Goal: Feedback & Contribution: Contribute content

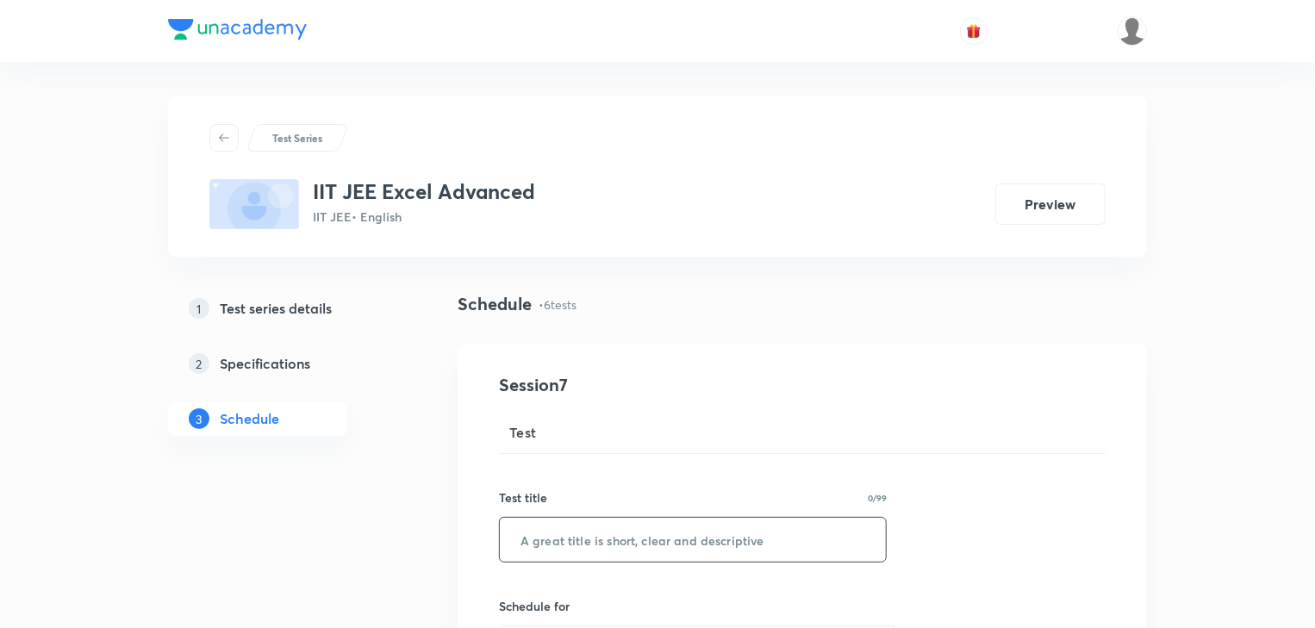
click at [549, 538] on input "text" at bounding box center [693, 540] width 386 height 44
paste input "Physics Micro Test 14"
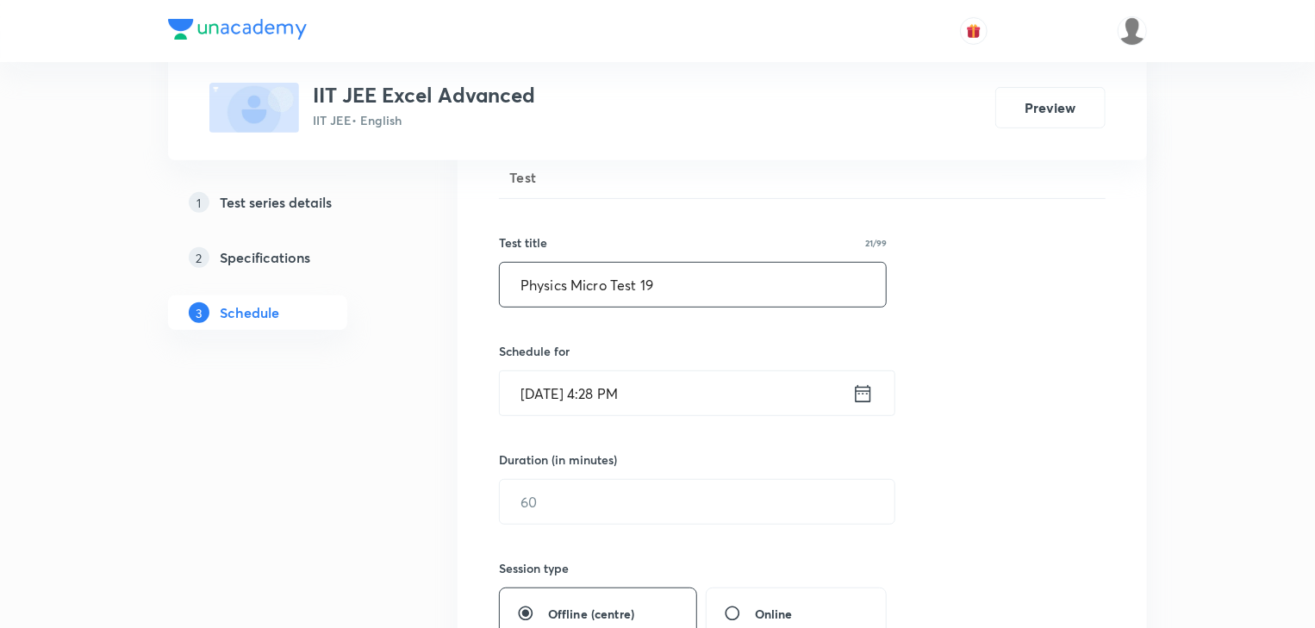
scroll to position [276, 0]
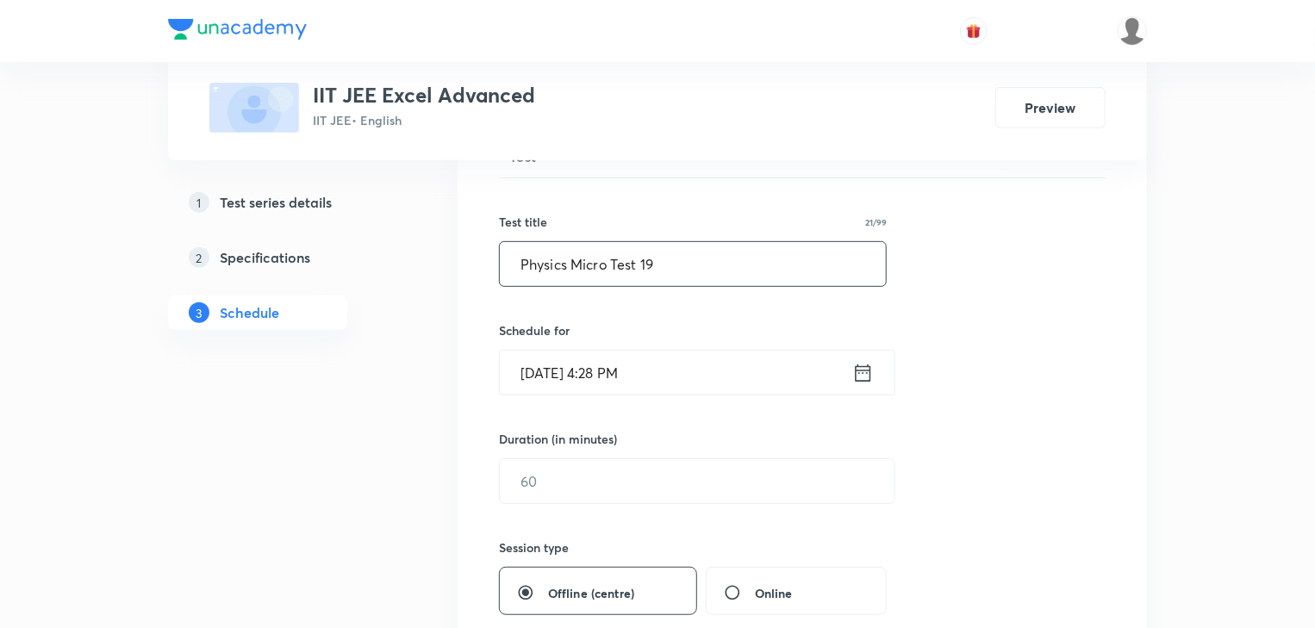
type input "Physics Micro Test 19"
click at [871, 370] on icon at bounding box center [863, 373] width 22 height 24
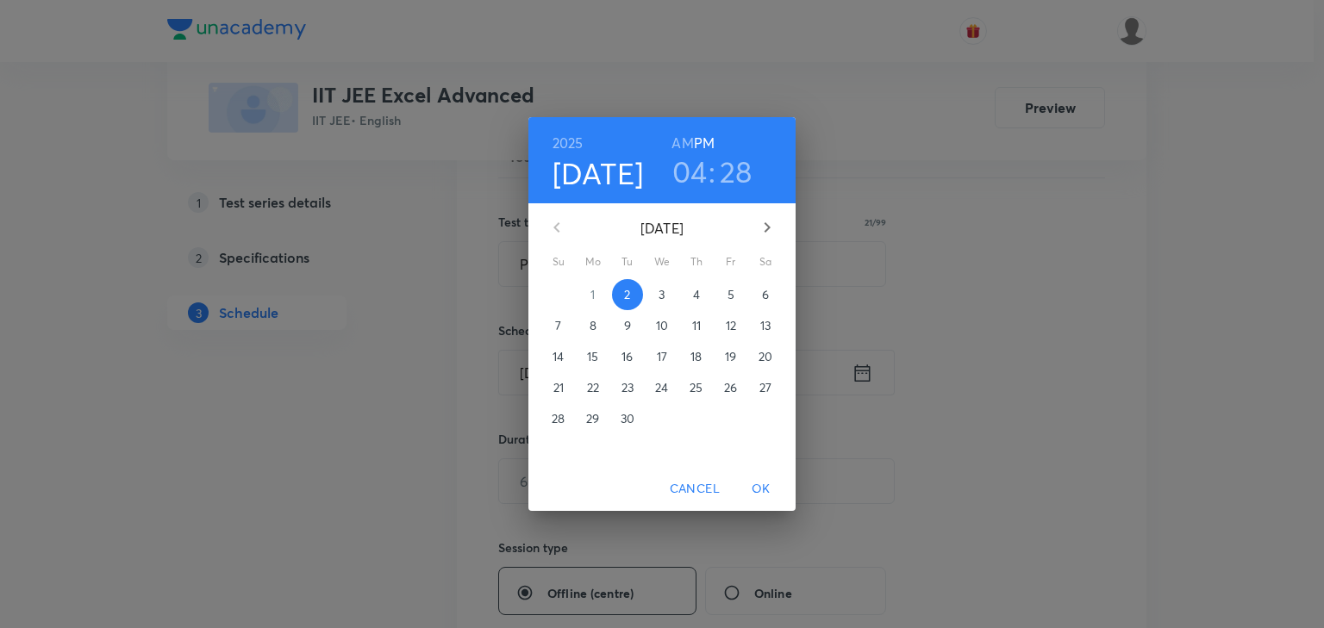
click at [666, 293] on span "3" at bounding box center [661, 294] width 31 height 17
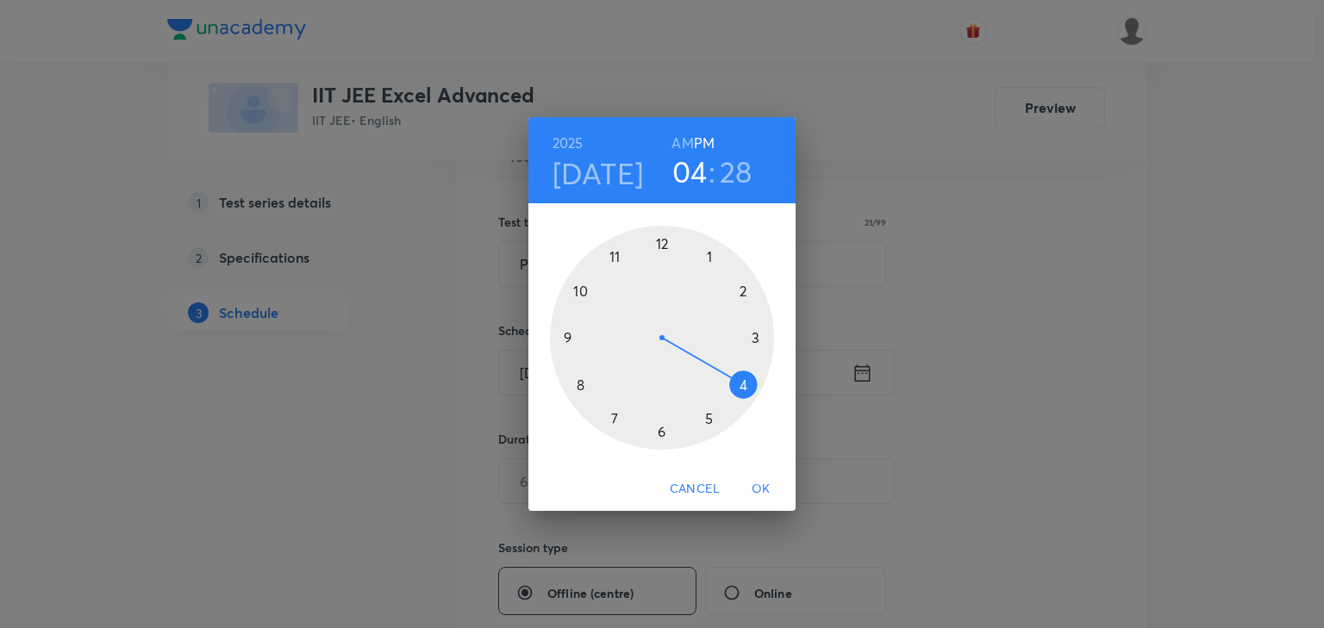
click at [708, 256] on div at bounding box center [662, 338] width 224 height 224
drag, startPoint x: 678, startPoint y: 431, endPoint x: 659, endPoint y: 428, distance: 19.1
click at [659, 428] on div at bounding box center [662, 338] width 224 height 224
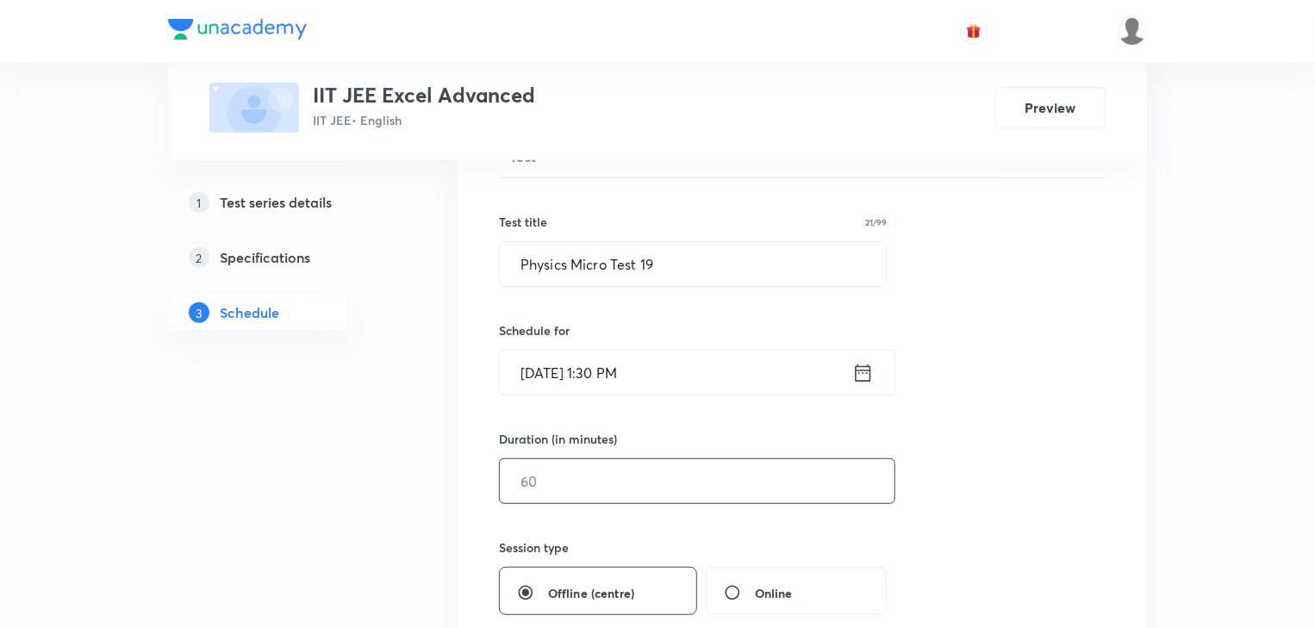
click at [565, 482] on input "text" at bounding box center [697, 481] width 395 height 44
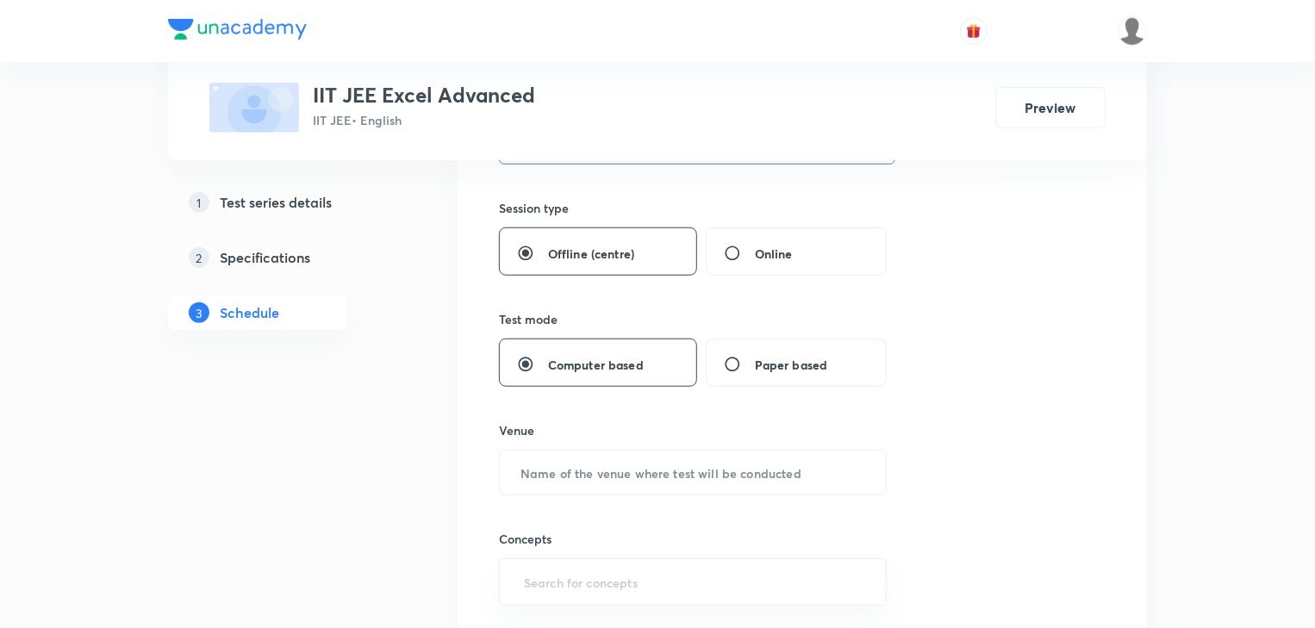
scroll to position [758, 0]
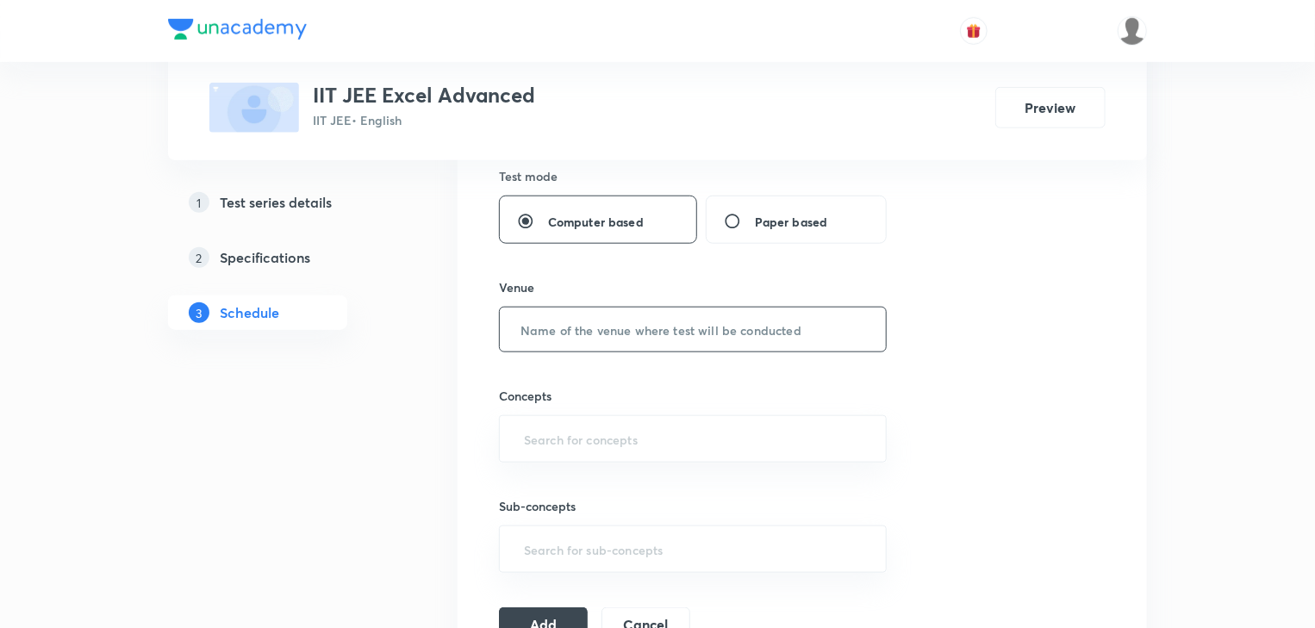
type input "60"
click at [571, 341] on input "text" at bounding box center [693, 330] width 386 height 44
type input "UNACADEMY CENTER"
click at [622, 436] on input "text" at bounding box center [693, 439] width 345 height 32
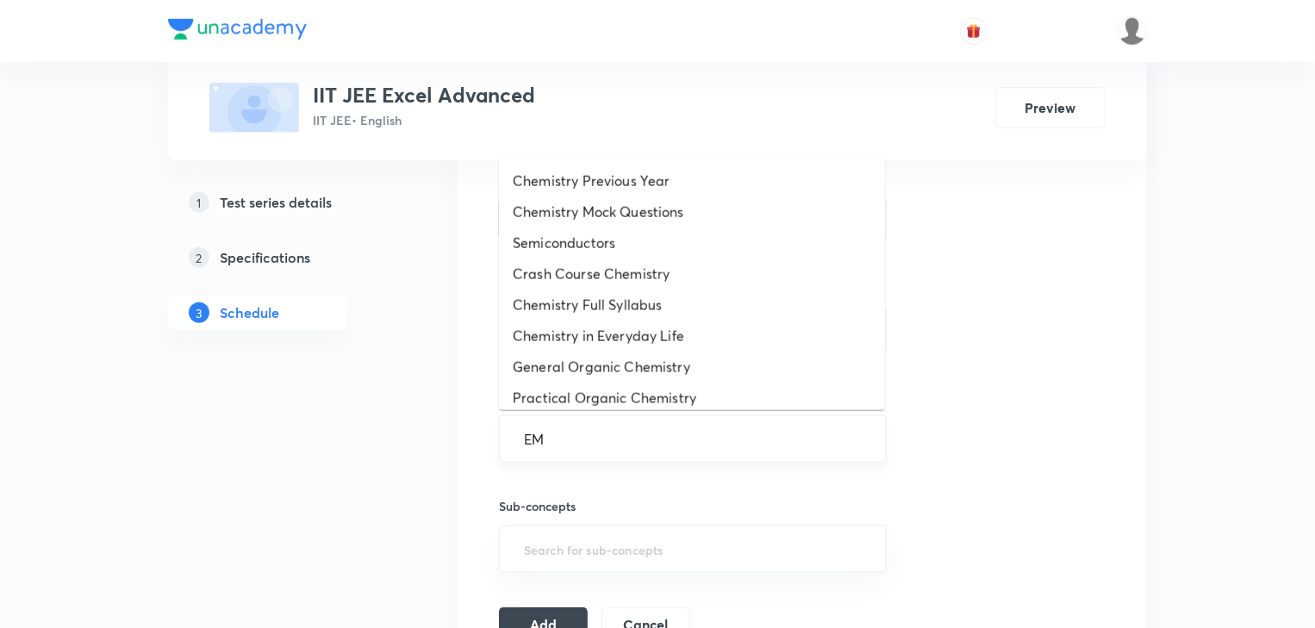
type input "E"
type input "A"
type input "CURRENT"
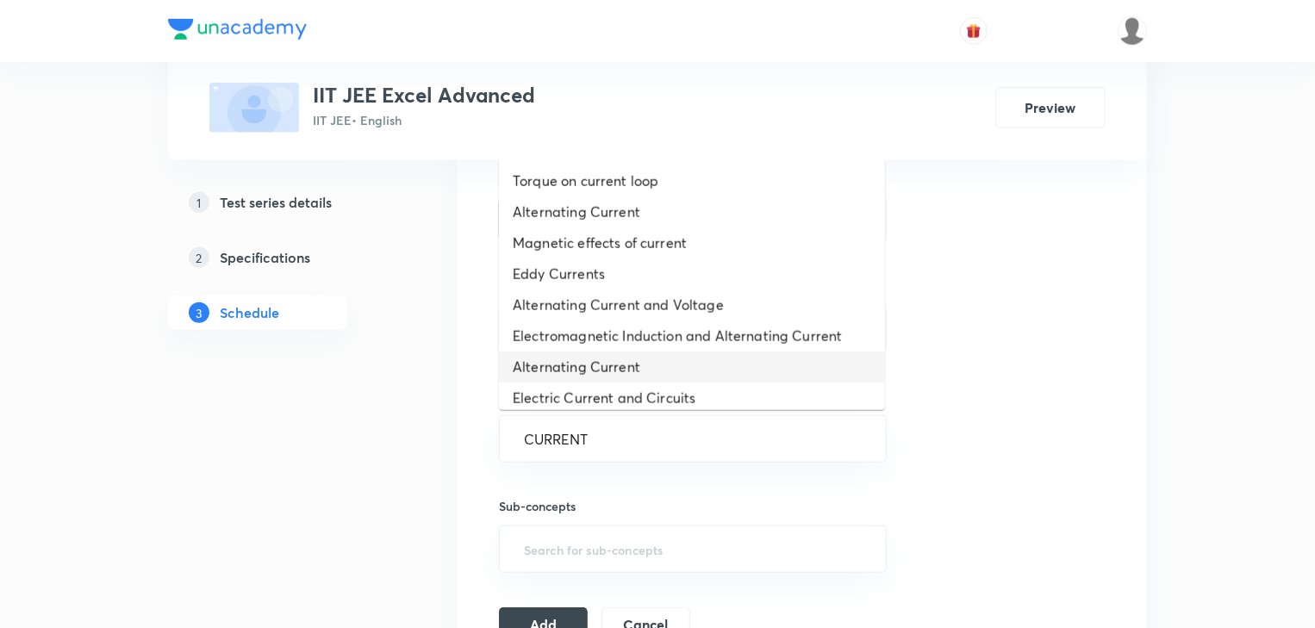
click at [549, 360] on li "Alternating Current" at bounding box center [692, 367] width 386 height 31
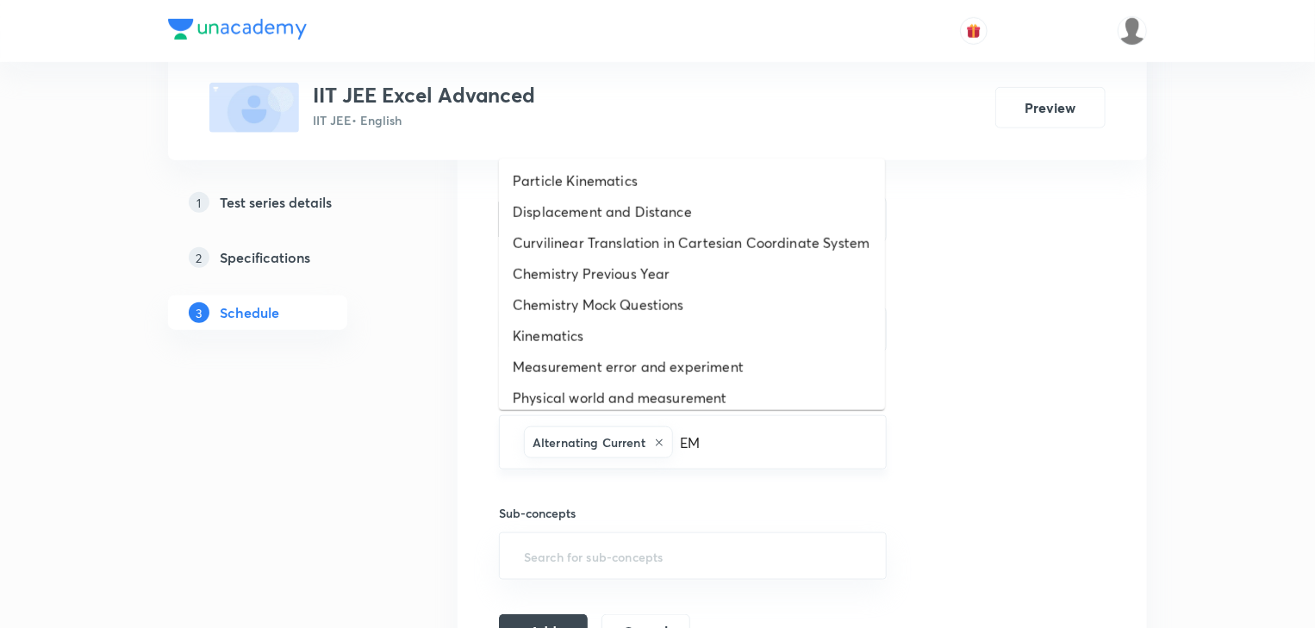
type input "E"
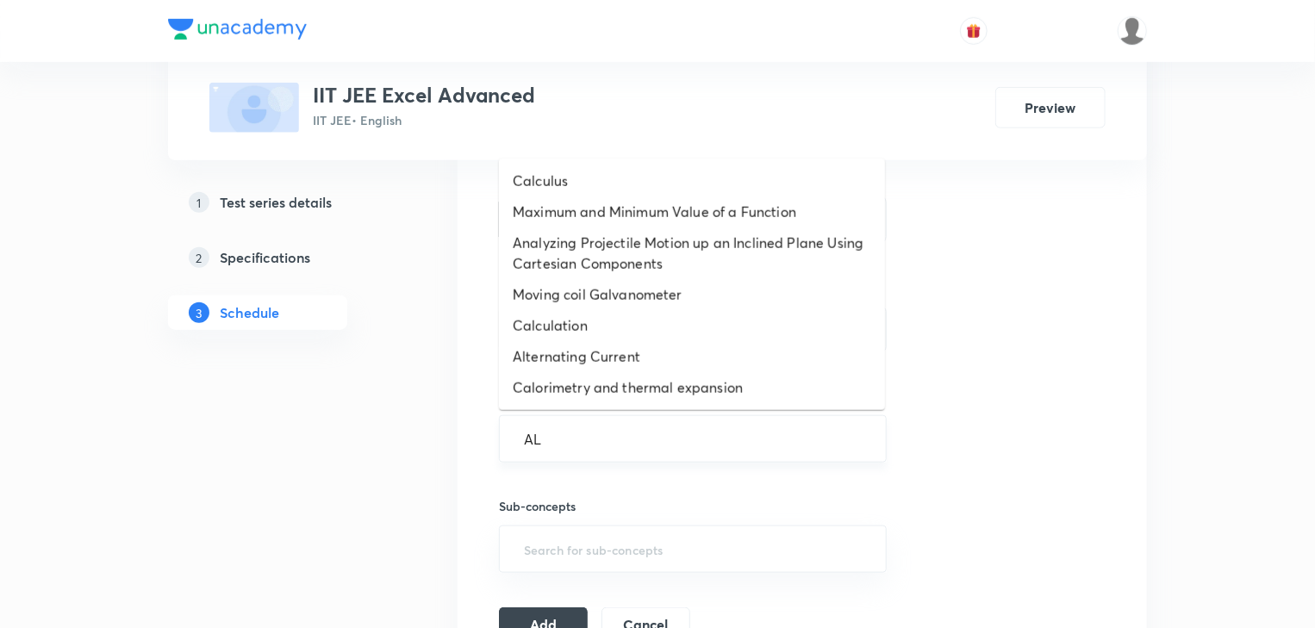
type input "A"
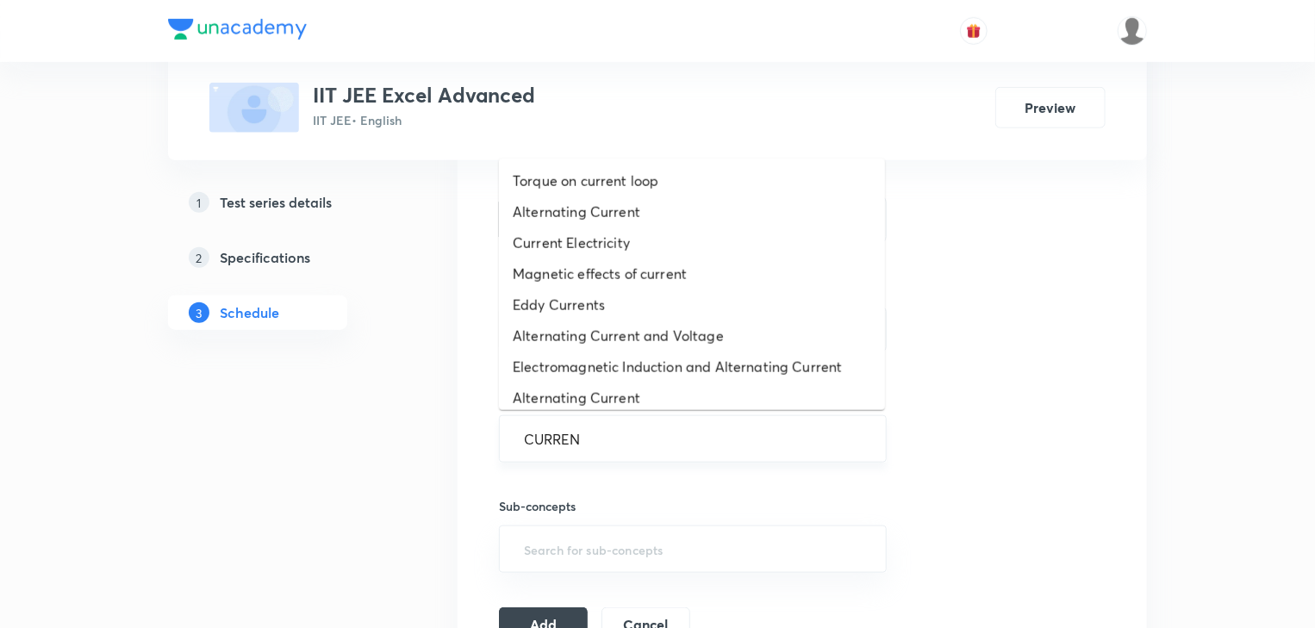
type input "CURRENT"
click at [601, 394] on li "Alternating Current" at bounding box center [692, 398] width 386 height 31
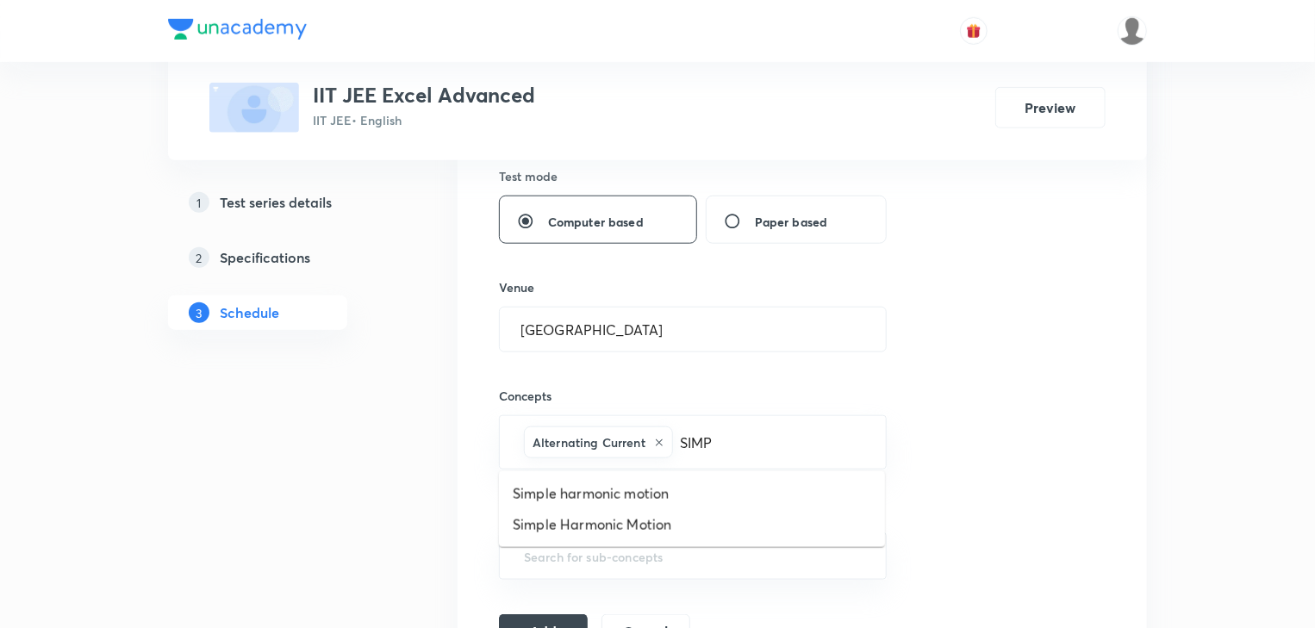
type input "SIMPL"
click at [557, 528] on li "Simple Harmonic Motion" at bounding box center [692, 524] width 386 height 31
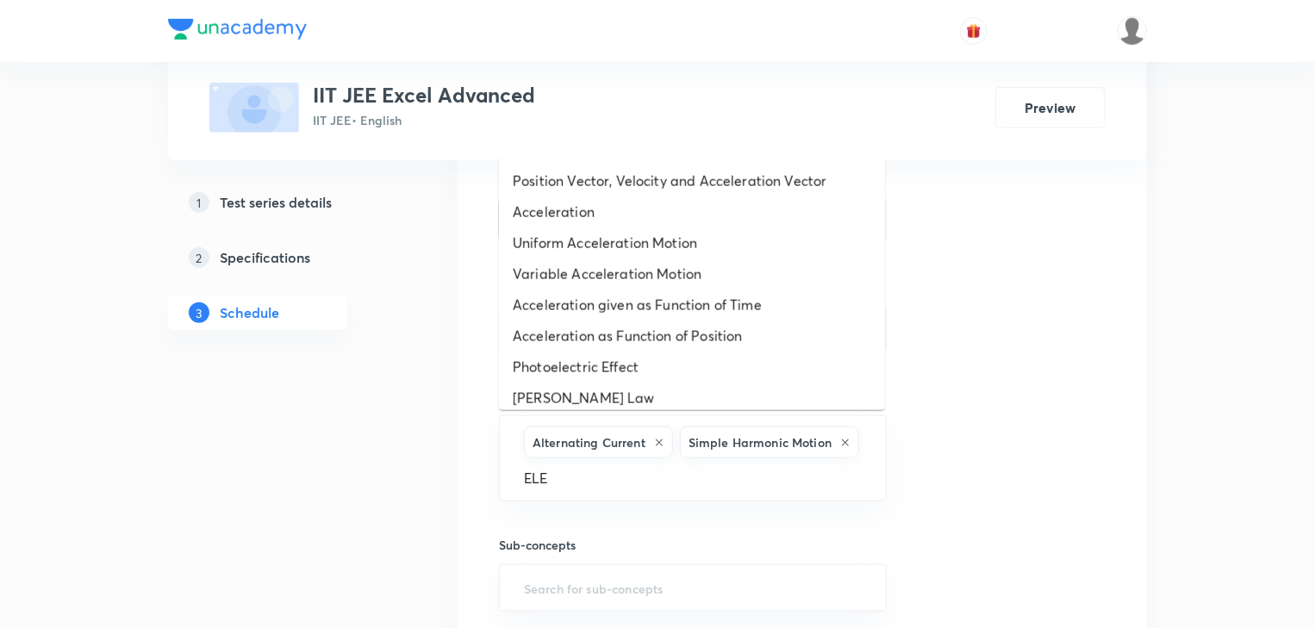
type input "ELE"
type input "ELECTRO"
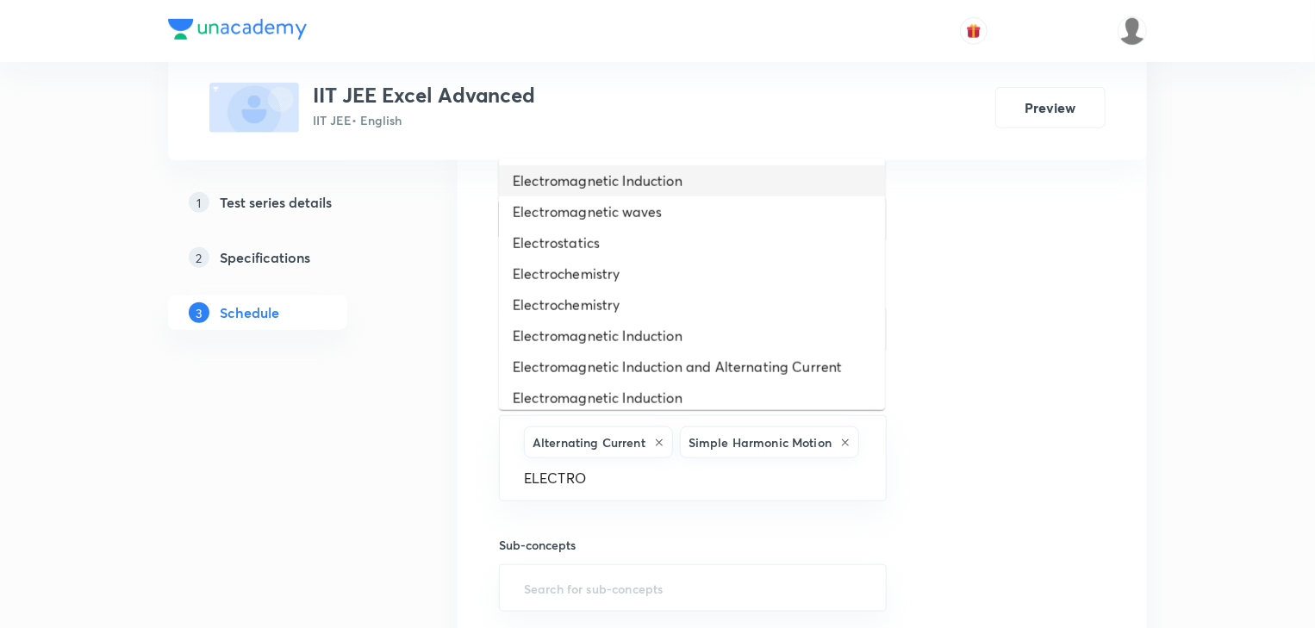
click at [646, 184] on li "Electromagnetic Induction" at bounding box center [692, 180] width 386 height 31
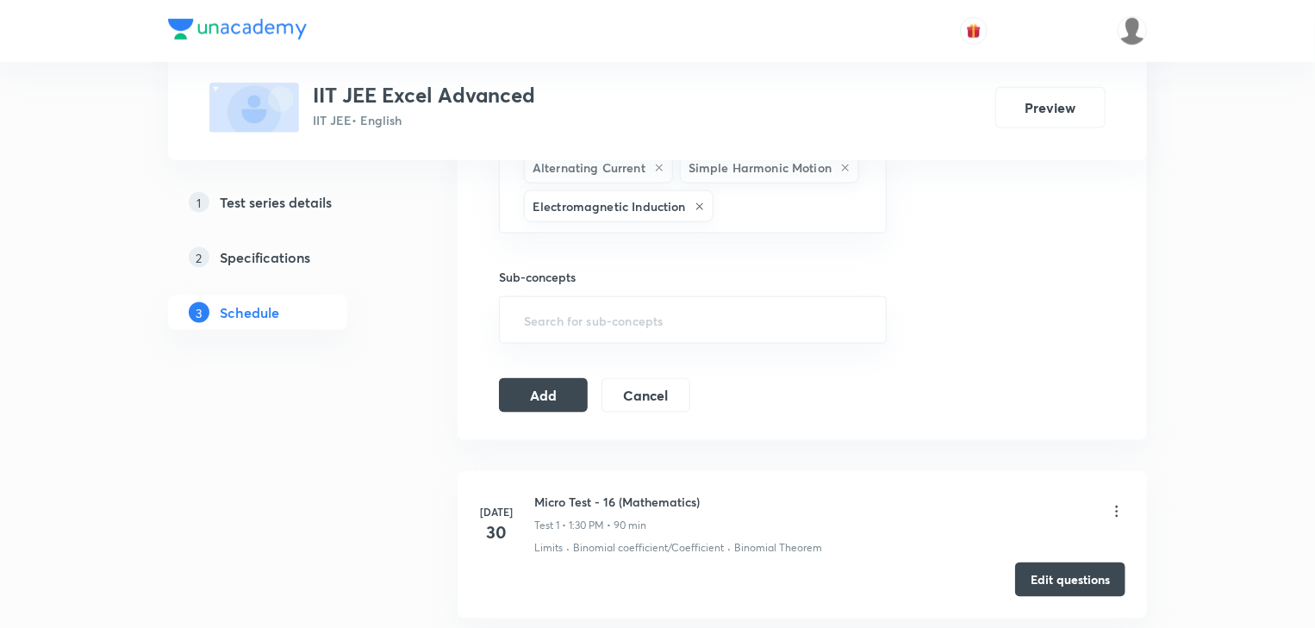
scroll to position [1034, 0]
click at [566, 396] on button "Add" at bounding box center [543, 393] width 89 height 34
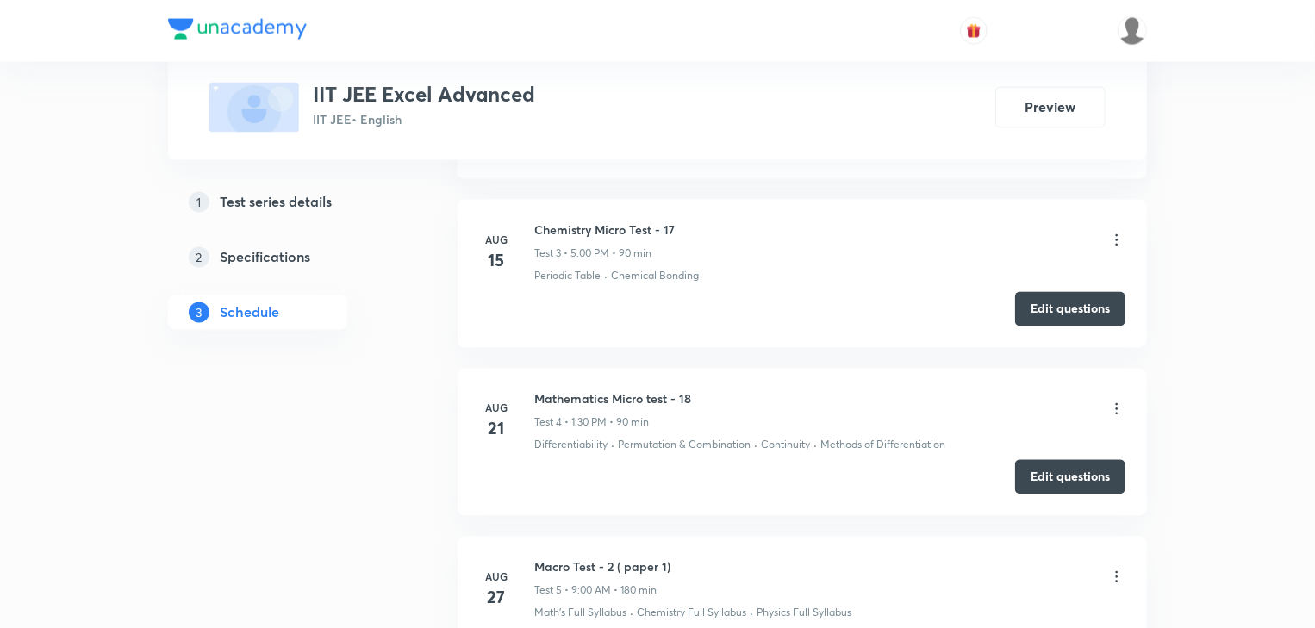
scroll to position [1527, 0]
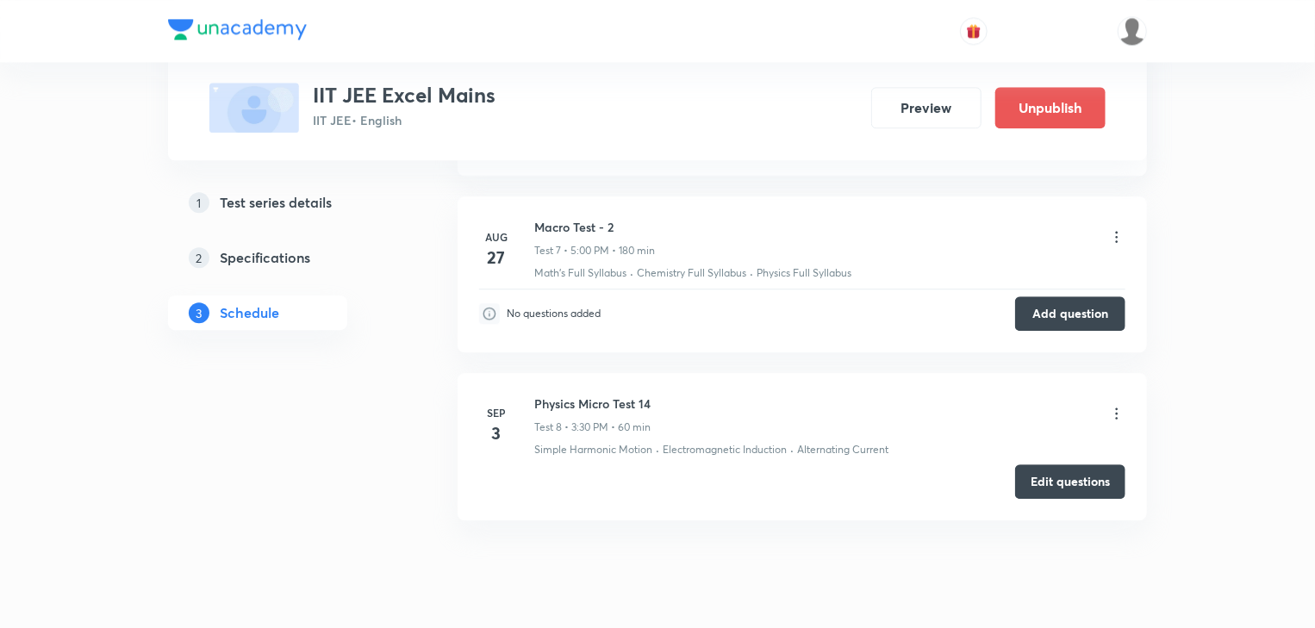
scroll to position [2337, 0]
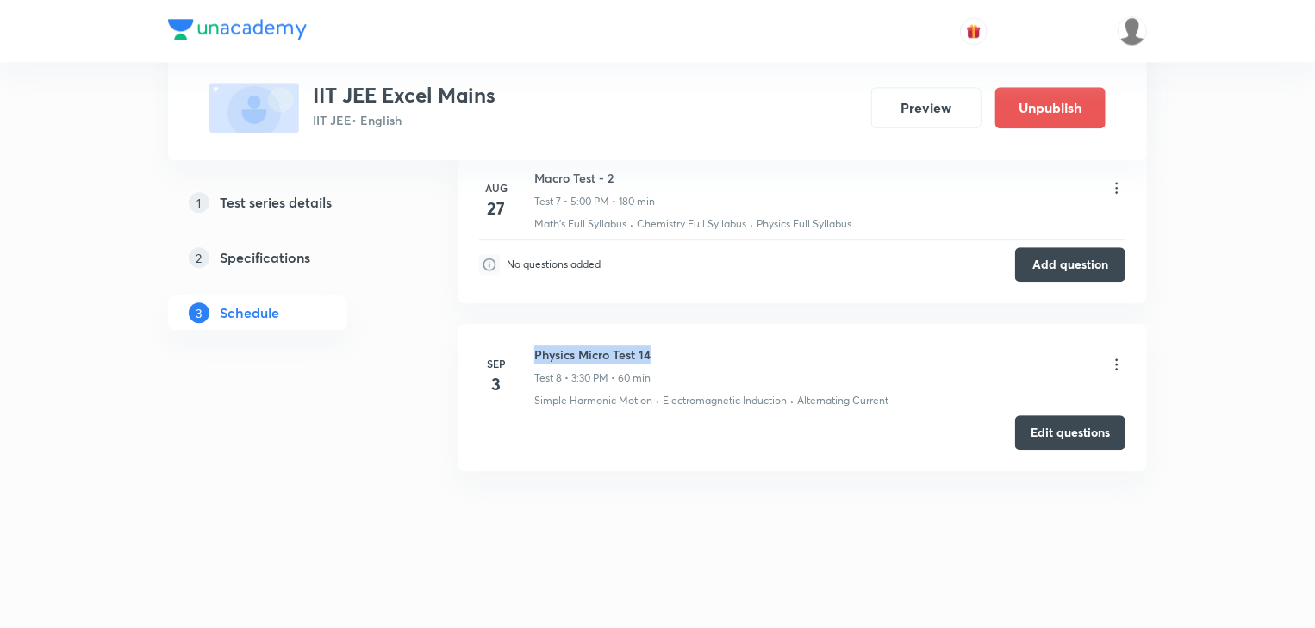
drag, startPoint x: 658, startPoint y: 341, endPoint x: 534, endPoint y: 348, distance: 124.3
click at [534, 348] on div "Physics Micro Test 14 Test 8 • 3:30 PM • 60 min" at bounding box center [829, 366] width 591 height 41
drag, startPoint x: 652, startPoint y: 376, endPoint x: 535, endPoint y: 376, distance: 116.4
click at [535, 376] on p "Test 8 • 3:30 PM • 60 min" at bounding box center [592, 379] width 116 height 16
click at [610, 440] on div "Edit questions" at bounding box center [802, 432] width 646 height 34
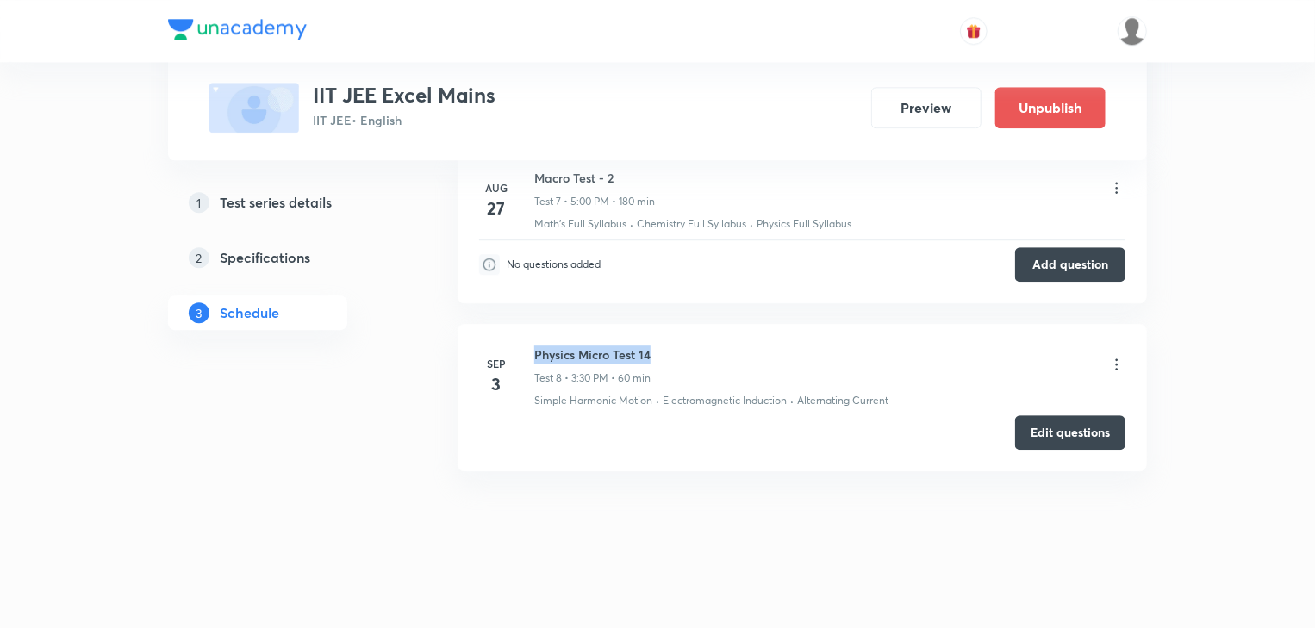
drag, startPoint x: 657, startPoint y: 345, endPoint x: 533, endPoint y: 339, distance: 124.3
click at [533, 346] on div "Sep 3 Physics Micro Test 14 Test 8 • 3:30 PM • 60 min Simple Harmonic Motion · …" at bounding box center [802, 377] width 646 height 63
copy h6 "Physics Micro Test 14"
click at [678, 440] on div "Edit questions" at bounding box center [802, 432] width 646 height 34
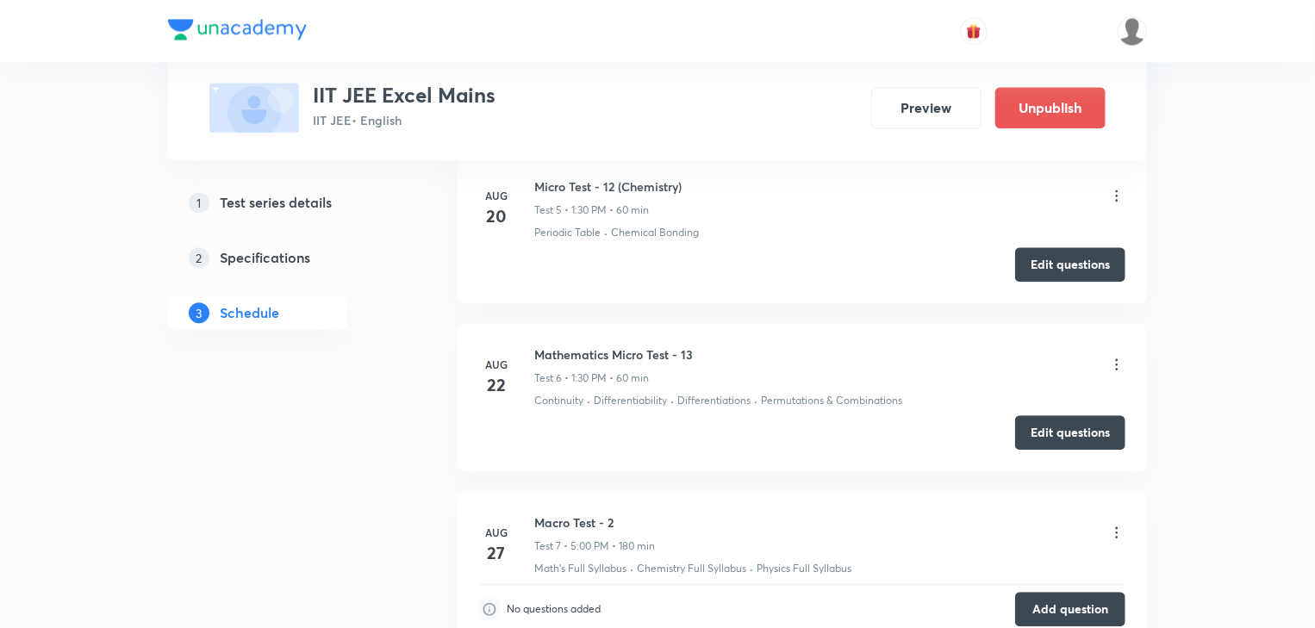
scroll to position [1924, 0]
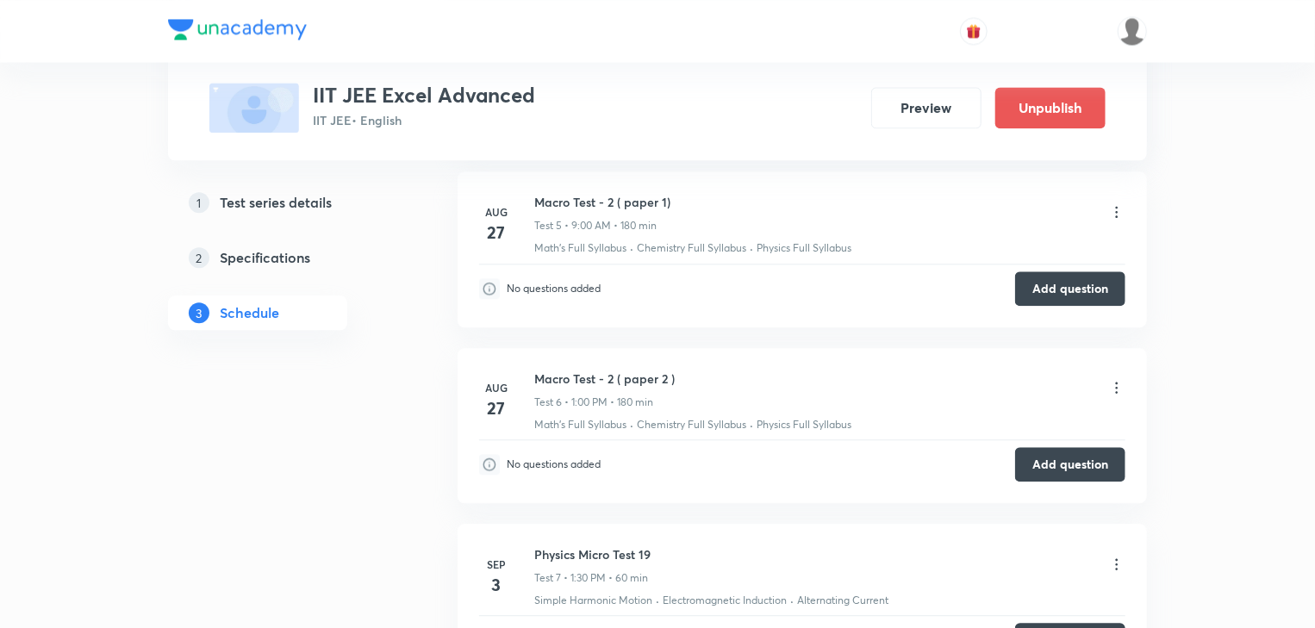
scroll to position [2169, 0]
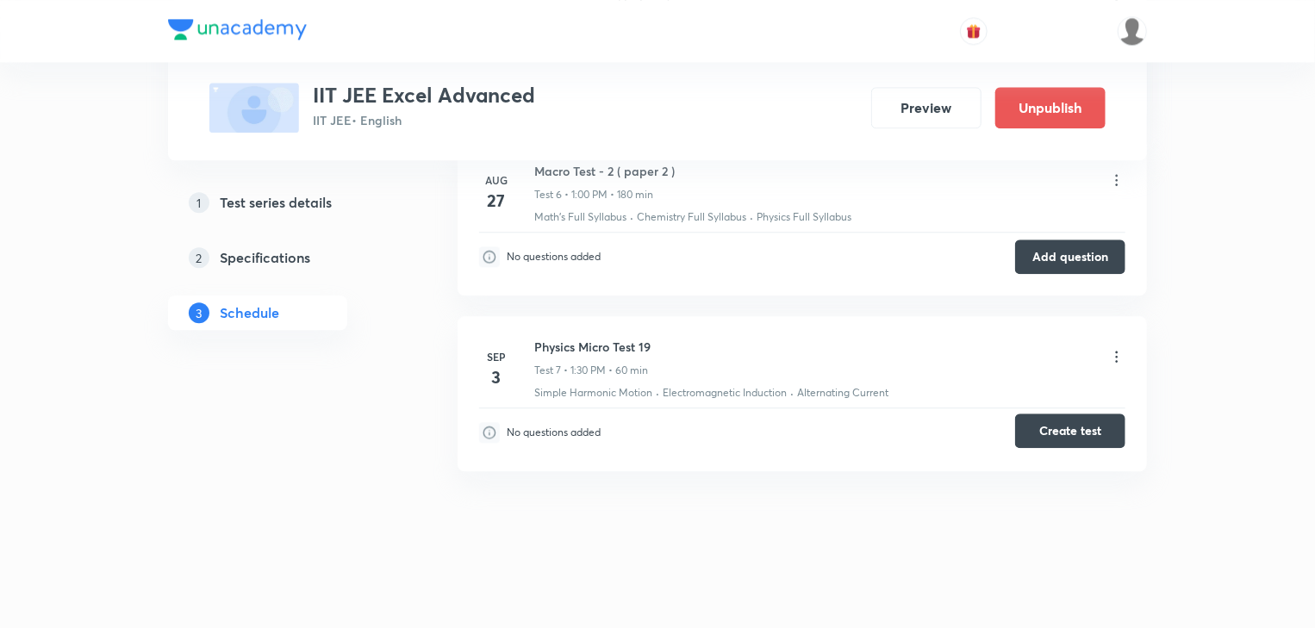
click at [1079, 429] on button "Create test" at bounding box center [1070, 431] width 110 height 34
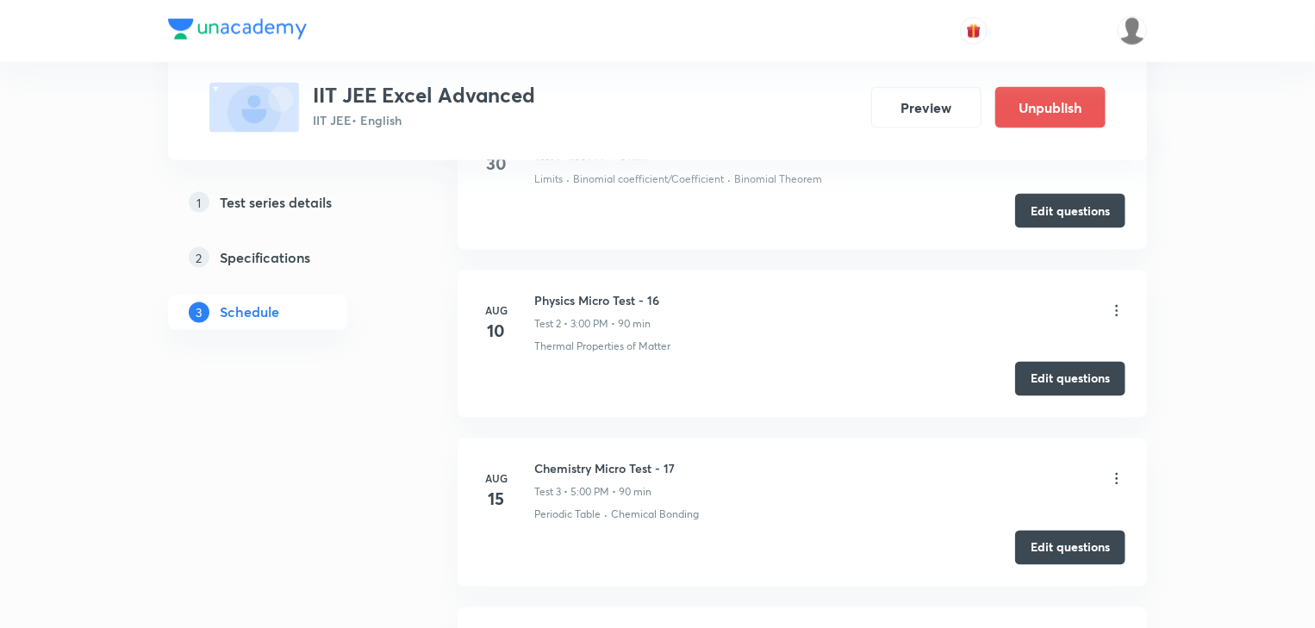
scroll to position [1272, 0]
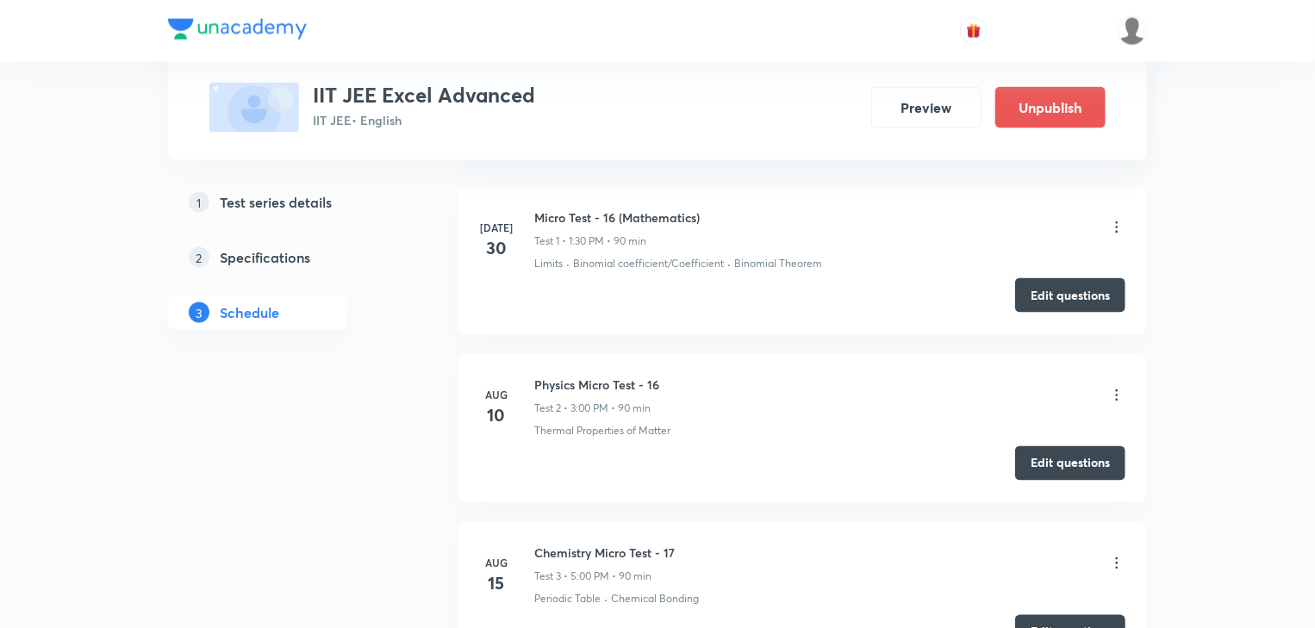
click at [1122, 389] on icon at bounding box center [1116, 395] width 17 height 17
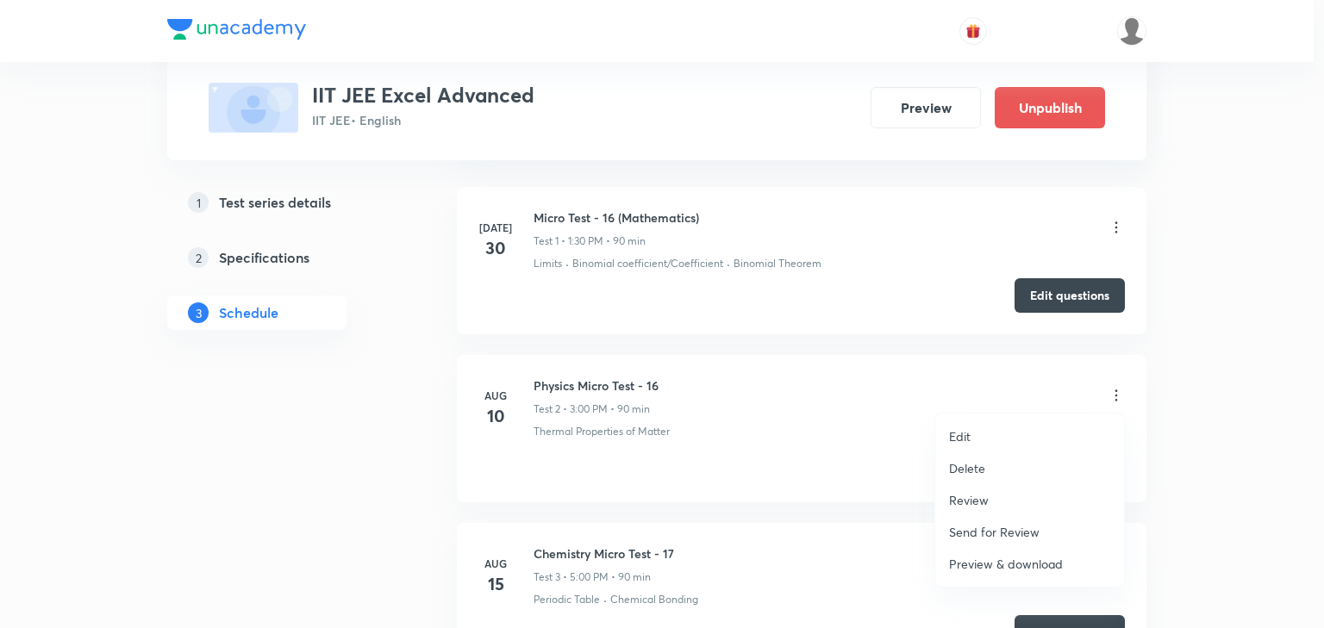
click at [978, 498] on p "Review" at bounding box center [969, 500] width 40 height 18
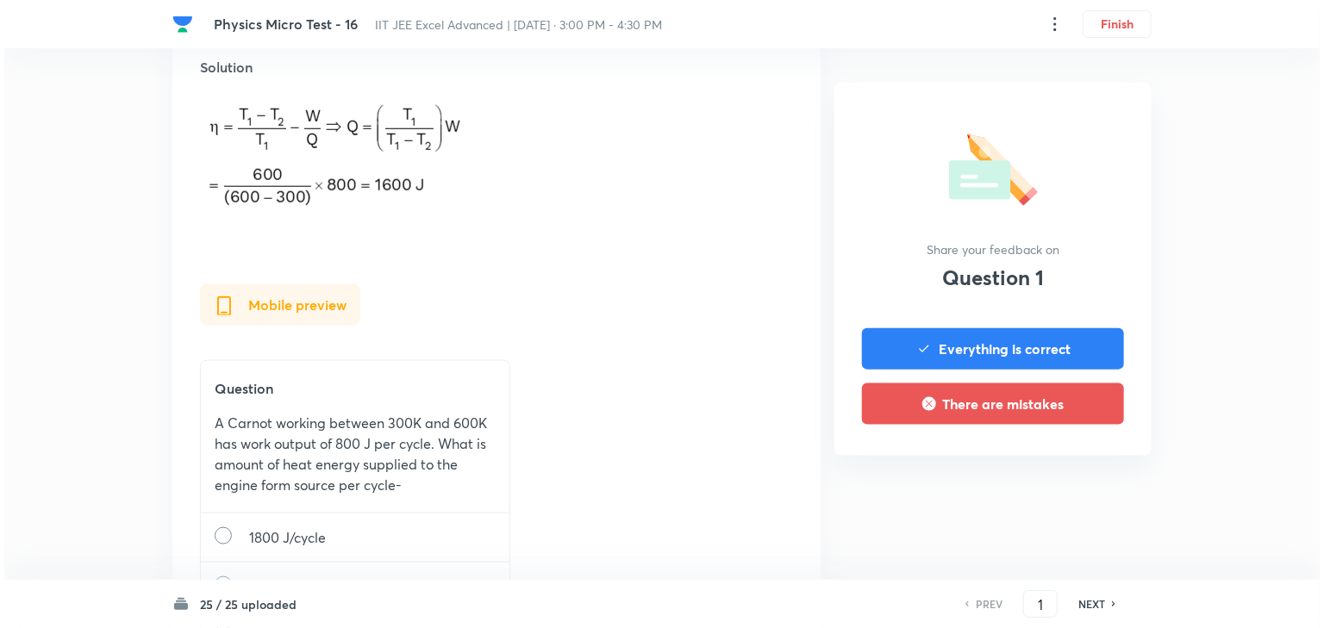
scroll to position [578, 0]
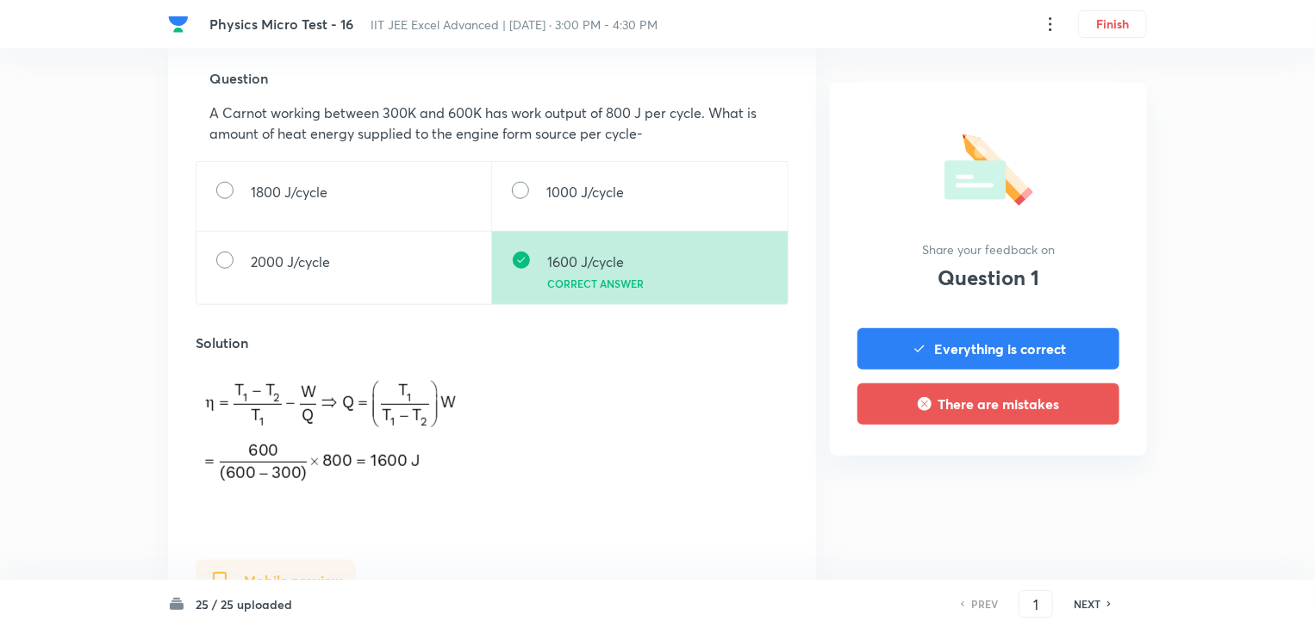
click at [1052, 20] on icon at bounding box center [1050, 24] width 21 height 21
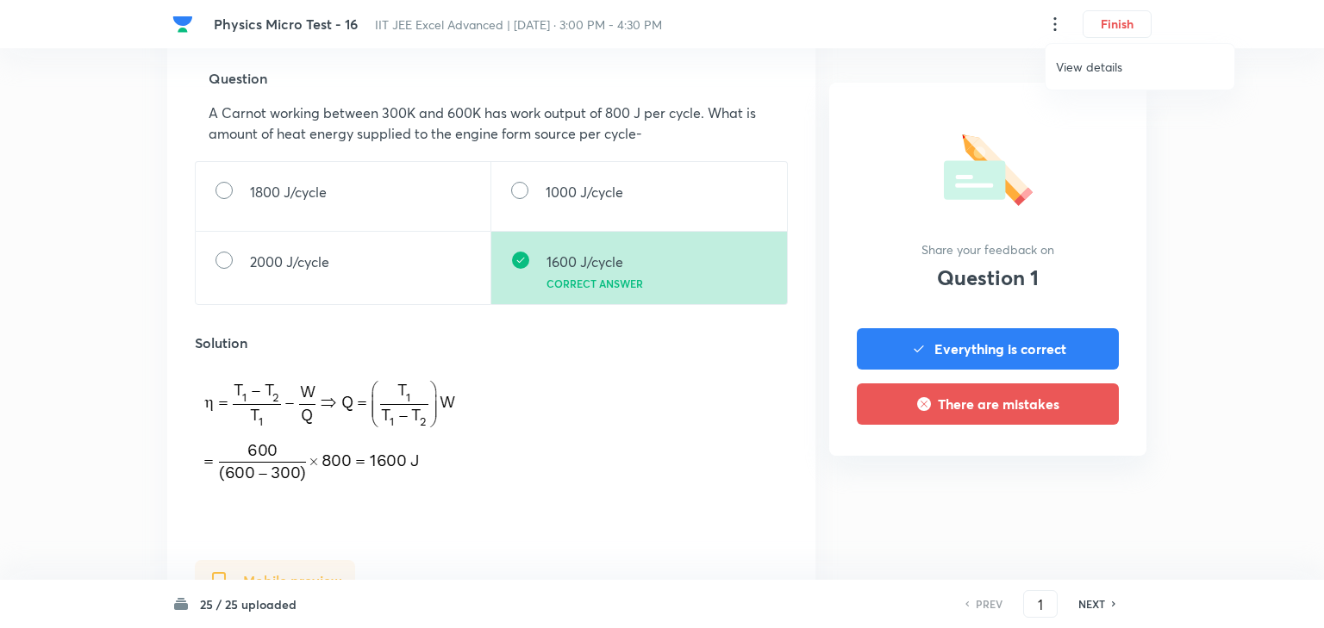
click at [1066, 66] on span "View details" at bounding box center [1140, 67] width 168 height 18
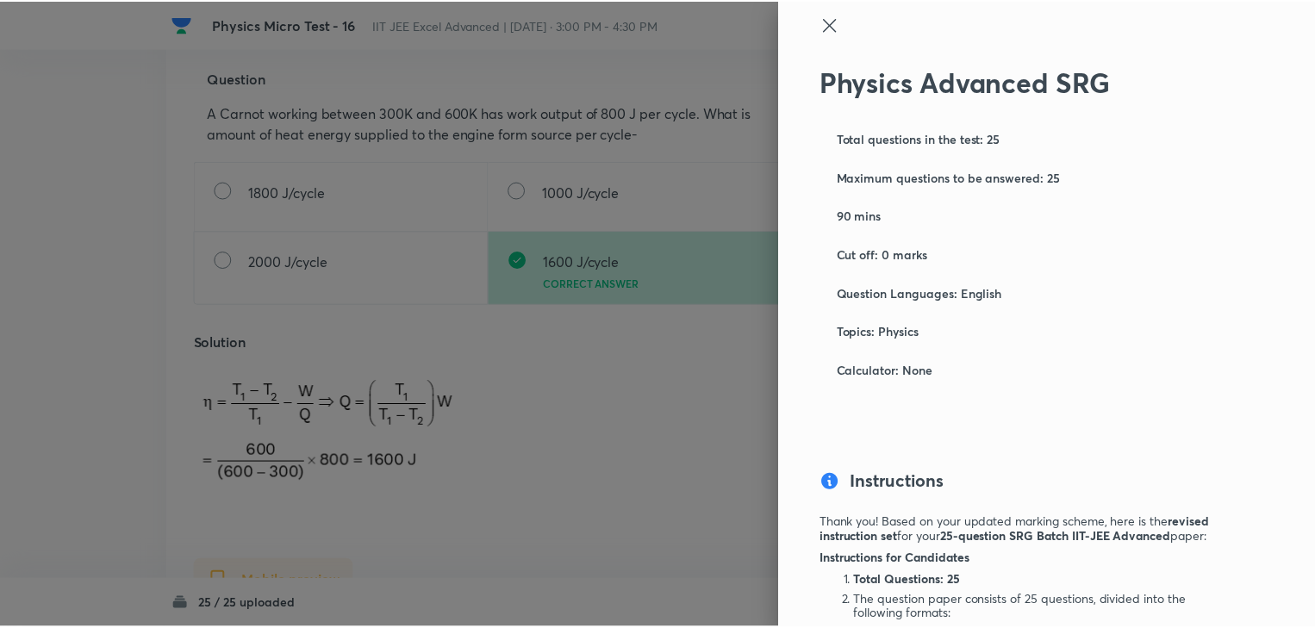
scroll to position [0, 0]
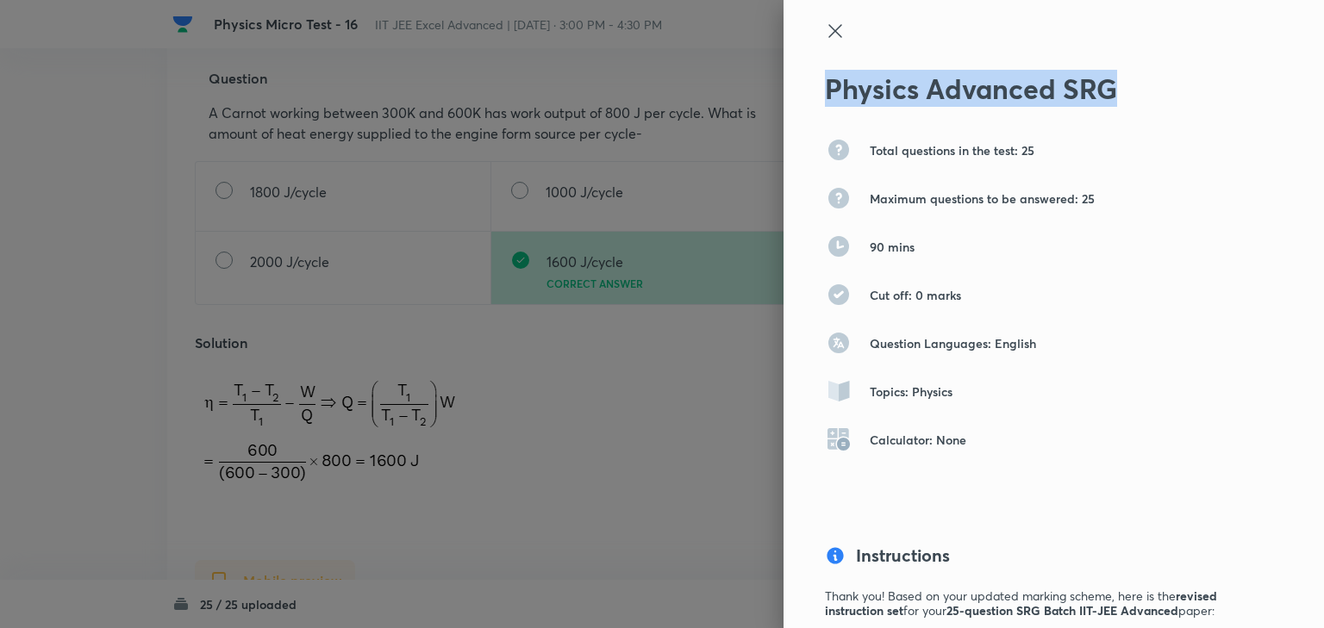
drag, startPoint x: 818, startPoint y: 90, endPoint x: 1106, endPoint y: 117, distance: 289.1
click at [1106, 117] on div "Physics Advanced SRG Total questions in the test: 25 Maximum questions to be an…" at bounding box center [1053, 314] width 540 height 628
copy h2 "Physics Advanced SRG"
click at [1138, 162] on div "Total questions in the test: 25" at bounding box center [1025, 150] width 400 height 28
click at [830, 31] on icon at bounding box center [835, 31] width 21 height 21
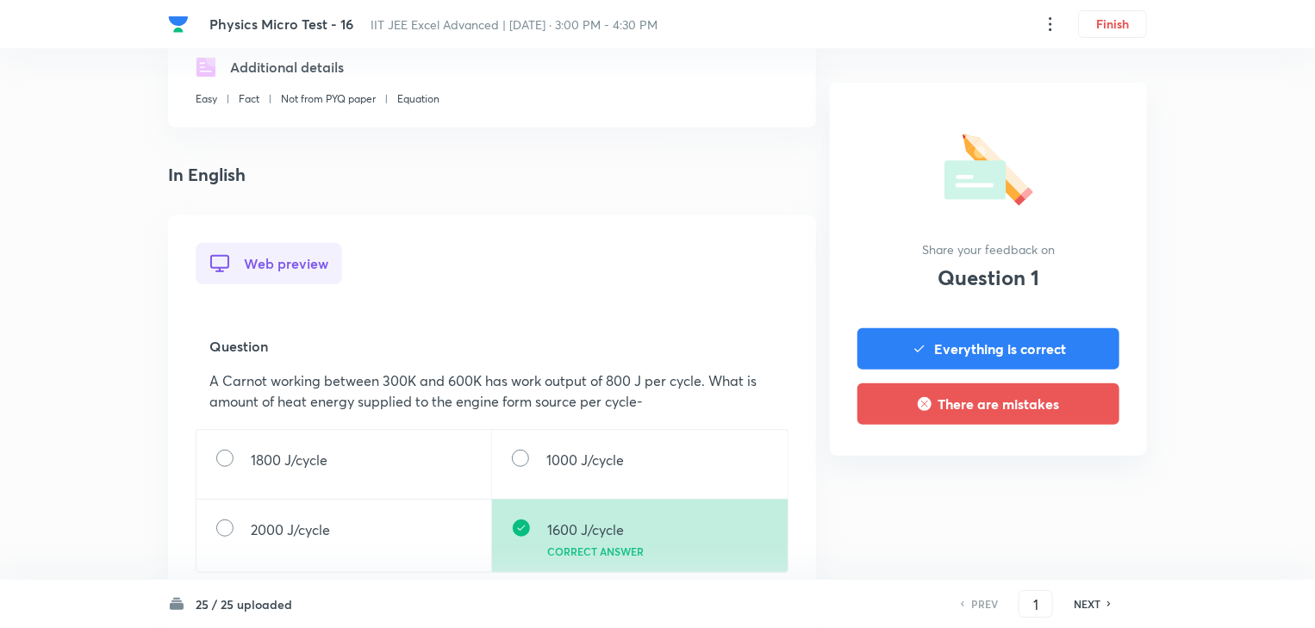
scroll to position [303, 0]
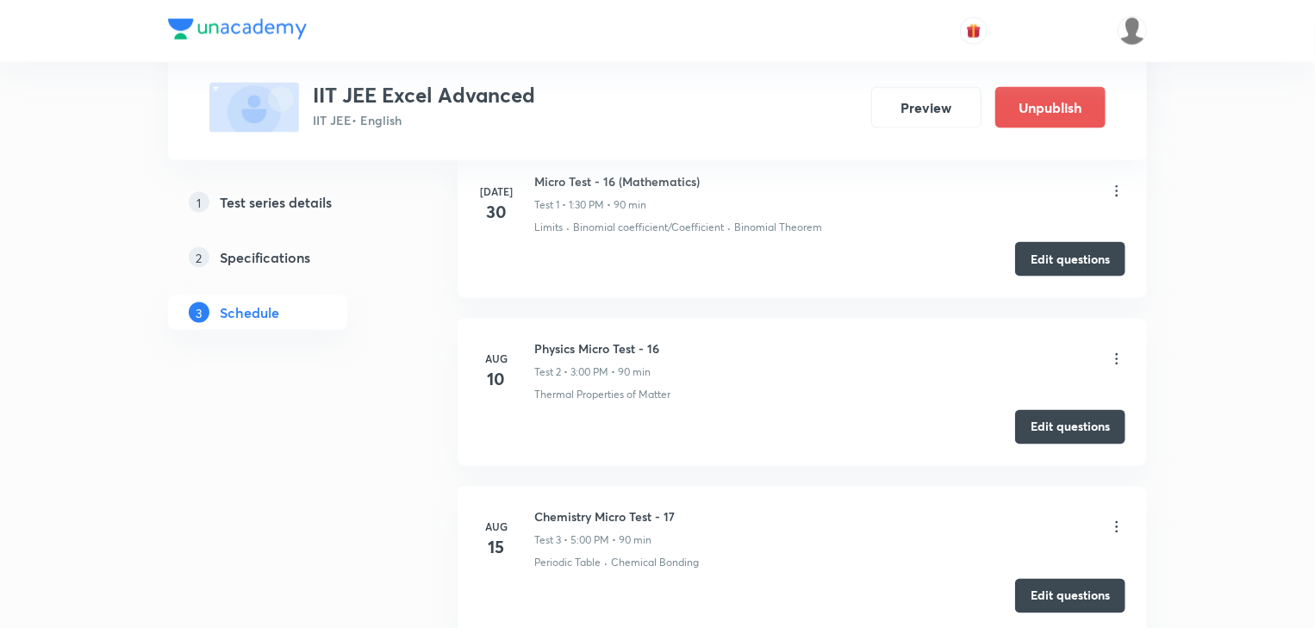
scroll to position [1310, 0]
click at [1110, 352] on icon at bounding box center [1116, 357] width 17 height 17
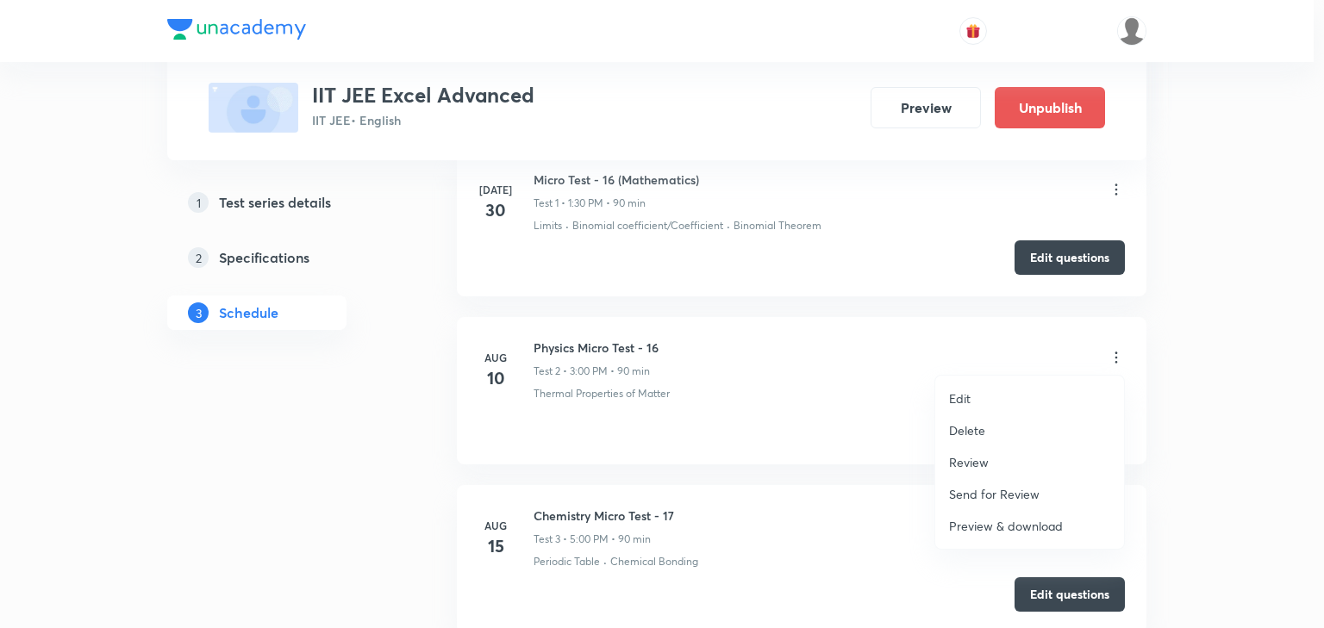
click at [1010, 398] on li "Edit" at bounding box center [1029, 399] width 189 height 32
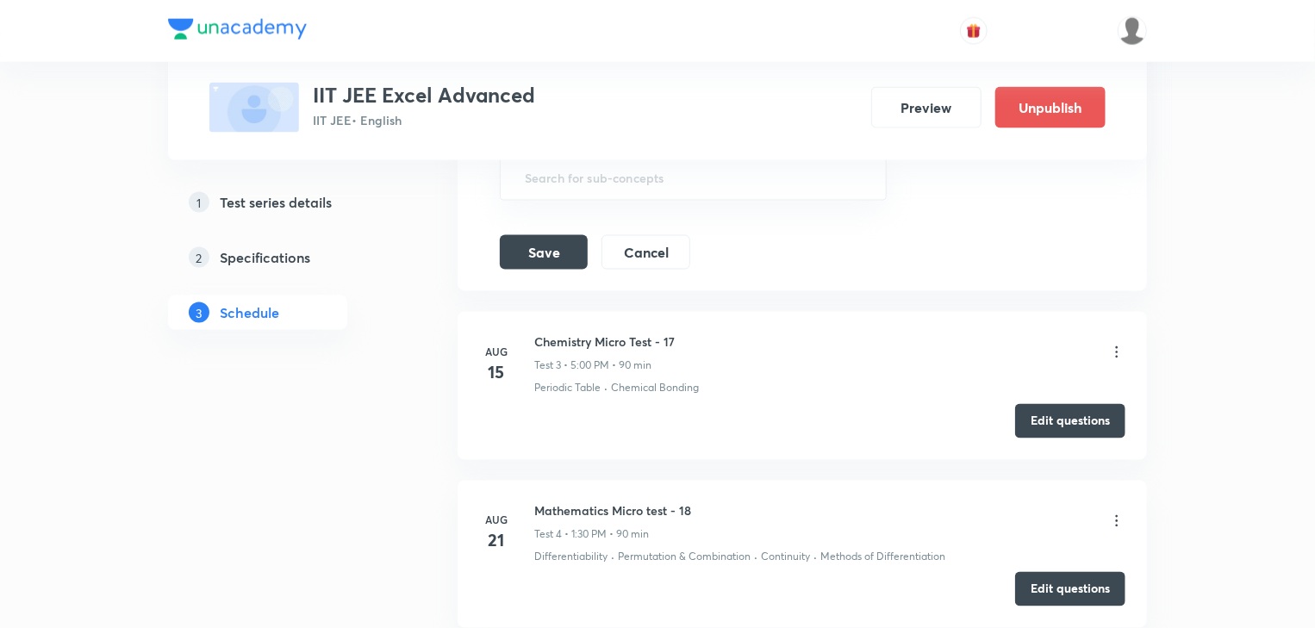
click at [1114, 350] on icon at bounding box center [1116, 352] width 17 height 17
click at [1117, 346] on icon at bounding box center [1116, 352] width 17 height 17
click at [1114, 344] on icon at bounding box center [1116, 352] width 17 height 17
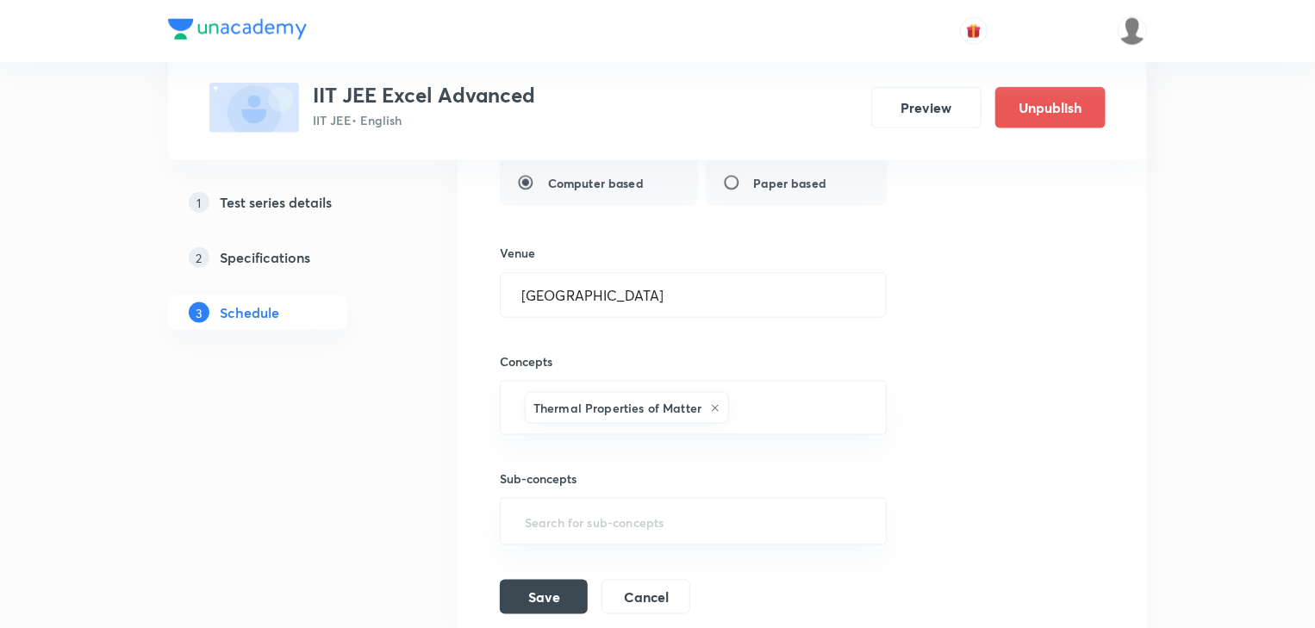
scroll to position [965, 0]
click at [672, 463] on div "Sub-concepts ​" at bounding box center [693, 490] width 387 height 110
click at [659, 596] on button "Cancel" at bounding box center [646, 595] width 89 height 34
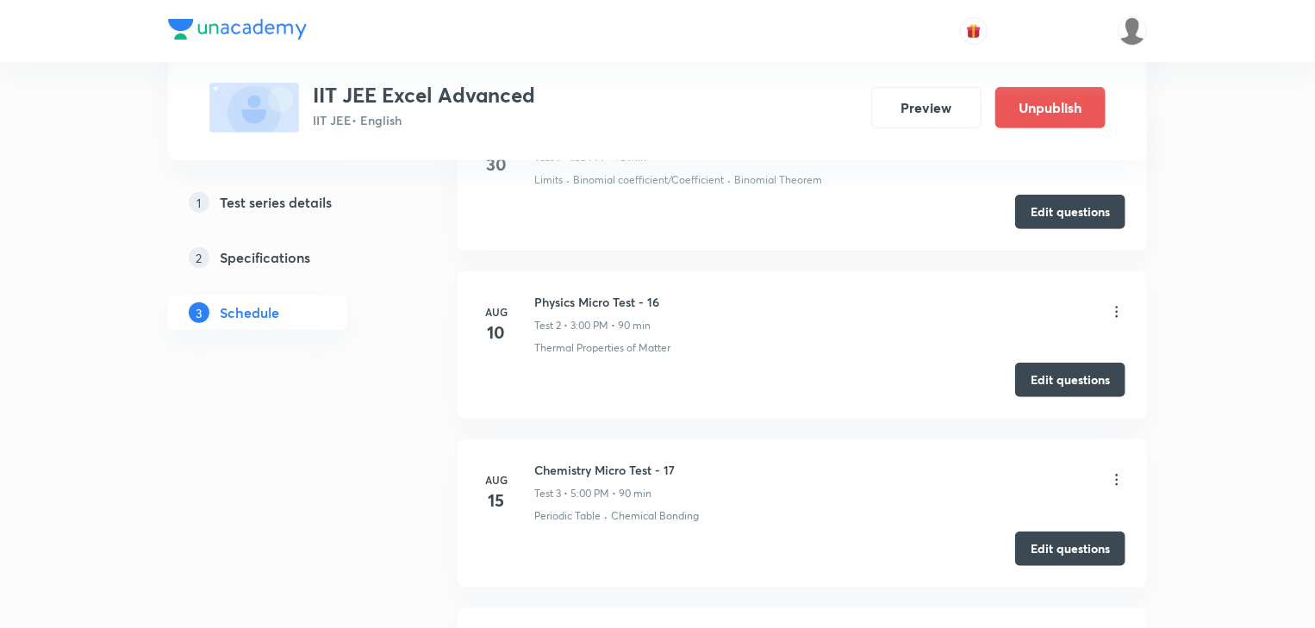
scroll to position [276, 0]
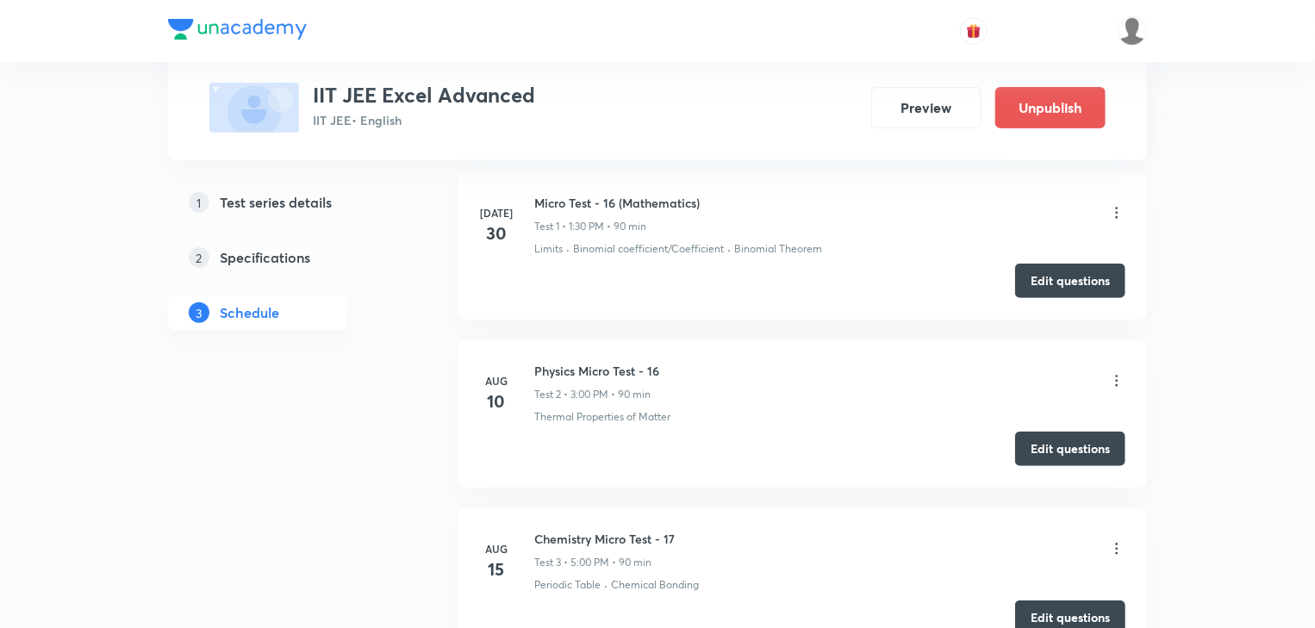
click at [1116, 380] on icon at bounding box center [1117, 381] width 3 height 11
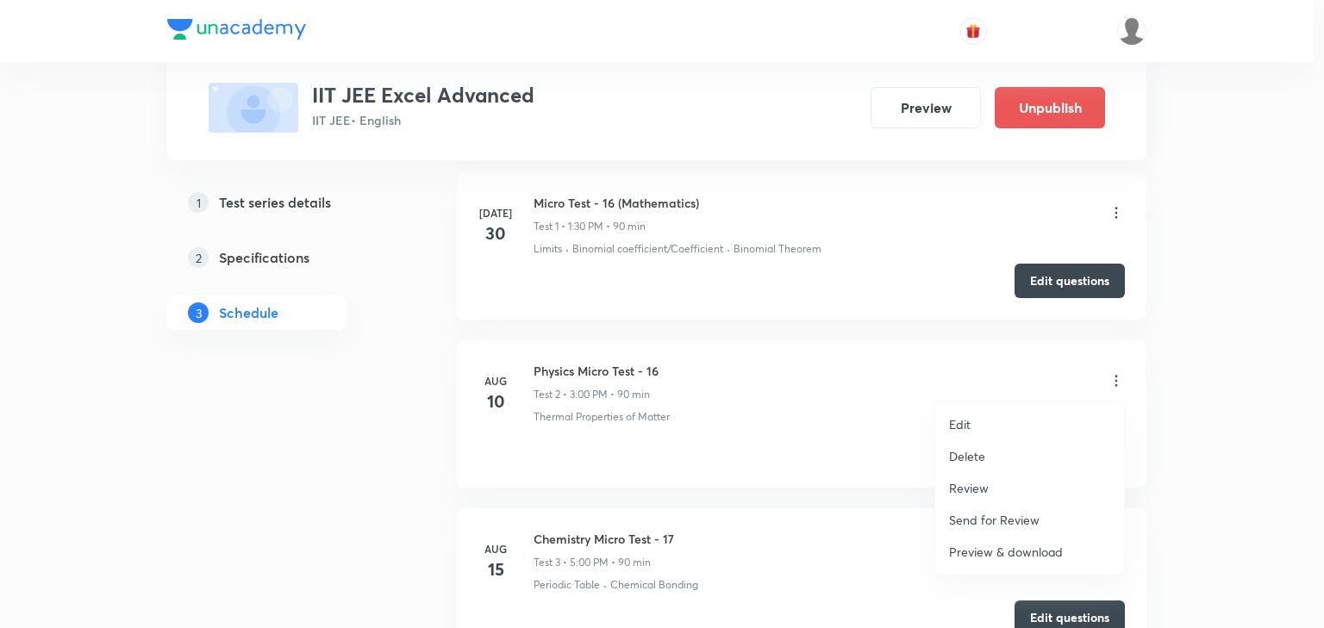
click at [996, 489] on li "Review" at bounding box center [1029, 488] width 189 height 32
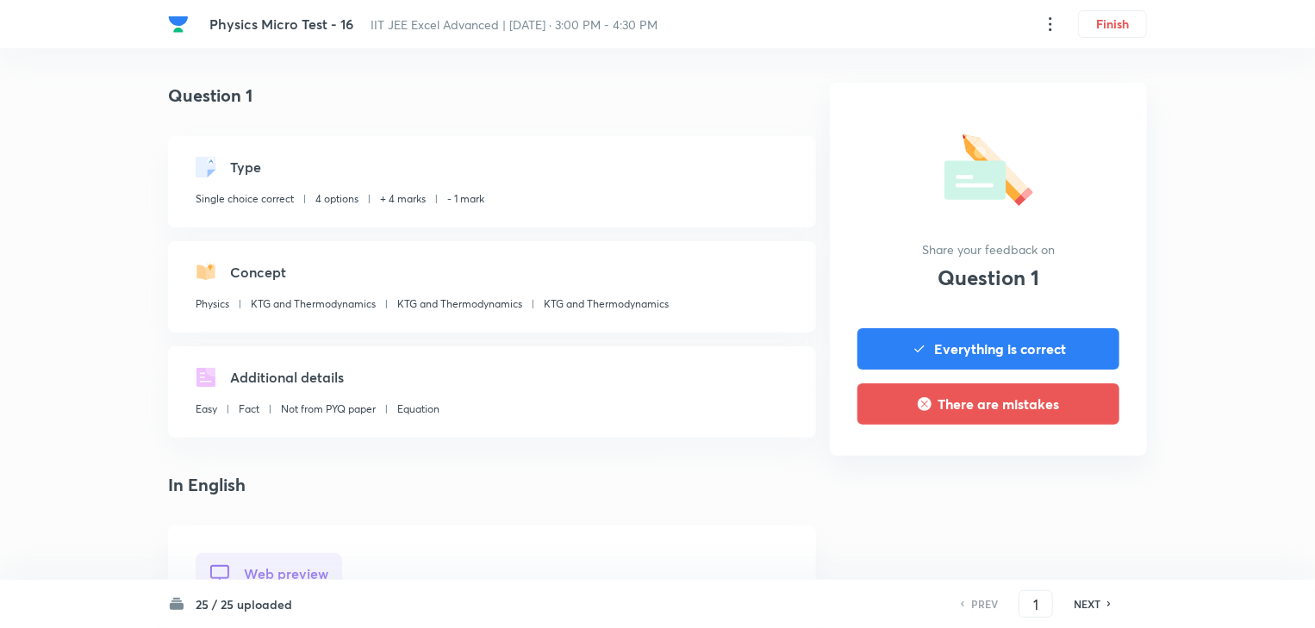
click at [1050, 22] on icon at bounding box center [1050, 24] width 21 height 21
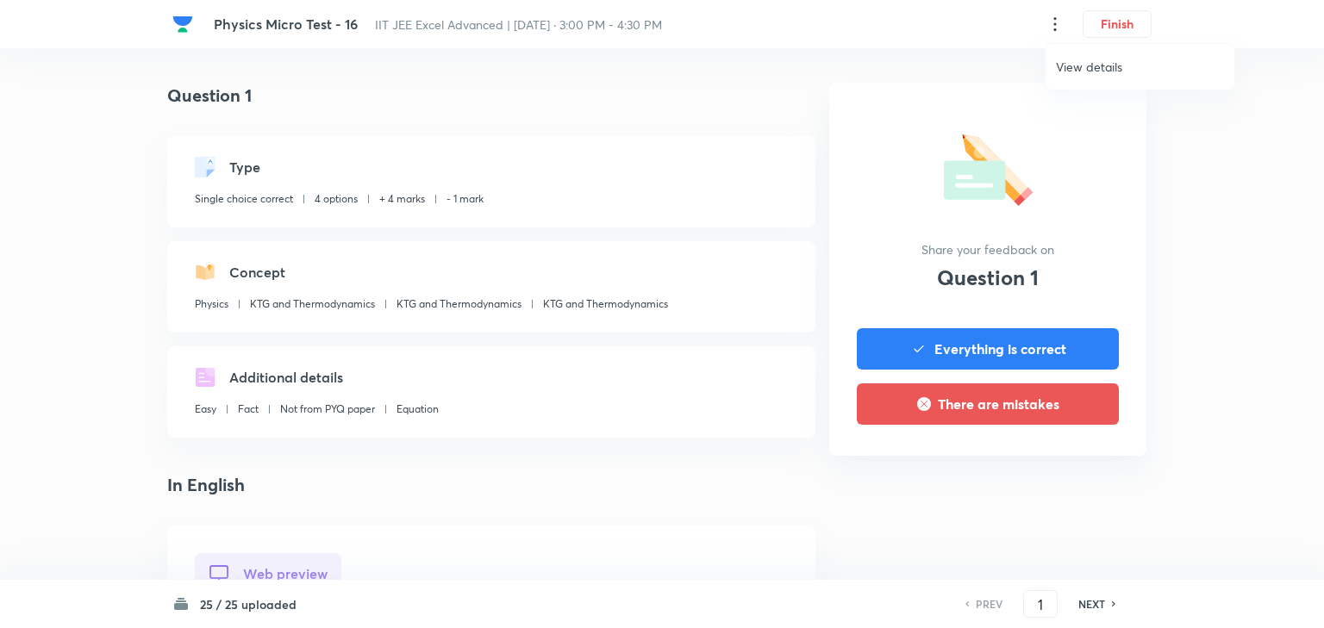
click at [1088, 74] on span "View details" at bounding box center [1140, 67] width 168 height 18
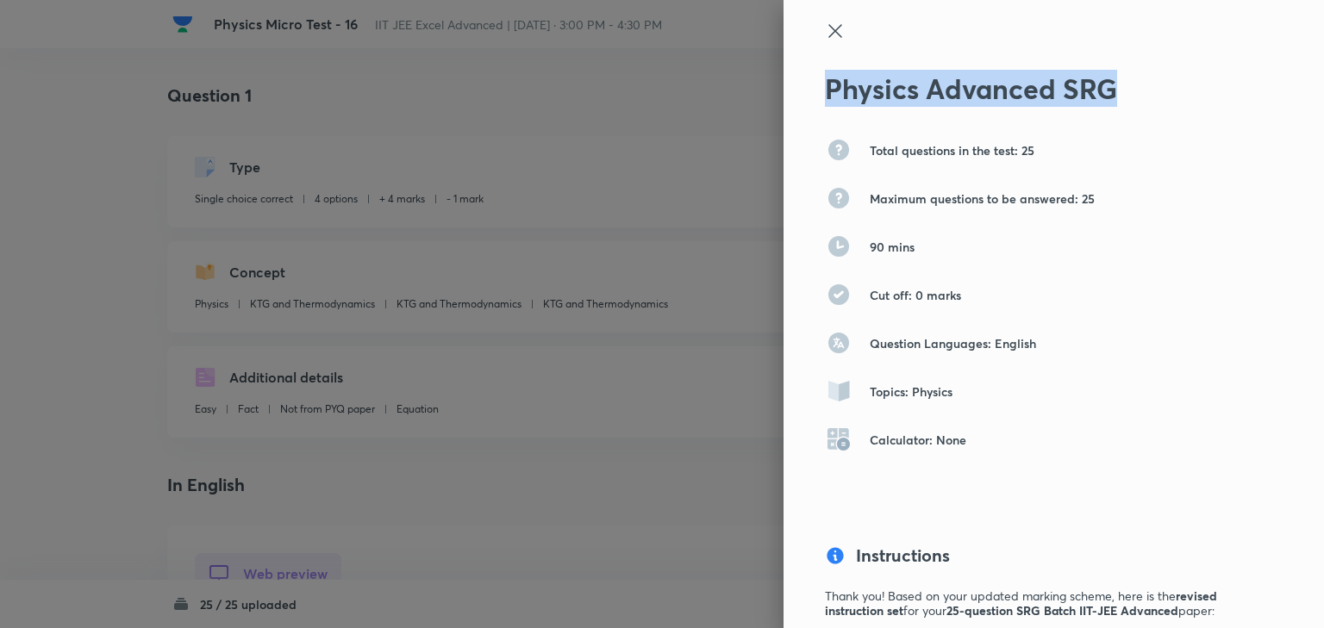
drag, startPoint x: 1108, startPoint y: 87, endPoint x: 814, endPoint y: 90, distance: 293.9
click at [825, 90] on h2 "Physics Advanced SRG" at bounding box center [1025, 88] width 400 height 33
copy h2 "Physics Advanced SRG"
click at [924, 141] on p "Total questions in the test: 25" at bounding box center [952, 150] width 165 height 18
drag, startPoint x: 1133, startPoint y: 95, endPoint x: 818, endPoint y: 110, distance: 315.0
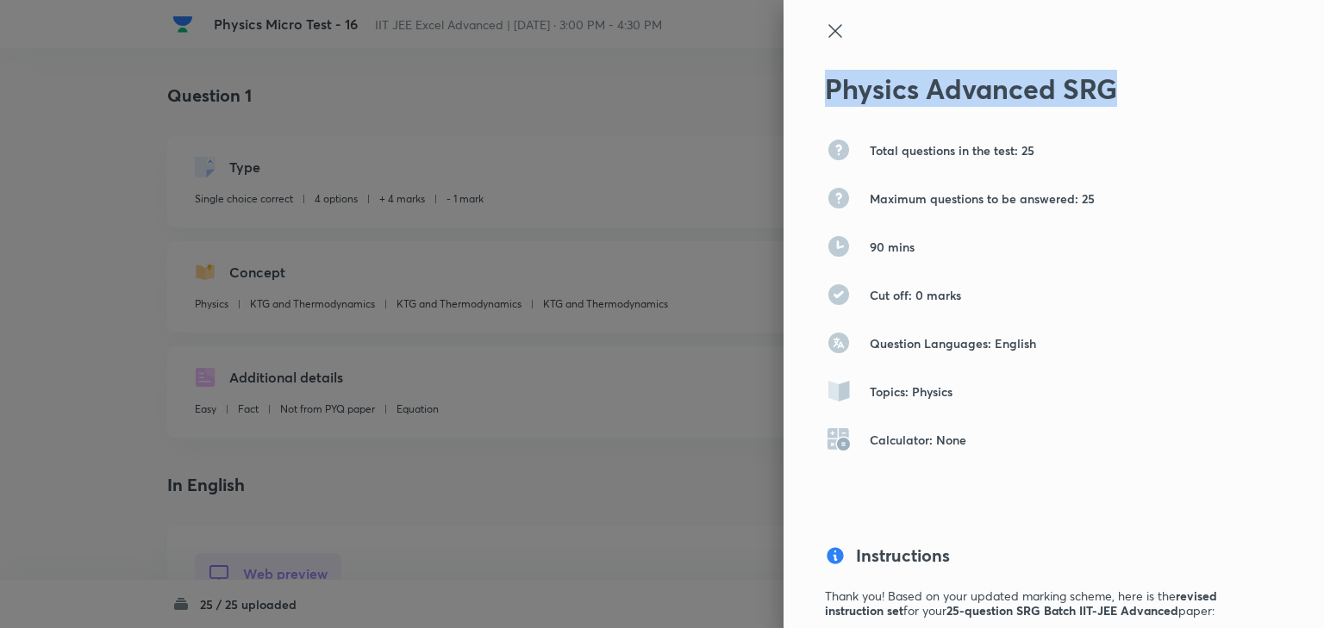
click at [818, 110] on div "Physics Advanced SRG Total questions in the test: 25 Maximum questions to be an…" at bounding box center [1053, 314] width 540 height 628
copy h2 "Physics Advanced SRG"
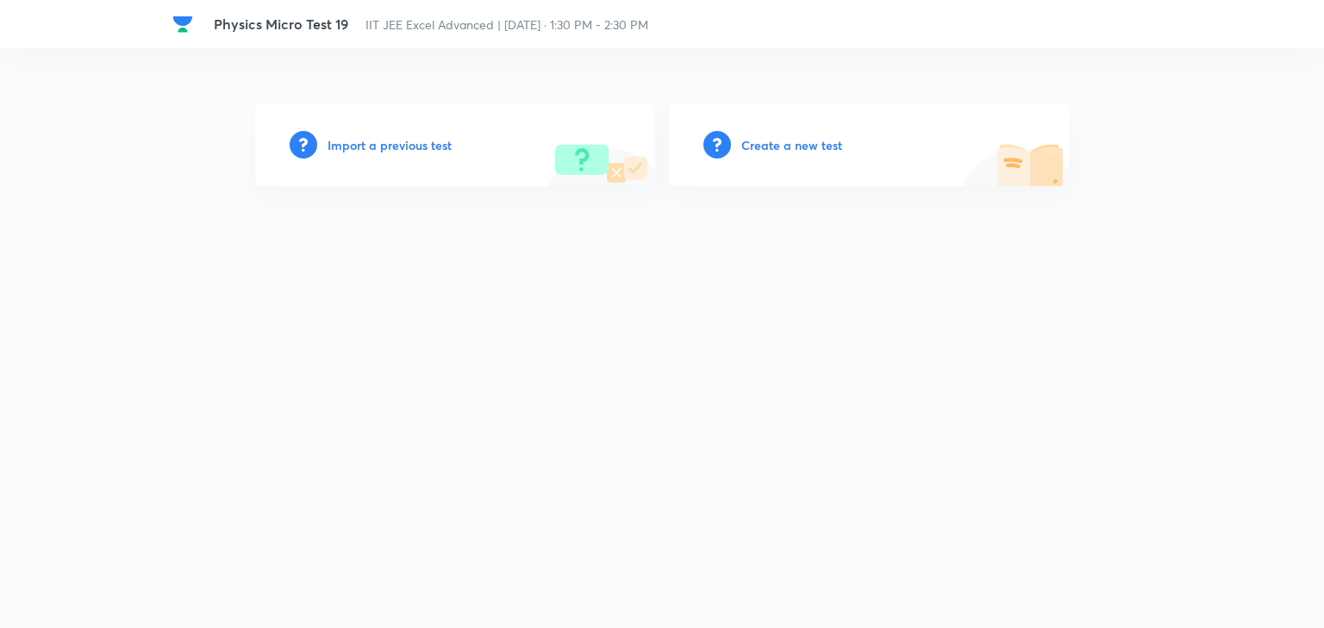
click at [782, 144] on h6 "Create a new test" at bounding box center [791, 145] width 101 height 18
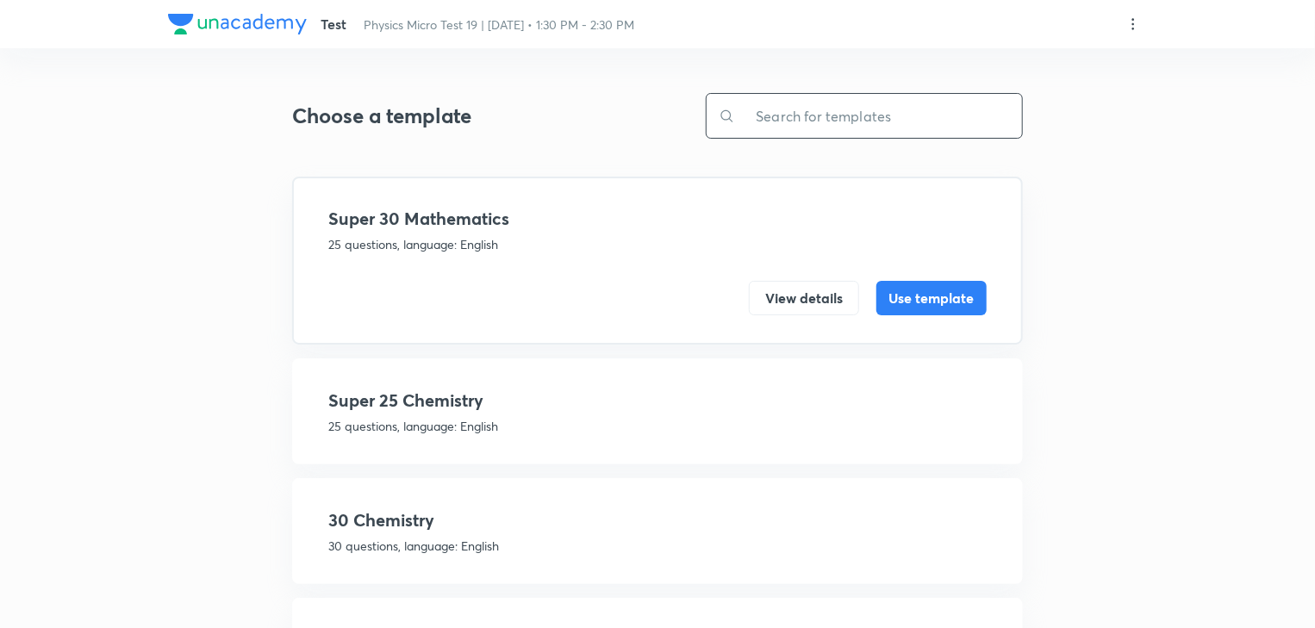
click at [777, 125] on input "text" at bounding box center [878, 116] width 287 height 44
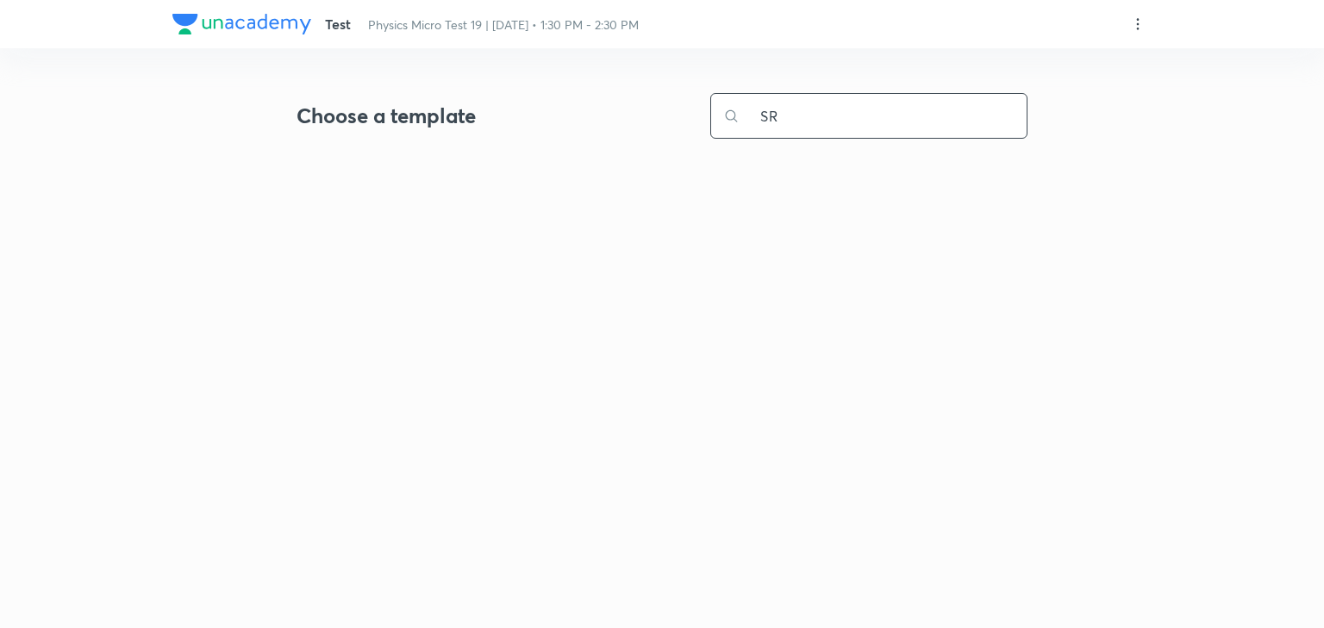
type input "S"
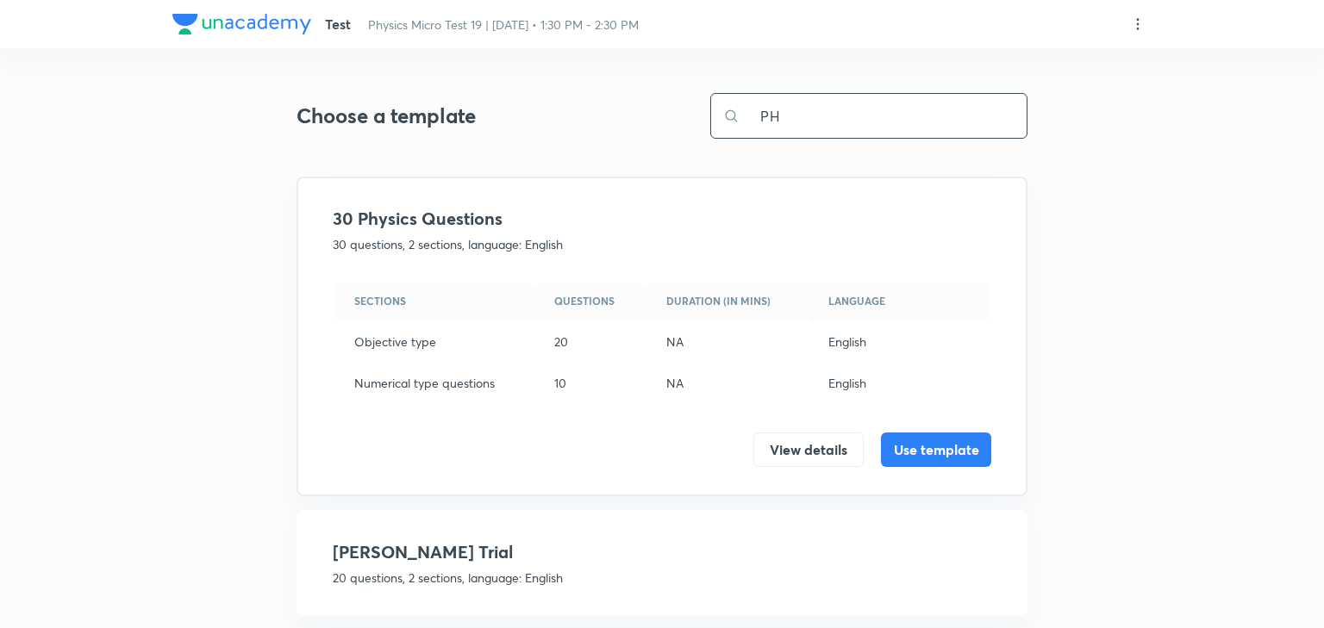
type input "P"
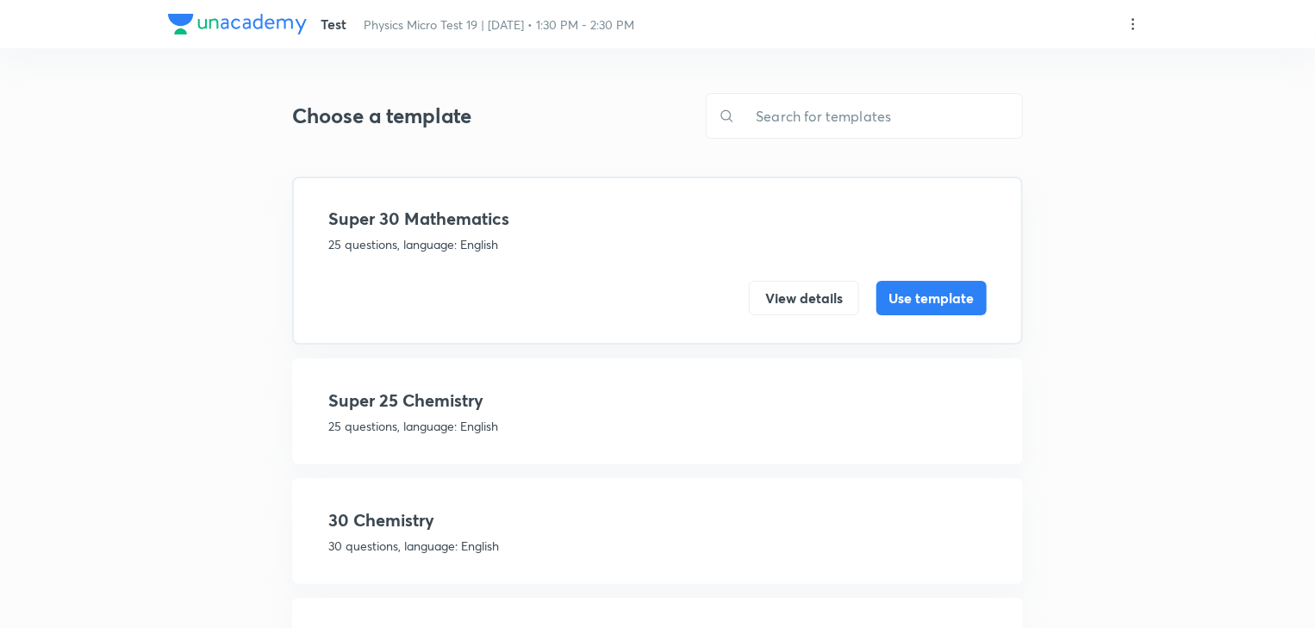
click at [1131, 24] on icon at bounding box center [1133, 24] width 17 height 17
click at [1027, 70] on p "Create new template" at bounding box center [1029, 65] width 118 height 18
click at [867, 114] on div at bounding box center [662, 314] width 1324 height 628
click at [844, 109] on input "text" at bounding box center [878, 116] width 287 height 44
paste input "Physics Advanced SRG"
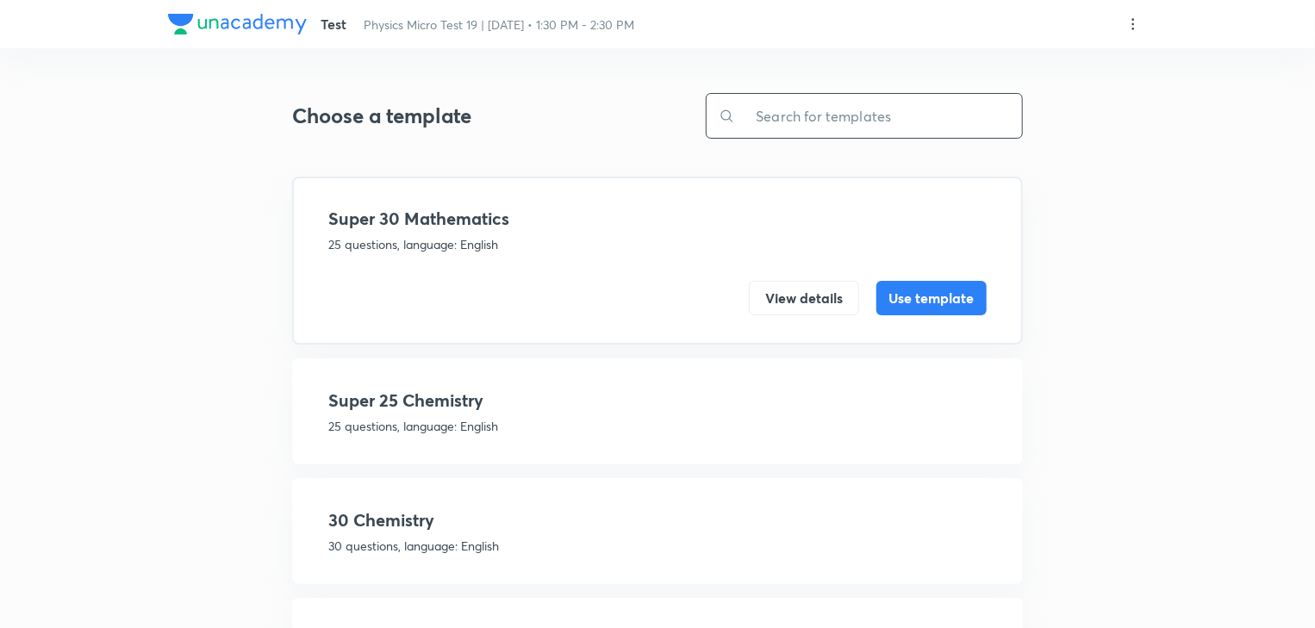
type input "Physics Advanced SRG"
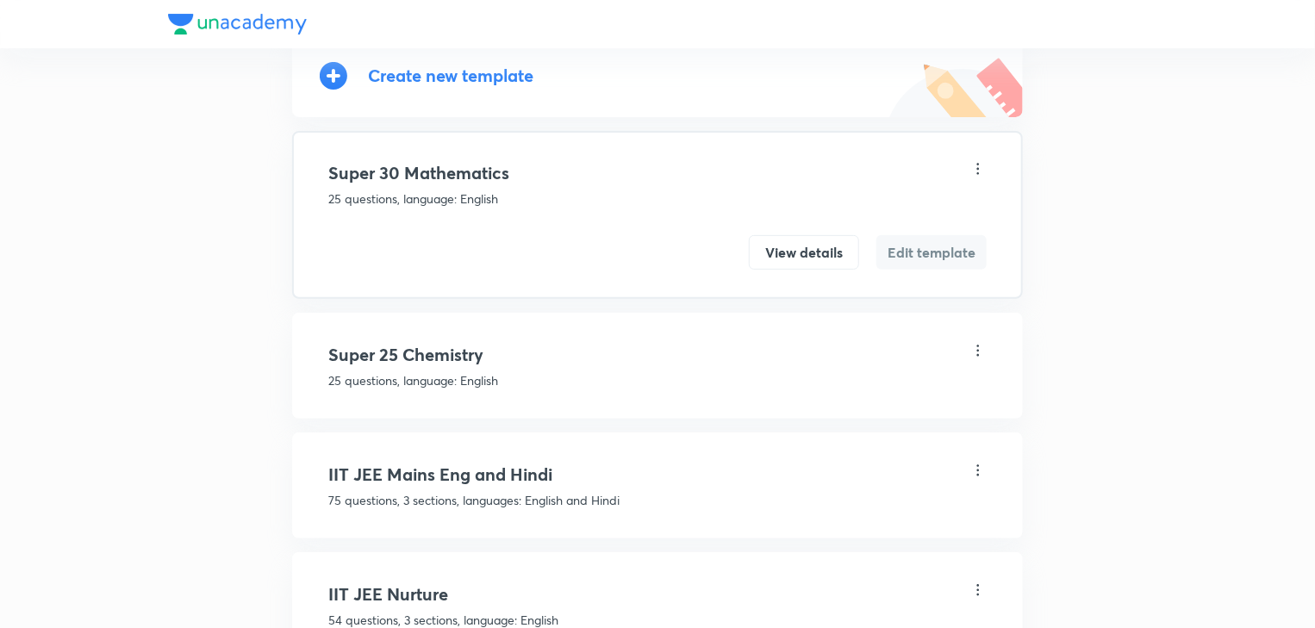
scroll to position [276, 0]
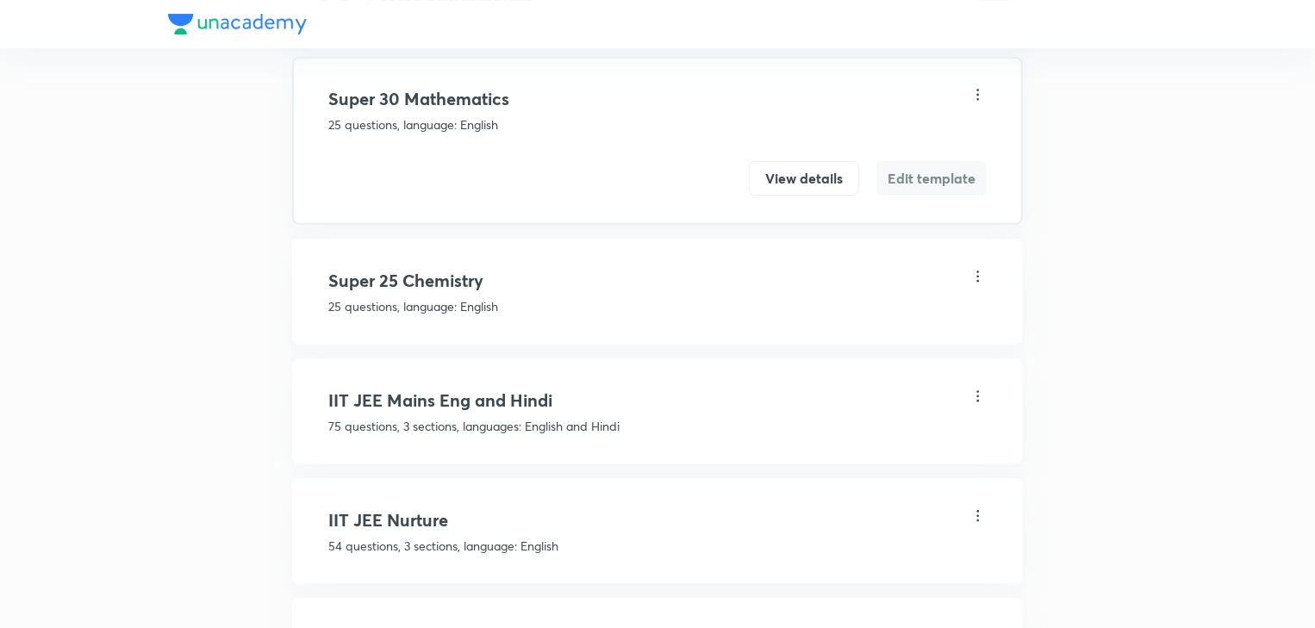
click at [444, 303] on p "25 questions, language: English" at bounding box center [657, 306] width 658 height 18
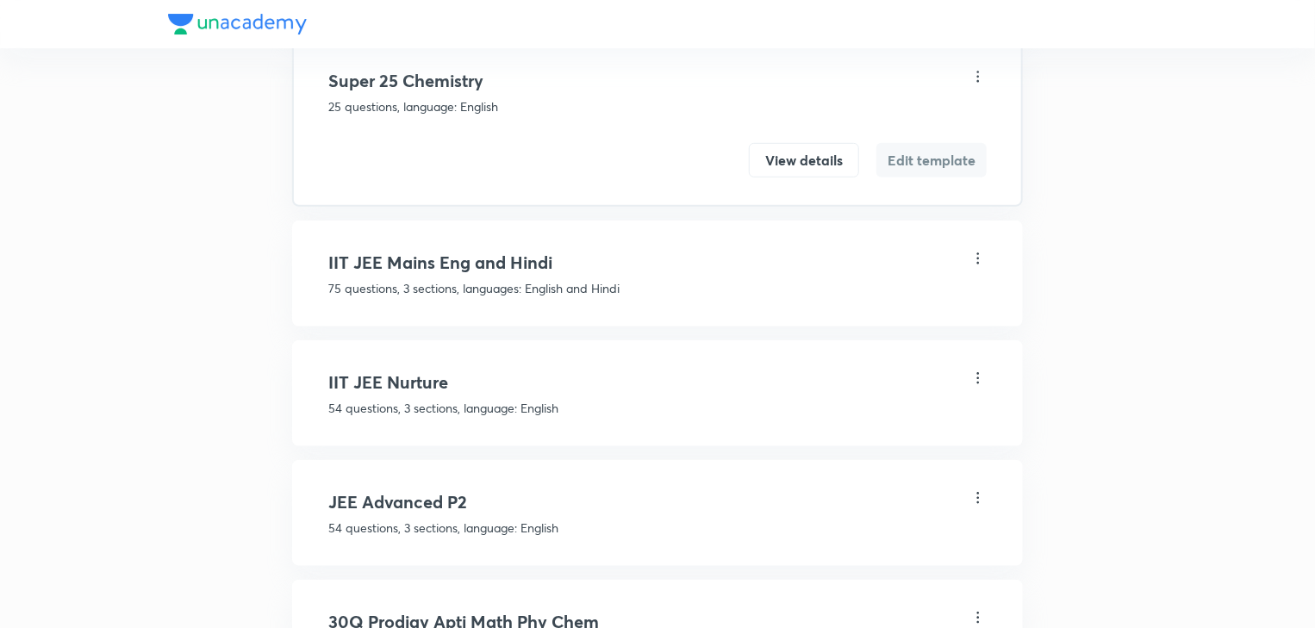
click at [445, 318] on div "IIT JEE Mains Eng and Hindi 75 questions, 3 sections, languages: English and Hi…" at bounding box center [657, 274] width 731 height 106
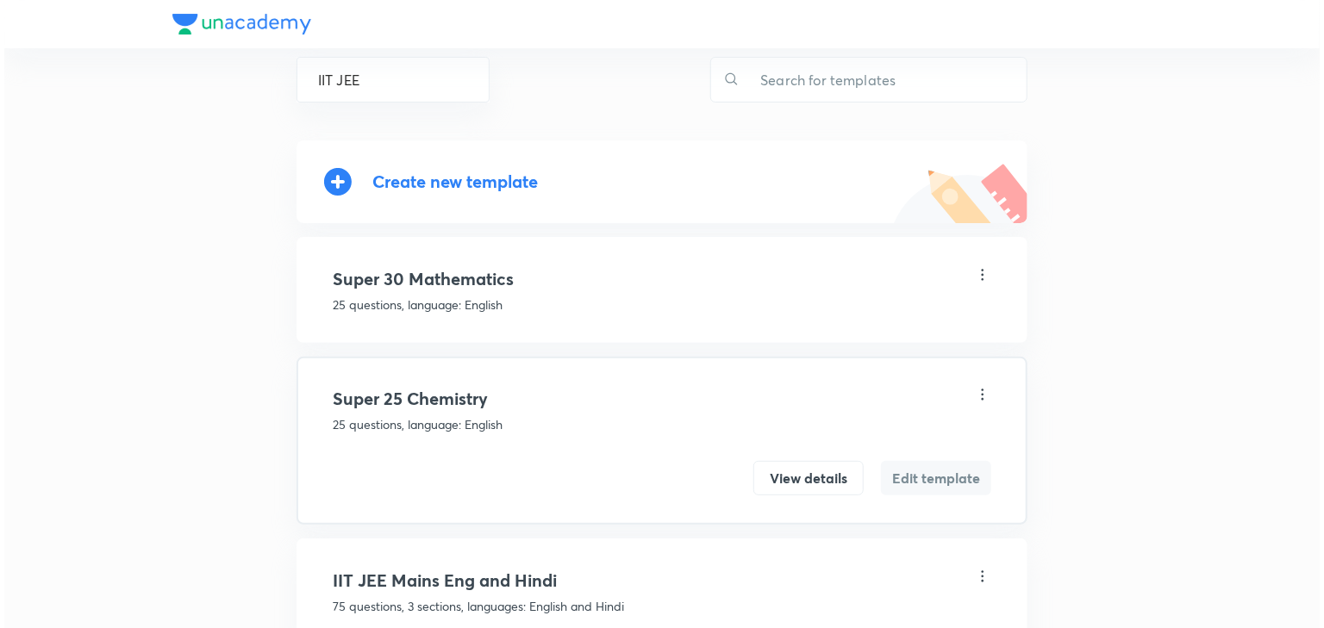
scroll to position [0, 0]
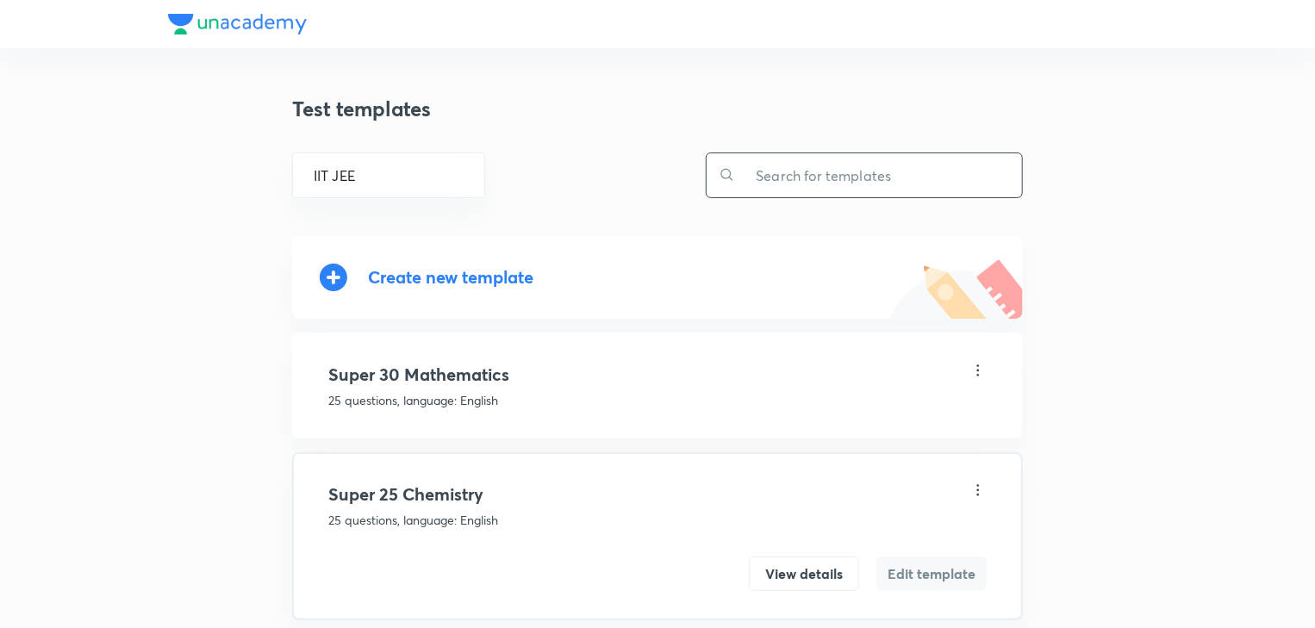
click at [825, 183] on input "text" at bounding box center [878, 175] width 287 height 44
paste input "Physics Advanced SRG"
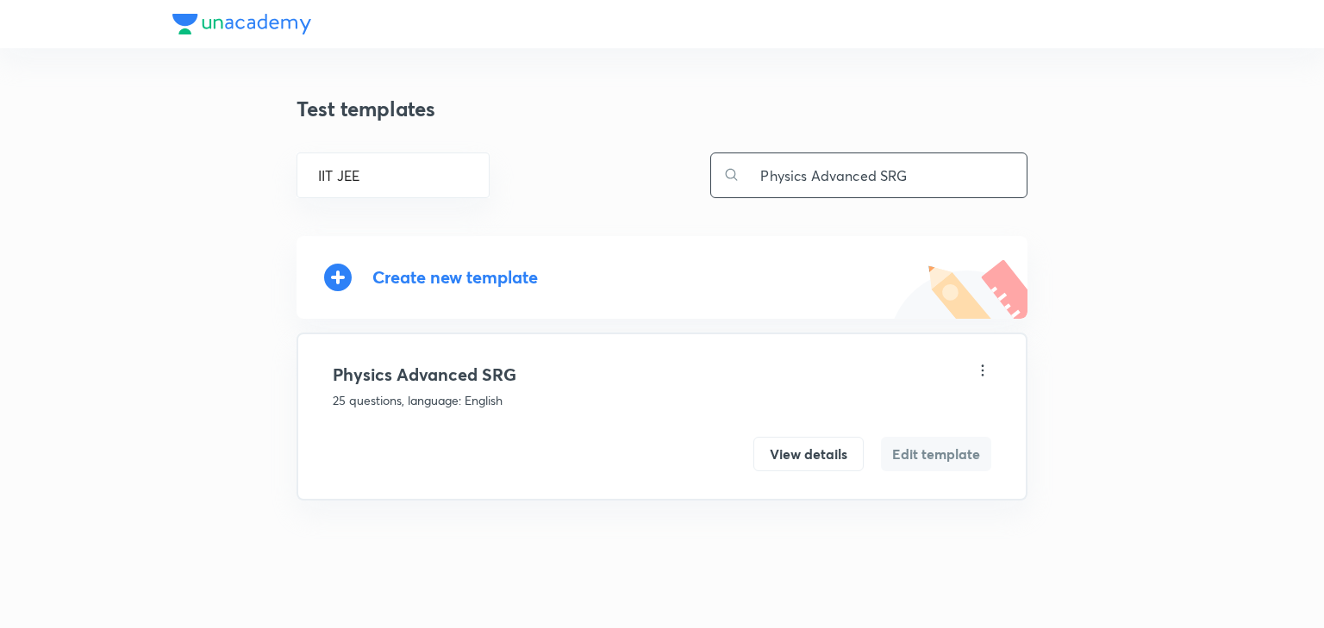
type input "Physics Advanced SRG"
click at [845, 443] on button "View details" at bounding box center [808, 452] width 110 height 34
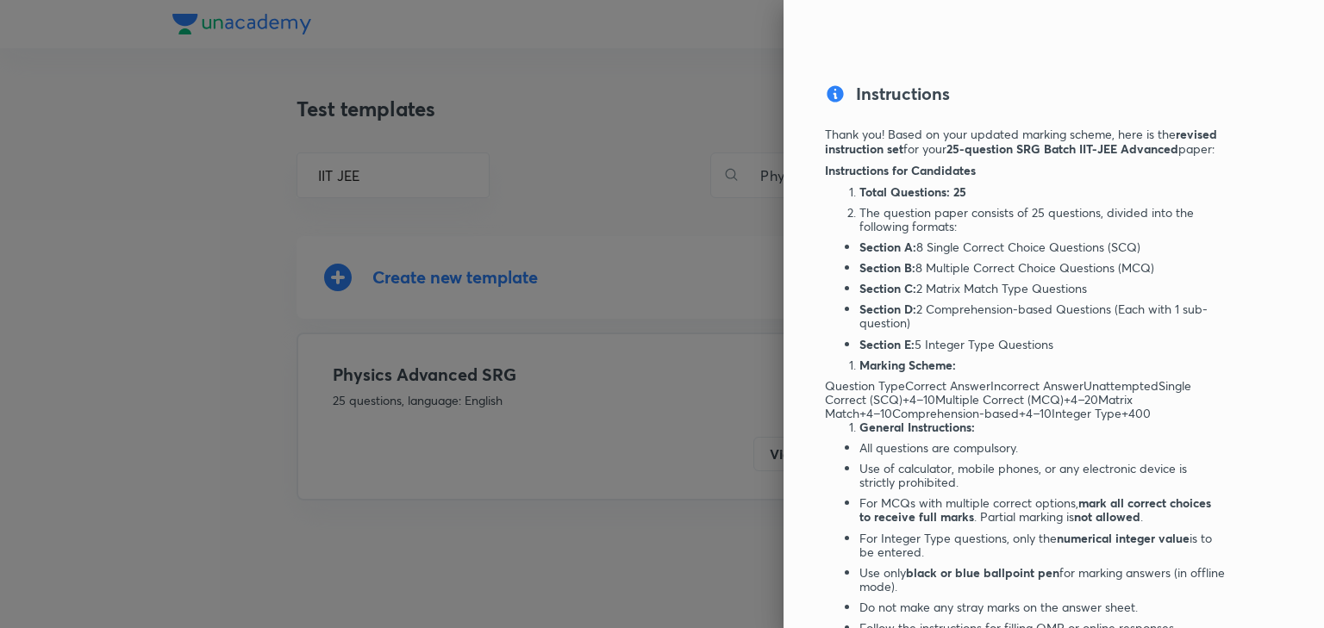
scroll to position [483, 0]
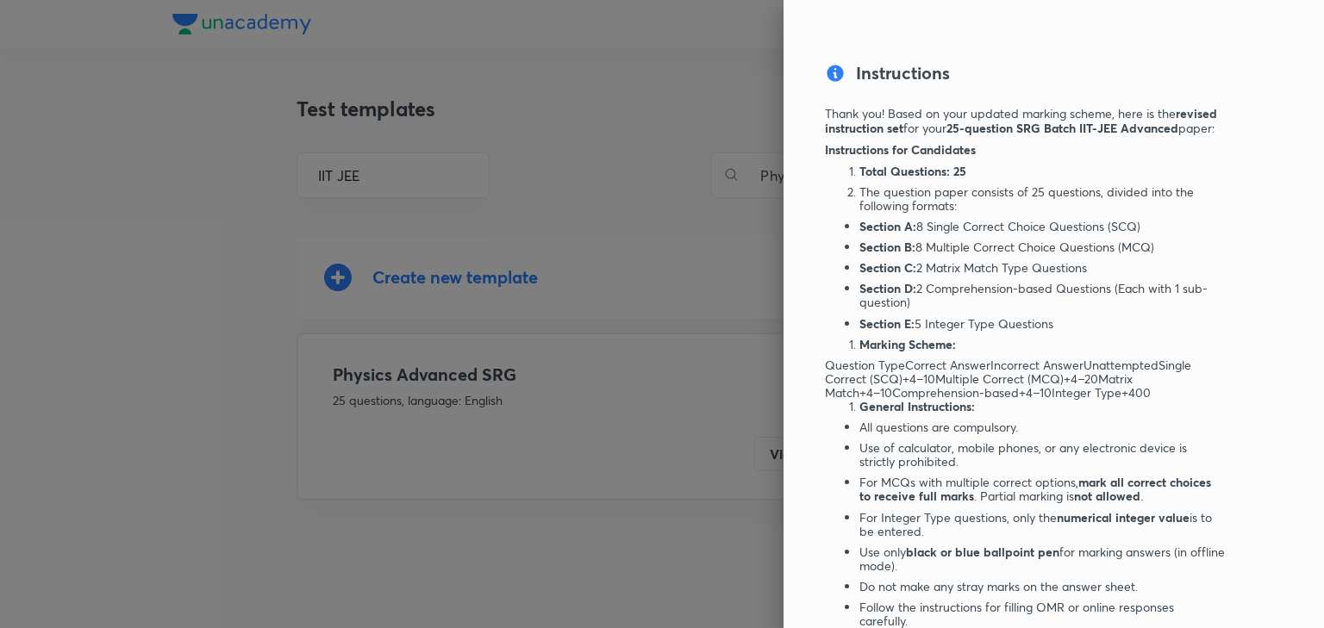
click at [663, 428] on div at bounding box center [662, 314] width 1324 height 628
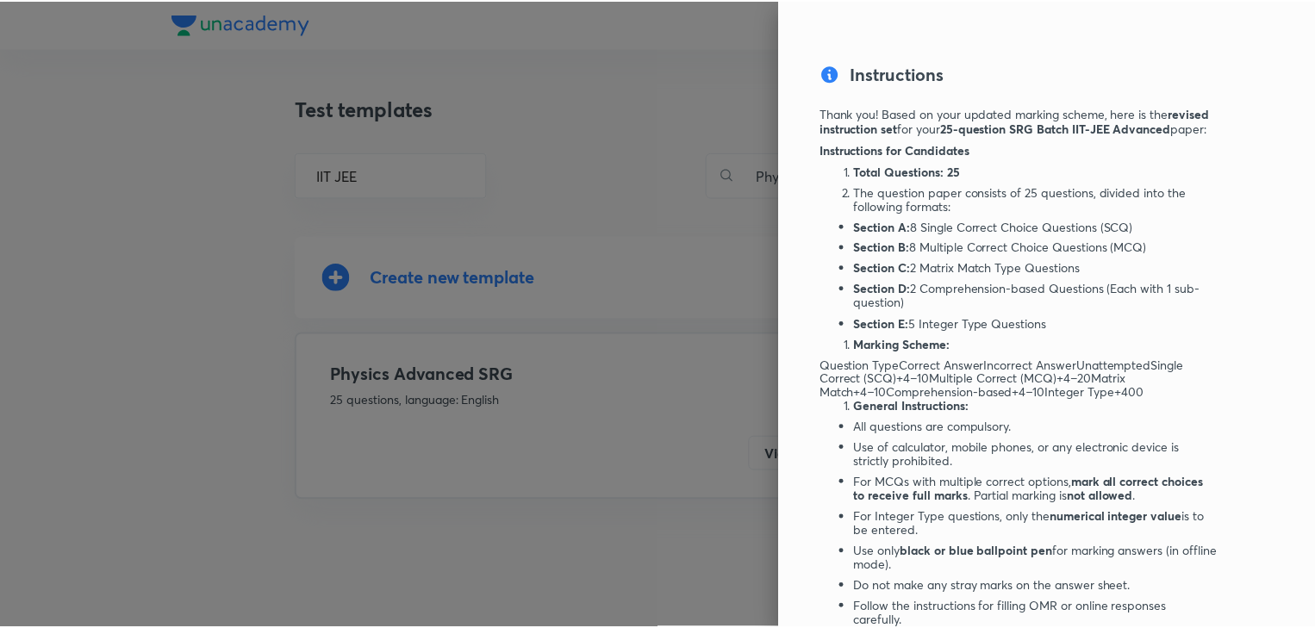
scroll to position [0, 0]
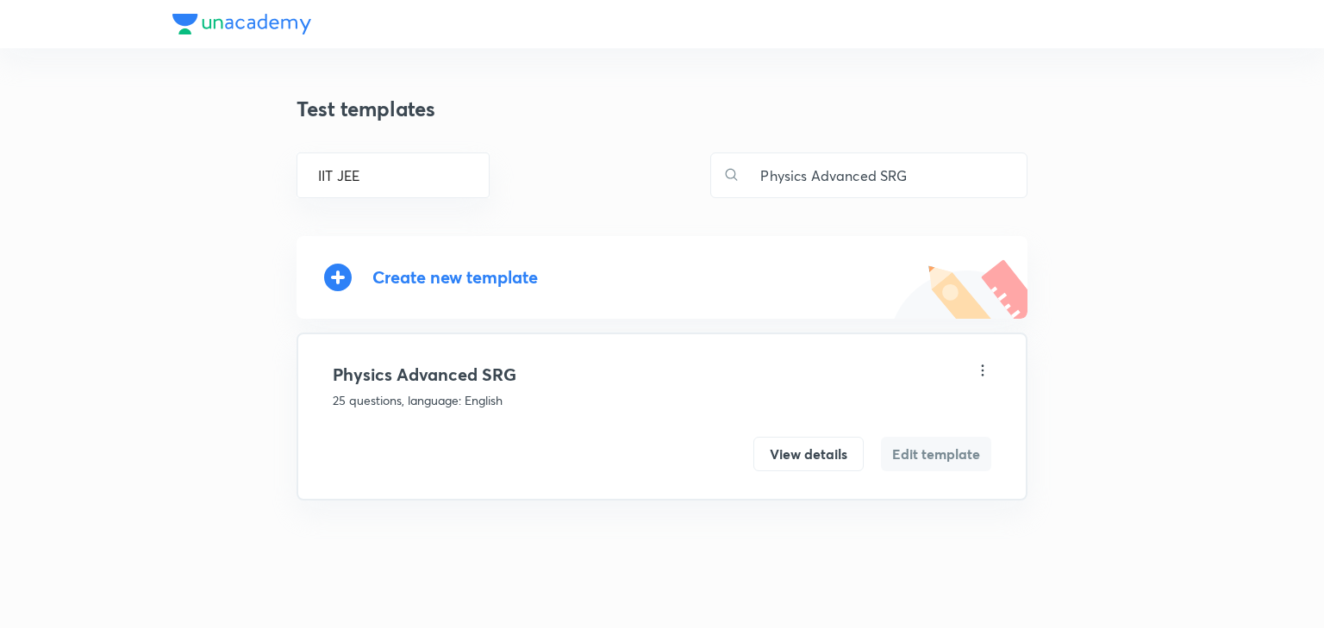
click at [430, 288] on div "Create new template" at bounding box center [662, 278] width 676 height 28
drag, startPoint x: 921, startPoint y: 176, endPoint x: 760, endPoint y: 168, distance: 160.5
click at [760, 168] on input "Physics Advanced SRG" at bounding box center [883, 175] width 287 height 44
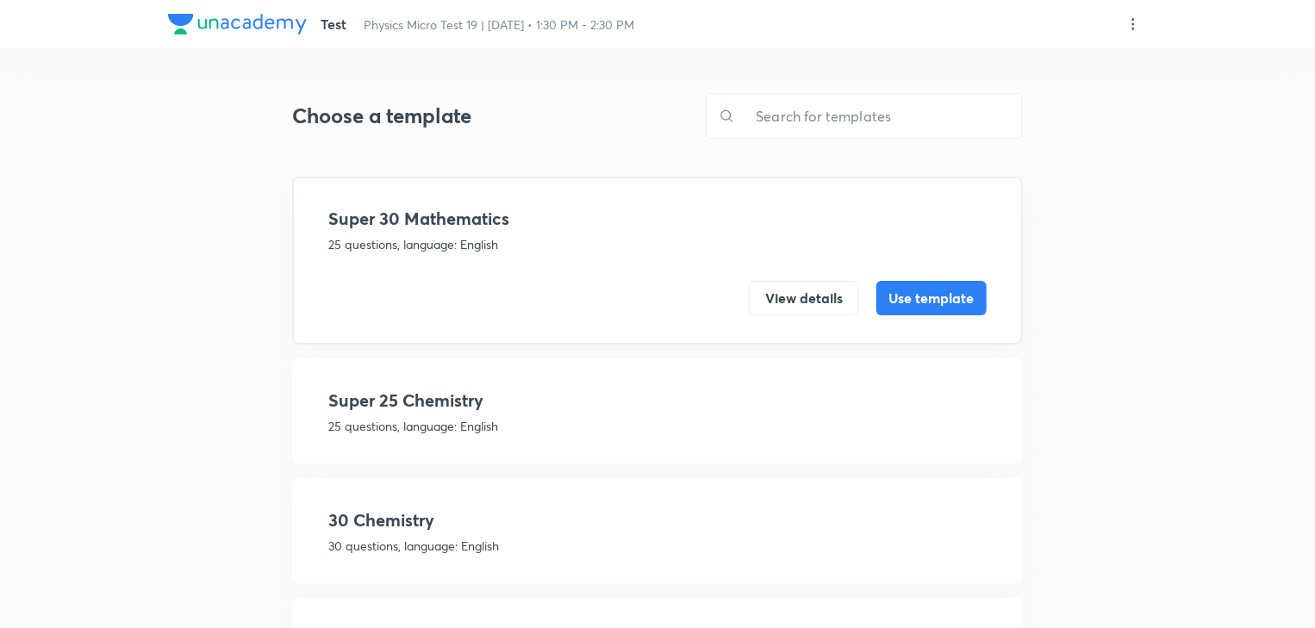
click at [763, 131] on input "text" at bounding box center [878, 116] width 287 height 44
paste input "Physics Advanced SRG"
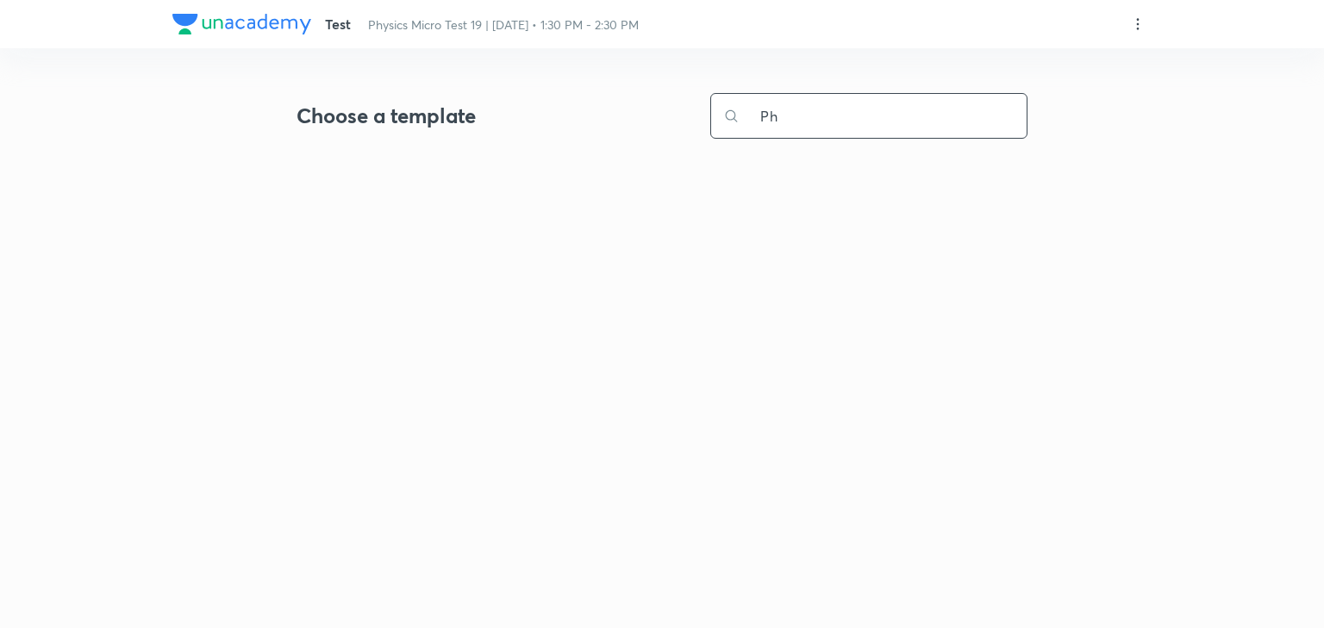
type input "P"
type input "a"
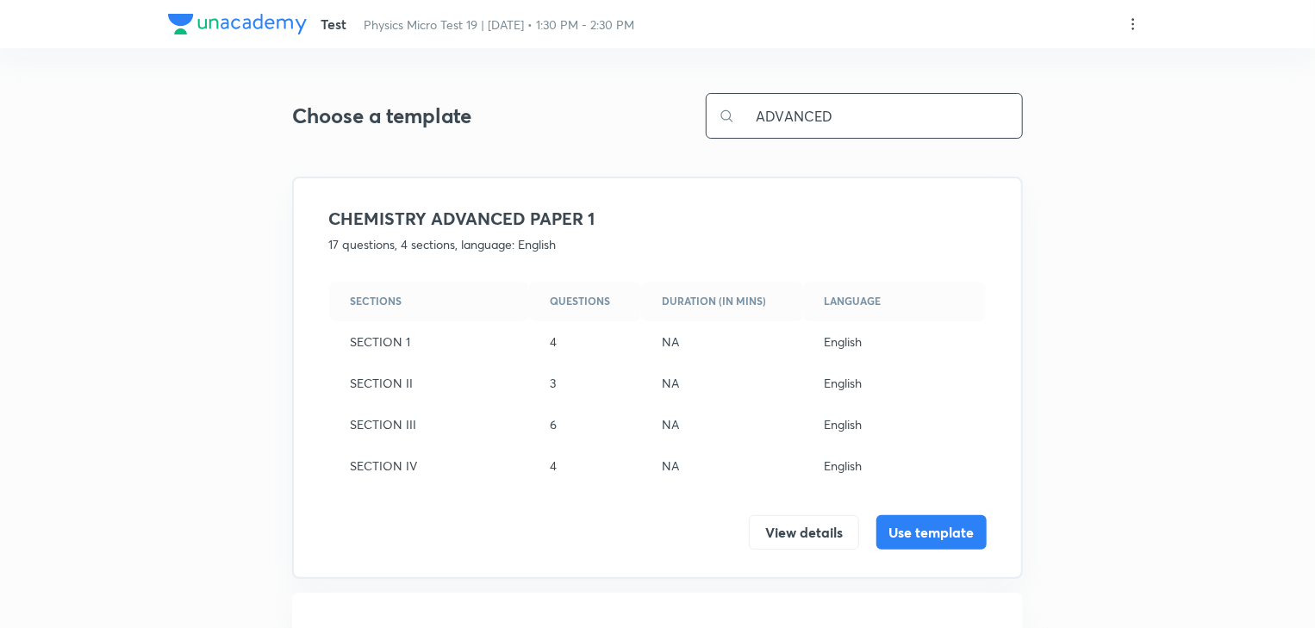
drag, startPoint x: 844, startPoint y: 124, endPoint x: 762, endPoint y: 122, distance: 81.9
click at [762, 122] on input "ADVANCED" at bounding box center [878, 116] width 287 height 44
type input "A"
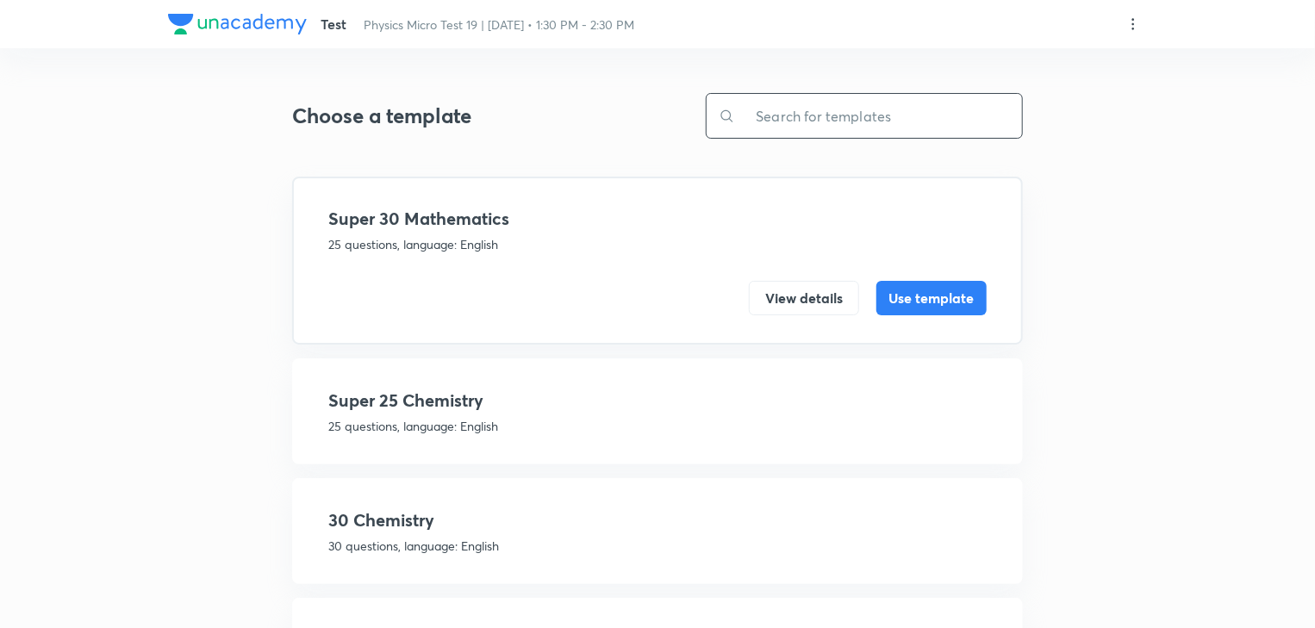
click at [1133, 34] on div "Test Physics Micro Test 19 | Sep 3 • 1:30 PM - 2:30 PM" at bounding box center [657, 24] width 979 height 48
click at [1128, 24] on icon at bounding box center [1133, 24] width 17 height 17
click at [1103, 55] on li "Create new template" at bounding box center [1051, 65] width 190 height 32
click at [786, 117] on div at bounding box center [662, 314] width 1324 height 628
click at [791, 118] on input "text" at bounding box center [878, 116] width 287 height 44
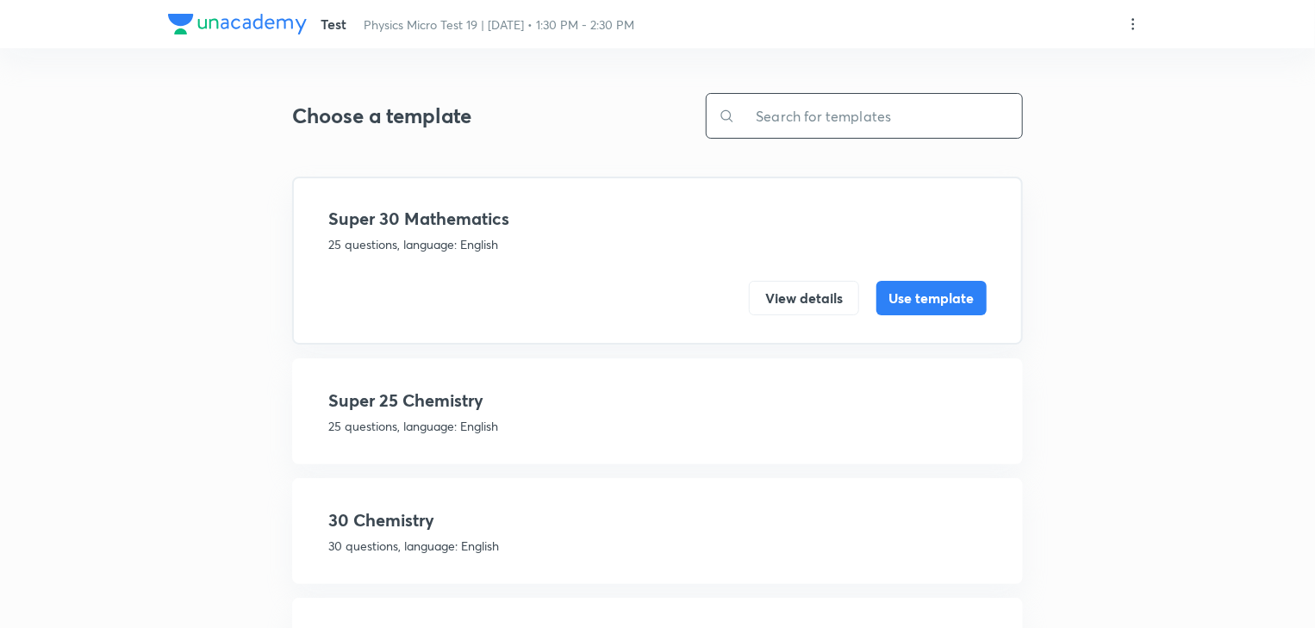
paste input "ADVANCED SRG P"
type input "ADVANCED SRG P"
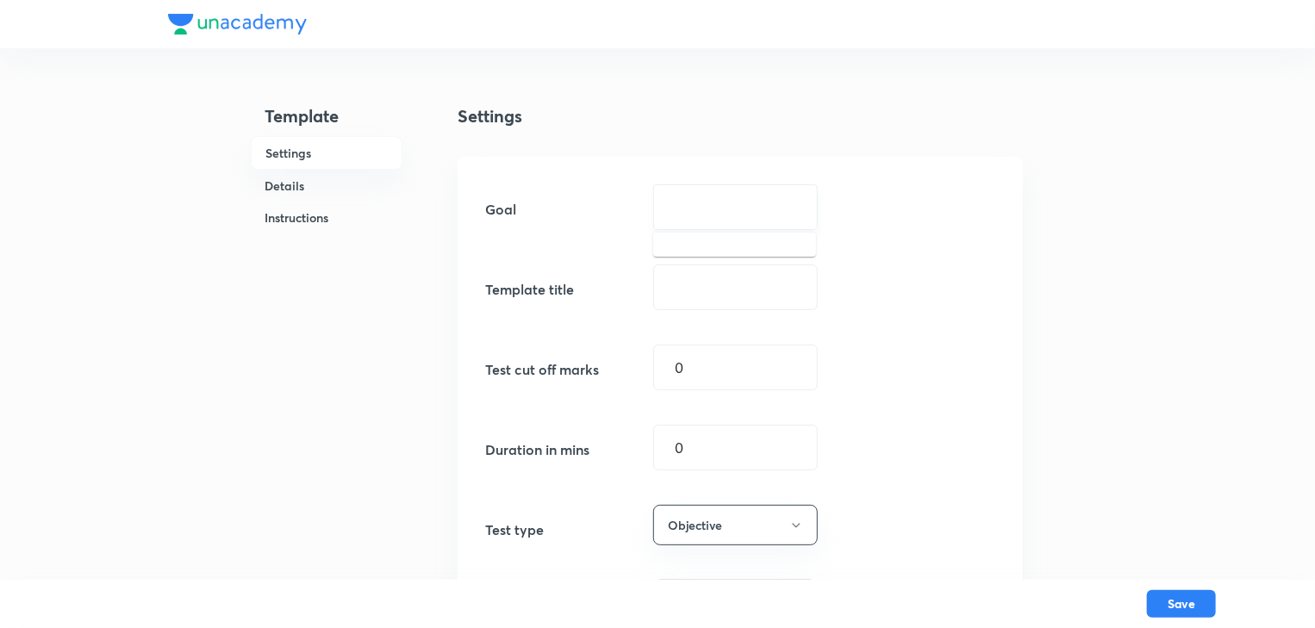
click at [705, 202] on input "text" at bounding box center [736, 207] width 122 height 16
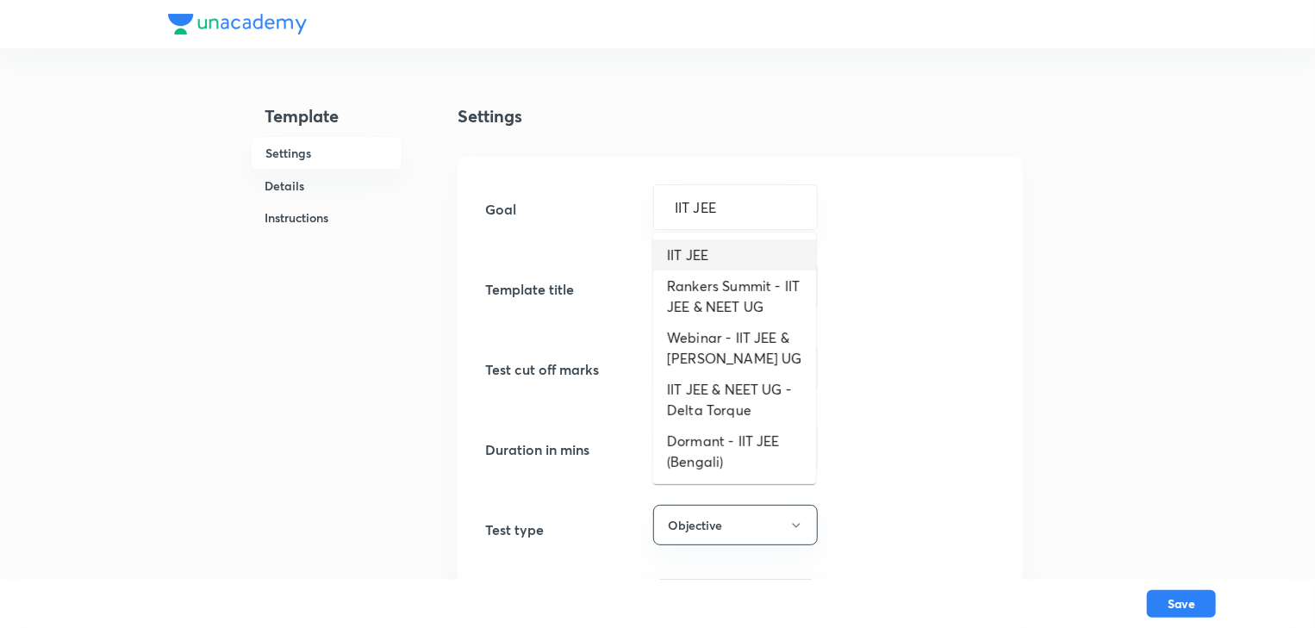
click at [754, 252] on li "IIT JEE" at bounding box center [734, 255] width 163 height 31
type input "IIT JEE"
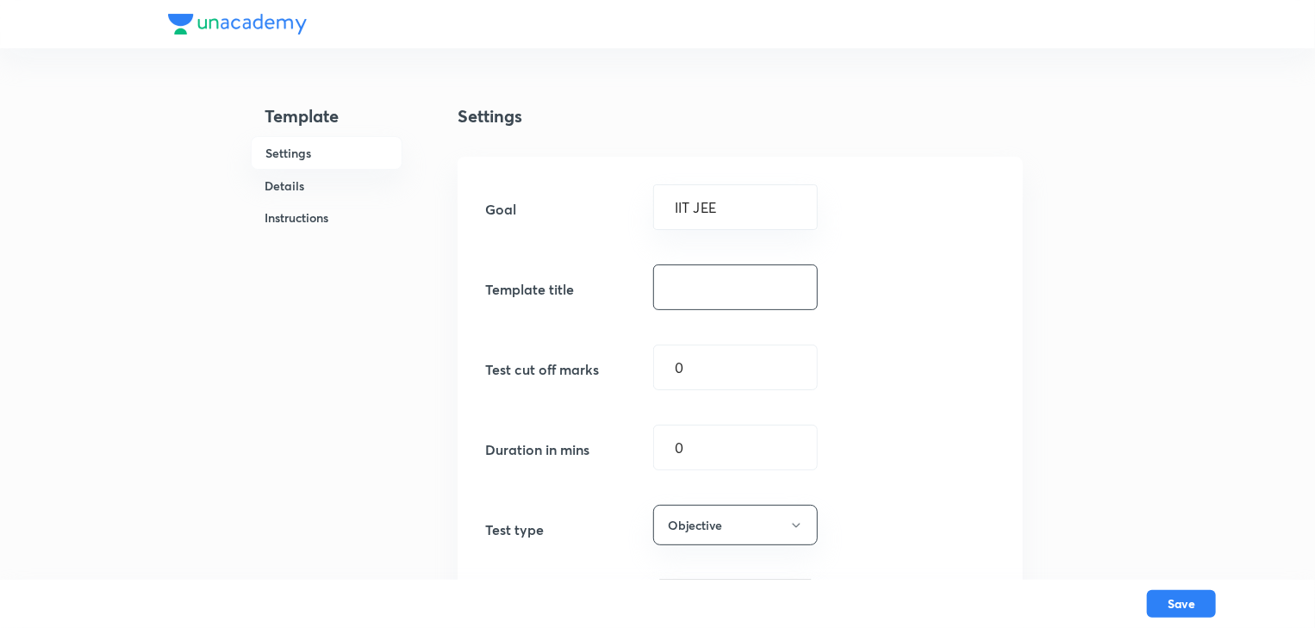
click at [722, 278] on input "text" at bounding box center [735, 287] width 163 height 44
type input "P"
type input "ADVANCED SRG"
click at [710, 376] on input "0" at bounding box center [735, 368] width 163 height 44
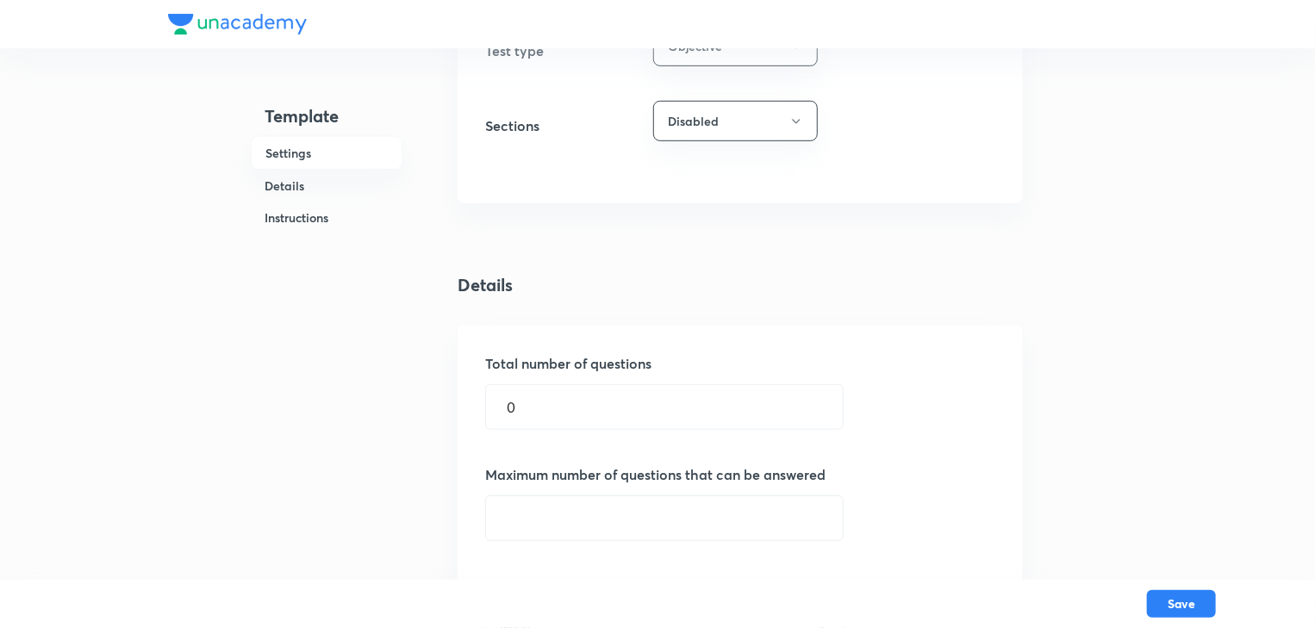
scroll to position [483, 0]
click at [732, 116] on button "Disabled" at bounding box center [735, 117] width 165 height 41
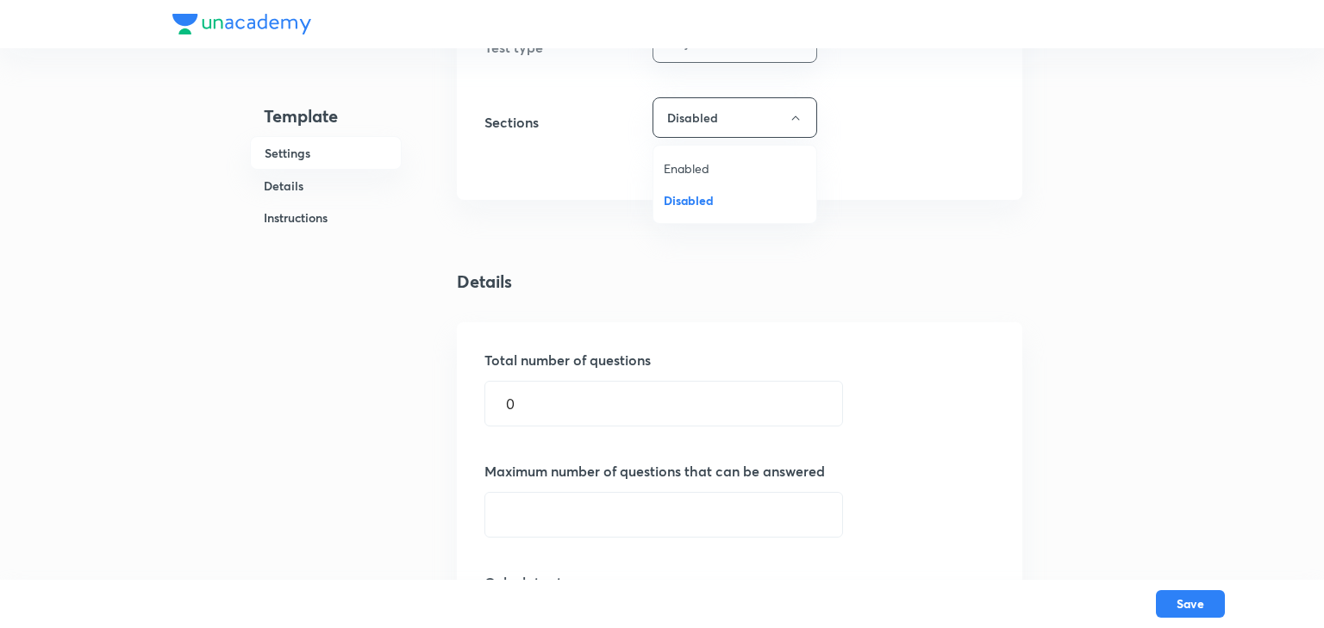
click at [710, 172] on span "Enabled" at bounding box center [735, 168] width 142 height 18
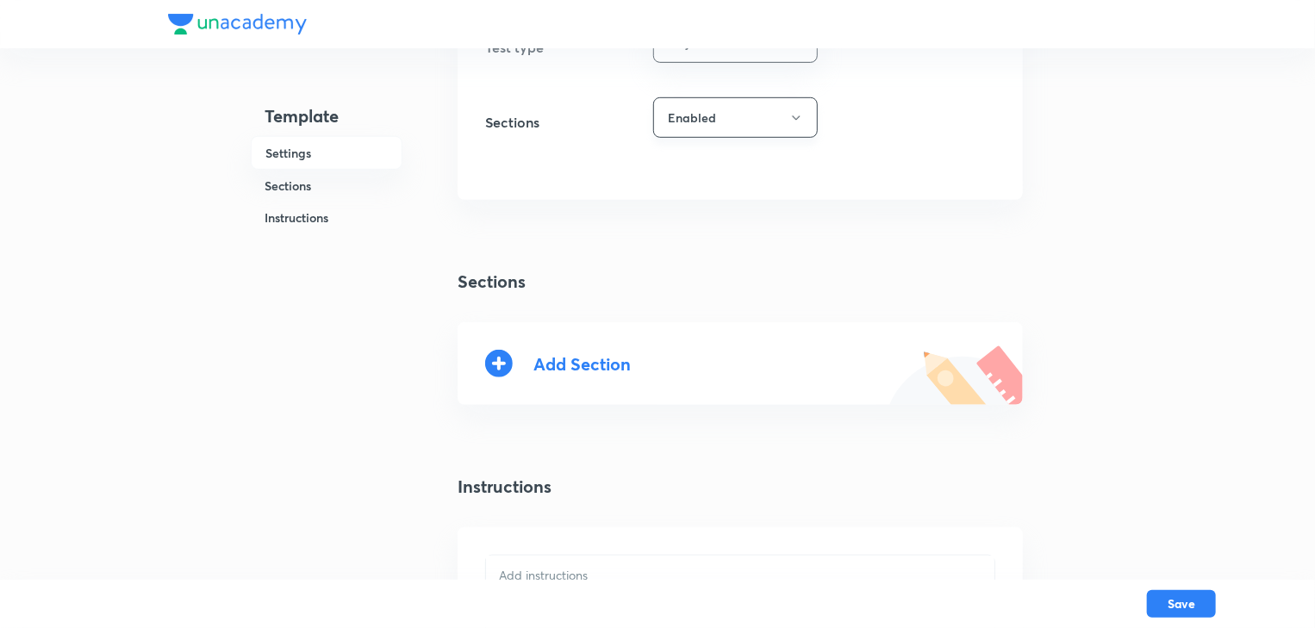
click at [748, 117] on button "Enabled" at bounding box center [735, 117] width 165 height 41
click at [700, 198] on span "Disabled" at bounding box center [735, 200] width 142 height 18
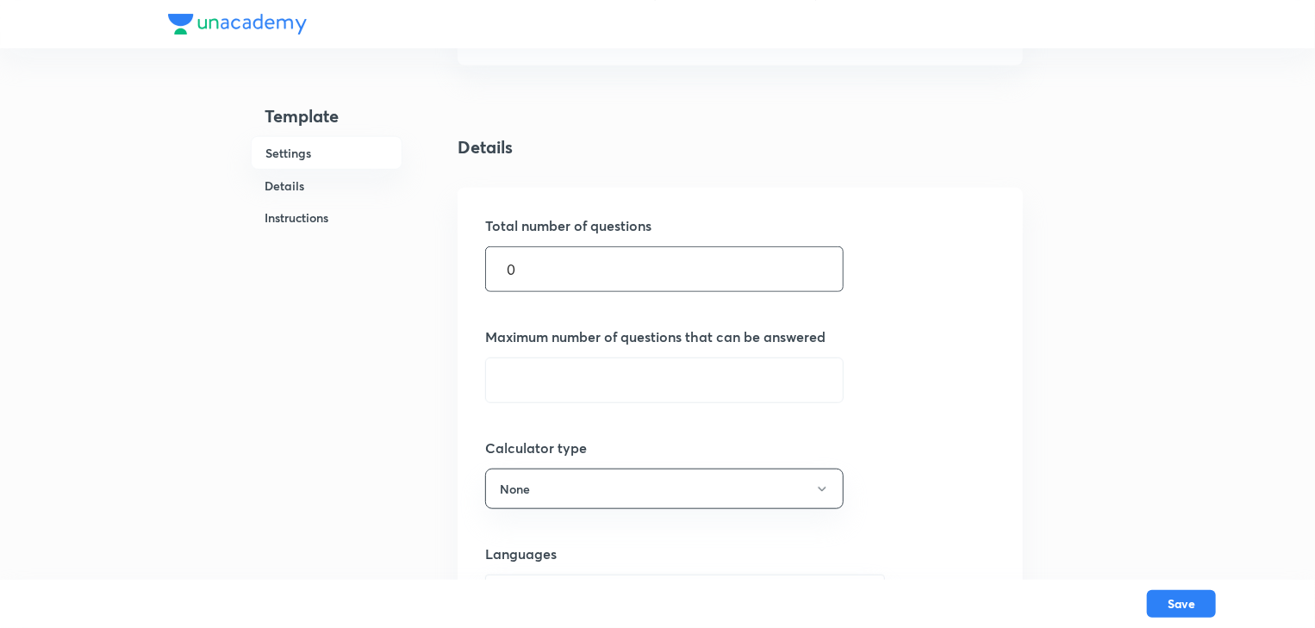
scroll to position [621, 0]
click at [587, 276] on input "0" at bounding box center [664, 266] width 357 height 44
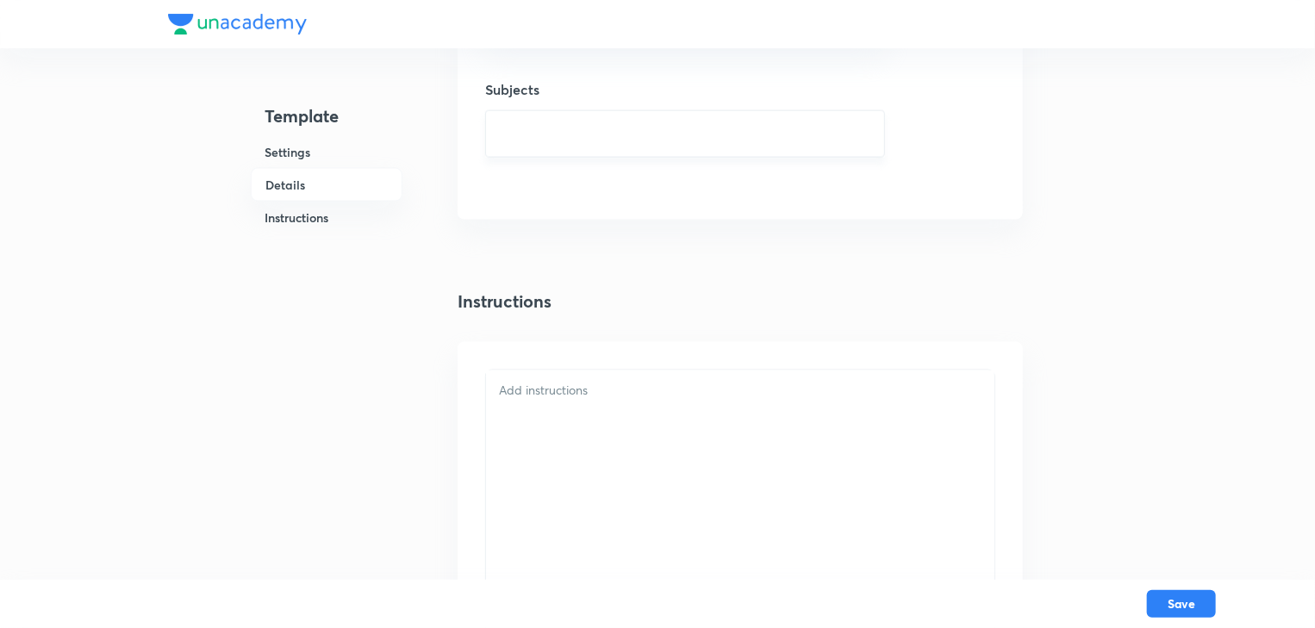
scroll to position [1134, 0]
type input "25"
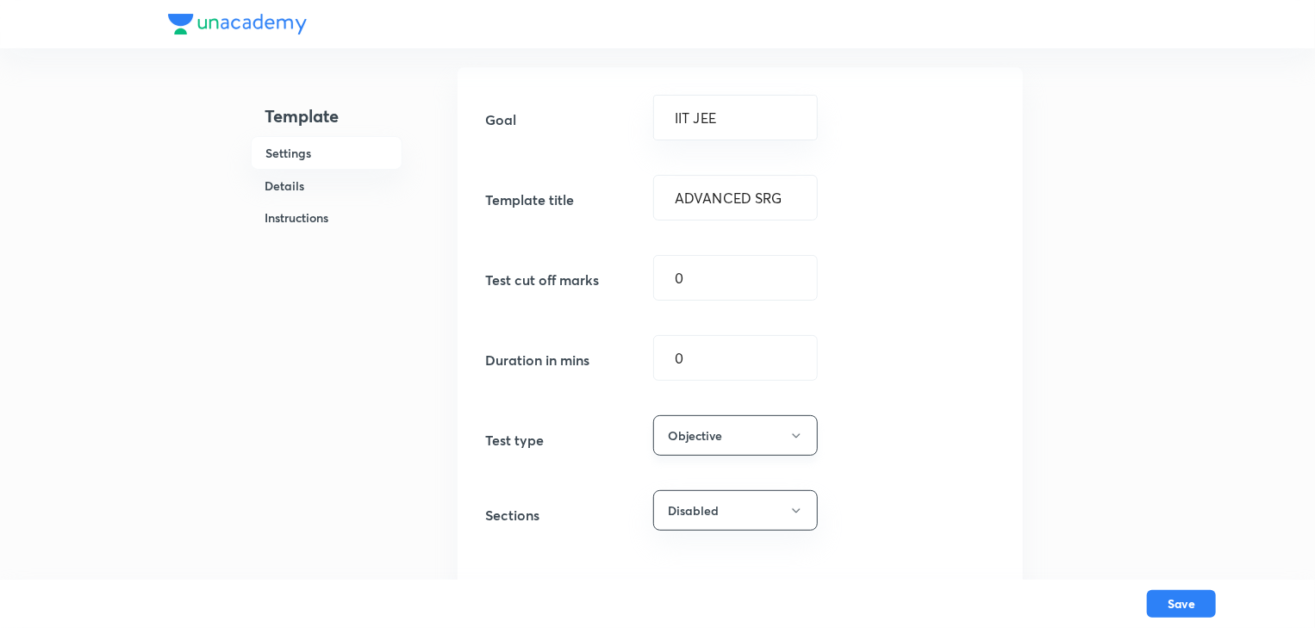
scroll to position [0, 0]
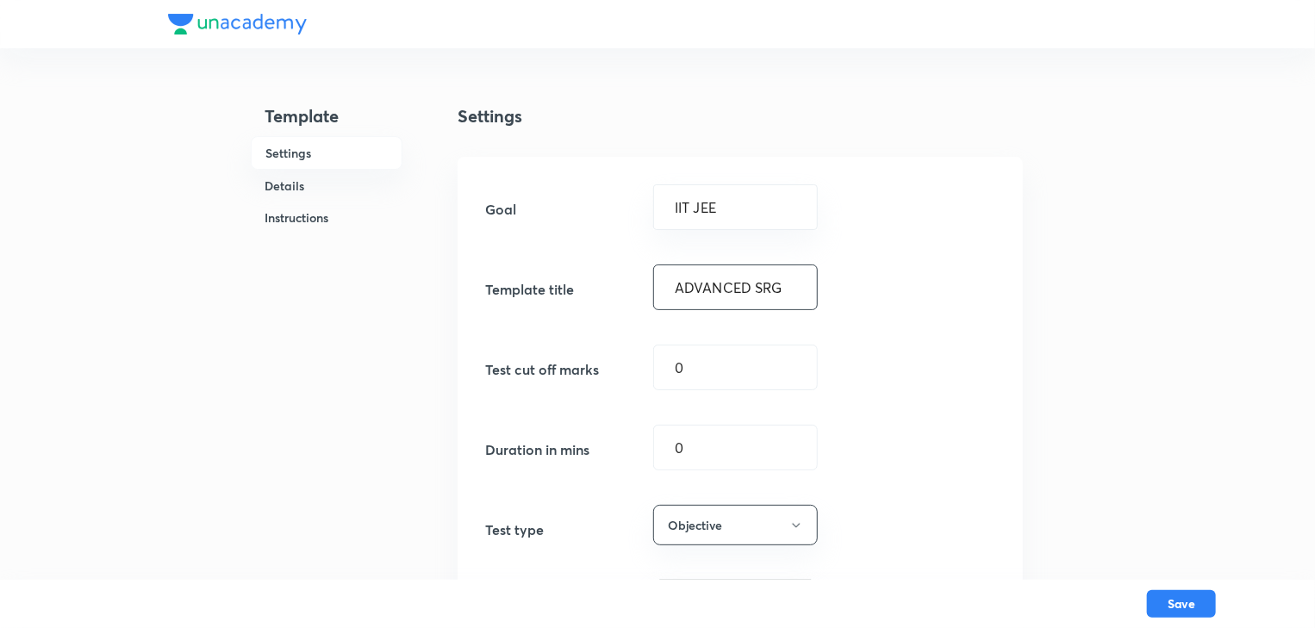
click at [795, 290] on input "ADVANCED SRG" at bounding box center [735, 287] width 163 height 44
type input "ADVANCED SRG P"
click at [721, 352] on input "0" at bounding box center [735, 368] width 163 height 44
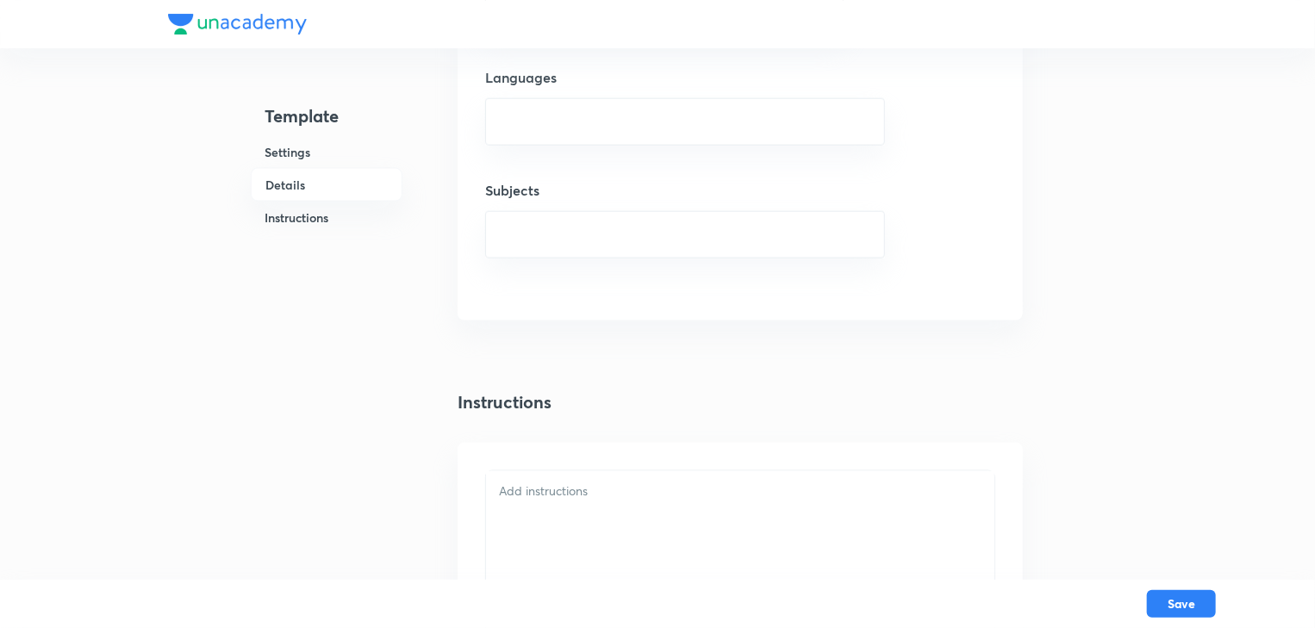
scroll to position [1310, 0]
click at [559, 288] on div at bounding box center [740, 432] width 509 height 355
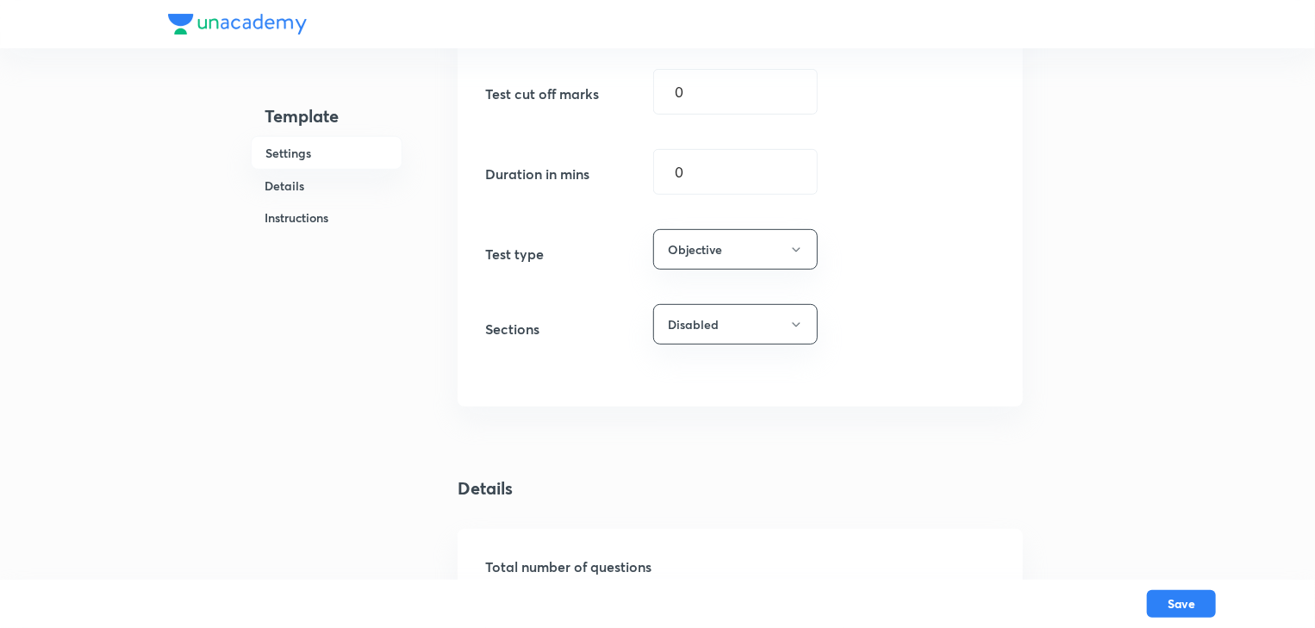
scroll to position [207, 0]
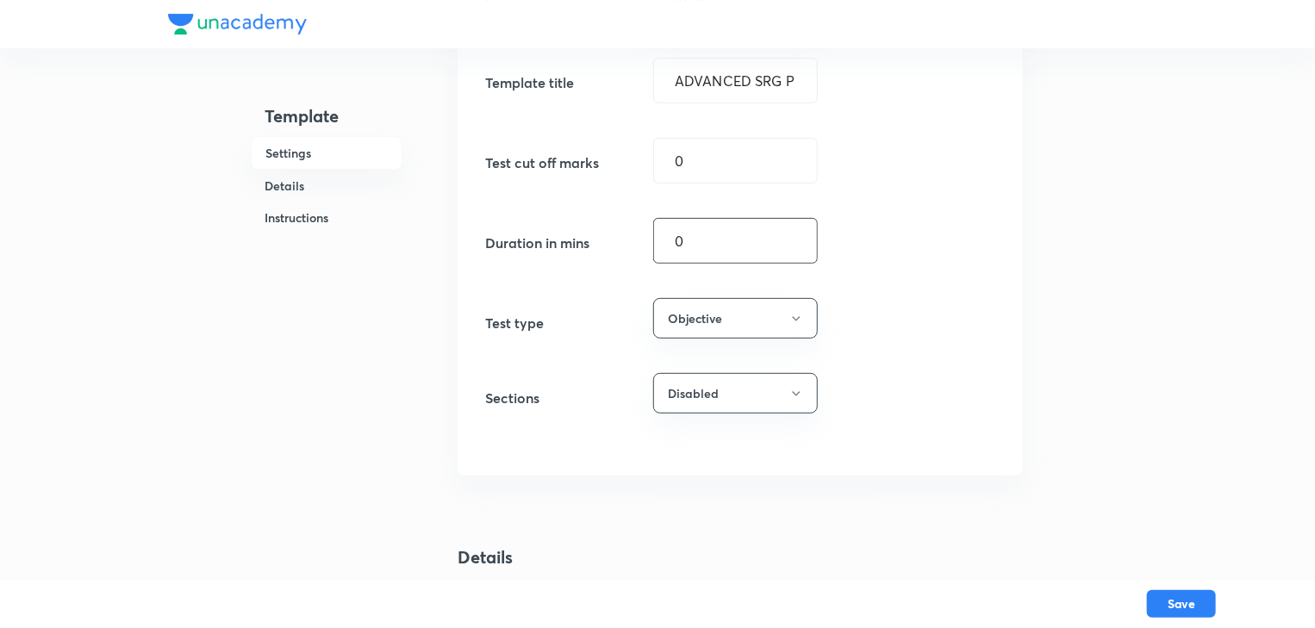
click at [691, 234] on input "0" at bounding box center [735, 241] width 163 height 44
type input "90"
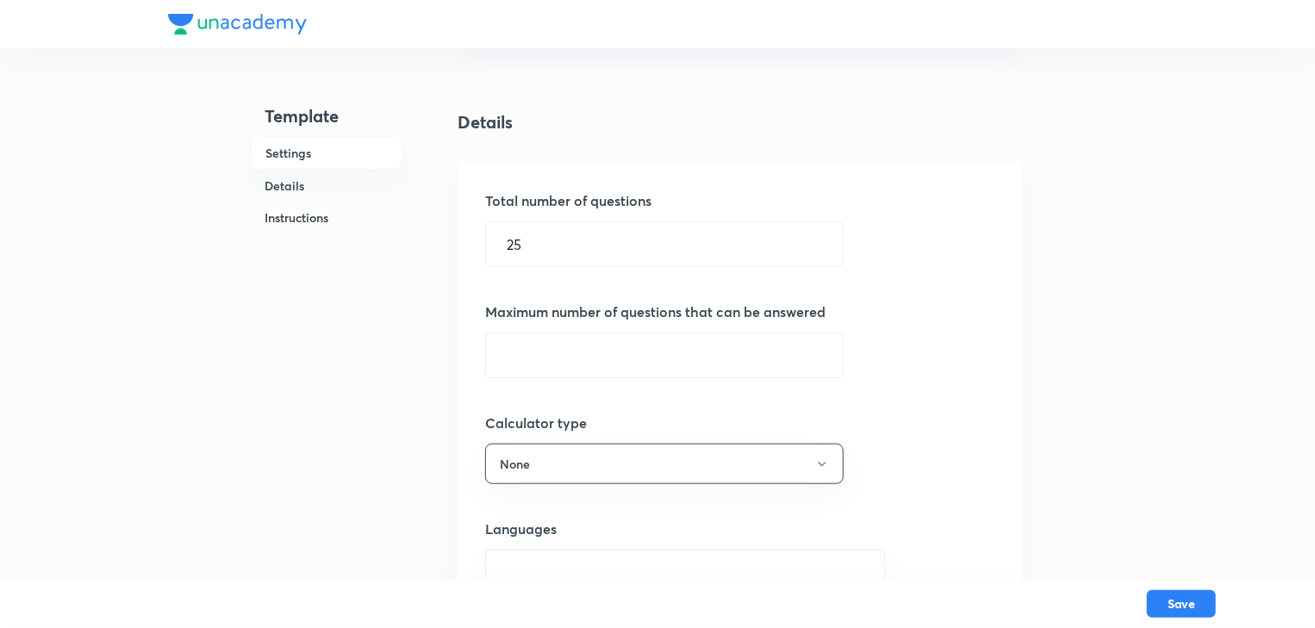
scroll to position [583, 0]
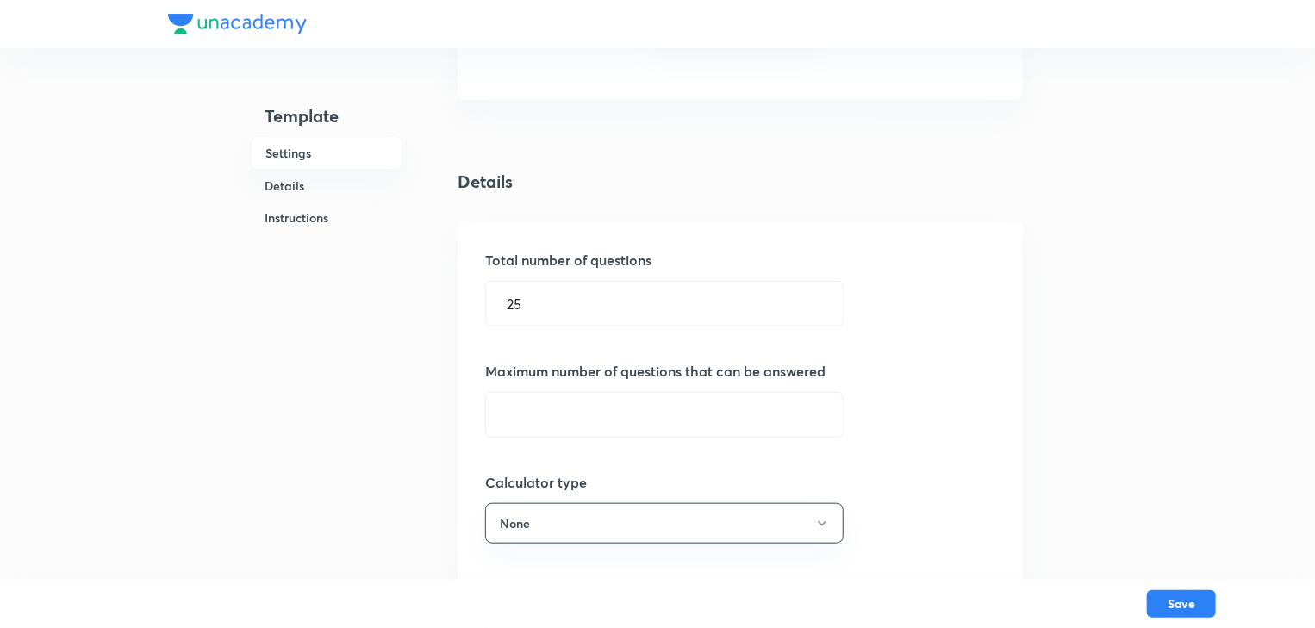
click at [645, 434] on div "Total number of questions 25 ​ Maximum number of questions that can be answered…" at bounding box center [740, 526] width 565 height 609
click at [609, 406] on input "text" at bounding box center [664, 415] width 357 height 44
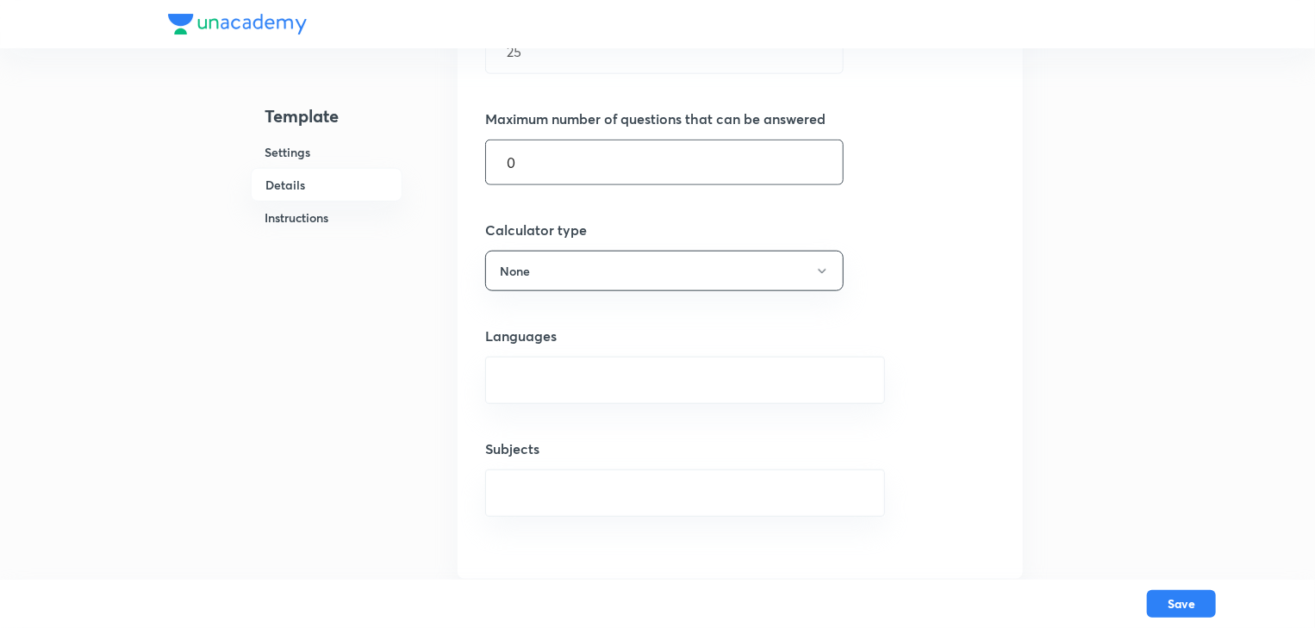
scroll to position [858, 0]
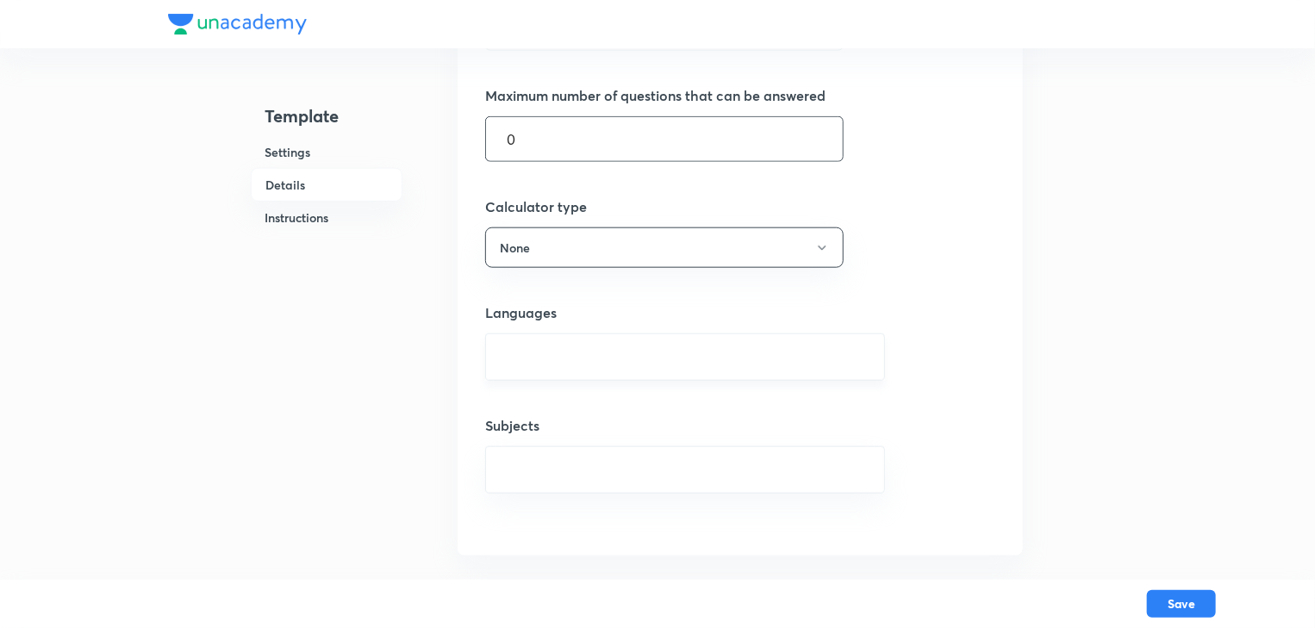
click at [623, 369] on div "​" at bounding box center [685, 357] width 400 height 47
type input "0"
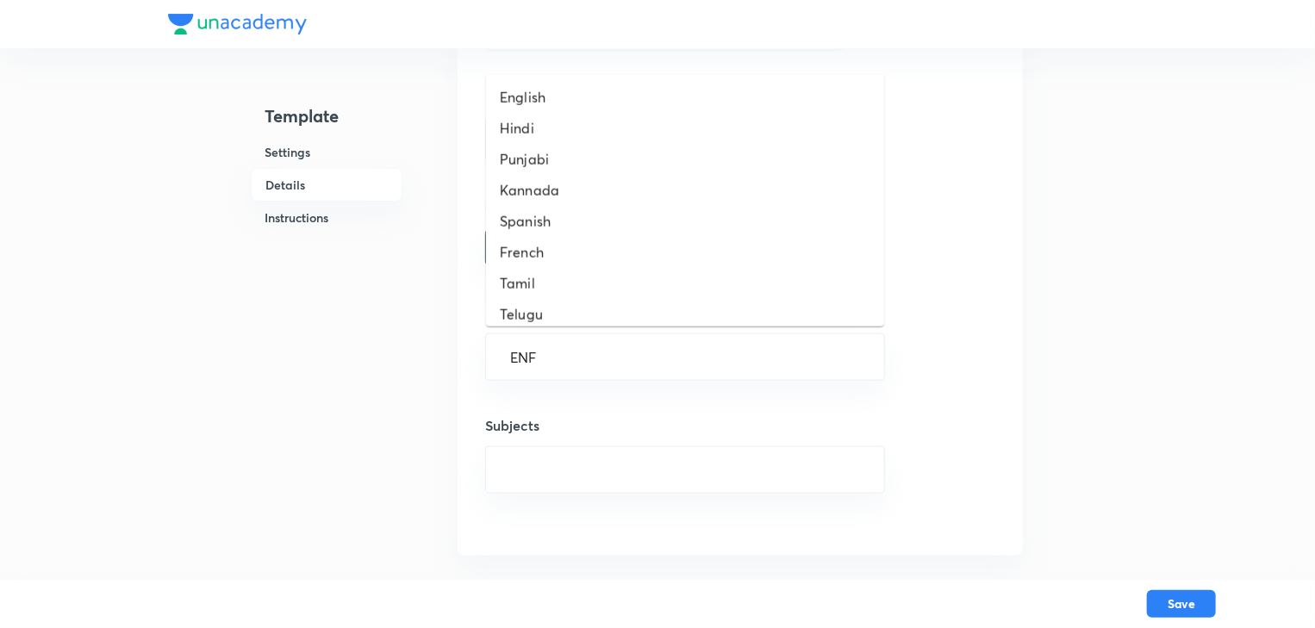
type input "ENFL"
click at [534, 110] on li "English" at bounding box center [685, 97] width 398 height 31
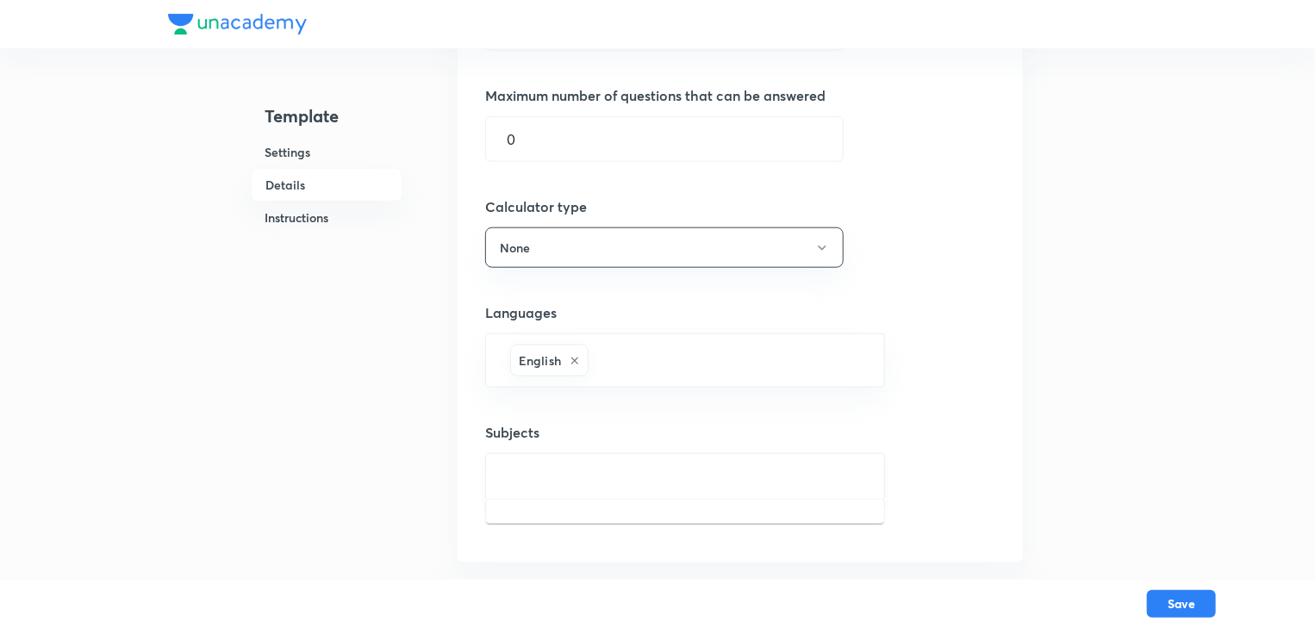
click at [561, 466] on input "text" at bounding box center [685, 477] width 357 height 32
type input "PHY"
click at [538, 514] on li "Physics" at bounding box center [685, 522] width 398 height 31
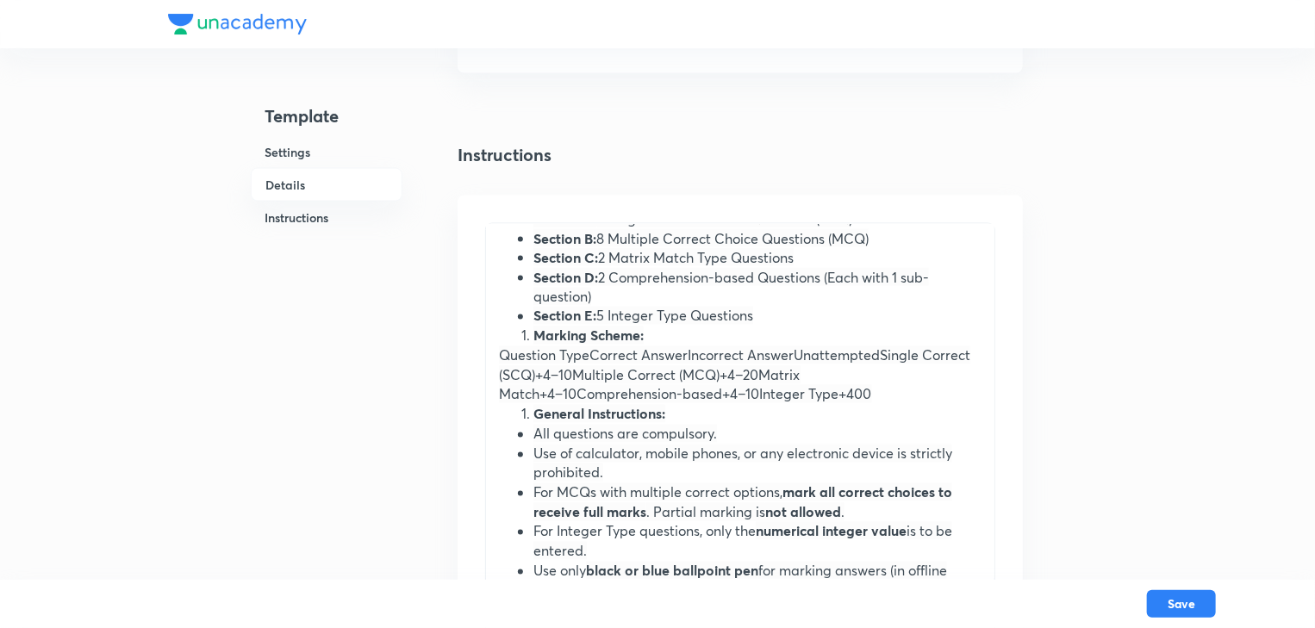
scroll to position [138, 0]
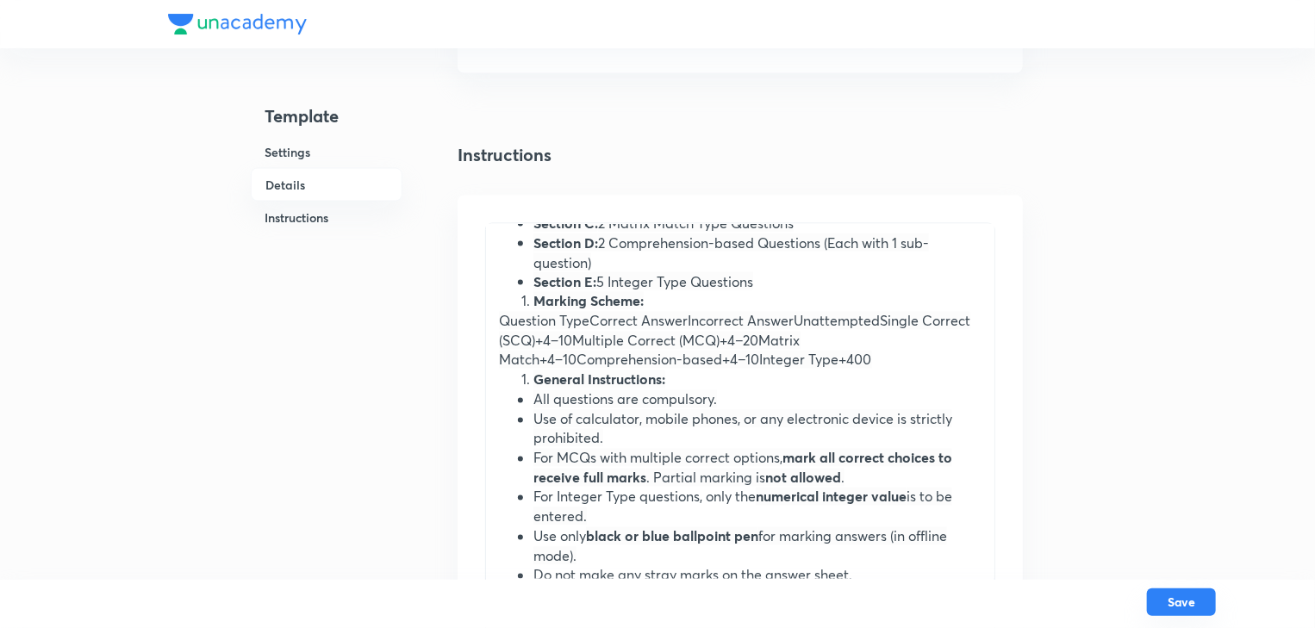
click at [1189, 604] on button "Save" at bounding box center [1181, 603] width 69 height 28
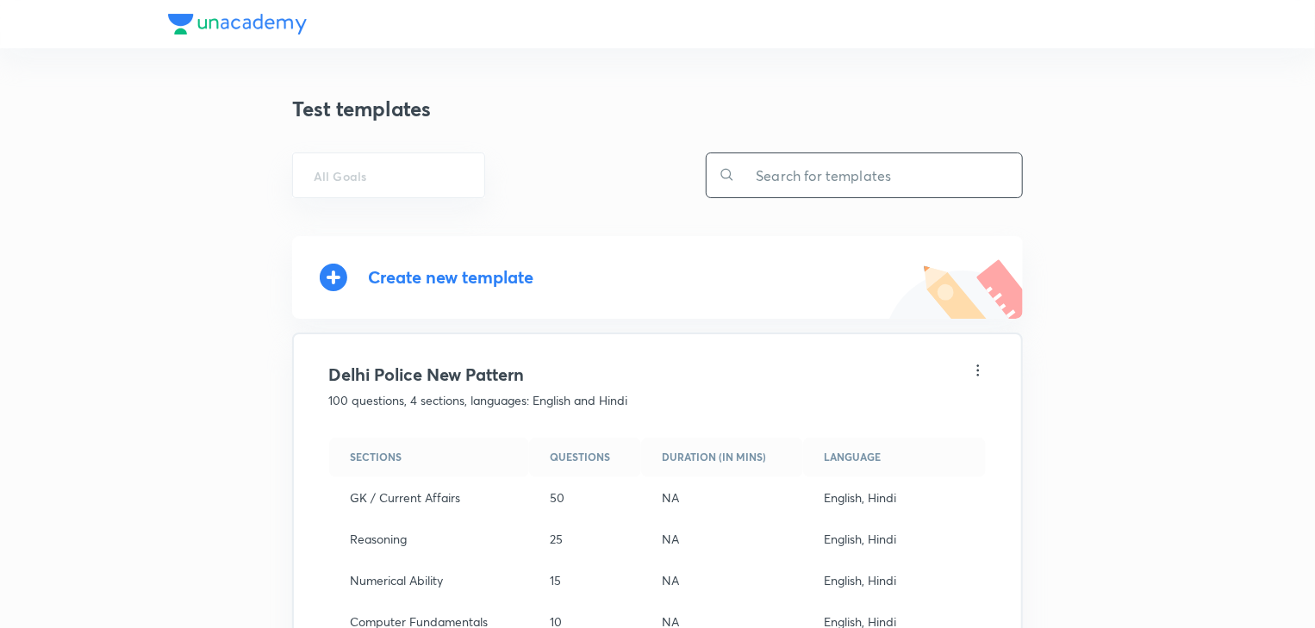
click at [946, 159] on input "text" at bounding box center [878, 175] width 287 height 44
type input "S"
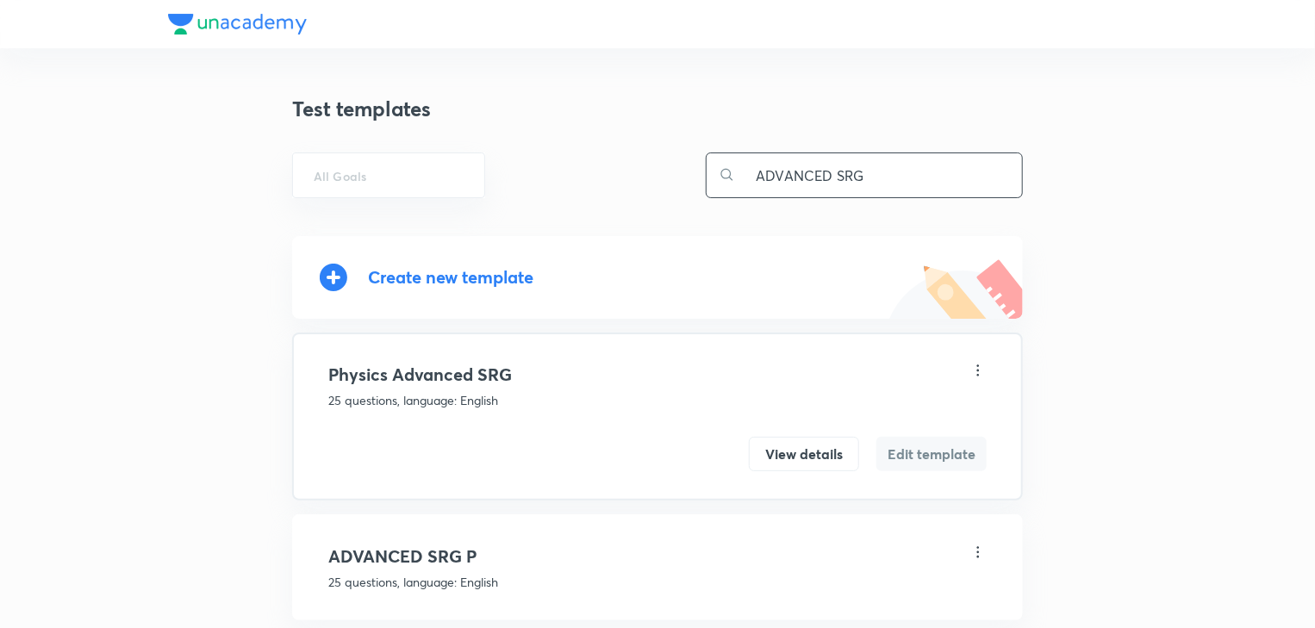
scroll to position [34, 0]
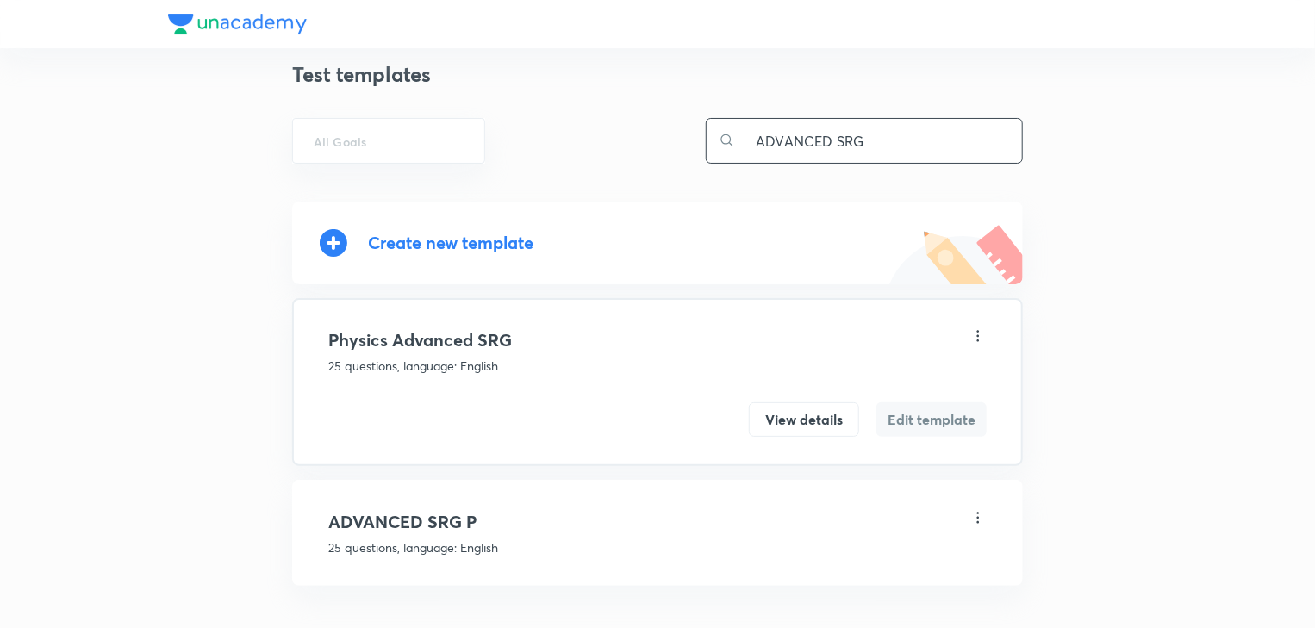
type input "ADVANCED SRG"
click at [978, 517] on icon at bounding box center [978, 517] width 17 height 17
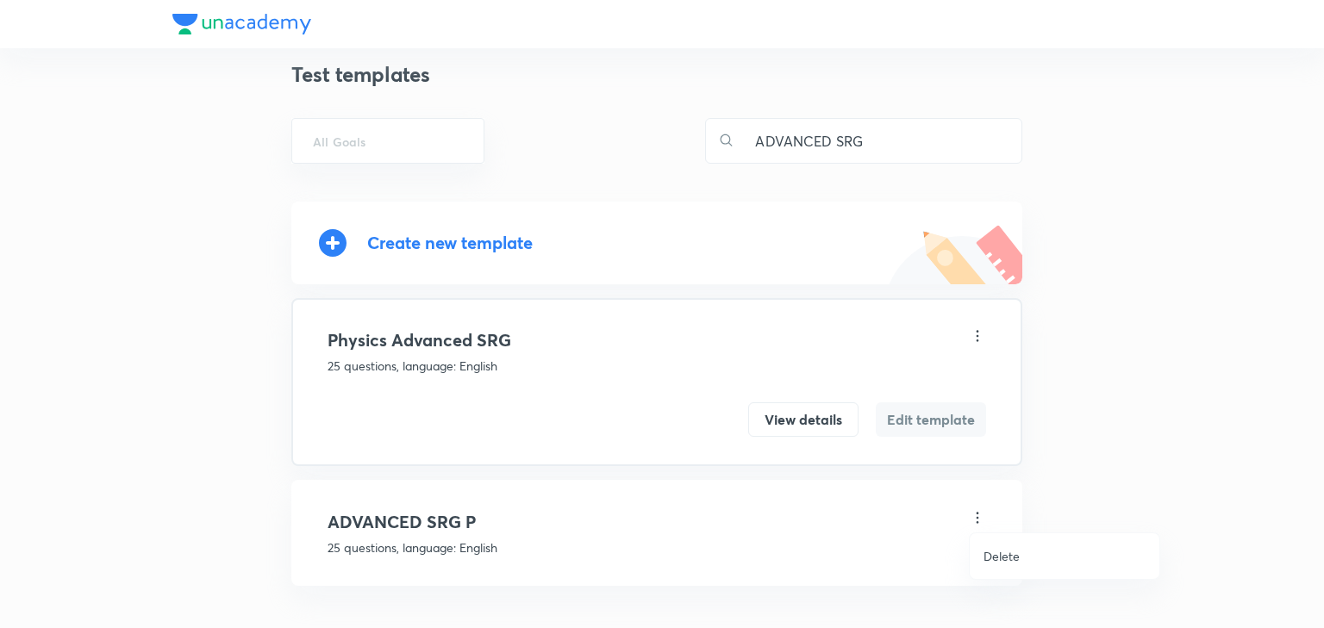
click at [1096, 507] on div at bounding box center [662, 314] width 1324 height 628
drag, startPoint x: 485, startPoint y: 515, endPoint x: 338, endPoint y: 513, distance: 147.4
click at [338, 513] on h4 "ADVANCED SRG P" at bounding box center [657, 522] width 658 height 26
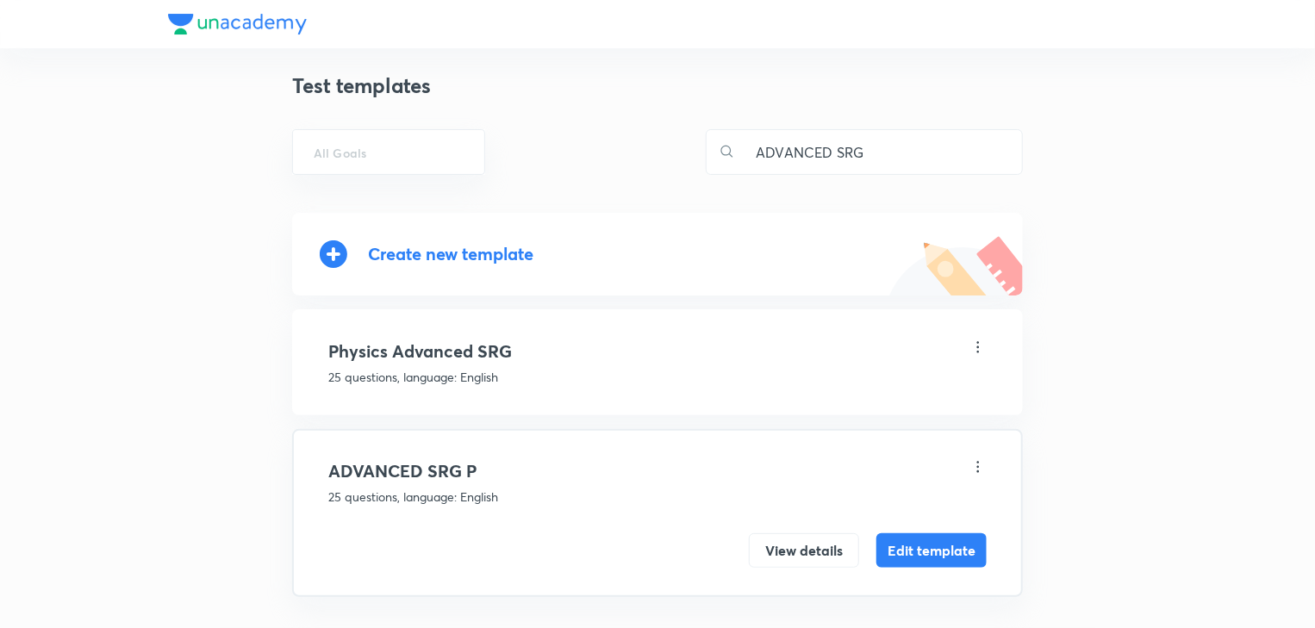
scroll to position [21, 0]
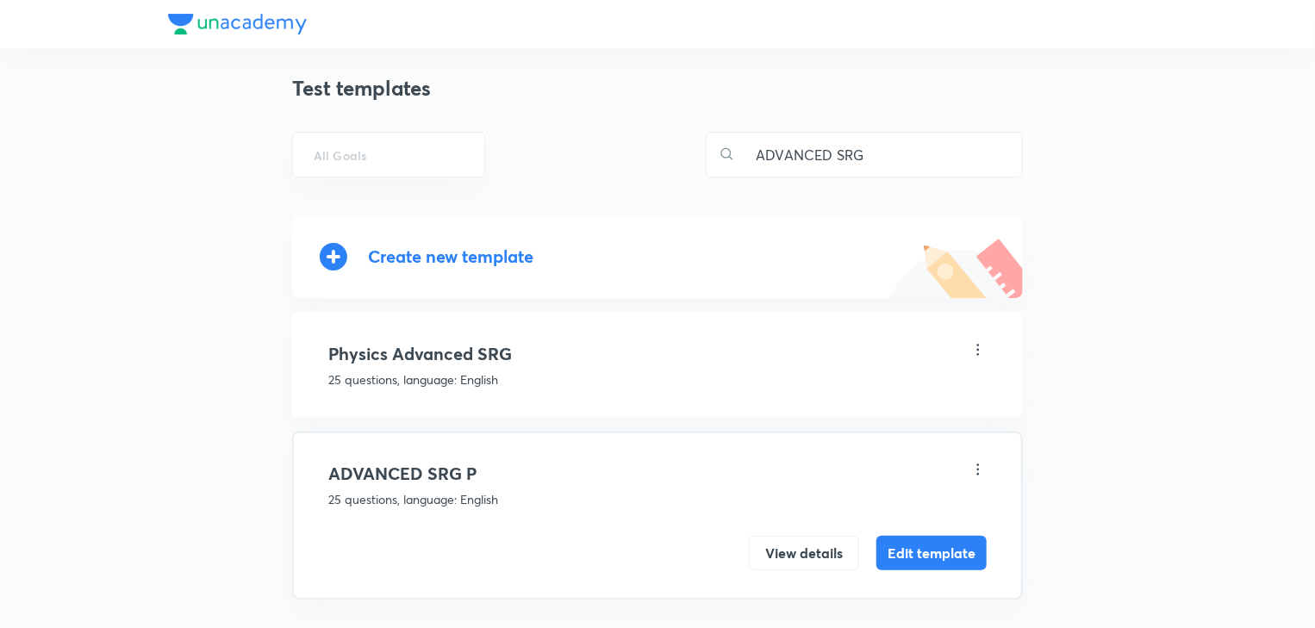
click at [424, 475] on h4 "ADVANCED SRG P" at bounding box center [657, 474] width 658 height 26
drag, startPoint x: 465, startPoint y: 465, endPoint x: 445, endPoint y: 466, distance: 19.8
click at [451, 466] on h4 "ADVANCED SRG P" at bounding box center [657, 474] width 658 height 26
drag, startPoint x: 468, startPoint y: 467, endPoint x: 313, endPoint y: 461, distance: 155.3
click at [313, 461] on div "ADVANCED SRG P 25 questions, language: English View details Edit template" at bounding box center [657, 516] width 731 height 168
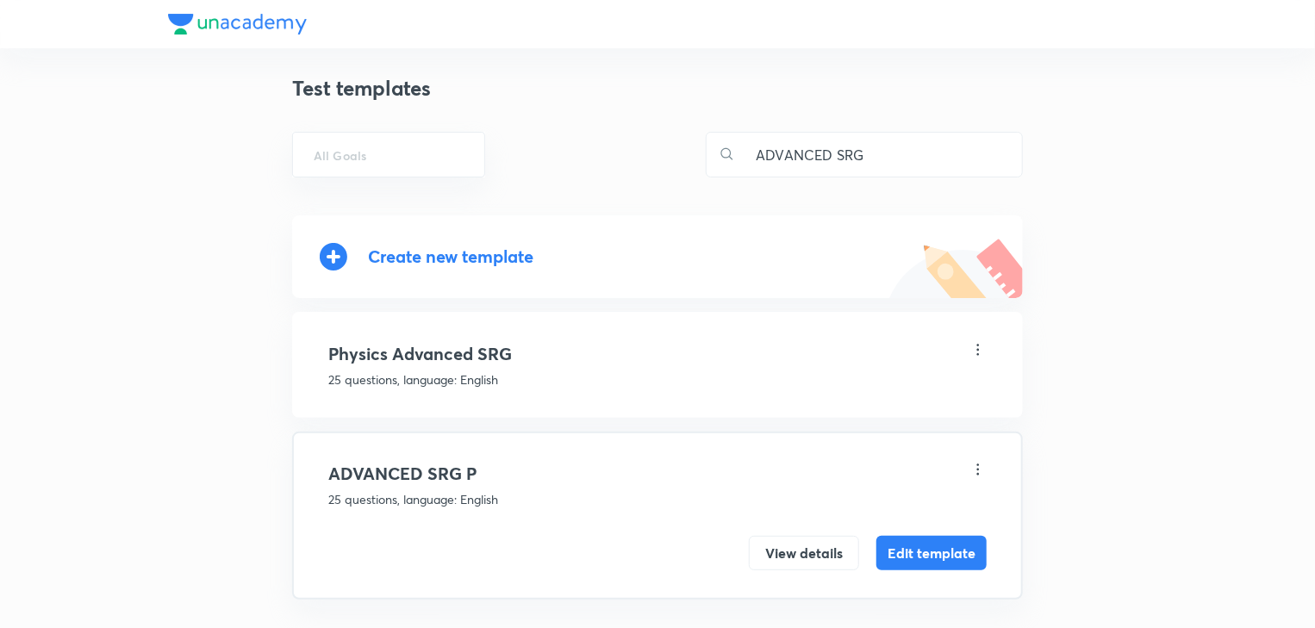
click at [310, 464] on div "ADVANCED SRG P 25 questions, language: English View details Edit template" at bounding box center [657, 516] width 731 height 168
click at [952, 545] on button "Edit template" at bounding box center [932, 551] width 110 height 34
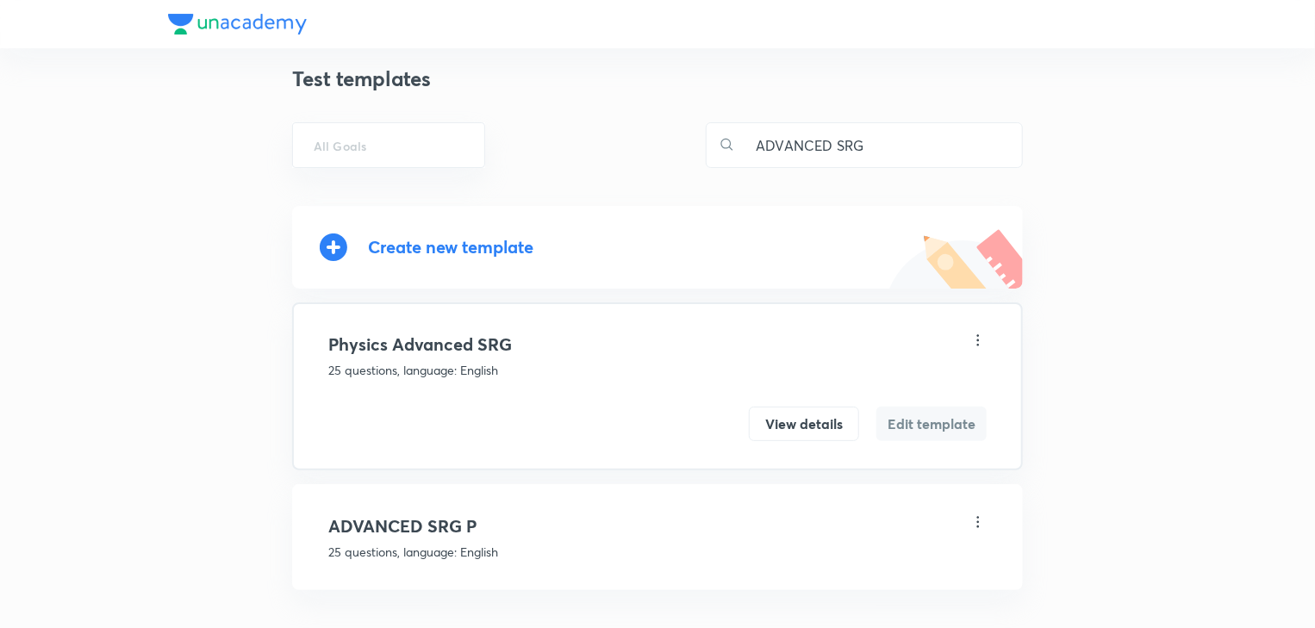
scroll to position [34, 0]
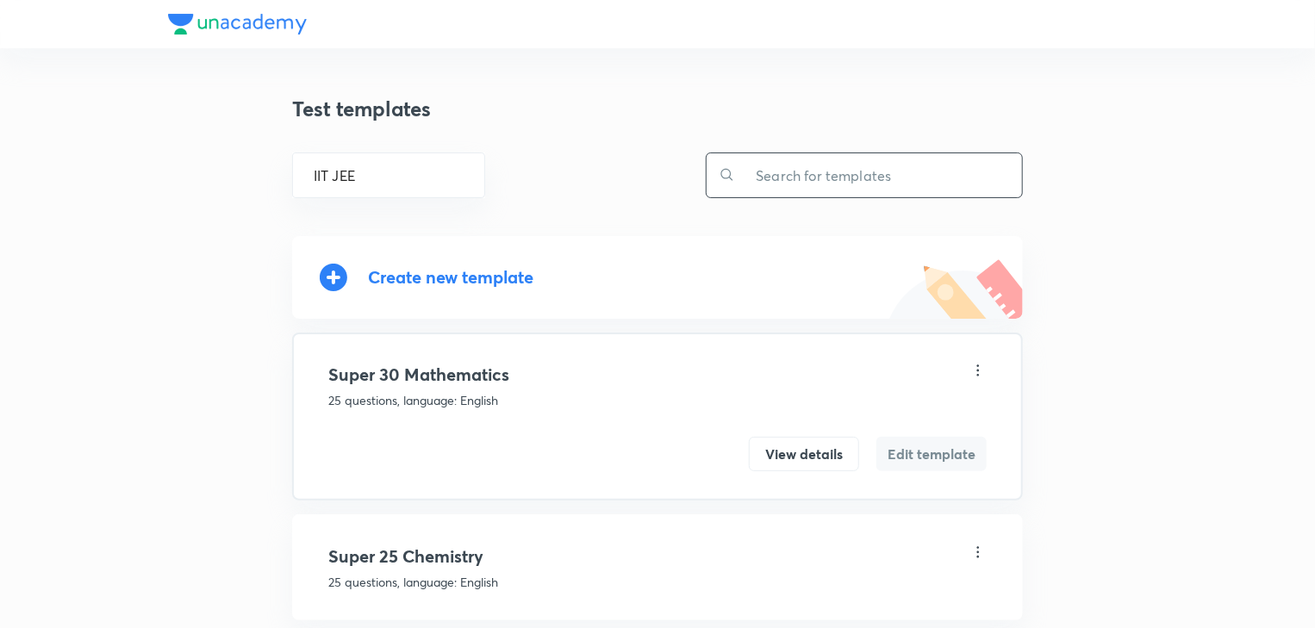
click at [924, 183] on input "text" at bounding box center [878, 175] width 287 height 44
paste input "Physics Advanced SRG"
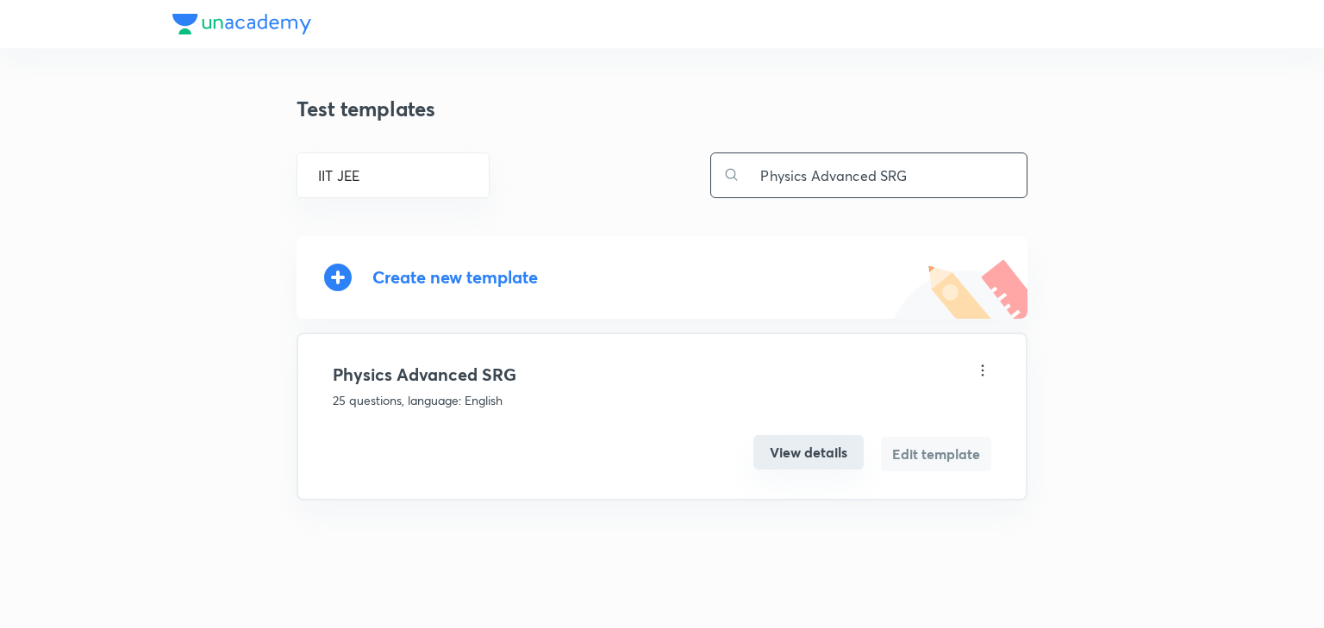
type input "Physics Advanced SRG"
click at [803, 457] on button "View details" at bounding box center [808, 452] width 110 height 34
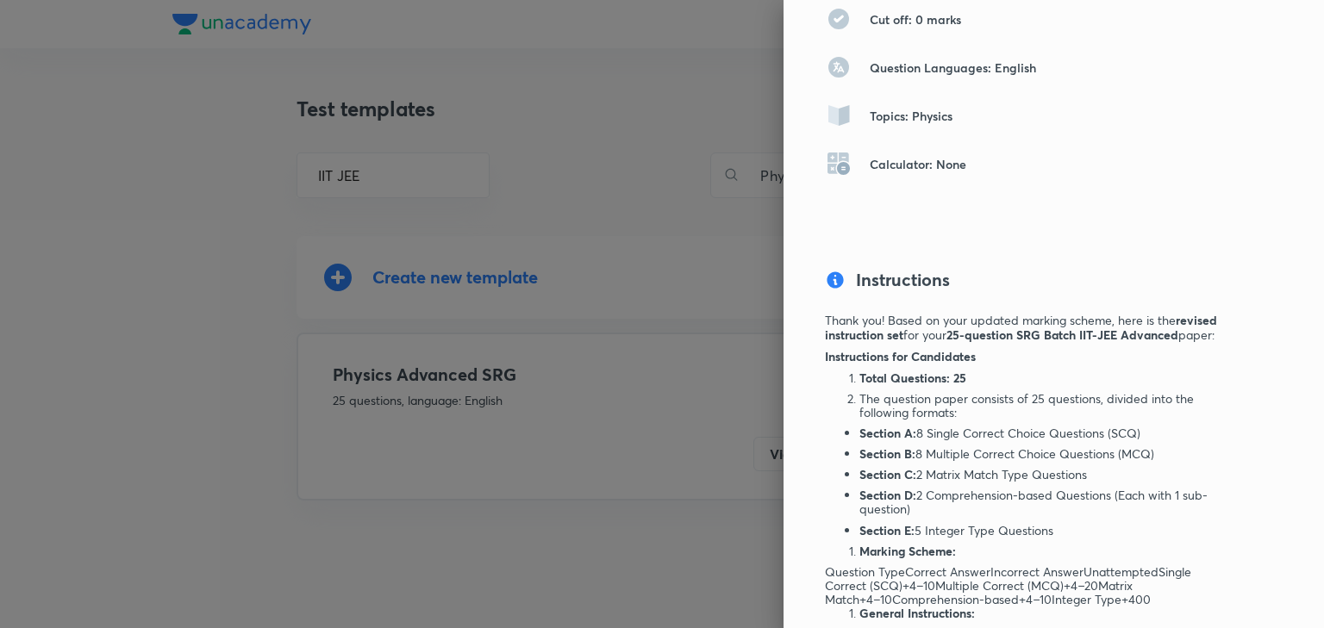
scroll to position [758, 0]
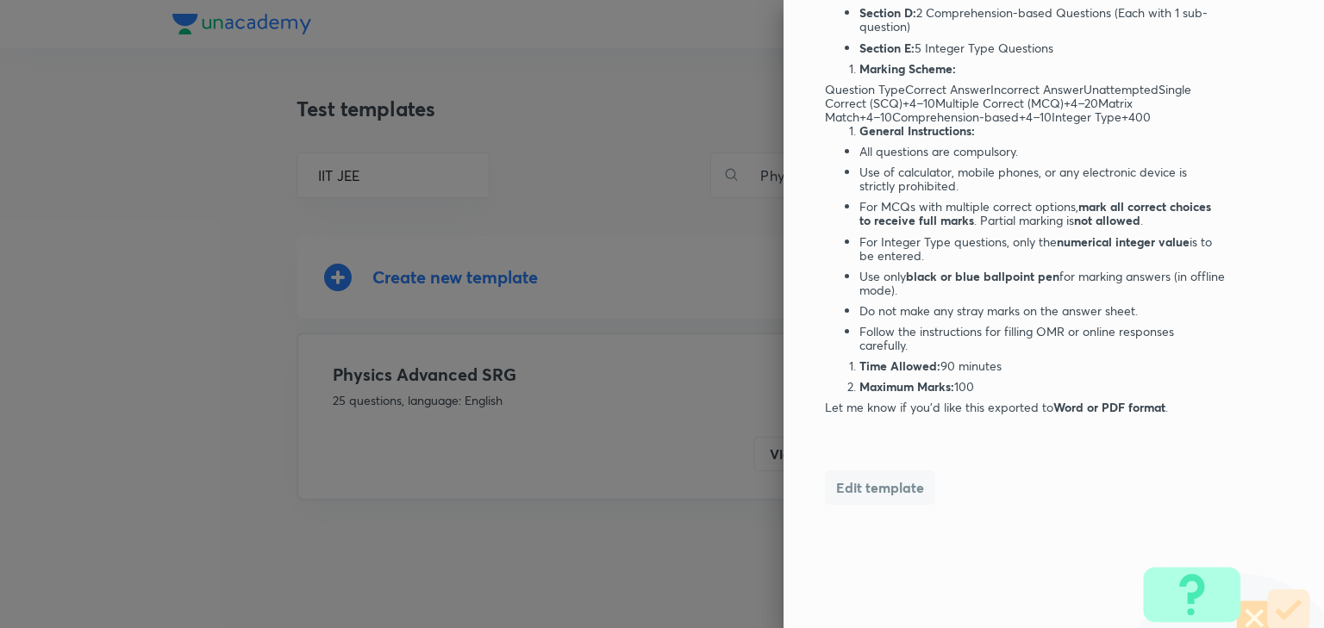
click at [895, 505] on button "Edit template" at bounding box center [880, 488] width 110 height 34
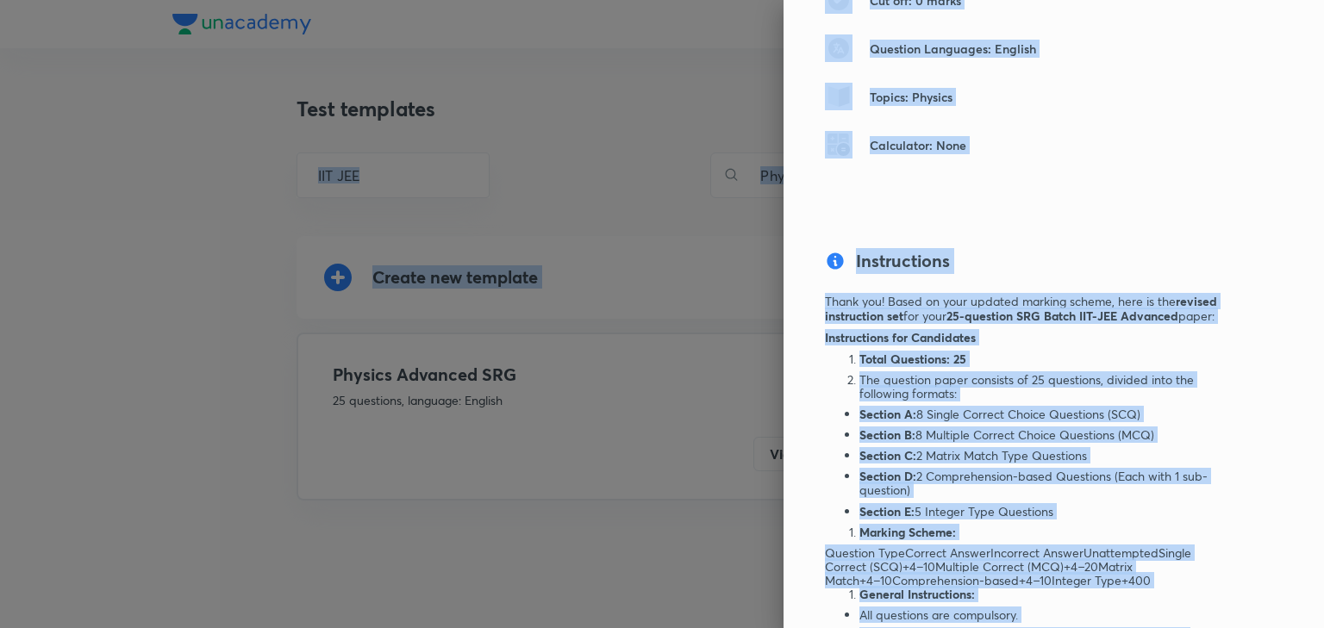
scroll to position [0, 0]
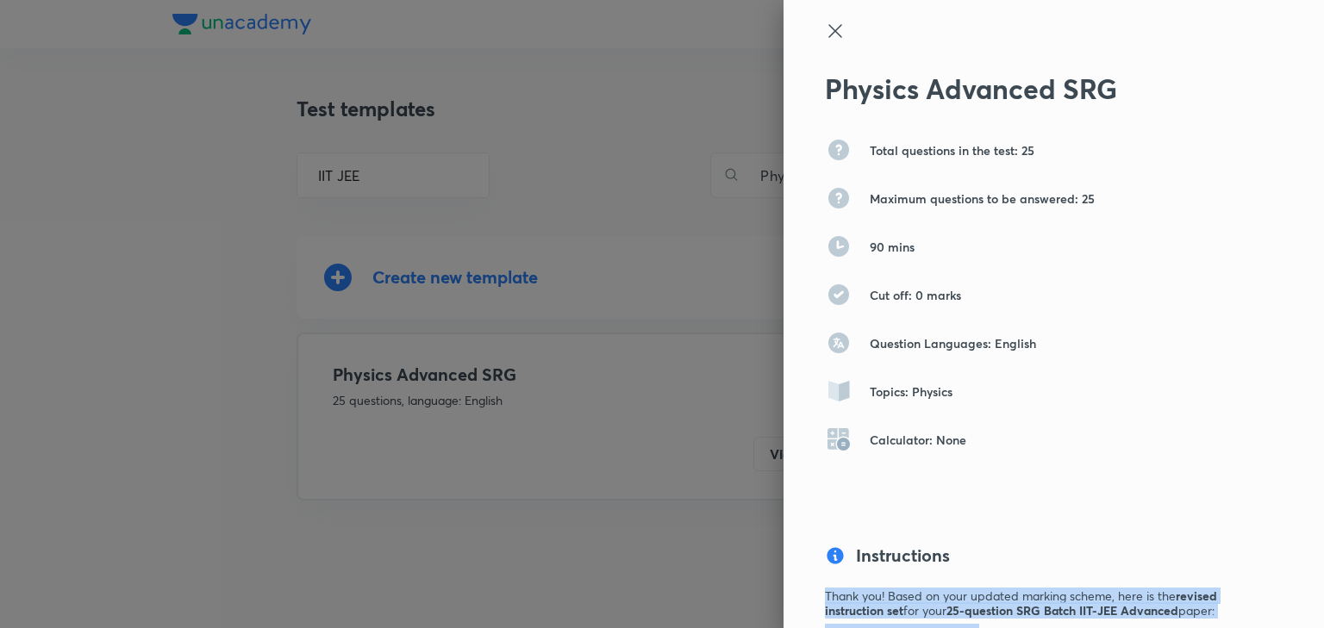
drag, startPoint x: 1162, startPoint y: 488, endPoint x: 810, endPoint y: 586, distance: 365.1
click at [810, 586] on div "Physics Advanced SRG Total questions in the test: 25 Maximum questions to be an…" at bounding box center [1053, 314] width 540 height 628
copy div "Lorem ips! Dolor si amet consect adipisc elitse, doei te inc utlabor etdolorema…"
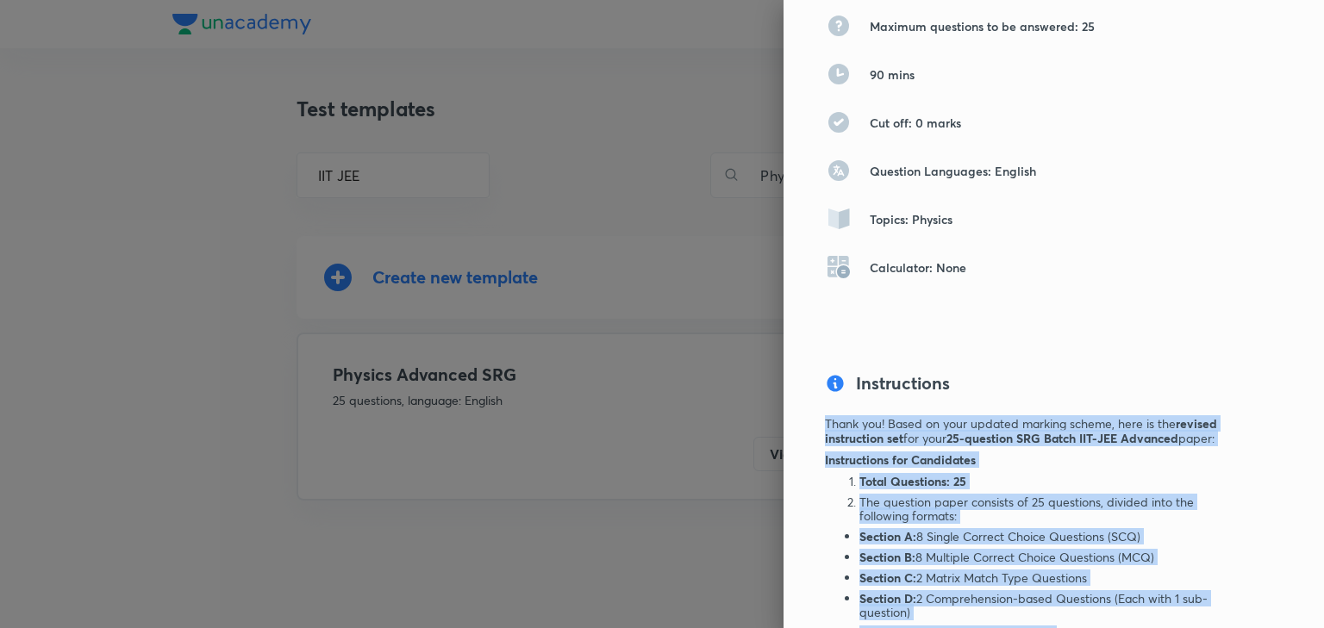
scroll to position [207, 0]
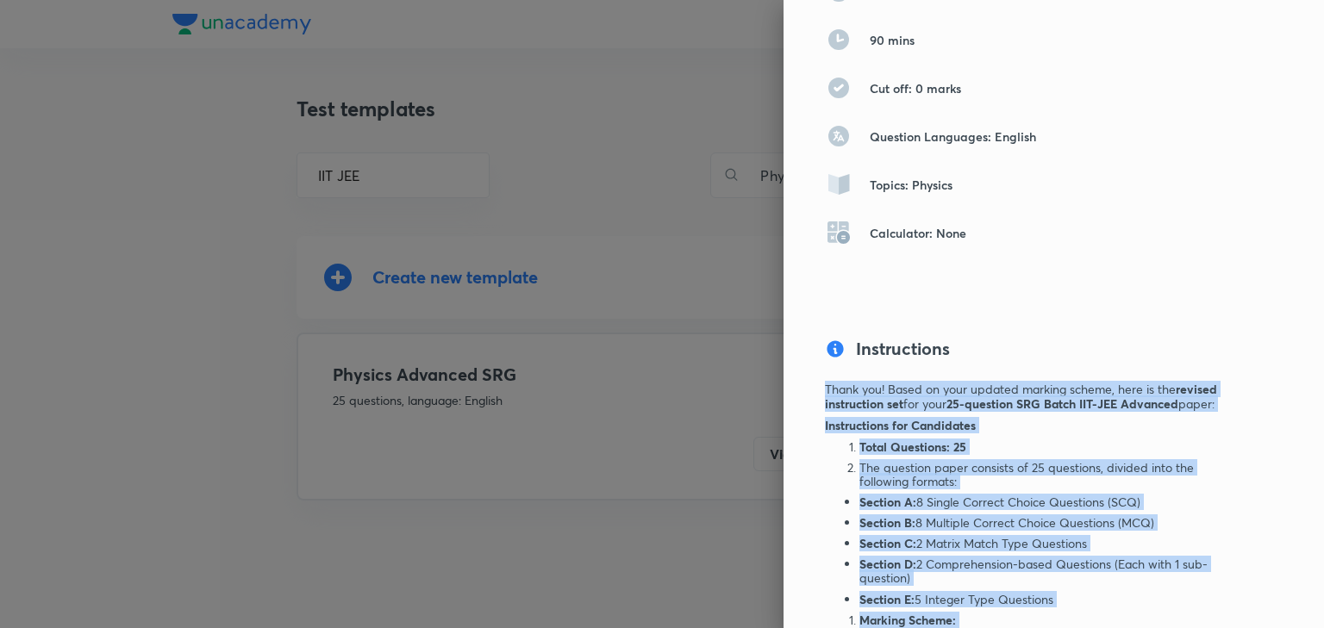
click at [996, 470] on li "The question paper consists of 25 questions, divided into the following formats:" at bounding box center [1041, 475] width 365 height 28
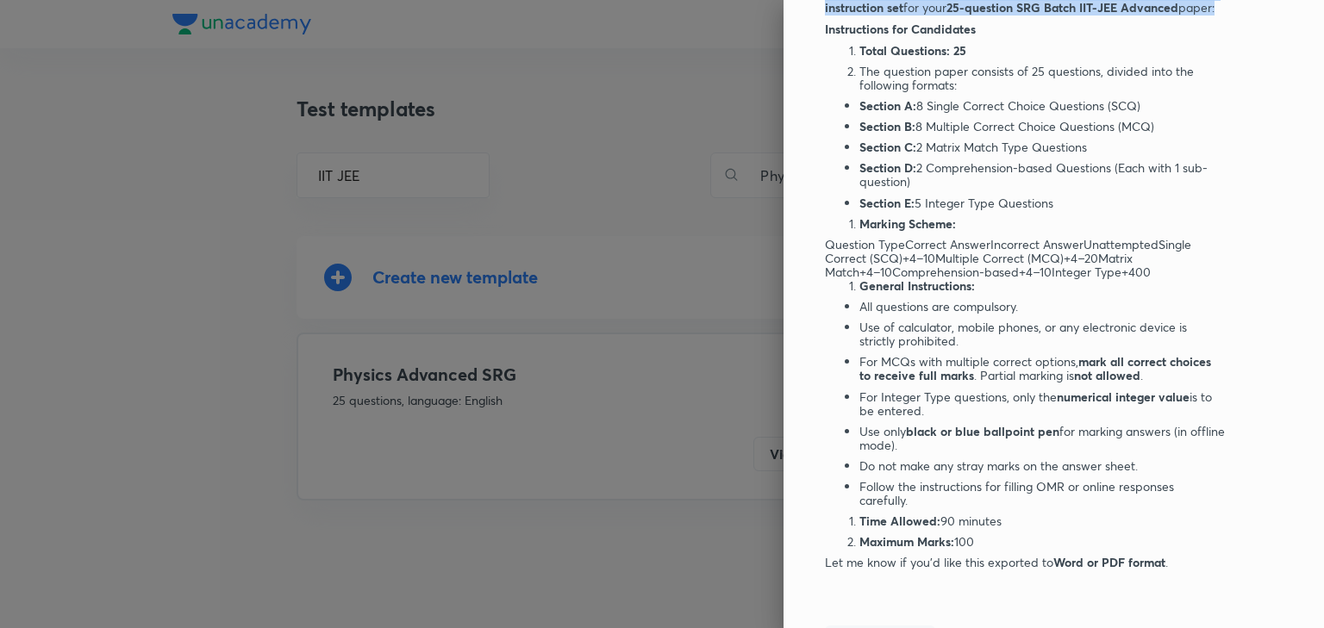
scroll to position [783, 0]
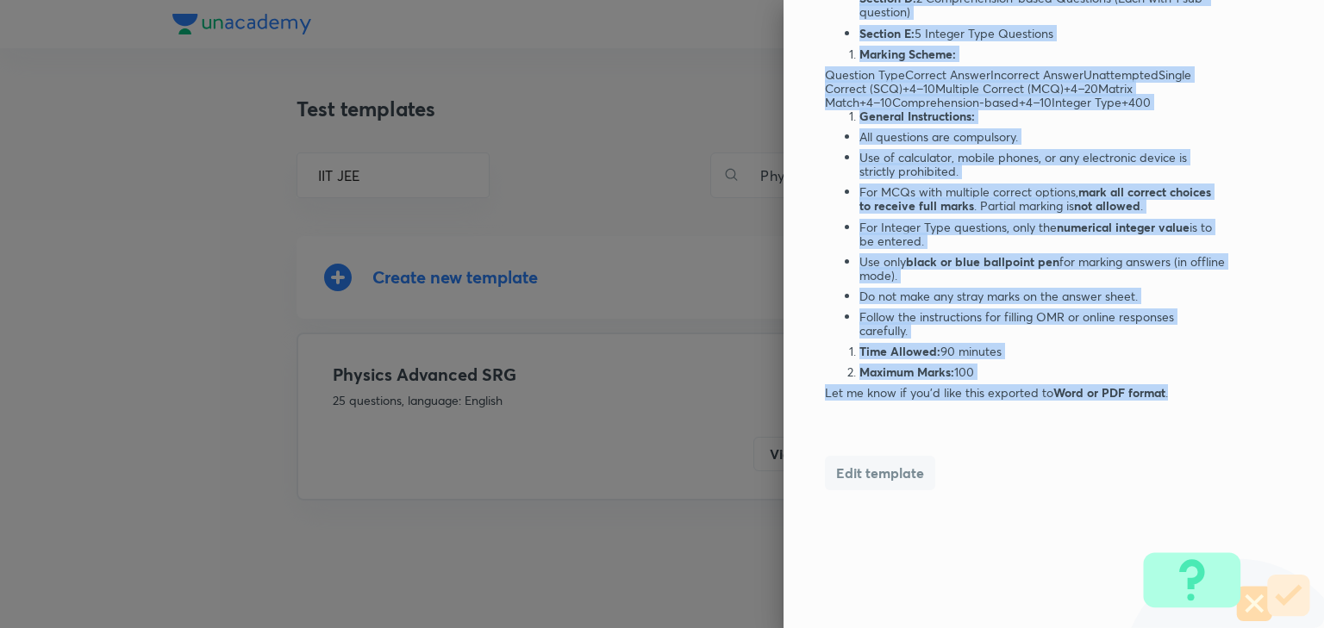
drag, startPoint x: 815, startPoint y: 425, endPoint x: 1201, endPoint y: 446, distance: 386.7
click at [1201, 446] on div "Instructions Thank you! Based on your updated marking scheme, here is the revis…" at bounding box center [1025, 113] width 400 height 686
copy div "Loremipsumdo sit Ametconsec Adipi Elitseddo: 10 Eiu temporin utlab etdolore ma …"
click at [996, 371] on li "Maximum Marks: 100" at bounding box center [1041, 372] width 365 height 14
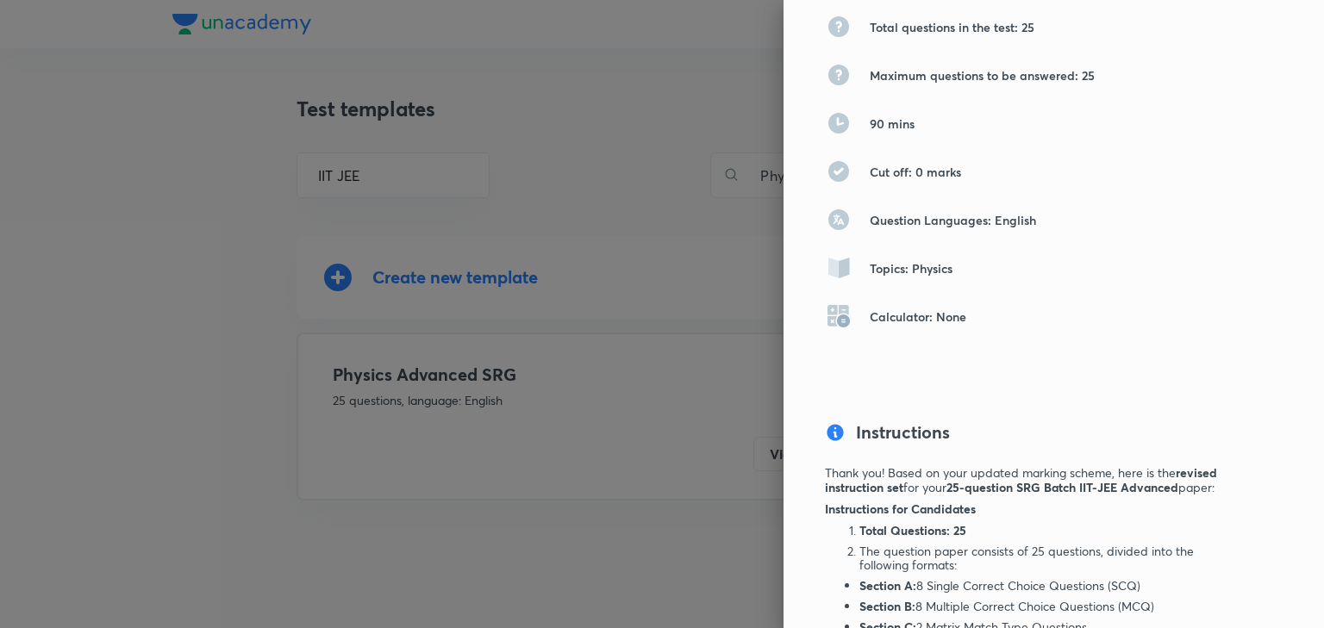
scroll to position [0, 0]
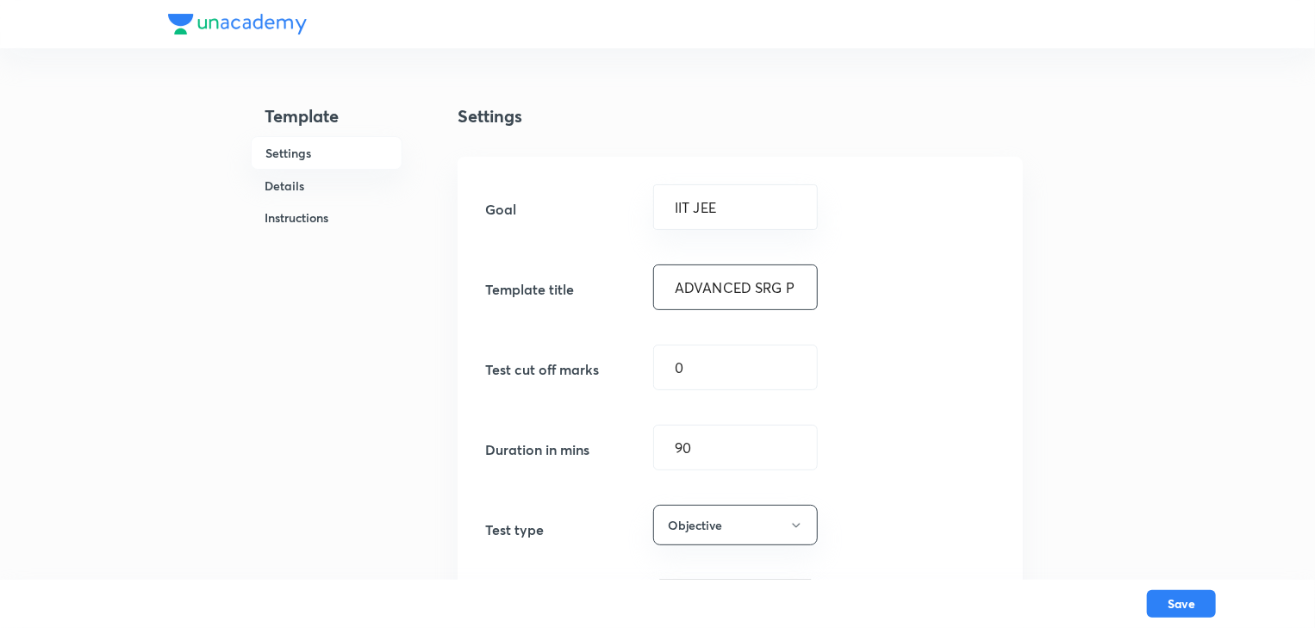
drag, startPoint x: 671, startPoint y: 289, endPoint x: 825, endPoint y: 302, distance: 154.8
click at [825, 302] on div "Template title ADVANCED SRG P ​" at bounding box center [740, 288] width 510 height 46
click at [1193, 590] on button "Save" at bounding box center [1181, 603] width 69 height 28
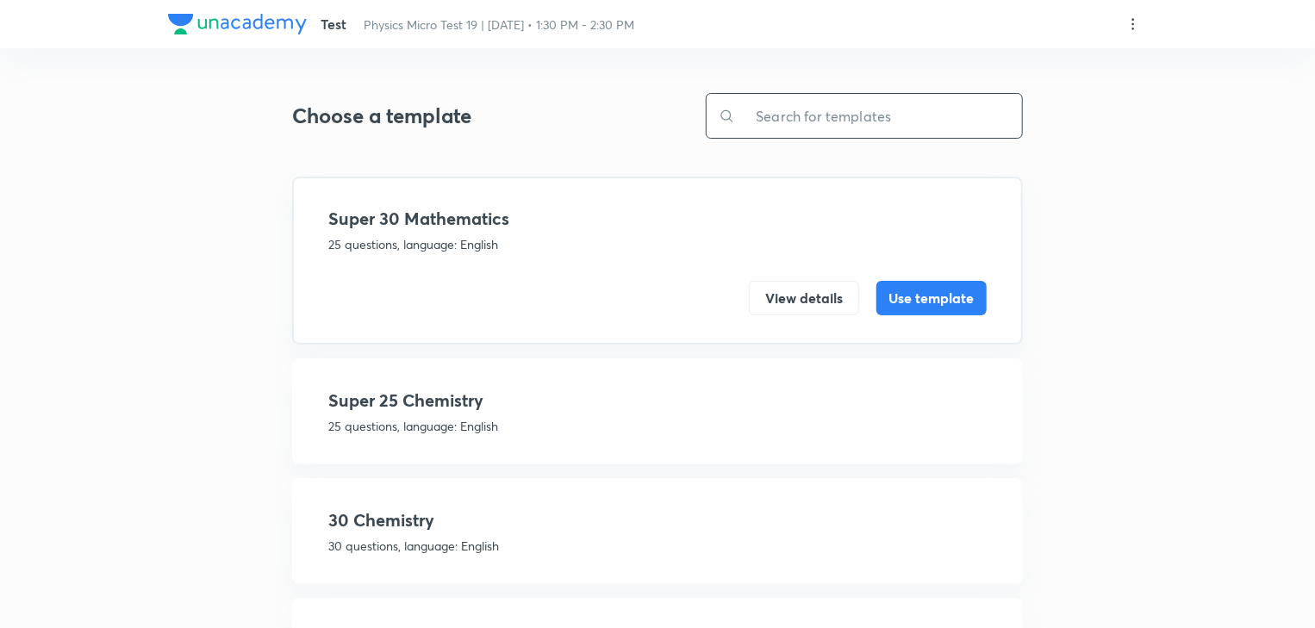
click at [851, 128] on input "text" at bounding box center [878, 116] width 287 height 44
paste input "ADVANCED SRG P"
type input "ADVANCED SRG P"
click at [874, 132] on input "text" at bounding box center [878, 116] width 287 height 44
paste input "ADVANCED SRG P"
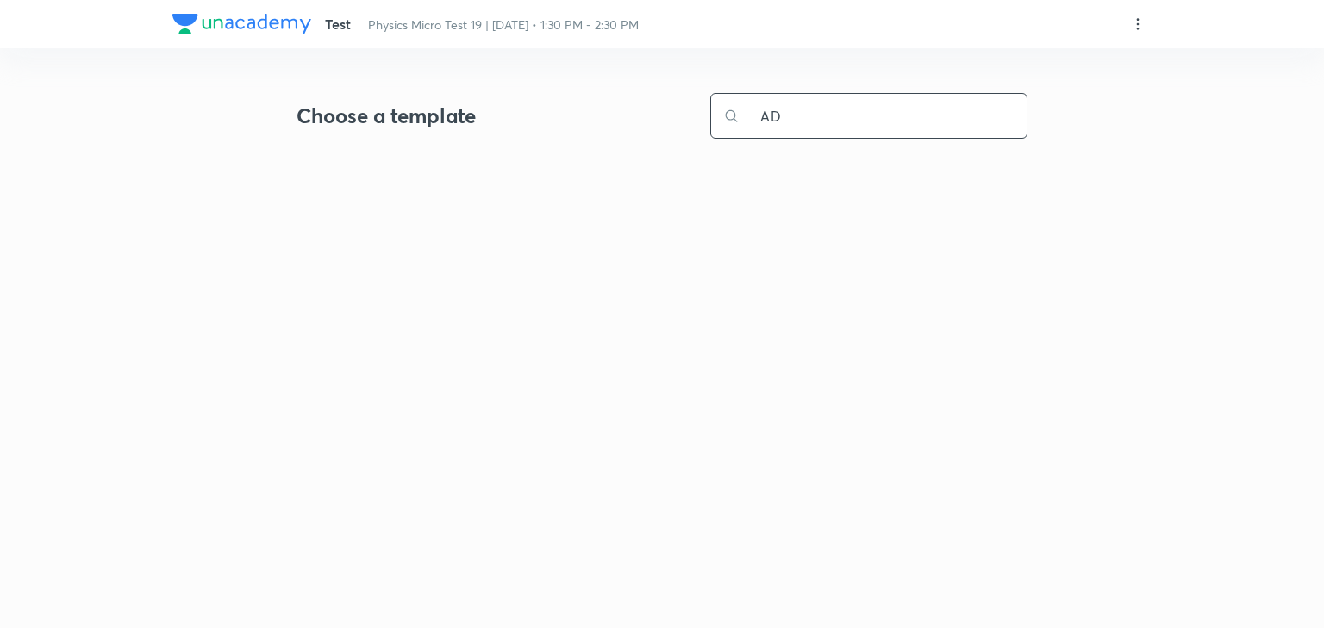
type input "A"
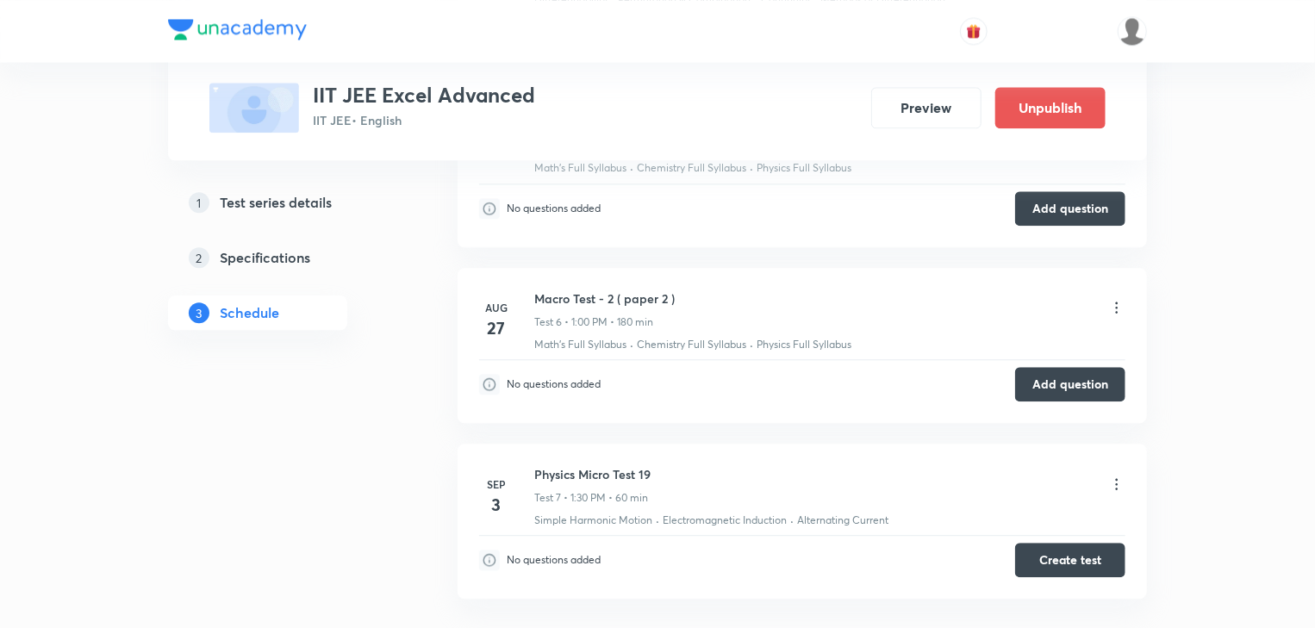
scroll to position [2169, 0]
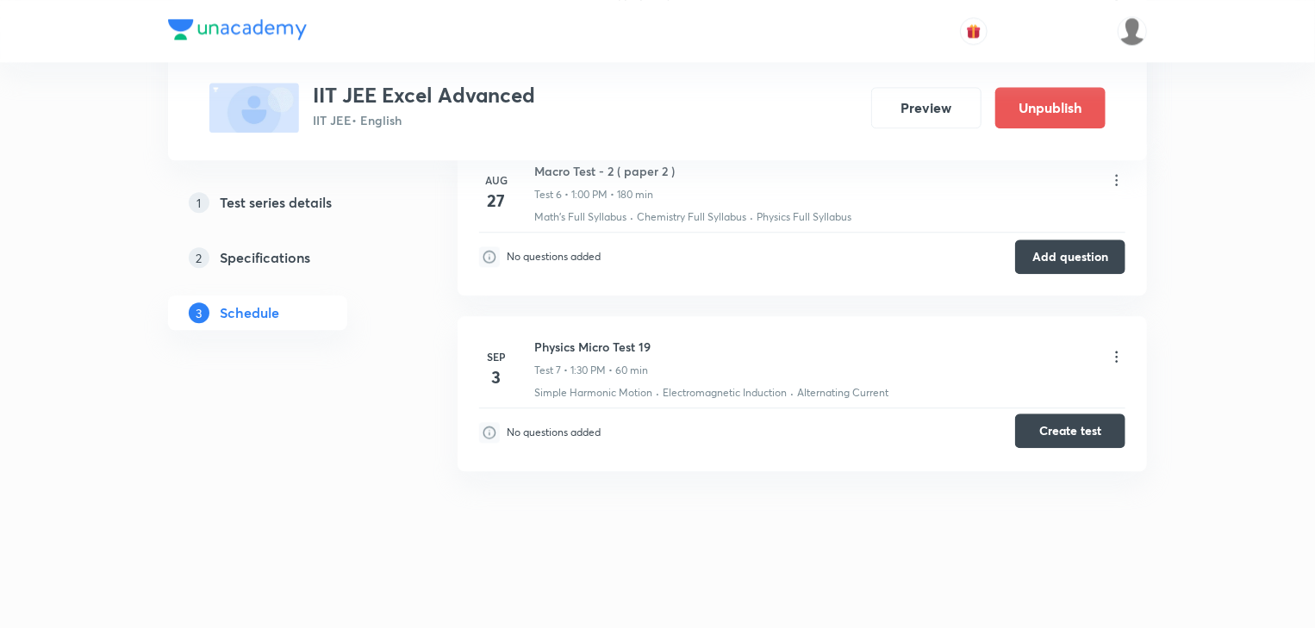
click at [1083, 431] on button "Create test" at bounding box center [1070, 431] width 110 height 34
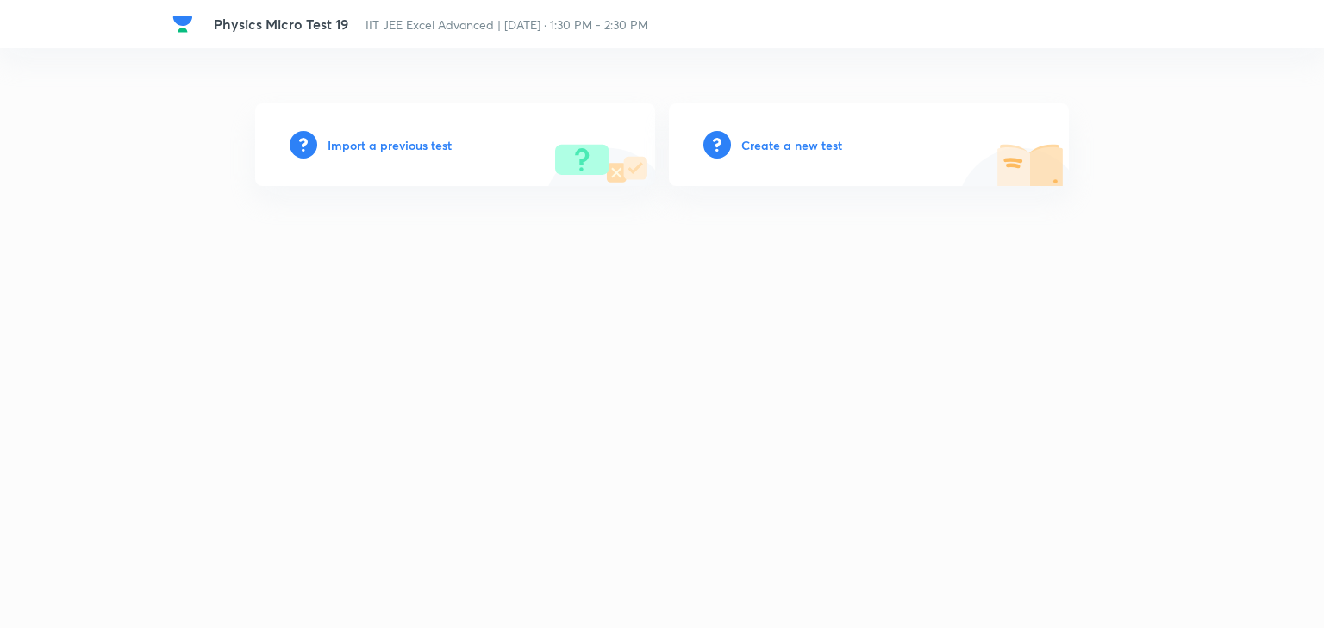
click at [788, 143] on h6 "Create a new test" at bounding box center [791, 145] width 101 height 18
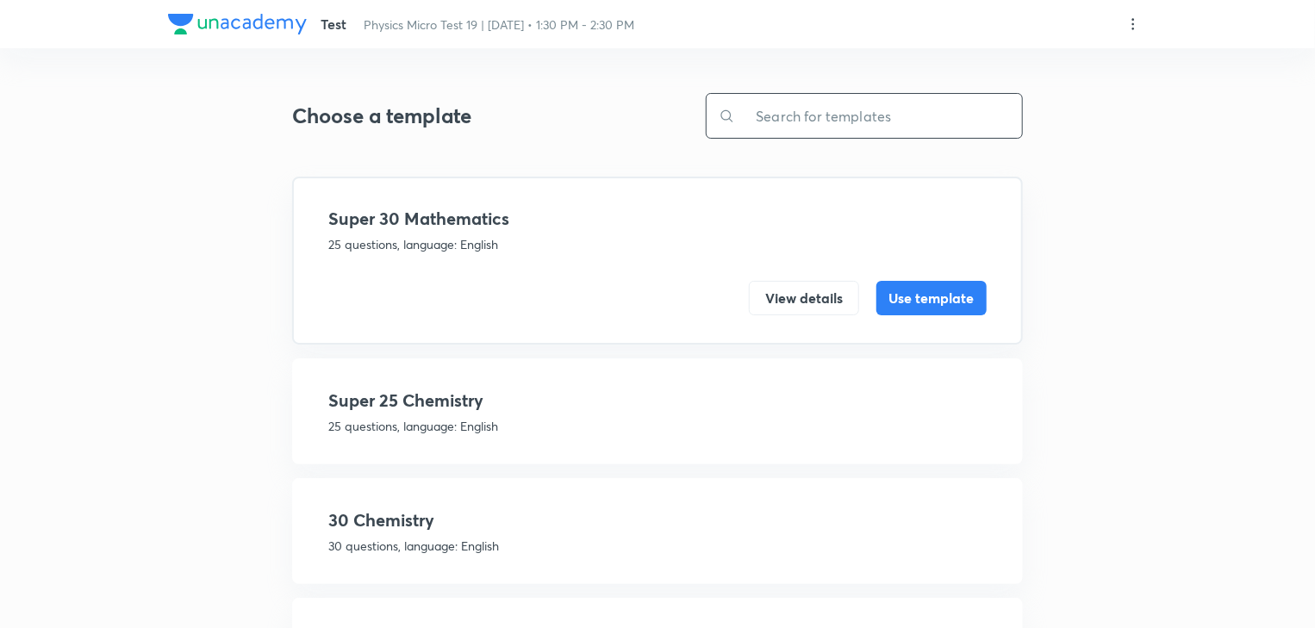
click at [817, 126] on input "text" at bounding box center [878, 116] width 287 height 44
paste input "ADVANCED SRG P"
type input "ADVANCED SRG P"
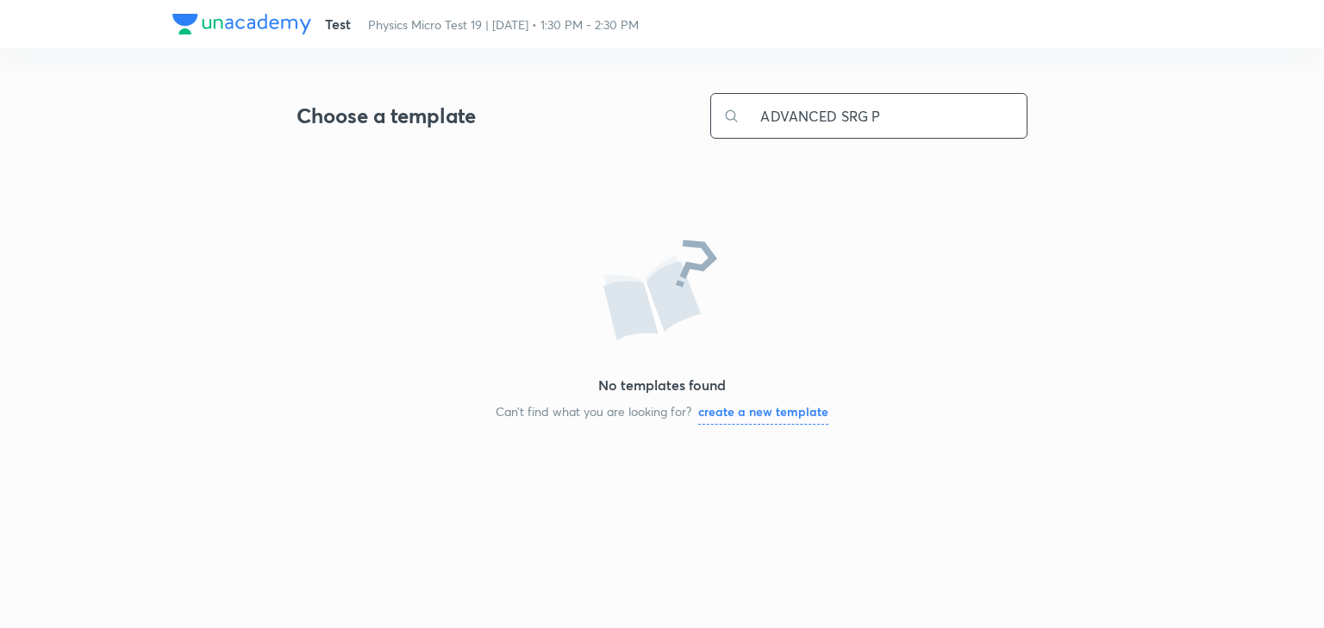
drag, startPoint x: 893, startPoint y: 121, endPoint x: 761, endPoint y: 120, distance: 131.9
click at [761, 120] on input "ADVANCED SRG P" at bounding box center [883, 116] width 287 height 44
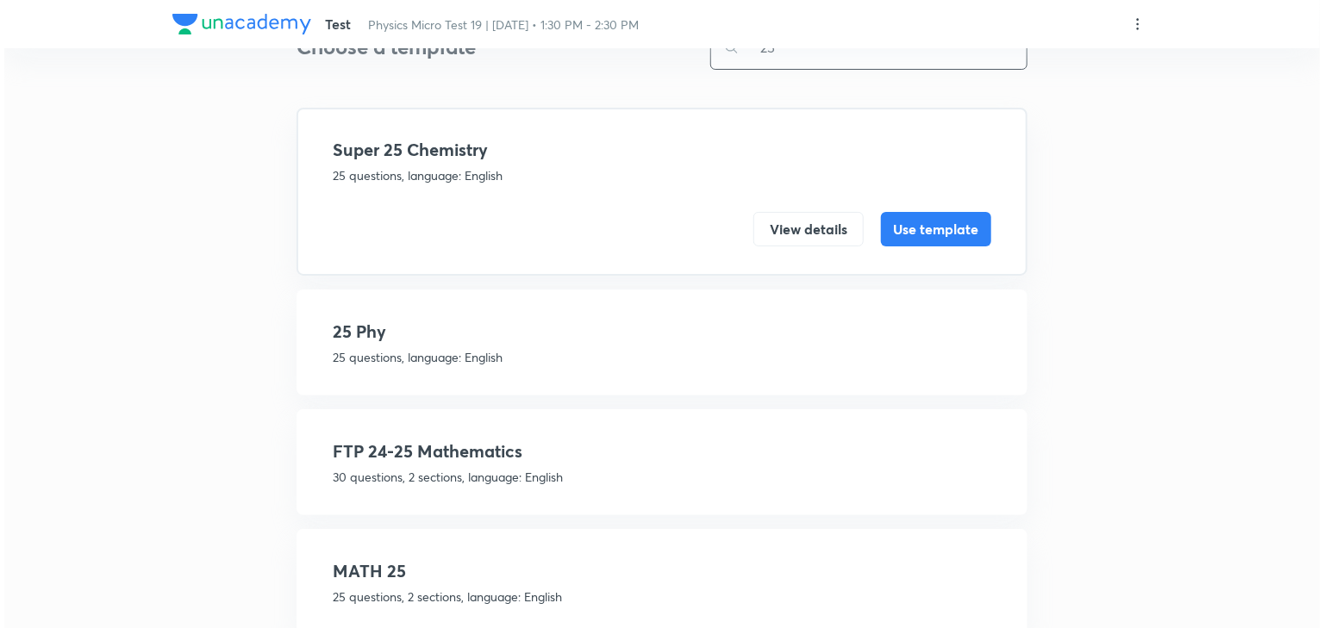
scroll to position [138, 0]
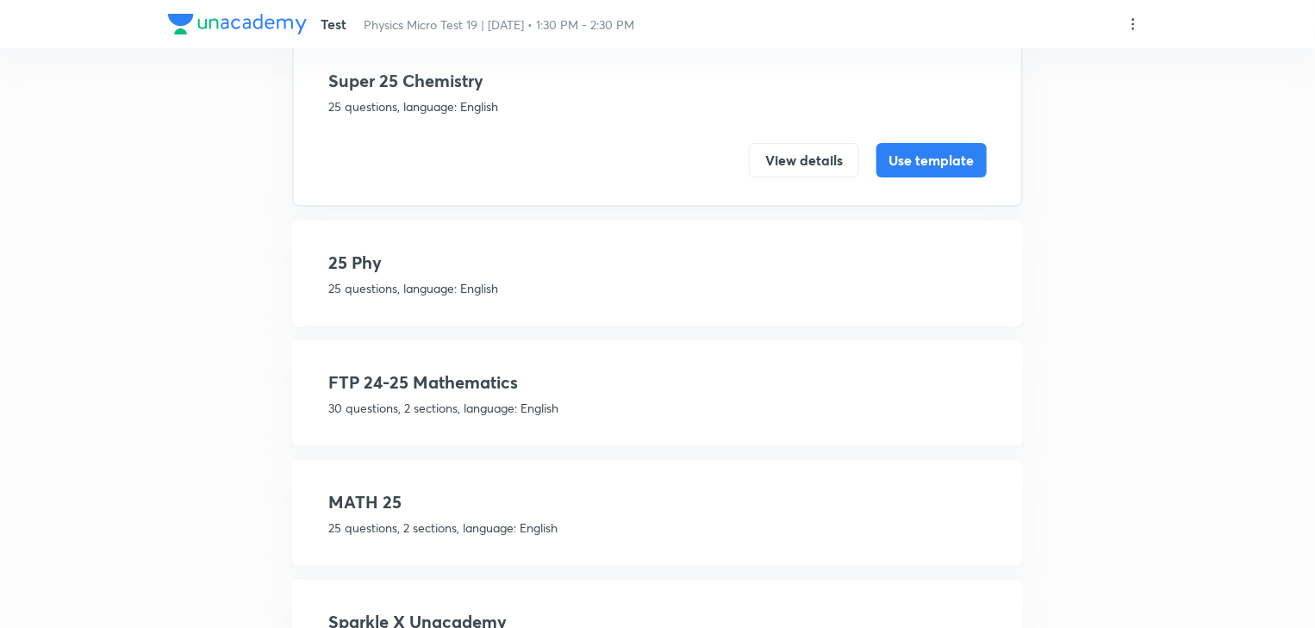
type input "25"
click at [424, 279] on p "25 questions, language: English" at bounding box center [657, 288] width 658 height 18
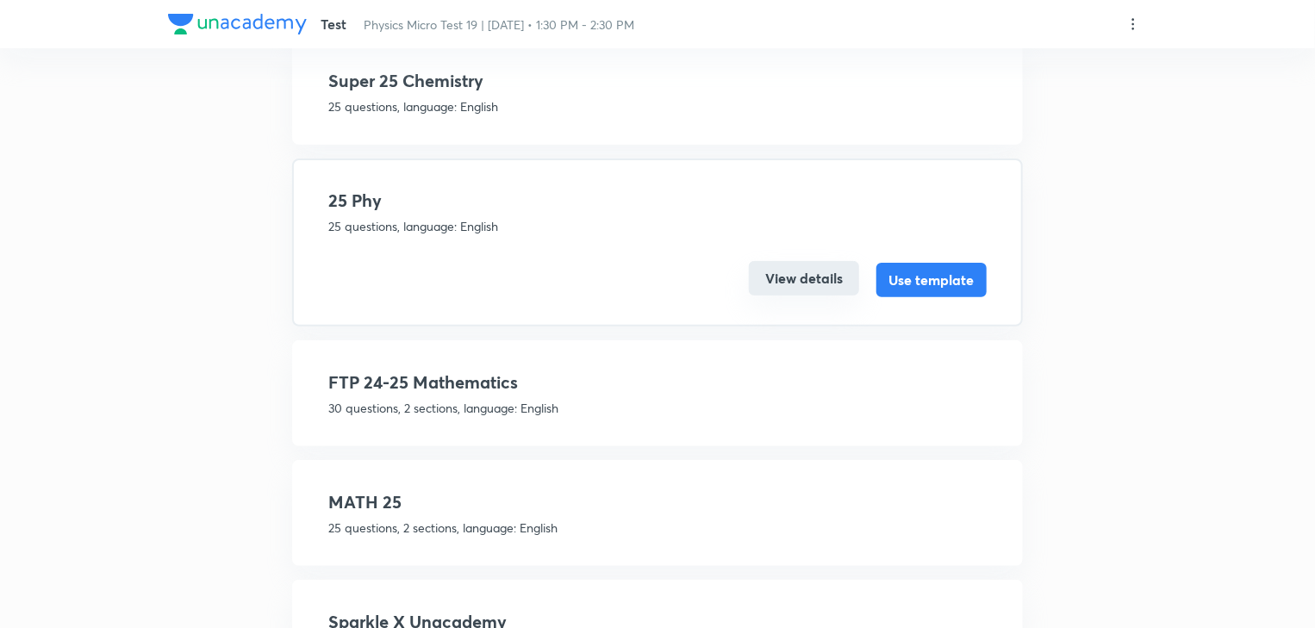
click at [811, 271] on button "View details" at bounding box center [804, 278] width 110 height 34
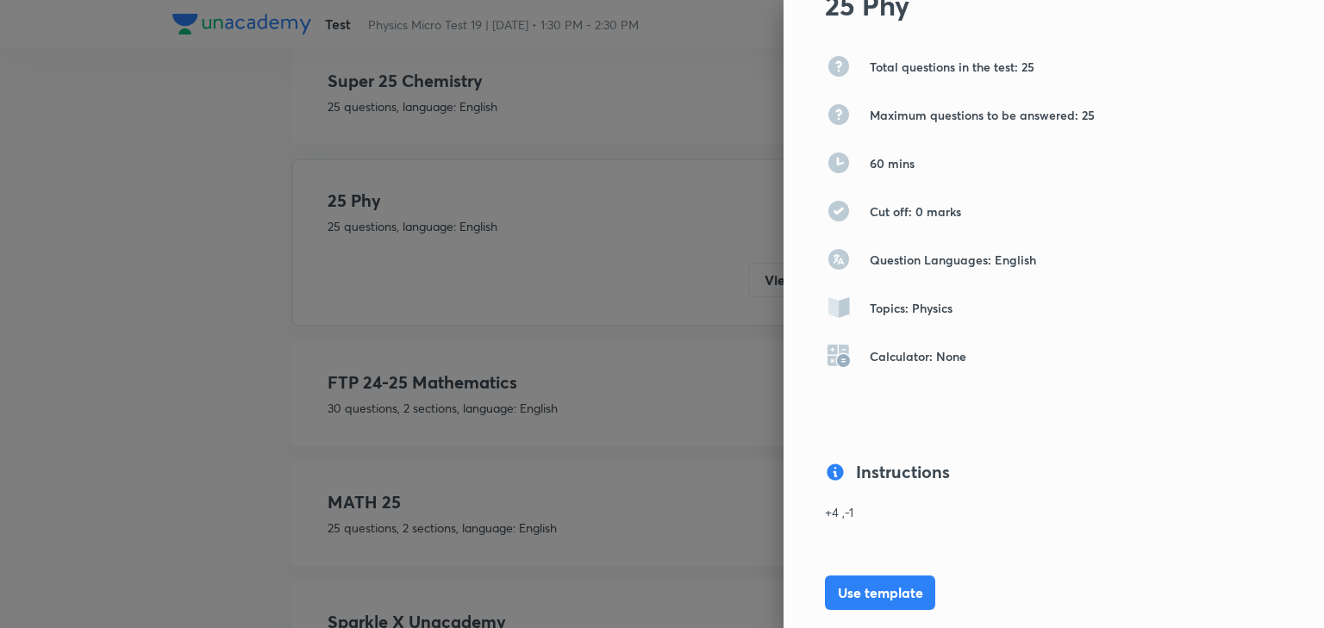
scroll to position [203, 0]
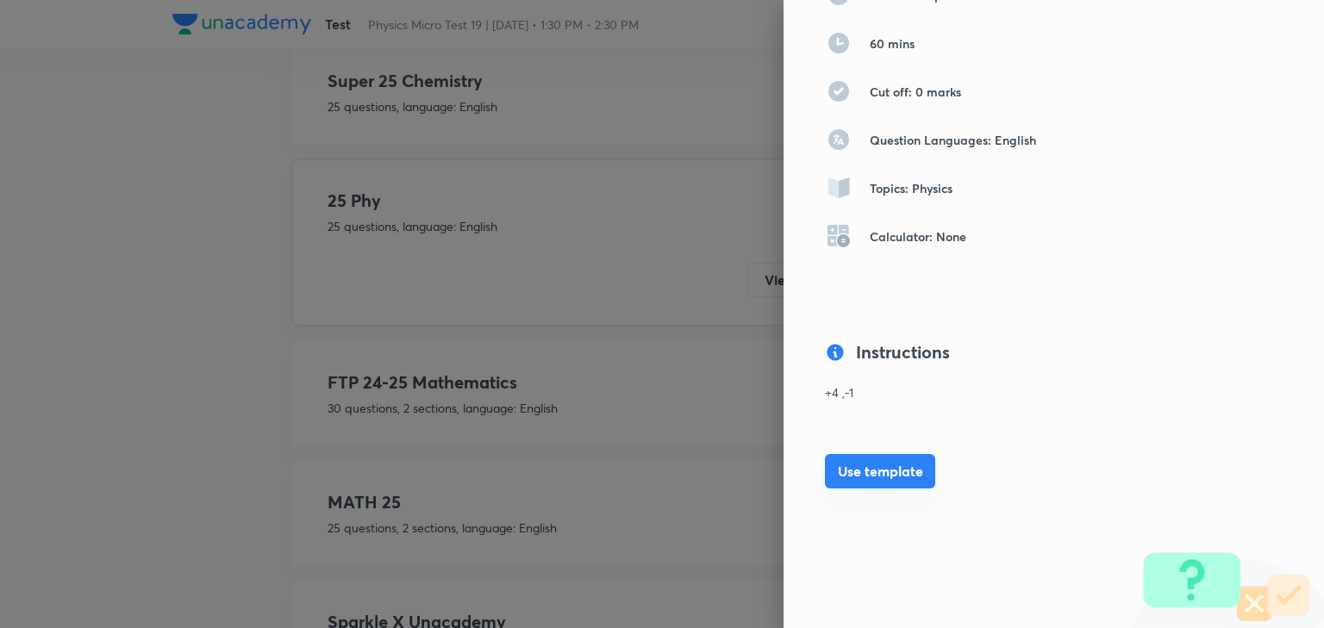
click at [871, 464] on button "Use template" at bounding box center [880, 471] width 110 height 34
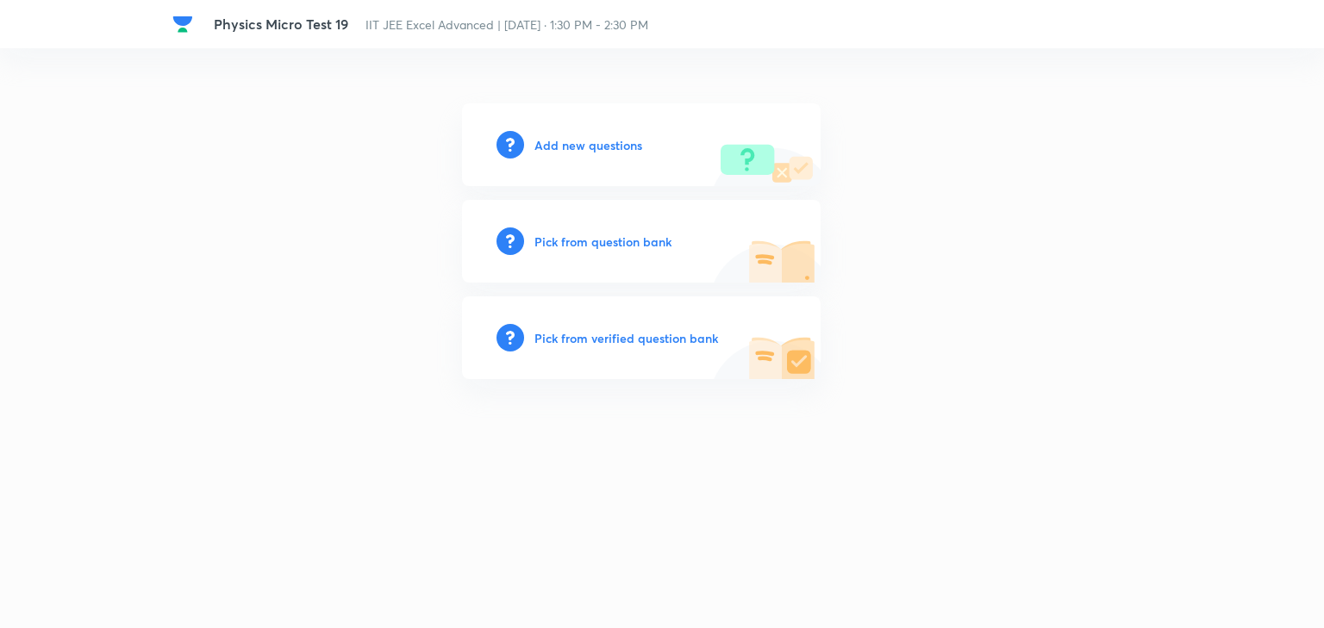
click at [642, 341] on h6 "Pick from verified question bank" at bounding box center [626, 338] width 184 height 18
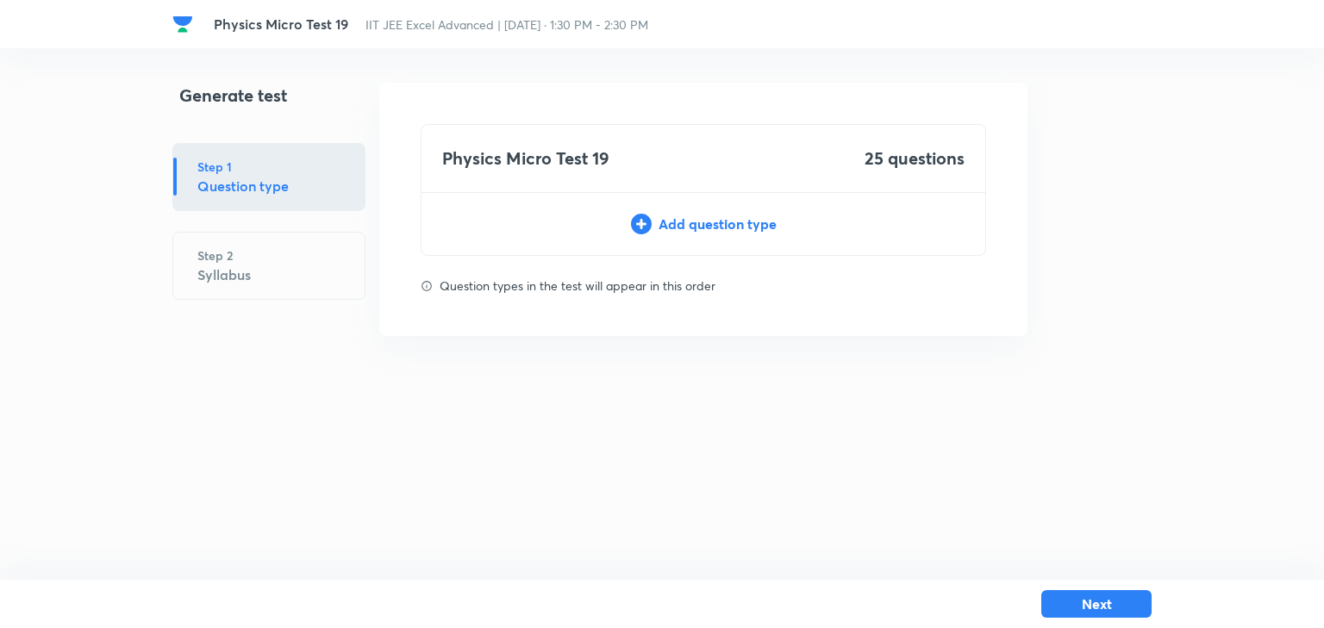
click at [702, 228] on div "Add question type" at bounding box center [703, 224] width 564 height 21
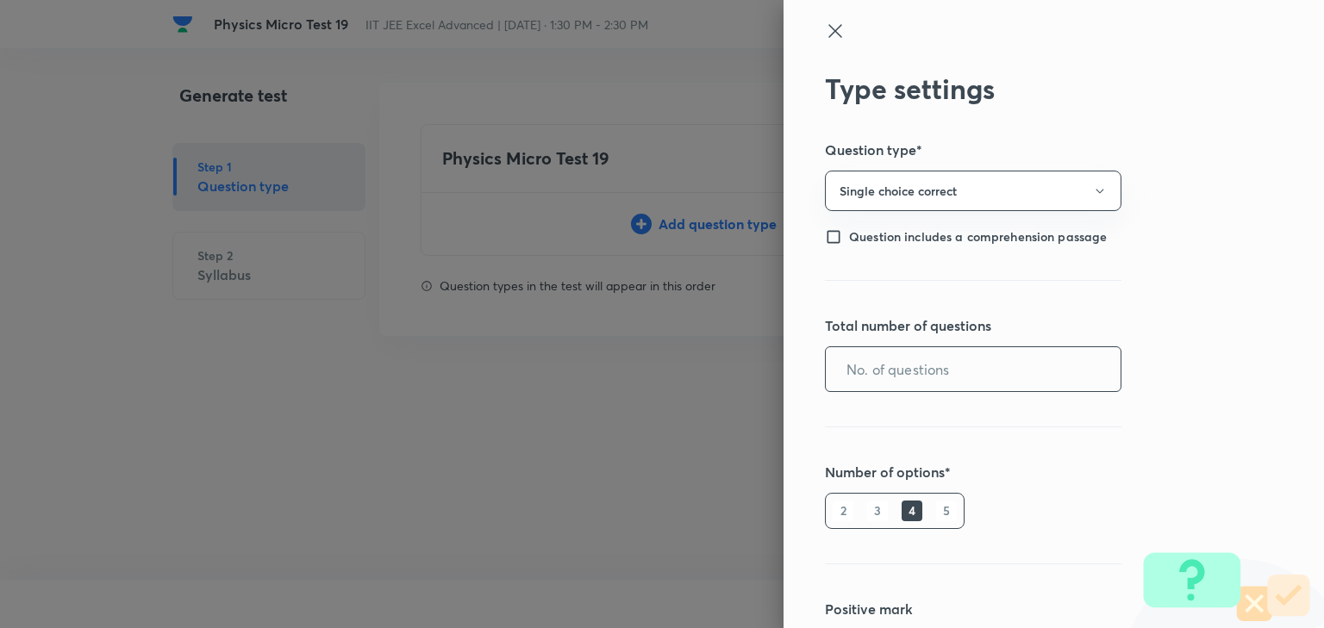
click at [848, 375] on input "text" at bounding box center [973, 369] width 295 height 44
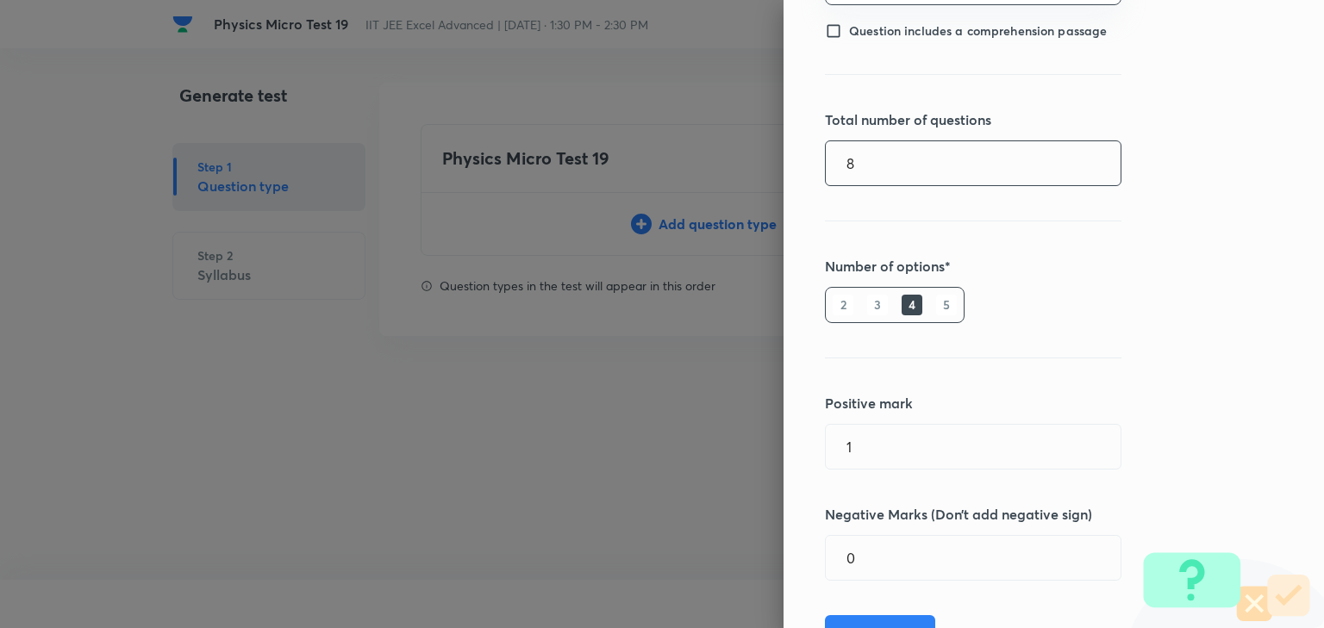
scroll to position [207, 0]
type input "8"
drag, startPoint x: 855, startPoint y: 434, endPoint x: 848, endPoint y: 440, distance: 9.2
click at [855, 434] on input "1" at bounding box center [973, 446] width 295 height 44
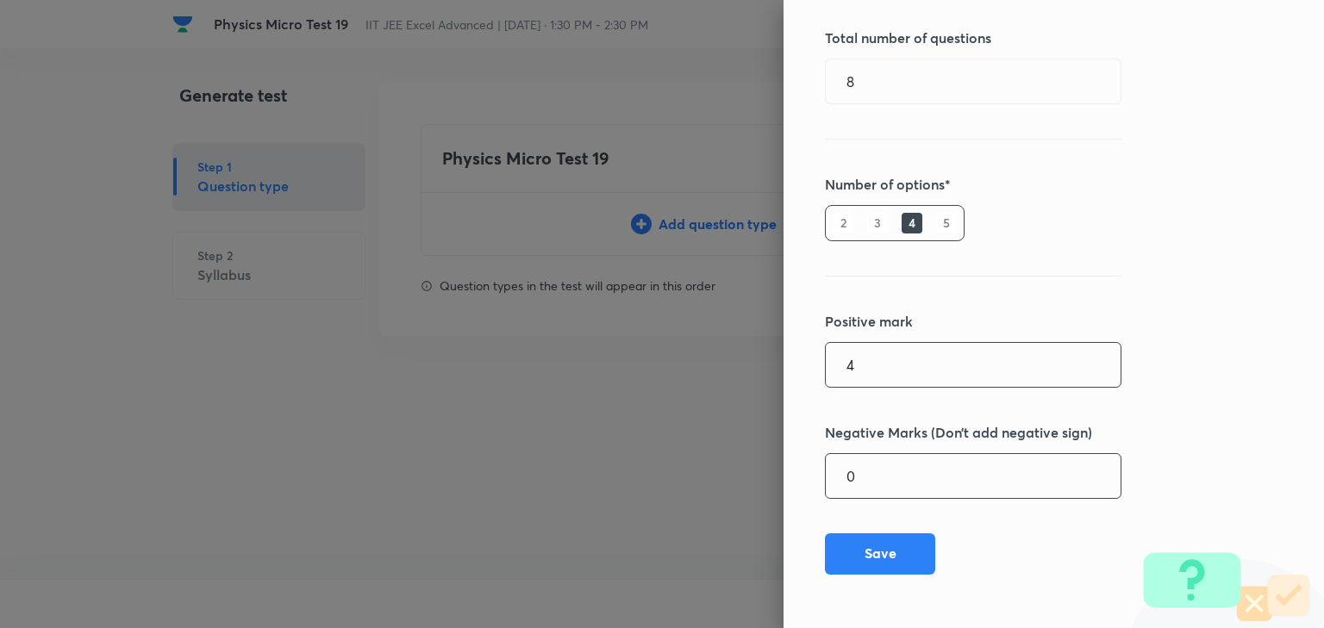
type input "4"
click at [890, 476] on input "0" at bounding box center [973, 476] width 295 height 44
type input "1"
click at [897, 567] on button "Save" at bounding box center [880, 552] width 110 height 41
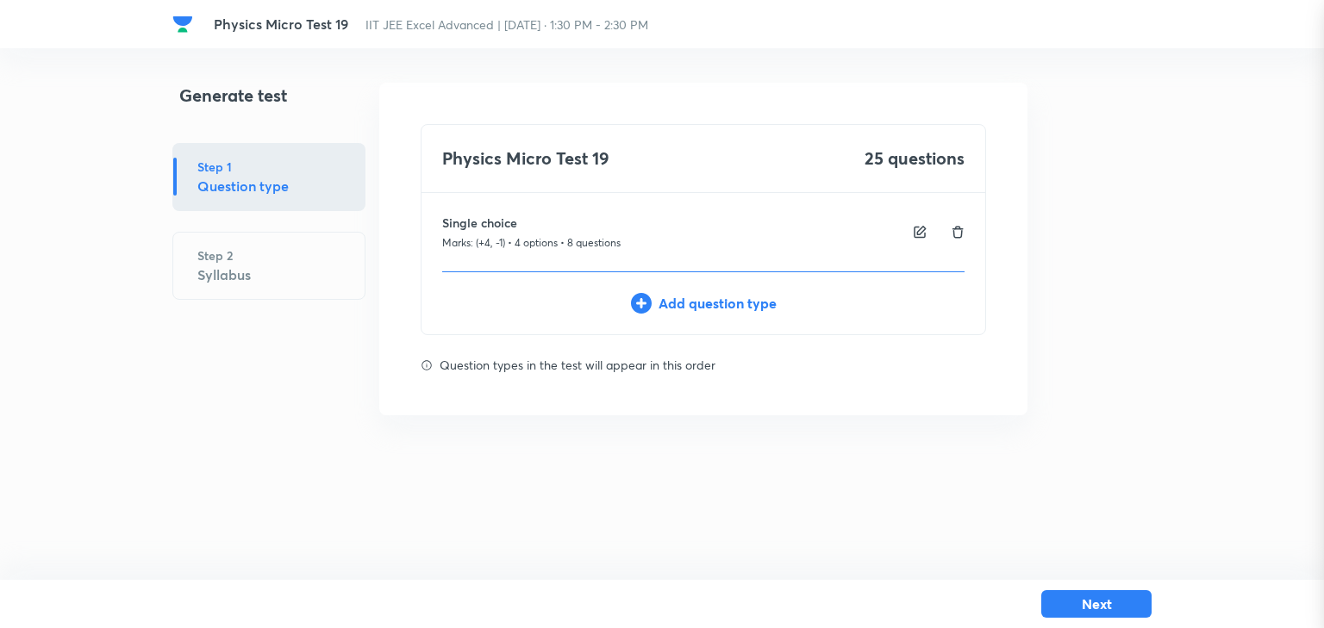
type input "1"
type input "0"
click at [673, 299] on div "Add question type" at bounding box center [703, 303] width 564 height 21
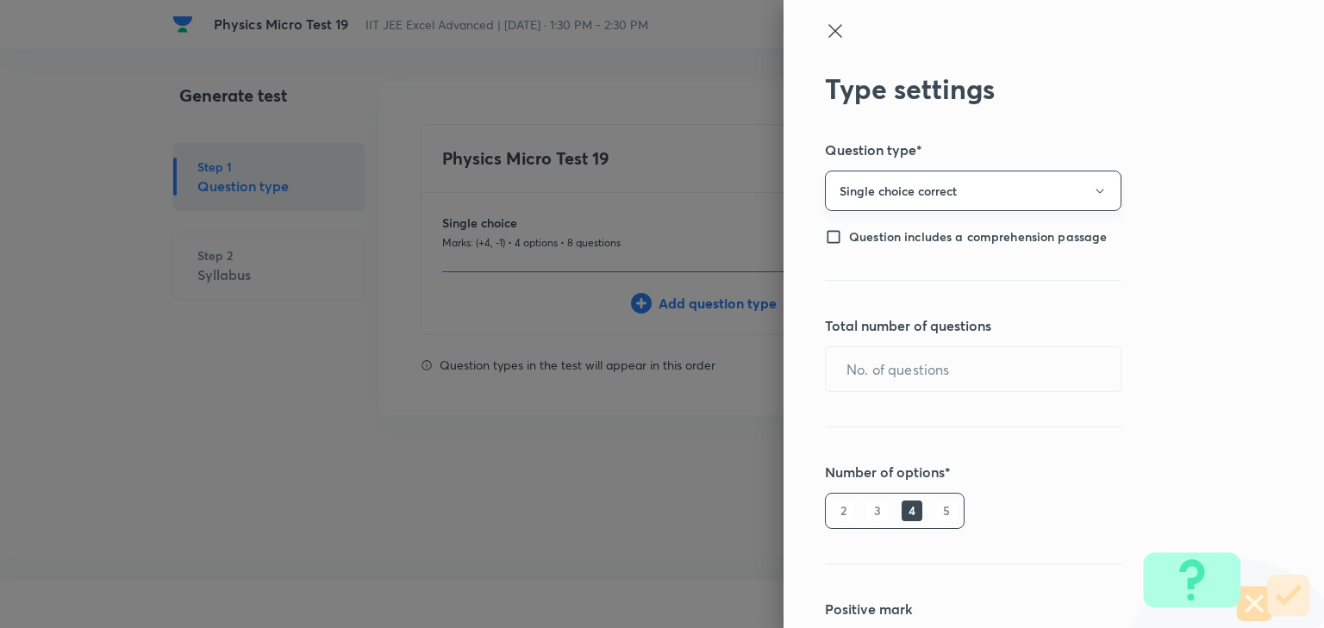
click at [958, 195] on button "Single choice correct" at bounding box center [973, 191] width 296 height 41
click at [961, 279] on span "Multiple choice correct" at bounding box center [963, 275] width 274 height 18
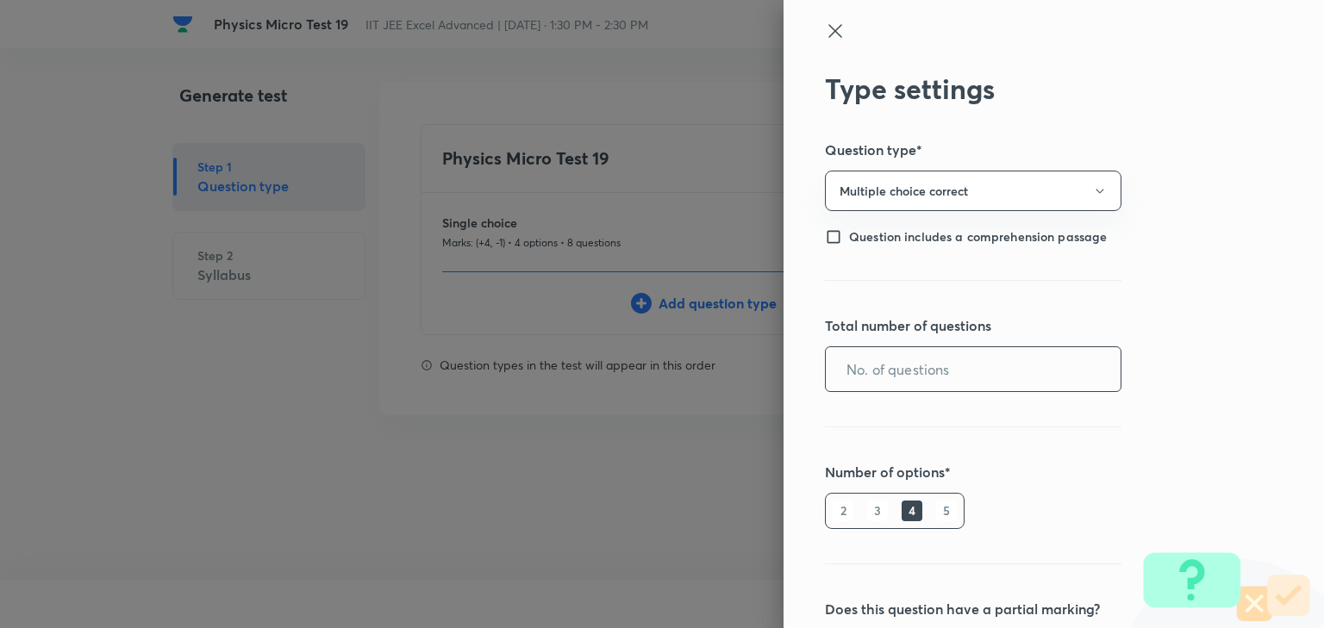
click at [914, 352] on input "text" at bounding box center [973, 369] width 295 height 44
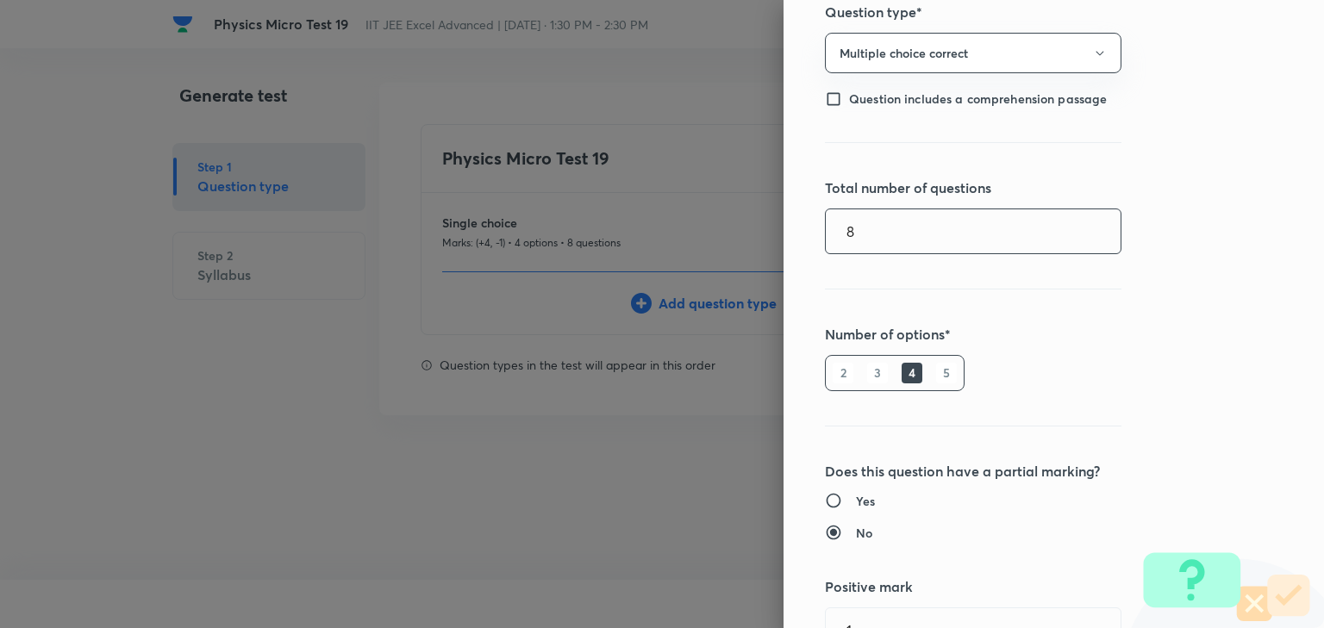
scroll to position [207, 0]
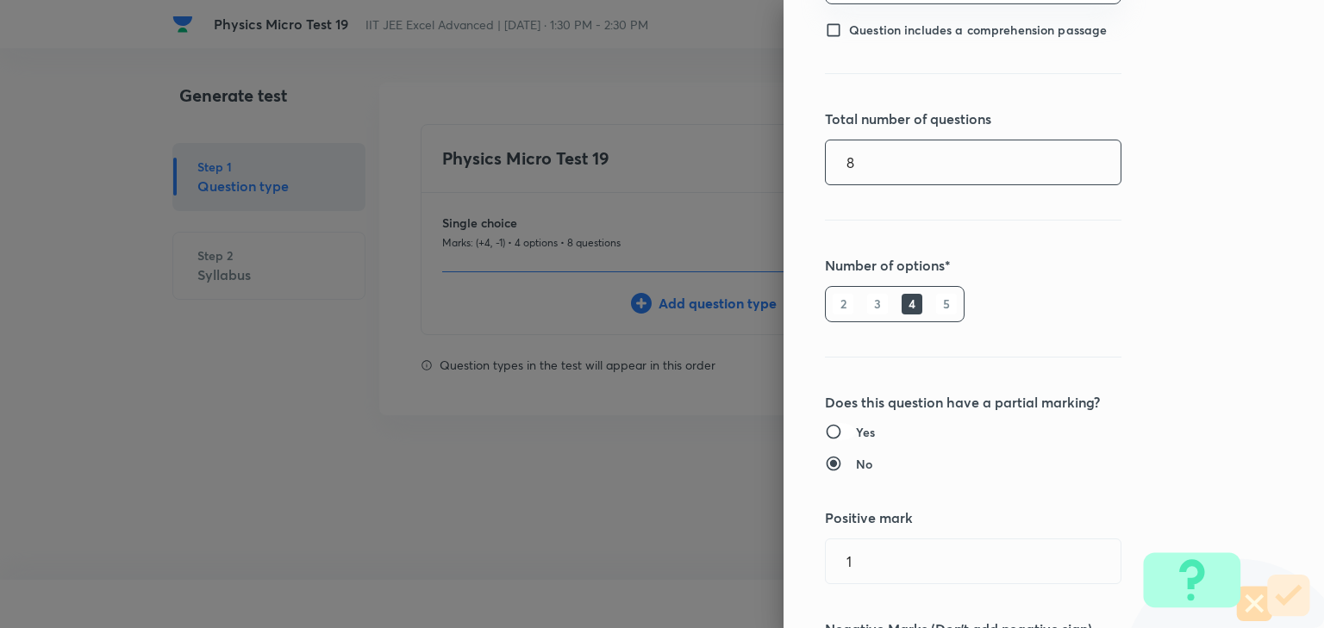
type input "8"
click at [826, 426] on input "Yes" at bounding box center [840, 431] width 31 height 17
radio input "true"
radio input "false"
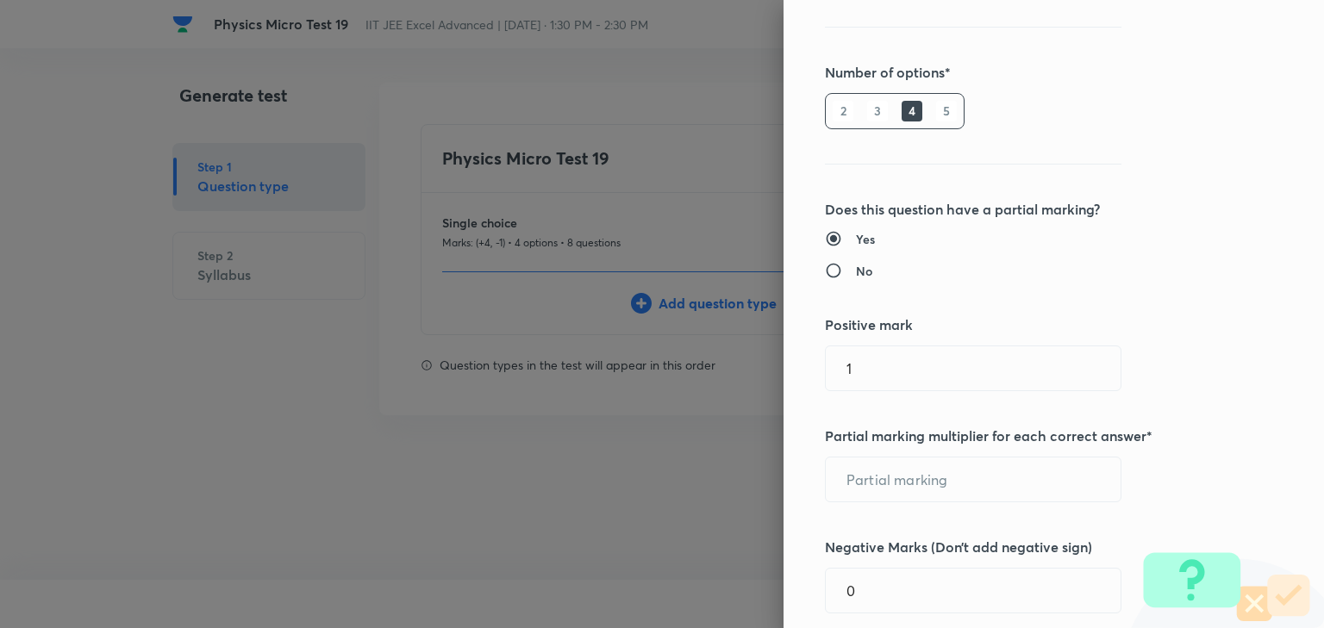
scroll to position [414, 0]
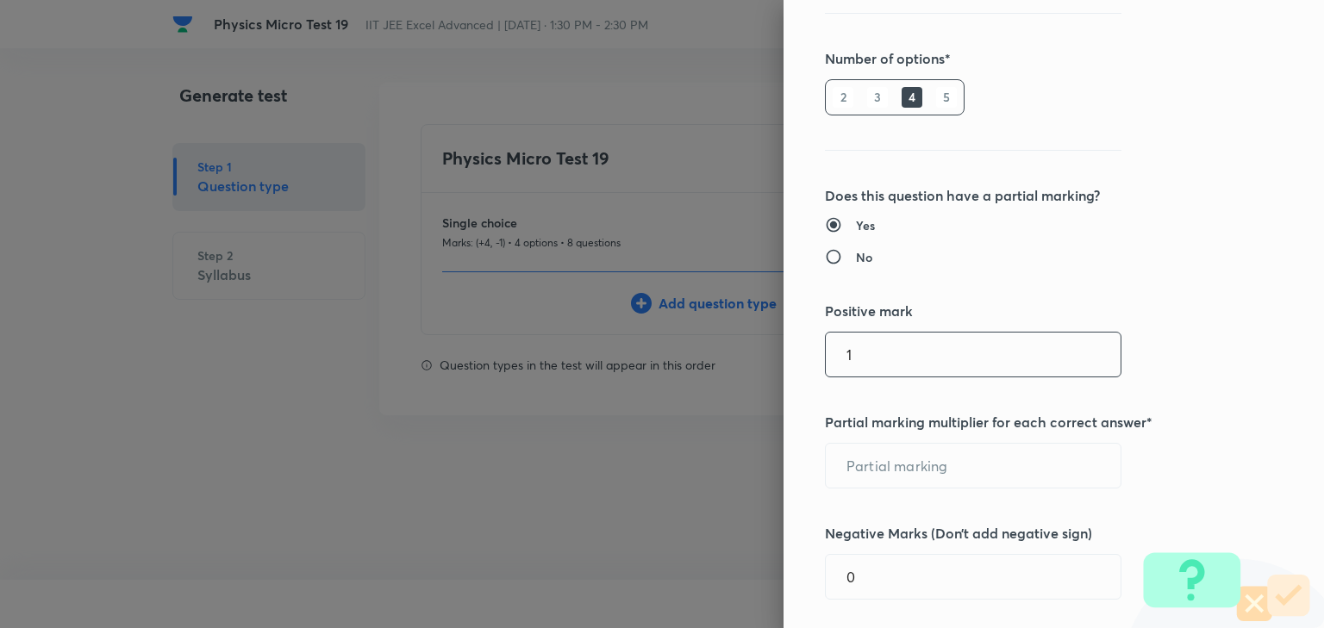
click at [889, 355] on input "1" at bounding box center [973, 355] width 295 height 44
type input "4"
click at [907, 476] on input "text" at bounding box center [973, 466] width 295 height 44
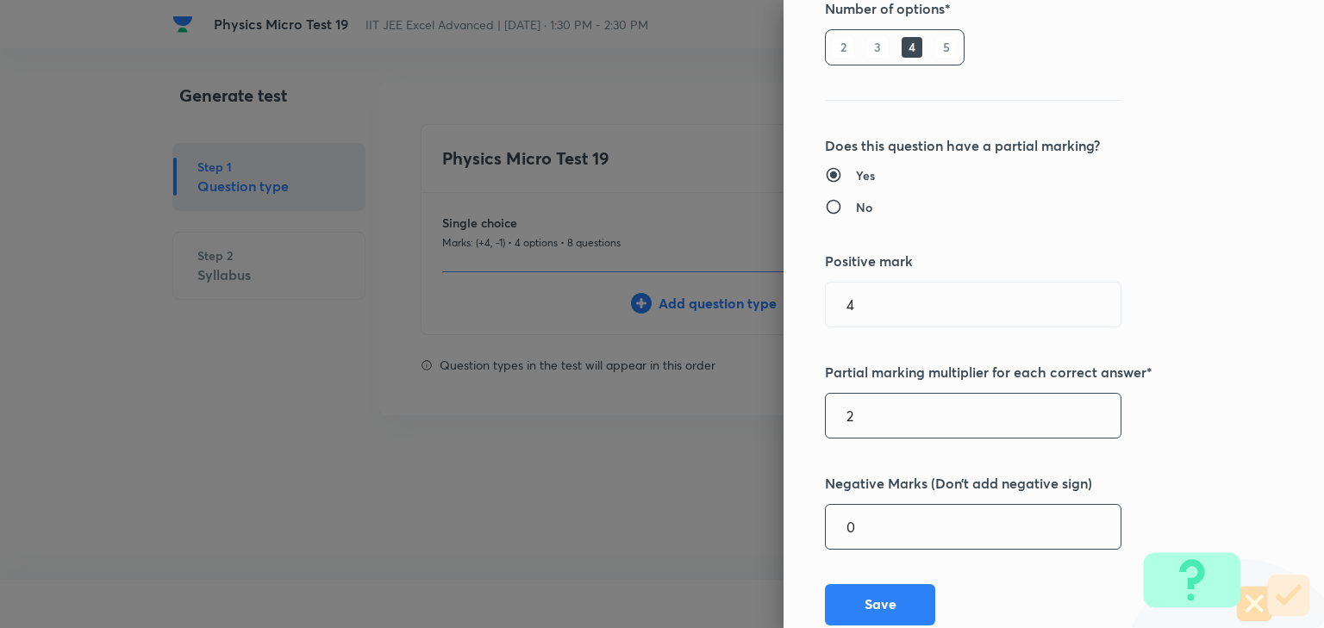
scroll to position [514, 0]
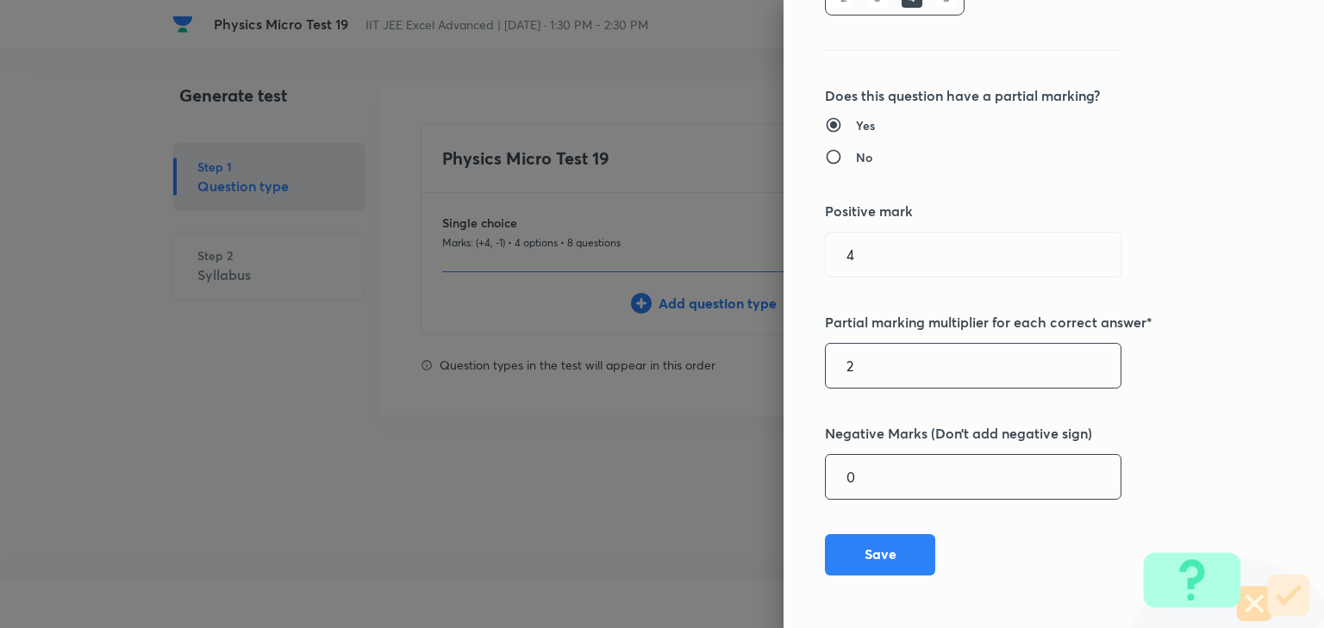
type input "2"
click at [916, 477] on input "0" at bounding box center [973, 477] width 295 height 44
type input "1"
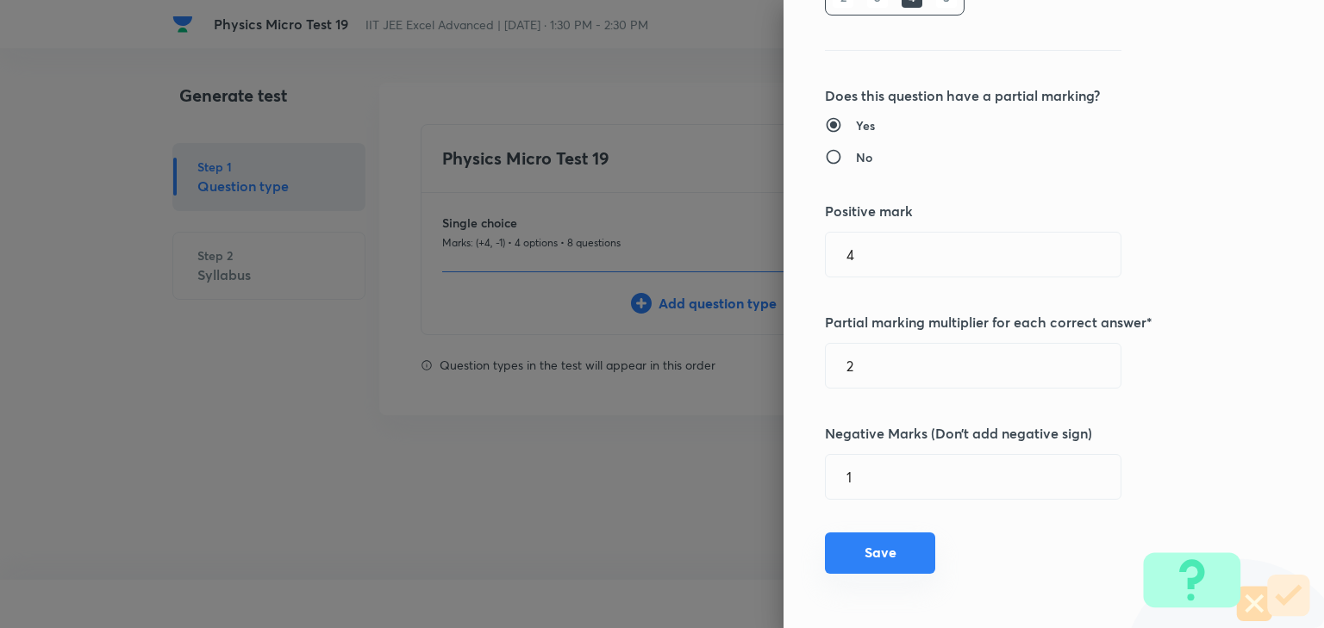
click at [886, 552] on button "Save" at bounding box center [880, 553] width 110 height 41
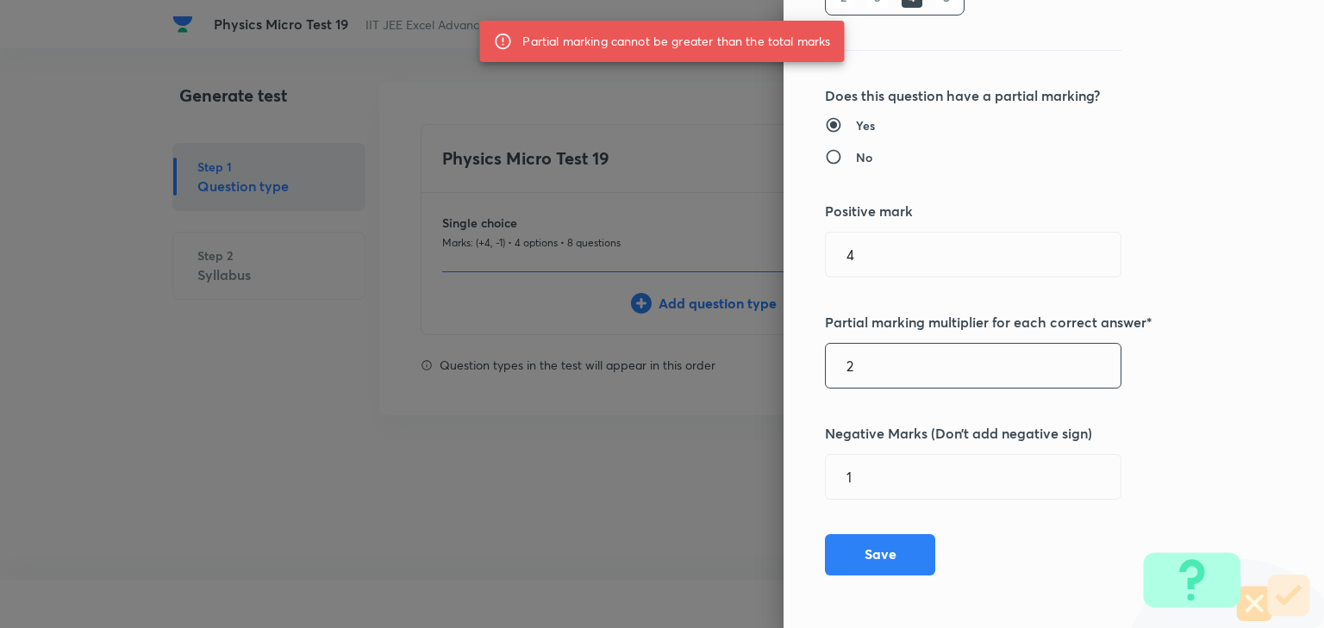
click at [896, 356] on input "2" at bounding box center [973, 366] width 295 height 44
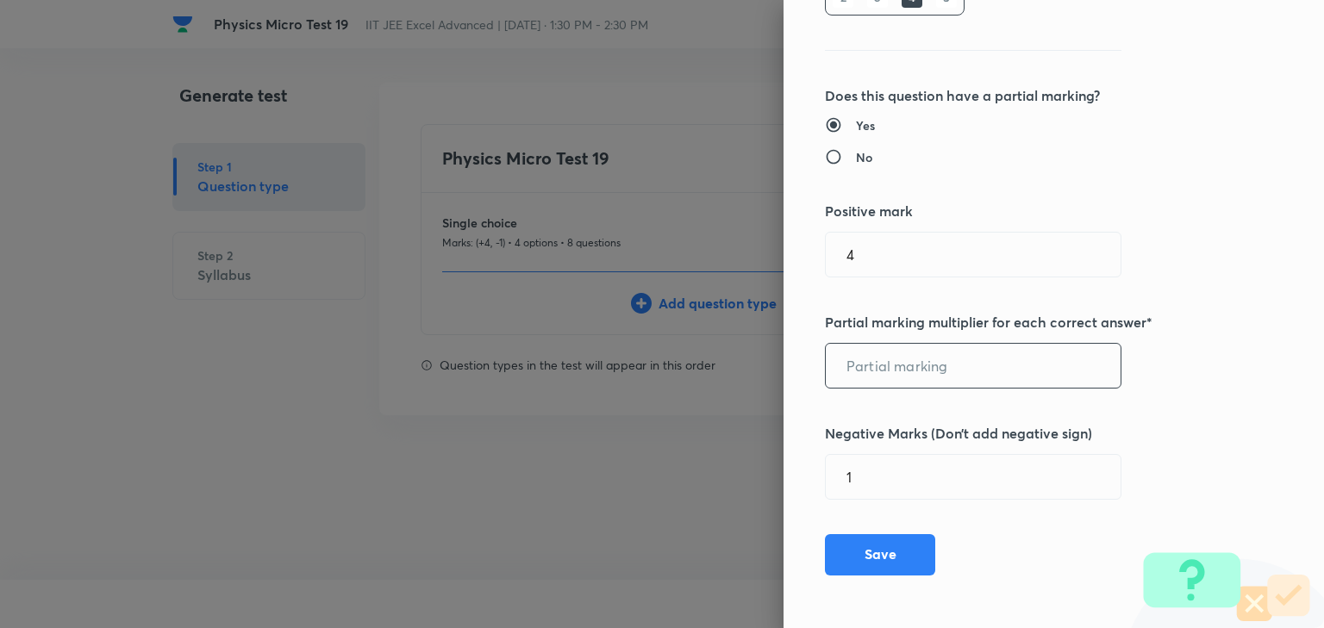
type input "2"
click at [869, 560] on button "Save" at bounding box center [880, 553] width 110 height 41
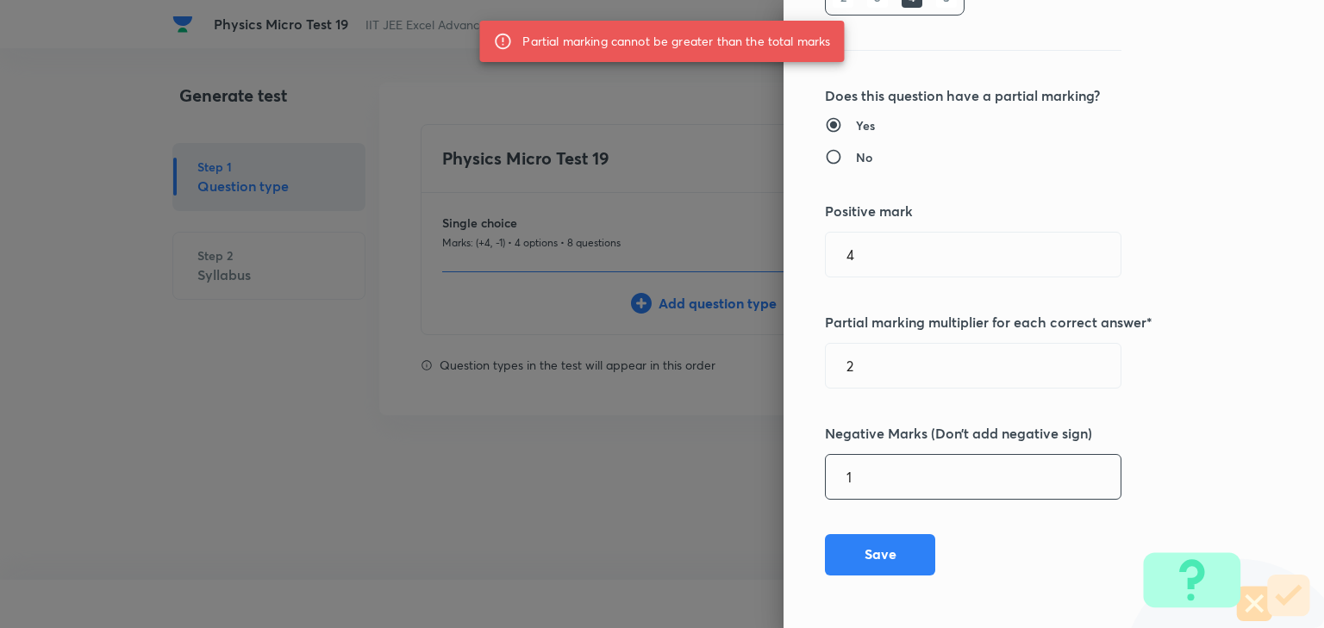
click at [891, 468] on input "1" at bounding box center [973, 477] width 295 height 44
drag, startPoint x: 878, startPoint y: 378, endPoint x: 836, endPoint y: 234, distance: 149.2
click at [834, 236] on div "Type settings Question type* Multiple choice correct Question includes a compre…" at bounding box center [1053, 314] width 540 height 628
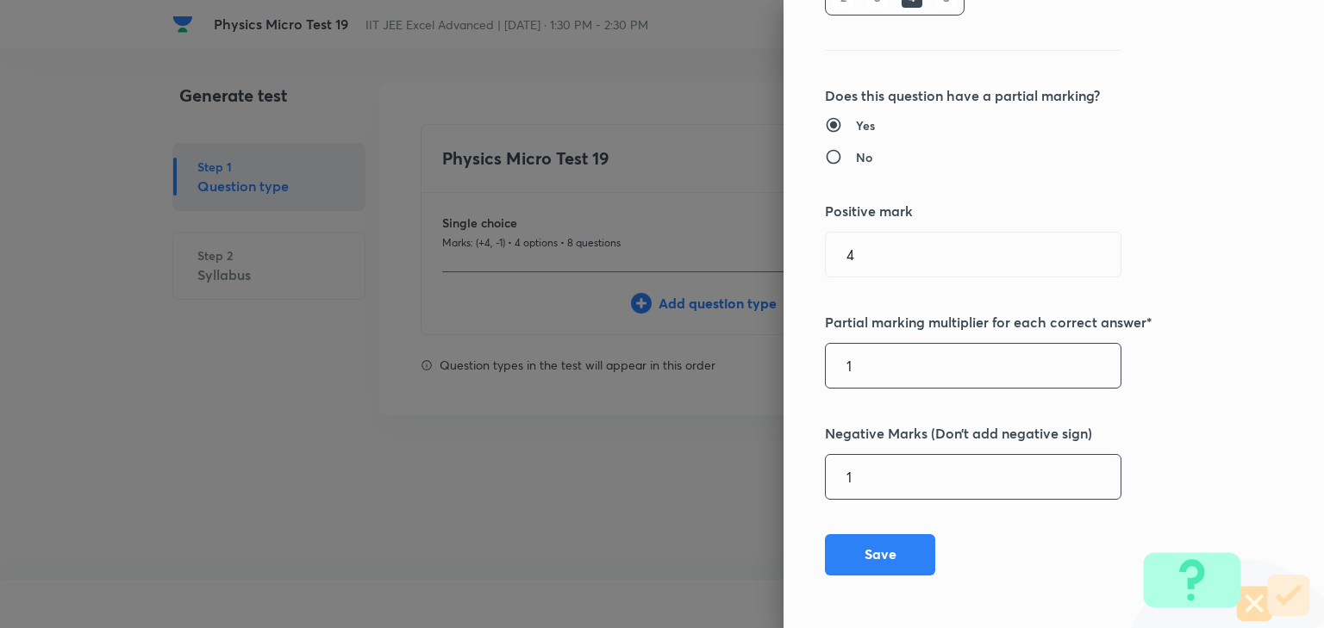
type input "1"
click at [870, 486] on input "1" at bounding box center [973, 477] width 295 height 44
type input "2"
click at [861, 563] on button "Save" at bounding box center [880, 553] width 110 height 41
type input "1"
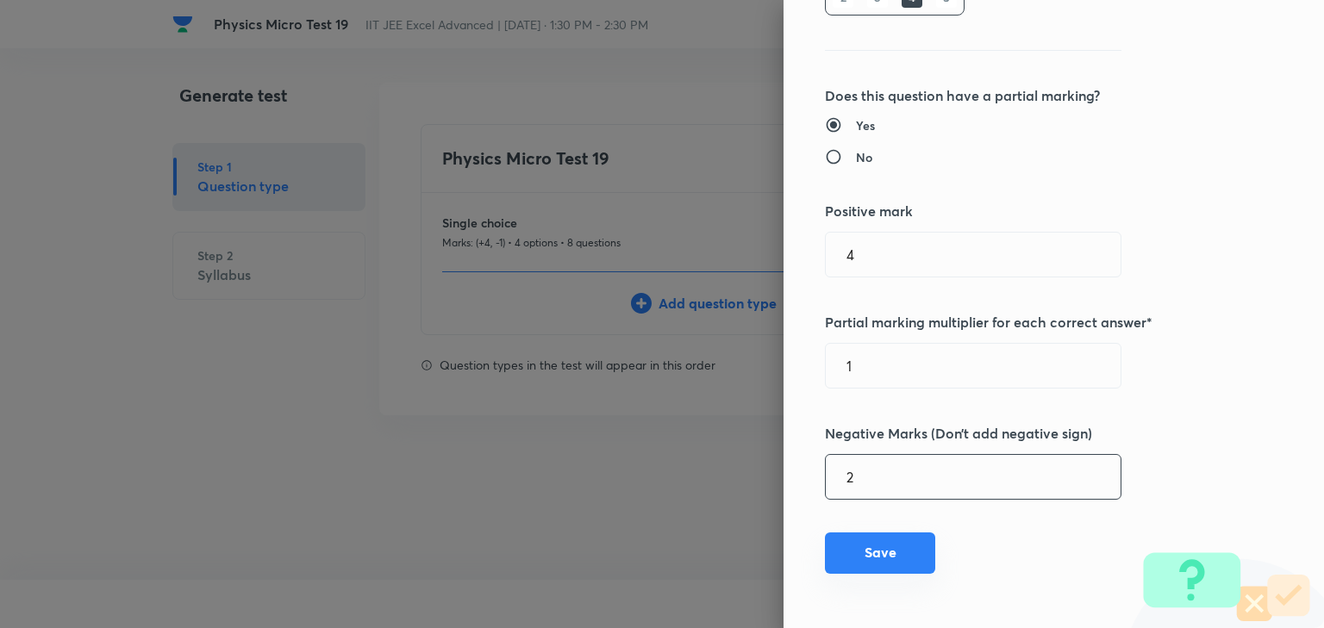
type input "0"
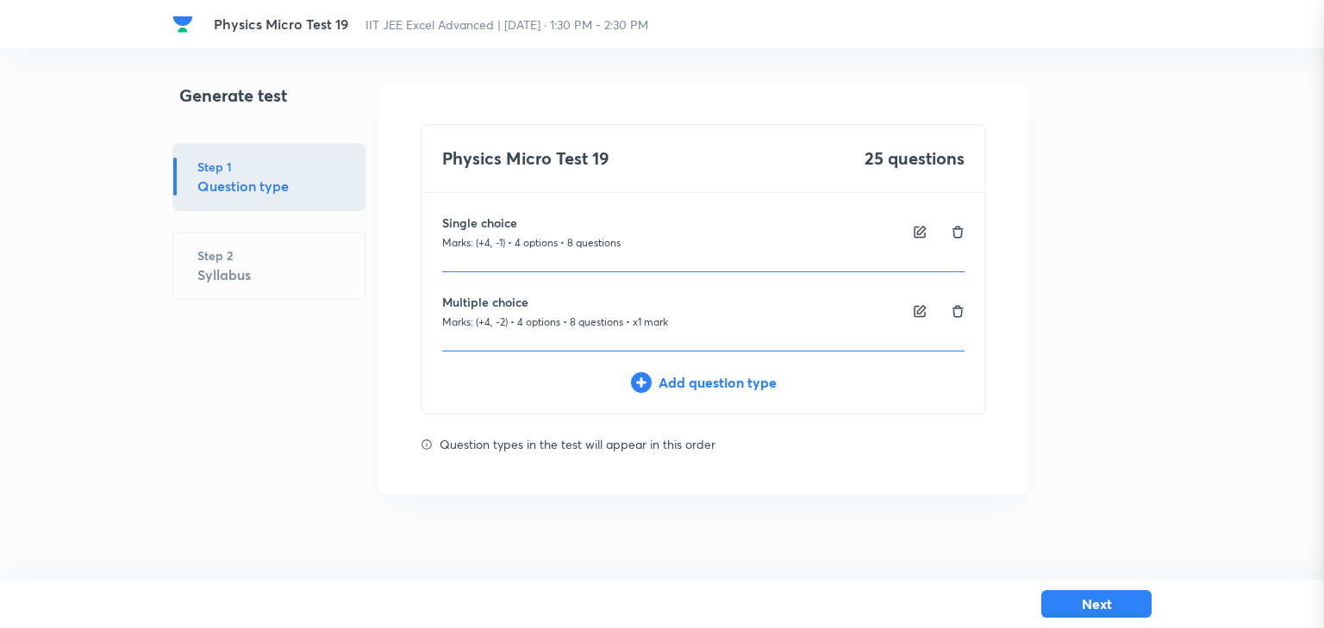
scroll to position [288, 0]
click at [752, 380] on div "Add question type" at bounding box center [703, 382] width 564 height 21
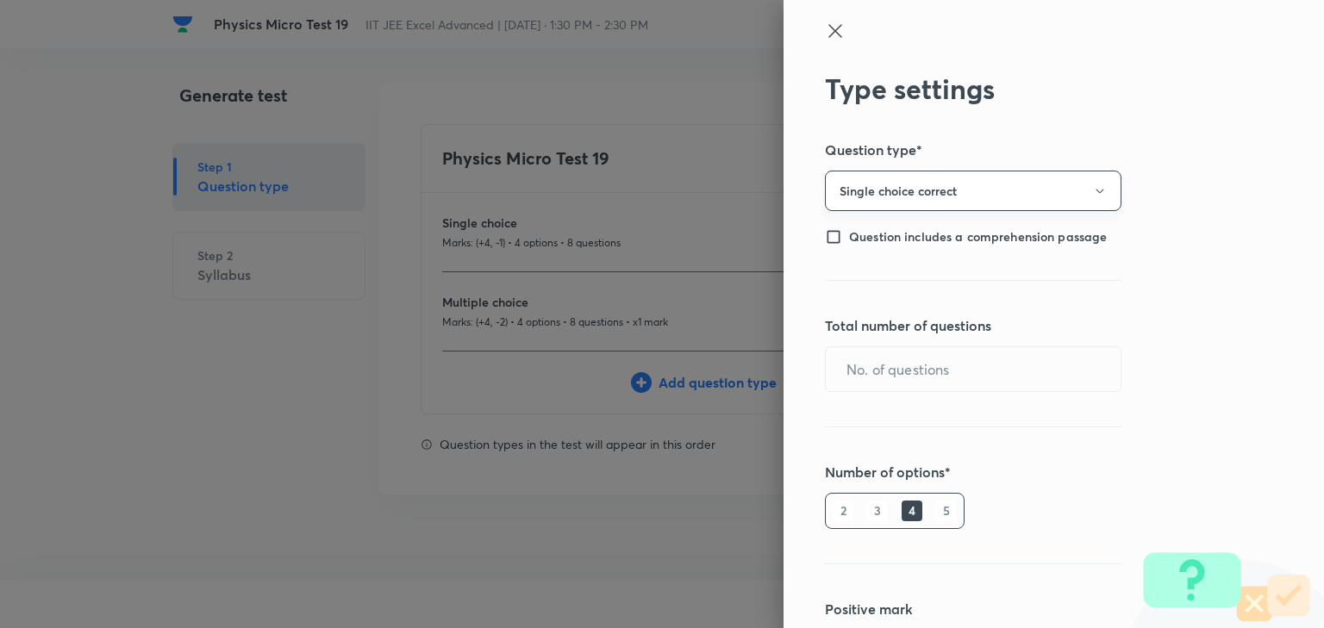
click at [941, 184] on button "Single choice correct" at bounding box center [973, 191] width 296 height 41
click at [914, 243] on span "Single choice correct" at bounding box center [963, 243] width 274 height 18
click at [851, 362] on input "text" at bounding box center [973, 369] width 295 height 44
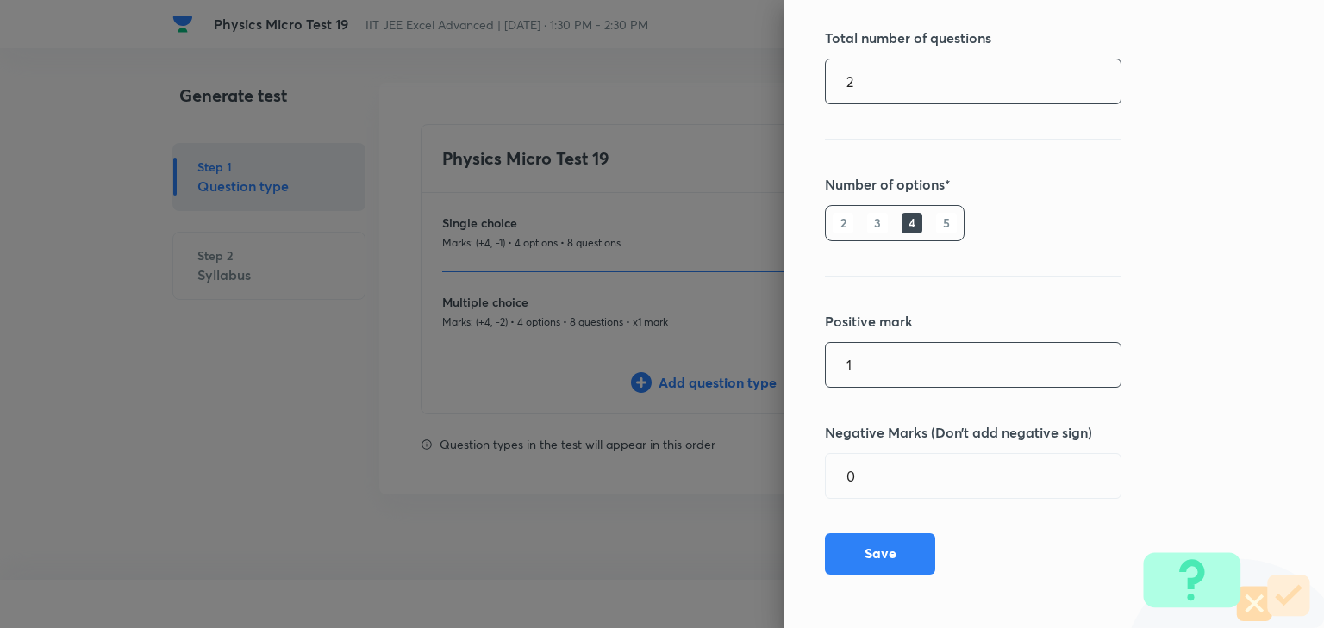
type input "2"
click at [873, 372] on input "1" at bounding box center [973, 365] width 295 height 44
type input "4"
click at [896, 472] on input "0" at bounding box center [973, 476] width 295 height 44
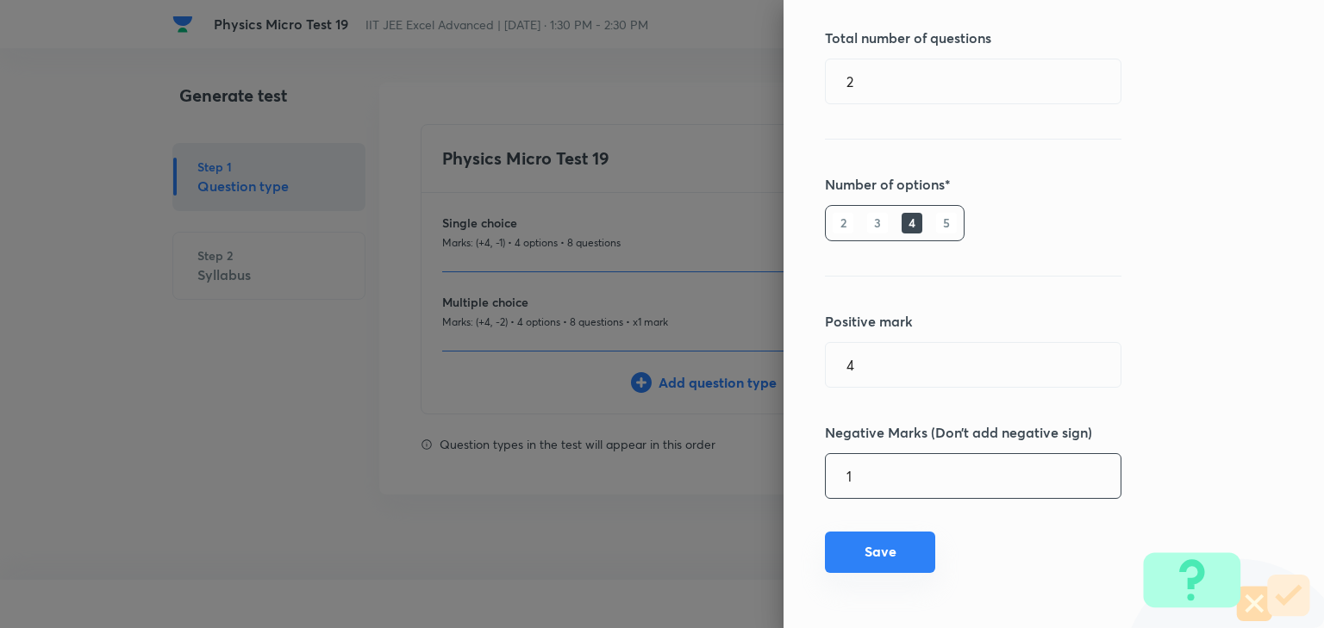
type input "1"
click at [906, 550] on button "Save" at bounding box center [880, 552] width 110 height 41
type input "1"
type input "0"
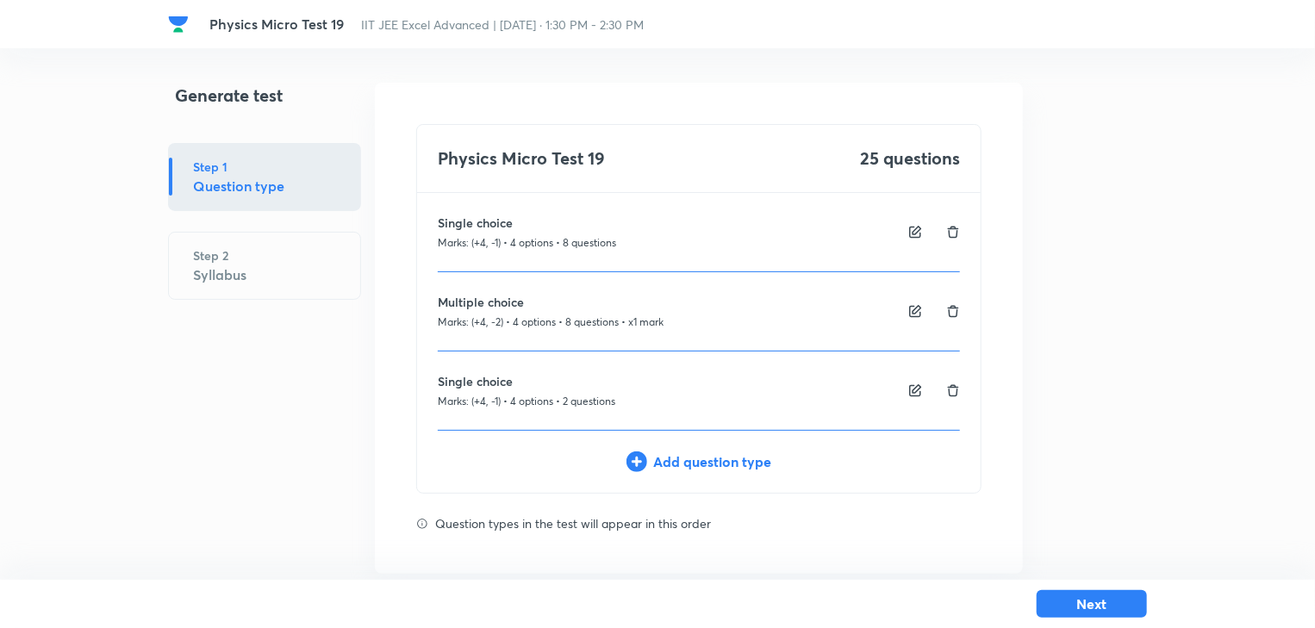
click at [732, 471] on div "Add question type" at bounding box center [699, 462] width 564 height 21
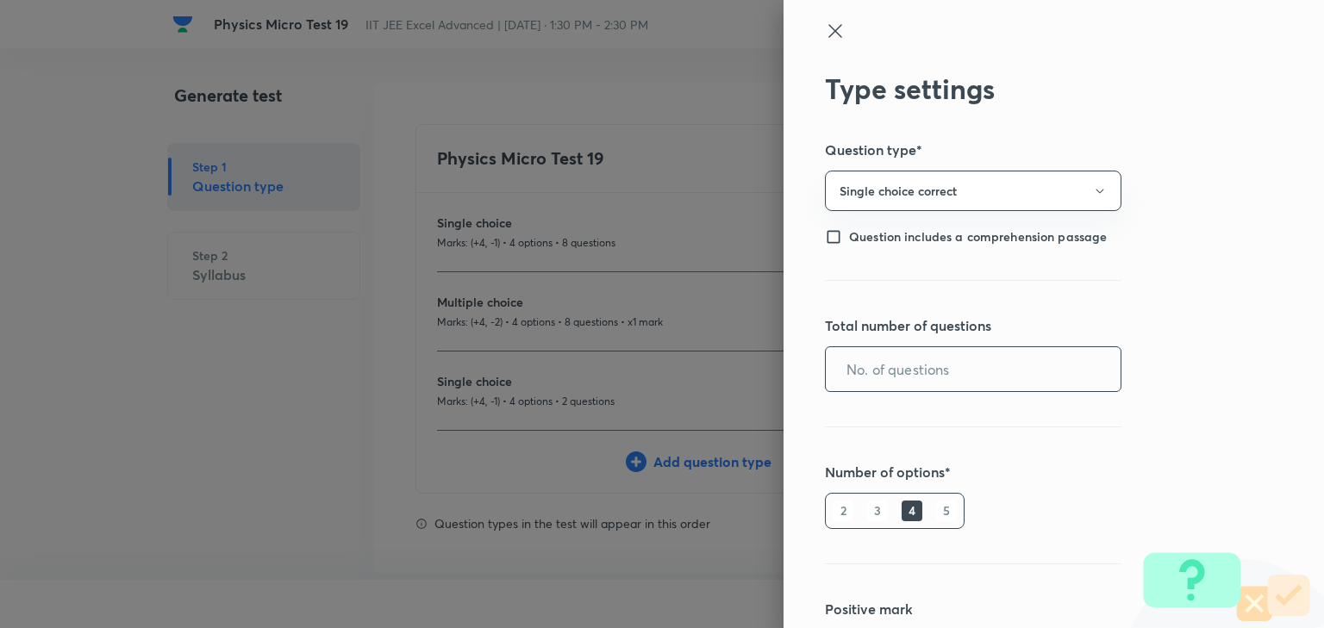
click at [859, 380] on input "text" at bounding box center [973, 369] width 295 height 44
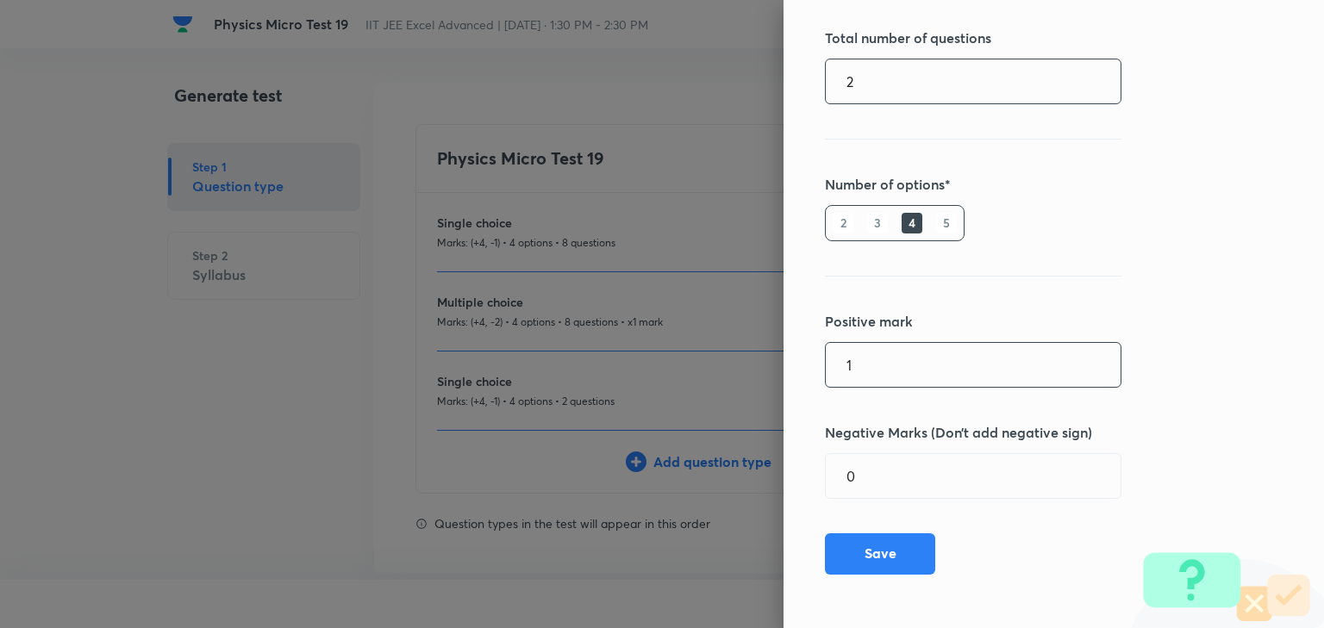
type input "2"
click at [1010, 359] on input "1" at bounding box center [973, 365] width 295 height 44
type input "4"
click at [877, 487] on input "0" at bounding box center [973, 476] width 295 height 44
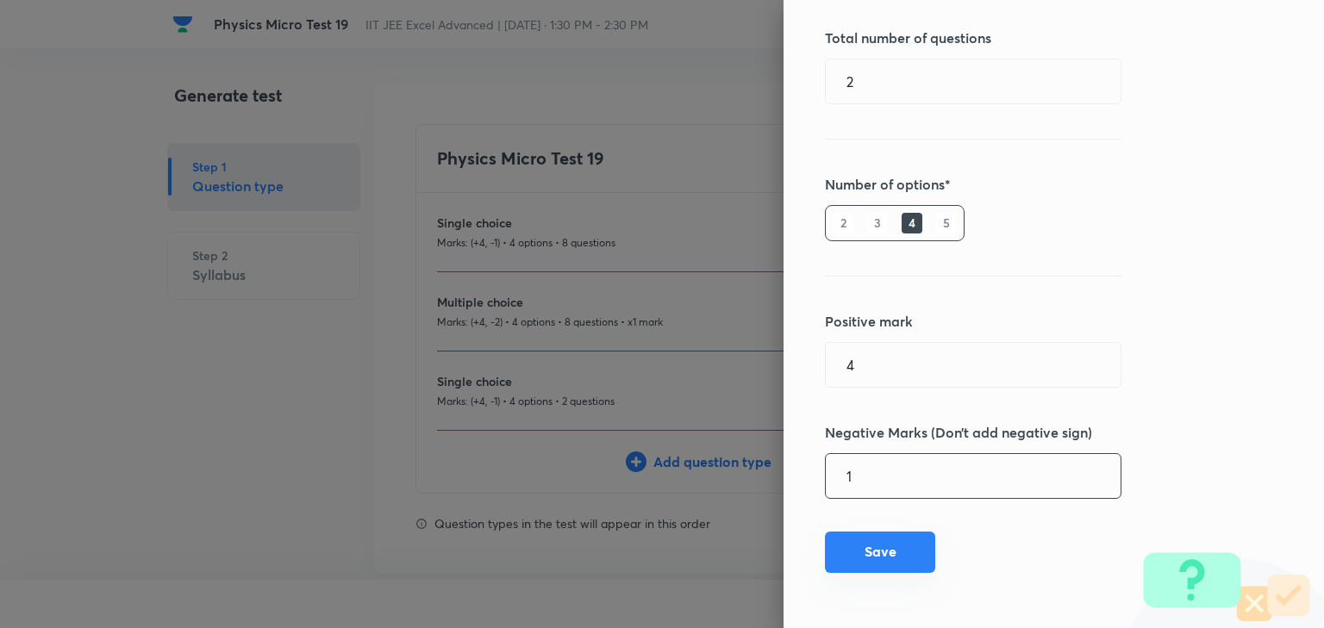
type input "1"
click at [897, 542] on button "Save" at bounding box center [880, 552] width 110 height 41
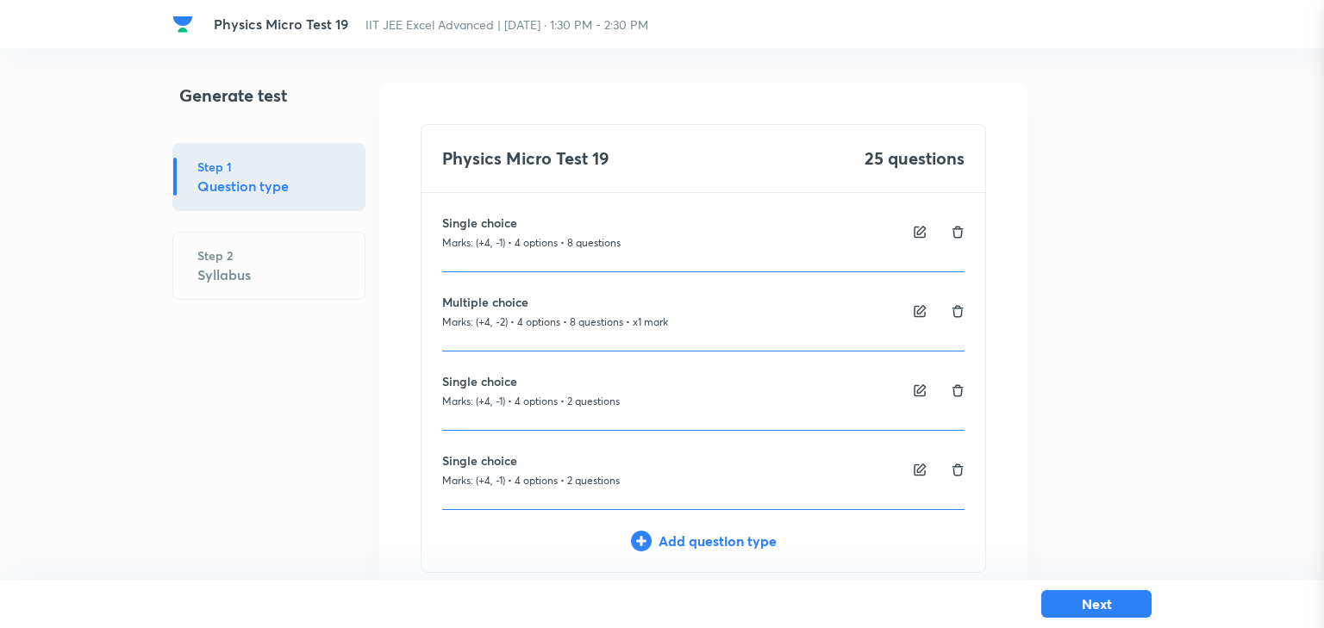
type input "1"
type input "0"
click at [676, 541] on div "Add question type" at bounding box center [699, 541] width 564 height 21
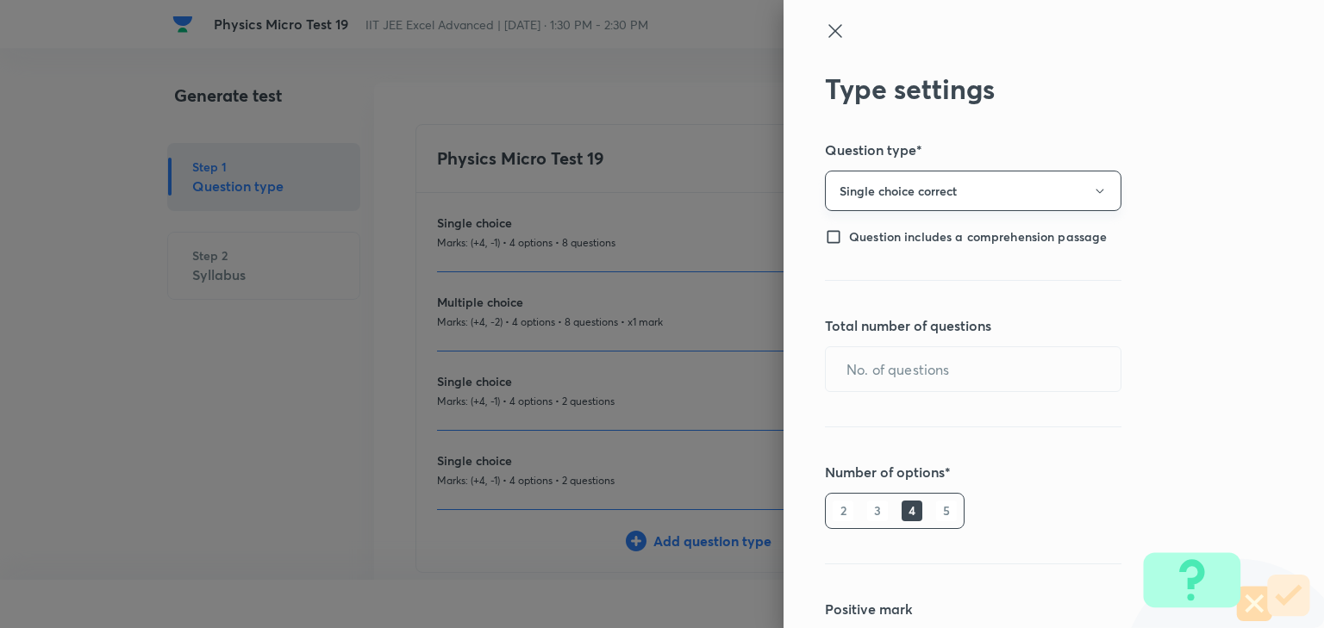
click at [1028, 199] on button "Single choice correct" at bounding box center [973, 191] width 296 height 41
click at [881, 307] on span "Integer" at bounding box center [963, 307] width 274 height 18
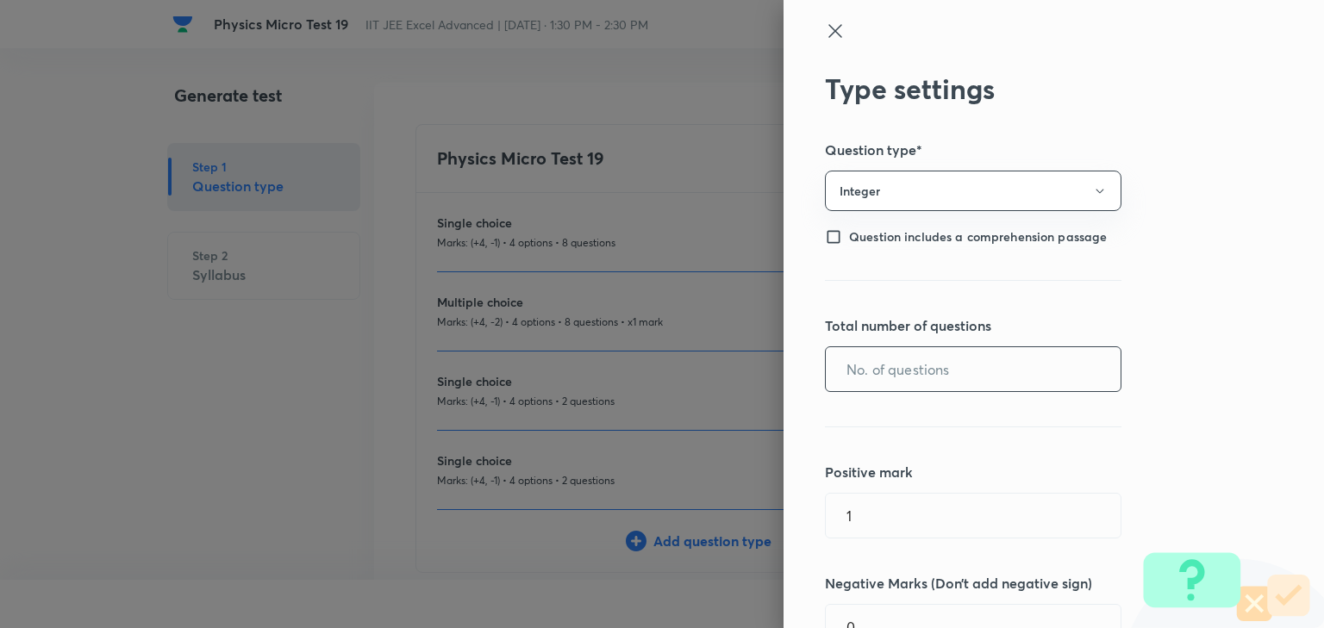
click at [881, 369] on input "text" at bounding box center [973, 369] width 295 height 44
type input "5"
click at [883, 513] on input "1" at bounding box center [973, 516] width 295 height 44
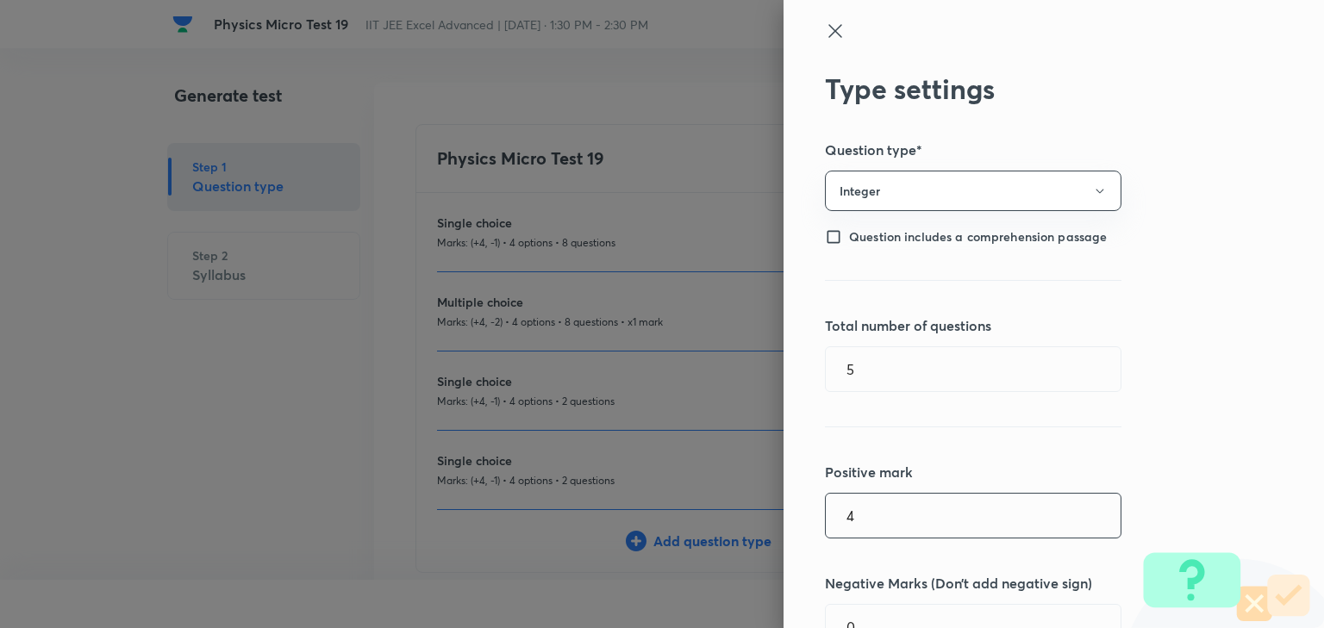
type input "4"
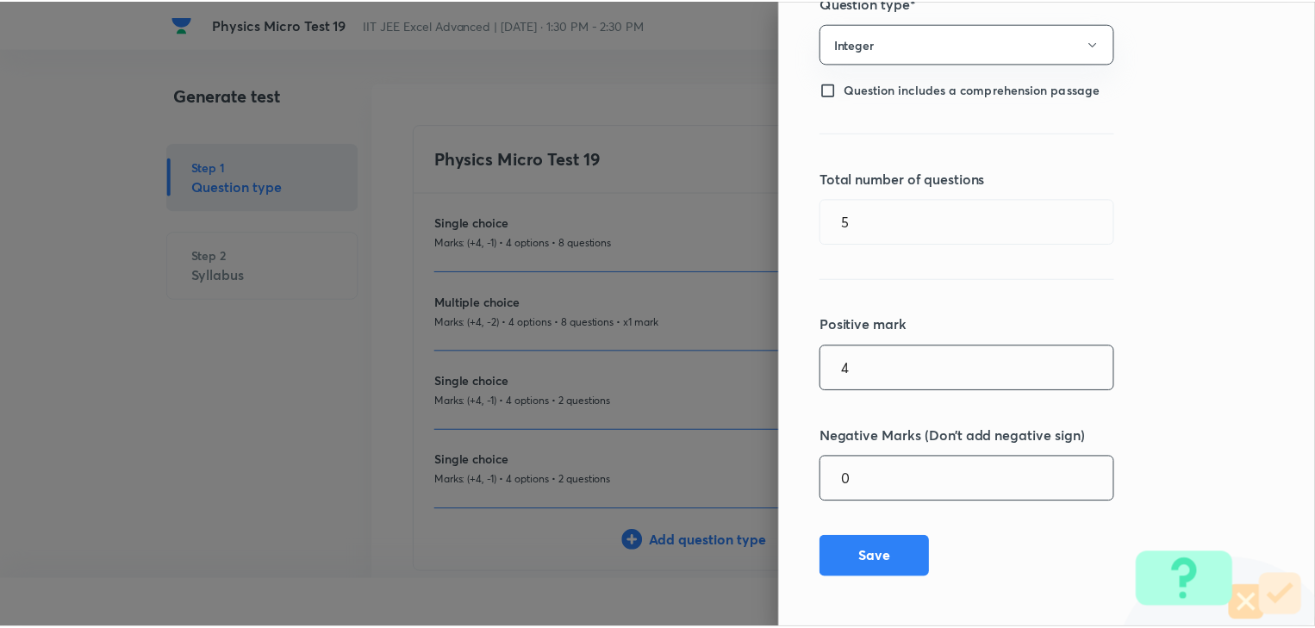
scroll to position [152, 0]
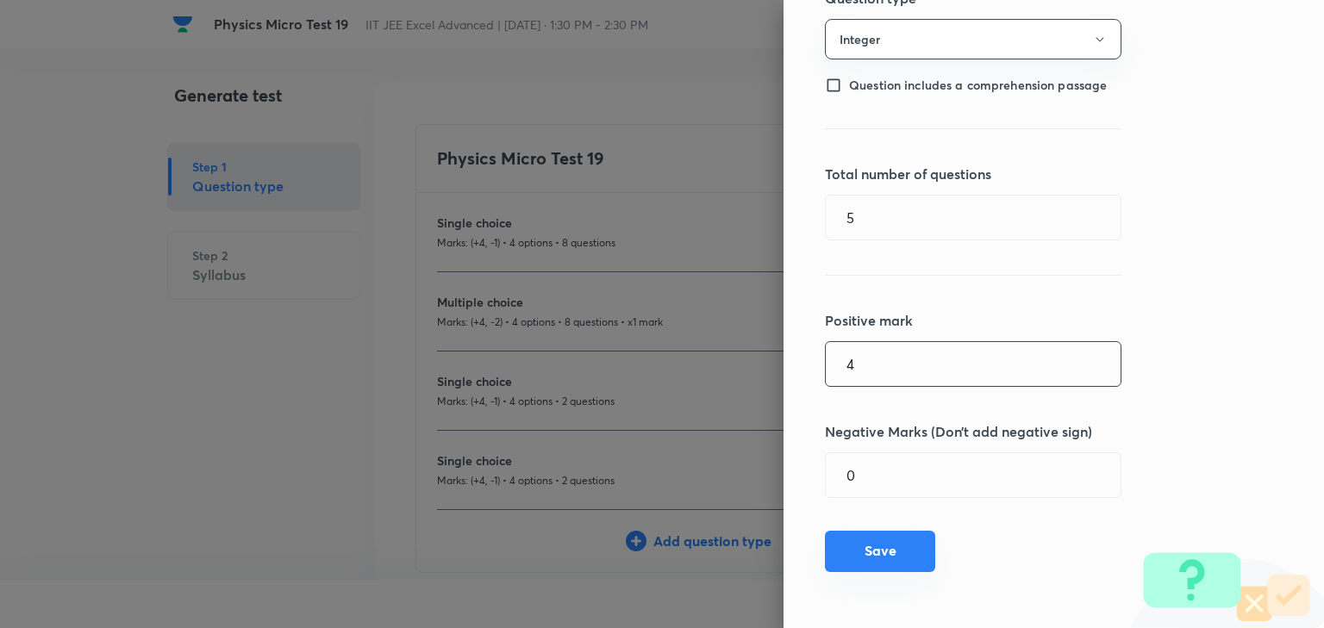
click at [885, 552] on button "Save" at bounding box center [880, 551] width 110 height 41
type input "1"
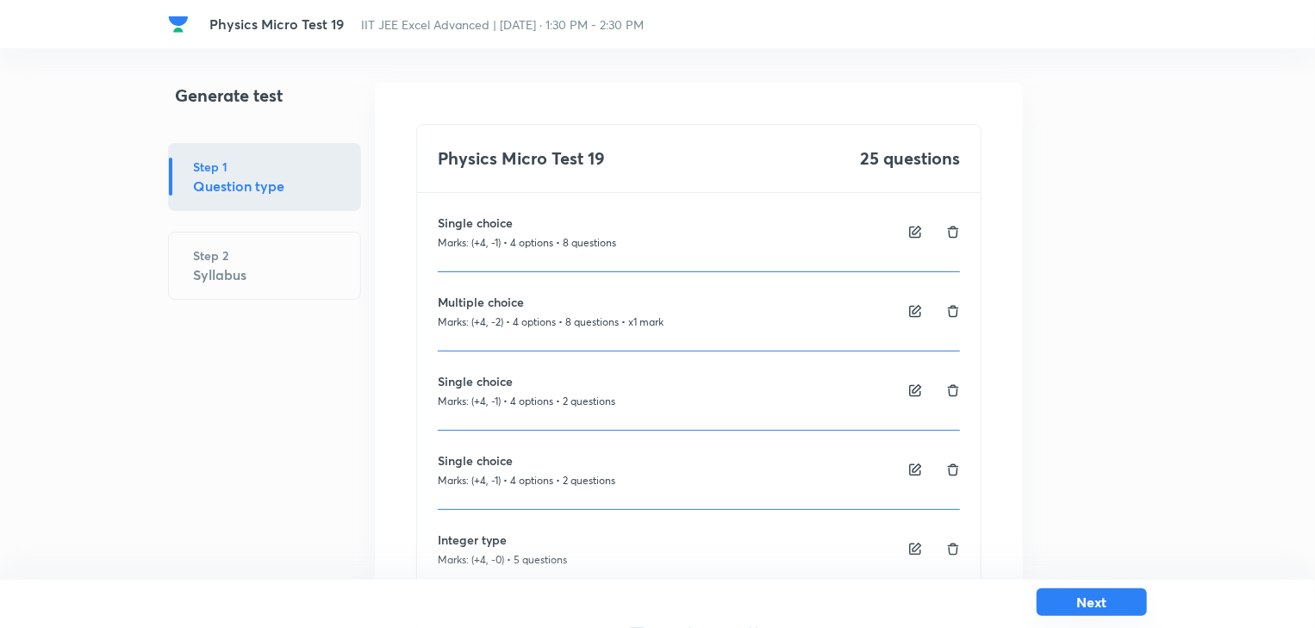
click at [1104, 597] on button "Next" at bounding box center [1092, 603] width 110 height 28
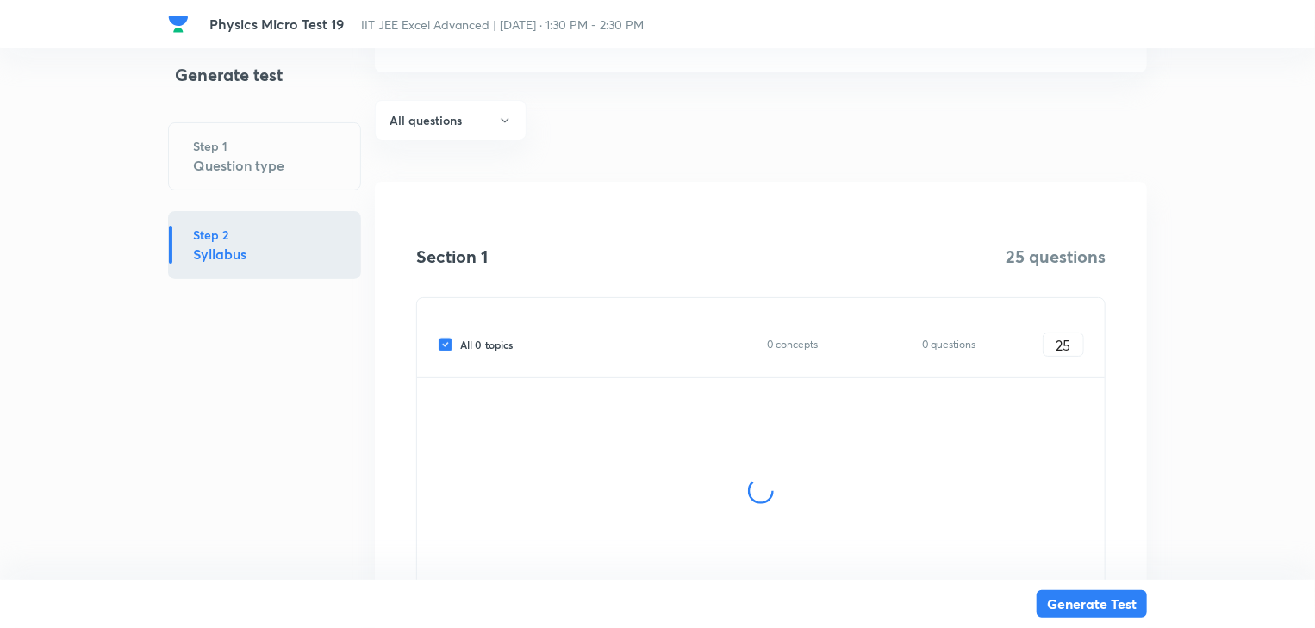
scroll to position [138, 0]
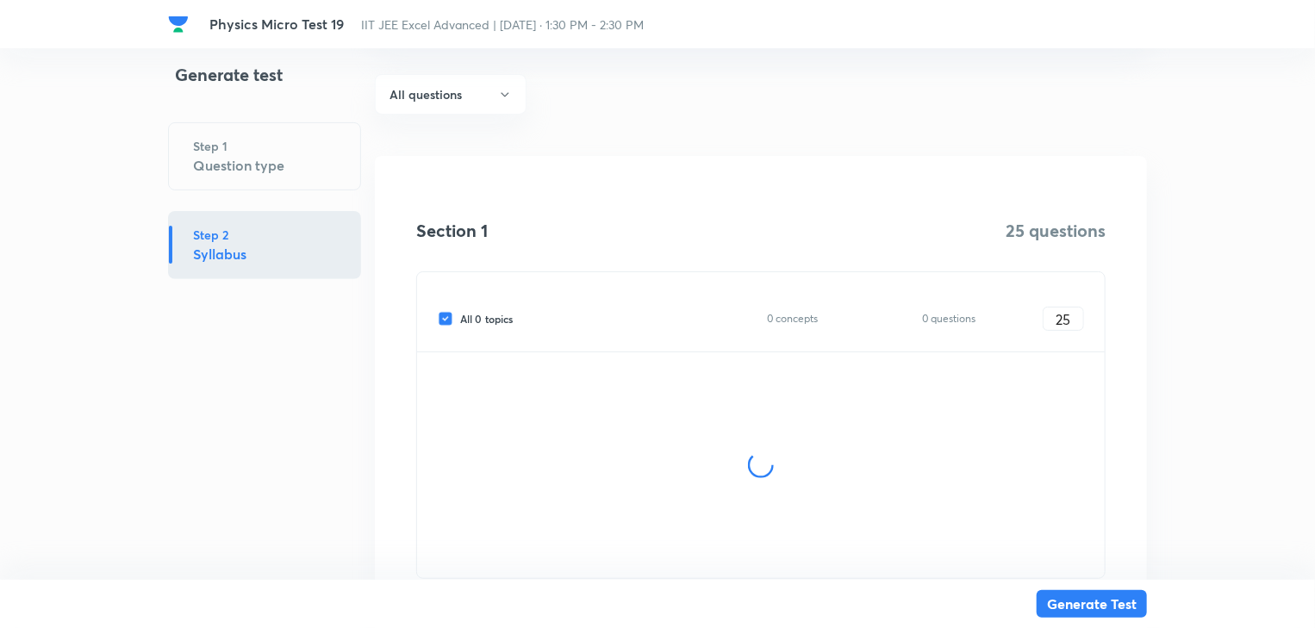
click at [447, 321] on input "All 0 topics" at bounding box center [449, 319] width 22 height 16
checkbox input "false"
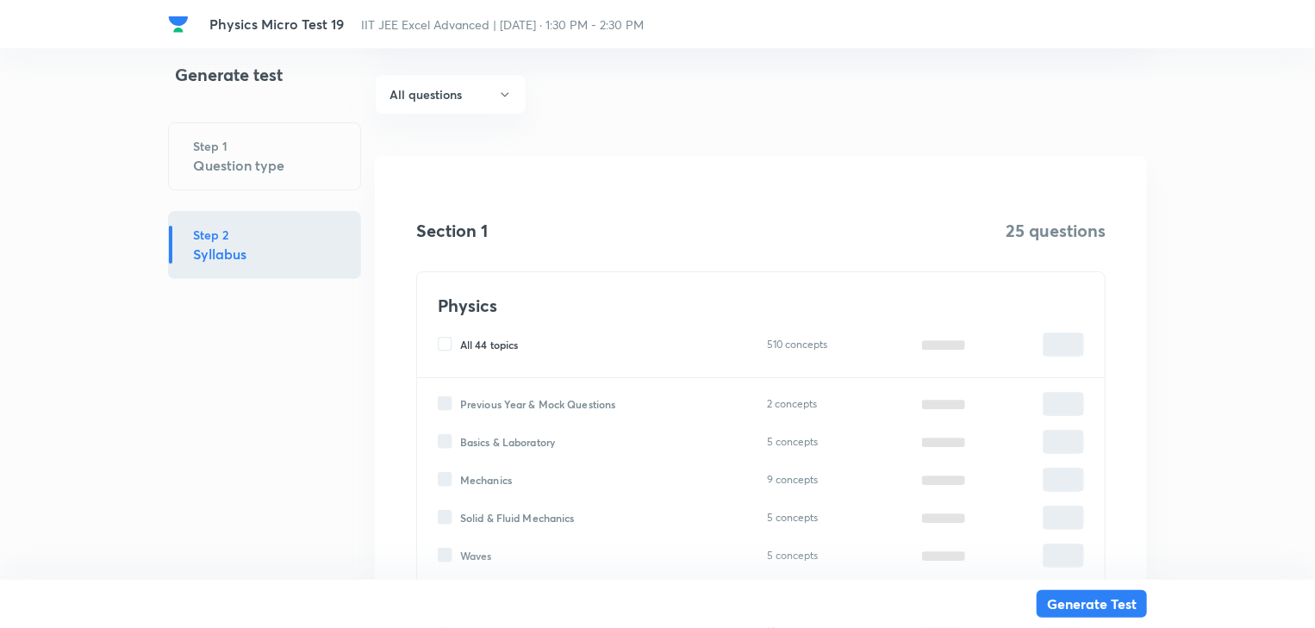
type input "0"
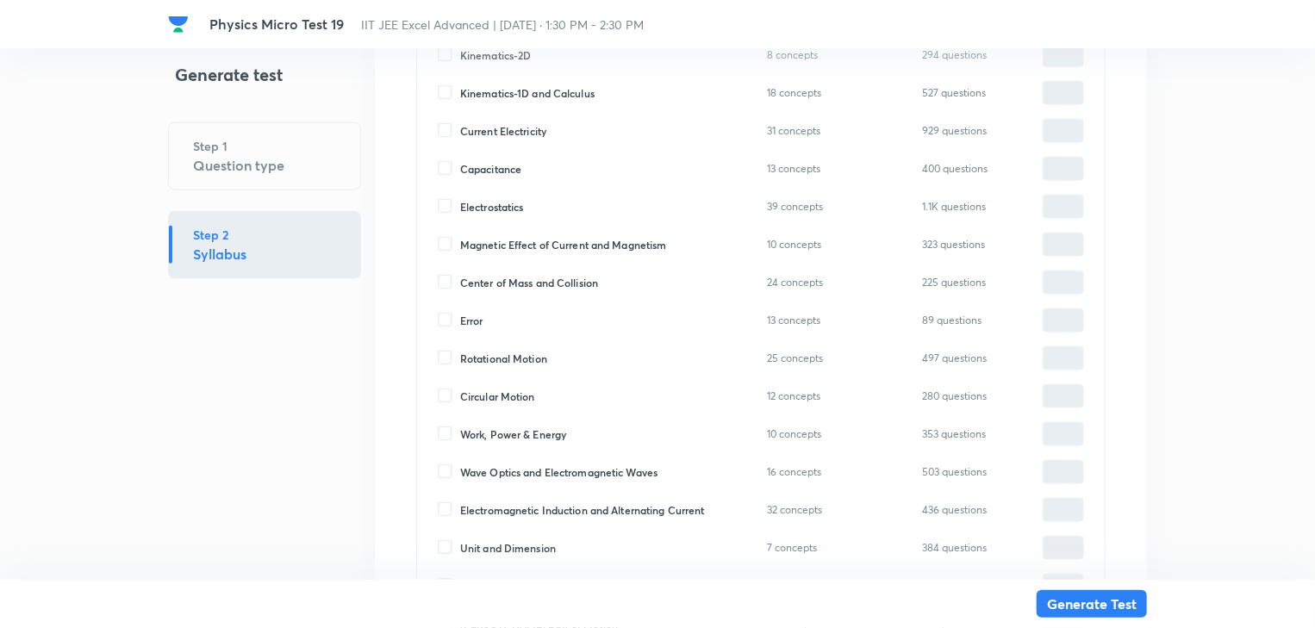
scroll to position [965, 0]
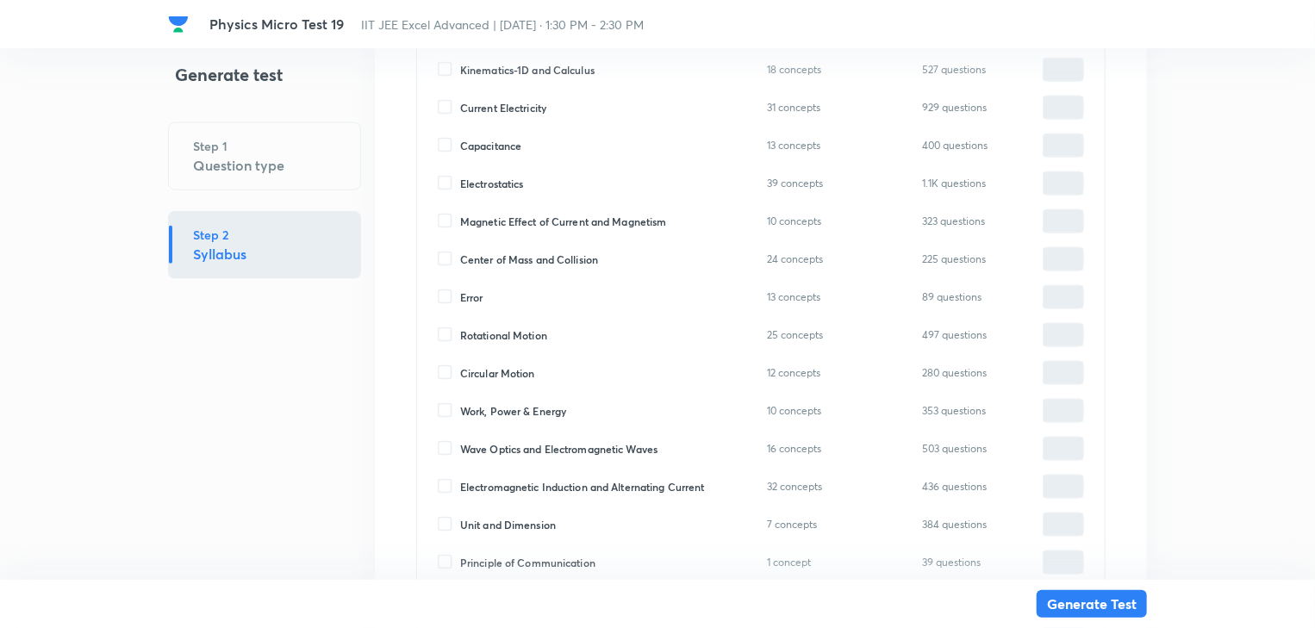
click at [446, 495] on div "Electromagnetic Induction and Alternating Current 32 concepts 436 questions ​" at bounding box center [761, 487] width 646 height 24
click at [446, 489] on input "Electromagnetic Induction and Alternating Current" at bounding box center [449, 487] width 22 height 16
checkbox input "true"
click at [1075, 485] on input "0" at bounding box center [1064, 487] width 40 height 30
type input "1"
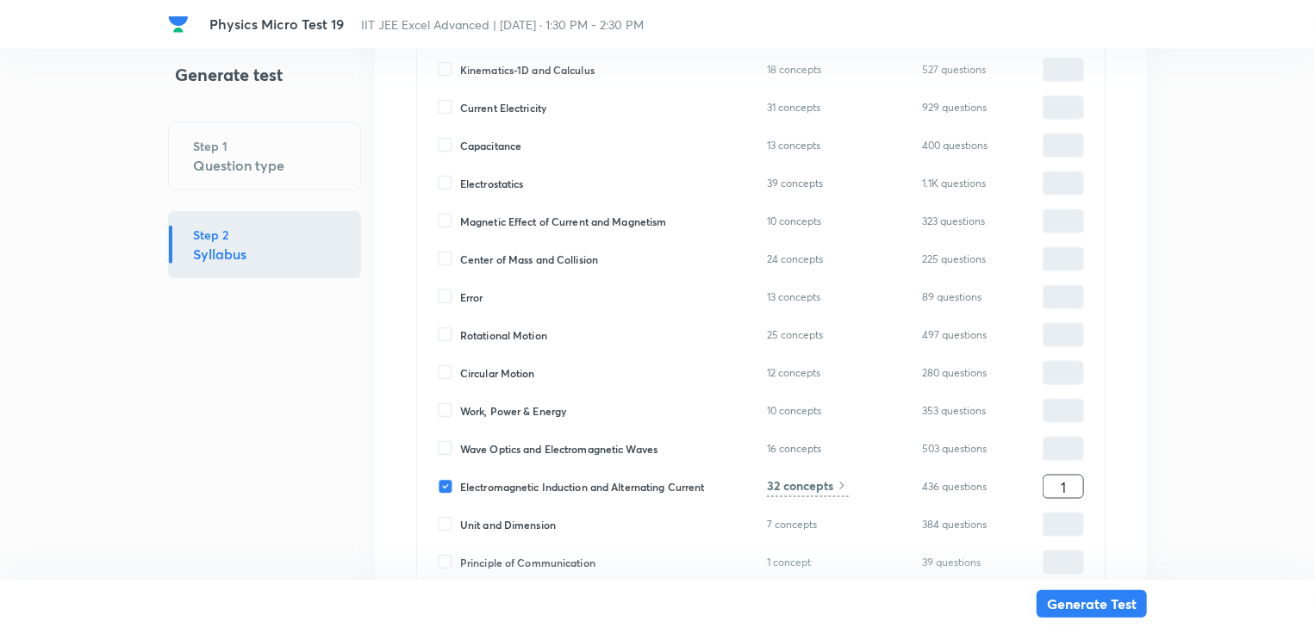
type input "1"
type input "15"
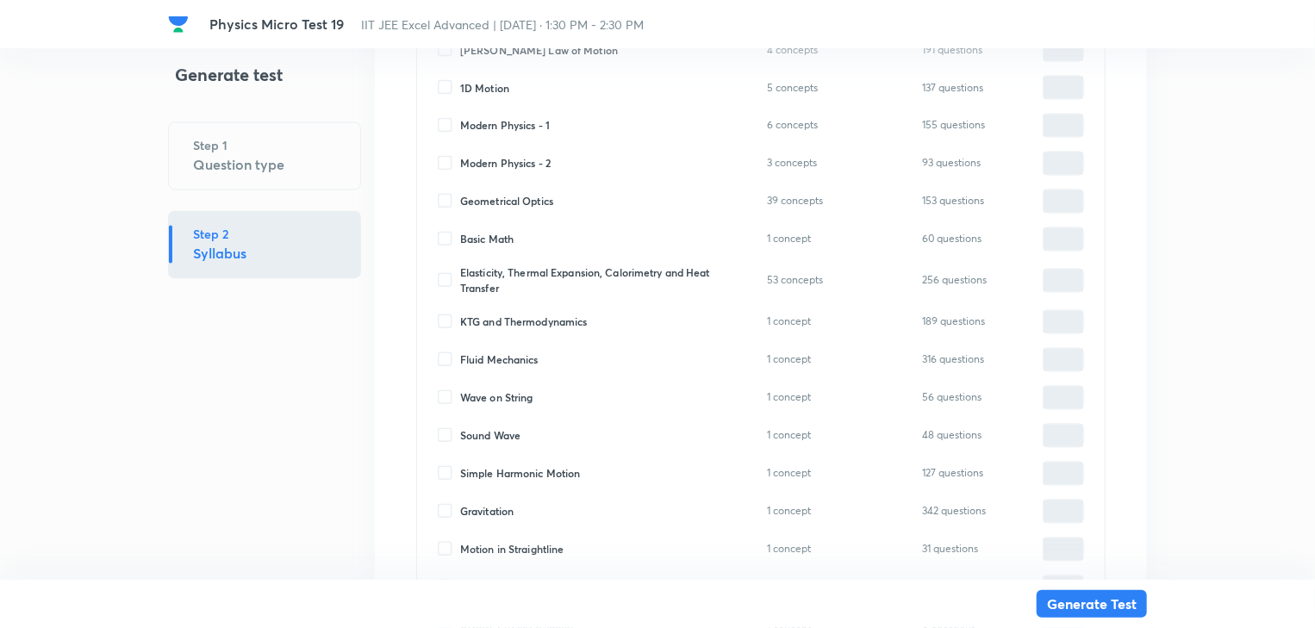
scroll to position [1517, 0]
type input "15"
click at [451, 468] on input "Simple Harmonic Motion" at bounding box center [449, 473] width 22 height 16
checkbox input "true"
click at [1066, 472] on input "0" at bounding box center [1064, 474] width 40 height 30
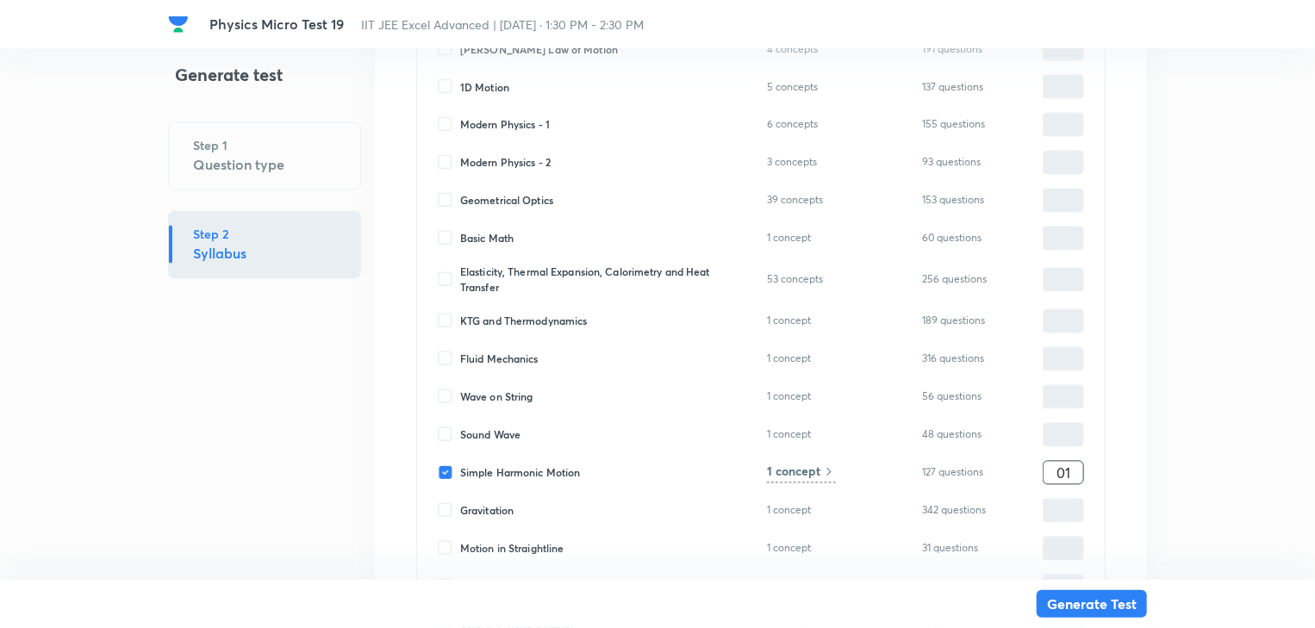
type input "1"
type input "16"
type input "10"
type input "25"
type input "10"
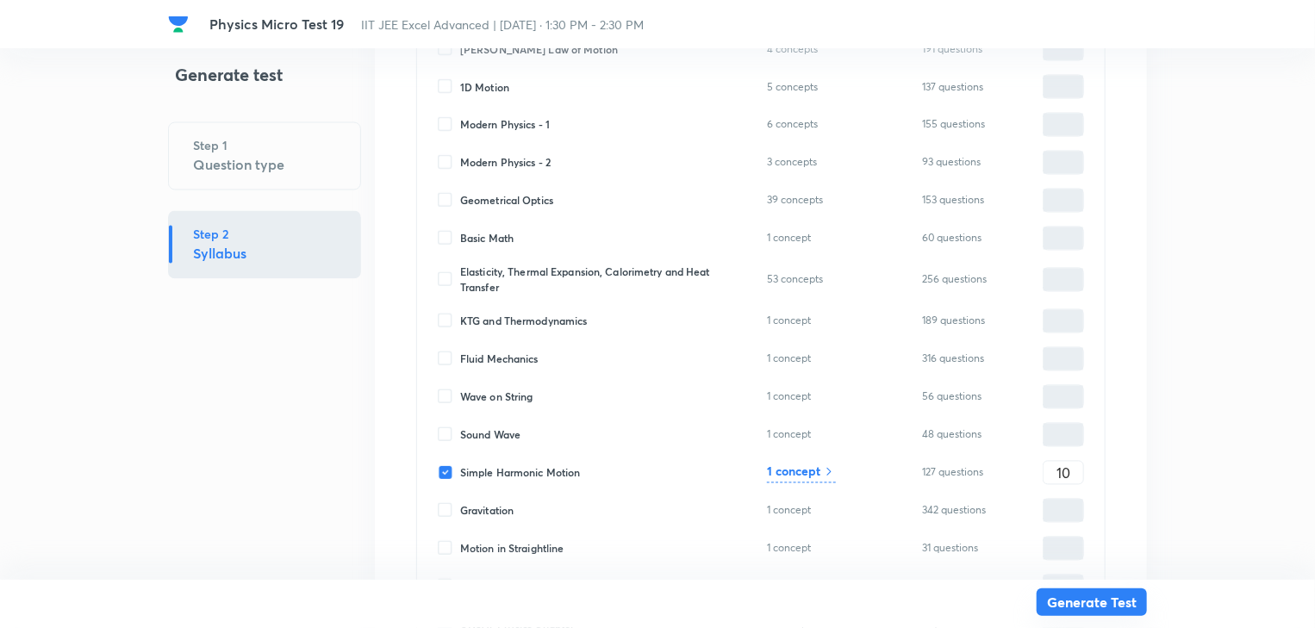
click at [1061, 605] on button "Generate Test" at bounding box center [1092, 603] width 110 height 28
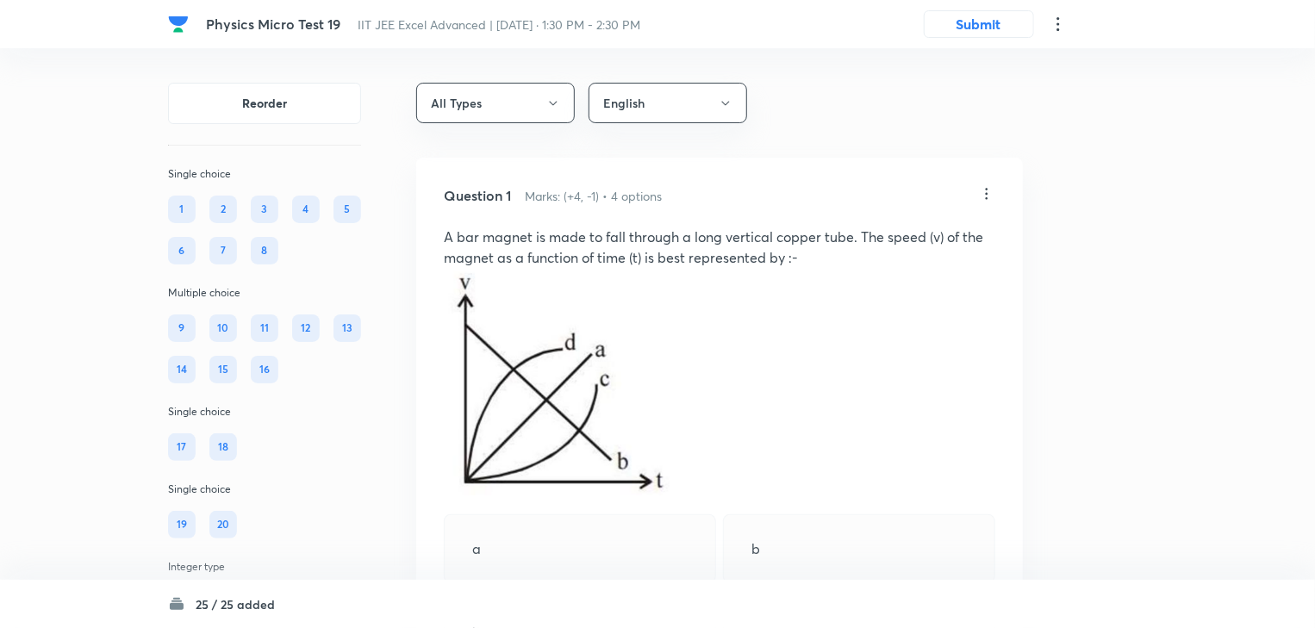
click at [987, 197] on icon at bounding box center [986, 193] width 17 height 17
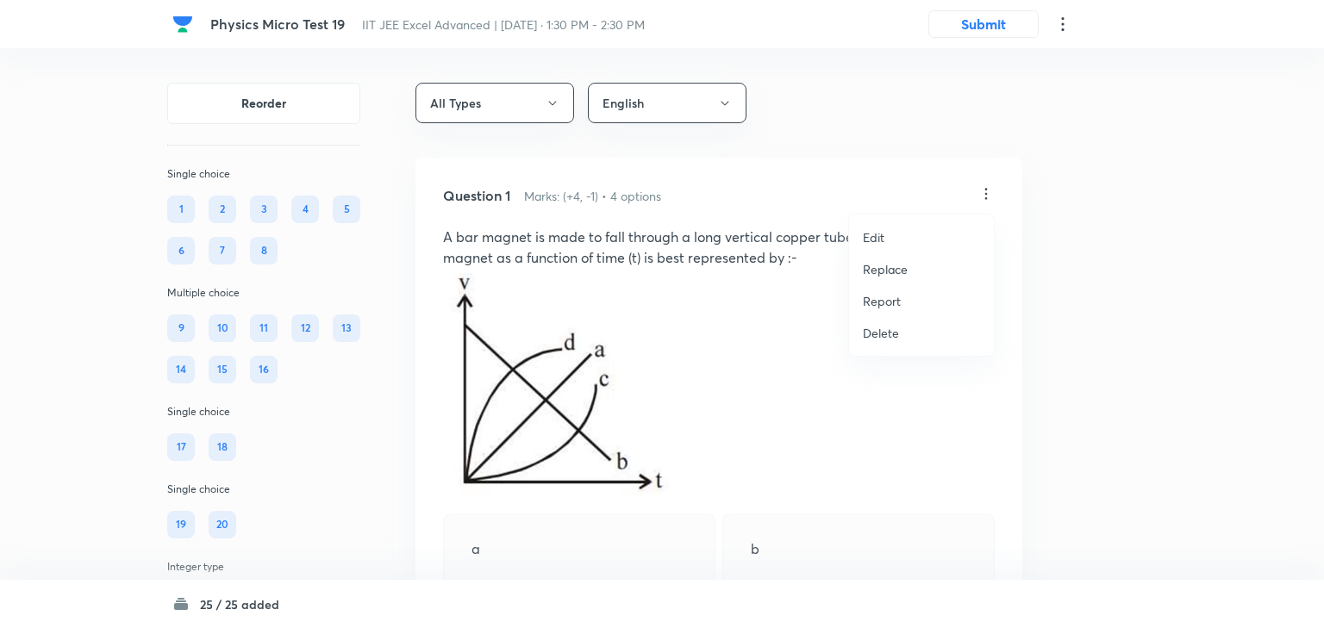
click at [885, 234] on li "Edit" at bounding box center [921, 238] width 145 height 32
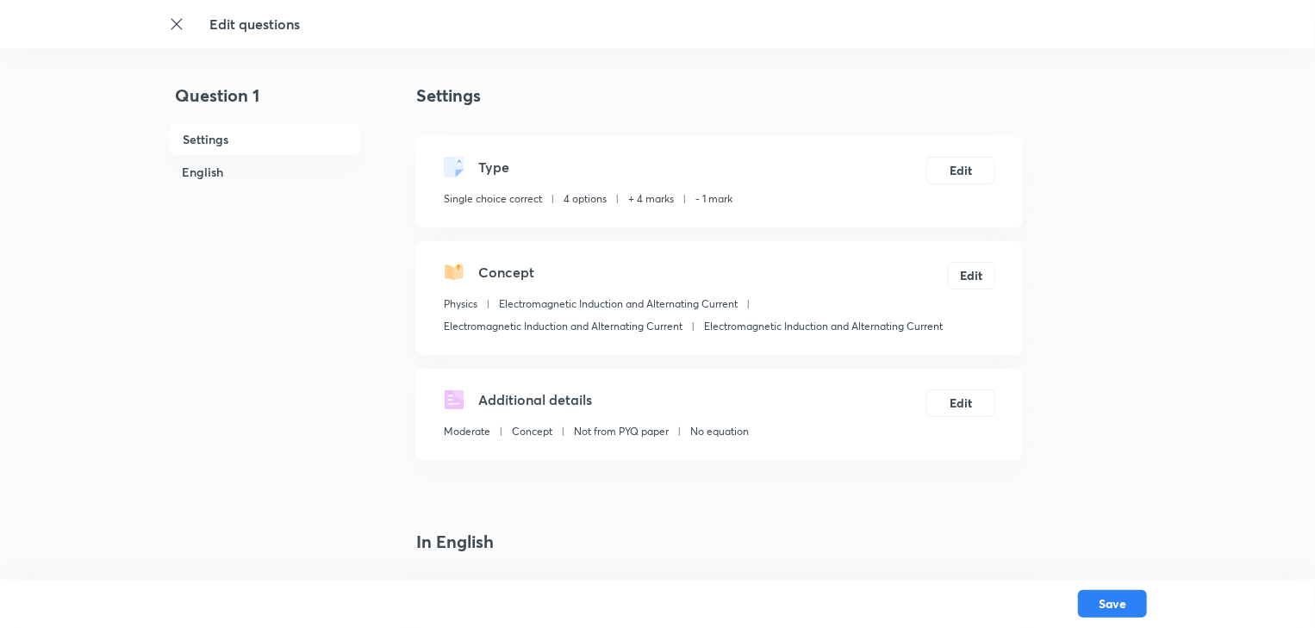
checkbox input "true"
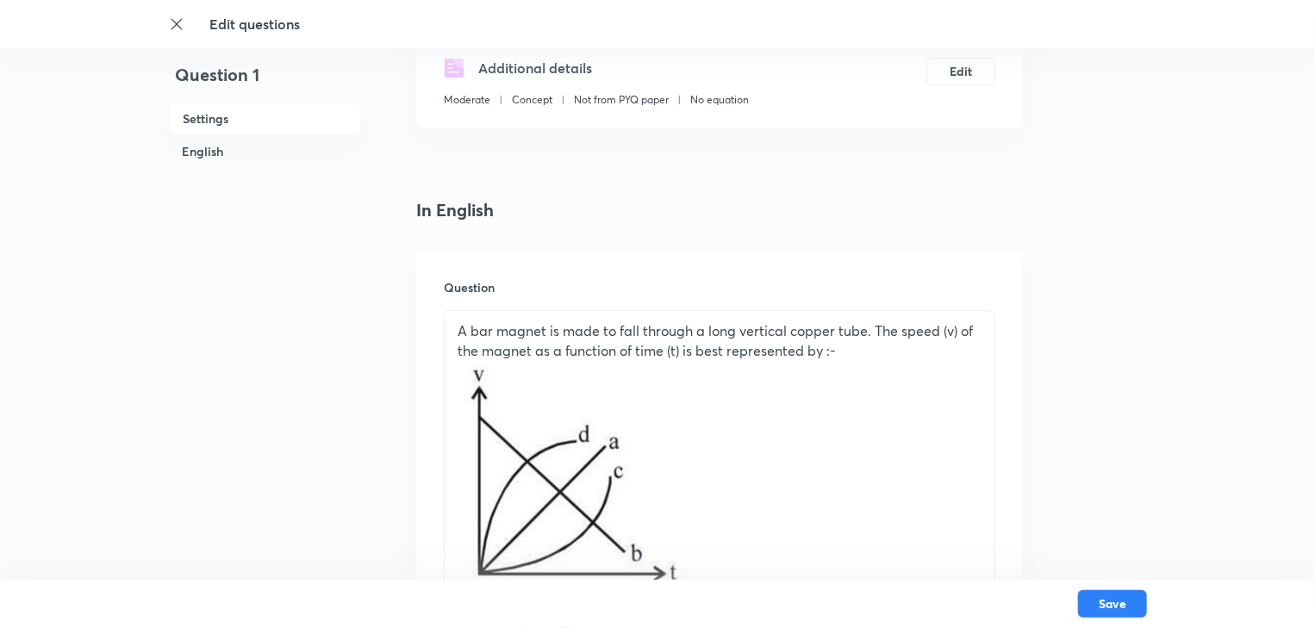
scroll to position [345, 0]
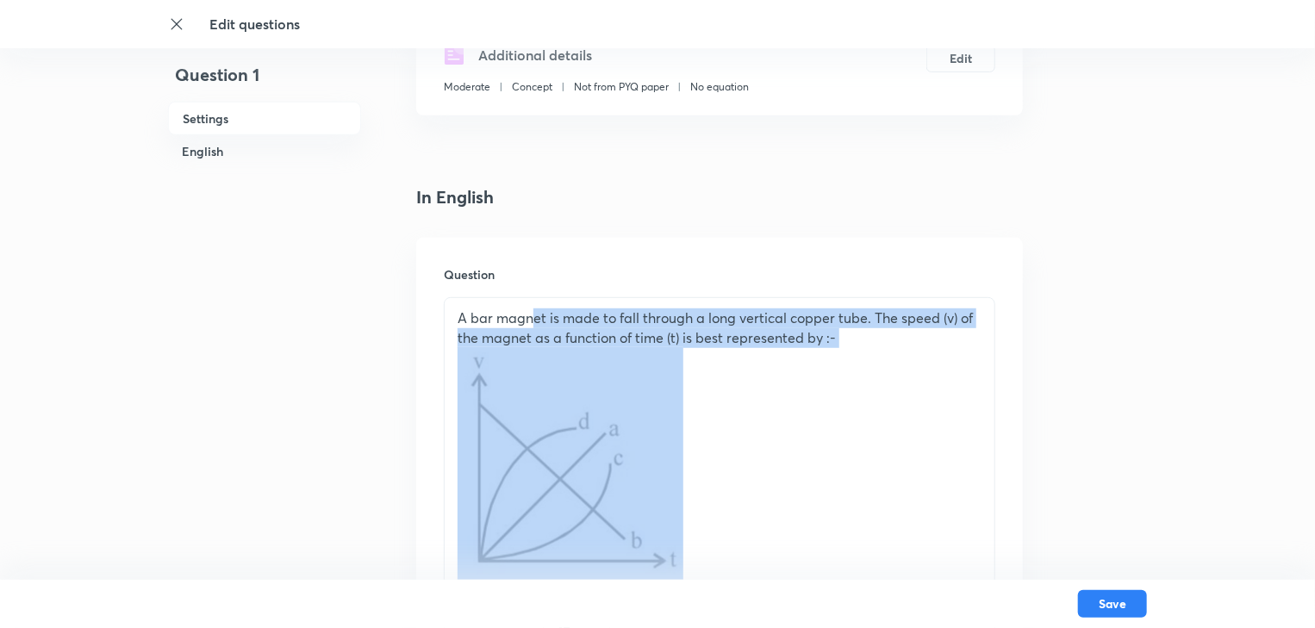
drag, startPoint x: 838, startPoint y: 351, endPoint x: 532, endPoint y: 296, distance: 310.8
click at [532, 296] on div "Question A bar magnet is made to fall through a long vertical copper tube. The …" at bounding box center [719, 460] width 607 height 445
click at [904, 359] on p at bounding box center [720, 463] width 524 height 233
drag, startPoint x: 848, startPoint y: 338, endPoint x: 835, endPoint y: 340, distance: 13.0
click at [837, 338] on p "A bar magnet is made to fall through a long vertical copper tube. The speed (v)…" at bounding box center [720, 328] width 524 height 39
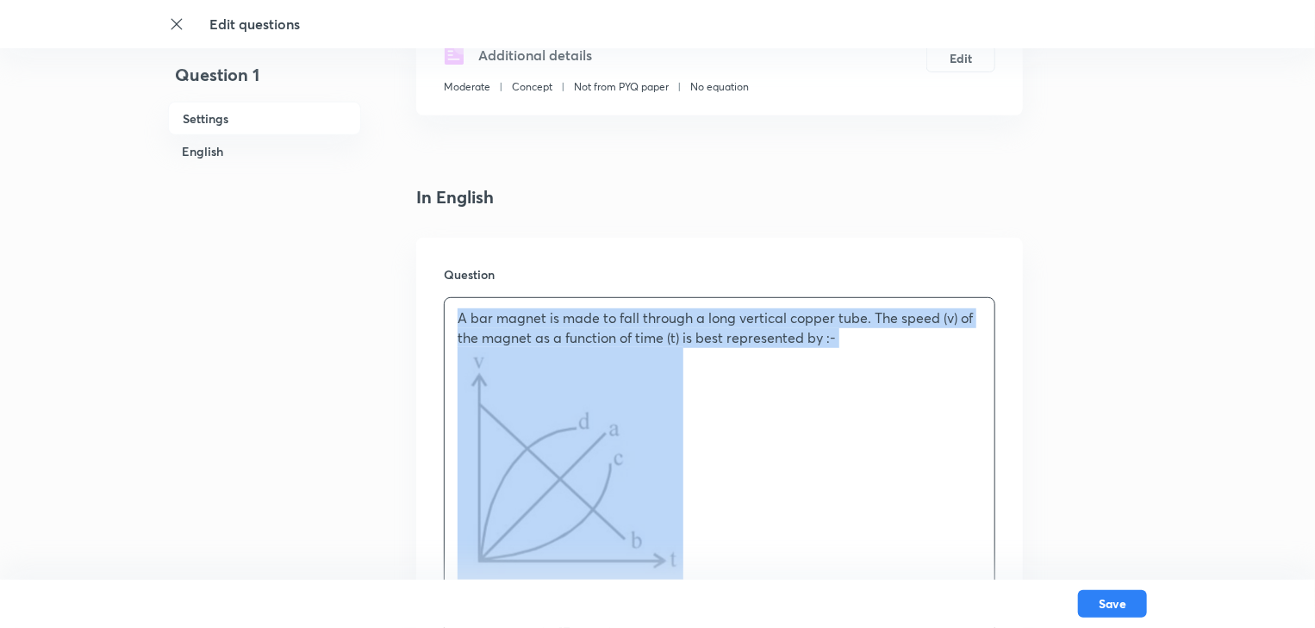
drag, startPoint x: 849, startPoint y: 350, endPoint x: 439, endPoint y: 311, distance: 412.1
click at [439, 311] on div "Question A bar magnet is made to fall through a long vertical copper tube. The …" at bounding box center [719, 460] width 607 height 445
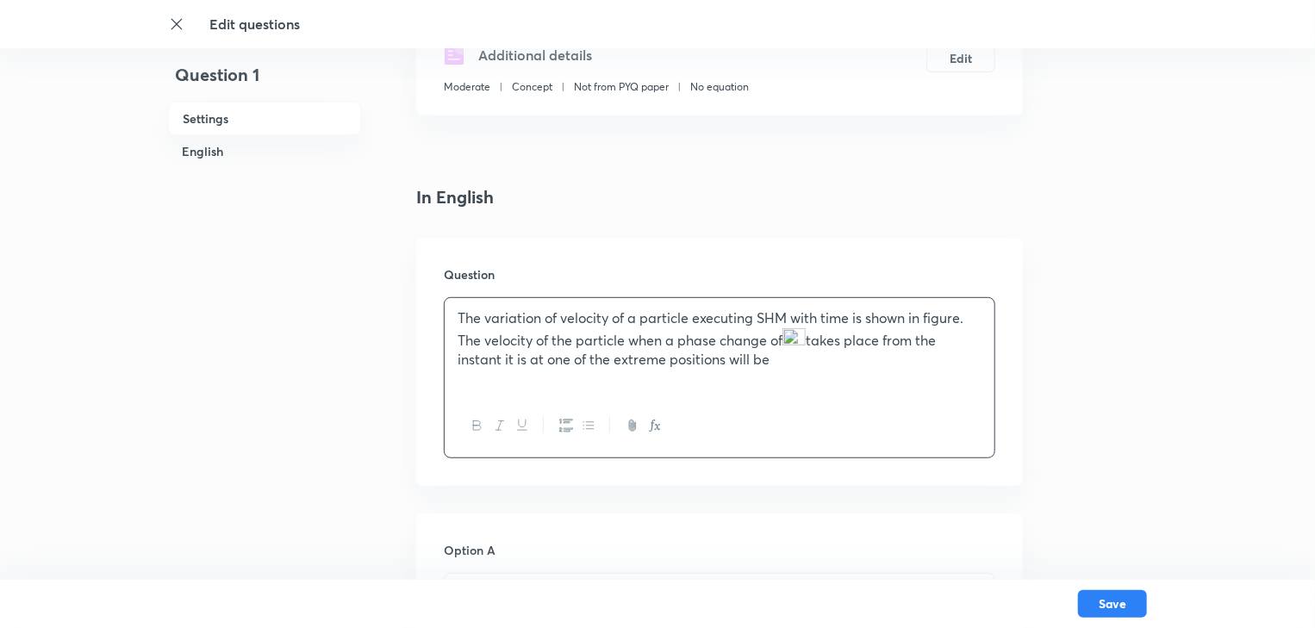
drag, startPoint x: 817, startPoint y: 372, endPoint x: 438, endPoint y: 308, distance: 384.7
click at [438, 308] on div "Question The variation of velocity of a particle executing SHM with time is sho…" at bounding box center [719, 362] width 607 height 248
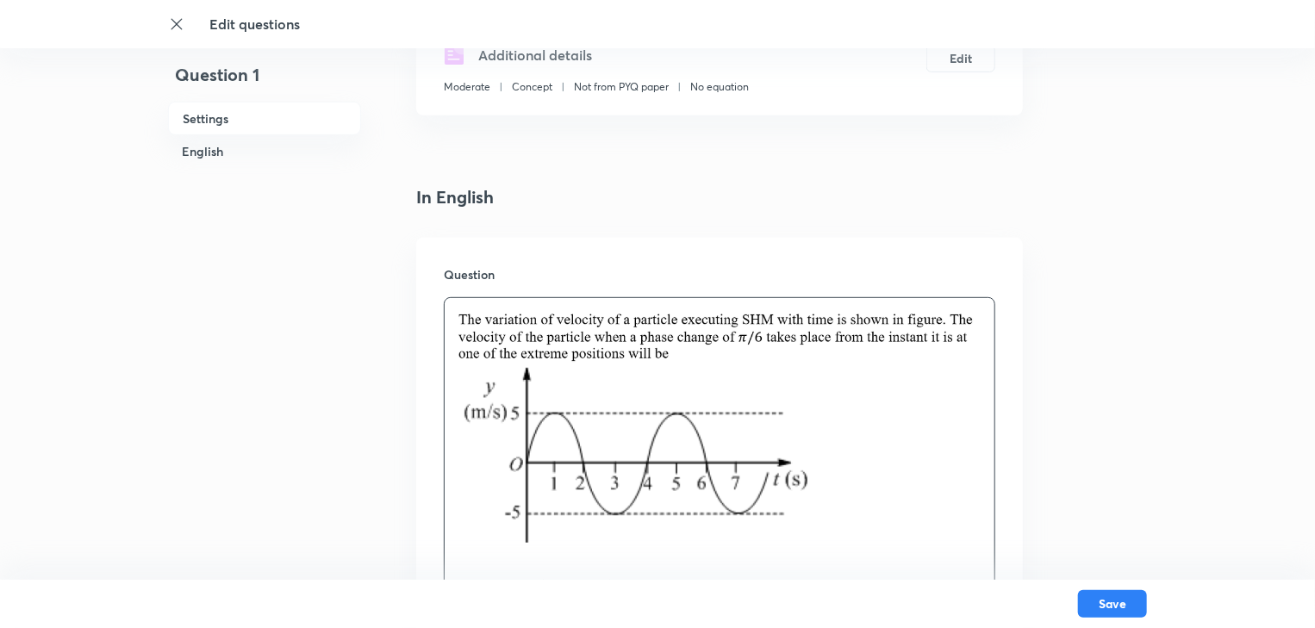
click at [625, 441] on img at bounding box center [640, 455] width 365 height 175
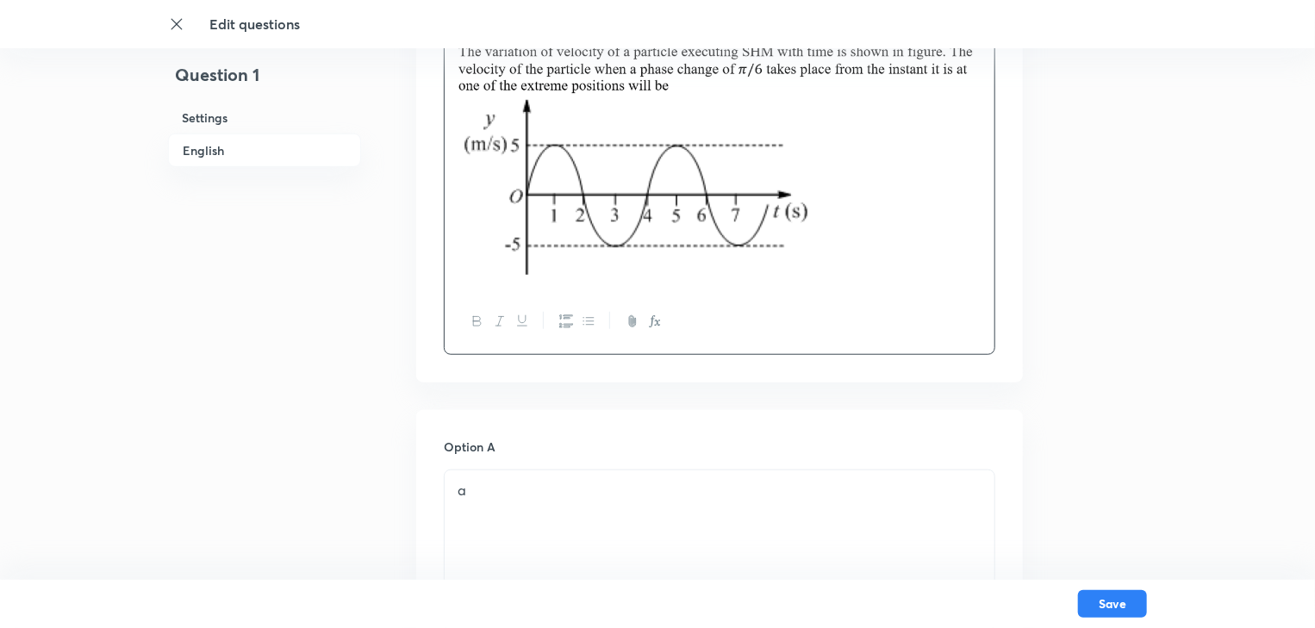
scroll to position [827, 0]
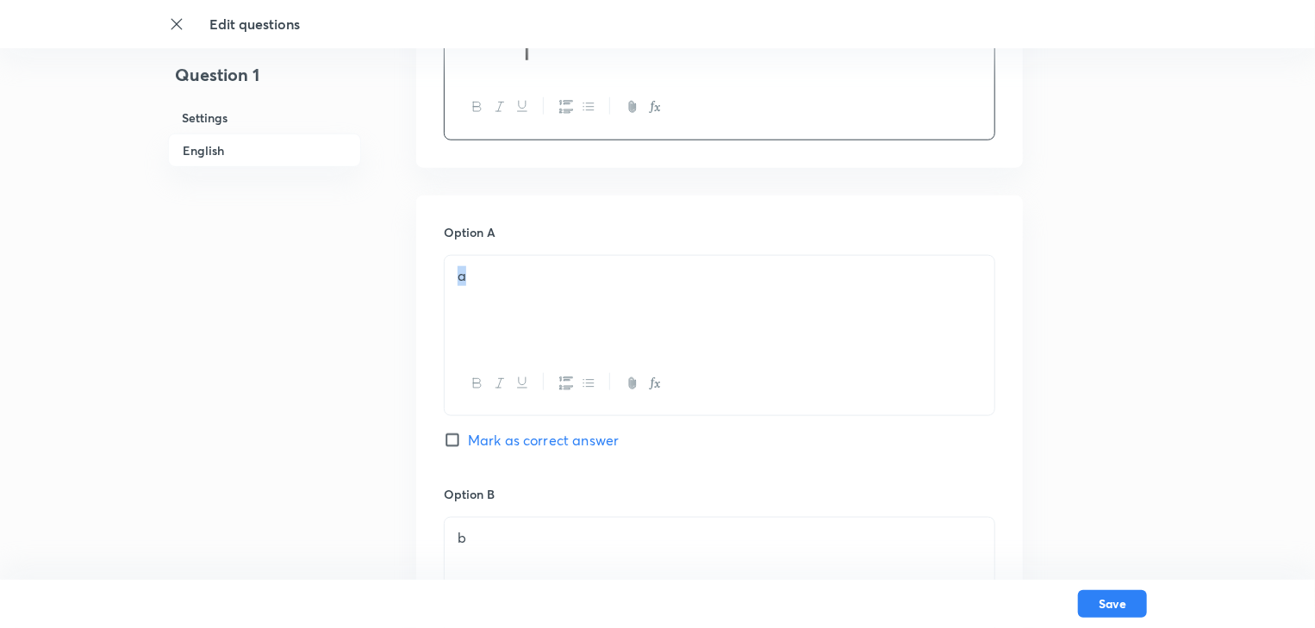
drag, startPoint x: 495, startPoint y: 292, endPoint x: 409, endPoint y: 269, distance: 89.3
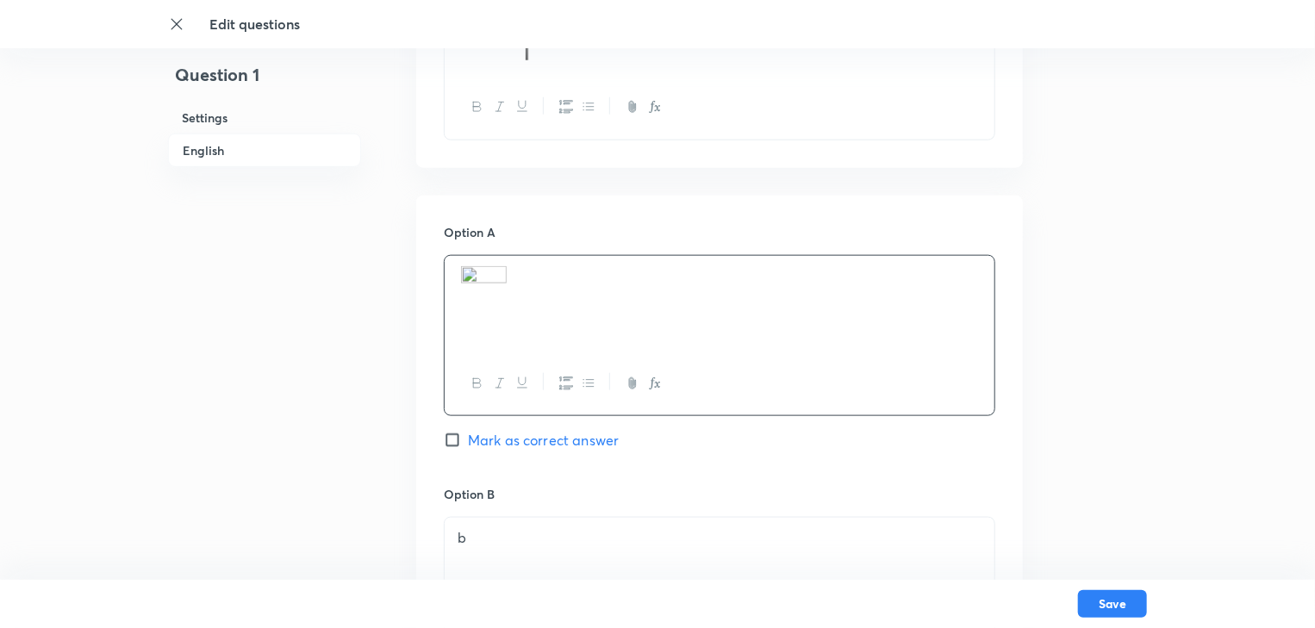
drag, startPoint x: 515, startPoint y: 268, endPoint x: 465, endPoint y: 279, distance: 50.4
click at [465, 279] on p at bounding box center [720, 277] width 524 height 22
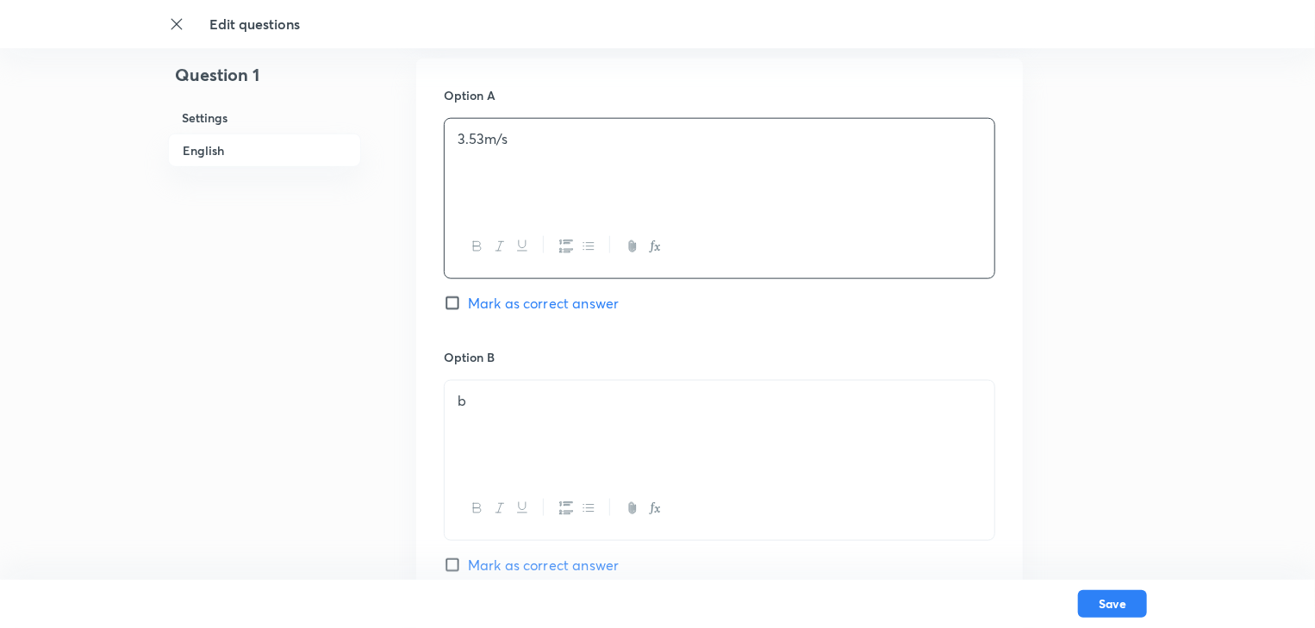
scroll to position [965, 0]
drag, startPoint x: 479, startPoint y: 405, endPoint x: 353, endPoint y: 428, distance: 128.7
click at [384, 421] on div "Question 1 Settings English Settings Type Single choice correct 4 options + 4 m…" at bounding box center [657, 396] width 979 height 2559
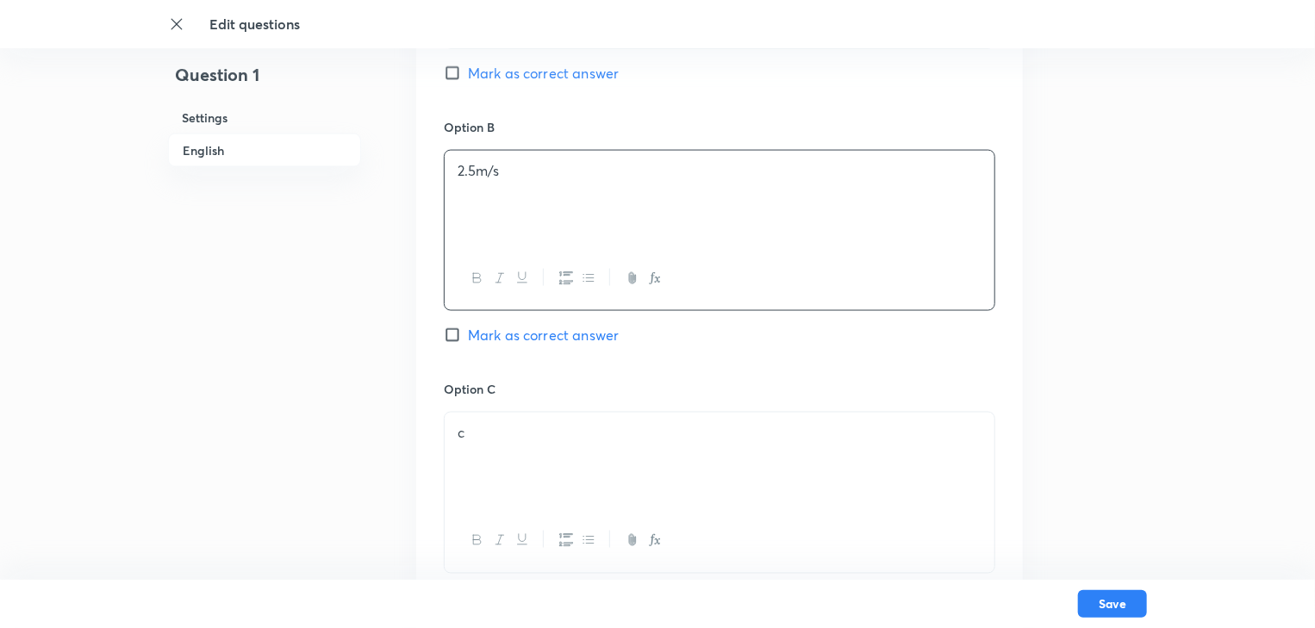
scroll to position [1241, 0]
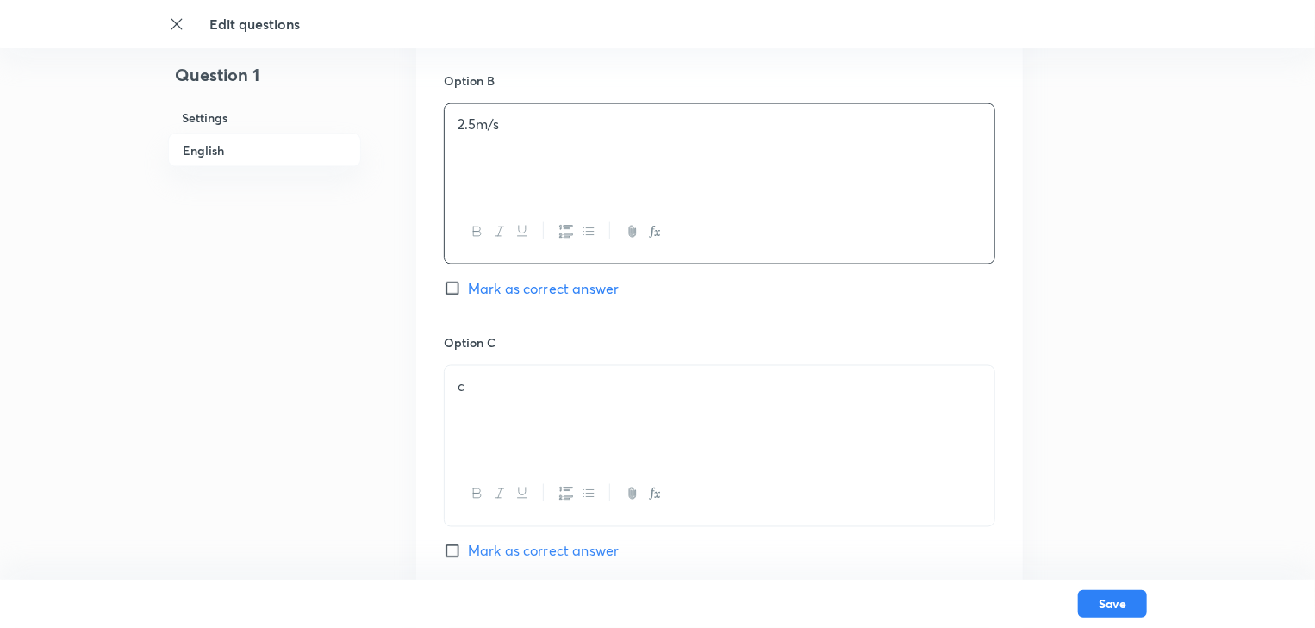
drag, startPoint x: 496, startPoint y: 345, endPoint x: 425, endPoint y: 398, distance: 88.6
click at [434, 377] on div "Option A 3.53m/s Mark as correct answer Option B 2.5m/s Mark as correct answer …" at bounding box center [719, 317] width 607 height 1070
drag, startPoint x: 452, startPoint y: 402, endPoint x: 398, endPoint y: 407, distance: 54.5
click at [398, 407] on div "Question 1 Settings English Settings Type Single choice correct 4 options + 4 m…" at bounding box center [657, 121] width 979 height 2559
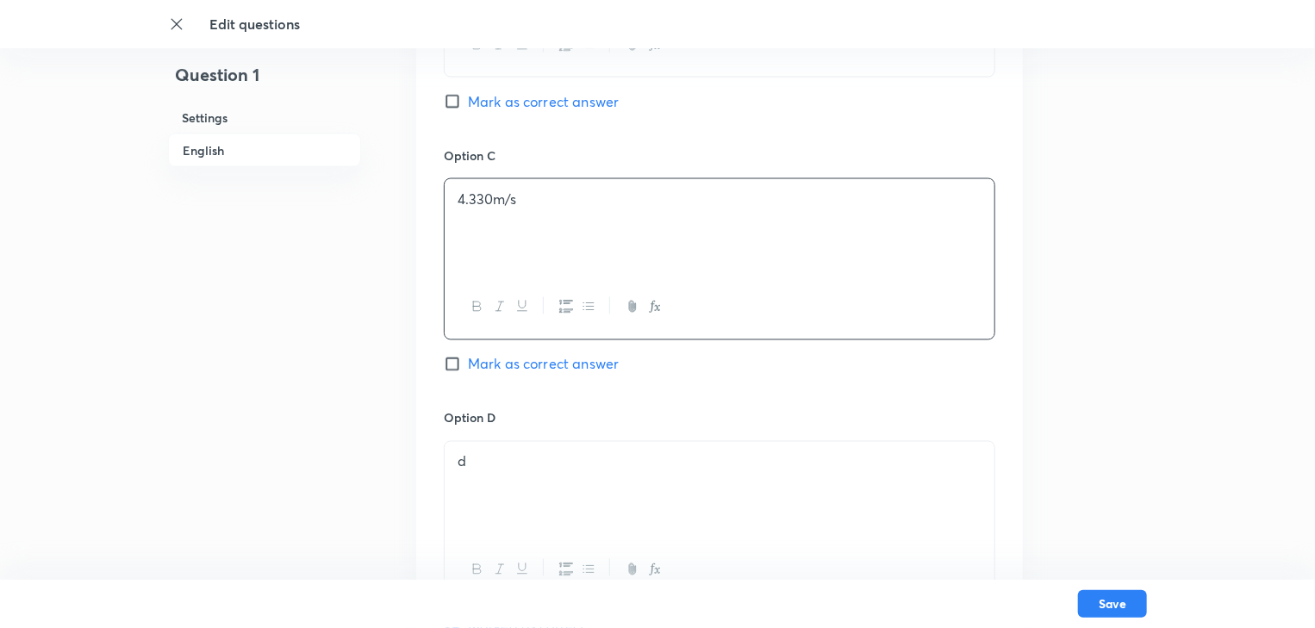
scroll to position [1448, 0]
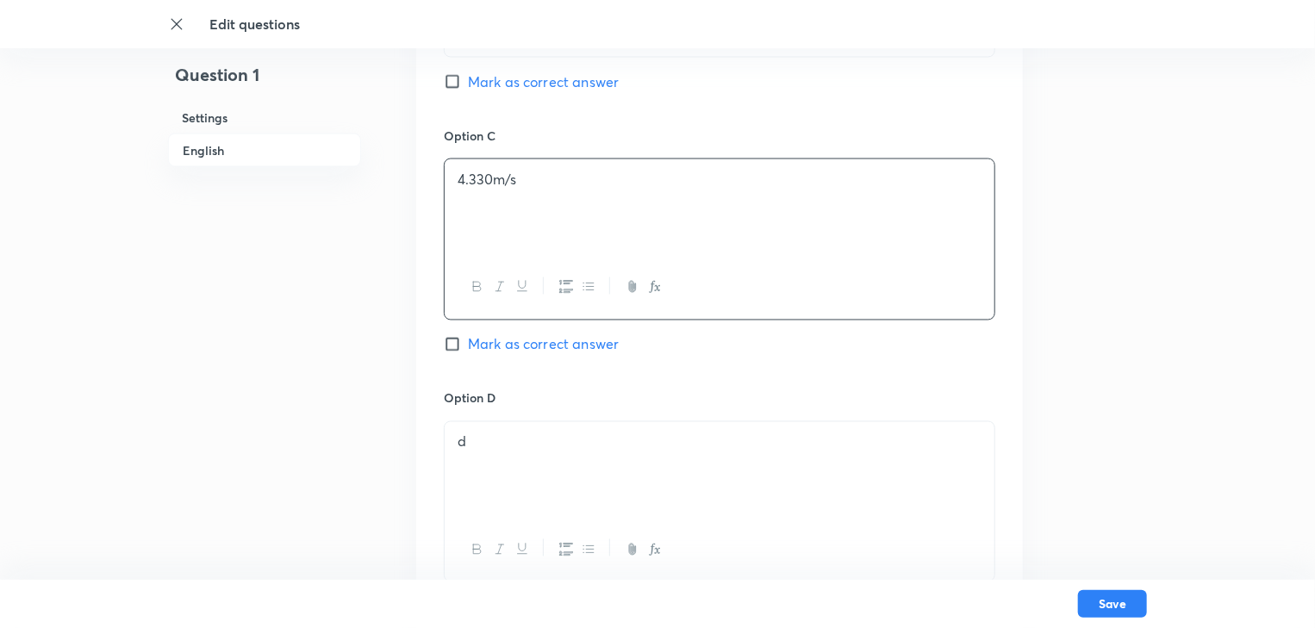
drag, startPoint x: 488, startPoint y: 452, endPoint x: 431, endPoint y: 449, distance: 56.9
click at [431, 449] on div "Option A 3.53m/s Mark as correct answer Option B 2.5m/s Mark as correct answer …" at bounding box center [719, 110] width 607 height 1070
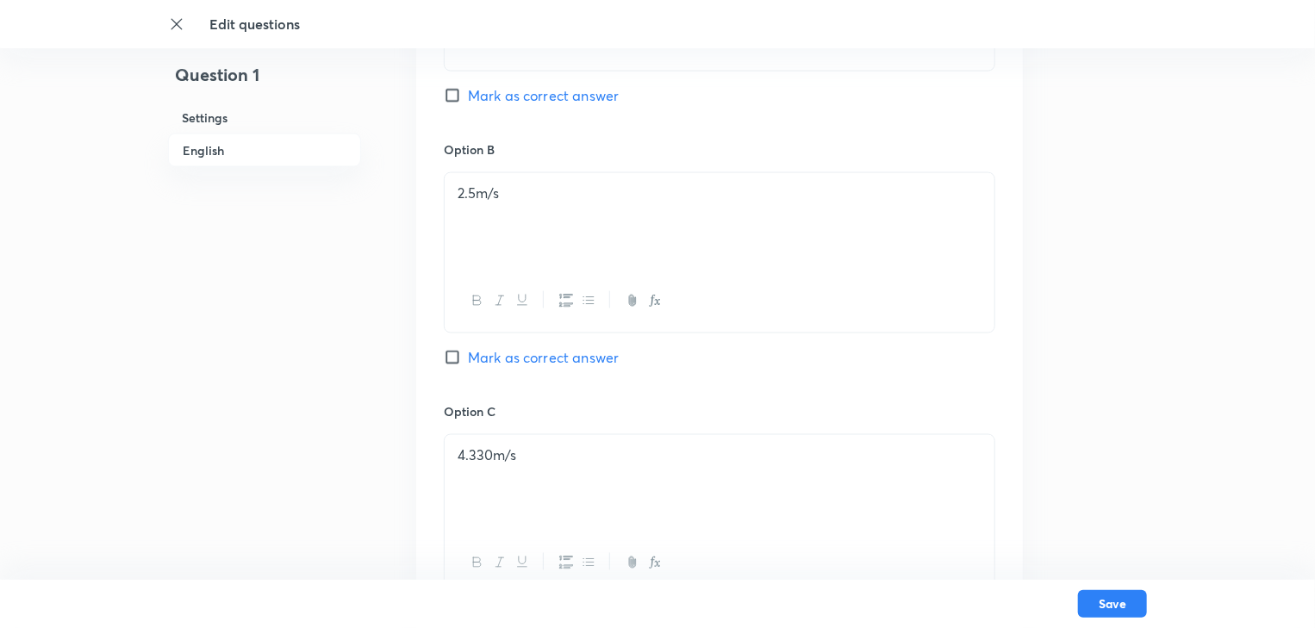
scroll to position [1172, 0]
drag, startPoint x: 452, startPoint y: 351, endPoint x: 517, endPoint y: 197, distance: 167.6
click at [452, 350] on input "Mark as correct answer" at bounding box center [456, 357] width 24 height 17
checkbox input "true"
checkbox input "false"
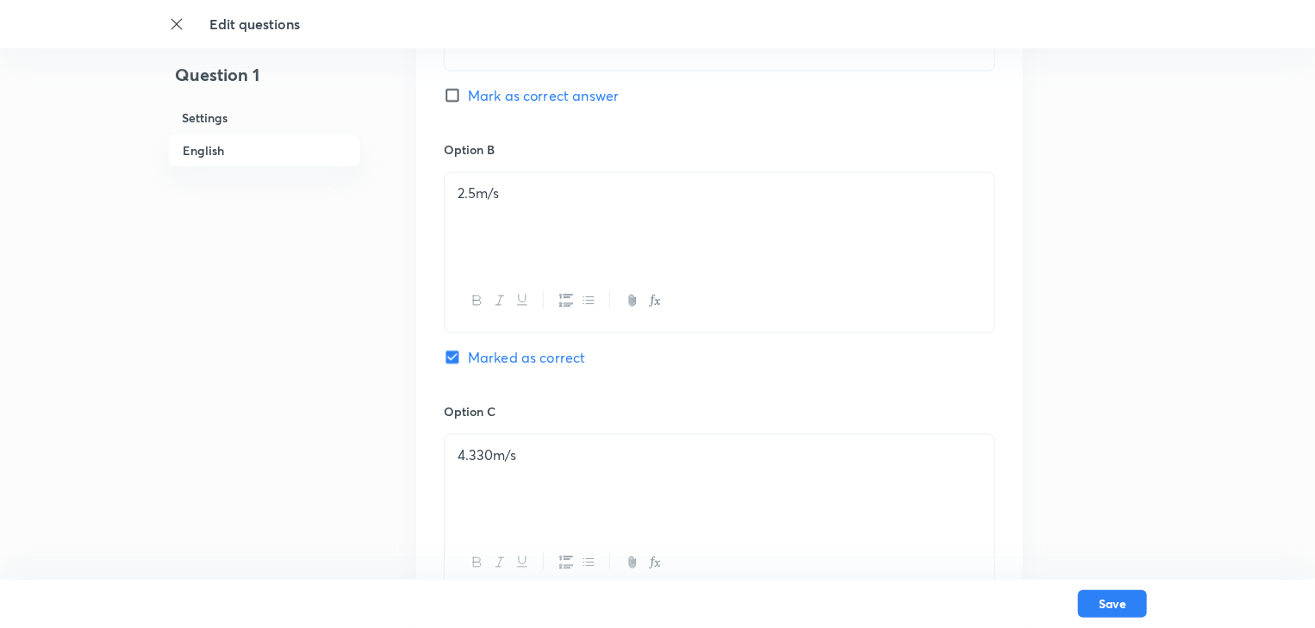
drag, startPoint x: 517, startPoint y: 188, endPoint x: 434, endPoint y: 189, distance: 82.7
click at [434, 189] on div "Option A 3.53m/s Mark as correct answer Option B 2.5m/s Marked as correct Optio…" at bounding box center [719, 386] width 607 height 1070
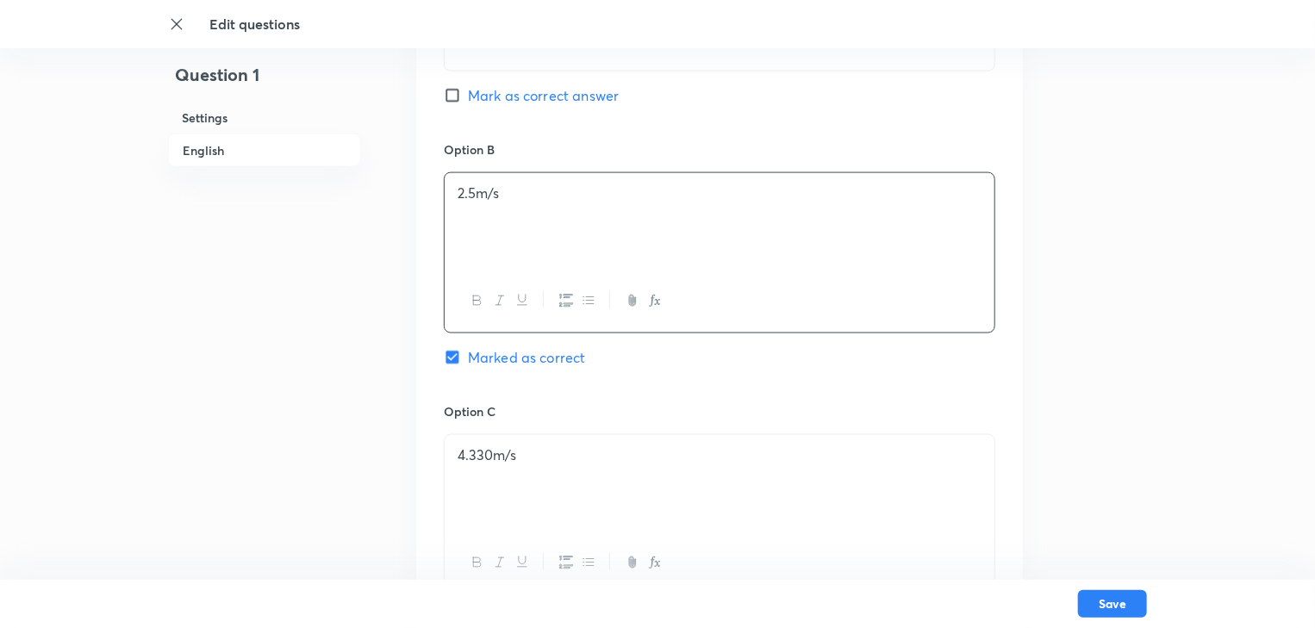
copy p "2.5m/s"
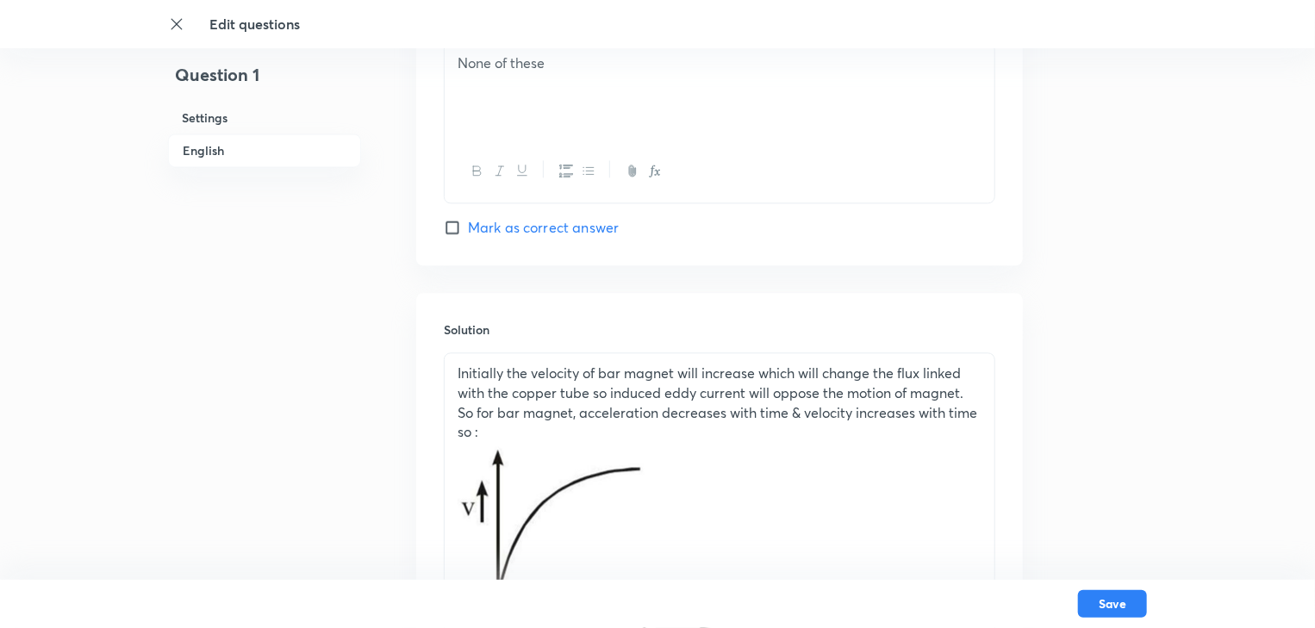
scroll to position [2000, 0]
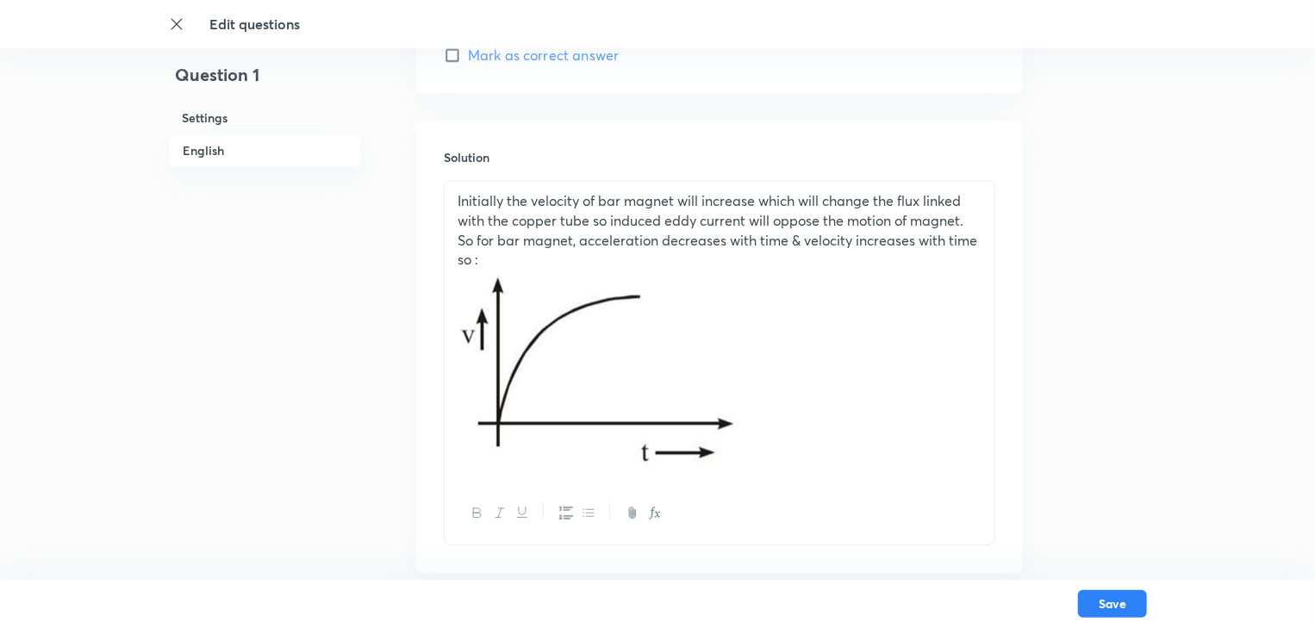
drag, startPoint x: 739, startPoint y: 437, endPoint x: 452, endPoint y: 196, distance: 374.3
click at [452, 196] on div "Initially the velocity of bar magnet will increase which will change the flux l…" at bounding box center [720, 331] width 550 height 301
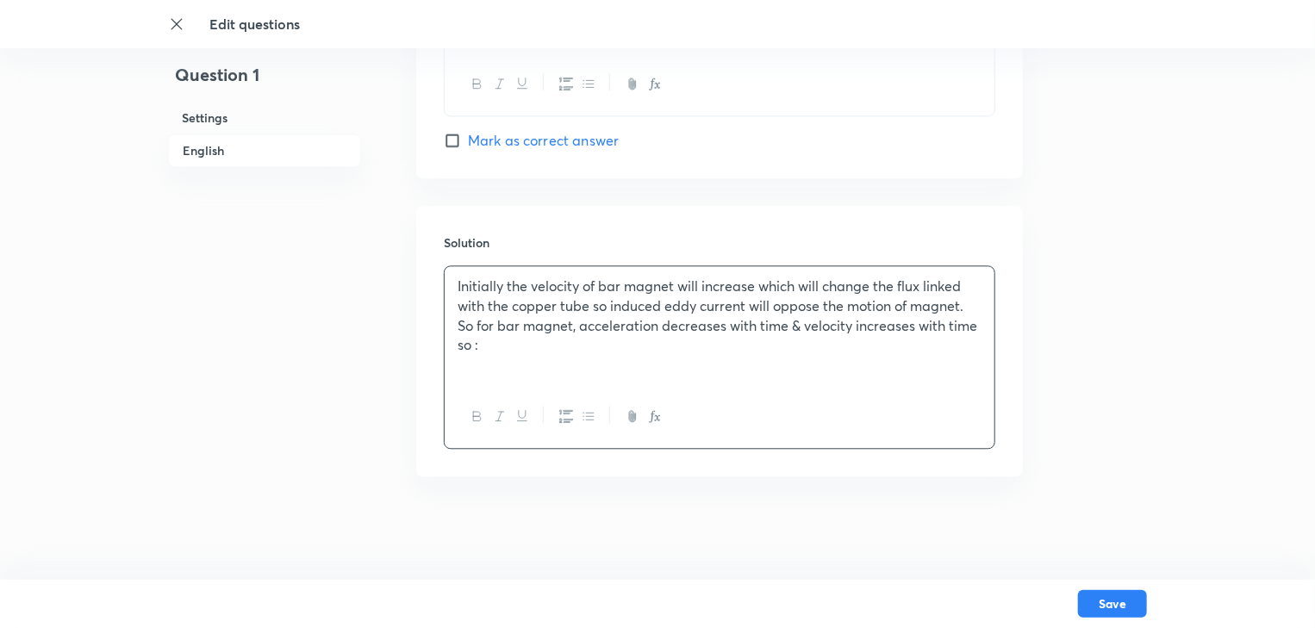
scroll to position [1912, 0]
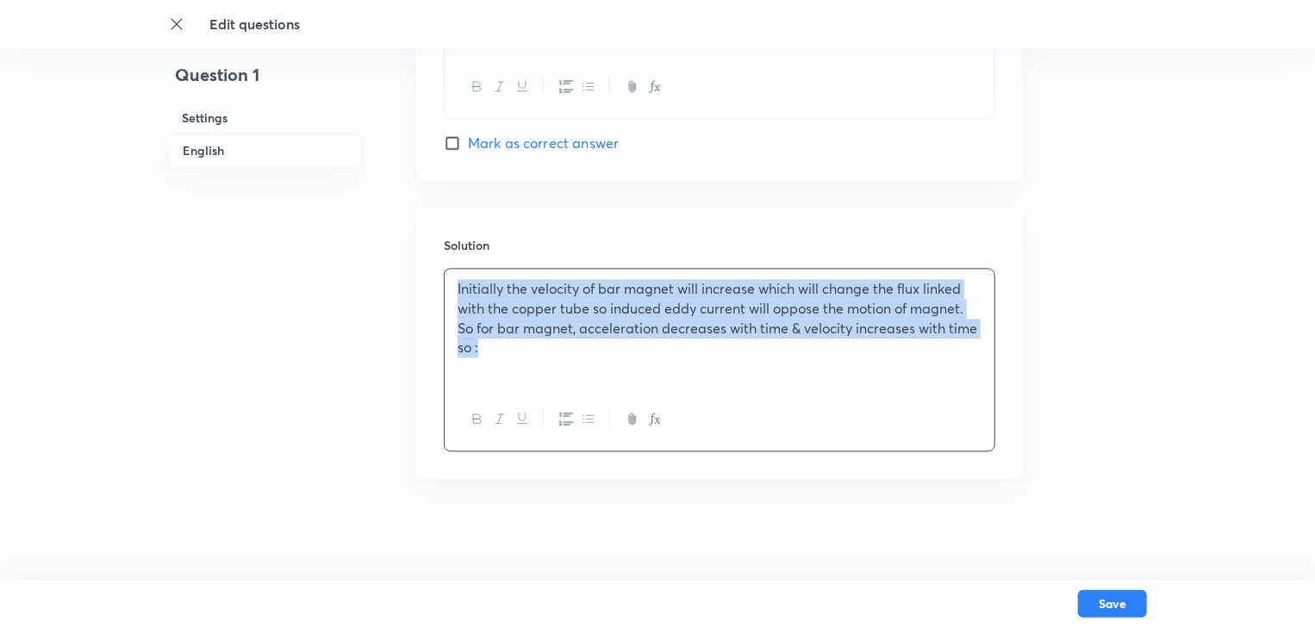
drag, startPoint x: 503, startPoint y: 347, endPoint x: 428, endPoint y: 263, distance: 113.5
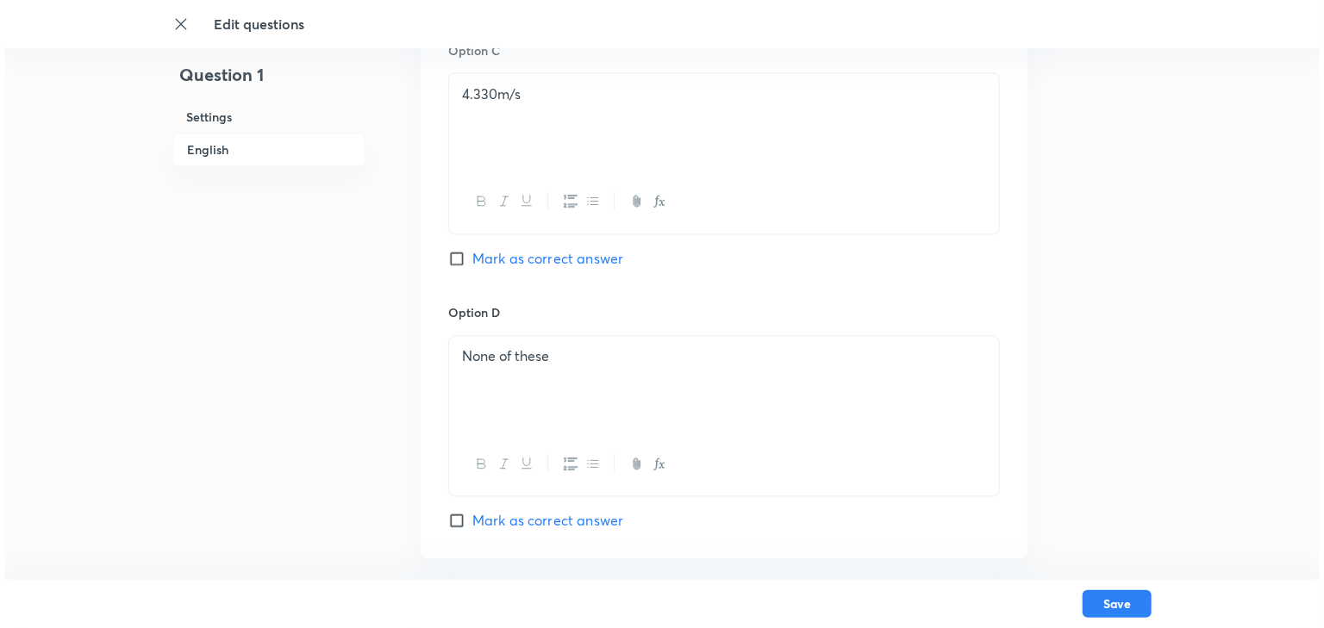
scroll to position [1751, 0]
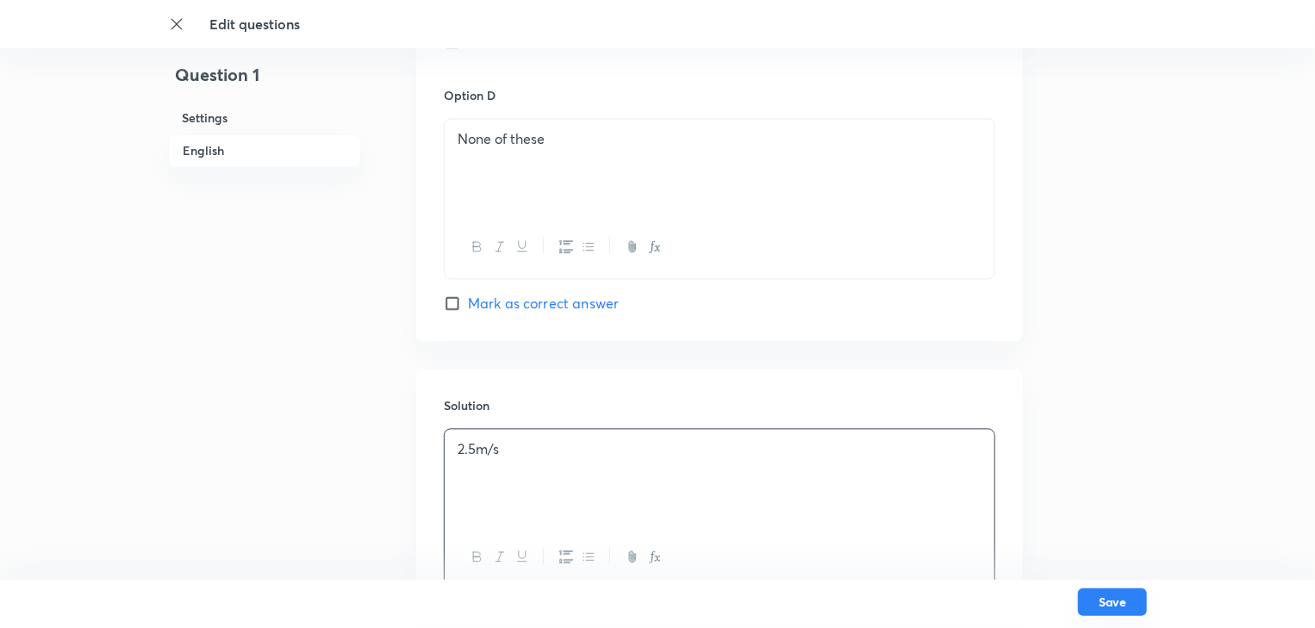
click at [1108, 594] on button "Save" at bounding box center [1112, 603] width 69 height 28
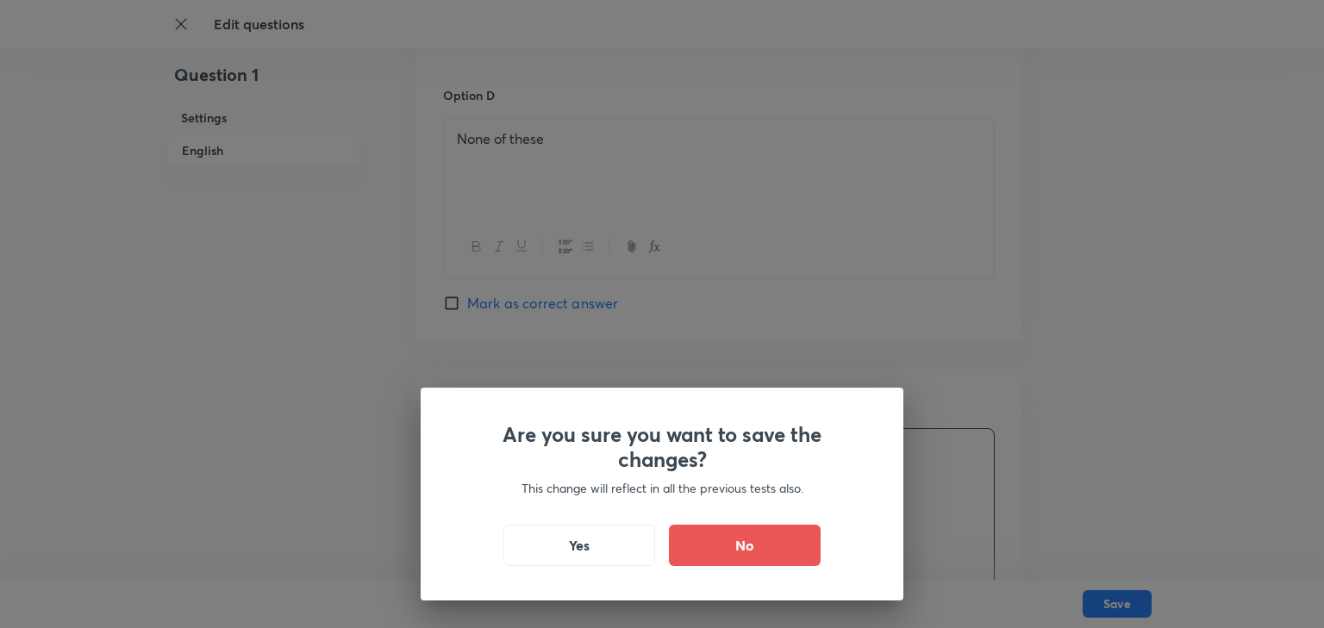
click at [554, 565] on div "Are you sure you want to save the changes? This change will reflect in all the …" at bounding box center [662, 494] width 483 height 213
click at [572, 551] on button "Yes" at bounding box center [579, 543] width 152 height 41
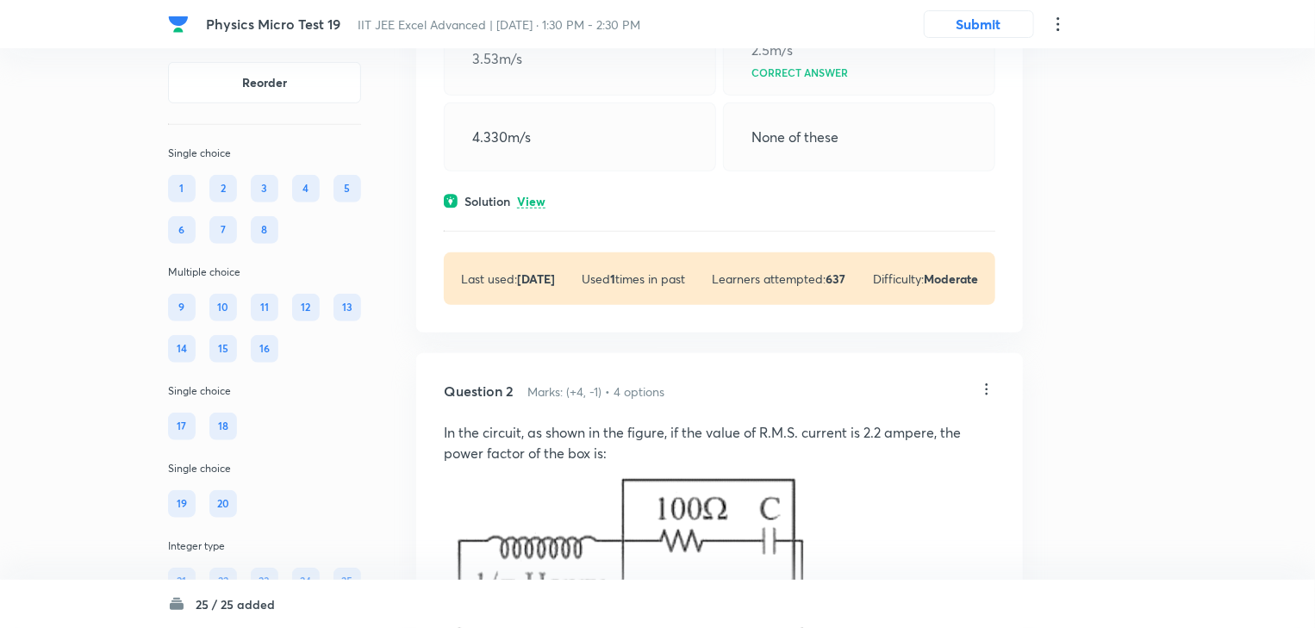
scroll to position [552, 0]
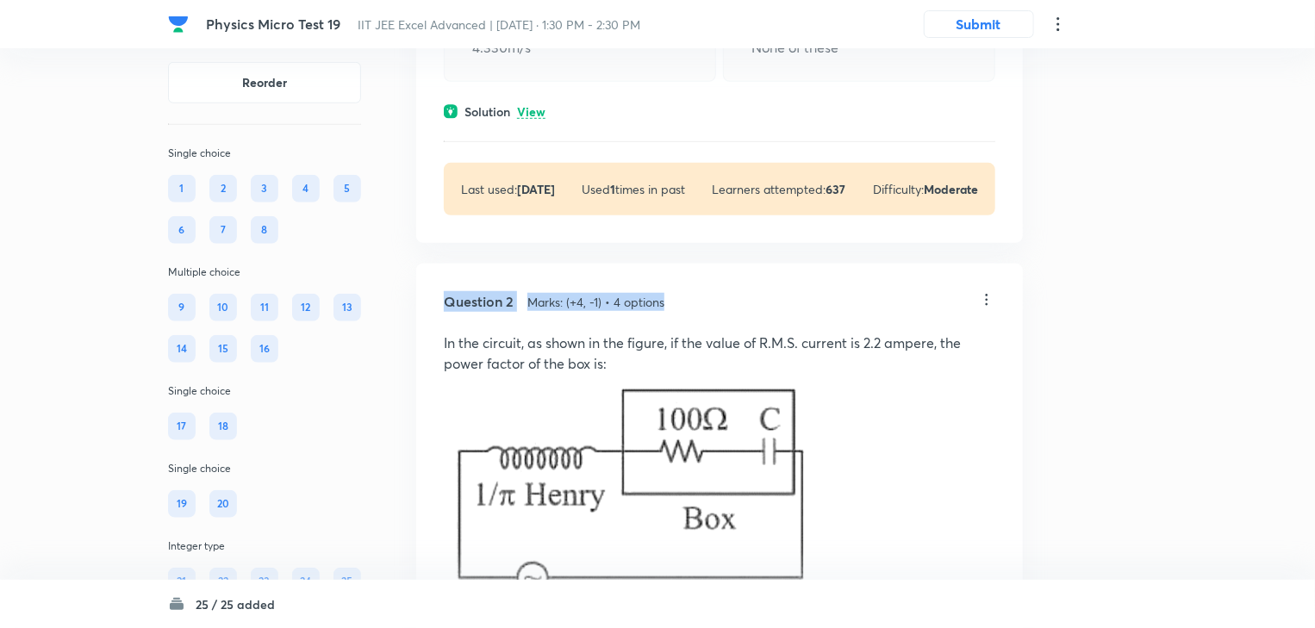
click at [995, 301] on div "Question 2 Marks: (+4, -1) • 4 options In the circuit, as shown in the figure, …" at bounding box center [719, 617] width 607 height 706
click at [990, 303] on icon at bounding box center [986, 299] width 17 height 17
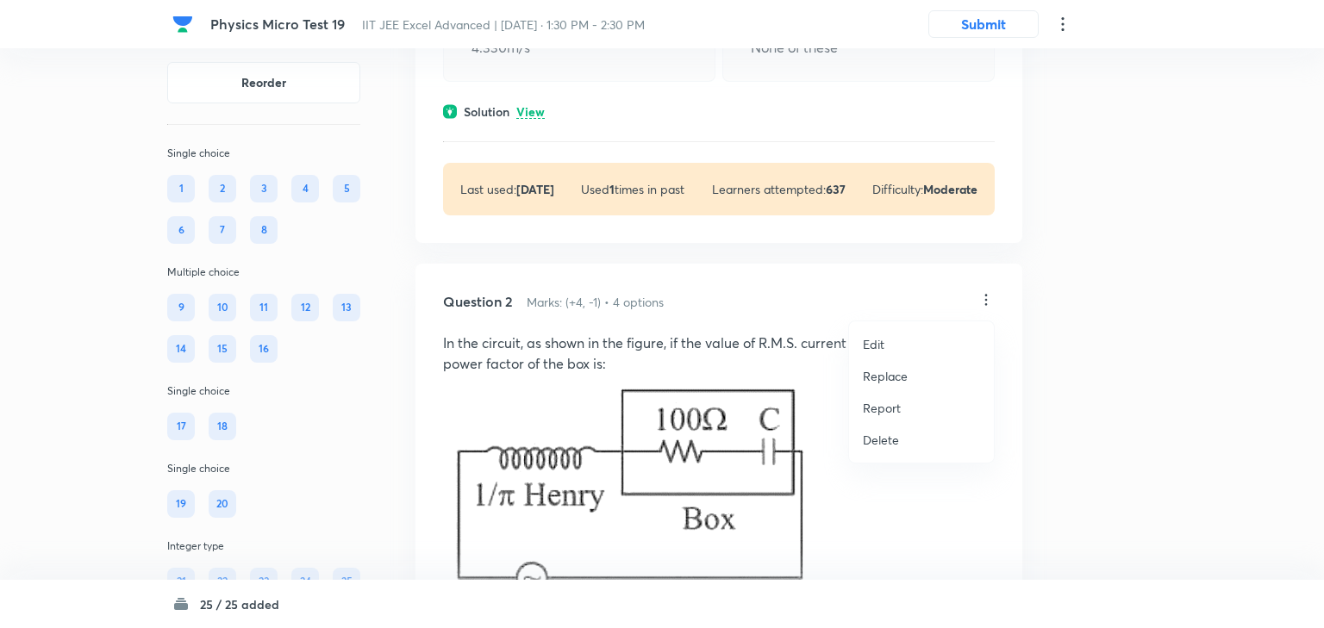
click at [922, 345] on li "Edit" at bounding box center [921, 344] width 145 height 32
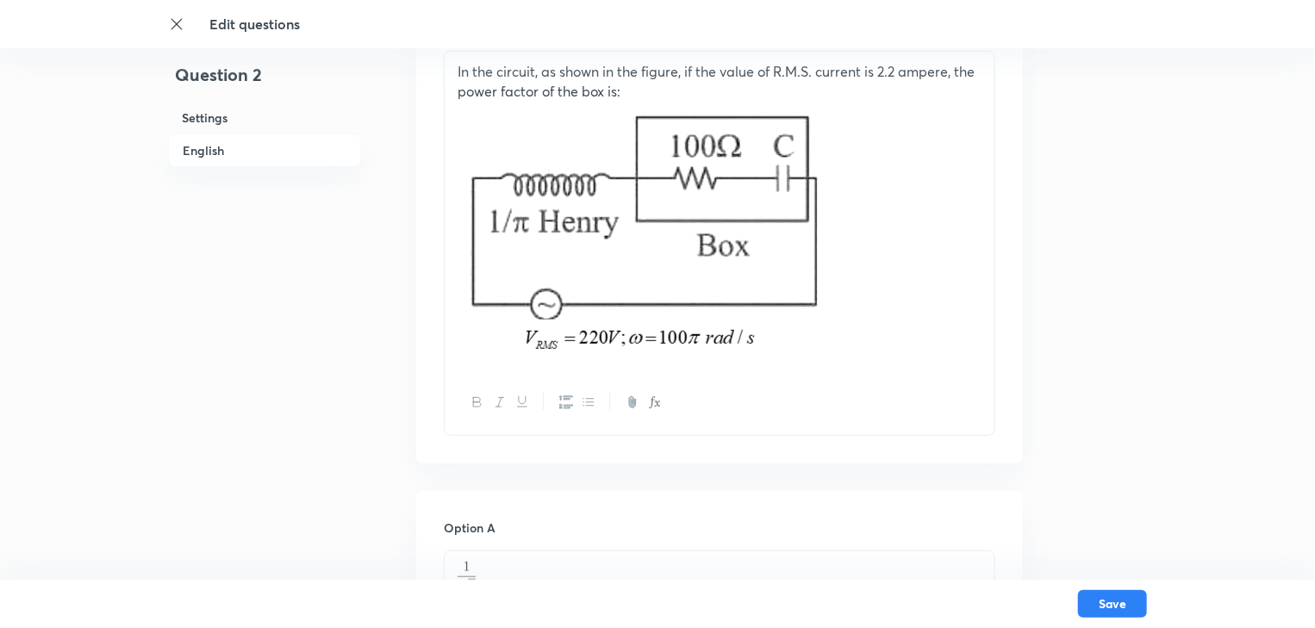
scroll to position [552, 0]
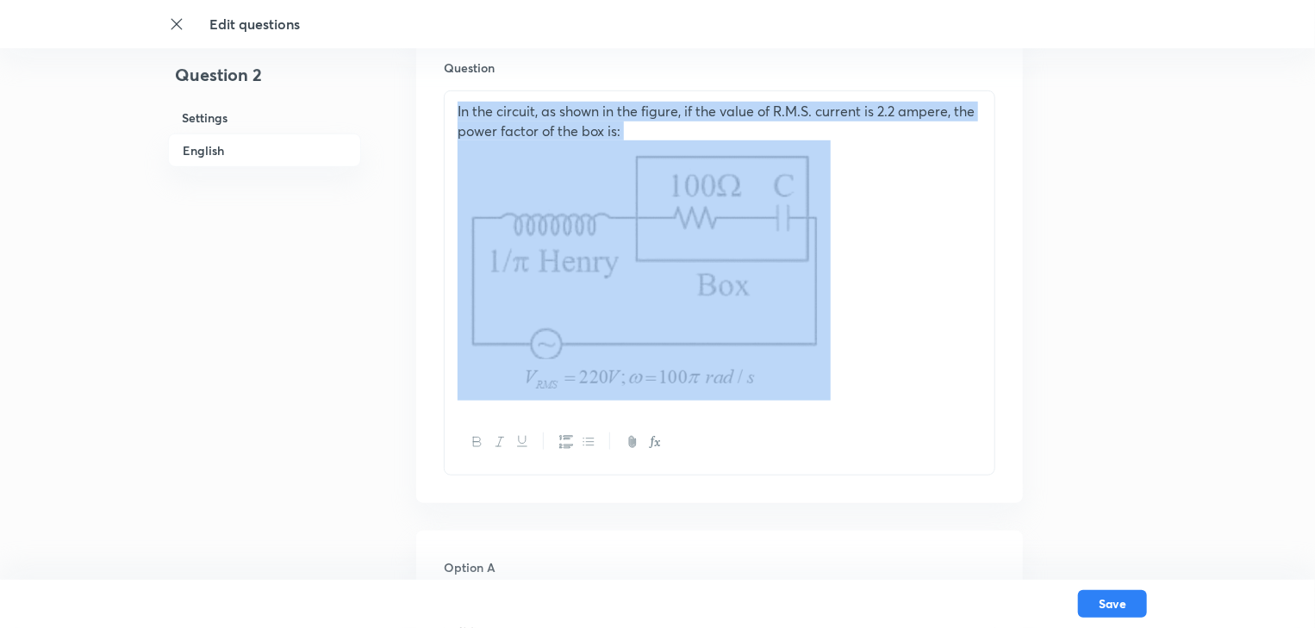
drag, startPoint x: 739, startPoint y: 309, endPoint x: 430, endPoint y: 108, distance: 368.2
click at [441, 90] on div "Question In the circuit, as shown in the figure, if the value of R.M.S. current…" at bounding box center [719, 267] width 607 height 472
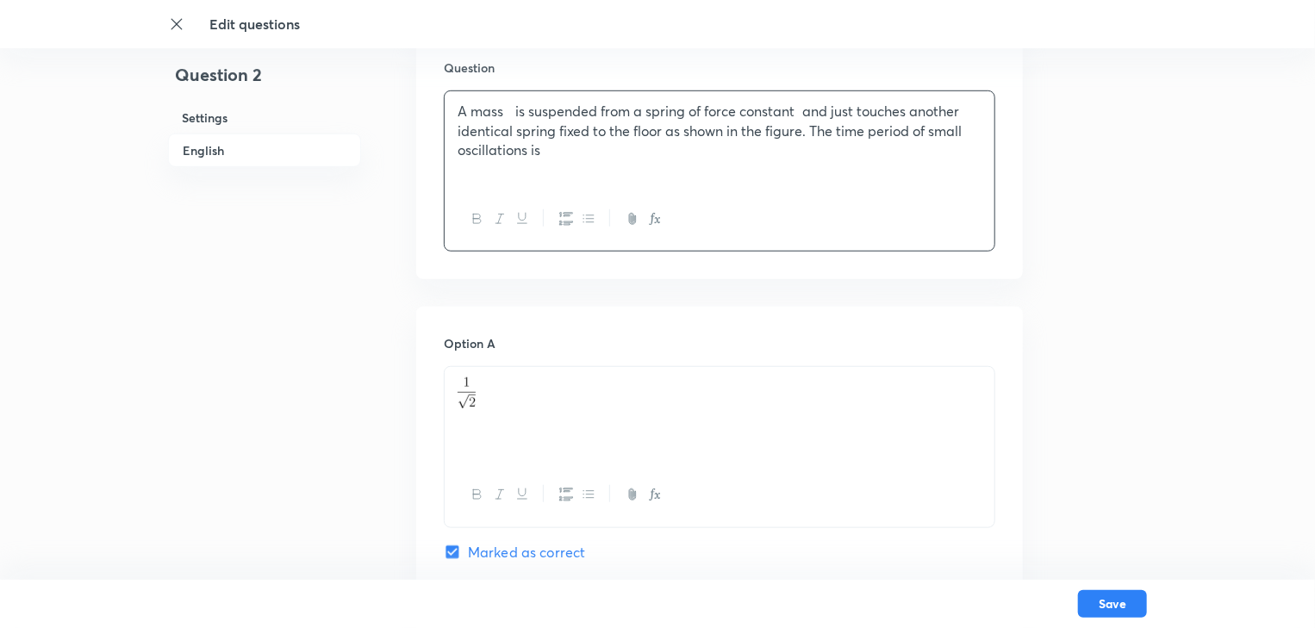
click at [526, 107] on p "A mass is suspended from a spring of force constant and just touches another id…" at bounding box center [720, 131] width 524 height 59
click at [820, 113] on p "A mass m is suspended from a spring of force constant and just touches another …" at bounding box center [720, 131] width 524 height 59
click at [824, 116] on p "A mass m is suspended from a spring of force constant and just touches another …" at bounding box center [720, 131] width 524 height 59
drag, startPoint x: 529, startPoint y: 406, endPoint x: 388, endPoint y: 386, distance: 142.7
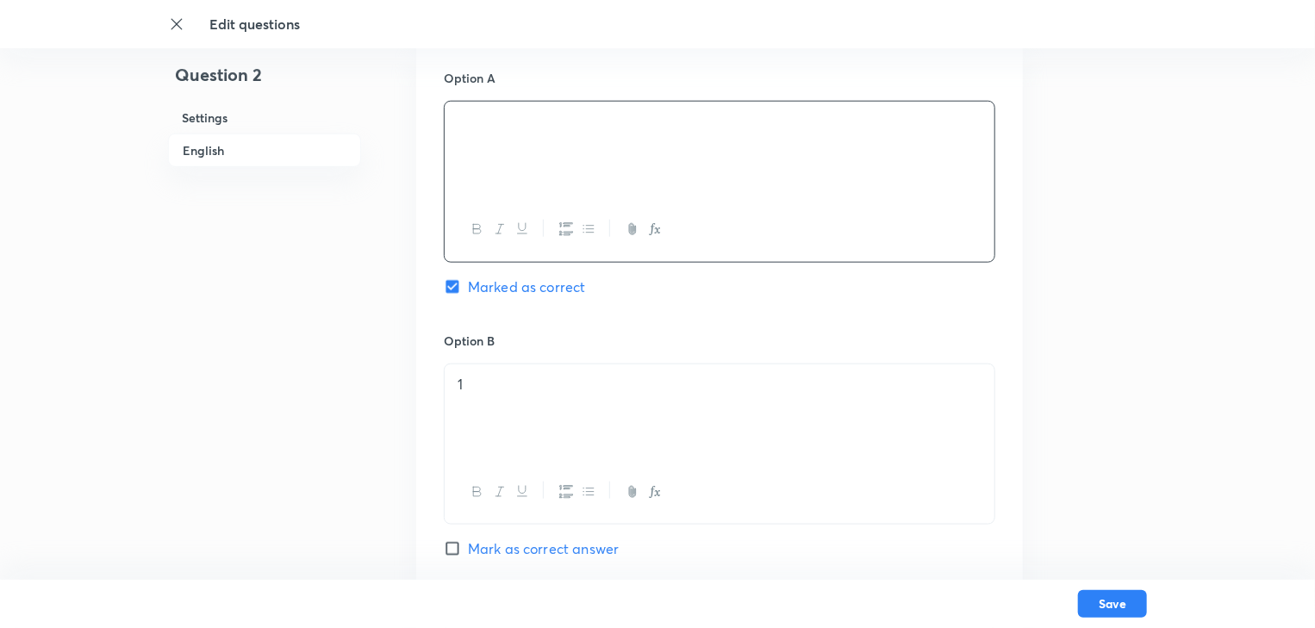
scroll to position [827, 0]
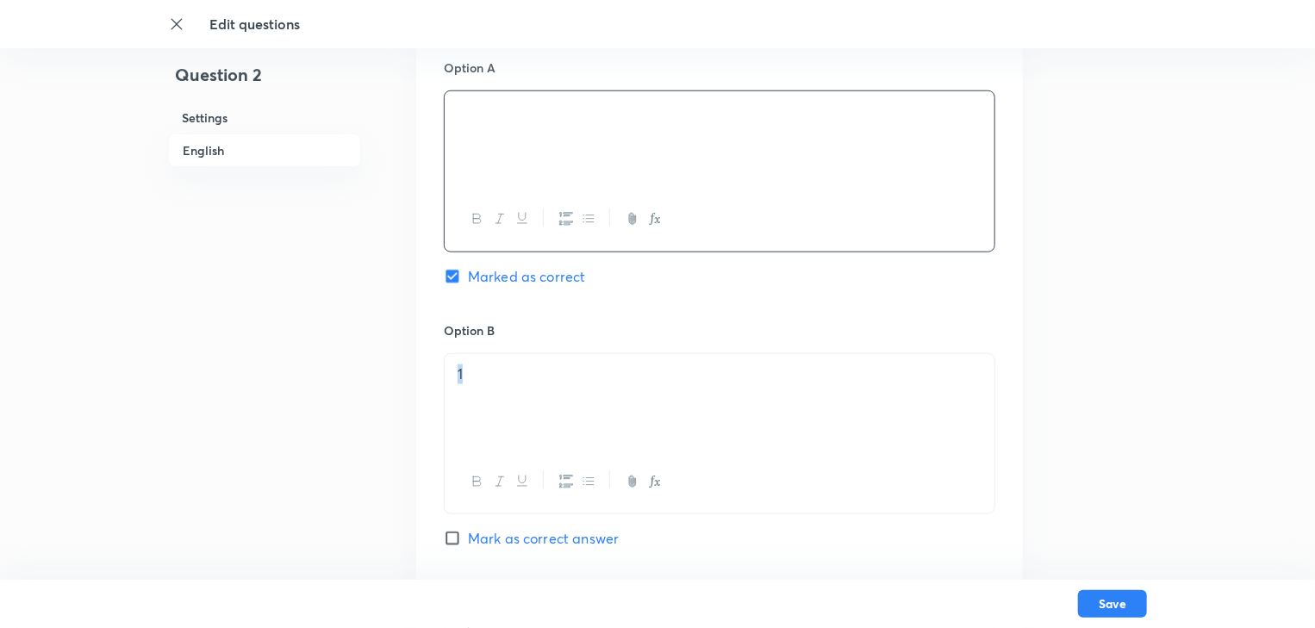
drag, startPoint x: 452, startPoint y: 393, endPoint x: 414, endPoint y: 389, distance: 38.2
click at [415, 390] on div "Question 2 Settings English Settings Type Single choice correct 4 options + 4 m…" at bounding box center [657, 367] width 979 height 2224
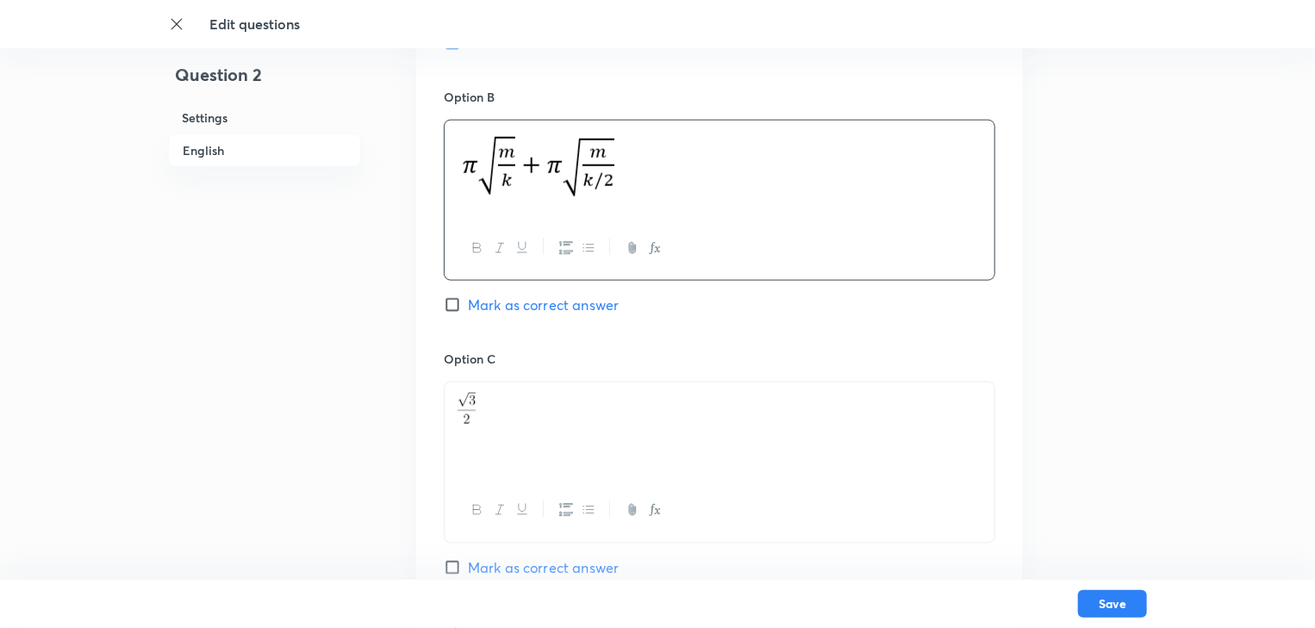
scroll to position [1103, 0]
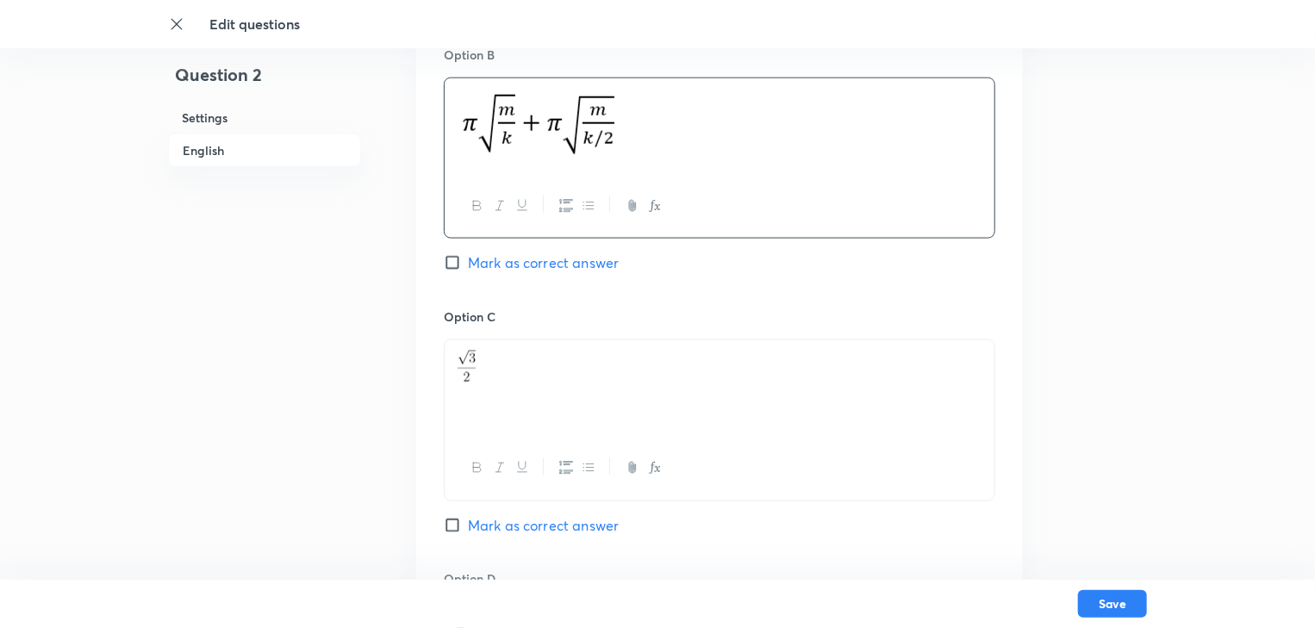
drag, startPoint x: 500, startPoint y: 376, endPoint x: 441, endPoint y: 371, distance: 58.8
click at [441, 371] on div "Option A Marked as correct Option B Mark as correct answer Option C Mark as cor…" at bounding box center [719, 290] width 607 height 1070
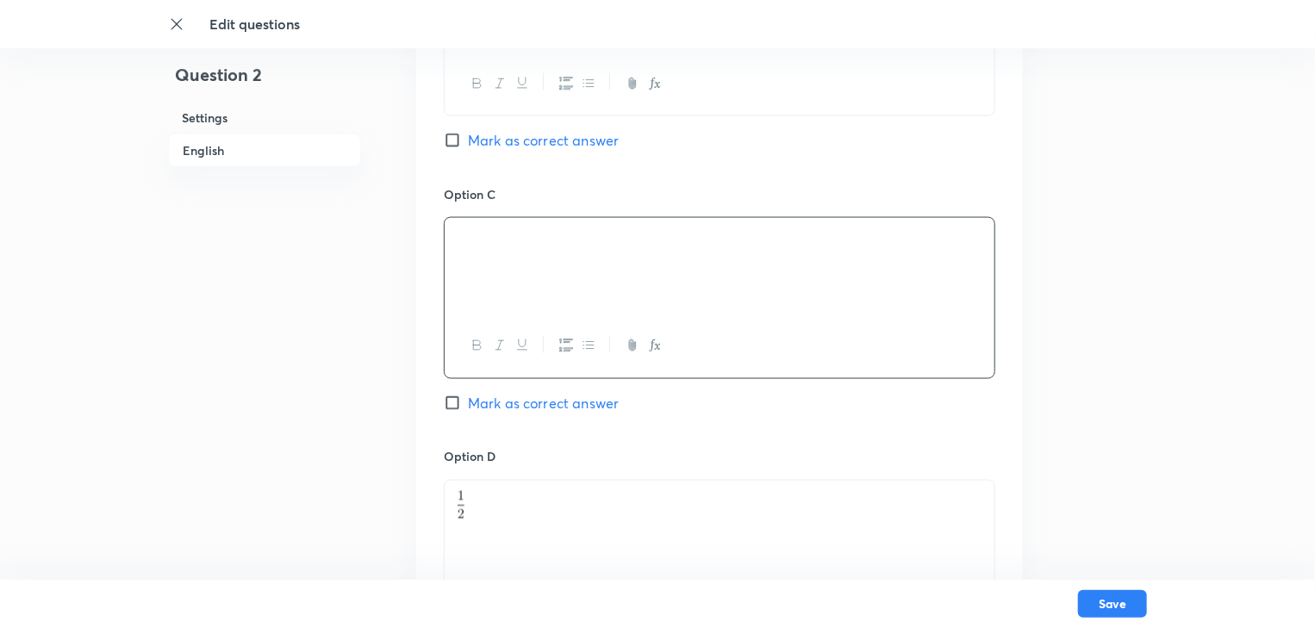
scroll to position [1448, 0]
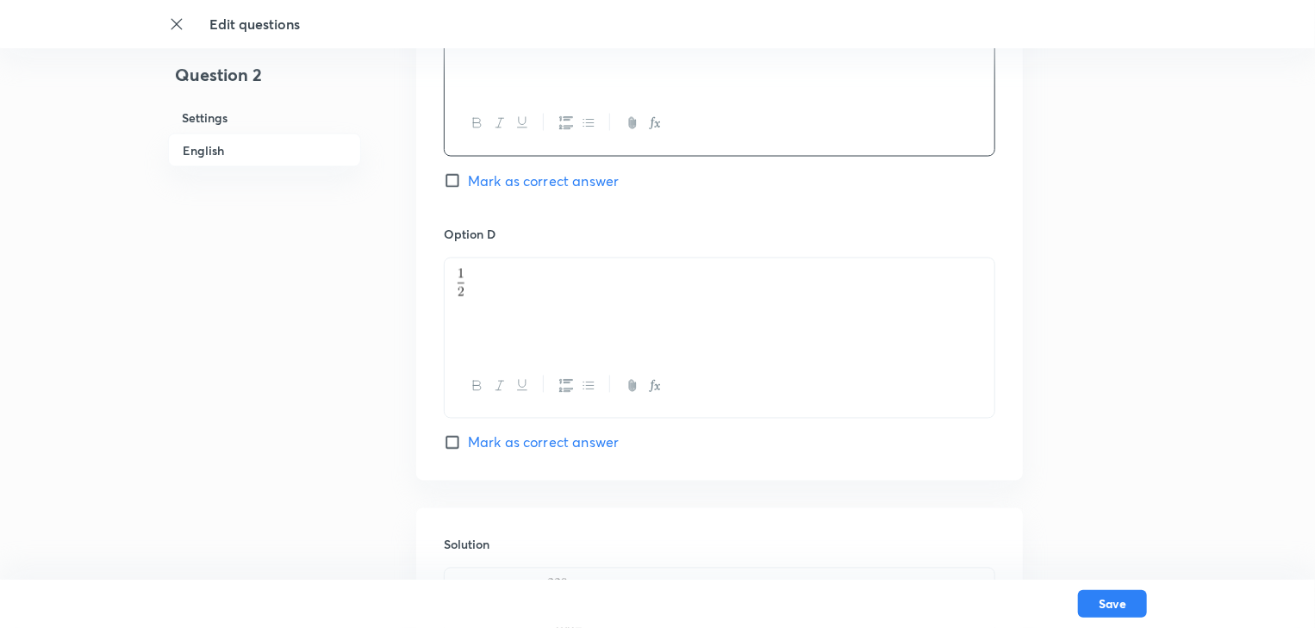
drag, startPoint x: 457, startPoint y: 285, endPoint x: 436, endPoint y: 281, distance: 21.1
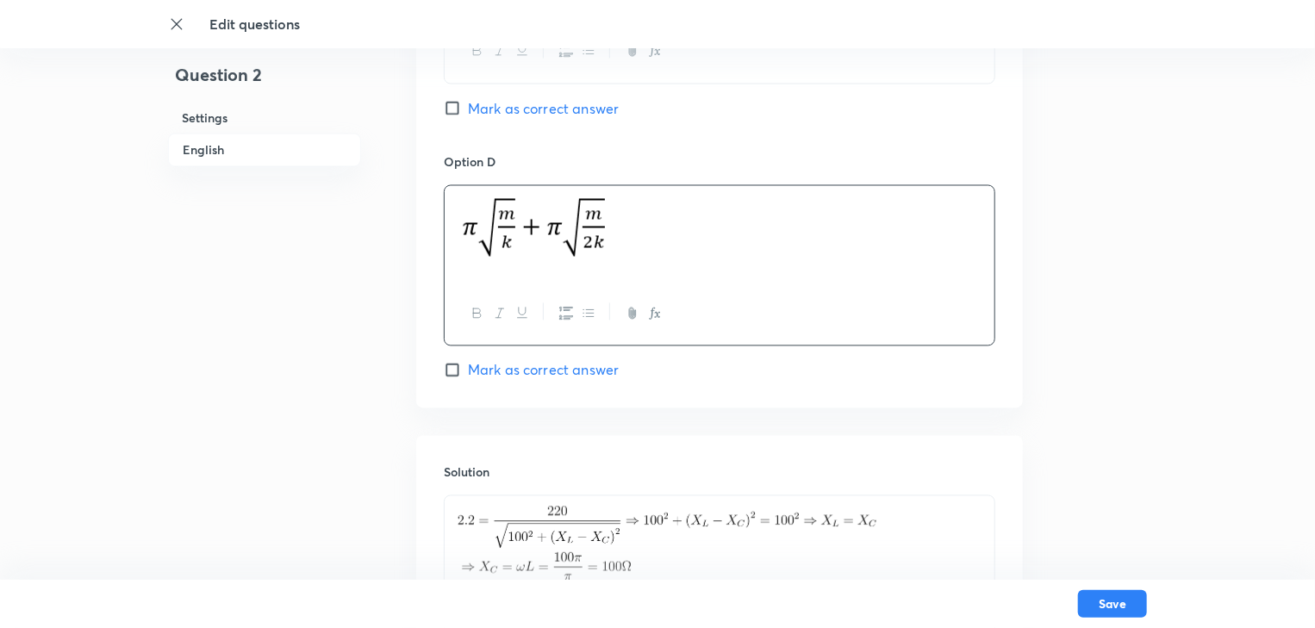
scroll to position [1586, 0]
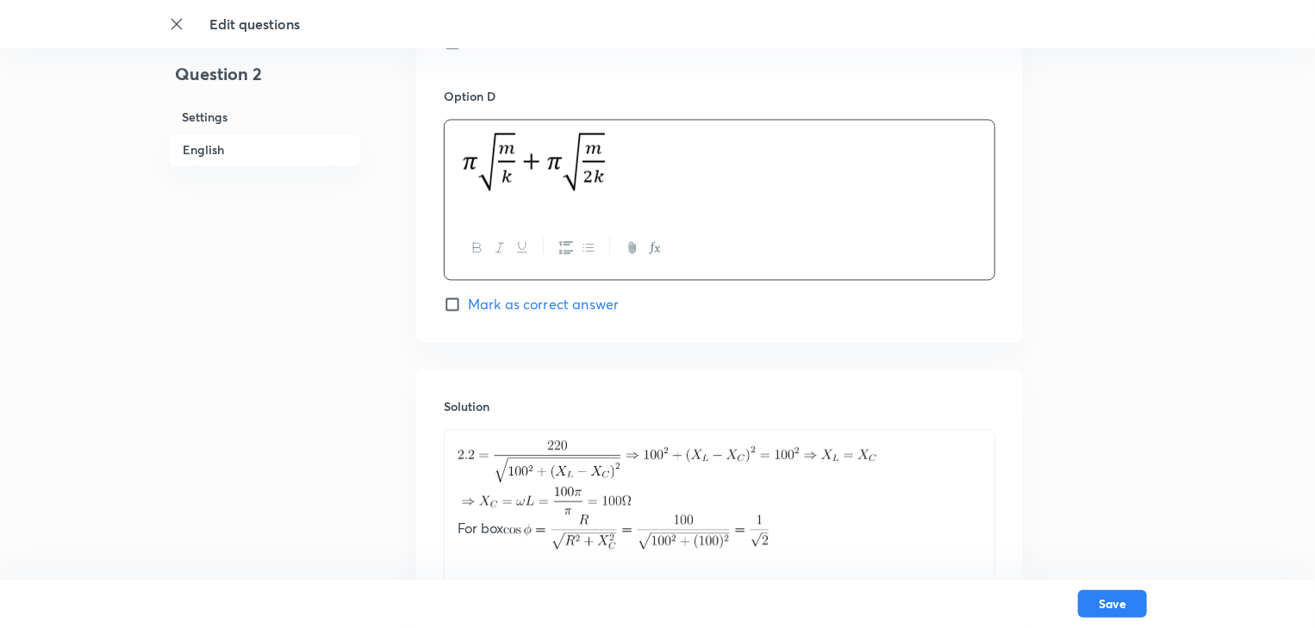
click at [452, 309] on input "Mark as correct answer" at bounding box center [456, 304] width 24 height 17
checkbox input "true"
checkbox input "false"
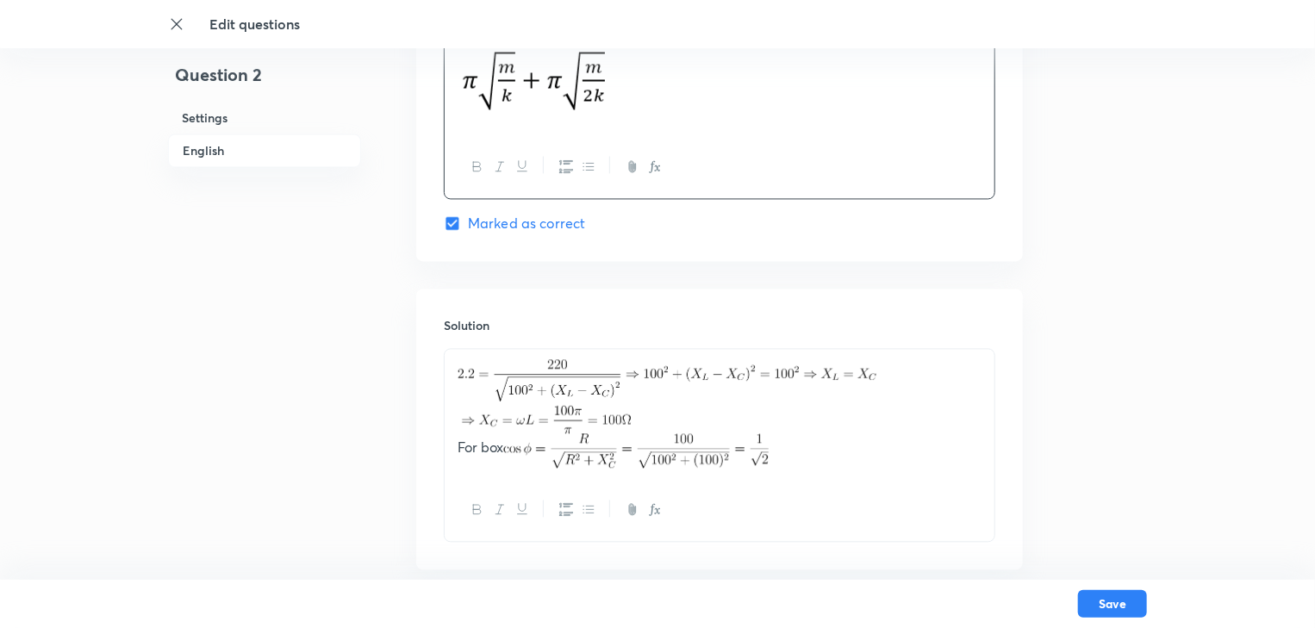
scroll to position [1758, 0]
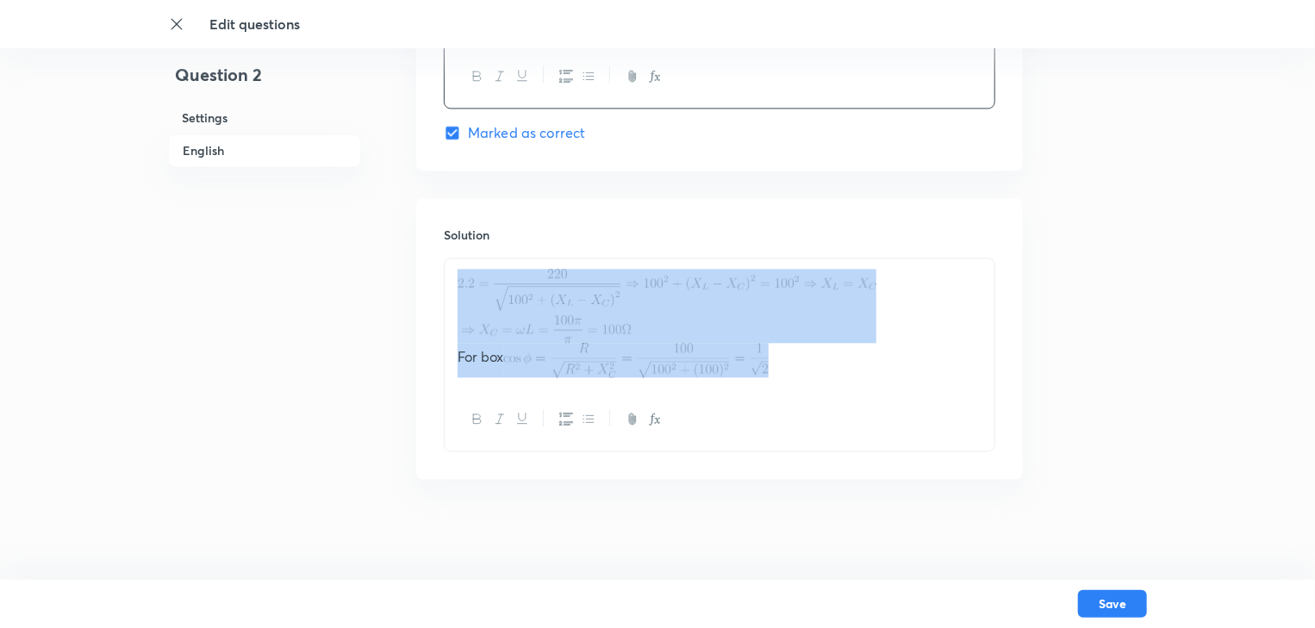
drag, startPoint x: 802, startPoint y: 369, endPoint x: 414, endPoint y: 259, distance: 403.2
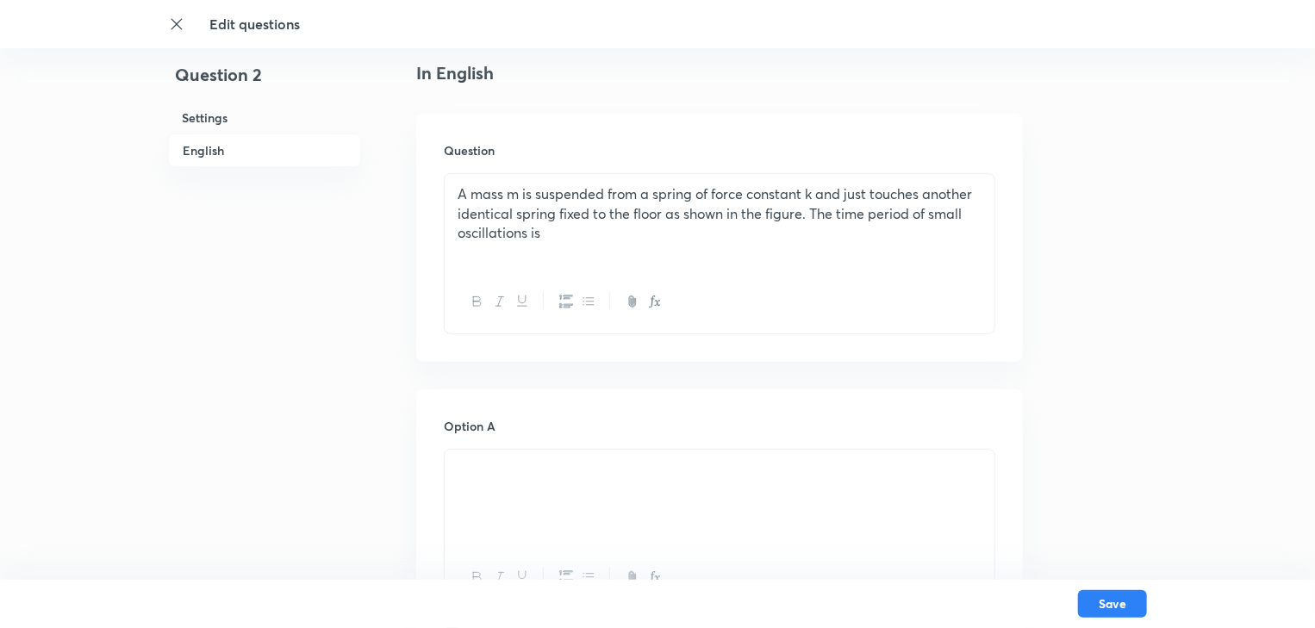
scroll to position [554, 0]
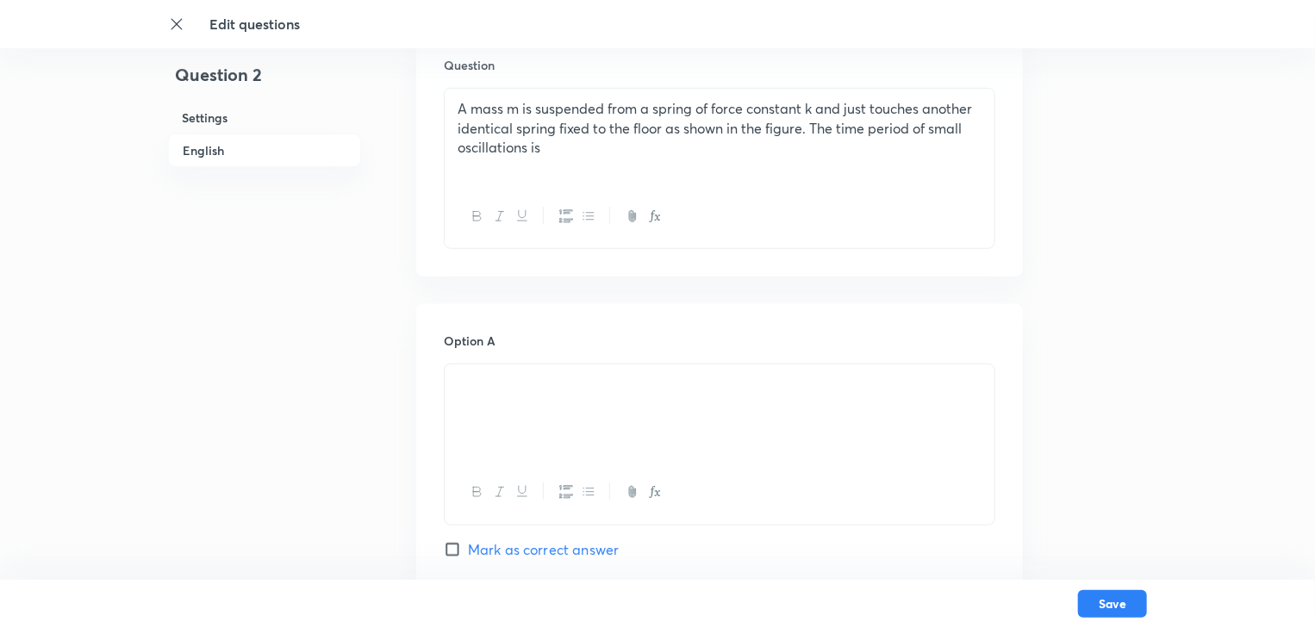
click at [555, 159] on div "A mass m is suspended from a spring of force constant k and just touches anothe…" at bounding box center [720, 137] width 550 height 97
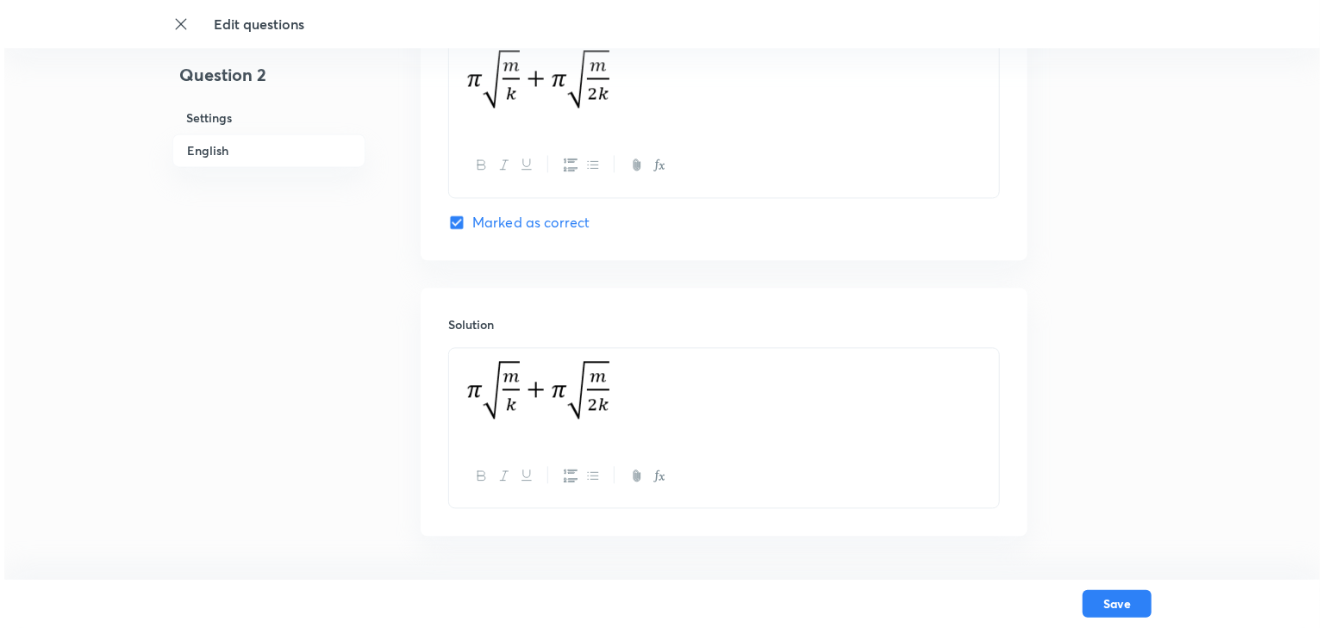
scroll to position [1724, 0]
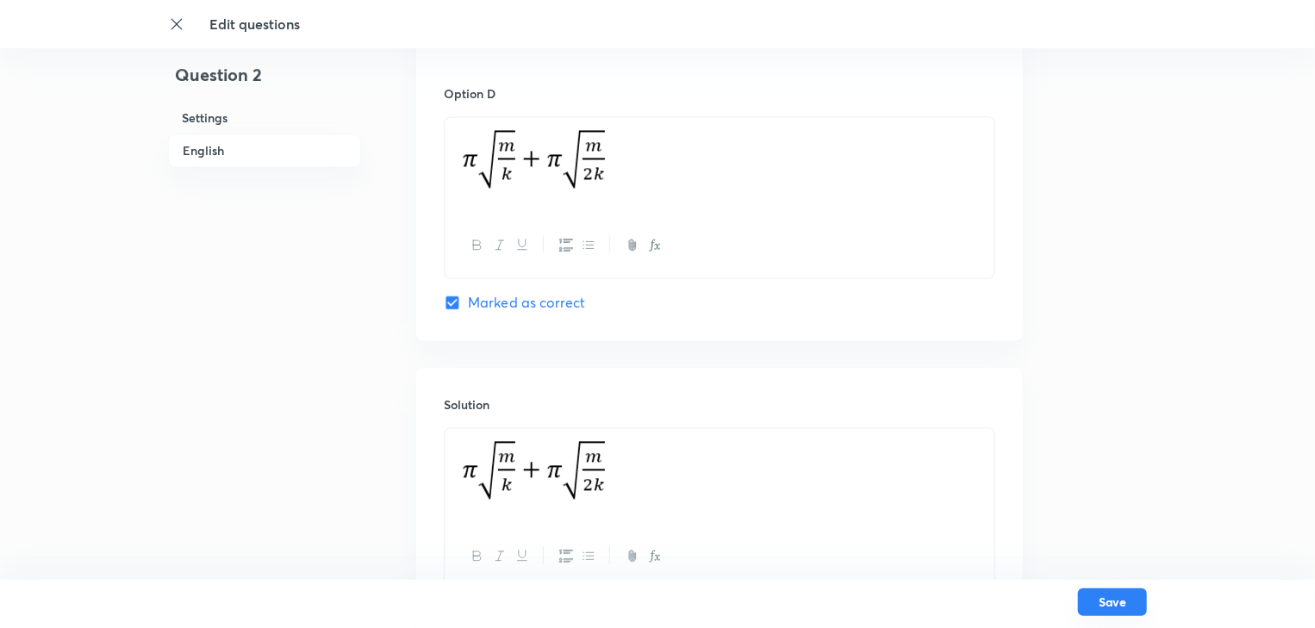
click at [1110, 602] on button "Save" at bounding box center [1112, 603] width 69 height 28
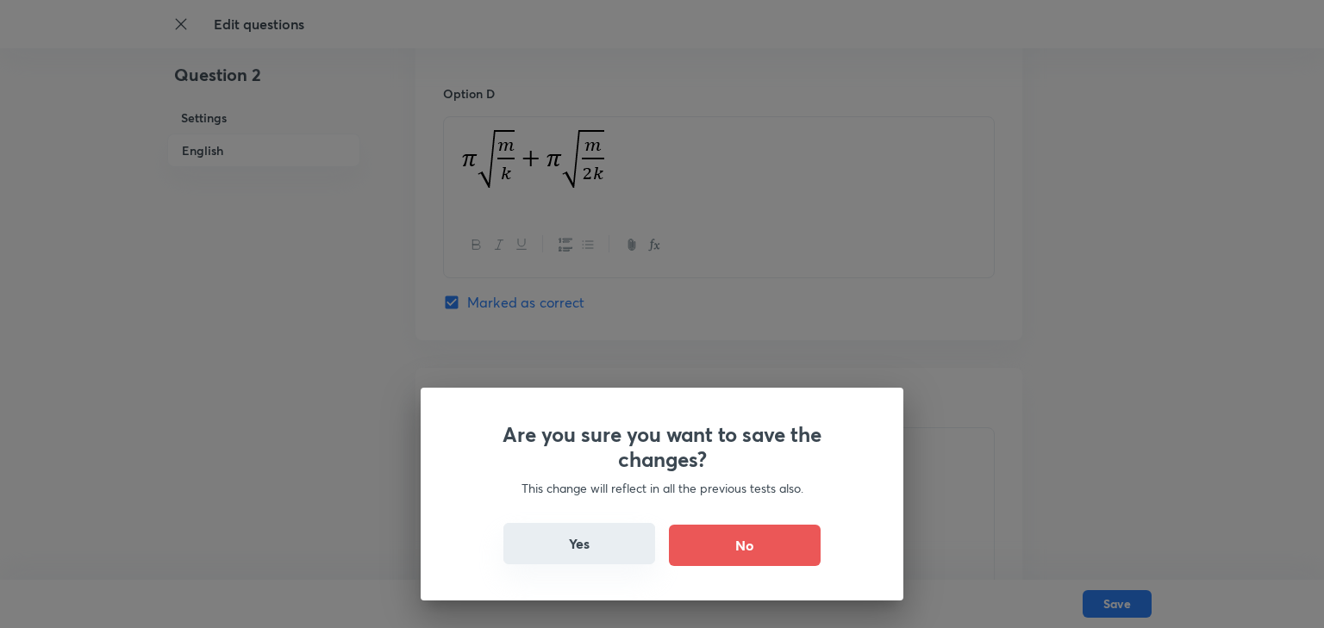
click at [607, 534] on button "Yes" at bounding box center [579, 543] width 152 height 41
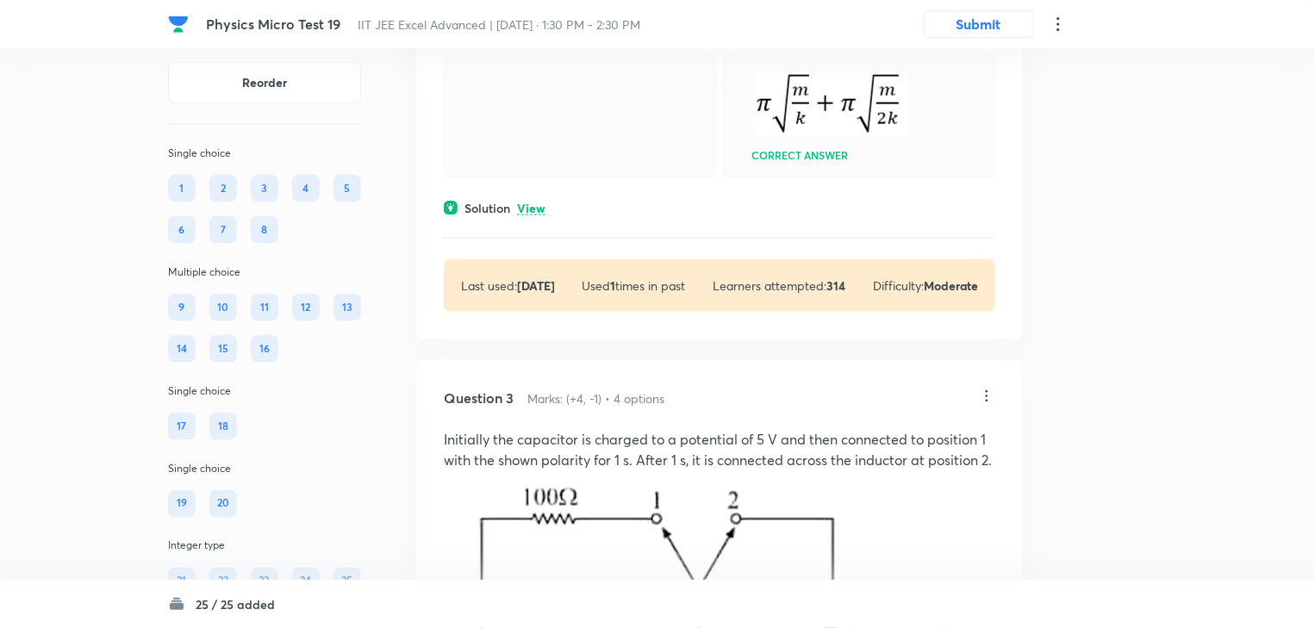
scroll to position [1379, 0]
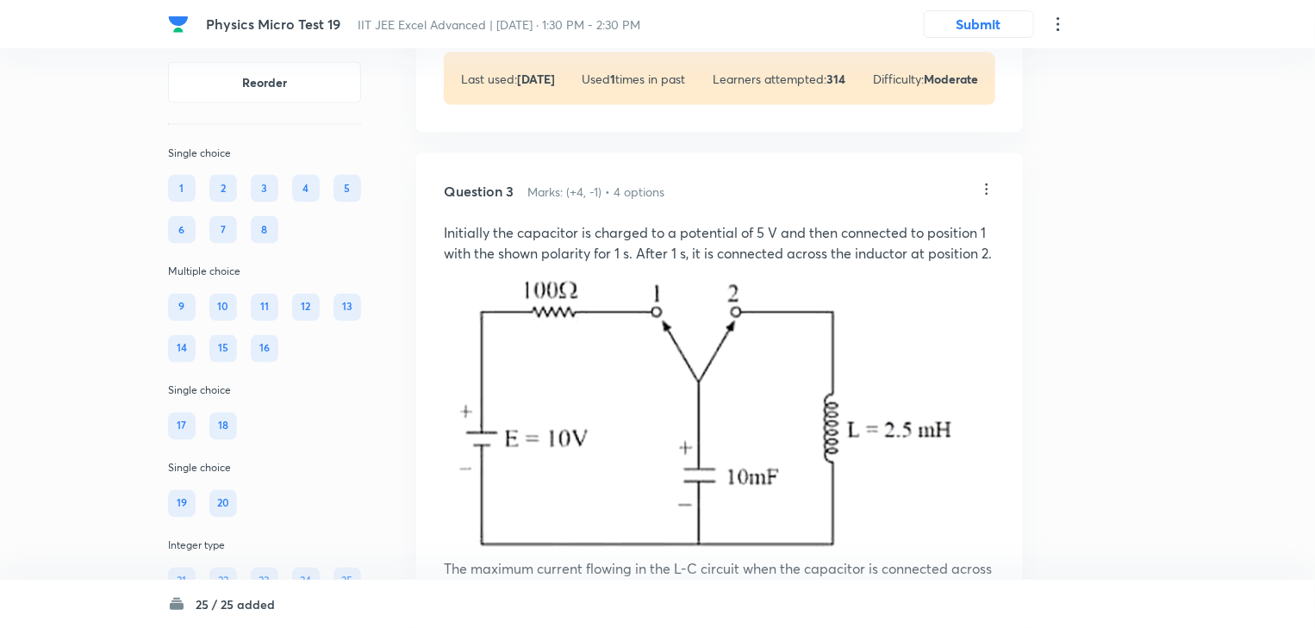
click at [985, 198] on icon at bounding box center [986, 189] width 17 height 17
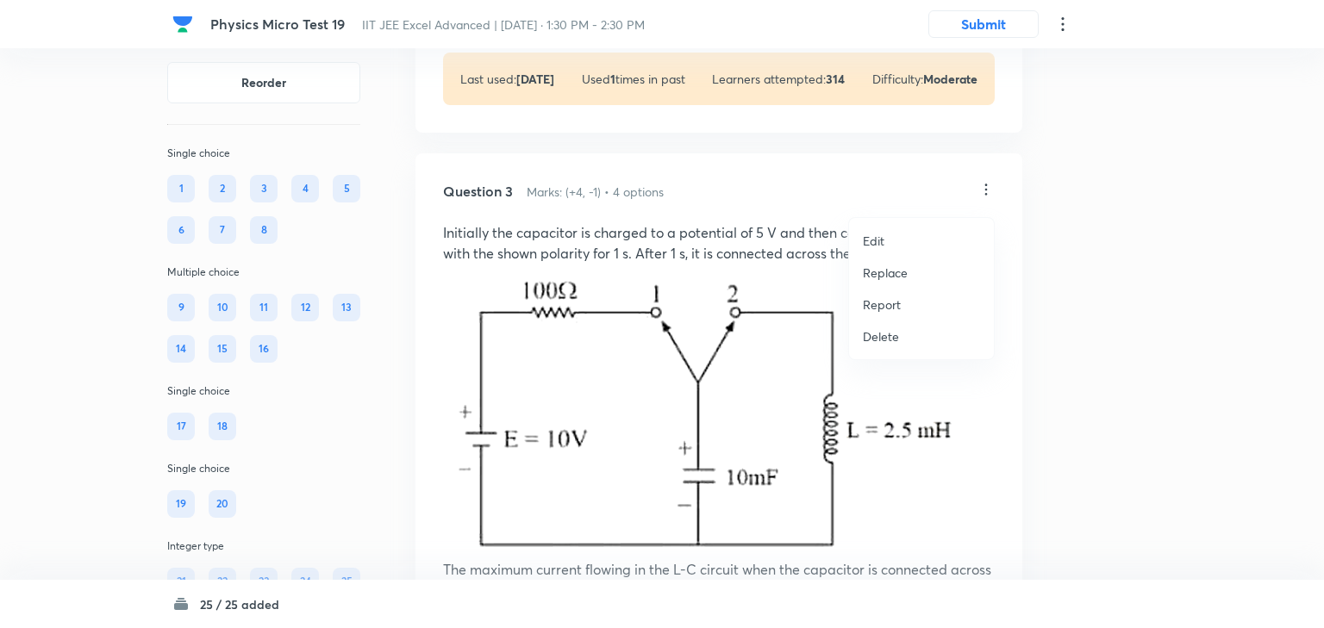
click at [913, 236] on li "Edit" at bounding box center [921, 241] width 145 height 32
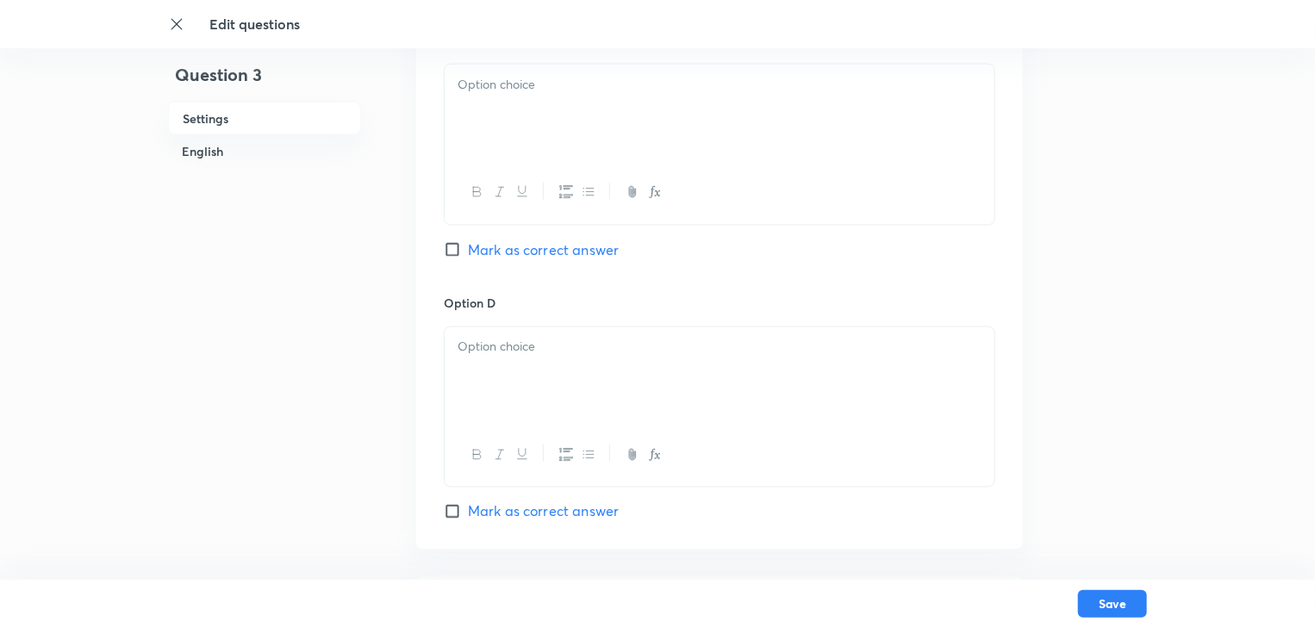
checkbox input "true"
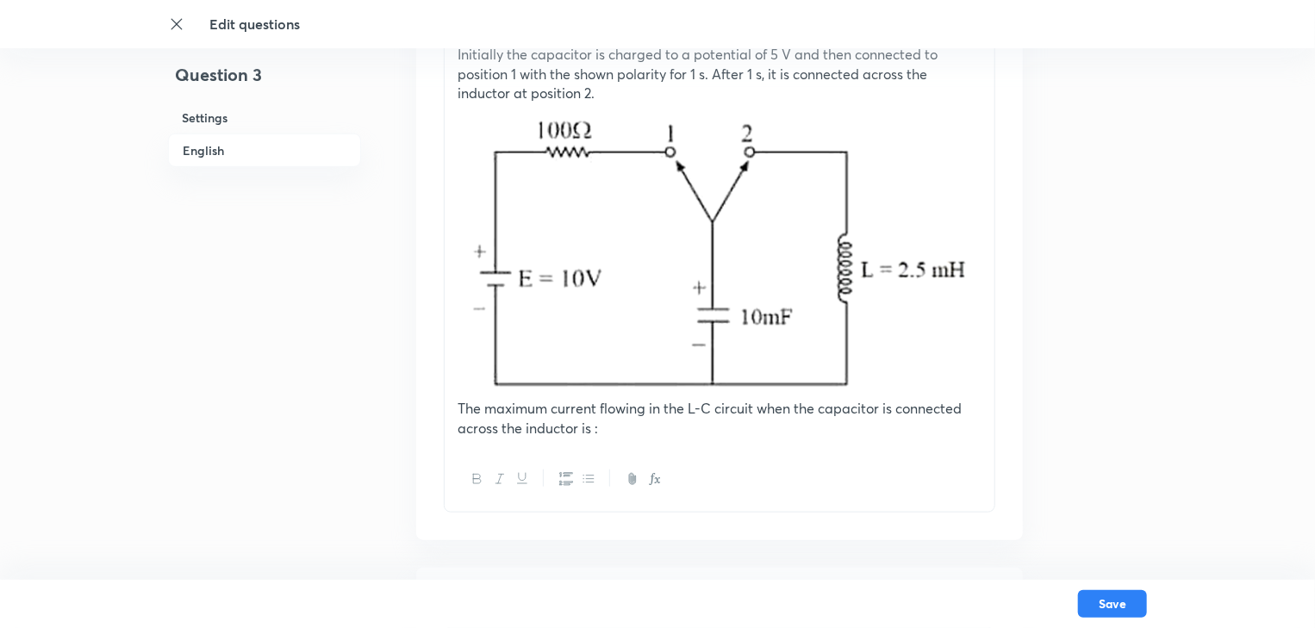
scroll to position [621, 0]
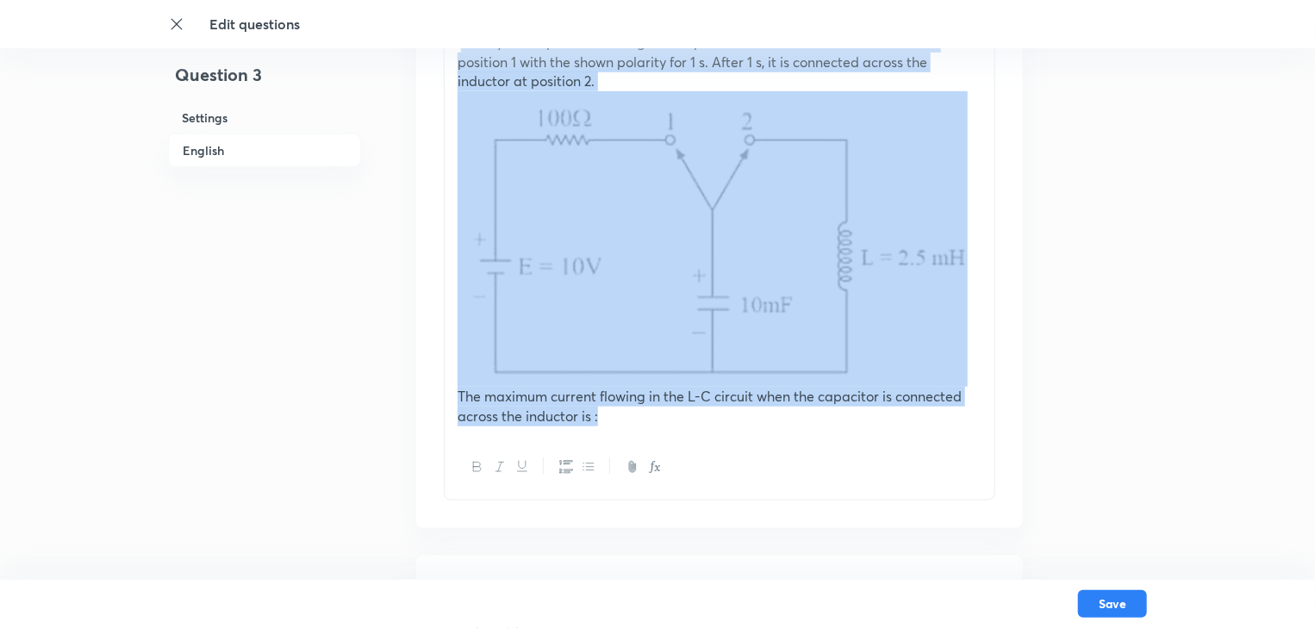
drag, startPoint x: 683, startPoint y: 410, endPoint x: 463, endPoint y: 49, distance: 423.2
click at [463, 49] on div "Initially the capacitor is charged to a potential of 5 V and then connected to …" at bounding box center [720, 229] width 550 height 414
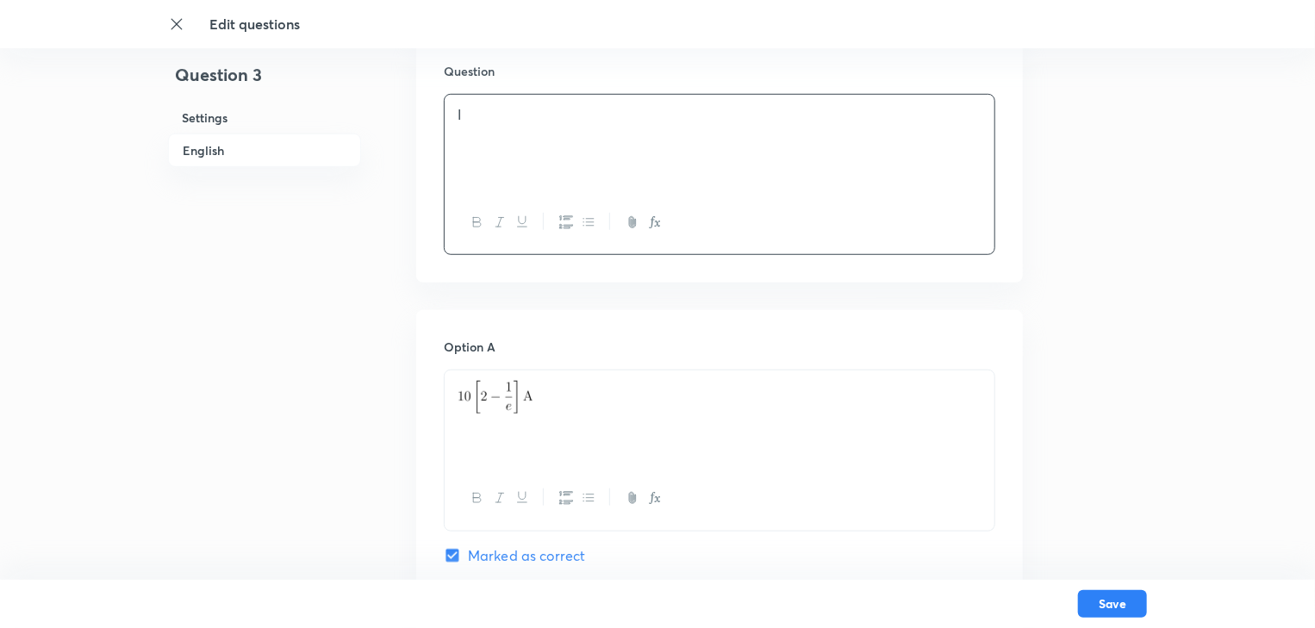
scroll to position [414, 0]
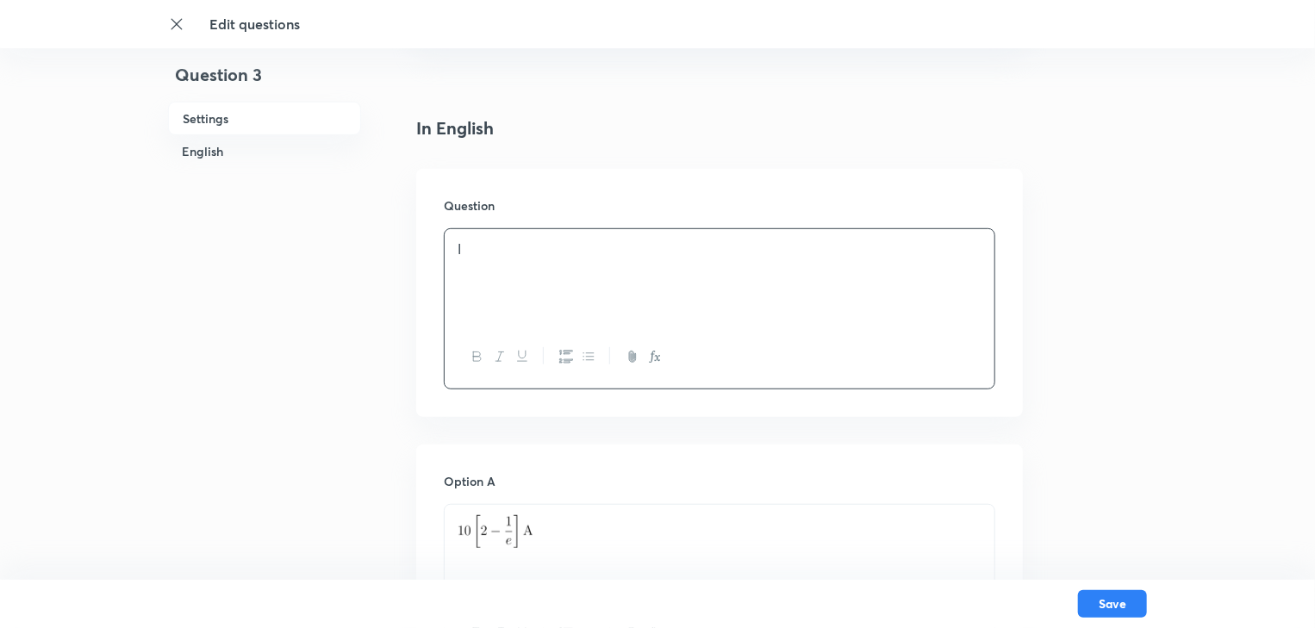
click at [493, 269] on div "I" at bounding box center [720, 277] width 550 height 97
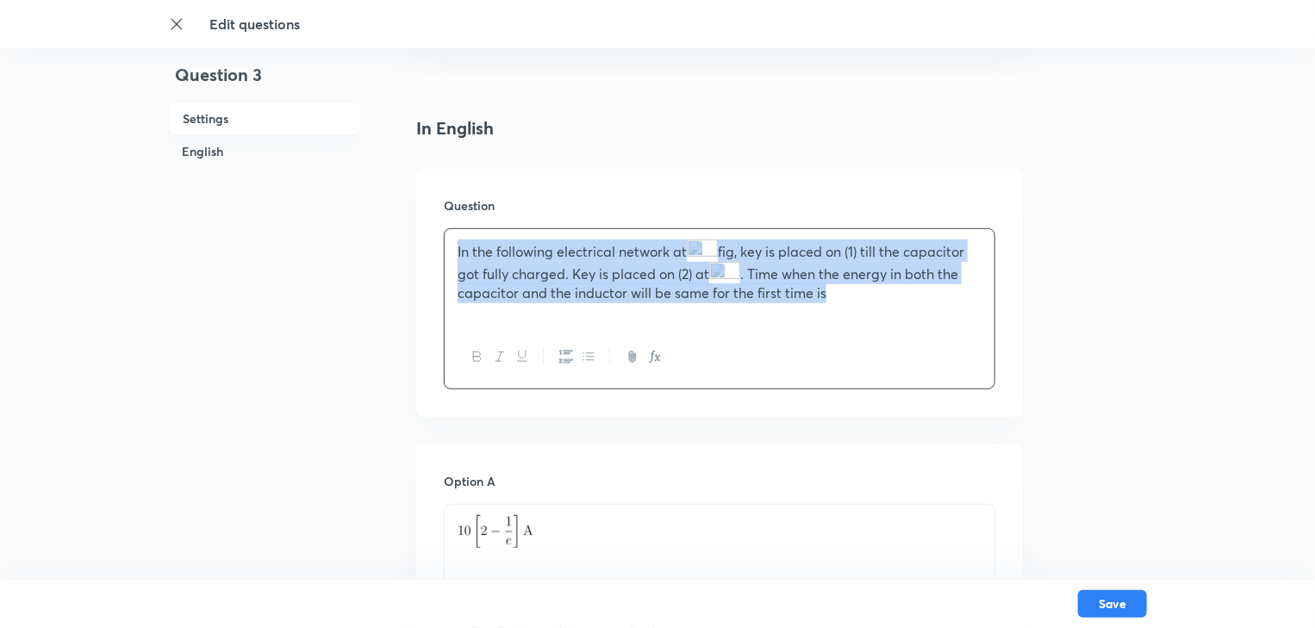
drag, startPoint x: 843, startPoint y: 301, endPoint x: 447, endPoint y: 251, distance: 398.8
click at [447, 251] on div "In the following electrical network at fig, key is placed on (1) till the capac…" at bounding box center [720, 277] width 550 height 97
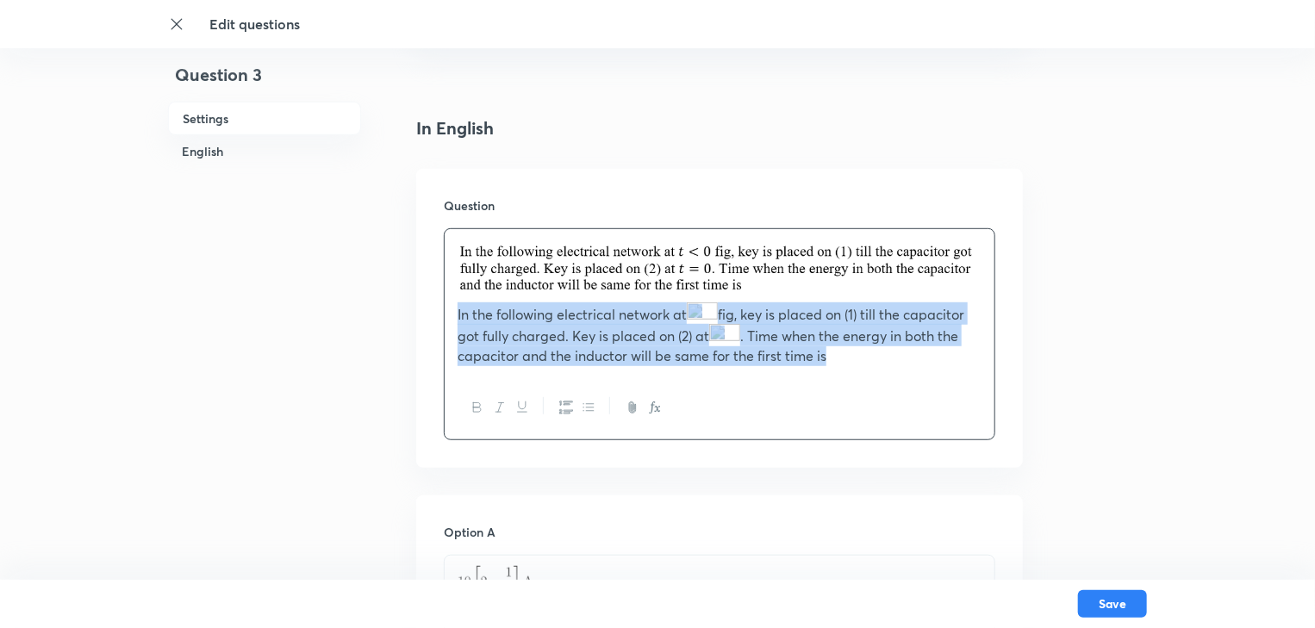
drag, startPoint x: 845, startPoint y: 365, endPoint x: 452, endPoint y: 313, distance: 395.7
click at [452, 313] on div "In the following electrical network at fig, key is placed on (1) till the capac…" at bounding box center [720, 302] width 550 height 147
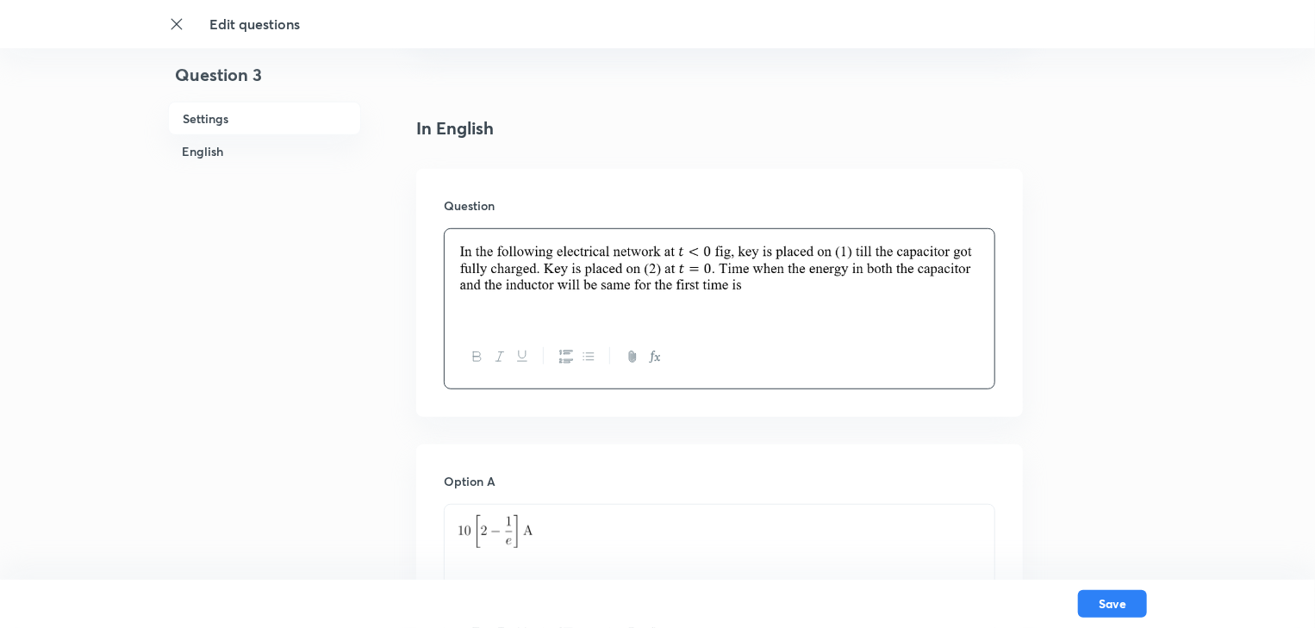
click at [607, 309] on div at bounding box center [720, 277] width 550 height 97
click at [740, 324] on div at bounding box center [720, 277] width 550 height 97
click at [485, 321] on div at bounding box center [720, 277] width 550 height 97
click at [459, 322] on div at bounding box center [720, 277] width 550 height 97
click at [460, 321] on div at bounding box center [720, 277] width 550 height 97
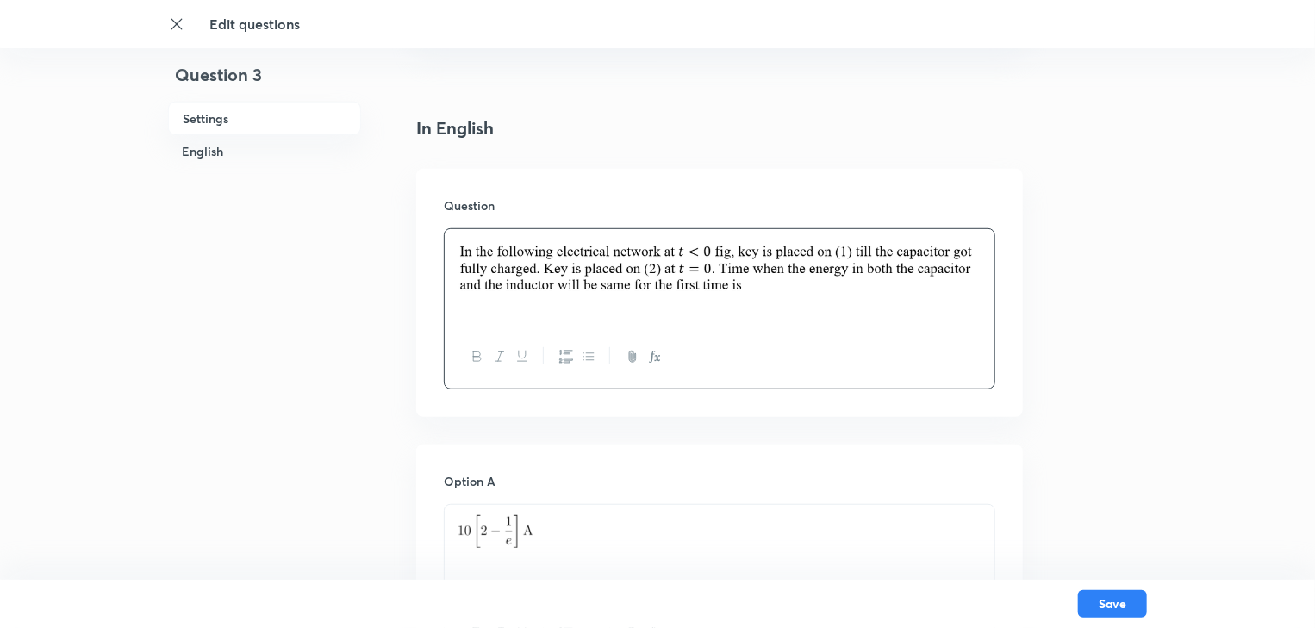
click at [461, 321] on div at bounding box center [720, 277] width 550 height 97
click at [552, 323] on div at bounding box center [720, 277] width 550 height 97
click at [477, 324] on div at bounding box center [720, 277] width 550 height 97
click at [808, 286] on img at bounding box center [720, 269] width 524 height 58
click at [946, 271] on img at bounding box center [720, 269] width 524 height 58
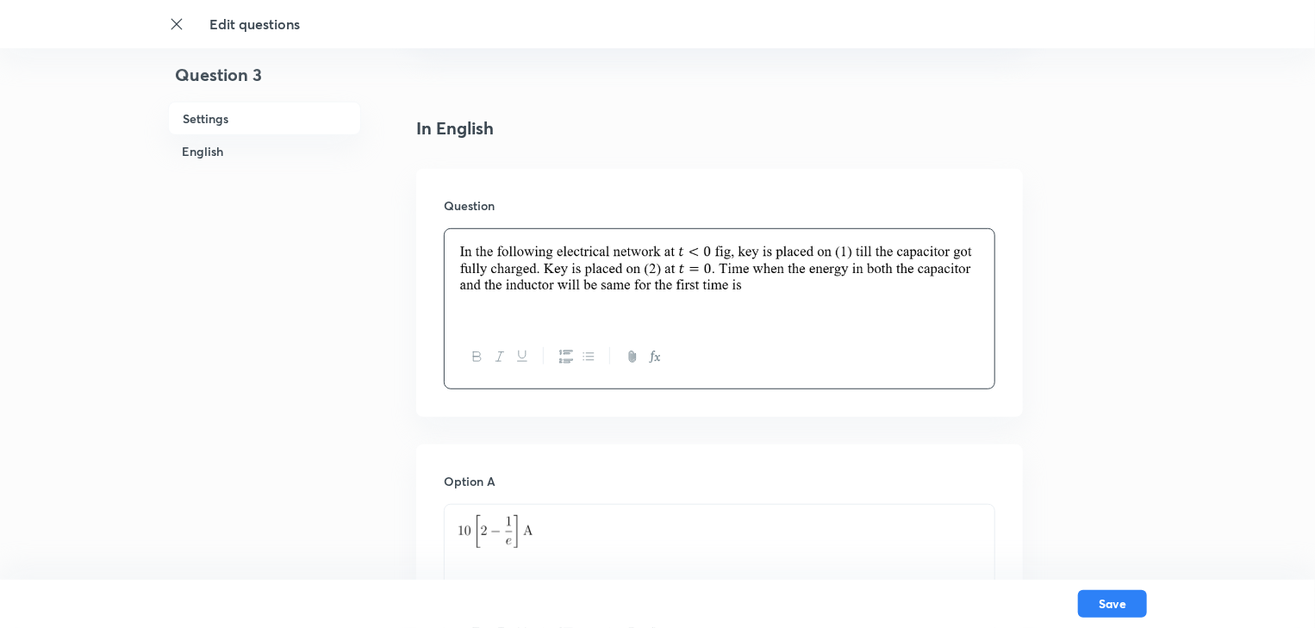
click at [947, 271] on img at bounding box center [720, 269] width 524 height 58
click at [458, 316] on div at bounding box center [720, 277] width 550 height 97
click at [758, 303] on div at bounding box center [720, 277] width 550 height 97
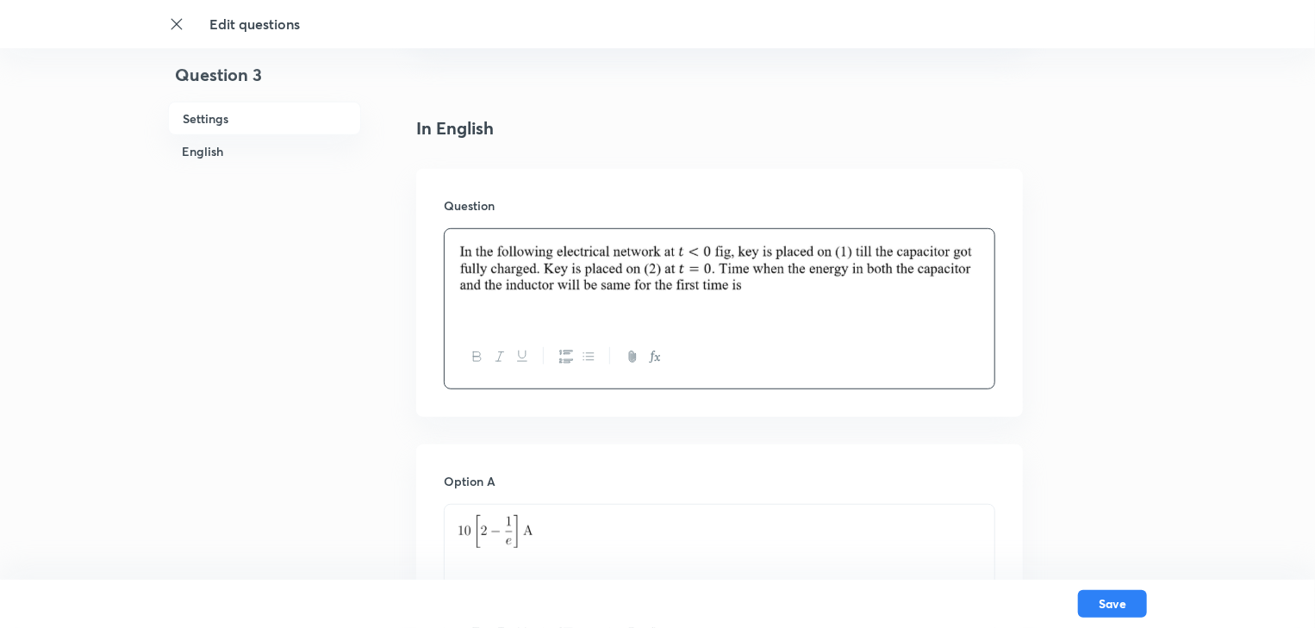
click at [758, 302] on p at bounding box center [720, 271] width 524 height 63
click at [762, 299] on p at bounding box center [720, 271] width 524 height 63
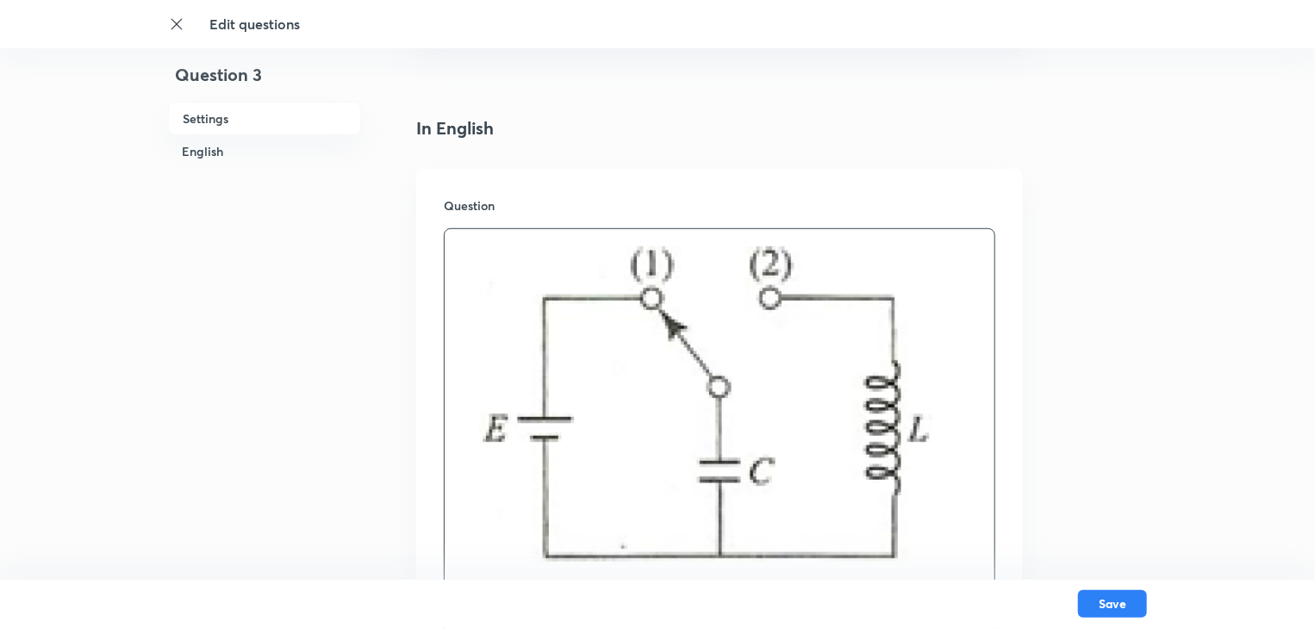
click at [758, 415] on img at bounding box center [706, 405] width 496 height 330
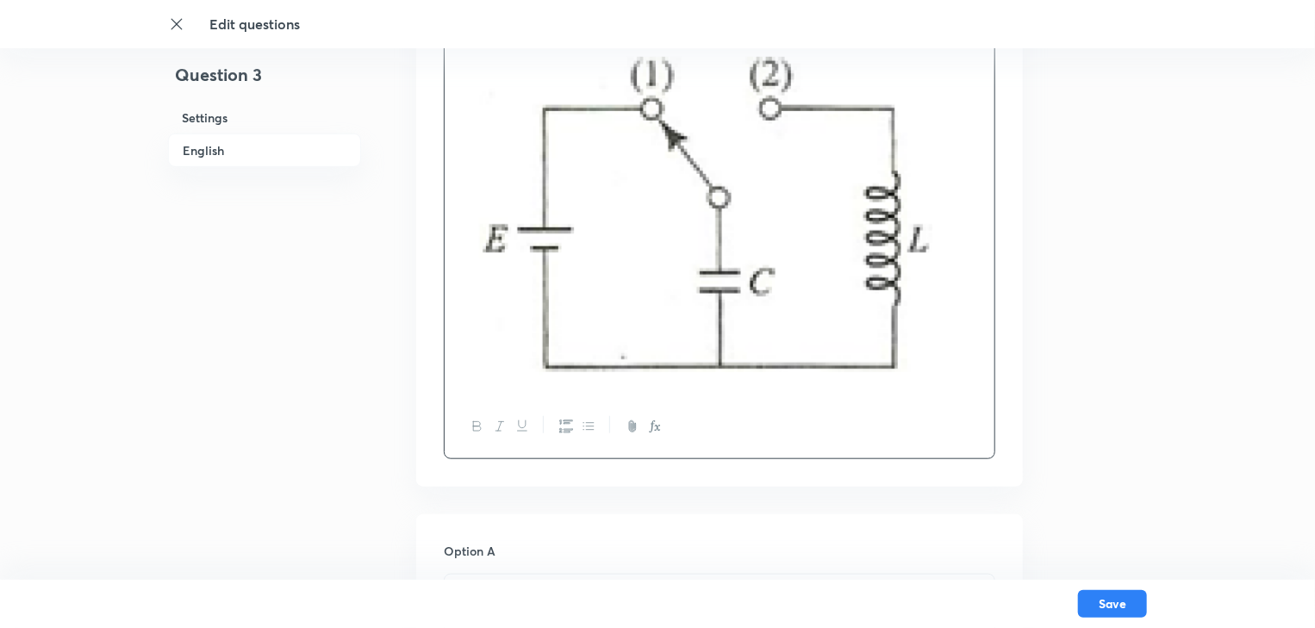
scroll to position [621, 0]
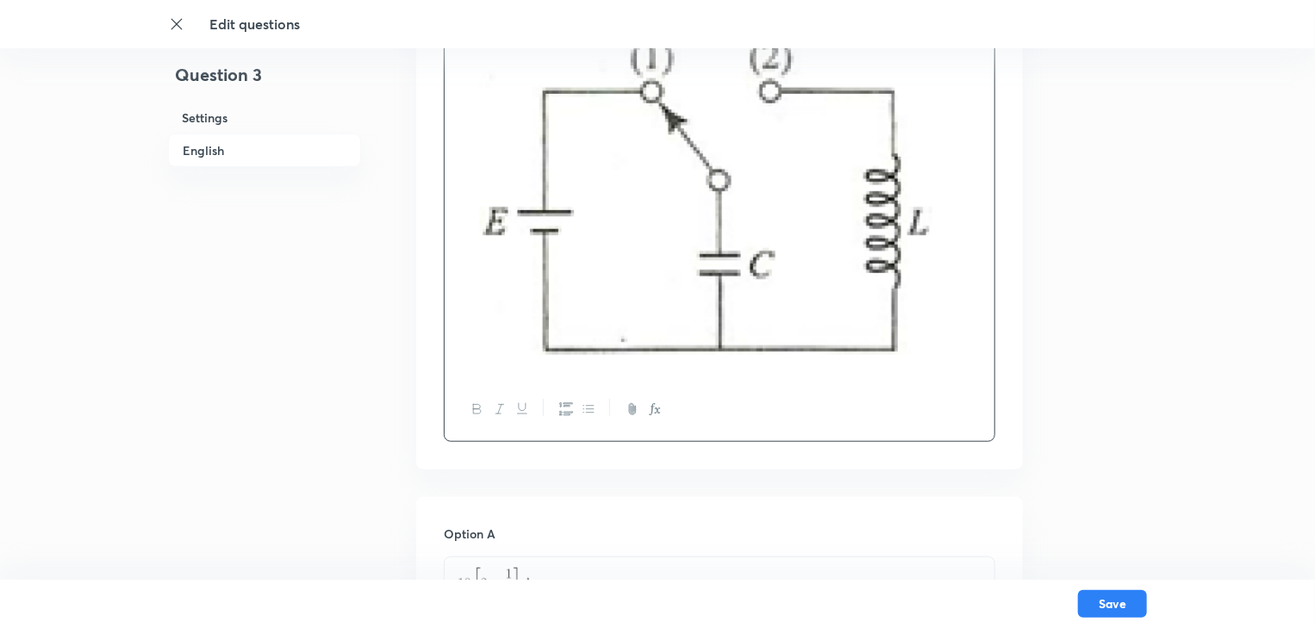
click at [791, 331] on img at bounding box center [706, 198] width 496 height 330
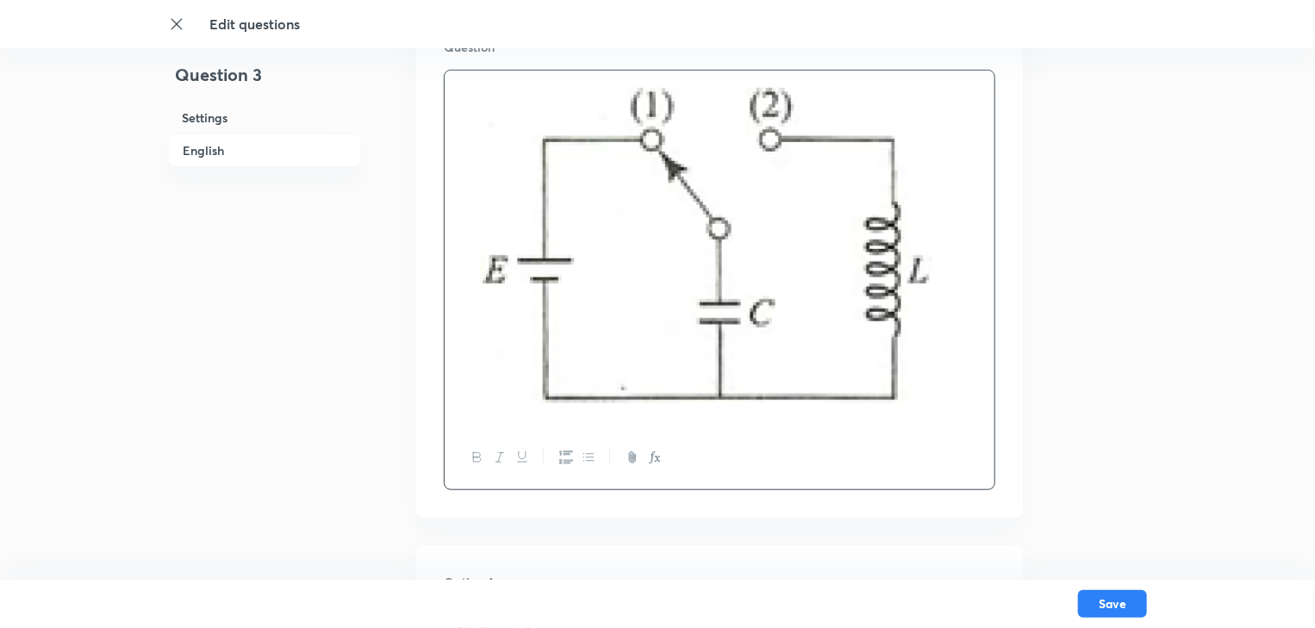
scroll to position [552, 0]
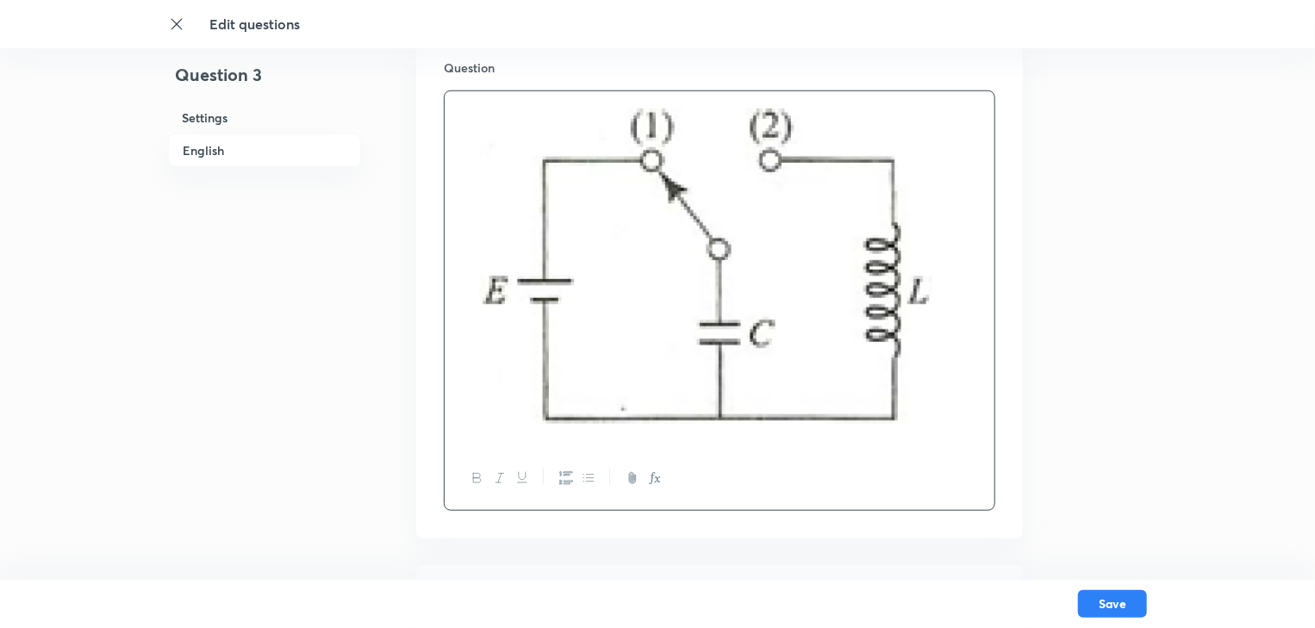
click at [724, 290] on img at bounding box center [706, 267] width 496 height 330
click at [724, 289] on img at bounding box center [706, 267] width 496 height 330
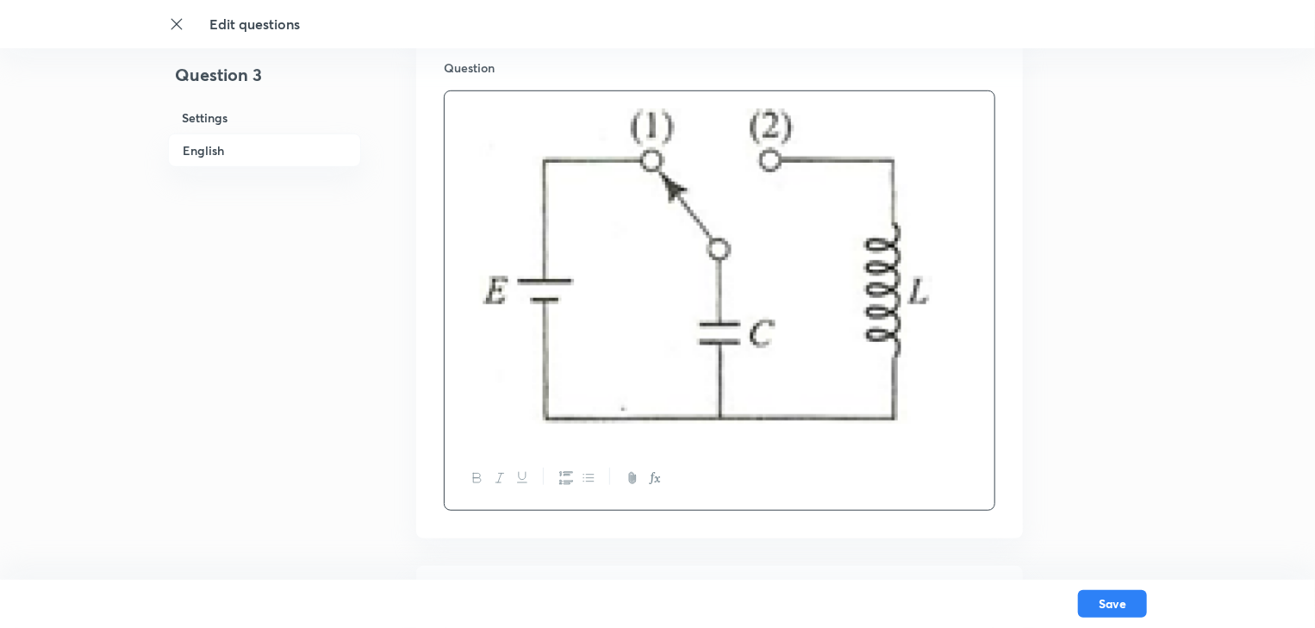
click at [724, 289] on img at bounding box center [706, 267] width 496 height 330
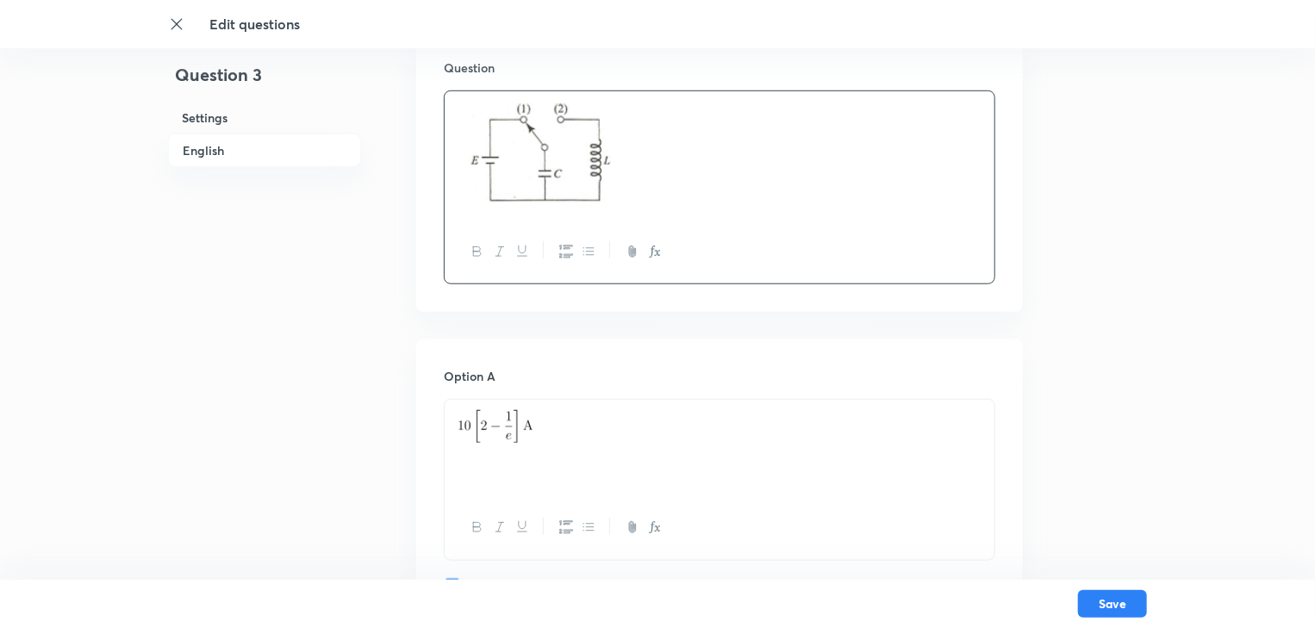
click at [474, 140] on img at bounding box center [538, 153] width 160 height 103
click at [467, 148] on img at bounding box center [538, 153] width 160 height 103
click at [469, 147] on img at bounding box center [538, 153] width 160 height 103
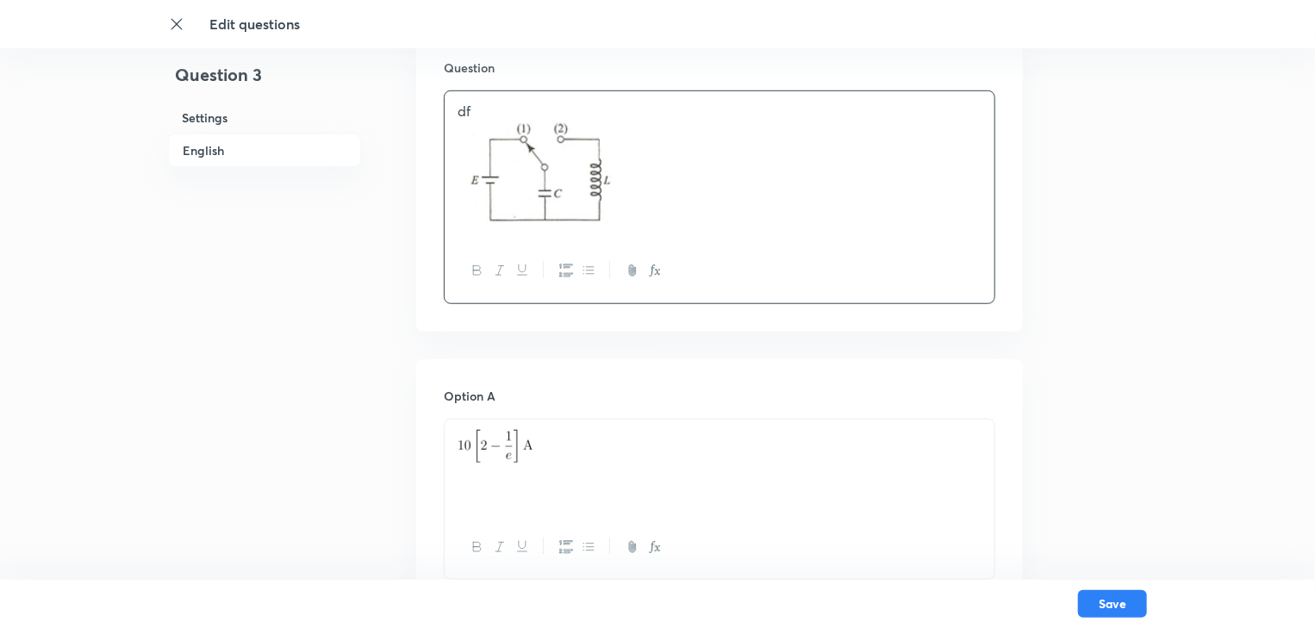
click at [479, 117] on p "df" at bounding box center [720, 112] width 524 height 20
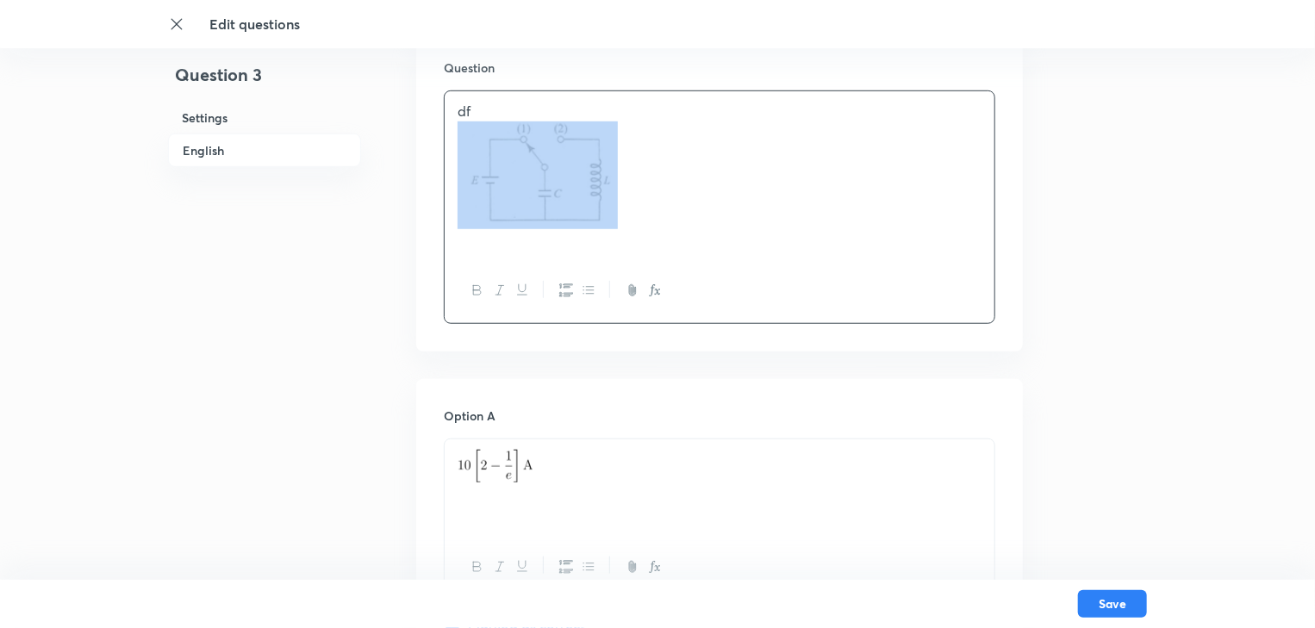
click at [473, 125] on div "df" at bounding box center [720, 175] width 550 height 168
click at [471, 109] on p "df" at bounding box center [720, 112] width 524 height 20
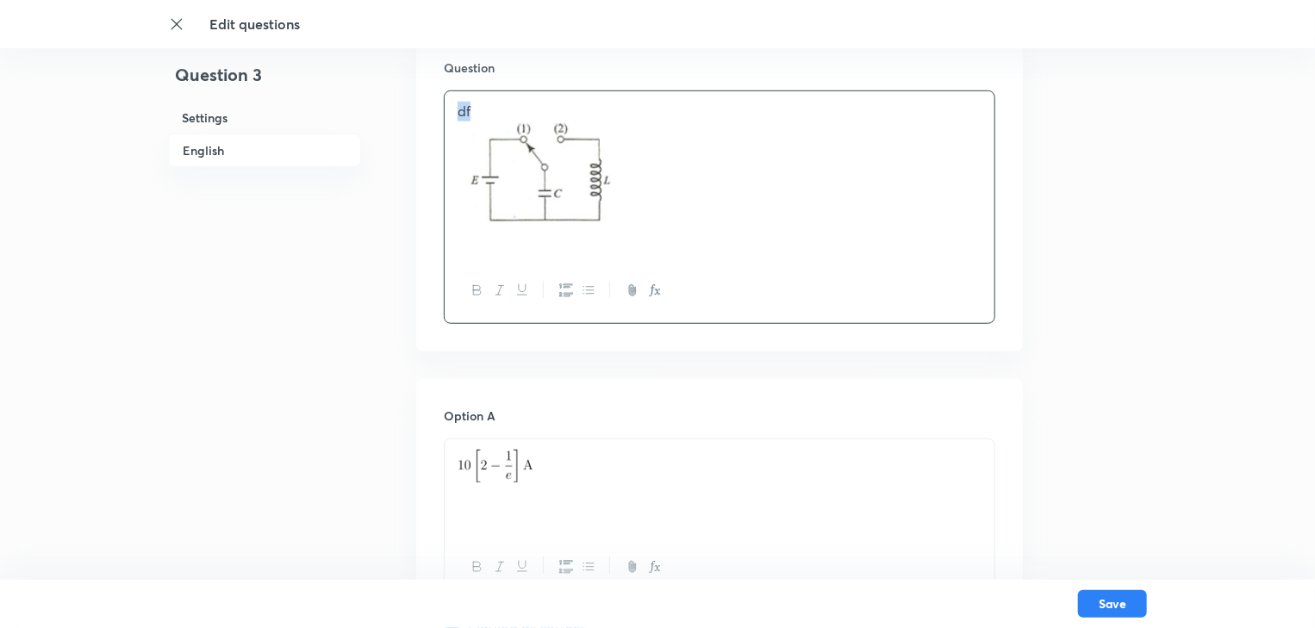
drag, startPoint x: 471, startPoint y: 109, endPoint x: 446, endPoint y: 106, distance: 26.1
click at [446, 106] on div "df" at bounding box center [720, 175] width 550 height 168
click at [652, 284] on icon "button" at bounding box center [655, 291] width 14 height 14
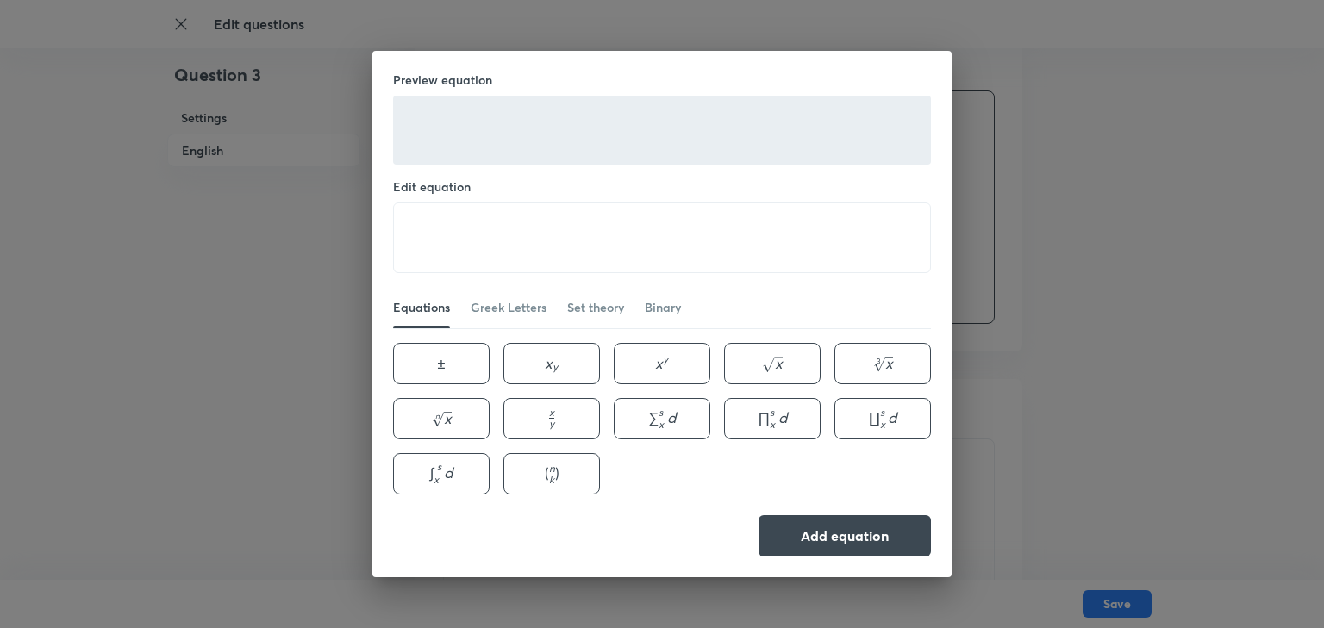
click at [1016, 259] on div "Preview equation Edit equation ​ Equations Greek Letters Set theory Binary ± \p…" at bounding box center [662, 314] width 1324 height 628
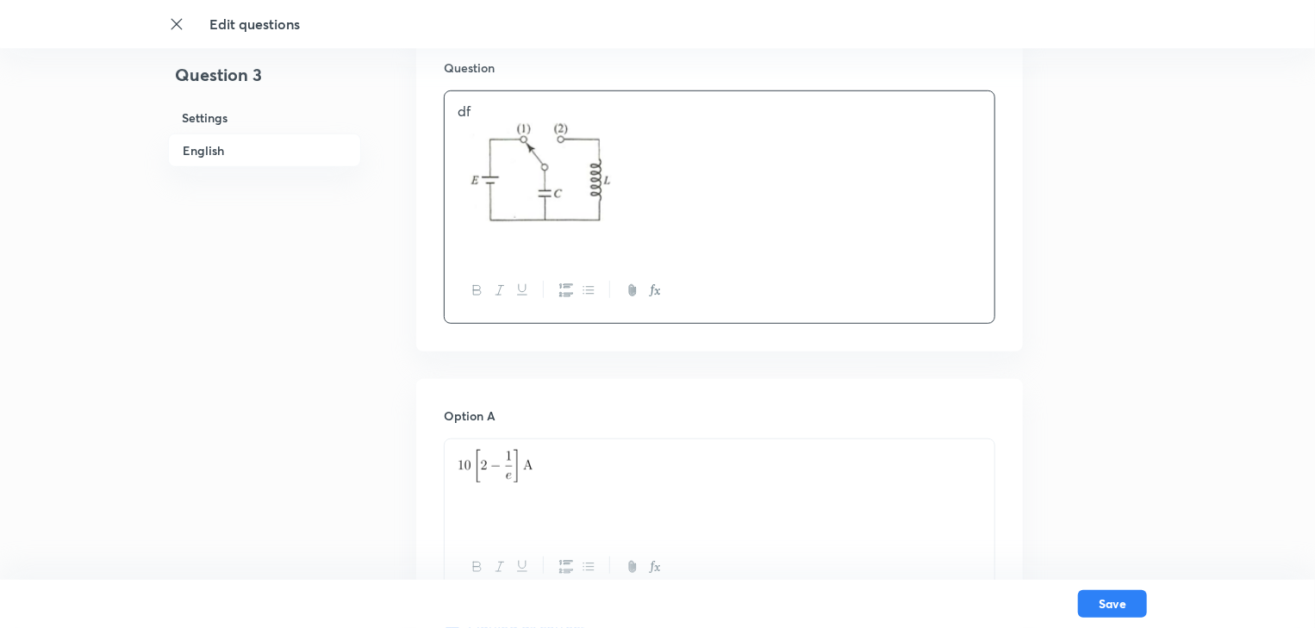
click at [634, 290] on icon "button" at bounding box center [633, 291] width 14 height 14
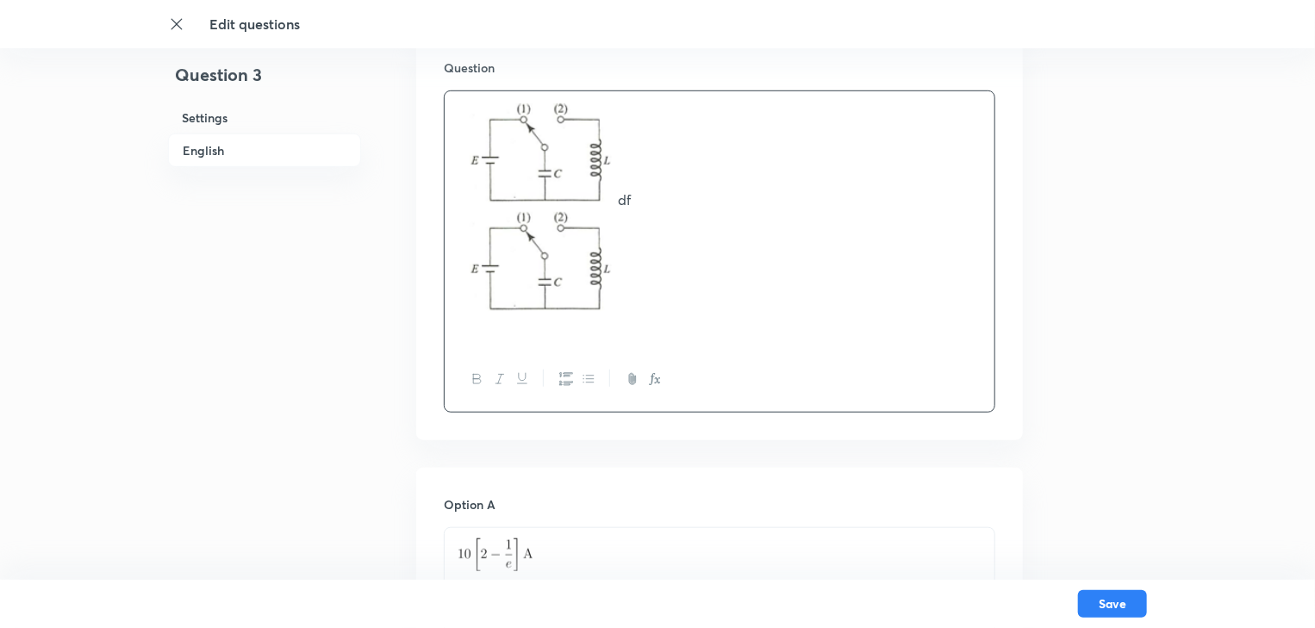
drag, startPoint x: 574, startPoint y: 180, endPoint x: 521, endPoint y: 169, distance: 54.6
click at [521, 169] on img at bounding box center [538, 153] width 160 height 103
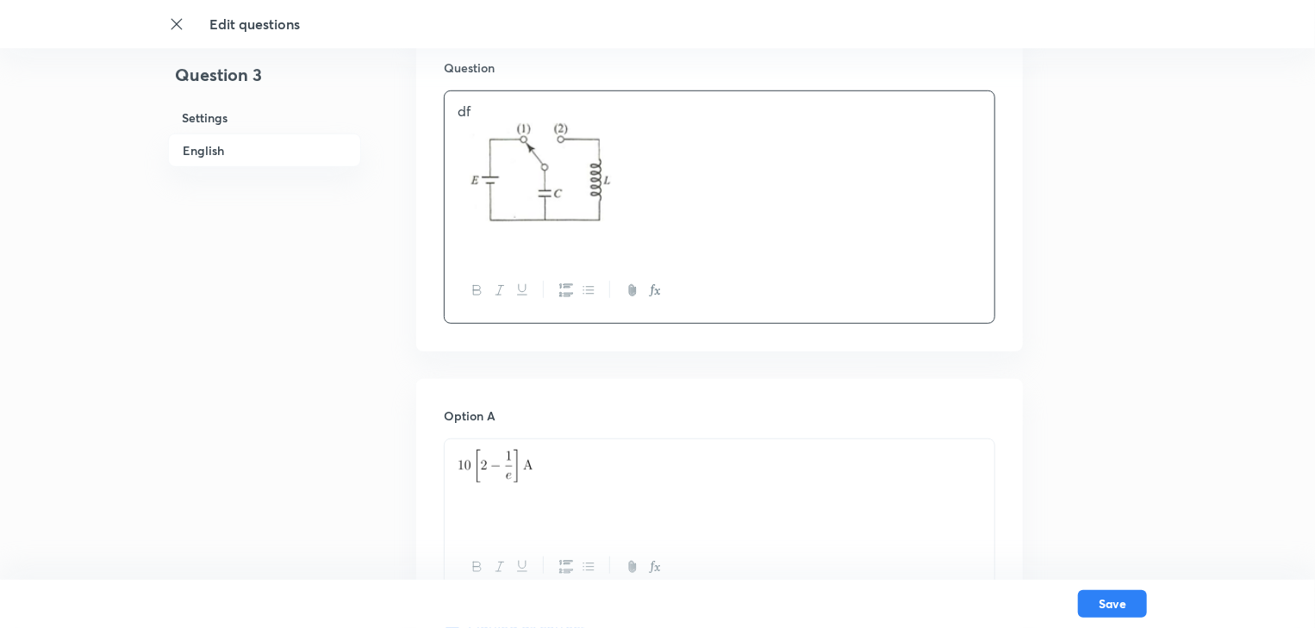
drag, startPoint x: 496, startPoint y: 121, endPoint x: 440, endPoint y: 115, distance: 57.1
click at [440, 115] on div "Question df" at bounding box center [719, 191] width 607 height 321
click at [465, 106] on p "df" at bounding box center [720, 112] width 524 height 20
drag, startPoint x: 476, startPoint y: 110, endPoint x: 522, endPoint y: 115, distance: 46.8
click at [449, 106] on div "df" at bounding box center [720, 175] width 550 height 168
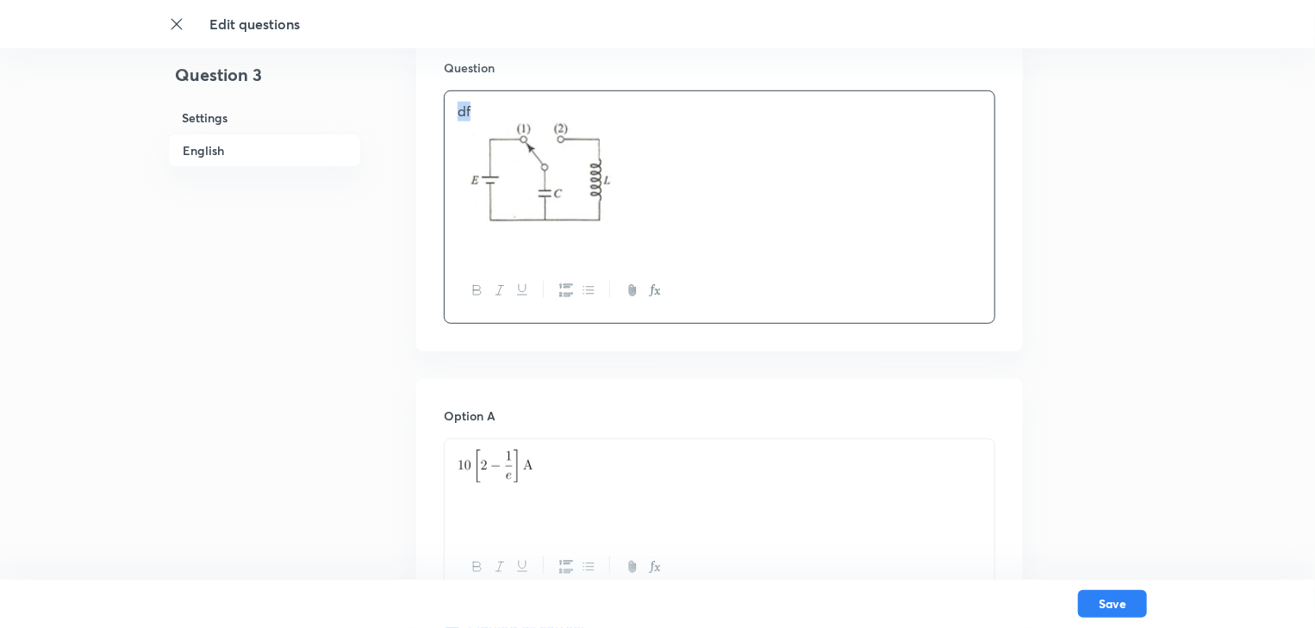
click at [634, 282] on button "button" at bounding box center [632, 291] width 22 height 22
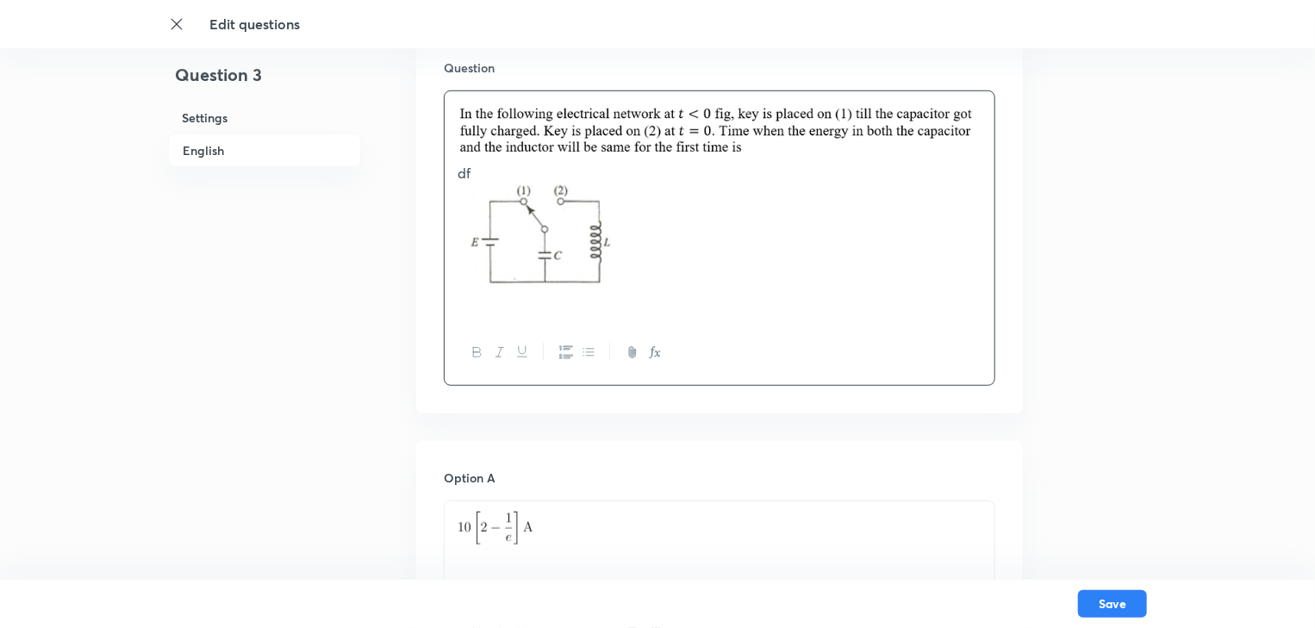
click at [465, 172] on p "df" at bounding box center [720, 143] width 524 height 82
click at [472, 176] on p "df" at bounding box center [720, 143] width 524 height 82
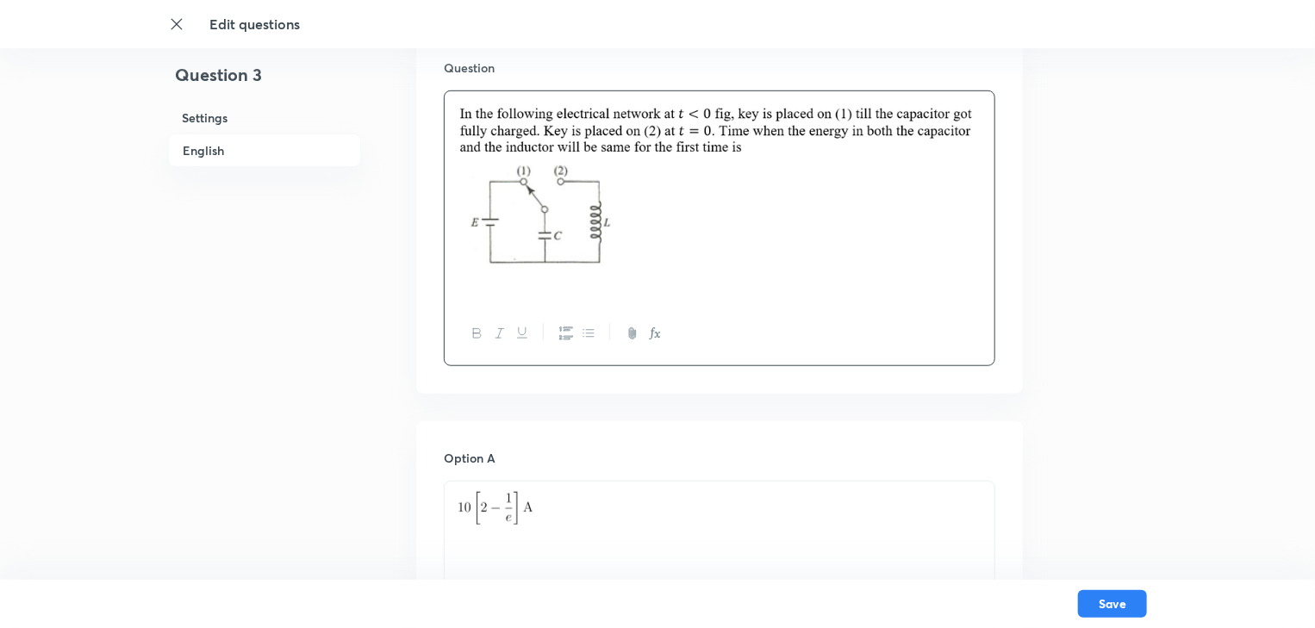
drag, startPoint x: 569, startPoint y: 535, endPoint x: 412, endPoint y: 514, distance: 158.3
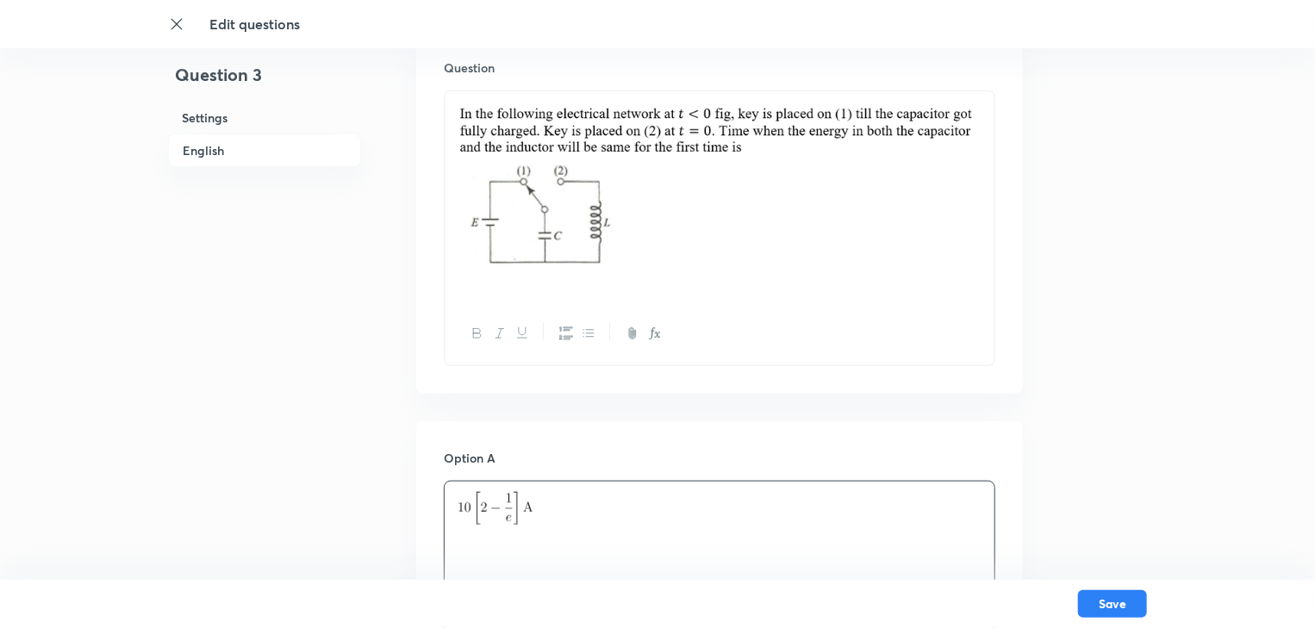
drag, startPoint x: 552, startPoint y: 521, endPoint x: 428, endPoint y: 506, distance: 125.1
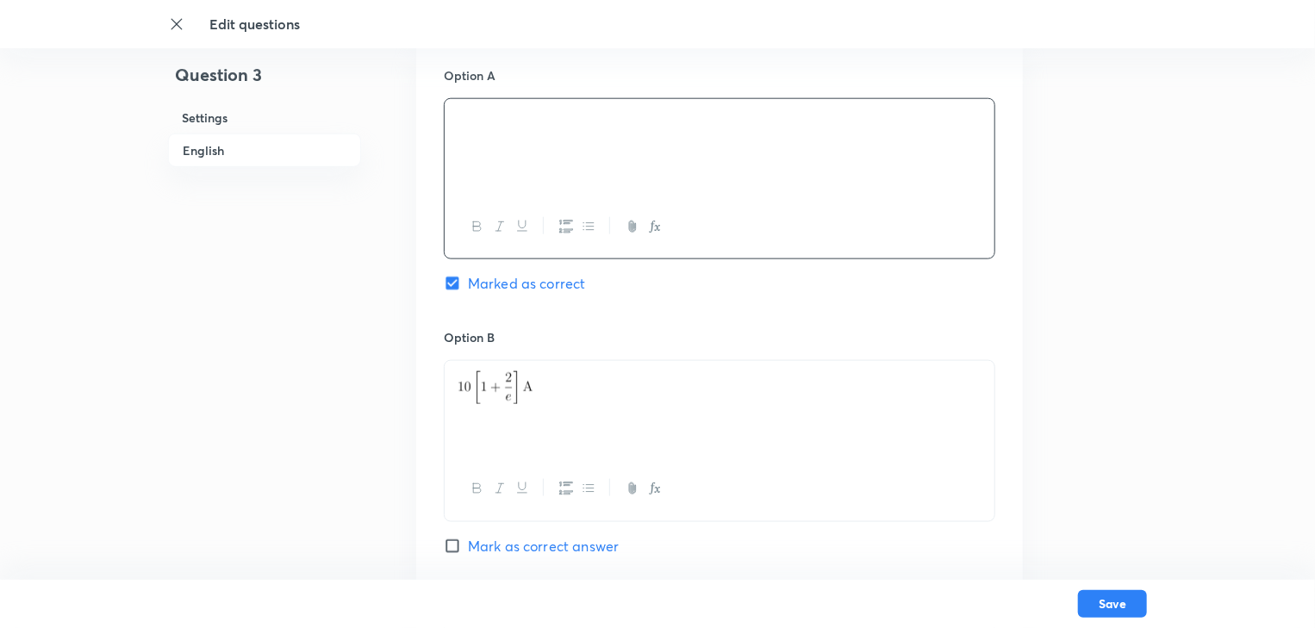
scroll to position [1034, 0]
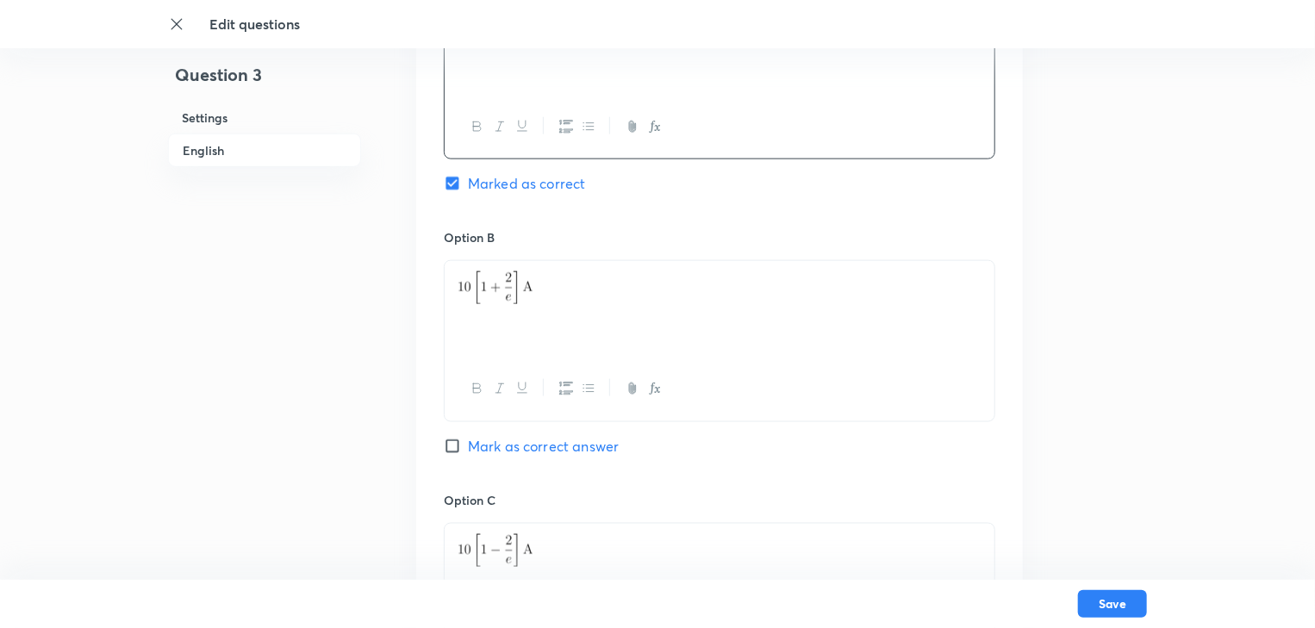
drag, startPoint x: 546, startPoint y: 303, endPoint x: 440, endPoint y: 300, distance: 106.1
click at [440, 300] on div "Option A Marked as correct Option B Mark as correct answer Option C Mark as cor…" at bounding box center [719, 474] width 607 height 1070
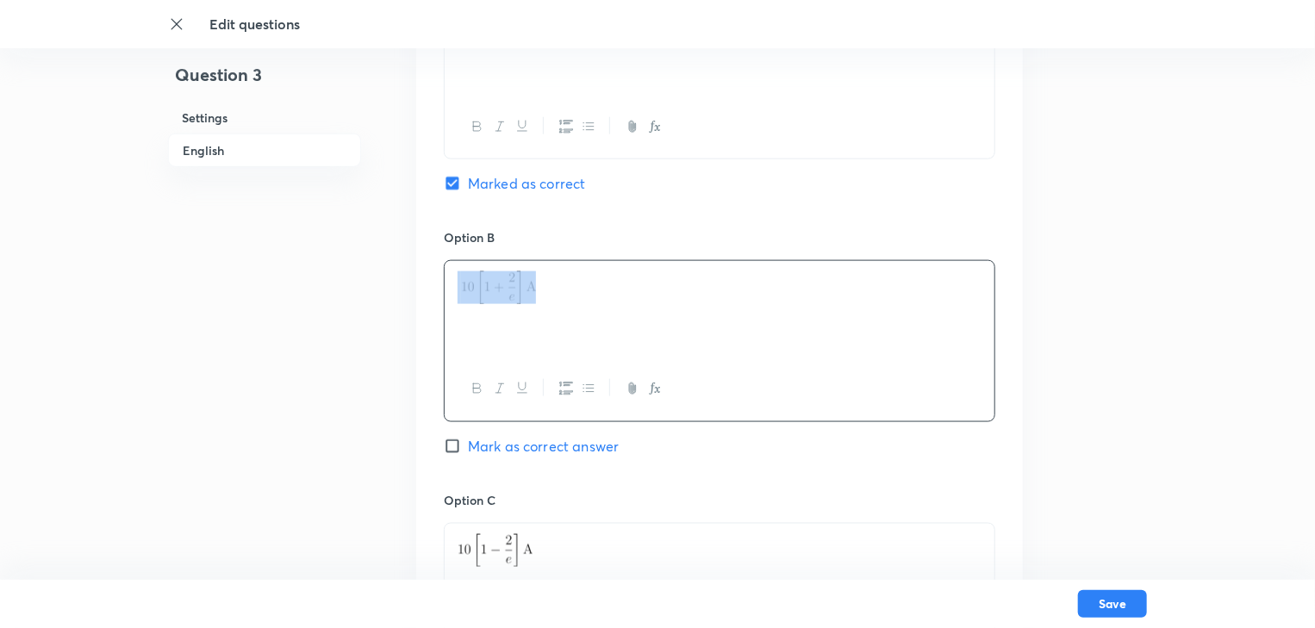
drag, startPoint x: 555, startPoint y: 300, endPoint x: 422, endPoint y: 290, distance: 133.1
click at [422, 290] on div "Option A Marked as correct Option B Mark as correct answer Option C Mark as cor…" at bounding box center [719, 474] width 607 height 1070
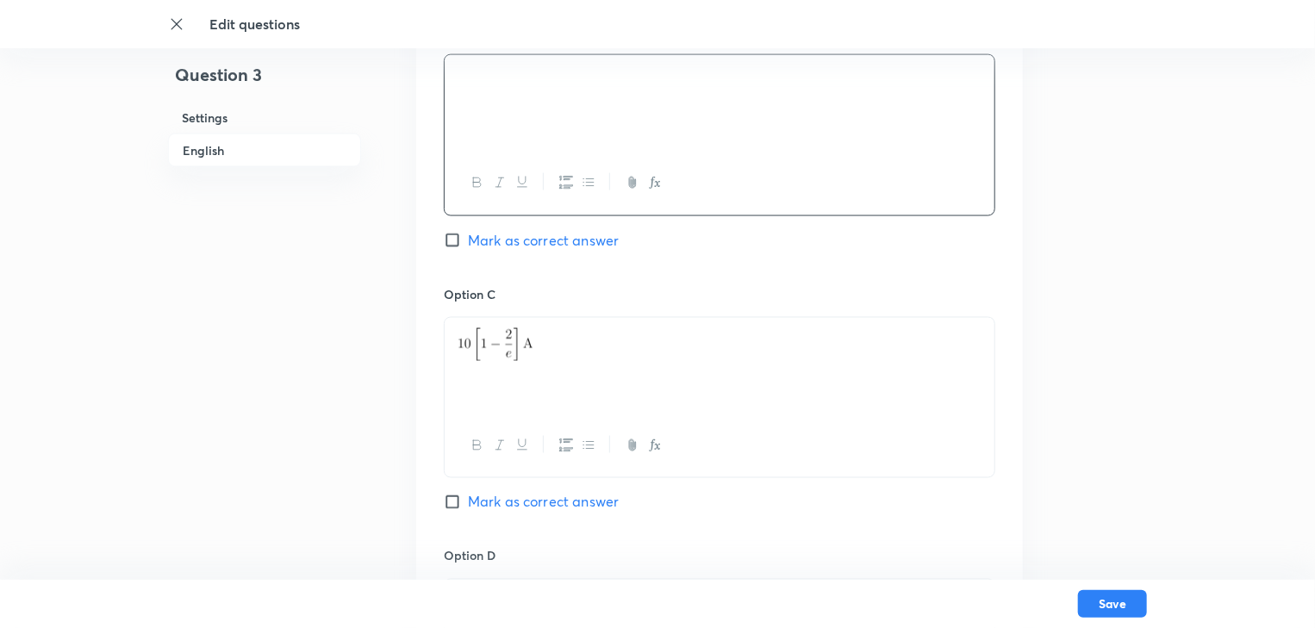
scroll to position [1241, 0]
drag, startPoint x: 554, startPoint y: 348, endPoint x: 415, endPoint y: 351, distance: 138.8
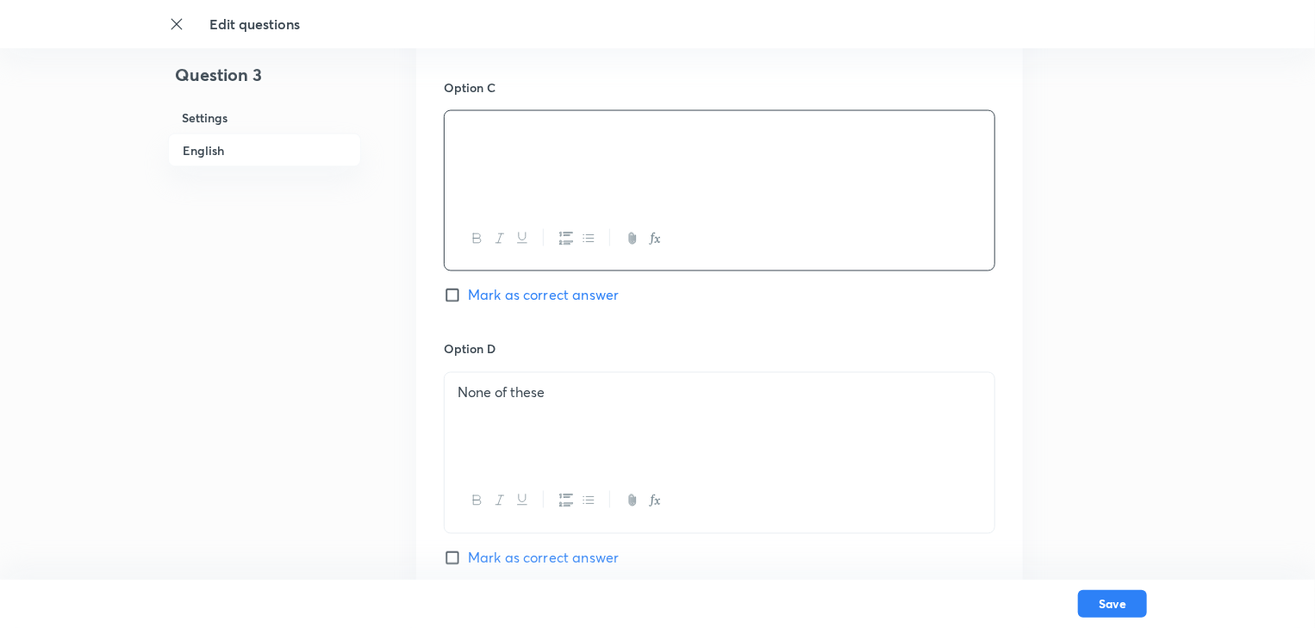
scroll to position [1448, 0]
drag, startPoint x: 565, startPoint y: 410, endPoint x: 431, endPoint y: 401, distance: 134.8
click at [431, 401] on div "Option A Marked as correct Option B Mark as correct answer Option C Mark as cor…" at bounding box center [719, 60] width 607 height 1070
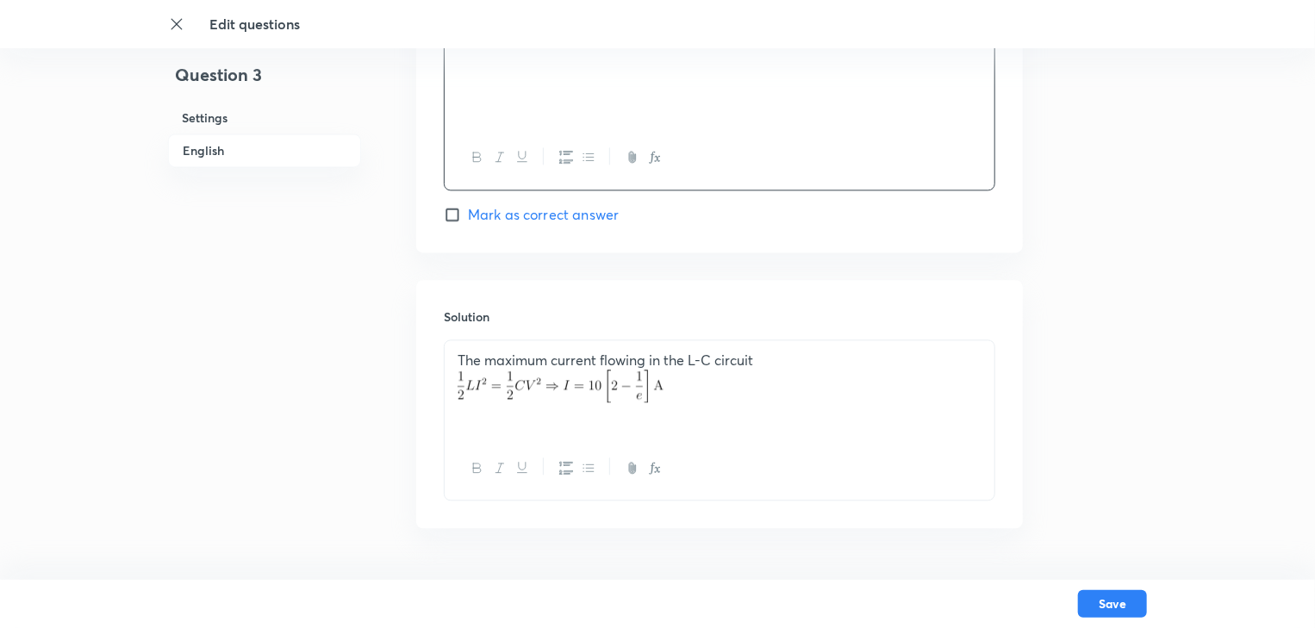
scroll to position [1793, 0]
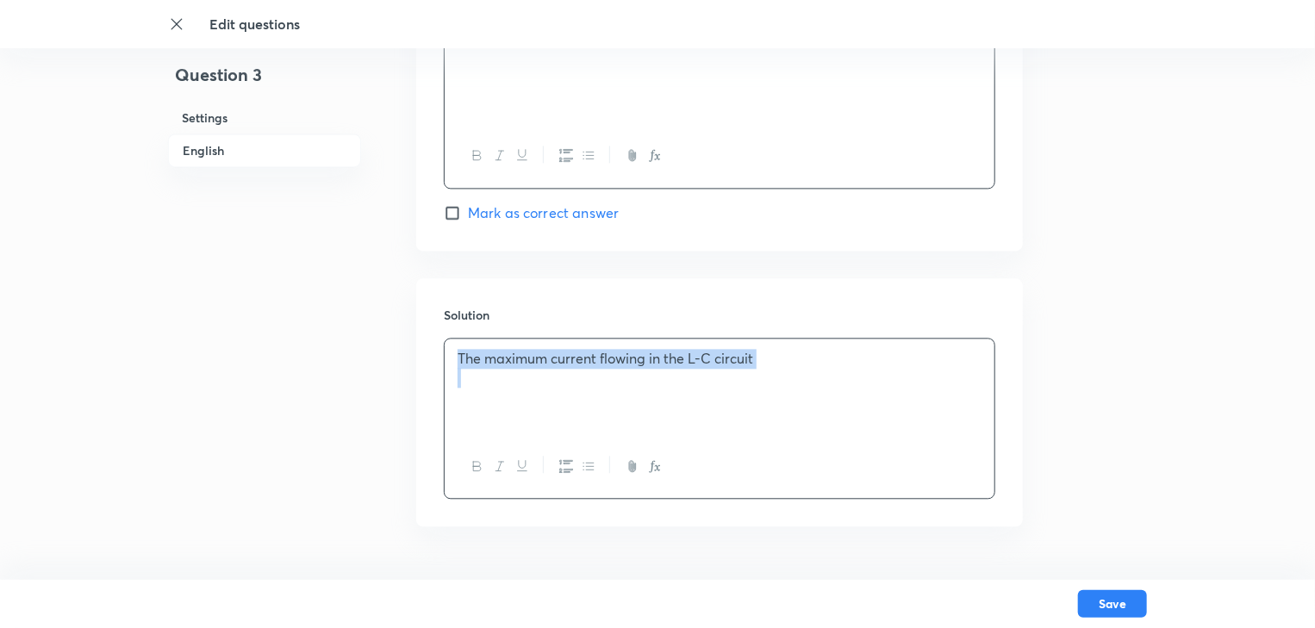
drag, startPoint x: 683, startPoint y: 396, endPoint x: 424, endPoint y: 348, distance: 263.9
click at [424, 348] on div "Solution The maximum current flowing in the L-C circuit" at bounding box center [719, 402] width 607 height 248
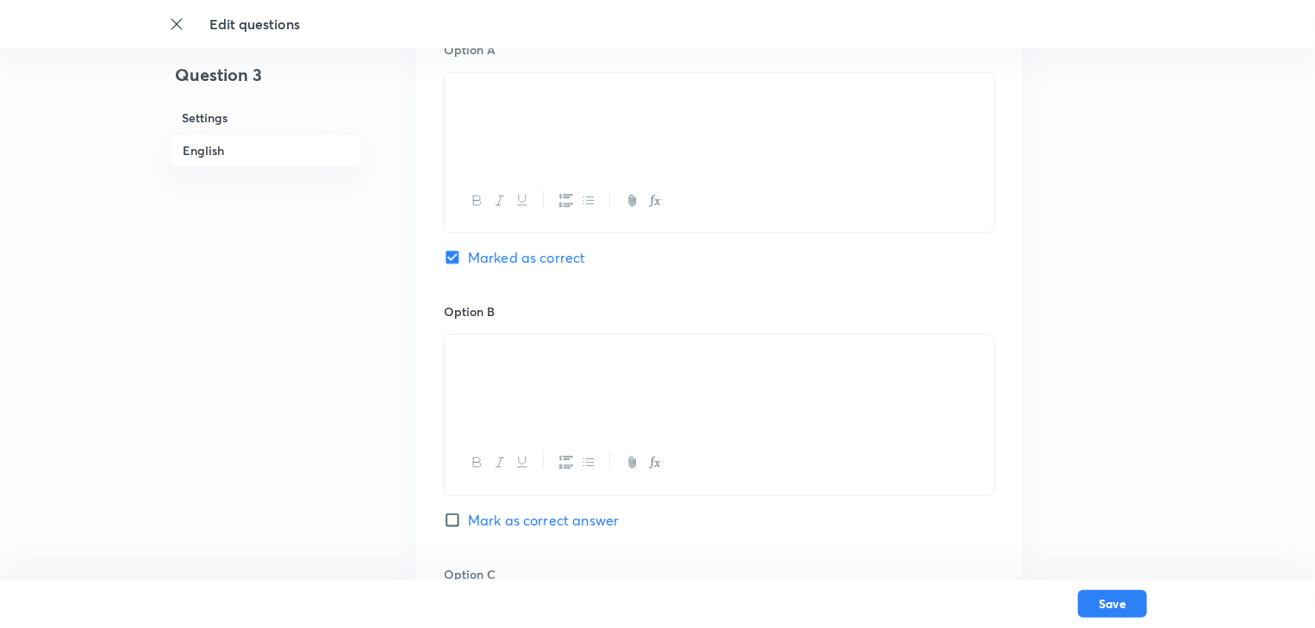
scroll to position [896, 0]
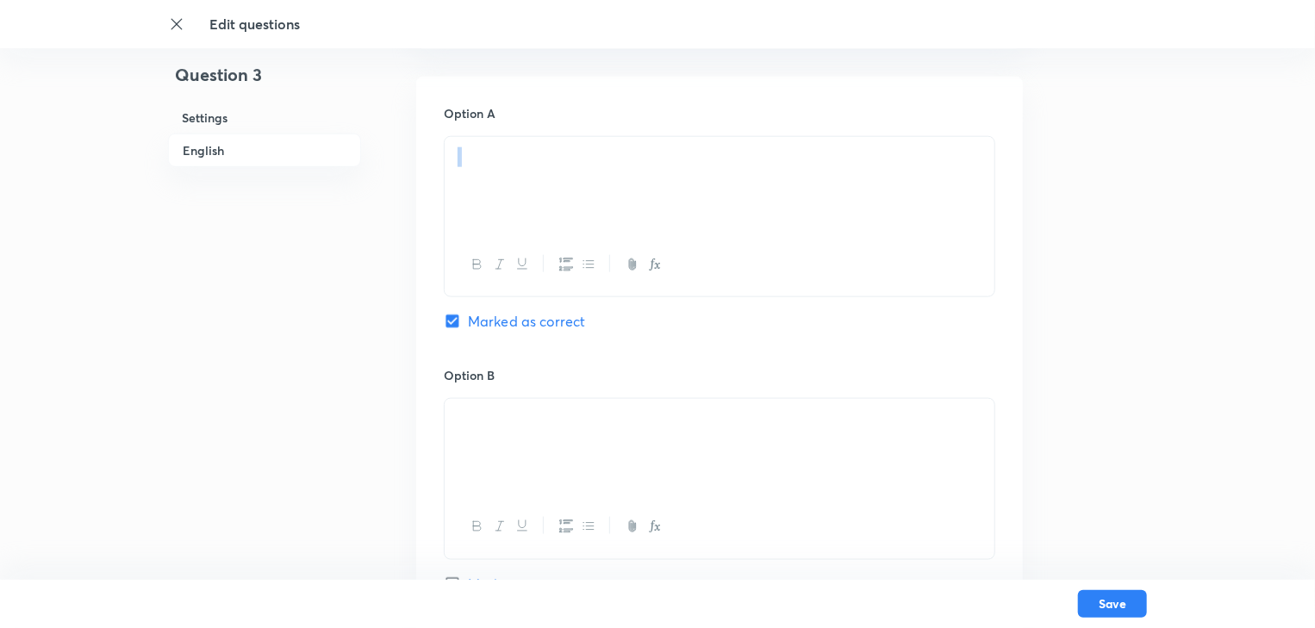
drag, startPoint x: 593, startPoint y: 171, endPoint x: 483, endPoint y: 174, distance: 110.4
click at [483, 167] on p at bounding box center [720, 157] width 524 height 20
copy p
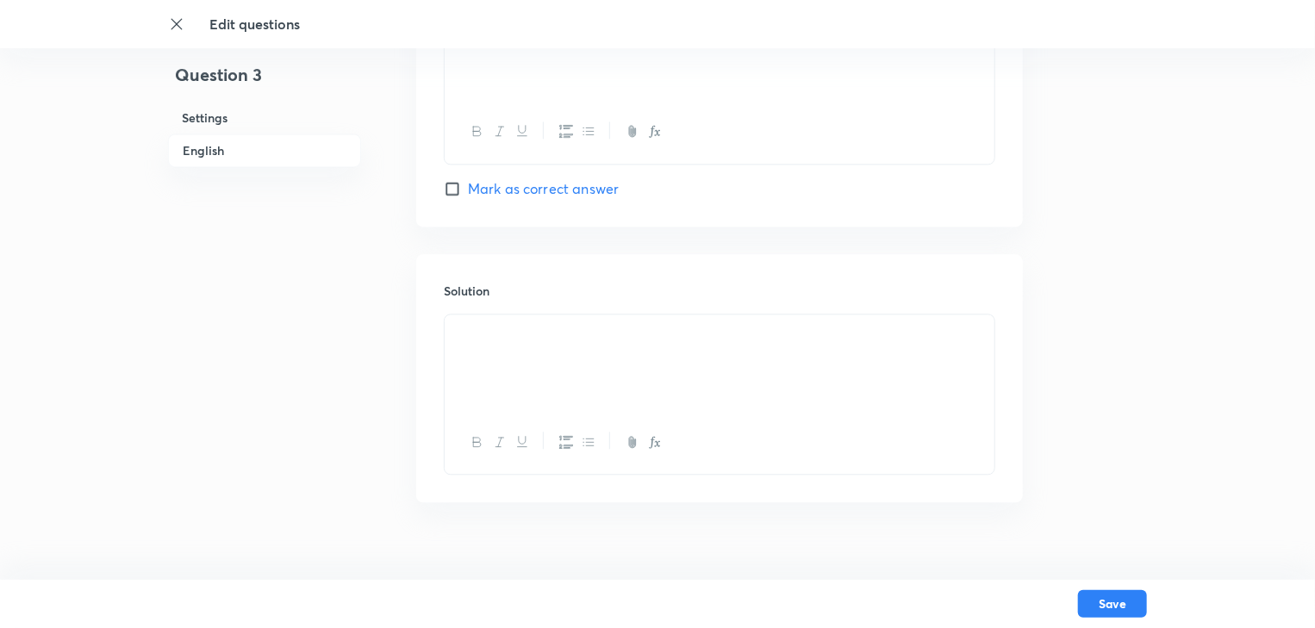
scroll to position [1840, 0]
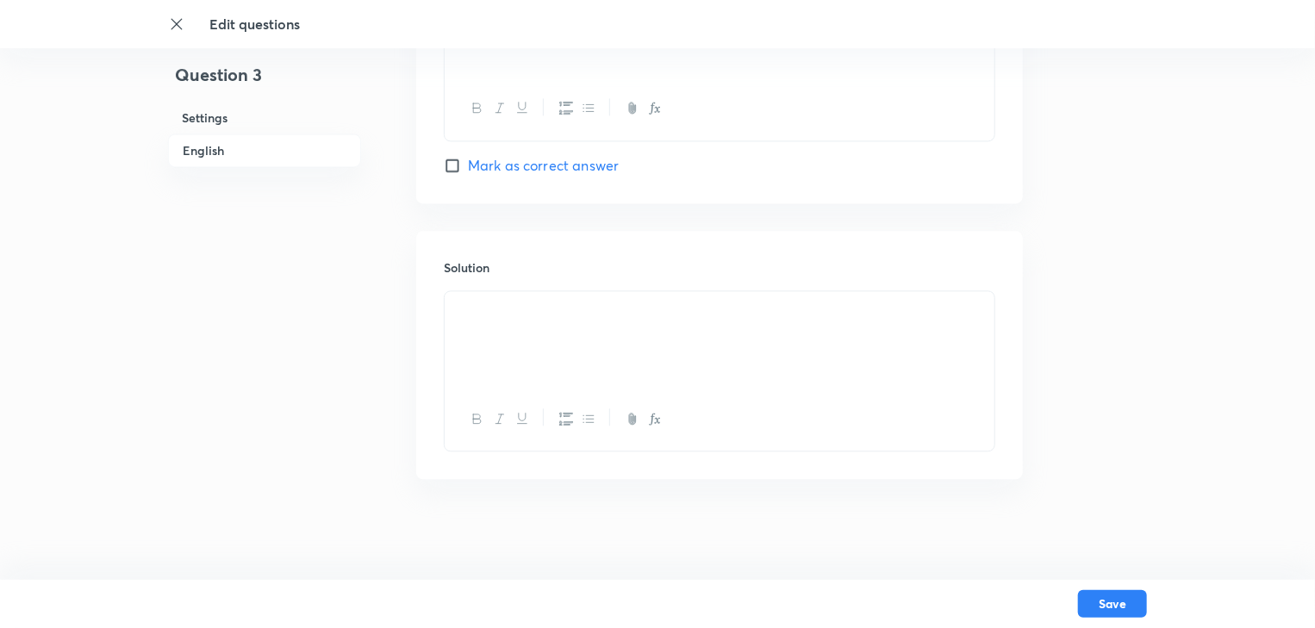
click at [493, 331] on div at bounding box center [720, 339] width 550 height 97
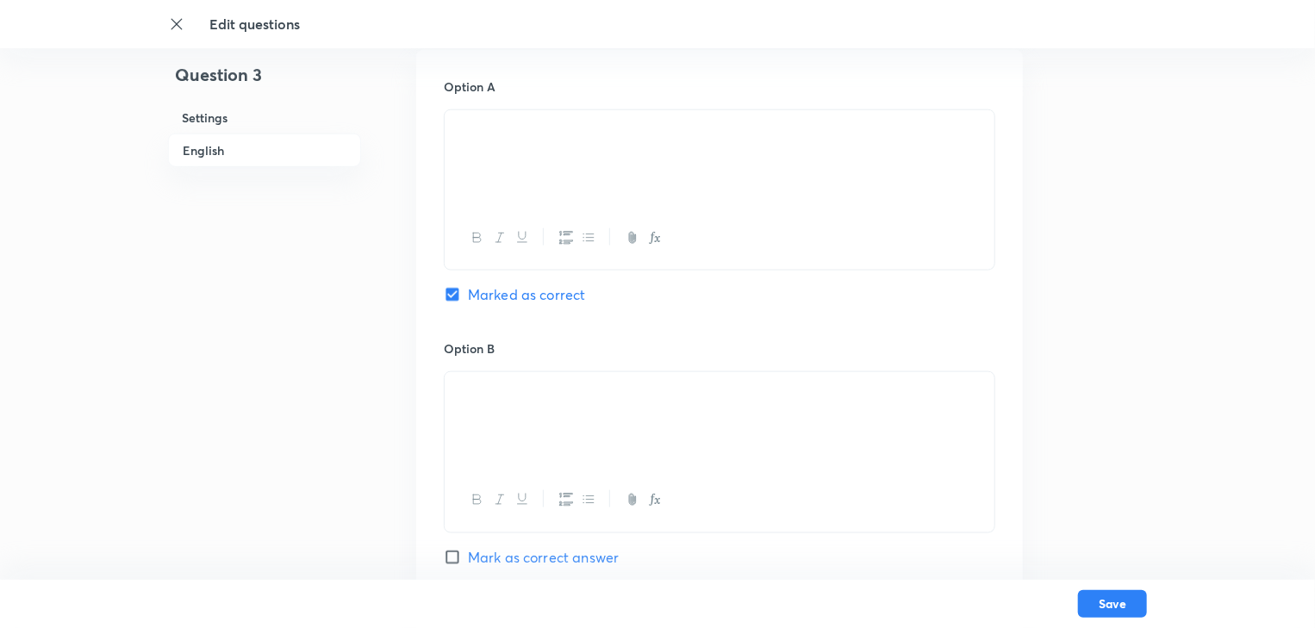
scroll to position [827, 0]
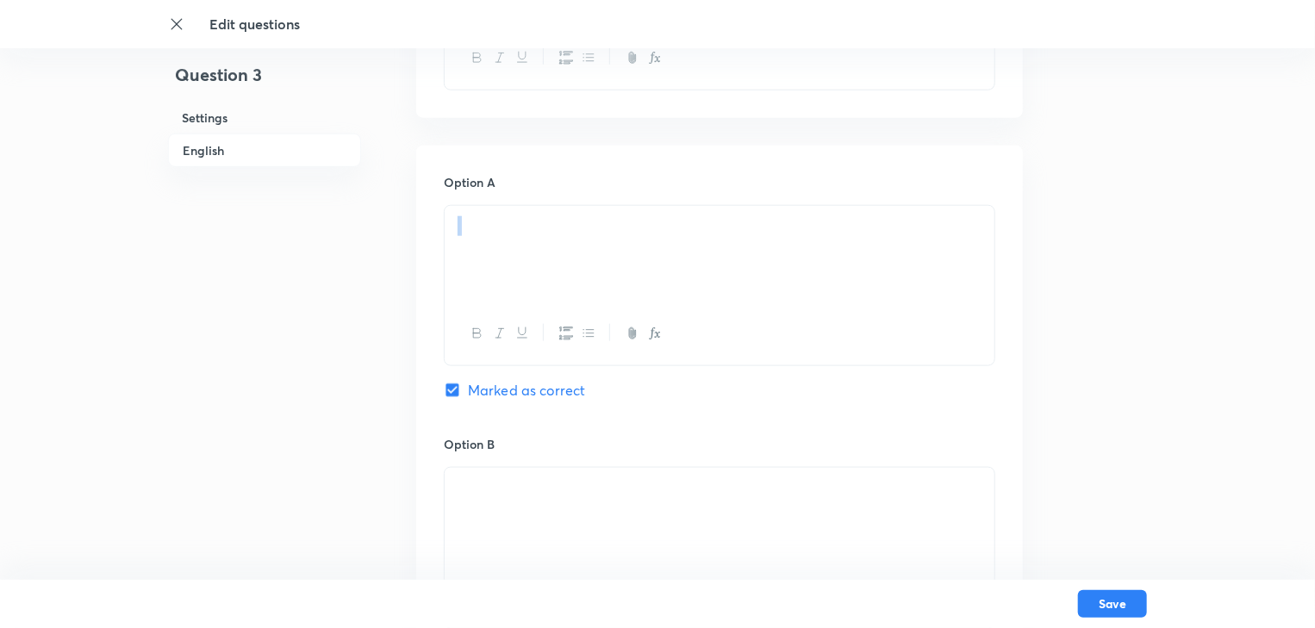
drag, startPoint x: 459, startPoint y: 233, endPoint x: 410, endPoint y: 233, distance: 48.3
click at [410, 233] on div "Question 3 Settings English Settings Type Single choice correct 4 options + 4 m…" at bounding box center [657, 408] width 979 height 2306
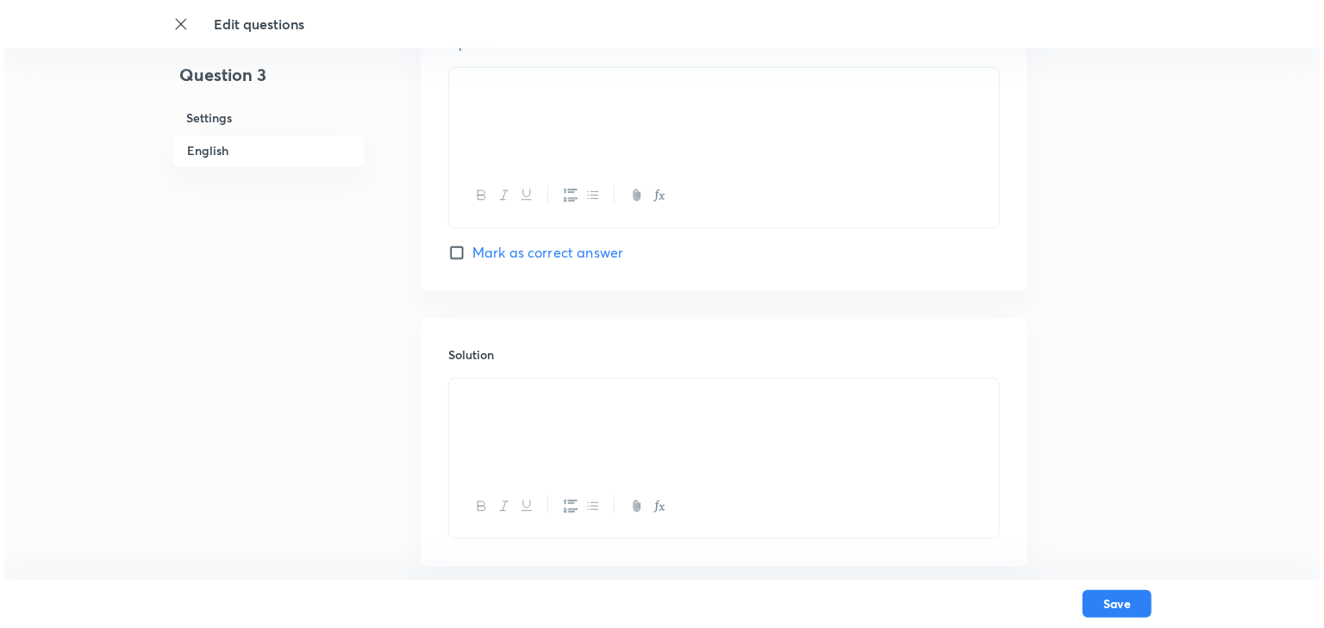
scroll to position [1840, 0]
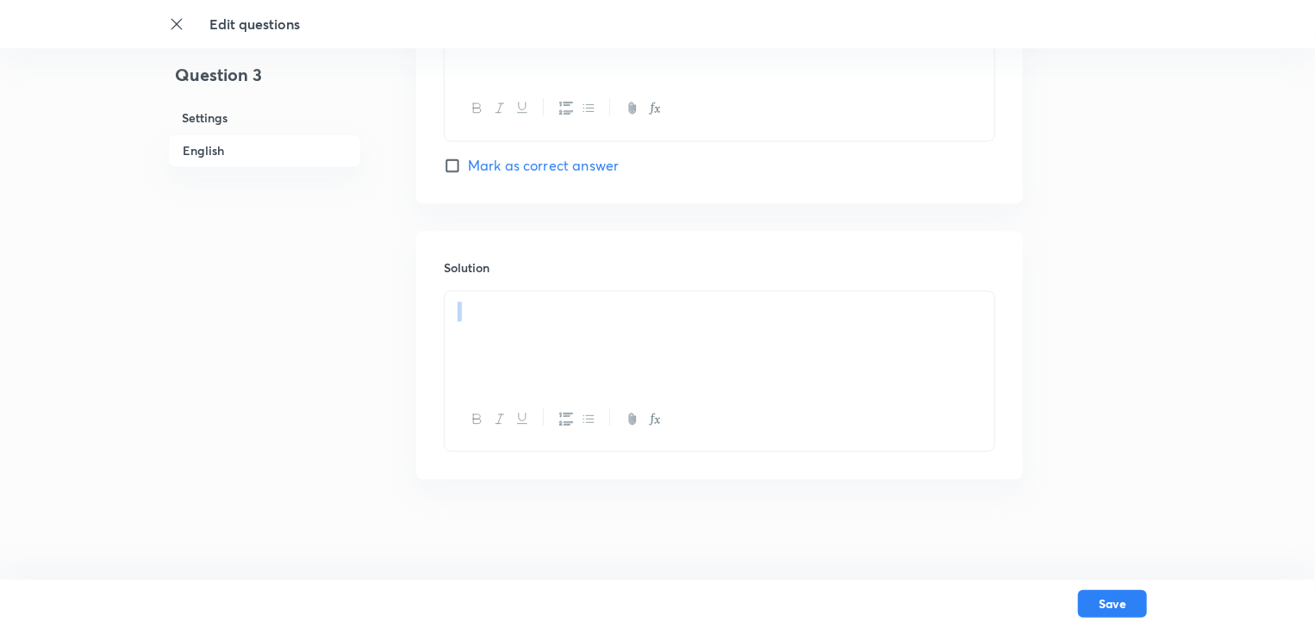
drag, startPoint x: 559, startPoint y: 334, endPoint x: 445, endPoint y: 326, distance: 114.9
click at [445, 326] on div at bounding box center [720, 339] width 550 height 97
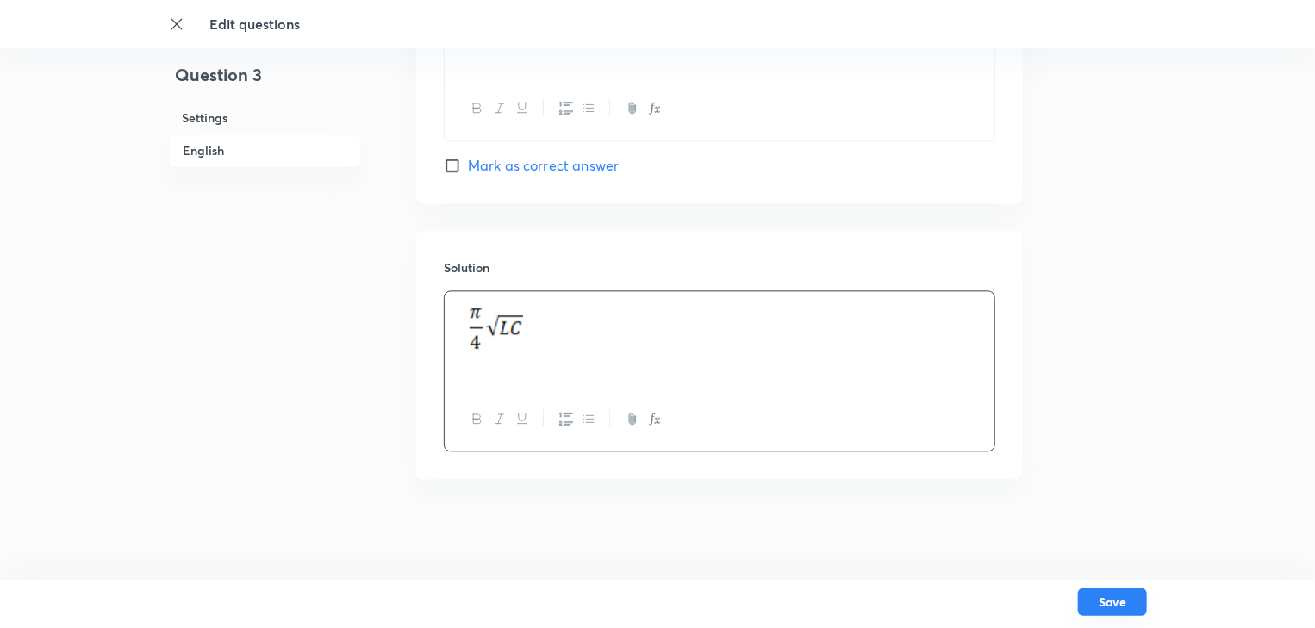
click at [1129, 603] on button "Save" at bounding box center [1112, 603] width 69 height 28
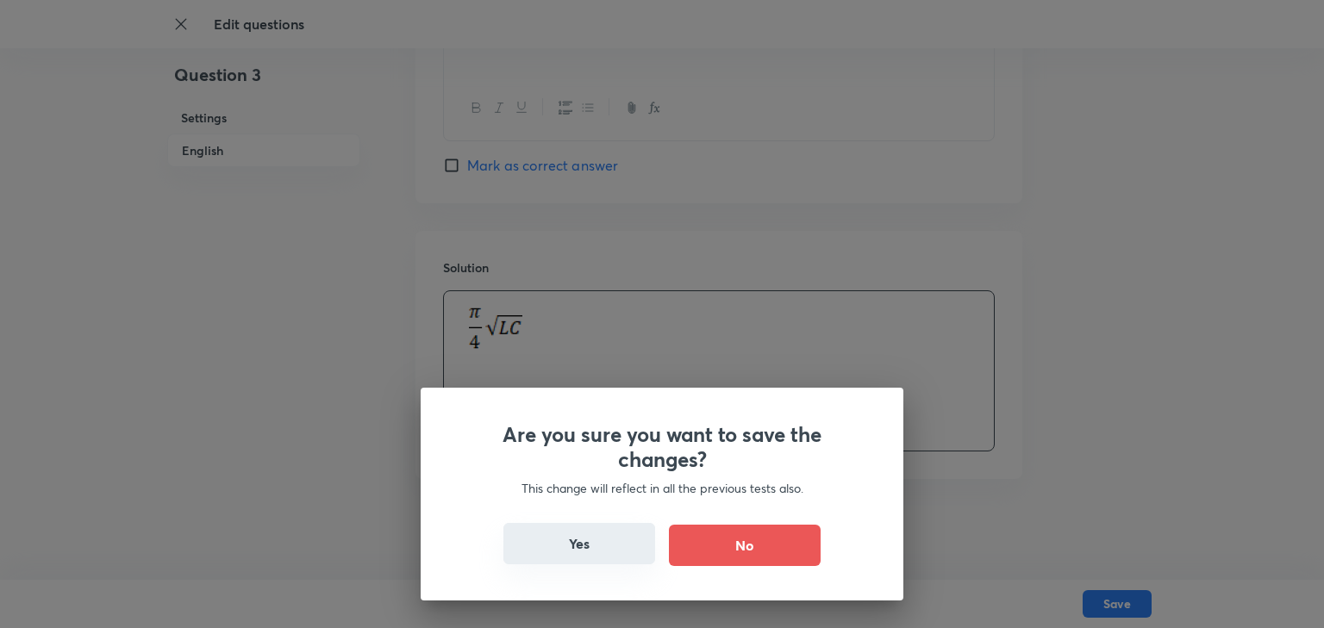
click at [575, 555] on button "Yes" at bounding box center [579, 543] width 152 height 41
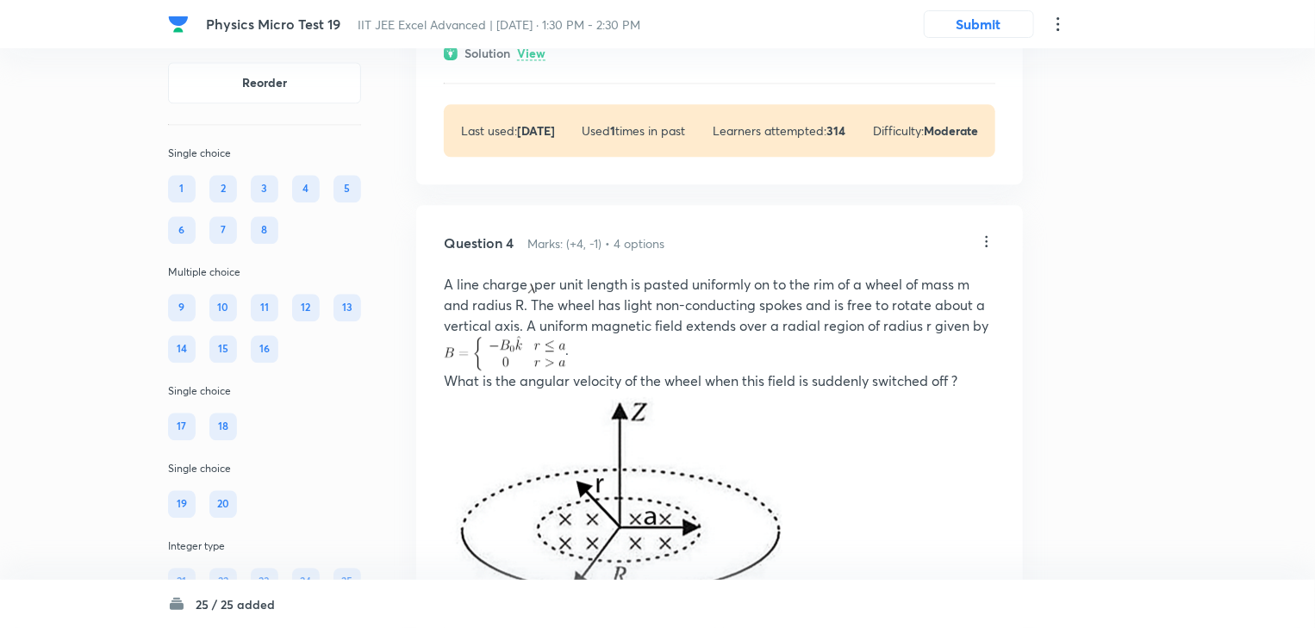
scroll to position [2069, 0]
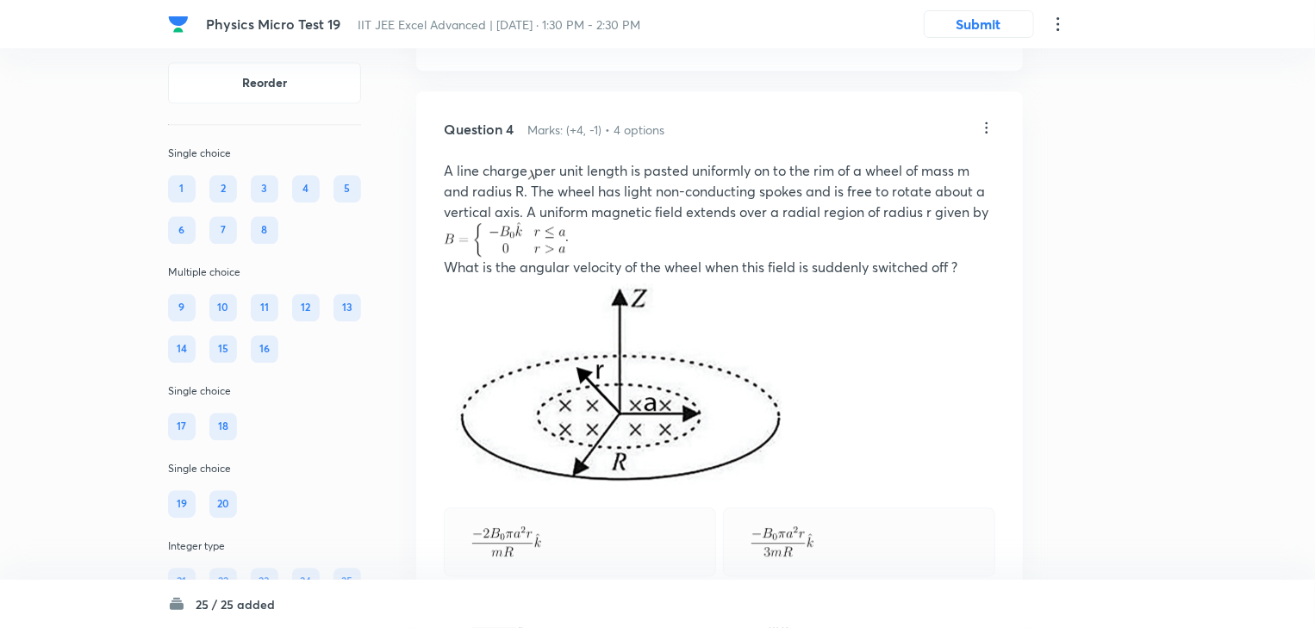
click at [984, 136] on icon at bounding box center [986, 127] width 17 height 17
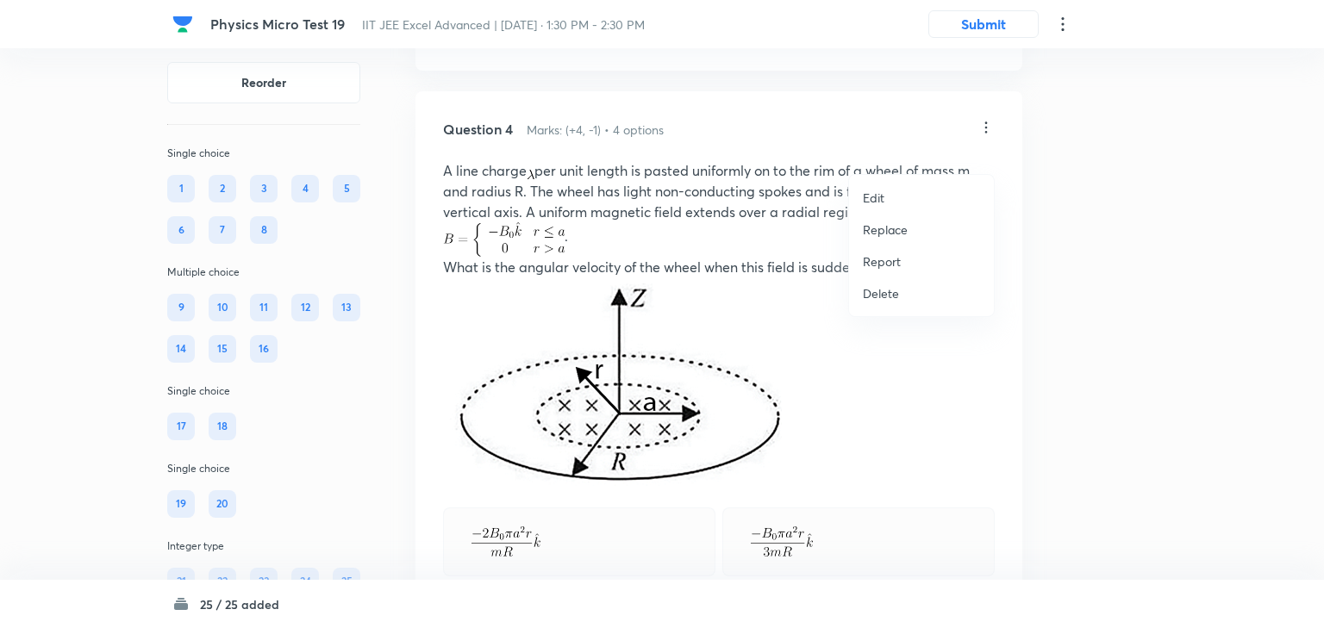
click at [883, 197] on p "Edit" at bounding box center [874, 198] width 22 height 18
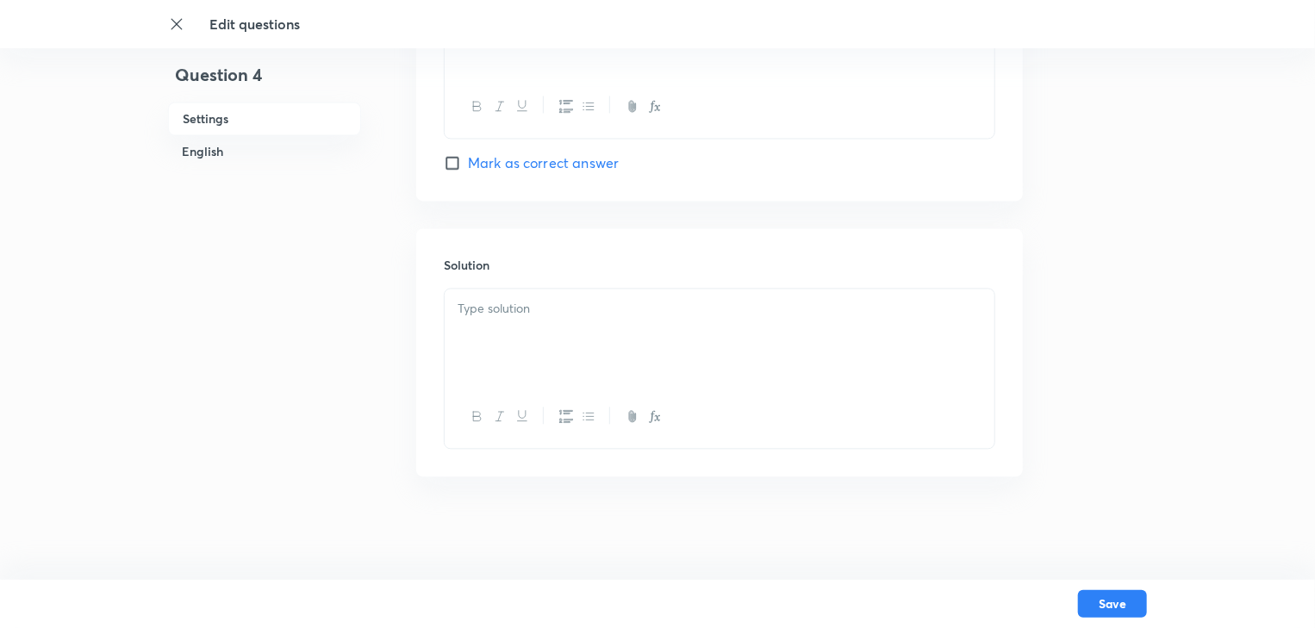
checkbox input "true"
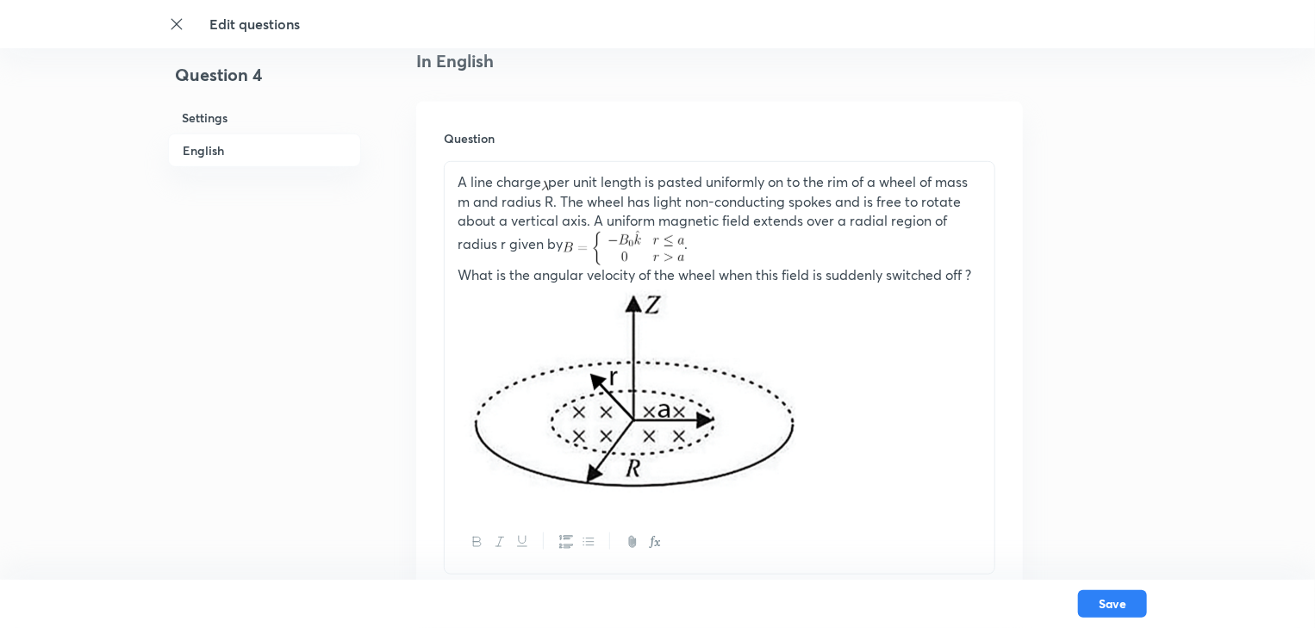
scroll to position [483, 0]
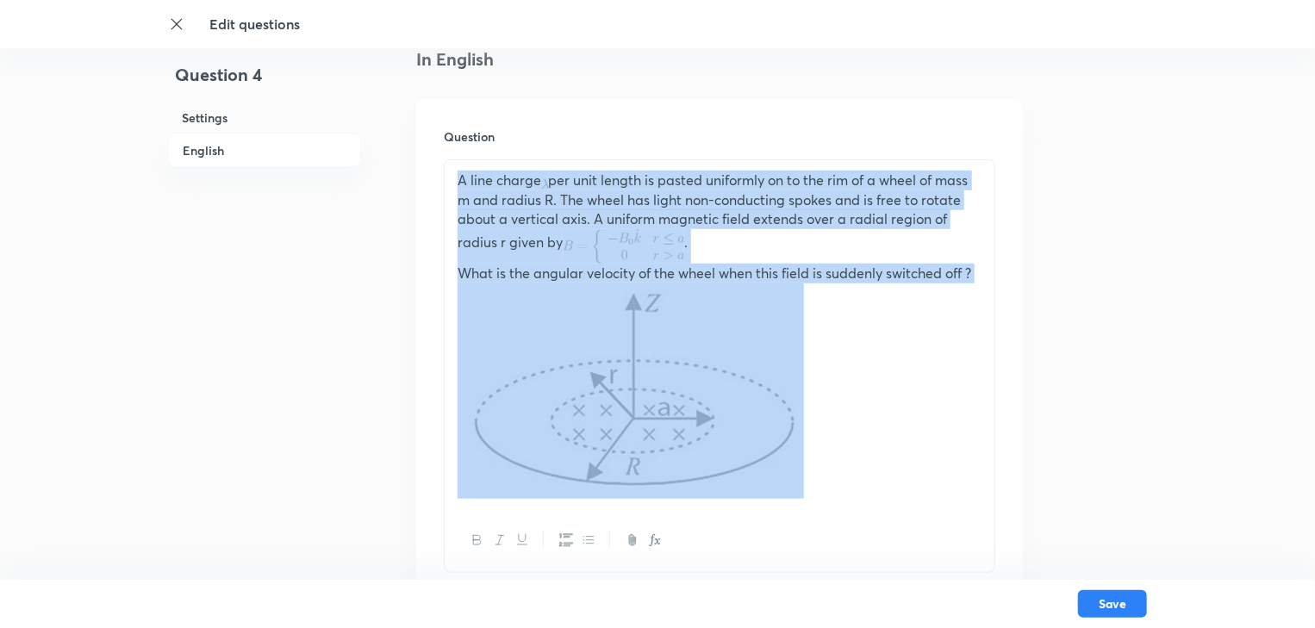
drag, startPoint x: 862, startPoint y: 441, endPoint x: 415, endPoint y: 180, distance: 517.2
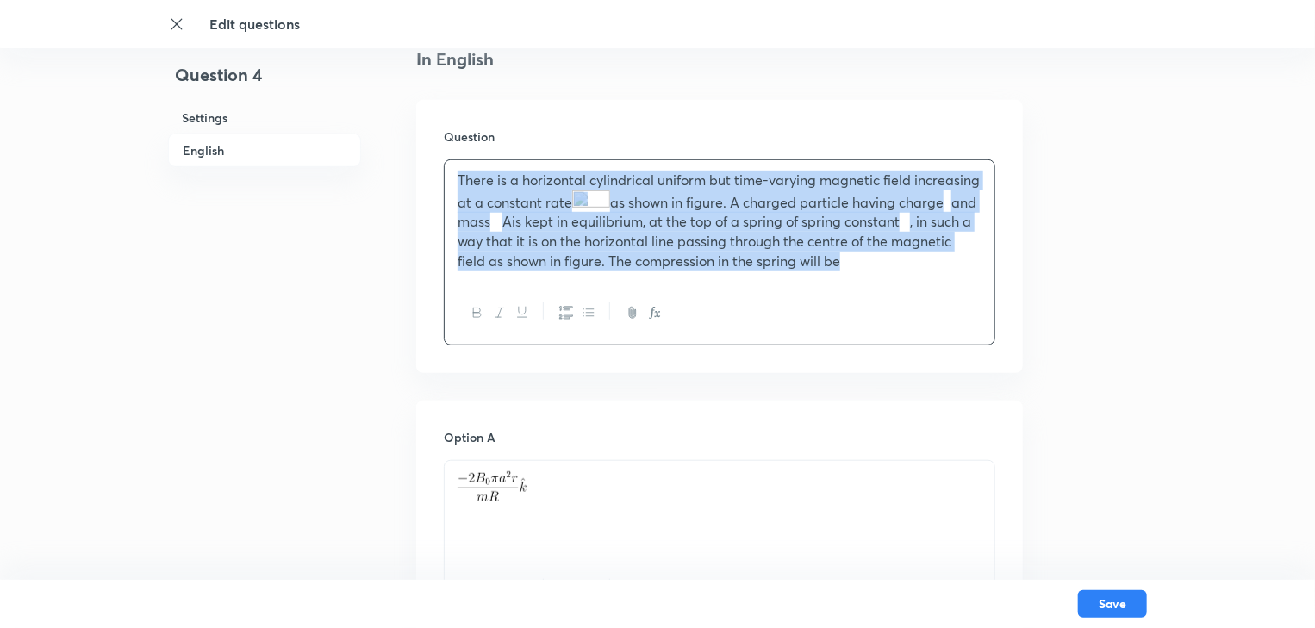
drag, startPoint x: 479, startPoint y: 286, endPoint x: 438, endPoint y: 169, distance: 124.3
click at [438, 169] on div "Question There is a horizontal cylindrical uniform but time-varying magnetic fi…" at bounding box center [719, 236] width 607 height 273
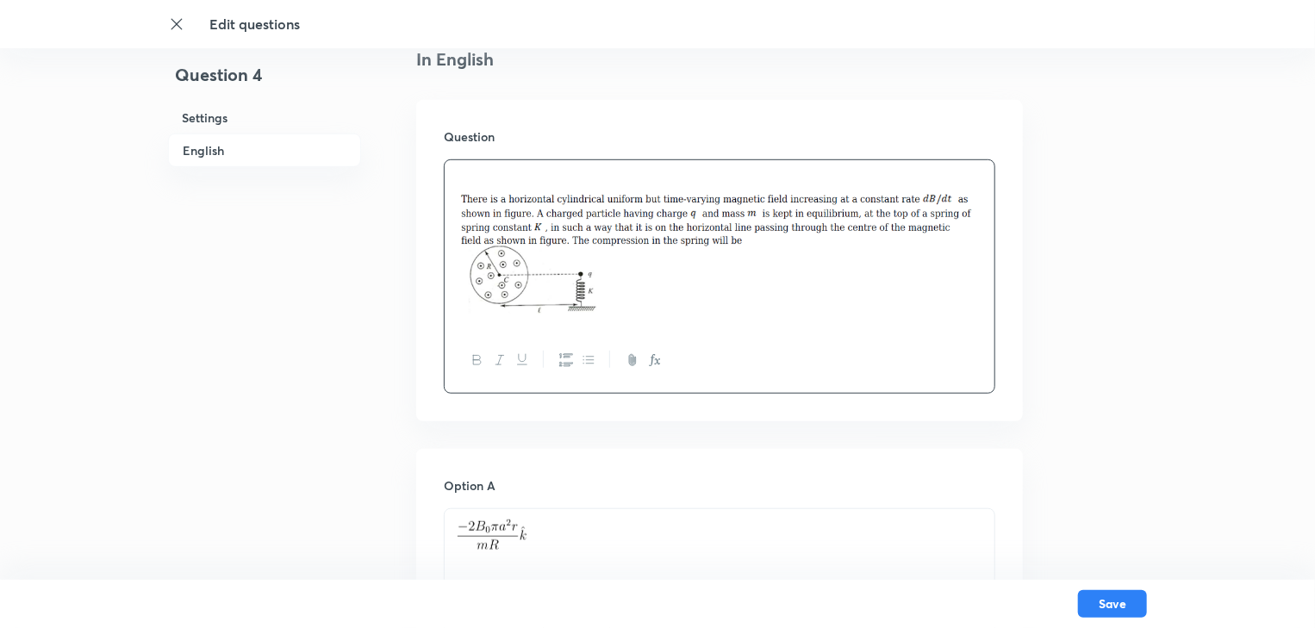
click at [459, 202] on img at bounding box center [720, 252] width 524 height 124
click at [455, 193] on div at bounding box center [720, 244] width 550 height 169
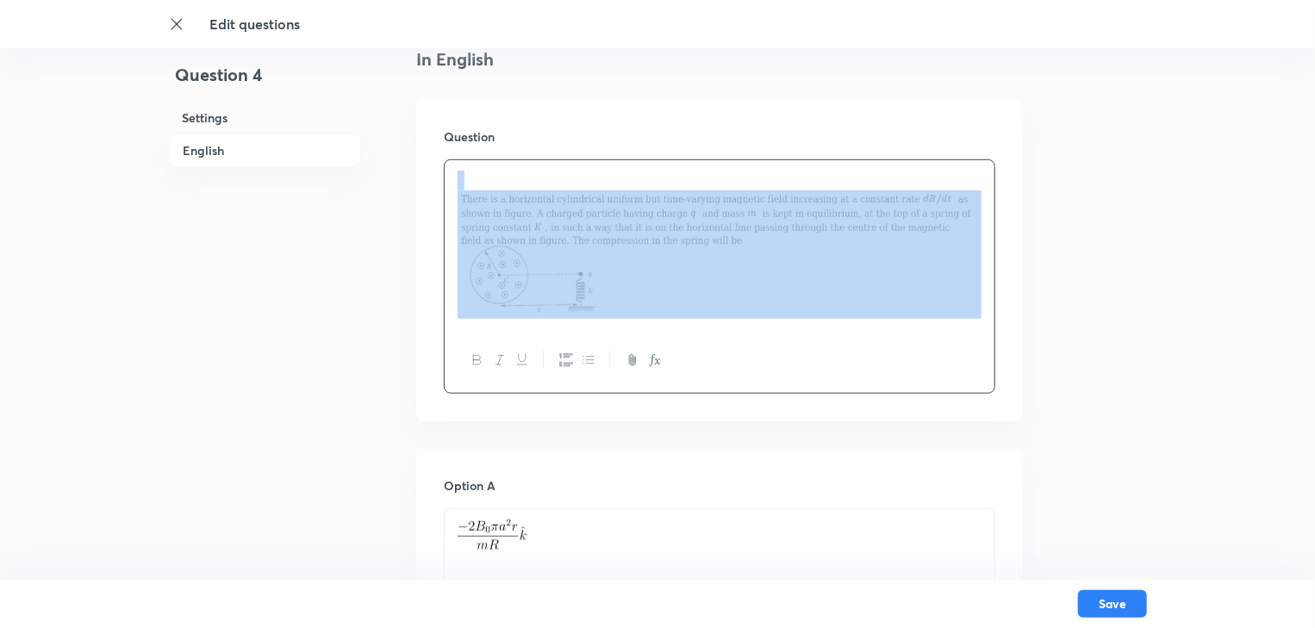
click at [455, 193] on div at bounding box center [720, 244] width 550 height 169
click at [455, 198] on div at bounding box center [720, 244] width 550 height 169
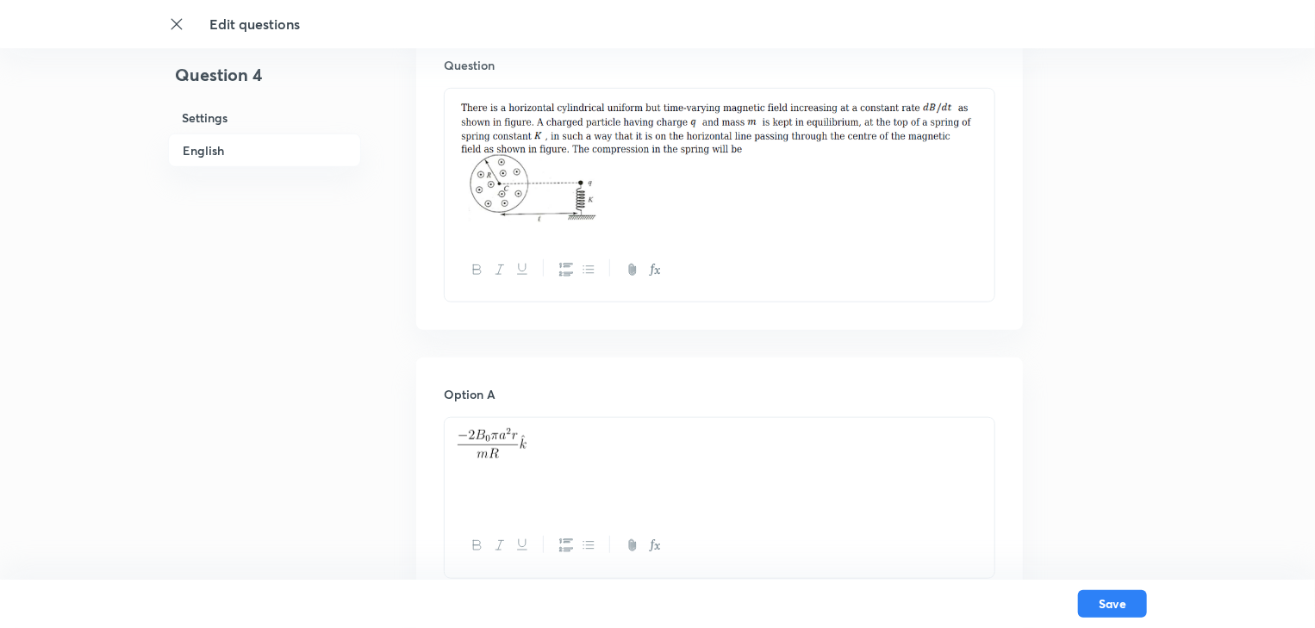
scroll to position [621, 0]
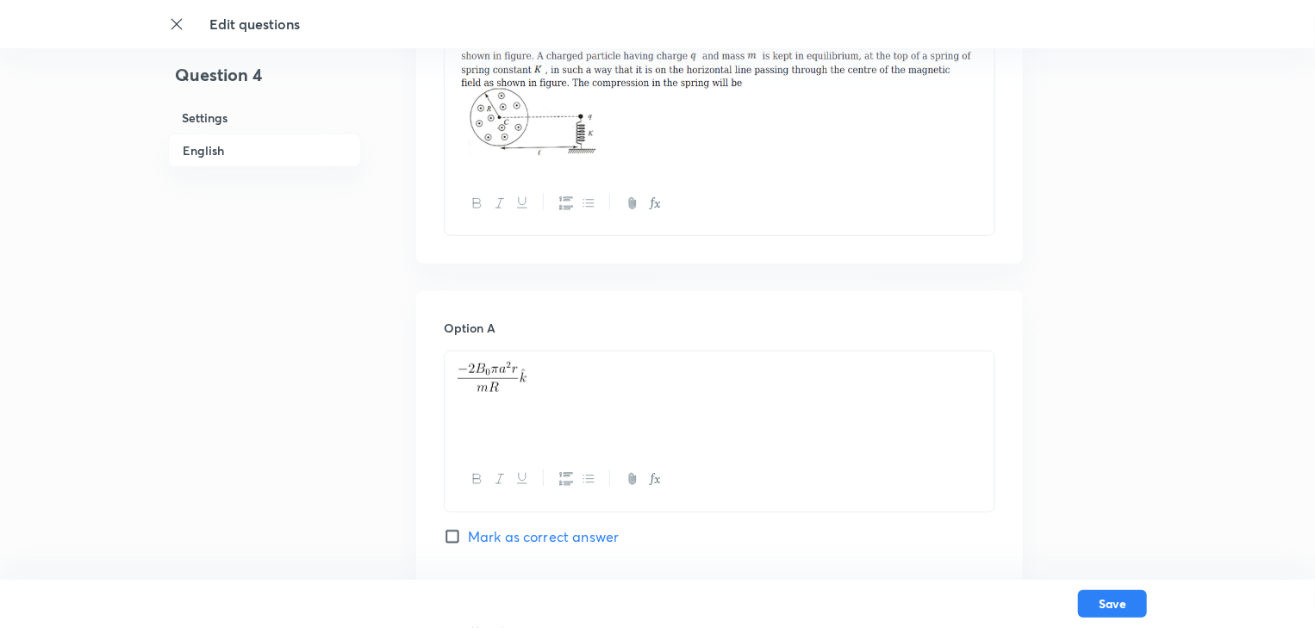
drag, startPoint x: 544, startPoint y: 399, endPoint x: 403, endPoint y: 383, distance: 142.3
click at [403, 383] on div "Question 4 Settings English Settings Type Single choice correct 4 options + 4 m…" at bounding box center [657, 587] width 979 height 2250
drag, startPoint x: 534, startPoint y: 388, endPoint x: 438, endPoint y: 375, distance: 97.4
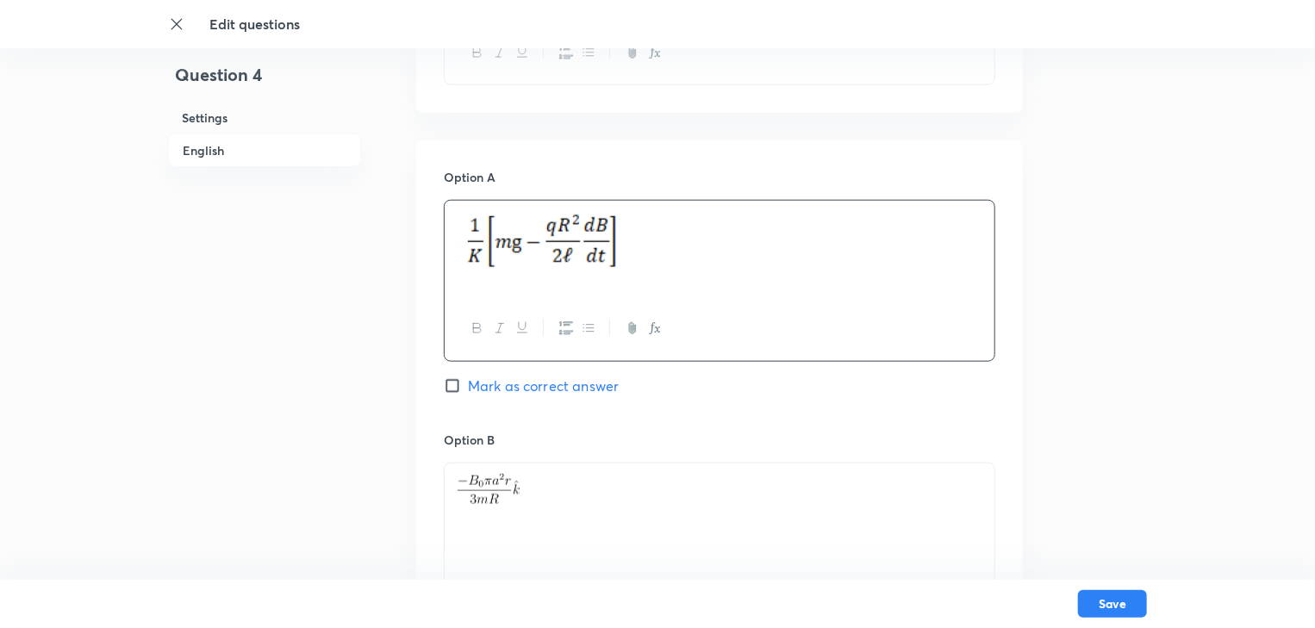
scroll to position [896, 0]
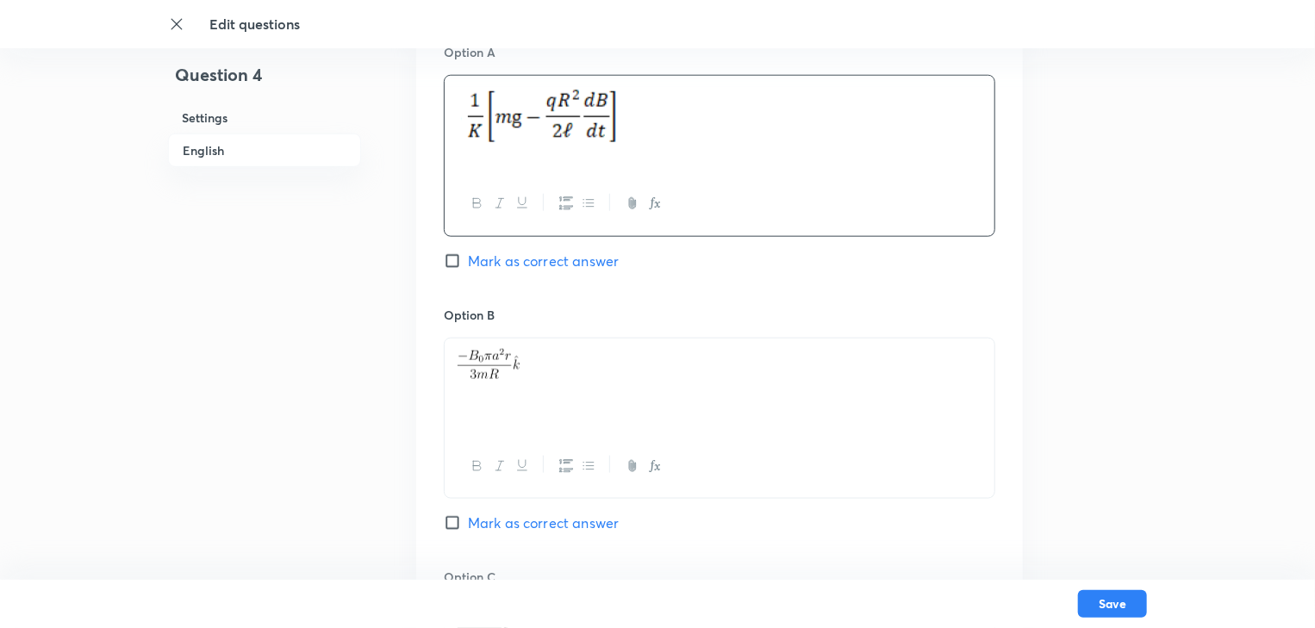
drag, startPoint x: 557, startPoint y: 361, endPoint x: 431, endPoint y: 354, distance: 126.0
click at [431, 354] on div "Option A Mark as correct answer Option B Mark as correct answer Option C Mark a…" at bounding box center [719, 551] width 607 height 1070
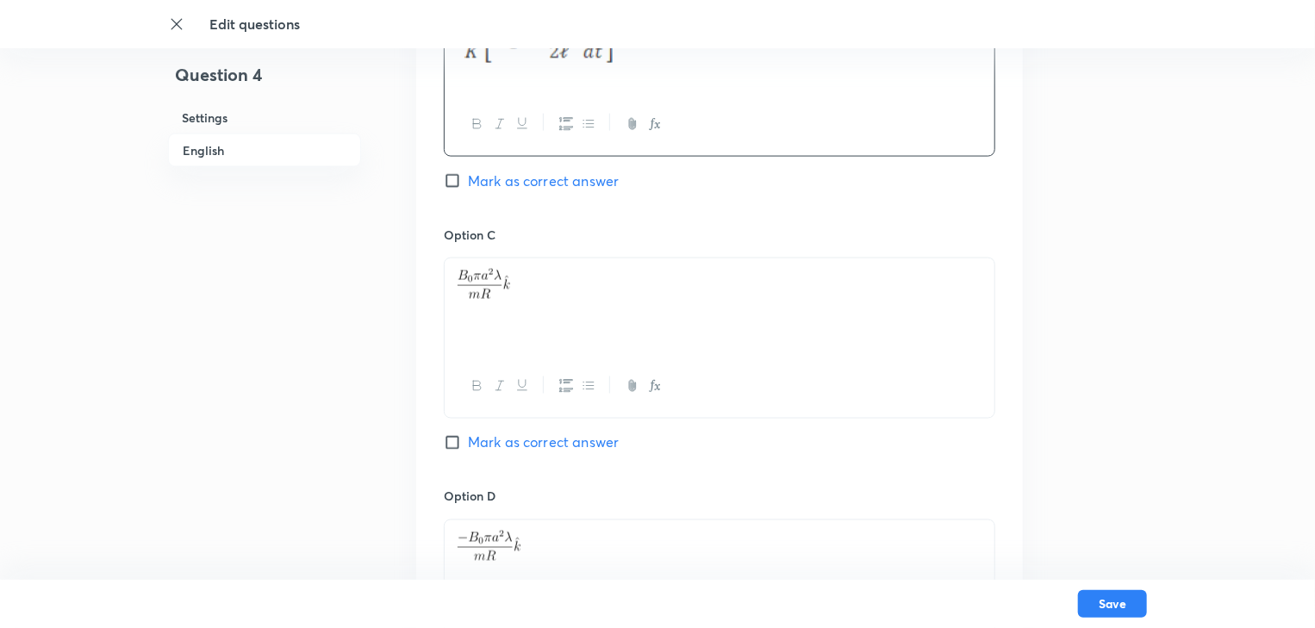
scroll to position [1241, 0]
drag, startPoint x: 565, startPoint y: 288, endPoint x: 432, endPoint y: 288, distance: 133.6
click at [432, 288] on div "Option A Mark as correct answer Option B Mark as correct answer Option C Mark a…" at bounding box center [719, 206] width 607 height 1070
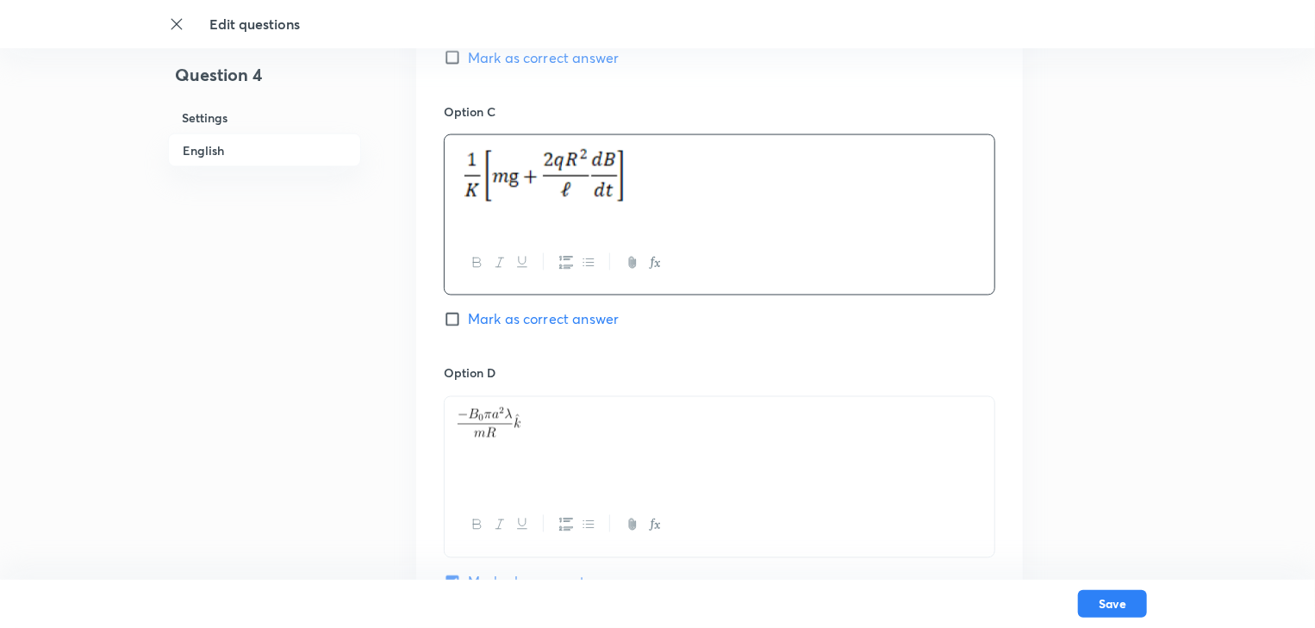
scroll to position [1517, 0]
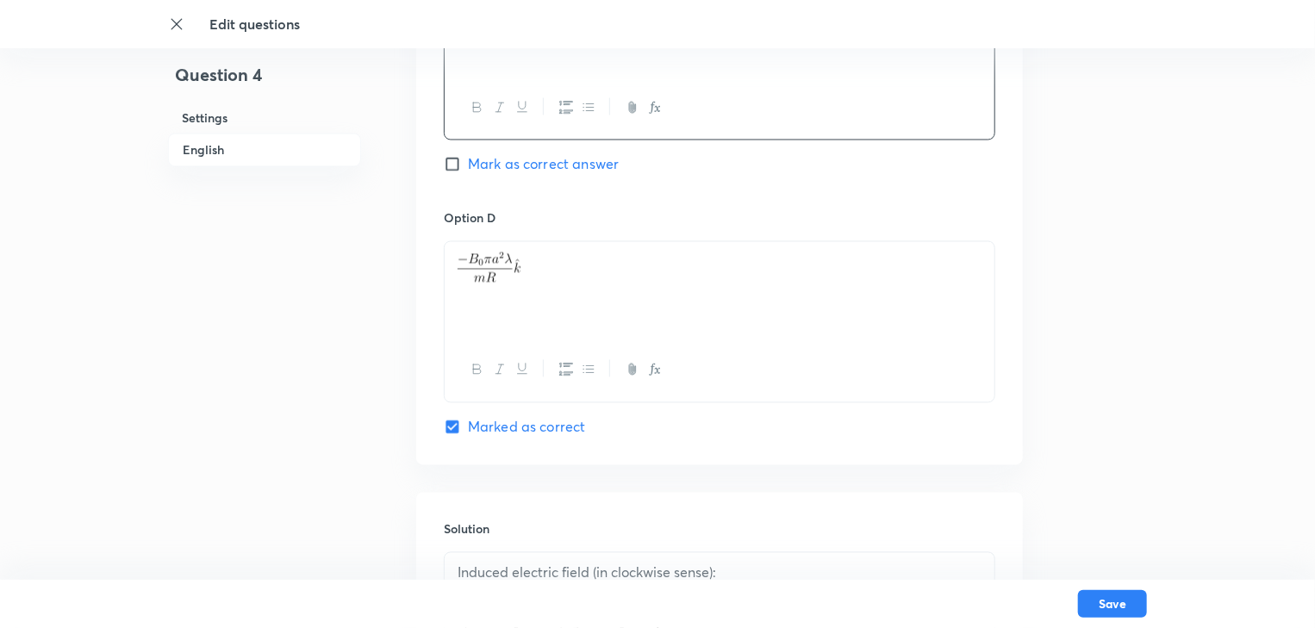
drag, startPoint x: 522, startPoint y: 268, endPoint x: 422, endPoint y: 271, distance: 100.0
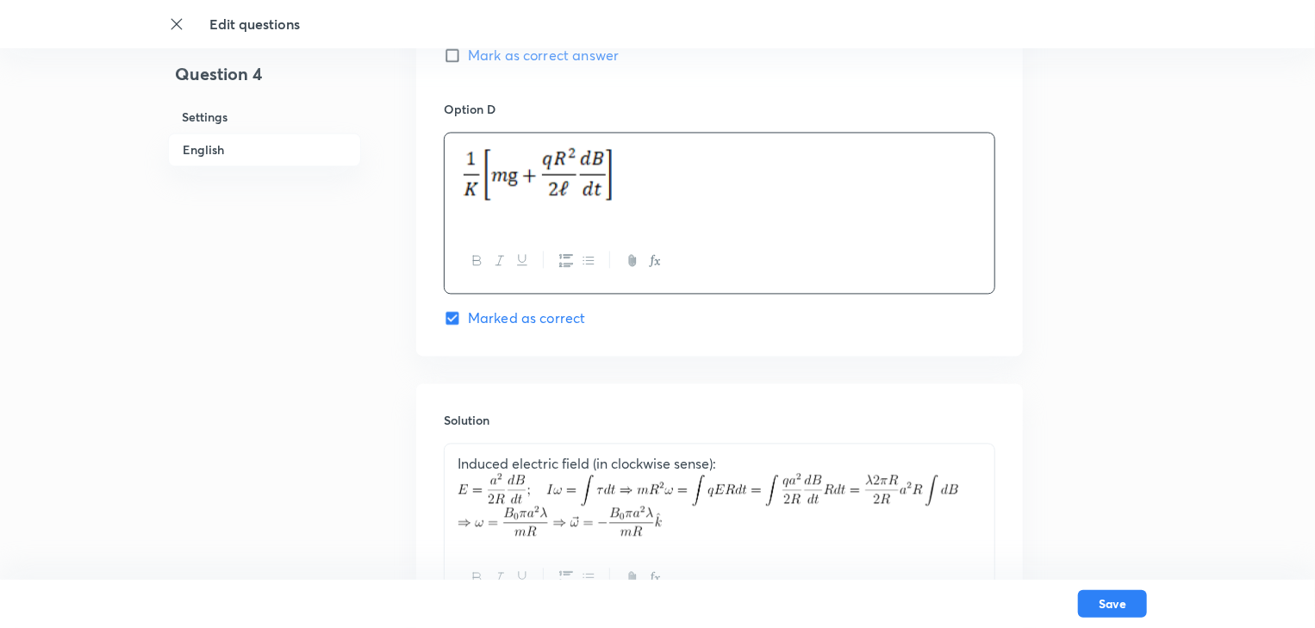
scroll to position [1724, 0]
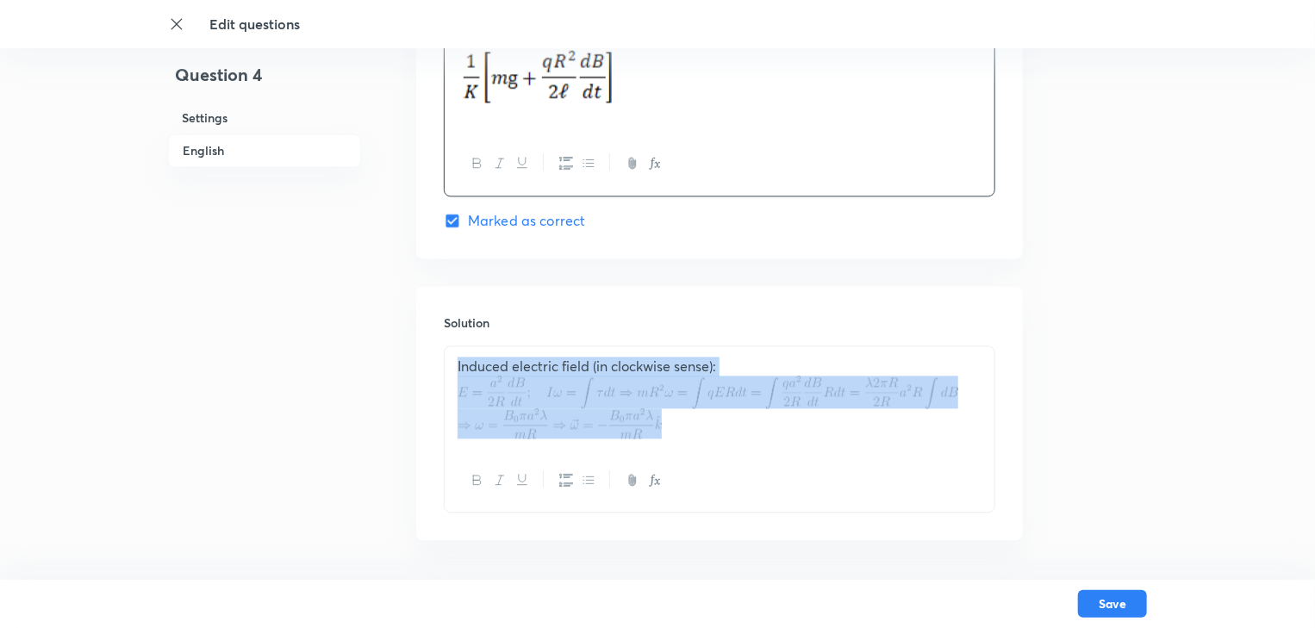
drag, startPoint x: 695, startPoint y: 438, endPoint x: 432, endPoint y: 370, distance: 271.6
click at [432, 370] on div "Solution Induced electric field (in clockwise sense):" at bounding box center [719, 413] width 607 height 255
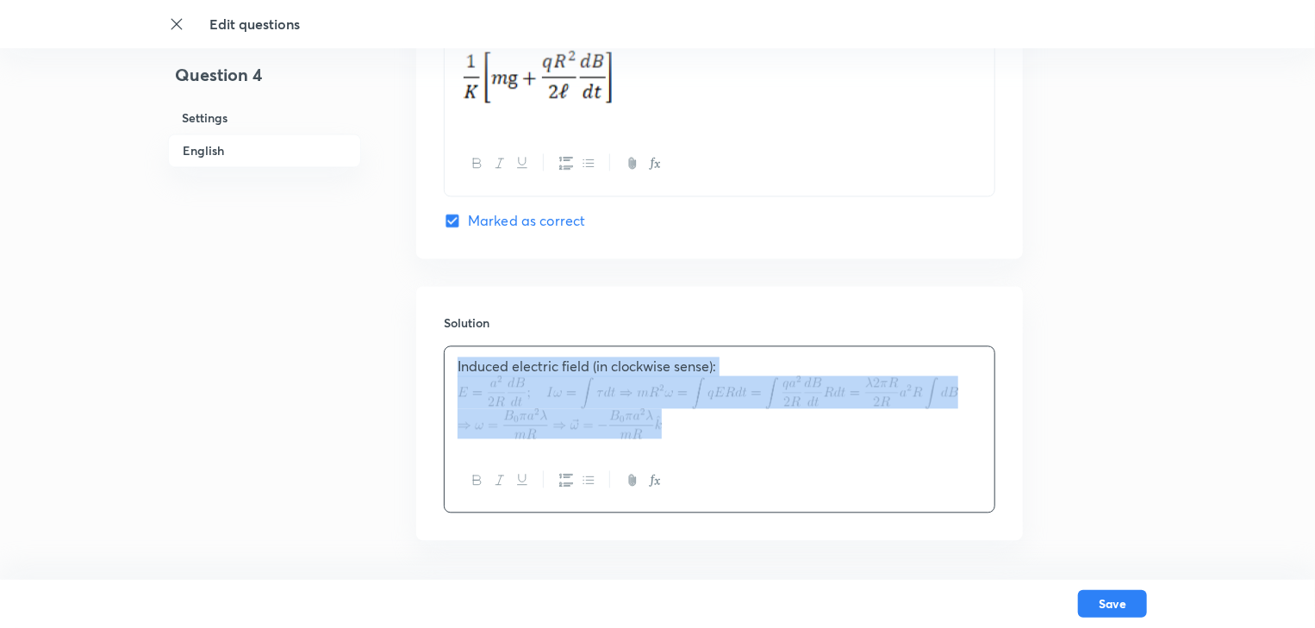
drag, startPoint x: 698, startPoint y: 415, endPoint x: 359, endPoint y: 363, distance: 343.6
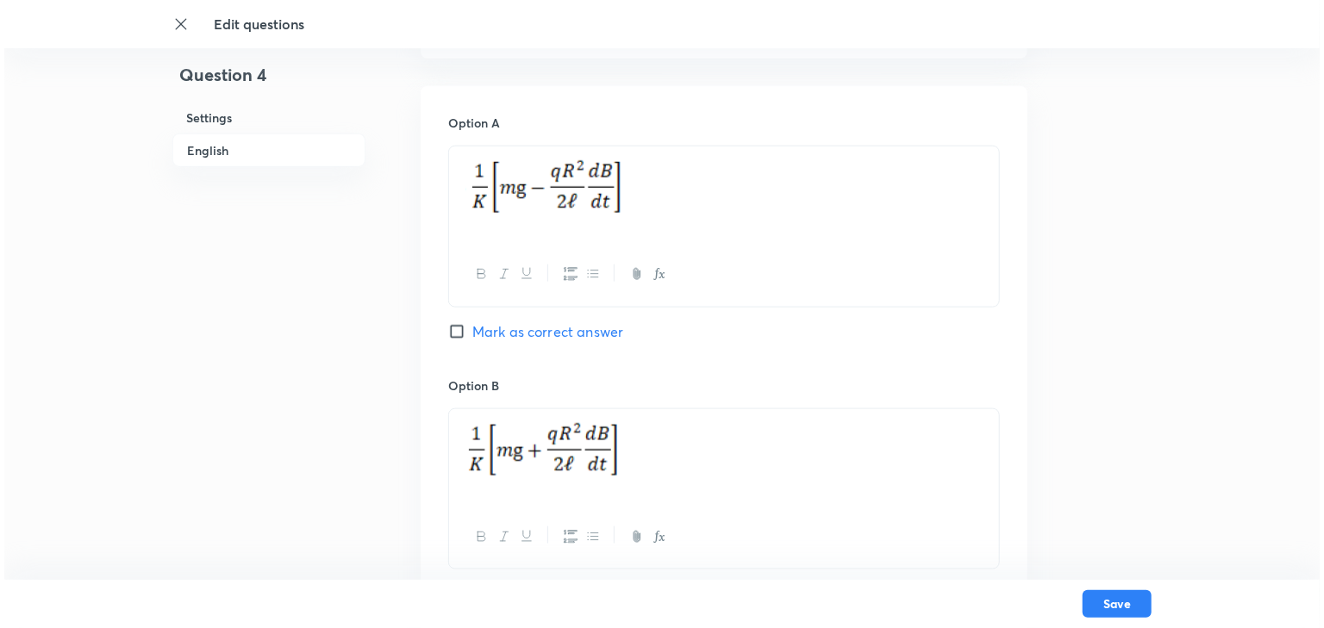
scroll to position [1103, 0]
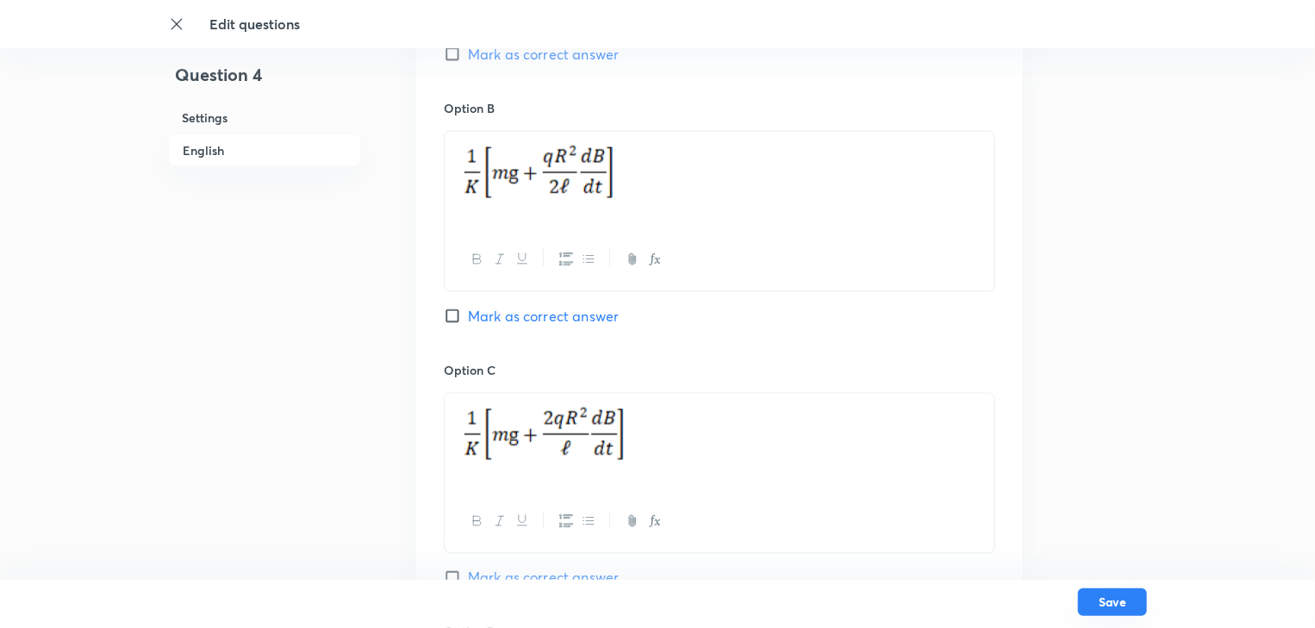
click at [1124, 599] on button "Save" at bounding box center [1112, 603] width 69 height 28
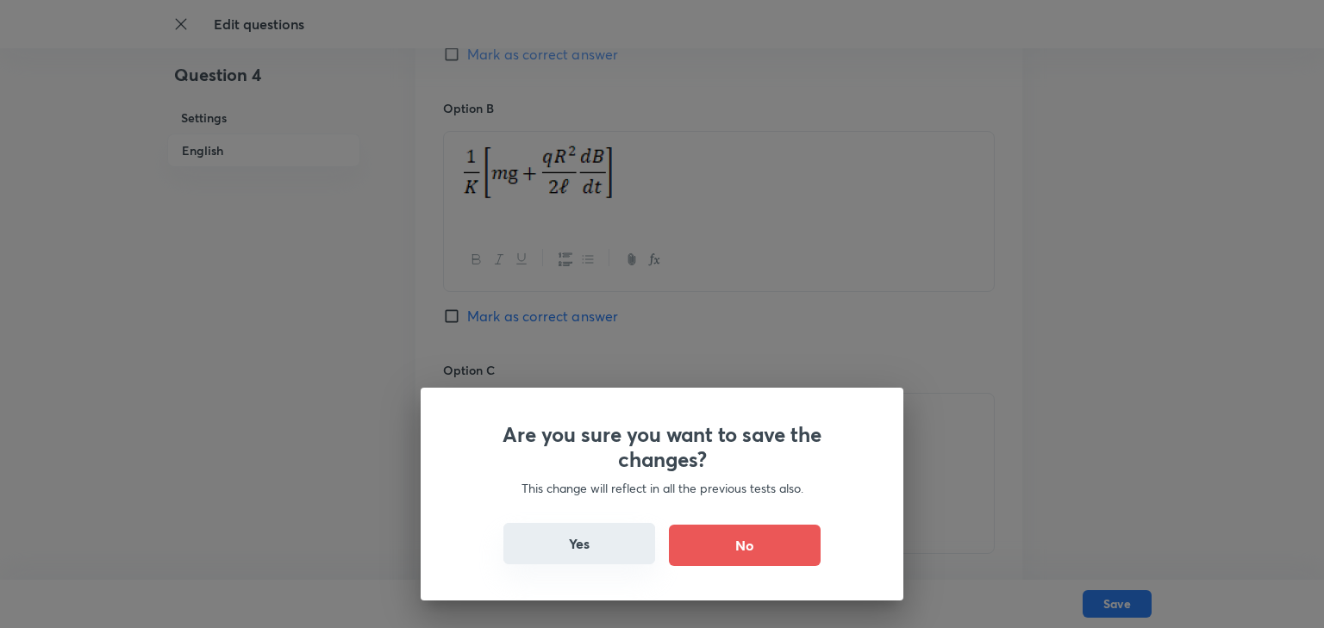
click at [556, 556] on button "Yes" at bounding box center [579, 543] width 152 height 41
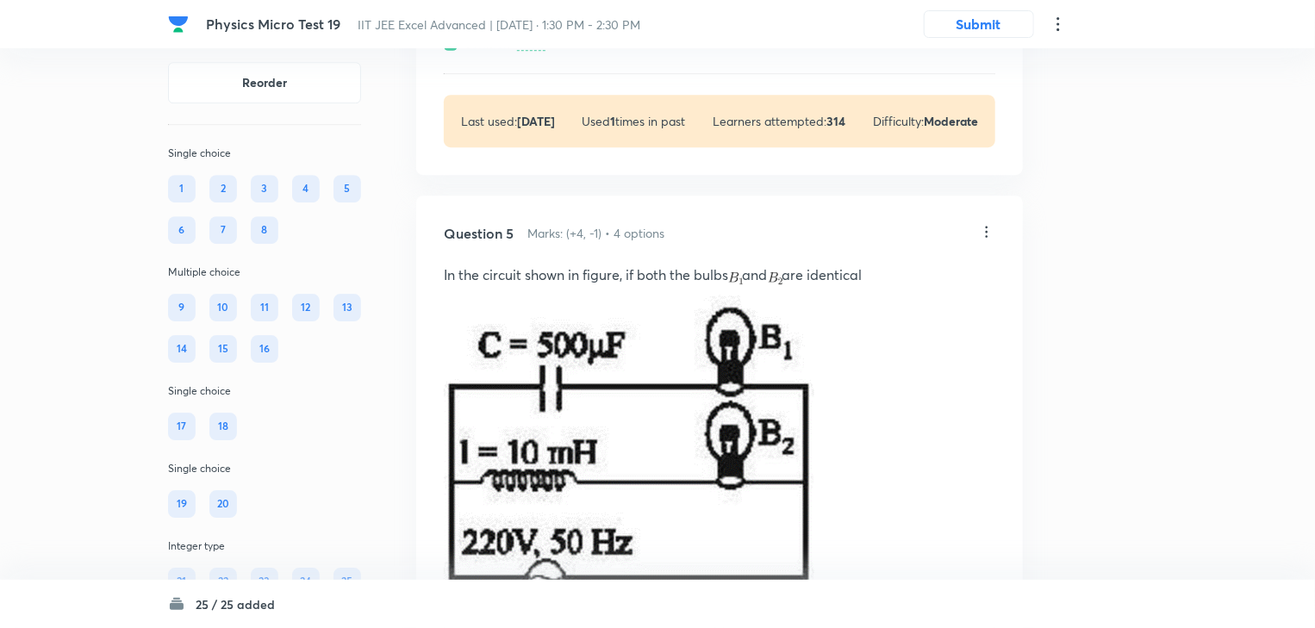
scroll to position [2620, 0]
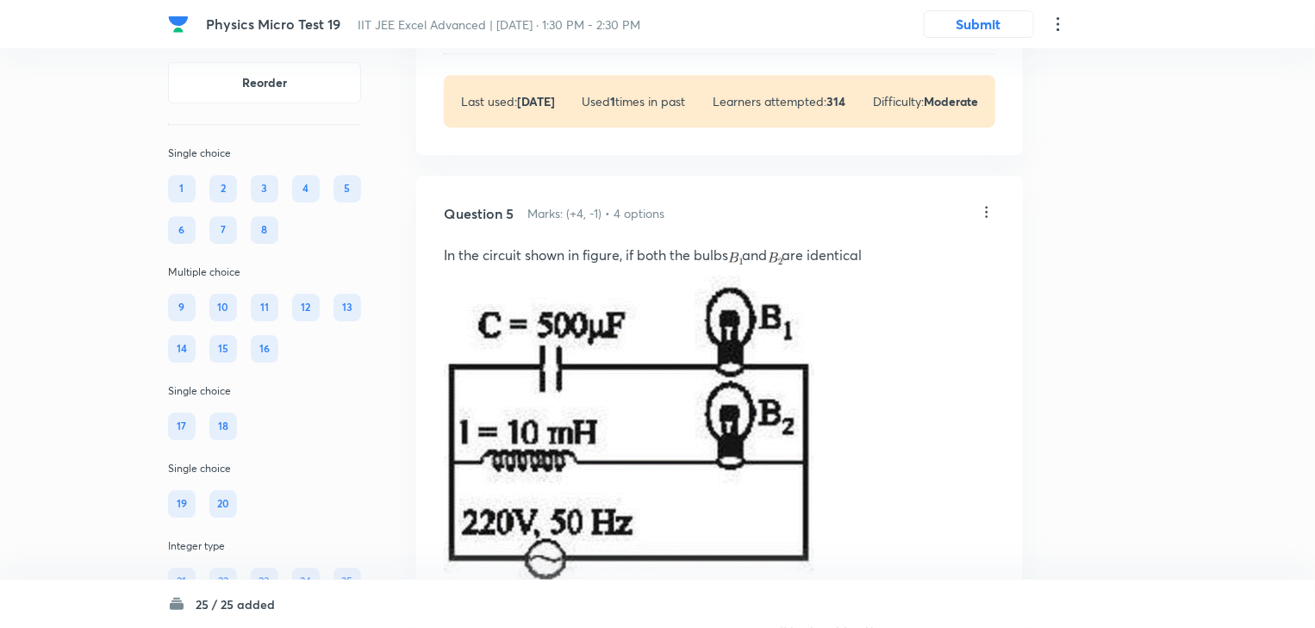
click at [976, 224] on div "Question 5 Marks: (+4, -1) • 4 options" at bounding box center [711, 213] width 534 height 21
click at [983, 221] on icon at bounding box center [986, 211] width 17 height 17
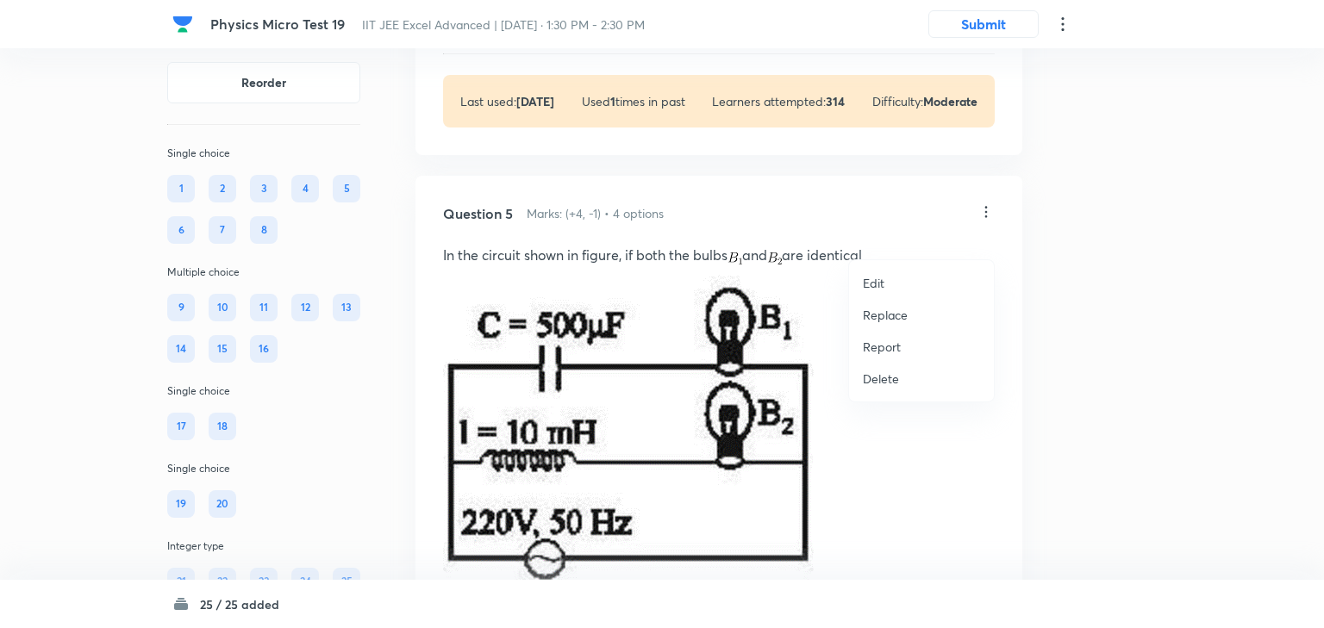
click at [889, 284] on li "Edit" at bounding box center [921, 283] width 145 height 32
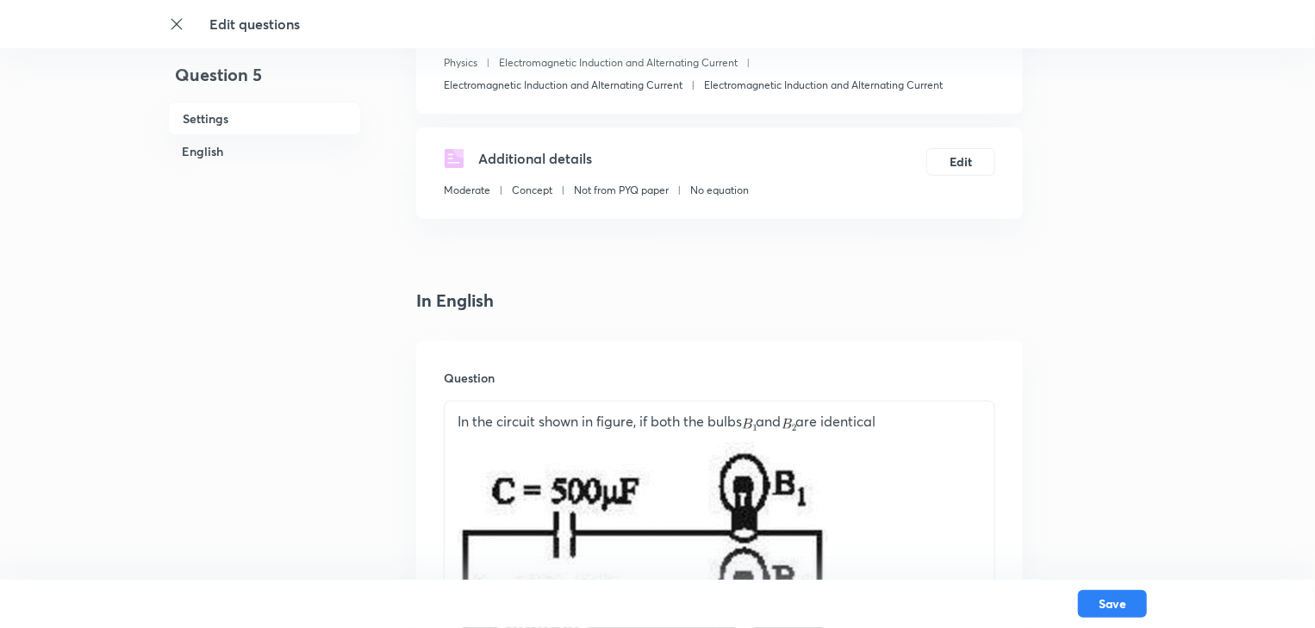
scroll to position [483, 0]
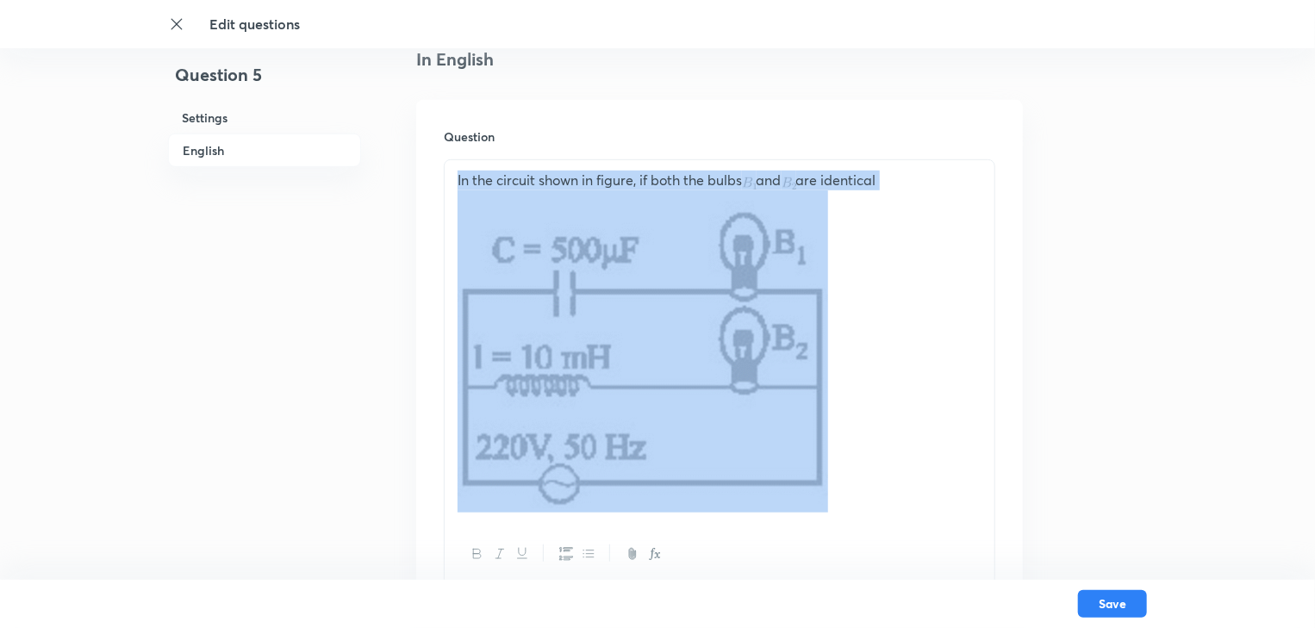
drag, startPoint x: 908, startPoint y: 503, endPoint x: 452, endPoint y: 179, distance: 560.1
click at [452, 179] on div "In the circuit shown in figure, if both the bulbs and are identical" at bounding box center [720, 341] width 550 height 363
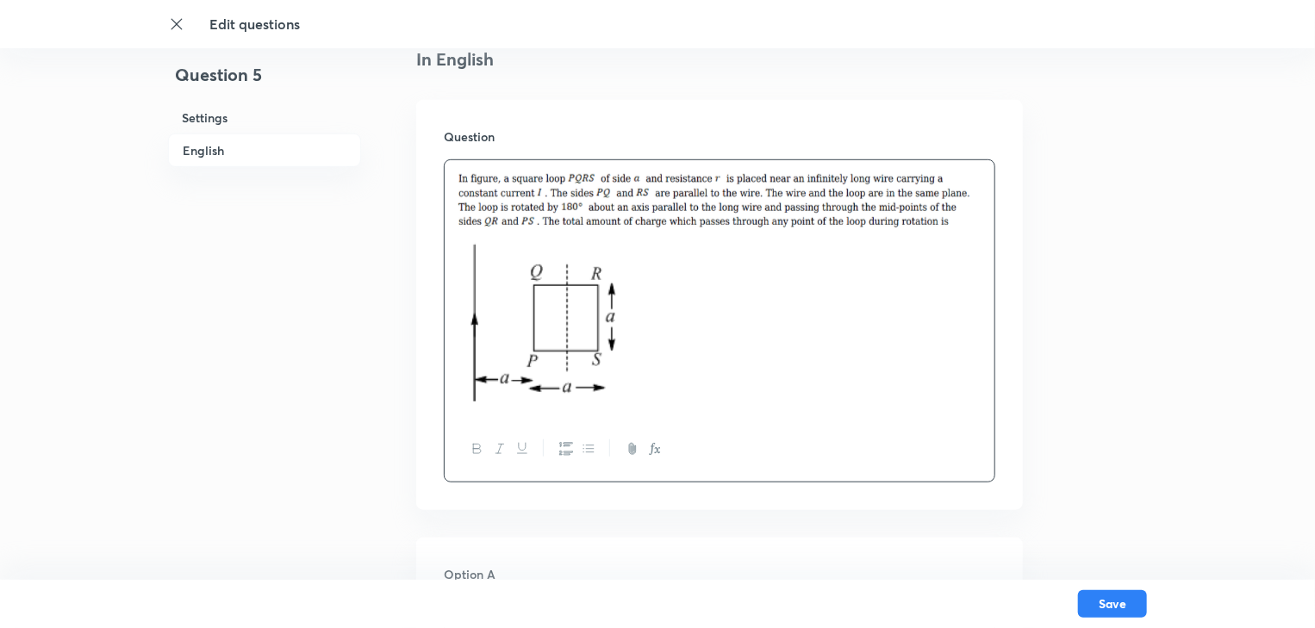
click at [677, 412] on div at bounding box center [720, 289] width 550 height 258
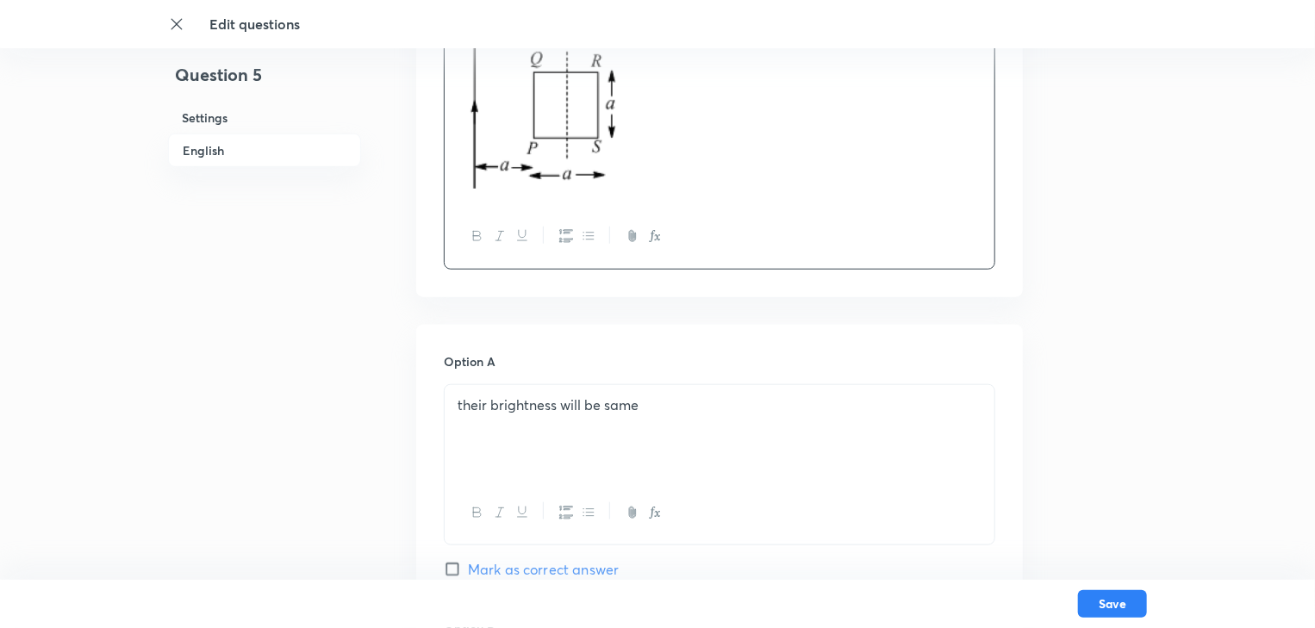
scroll to position [758, 0]
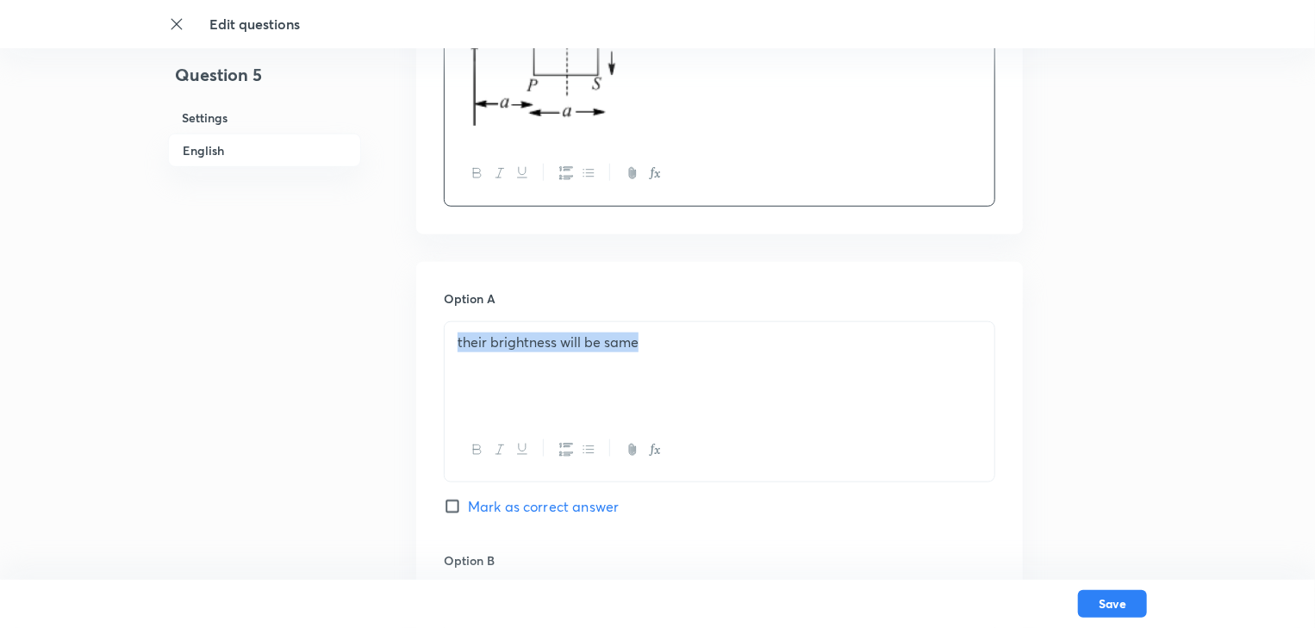
drag, startPoint x: 481, startPoint y: 359, endPoint x: 379, endPoint y: 362, distance: 101.7
click at [379, 362] on div "Question 5 Settings English Settings Type Single choice correct 4 options + 4 m…" at bounding box center [657, 500] width 979 height 2353
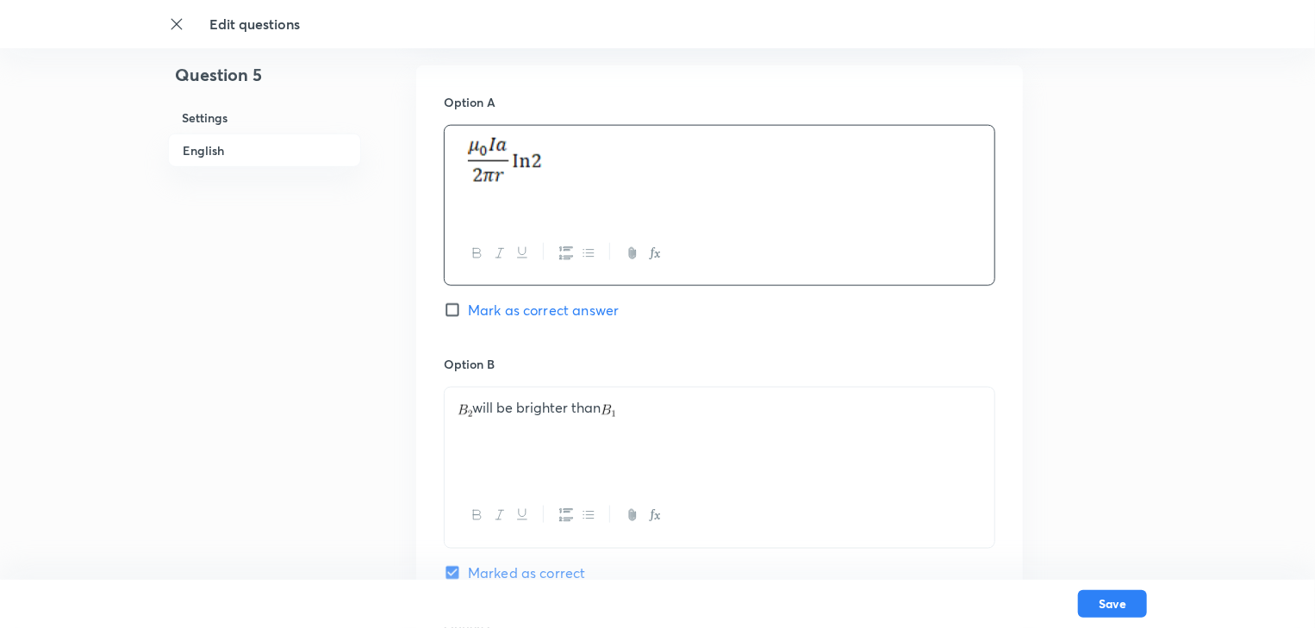
scroll to position [1103, 0]
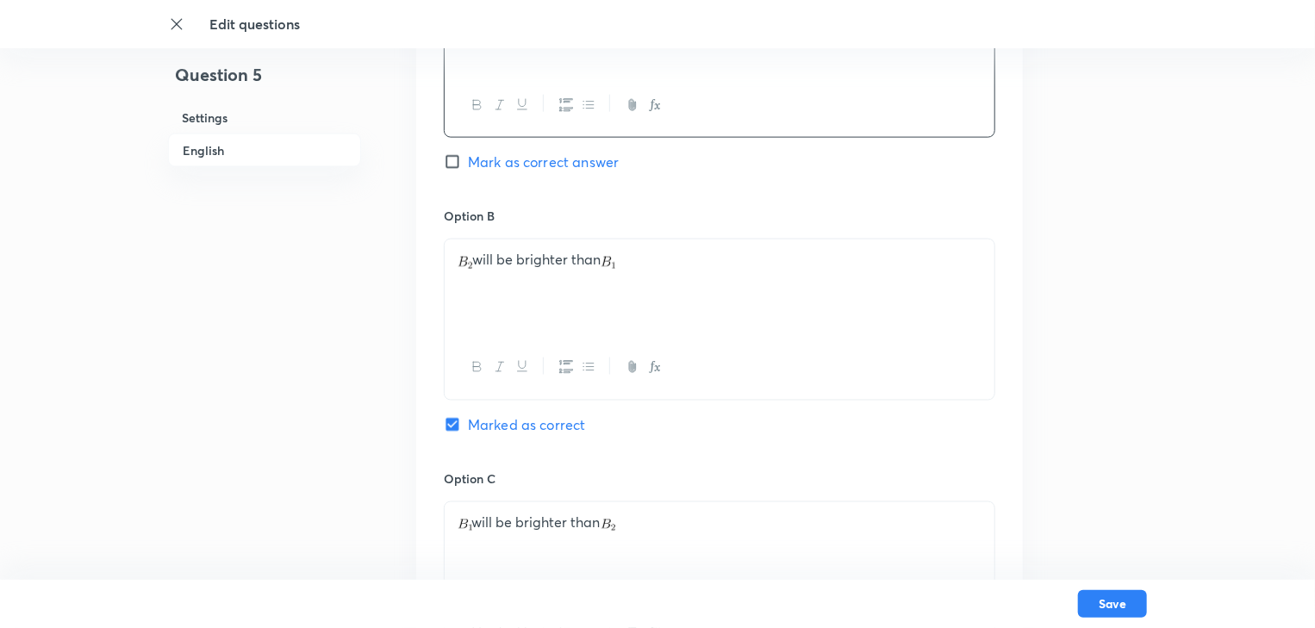
drag, startPoint x: 634, startPoint y: 278, endPoint x: 460, endPoint y: 280, distance: 174.1
click at [460, 280] on div "will be brighter than" at bounding box center [720, 288] width 550 height 97
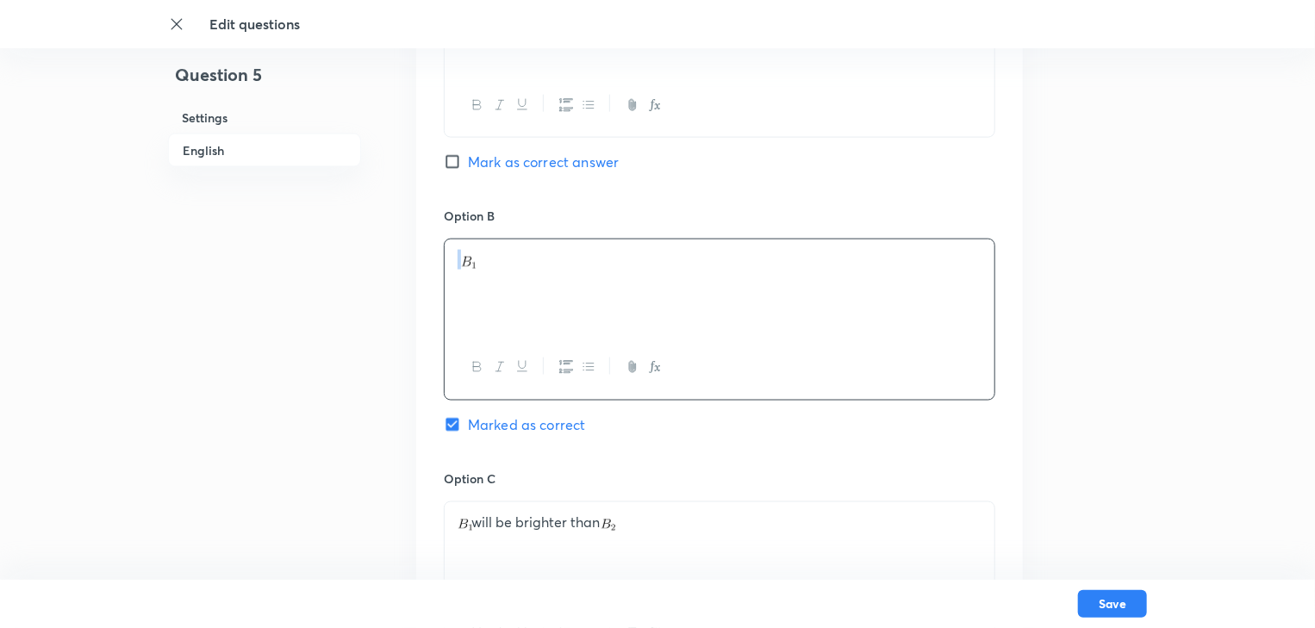
drag, startPoint x: 537, startPoint y: 272, endPoint x: 396, endPoint y: 258, distance: 141.3
click at [396, 258] on div "Question 5 Settings English Settings Type Single choice correct 4 options + 4 m…" at bounding box center [657, 156] width 979 height 2353
drag, startPoint x: 475, startPoint y: 260, endPoint x: 444, endPoint y: 265, distance: 31.5
click at [444, 265] on div at bounding box center [720, 319] width 552 height 161
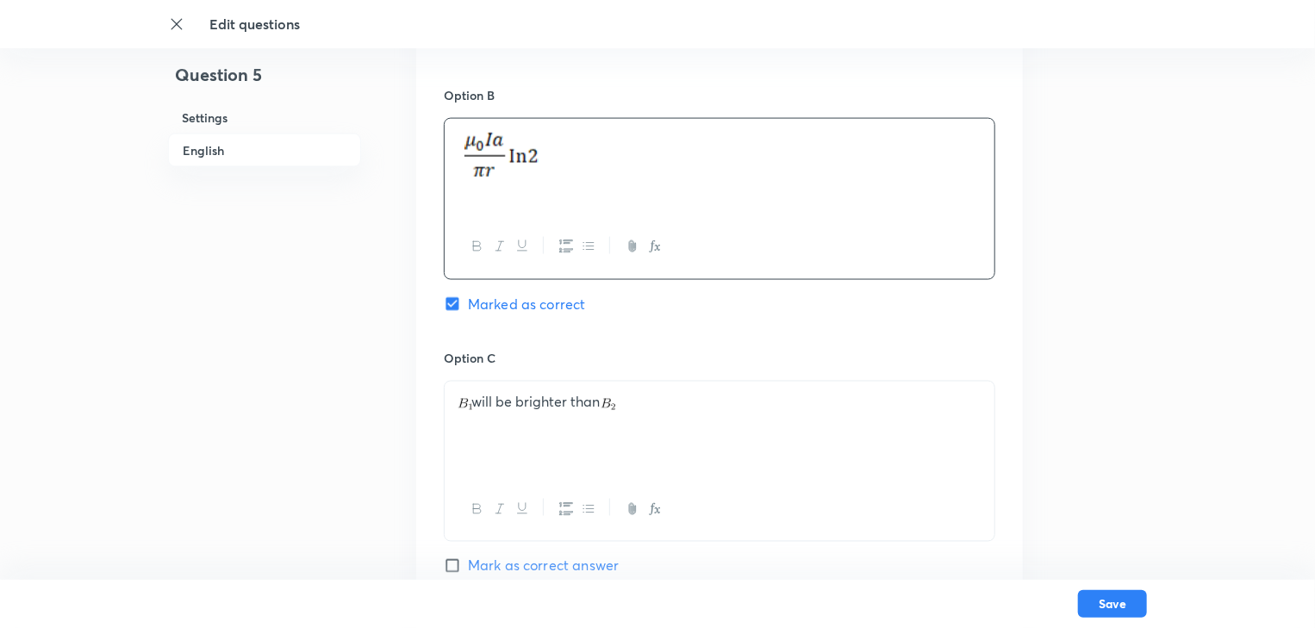
scroll to position [1241, 0]
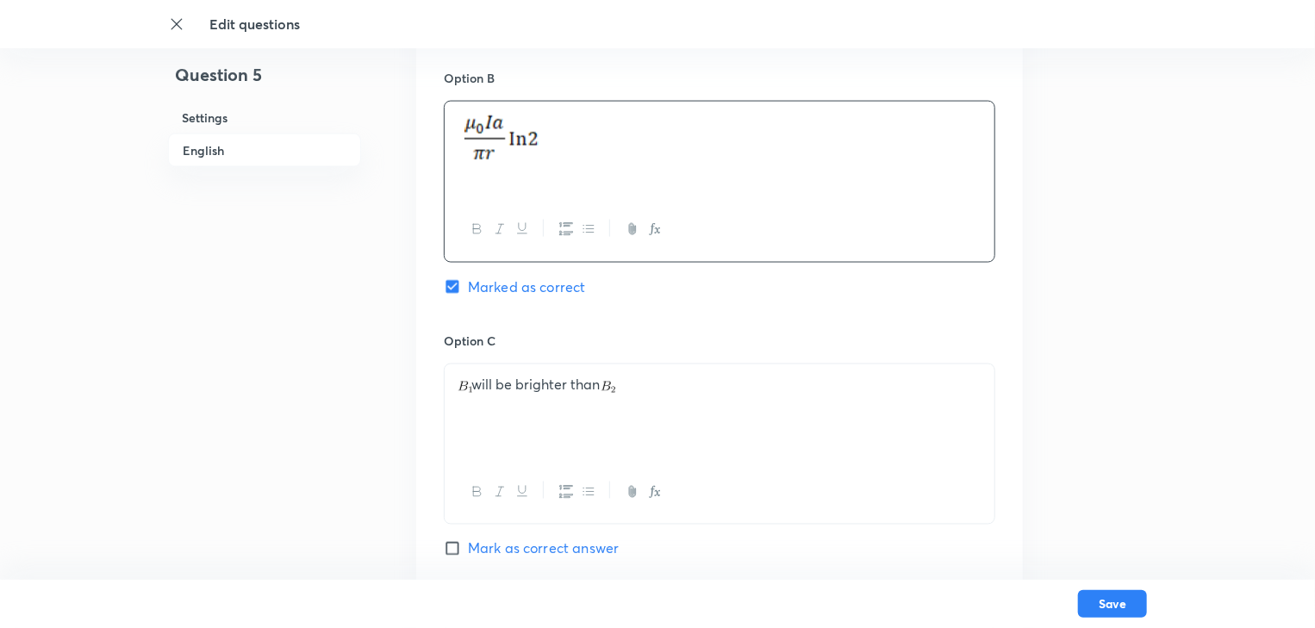
drag, startPoint x: 675, startPoint y: 396, endPoint x: 403, endPoint y: 396, distance: 271.5
click at [403, 396] on div "Question 5 Settings English Settings Type Single choice correct 4 options + 4 m…" at bounding box center [657, 18] width 979 height 2353
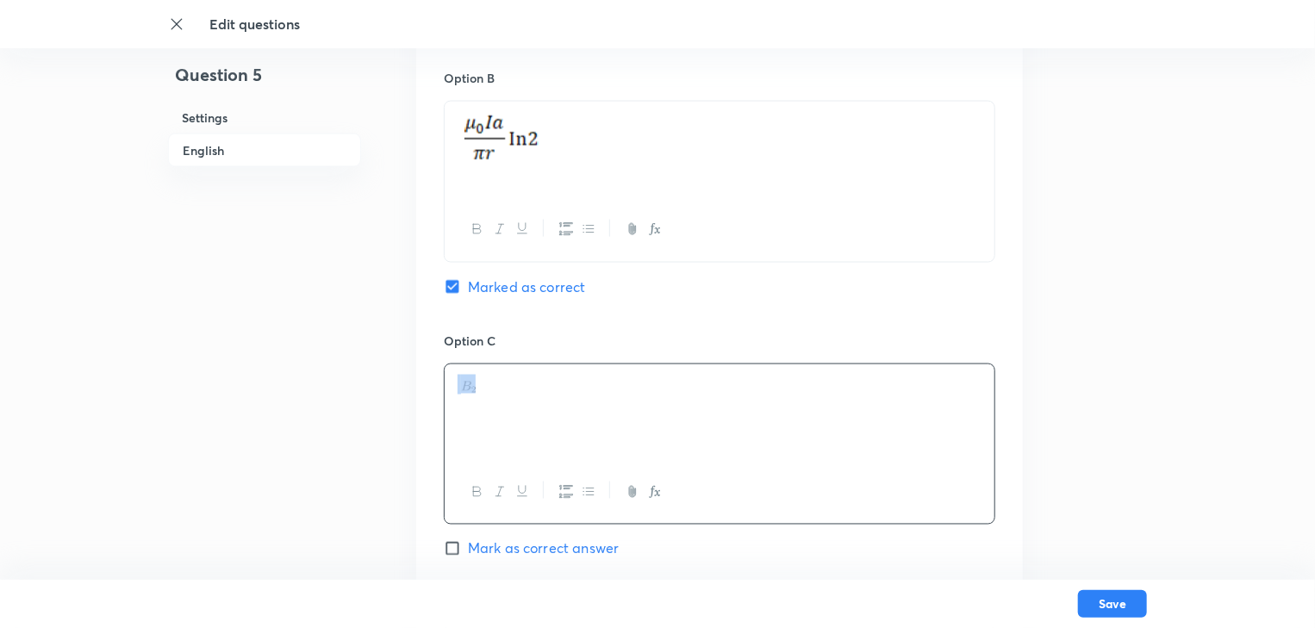
drag, startPoint x: 499, startPoint y: 390, endPoint x: 459, endPoint y: 387, distance: 40.6
click at [459, 387] on p at bounding box center [720, 385] width 524 height 20
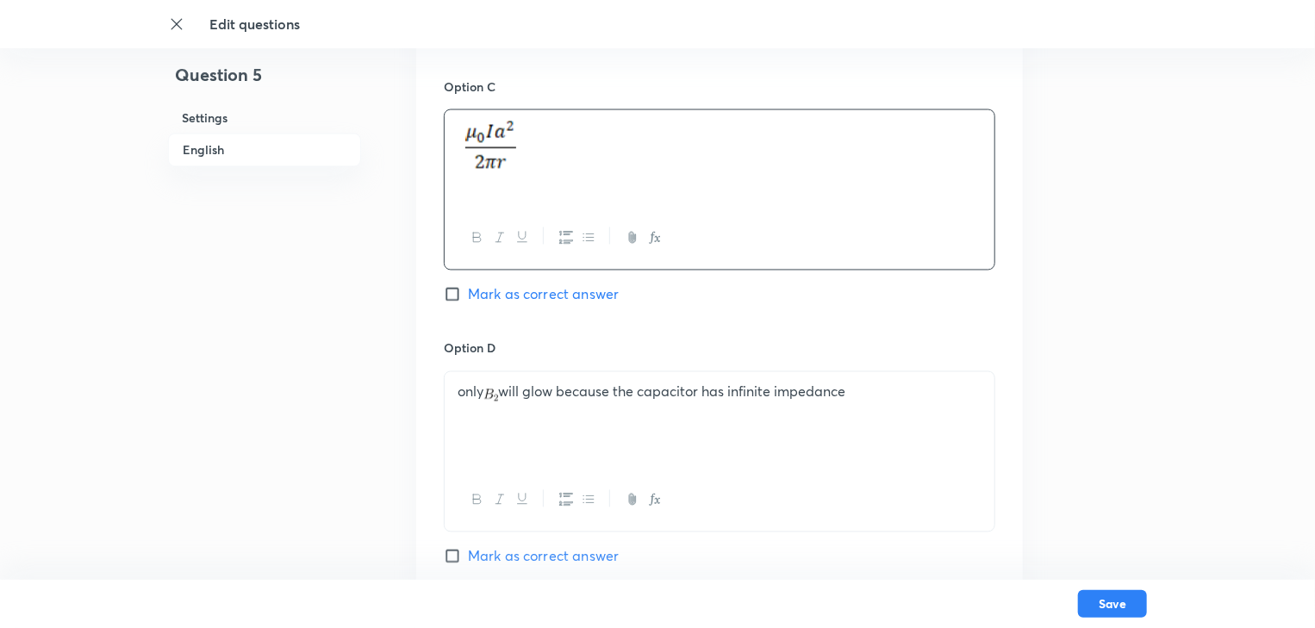
scroll to position [1517, 0]
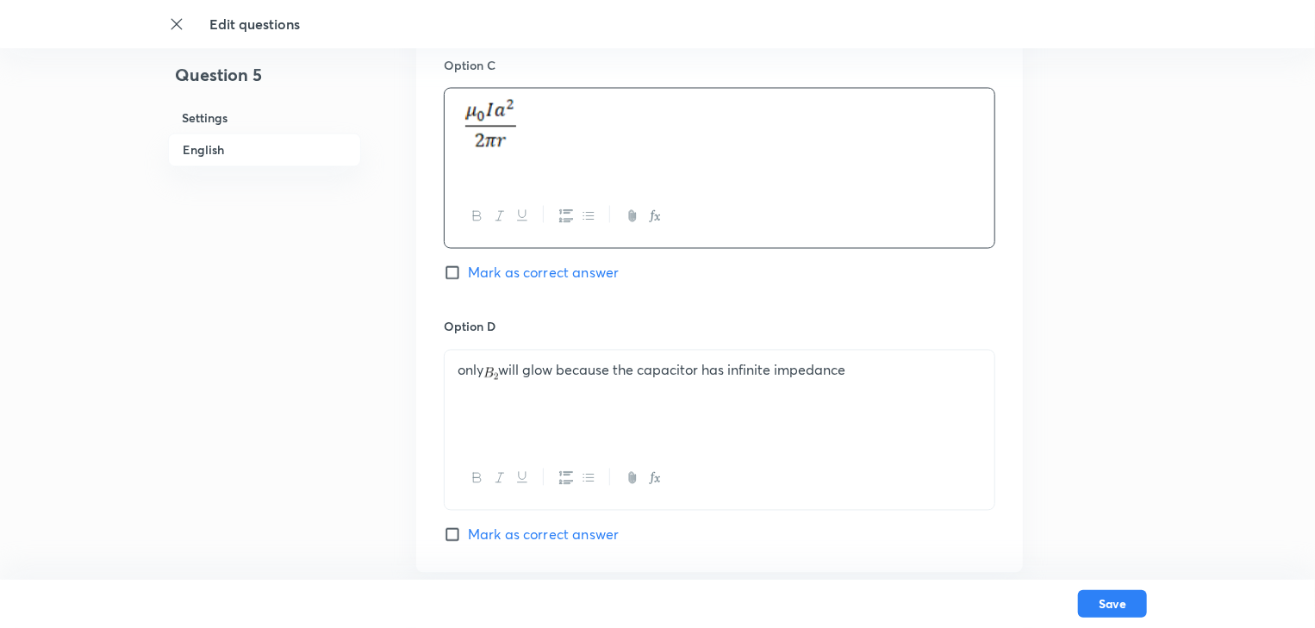
drag, startPoint x: 889, startPoint y: 378, endPoint x: 459, endPoint y: 370, distance: 430.2
click at [459, 370] on p "only will glow because the capacitor has infinite impedance" at bounding box center [720, 371] width 524 height 20
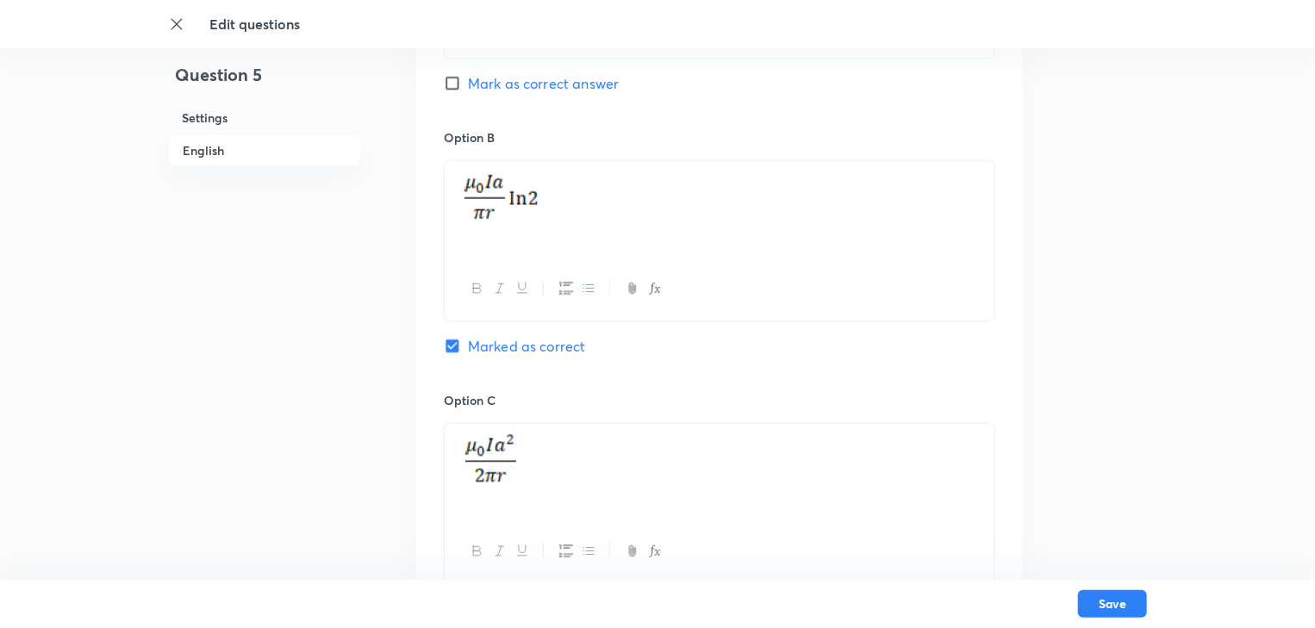
scroll to position [1103, 0]
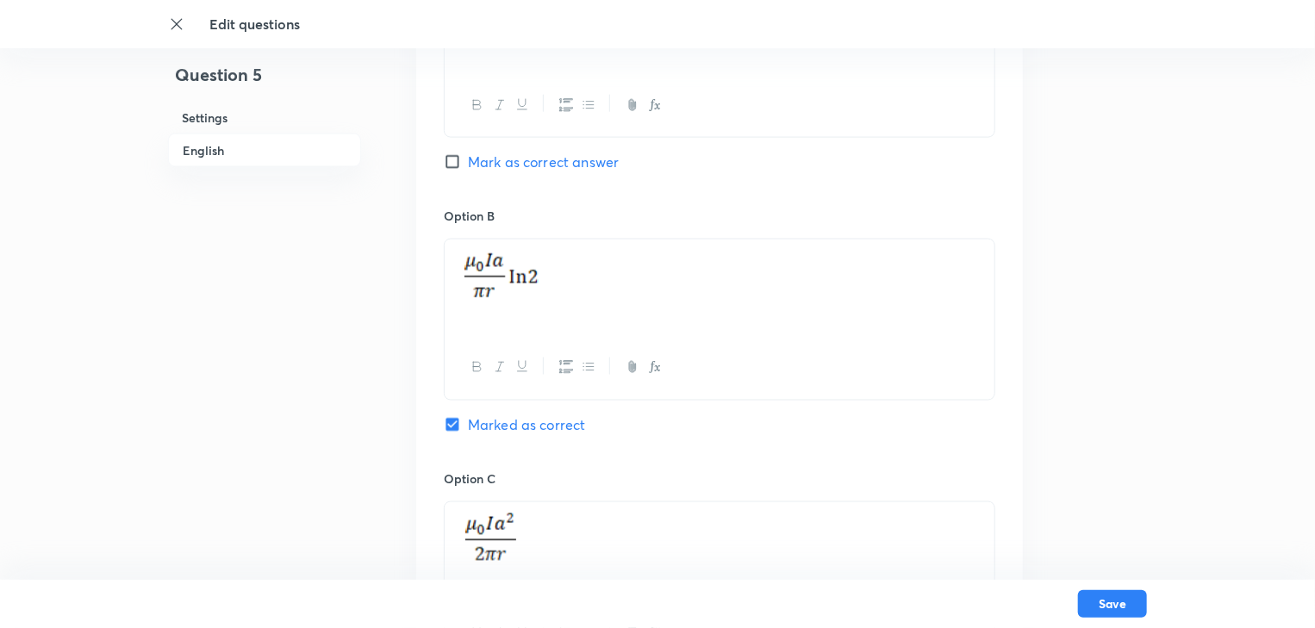
drag, startPoint x: 545, startPoint y: 276, endPoint x: 465, endPoint y: 265, distance: 80.0
click at [465, 265] on p at bounding box center [720, 278] width 524 height 56
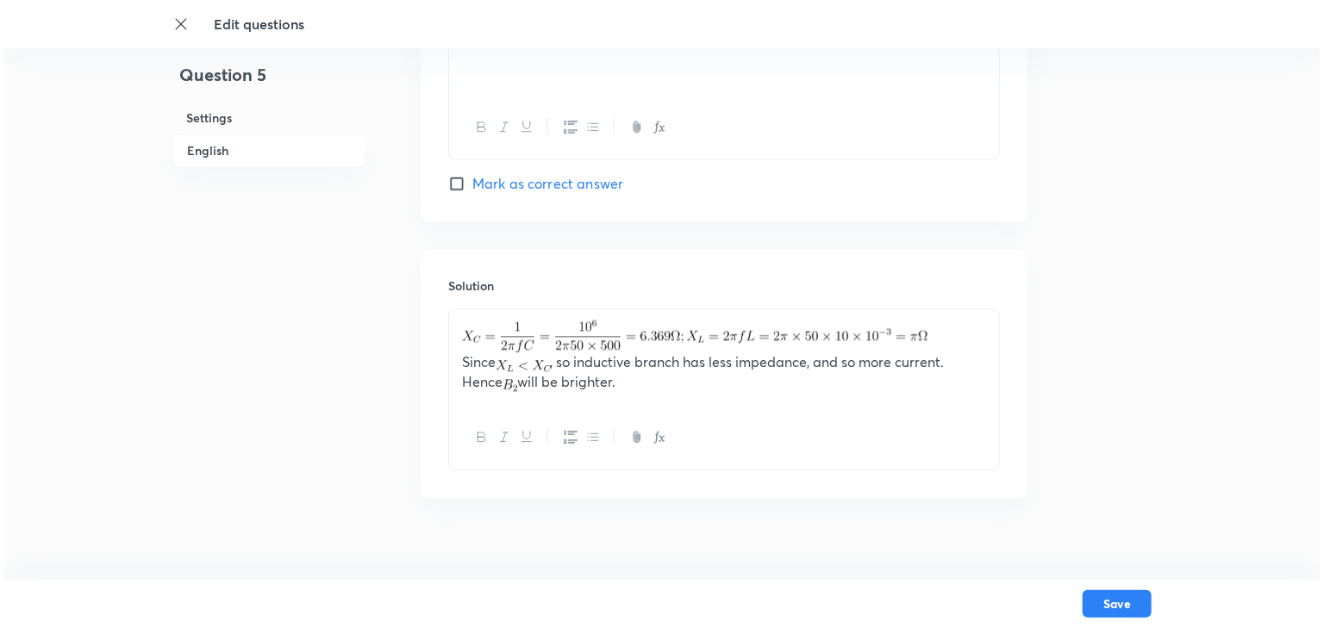
scroll to position [1887, 0]
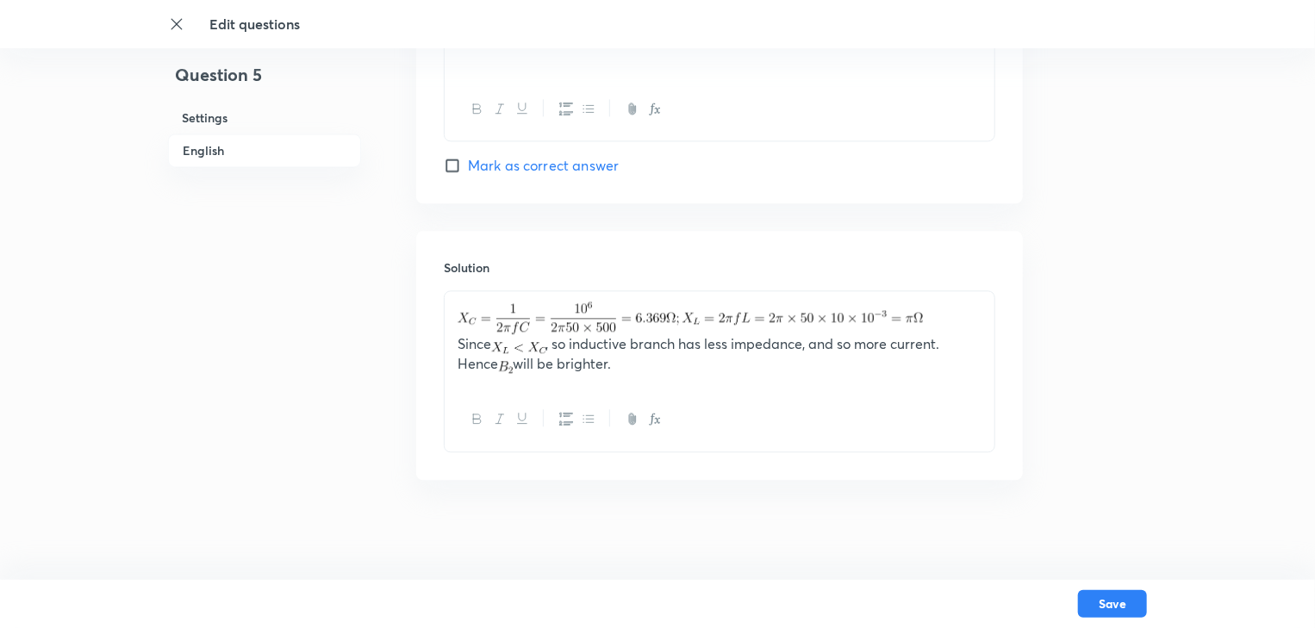
drag, startPoint x: 621, startPoint y: 371, endPoint x: 460, endPoint y: 302, distance: 174.5
click at [460, 302] on div "Since , so inductive branch has less impedance, and so more current. Hence will…" at bounding box center [720, 339] width 550 height 97
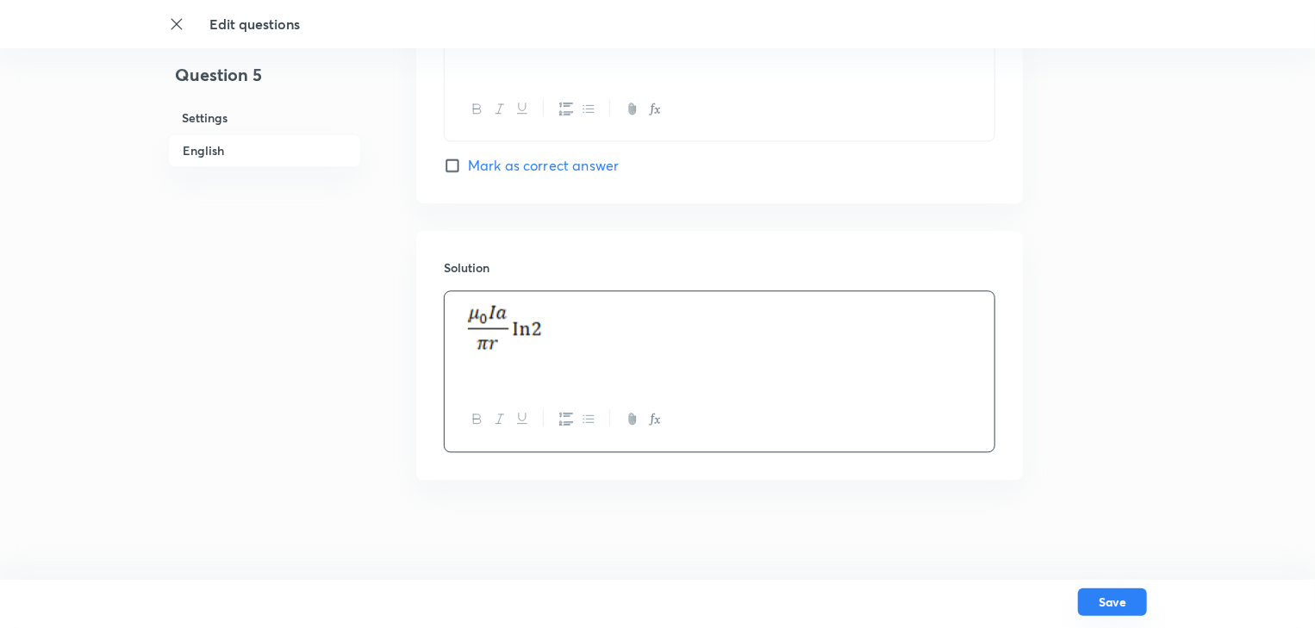
click at [1120, 599] on button "Save" at bounding box center [1112, 603] width 69 height 28
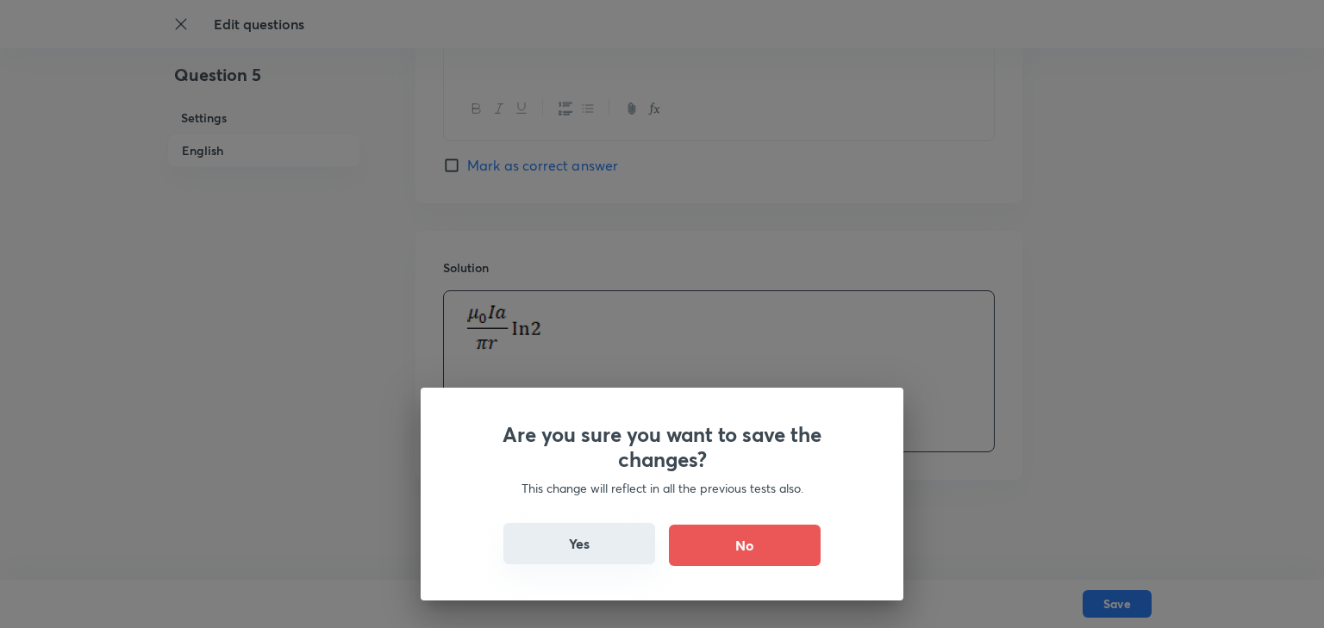
click at [587, 533] on button "Yes" at bounding box center [579, 543] width 152 height 41
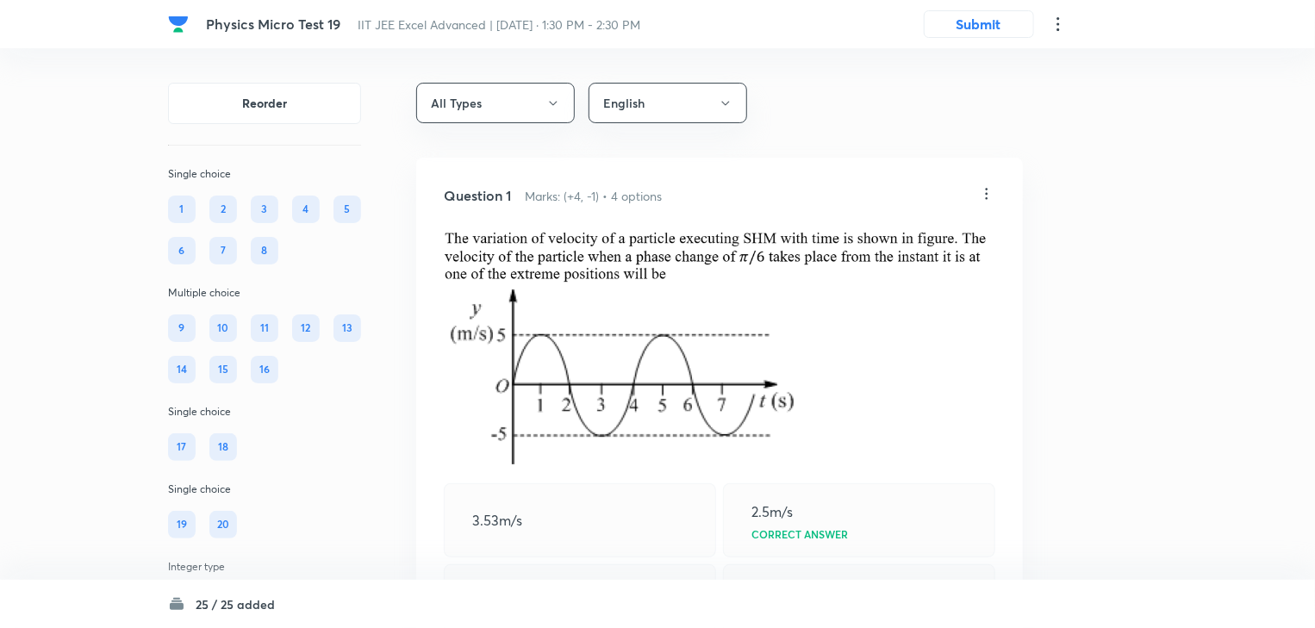
click at [603, 546] on div "3.53m/s" at bounding box center [580, 521] width 272 height 74
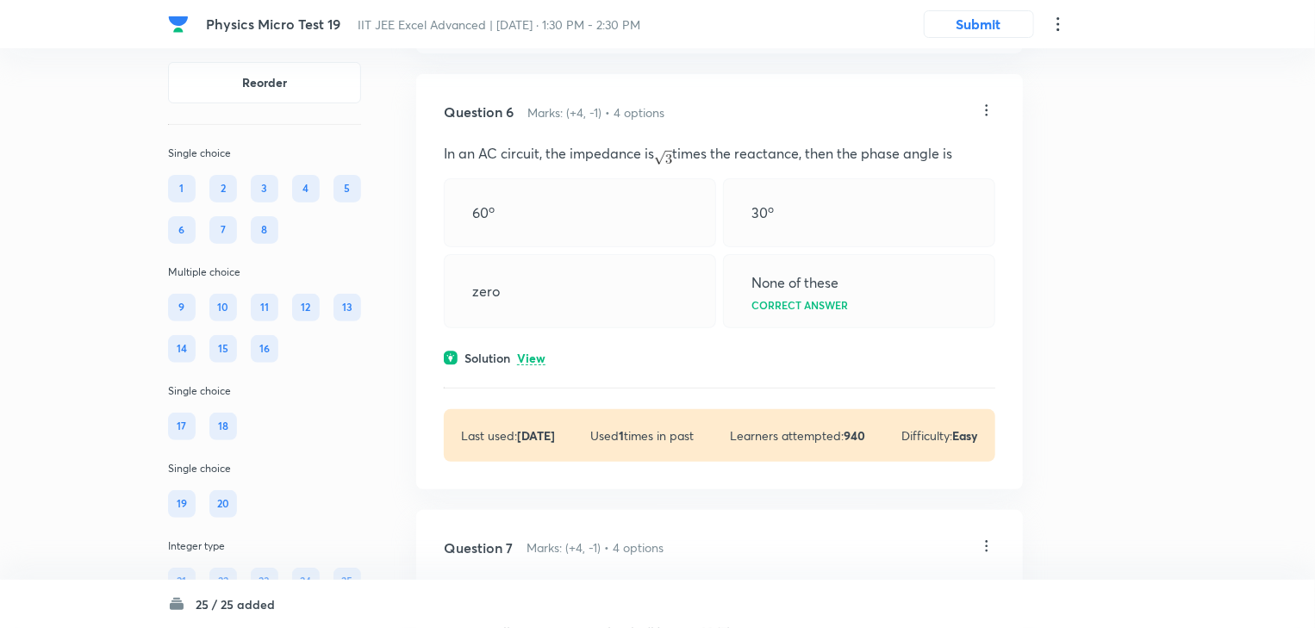
scroll to position [3448, 0]
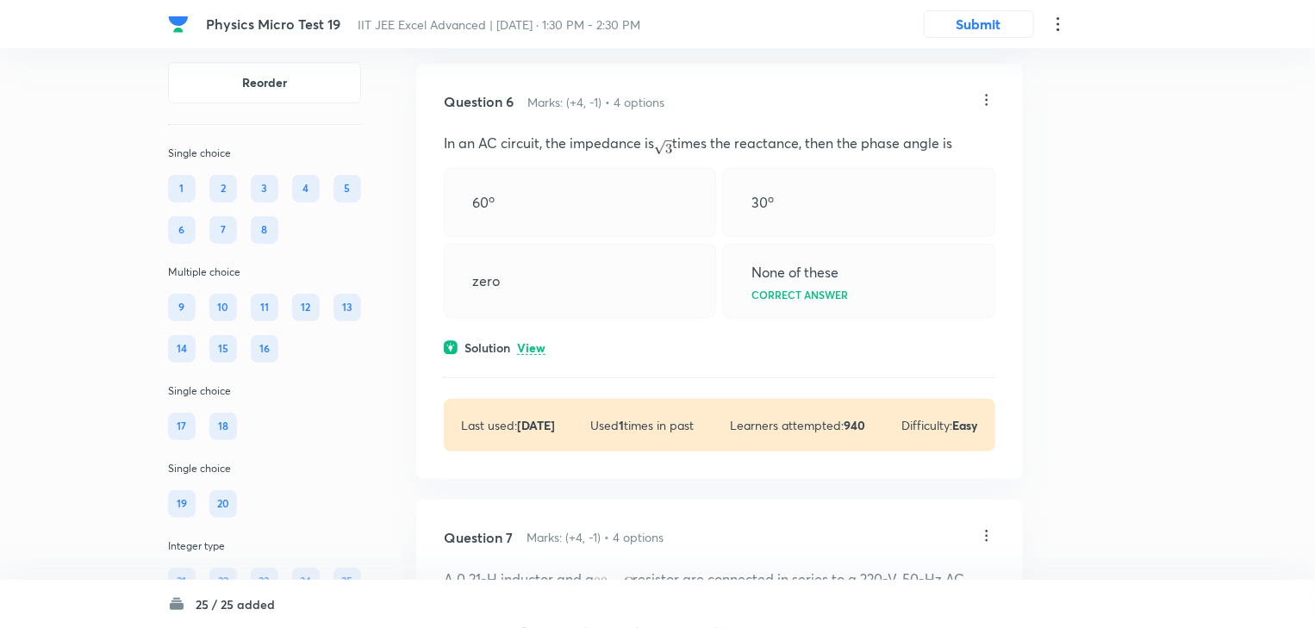
click at [986, 109] on icon at bounding box center [986, 99] width 17 height 17
click at [898, 166] on li "Edit" at bounding box center [921, 173] width 145 height 32
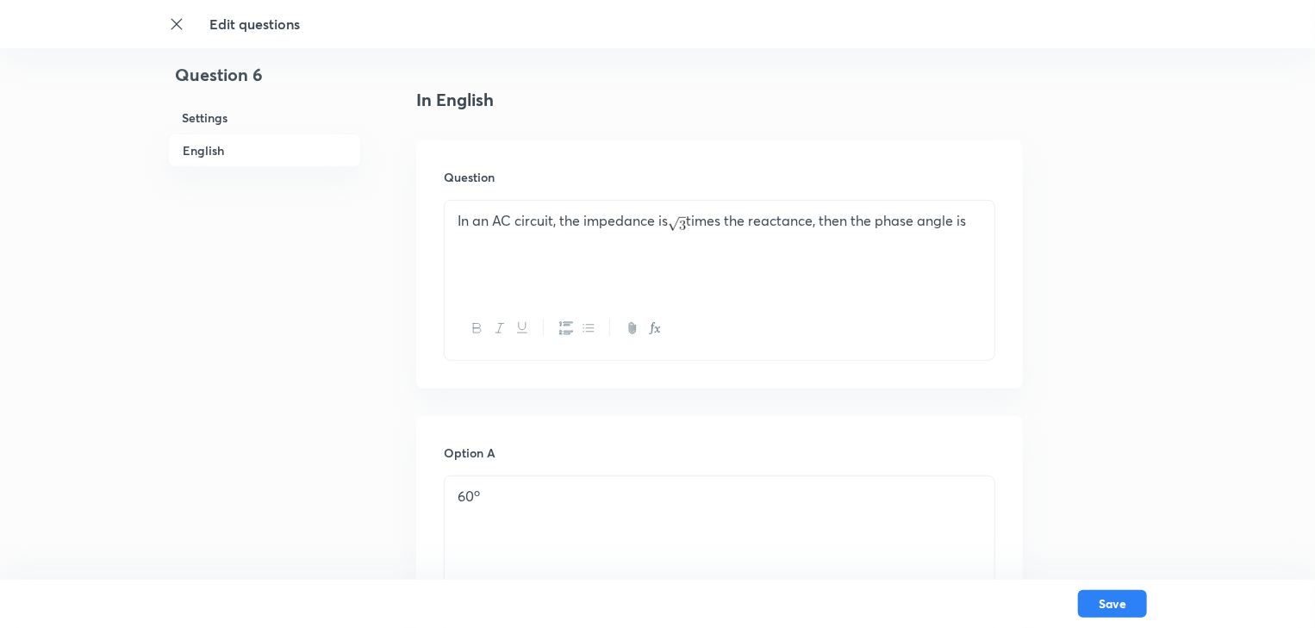
scroll to position [483, 0]
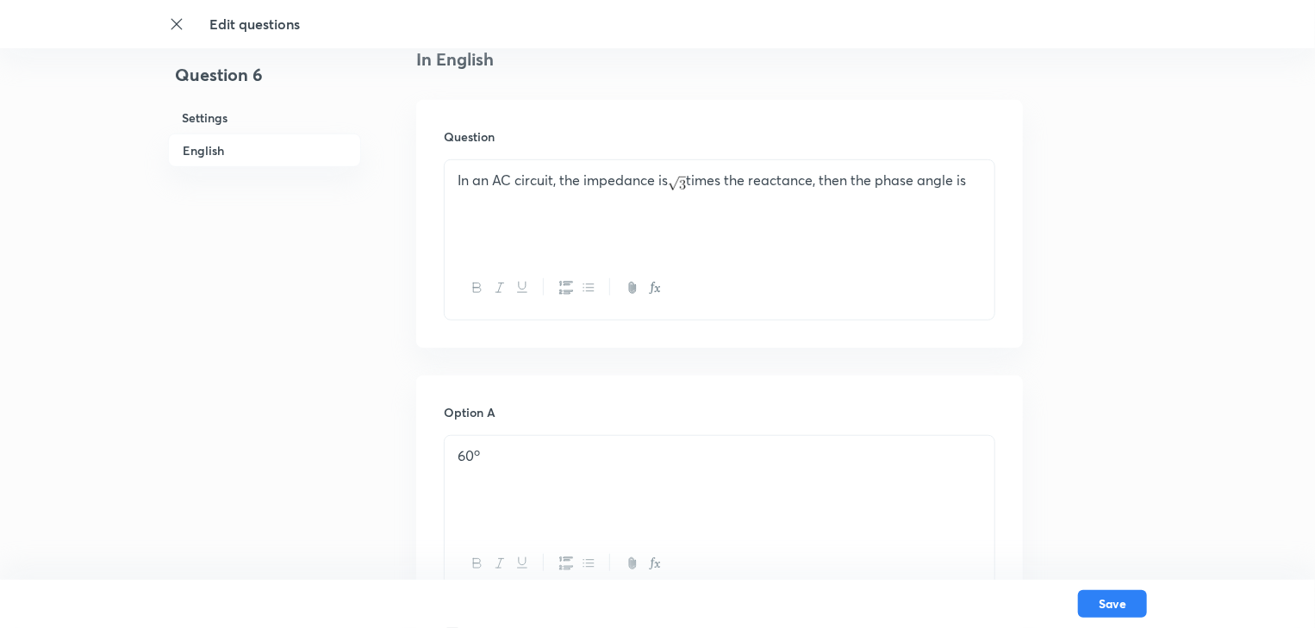
drag, startPoint x: 981, startPoint y: 183, endPoint x: 441, endPoint y: 202, distance: 539.9
click at [441, 202] on div "Question In an AC circuit, the impedance is times the reactance, then the phase…" at bounding box center [719, 224] width 607 height 248
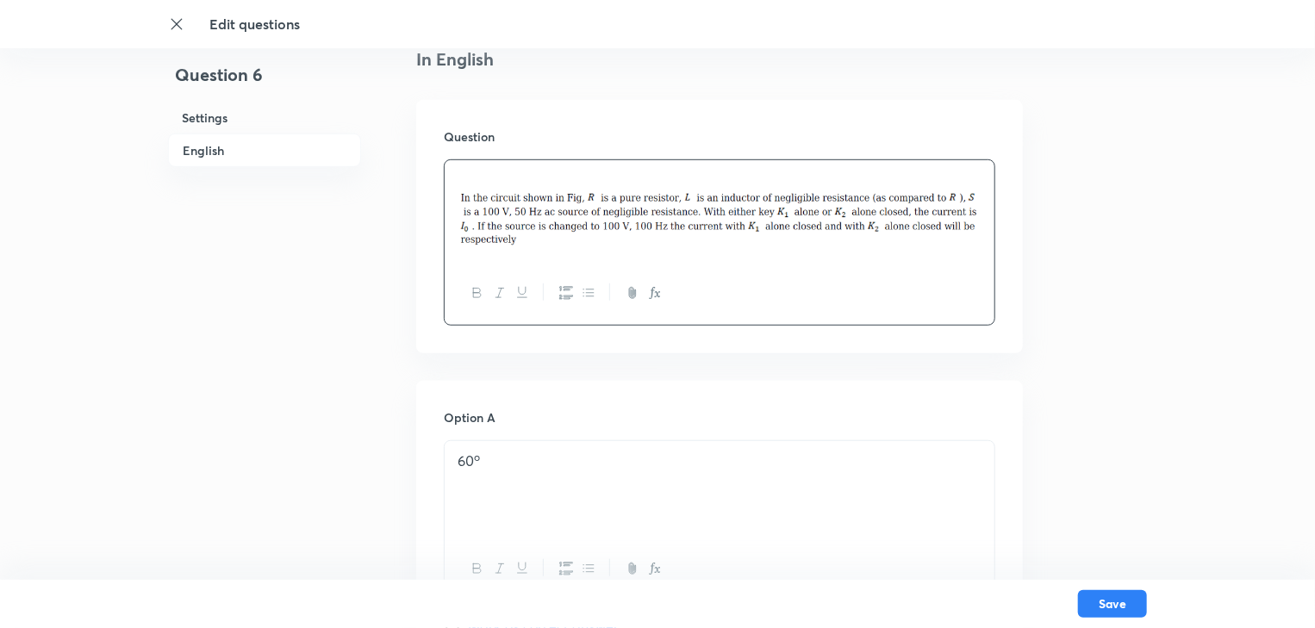
click at [456, 204] on div at bounding box center [720, 211] width 550 height 102
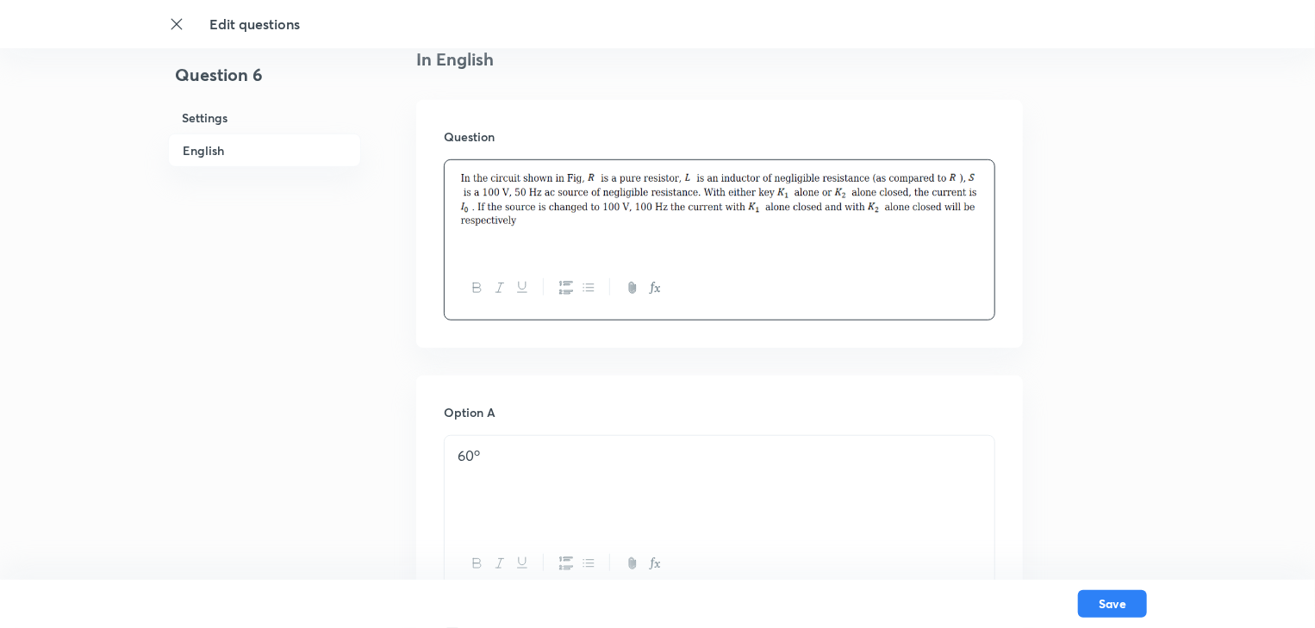
click at [482, 258] on div at bounding box center [720, 288] width 550 height 63
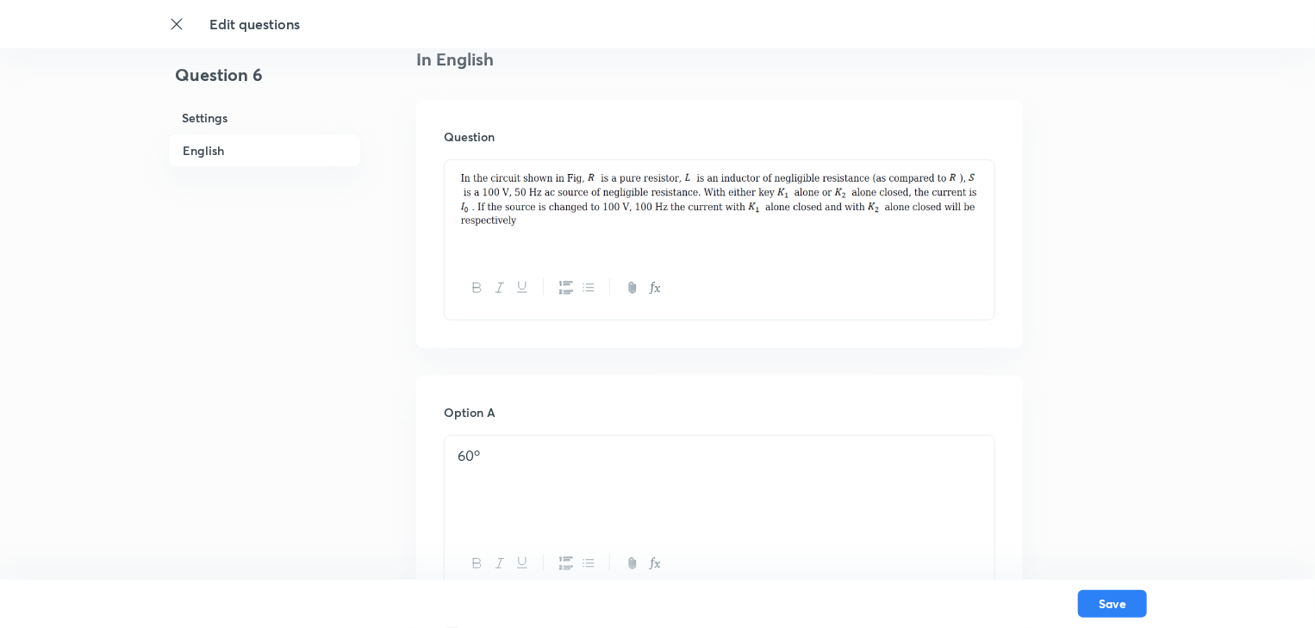
click at [476, 240] on div at bounding box center [720, 208] width 550 height 97
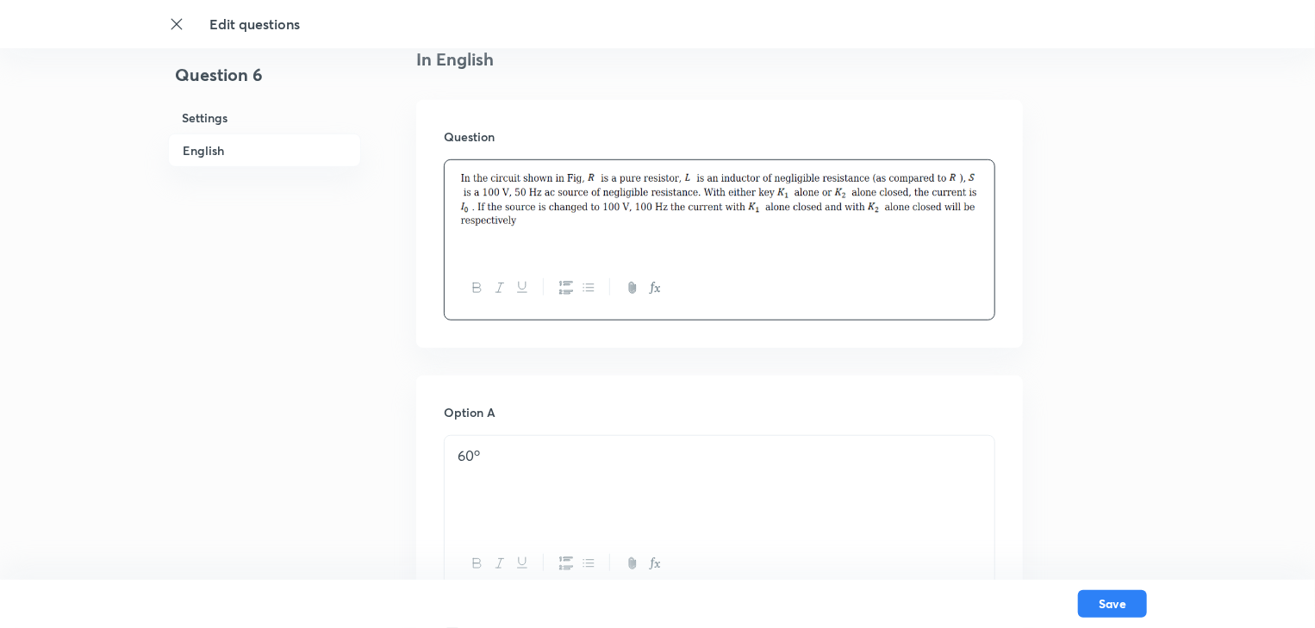
click at [532, 238] on div at bounding box center [720, 208] width 550 height 97
click at [965, 199] on img at bounding box center [720, 199] width 524 height 57
click at [972, 198] on img at bounding box center [720, 199] width 524 height 57
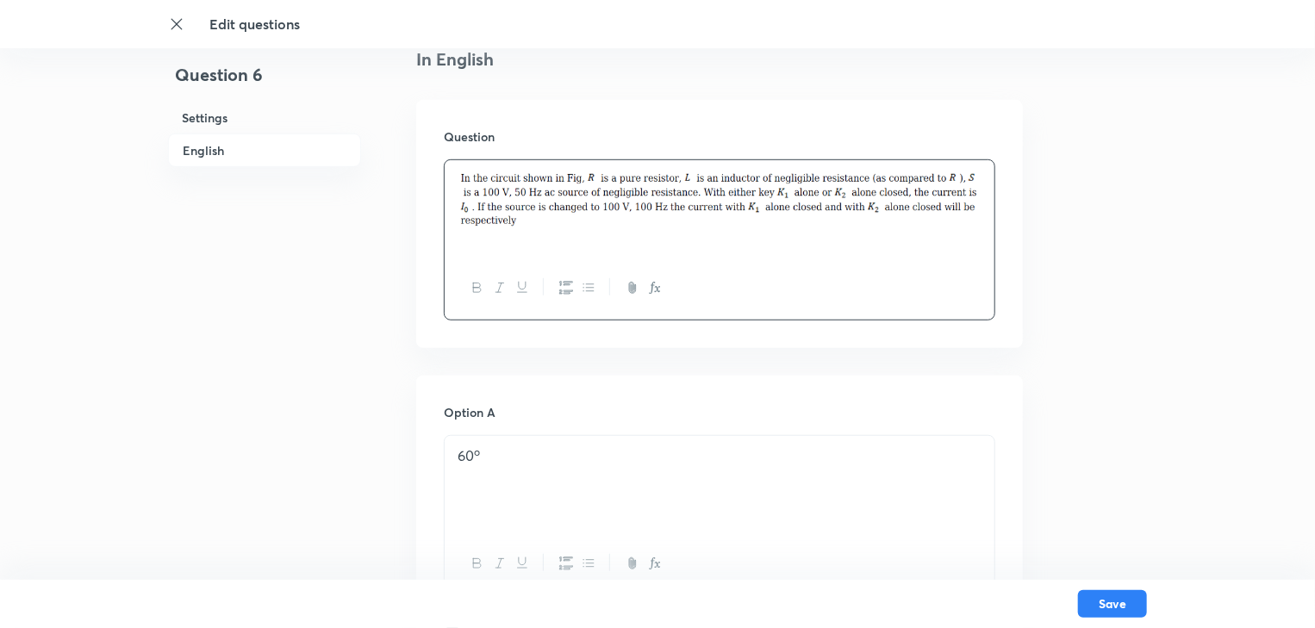
click at [972, 198] on img at bounding box center [720, 199] width 524 height 57
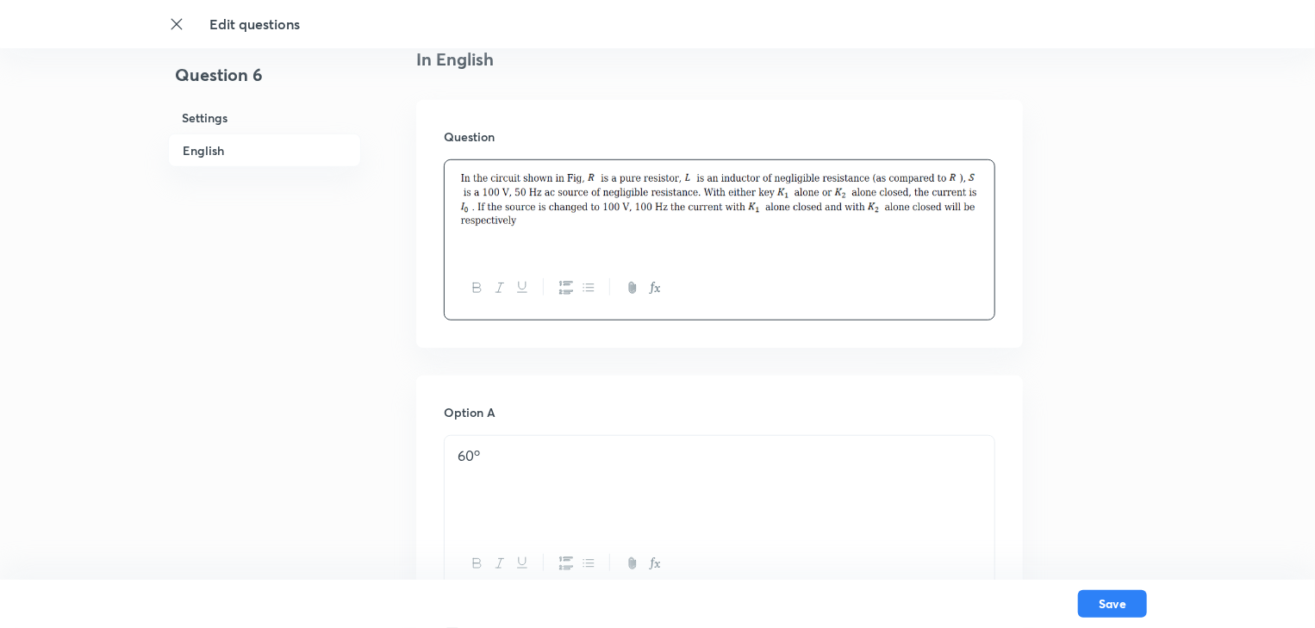
click at [972, 198] on img at bounding box center [720, 199] width 524 height 57
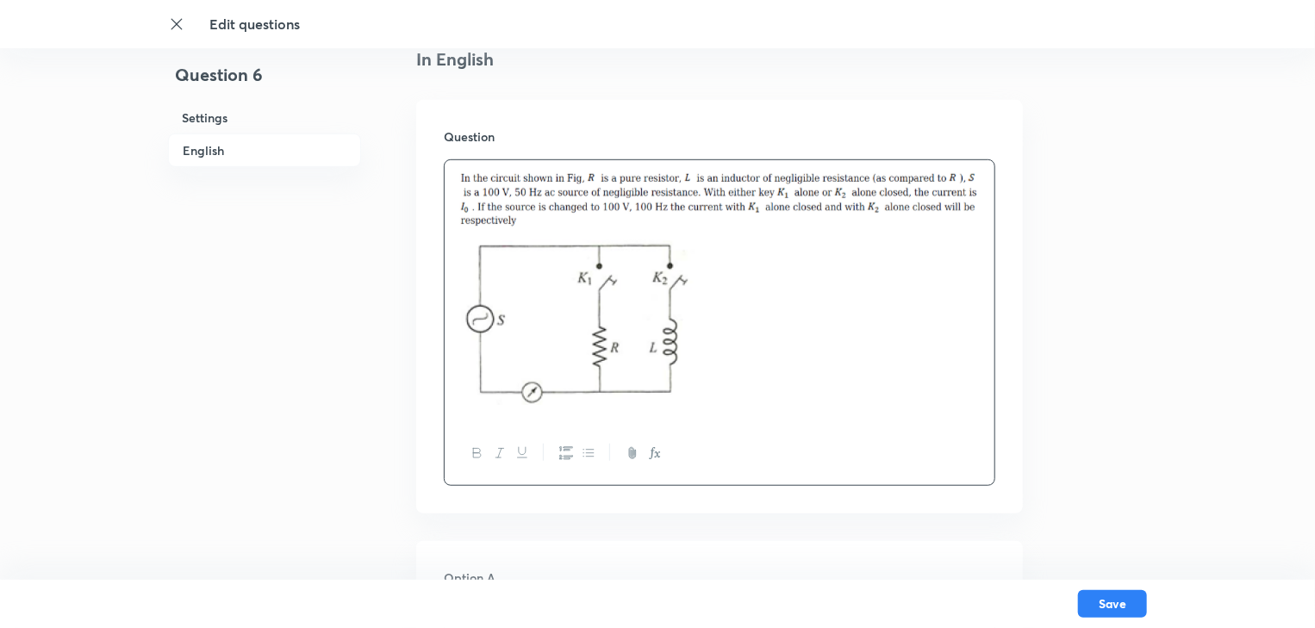
click at [593, 348] on img at bounding box center [581, 319] width 247 height 175
drag, startPoint x: 733, startPoint y: 335, endPoint x: 396, endPoint y: 359, distance: 336.9
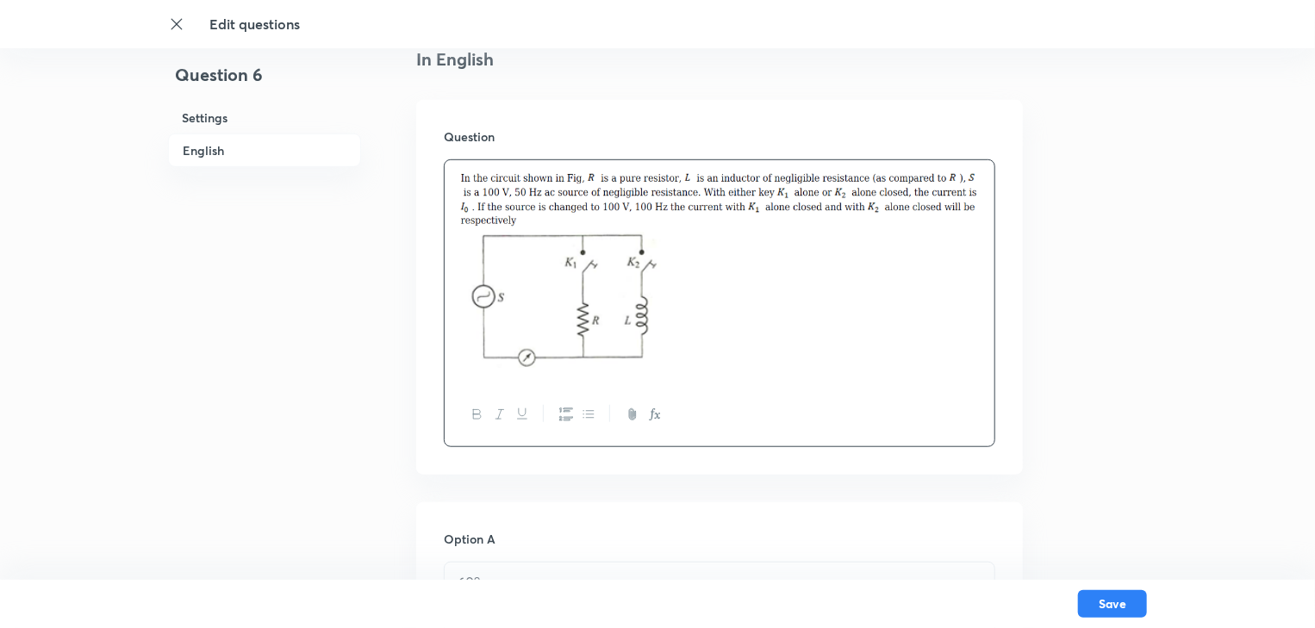
scroll to position [758, 0]
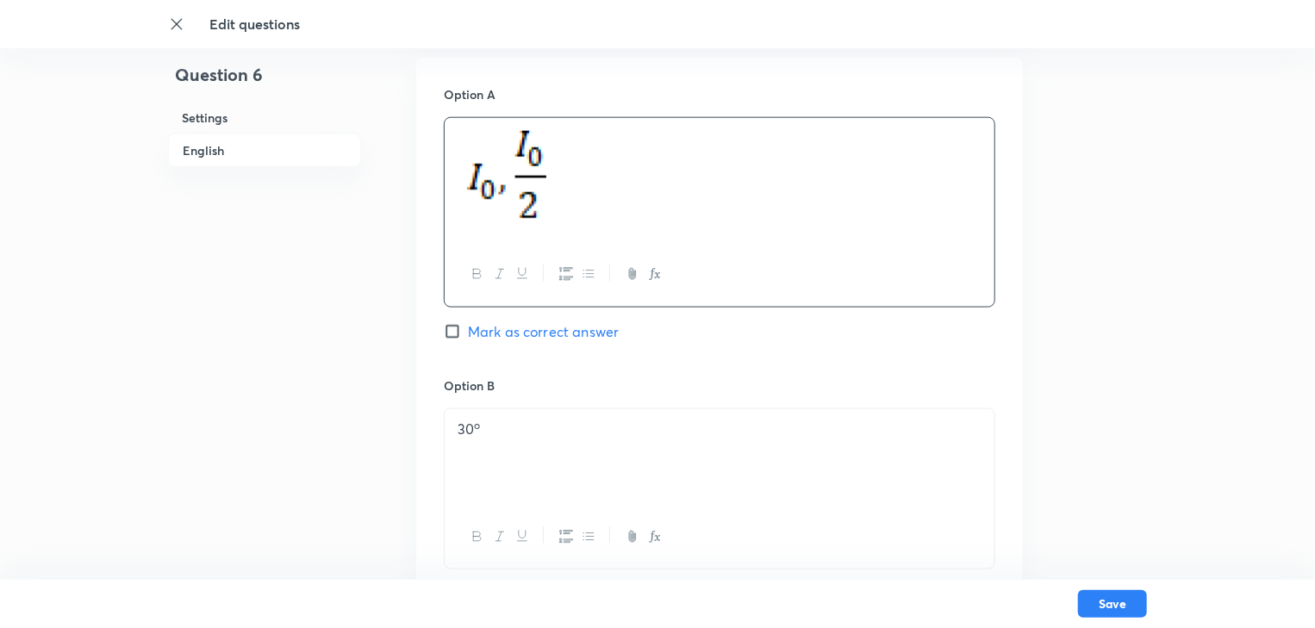
scroll to position [965, 0]
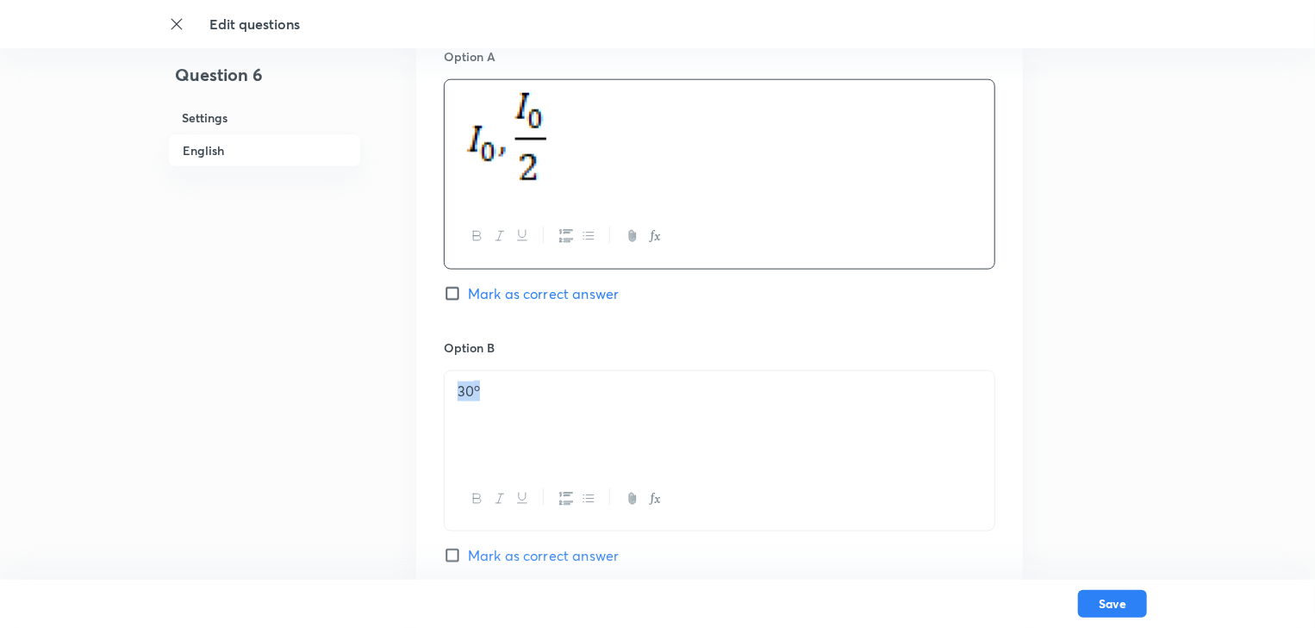
drag, startPoint x: 571, startPoint y: 417, endPoint x: 435, endPoint y: 409, distance: 136.4
click at [435, 409] on div "Option A Mark as correct answer Option B 30 o Mark as correct answer Option C z…" at bounding box center [719, 569] width 607 height 1098
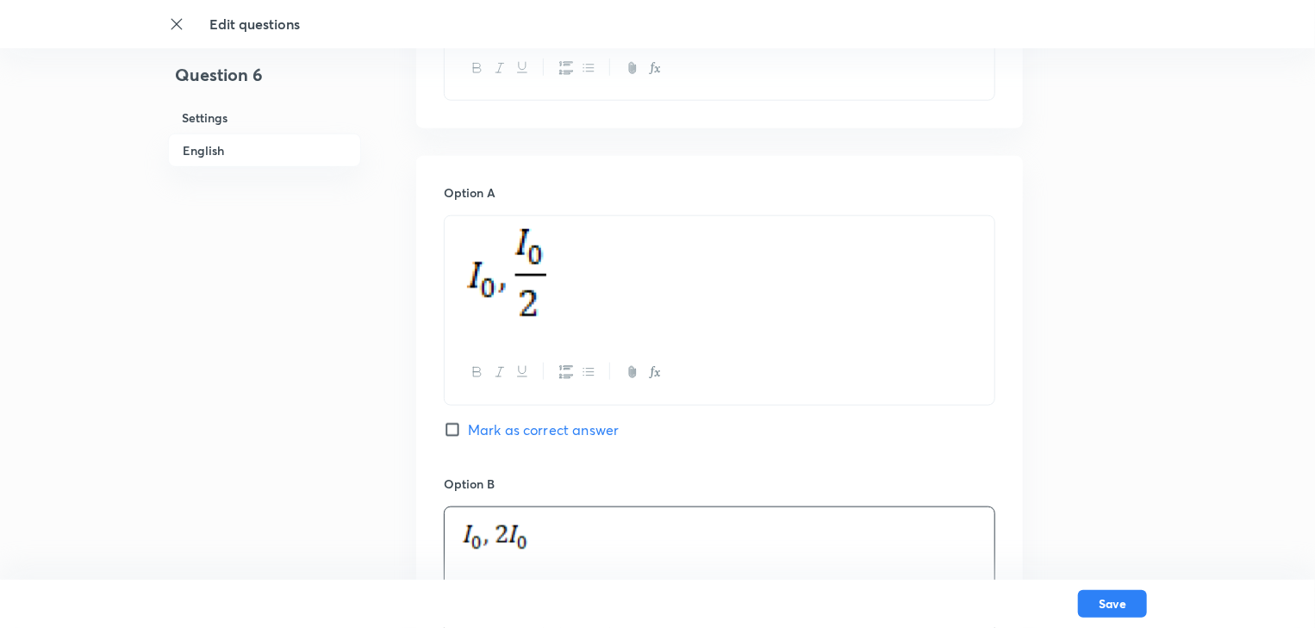
scroll to position [827, 0]
drag, startPoint x: 577, startPoint y: 316, endPoint x: 546, endPoint y: 298, distance: 35.9
click at [549, 299] on p at bounding box center [720, 280] width 524 height 104
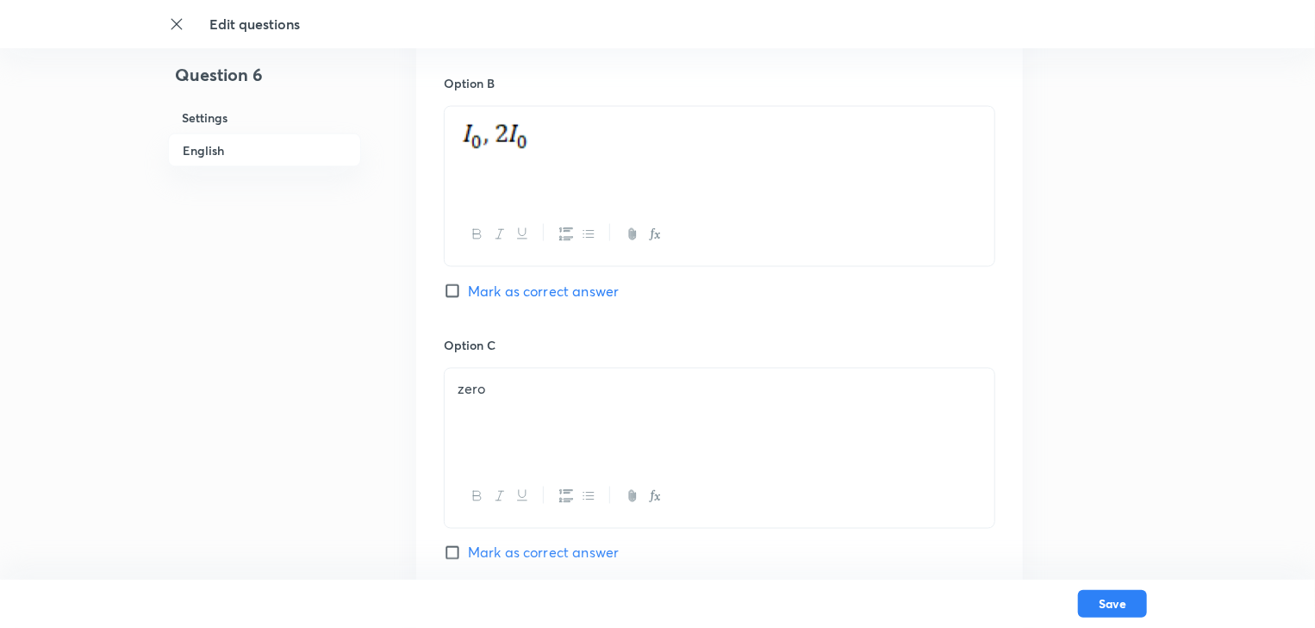
scroll to position [1241, 0]
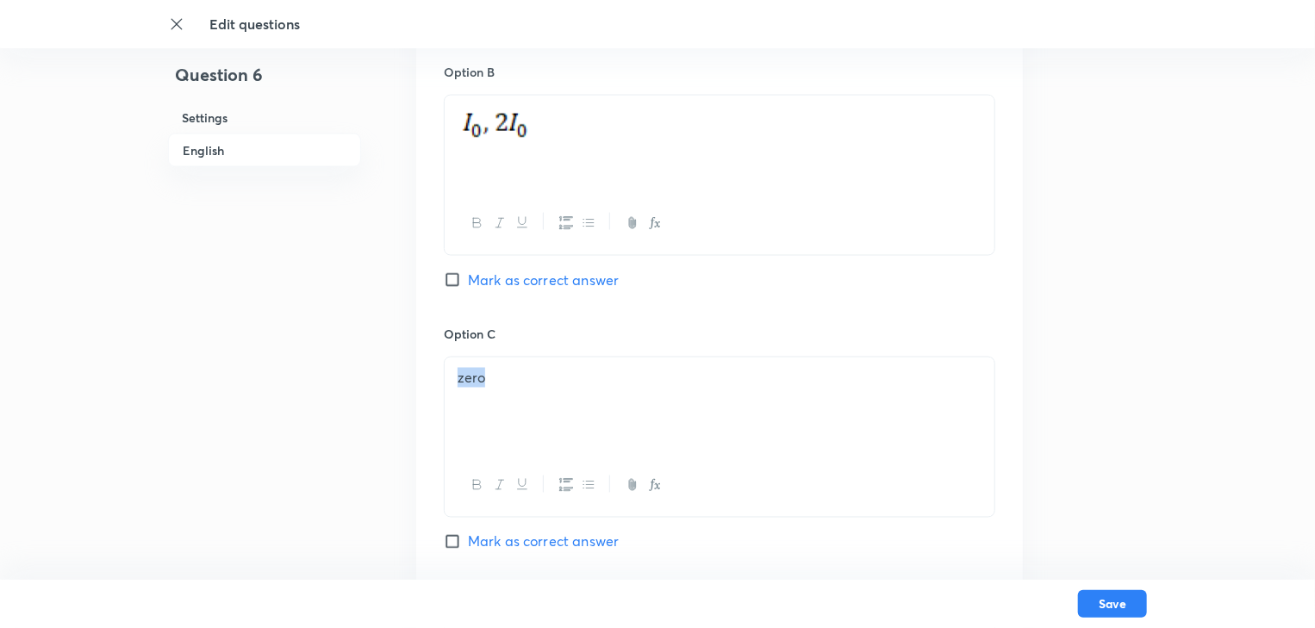
drag, startPoint x: 516, startPoint y: 386, endPoint x: 409, endPoint y: 384, distance: 106.9
click at [409, 384] on div "Question 6 Settings English Settings Type Single choice correct 4 options + 4 m…" at bounding box center [657, 110] width 979 height 2537
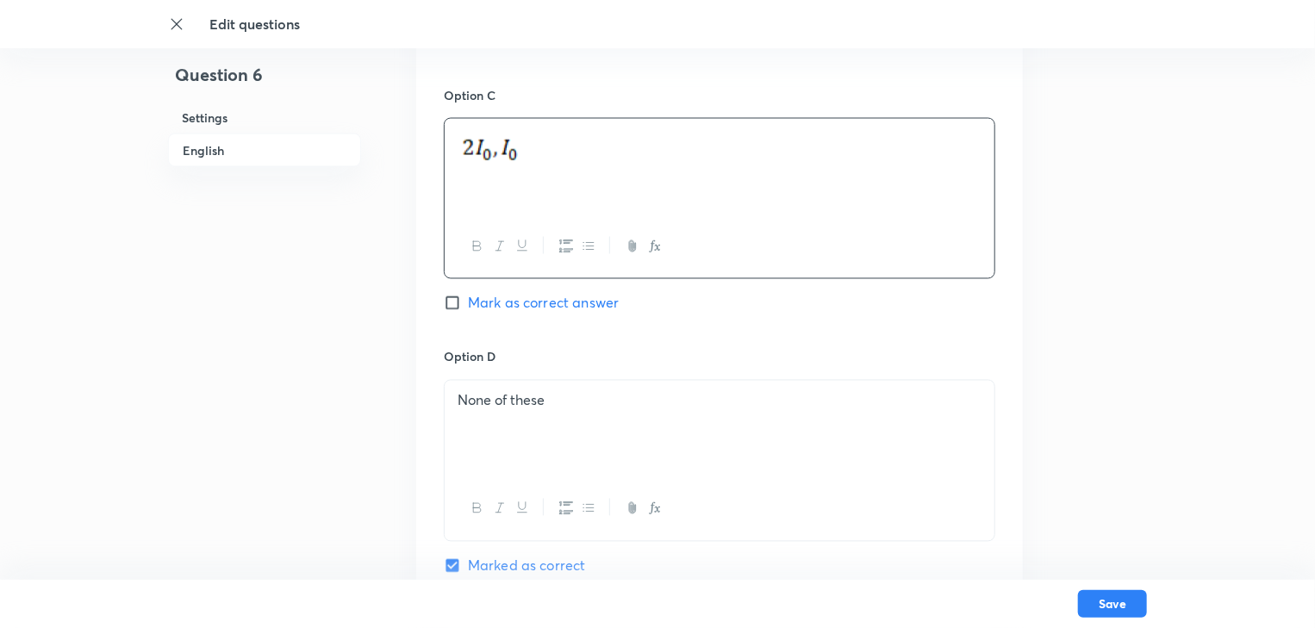
scroll to position [1517, 0]
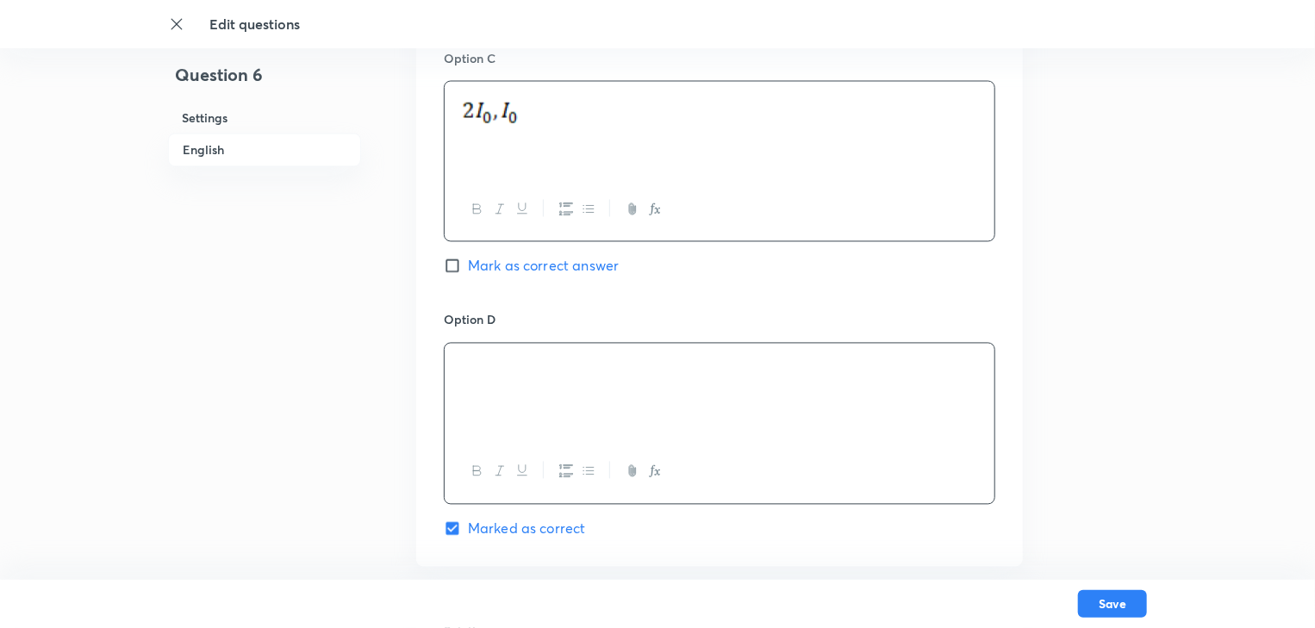
drag, startPoint x: 543, startPoint y: 374, endPoint x: 422, endPoint y: 378, distance: 120.7
click at [422, 378] on div "Option A Mark as correct answer Option B Mark as correct answer Option C Mark a…" at bounding box center [719, 17] width 607 height 1098
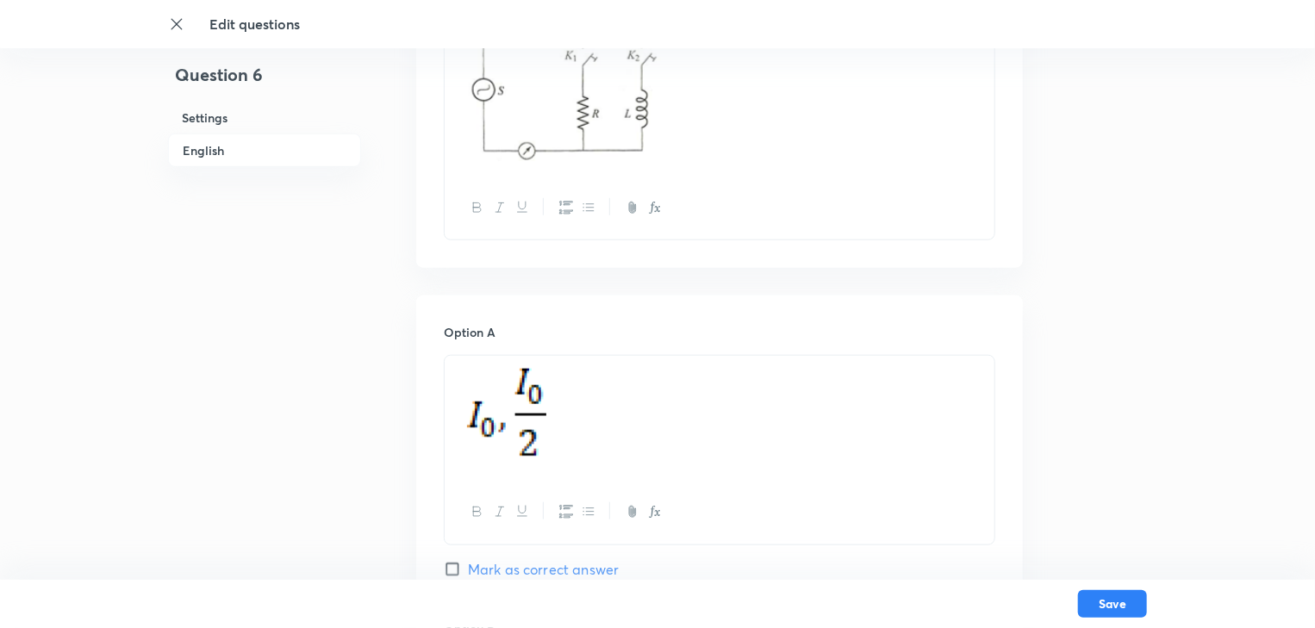
scroll to position [827, 0]
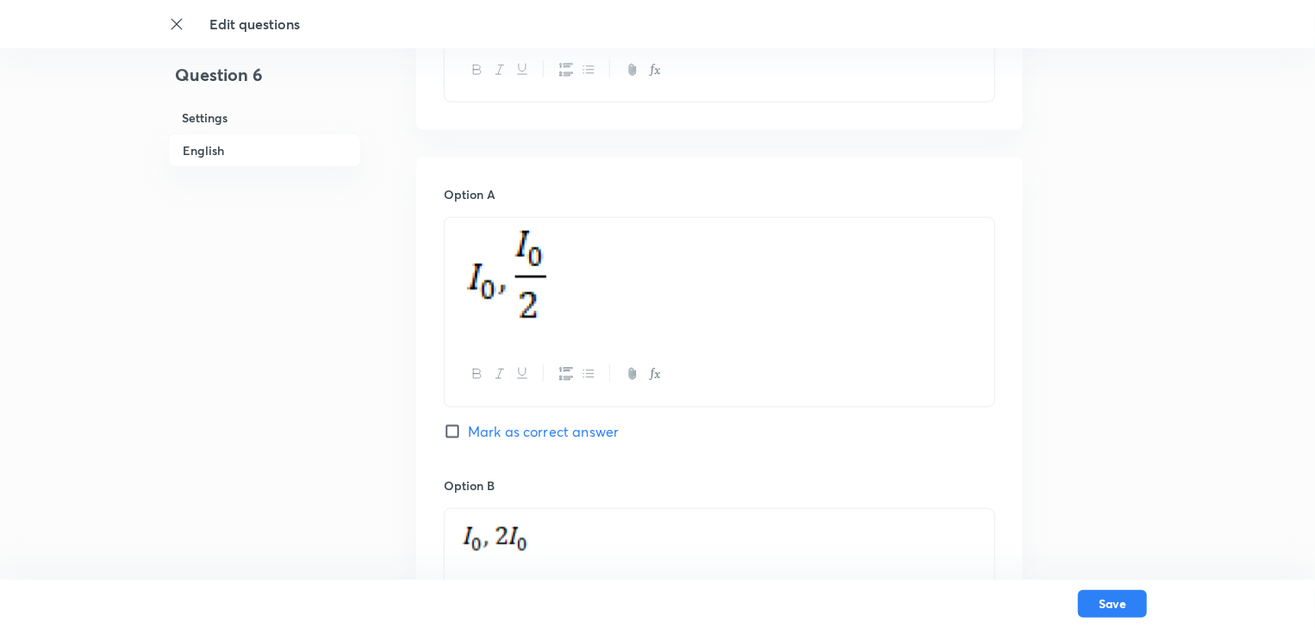
click at [452, 426] on input "Mark as correct answer" at bounding box center [456, 431] width 24 height 17
checkbox input "true"
checkbox input "false"
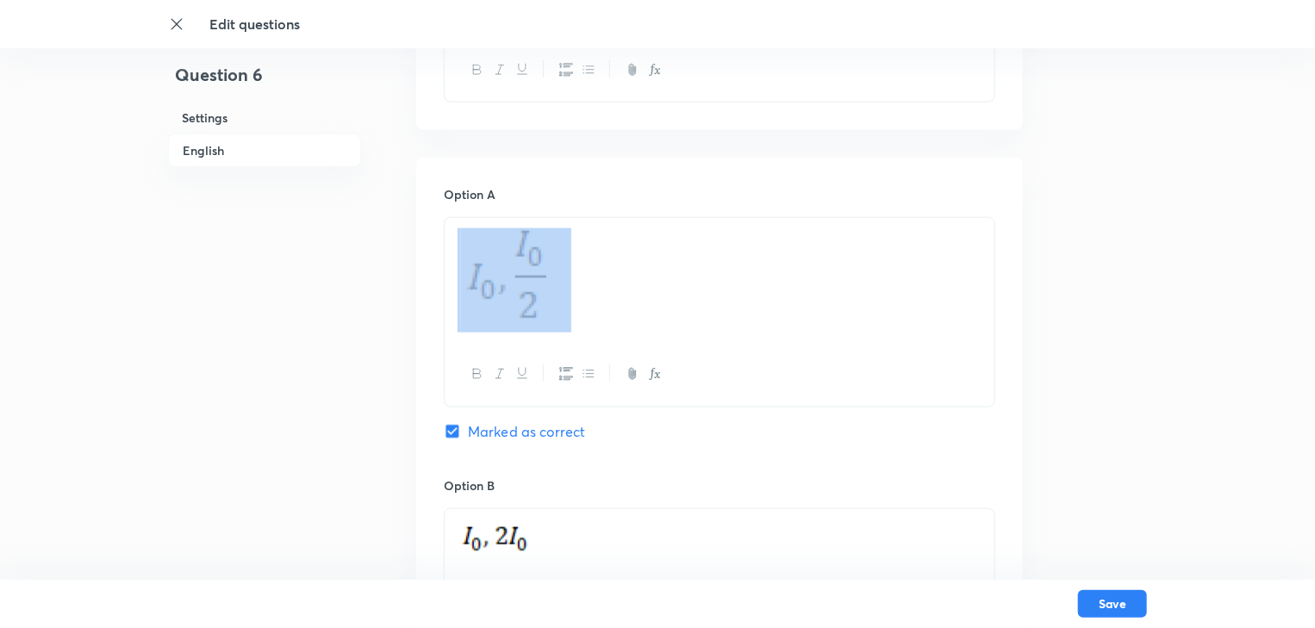
drag, startPoint x: 549, startPoint y: 294, endPoint x: 486, endPoint y: 272, distance: 66.5
click at [486, 272] on img at bounding box center [516, 277] width 110 height 99
copy p
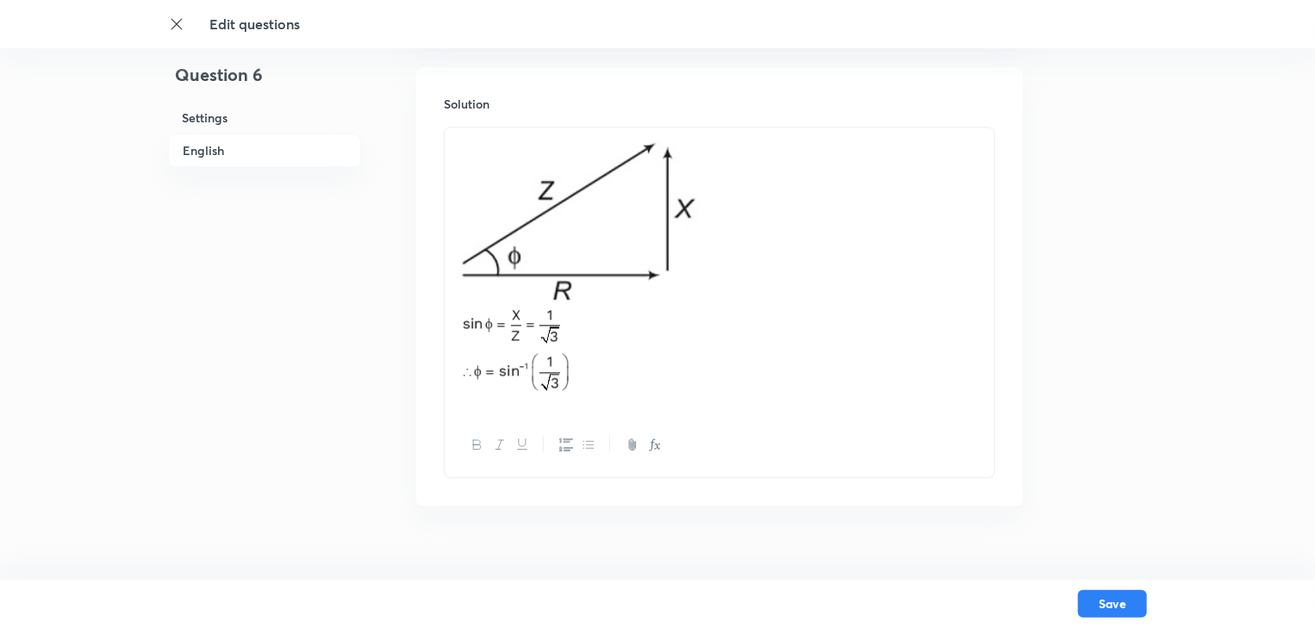
scroll to position [2069, 0]
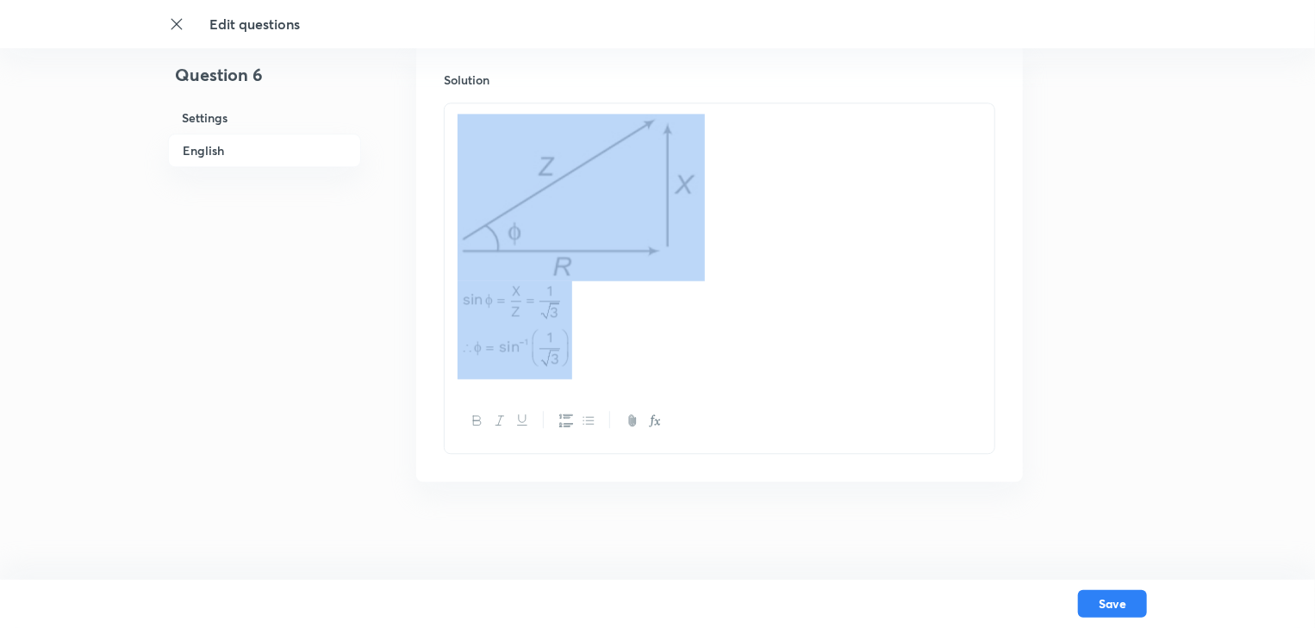
drag, startPoint x: 590, startPoint y: 381, endPoint x: 449, endPoint y: 153, distance: 268.2
click at [449, 153] on div at bounding box center [720, 246] width 550 height 286
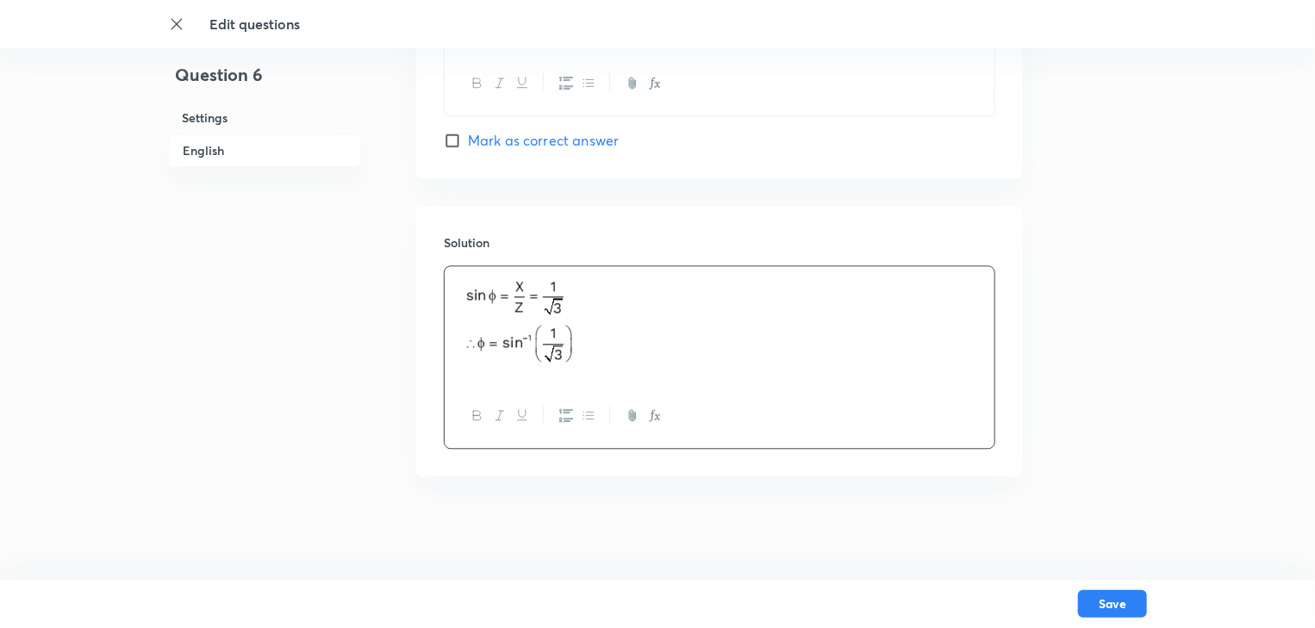
scroll to position [1903, 0]
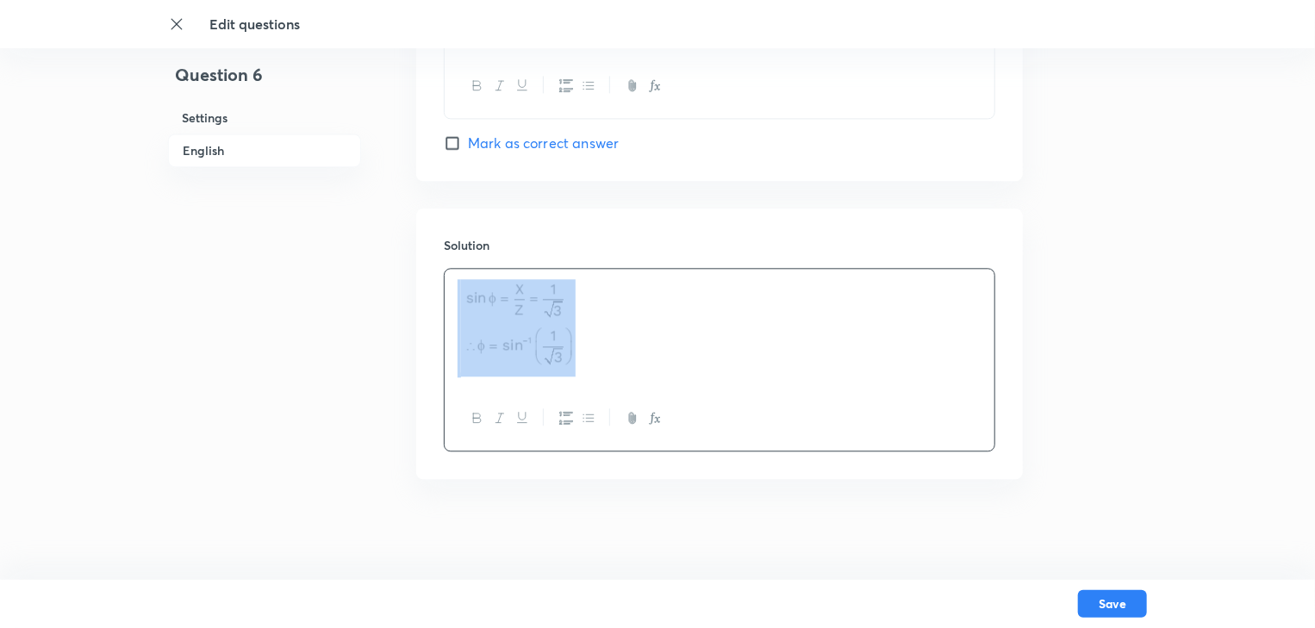
drag, startPoint x: 602, startPoint y: 310, endPoint x: 434, endPoint y: 270, distance: 173.7
click at [434, 270] on div "Solution" at bounding box center [719, 344] width 607 height 271
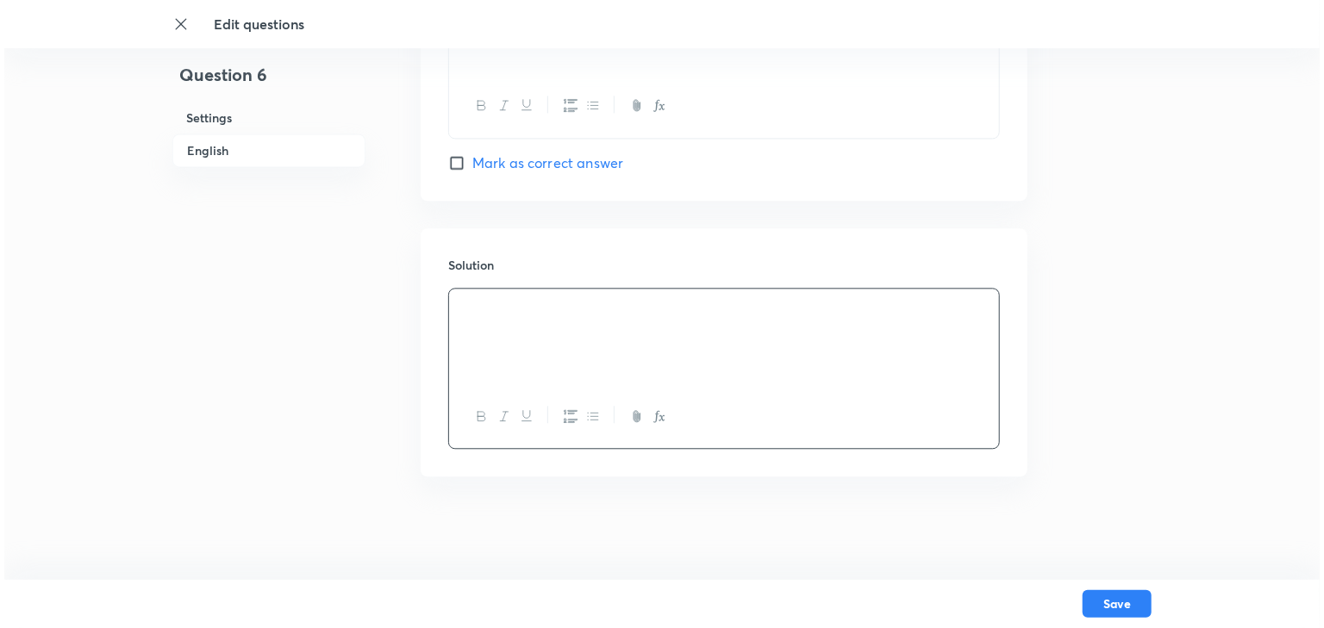
scroll to position [1881, 0]
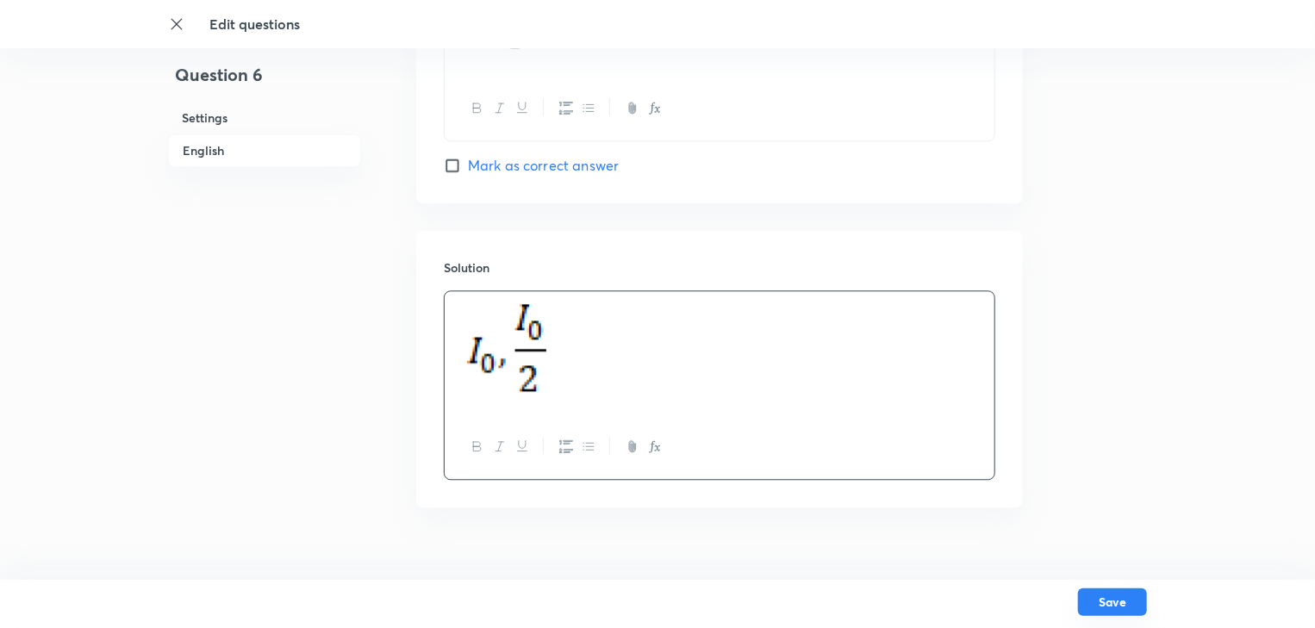
click at [1120, 611] on button "Save" at bounding box center [1112, 603] width 69 height 28
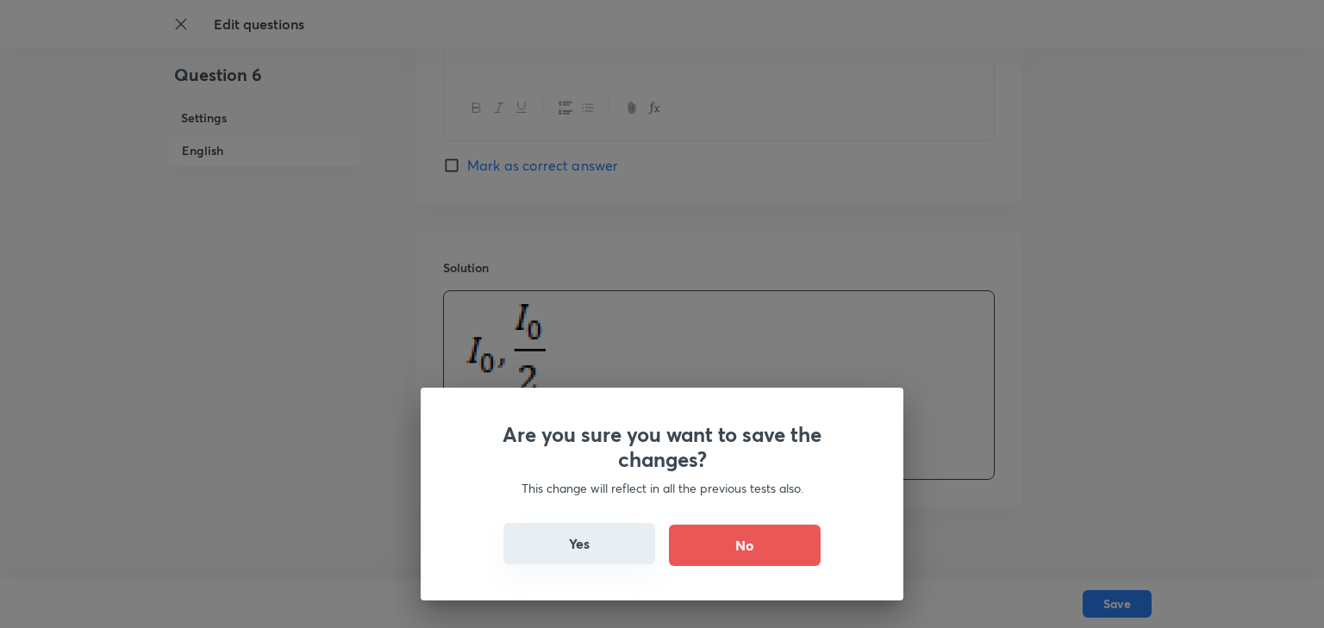
click at [579, 559] on button "Yes" at bounding box center [579, 543] width 152 height 41
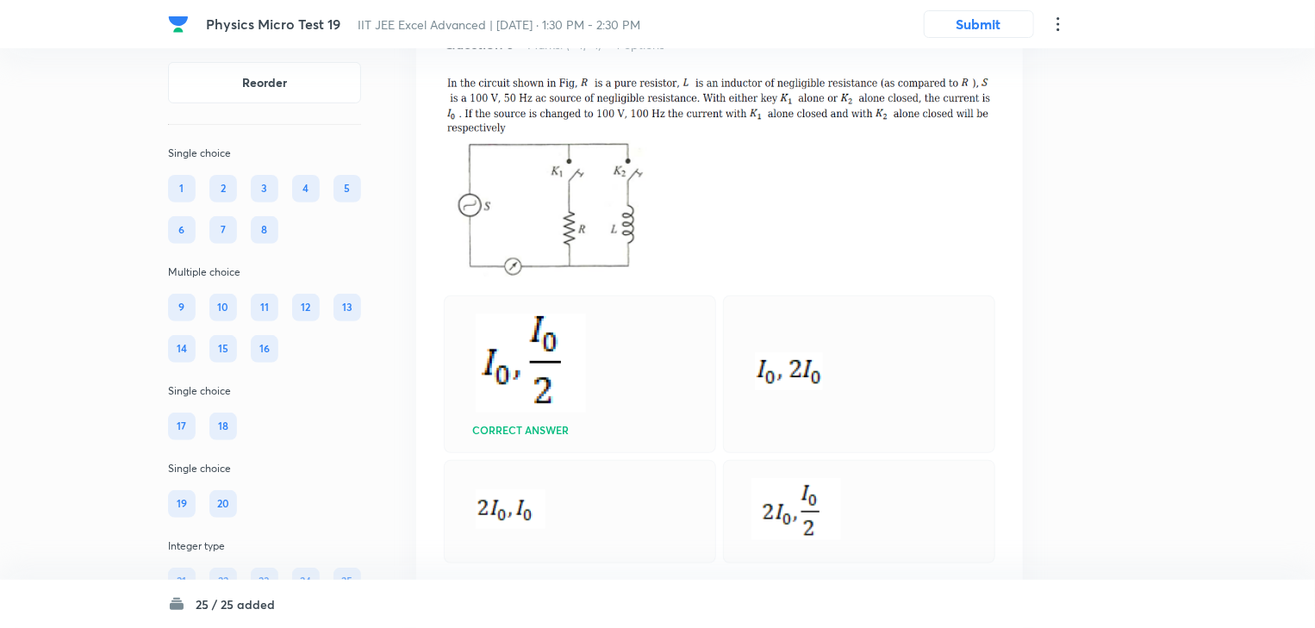
scroll to position [3448, 0]
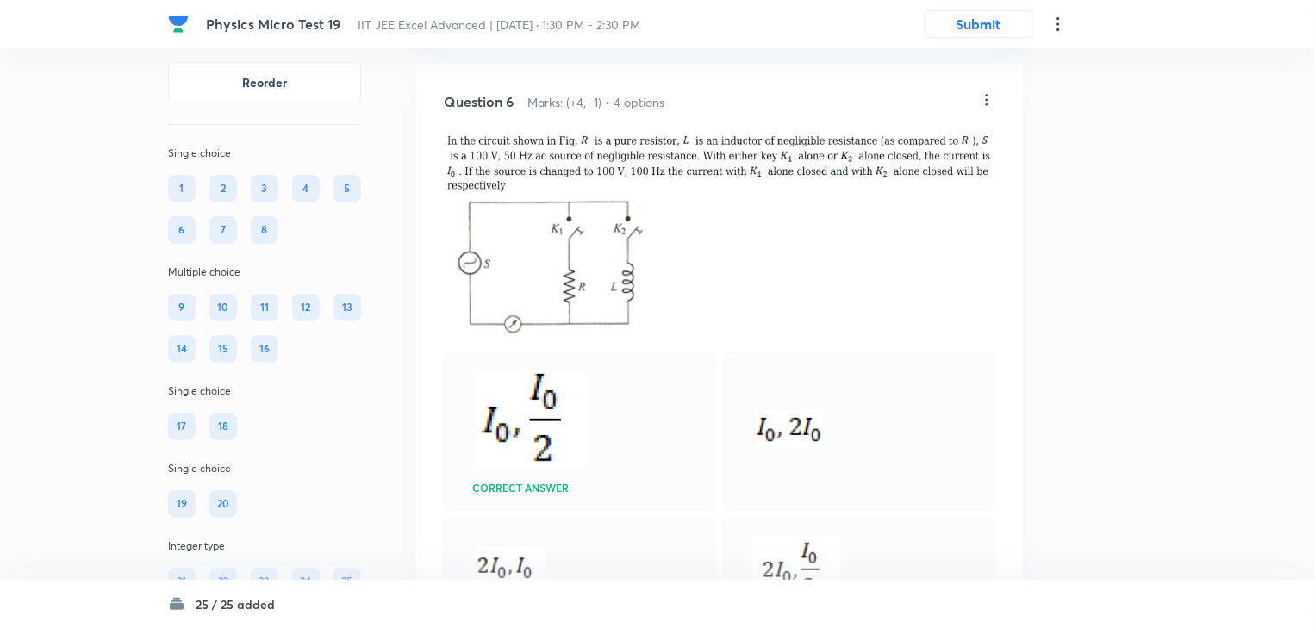
click at [988, 109] on icon at bounding box center [986, 99] width 17 height 17
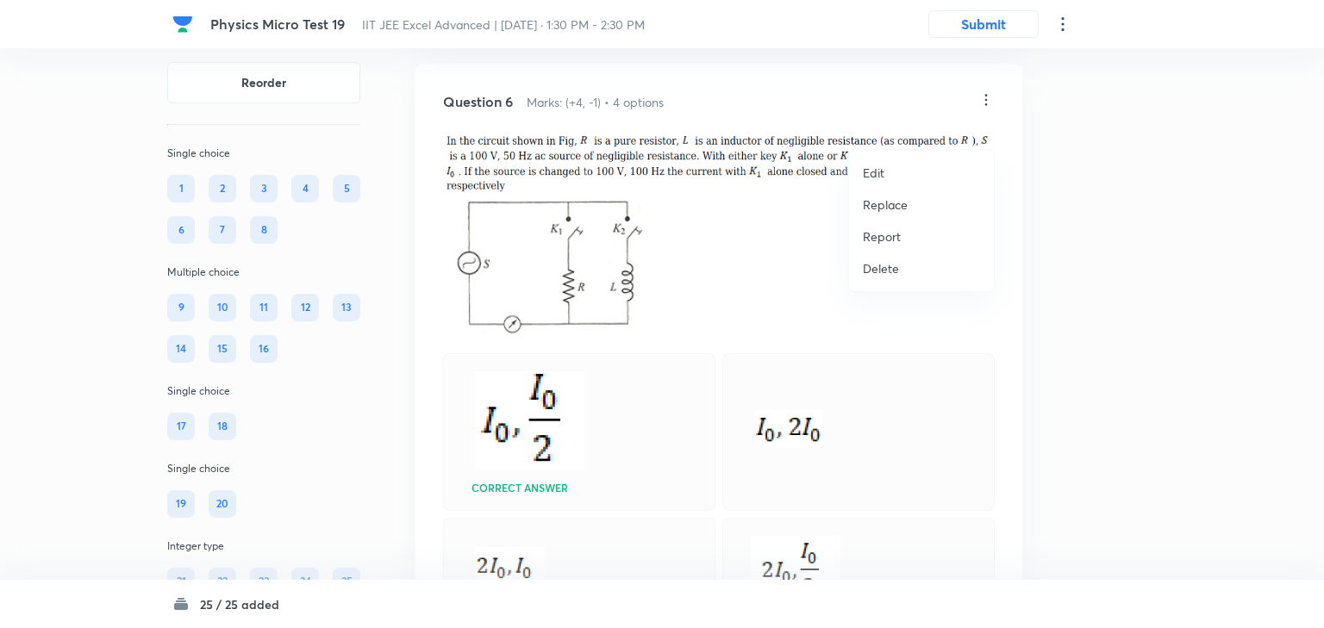
click at [915, 166] on li "Edit" at bounding box center [921, 173] width 145 height 32
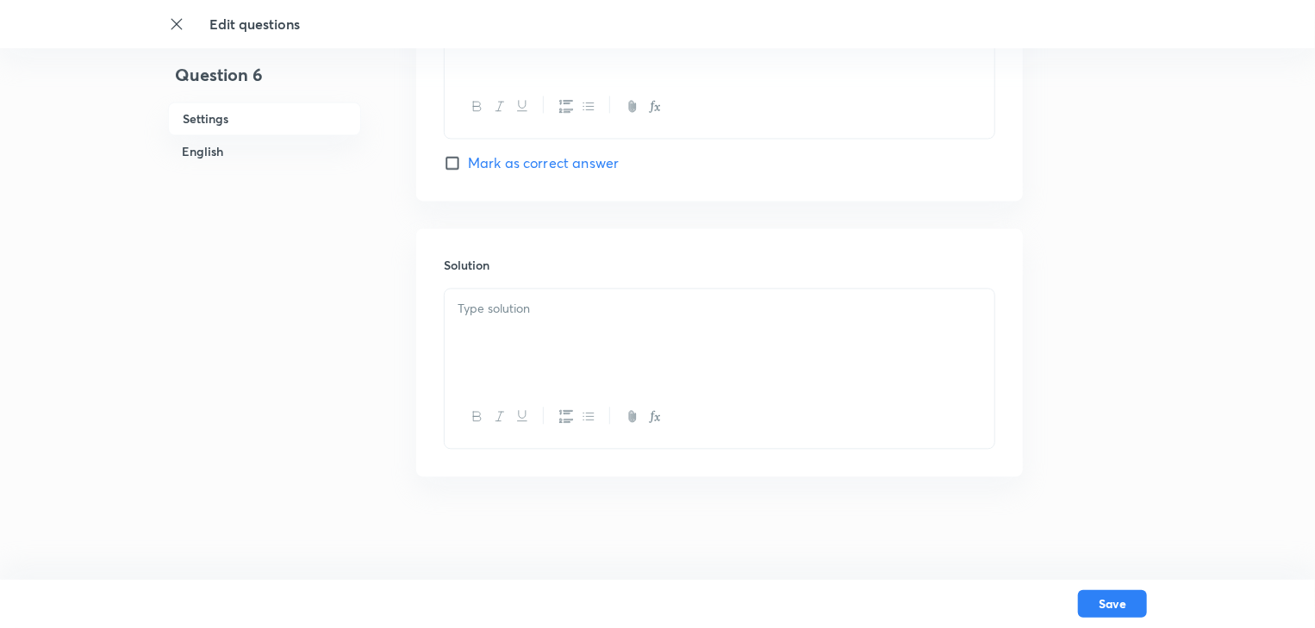
checkbox input "true"
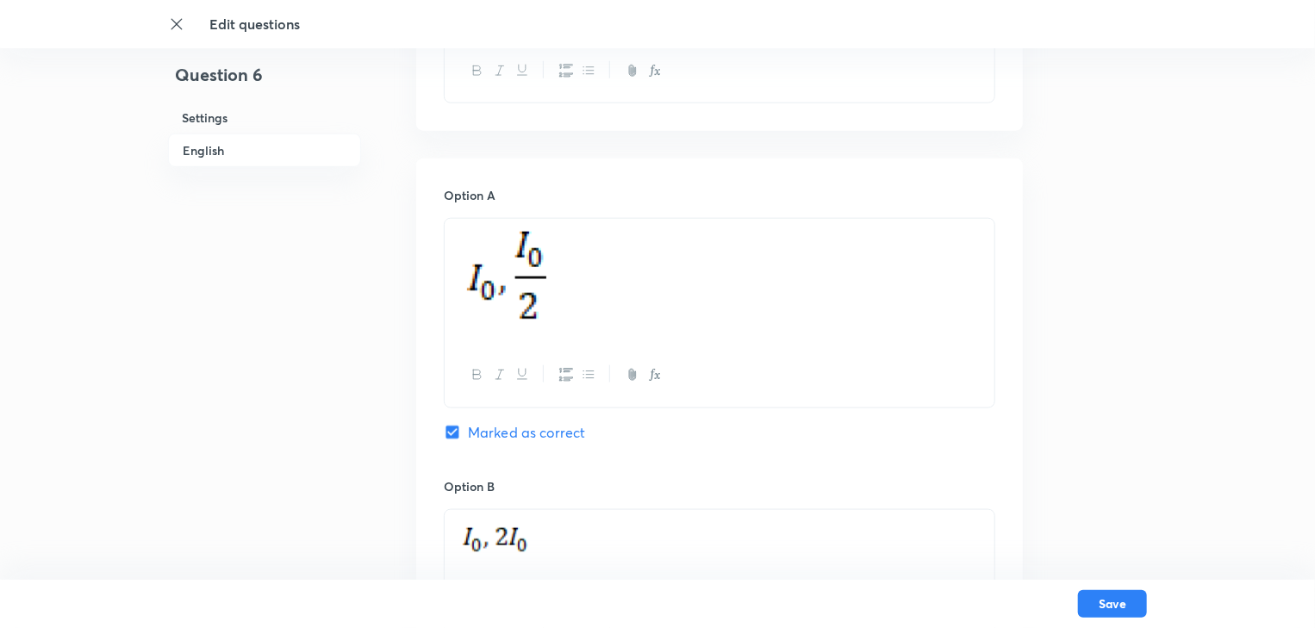
scroll to position [827, 0]
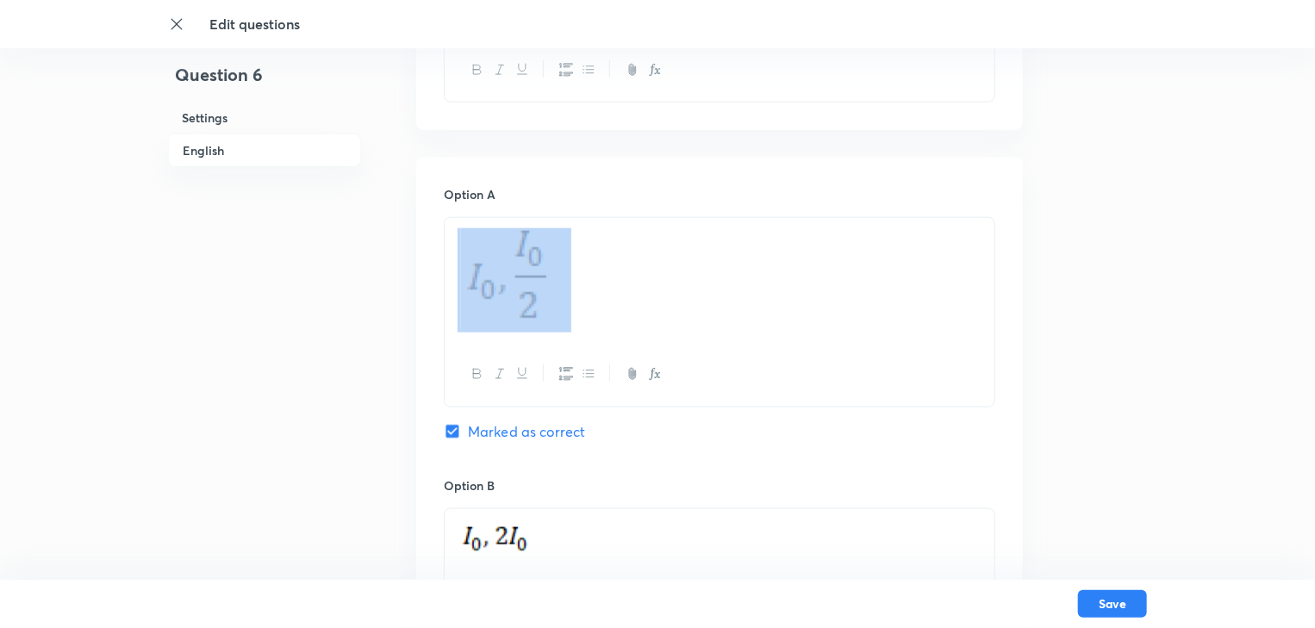
drag, startPoint x: 586, startPoint y: 261, endPoint x: 489, endPoint y: 248, distance: 98.2
click at [489, 248] on p at bounding box center [720, 280] width 524 height 104
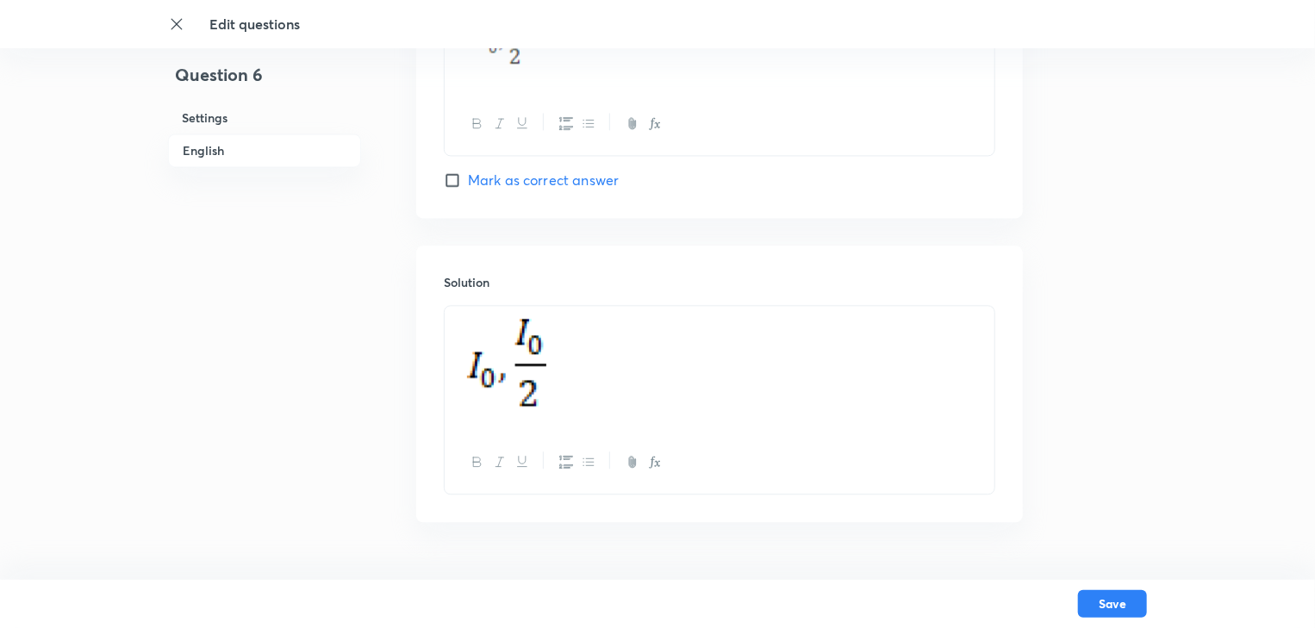
scroll to position [1862, 0]
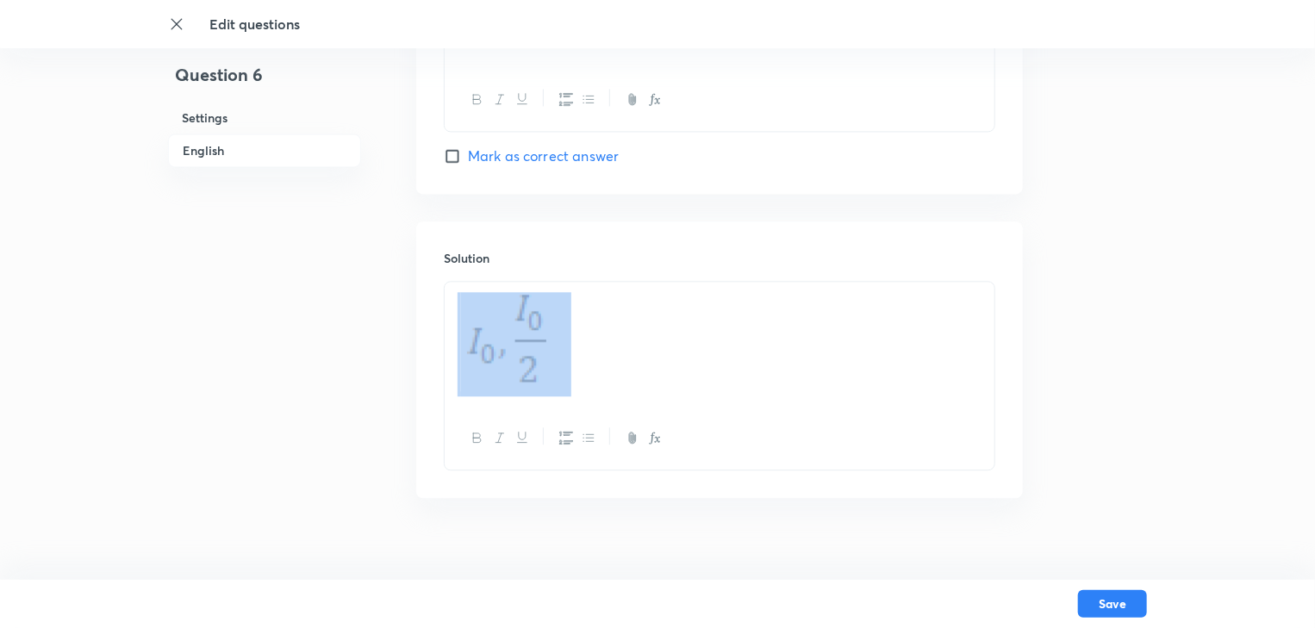
drag, startPoint x: 577, startPoint y: 383, endPoint x: 493, endPoint y: 376, distance: 83.9
click at [493, 376] on p at bounding box center [720, 344] width 524 height 104
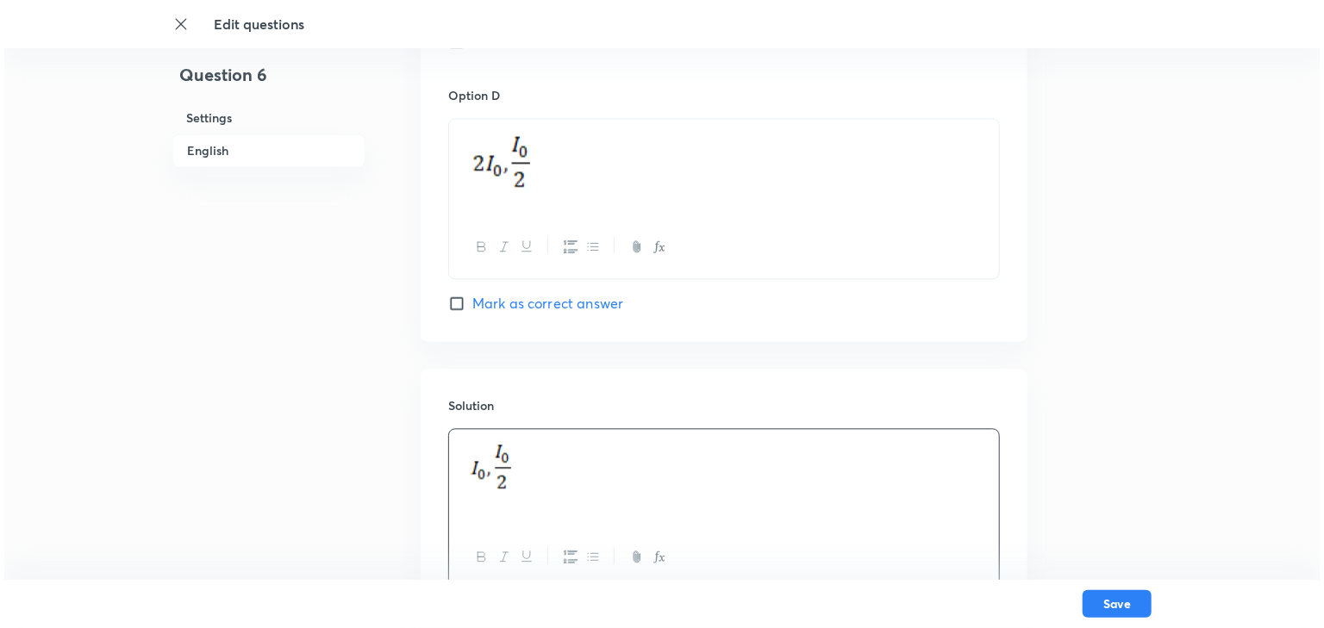
scroll to position [1852, 0]
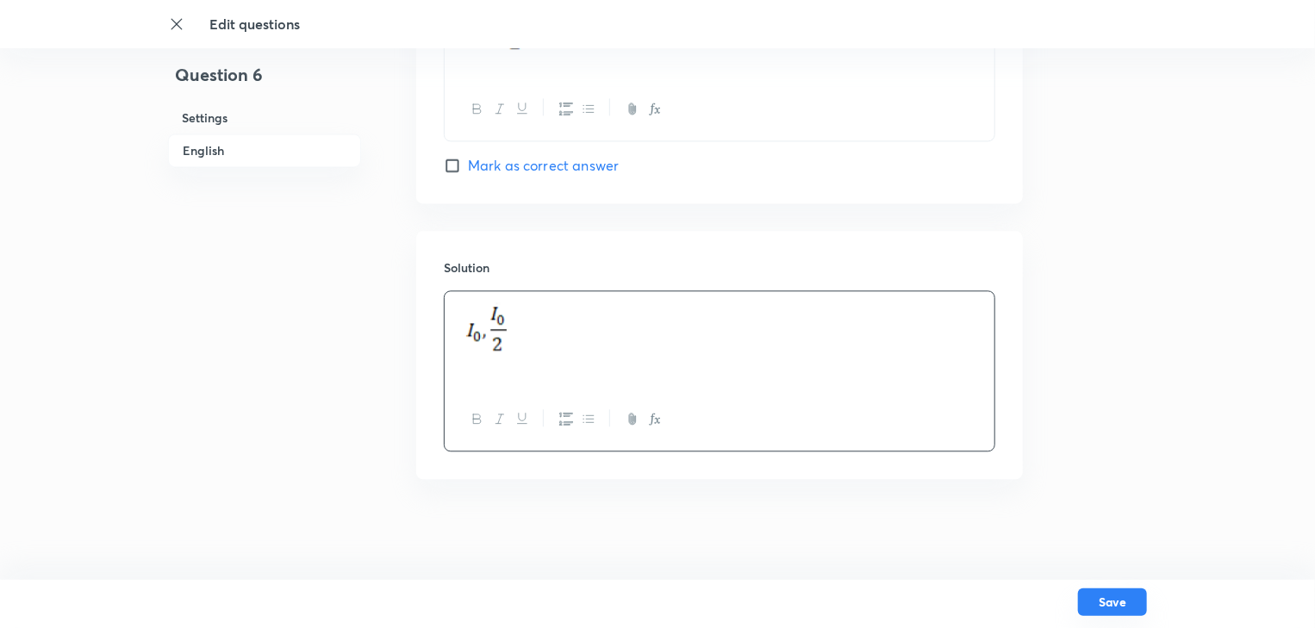
click at [1119, 605] on button "Save" at bounding box center [1112, 603] width 69 height 28
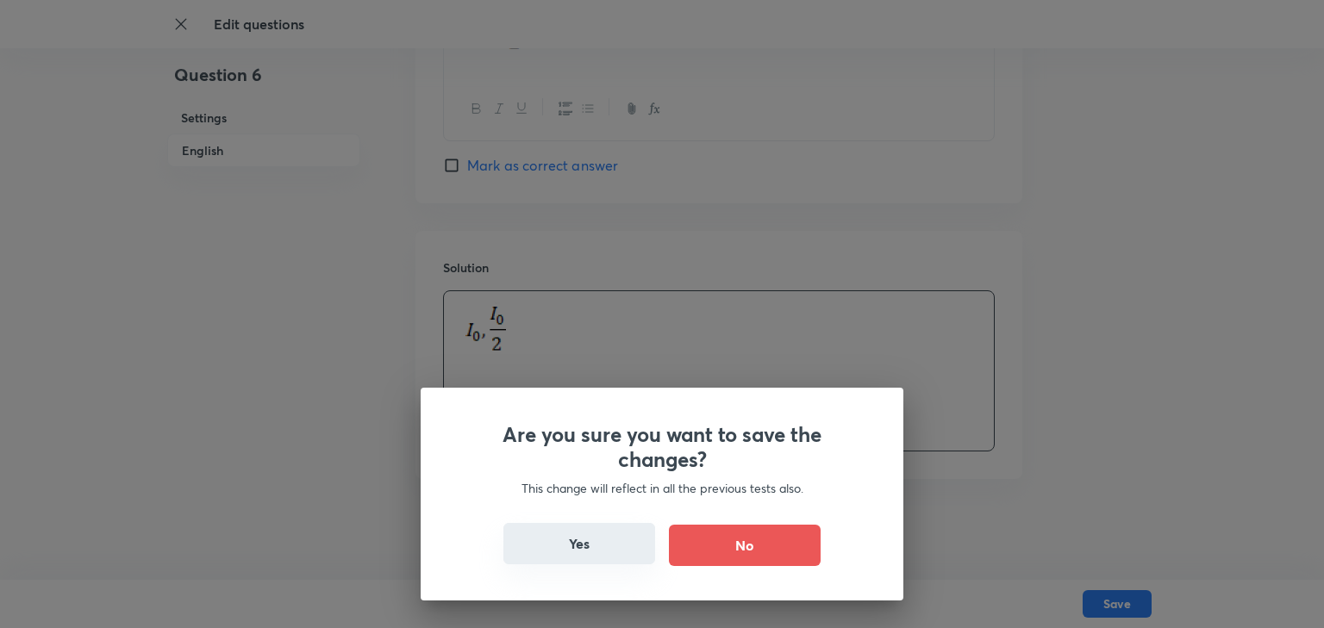
click at [579, 545] on button "Yes" at bounding box center [579, 543] width 152 height 41
click at [578, 545] on button "Yes" at bounding box center [579, 543] width 152 height 41
checkbox input "false"
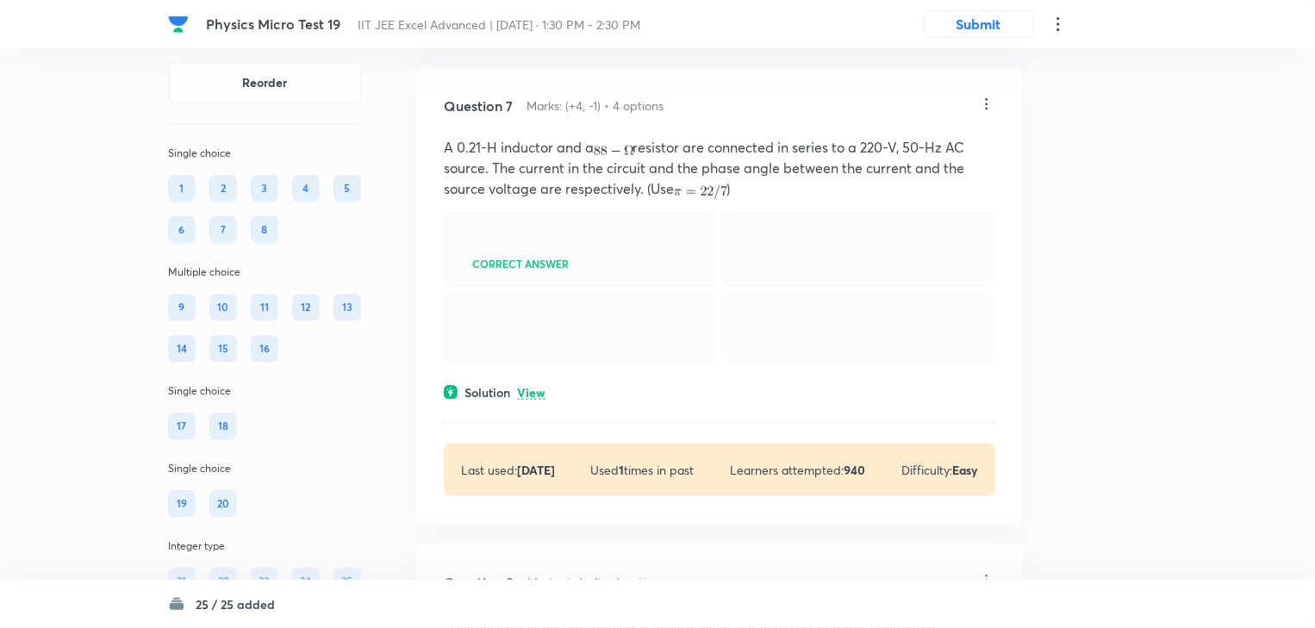
scroll to position [4137, 0]
click at [982, 112] on icon at bounding box center [986, 103] width 17 height 17
click at [934, 169] on li "Edit" at bounding box center [921, 176] width 145 height 32
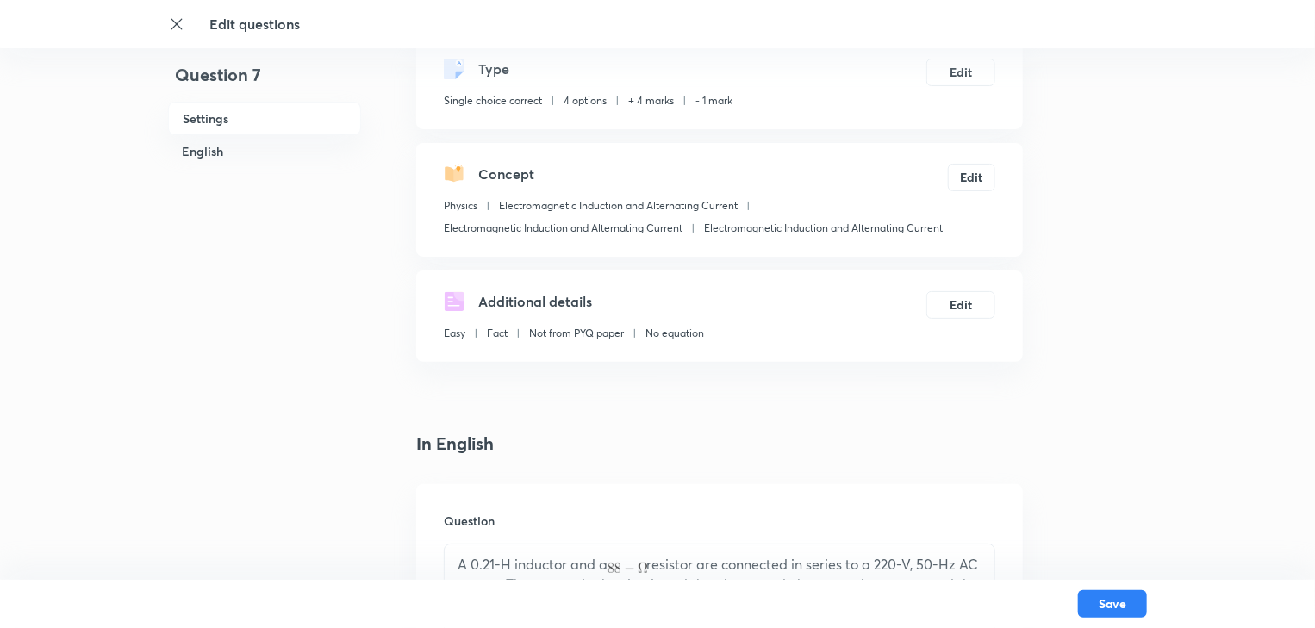
scroll to position [276, 0]
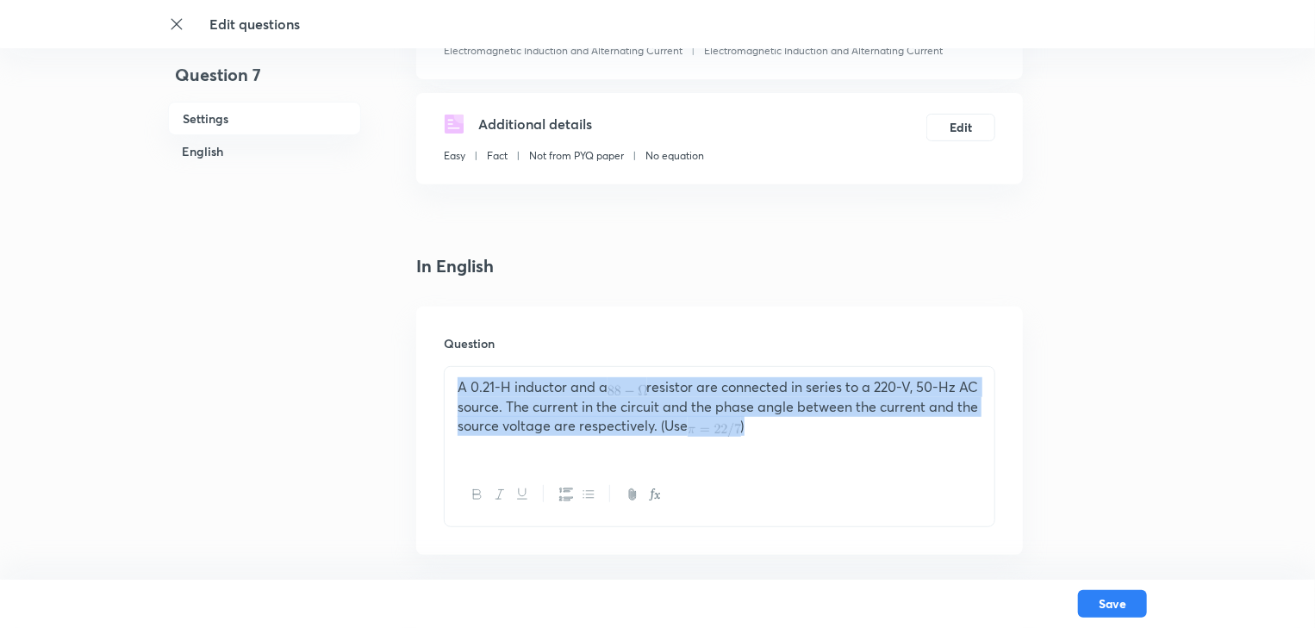
drag, startPoint x: 798, startPoint y: 432, endPoint x: 443, endPoint y: 383, distance: 358.5
click at [443, 383] on div "Question A 0.21-H inductor and a resistor are connected in series to a 220-V, 5…" at bounding box center [719, 431] width 607 height 248
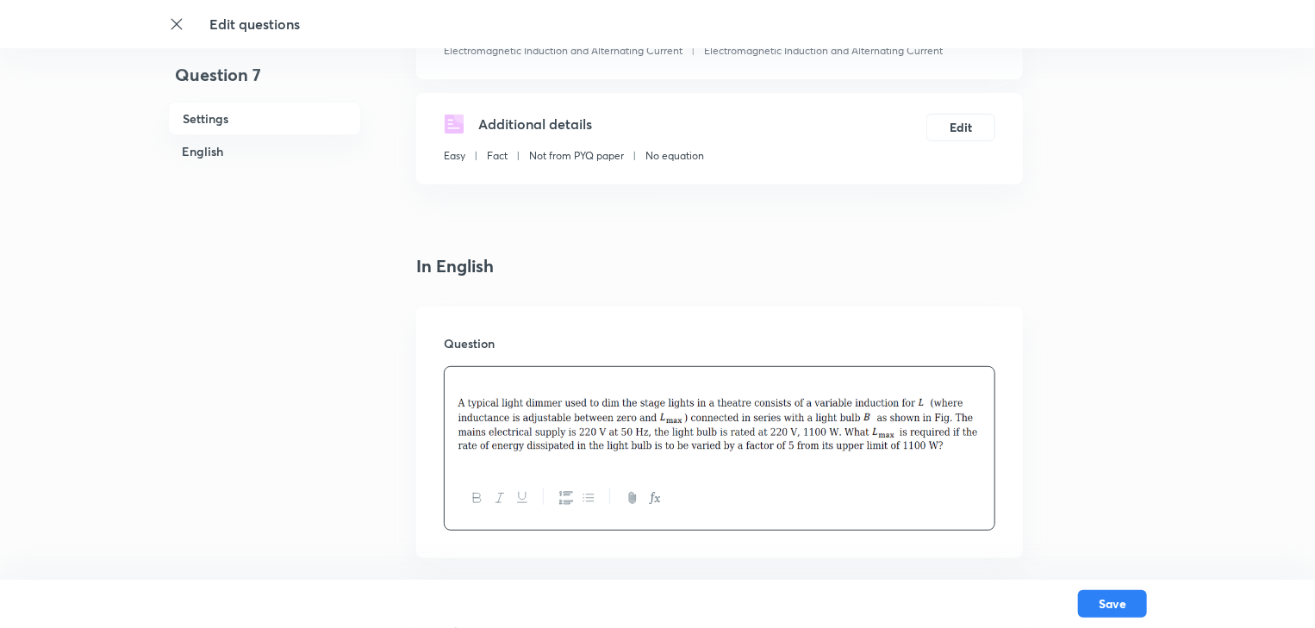
click at [462, 403] on img at bounding box center [720, 424] width 524 height 54
click at [455, 407] on div at bounding box center [720, 417] width 550 height 100
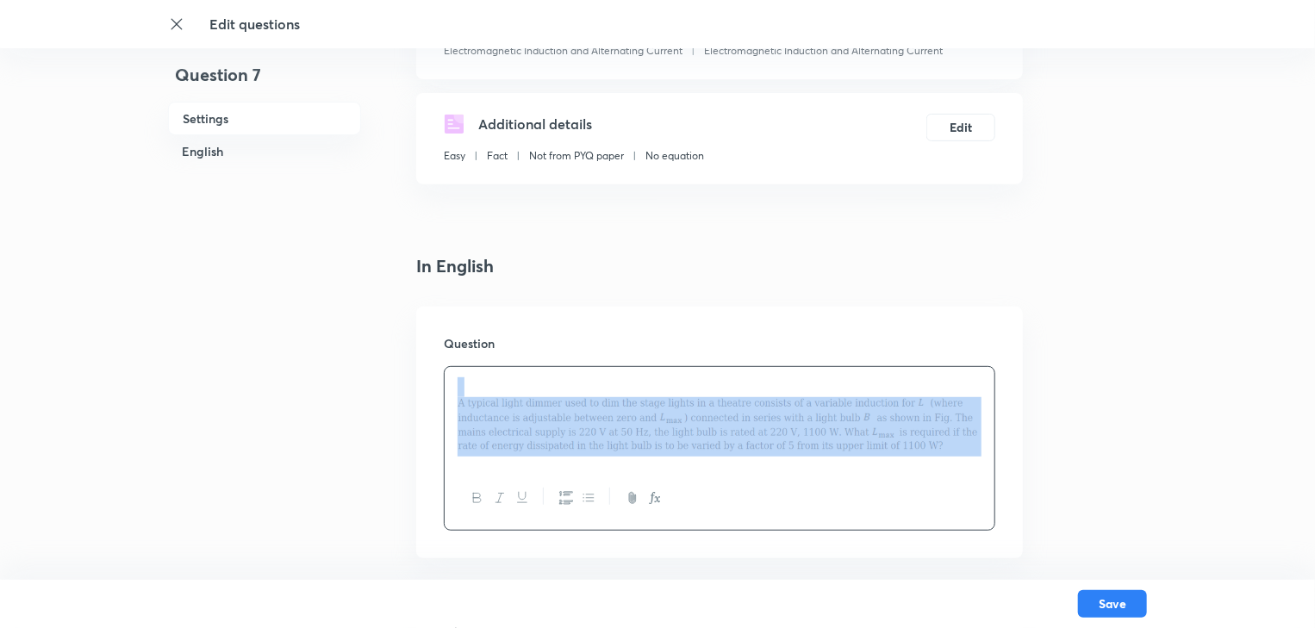
click at [455, 407] on div at bounding box center [720, 417] width 550 height 100
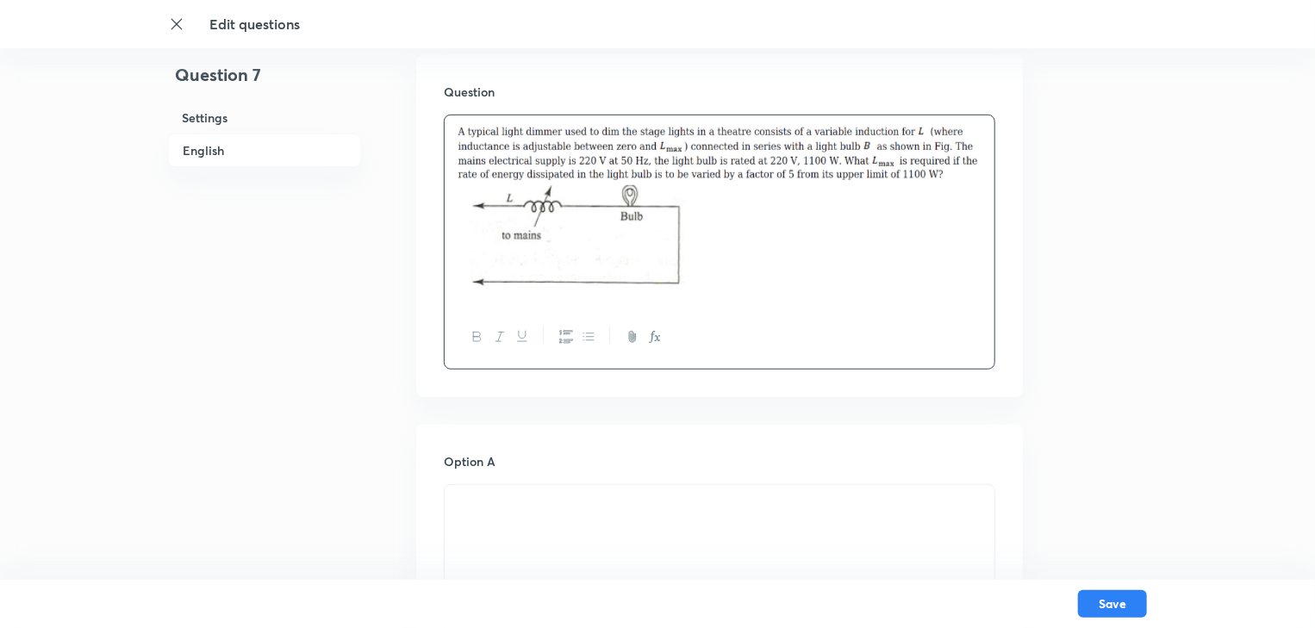
scroll to position [552, 0]
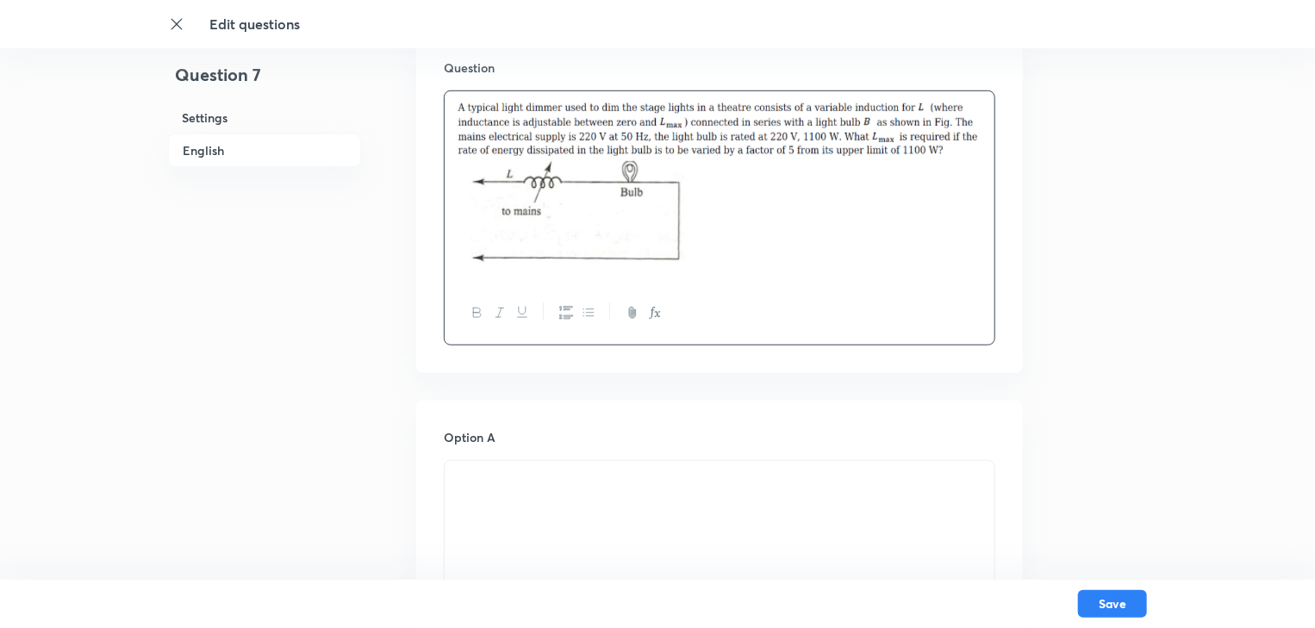
drag, startPoint x: 554, startPoint y: 494, endPoint x: 418, endPoint y: 503, distance: 136.5
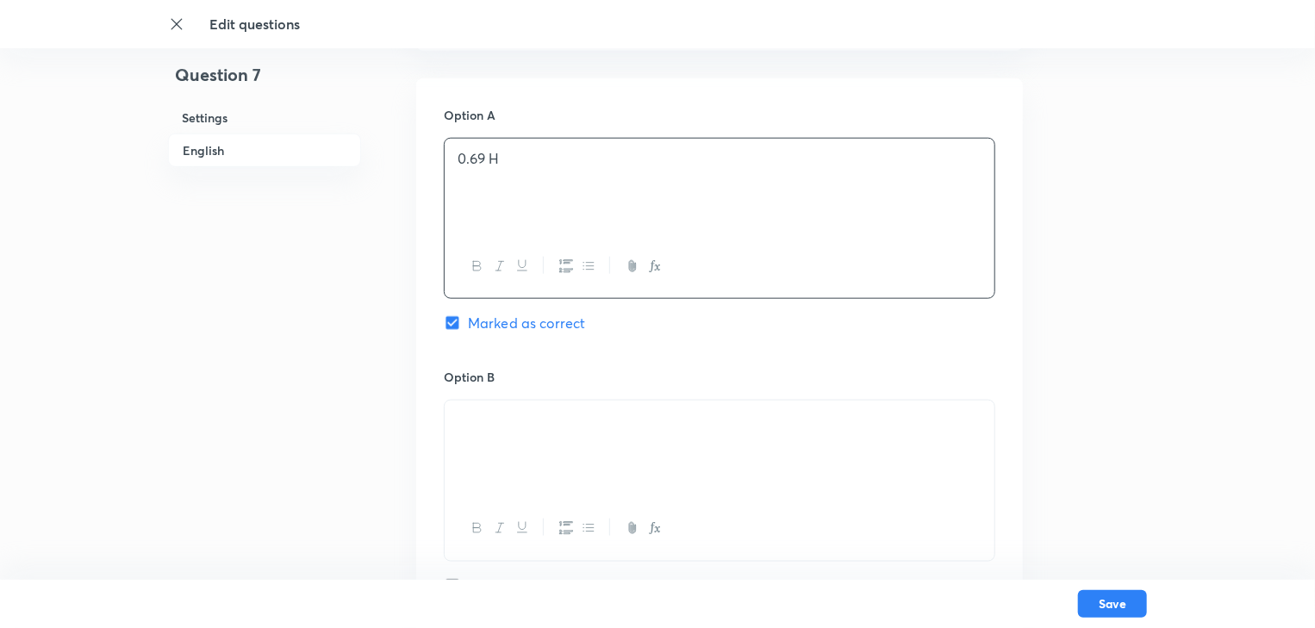
scroll to position [896, 0]
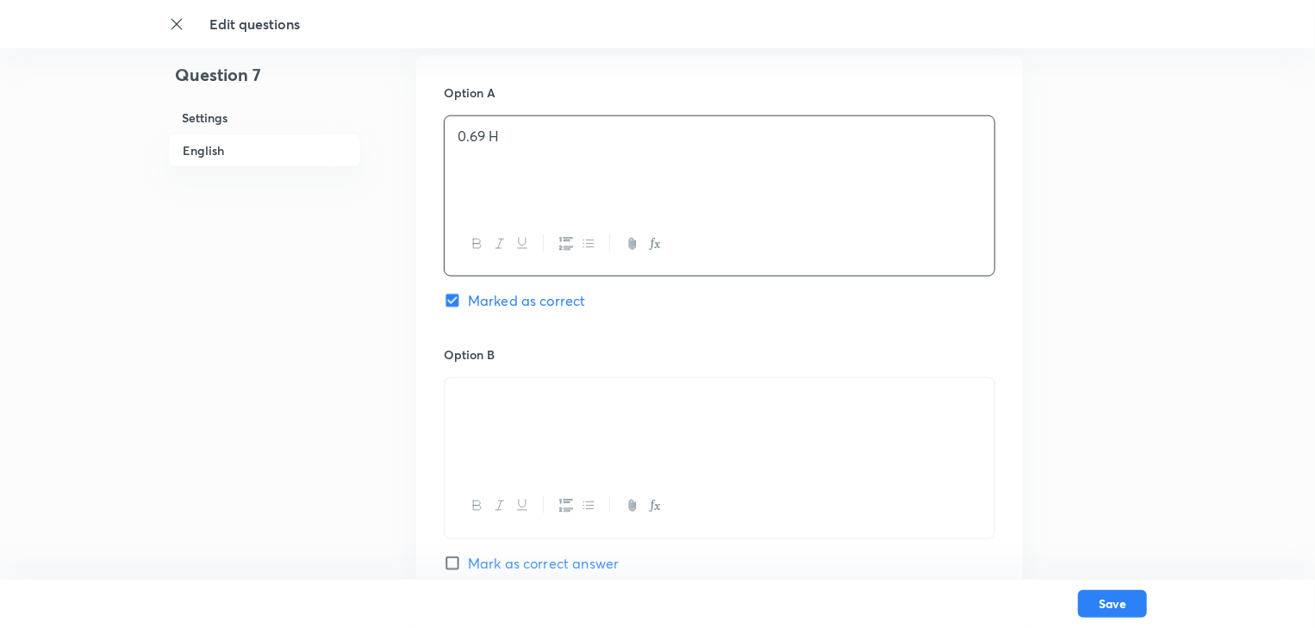
drag, startPoint x: 613, startPoint y: 422, endPoint x: 481, endPoint y: 400, distance: 133.8
click at [481, 400] on div at bounding box center [720, 426] width 550 height 97
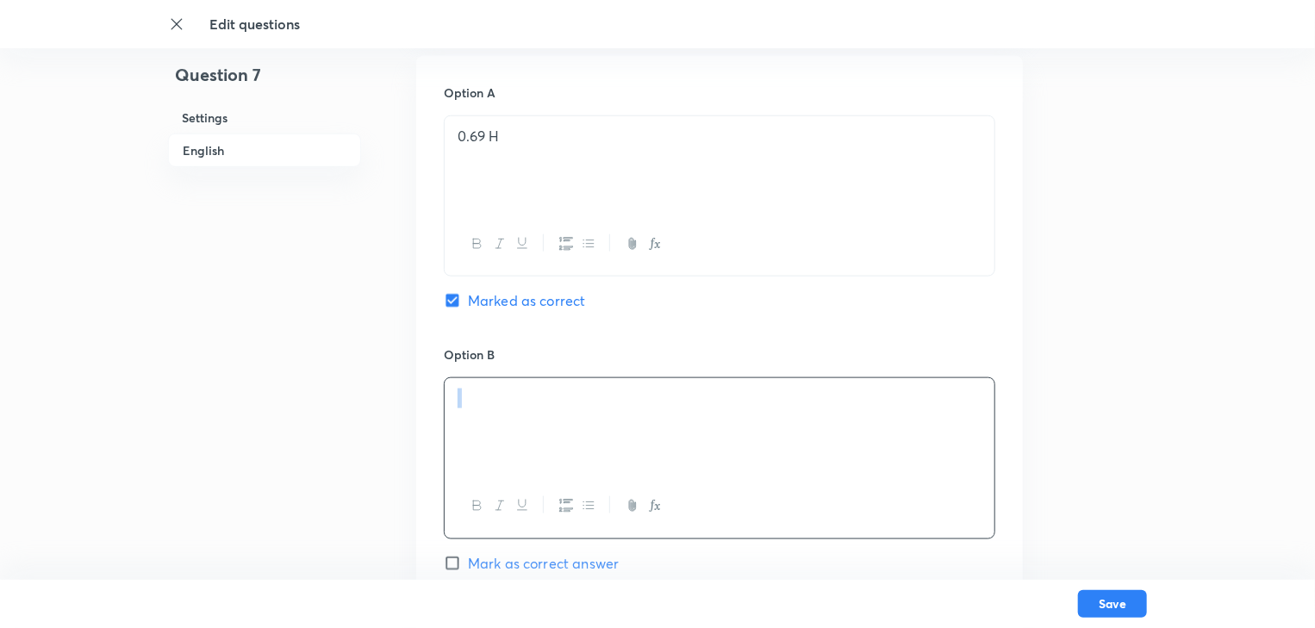
drag, startPoint x: 602, startPoint y: 400, endPoint x: 478, endPoint y: 408, distance: 123.5
click at [478, 408] on p at bounding box center [720, 399] width 524 height 20
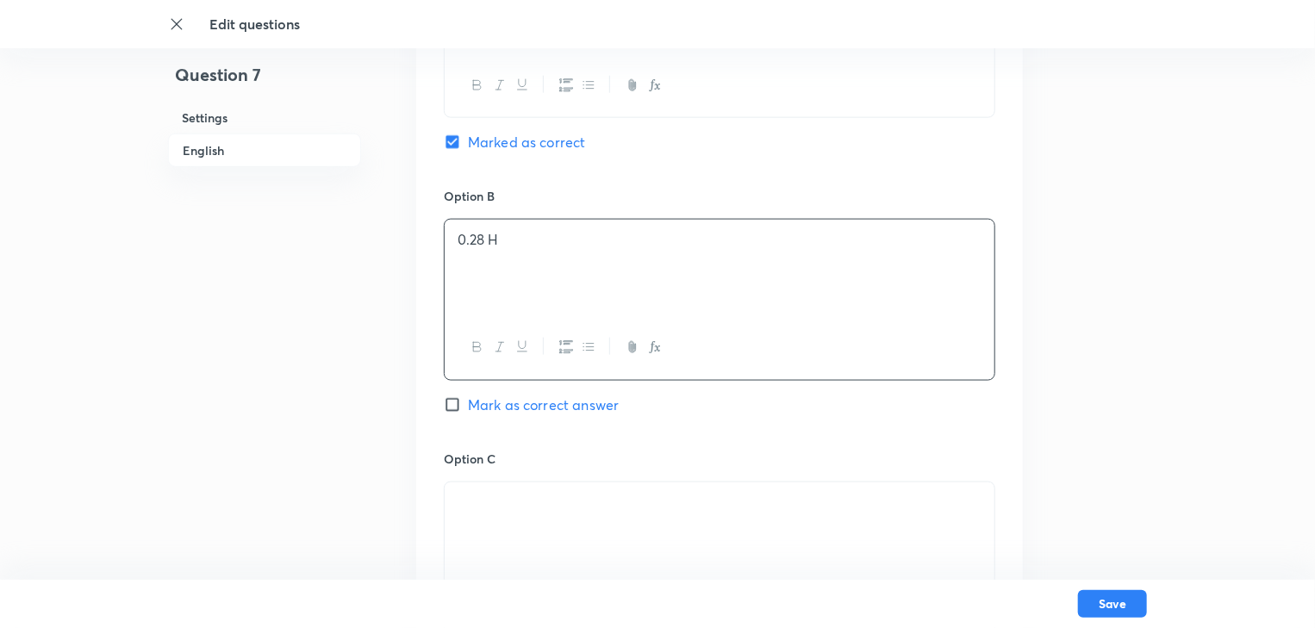
scroll to position [1103, 0]
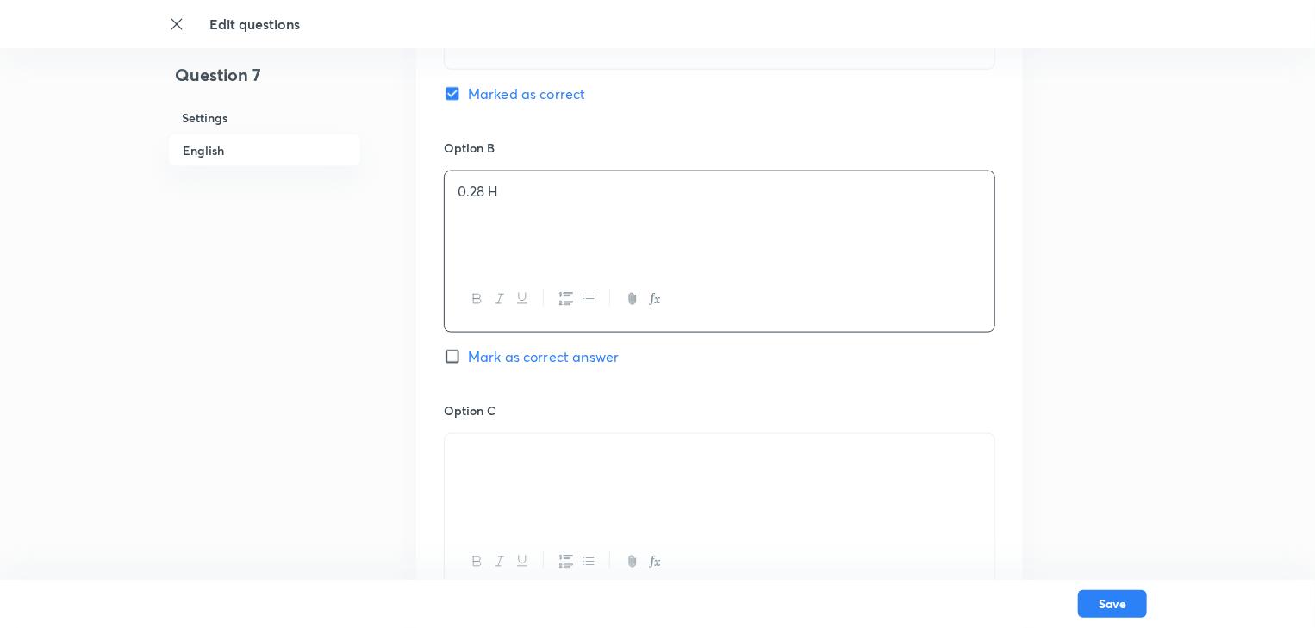
drag, startPoint x: 609, startPoint y: 471, endPoint x: 452, endPoint y: 458, distance: 157.5
click at [452, 458] on div at bounding box center [720, 482] width 550 height 97
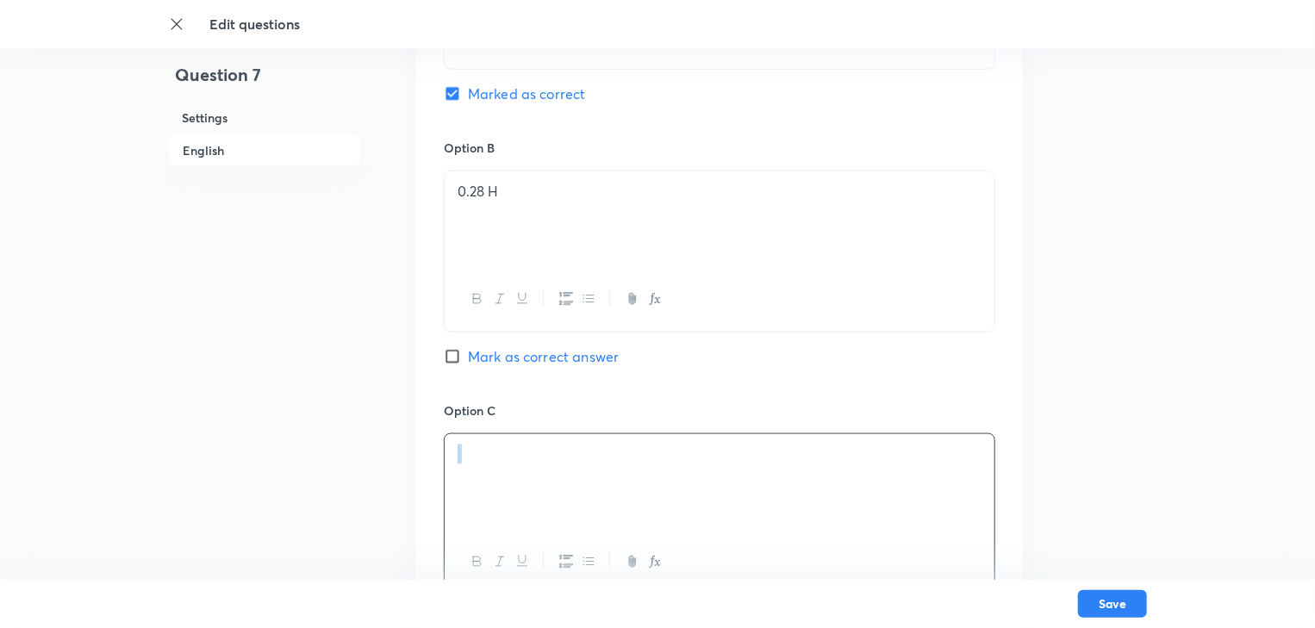
drag, startPoint x: 612, startPoint y: 459, endPoint x: 417, endPoint y: 463, distance: 194.8
click at [417, 463] on div "Option A 0.69 H Marked as correct Option B 0.28 H Mark as correct answer Option…" at bounding box center [719, 384] width 607 height 1070
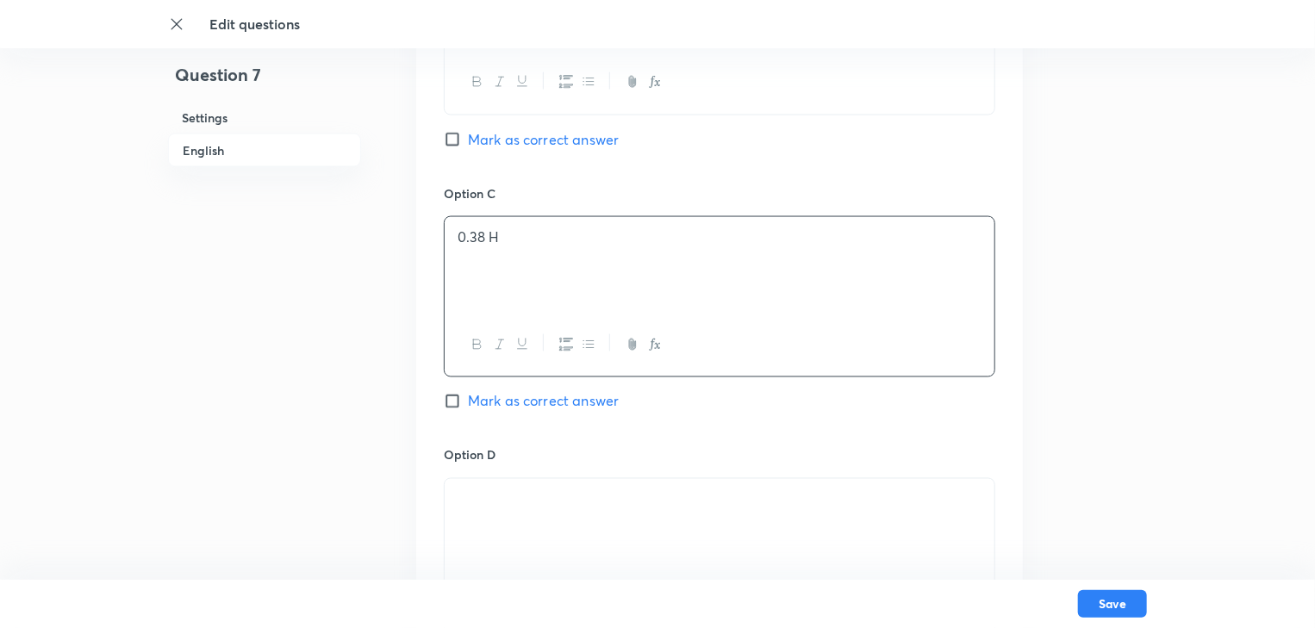
scroll to position [1379, 0]
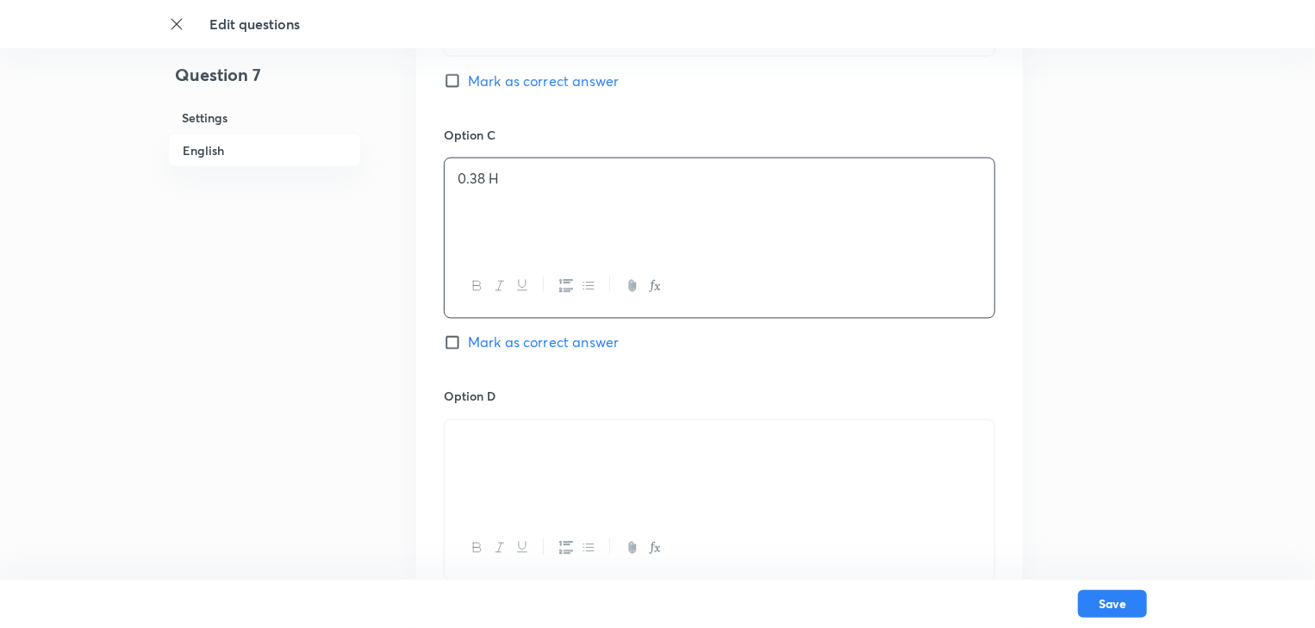
drag, startPoint x: 590, startPoint y: 452, endPoint x: 437, endPoint y: 445, distance: 152.7
click at [437, 445] on div "Option A 0.69 H Marked as correct Option B 0.28 H Mark as correct answer Option…" at bounding box center [719, 108] width 607 height 1070
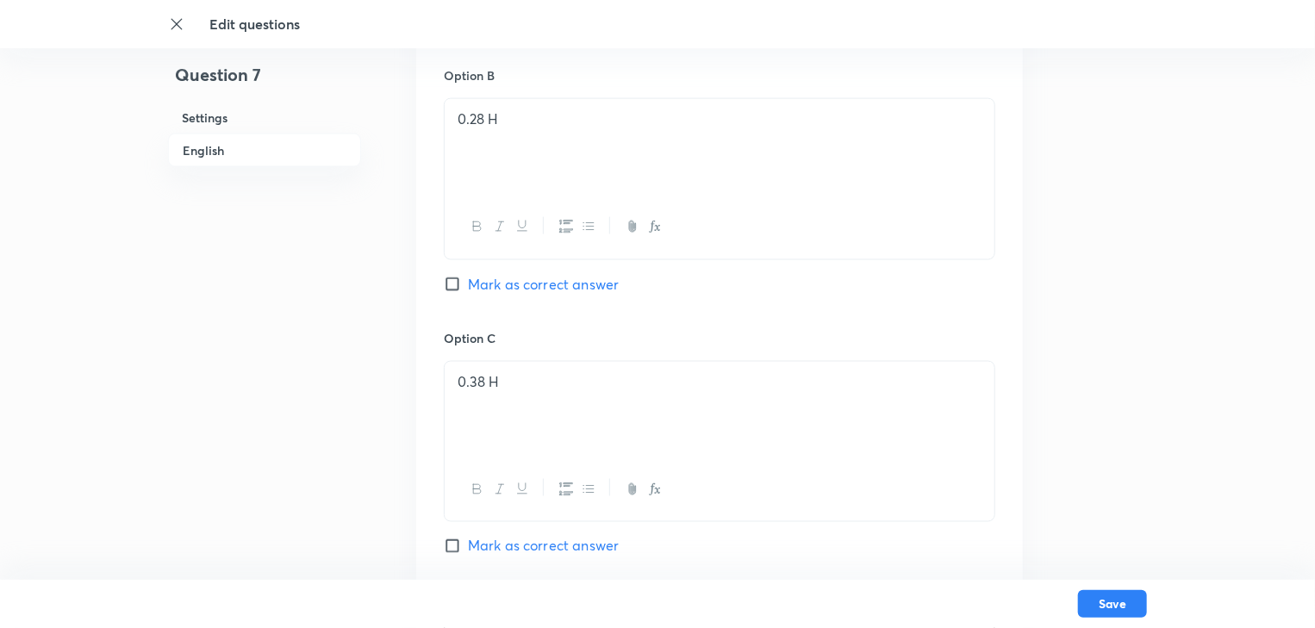
scroll to position [1172, 0]
click at [459, 284] on input "Mark as correct answer" at bounding box center [456, 287] width 24 height 17
checkbox input "true"
checkbox input "false"
drag, startPoint x: 518, startPoint y: 120, endPoint x: 465, endPoint y: 122, distance: 53.5
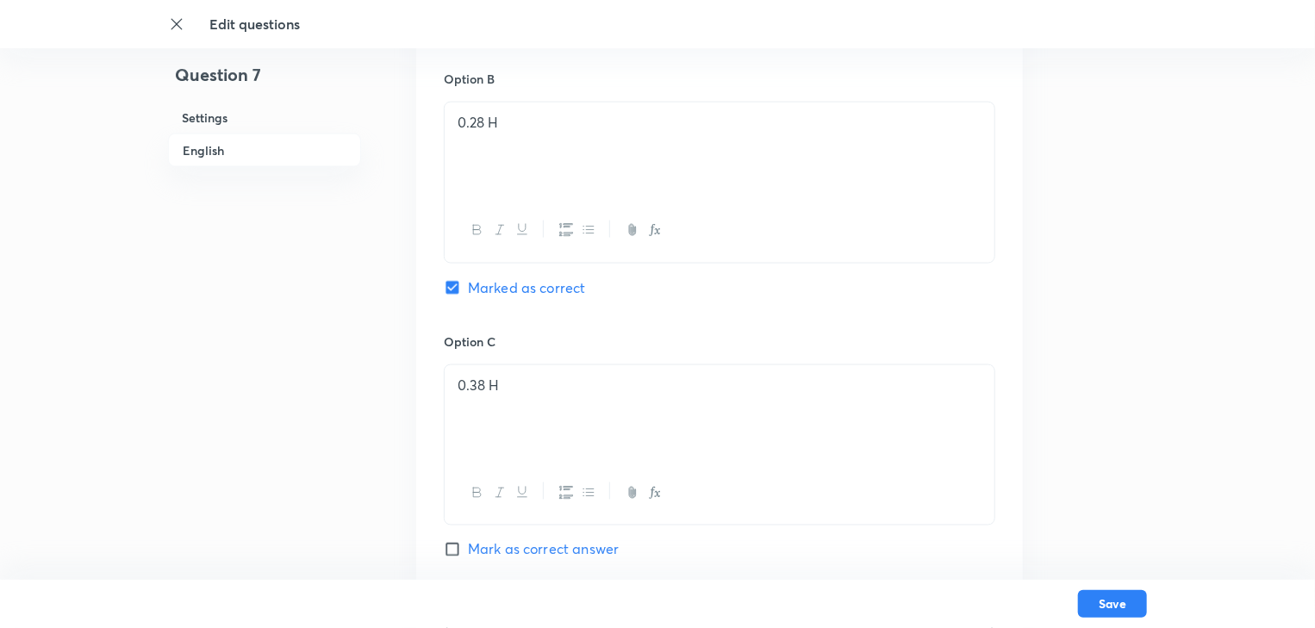
click at [465, 122] on p "0.28 H" at bounding box center [720, 123] width 524 height 20
copy p "0.28 H"
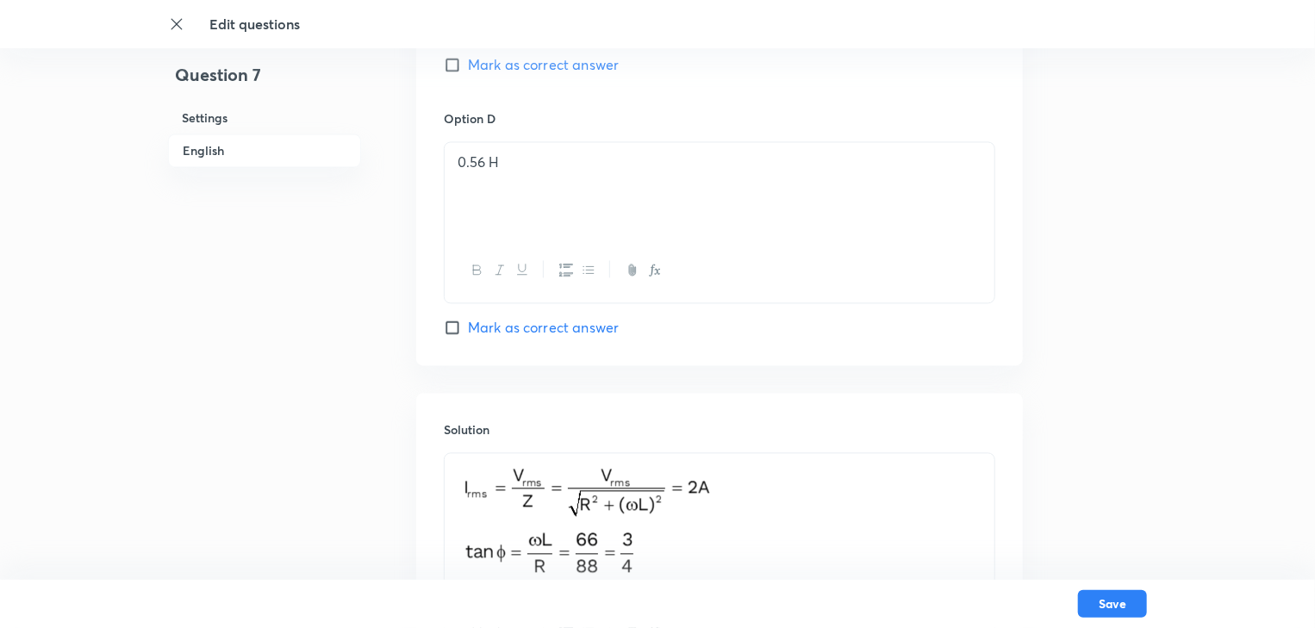
scroll to position [1793, 0]
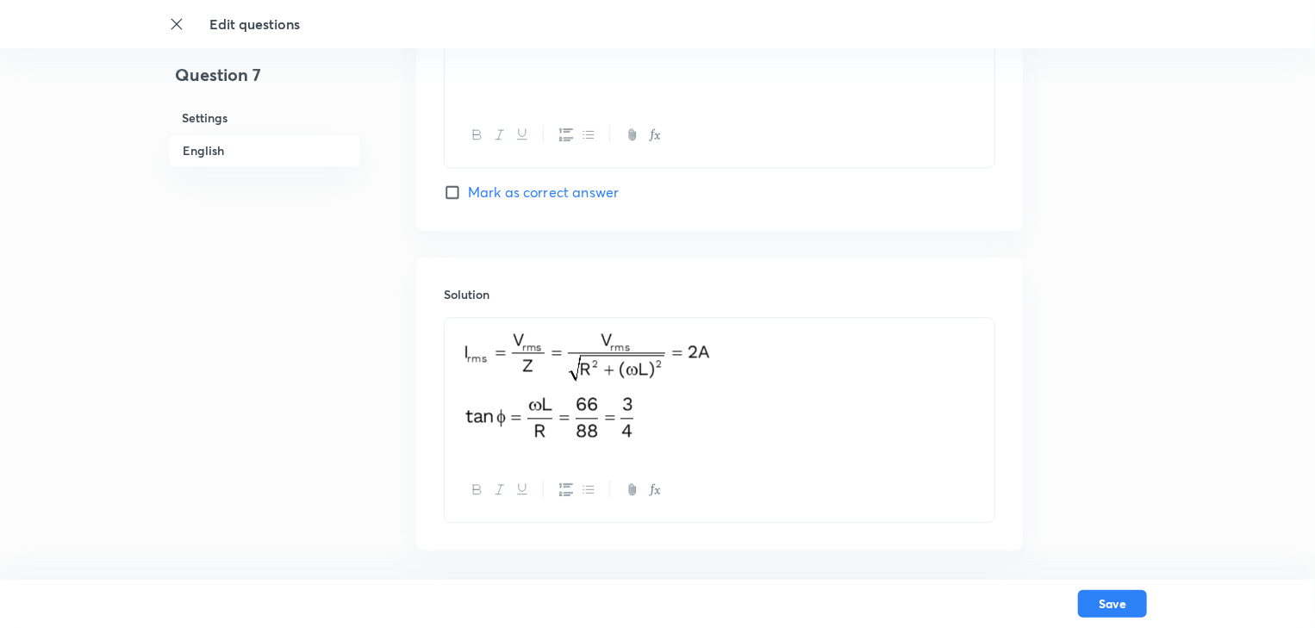
drag, startPoint x: 662, startPoint y: 434, endPoint x: 447, endPoint y: 351, distance: 230.3
click at [447, 351] on div at bounding box center [720, 388] width 550 height 141
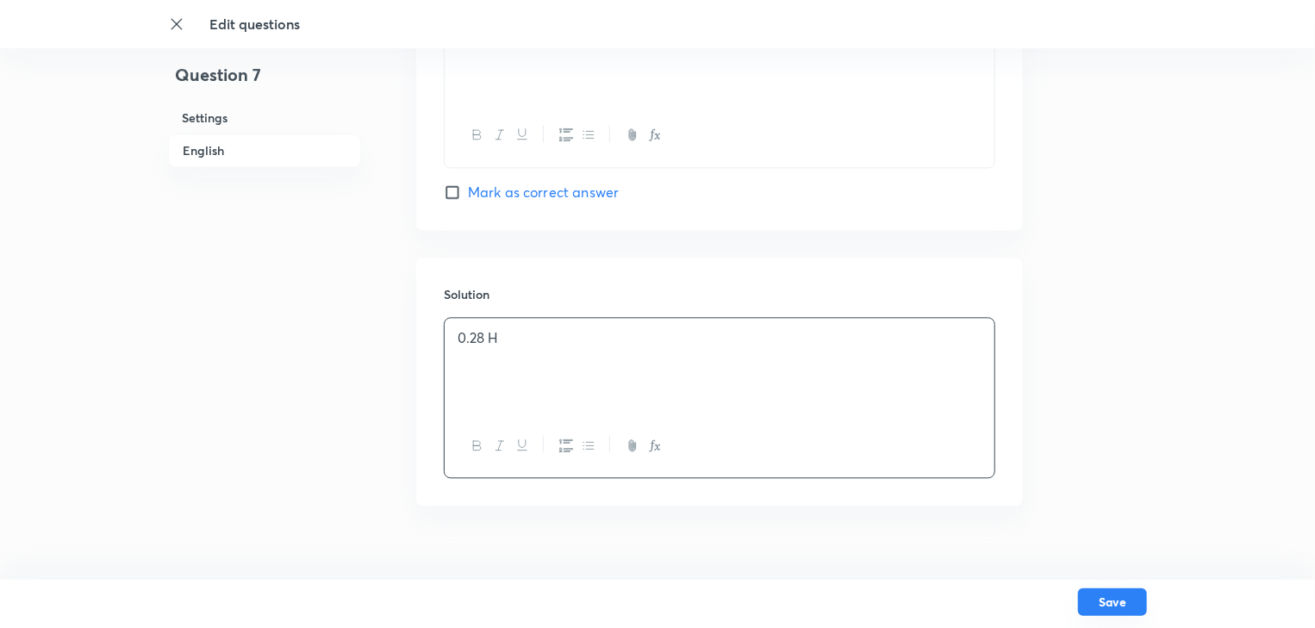
click at [1089, 603] on button "Save" at bounding box center [1112, 603] width 69 height 28
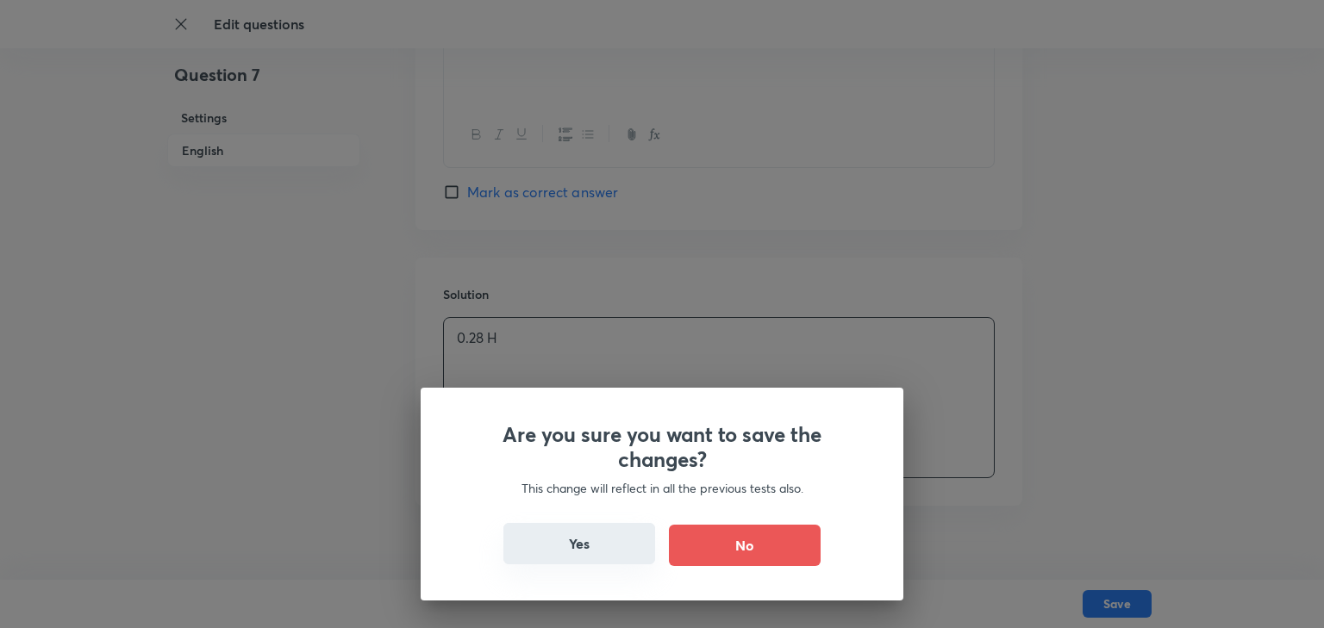
click at [604, 546] on button "Yes" at bounding box center [579, 543] width 152 height 41
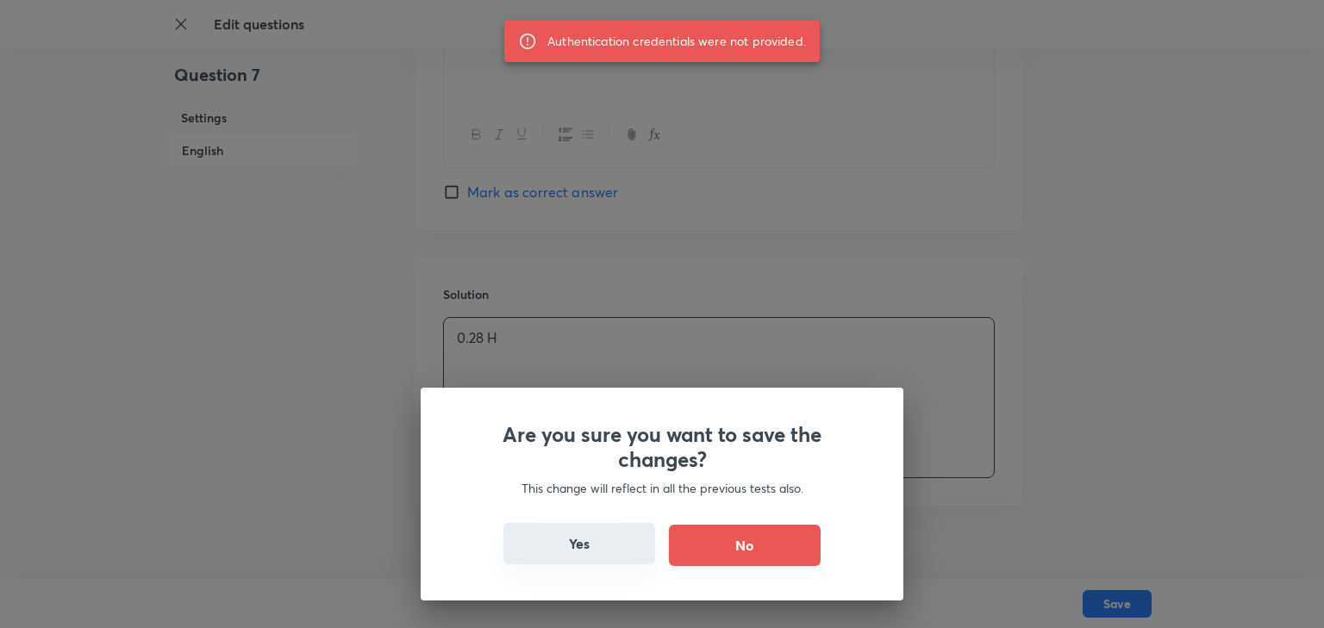
click at [609, 547] on button "Yes" at bounding box center [579, 543] width 152 height 41
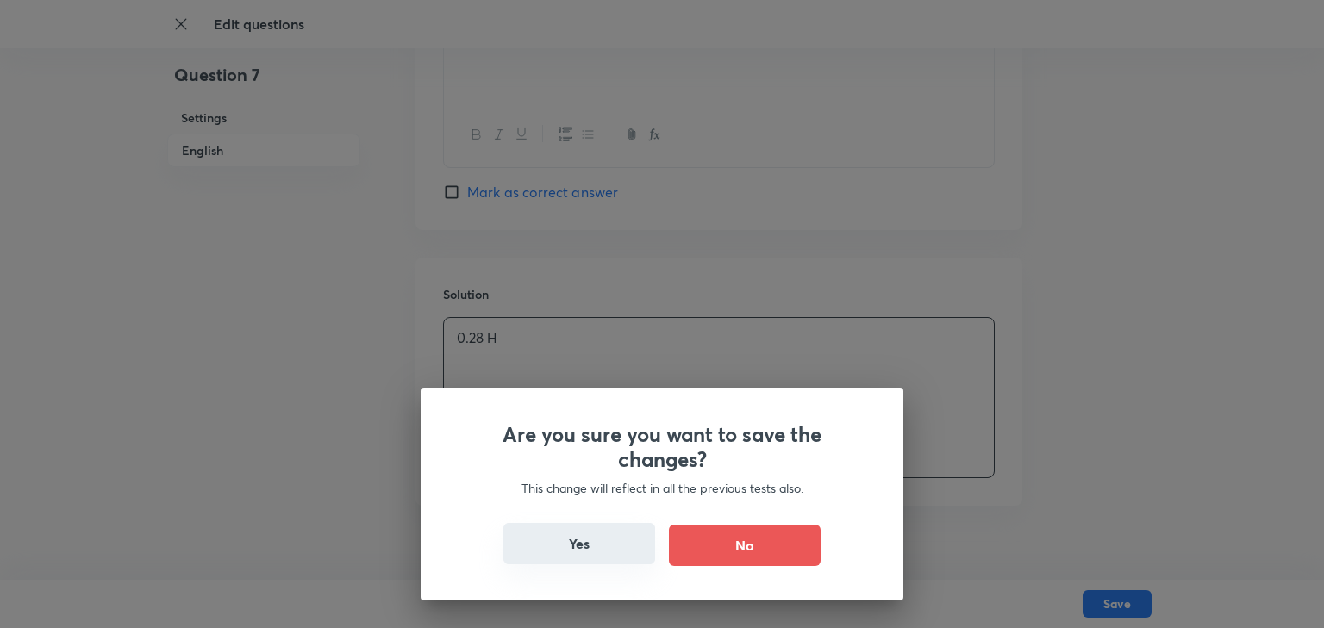
click at [609, 547] on button "Yes" at bounding box center [579, 543] width 152 height 41
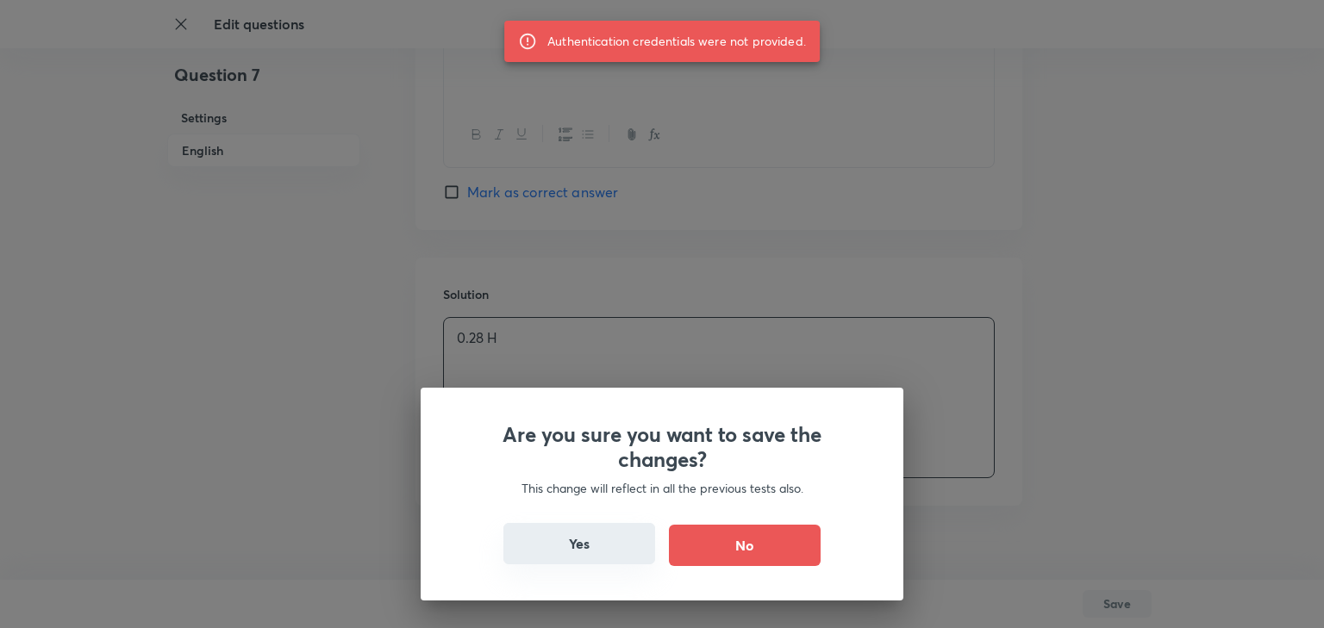
click at [609, 547] on button "Yes" at bounding box center [579, 543] width 152 height 41
click at [606, 540] on button "Yes" at bounding box center [579, 543] width 152 height 41
click at [563, 540] on button "Yes" at bounding box center [579, 543] width 152 height 41
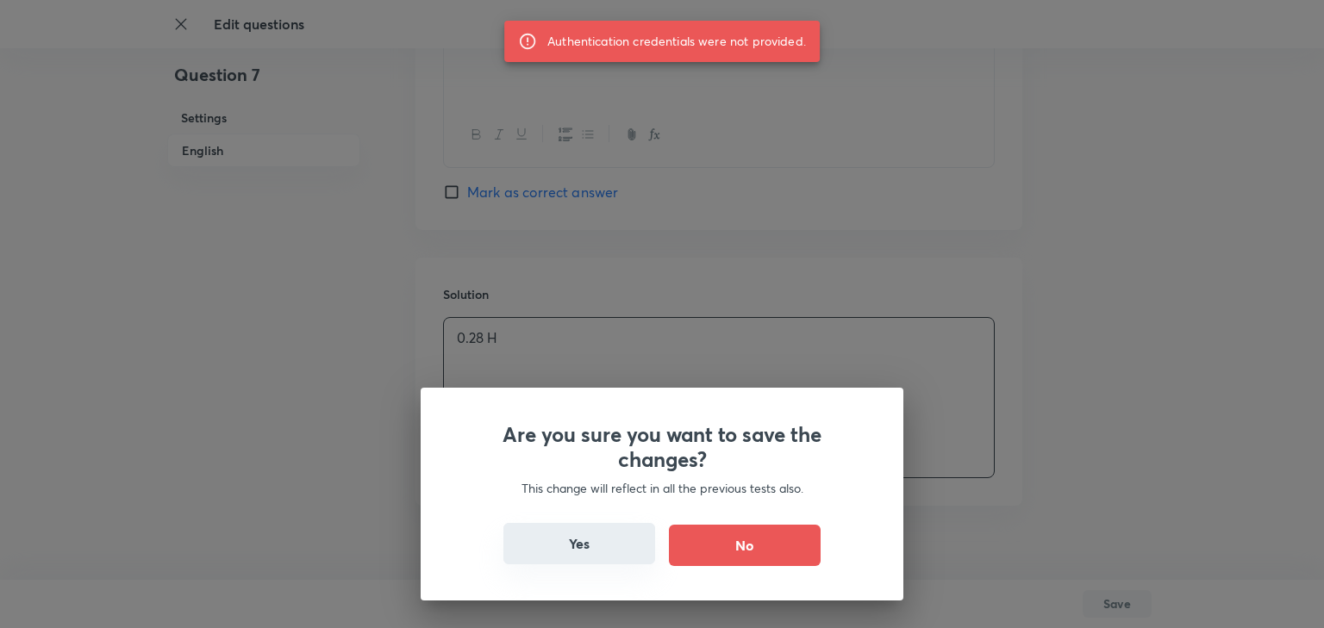
click at [563, 540] on button "Yes" at bounding box center [579, 543] width 152 height 41
click at [752, 317] on div "Are you sure you want to save the changes? This change will reflect in all the …" at bounding box center [662, 314] width 1324 height 628
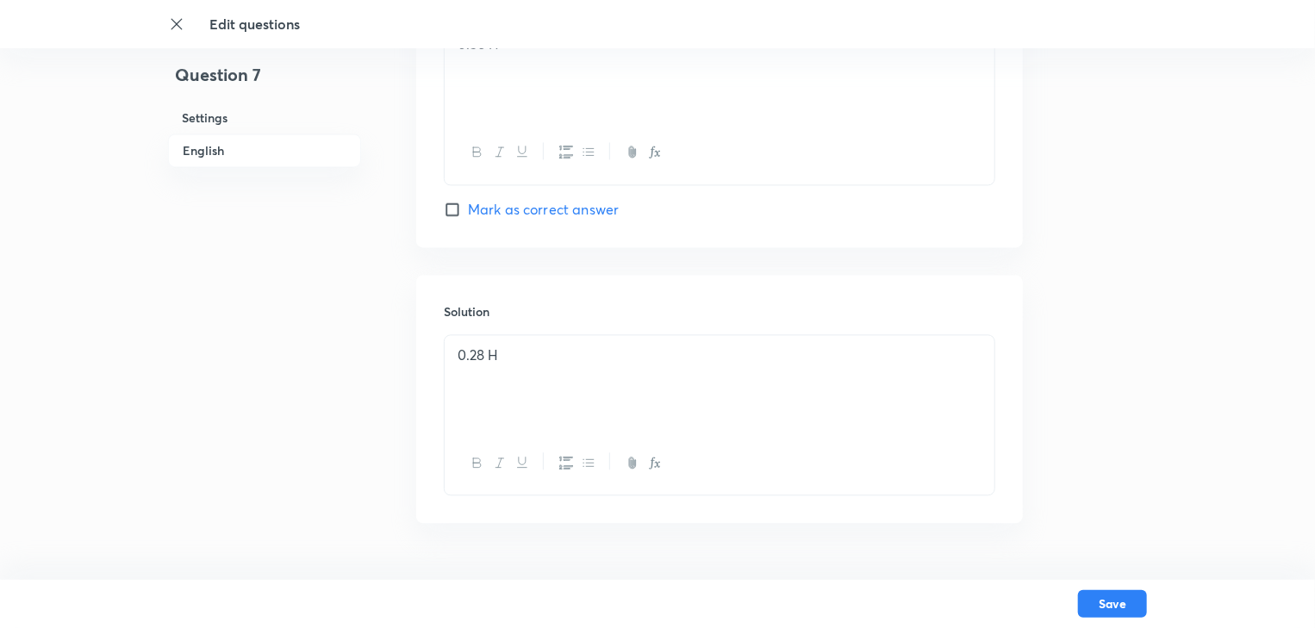
scroll to position [1819, 0]
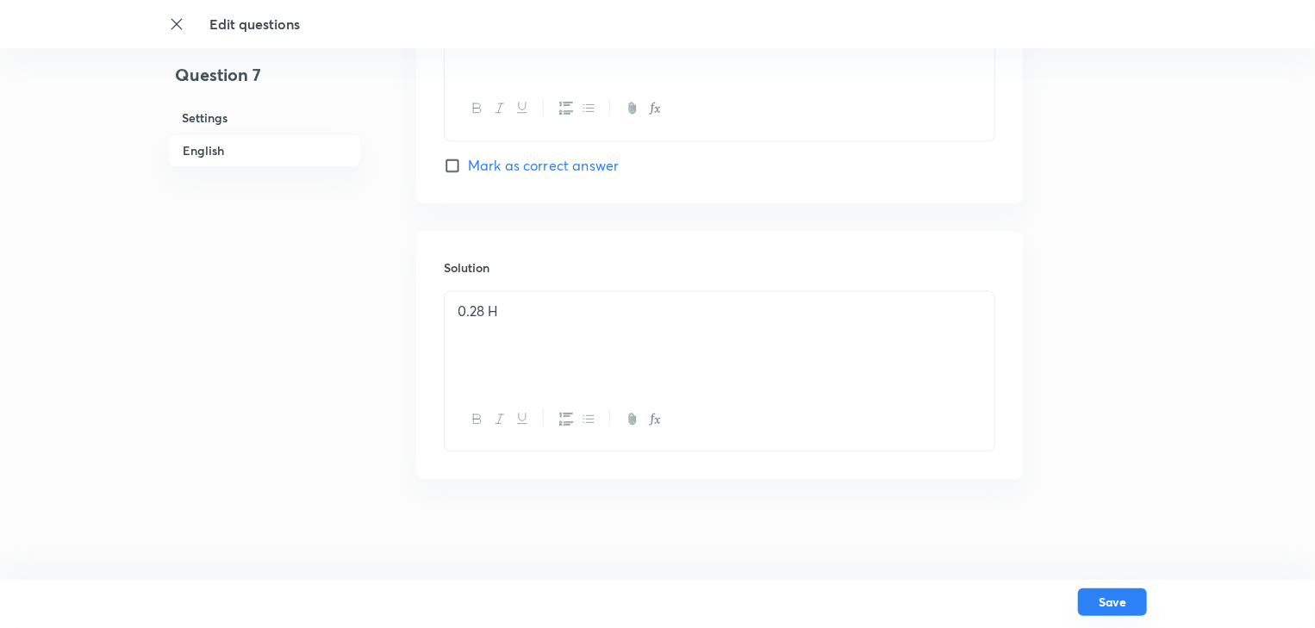
click at [1127, 599] on button "Save" at bounding box center [1112, 603] width 69 height 28
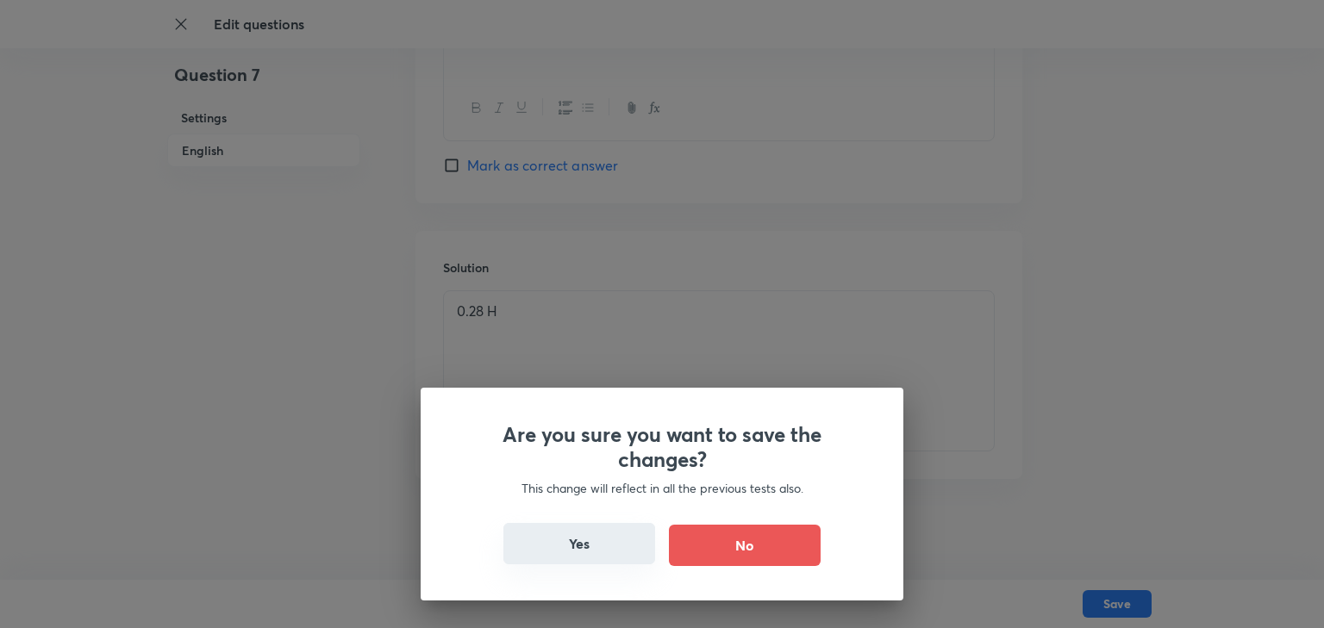
click at [561, 553] on button "Yes" at bounding box center [579, 543] width 152 height 41
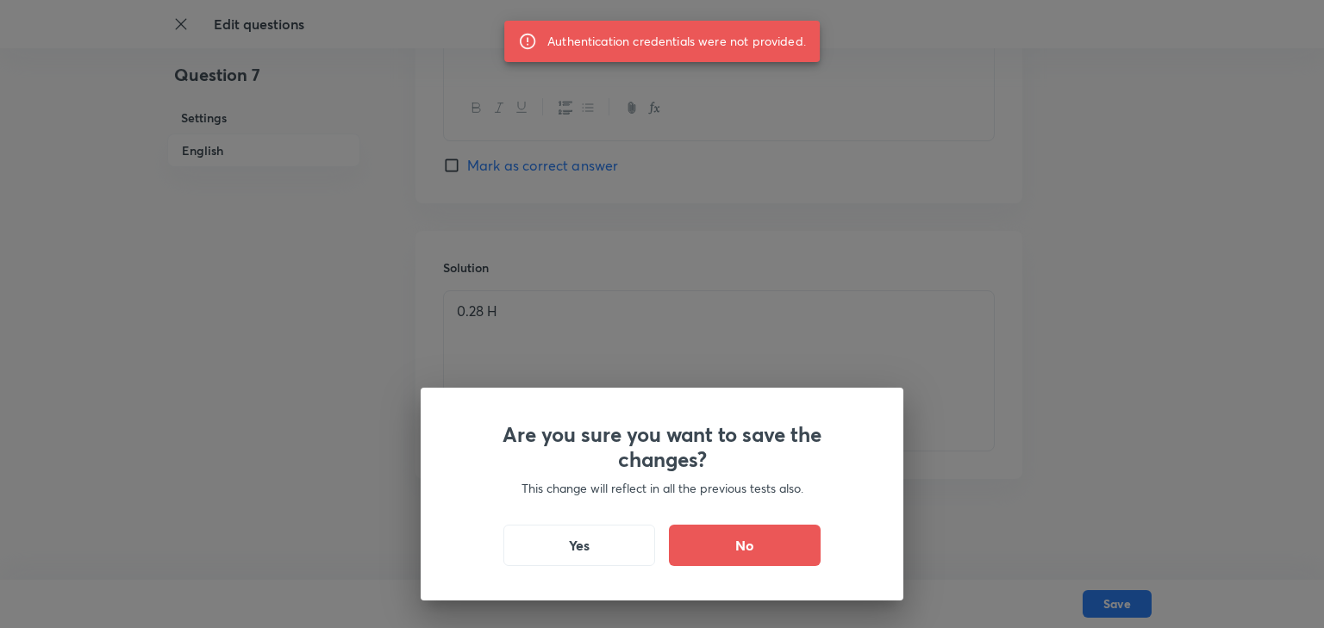
click at [675, 366] on div "Are you sure you want to save the changes? This change will reflect in all the …" at bounding box center [662, 314] width 1324 height 628
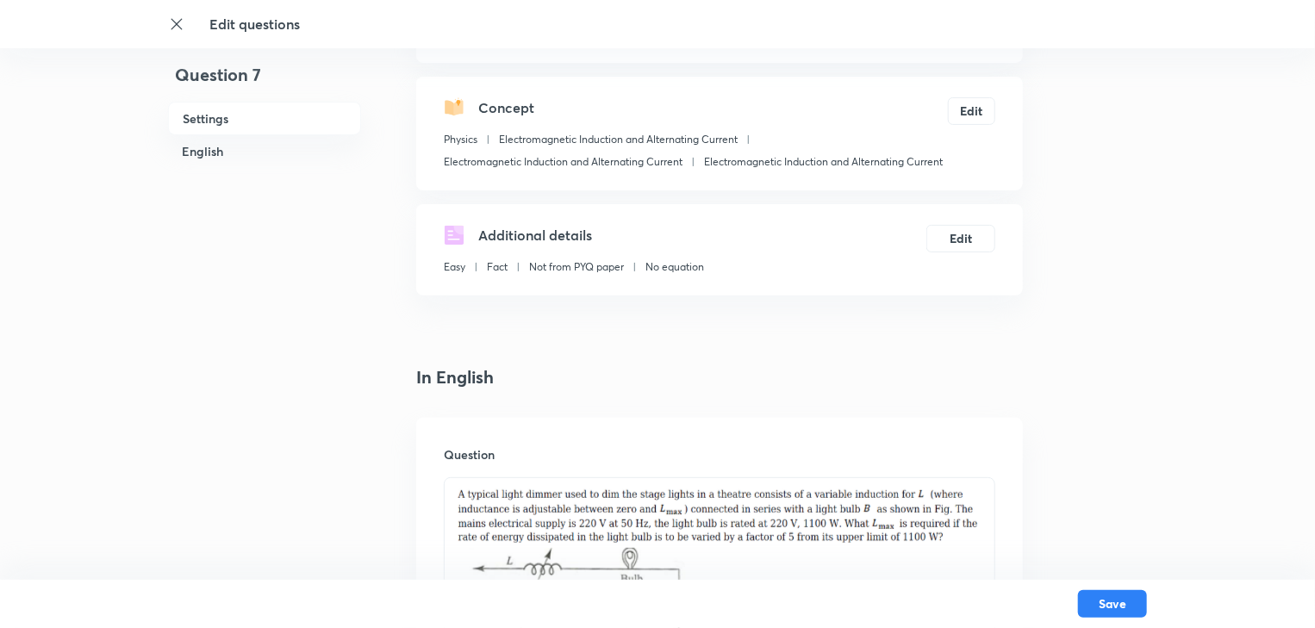
scroll to position [0, 0]
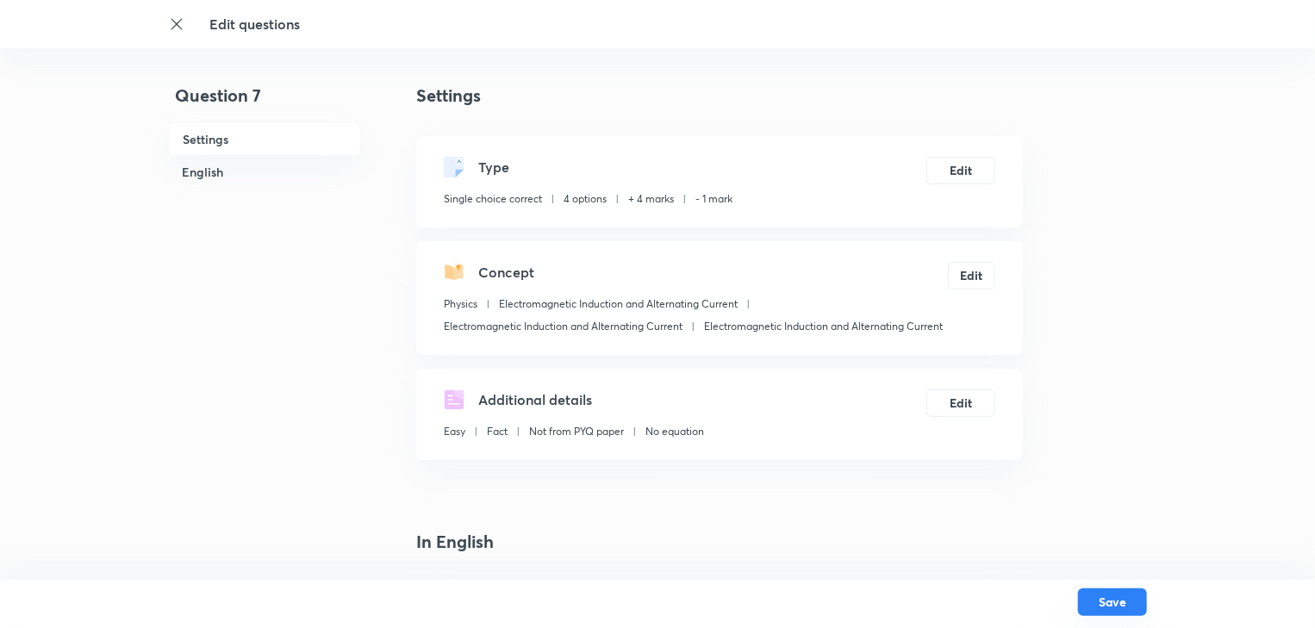
click at [1106, 594] on button "Save" at bounding box center [1112, 603] width 69 height 28
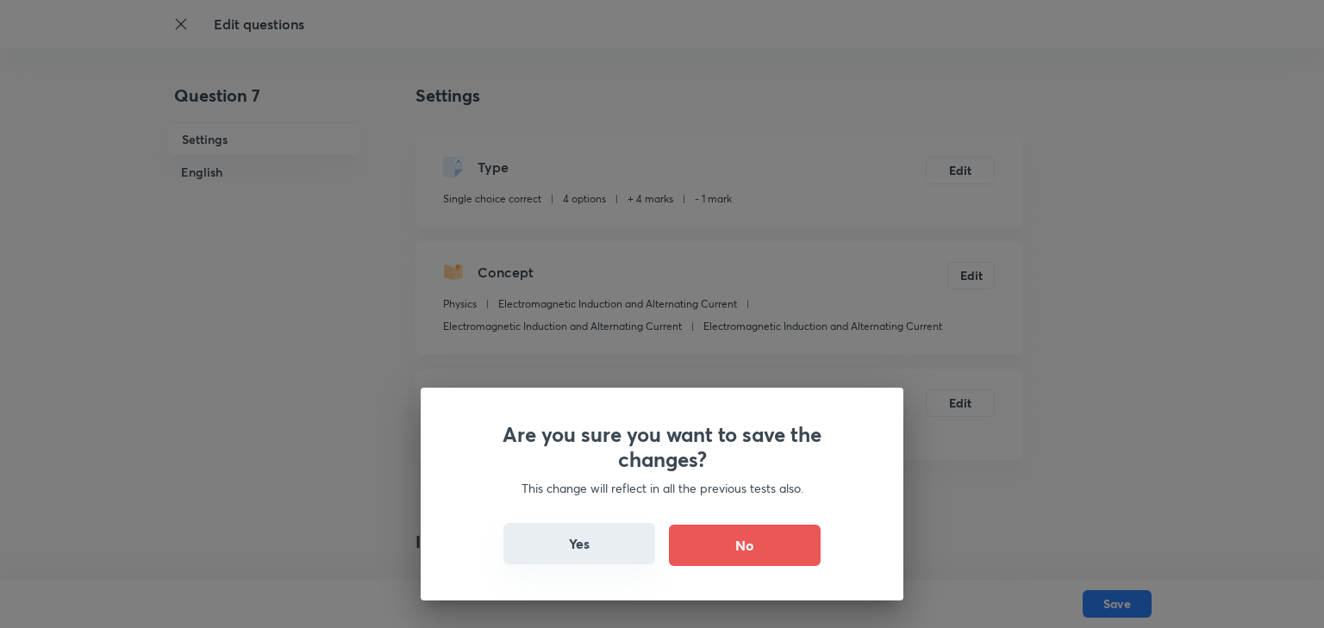
click at [576, 556] on button "Yes" at bounding box center [579, 543] width 152 height 41
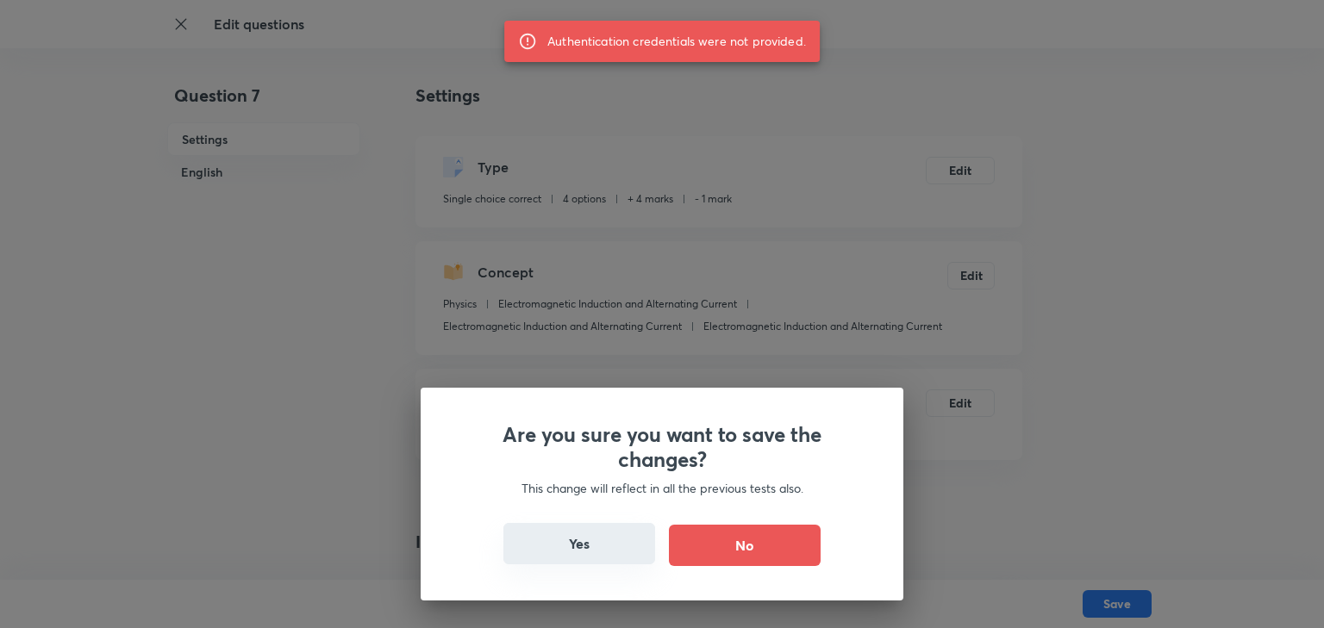
click at [576, 556] on button "Yes" at bounding box center [579, 543] width 152 height 41
click at [591, 550] on button "Yes" at bounding box center [579, 543] width 152 height 41
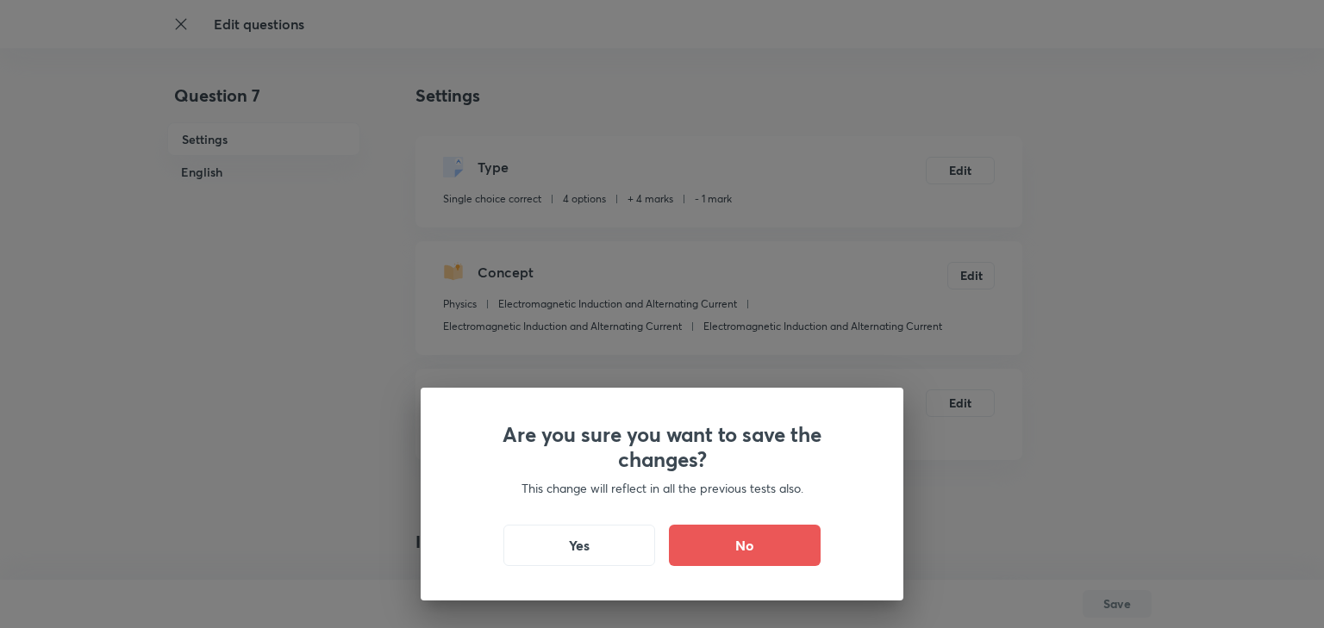
click at [914, 454] on div "Are you sure you want to save the changes? This change will reflect in all the …" at bounding box center [662, 314] width 1324 height 628
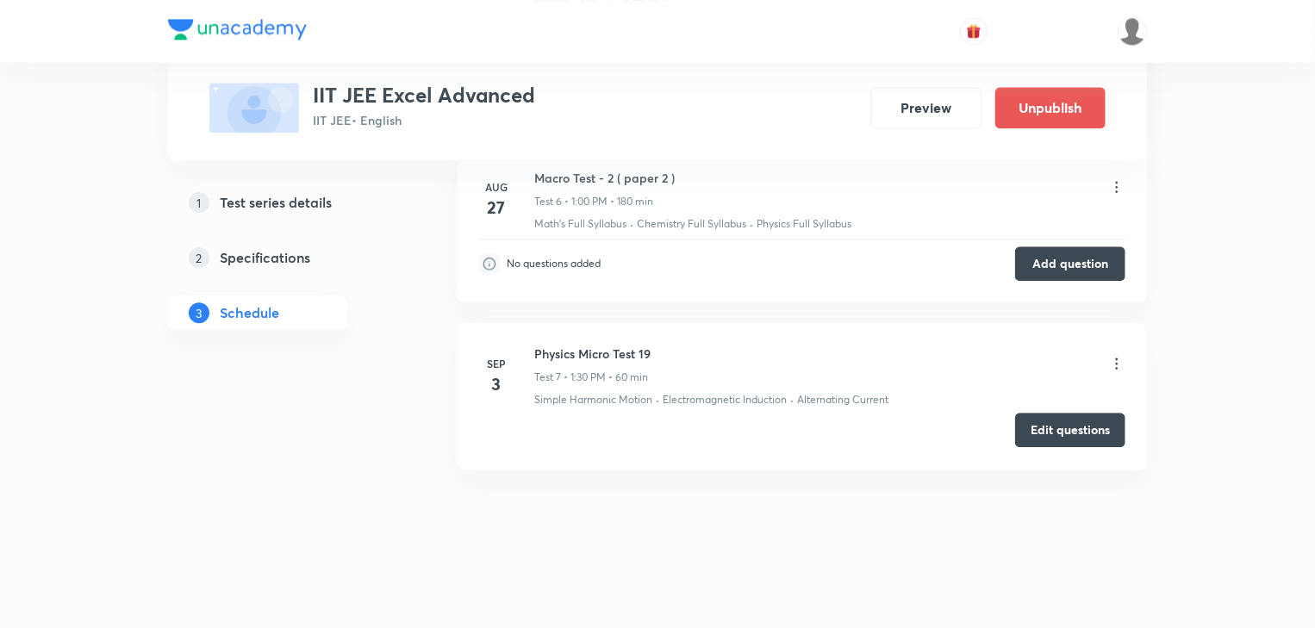
click at [1085, 418] on button "Edit questions" at bounding box center [1070, 430] width 110 height 34
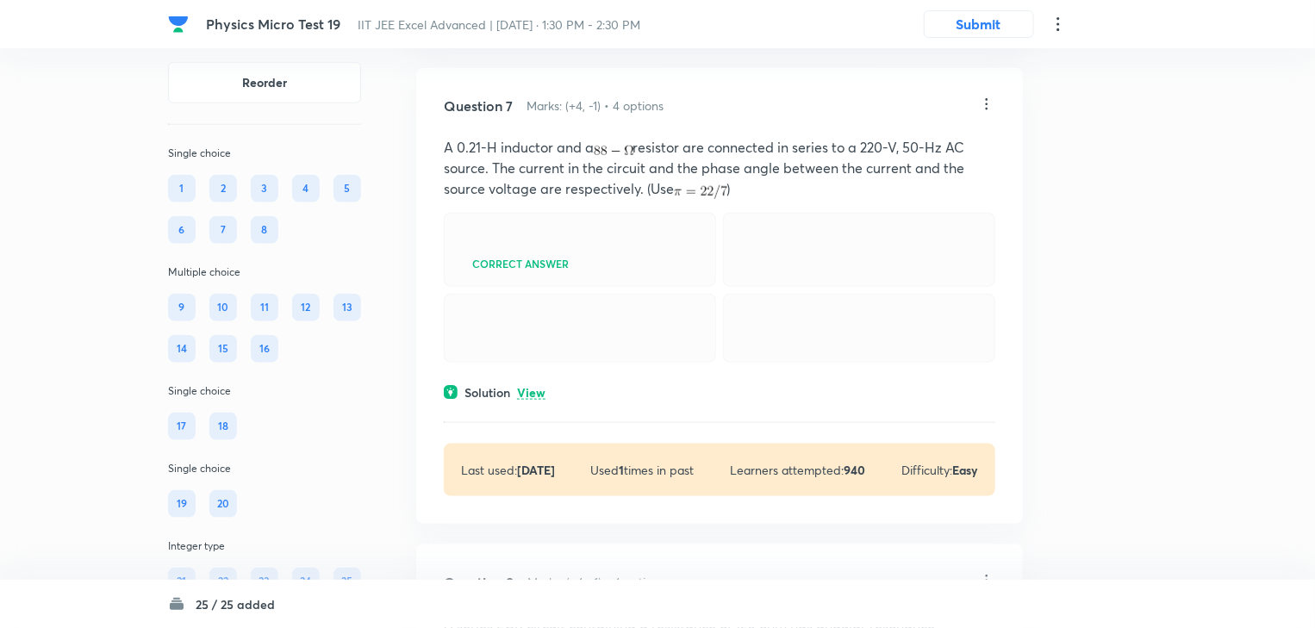
scroll to position [4137, 0]
click at [989, 112] on icon at bounding box center [986, 103] width 17 height 17
click at [883, 169] on p "Edit" at bounding box center [874, 176] width 22 height 18
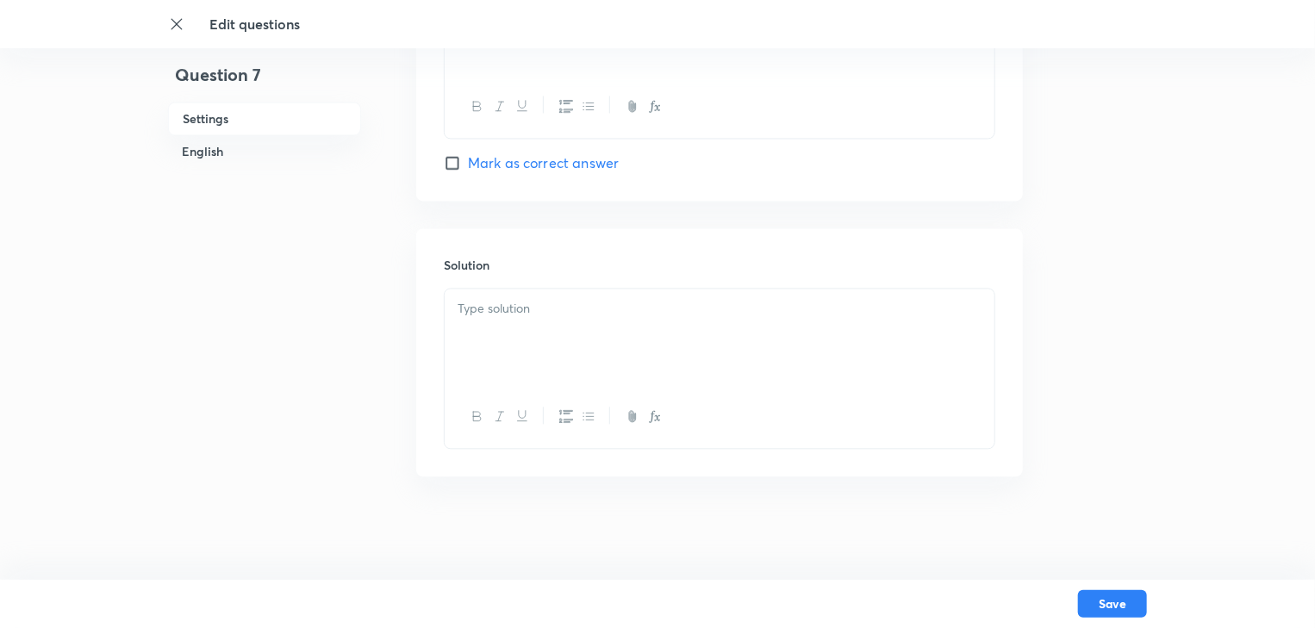
checkbox input "true"
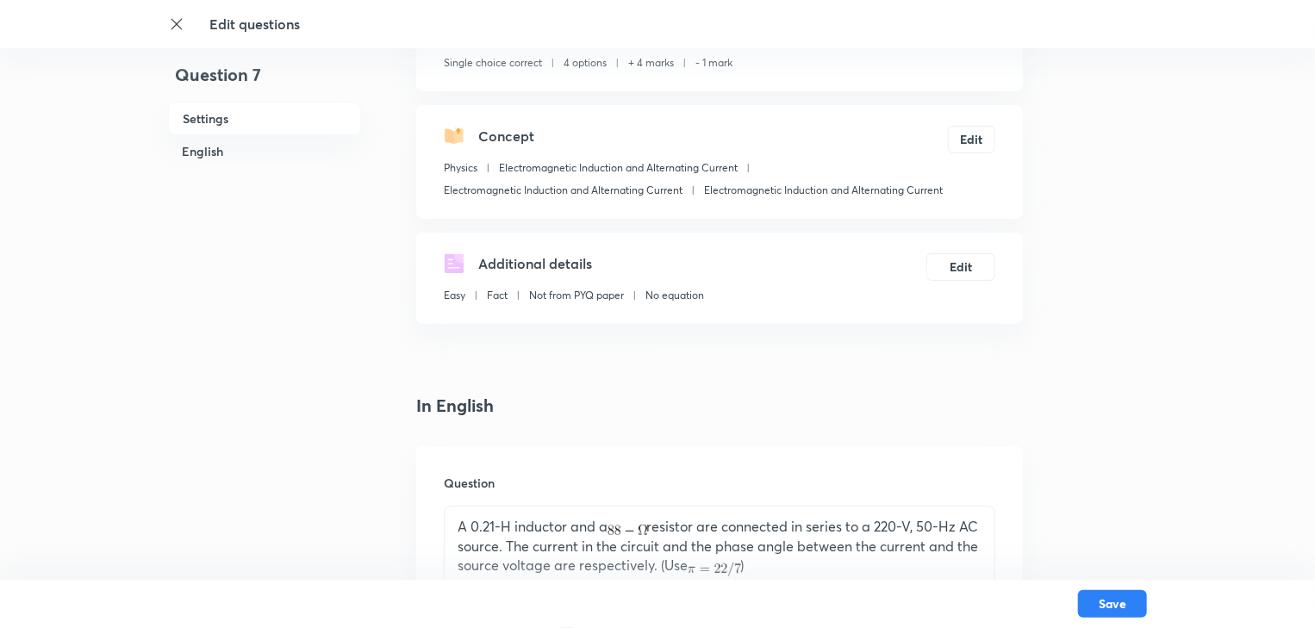
scroll to position [345, 0]
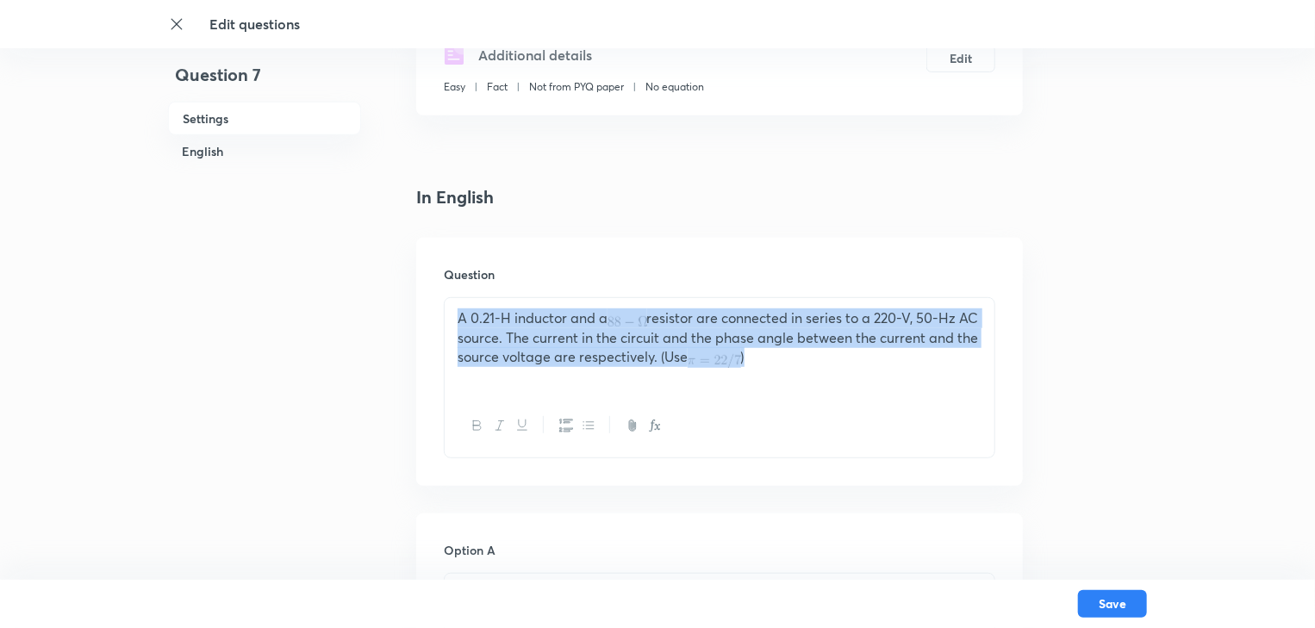
drag, startPoint x: 810, startPoint y: 358, endPoint x: 451, endPoint y: 276, distance: 368.6
click at [451, 276] on div "Question A 0.21-H inductor and a resistor are connected in series to a 220-V, 5…" at bounding box center [719, 362] width 607 height 248
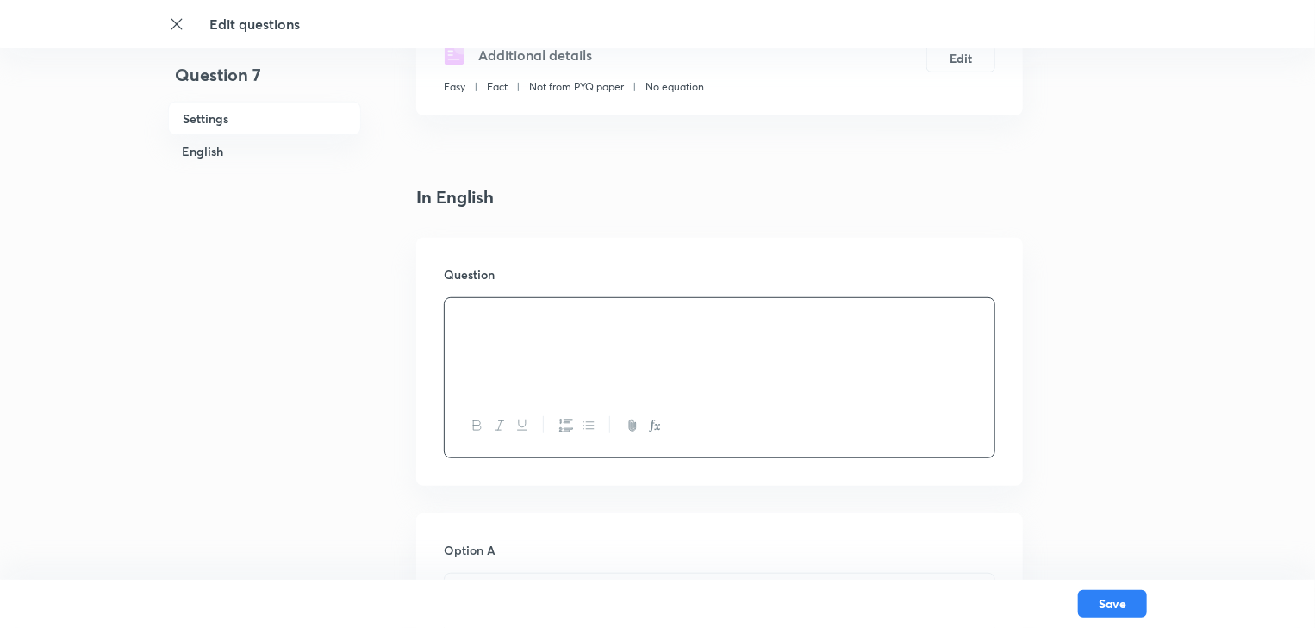
click at [627, 425] on icon "button" at bounding box center [633, 426] width 14 height 14
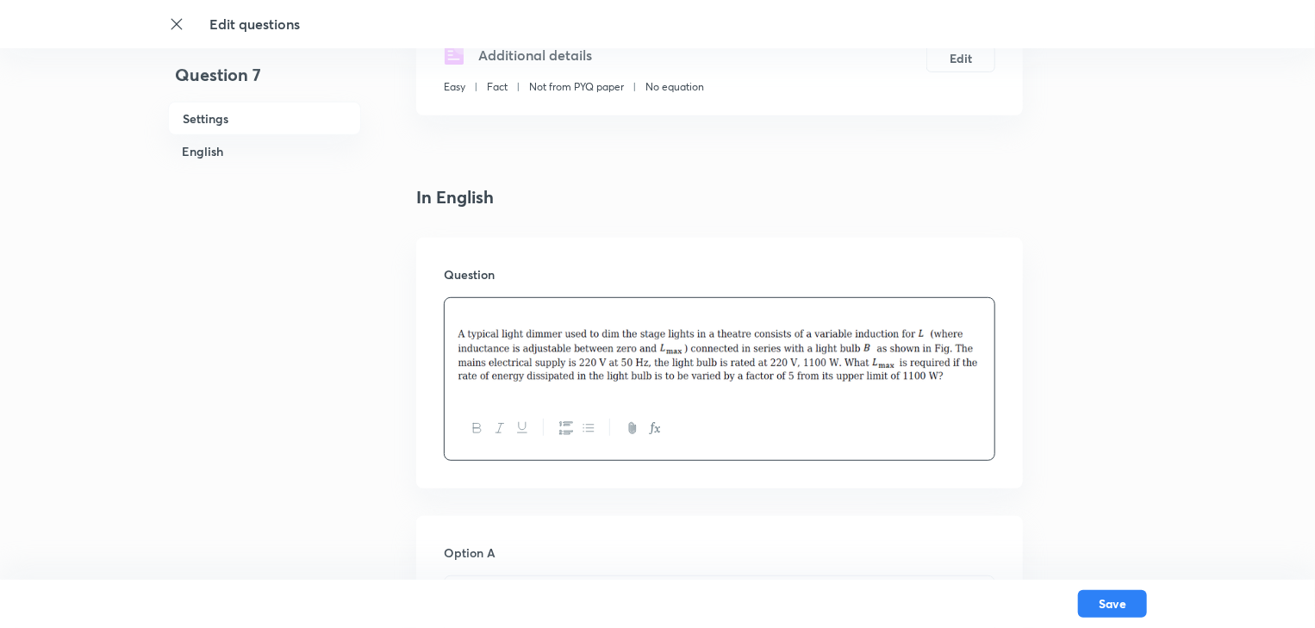
click at [490, 373] on img at bounding box center [720, 355] width 524 height 54
click at [470, 369] on img at bounding box center [720, 355] width 524 height 54
click at [461, 362] on img at bounding box center [720, 355] width 524 height 54
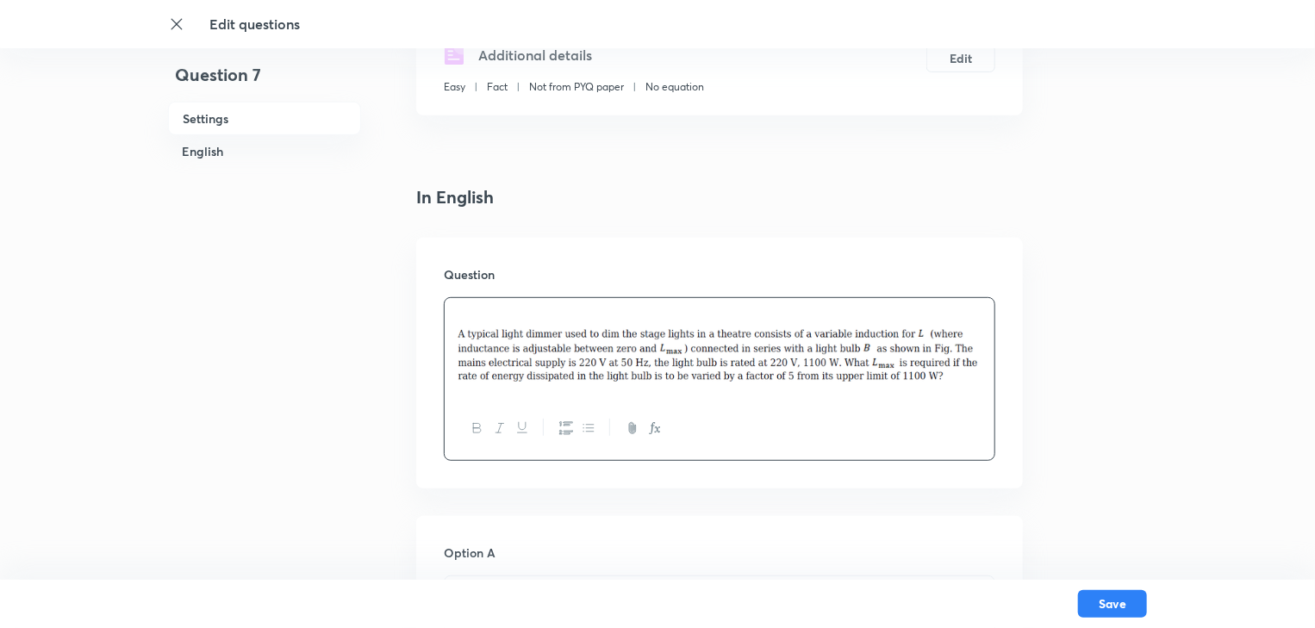
click at [461, 362] on img at bounding box center [720, 355] width 524 height 54
click at [445, 314] on div at bounding box center [720, 347] width 550 height 99
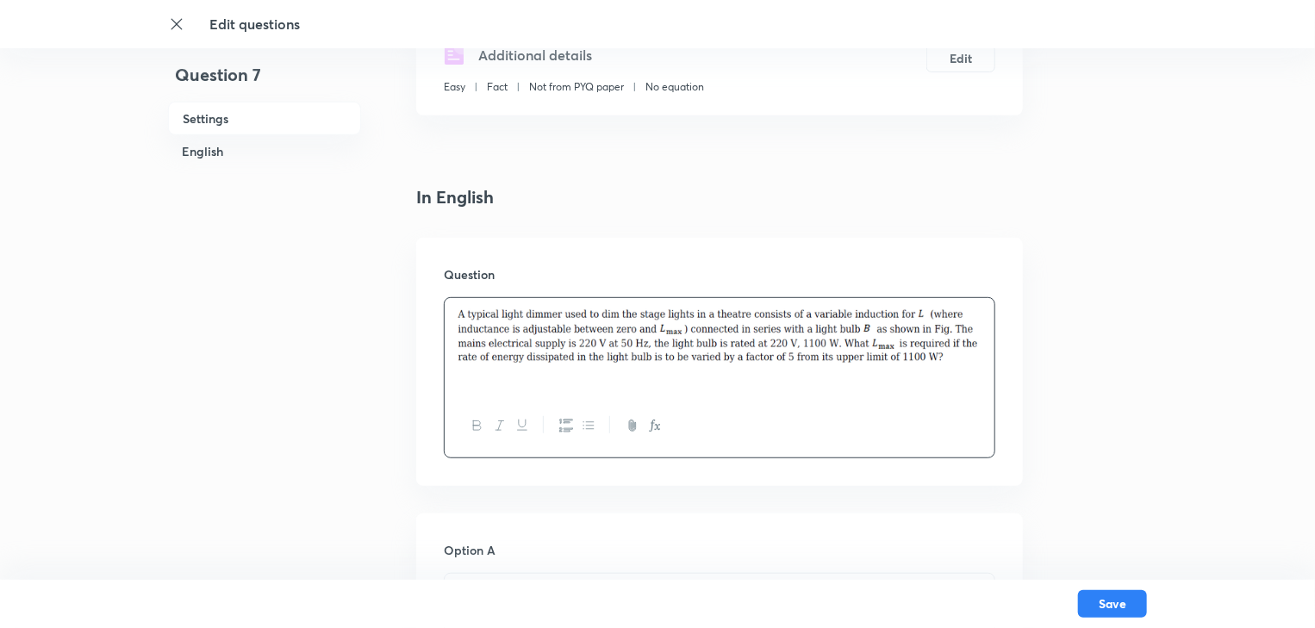
click at [980, 338] on img at bounding box center [720, 336] width 524 height 54
click at [631, 427] on icon "button" at bounding box center [633, 428] width 14 height 14
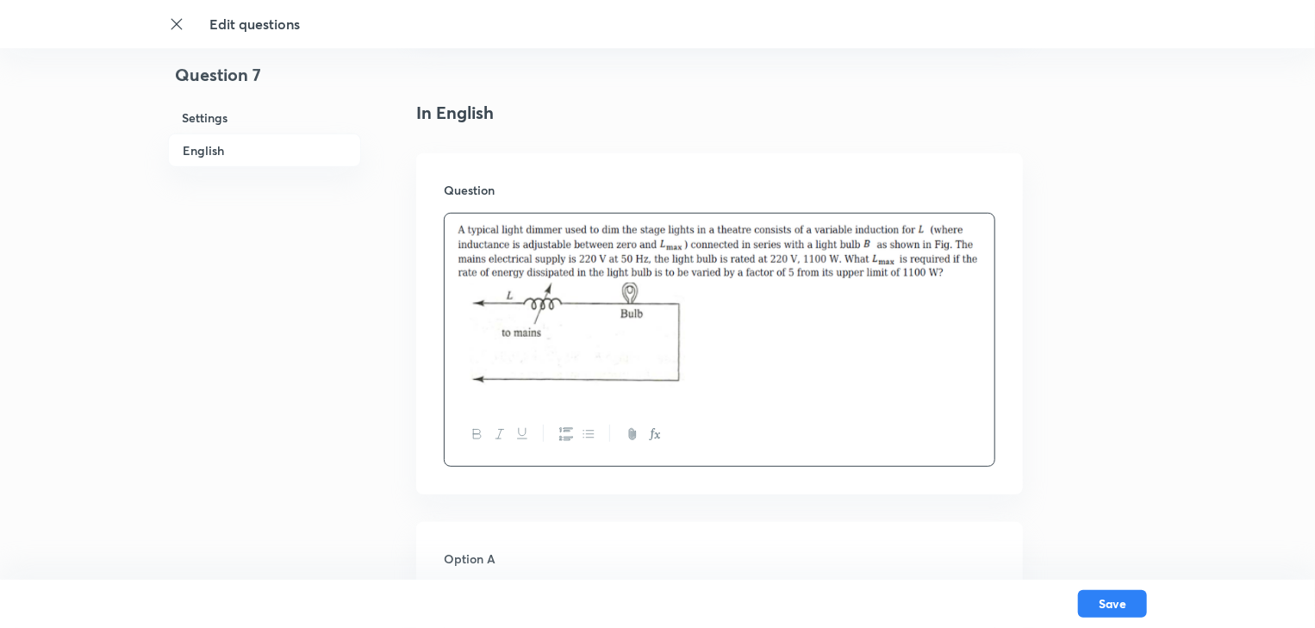
scroll to position [690, 0]
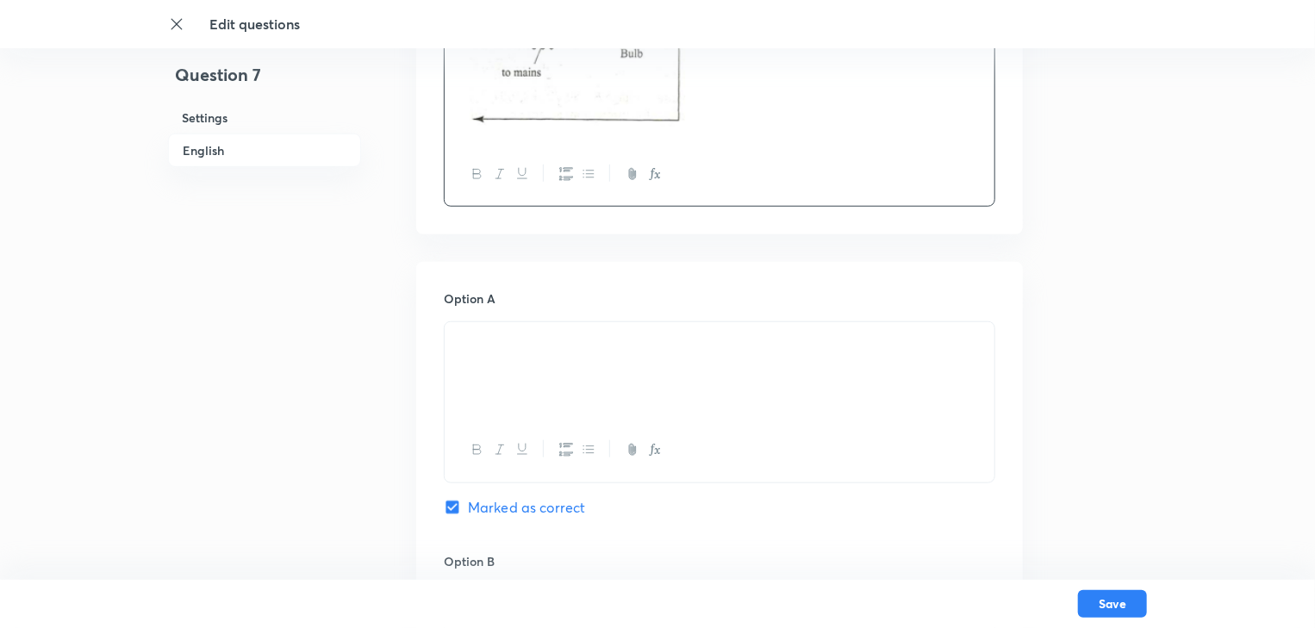
drag, startPoint x: 569, startPoint y: 342, endPoint x: 259, endPoint y: 374, distance: 311.1
click at [259, 374] on div "Question 7 Settings English Settings Type Single choice correct 4 options + 4 m…" at bounding box center [657, 557] width 979 height 2329
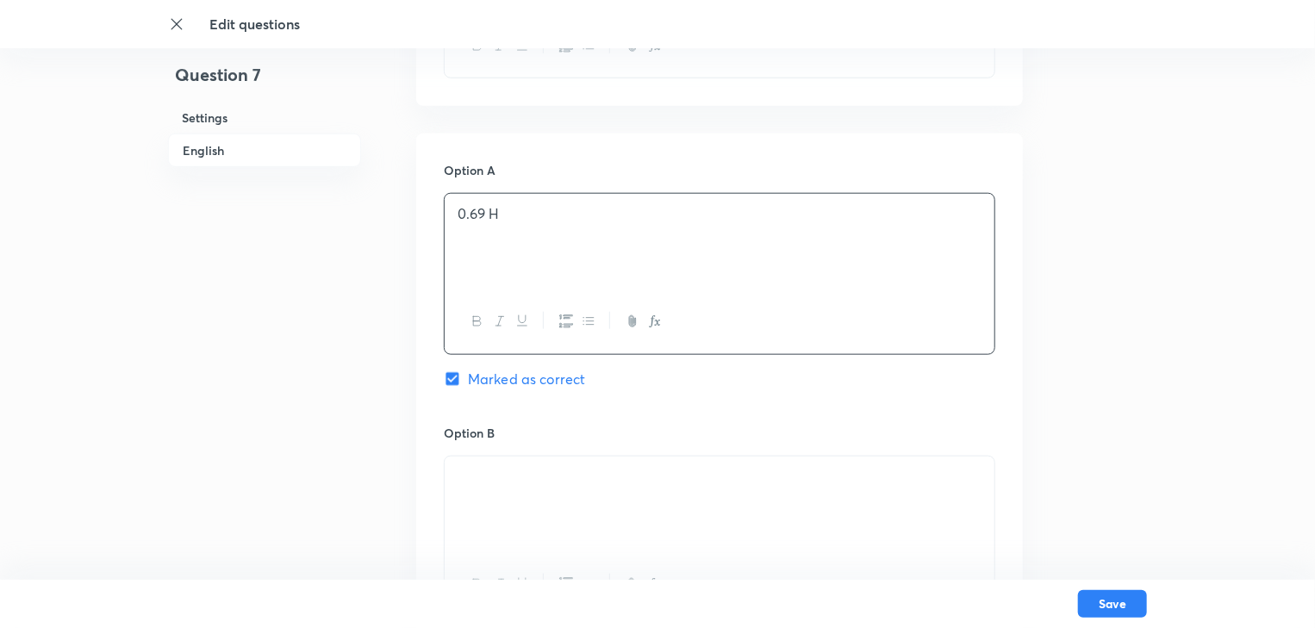
scroll to position [965, 0]
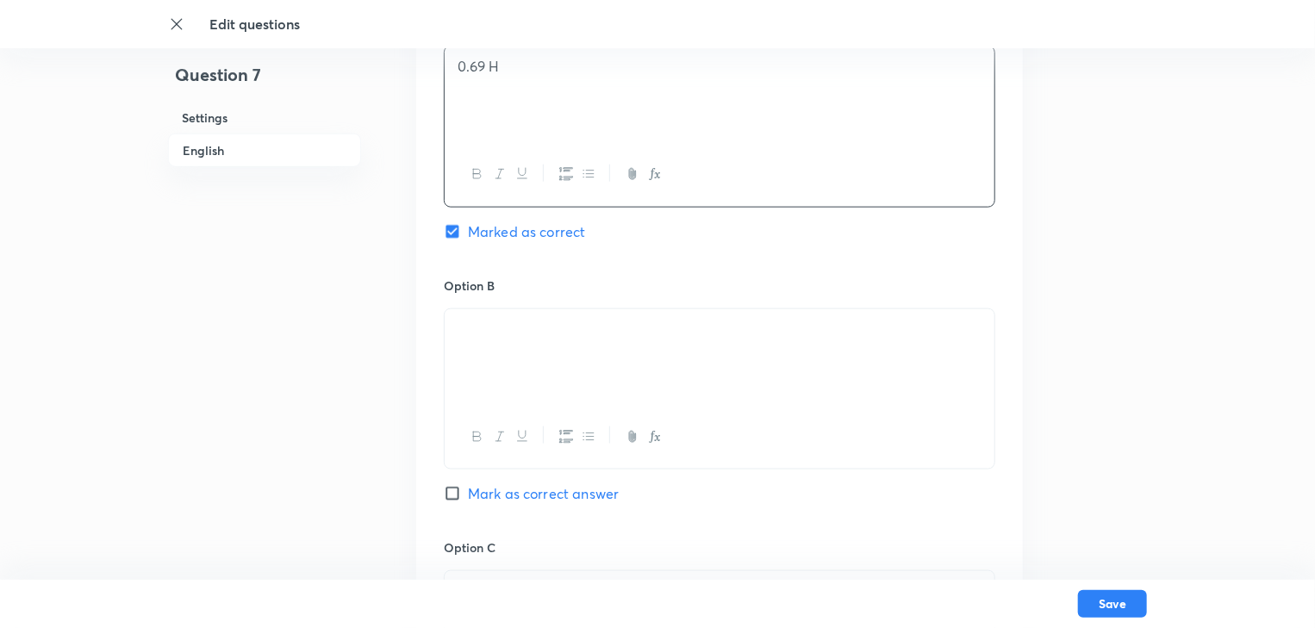
drag, startPoint x: 636, startPoint y: 344, endPoint x: 421, endPoint y: 351, distance: 214.7
click at [421, 351] on div "Option A 0.69 H Marked as correct Option B Mark as correct answer Option C Mark…" at bounding box center [719, 521] width 607 height 1070
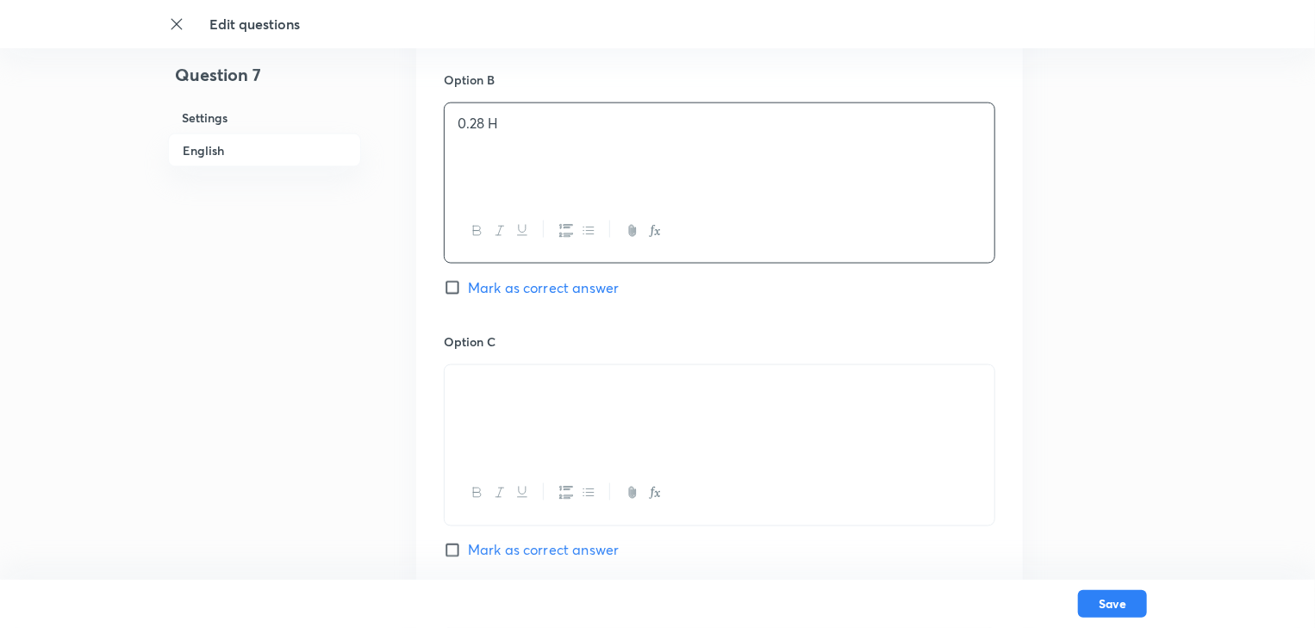
scroll to position [1172, 0]
drag, startPoint x: 606, startPoint y: 396, endPoint x: 465, endPoint y: 389, distance: 140.7
click at [465, 389] on p at bounding box center [720, 385] width 524 height 20
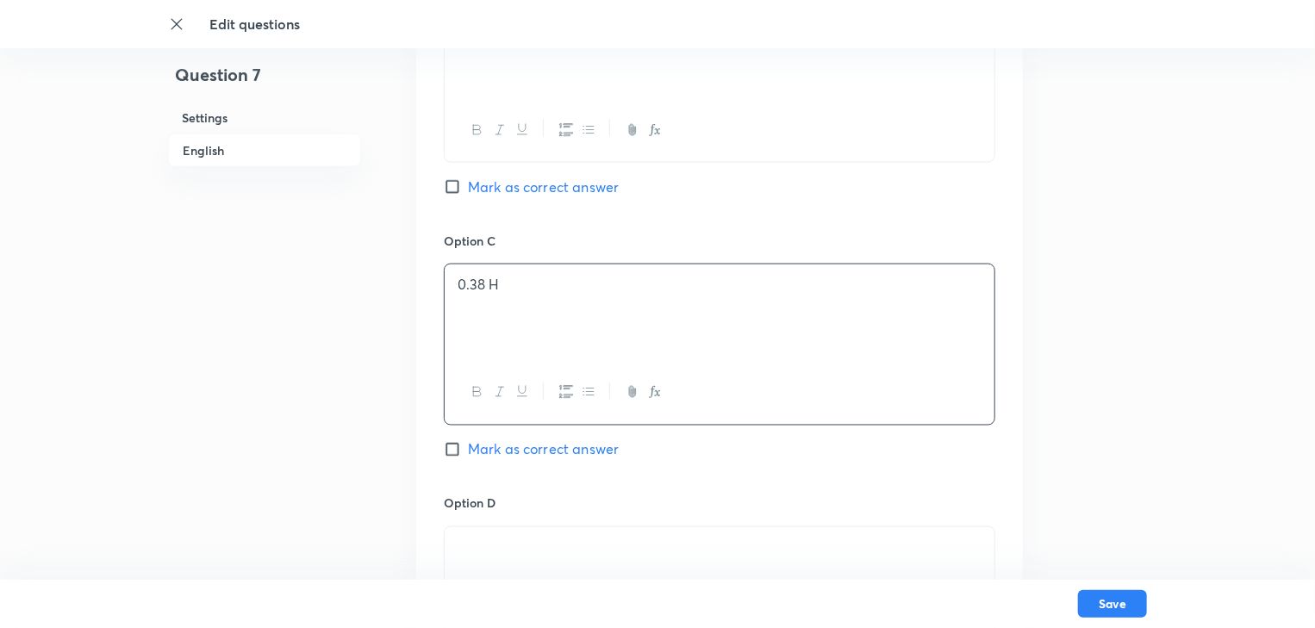
scroll to position [1310, 0]
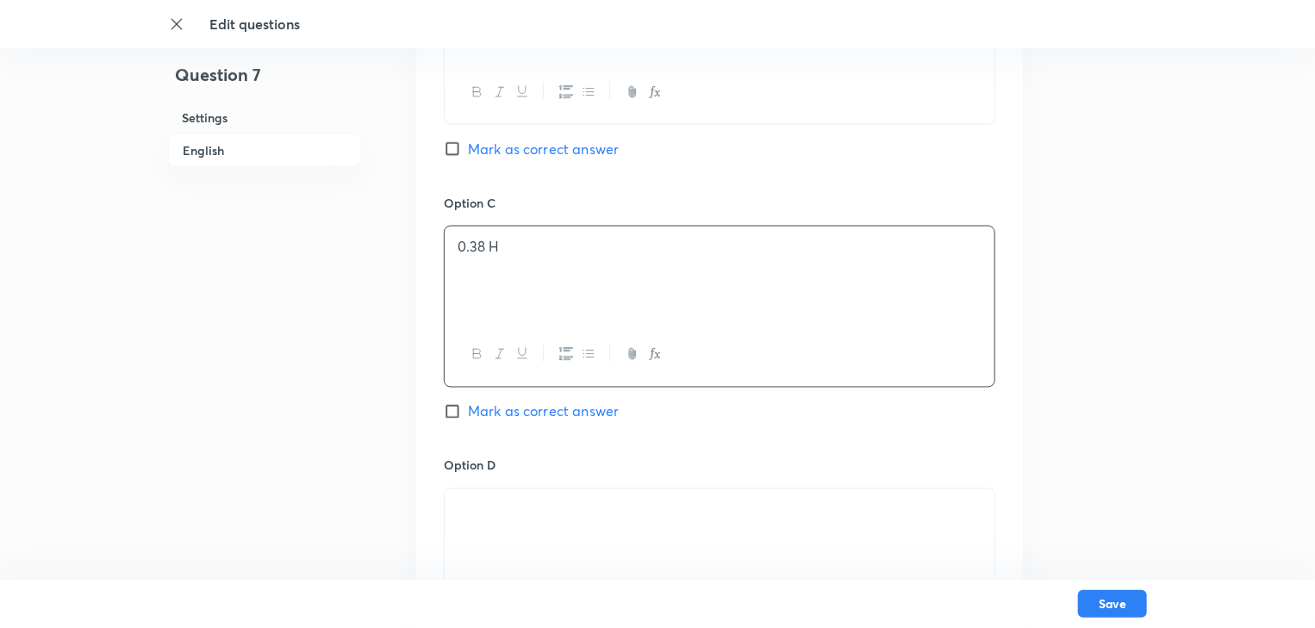
drag, startPoint x: 636, startPoint y: 521, endPoint x: 374, endPoint y: 521, distance: 262.0
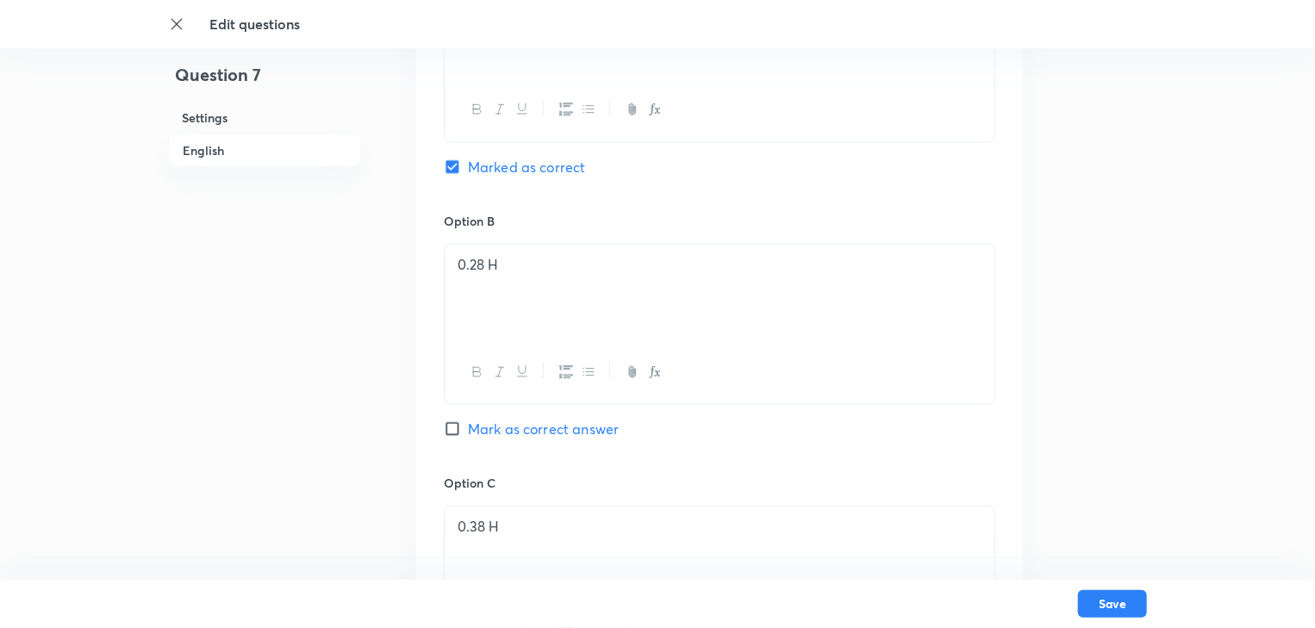
scroll to position [1034, 0]
click at [455, 417] on input "Mark as correct answer" at bounding box center [456, 424] width 24 height 17
checkbox input "true"
checkbox input "false"
drag, startPoint x: 508, startPoint y: 260, endPoint x: 450, endPoint y: 262, distance: 57.8
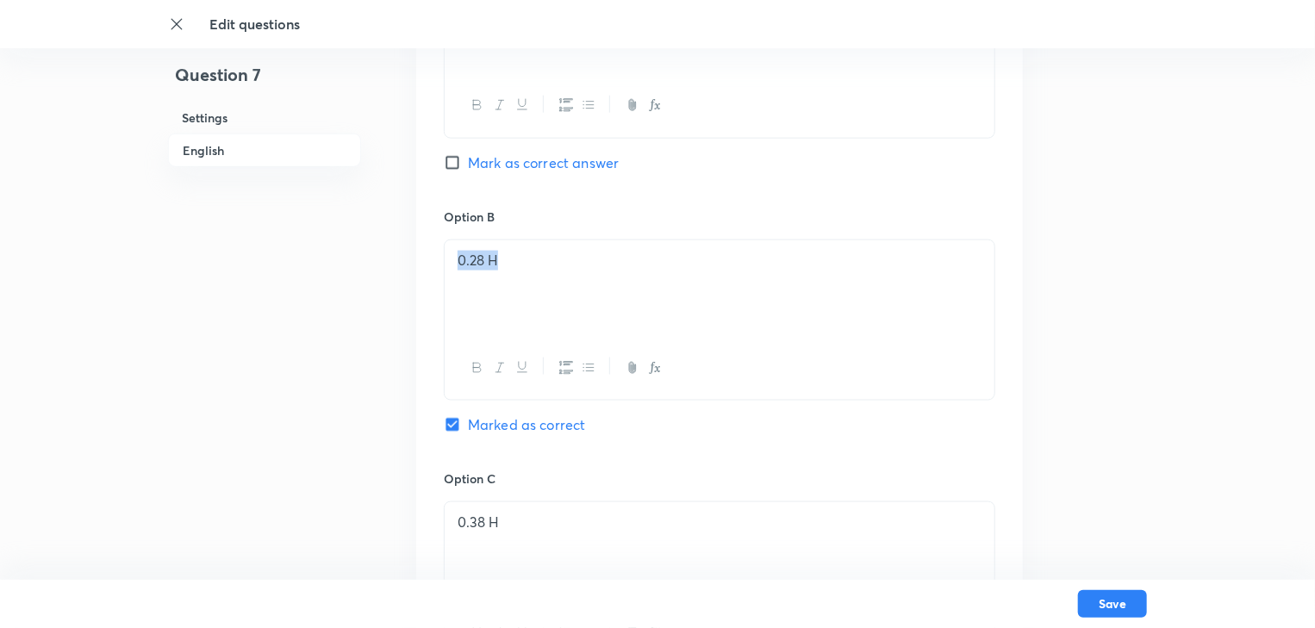
click at [450, 262] on div "0.28 H" at bounding box center [720, 288] width 550 height 97
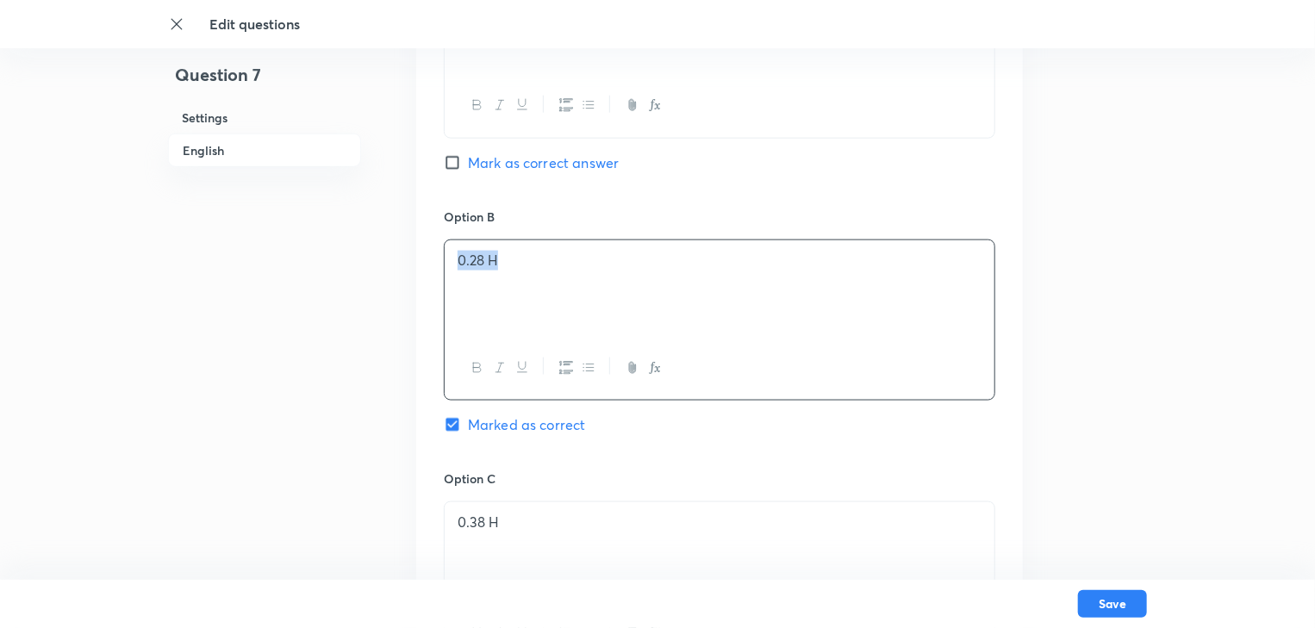
copy p "0.28 H"
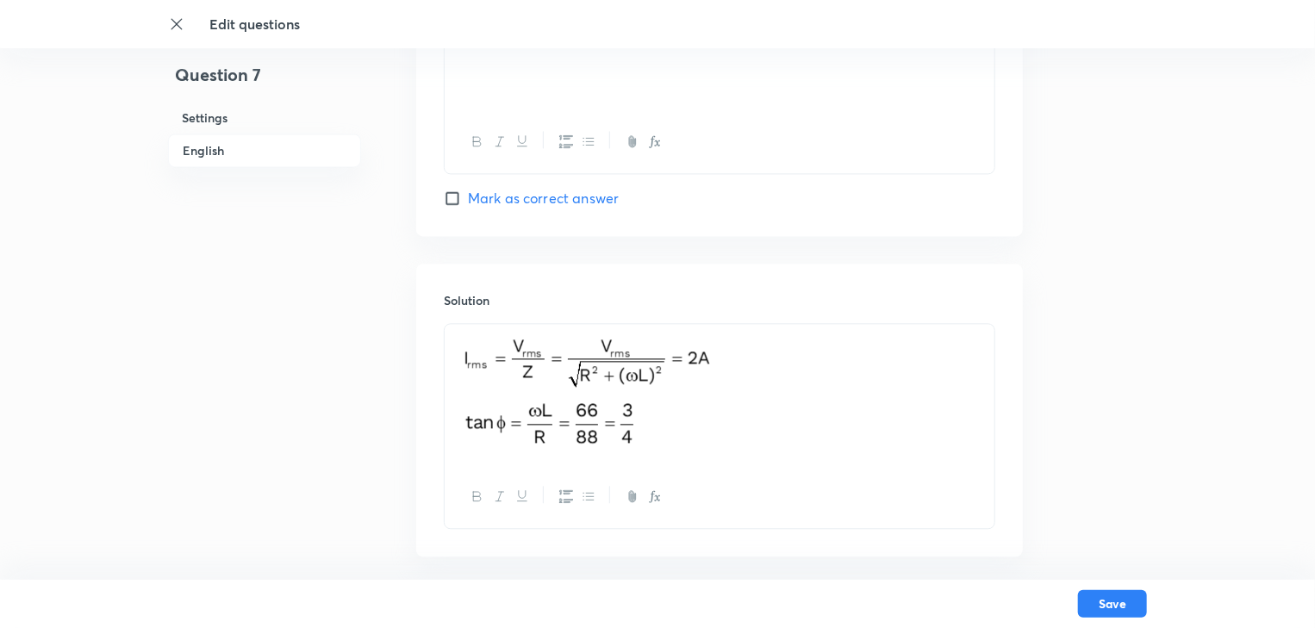
scroll to position [1863, 0]
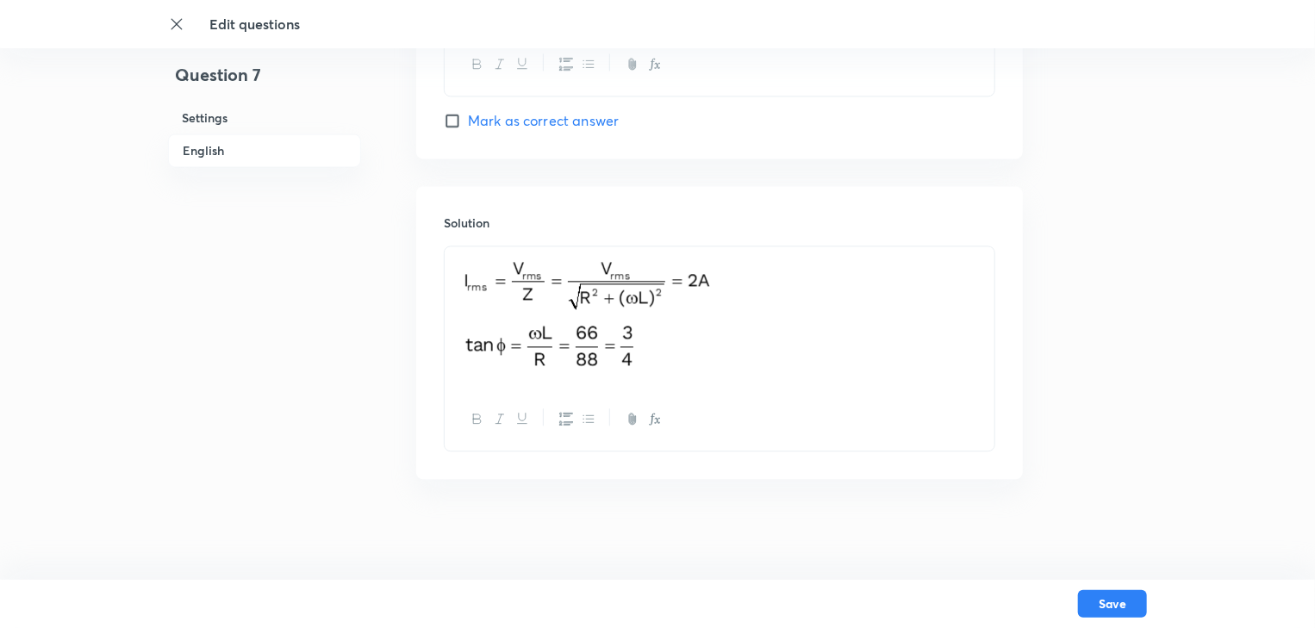
drag, startPoint x: 657, startPoint y: 359, endPoint x: 455, endPoint y: 253, distance: 227.9
click at [455, 253] on div at bounding box center [720, 317] width 550 height 141
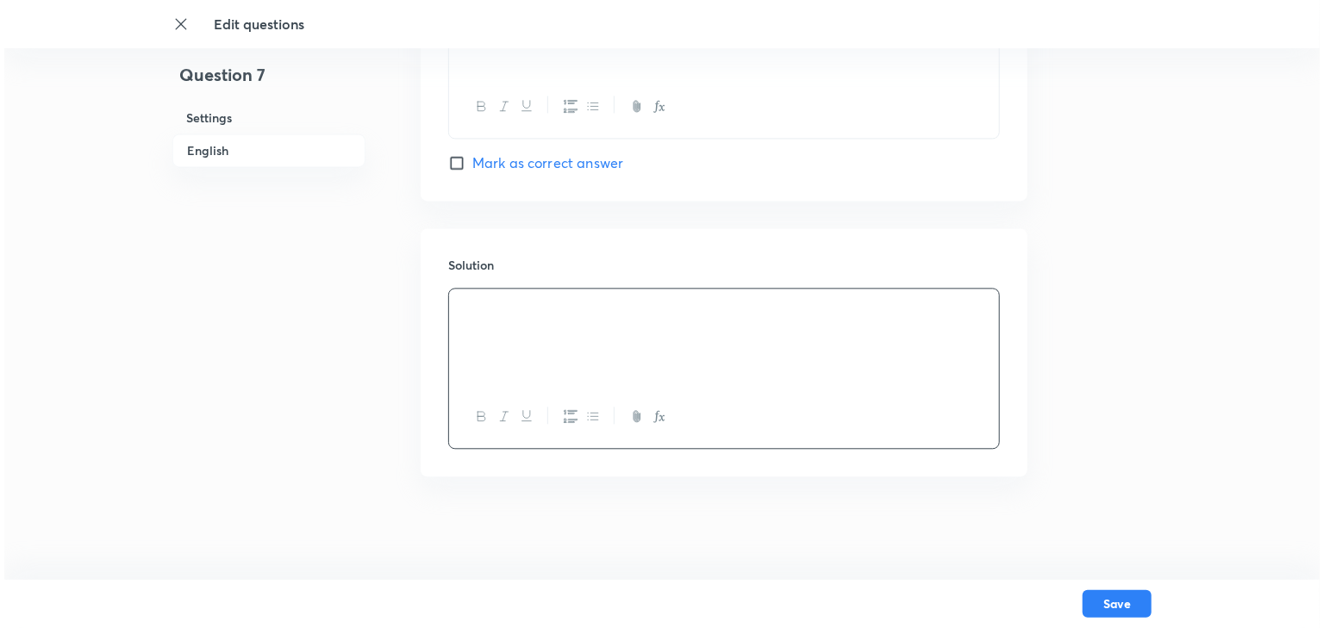
scroll to position [1819, 0]
click at [1127, 607] on button "Save" at bounding box center [1112, 603] width 69 height 28
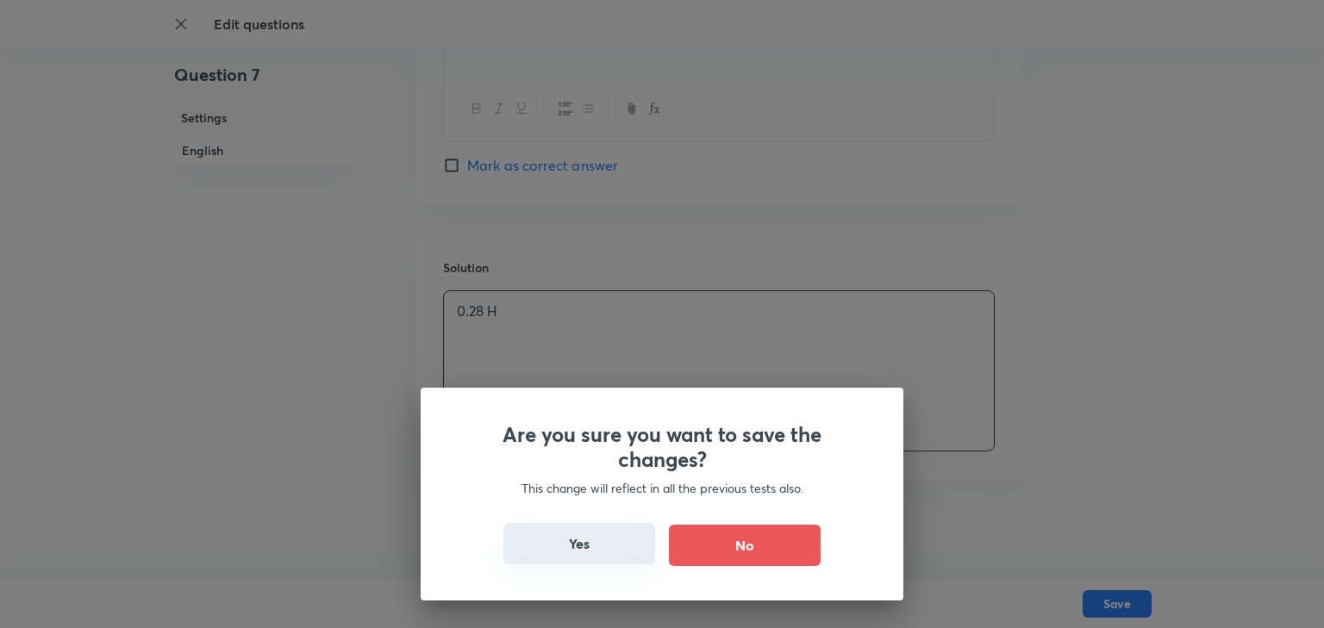
click at [567, 534] on button "Yes" at bounding box center [579, 543] width 152 height 41
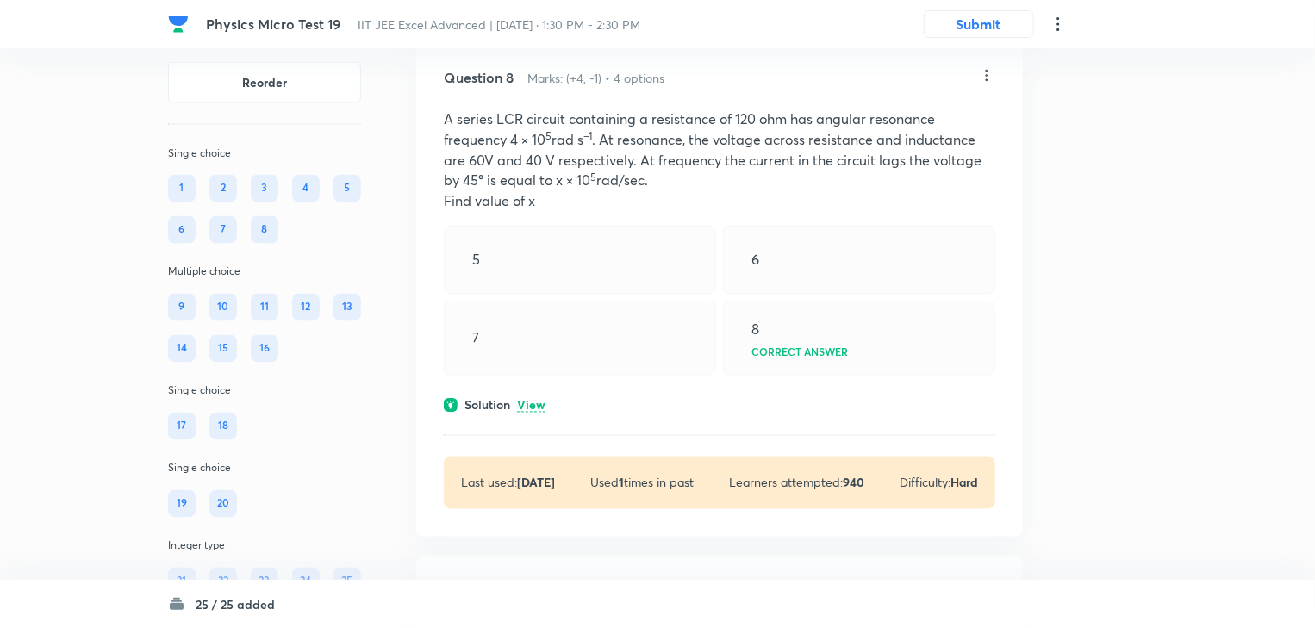
scroll to position [4758, 0]
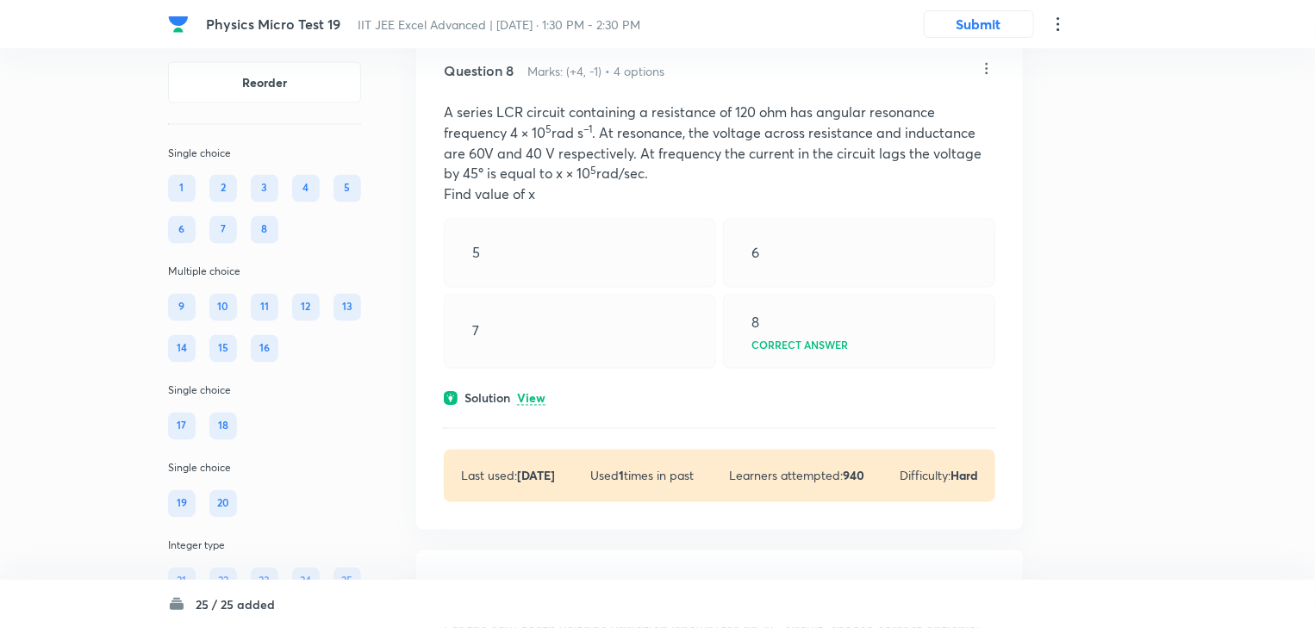
click at [983, 78] on icon at bounding box center [986, 68] width 17 height 17
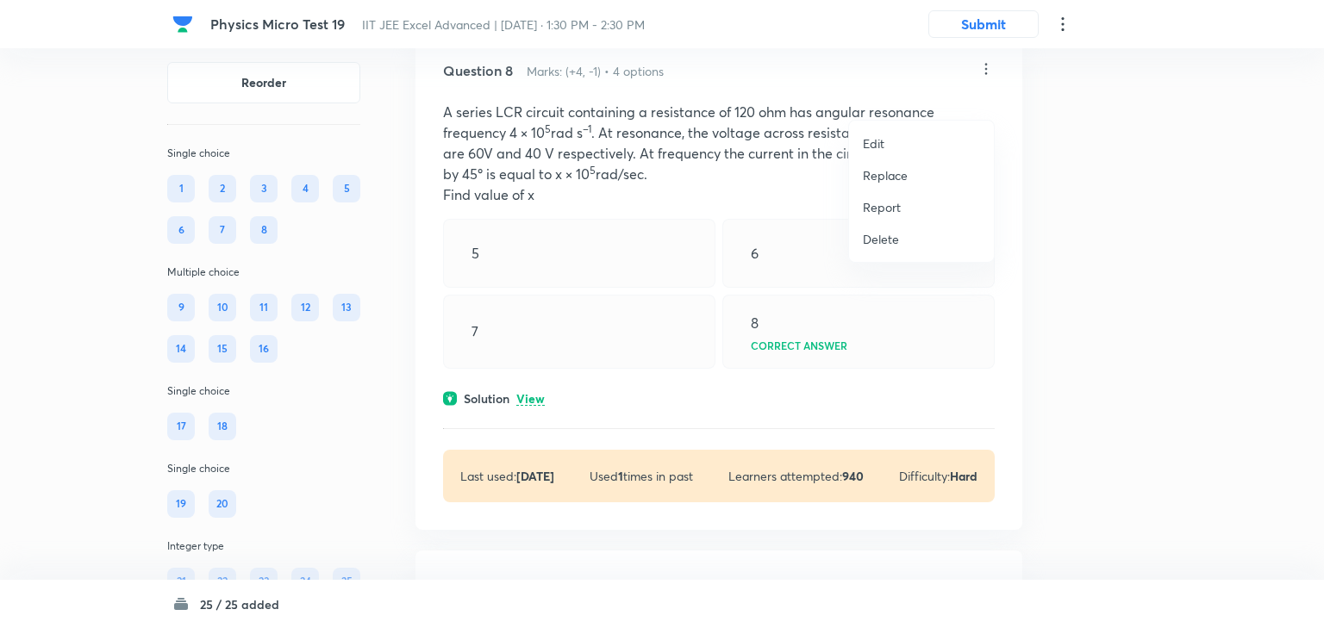
click at [923, 137] on li "Edit" at bounding box center [921, 144] width 145 height 32
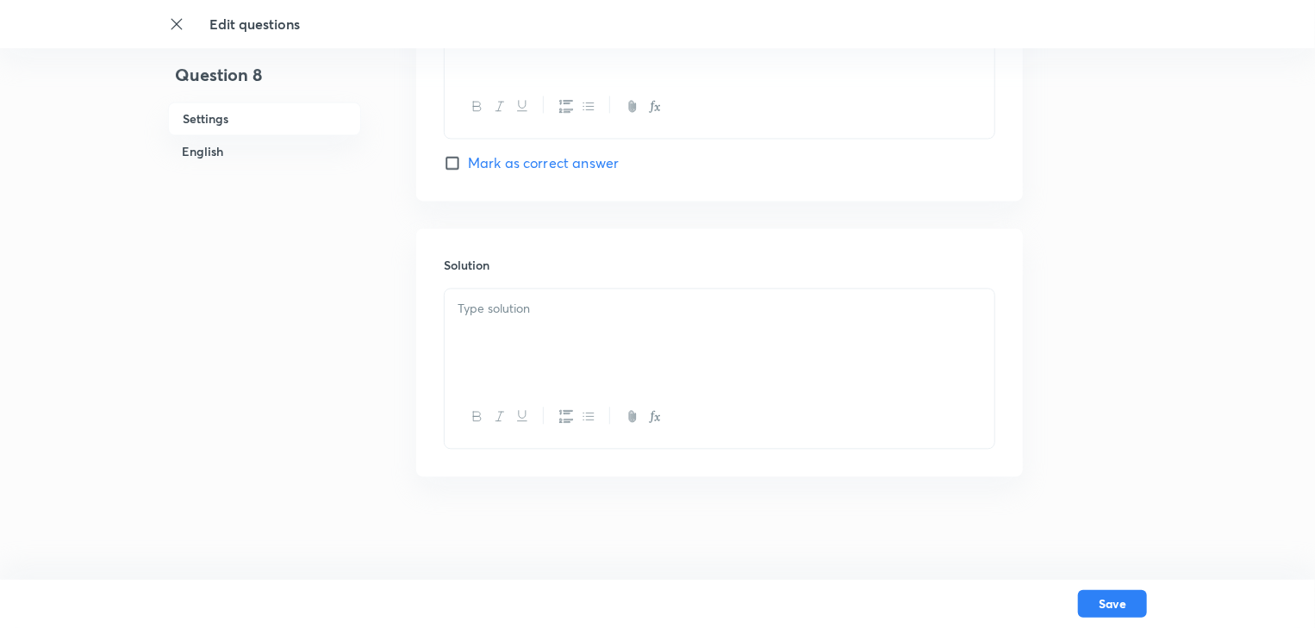
checkbox input "true"
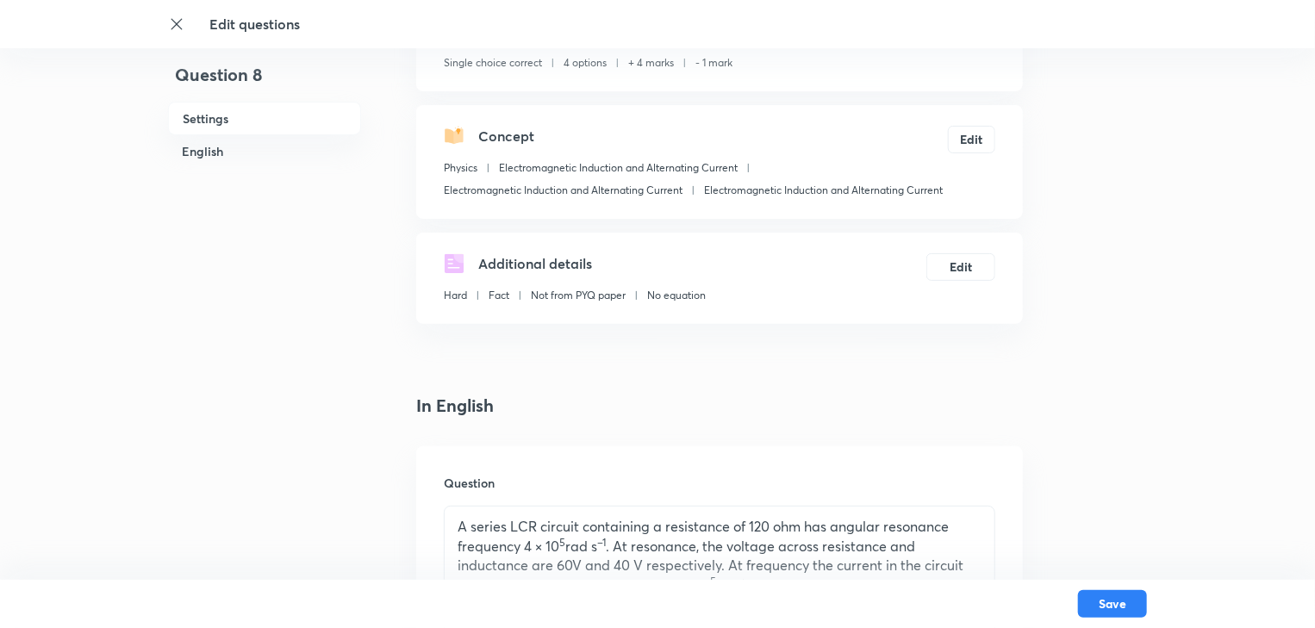
scroll to position [345, 0]
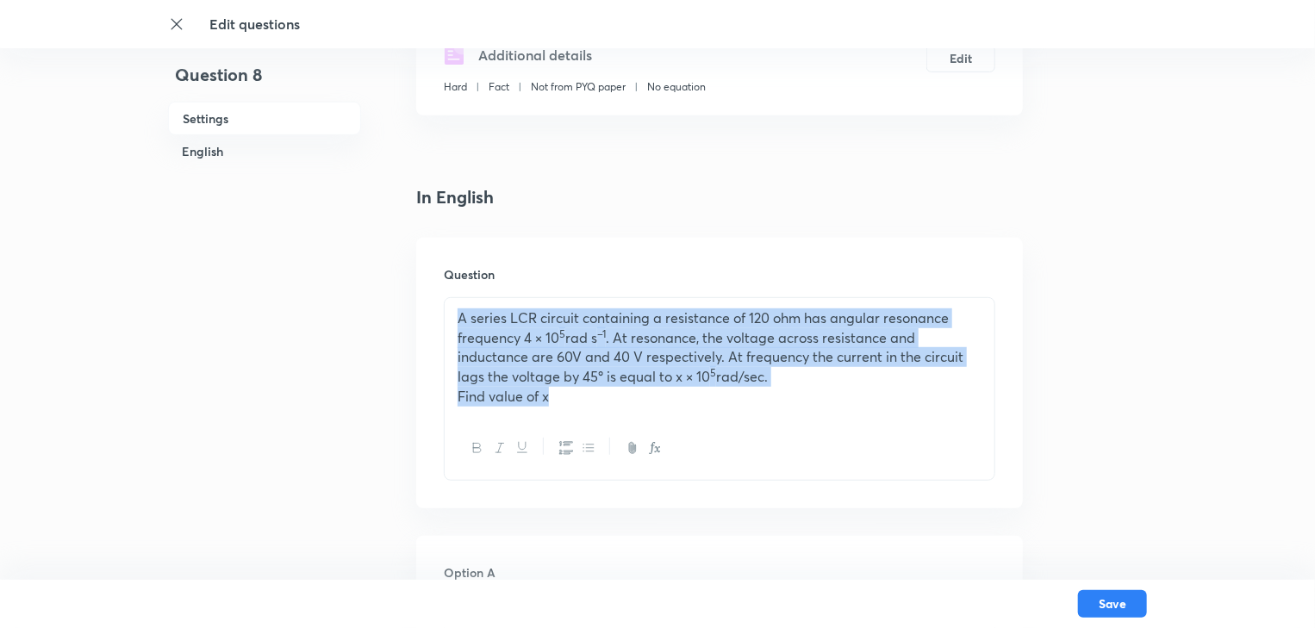
drag, startPoint x: 609, startPoint y: 412, endPoint x: 421, endPoint y: 319, distance: 210.5
click at [421, 319] on div "Question A series LCR circuit containing a resistance of 120 ohm has angular re…" at bounding box center [719, 373] width 607 height 271
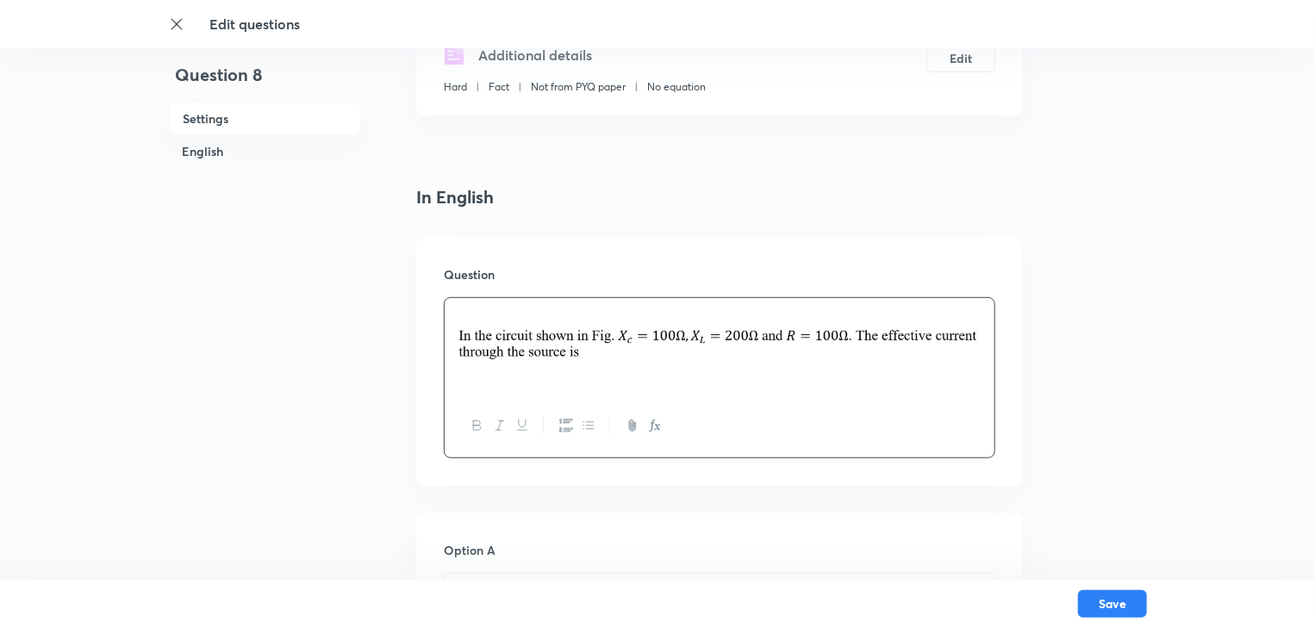
click at [452, 326] on div at bounding box center [720, 346] width 550 height 97
click at [456, 342] on div at bounding box center [720, 346] width 550 height 97
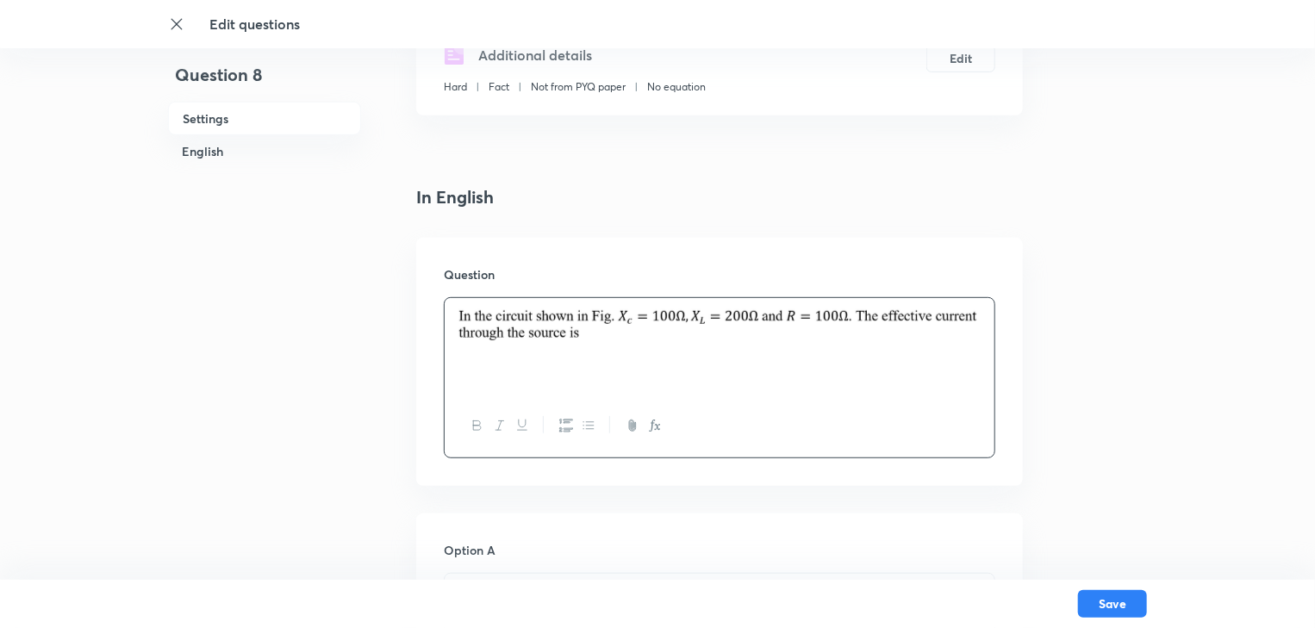
click at [496, 358] on p at bounding box center [720, 356] width 524 height 20
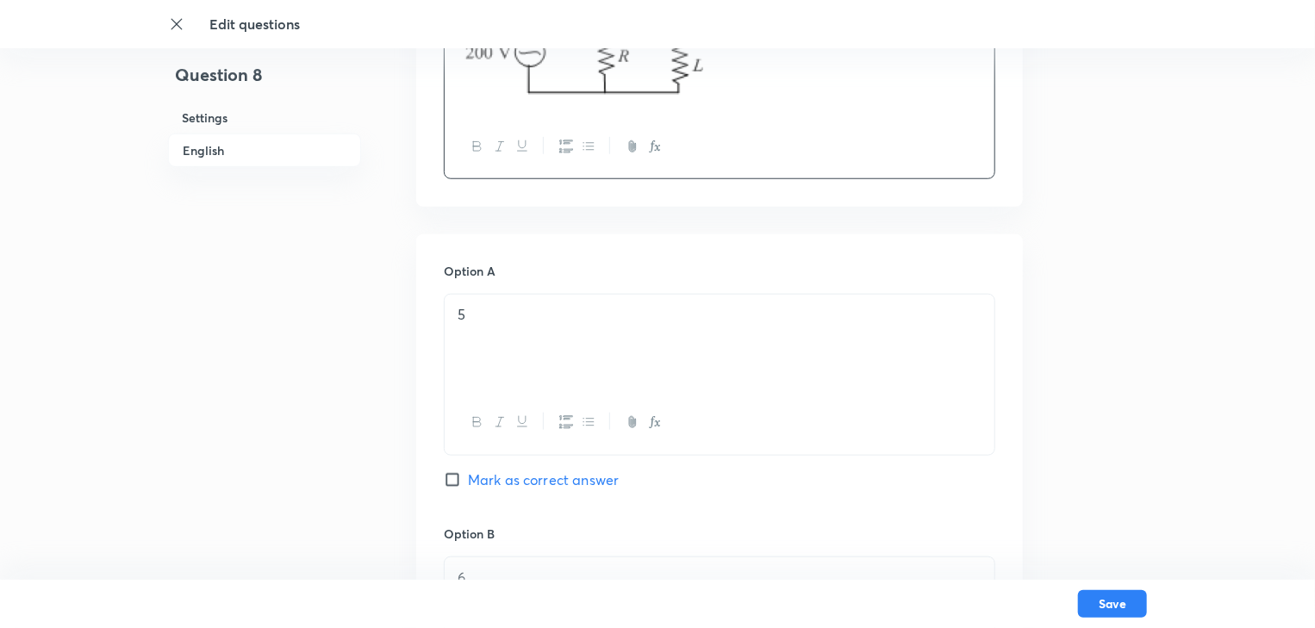
scroll to position [690, 0]
drag, startPoint x: 480, startPoint y: 293, endPoint x: 439, endPoint y: 296, distance: 41.5
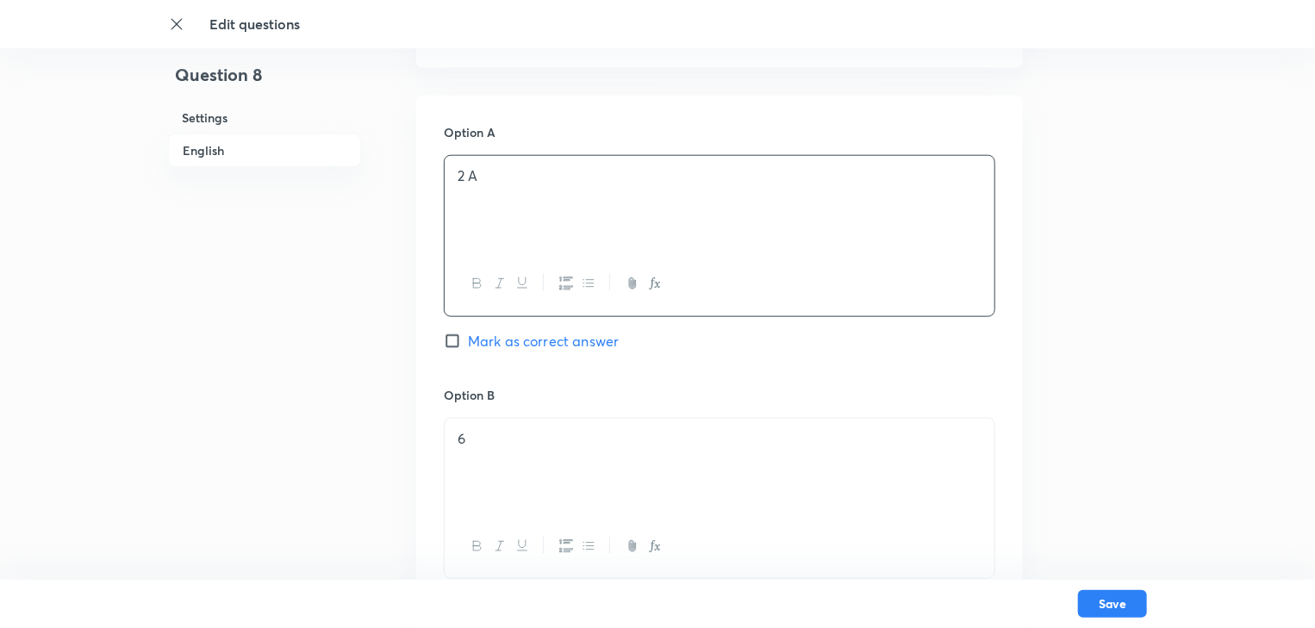
scroll to position [827, 0]
drag, startPoint x: 498, startPoint y: 439, endPoint x: 372, endPoint y: 434, distance: 125.9
click at [372, 434] on div "Question 8 Settings English Settings Type Single choice correct 4 options + 4 m…" at bounding box center [657, 639] width 979 height 2769
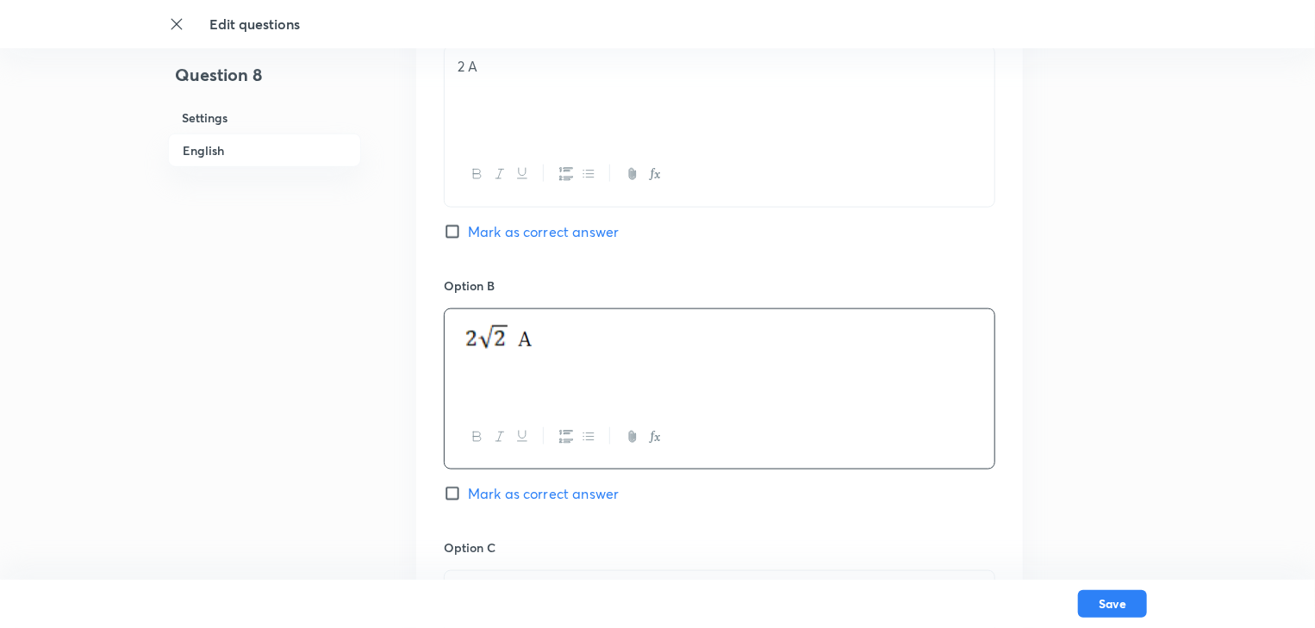
scroll to position [1103, 0]
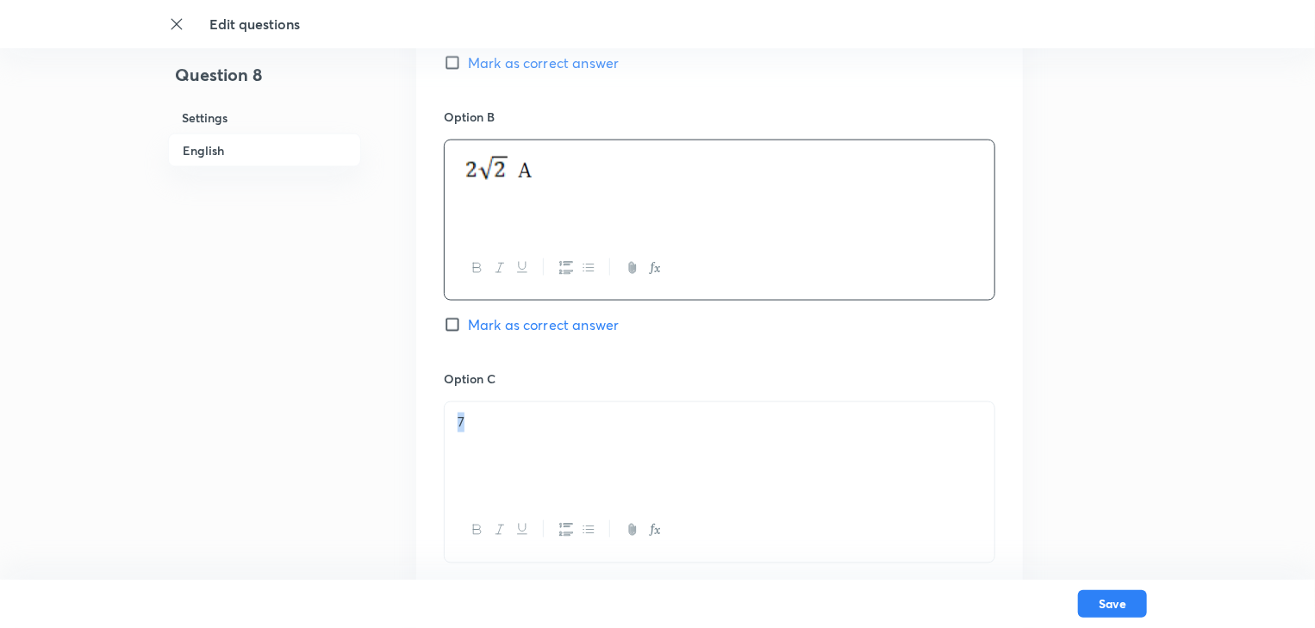
drag, startPoint x: 515, startPoint y: 438, endPoint x: 450, endPoint y: 437, distance: 64.6
click at [450, 437] on div "7" at bounding box center [720, 451] width 550 height 97
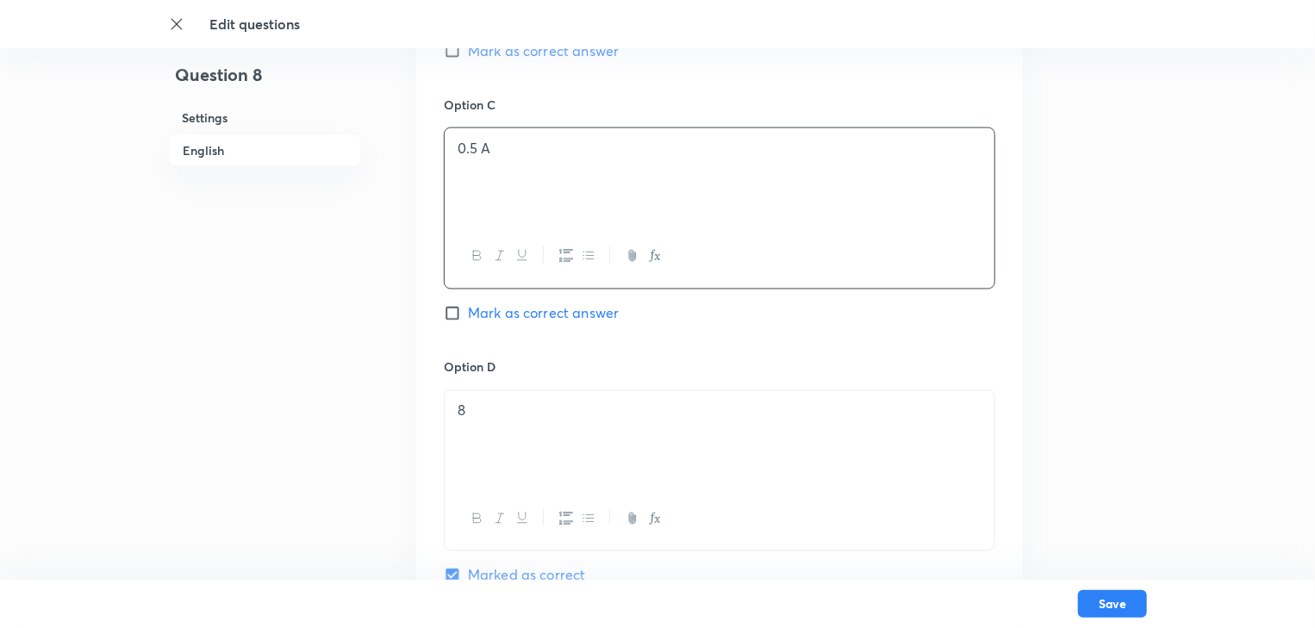
scroll to position [1379, 0]
drag, startPoint x: 532, startPoint y: 409, endPoint x: 451, endPoint y: 415, distance: 81.2
click at [451, 415] on div "8" at bounding box center [720, 438] width 550 height 97
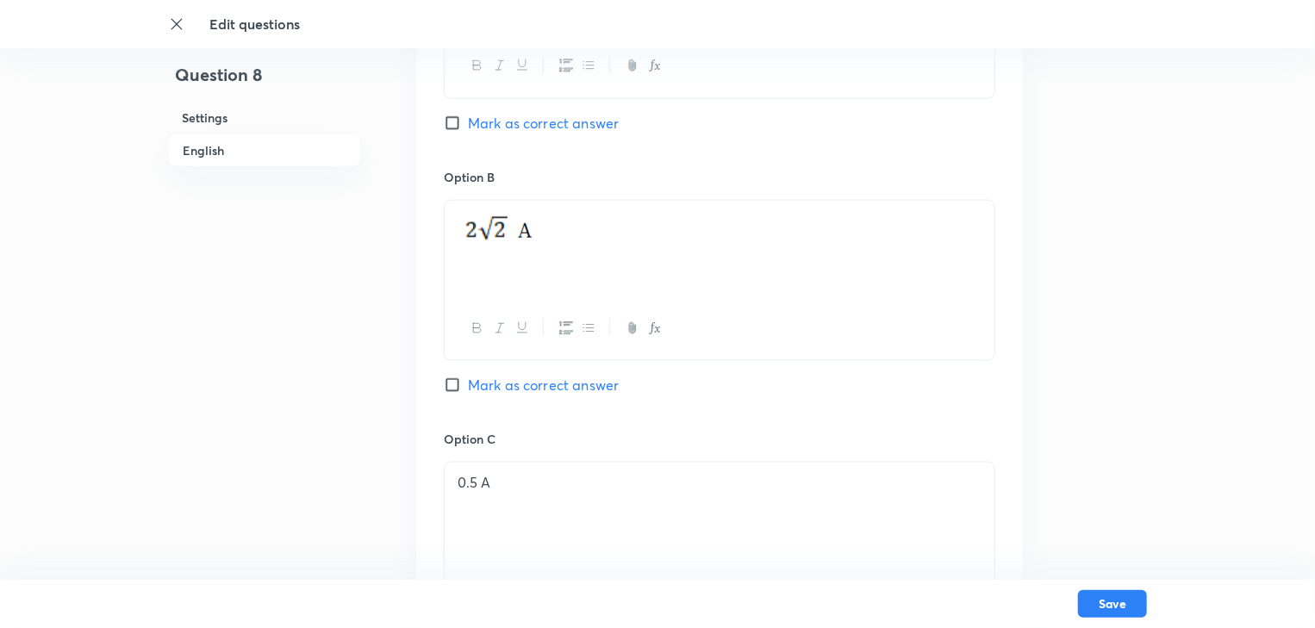
scroll to position [1034, 0]
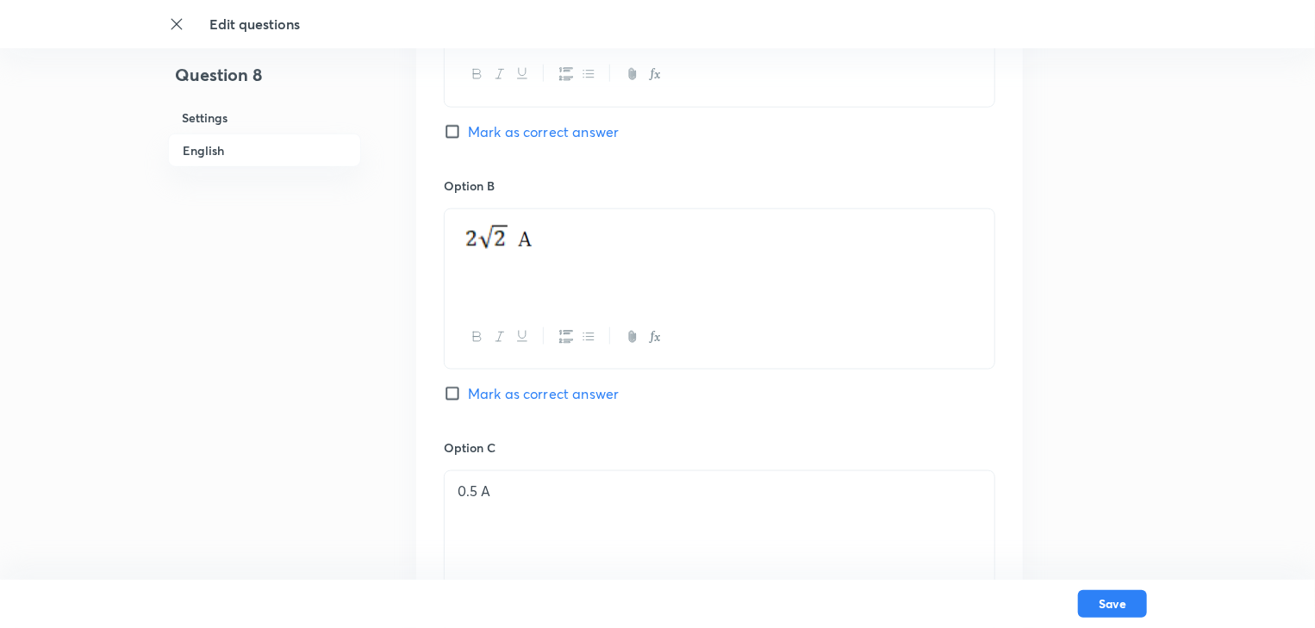
click at [452, 389] on input "Mark as correct answer" at bounding box center [456, 393] width 24 height 17
checkbox input "true"
checkbox input "false"
drag, startPoint x: 546, startPoint y: 247, endPoint x: 473, endPoint y: 239, distance: 72.9
click at [473, 239] on p at bounding box center [720, 240] width 524 height 41
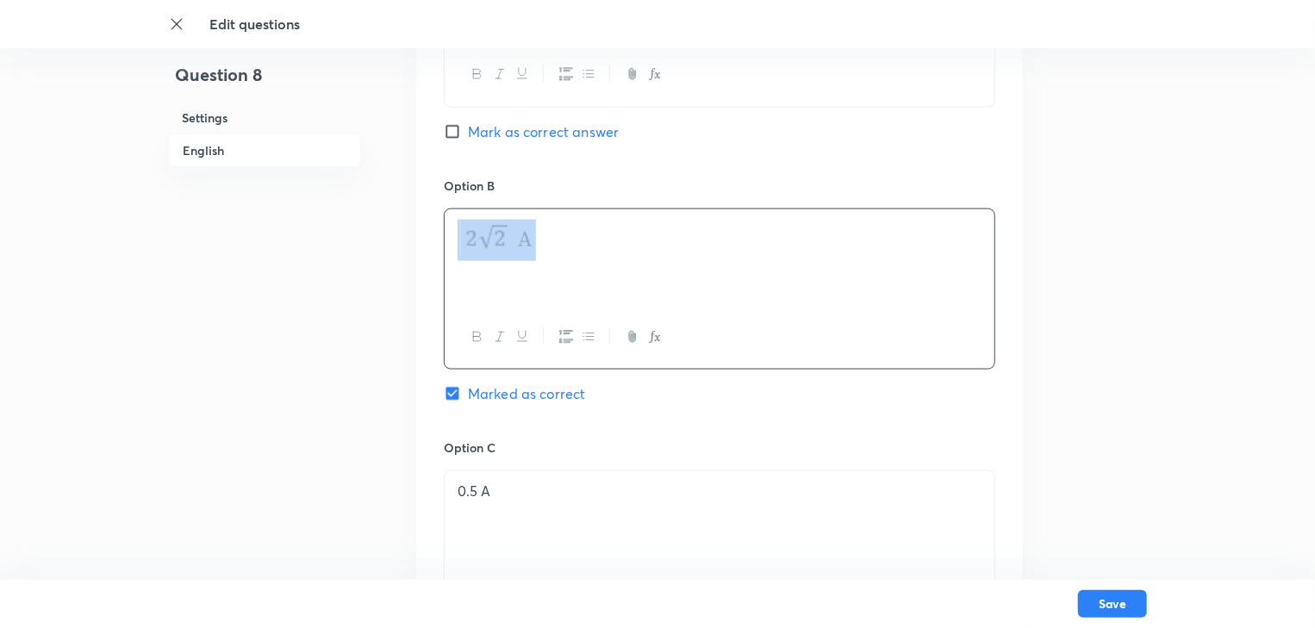
copy p
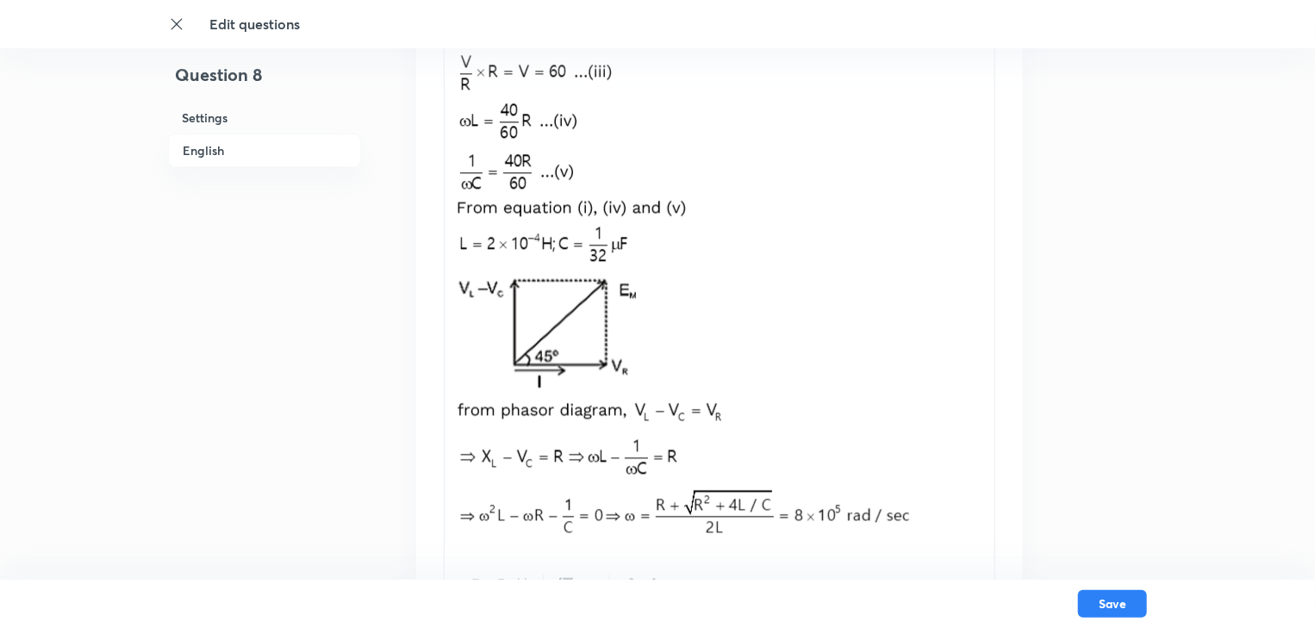
scroll to position [2304, 0]
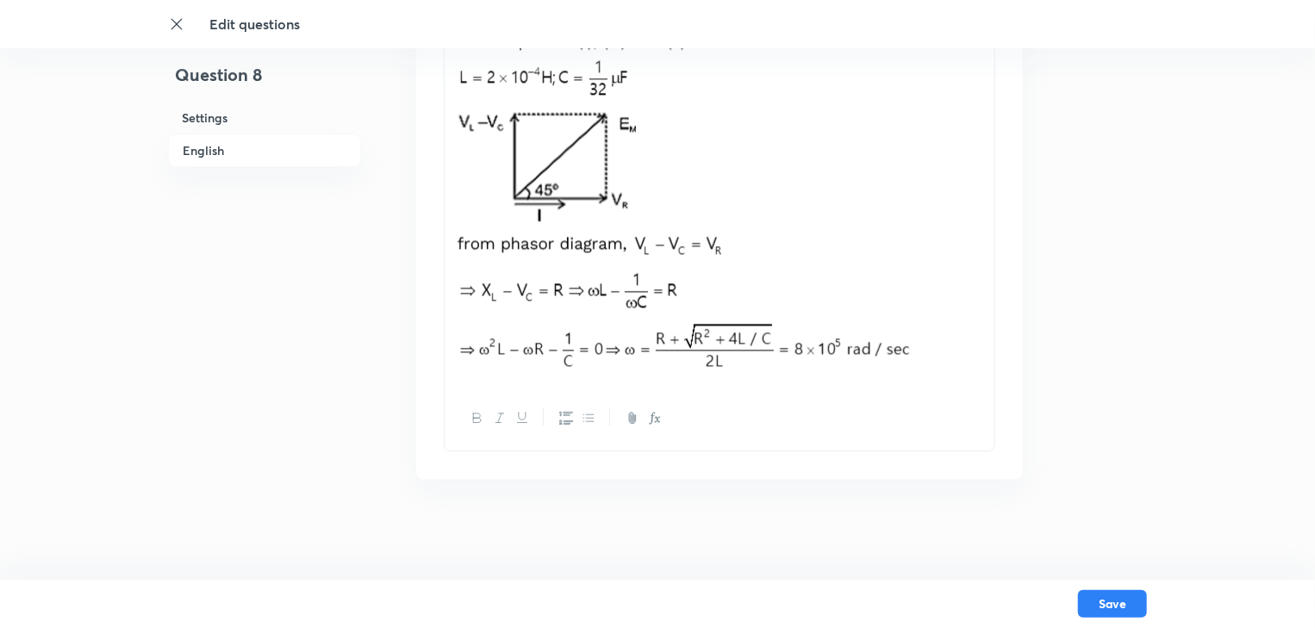
drag, startPoint x: 928, startPoint y: 338, endPoint x: 479, endPoint y: 140, distance: 490.5
click at [479, 140] on p at bounding box center [720, 218] width 524 height 319
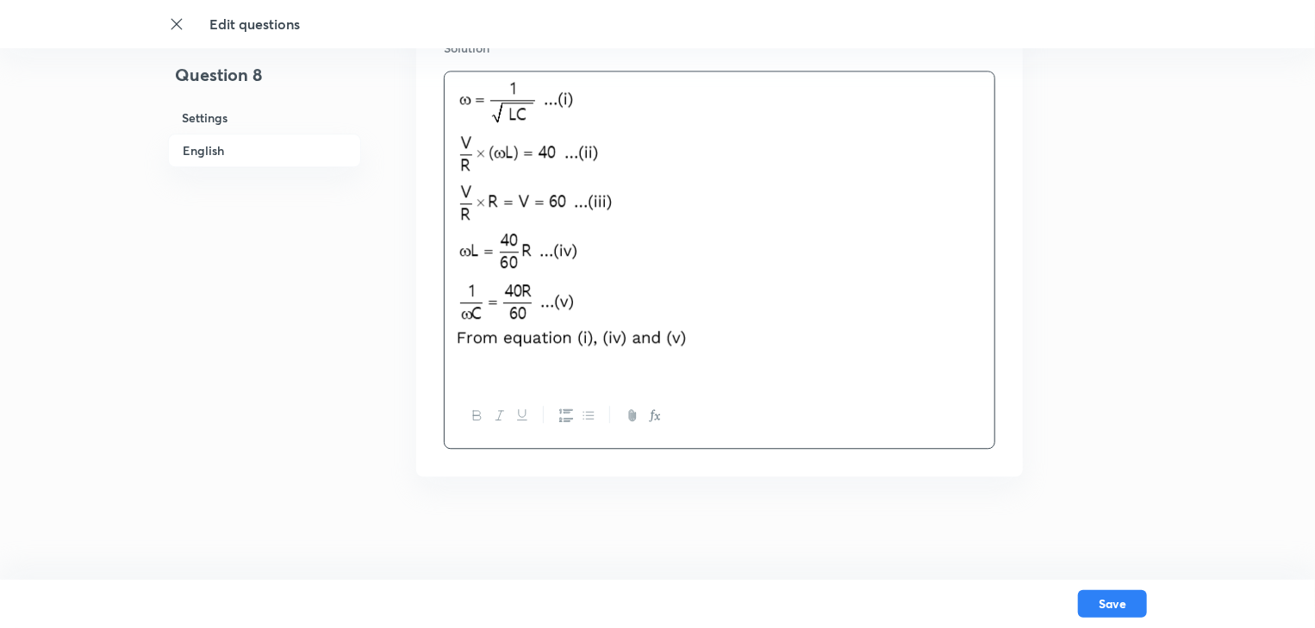
scroll to position [2005, 0]
drag, startPoint x: 591, startPoint y: 285, endPoint x: 468, endPoint y: 139, distance: 191.5
click at [468, 139] on p at bounding box center [720, 220] width 524 height 273
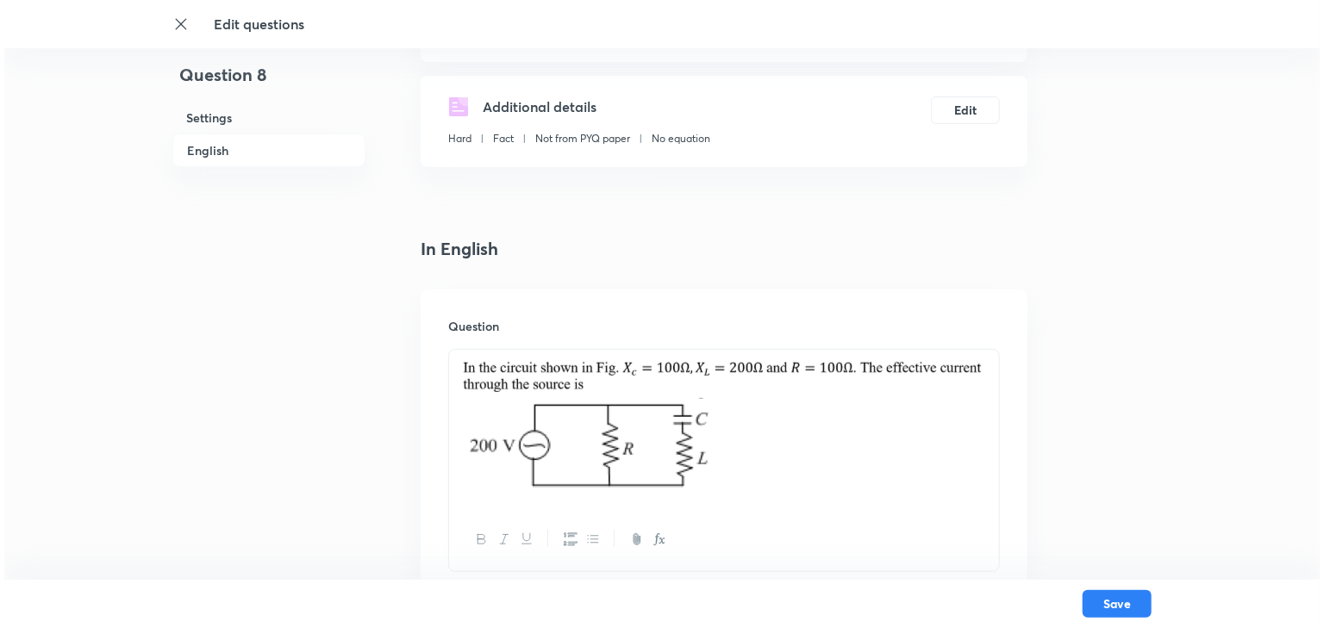
scroll to position [271, 0]
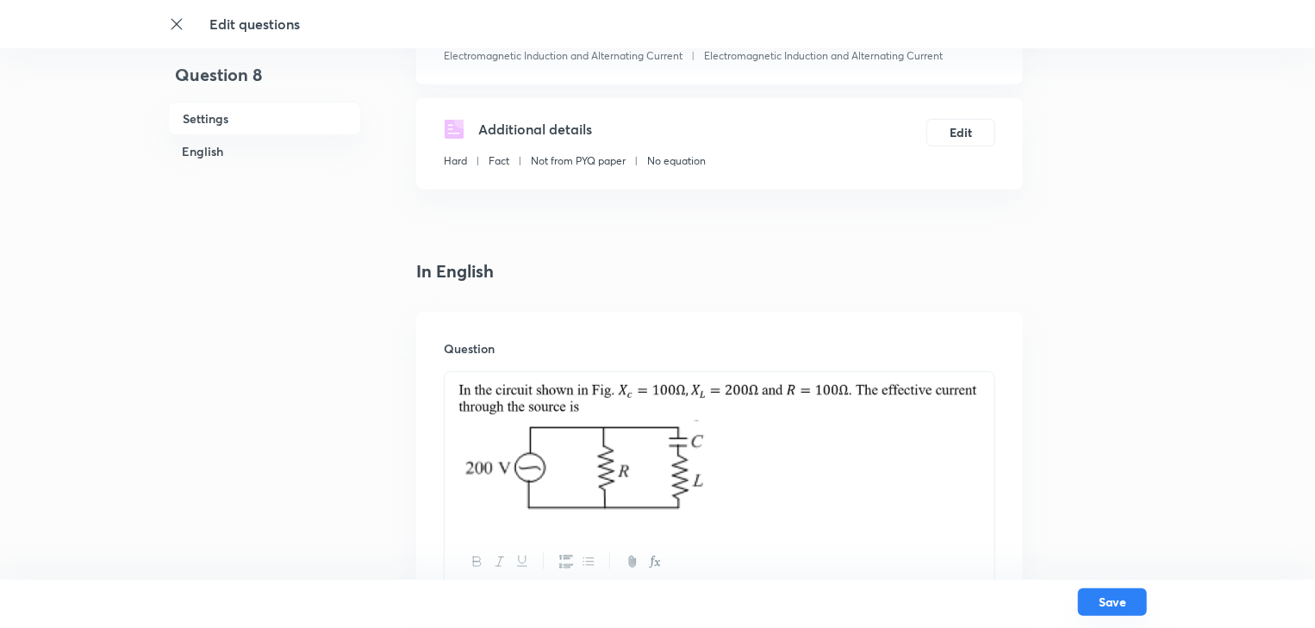
click at [1111, 599] on button "Save" at bounding box center [1112, 603] width 69 height 28
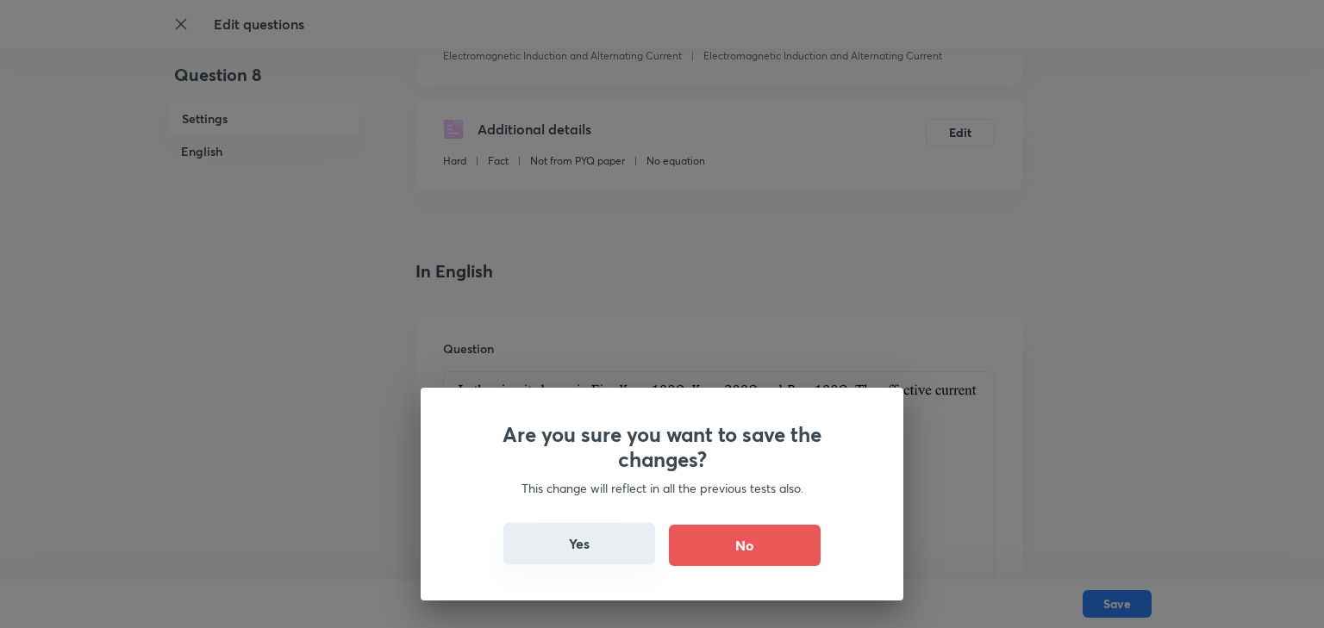
click at [627, 534] on button "Yes" at bounding box center [579, 543] width 152 height 41
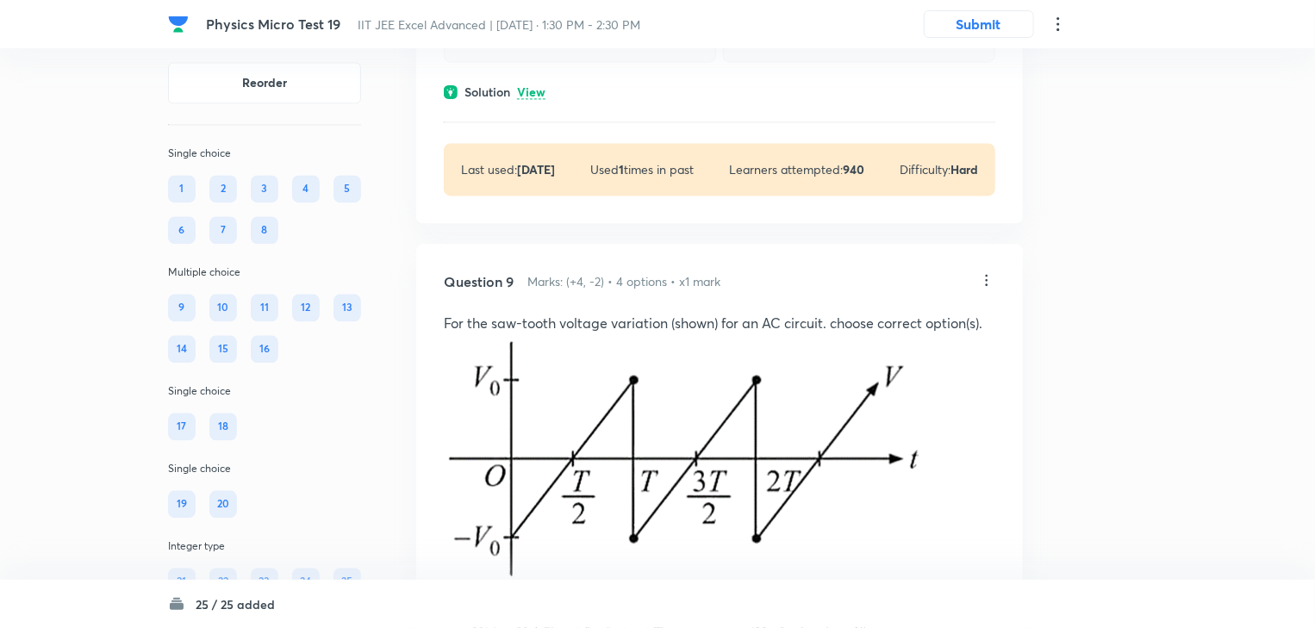
scroll to position [5171, 0]
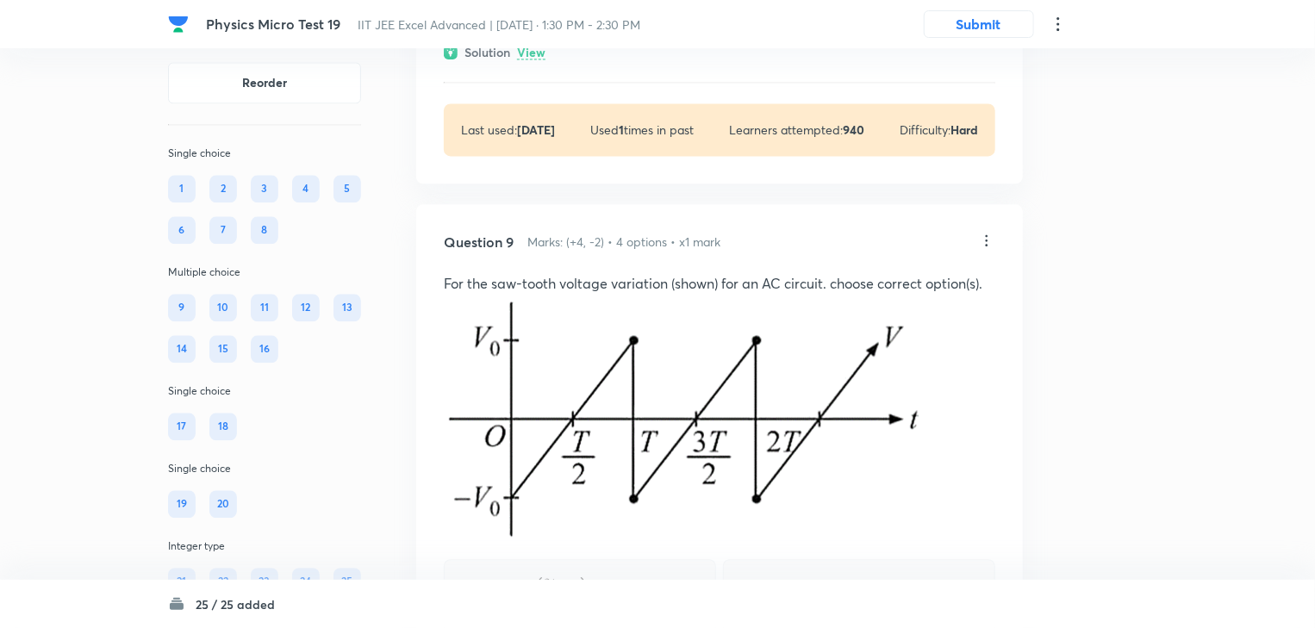
click at [991, 249] on icon at bounding box center [986, 240] width 17 height 17
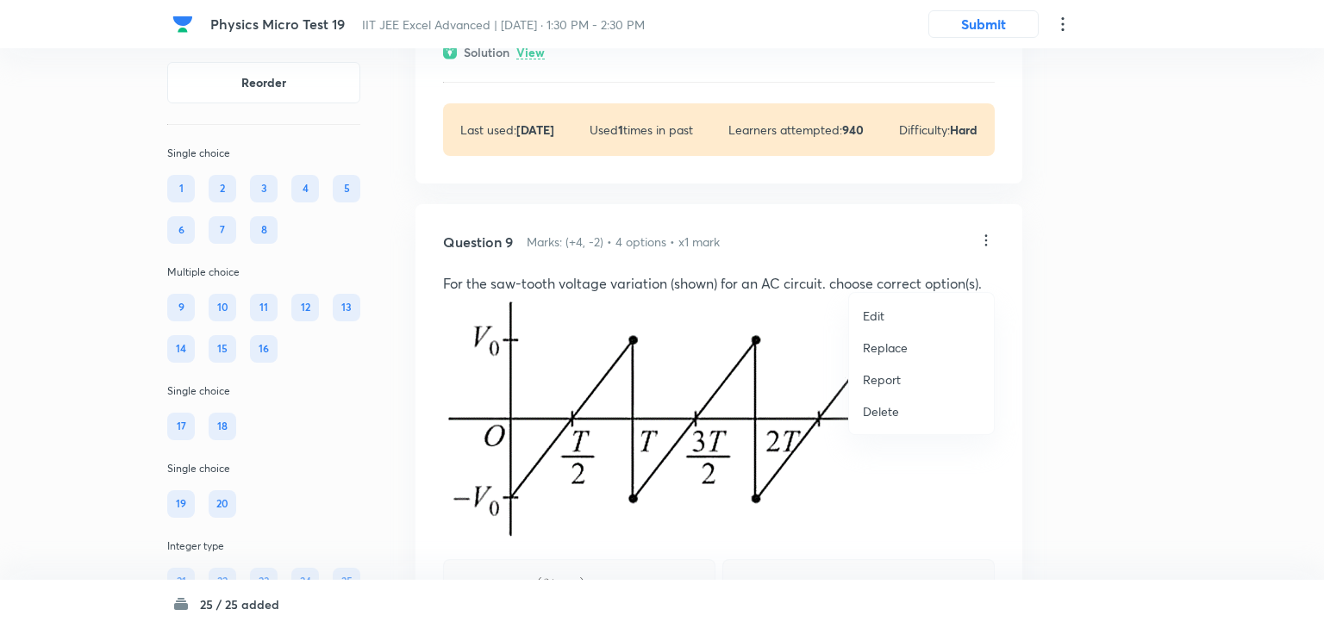
click at [908, 305] on li "Edit" at bounding box center [921, 316] width 145 height 32
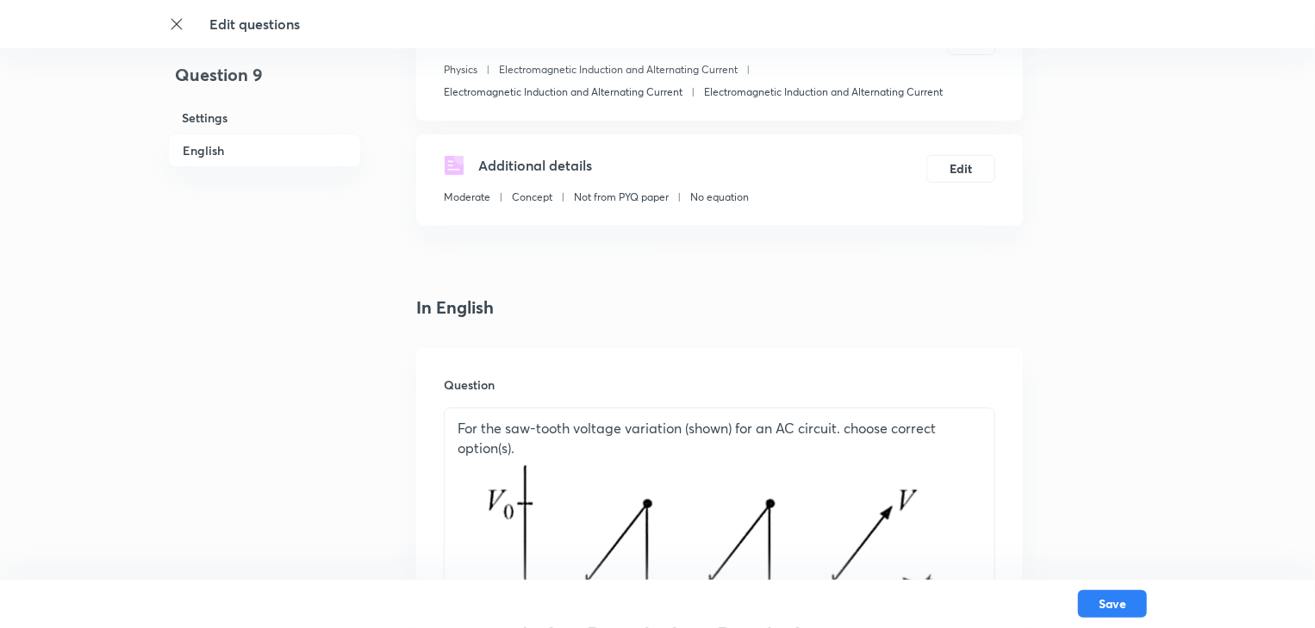
scroll to position [483, 0]
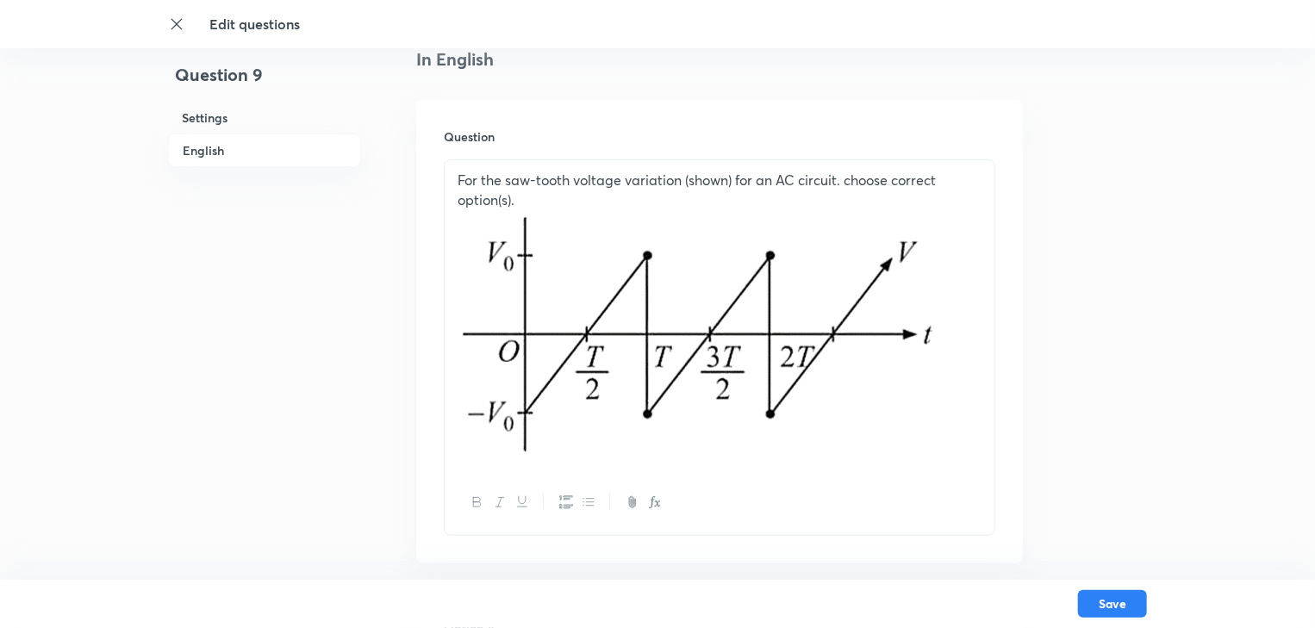
drag, startPoint x: 710, startPoint y: 334, endPoint x: 658, endPoint y: 319, distance: 53.7
click at [663, 327] on img at bounding box center [696, 332] width 477 height 247
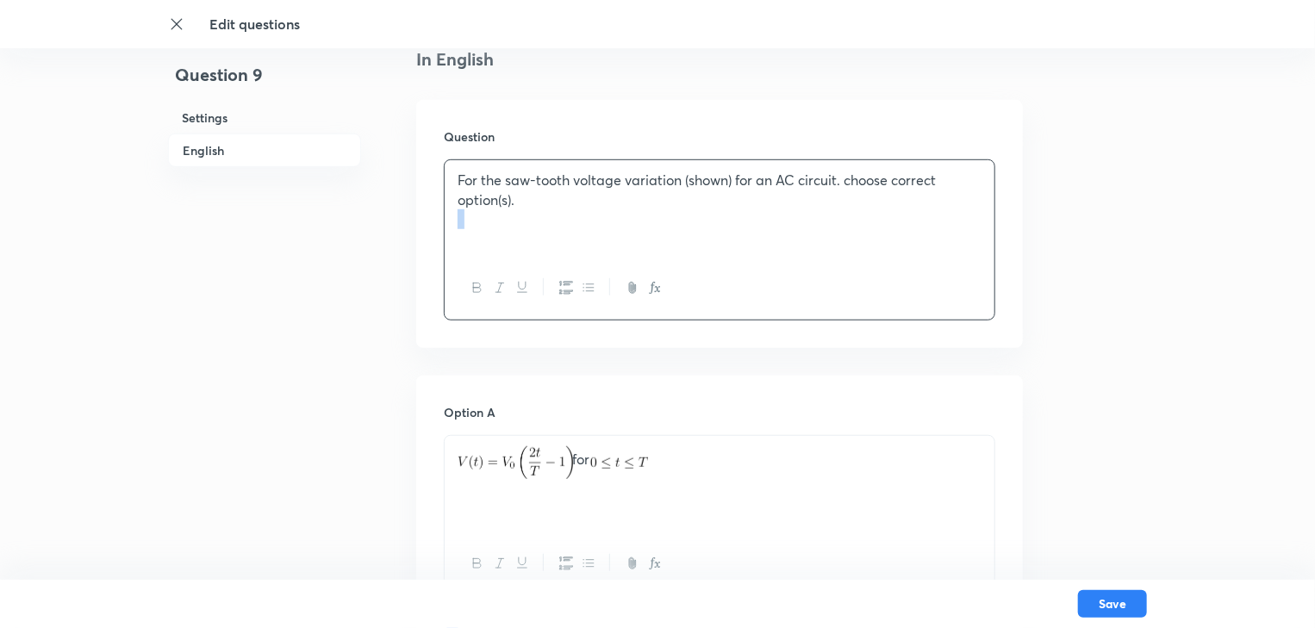
drag, startPoint x: 543, startPoint y: 254, endPoint x: 530, endPoint y: 215, distance: 41.7
click at [488, 224] on div "For the saw-tooth voltage variation (shown) for an AC circuit. choose correct o…" at bounding box center [720, 239] width 552 height 161
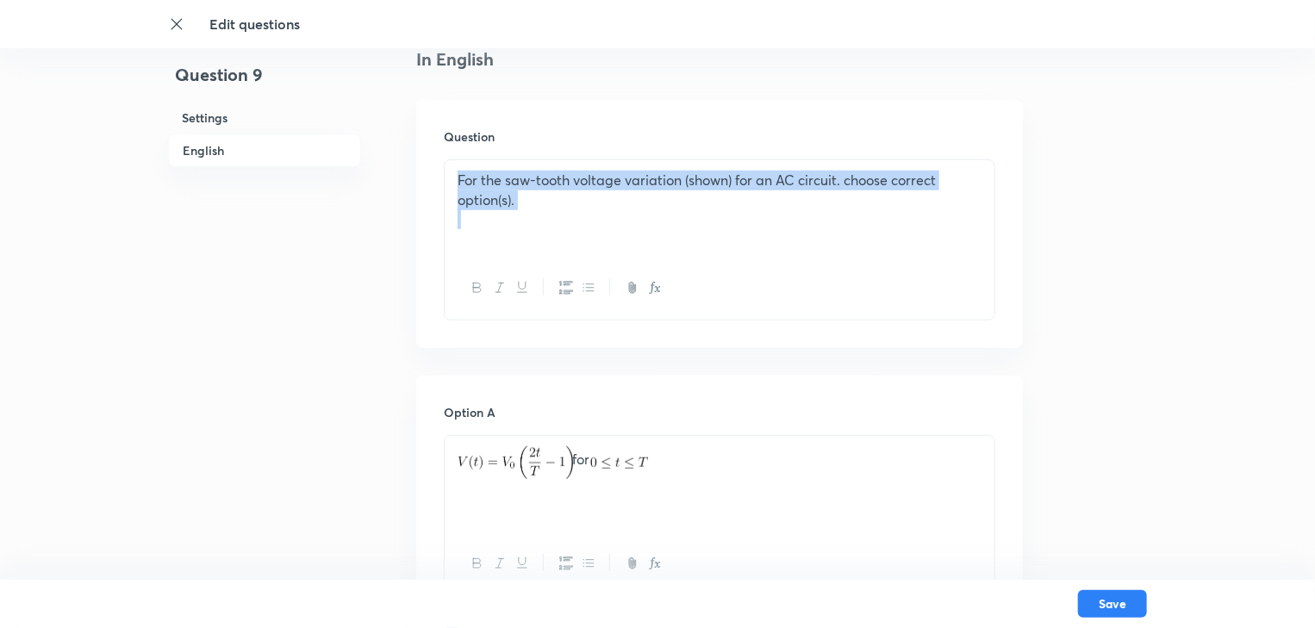
drag, startPoint x: 545, startPoint y: 211, endPoint x: 431, endPoint y: 174, distance: 119.7
click at [431, 174] on div "Question For the saw-tooth voltage variation (shown) for an AC circuit. choose …" at bounding box center [719, 224] width 607 height 248
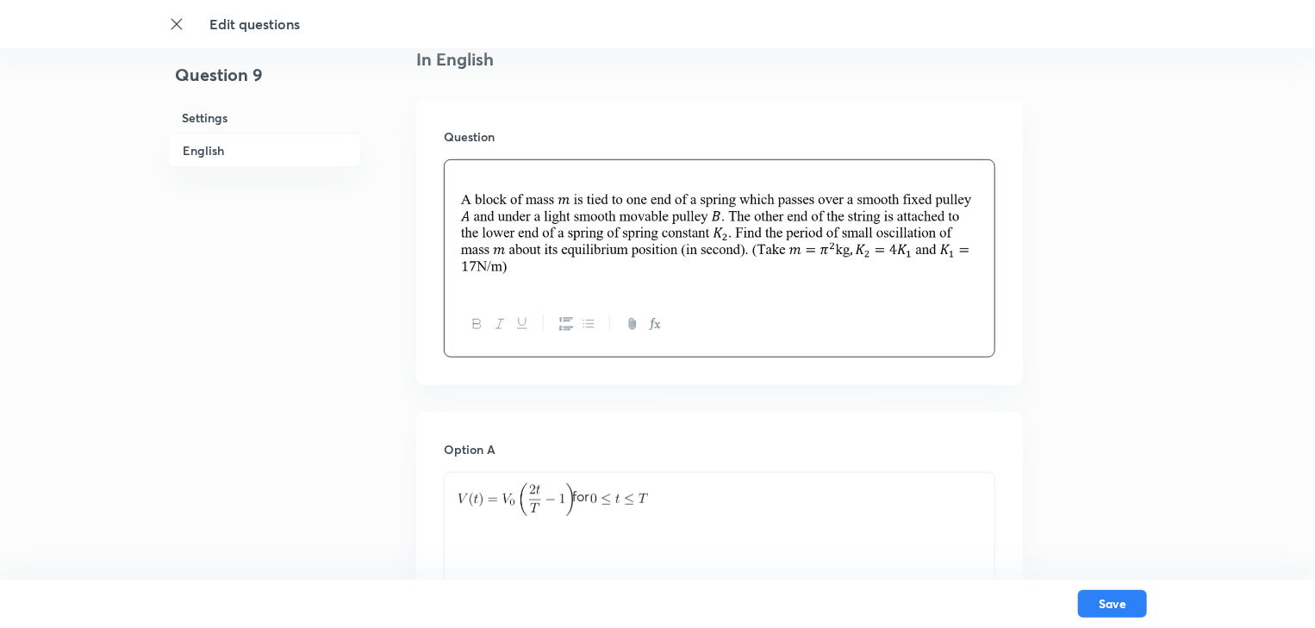
click at [467, 204] on img at bounding box center [720, 234] width 524 height 88
click at [459, 209] on img at bounding box center [720, 234] width 524 height 88
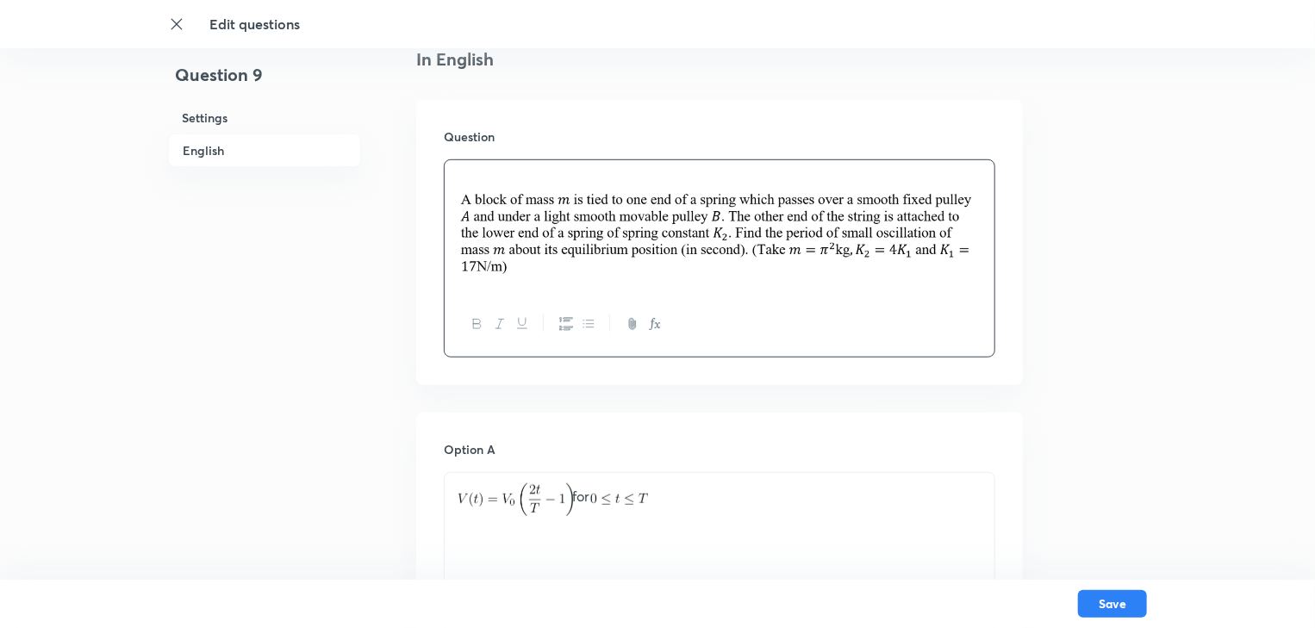
click at [459, 209] on img at bounding box center [720, 234] width 524 height 88
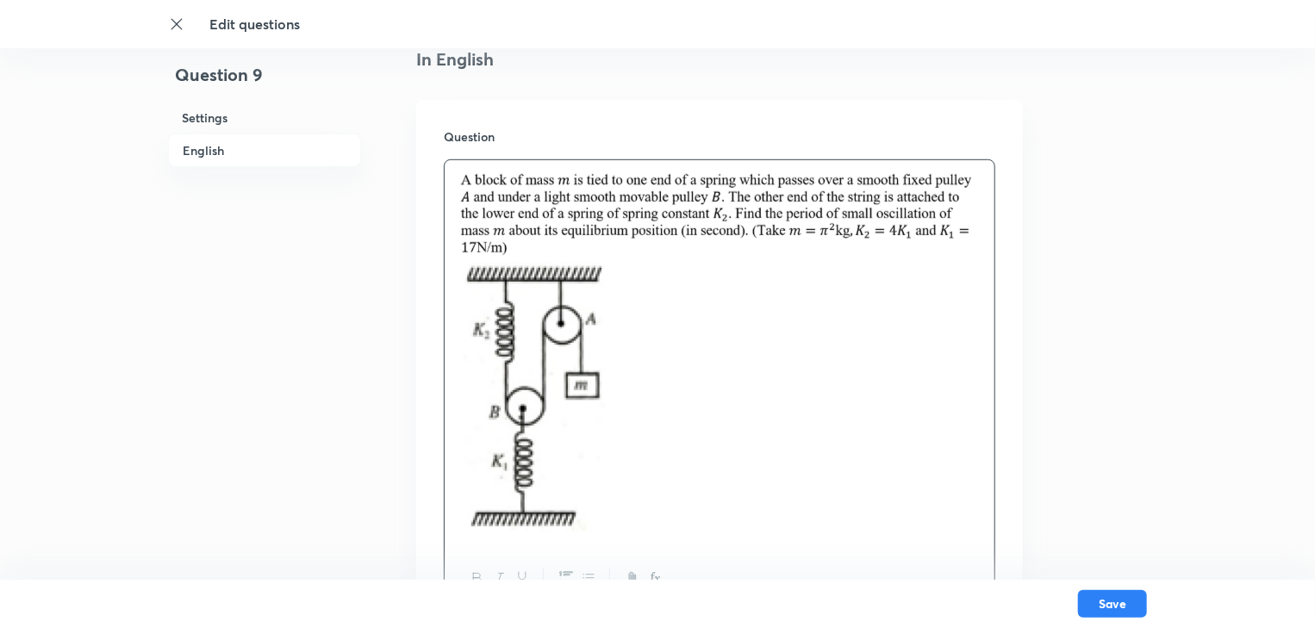
click at [816, 365] on p at bounding box center [720, 400] width 524 height 274
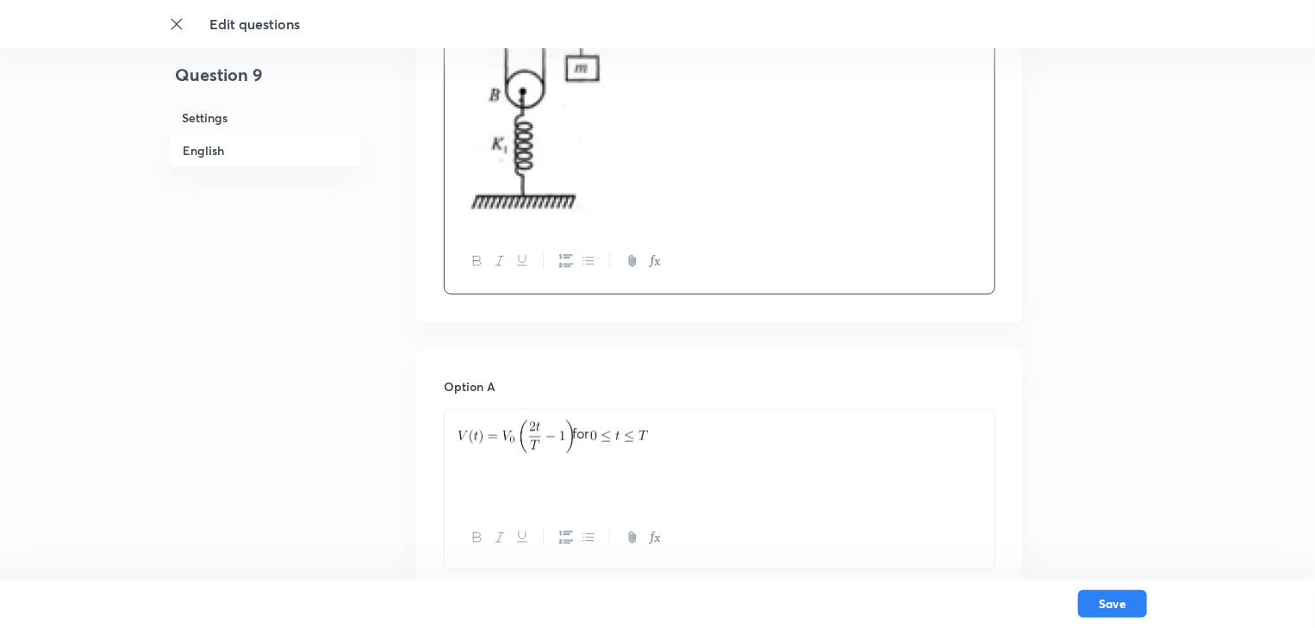
scroll to position [896, 0]
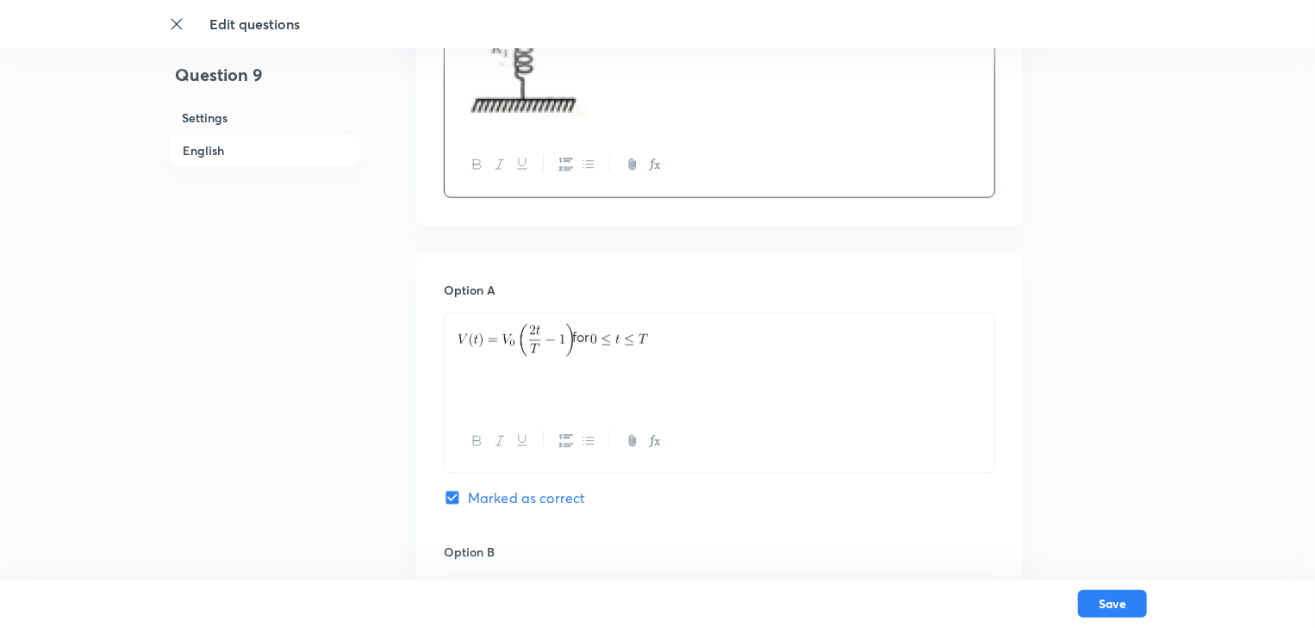
drag, startPoint x: 646, startPoint y: 359, endPoint x: 415, endPoint y: 340, distance: 232.7
click at [415, 340] on div "Question 9 Settings English Settings Type Multiple choice correct 4 options + 4…" at bounding box center [657, 474] width 979 height 2576
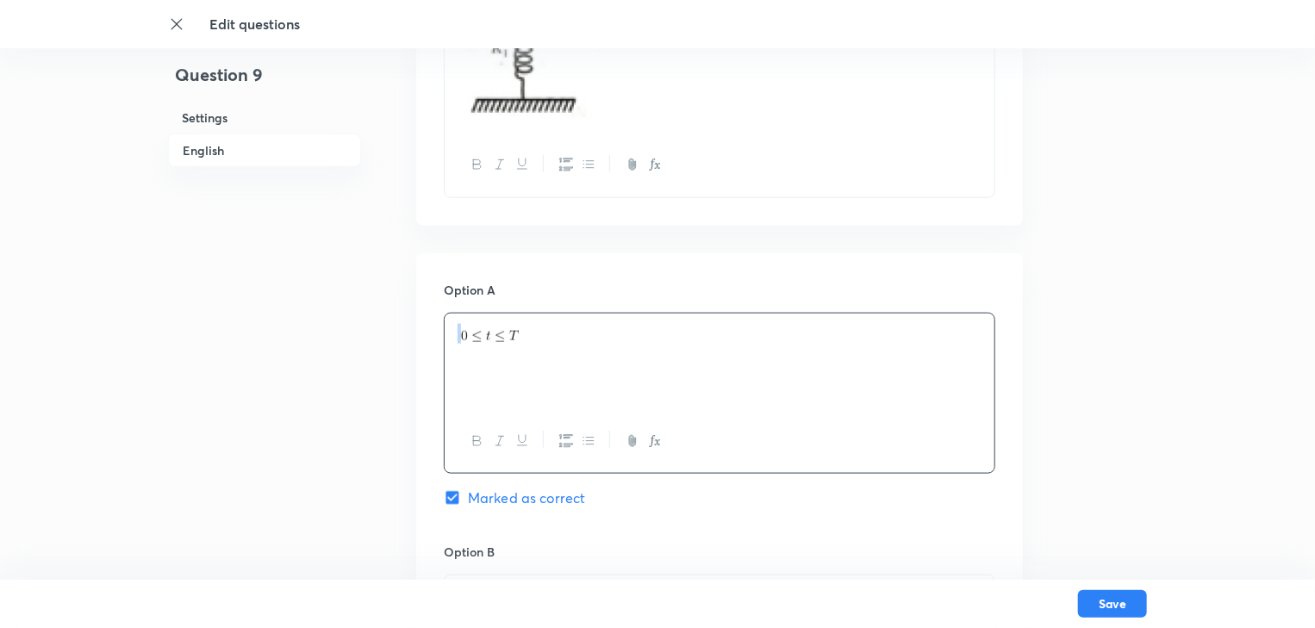
drag, startPoint x: 626, startPoint y: 352, endPoint x: 386, endPoint y: 331, distance: 240.5
click at [386, 331] on div "Question 9 Settings English Settings Type Multiple choice correct 4 options + 4…" at bounding box center [657, 474] width 979 height 2576
drag, startPoint x: 580, startPoint y: 309, endPoint x: 492, endPoint y: 328, distance: 90.1
click at [492, 328] on div "Option A Marked as correct" at bounding box center [720, 412] width 552 height 262
drag, startPoint x: 532, startPoint y: 342, endPoint x: 400, endPoint y: 342, distance: 131.9
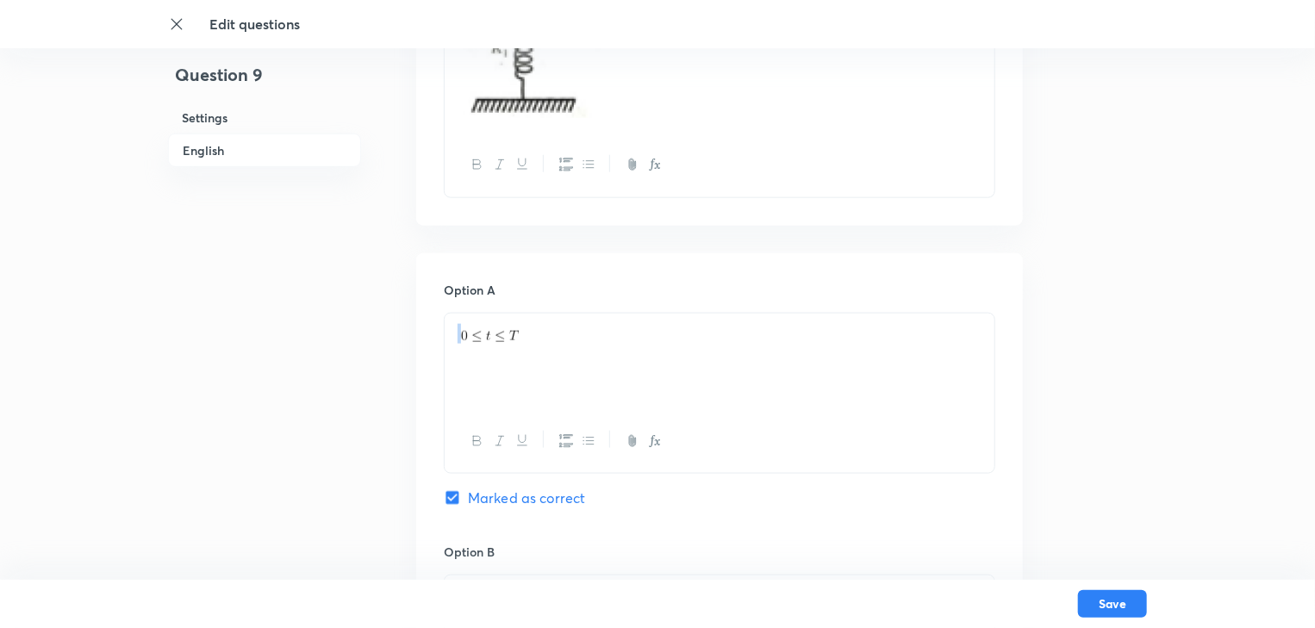
click at [400, 342] on div "Question 9 Settings English Settings Type Multiple choice correct 4 options + 4…" at bounding box center [657, 474] width 979 height 2576
drag, startPoint x: 460, startPoint y: 343, endPoint x: 654, endPoint y: 352, distance: 194.1
click at [654, 352] on div at bounding box center [720, 362] width 550 height 97
click at [502, 344] on div at bounding box center [720, 362] width 550 height 97
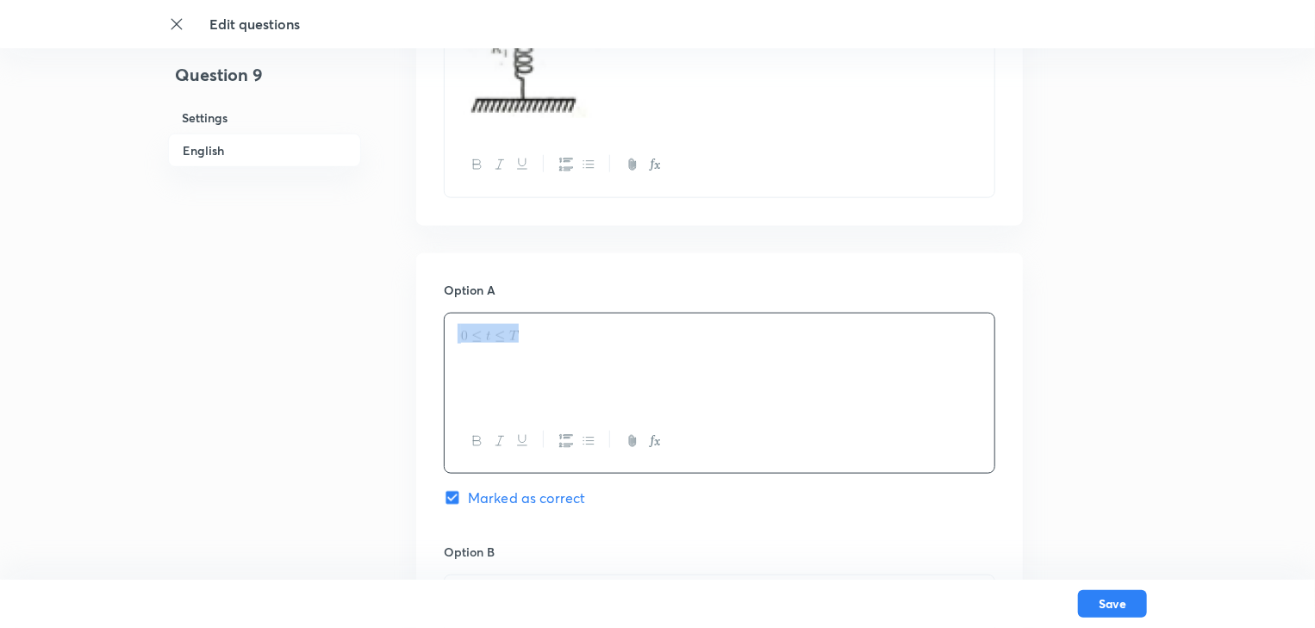
click at [502, 344] on div at bounding box center [720, 362] width 550 height 97
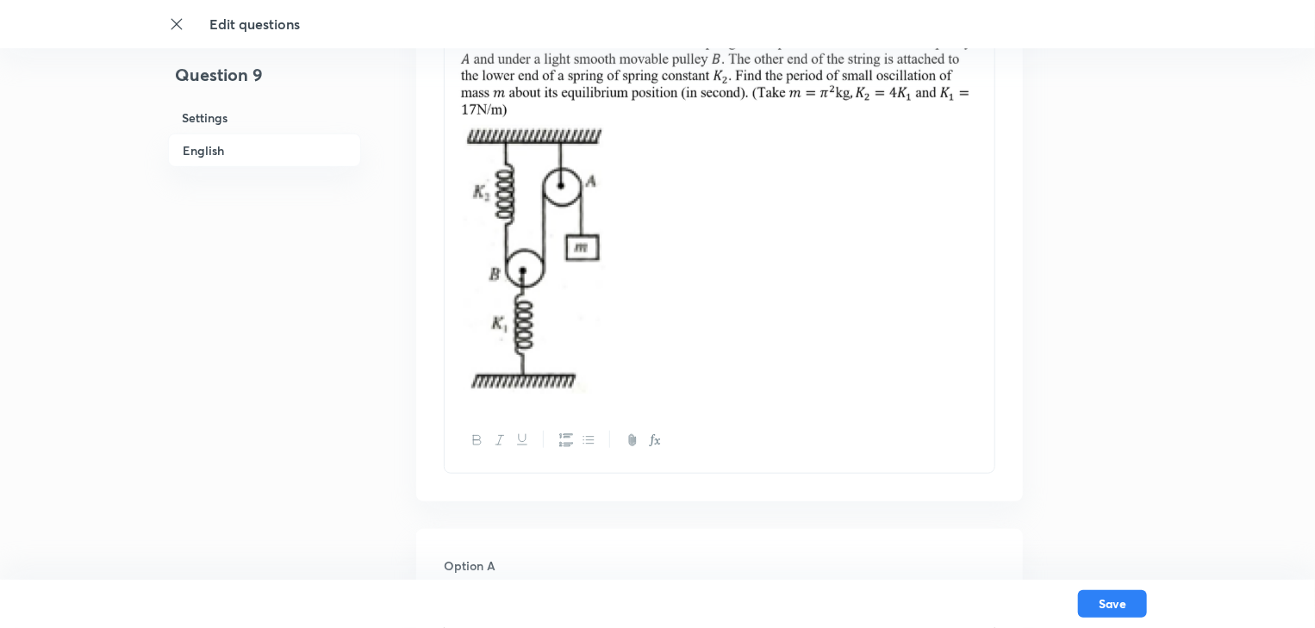
scroll to position [621, 0]
drag, startPoint x: 579, startPoint y: 403, endPoint x: 596, endPoint y: 327, distance: 78.6
click at [598, 326] on div at bounding box center [720, 215] width 550 height 387
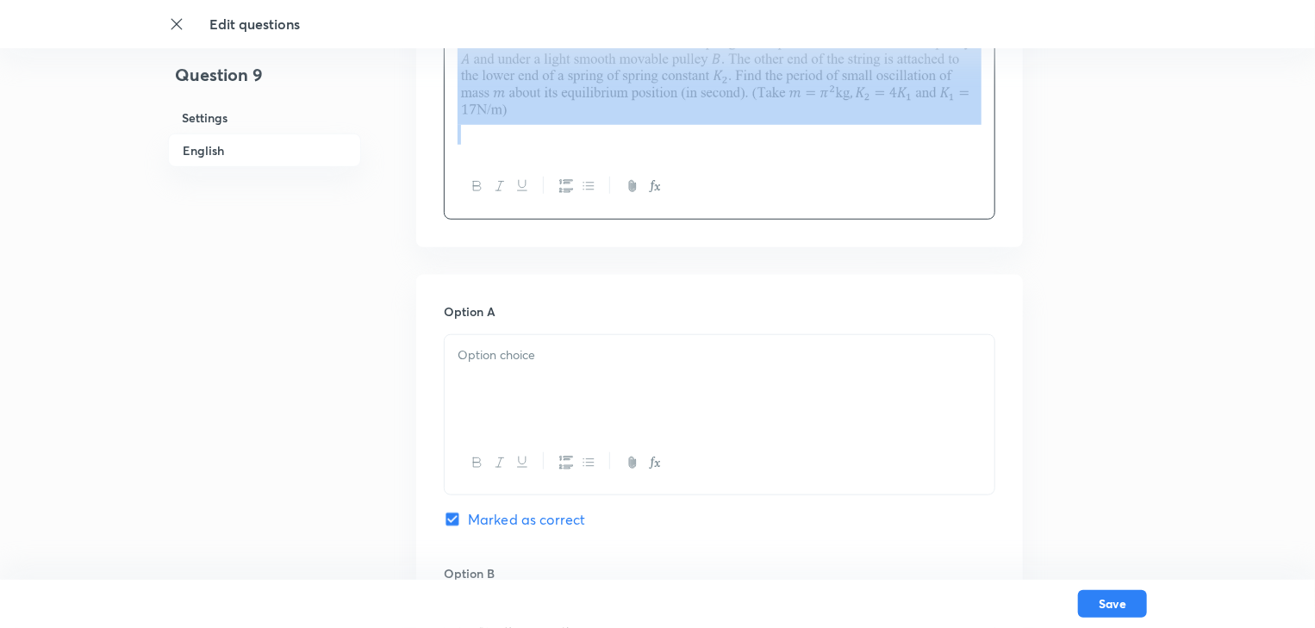
drag, startPoint x: 542, startPoint y: 136, endPoint x: 463, endPoint y: 66, distance: 105.6
click at [463, 66] on div at bounding box center [720, 88] width 550 height 133
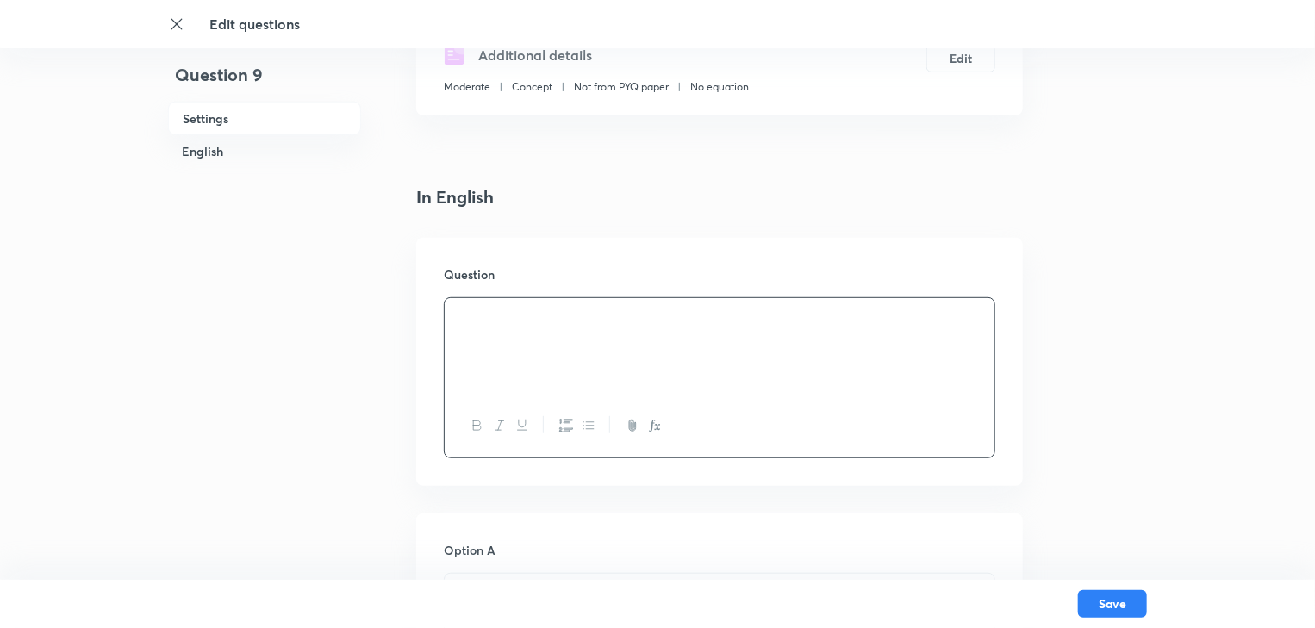
scroll to position [345, 0]
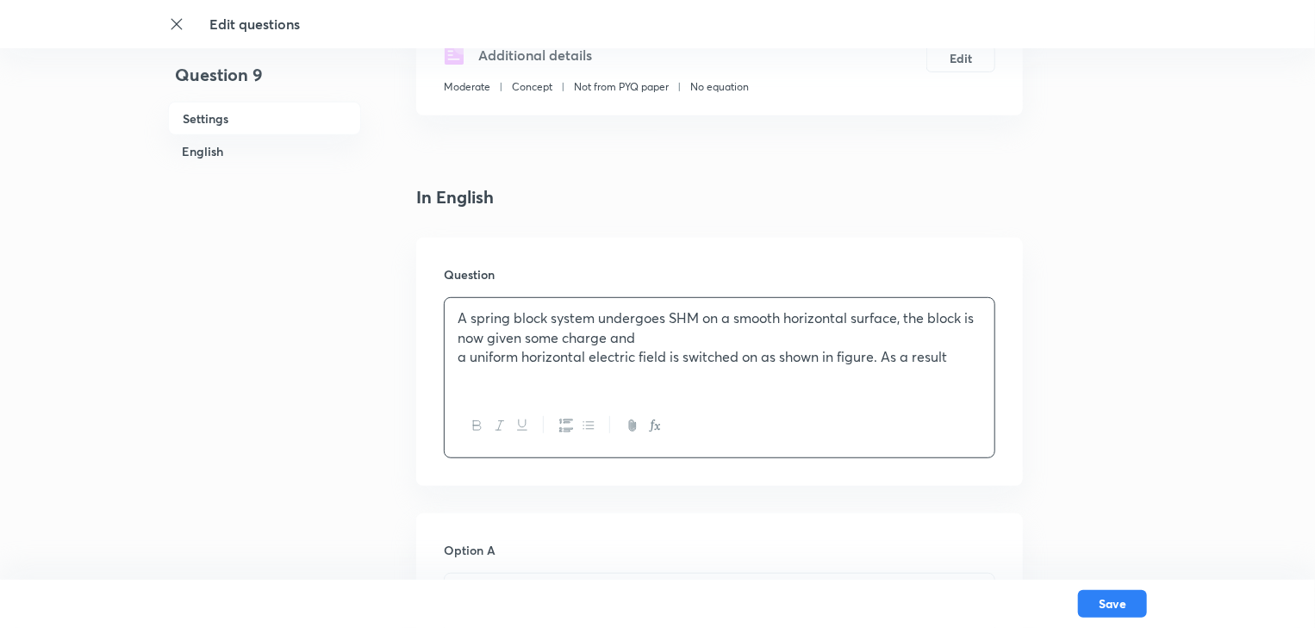
click at [452, 356] on div "A spring block system undergoes SHM on a smooth horizontal surface, the block i…" at bounding box center [720, 346] width 550 height 97
click at [463, 310] on div "A spring block system undergoes SHM on a smooth horizontal surface, the block i…" at bounding box center [720, 346] width 550 height 97
click at [853, 341] on p "A spring block system undergoes SHM on a smooth horizontal surface, the block i…" at bounding box center [720, 338] width 524 height 59
click at [645, 367] on div "A spring block system undergoes SHM on a smooth horizontal surface, the block i…" at bounding box center [720, 346] width 550 height 97
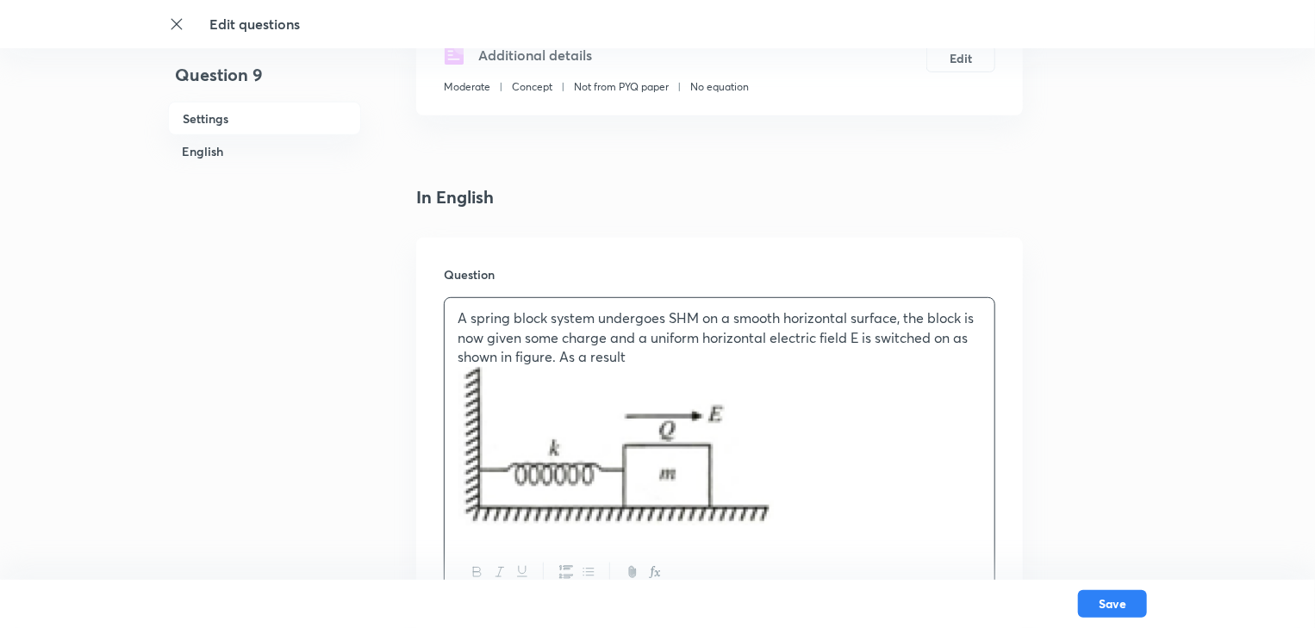
click at [654, 452] on img at bounding box center [617, 446] width 319 height 159
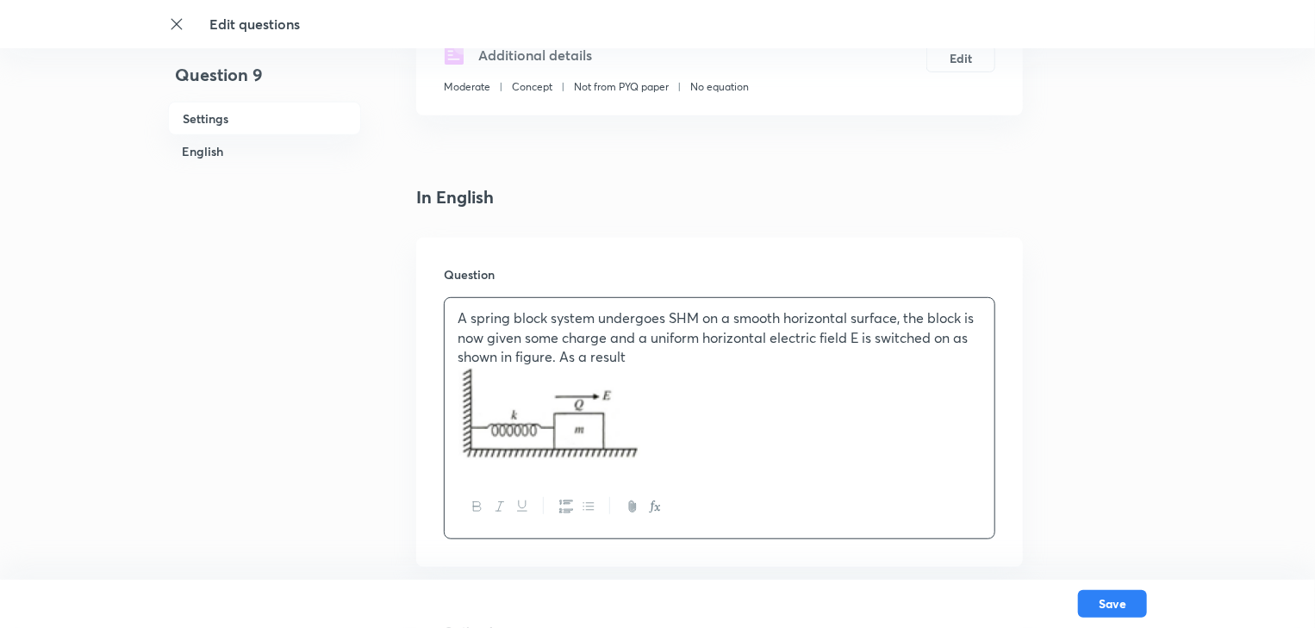
click at [708, 459] on p at bounding box center [720, 416] width 524 height 98
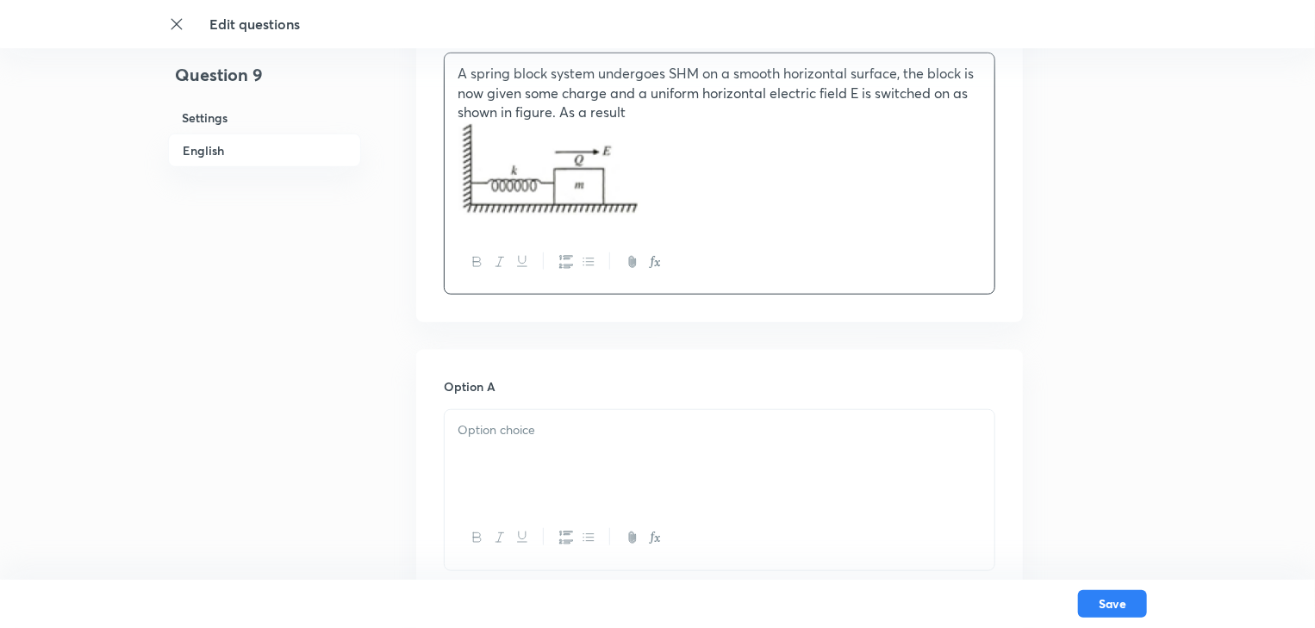
scroll to position [621, 0]
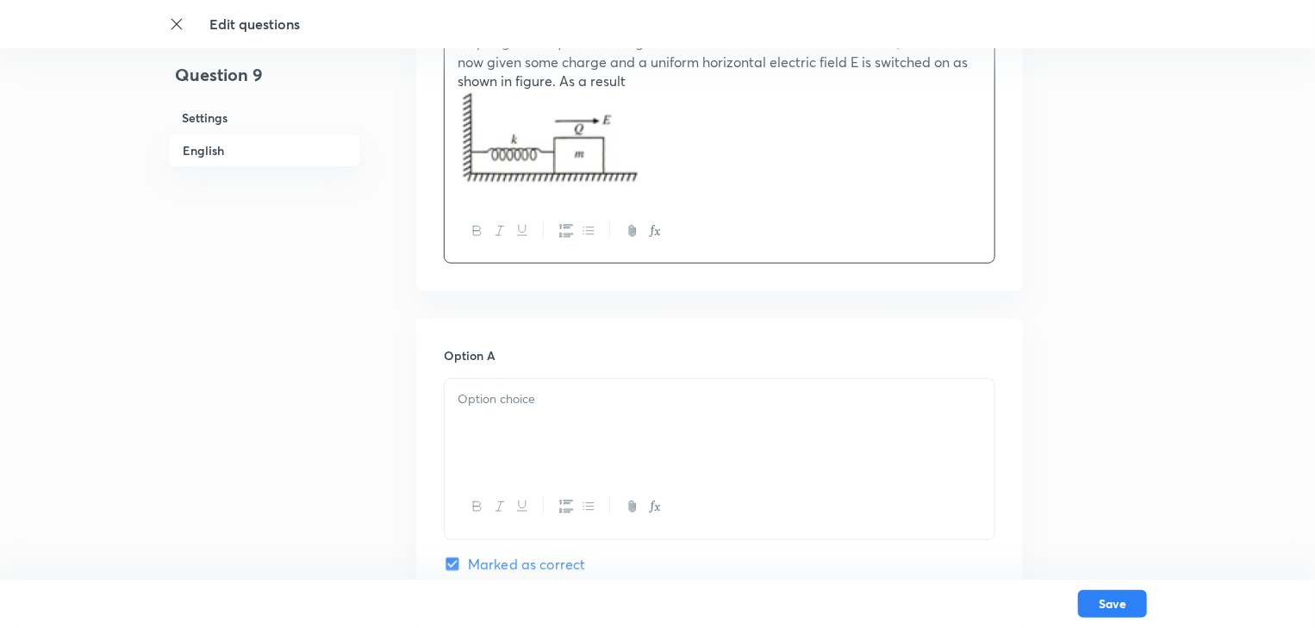
click at [507, 414] on div at bounding box center [720, 427] width 550 height 97
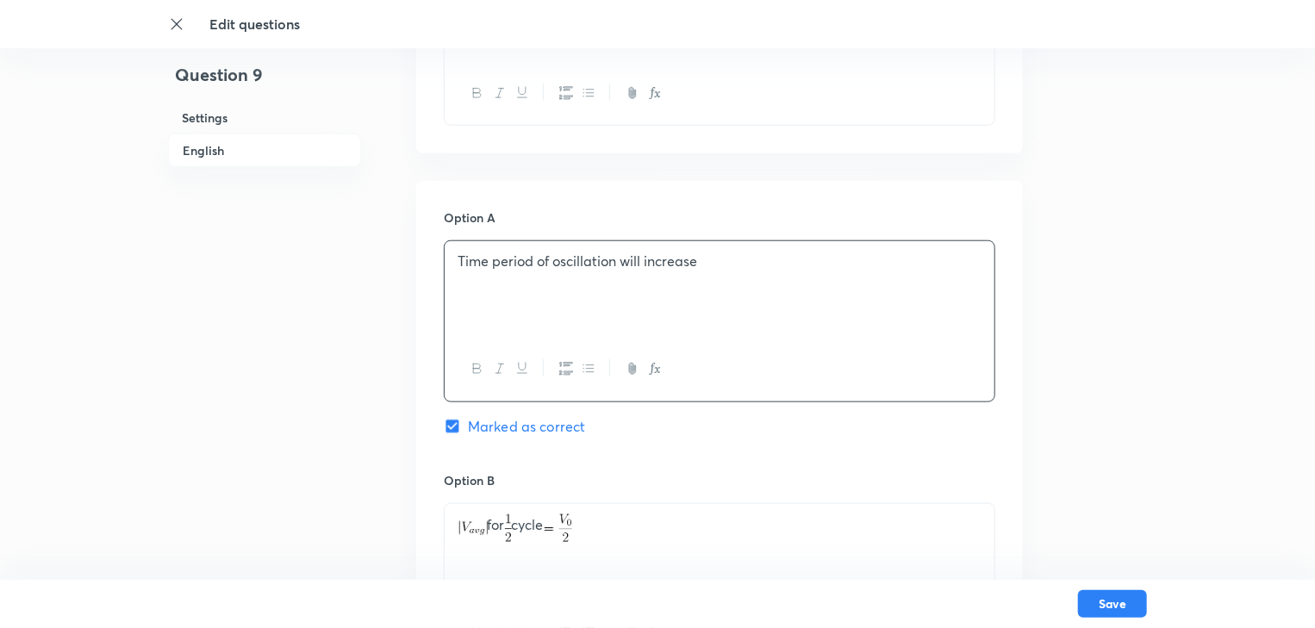
scroll to position [965, 0]
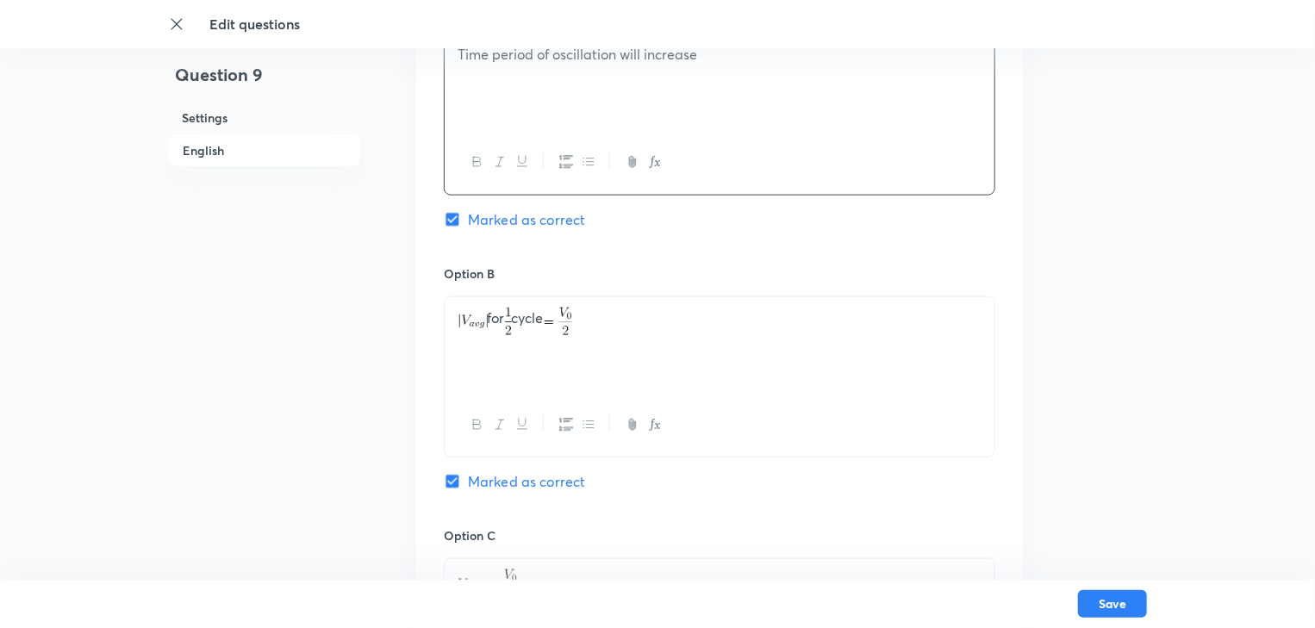
drag, startPoint x: 621, startPoint y: 304, endPoint x: 454, endPoint y: 325, distance: 168.5
click at [454, 325] on div "for cycle" at bounding box center [720, 345] width 550 height 97
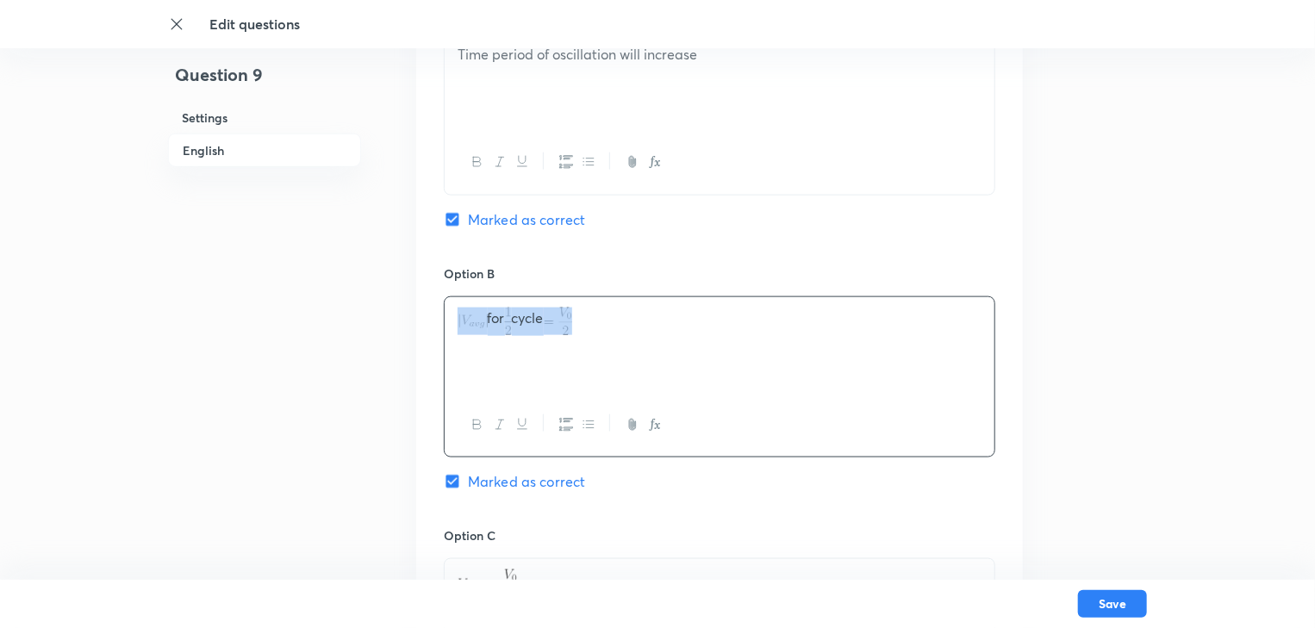
drag, startPoint x: 617, startPoint y: 329, endPoint x: 448, endPoint y: 321, distance: 169.2
click at [448, 321] on div "for cycle" at bounding box center [720, 345] width 550 height 97
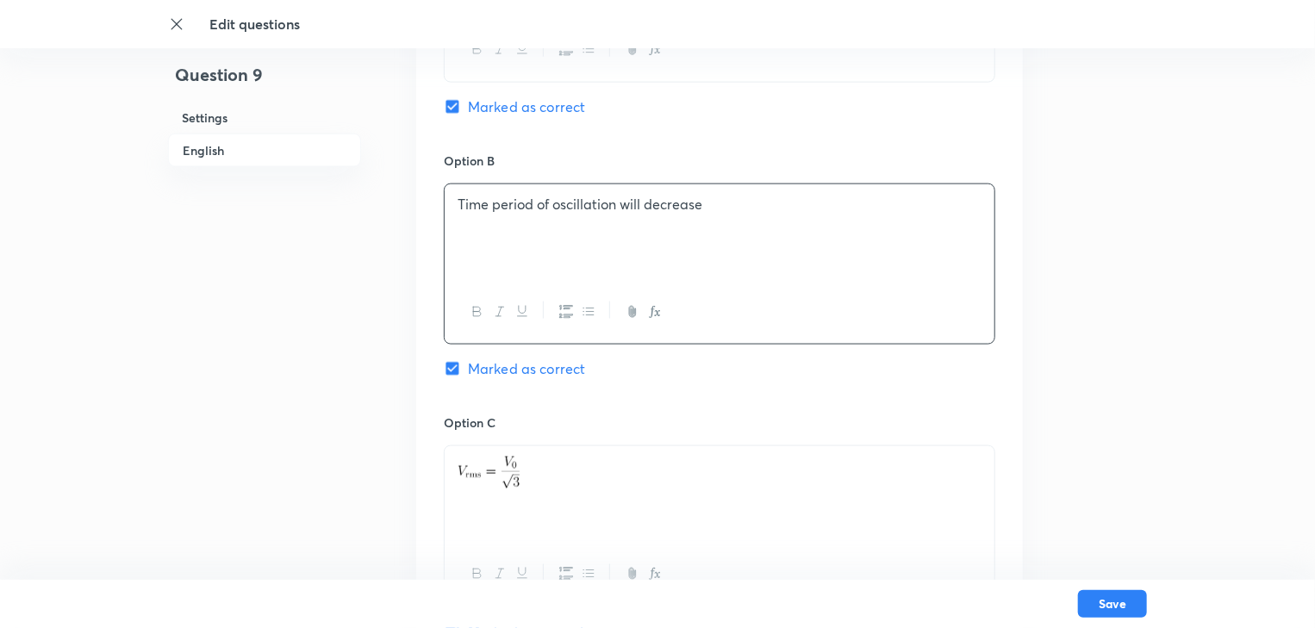
scroll to position [1241, 0]
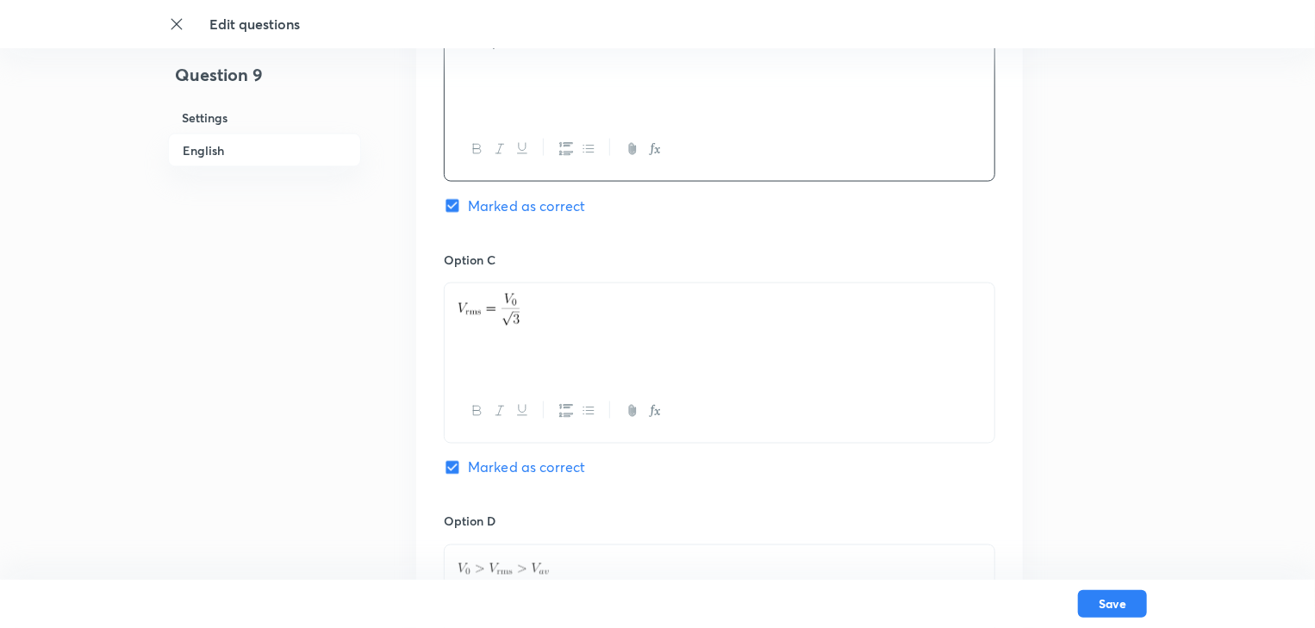
drag, startPoint x: 535, startPoint y: 322, endPoint x: 465, endPoint y: 317, distance: 70.9
click at [465, 317] on div at bounding box center [720, 332] width 550 height 97
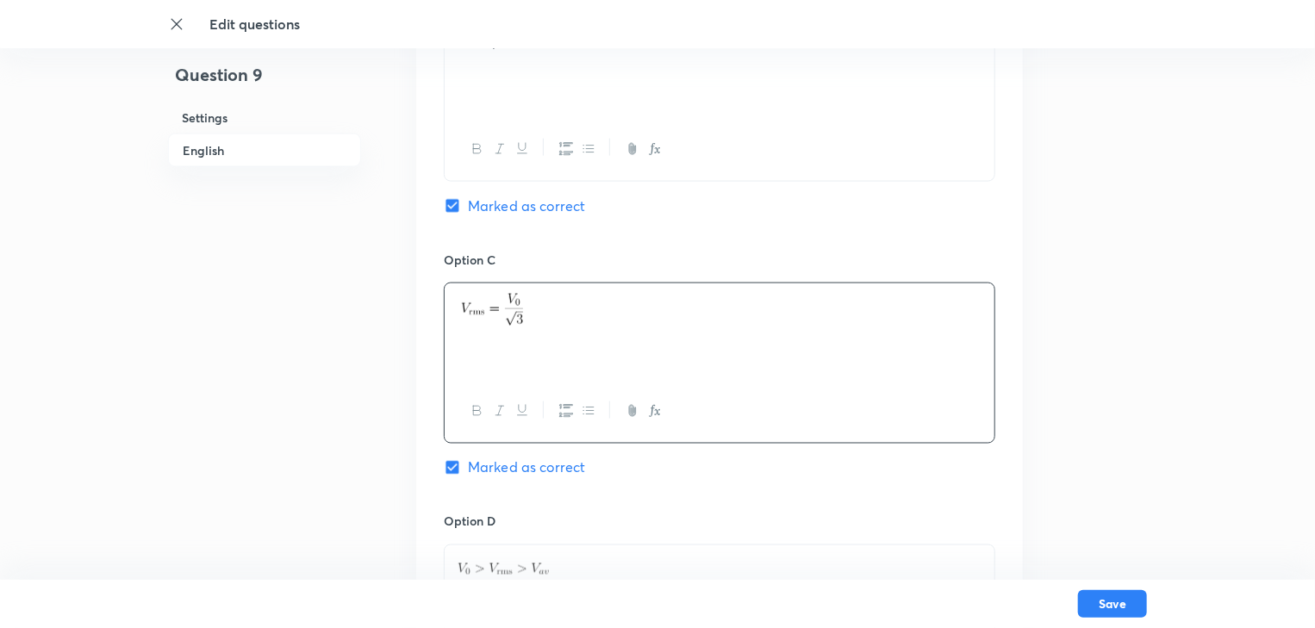
drag, startPoint x: 553, startPoint y: 334, endPoint x: 486, endPoint y: 324, distance: 67.9
click at [486, 324] on div at bounding box center [720, 332] width 550 height 97
drag, startPoint x: 539, startPoint y: 328, endPoint x: 527, endPoint y: 322, distance: 12.7
click at [545, 328] on div at bounding box center [720, 332] width 550 height 97
drag, startPoint x: 477, startPoint y: 310, endPoint x: 517, endPoint y: 317, distance: 40.2
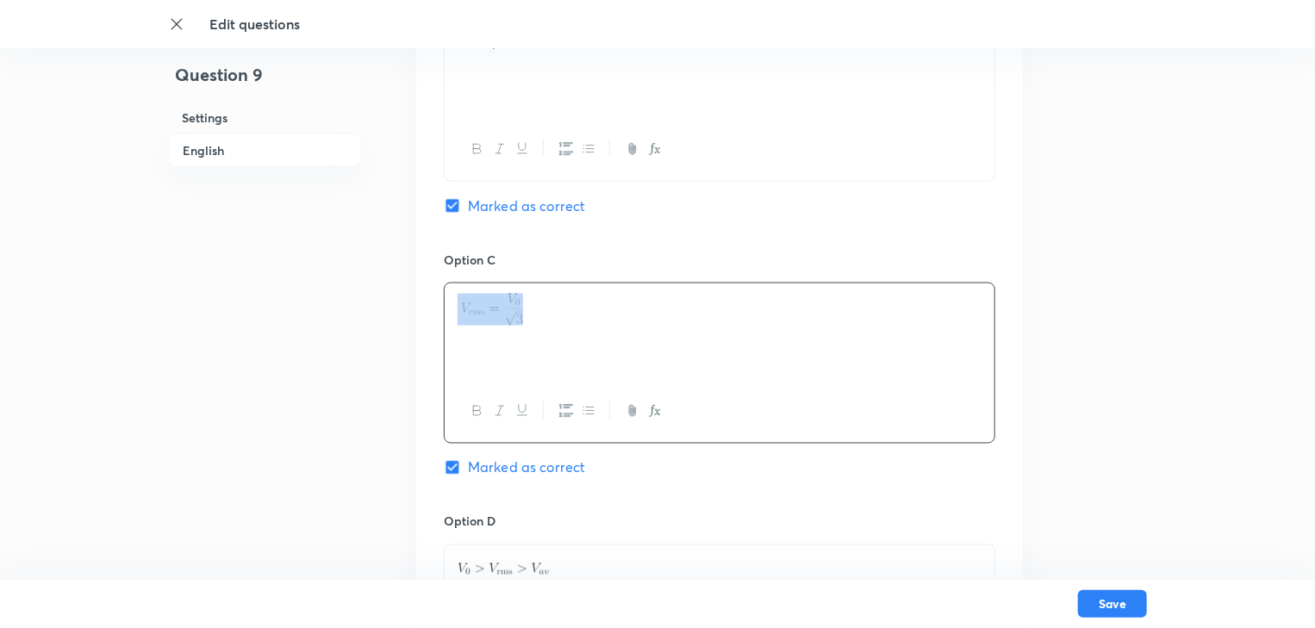
click at [517, 317] on img at bounding box center [492, 310] width 62 height 32
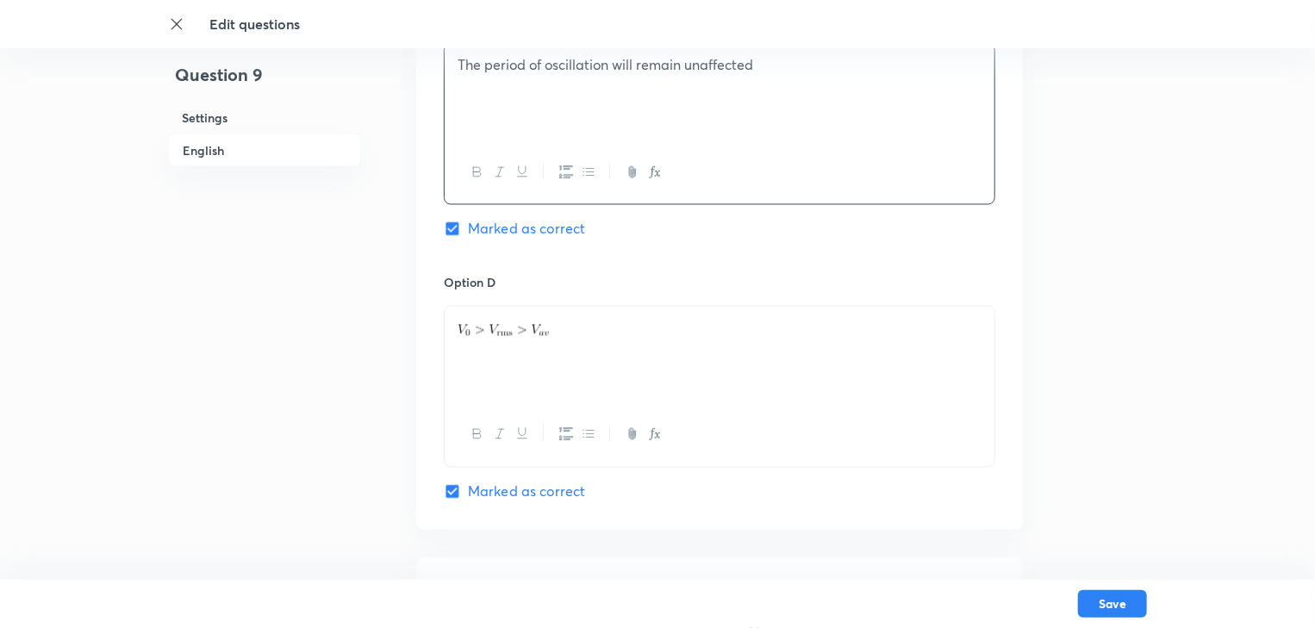
scroll to position [1517, 0]
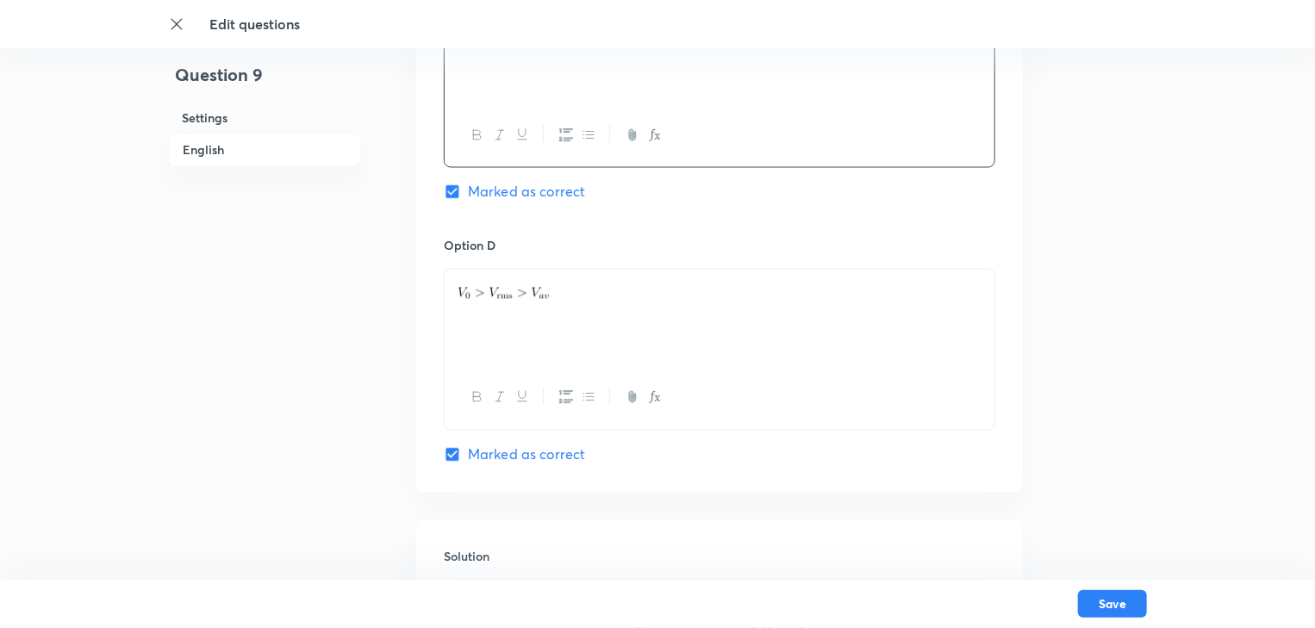
drag, startPoint x: 469, startPoint y: 293, endPoint x: 609, endPoint y: 309, distance: 141.4
click at [609, 309] on div at bounding box center [720, 318] width 550 height 97
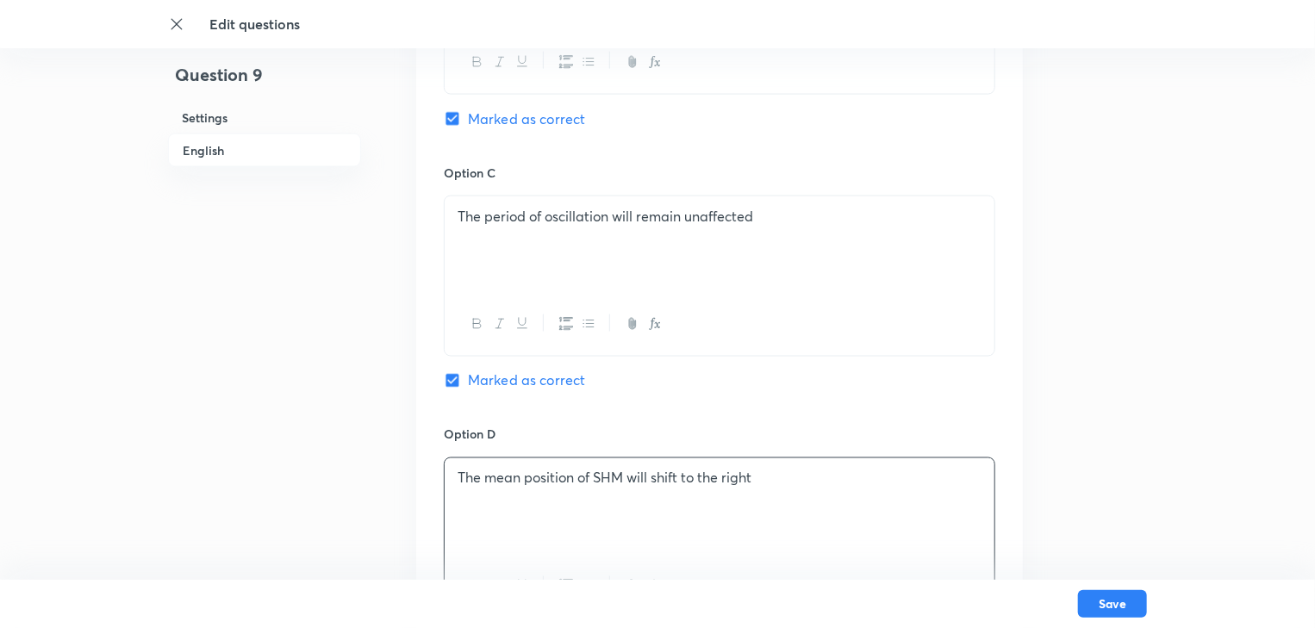
scroll to position [1310, 0]
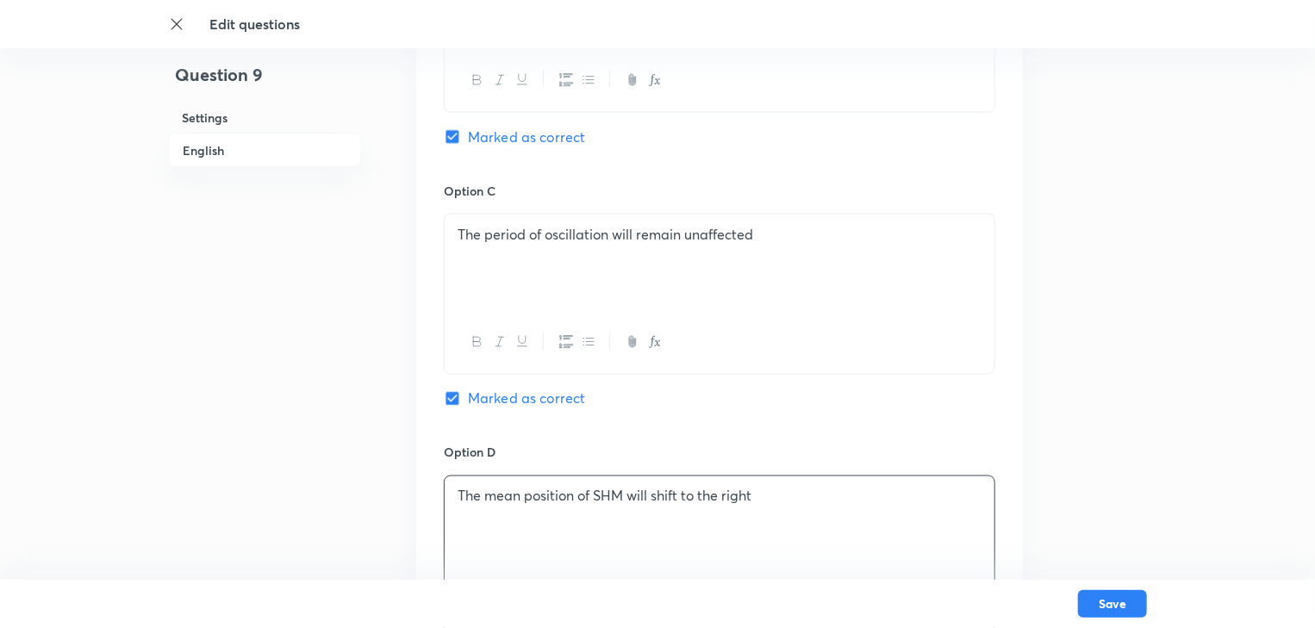
click at [458, 134] on input "Marked as correct" at bounding box center [456, 136] width 24 height 17
checkbox input "false"
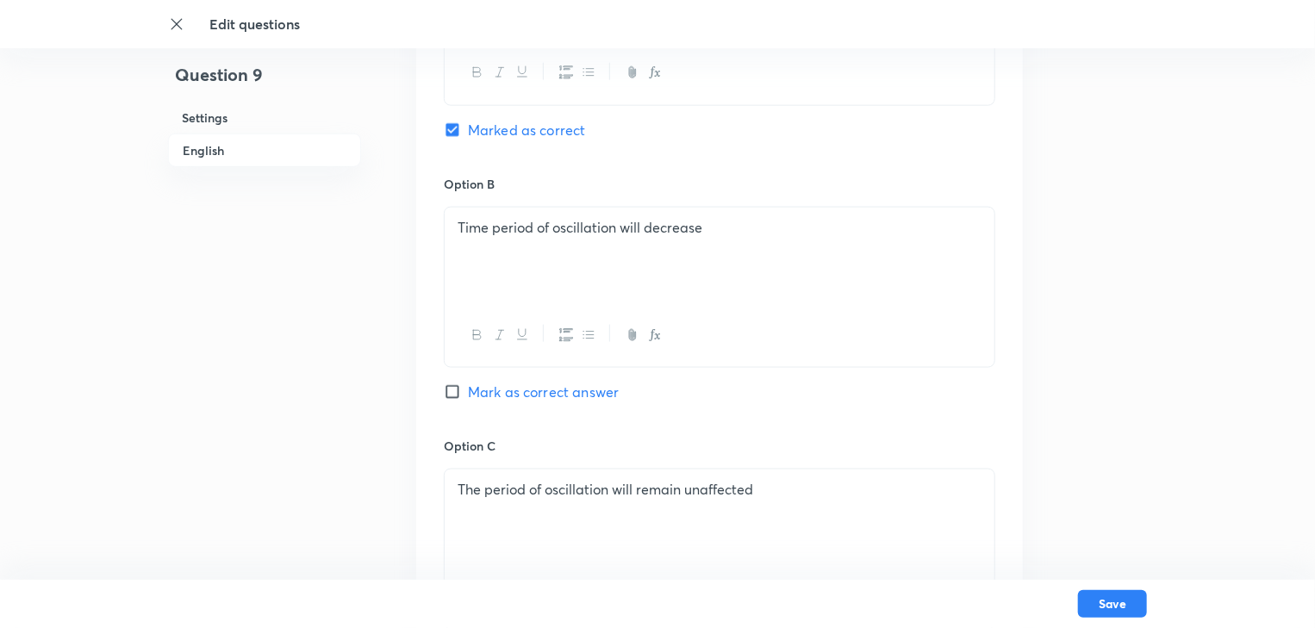
scroll to position [1034, 0]
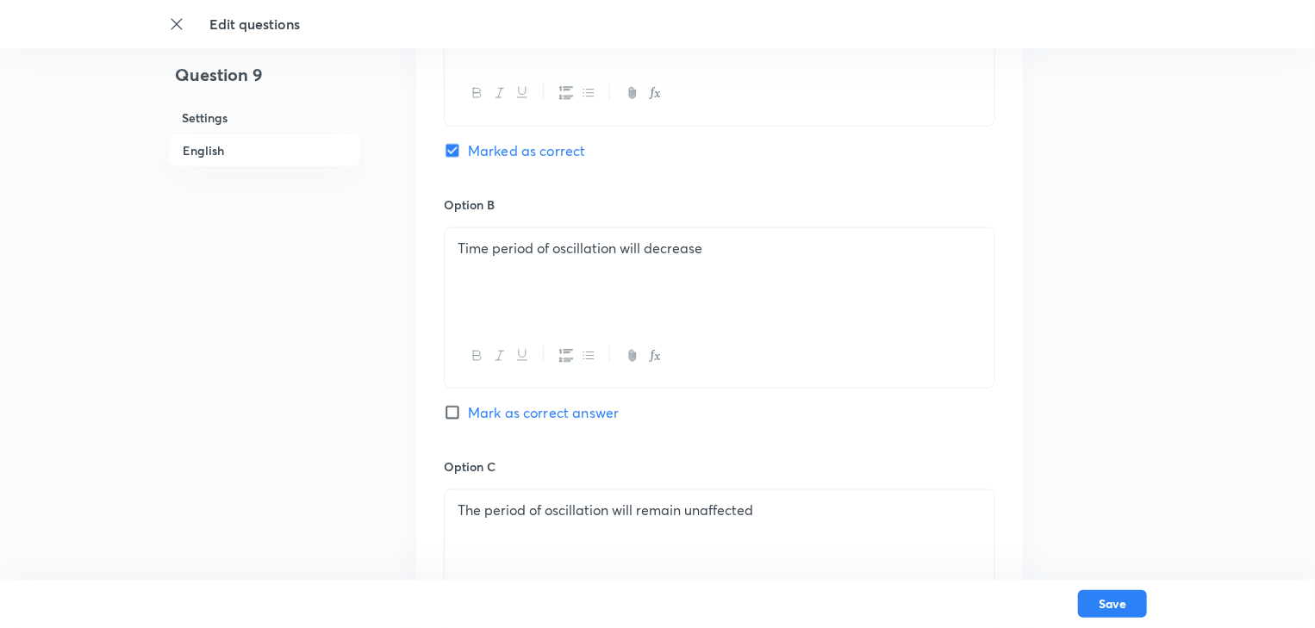
click at [450, 150] on input "Marked as correct" at bounding box center [456, 150] width 24 height 17
checkbox input "false"
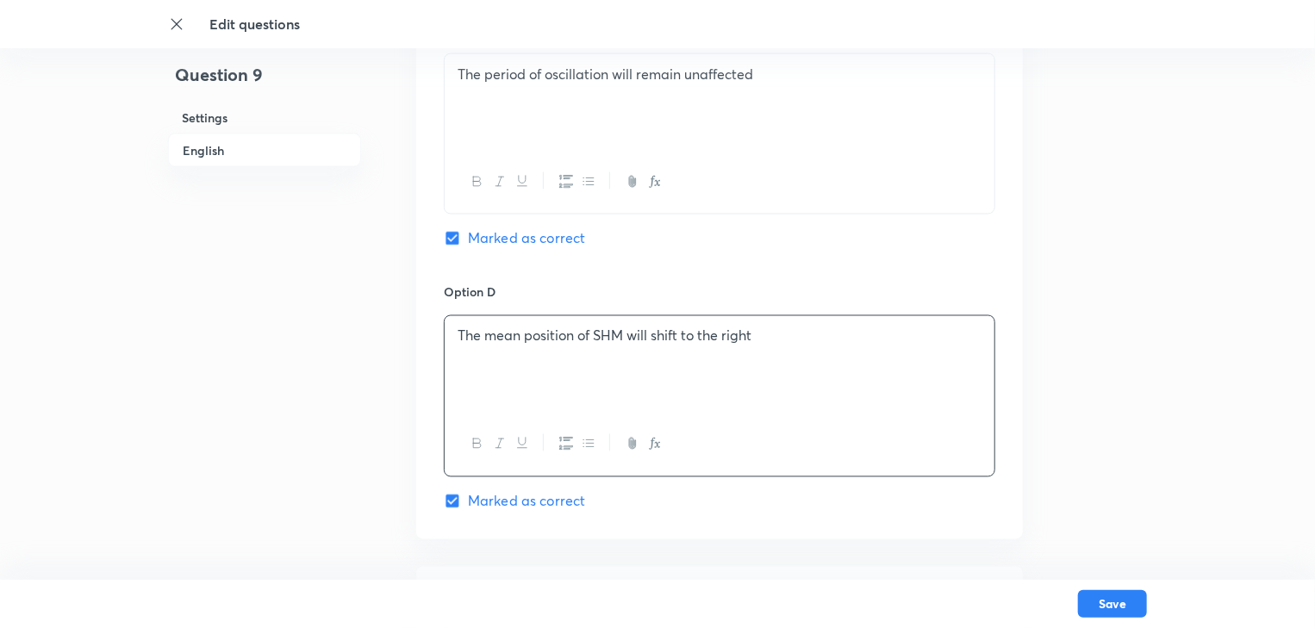
scroll to position [1448, 0]
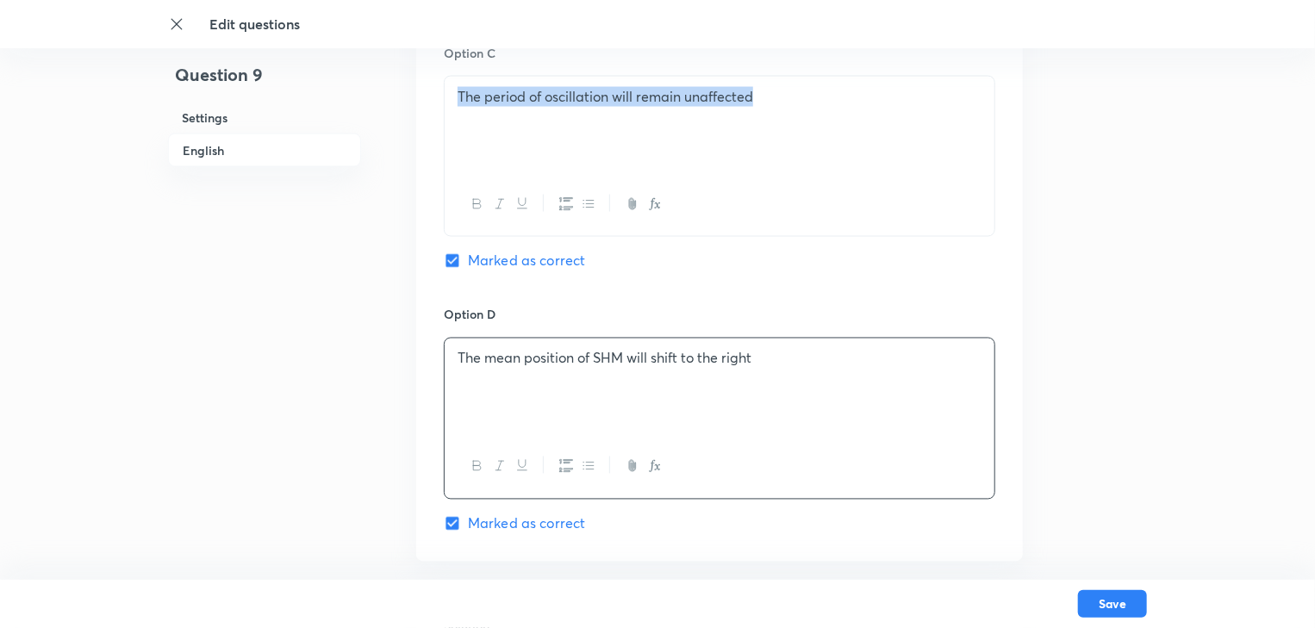
drag, startPoint x: 791, startPoint y: 101, endPoint x: 456, endPoint y: 96, distance: 335.3
click at [456, 96] on div "The period of oscillation will remain unaffected" at bounding box center [720, 125] width 550 height 97
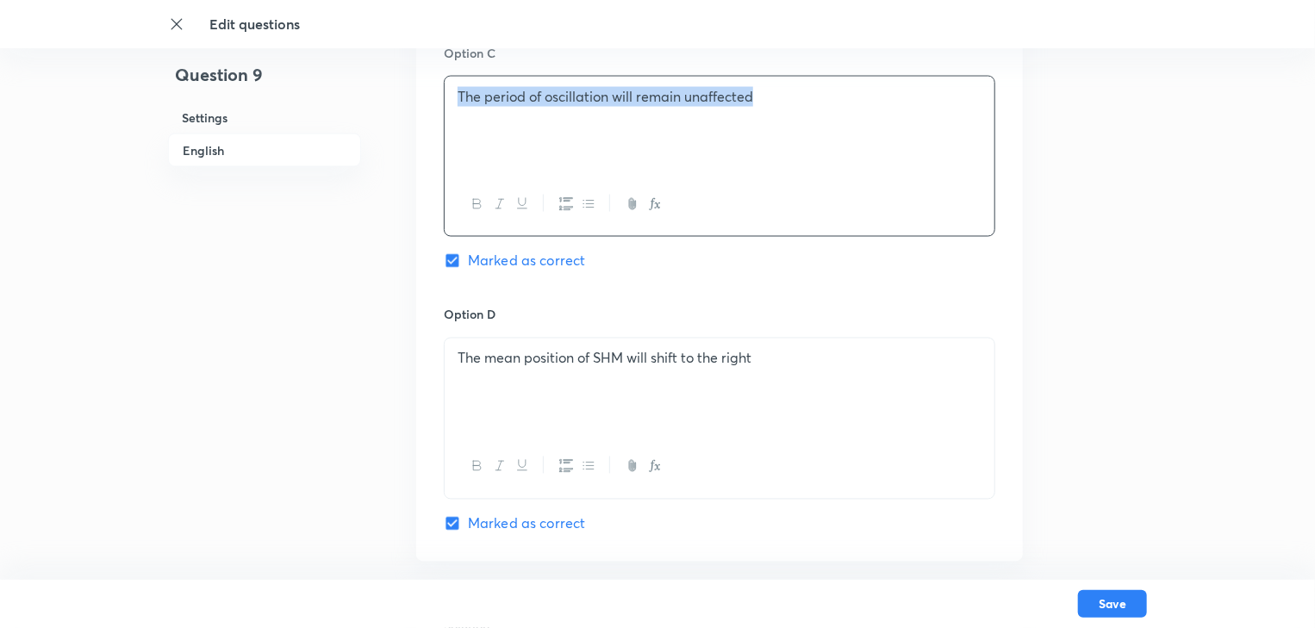
copy p "The period of oscillation will remain unaffected"
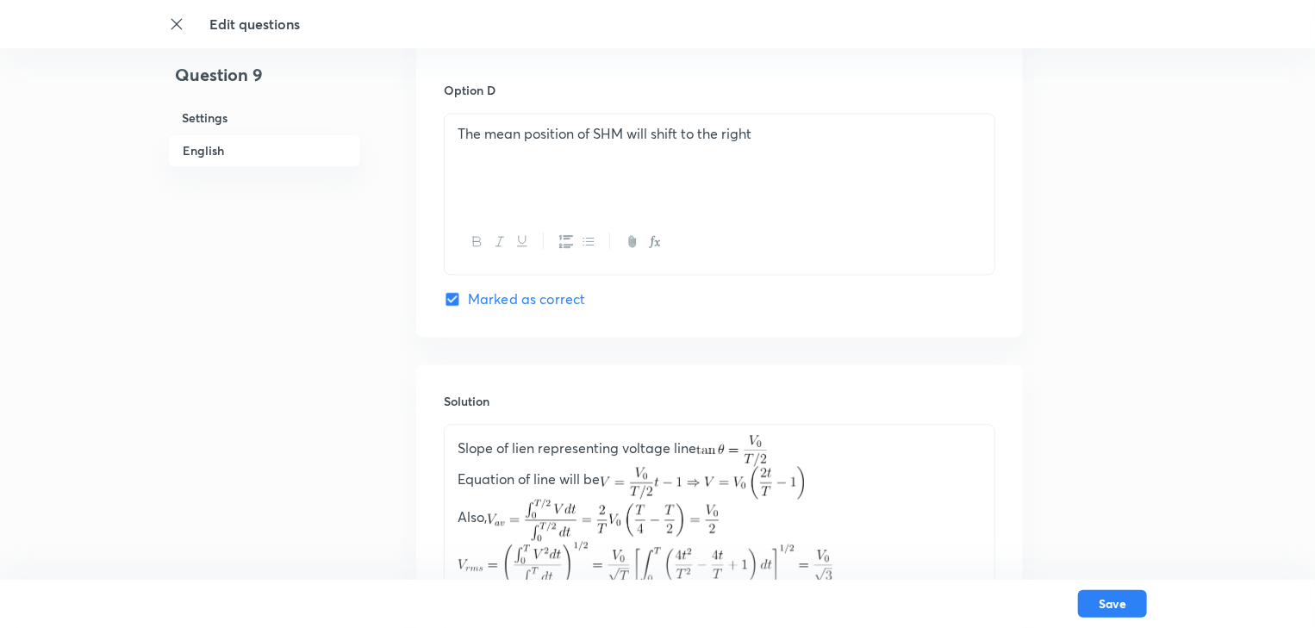
scroll to position [1900, 0]
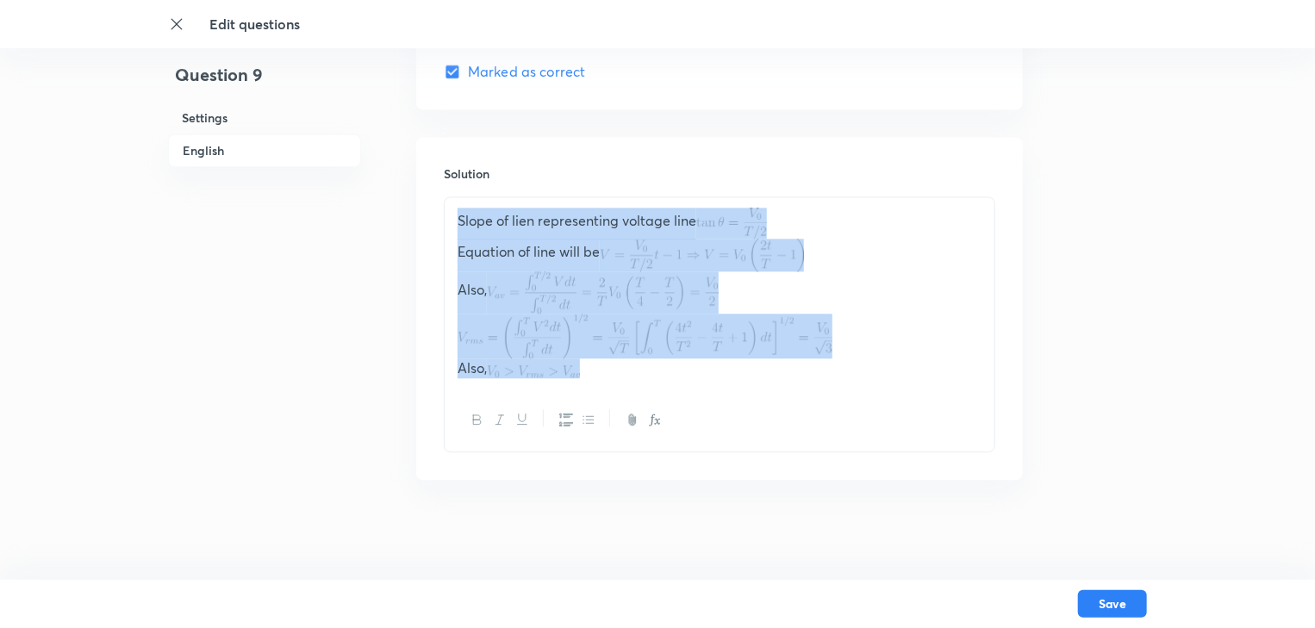
drag, startPoint x: 597, startPoint y: 374, endPoint x: 459, endPoint y: 184, distance: 235.0
click at [459, 184] on div "Solution Slope of lien representing voltage line Equation of line will be Also,…" at bounding box center [719, 308] width 607 height 343
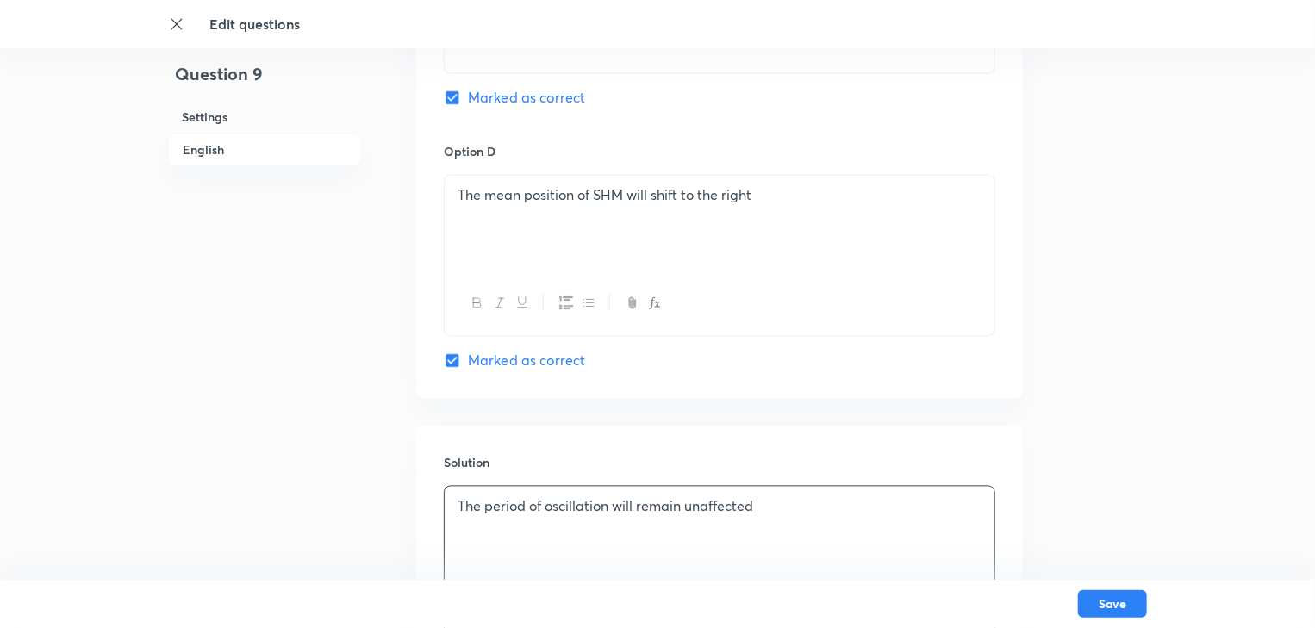
scroll to position [1600, 0]
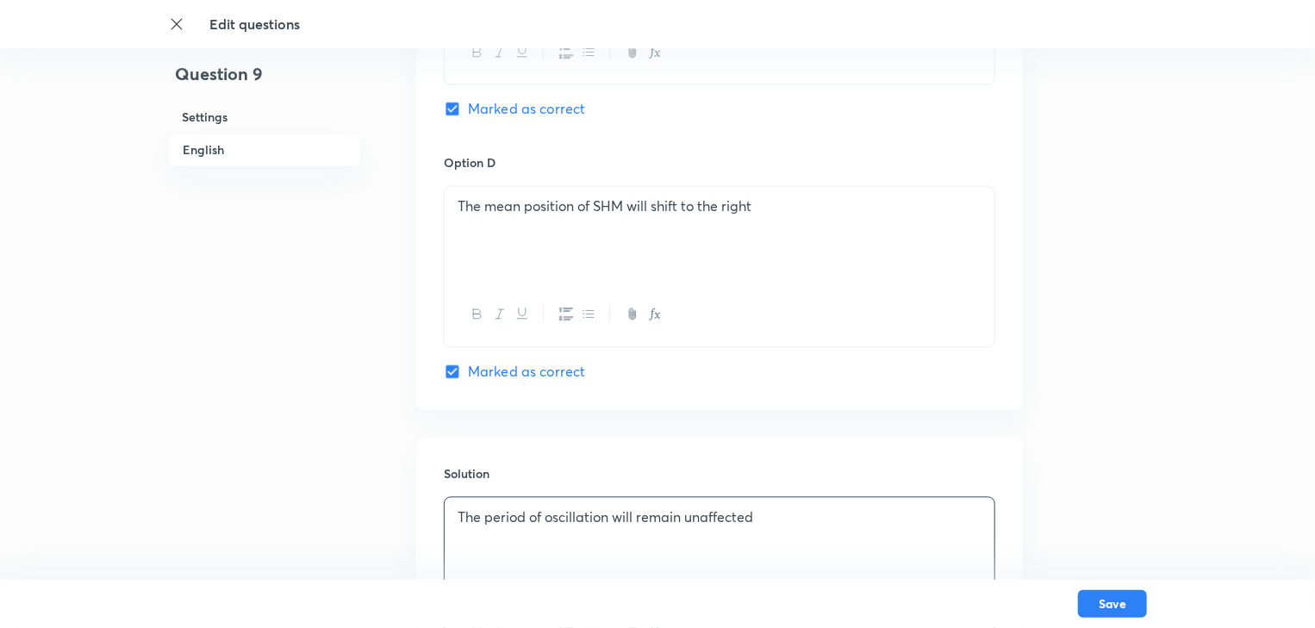
drag, startPoint x: 734, startPoint y: 203, endPoint x: 346, endPoint y: 216, distance: 388.1
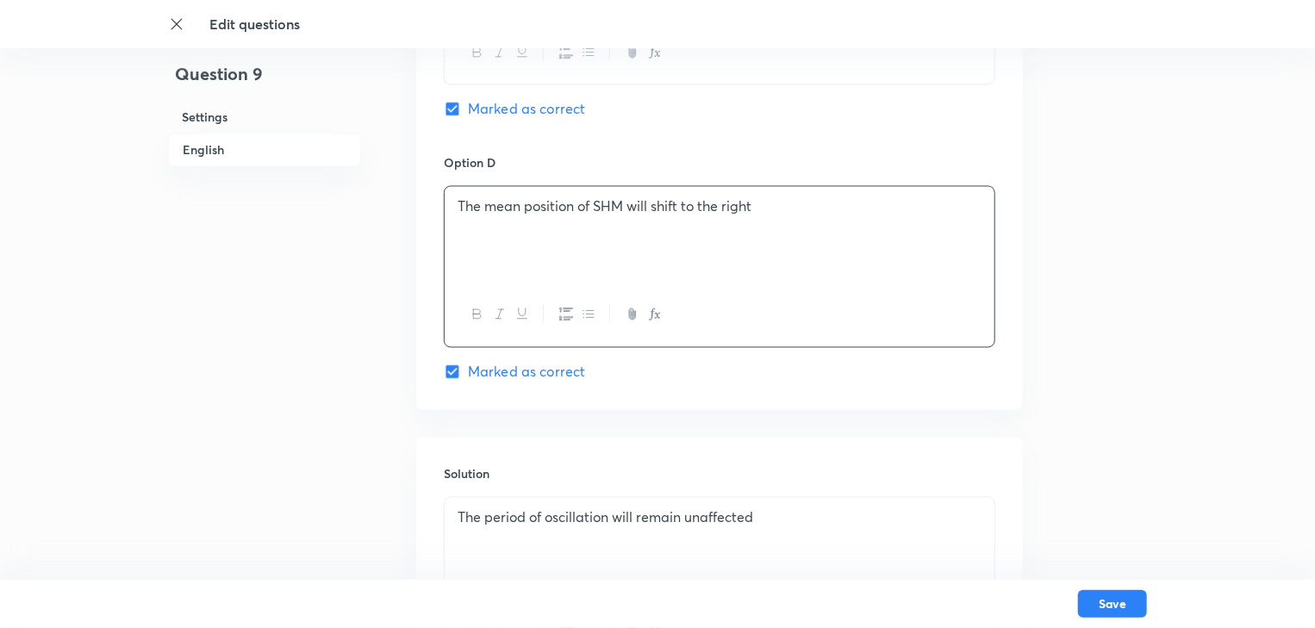
copy p "The mean position of SHM will shift to the right"
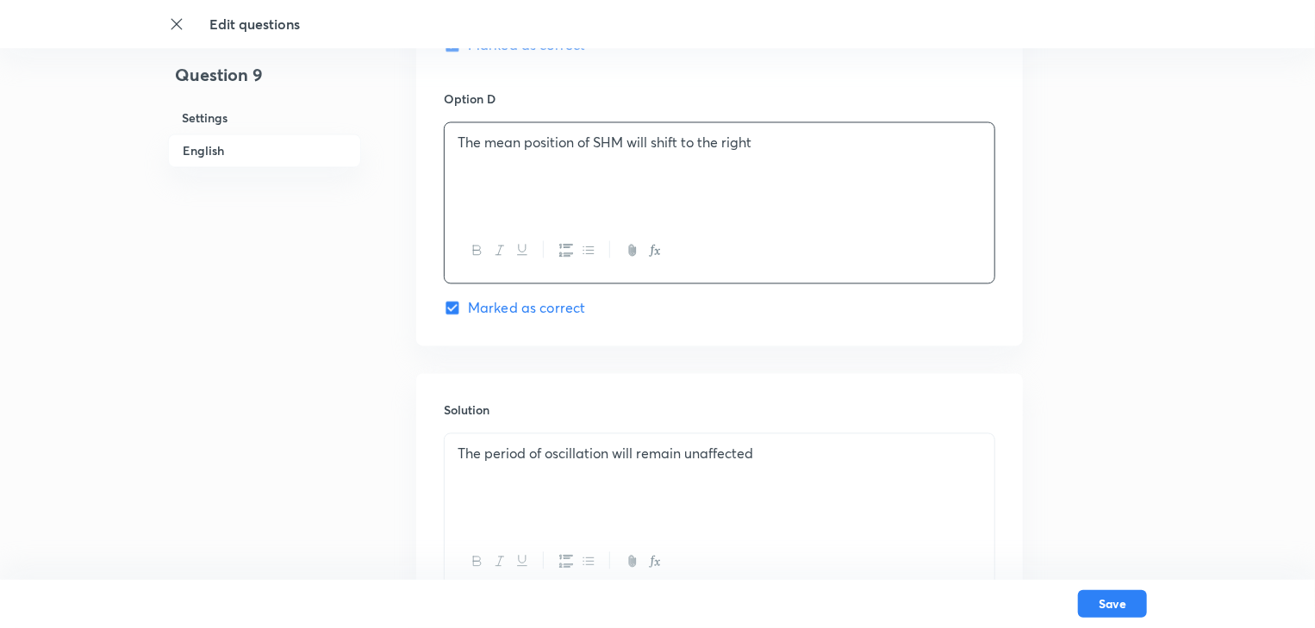
scroll to position [1738, 0]
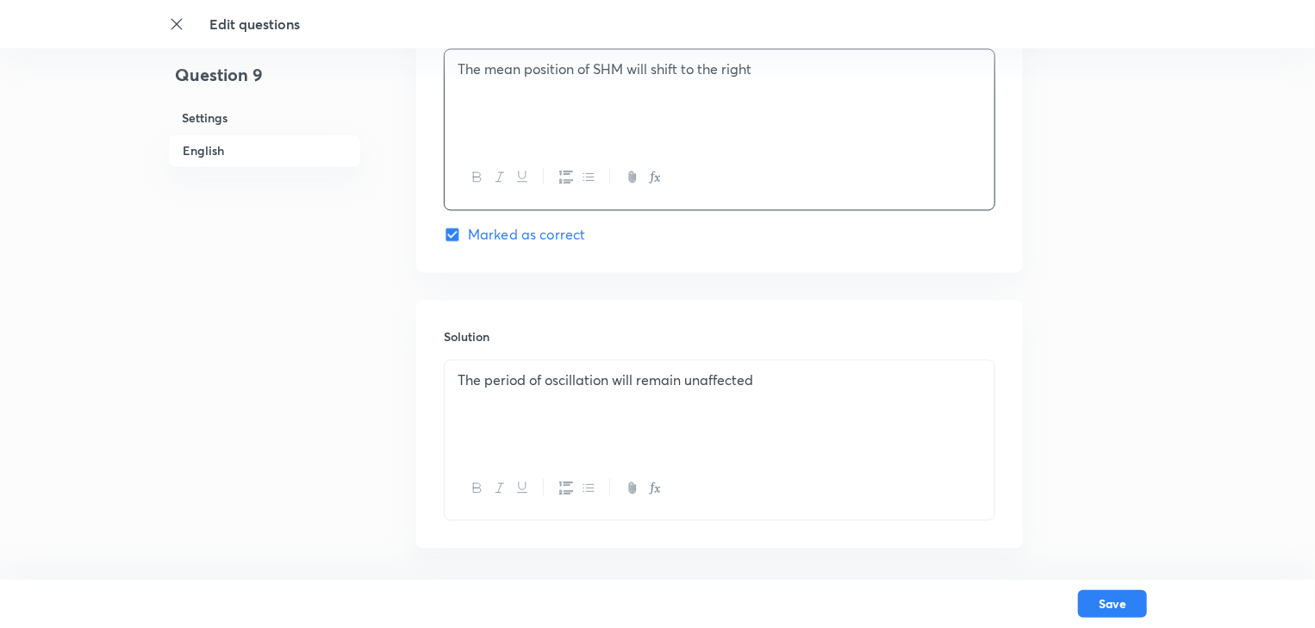
click at [462, 409] on div "The period of oscillation will remain unaffected" at bounding box center [720, 408] width 550 height 97
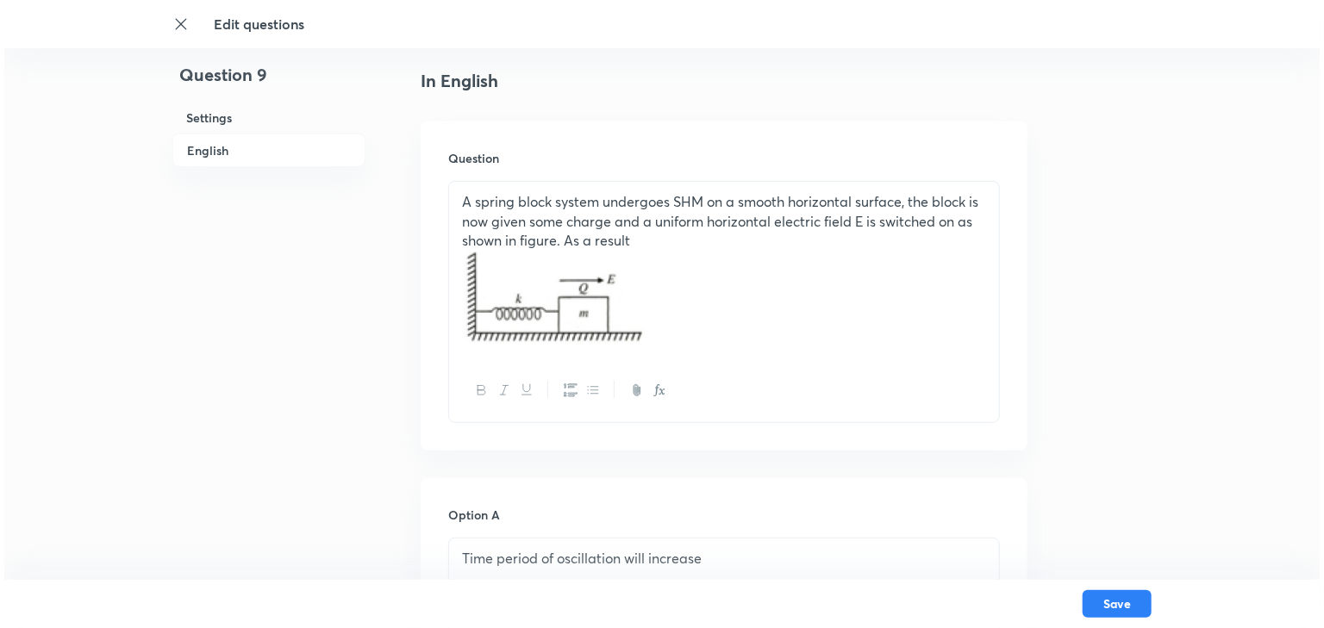
scroll to position [428, 0]
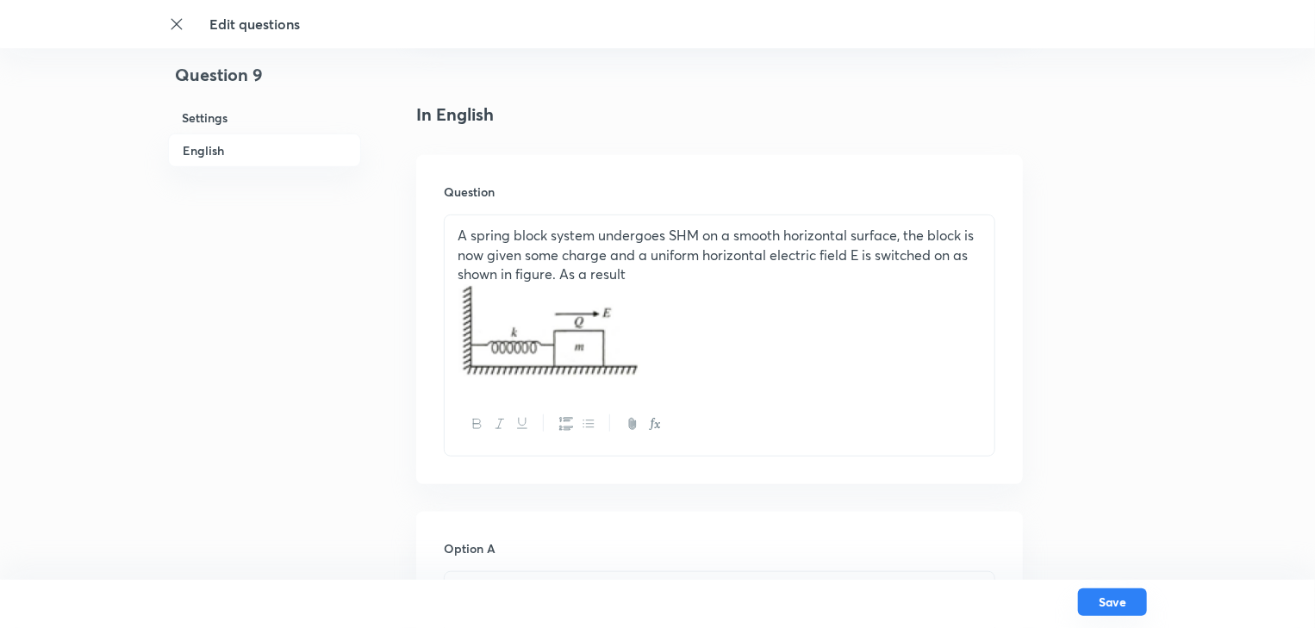
click at [1091, 607] on button "Save" at bounding box center [1112, 603] width 69 height 28
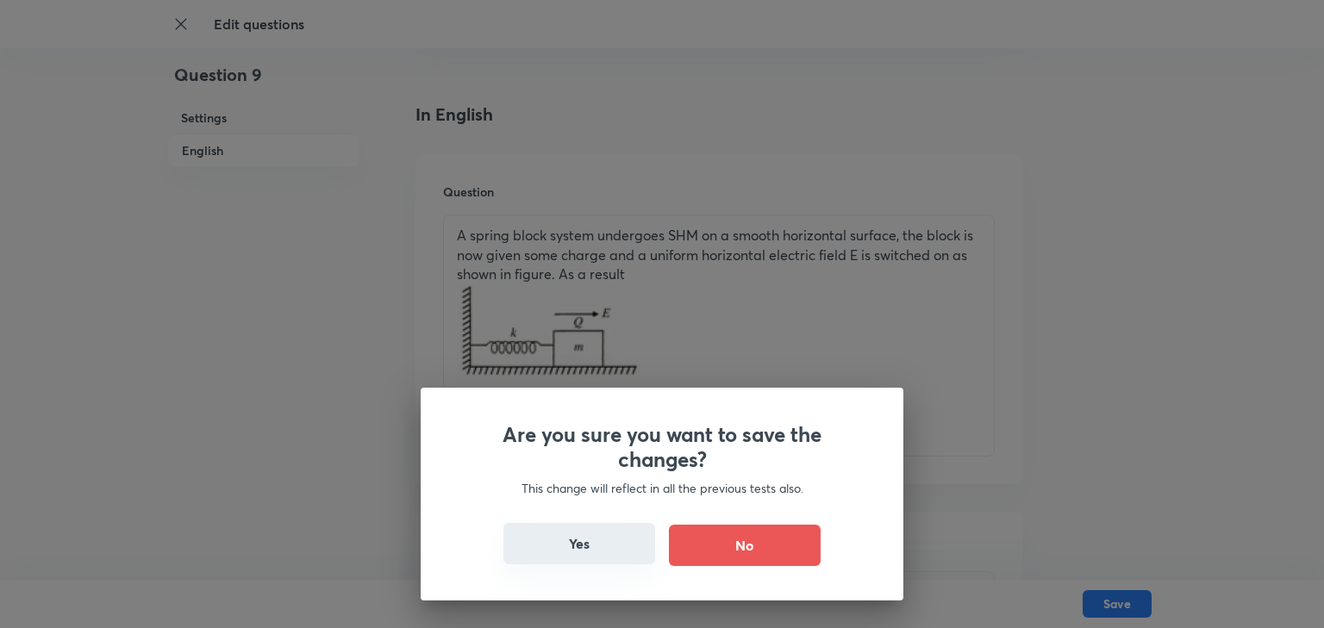
click at [598, 562] on button "Yes" at bounding box center [579, 543] width 152 height 41
click at [623, 548] on button "Yes" at bounding box center [579, 543] width 152 height 41
checkbox input "false"
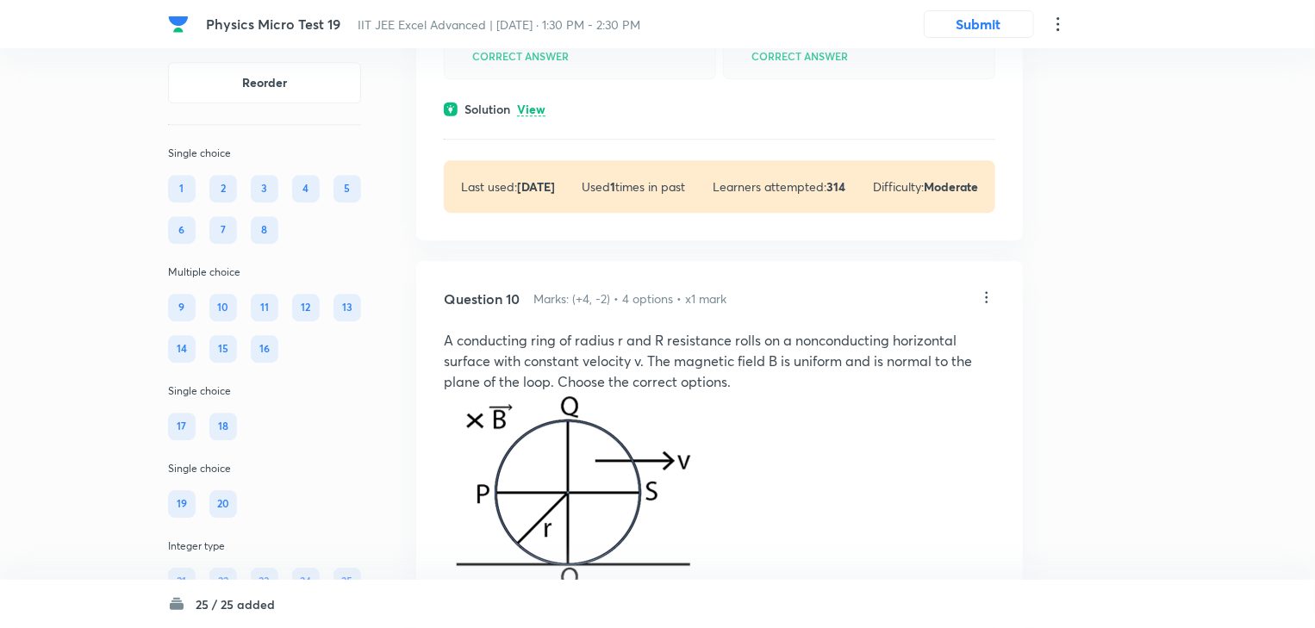
scroll to position [5723, 0]
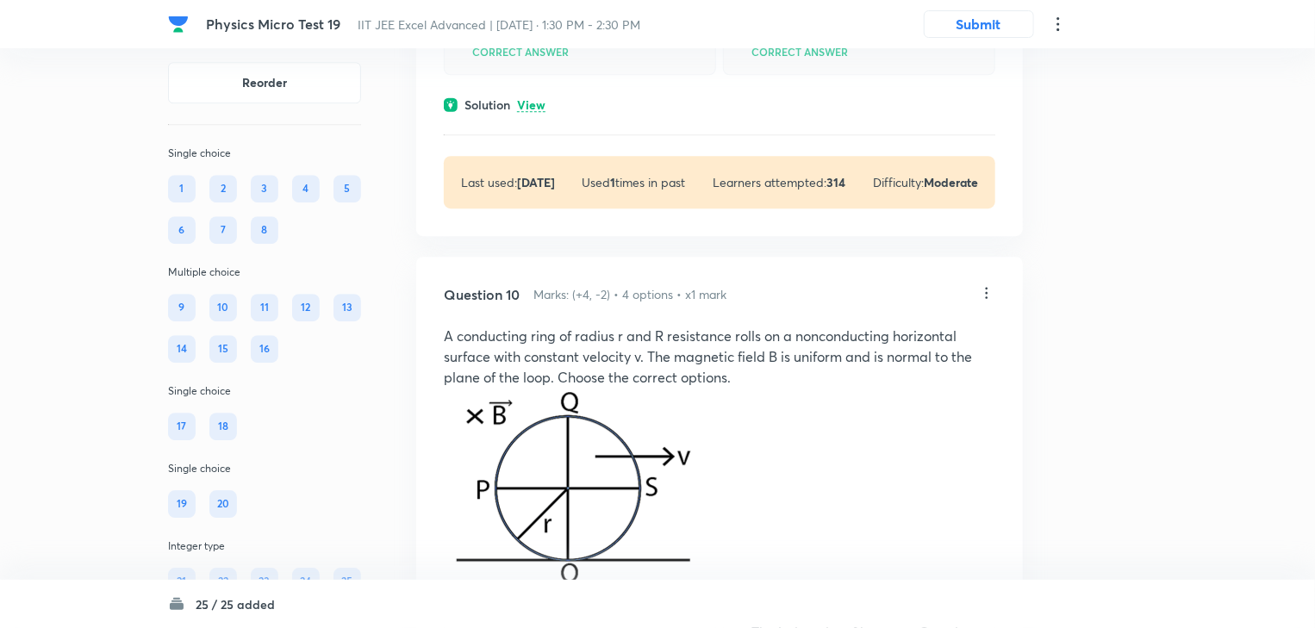
click at [989, 302] on icon at bounding box center [986, 292] width 17 height 17
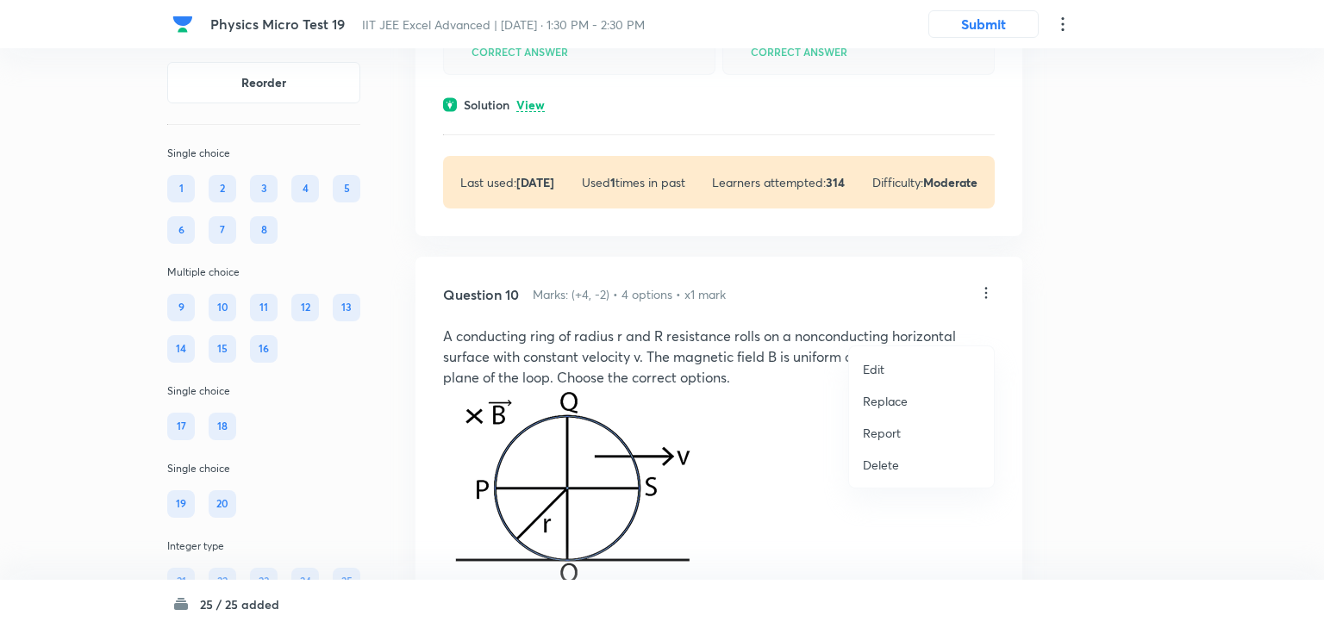
click at [938, 369] on li "Edit" at bounding box center [921, 369] width 145 height 32
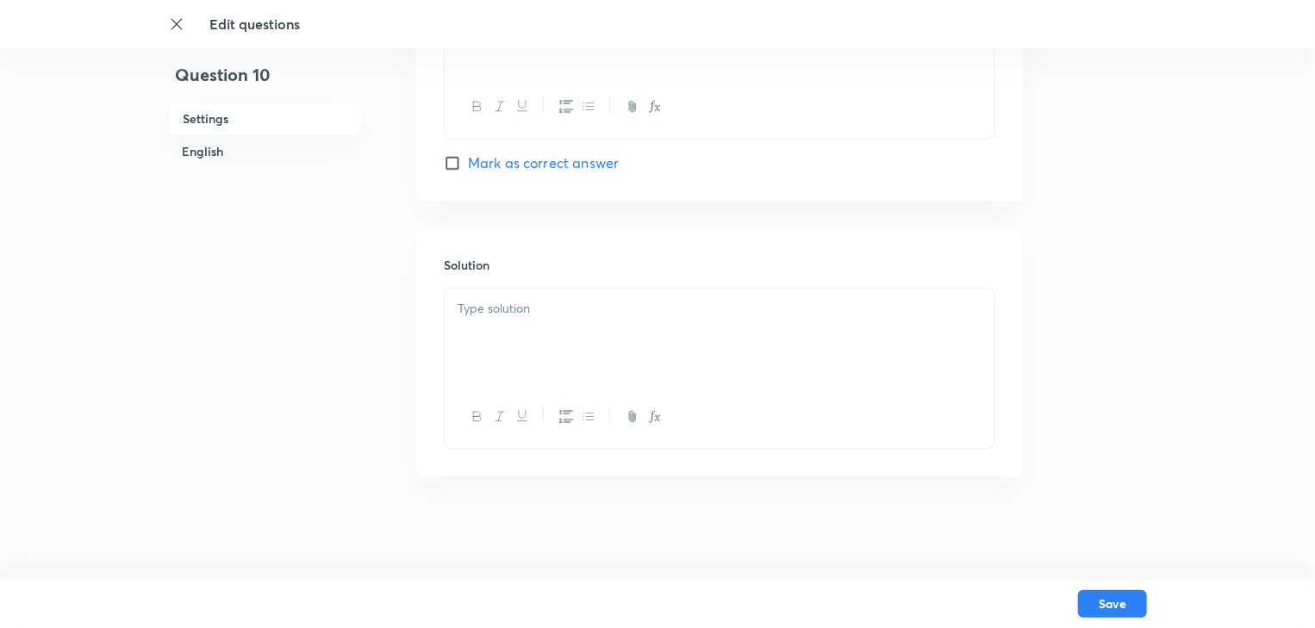
checkbox input "true"
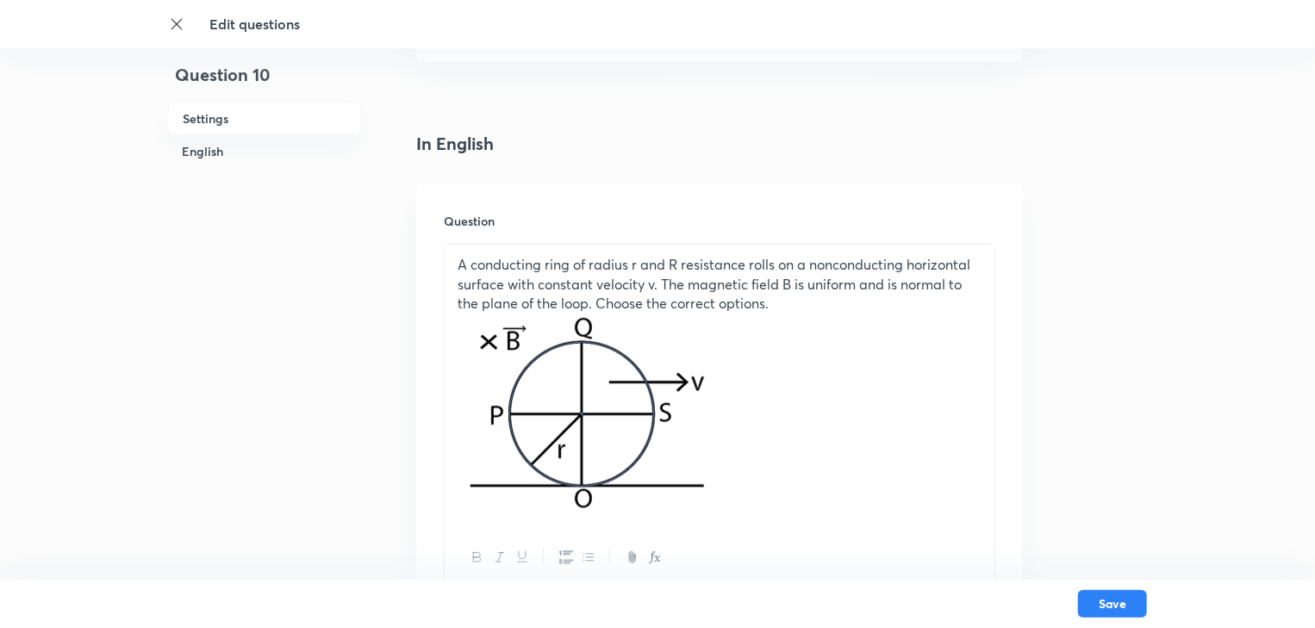
scroll to position [414, 0]
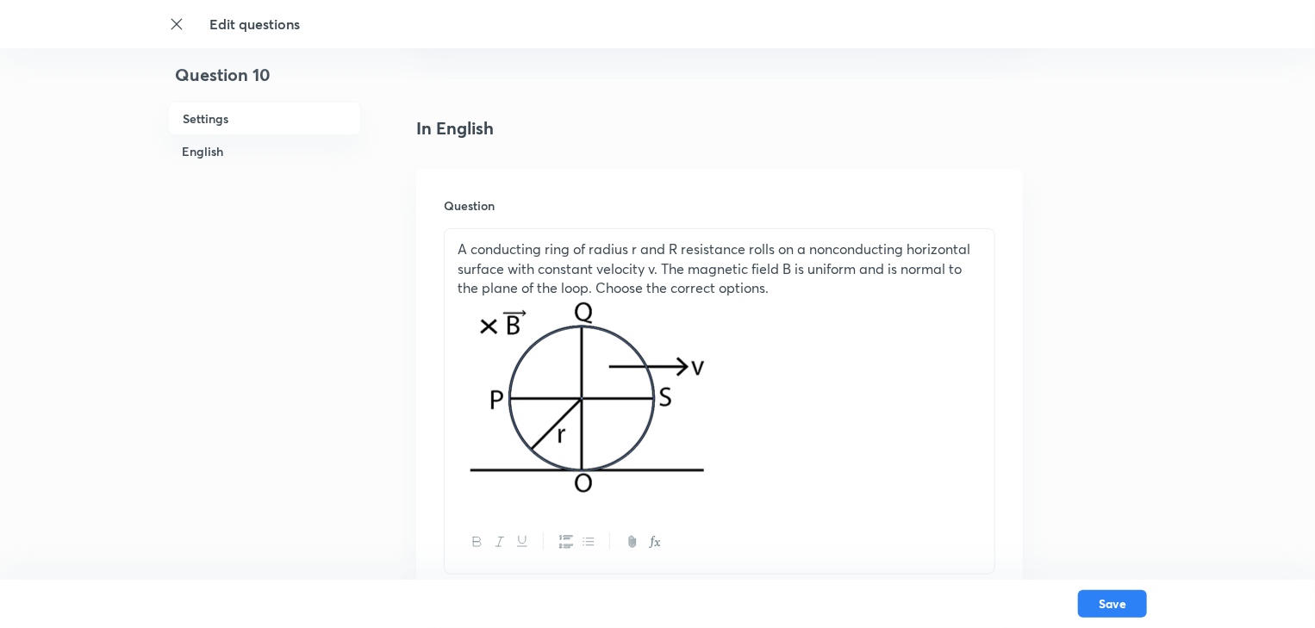
click at [671, 460] on img at bounding box center [587, 396] width 258 height 197
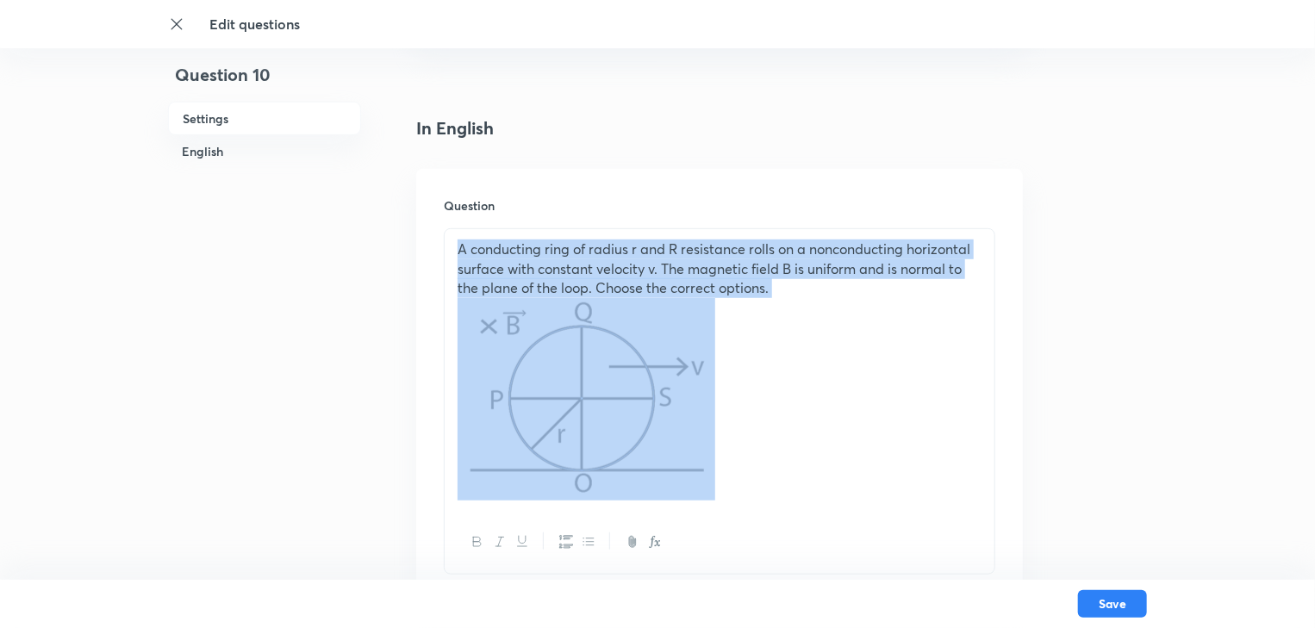
drag, startPoint x: 674, startPoint y: 465, endPoint x: 459, endPoint y: 247, distance: 306.6
click at [459, 247] on div "A conducting ring of radius r and R resistance rolls on a nonconducting horizon…" at bounding box center [720, 370] width 550 height 282
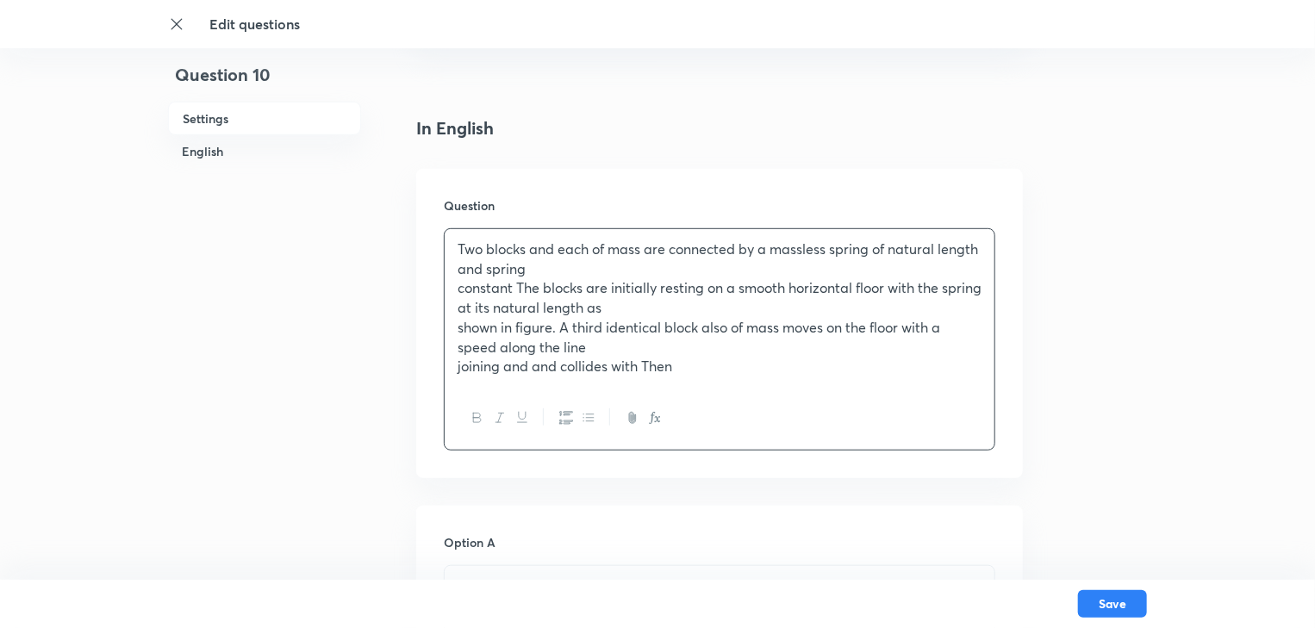
click at [526, 245] on p "Two blocks and each of mass are connected by a massless spring of natural lengt…" at bounding box center [720, 259] width 524 height 39
click at [531, 252] on p "Two blocks and each of mass are connected by a massless spring of natural lengt…" at bounding box center [720, 259] width 524 height 39
click at [574, 253] on p "Two blocks A and each of mass are connected by a massless spring of natural len…" at bounding box center [720, 259] width 524 height 39
click at [669, 252] on p "Two blocks A and B each of mass are connected by a massless spring of natural l…" at bounding box center [720, 259] width 524 height 39
click at [500, 274] on p "Two blocks A and B each of mass m are connected by a massless spring of natural…" at bounding box center [720, 259] width 524 height 39
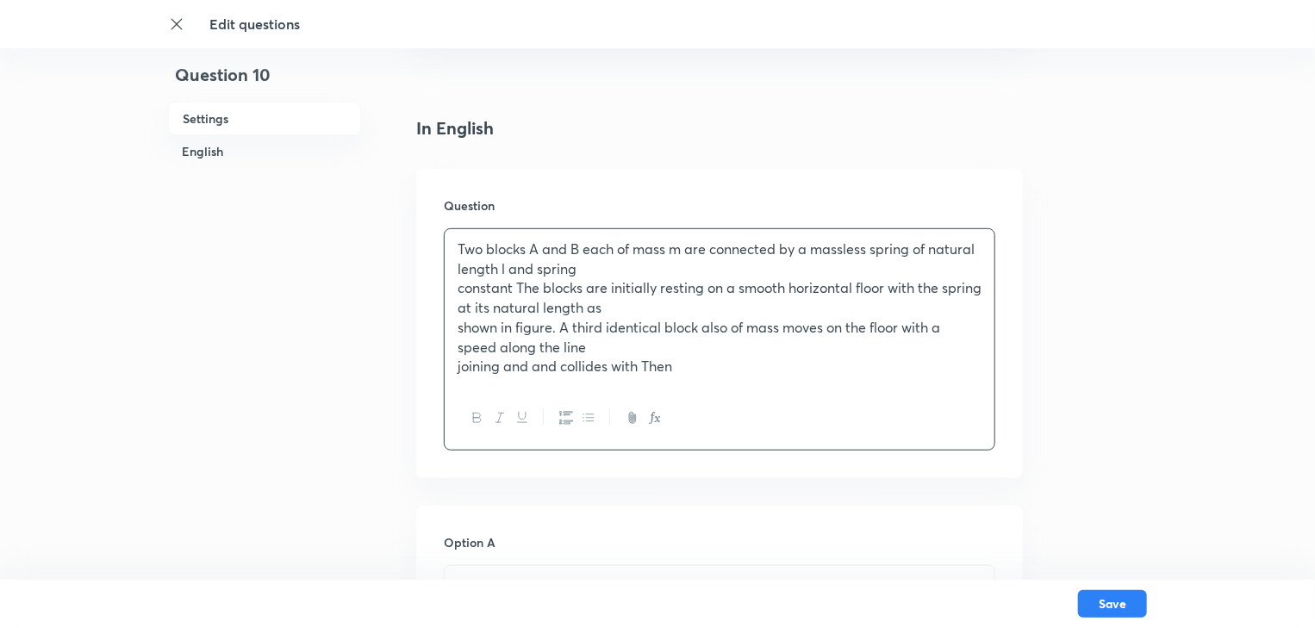
click at [462, 284] on p "constant The blocks are initially resting on a smooth horizontal floor with the…" at bounding box center [720, 297] width 524 height 39
click at [458, 286] on p "constant The blocks are initially resting on a smooth horizontal floor with the…" at bounding box center [720, 297] width 524 height 39
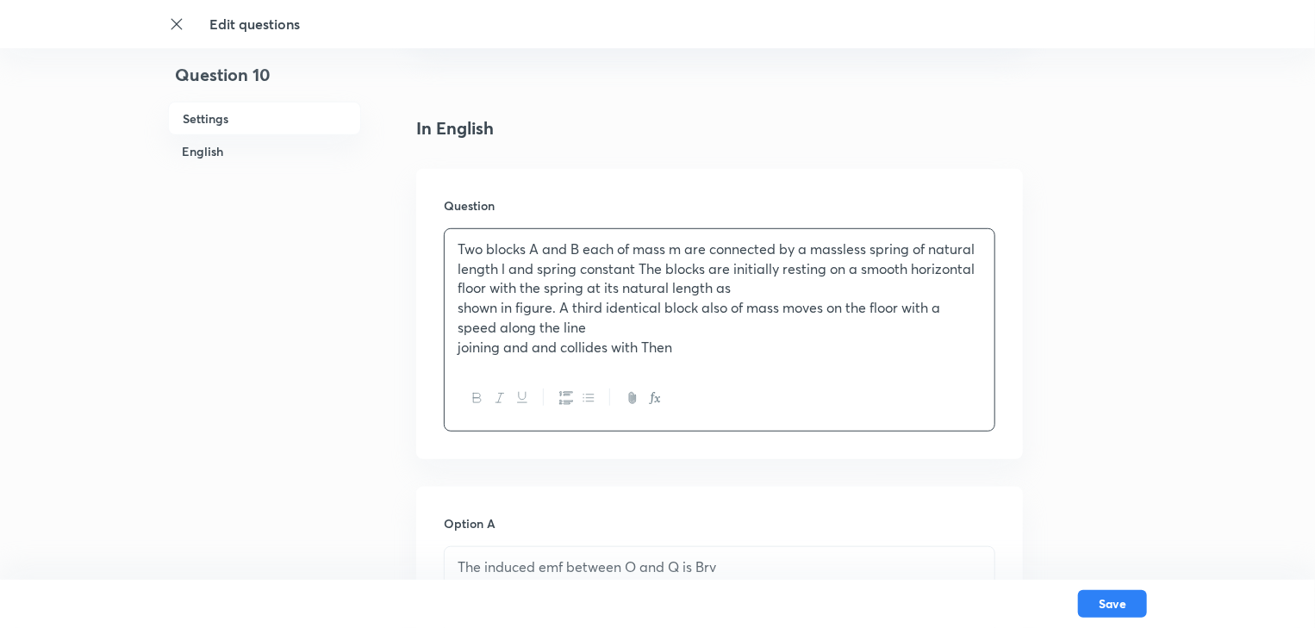
click at [641, 267] on p "Two blocks A and B each of mass m are connected by a massless spring of natural…" at bounding box center [720, 269] width 524 height 59
click at [458, 308] on p "shown in figure. A third identical block also of mass moves on the floor with a…" at bounding box center [720, 317] width 524 height 39
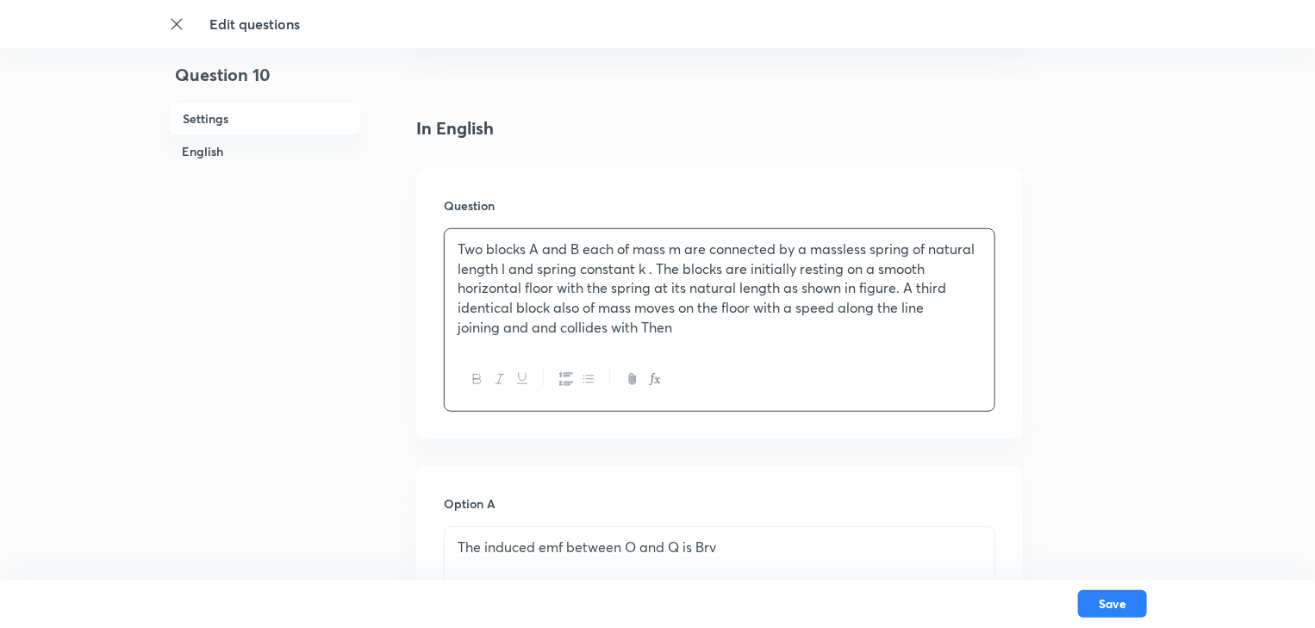
click at [553, 311] on p "Two blocks A and B each of mass m are connected by a massless spring of natural…" at bounding box center [720, 279] width 524 height 78
click at [651, 308] on p "Two blocks A and B each of mass m are connected by a massless spring of natural…" at bounding box center [720, 279] width 524 height 78
click at [876, 311] on p "Two blocks A and B each of mass m are connected by a massless spring of natural…" at bounding box center [720, 279] width 524 height 78
click at [872, 310] on p "Two blocks A and B each of mass m are connected by a massless spring of natural…" at bounding box center [720, 279] width 524 height 78
click at [503, 329] on p "joining and and collides with Then" at bounding box center [720, 328] width 524 height 20
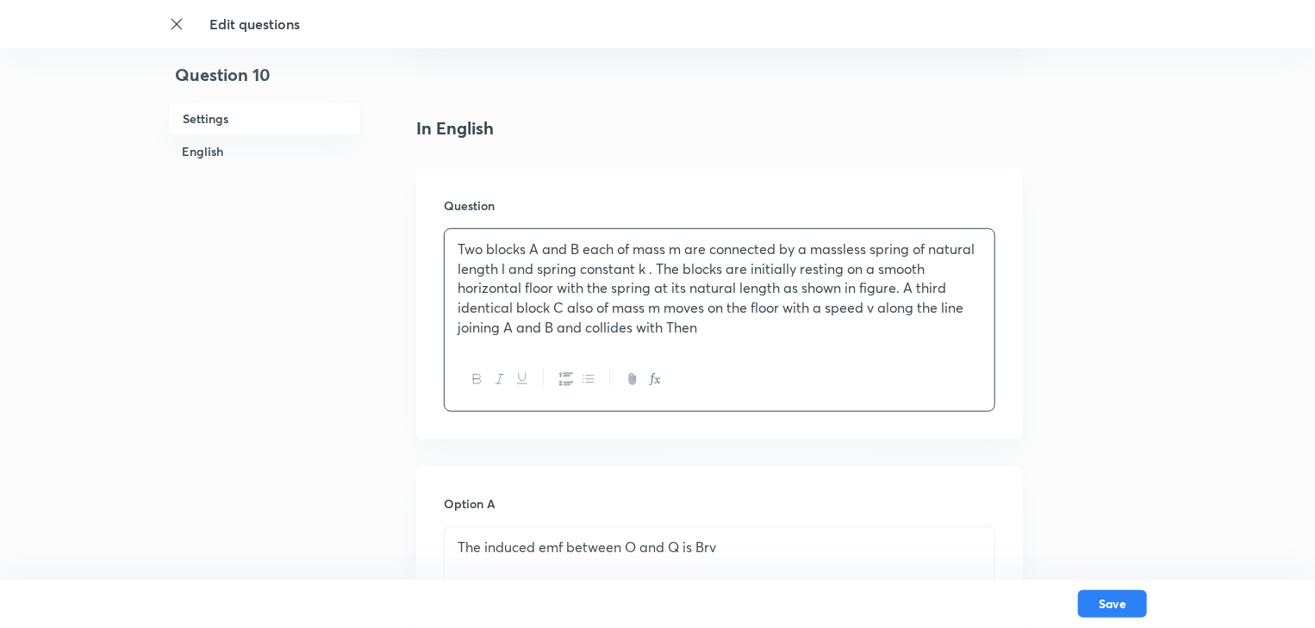
click at [665, 332] on p "joining A and B and collides with Then" at bounding box center [720, 328] width 524 height 20
click at [723, 326] on p "joining A and B and collides with A. Then" at bounding box center [720, 328] width 524 height 20
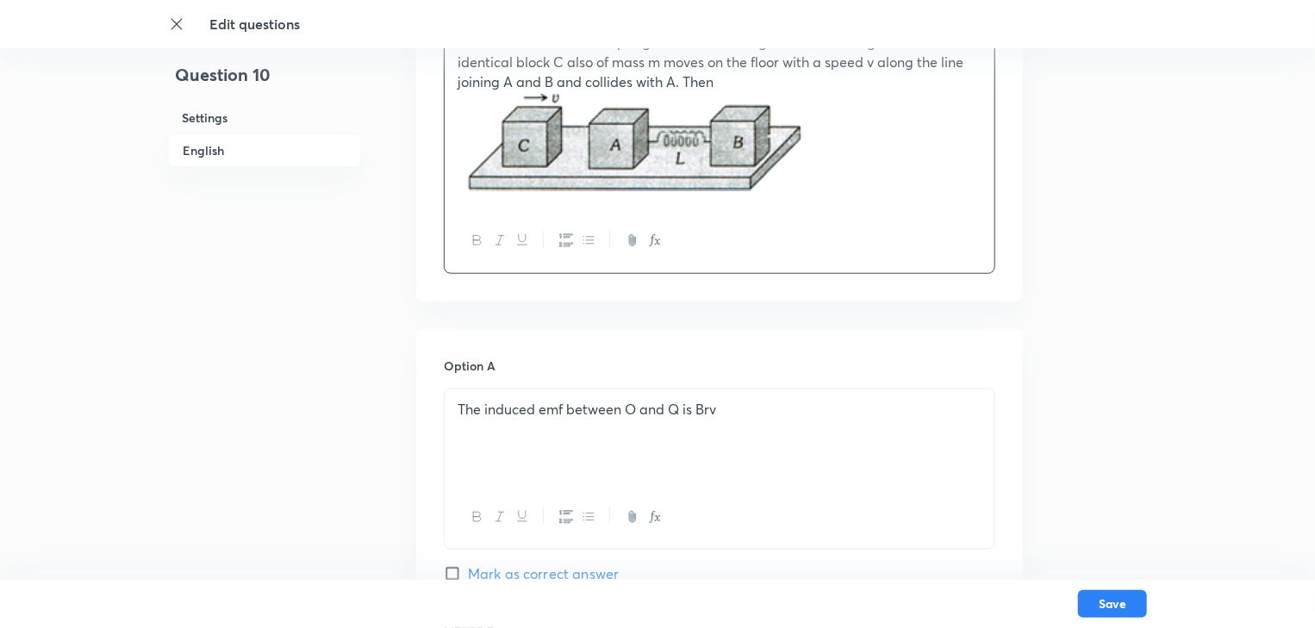
scroll to position [690, 0]
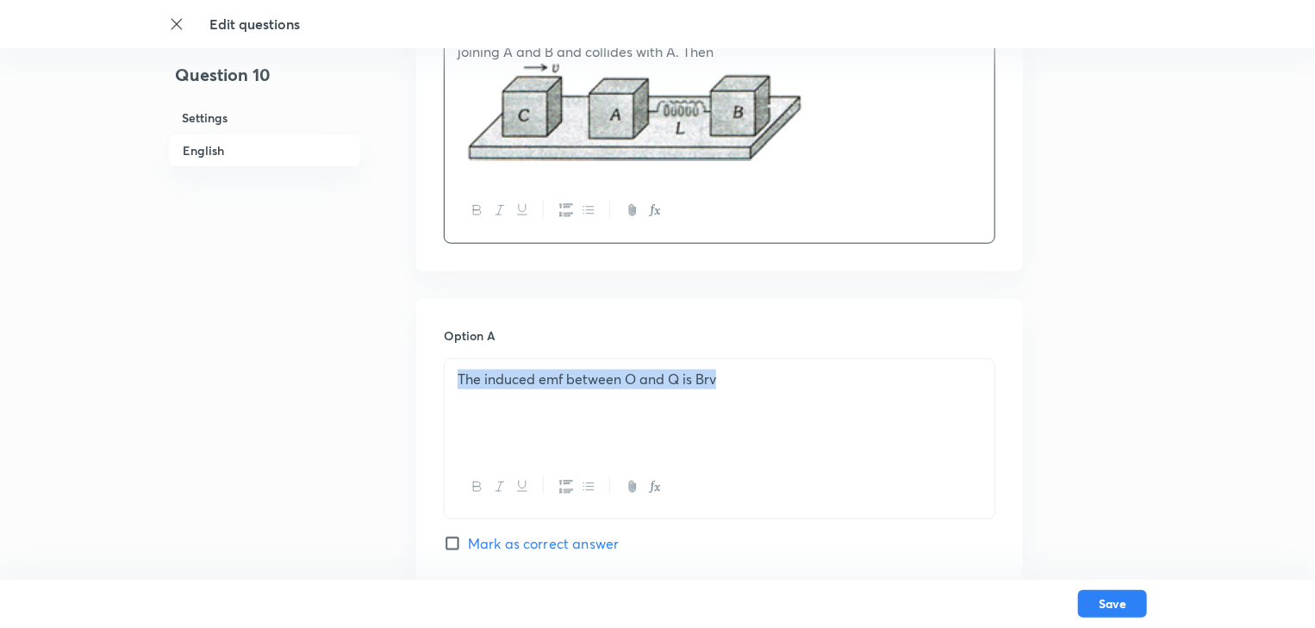
drag, startPoint x: 726, startPoint y: 380, endPoint x: 368, endPoint y: 365, distance: 358.0
click at [368, 365] on div "Question 10 Settings English Settings Type Multiple choice correct 4 options + …" at bounding box center [657, 553] width 979 height 2321
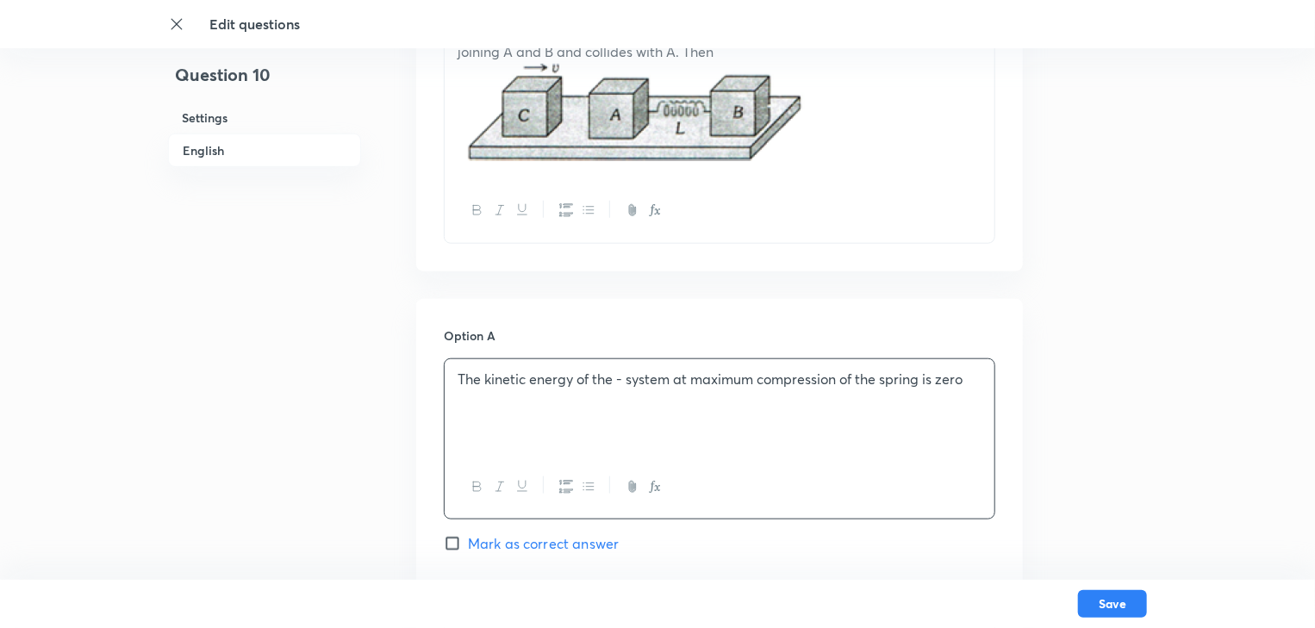
click at [622, 386] on p "The kinetic energy of the - system at maximum compression of the spring is zero" at bounding box center [720, 380] width 524 height 20
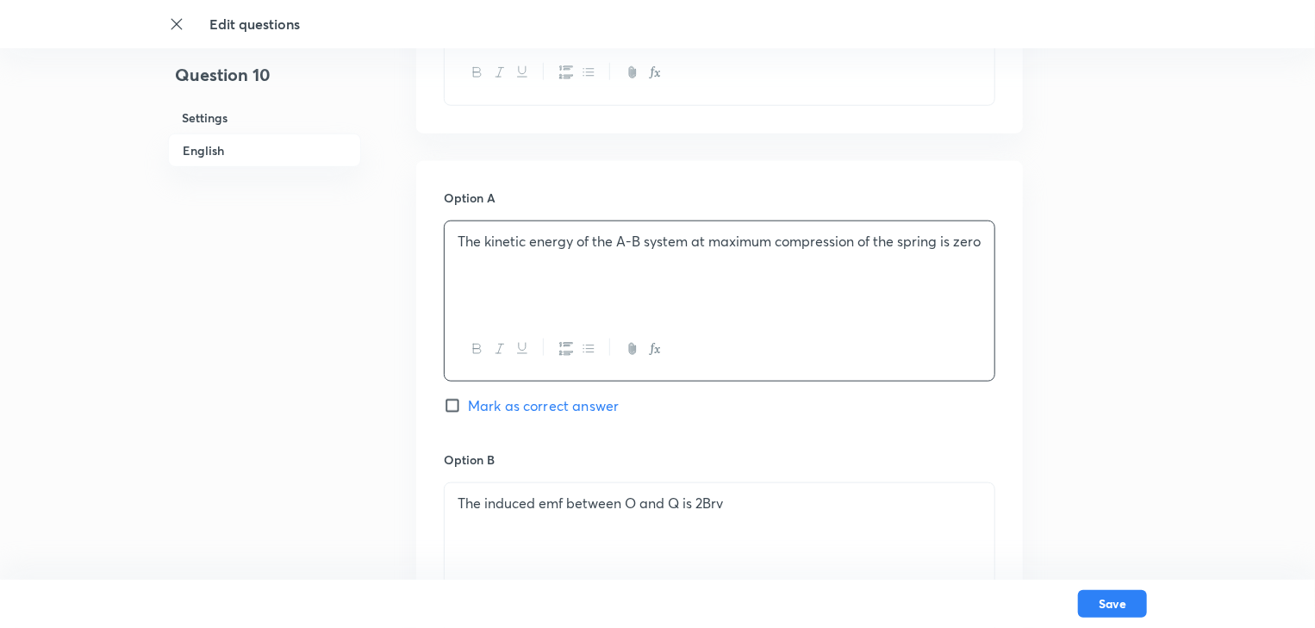
scroll to position [1034, 0]
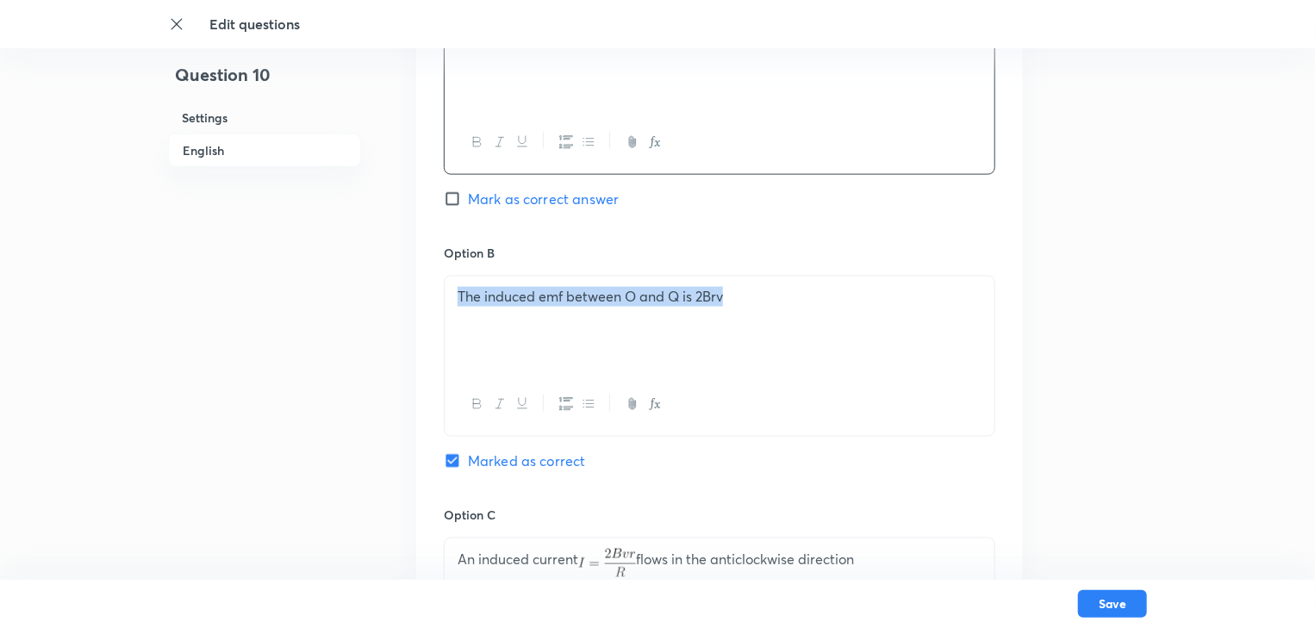
drag, startPoint x: 745, startPoint y: 306, endPoint x: 386, endPoint y: 298, distance: 358.6
click at [386, 298] on div "Question 10 Settings English Settings Type Multiple choice correct 4 options + …" at bounding box center [657, 208] width 979 height 2321
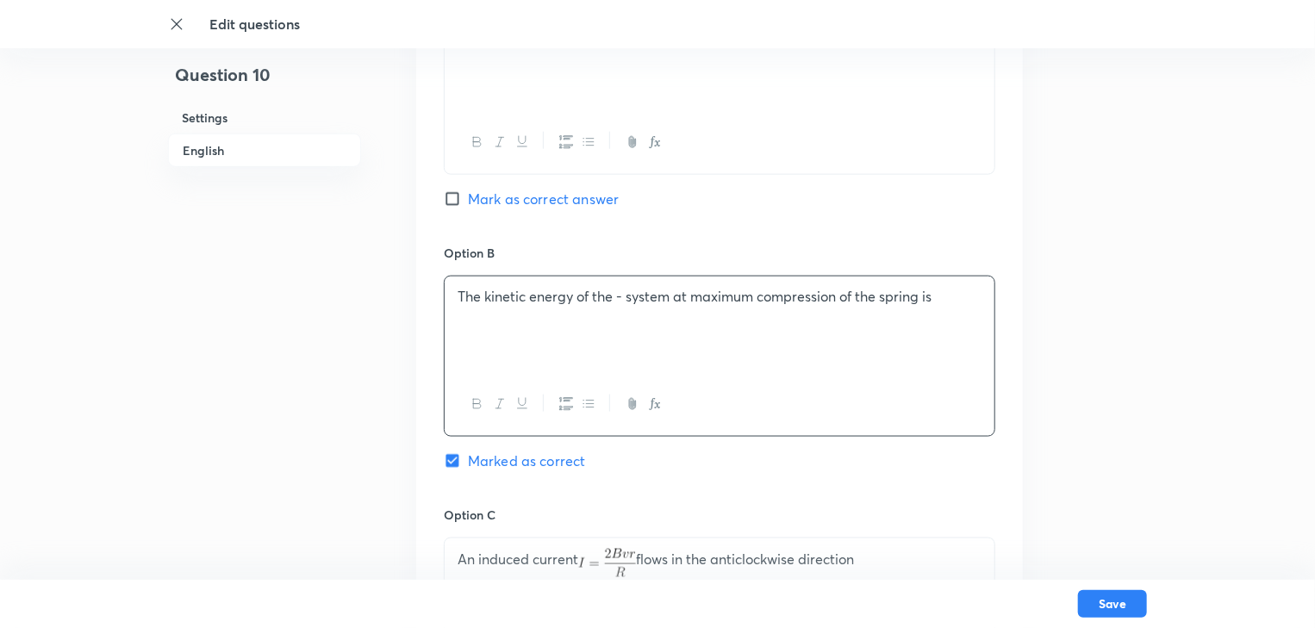
click at [621, 297] on p "The kinetic energy of the - system at maximum compression of the spring is" at bounding box center [720, 297] width 524 height 20
click at [962, 299] on p "The kinetic energy of the A-B system at maximum compression of the spring is" at bounding box center [720, 297] width 524 height 20
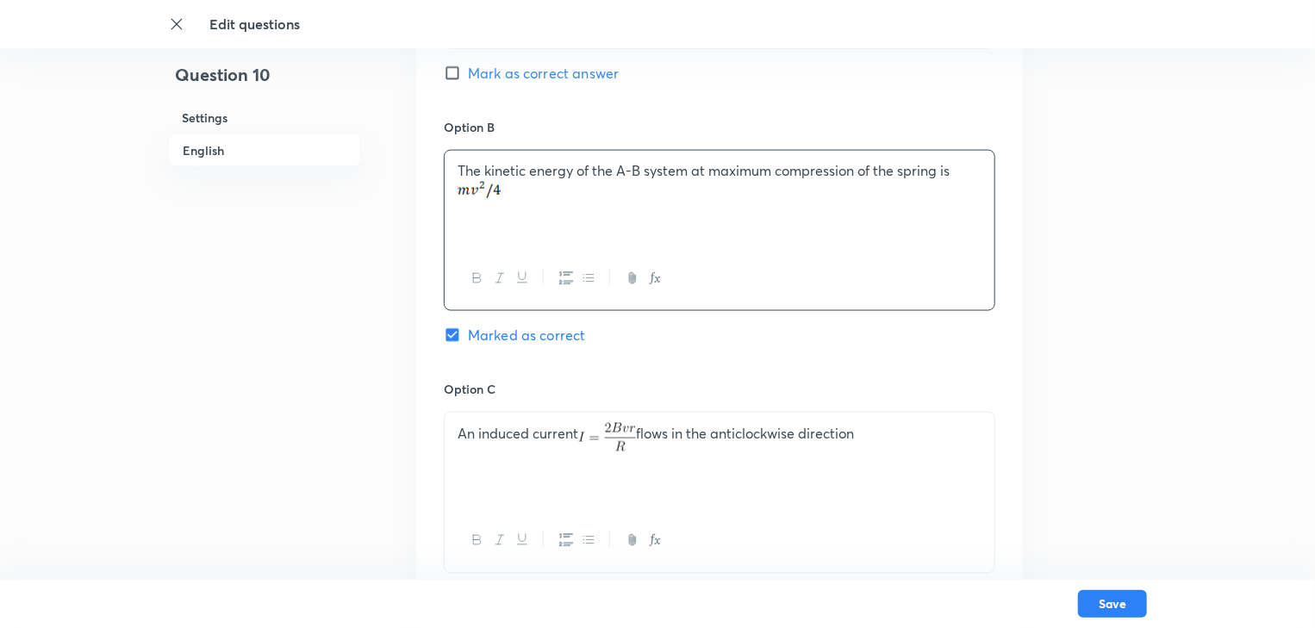
scroll to position [1172, 0]
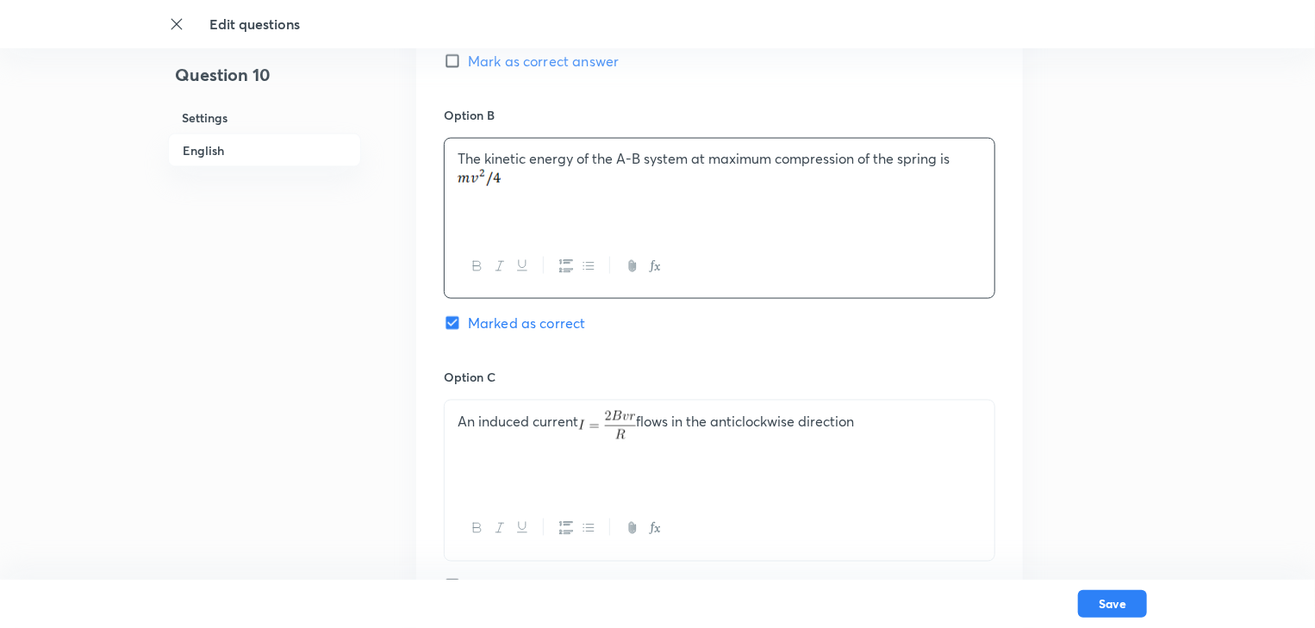
drag, startPoint x: 873, startPoint y: 423, endPoint x: 392, endPoint y: 452, distance: 481.8
click at [392, 452] on div "Question 10 Settings English Settings Type Multiple choice correct 4 options + …" at bounding box center [657, 71] width 979 height 2321
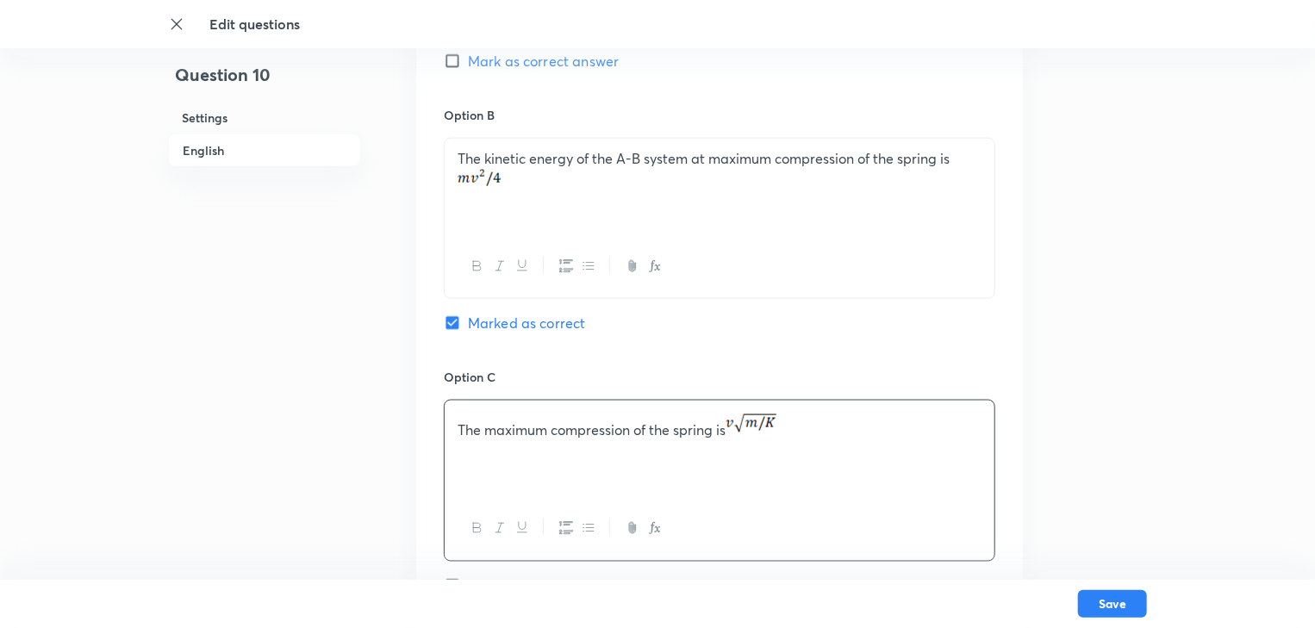
click at [721, 475] on div "The maximum compression of the spring is" at bounding box center [720, 449] width 550 height 97
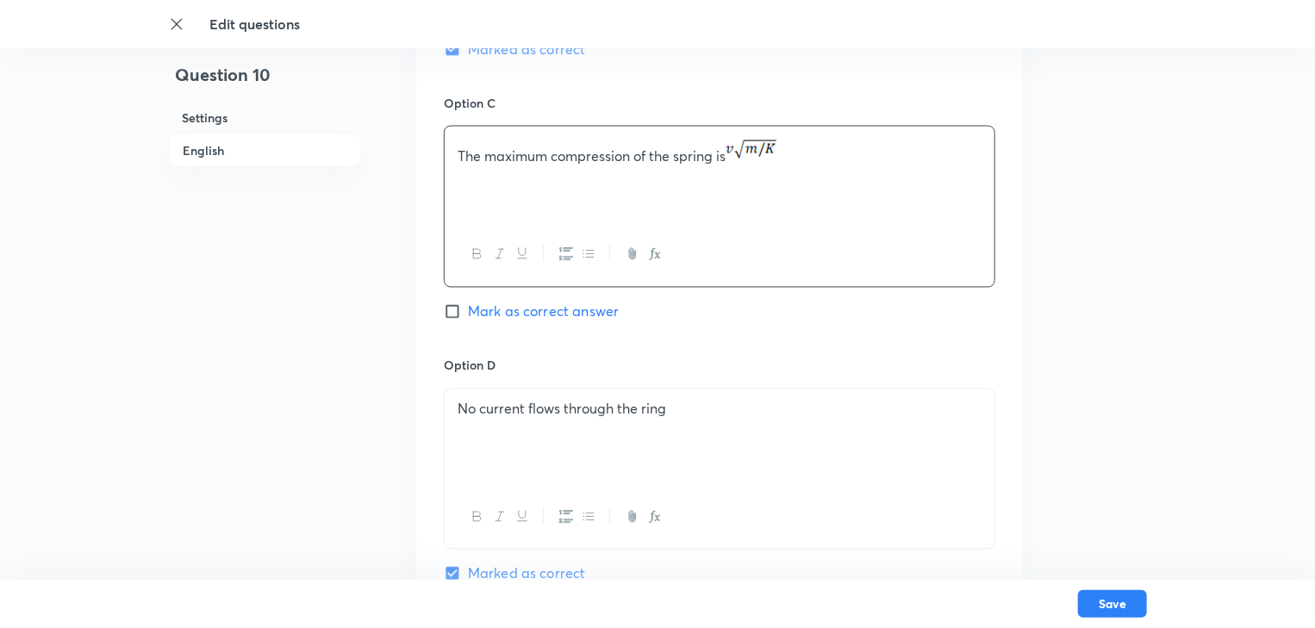
scroll to position [1448, 0]
drag, startPoint x: 694, startPoint y: 413, endPoint x: 446, endPoint y: 407, distance: 247.4
click at [446, 407] on div "No current flows through the ring" at bounding box center [720, 436] width 550 height 97
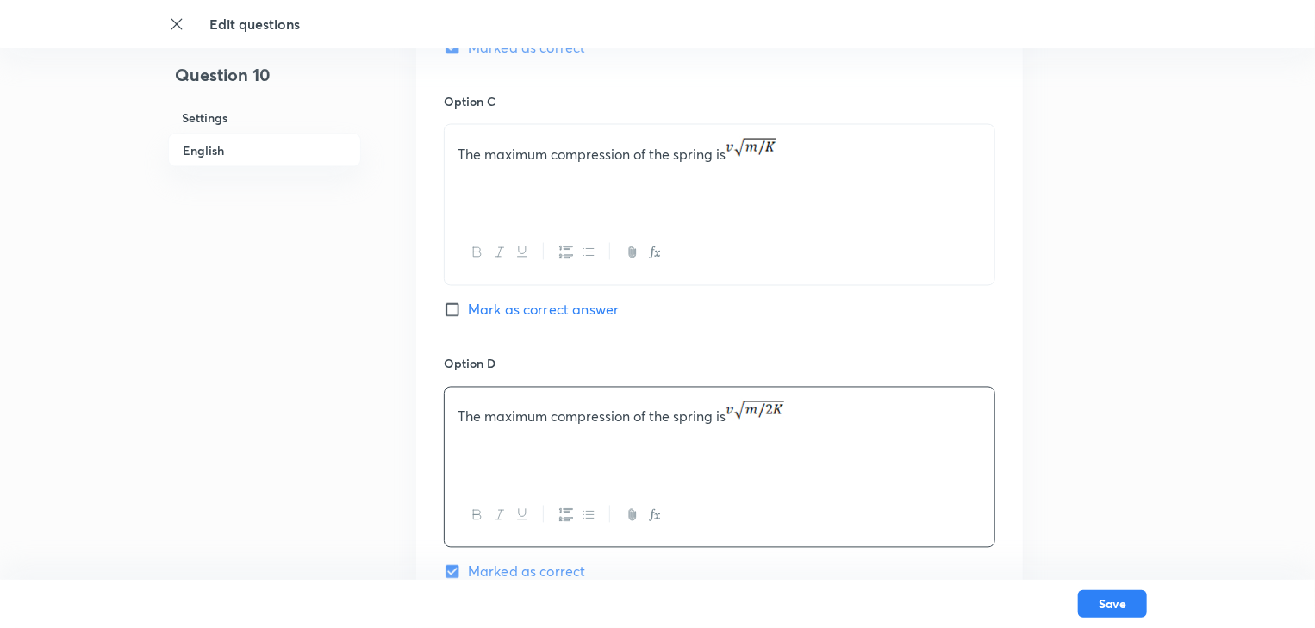
click at [723, 440] on div "The maximum compression of the spring is" at bounding box center [720, 436] width 550 height 97
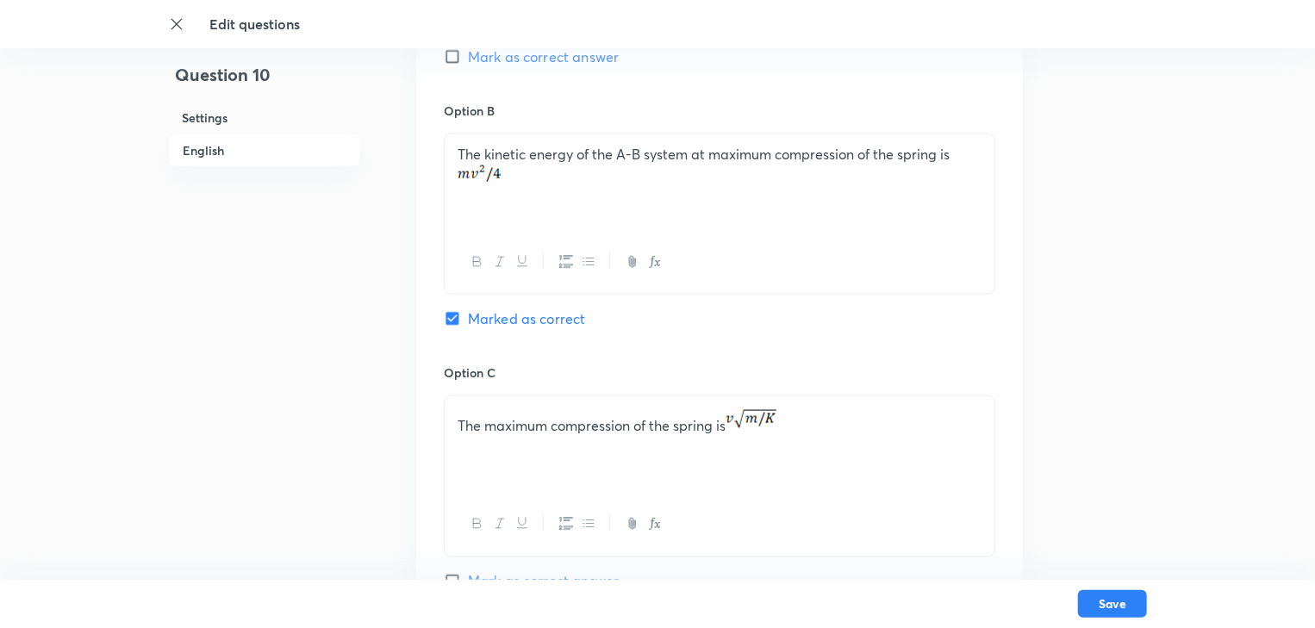
scroll to position [1165, 0]
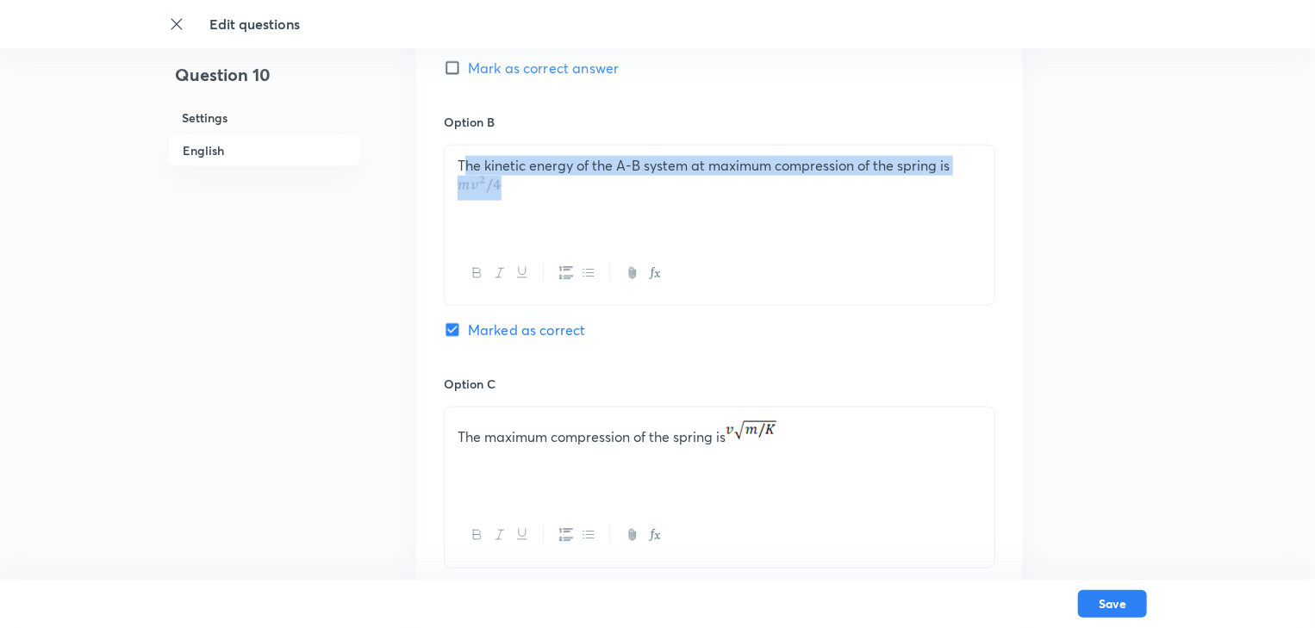
drag, startPoint x: 464, startPoint y: 159, endPoint x: 497, endPoint y: 186, distance: 42.9
click at [497, 186] on p "The kinetic energy of the A-B system at maximum compression of the spring is" at bounding box center [720, 178] width 524 height 44
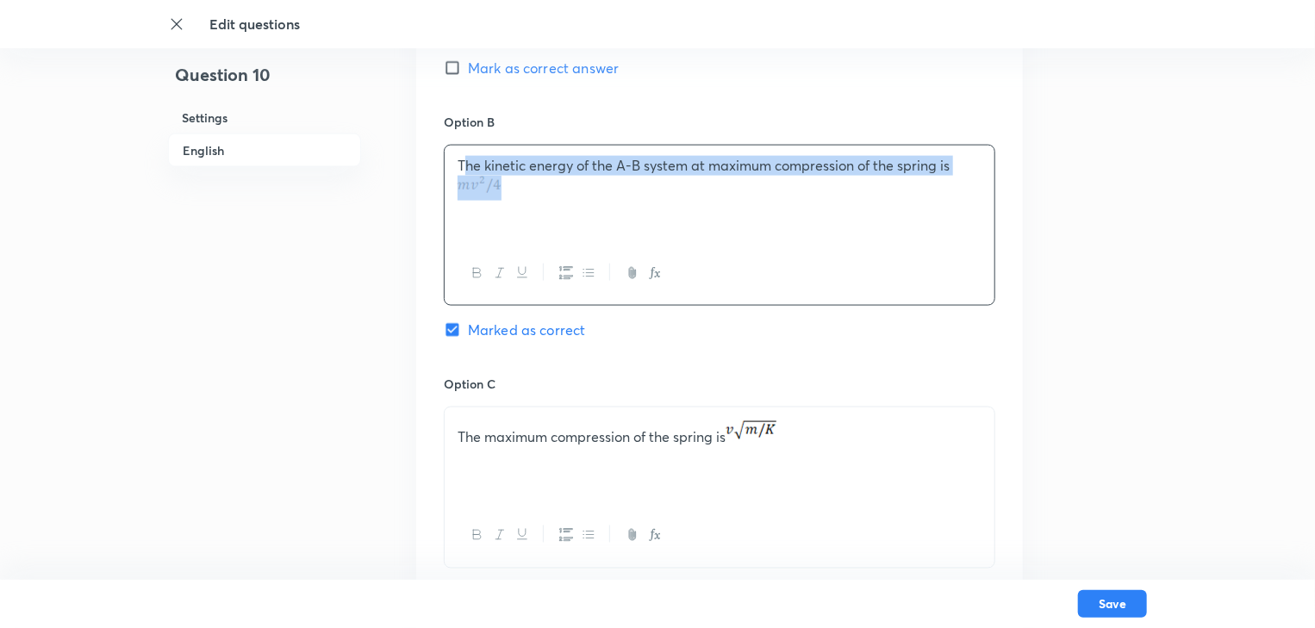
copy p "The kinetic energy of the A-B system at maximum compression of the spring is"
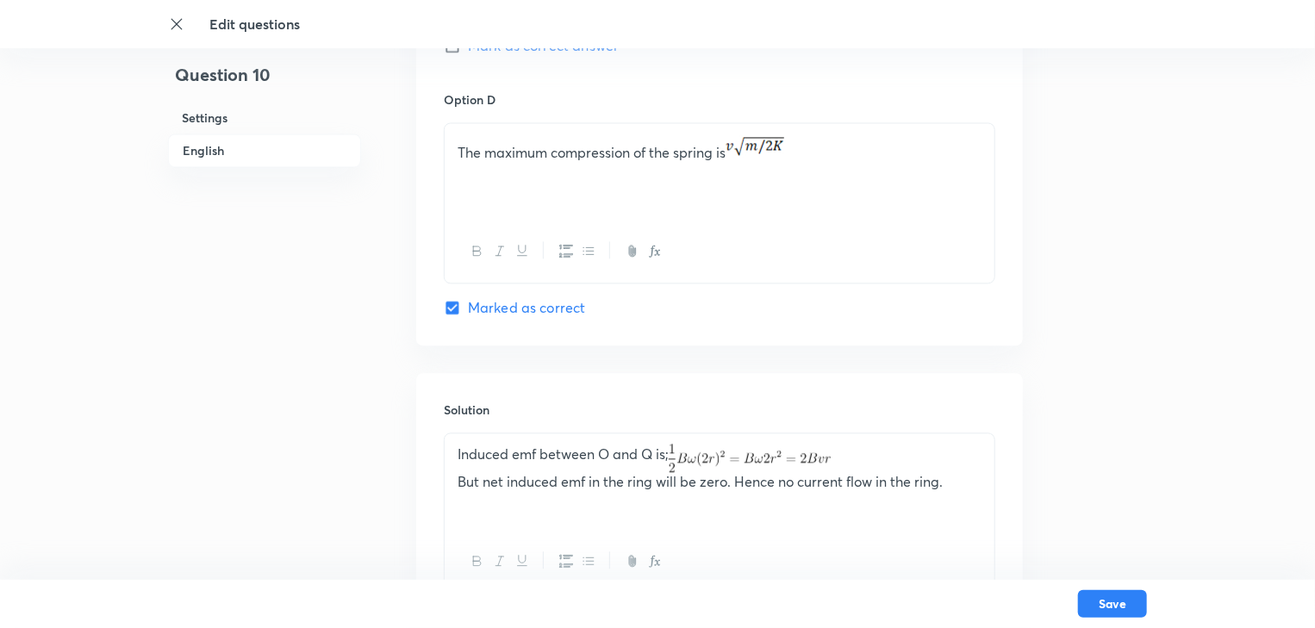
scroll to position [1717, 0]
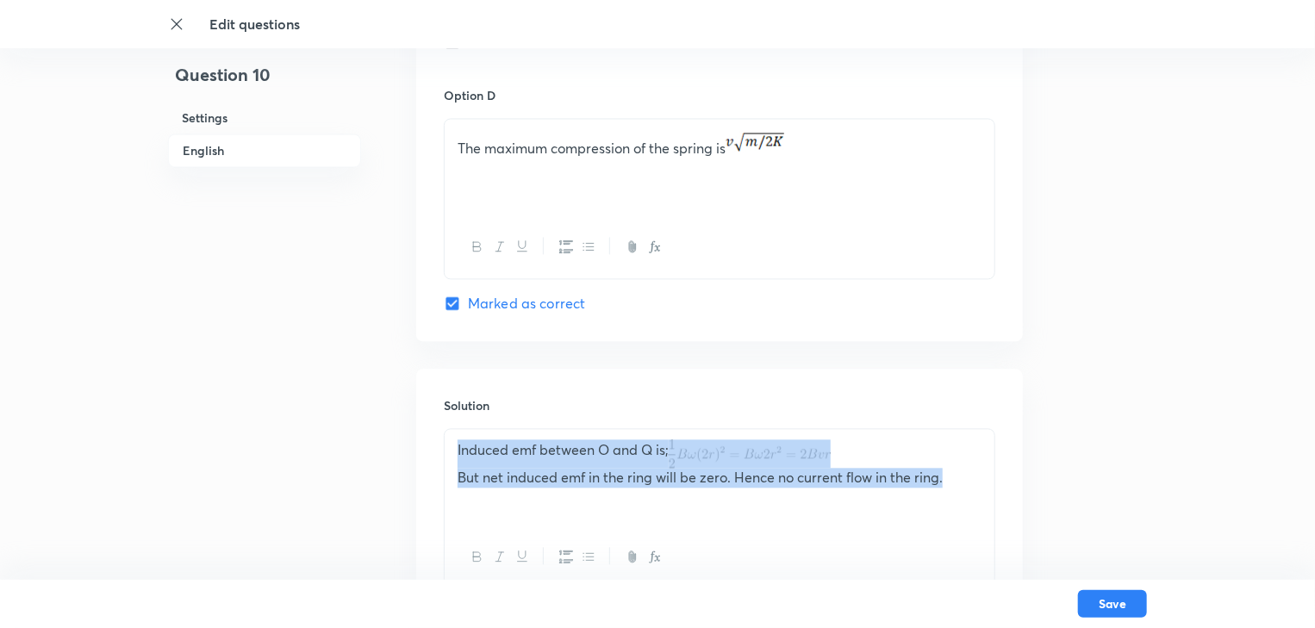
drag, startPoint x: 953, startPoint y: 475, endPoint x: 458, endPoint y: 437, distance: 497.0
click at [458, 437] on div "Induced emf between O and Q is; But net induced emf in the ring will be zero. H…" at bounding box center [720, 477] width 550 height 97
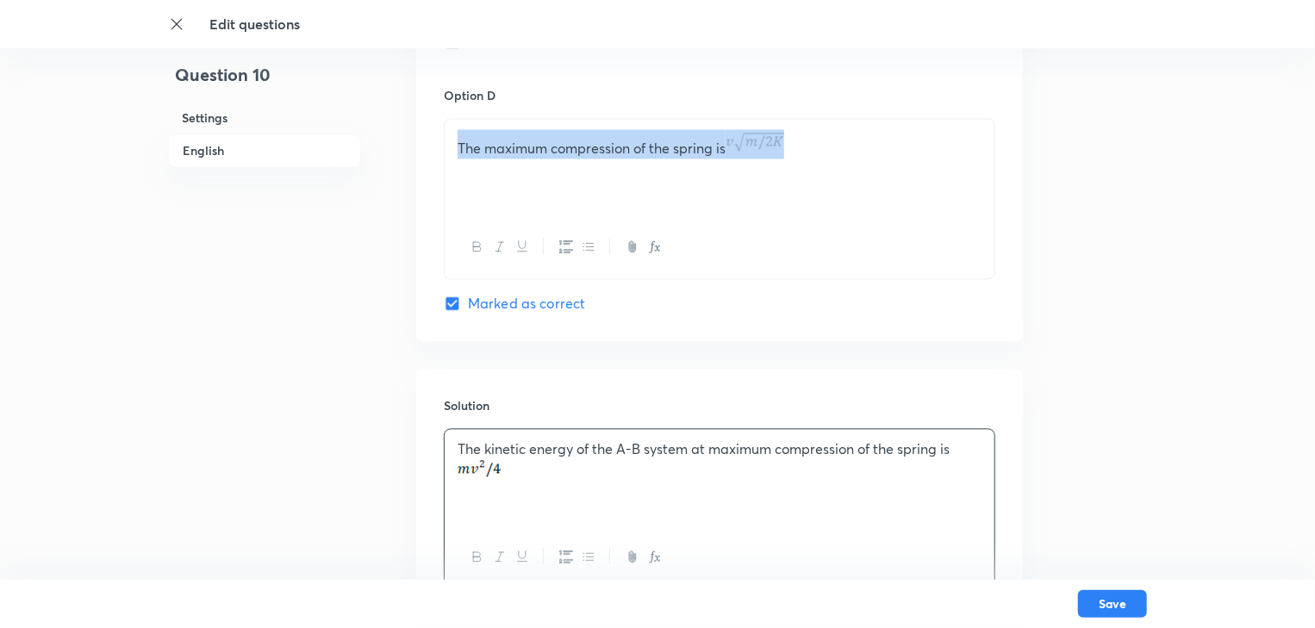
drag, startPoint x: 788, startPoint y: 153, endPoint x: 460, endPoint y: 148, distance: 327.6
click at [460, 148] on p "The maximum compression of the spring is" at bounding box center [720, 143] width 524 height 29
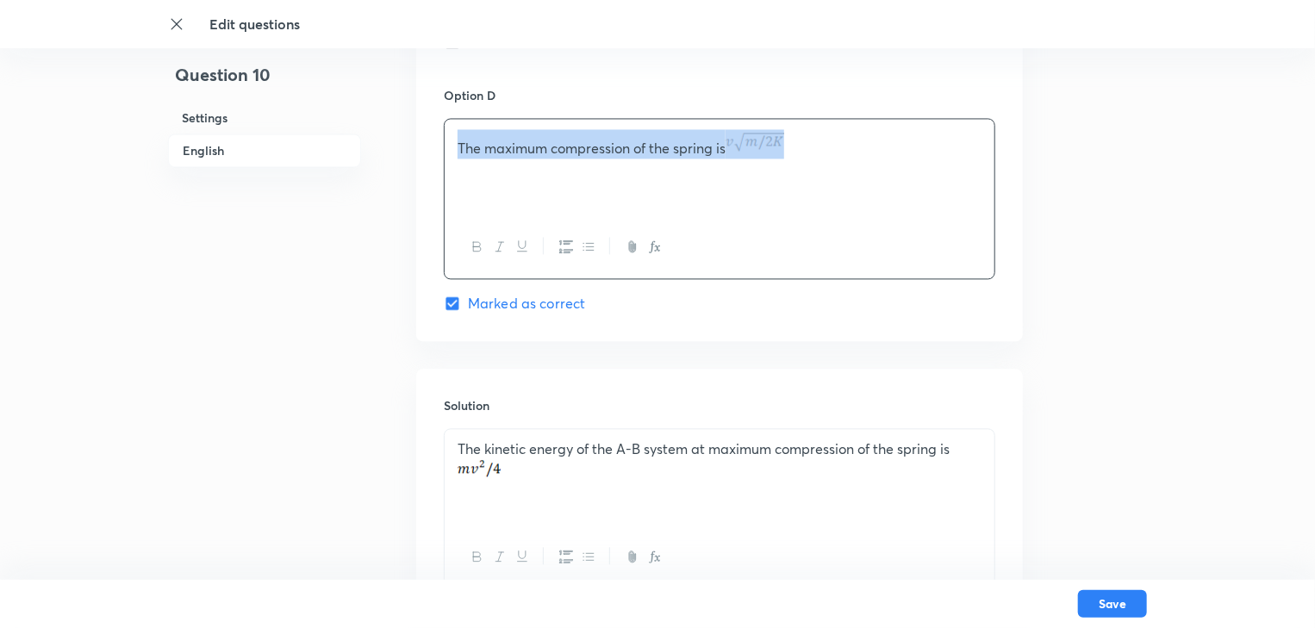
copy p "The maximum compression of the spring is"
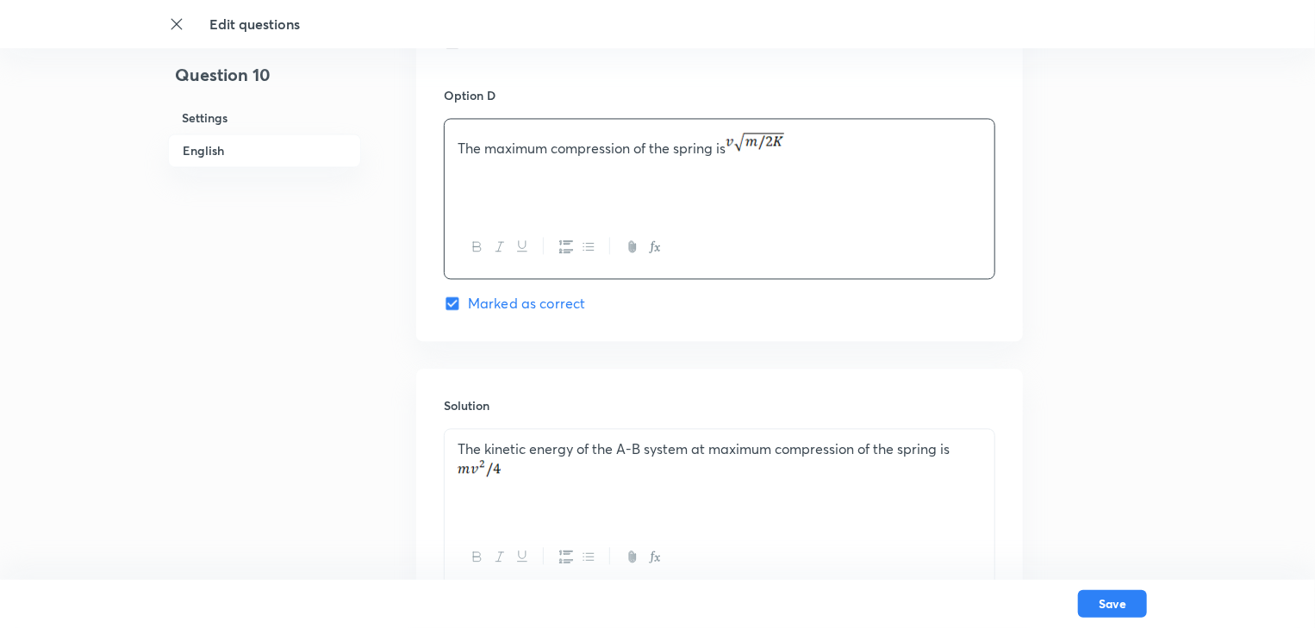
click at [462, 484] on p at bounding box center [720, 494] width 524 height 20
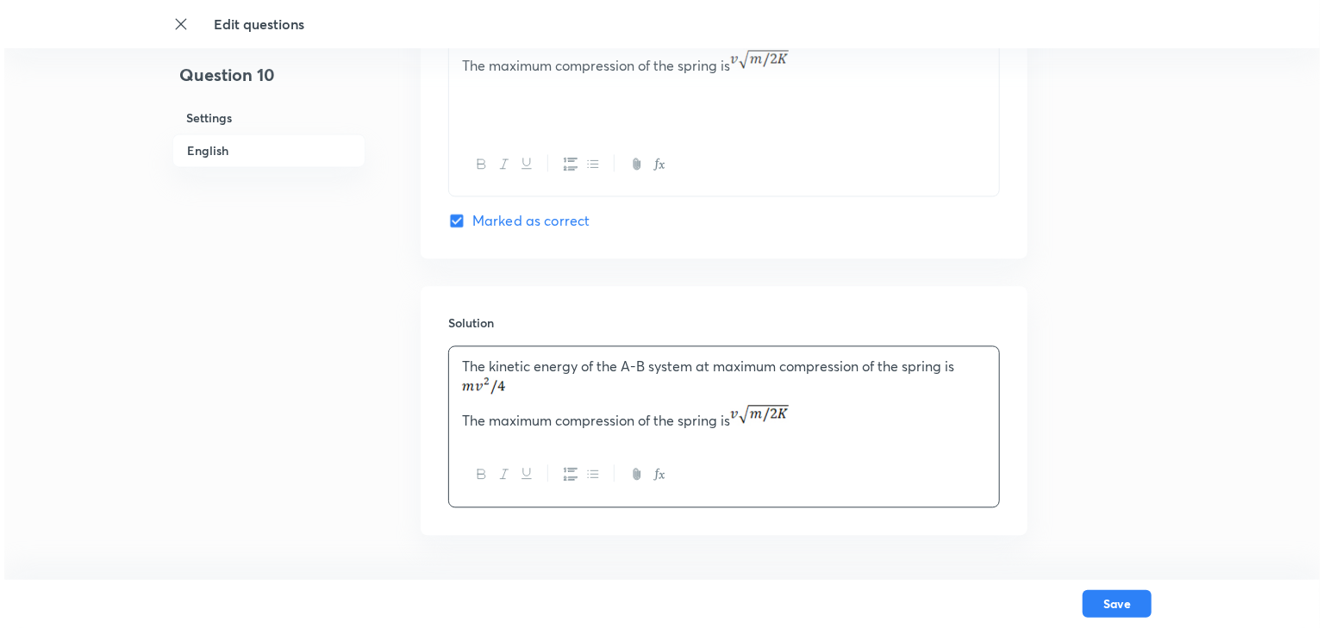
scroll to position [1855, 0]
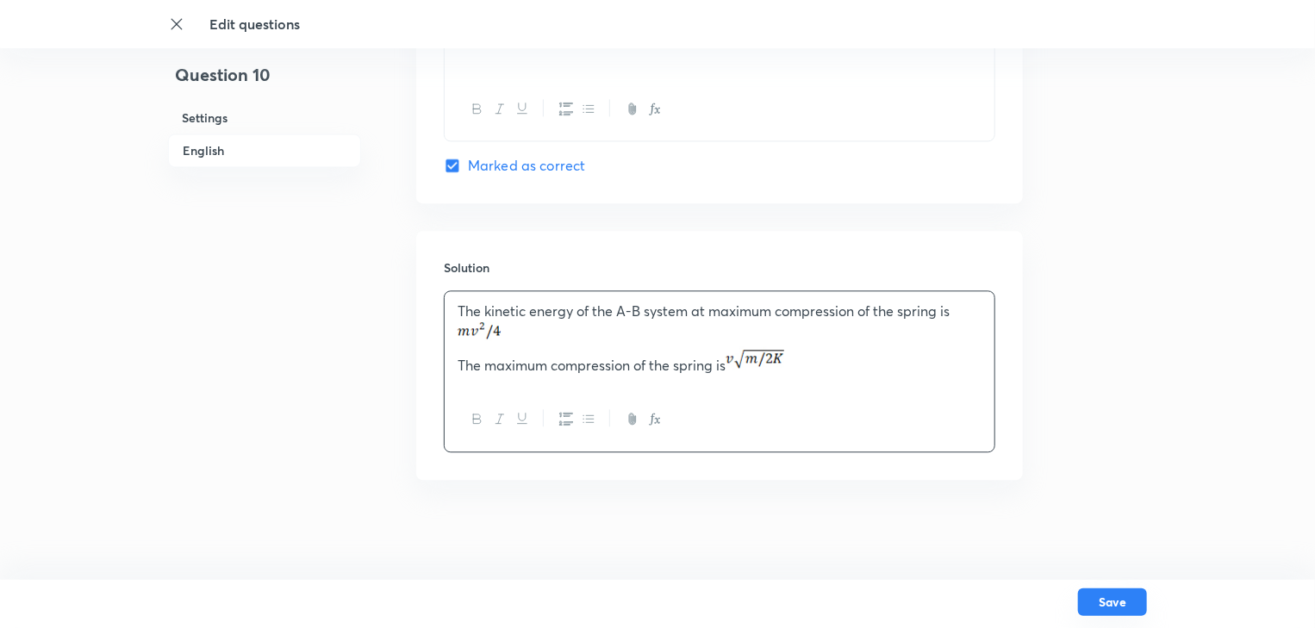
click at [1119, 607] on button "Save" at bounding box center [1112, 603] width 69 height 28
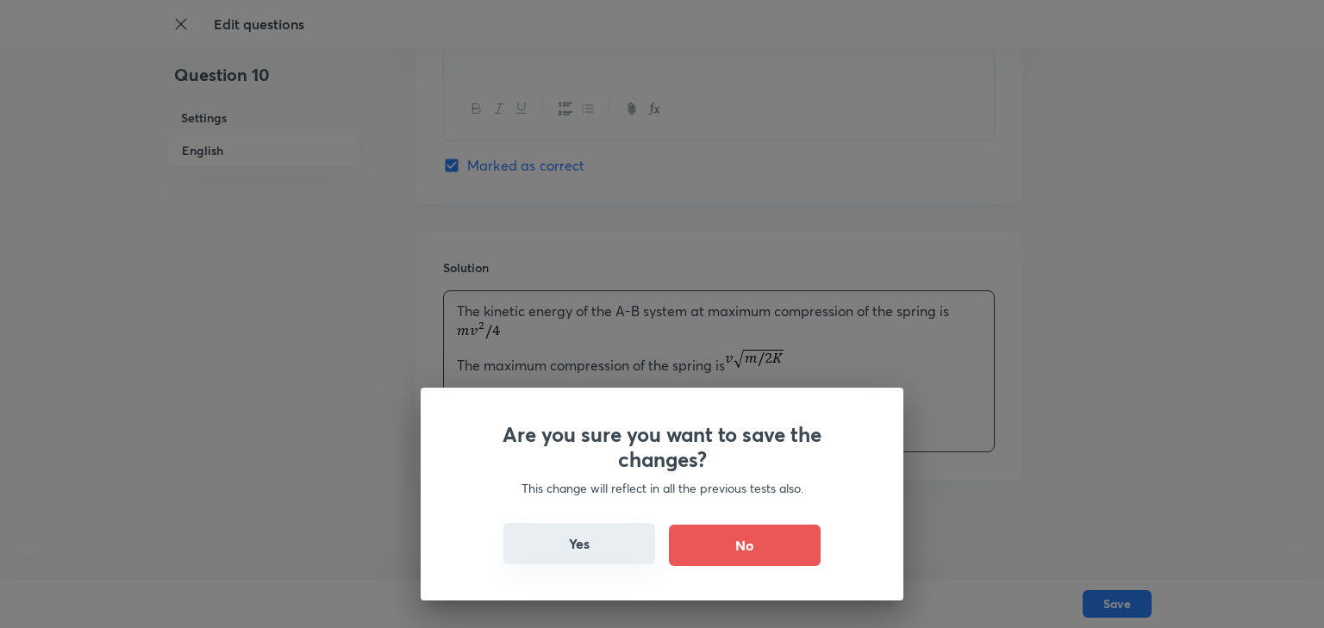
click at [569, 541] on button "Yes" at bounding box center [579, 543] width 152 height 41
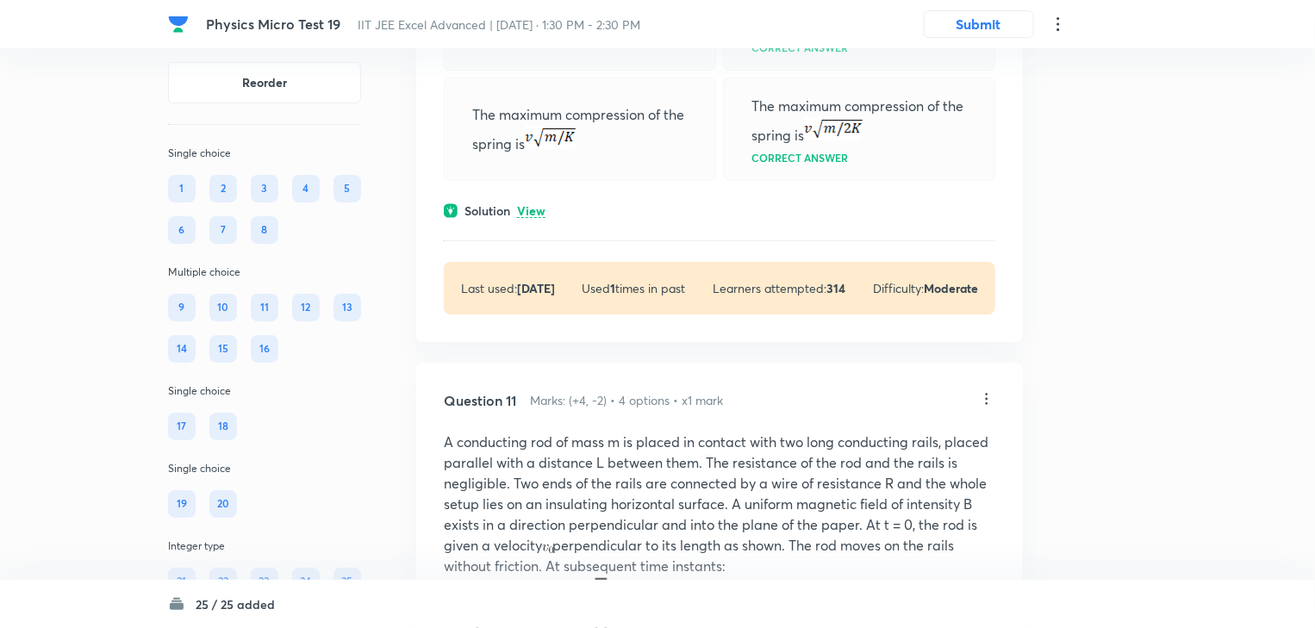
scroll to position [6137, 0]
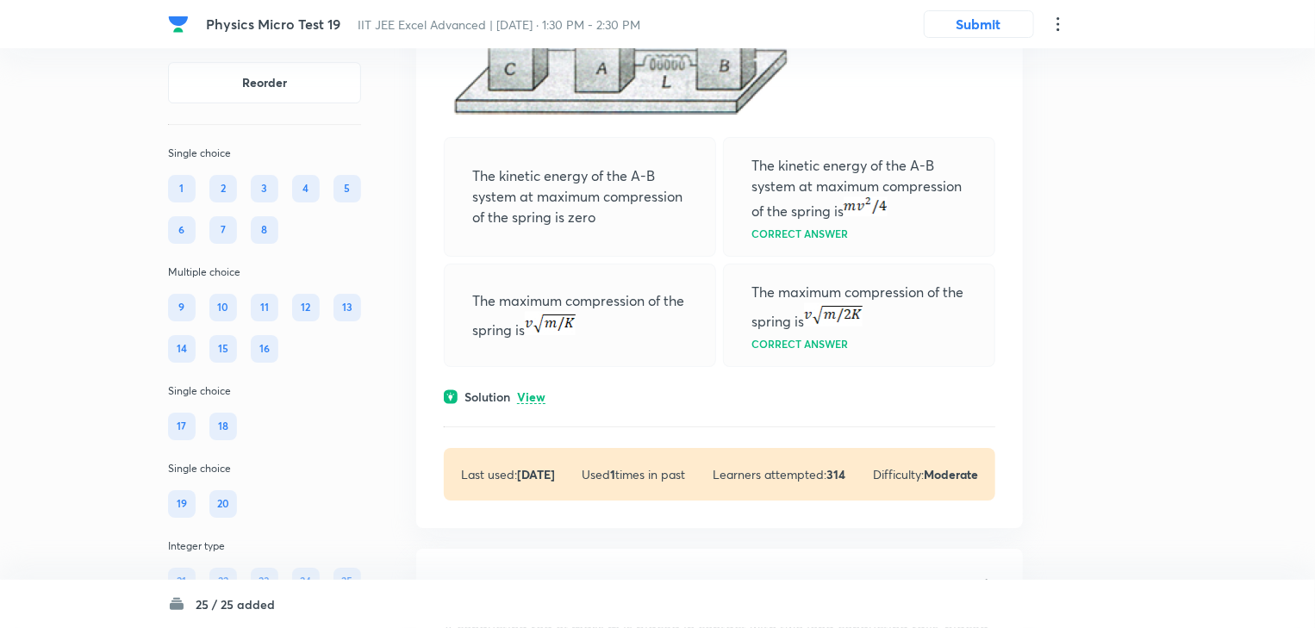
click at [533, 404] on p "View" at bounding box center [531, 397] width 28 height 13
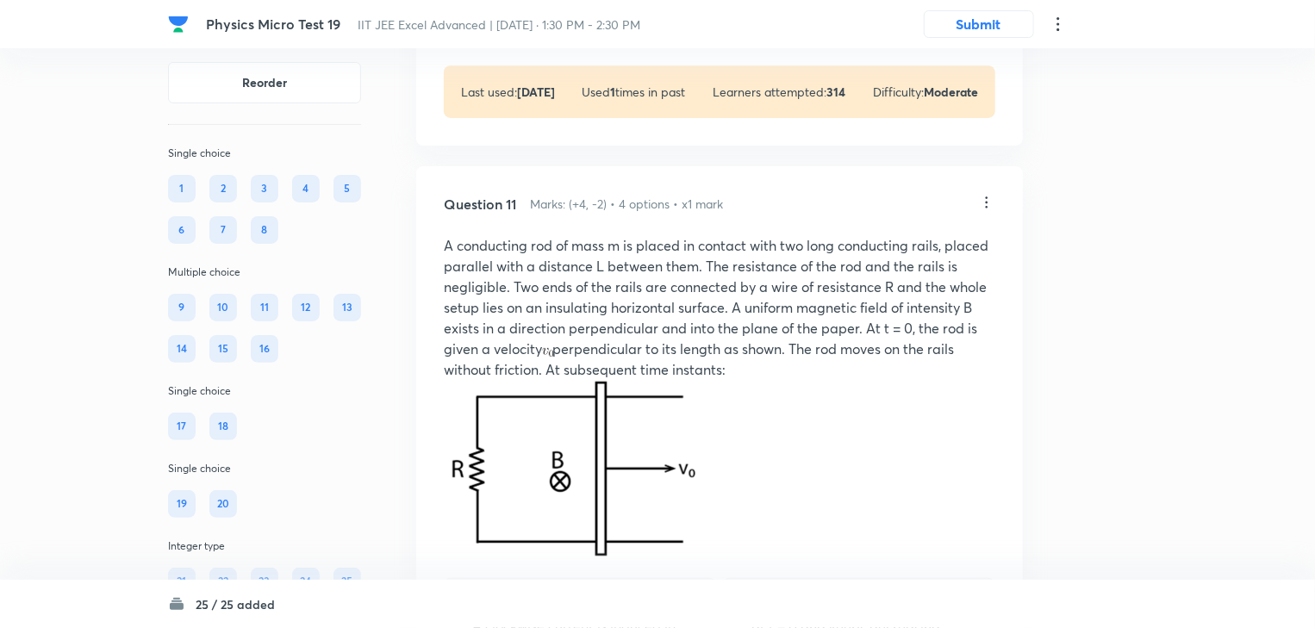
scroll to position [6688, 0]
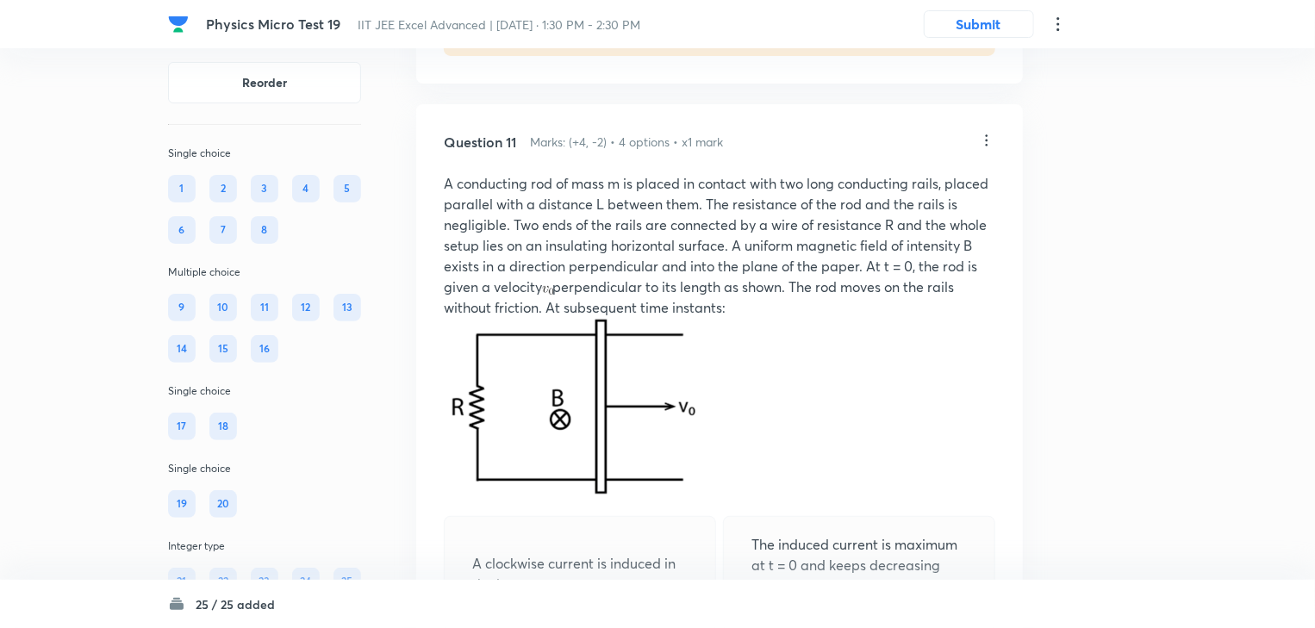
click at [989, 149] on icon at bounding box center [986, 140] width 17 height 17
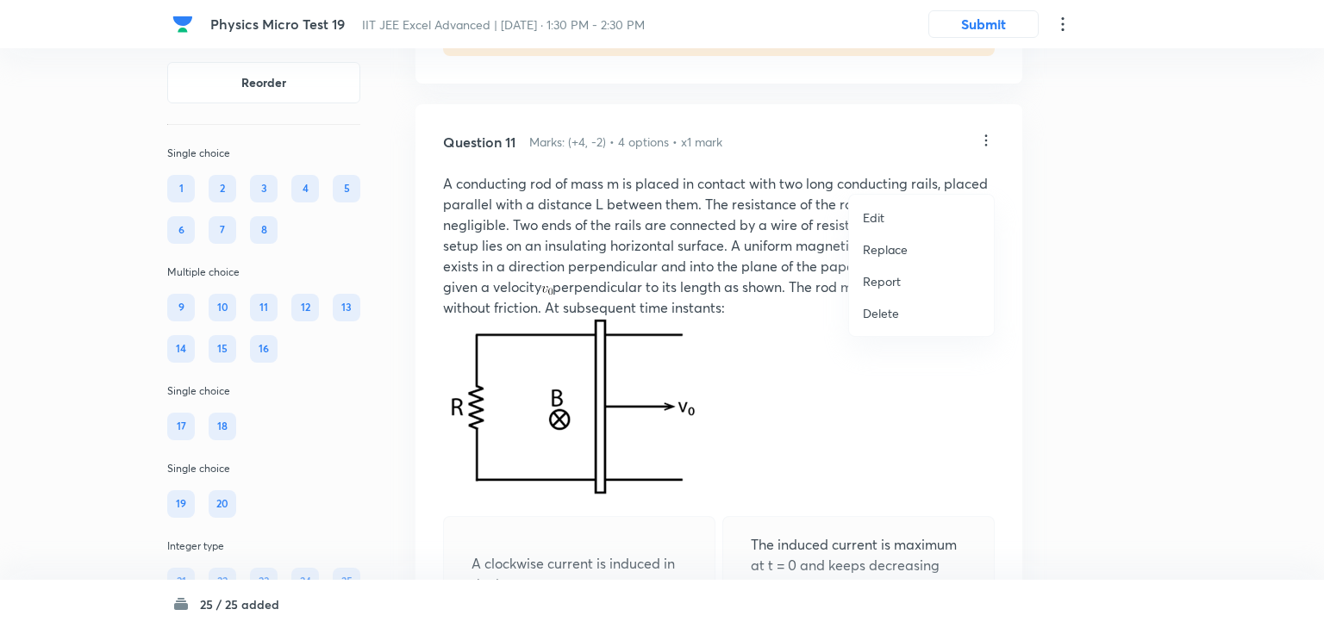
click at [883, 225] on p "Edit" at bounding box center [874, 218] width 22 height 18
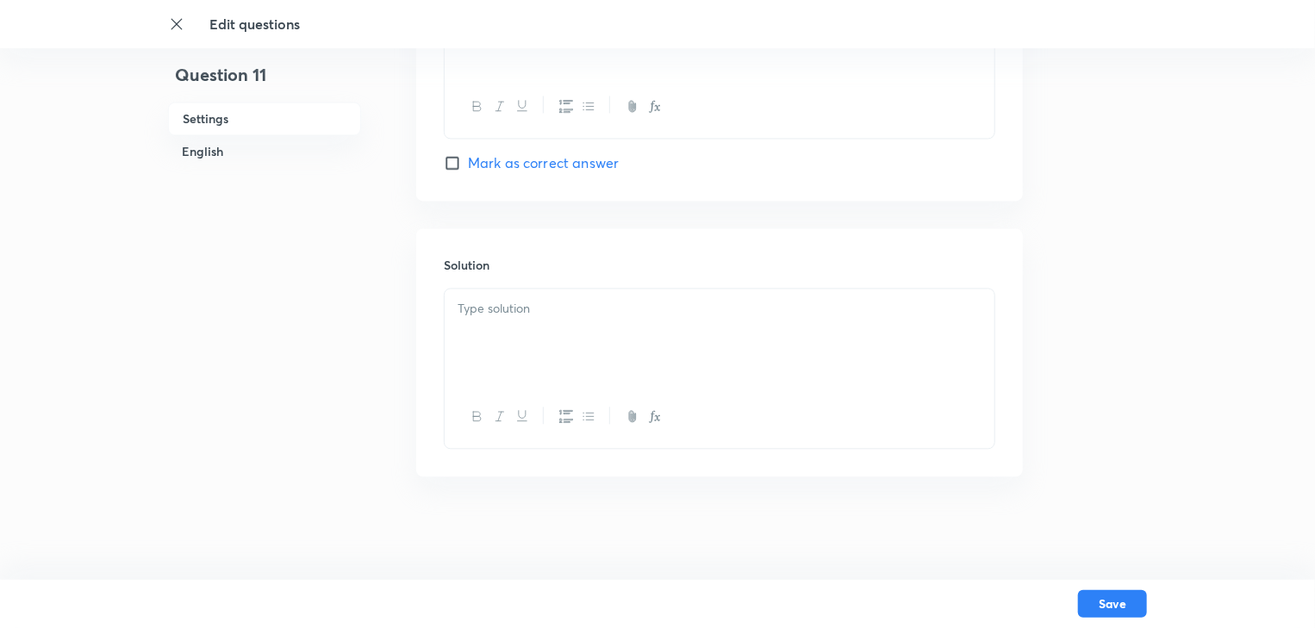
checkbox input "true"
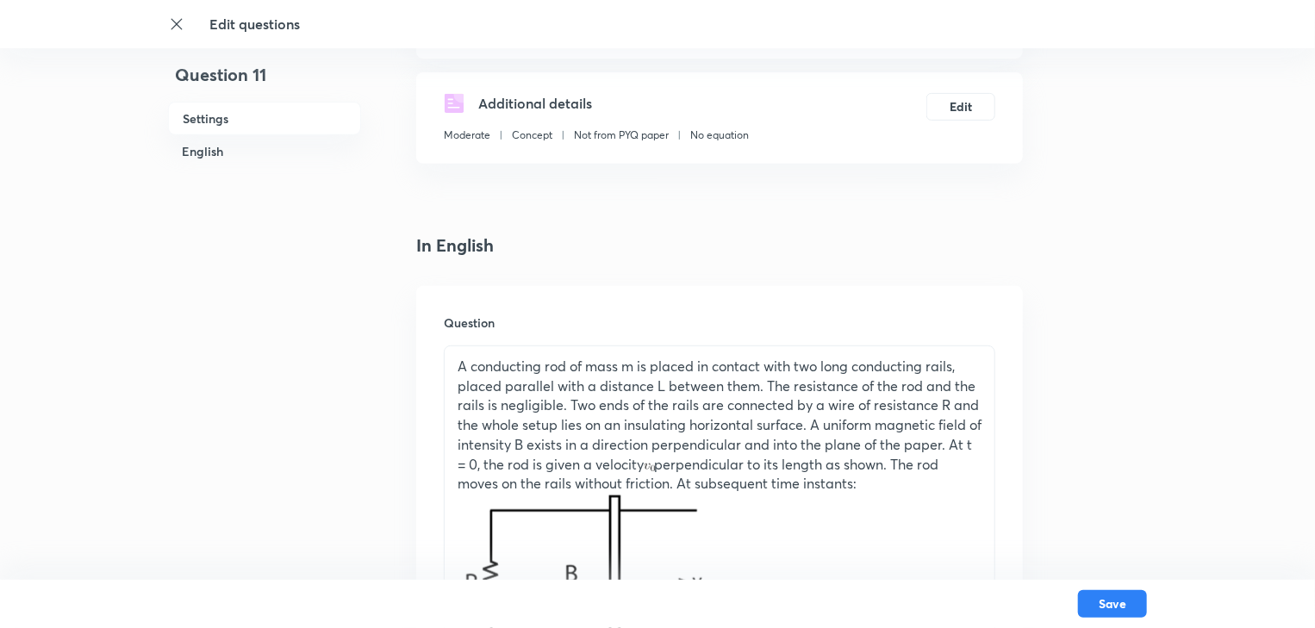
scroll to position [414, 0]
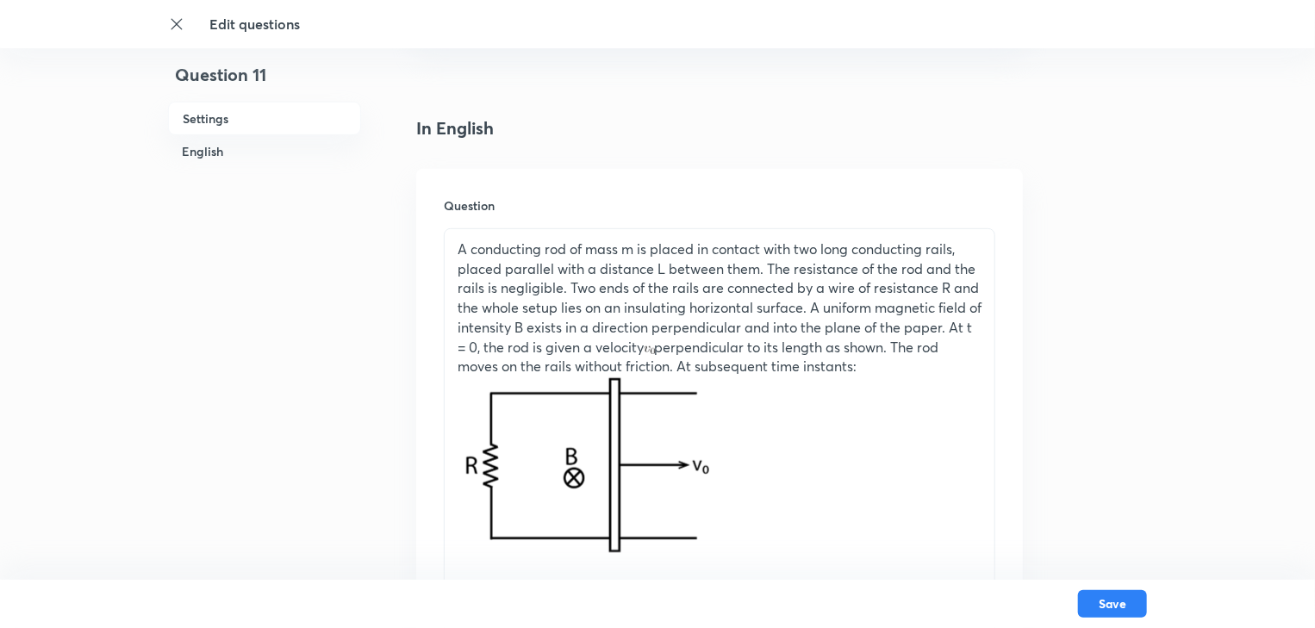
click at [673, 486] on img at bounding box center [586, 466] width 257 height 179
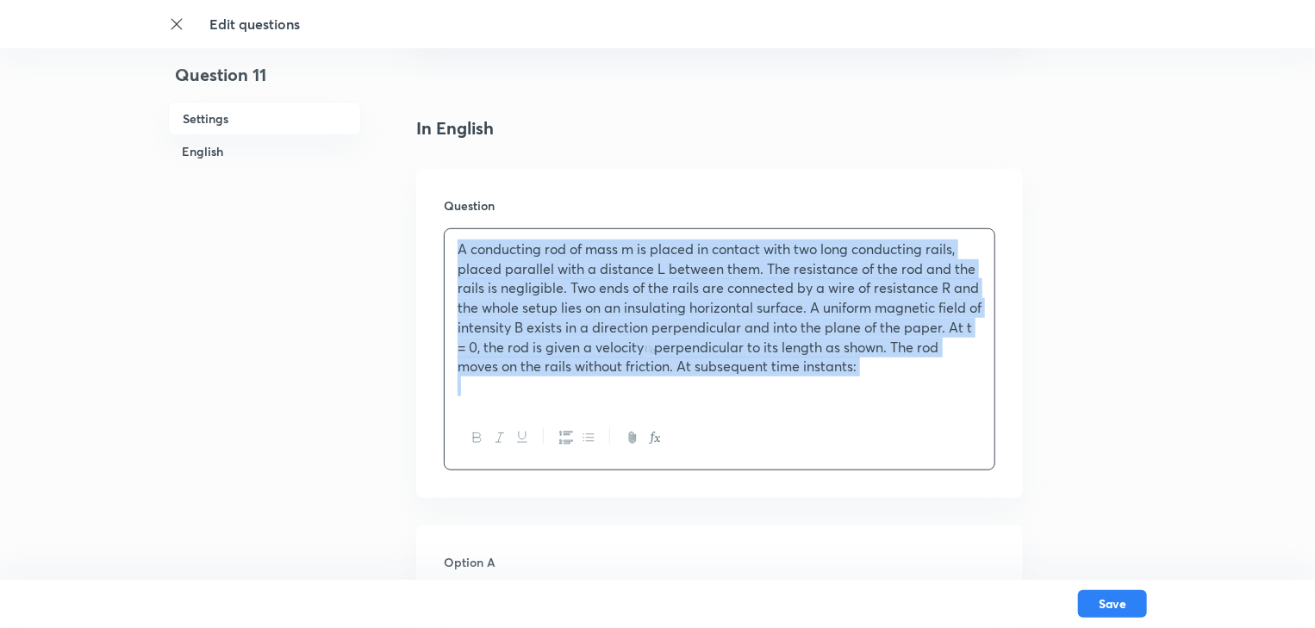
drag, startPoint x: 466, startPoint y: 388, endPoint x: 434, endPoint y: 241, distance: 150.0
click at [434, 241] on div "Question A conducting rod of mass m is placed in contact with two long conducti…" at bounding box center [719, 333] width 607 height 329
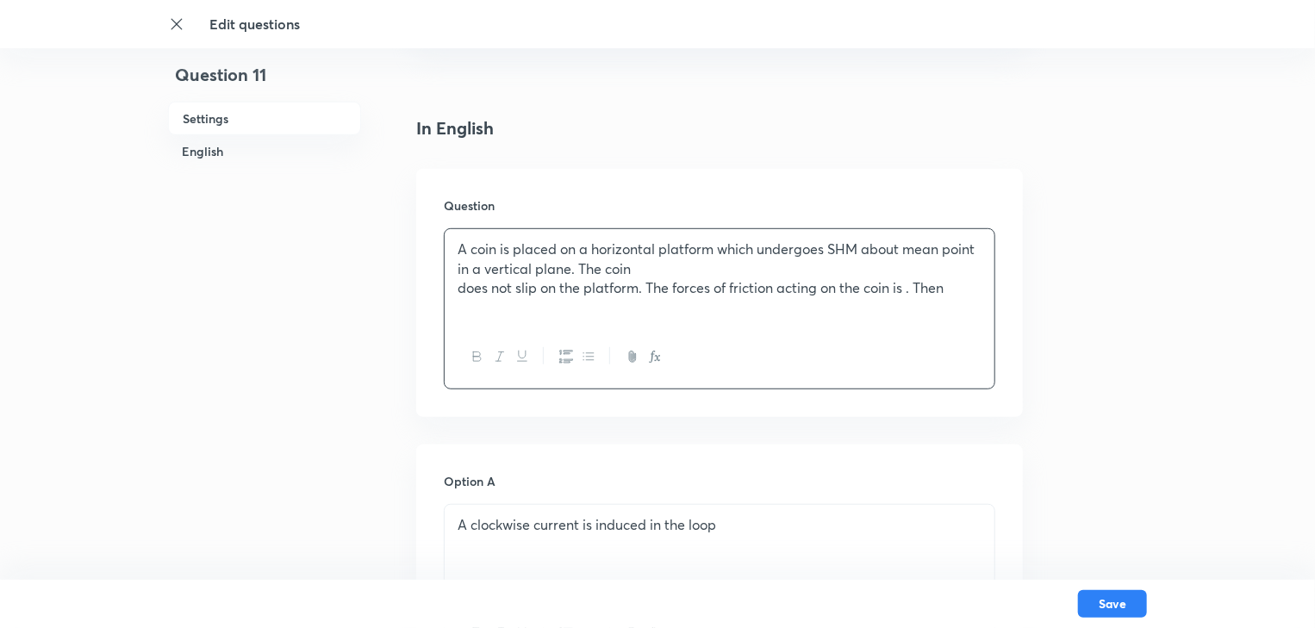
click at [720, 247] on p "A coin is placed on a horizontal platform which undergoes SHM about mean point …" at bounding box center [720, 259] width 524 height 39
click at [496, 273] on p "A coin is placed on a horizontal platform AB which undergoes SHM about mean poi…" at bounding box center [720, 259] width 524 height 39
click at [494, 272] on p "A coin is placed on a horizontal platform AB which undergoes SHM about mean poi…" at bounding box center [720, 259] width 524 height 39
click at [452, 292] on div "A coin is placed on a horizontal platform AB which undergoes SHM about mean poi…" at bounding box center [720, 277] width 550 height 97
click at [635, 293] on p "A coin is placed on a horizontal platform AB which undergoes SHM about mean poi…" at bounding box center [720, 269] width 524 height 59
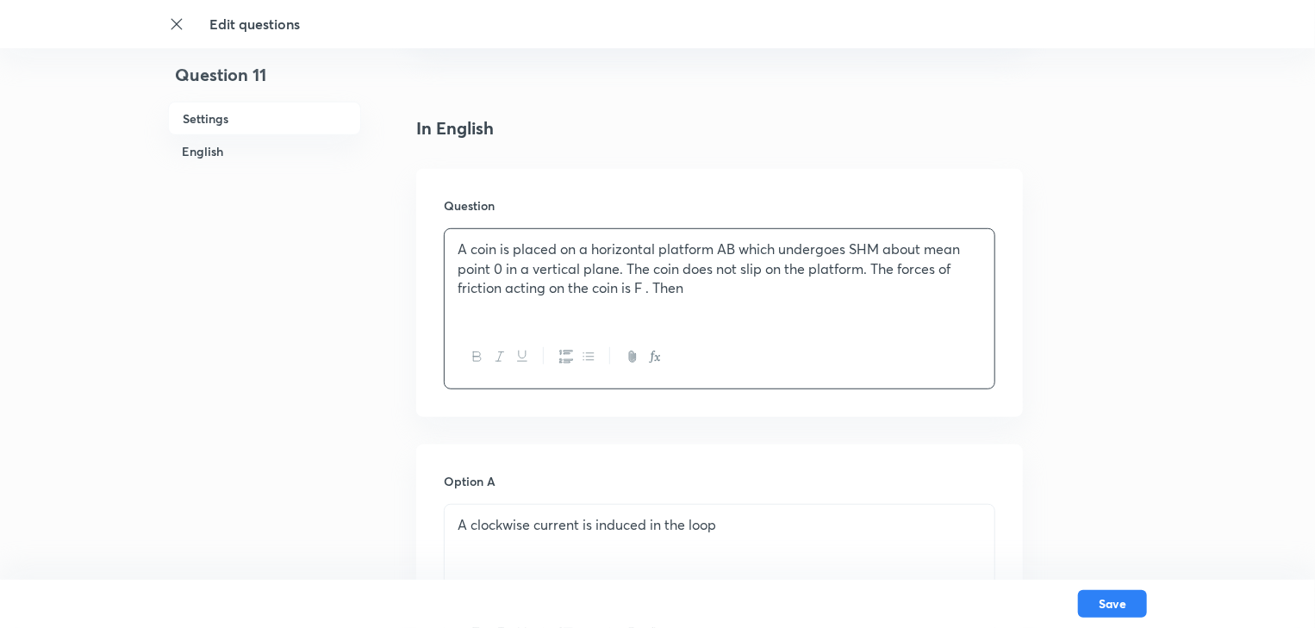
click at [702, 302] on div "A coin is placed on a horizontal platform AB which undergoes SHM about mean poi…" at bounding box center [720, 277] width 550 height 97
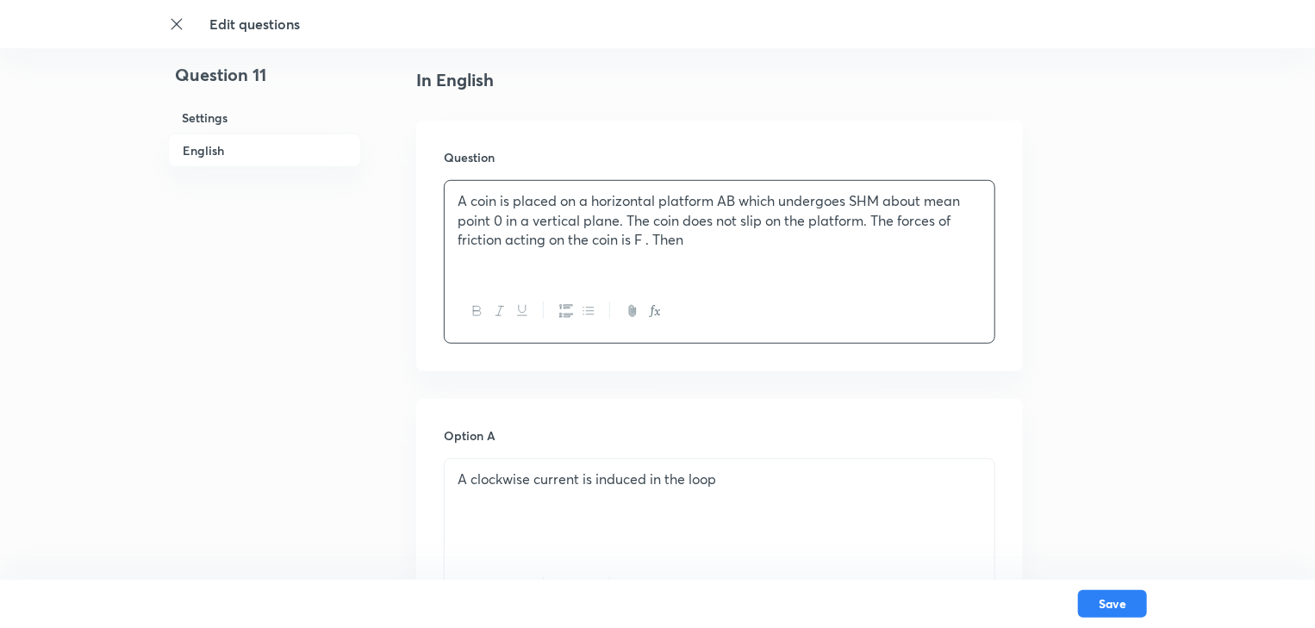
scroll to position [483, 0]
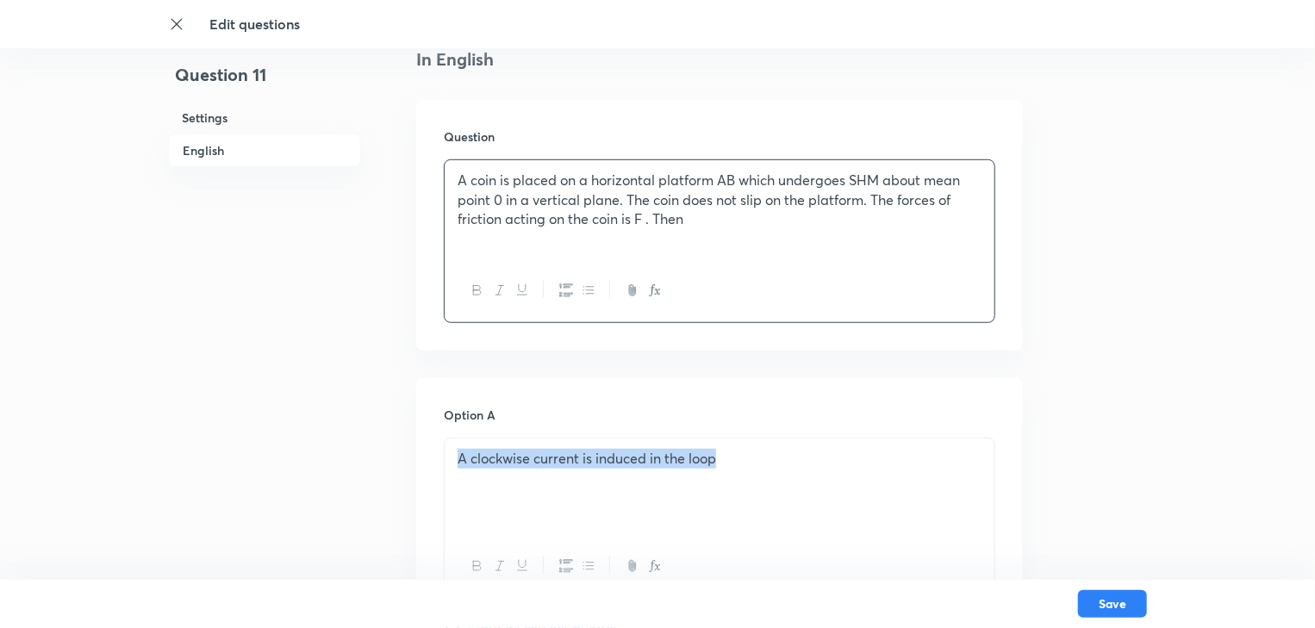
drag, startPoint x: 731, startPoint y: 451, endPoint x: 411, endPoint y: 447, distance: 319.8
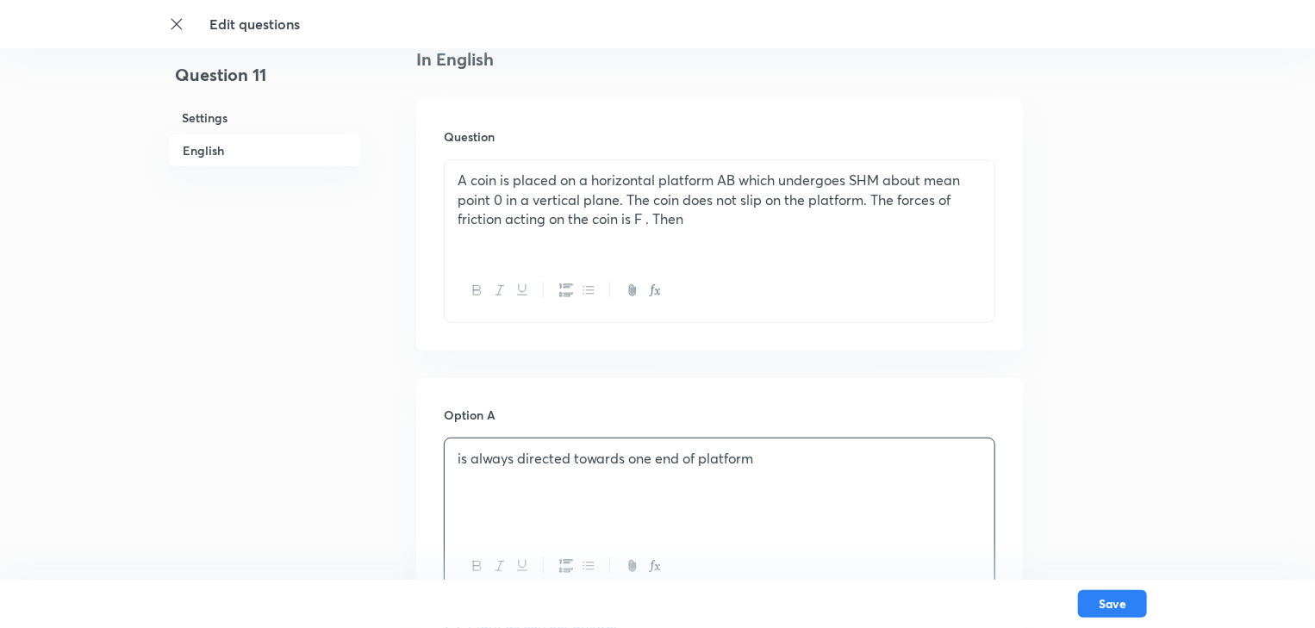
click at [459, 464] on p "is always directed towards one end of platform" at bounding box center [720, 459] width 524 height 20
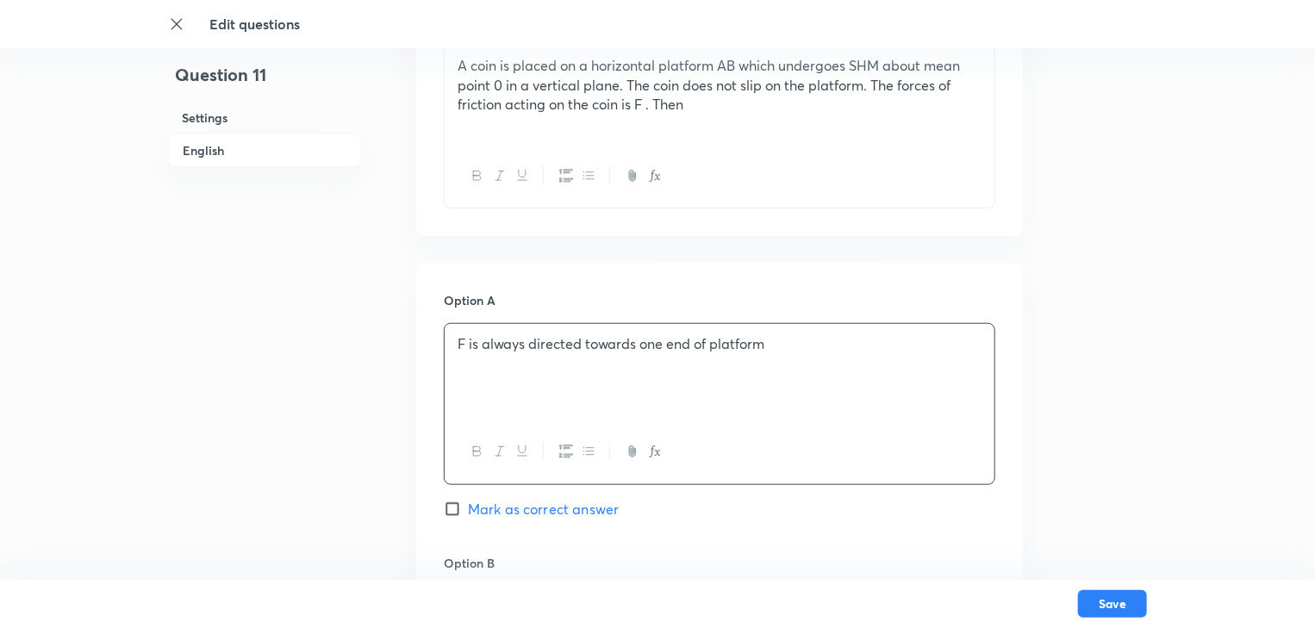
scroll to position [758, 0]
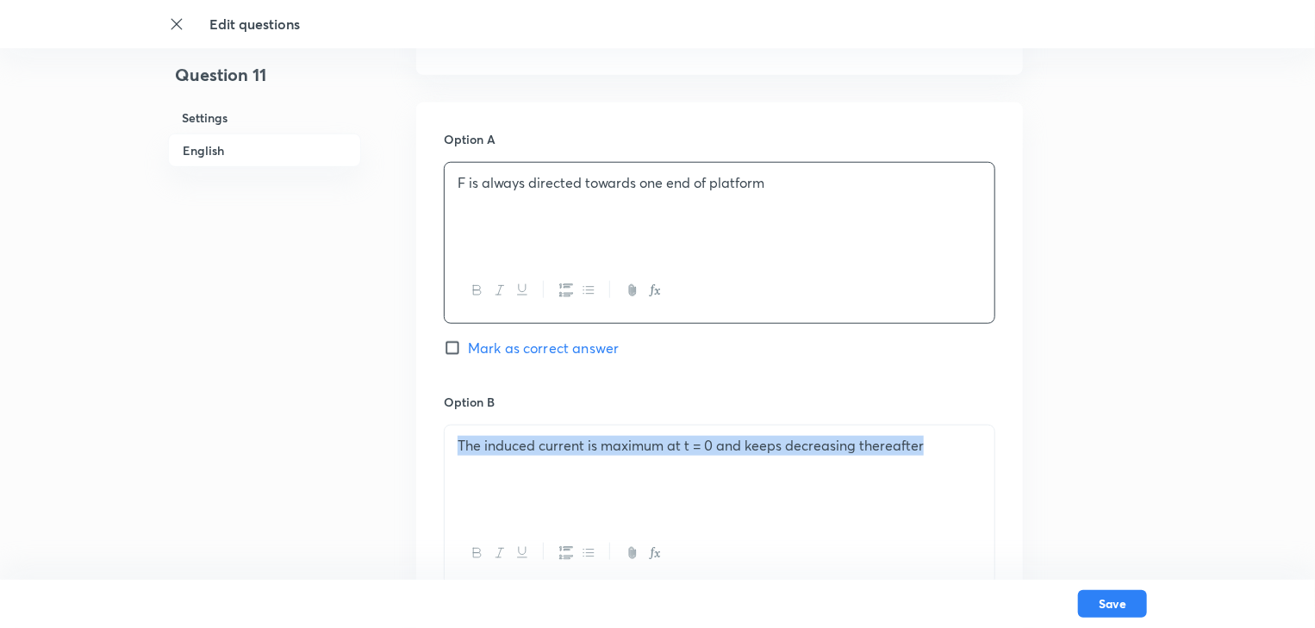
drag, startPoint x: 949, startPoint y: 450, endPoint x: 437, endPoint y: 428, distance: 512.5
click at [437, 428] on div "Option A F is always directed towards one end of platform Mark as correct answe…" at bounding box center [719, 638] width 607 height 1070
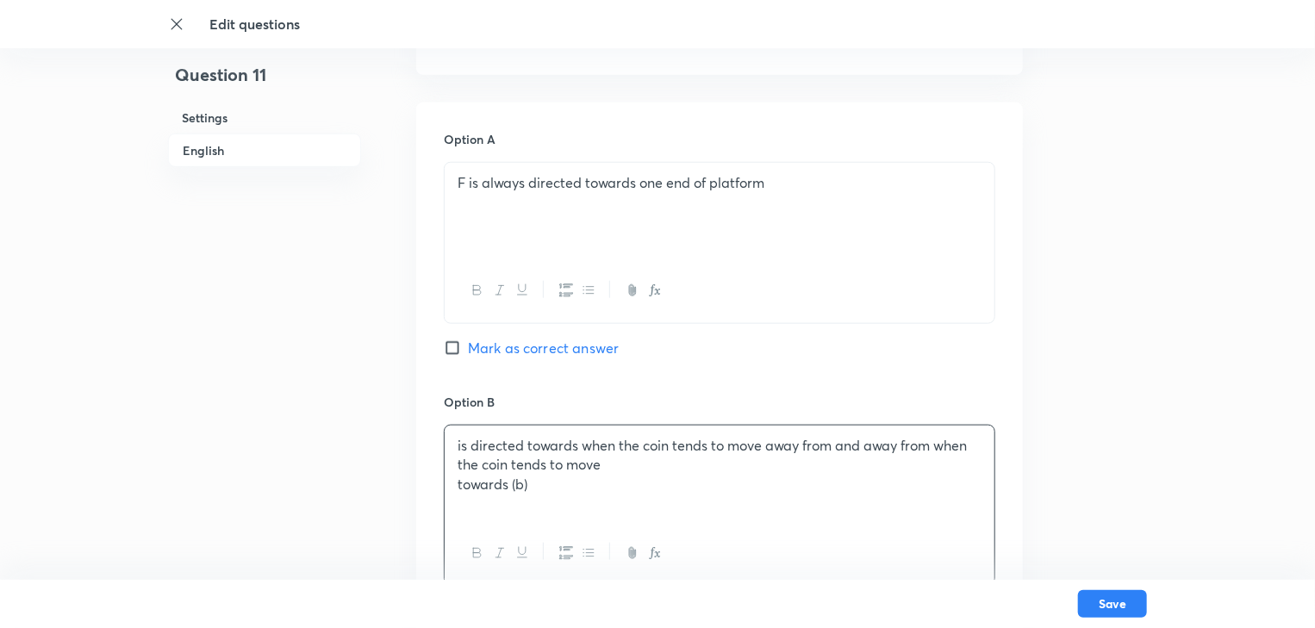
click at [460, 445] on p "is directed towards when the coin tends to move away from and away from when th…" at bounding box center [720, 455] width 524 height 39
click at [597, 445] on p "F is directed towards when the coin tends to move away from and away from when …" at bounding box center [720, 455] width 524 height 39
click at [869, 448] on p "F is directed towards A when the coin tends to move away from and away from whe…" at bounding box center [720, 455] width 524 height 39
click at [976, 452] on p "F is directed towards A when the coin tends to move away from A and away from w…" at bounding box center [720, 455] width 524 height 39
click at [459, 483] on p "towards (b)" at bounding box center [720, 485] width 524 height 20
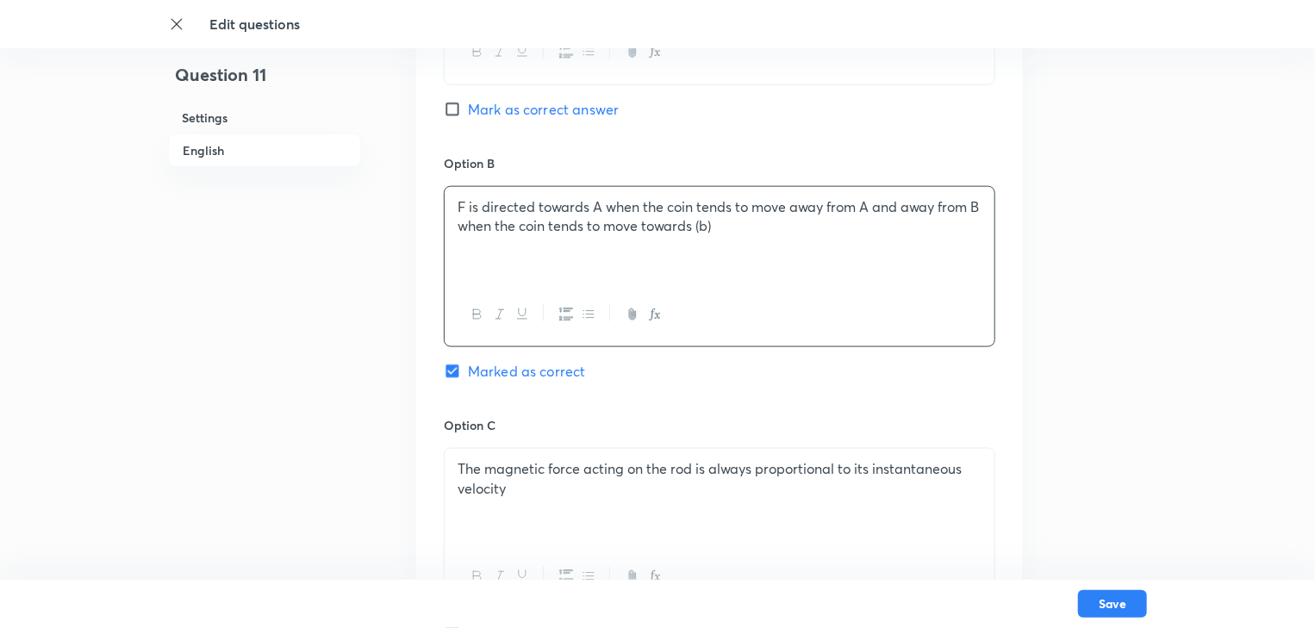
scroll to position [1172, 0]
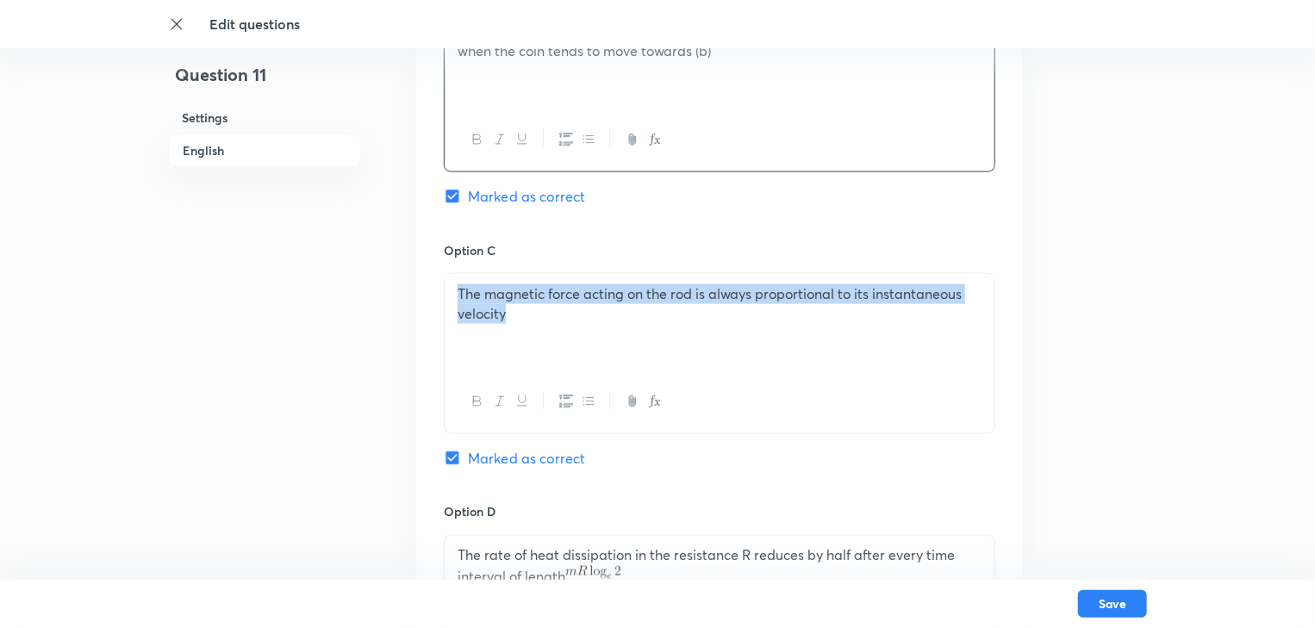
drag, startPoint x: 538, startPoint y: 331, endPoint x: 444, endPoint y: 298, distance: 99.5
click at [444, 298] on div "The magnetic force acting on the rod is always proportional to its instantaneou…" at bounding box center [720, 353] width 552 height 161
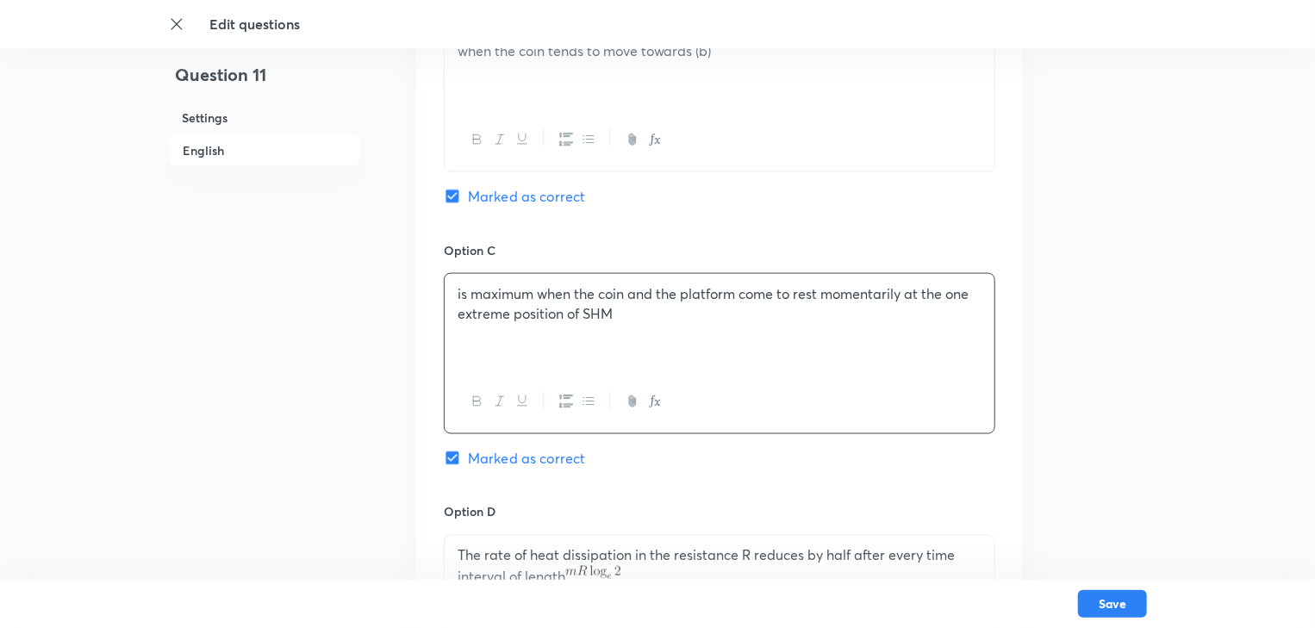
click at [459, 296] on p "is maximum when the coin and the platform come to rest momentarily at the one e…" at bounding box center [720, 303] width 524 height 39
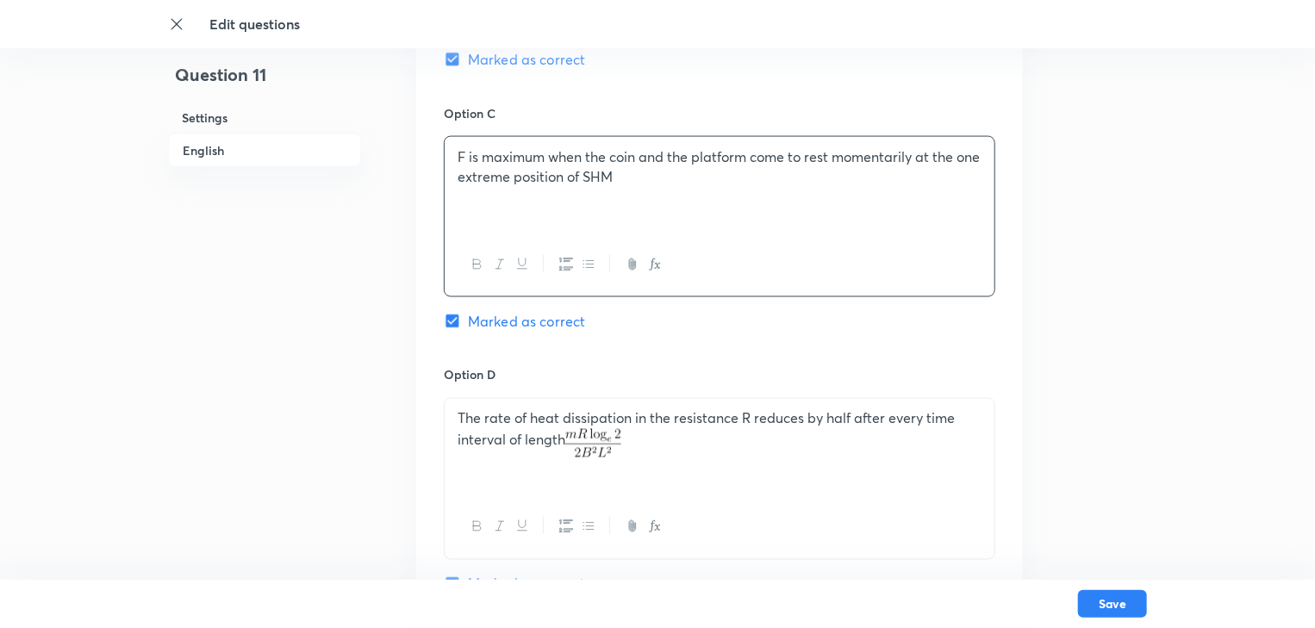
scroll to position [1310, 0]
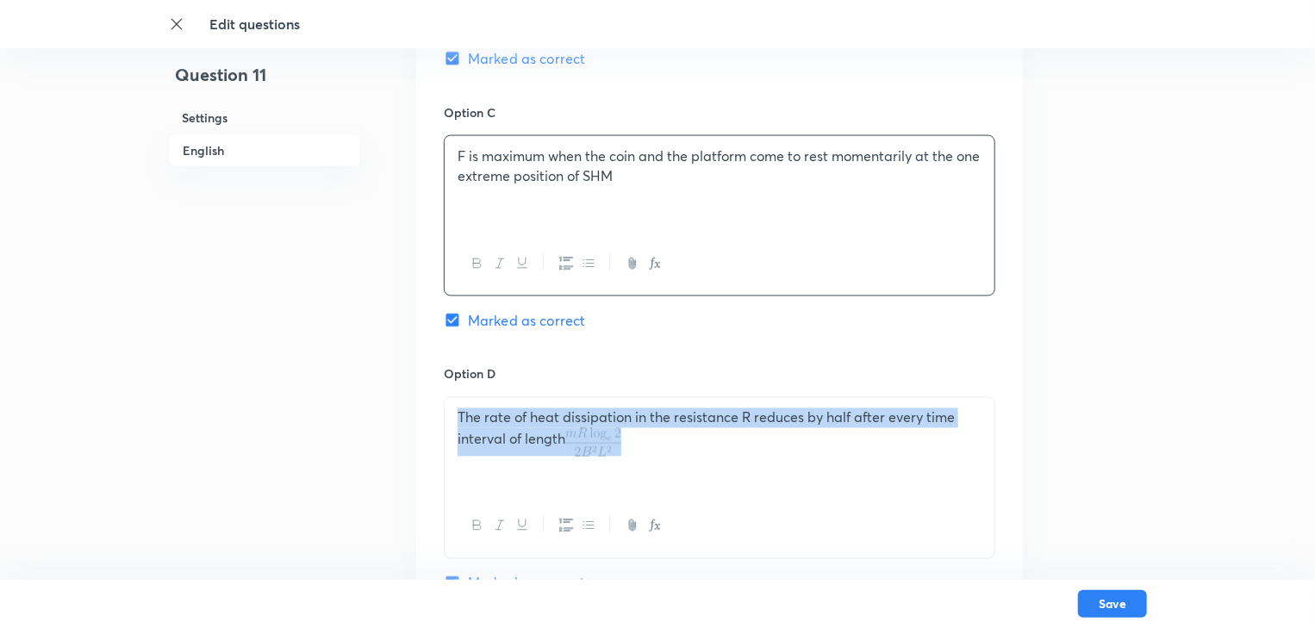
drag, startPoint x: 646, startPoint y: 439, endPoint x: 439, endPoint y: 413, distance: 209.3
click at [439, 413] on div "Option A F is always directed towards one end of platform Mark as correct answe…" at bounding box center [719, 86] width 607 height 1070
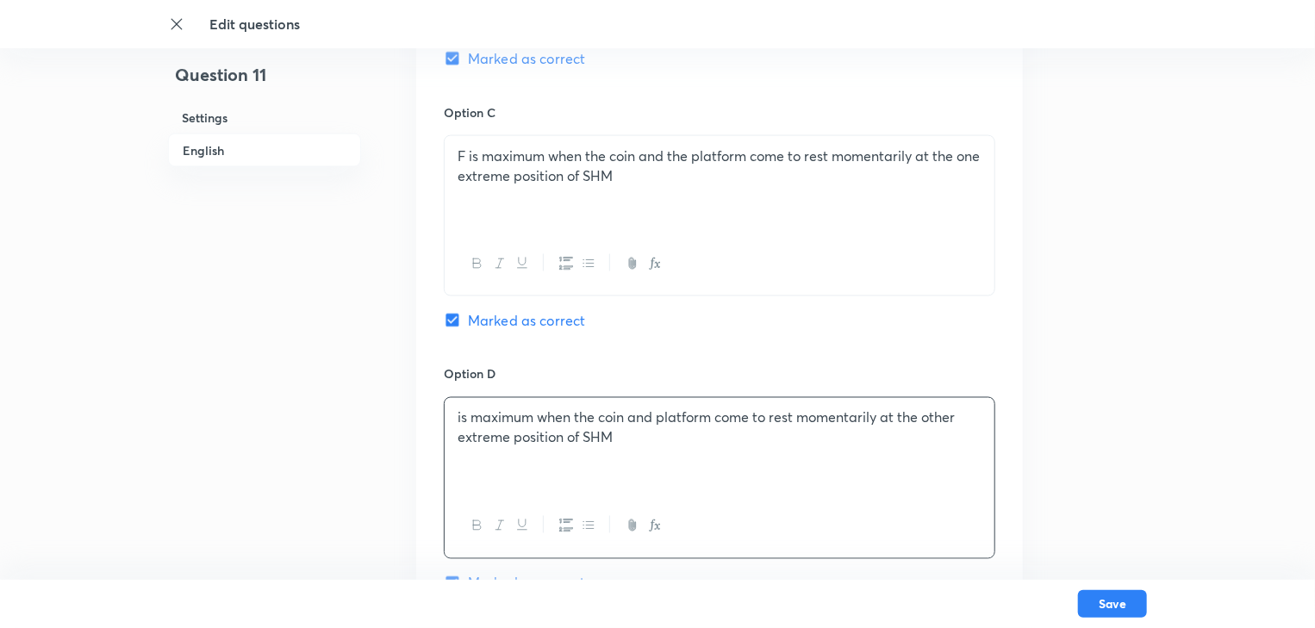
click at [463, 421] on p "is maximum when the coin and platform come to rest momentarily at the other ext…" at bounding box center [720, 428] width 524 height 39
click at [455, 417] on div "is maximum when the coin and platform come to rest momentarily at the other ext…" at bounding box center [720, 446] width 550 height 97
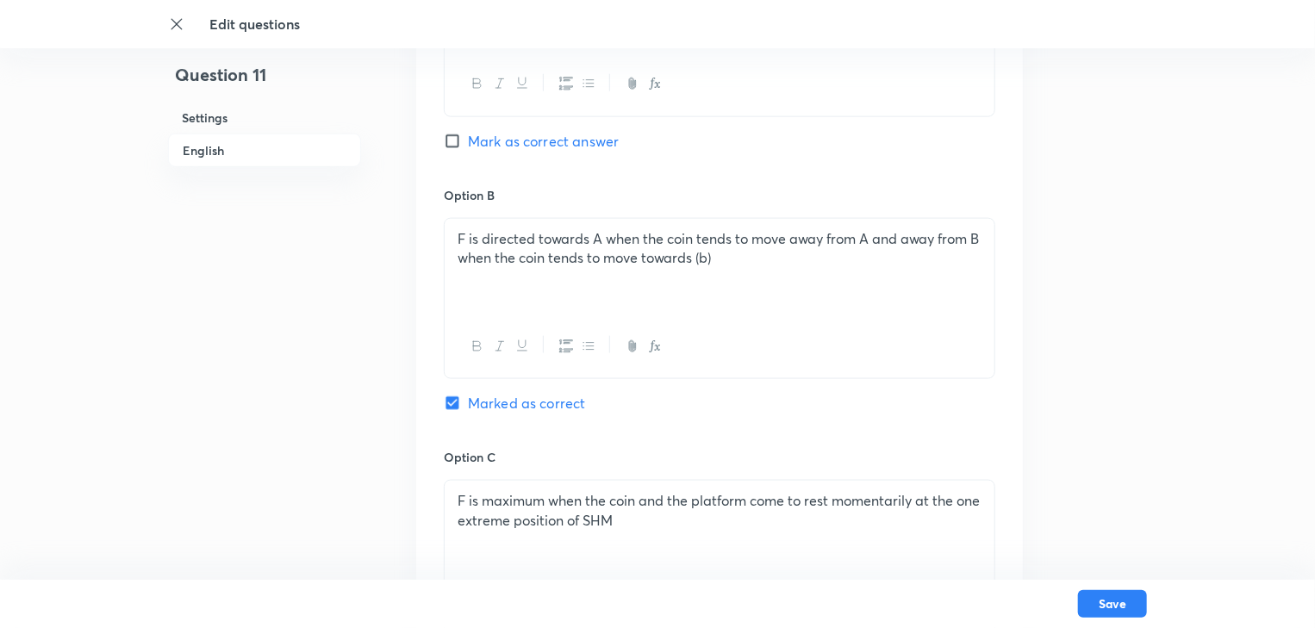
scroll to position [1034, 0]
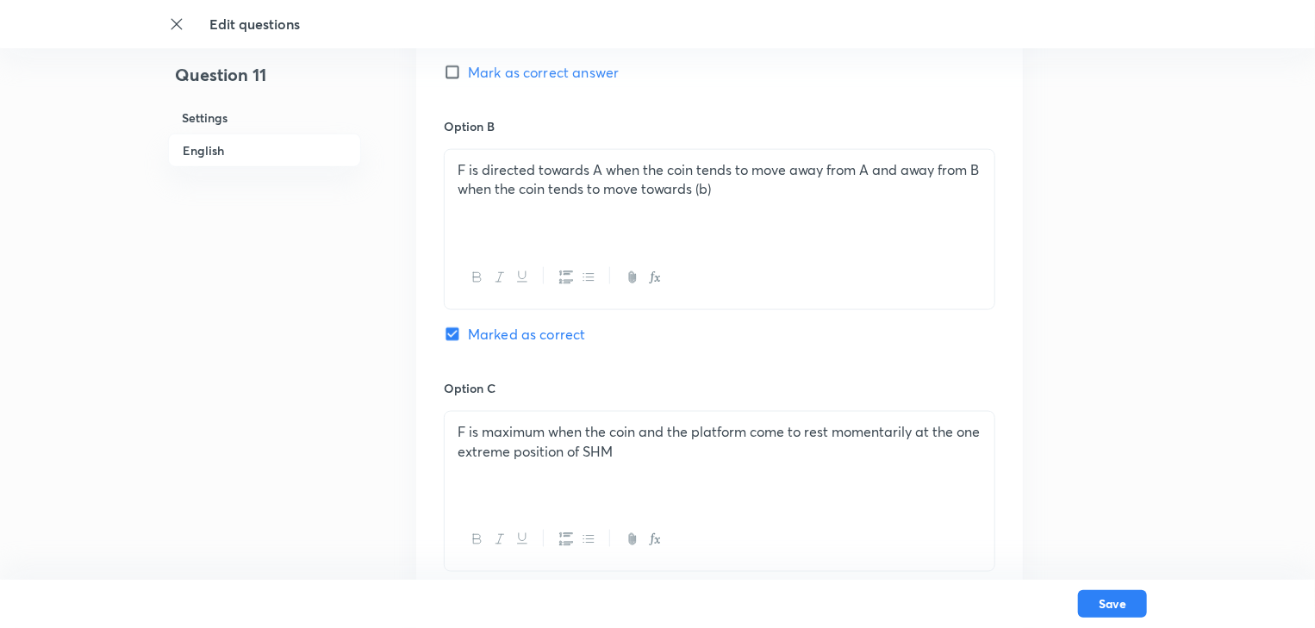
drag, startPoint x: 738, startPoint y: 196, endPoint x: 456, endPoint y: 169, distance: 283.1
click at [456, 169] on div "F is directed towards A when the coin tends to move away from A and away from B…" at bounding box center [720, 198] width 550 height 97
copy p "F is directed towards A when the coin tends to move away from A and away from B…"
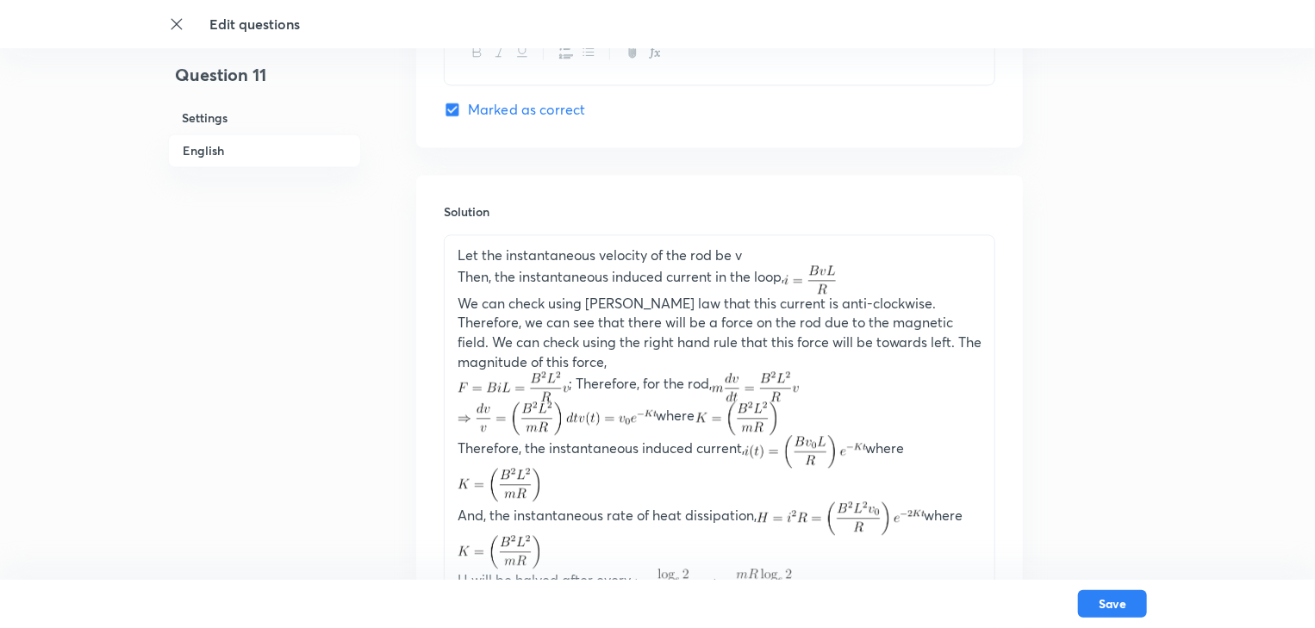
scroll to position [2000, 0]
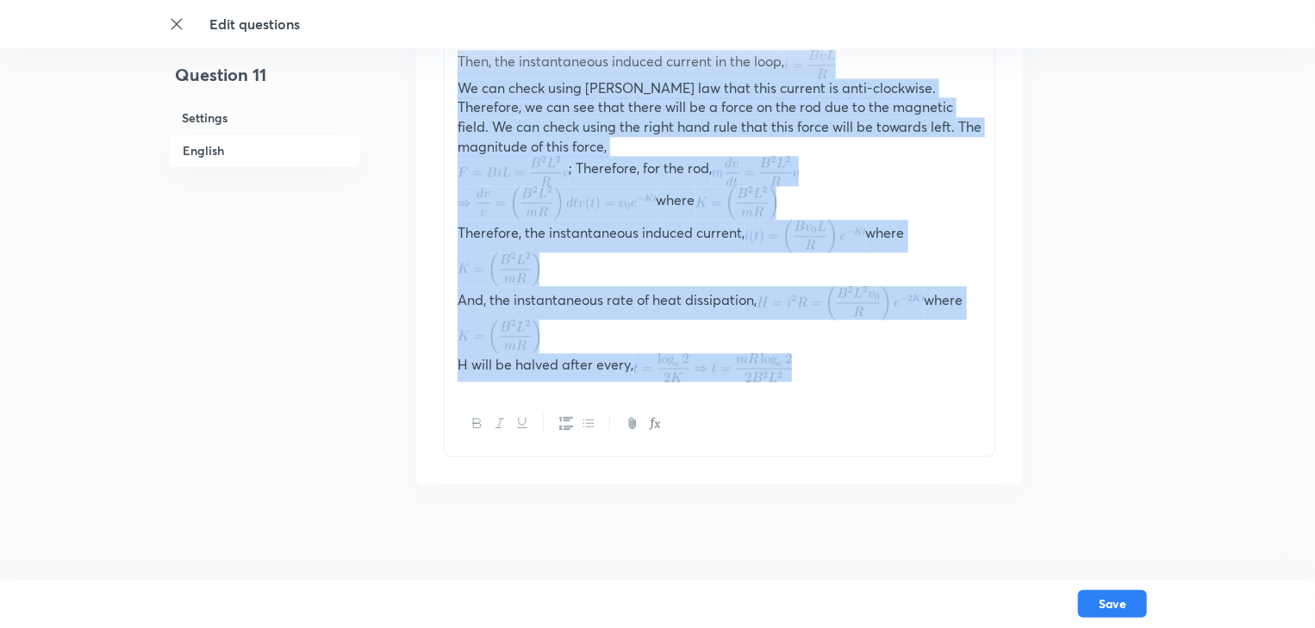
drag, startPoint x: 773, startPoint y: 359, endPoint x: 446, endPoint y: 75, distance: 432.6
click at [446, 75] on div "Let the instantaneous velocity of the rod be v Then, the instantaneous induced …" at bounding box center [720, 206] width 550 height 373
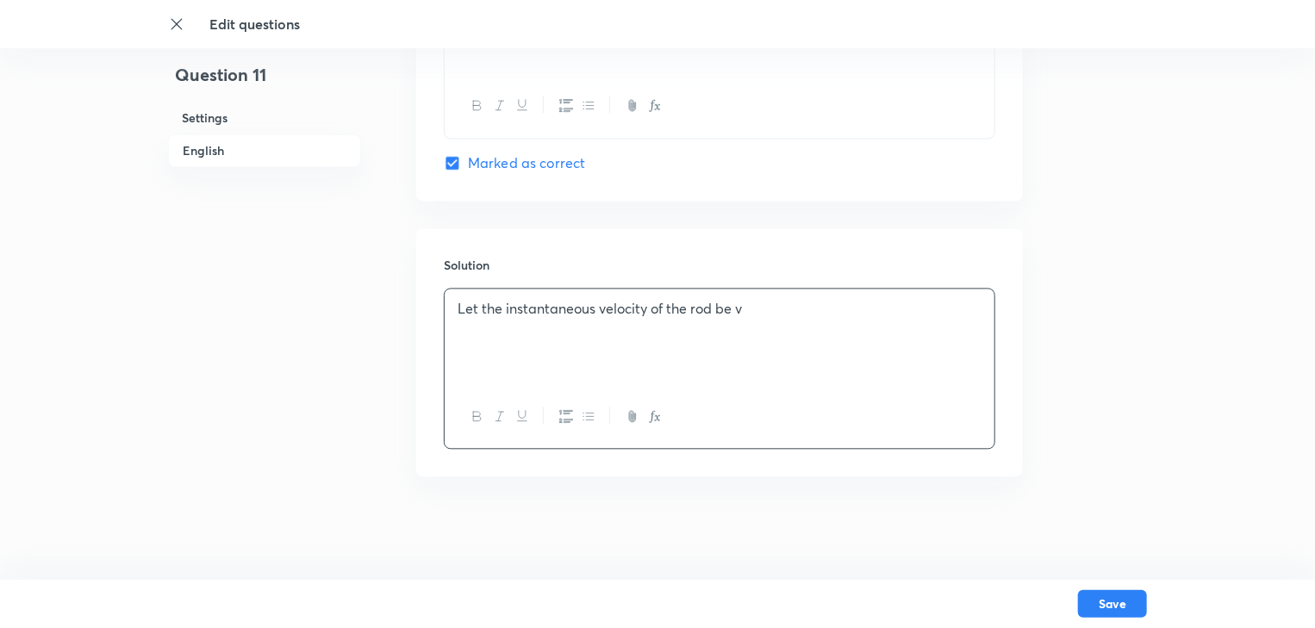
scroll to position [1727, 0]
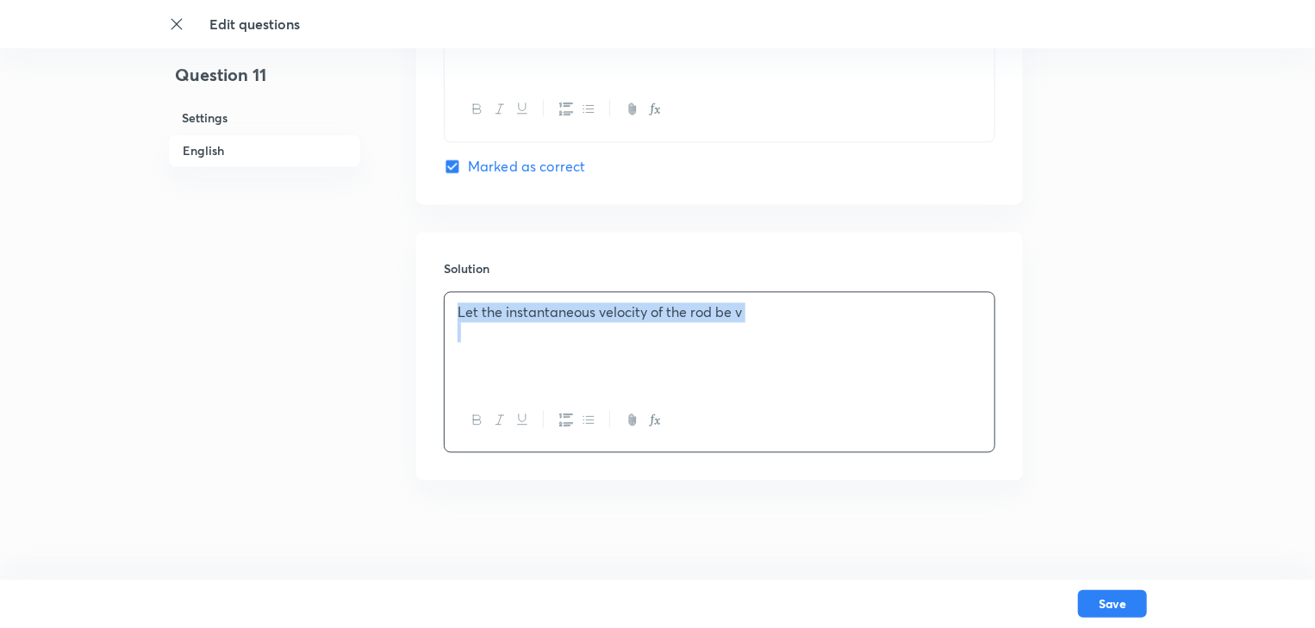
drag, startPoint x: 741, startPoint y: 328, endPoint x: 433, endPoint y: 309, distance: 309.2
click at [433, 309] on div "Solution Let the instantaneous velocity of the rod be v" at bounding box center [719, 356] width 607 height 248
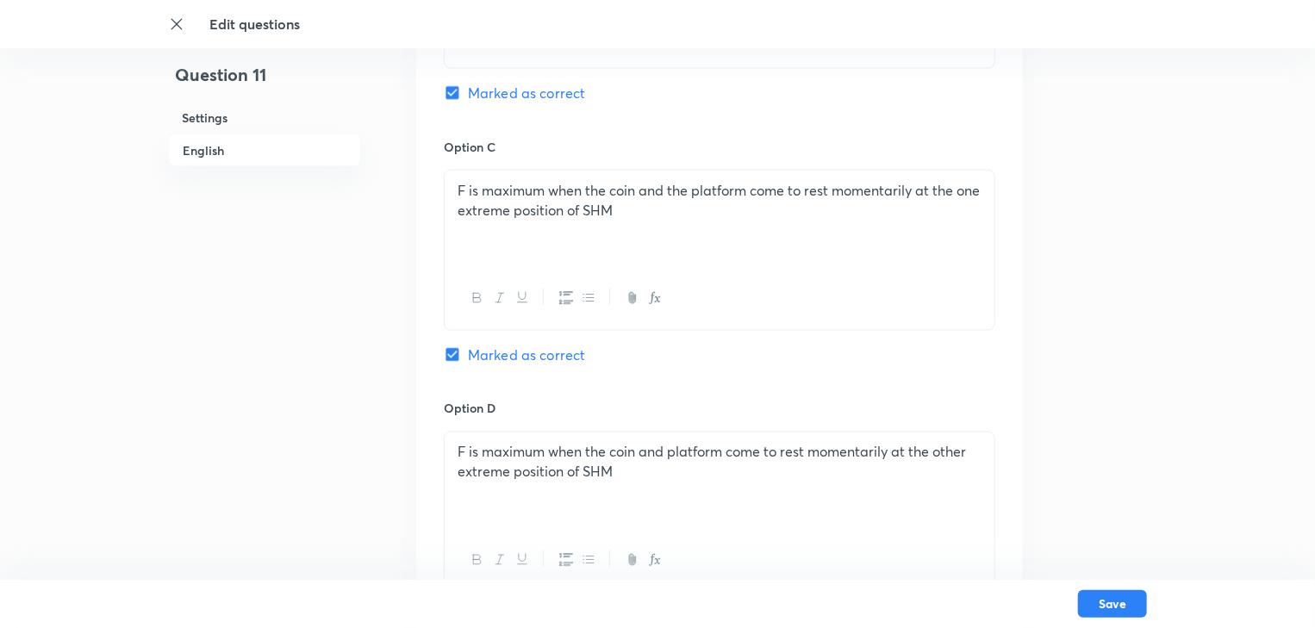
scroll to position [1245, 0]
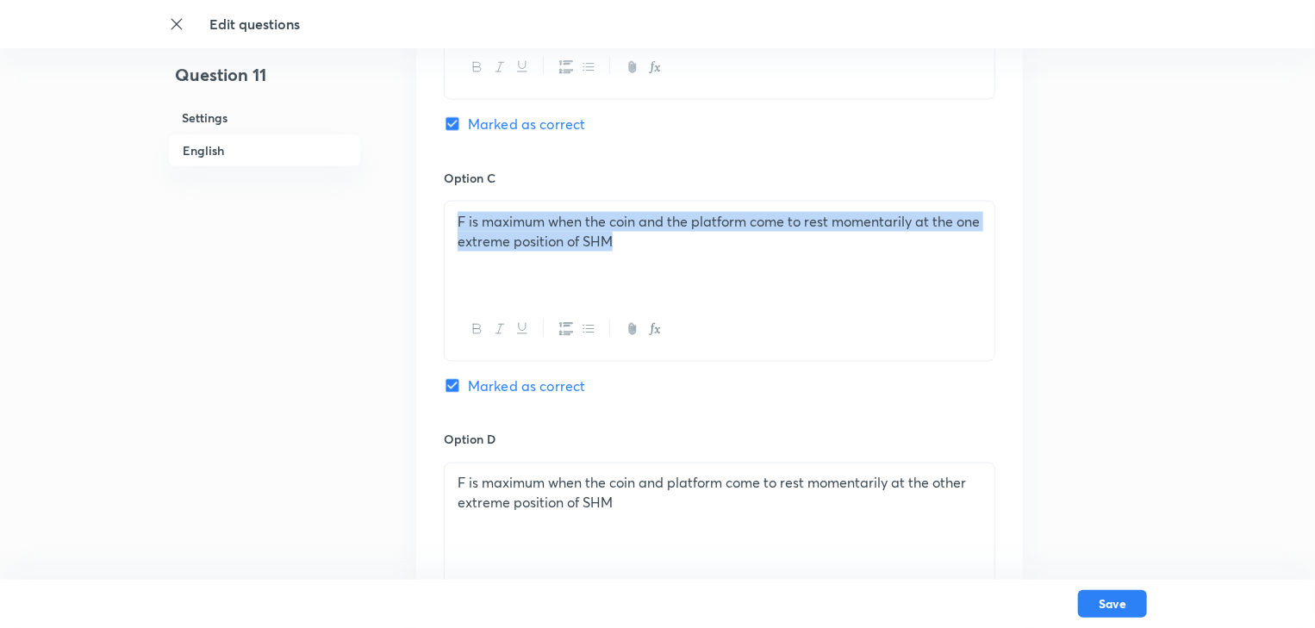
drag, startPoint x: 652, startPoint y: 244, endPoint x: 439, endPoint y: 209, distance: 215.7
click at [439, 209] on div "Option A F is always directed towards one end of platform Mark as correct answe…" at bounding box center [719, 151] width 607 height 1070
copy p "F is maximum when the coin and the platform come to rest momentarily at the one…"
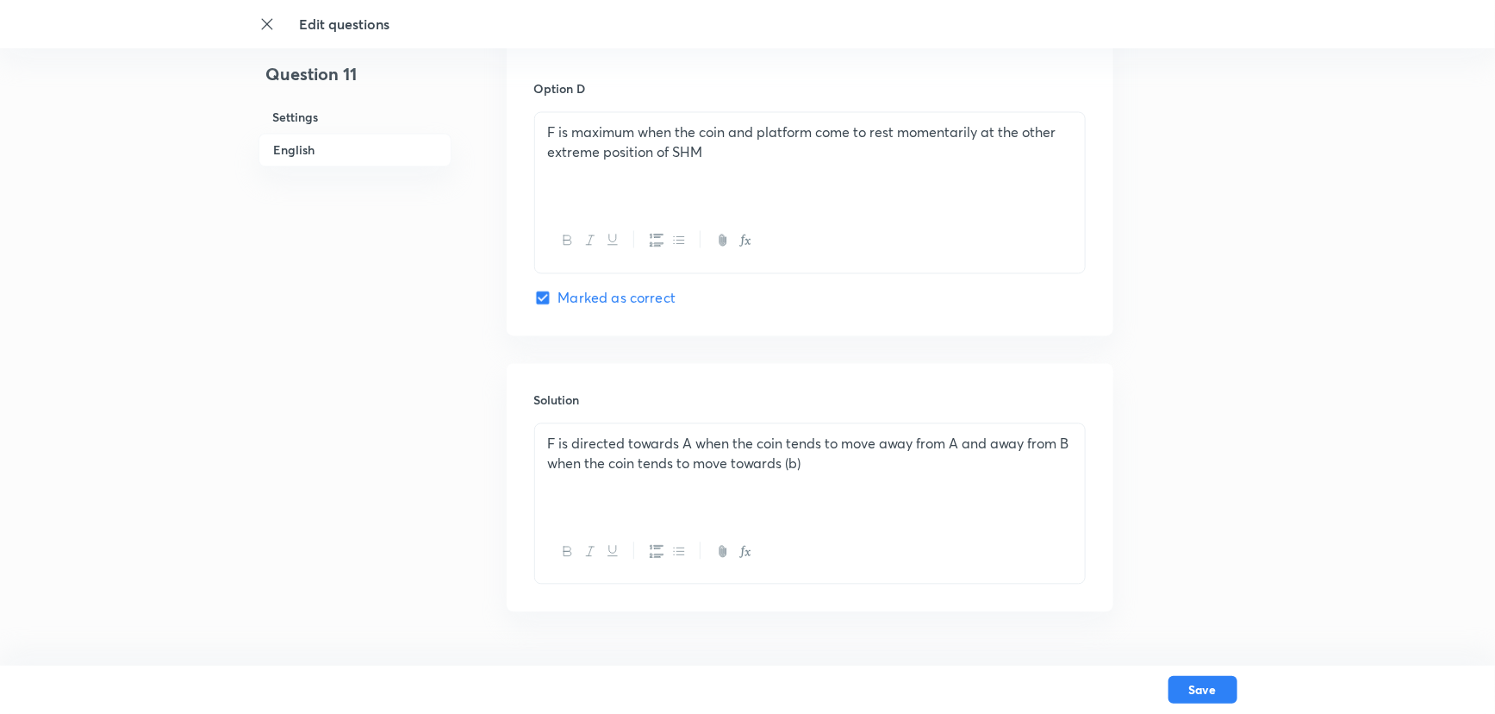
scroll to position [1637, 0]
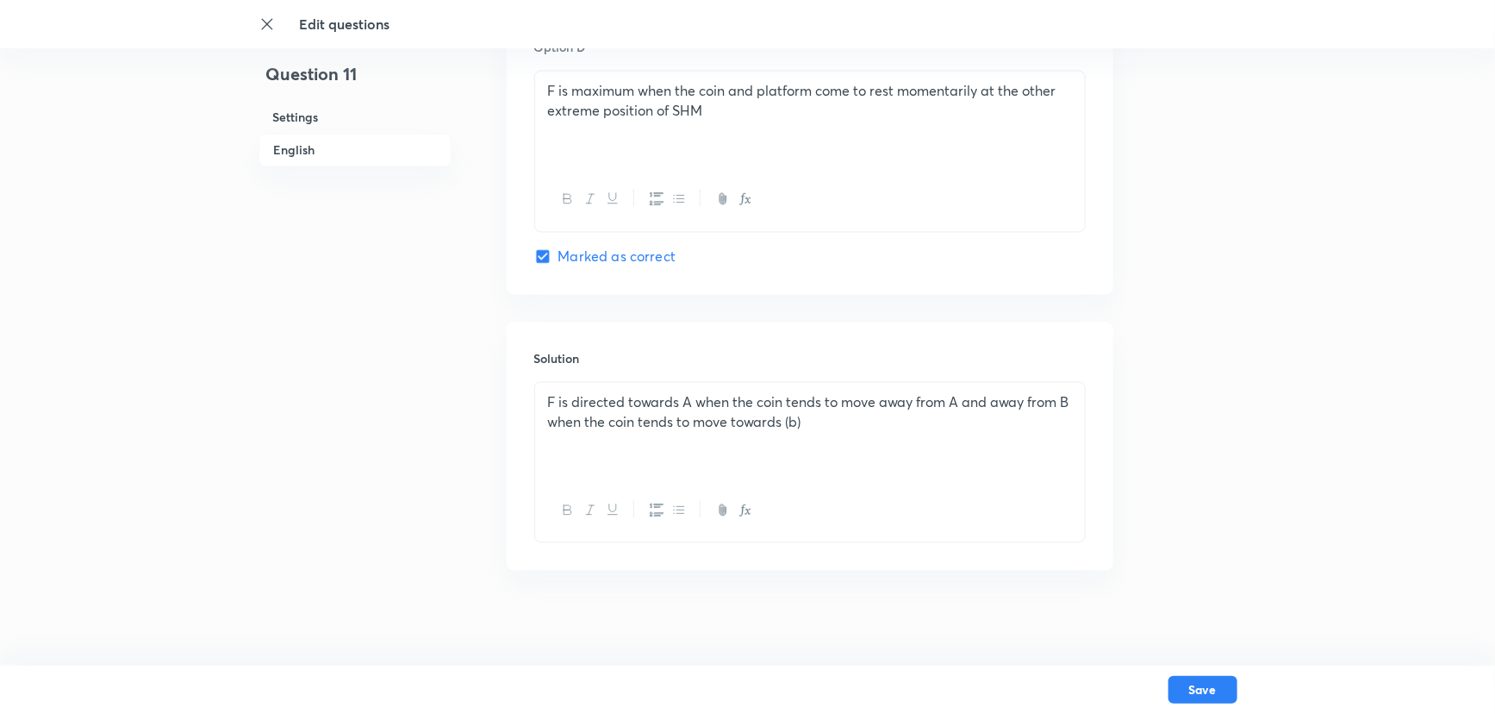
click at [570, 445] on p at bounding box center [810, 442] width 524 height 20
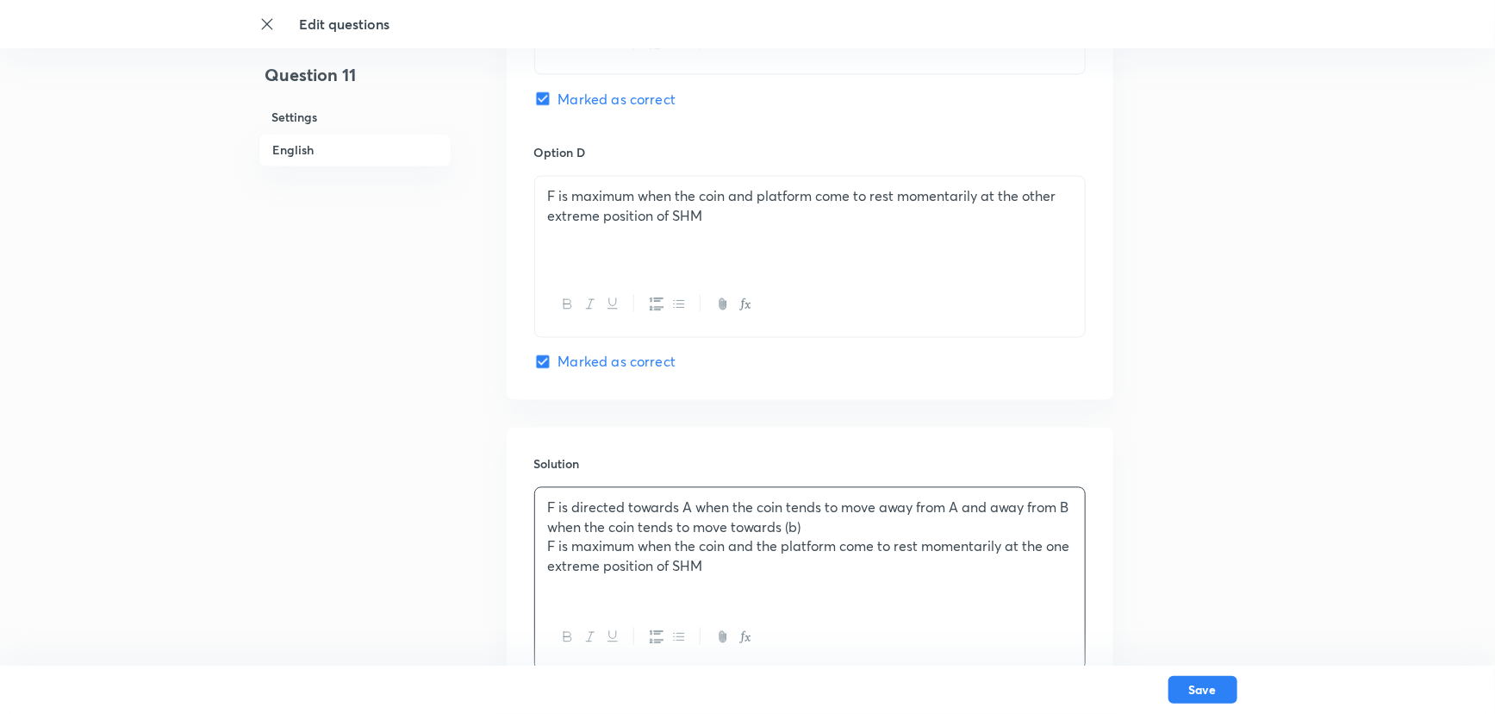
scroll to position [1323, 0]
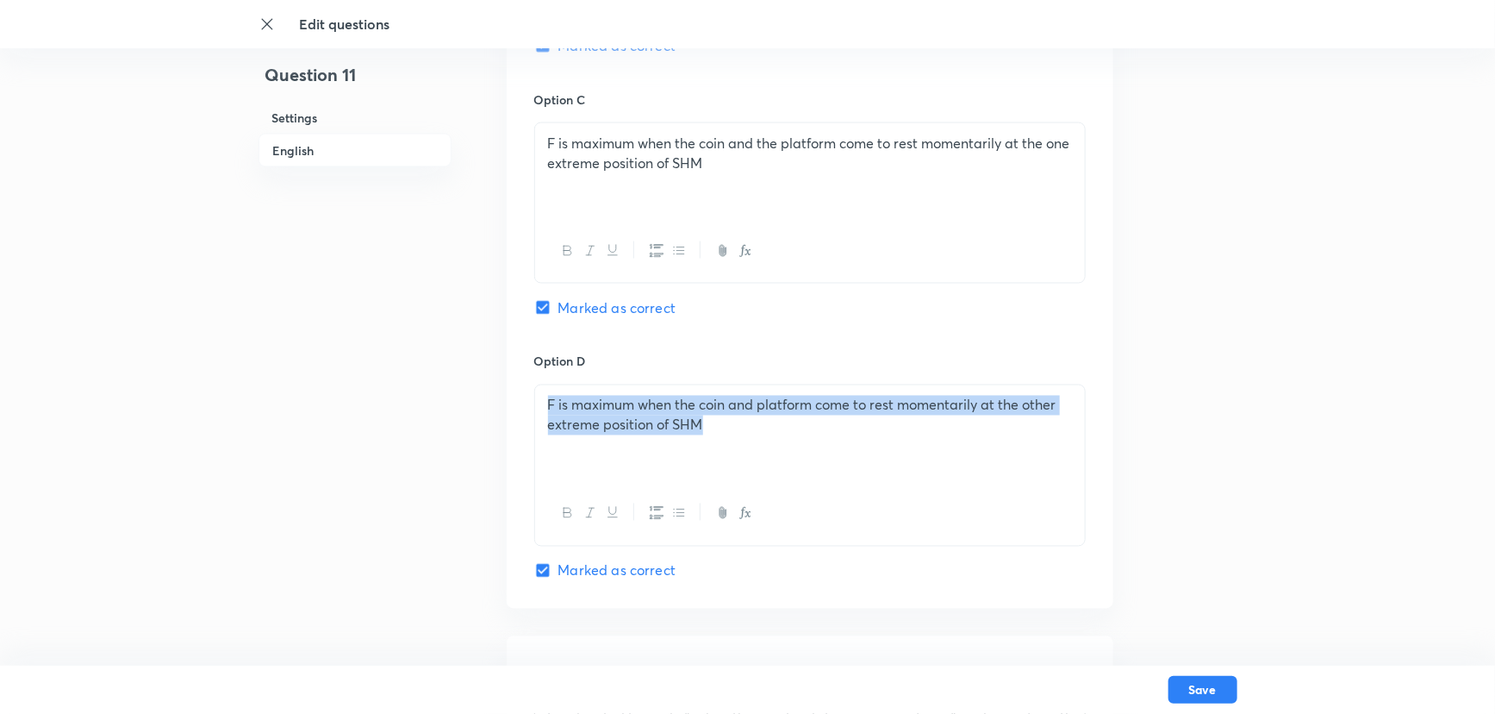
drag, startPoint x: 718, startPoint y: 427, endPoint x: 532, endPoint y: 396, distance: 188.6
click at [532, 396] on div "Option A F is always directed towards one end of platform Mark as correct answe…" at bounding box center [810, 73] width 607 height 1070
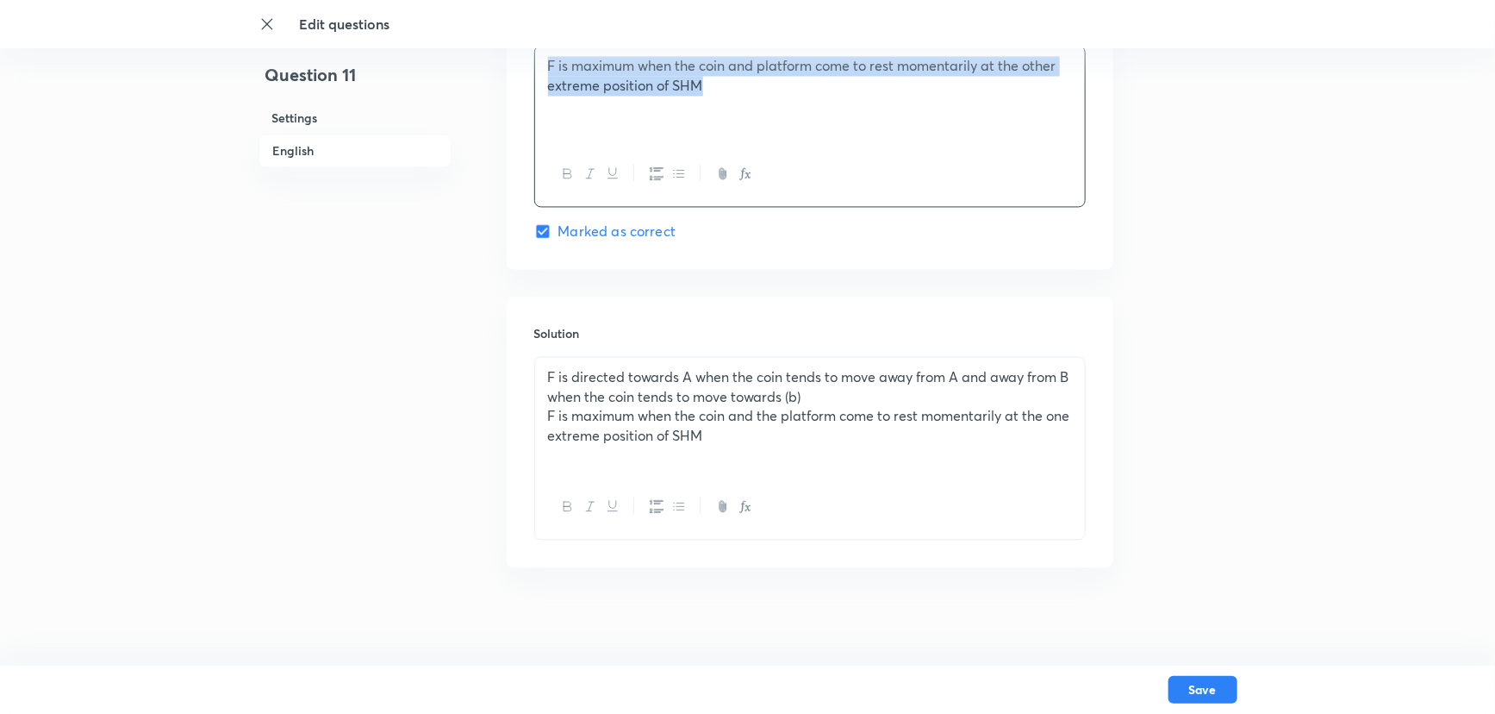
scroll to position [1668, 0]
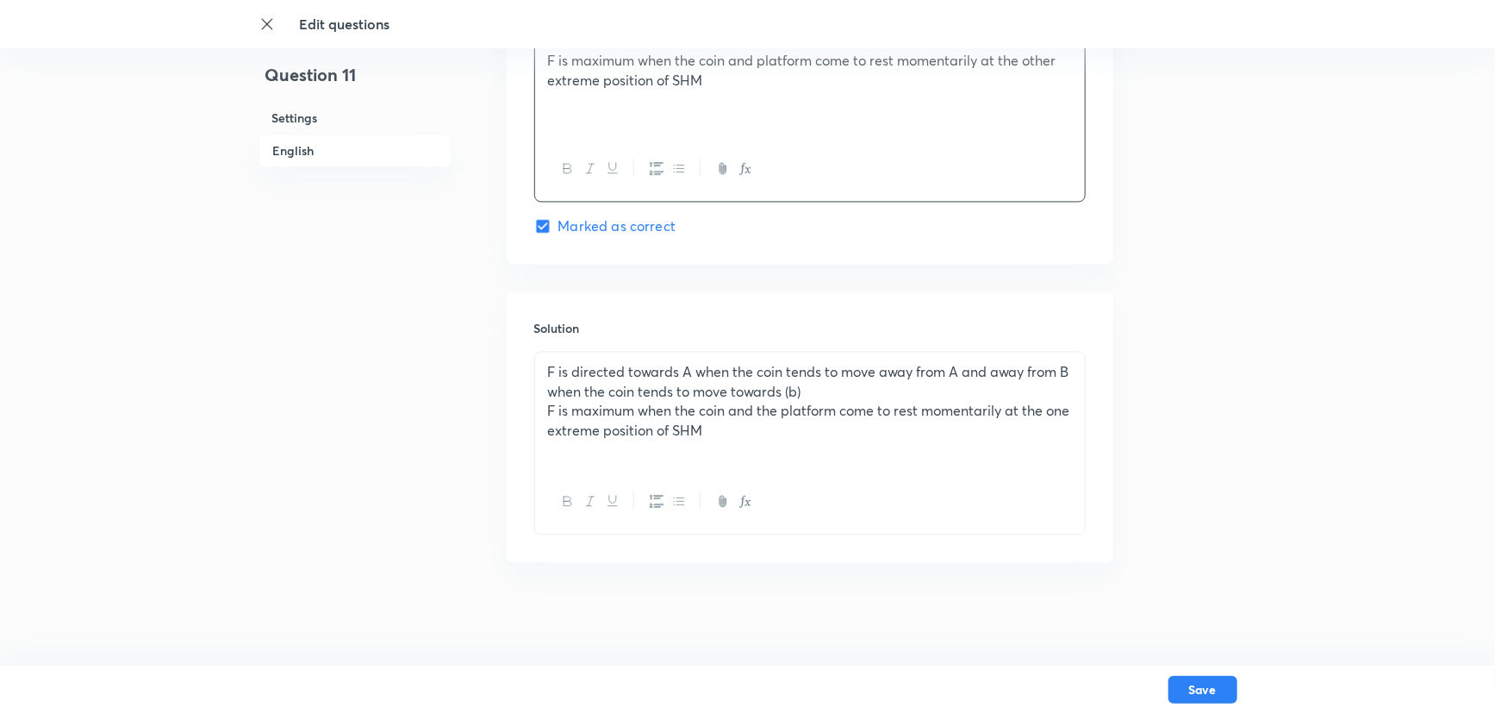
click at [564, 445] on p at bounding box center [810, 450] width 524 height 20
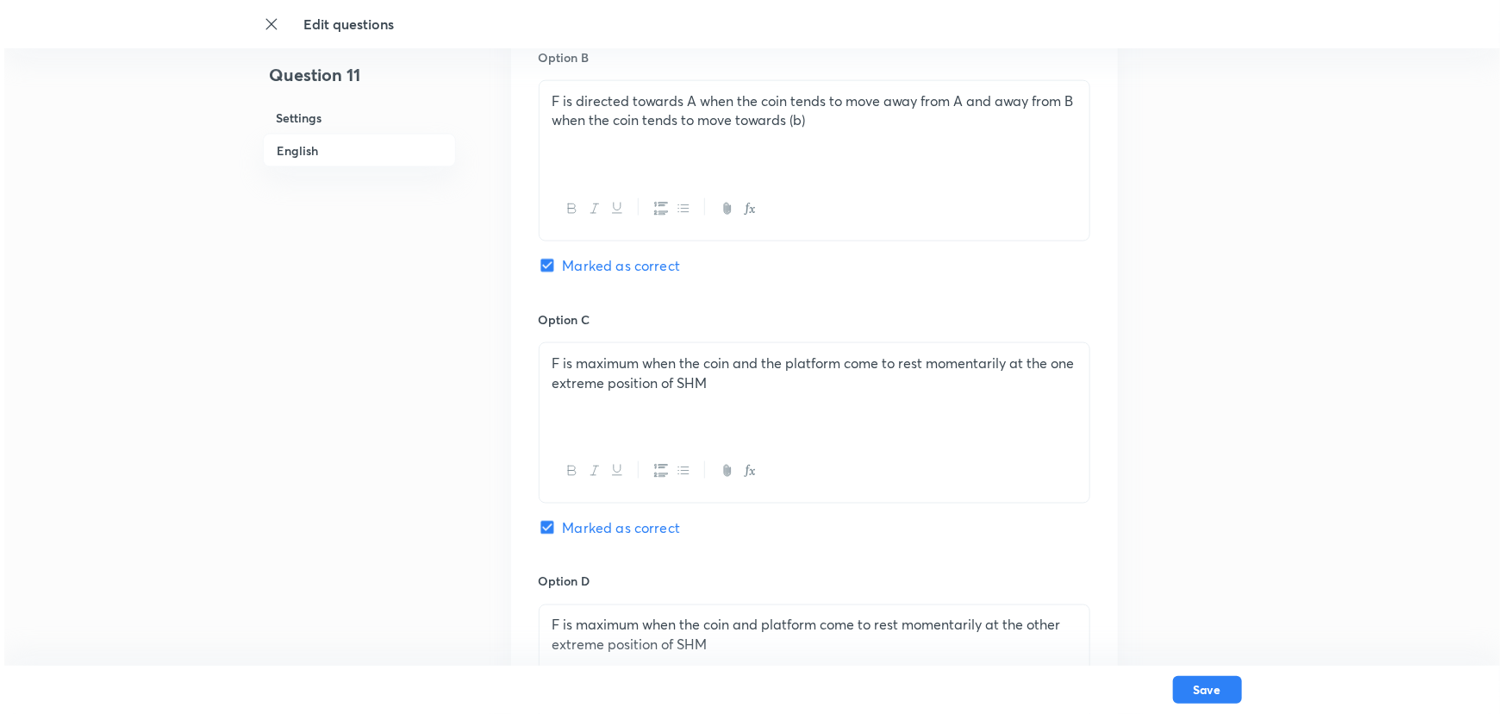
scroll to position [1120, 0]
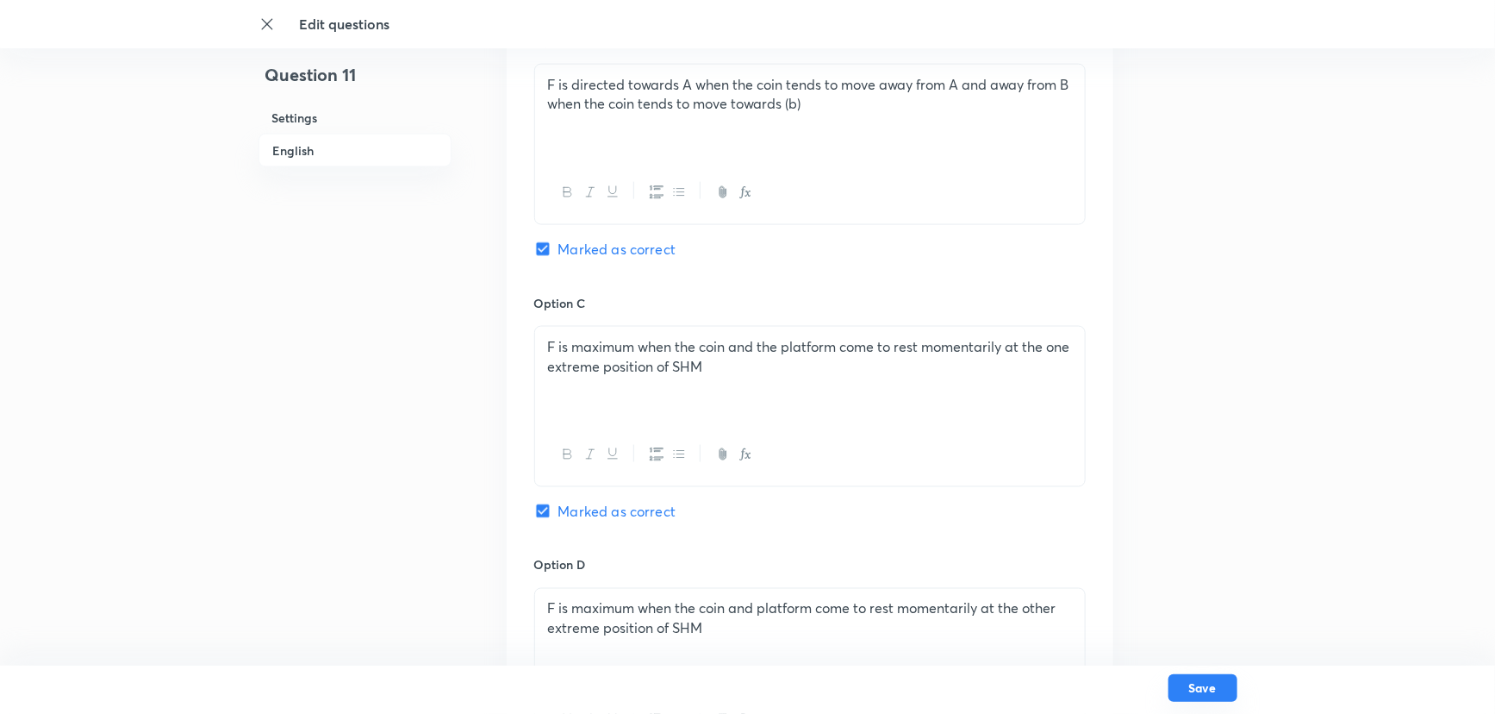
click at [1193, 627] on button "Save" at bounding box center [1203, 688] width 69 height 28
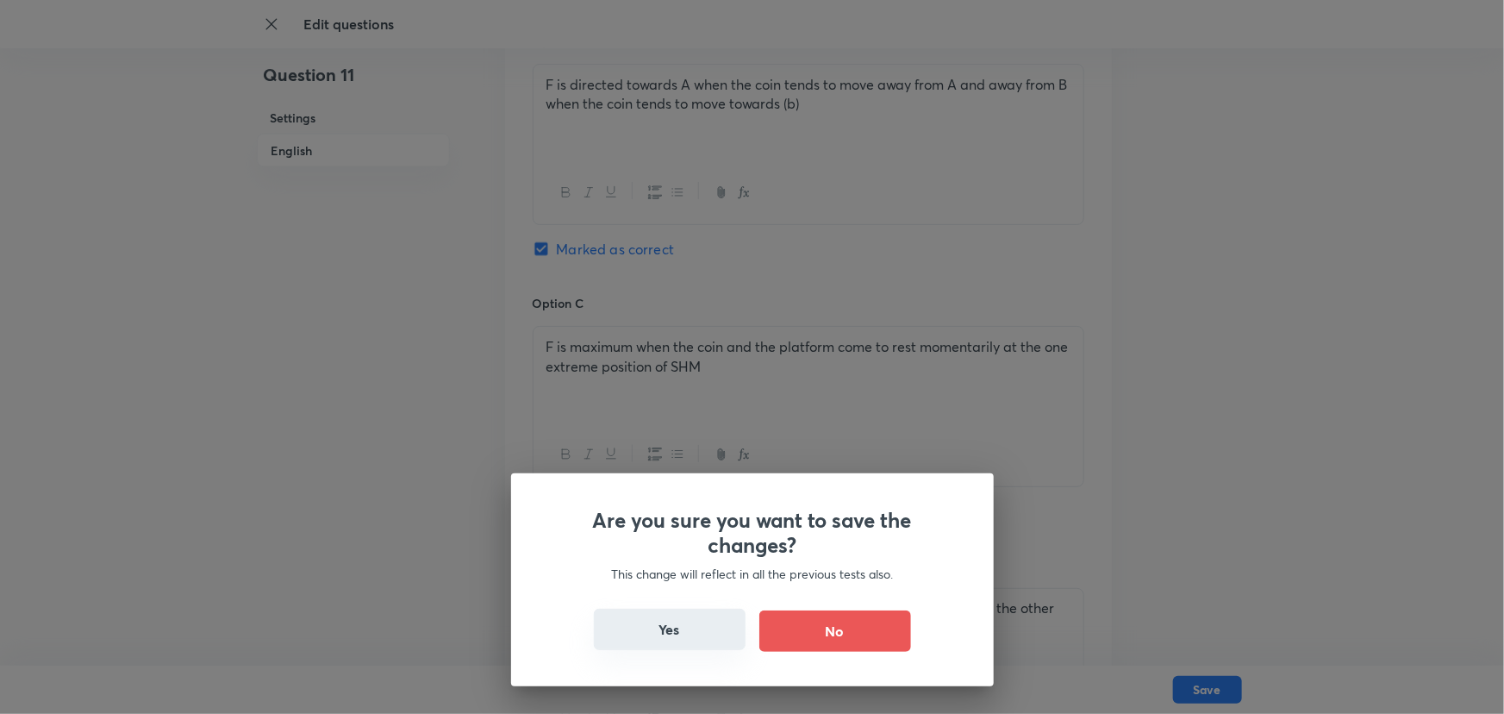
click at [722, 621] on button "Yes" at bounding box center [670, 629] width 152 height 41
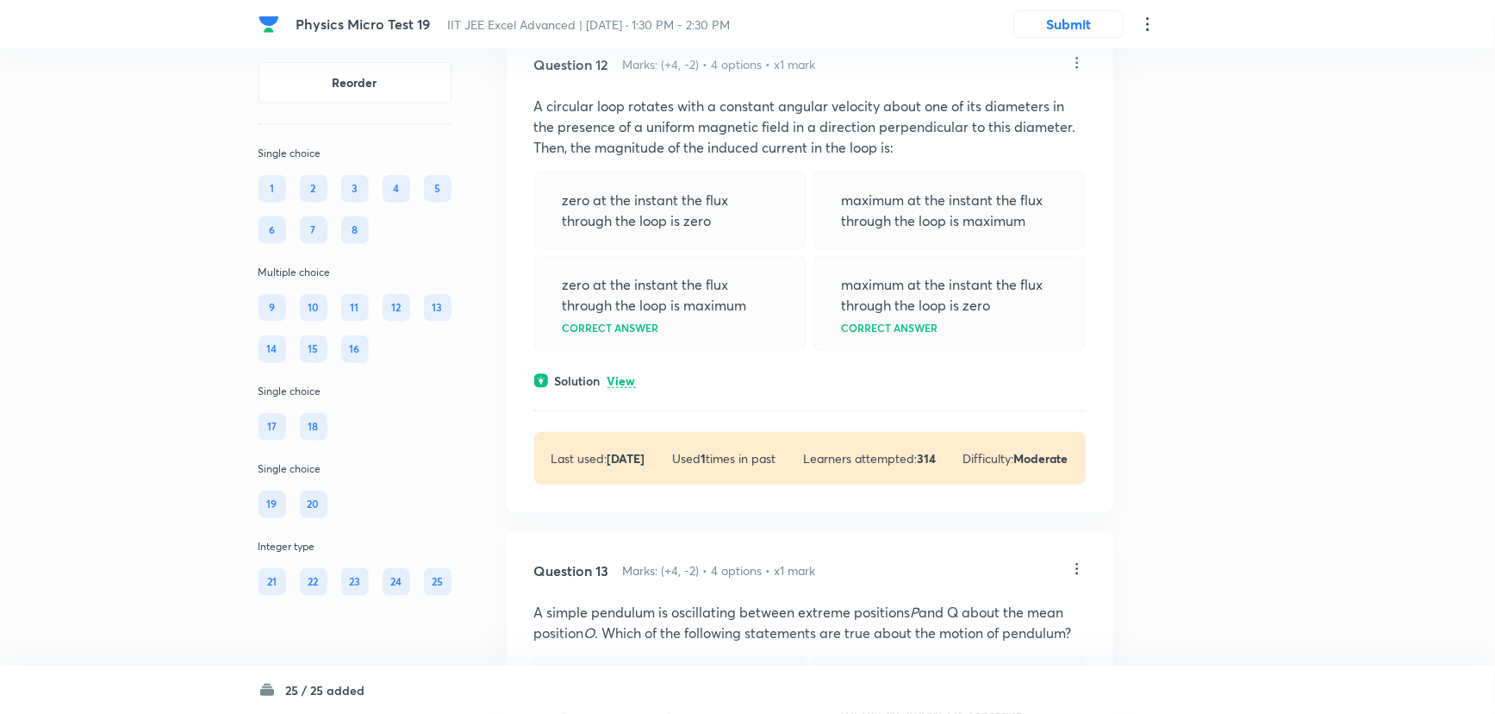
scroll to position [7287, 0]
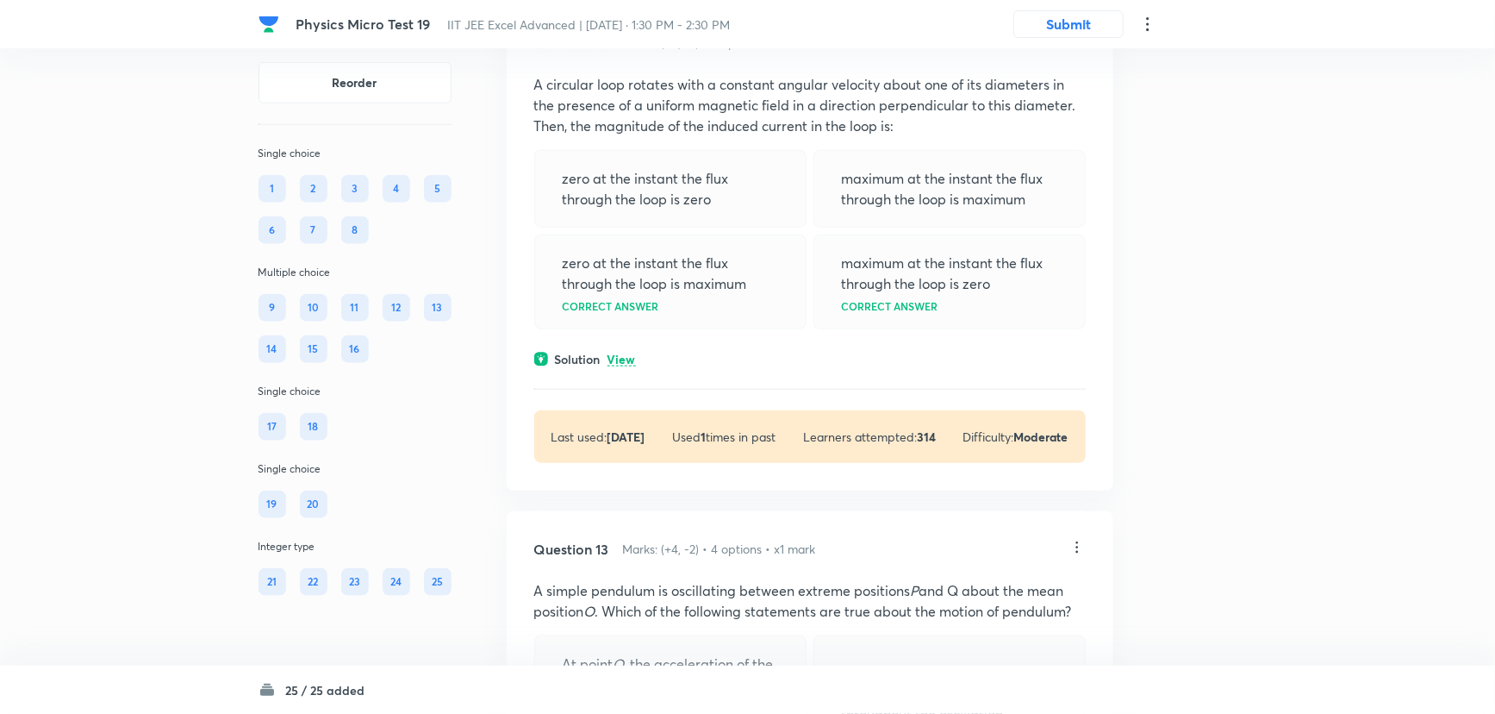
click at [1076, 50] on icon at bounding box center [1077, 41] width 17 height 17
click at [1015, 121] on li "Edit" at bounding box center [1011, 124] width 145 height 32
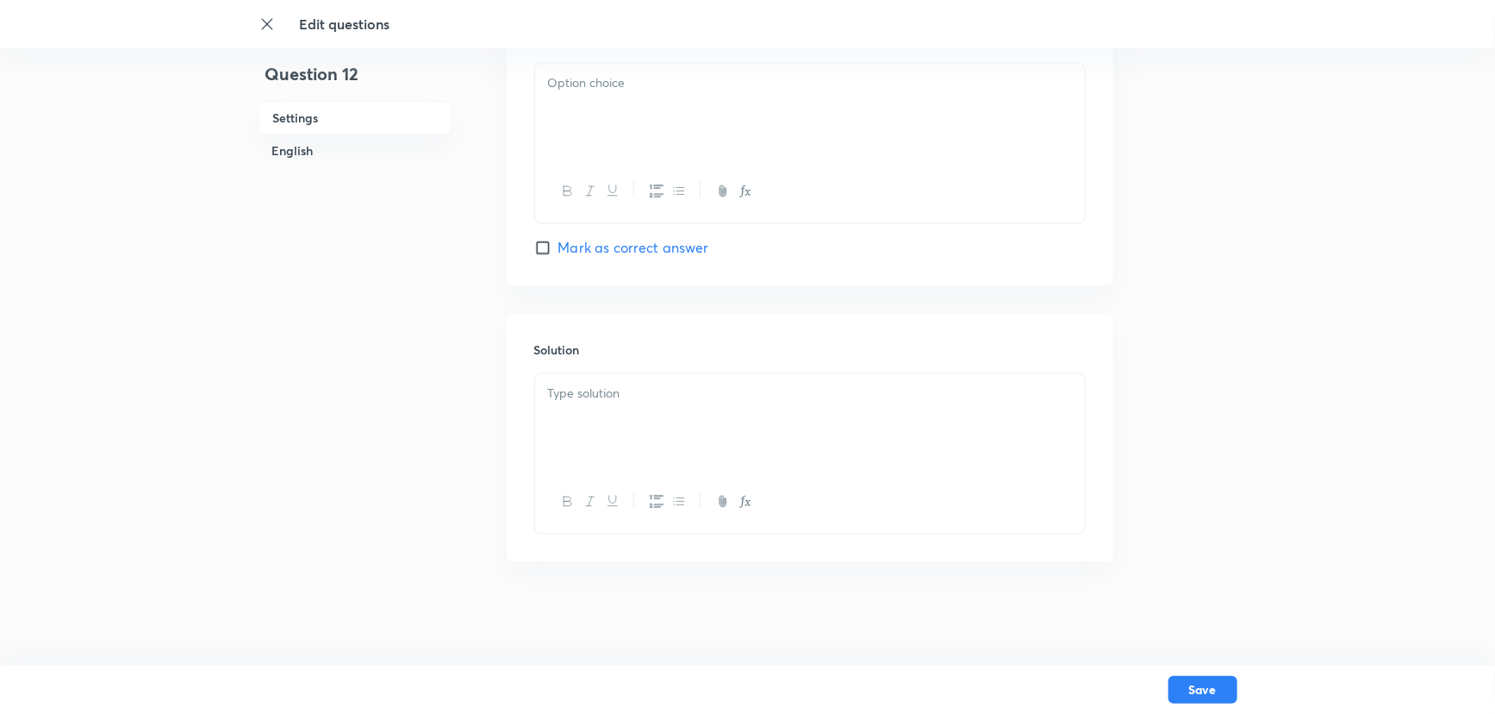
checkbox input "true"
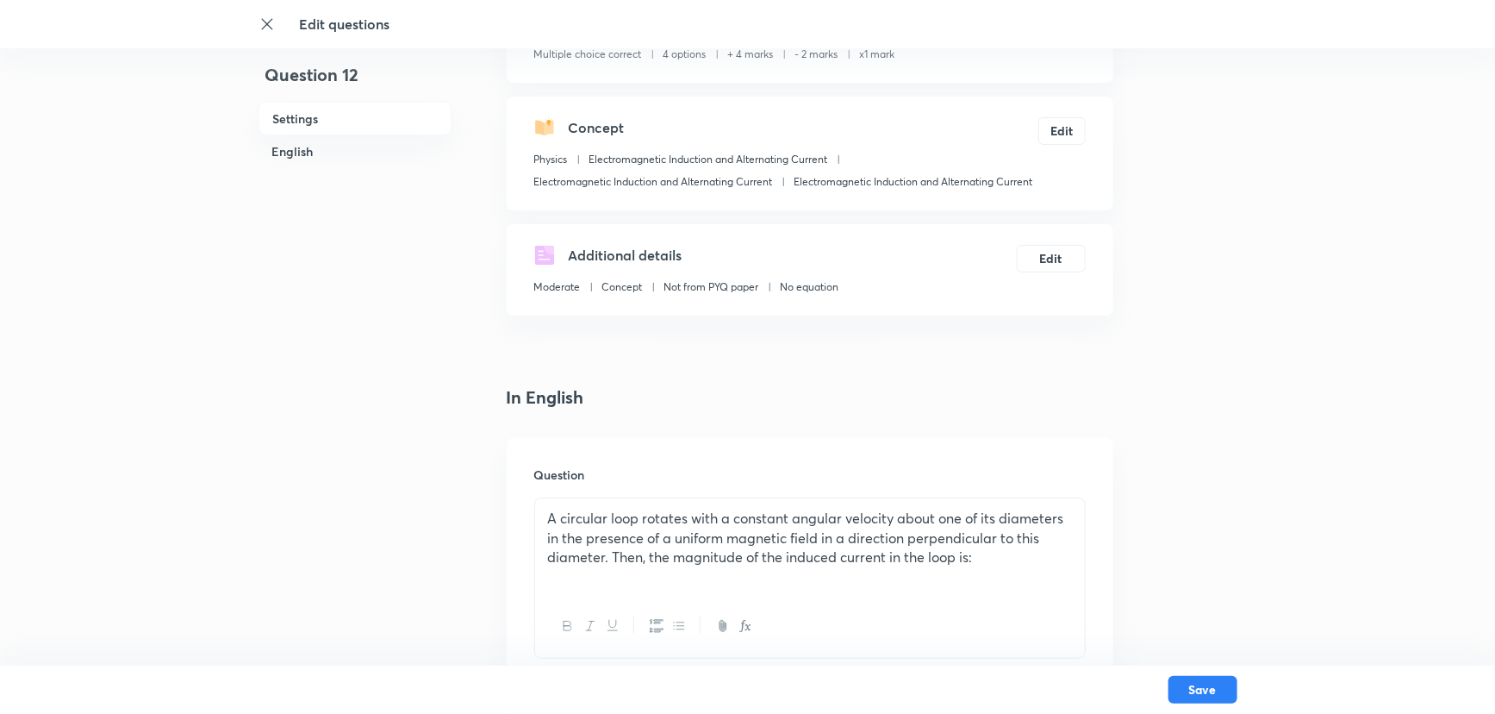
scroll to position [156, 0]
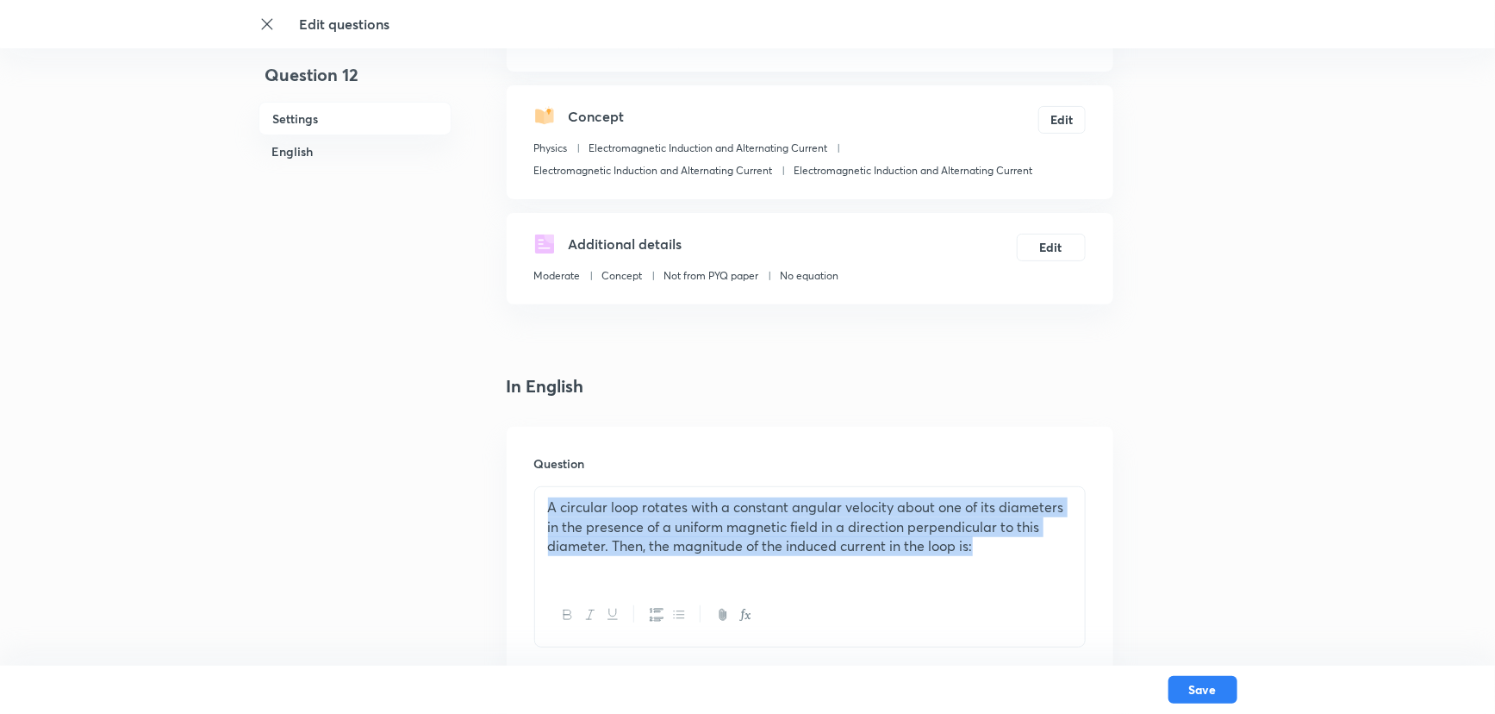
drag, startPoint x: 905, startPoint y: 540, endPoint x: 497, endPoint y: 461, distance: 415.3
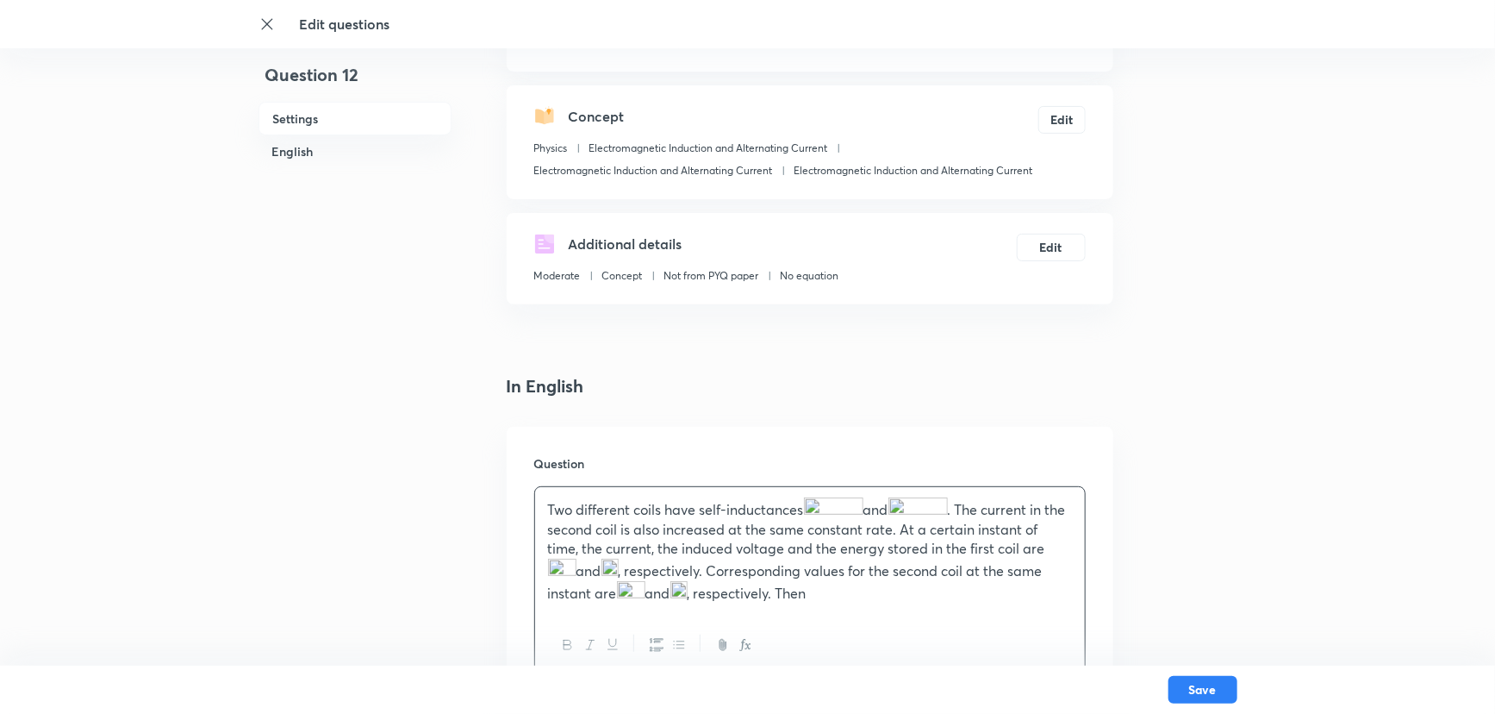
click at [844, 509] on img at bounding box center [833, 508] width 59 height 22
click at [833, 498] on img at bounding box center [833, 508] width 59 height 22
click at [815, 502] on img at bounding box center [833, 508] width 59 height 22
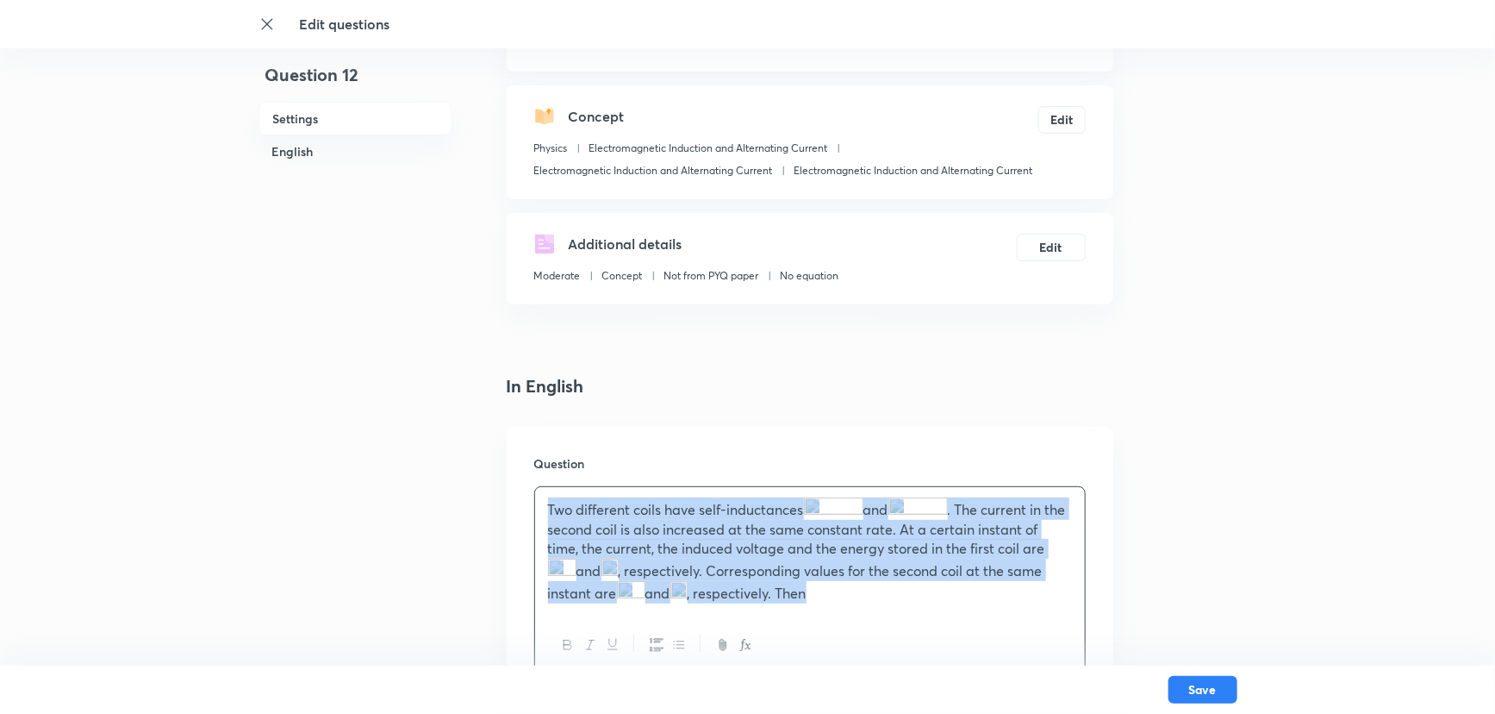
drag, startPoint x: 791, startPoint y: 601, endPoint x: 530, endPoint y: 491, distance: 283.2
click at [535, 494] on div "Two different coils have self-inductances and . The current in the second coil …" at bounding box center [810, 550] width 550 height 127
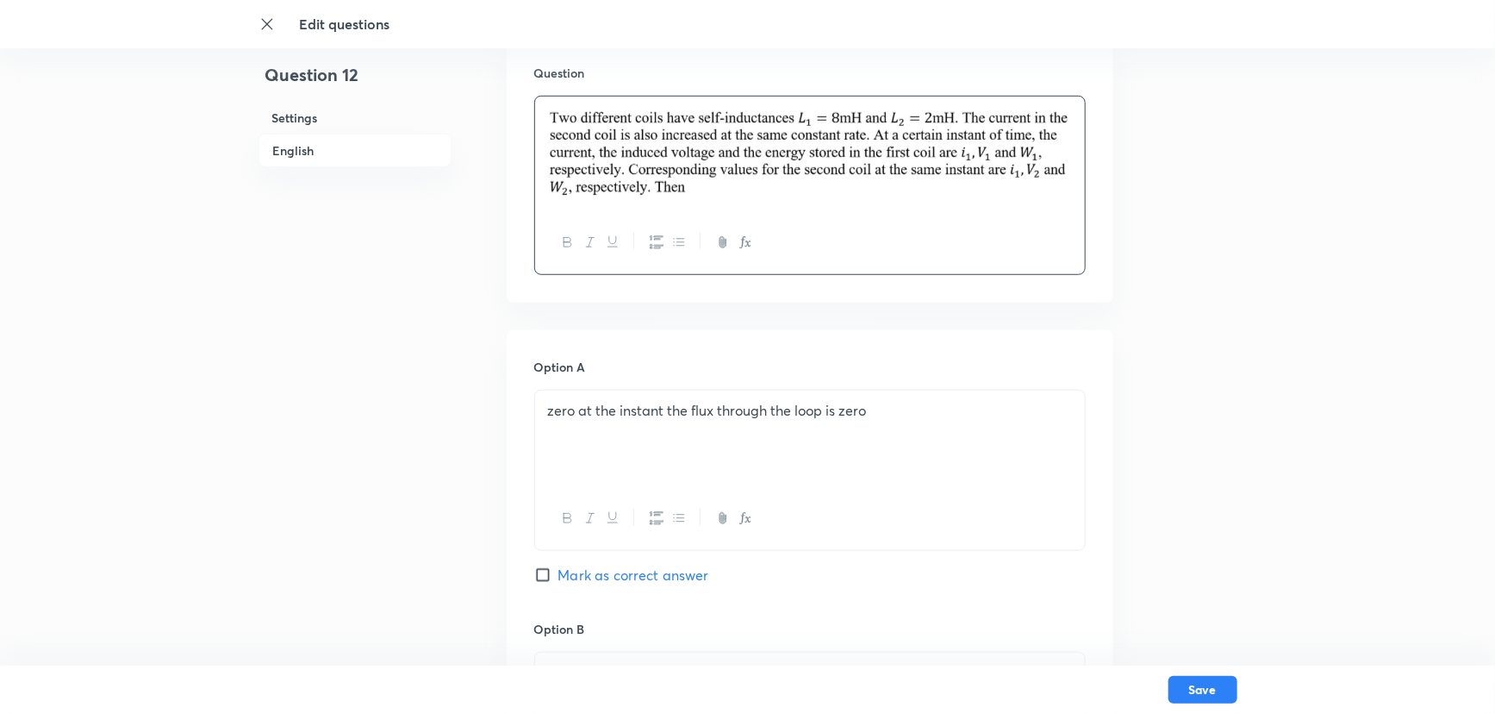
scroll to position [548, 0]
drag, startPoint x: 879, startPoint y: 407, endPoint x: 521, endPoint y: 413, distance: 357.7
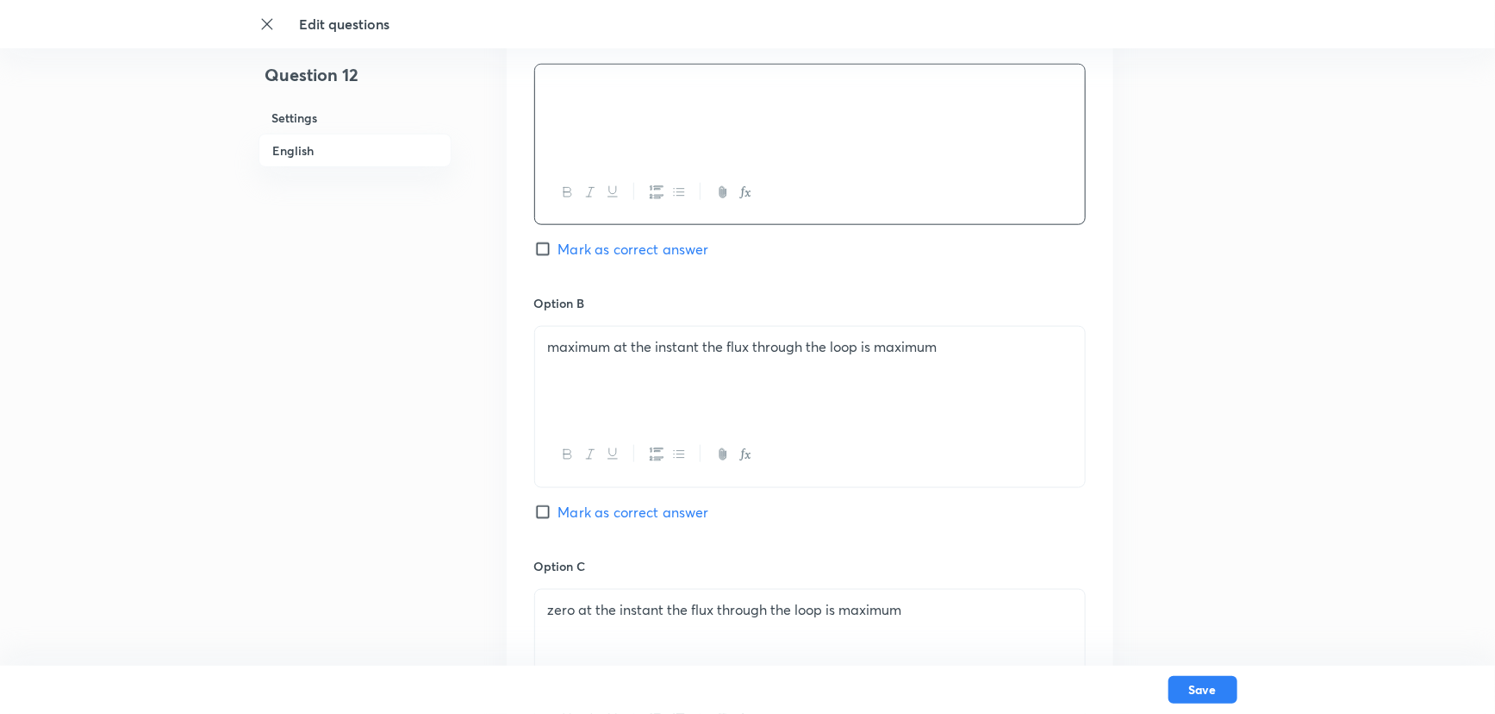
scroll to position [939, 0]
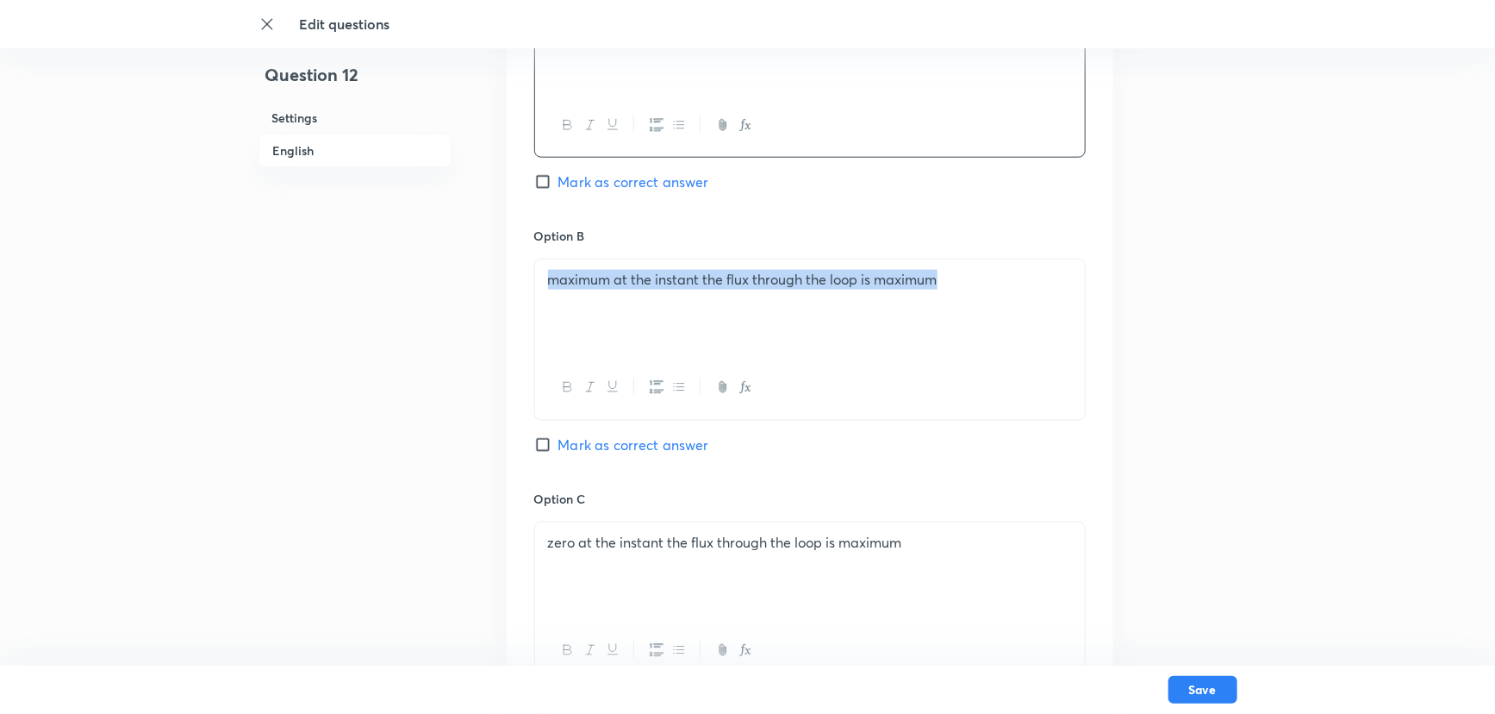
drag, startPoint x: 952, startPoint y: 276, endPoint x: 495, endPoint y: 284, distance: 456.9
click at [495, 284] on div "Question 12 Settings English Settings Type Multiple choice correct 4 options + …" at bounding box center [748, 285] width 979 height 2285
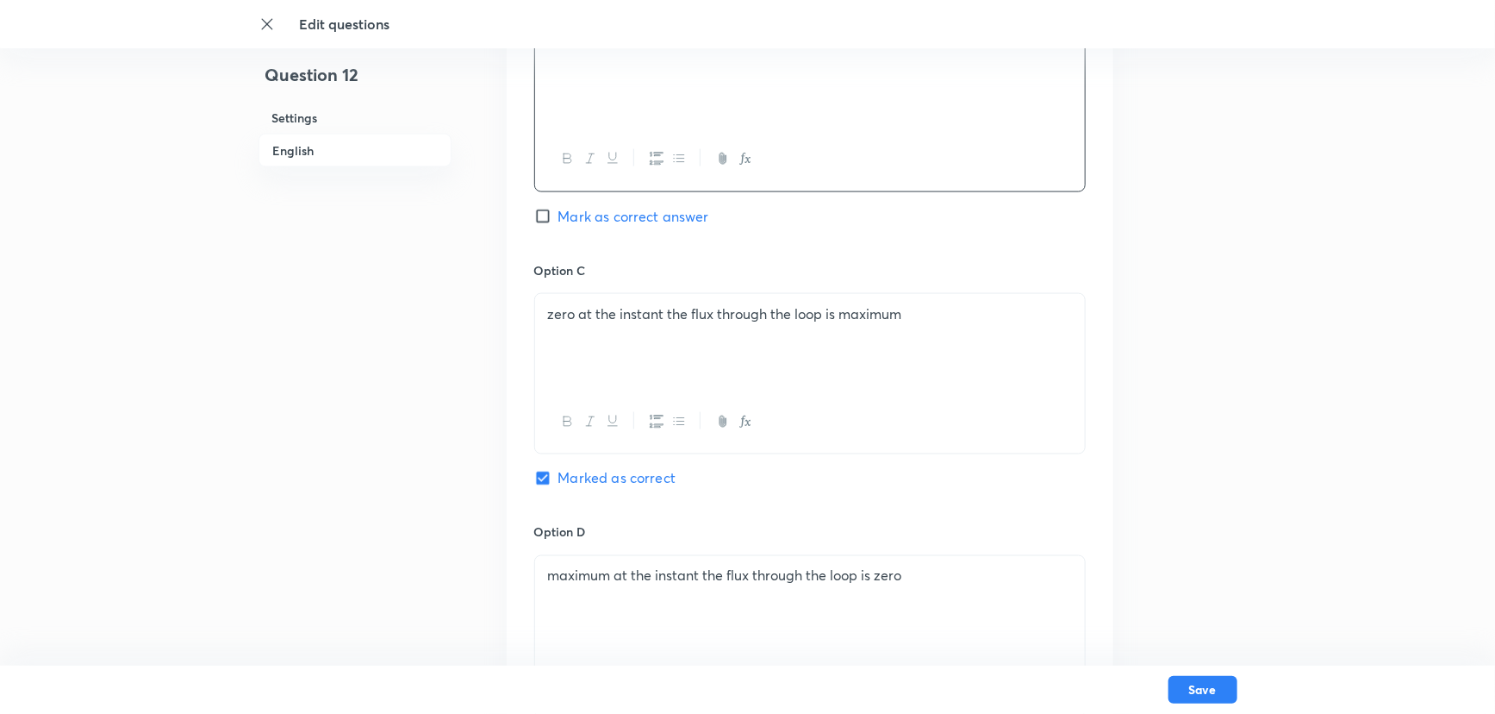
scroll to position [1175, 0]
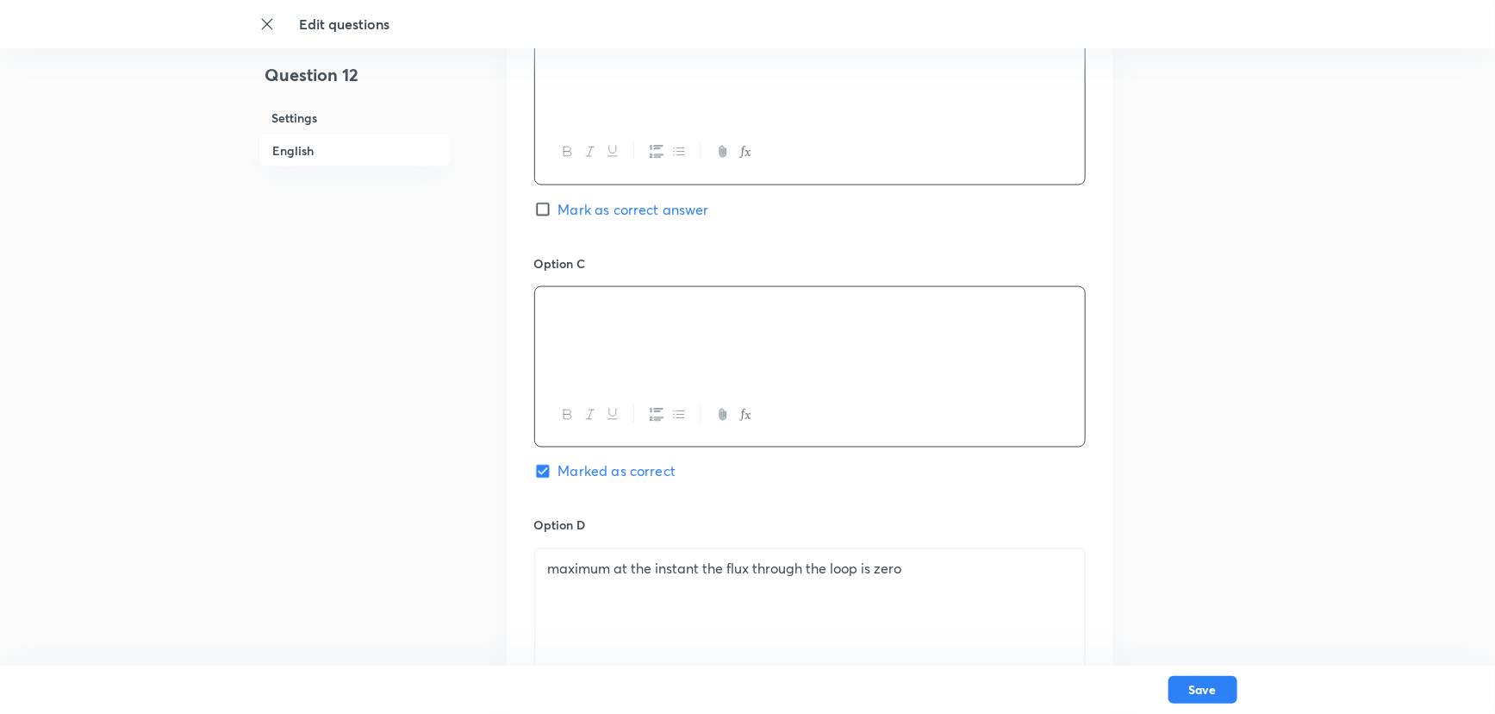
drag, startPoint x: 954, startPoint y: 312, endPoint x: 534, endPoint y: 304, distance: 419.8
click at [538, 305] on div at bounding box center [810, 335] width 550 height 97
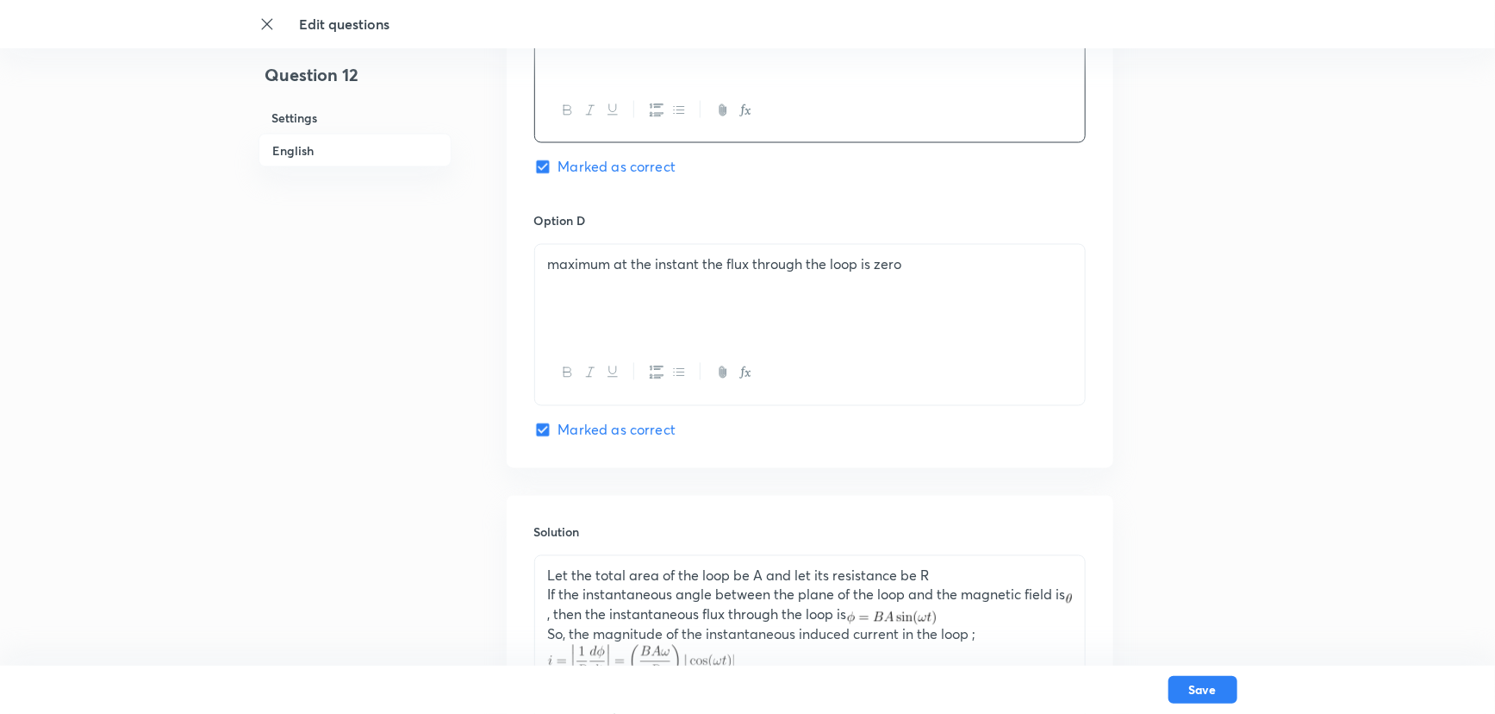
scroll to position [1489, 0]
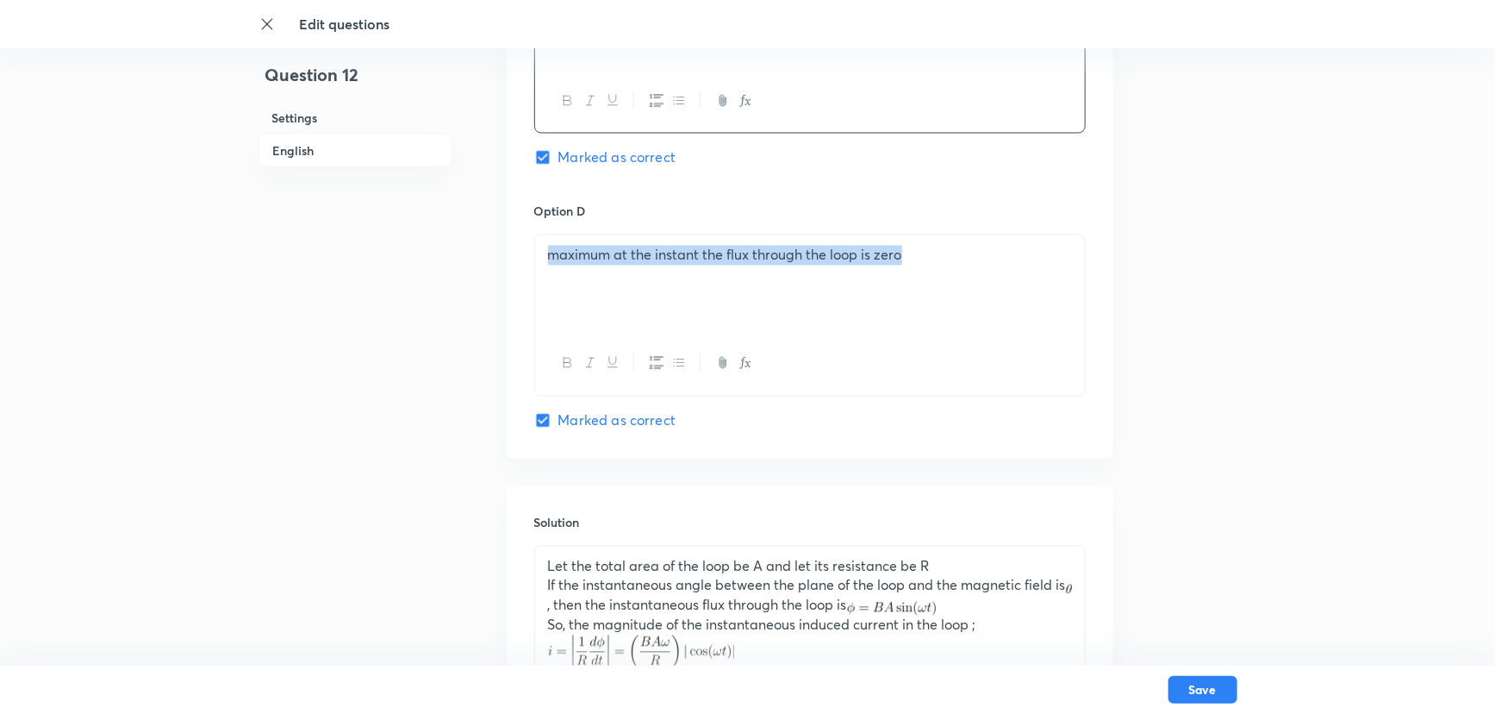
drag, startPoint x: 952, startPoint y: 270, endPoint x: 521, endPoint y: 289, distance: 432.2
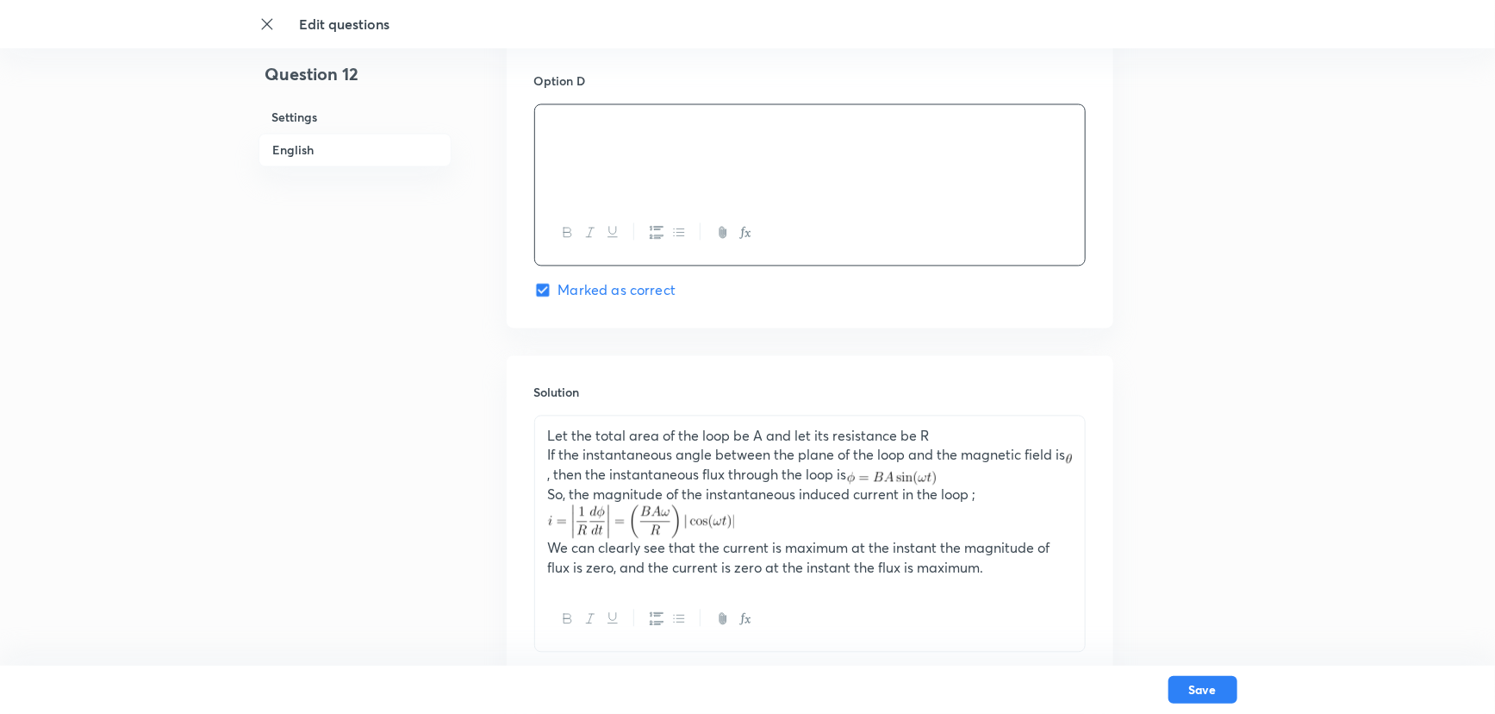
scroll to position [1737, 0]
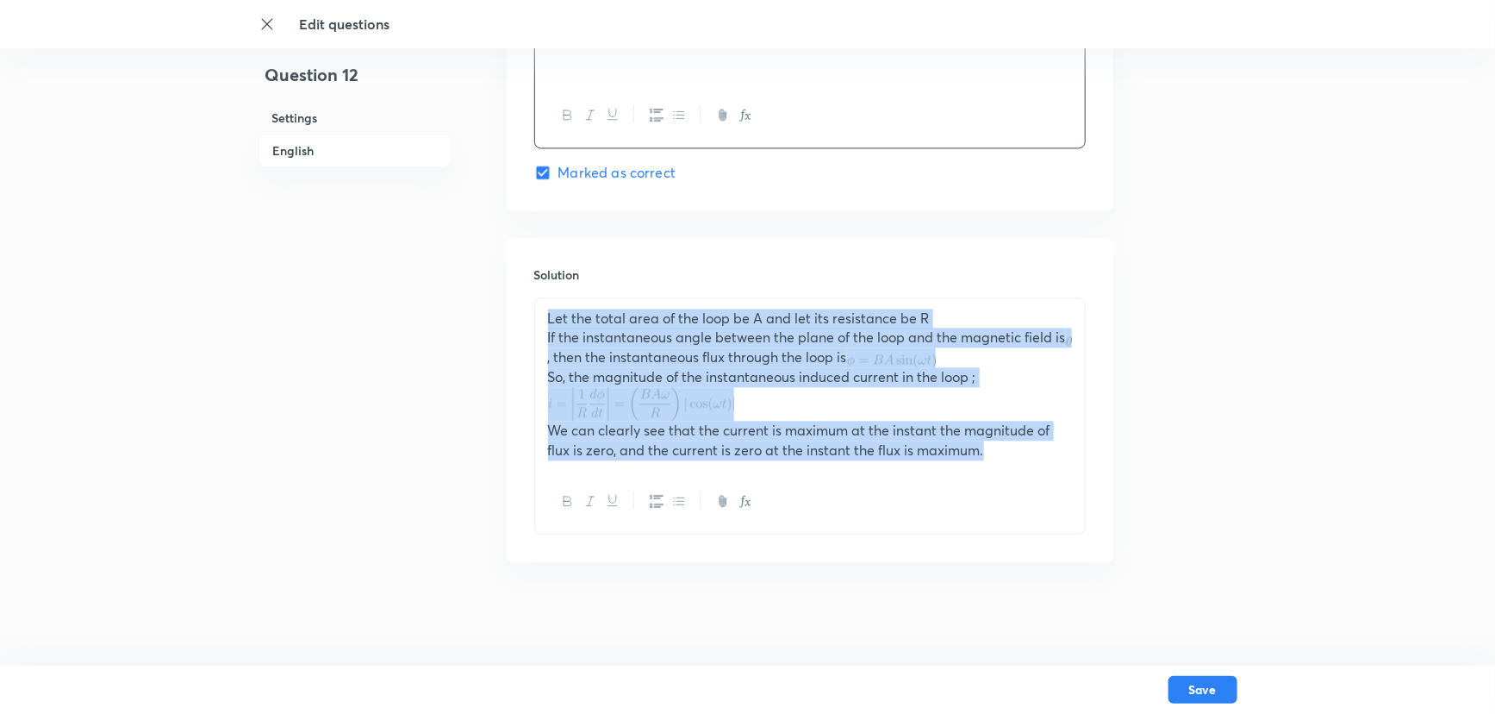
drag, startPoint x: 1007, startPoint y: 457, endPoint x: 464, endPoint y: 300, distance: 565.2
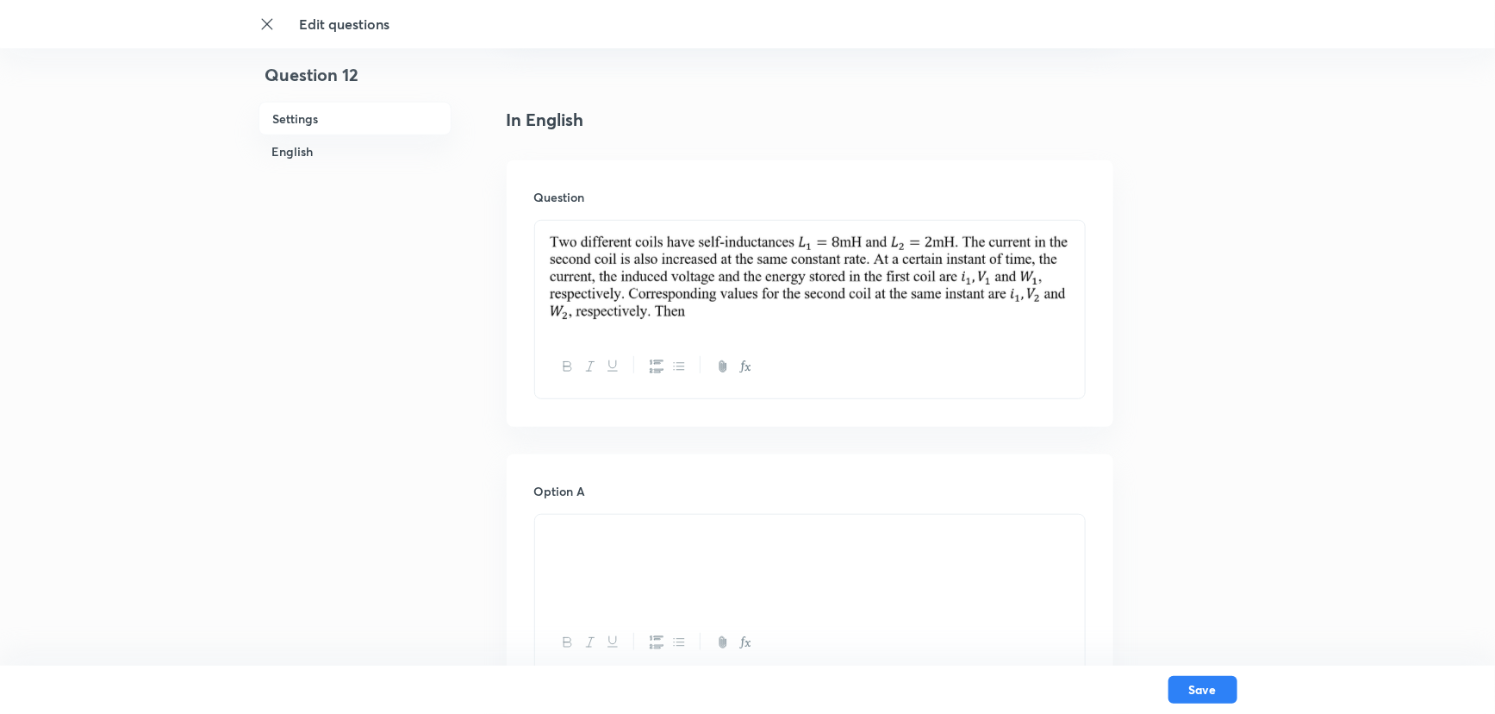
scroll to position [486, 0]
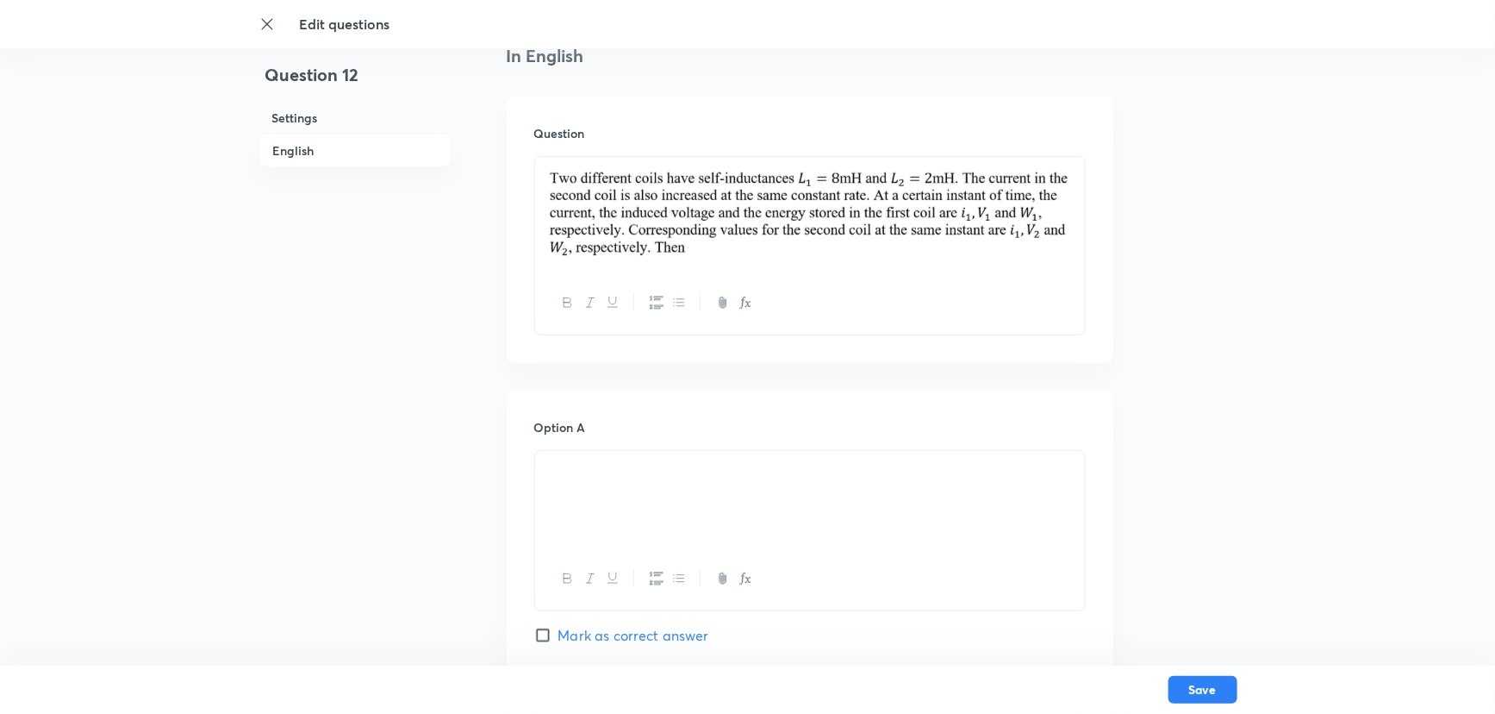
click at [540, 627] on input "Mark as correct answer" at bounding box center [546, 635] width 24 height 17
checkbox input "true"
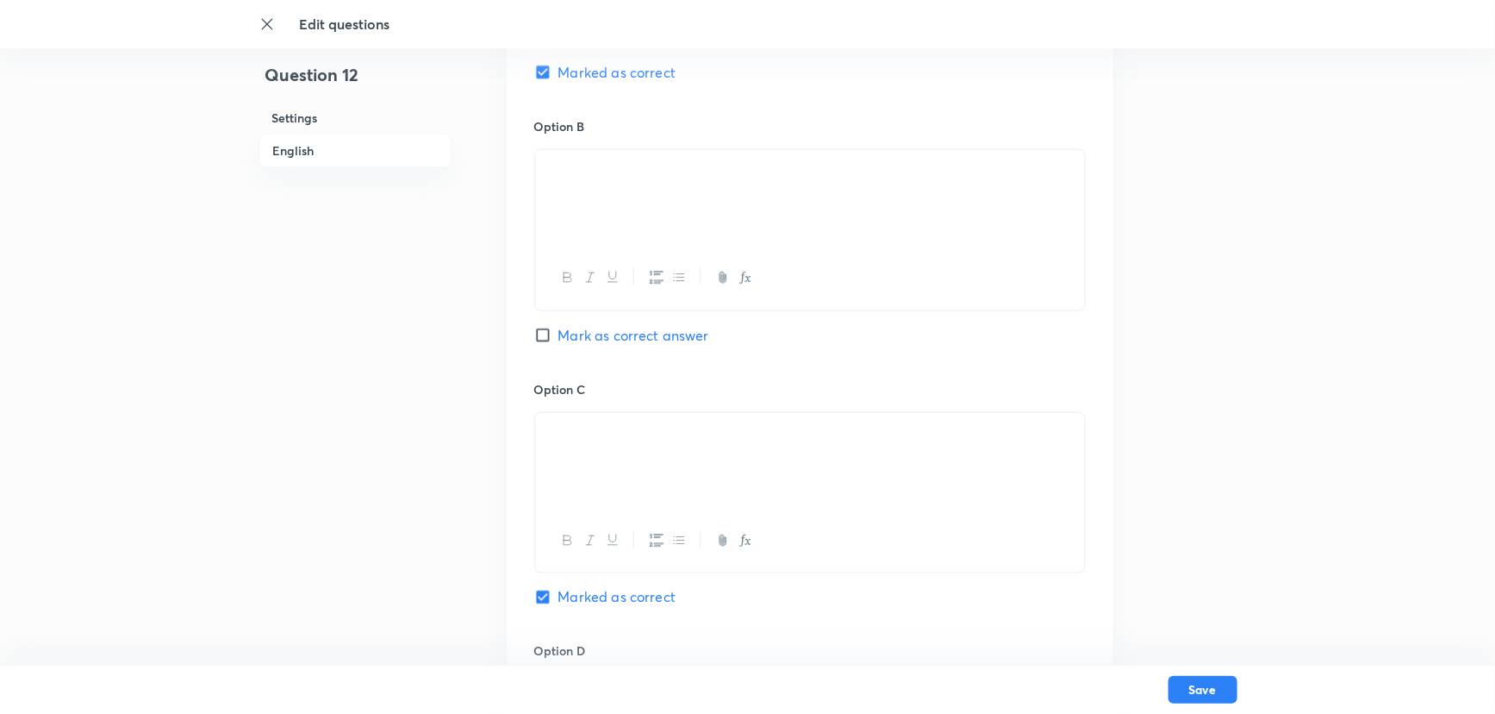
scroll to position [1034, 0]
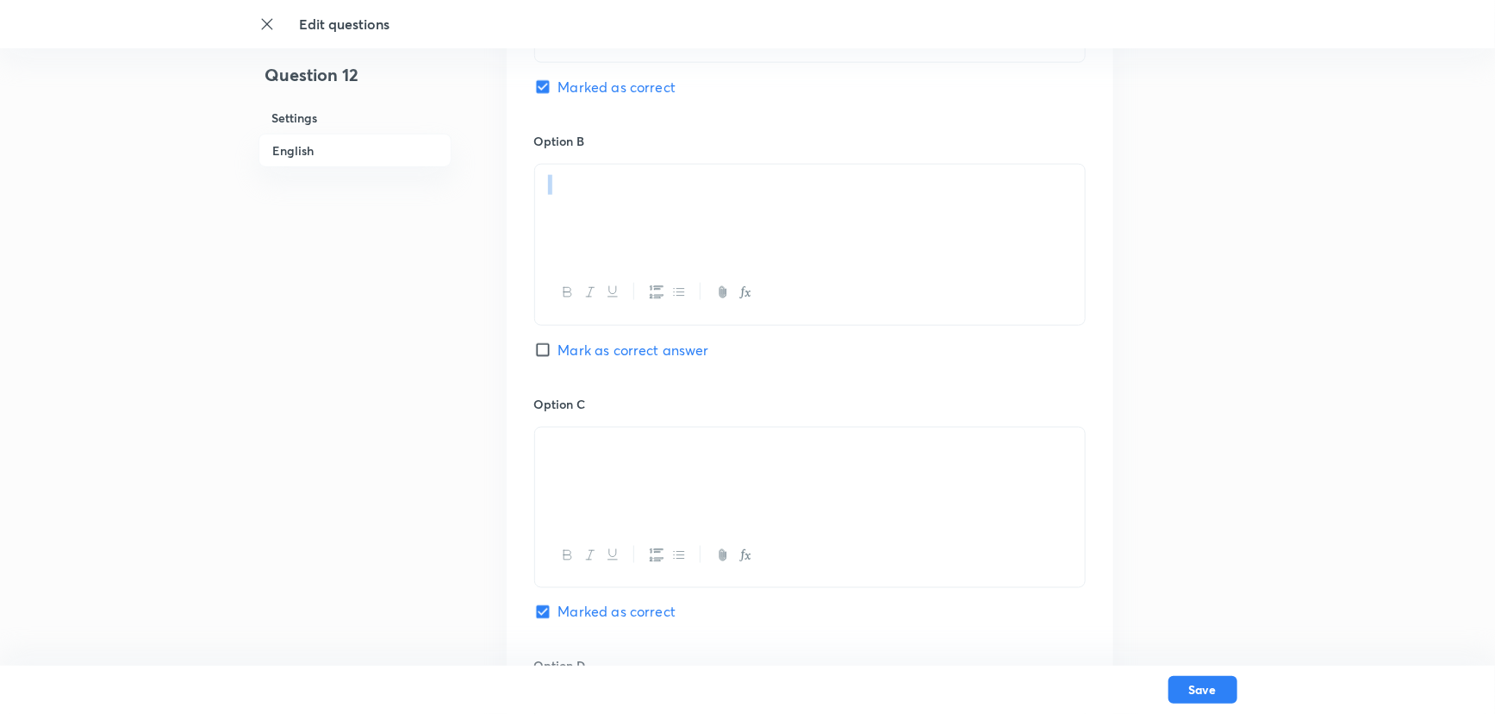
drag, startPoint x: 640, startPoint y: 188, endPoint x: 553, endPoint y: 181, distance: 87.3
click at [553, 181] on p at bounding box center [810, 185] width 524 height 20
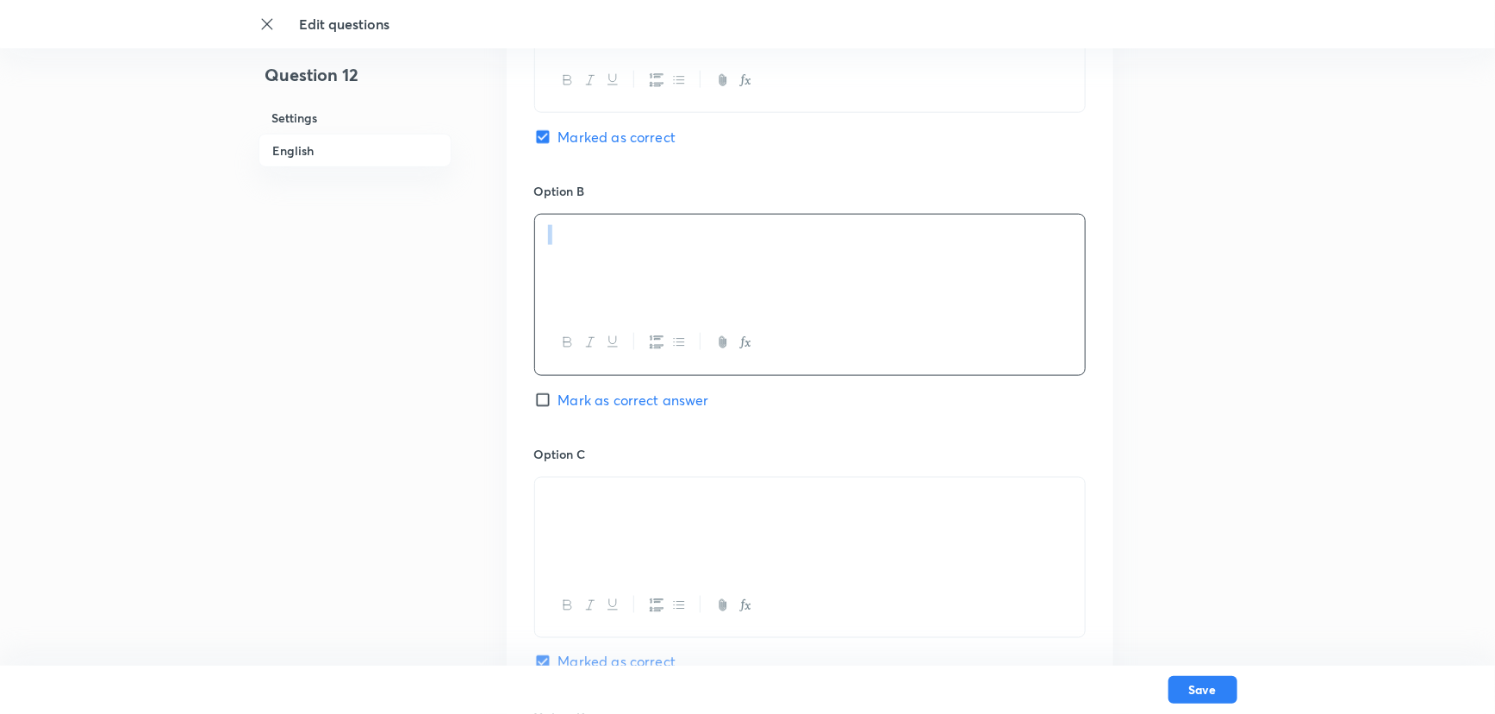
scroll to position [800, 0]
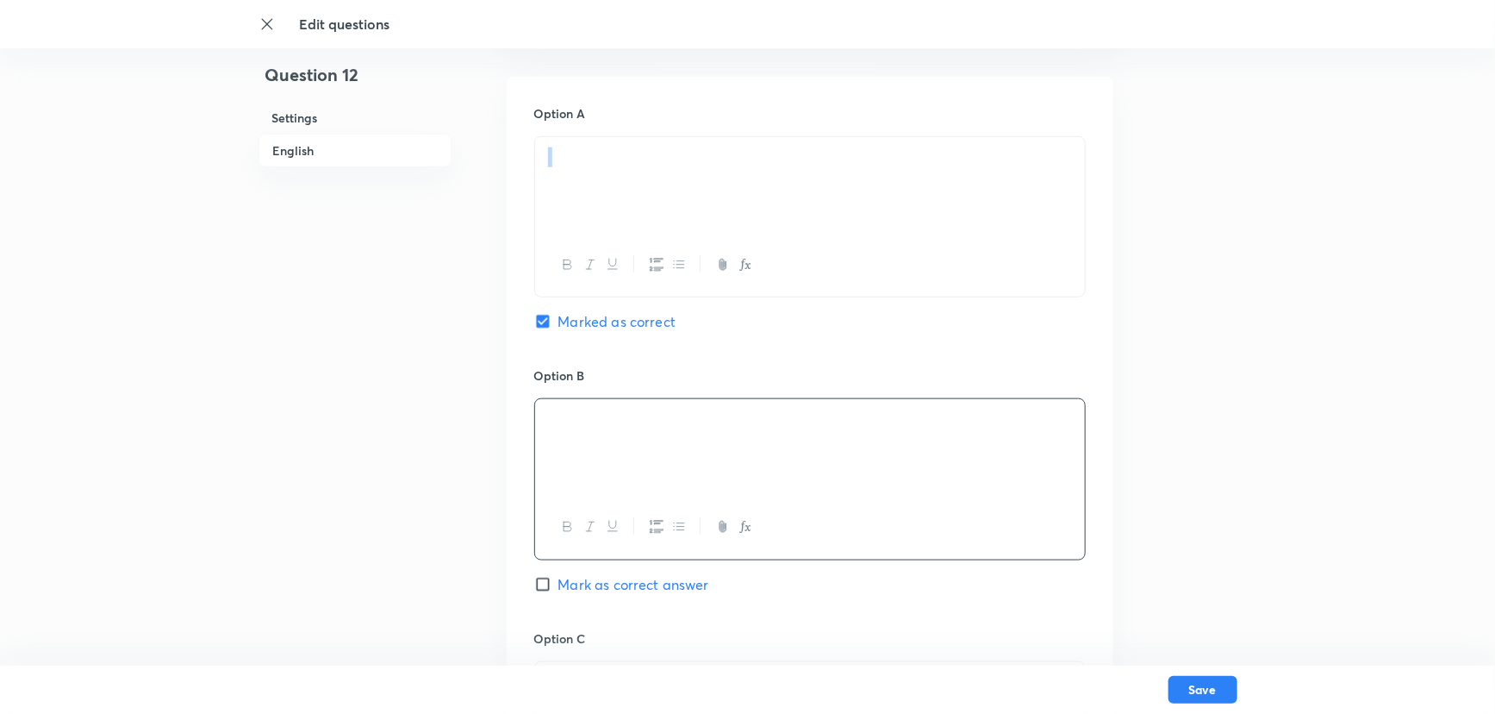
drag, startPoint x: 577, startPoint y: 167, endPoint x: 560, endPoint y: 166, distance: 16.4
click at [560, 166] on p at bounding box center [810, 157] width 524 height 20
copy p
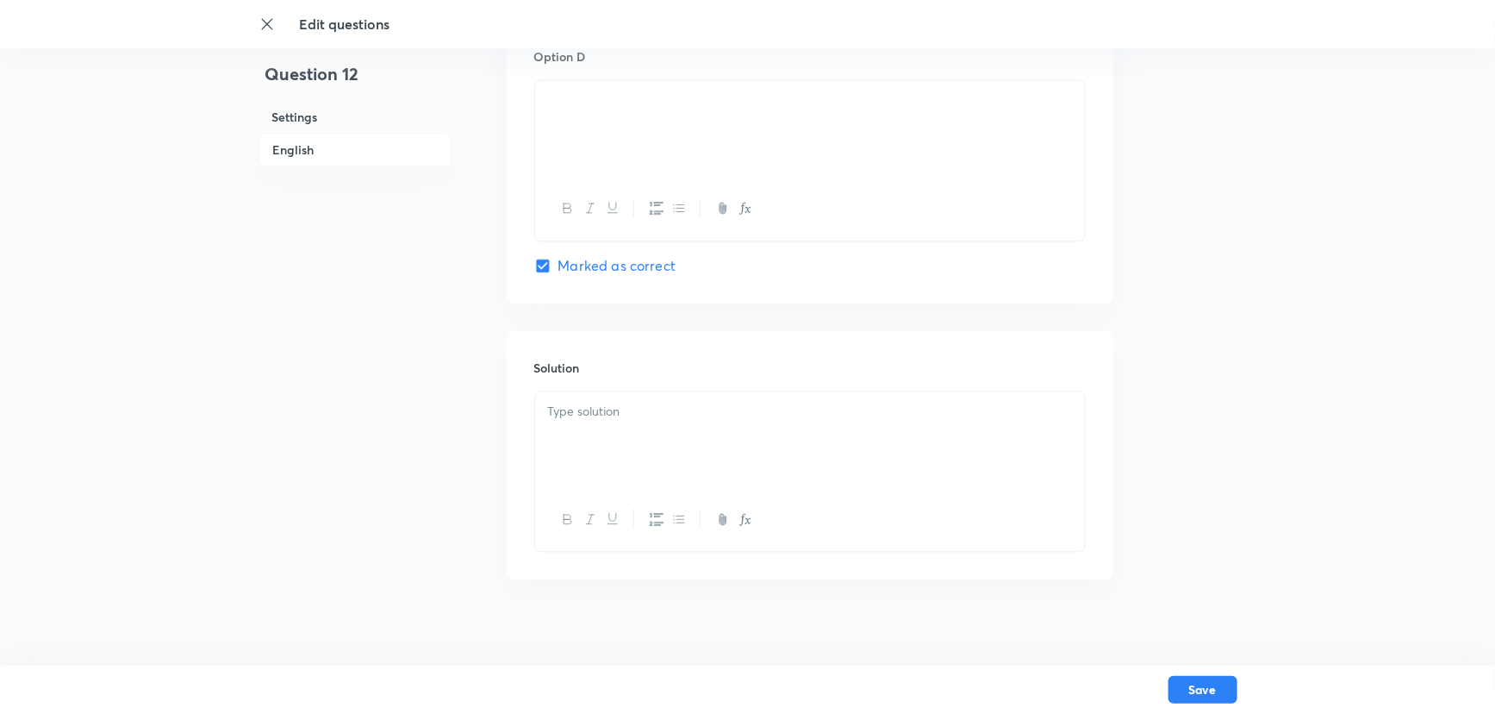
scroll to position [1662, 0]
click at [582, 396] on p at bounding box center [810, 394] width 524 height 20
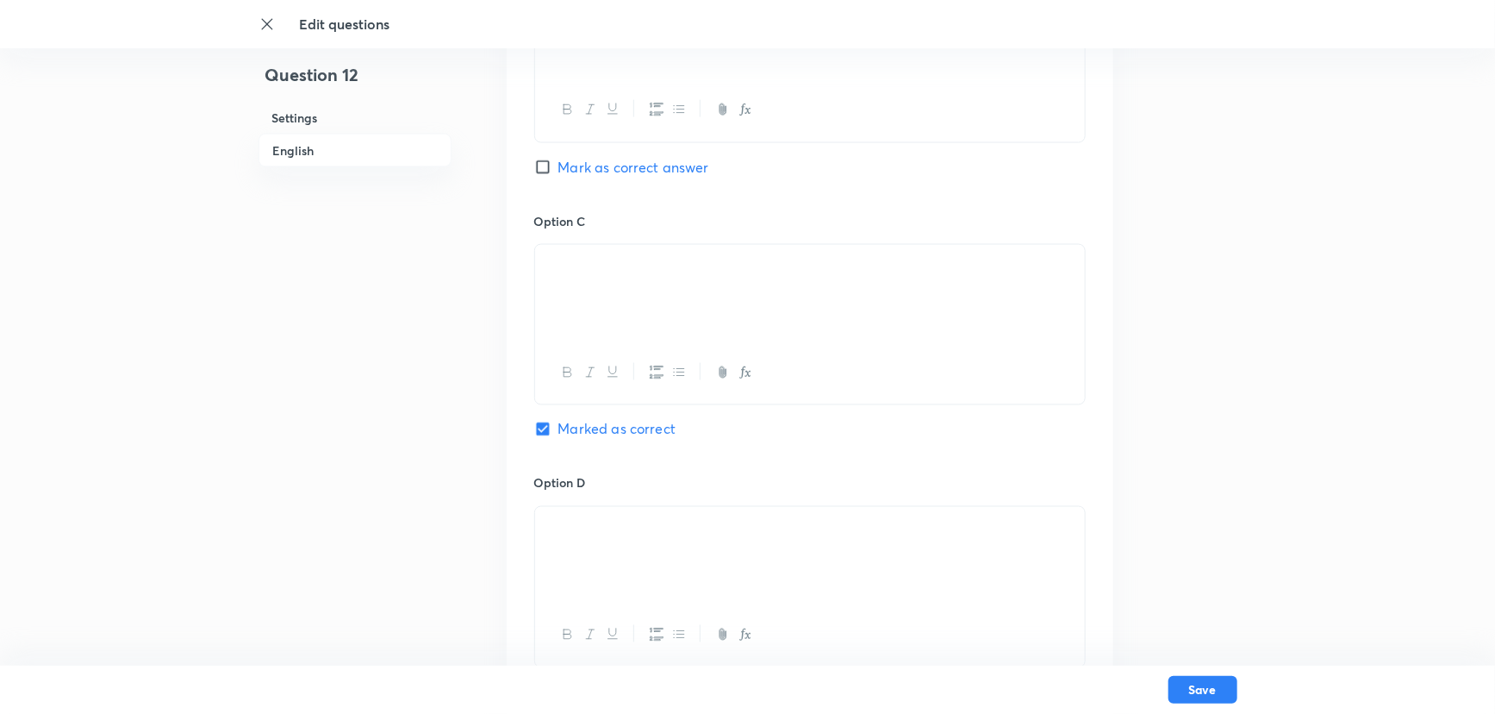
scroll to position [1191, 0]
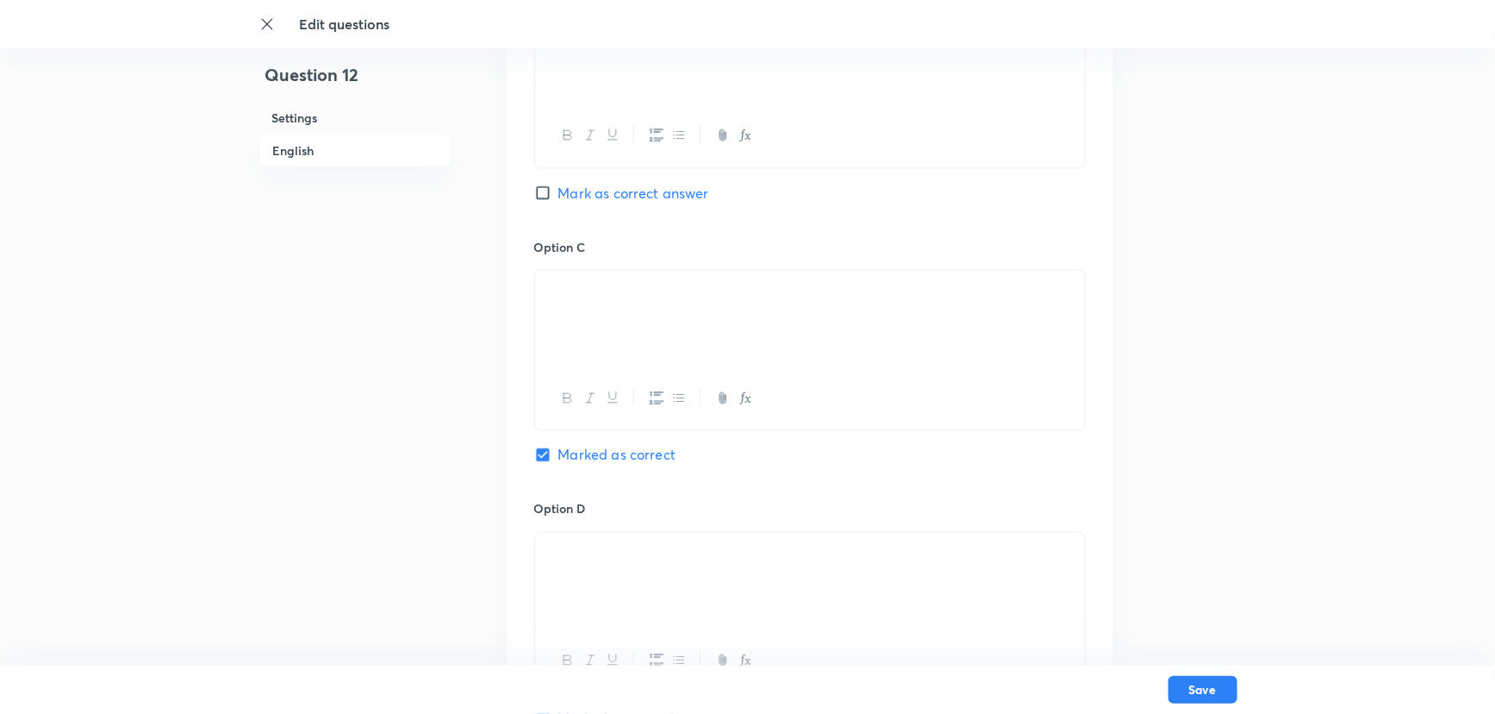
drag, startPoint x: 639, startPoint y: 327, endPoint x: 521, endPoint y: 304, distance: 119.3
click at [521, 304] on div "Option A Marked as correct Option B Mark as correct answer Option C Marked as c…" at bounding box center [810, 220] width 607 height 1070
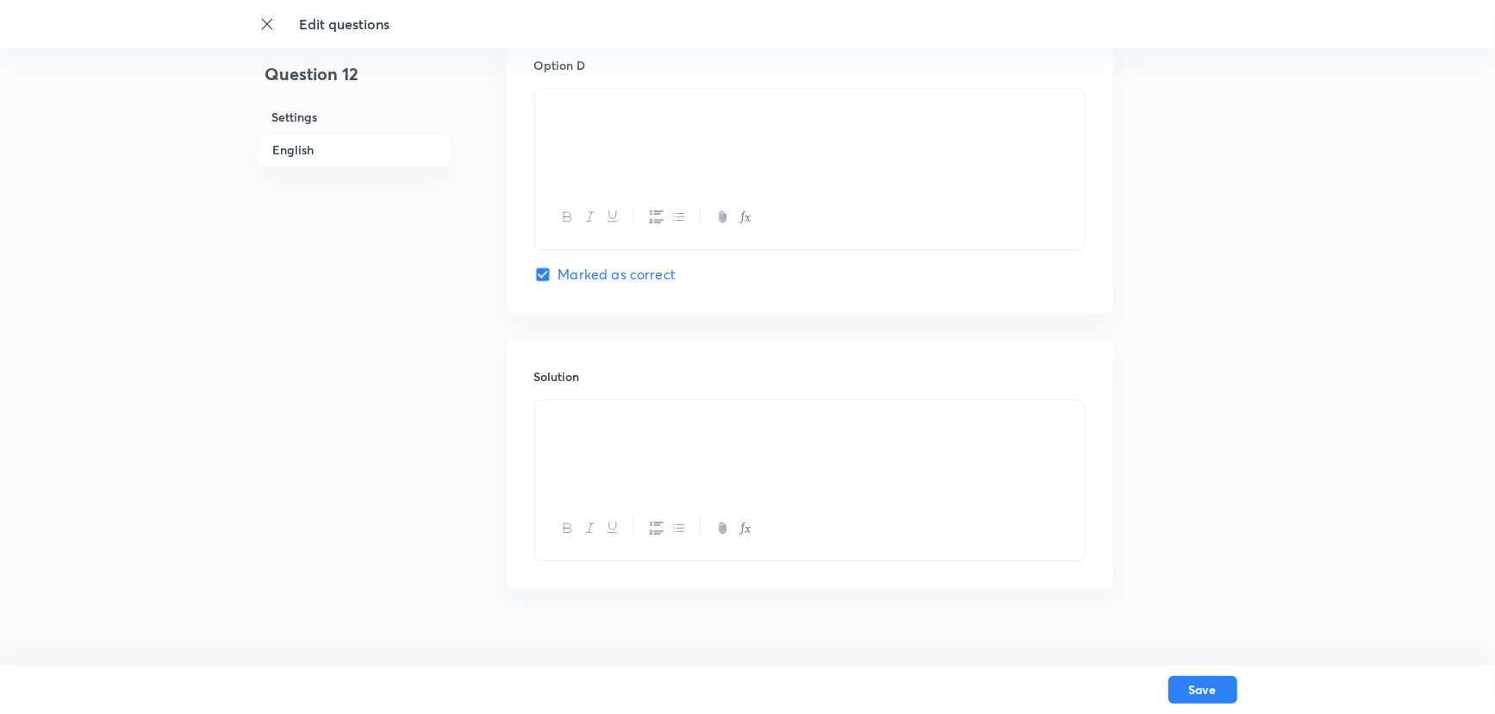
scroll to position [1668, 0]
click at [561, 459] on div at bounding box center [810, 422] width 550 height 97
drag, startPoint x: 640, startPoint y: 89, endPoint x: 500, endPoint y: 73, distance: 140.5
copy p
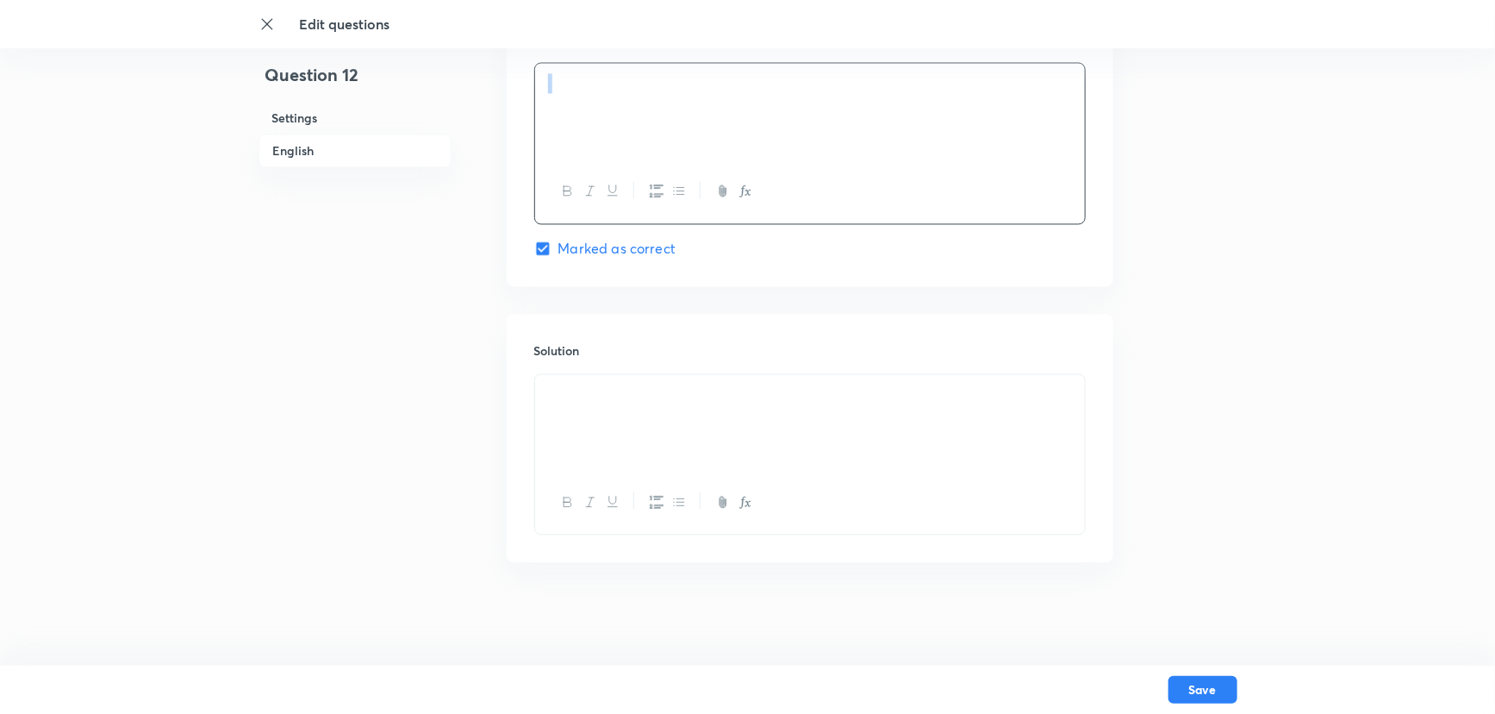
scroll to position [1724, 0]
drag, startPoint x: 659, startPoint y: 400, endPoint x: 620, endPoint y: 383, distance: 43.2
click at [659, 403] on p at bounding box center [810, 413] width 524 height 20
click at [1218, 627] on button "Save" at bounding box center [1203, 688] width 69 height 28
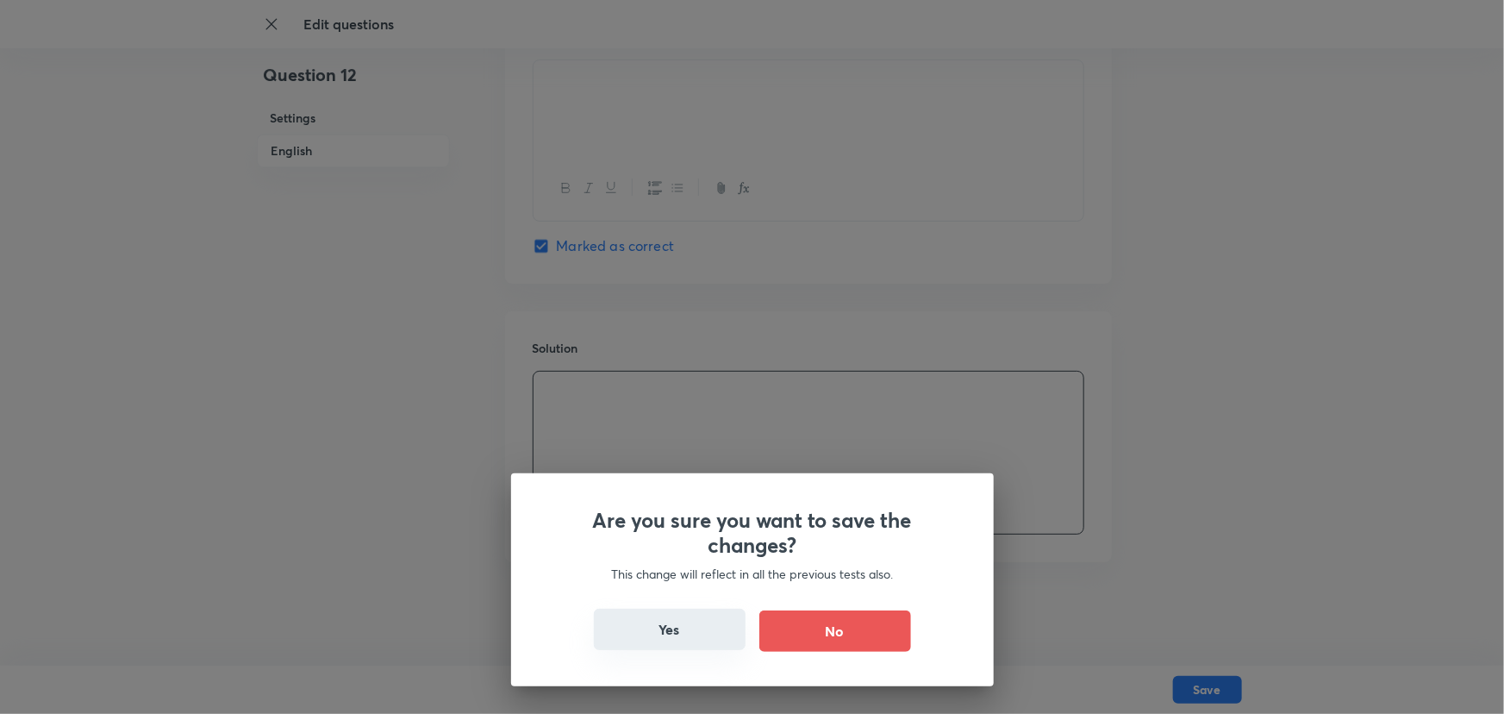
click at [690, 627] on button "Yes" at bounding box center [670, 629] width 152 height 41
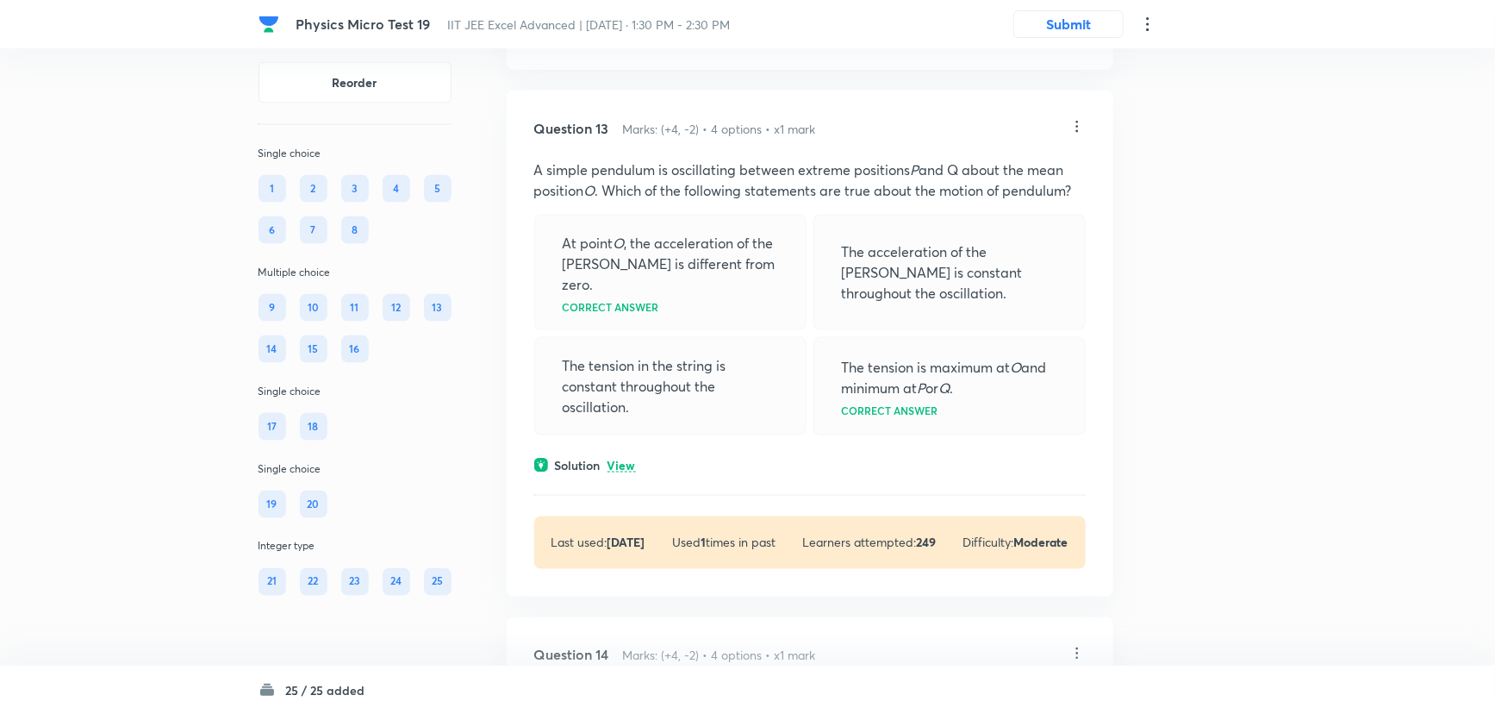
scroll to position [7757, 0]
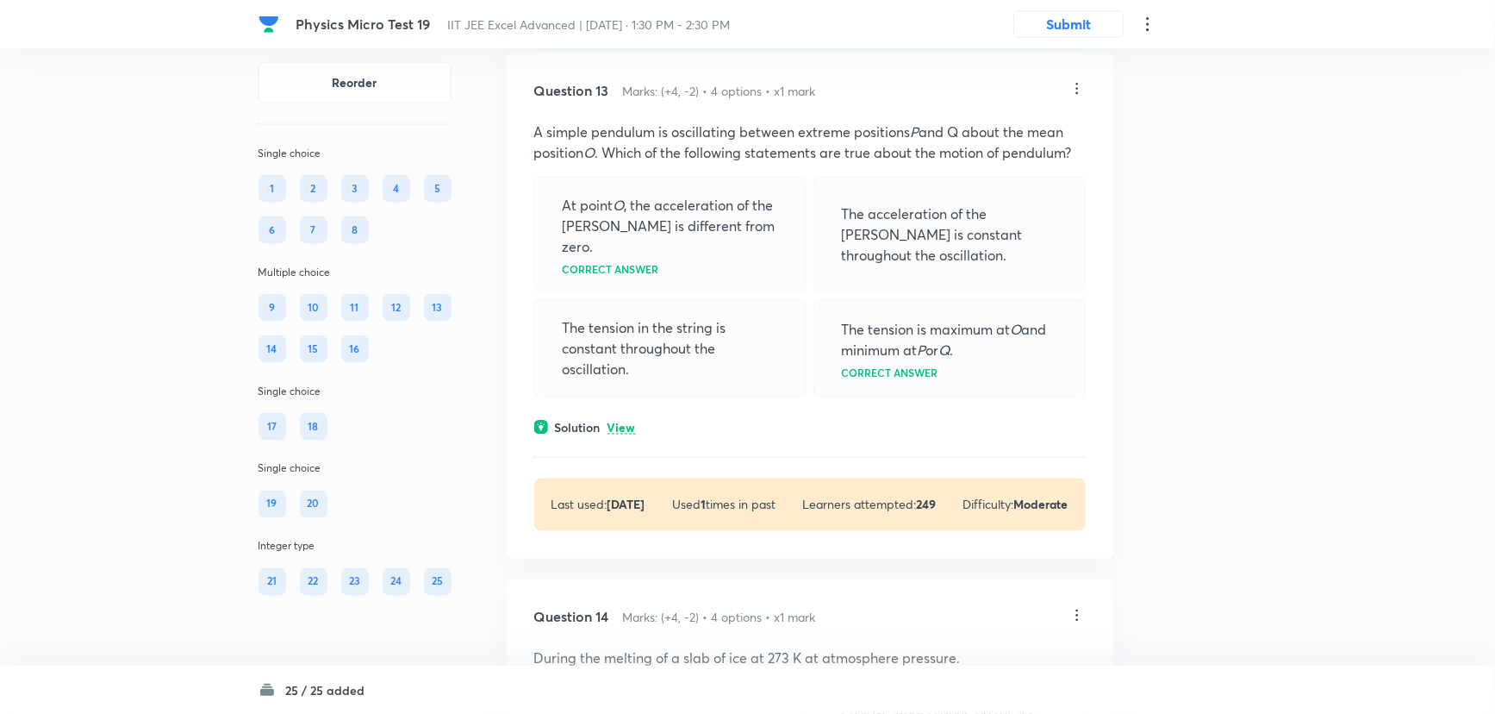
click at [1078, 97] on icon at bounding box center [1077, 88] width 17 height 17
click at [1024, 245] on li "Edit" at bounding box center [1011, 252] width 145 height 32
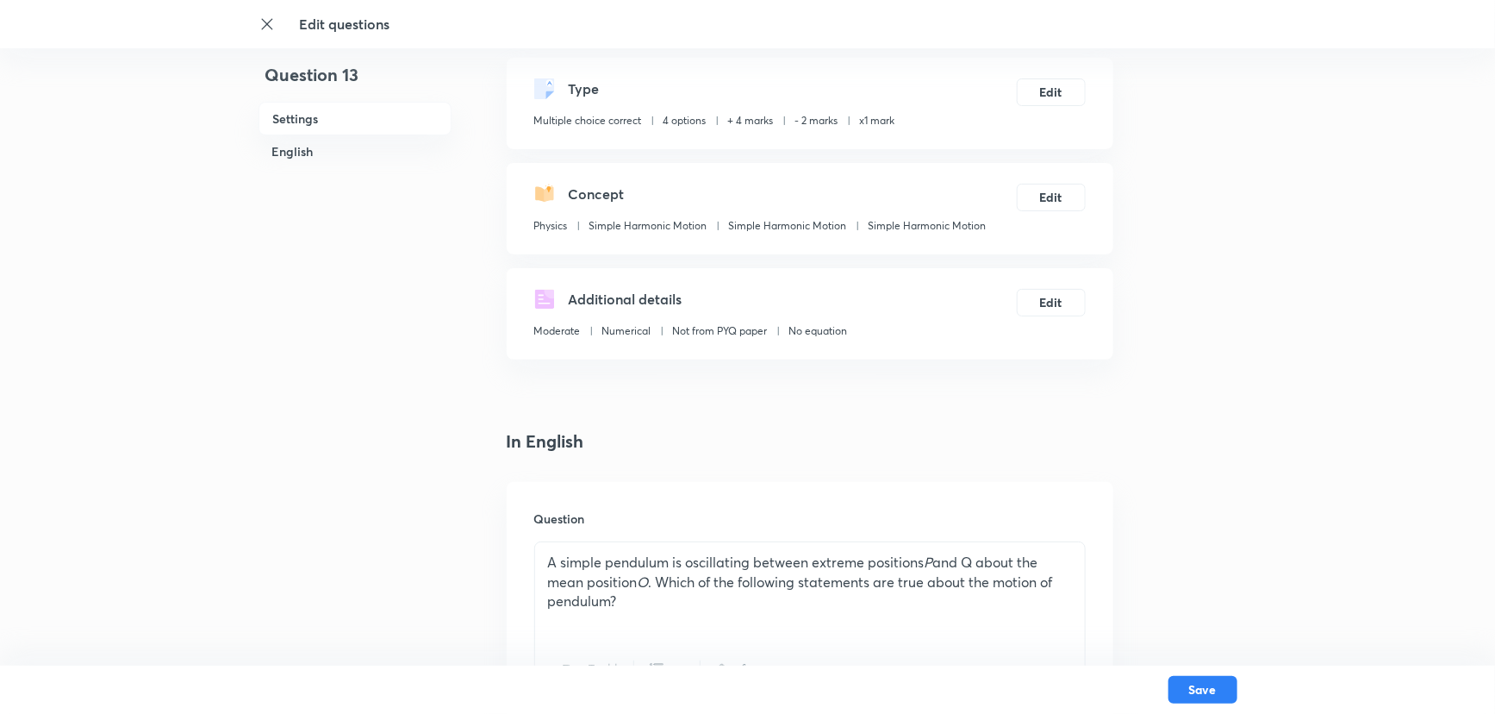
scroll to position [234, 0]
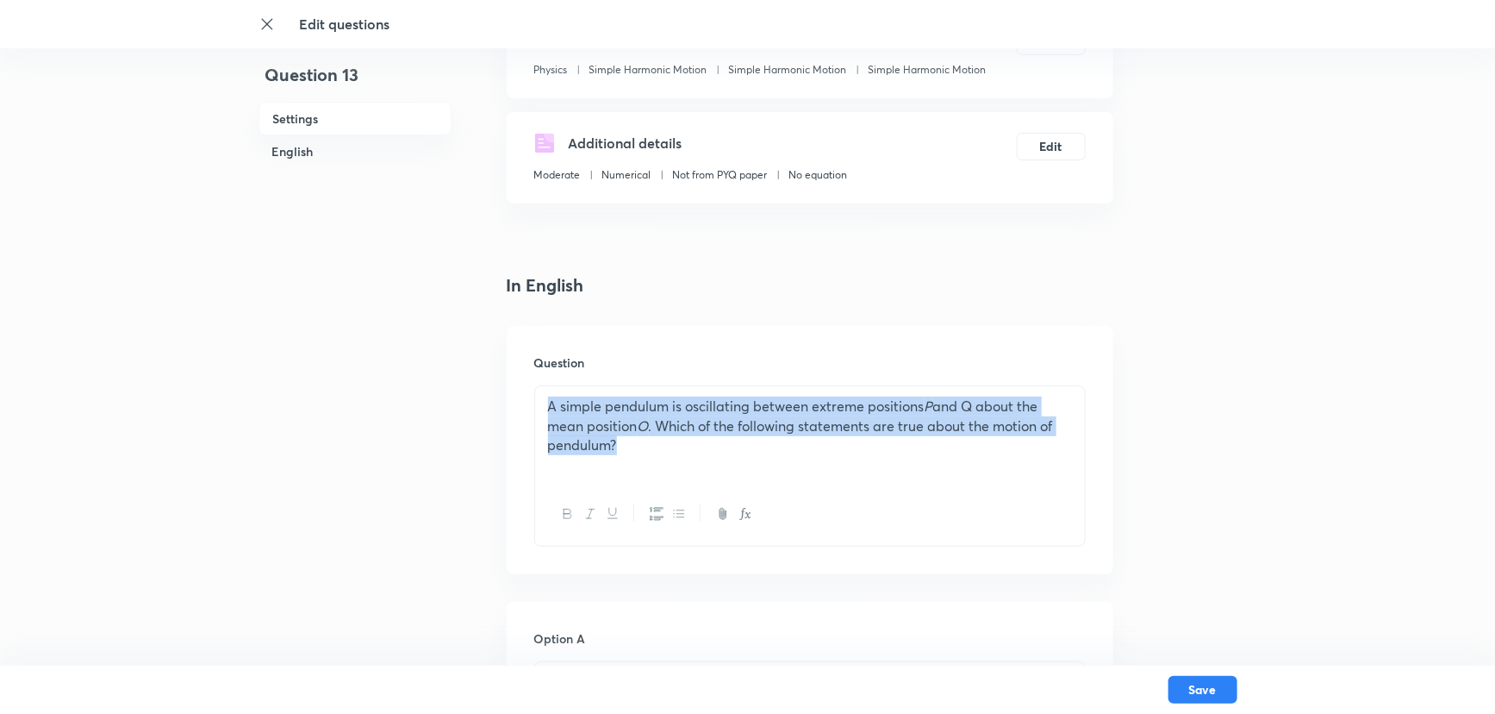
drag, startPoint x: 658, startPoint y: 451, endPoint x: 543, endPoint y: 394, distance: 128.7
click at [543, 394] on div "A simple pendulum is oscillating between extreme positions P and Q about the me…" at bounding box center [810, 434] width 550 height 97
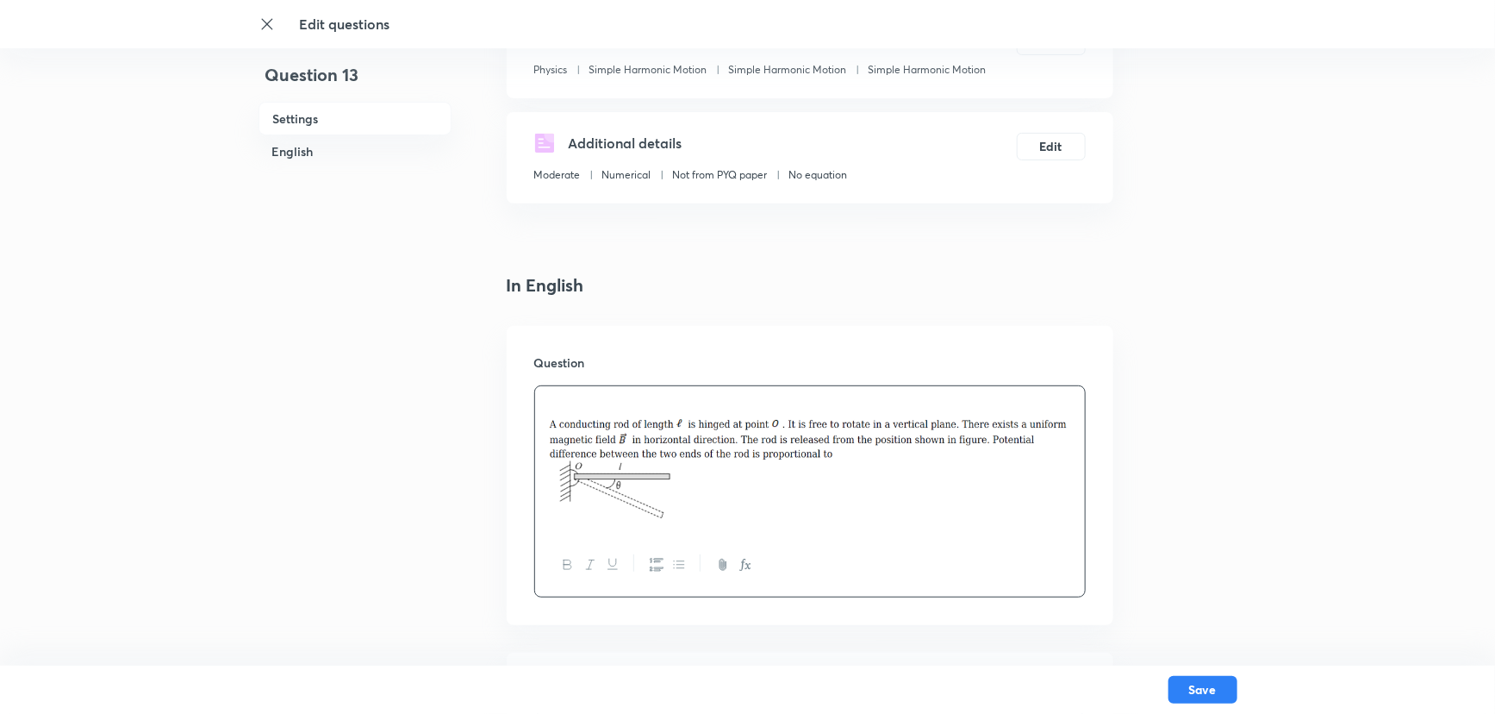
click at [565, 449] on img at bounding box center [810, 467] width 524 height 102
click at [554, 434] on img at bounding box center [810, 467] width 524 height 102
click at [549, 429] on img at bounding box center [810, 467] width 524 height 102
click at [548, 428] on img at bounding box center [810, 467] width 524 height 102
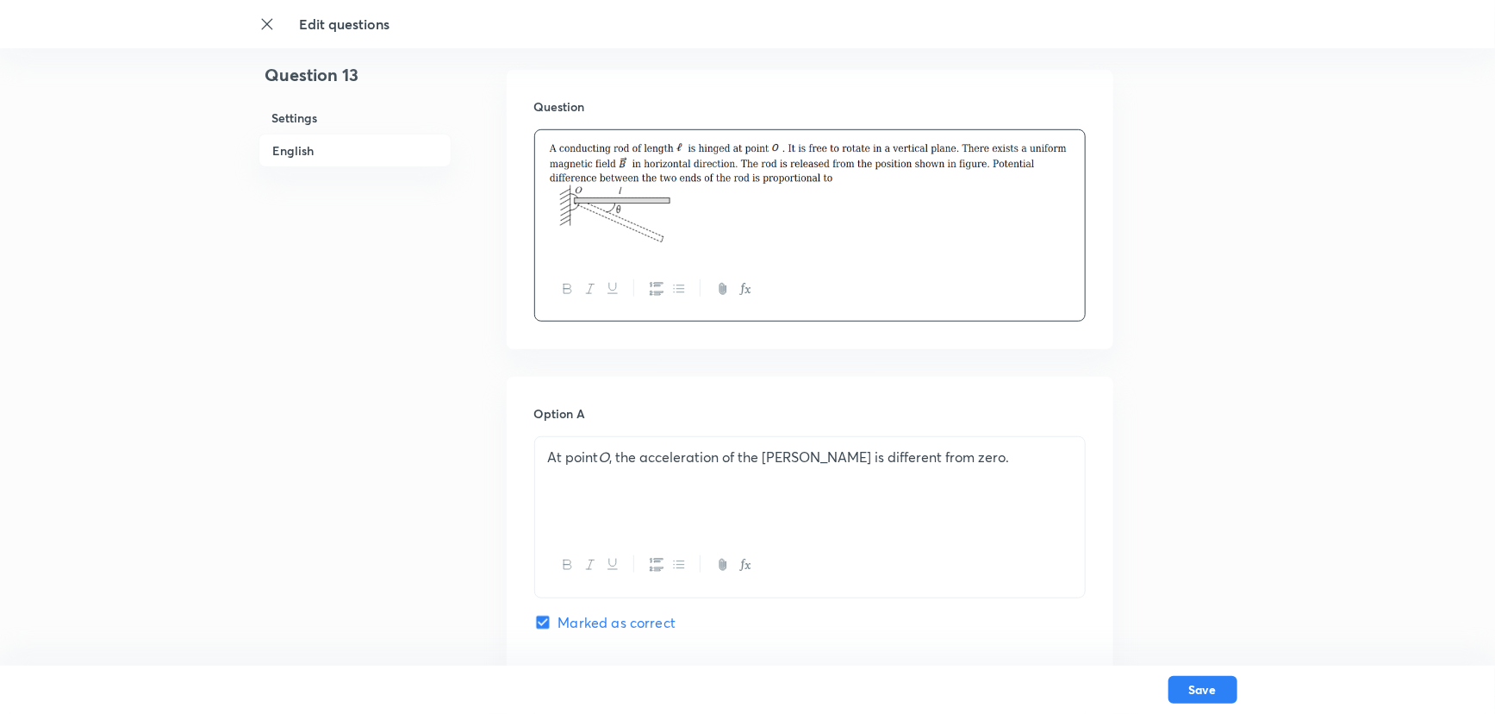
scroll to position [548, 0]
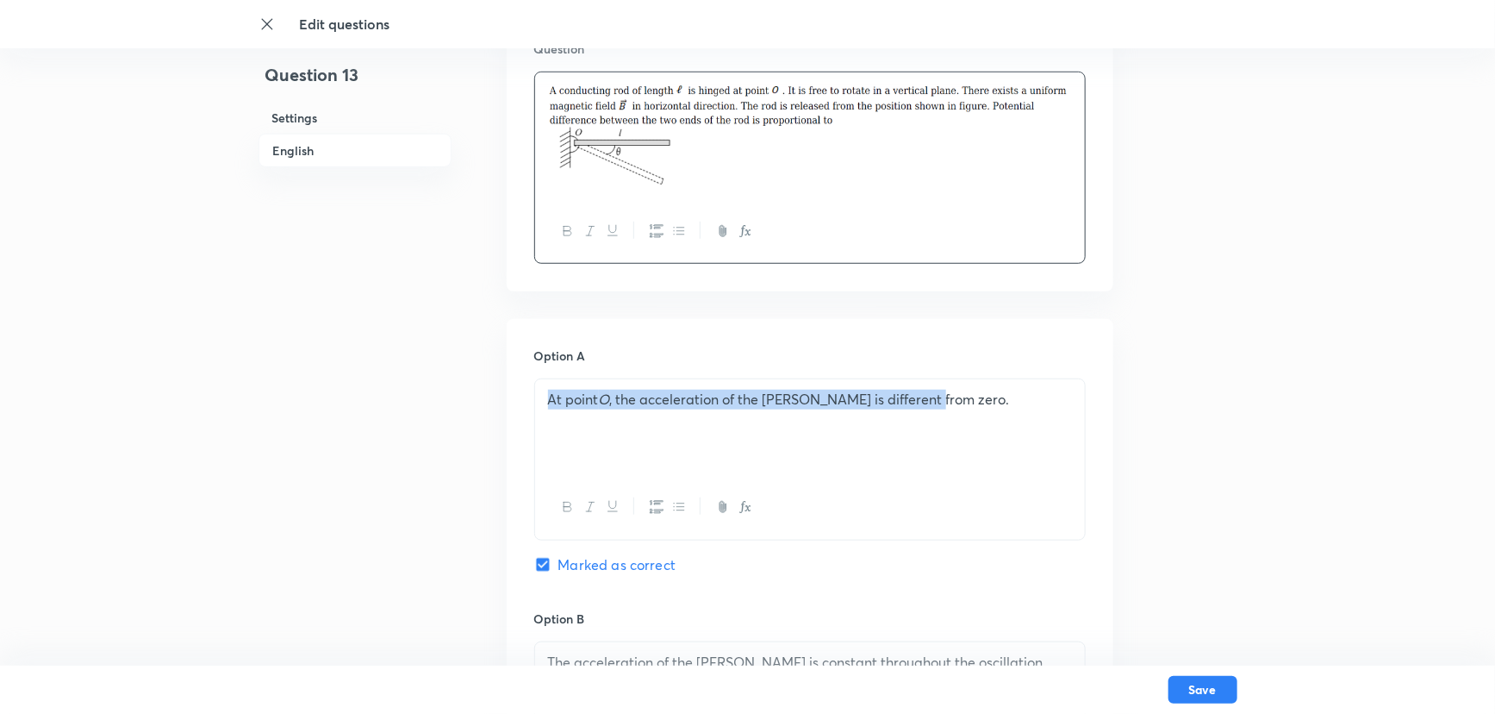
drag, startPoint x: 948, startPoint y: 410, endPoint x: 527, endPoint y: 411, distance: 421.5
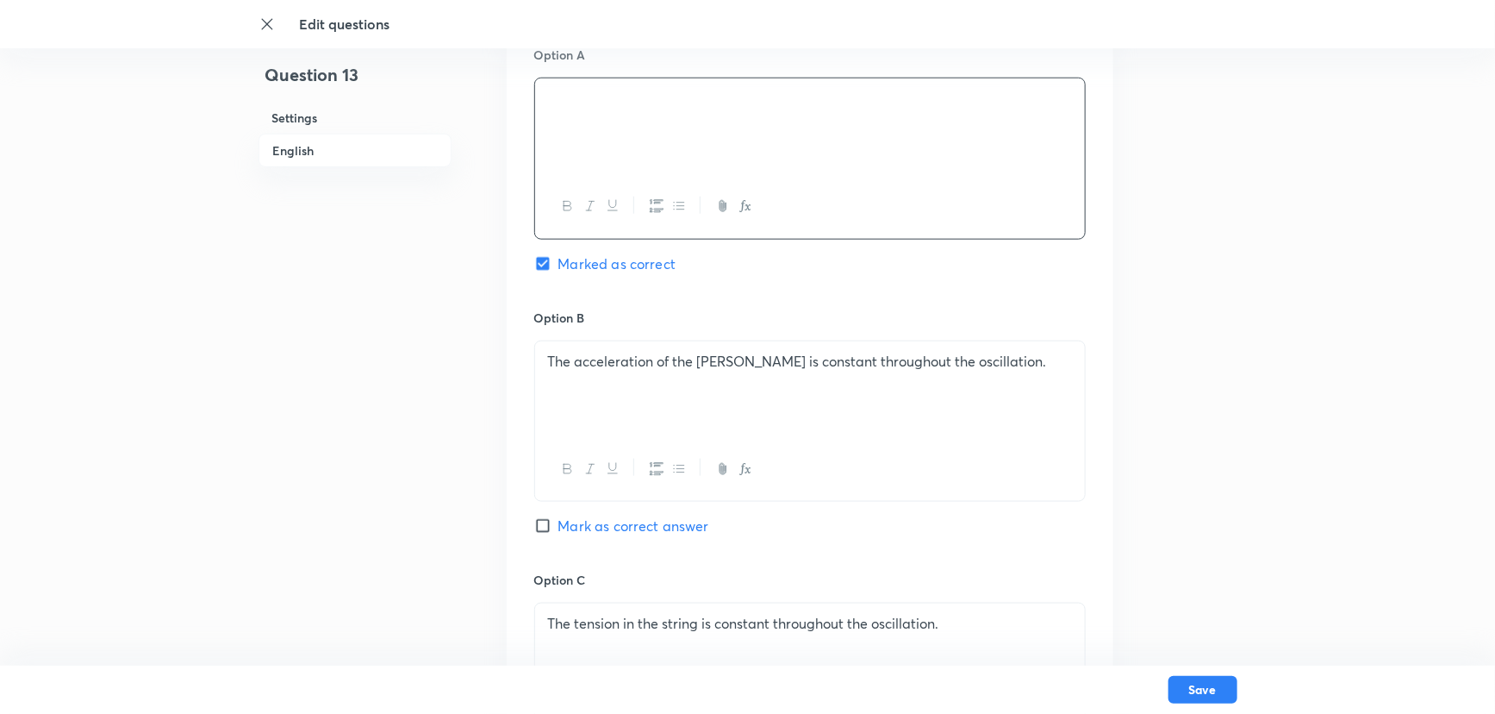
scroll to position [862, 0]
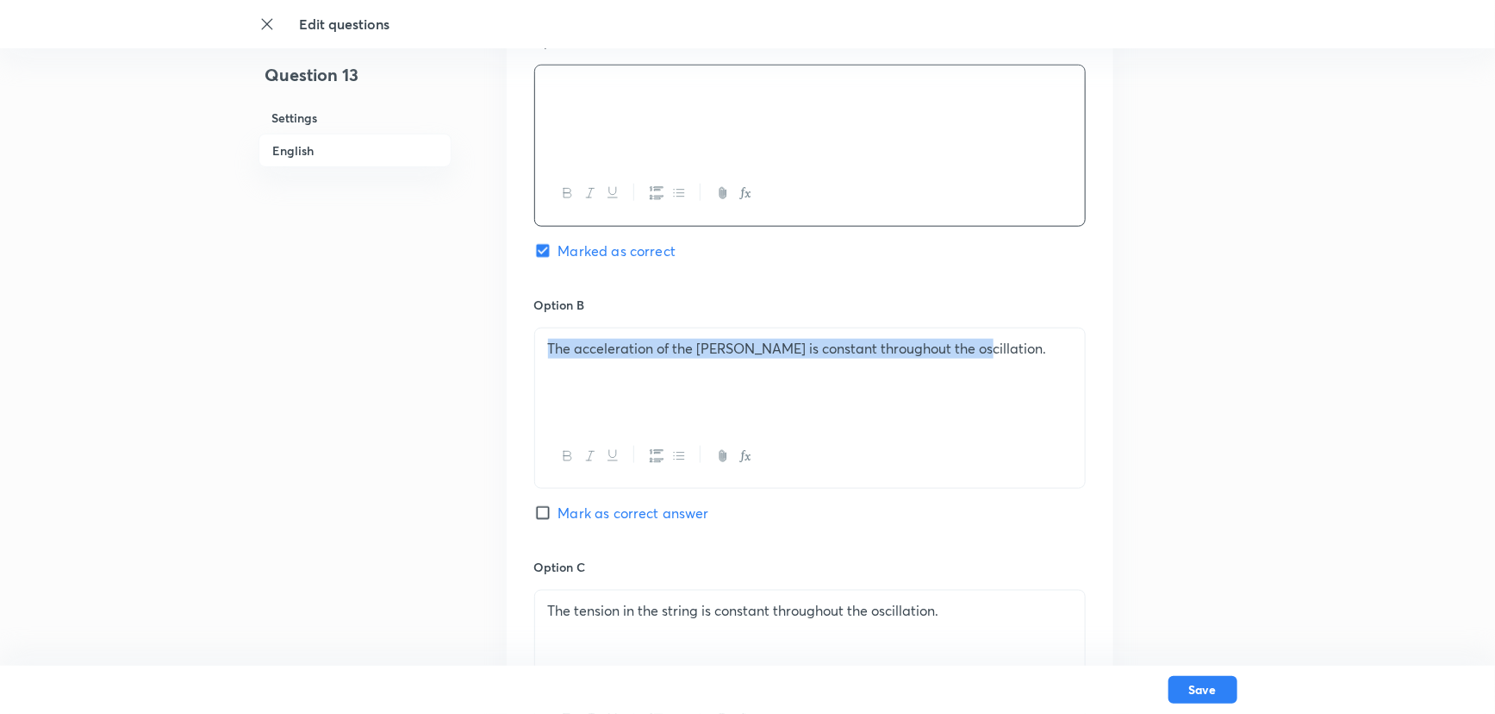
drag, startPoint x: 990, startPoint y: 359, endPoint x: 507, endPoint y: 363, distance: 483.5
click at [507, 363] on div "Option A Marked as correct Option B The acceleration of the [PERSON_NAME] is co…" at bounding box center [810, 540] width 607 height 1070
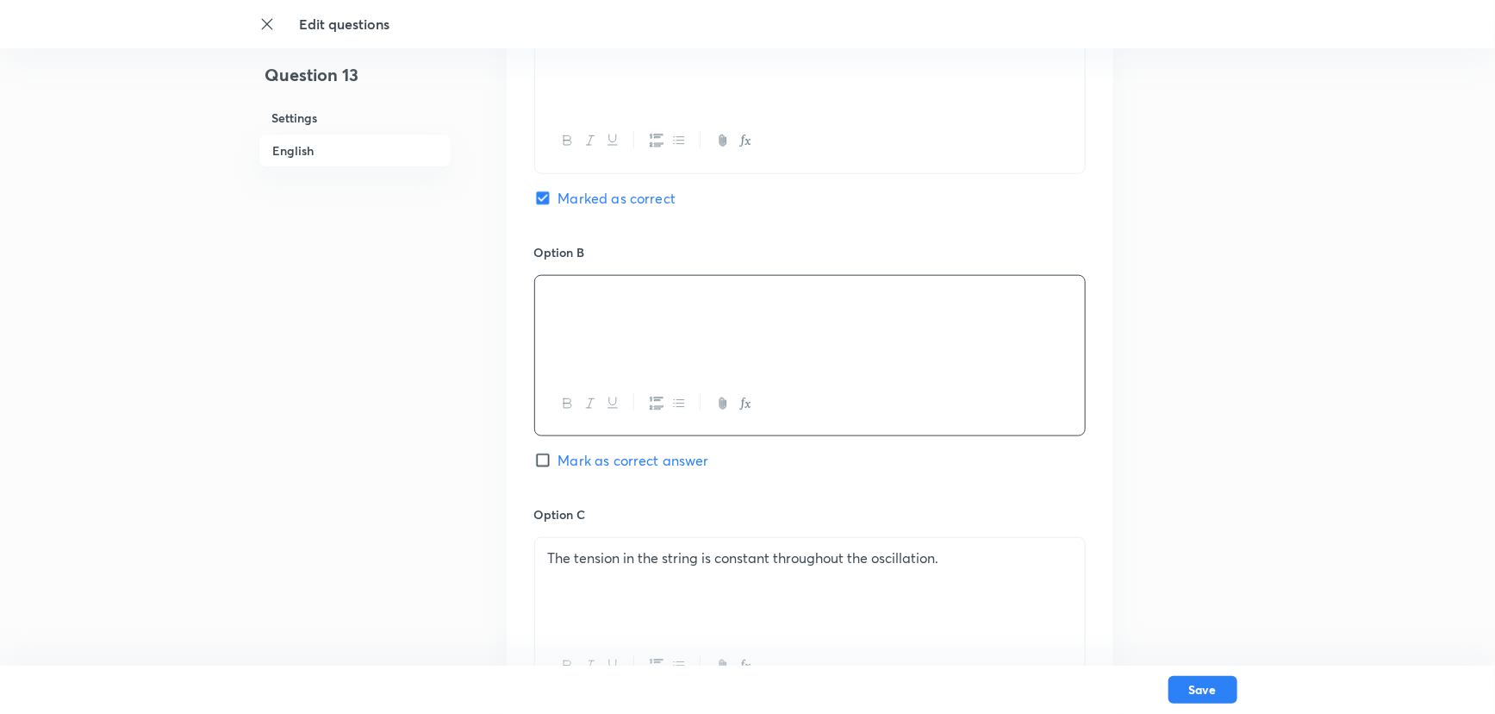
scroll to position [939, 0]
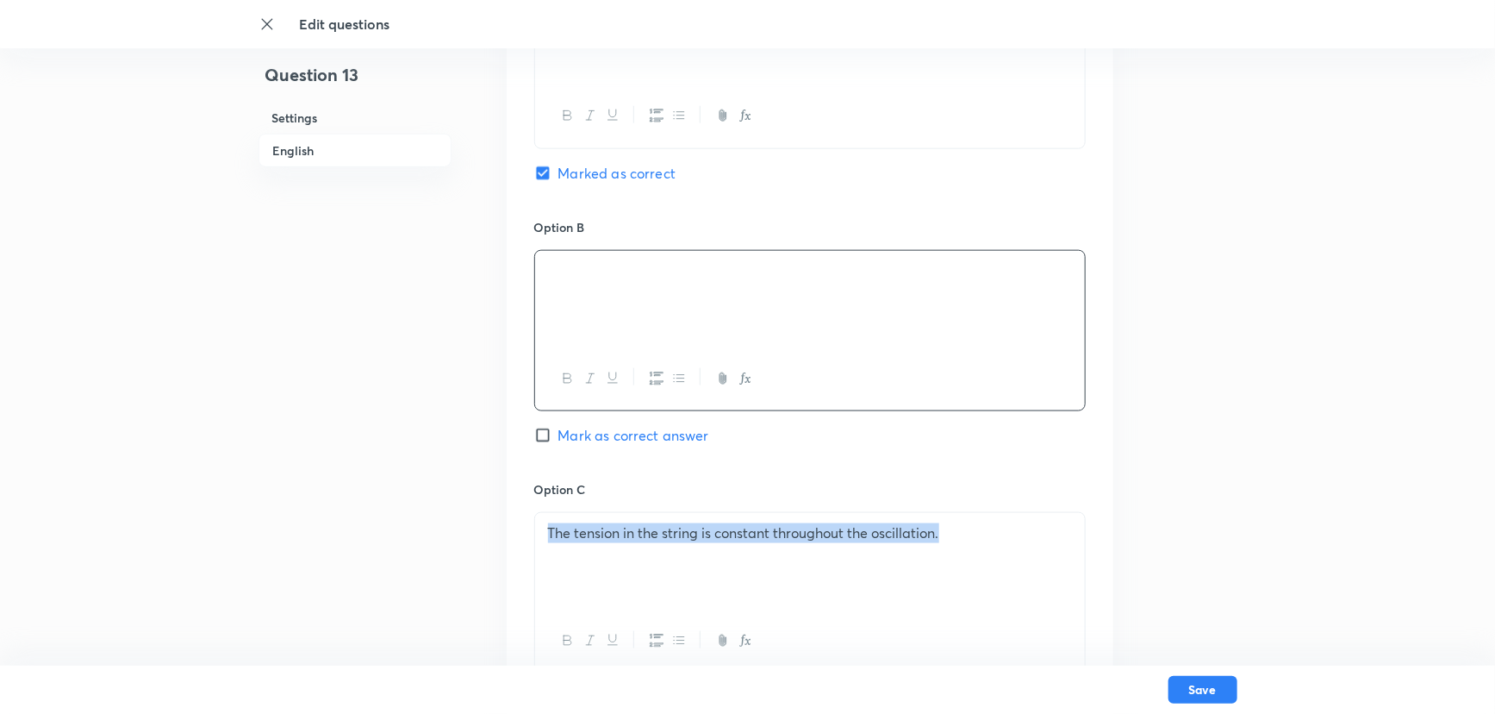
drag, startPoint x: 975, startPoint y: 540, endPoint x: 523, endPoint y: 519, distance: 452.1
click at [523, 519] on div "Option A Marked as correct Option B Mark as correct answer Option C The tension…" at bounding box center [810, 463] width 607 height 1070
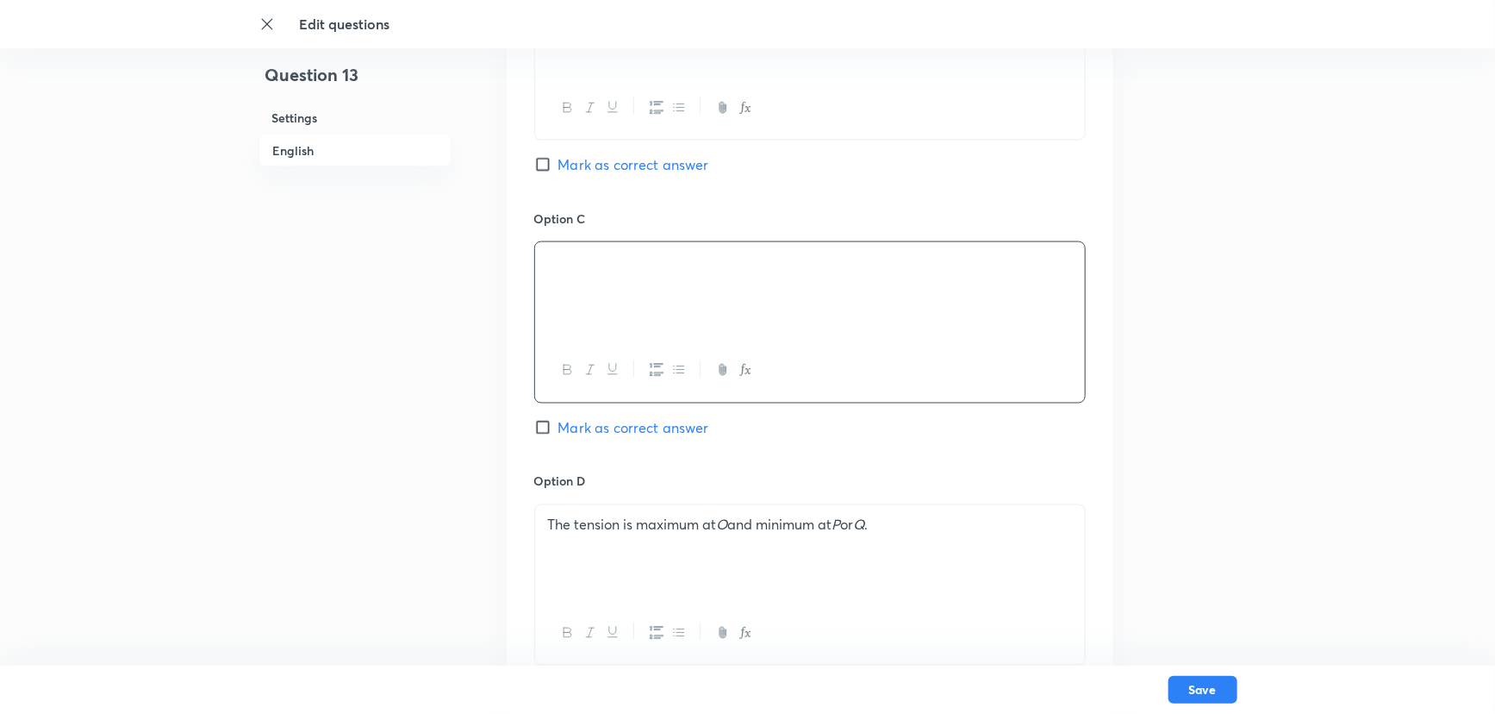
scroll to position [1253, 0]
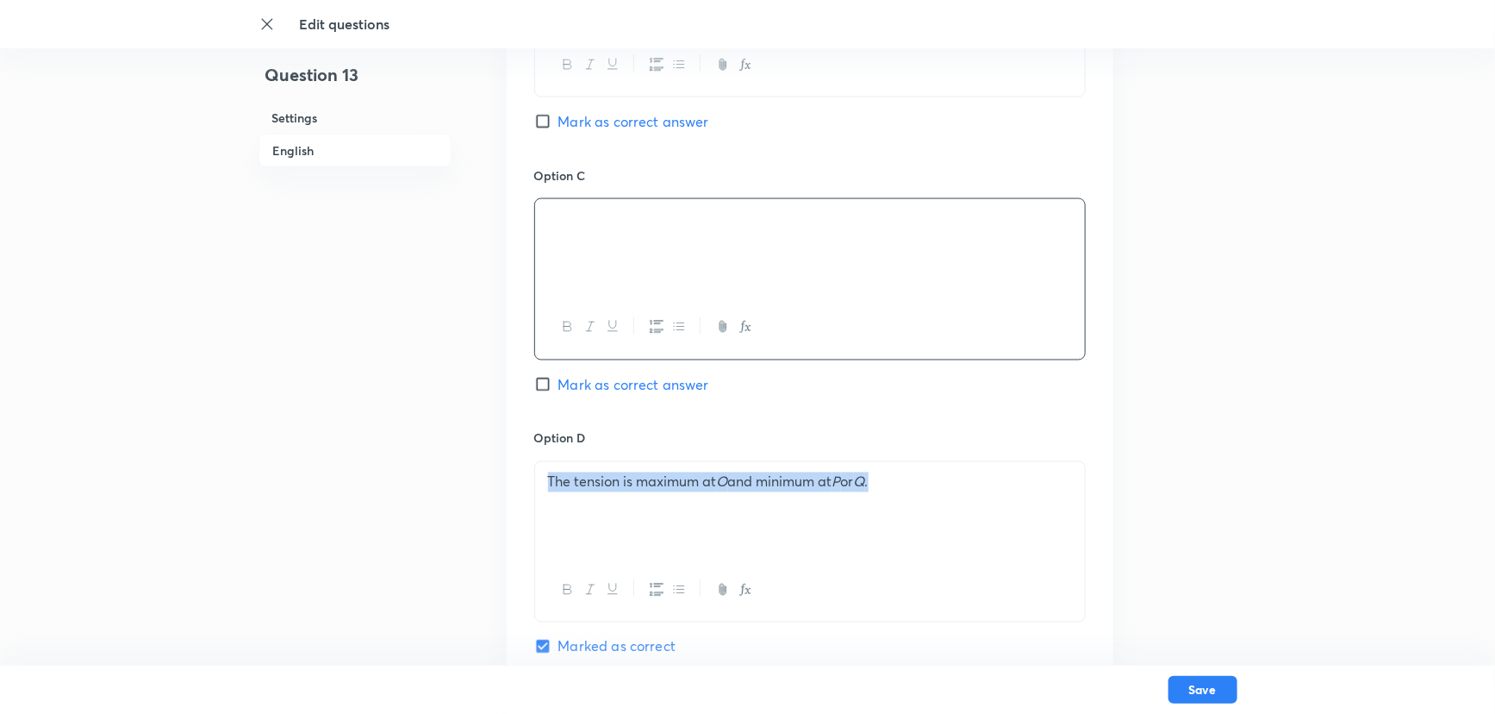
drag, startPoint x: 924, startPoint y: 482, endPoint x: 519, endPoint y: 472, distance: 405.2
click at [519, 472] on div "Option A Marked as correct Option B Mark as correct answer Option C Mark as cor…" at bounding box center [810, 149] width 607 height 1070
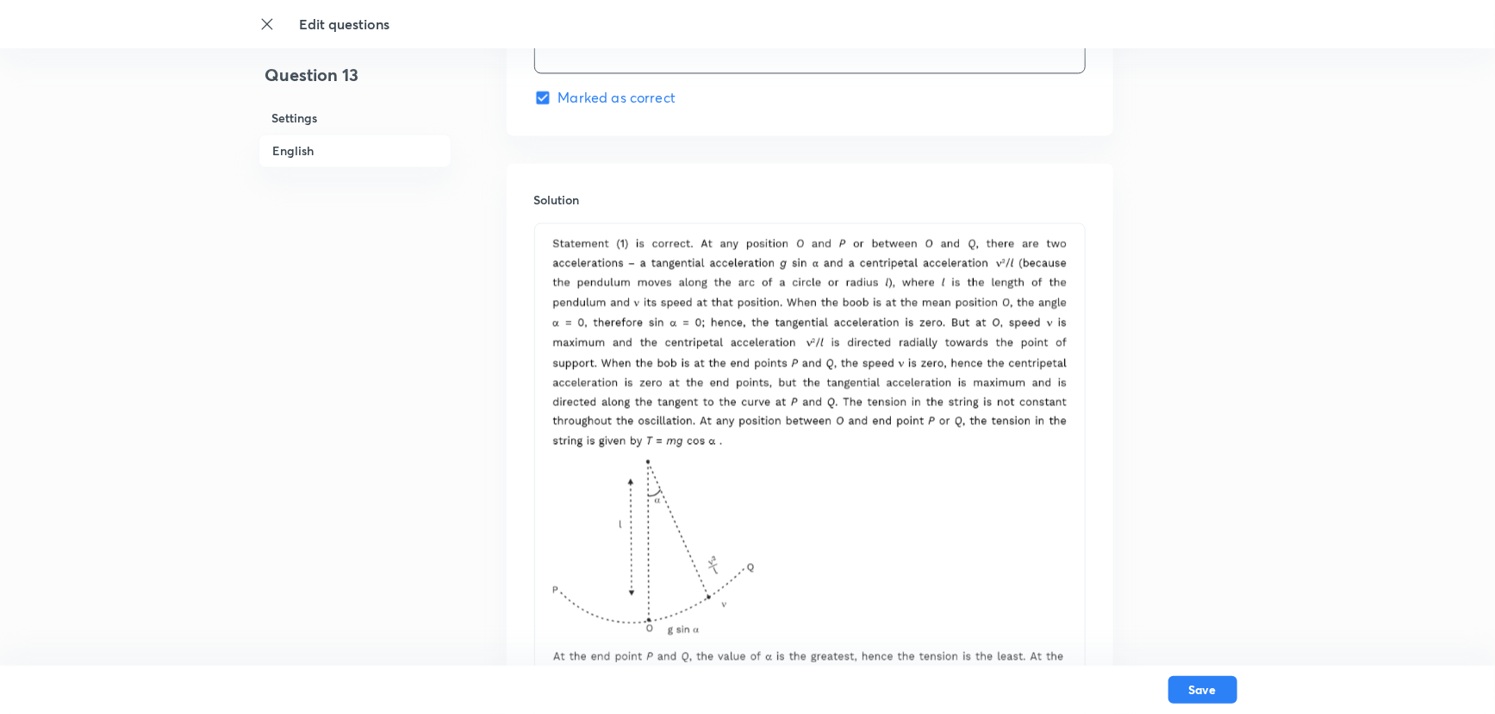
scroll to position [2037, 0]
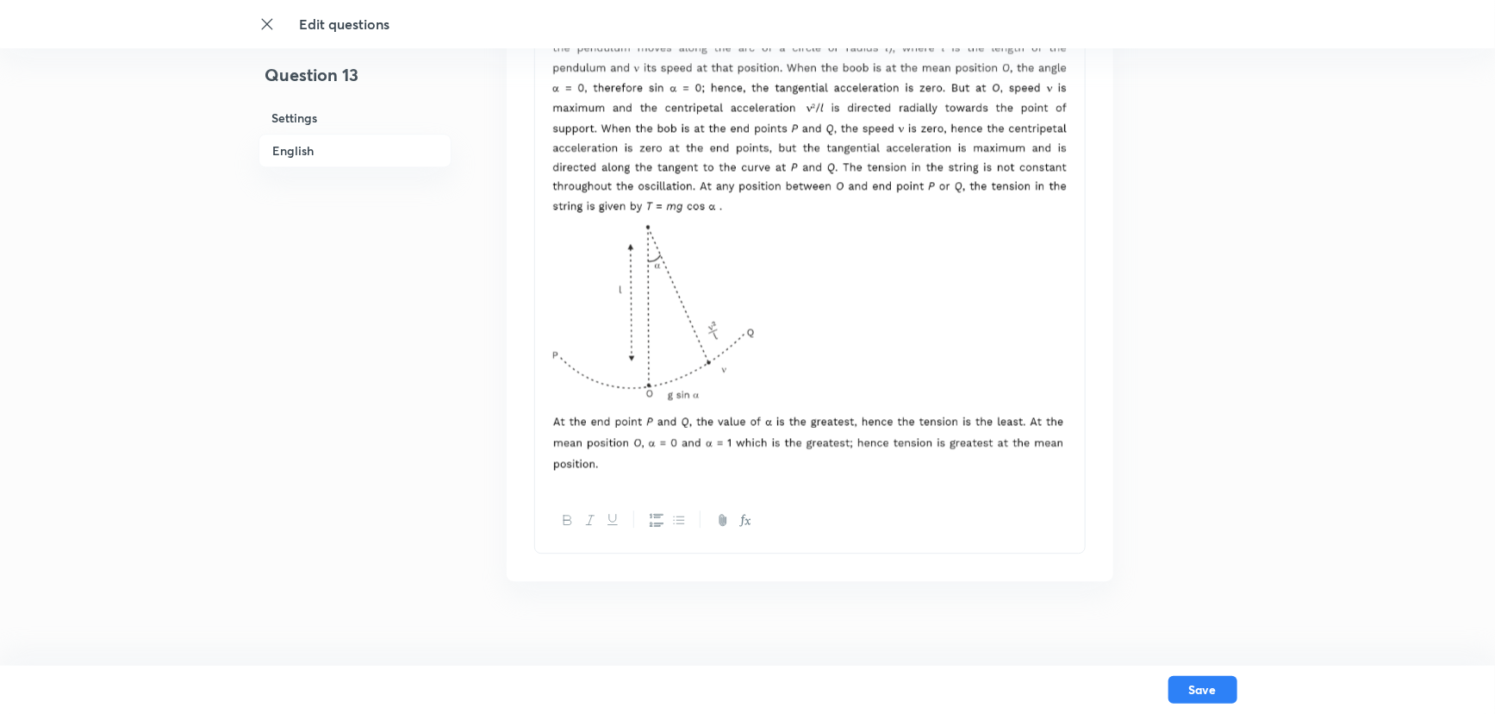
drag, startPoint x: 632, startPoint y: 473, endPoint x: 557, endPoint y: 240, distance: 244.5
click at [557, 240] on p at bounding box center [810, 351] width 524 height 258
click at [630, 308] on img at bounding box center [810, 348] width 524 height 253
drag, startPoint x: 677, startPoint y: 353, endPoint x: 737, endPoint y: 381, distance: 66.3
click at [737, 381] on img at bounding box center [810, 348] width 524 height 253
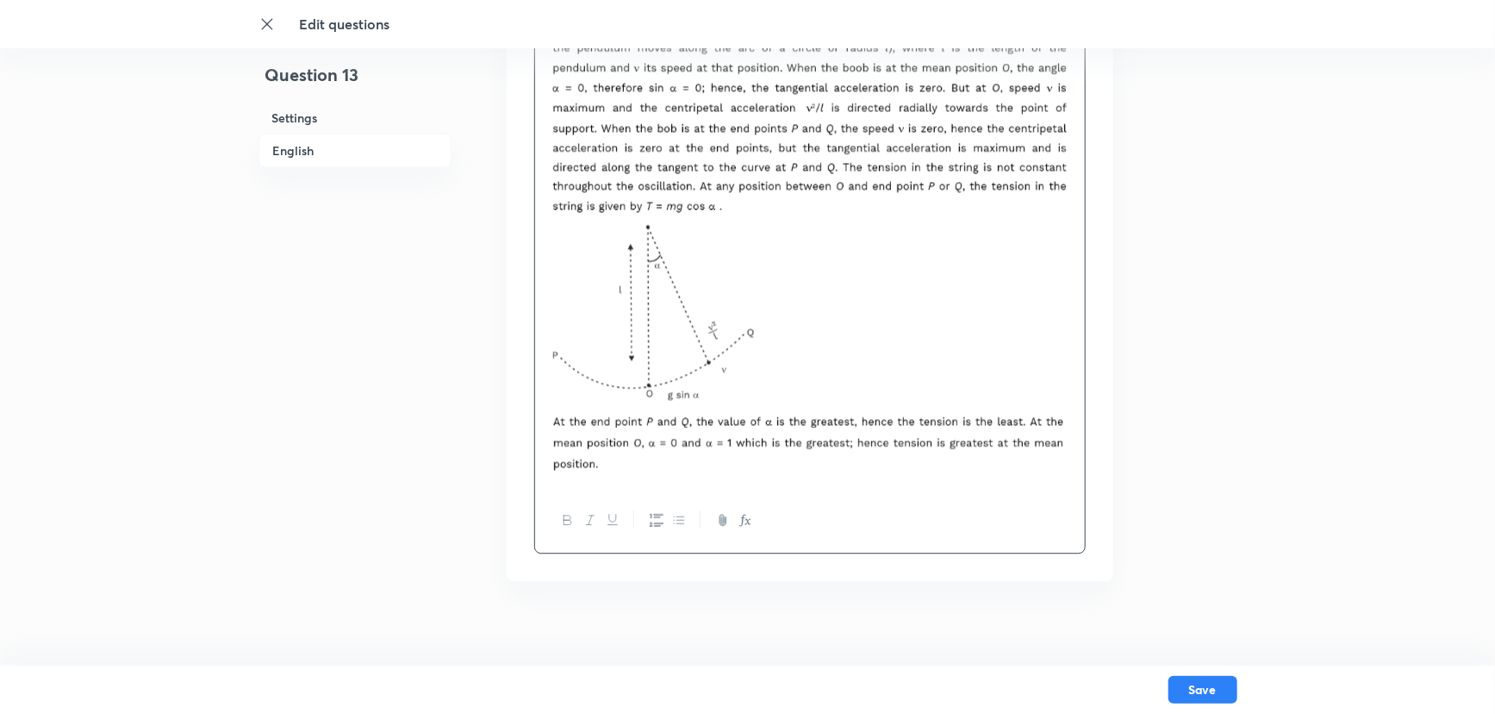
scroll to position [1819, 0]
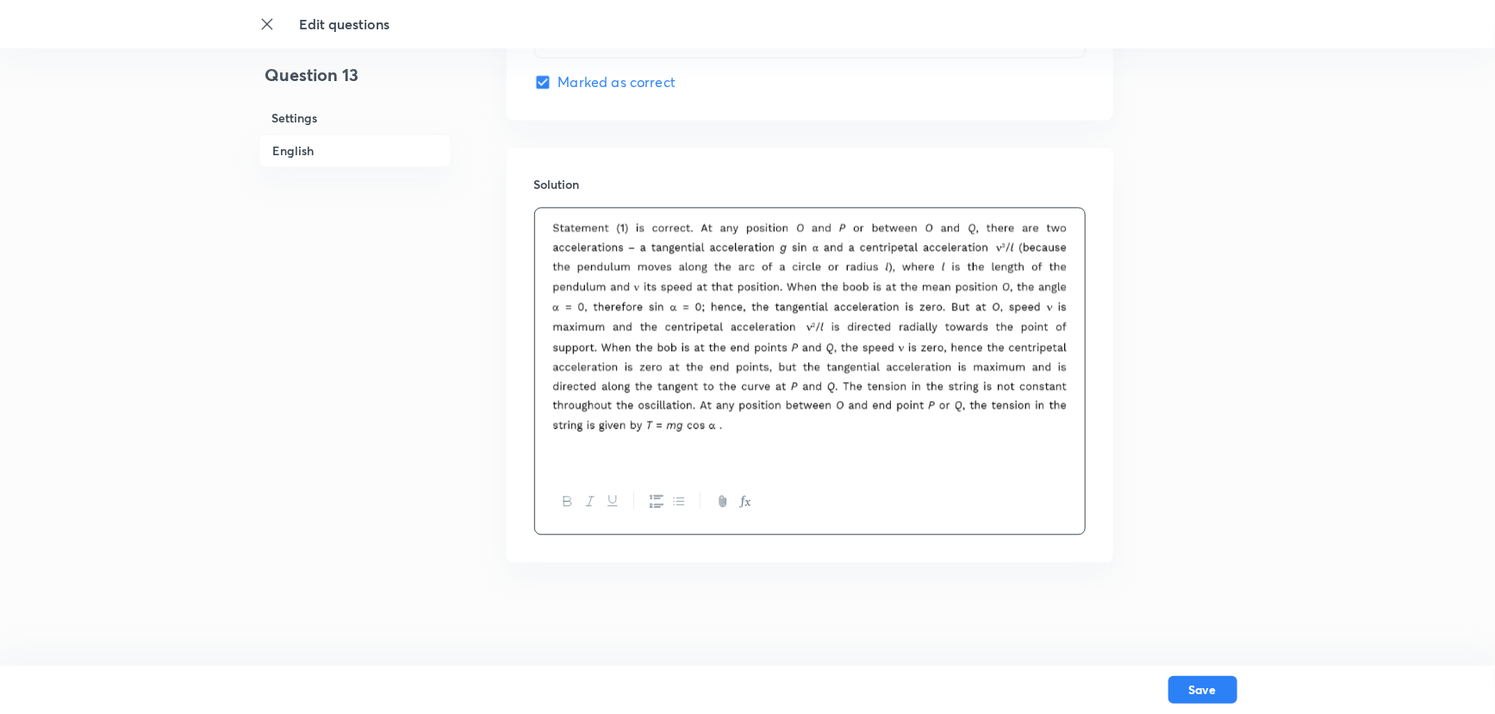
drag, startPoint x: 560, startPoint y: 226, endPoint x: 643, endPoint y: 365, distance: 162.3
click at [627, 356] on img at bounding box center [810, 326] width 524 height 217
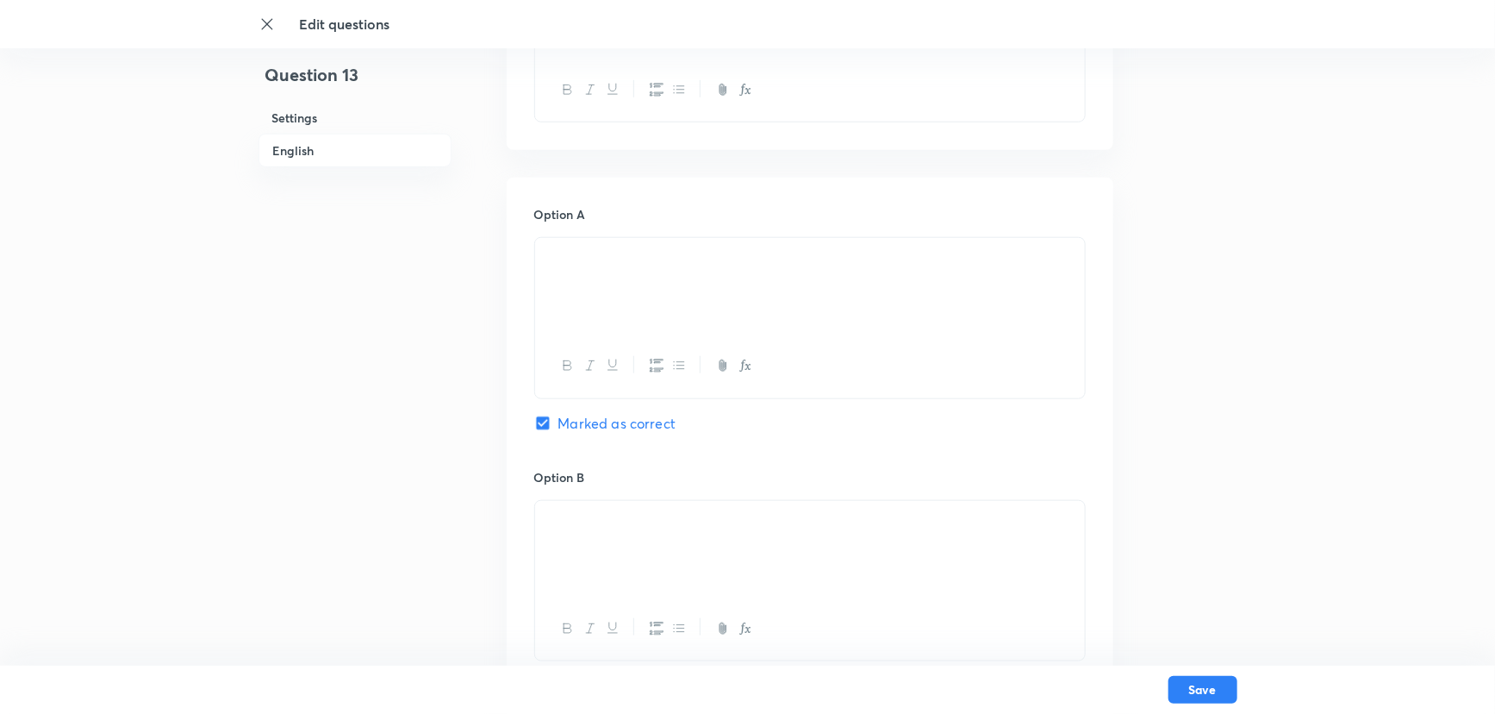
scroll to position [712, 0]
click at [545, 400] on input "Marked as correct" at bounding box center [546, 400] width 24 height 17
checkbox input "false"
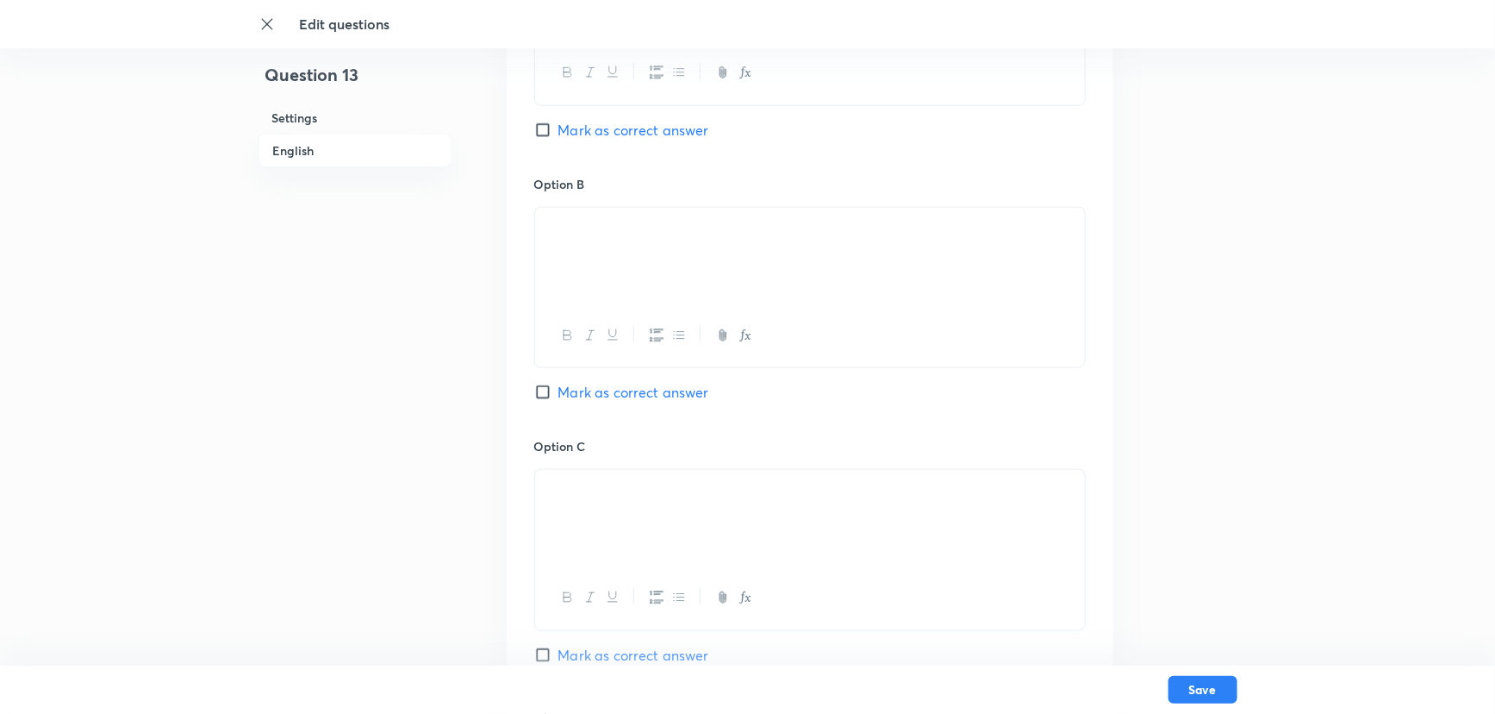
scroll to position [1026, 0]
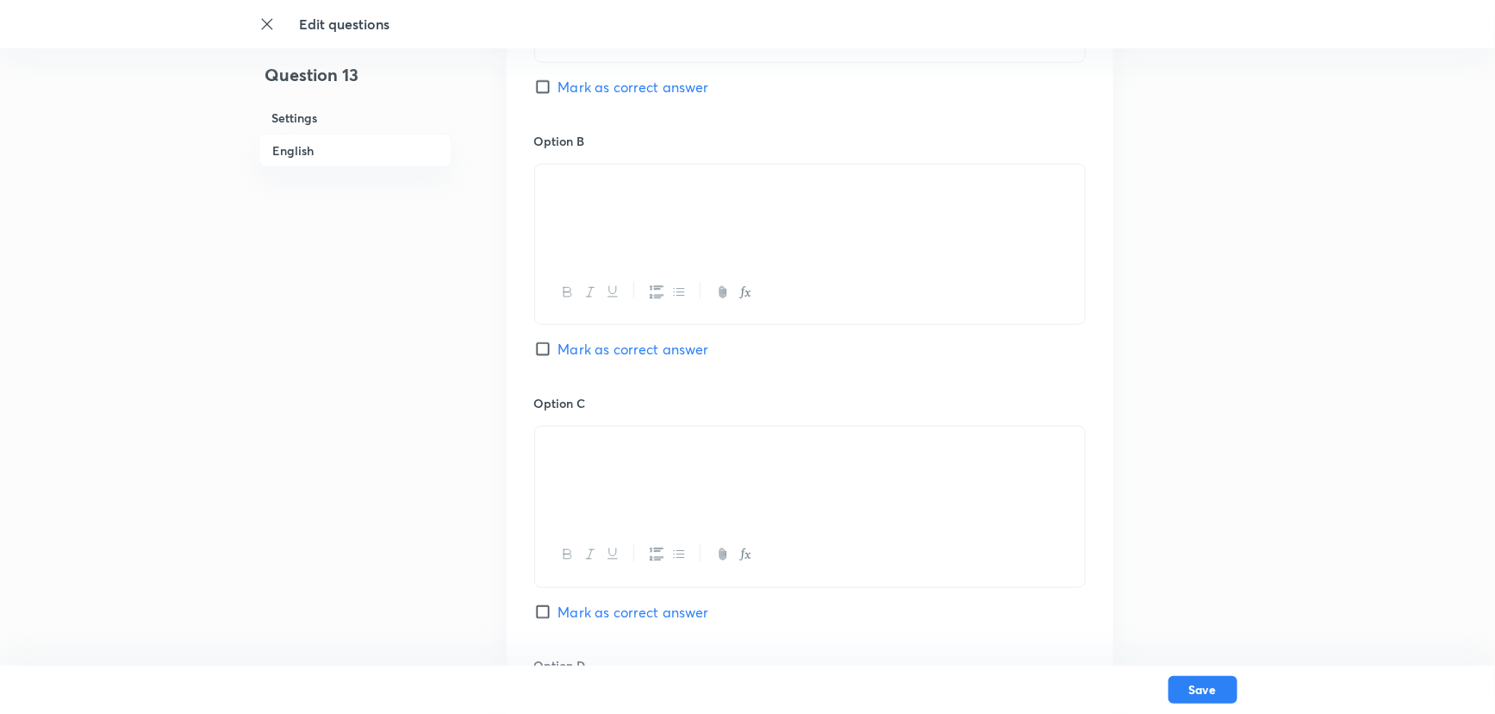
click at [540, 342] on input "Mark as correct answer" at bounding box center [546, 348] width 24 height 17
checkbox input "true"
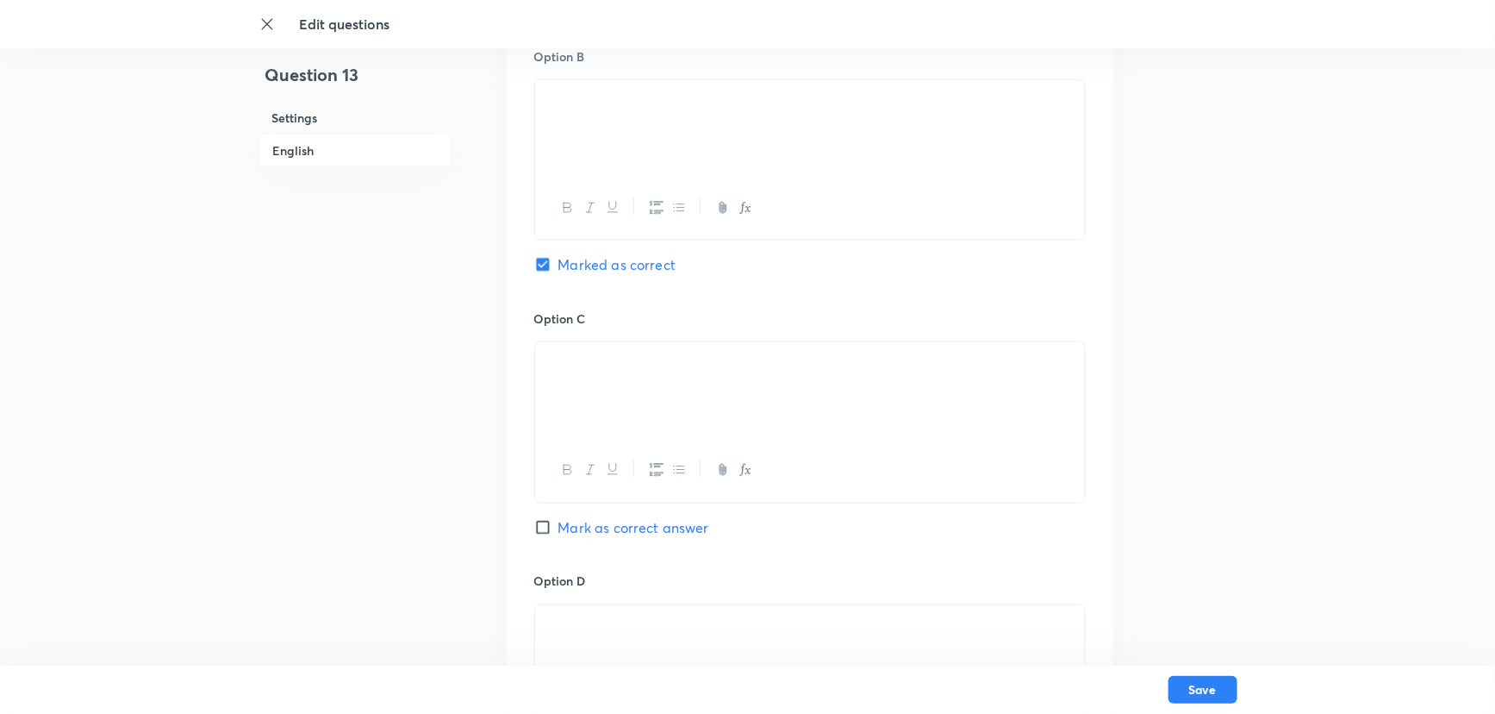
scroll to position [947, 0]
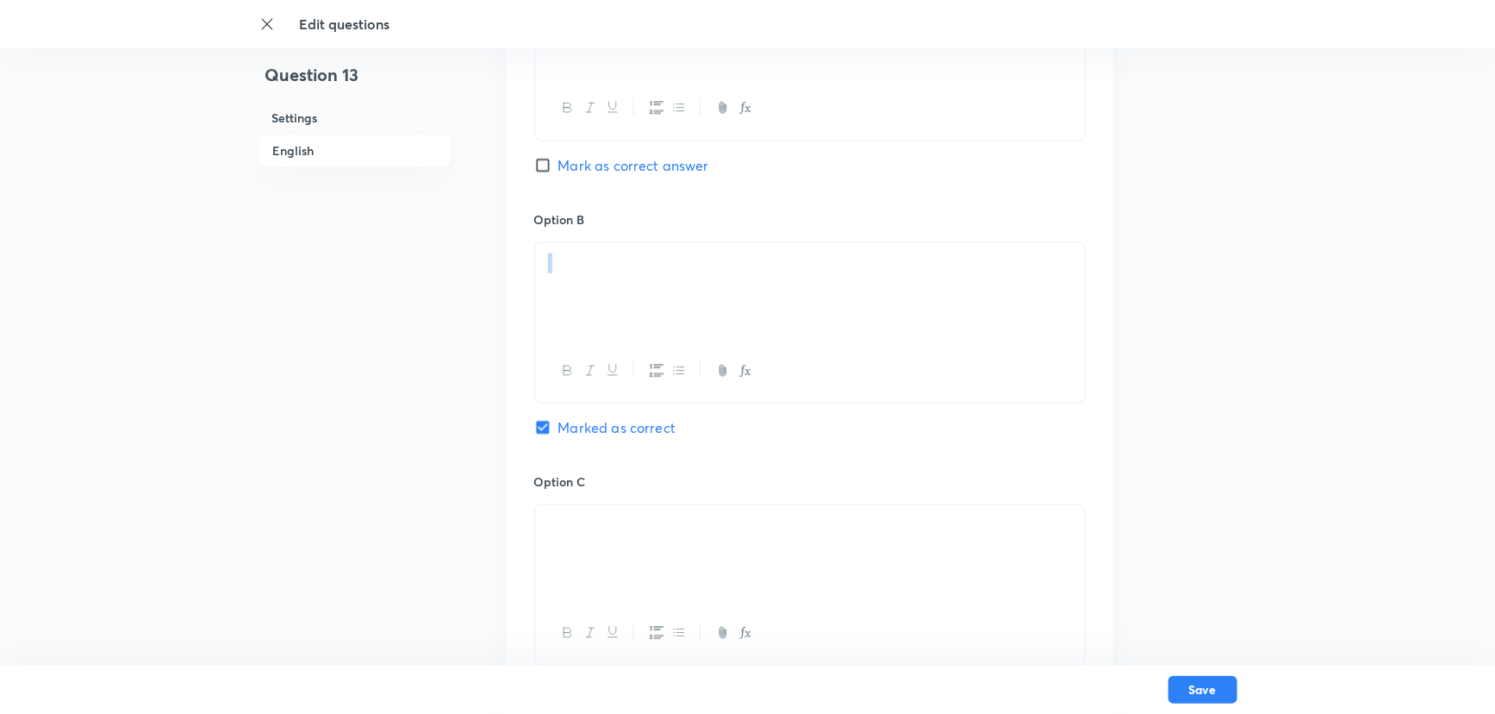
drag, startPoint x: 554, startPoint y: 280, endPoint x: 519, endPoint y: 273, distance: 36.0
click at [519, 273] on div "Option A Mark as correct answer Option B Marked as correct Option C Mark as cor…" at bounding box center [810, 455] width 607 height 1070
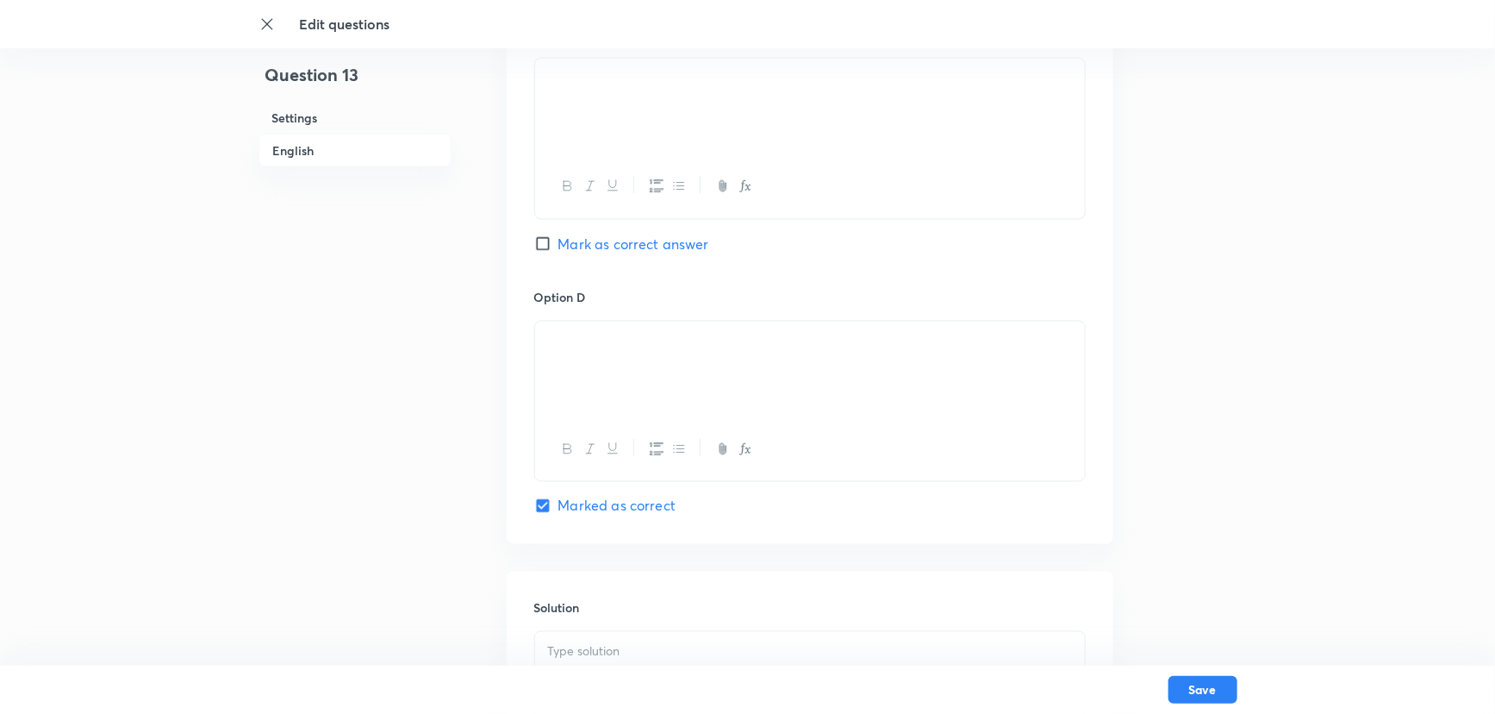
scroll to position [1495, 0]
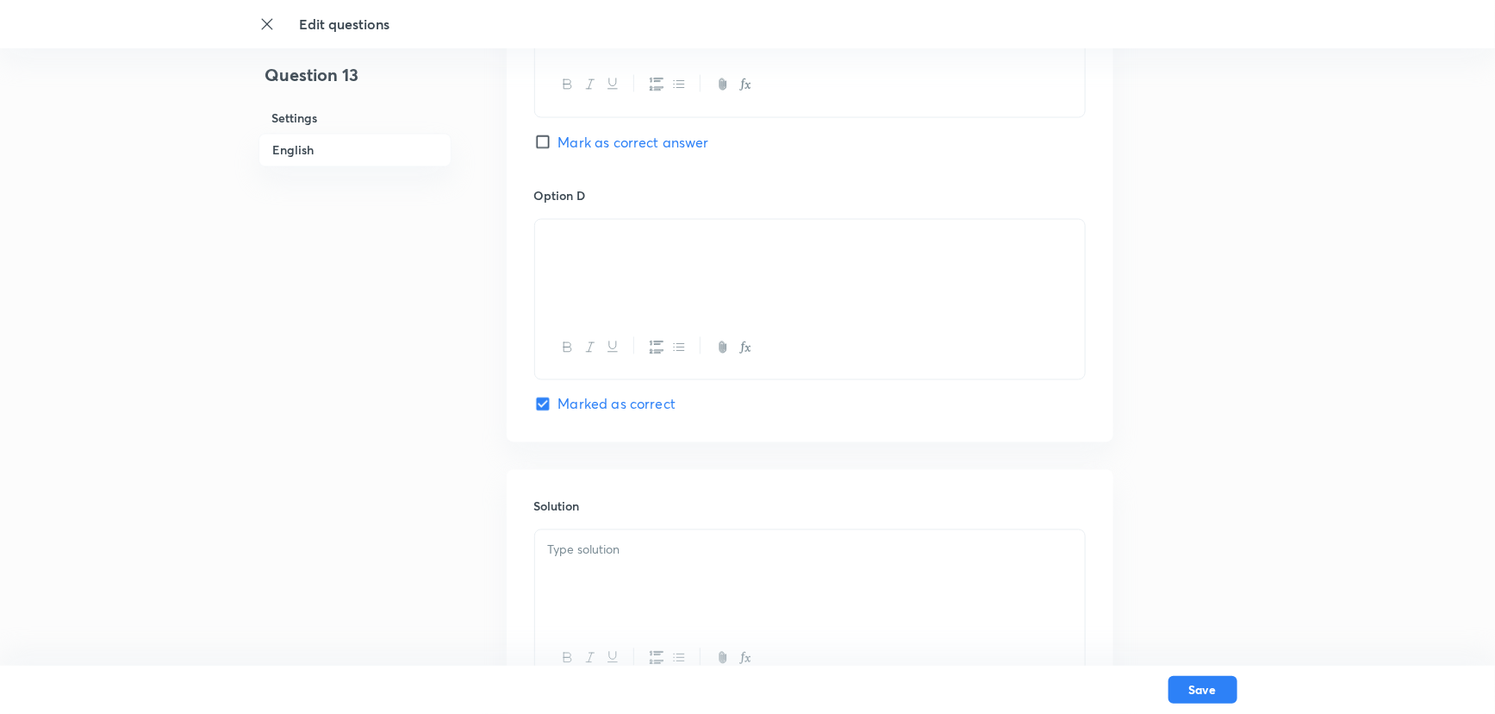
click at [568, 552] on p at bounding box center [810, 550] width 524 height 20
drag, startPoint x: 580, startPoint y: 245, endPoint x: 680, endPoint y: 257, distance: 100.7
click at [680, 250] on p at bounding box center [810, 240] width 524 height 20
click at [561, 602] on div at bounding box center [810, 578] width 550 height 97
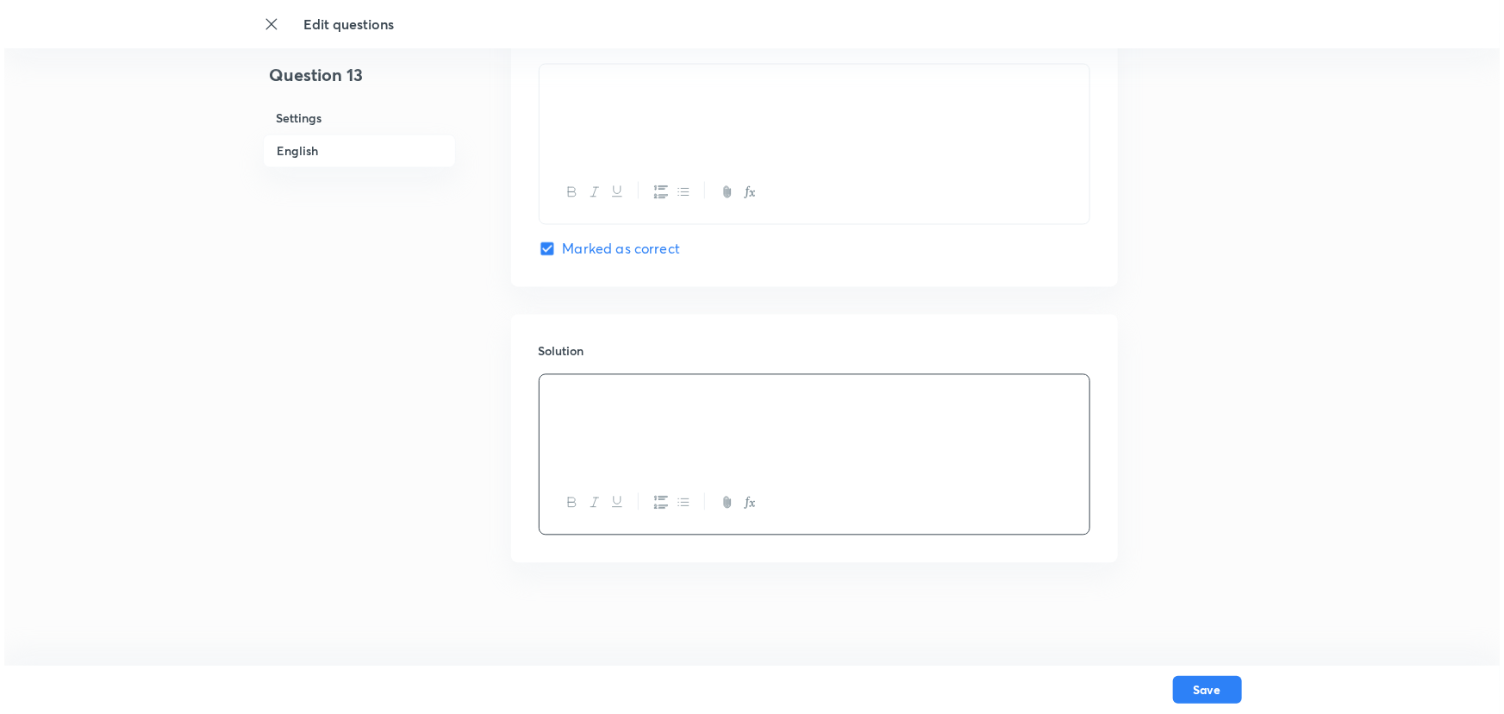
scroll to position [1657, 0]
click at [1215, 627] on button "Save" at bounding box center [1203, 688] width 69 height 28
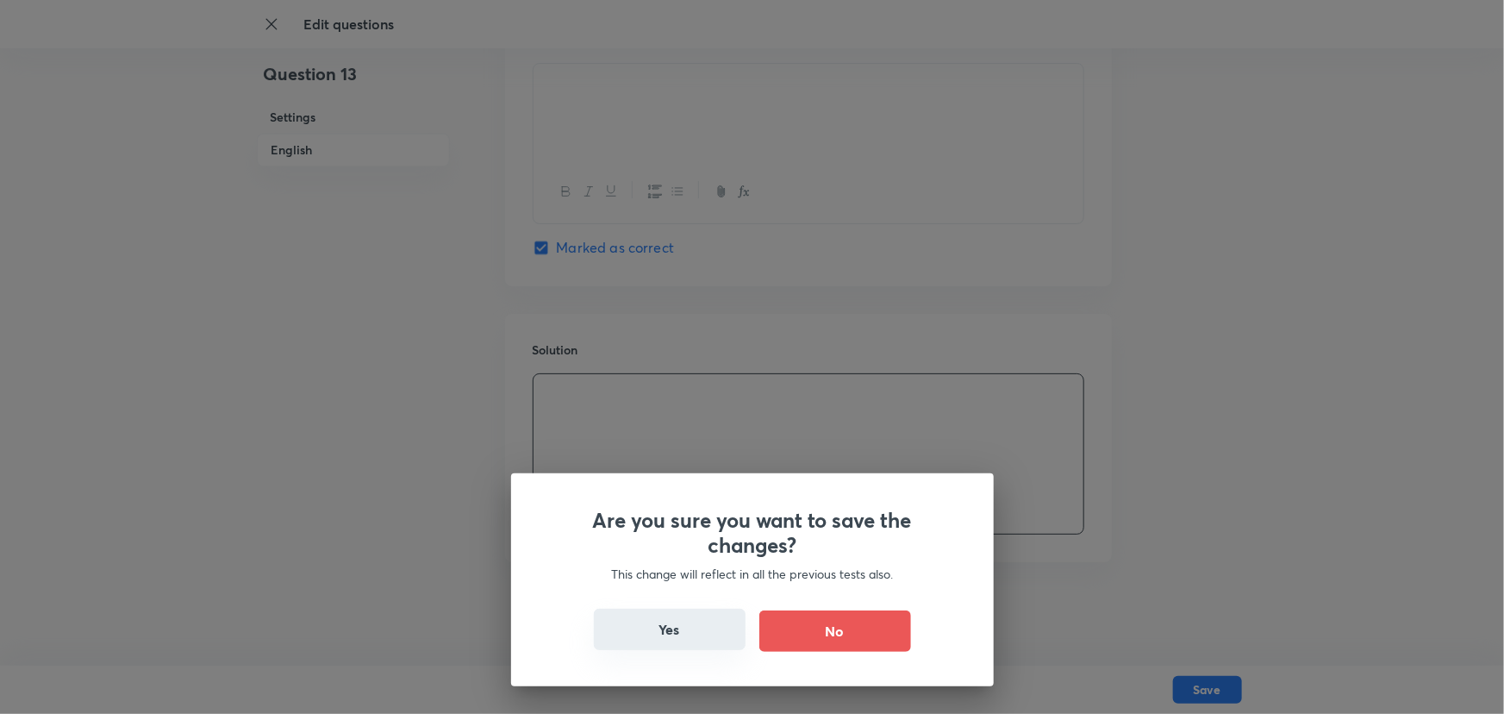
click at [699, 625] on button "Yes" at bounding box center [670, 629] width 152 height 41
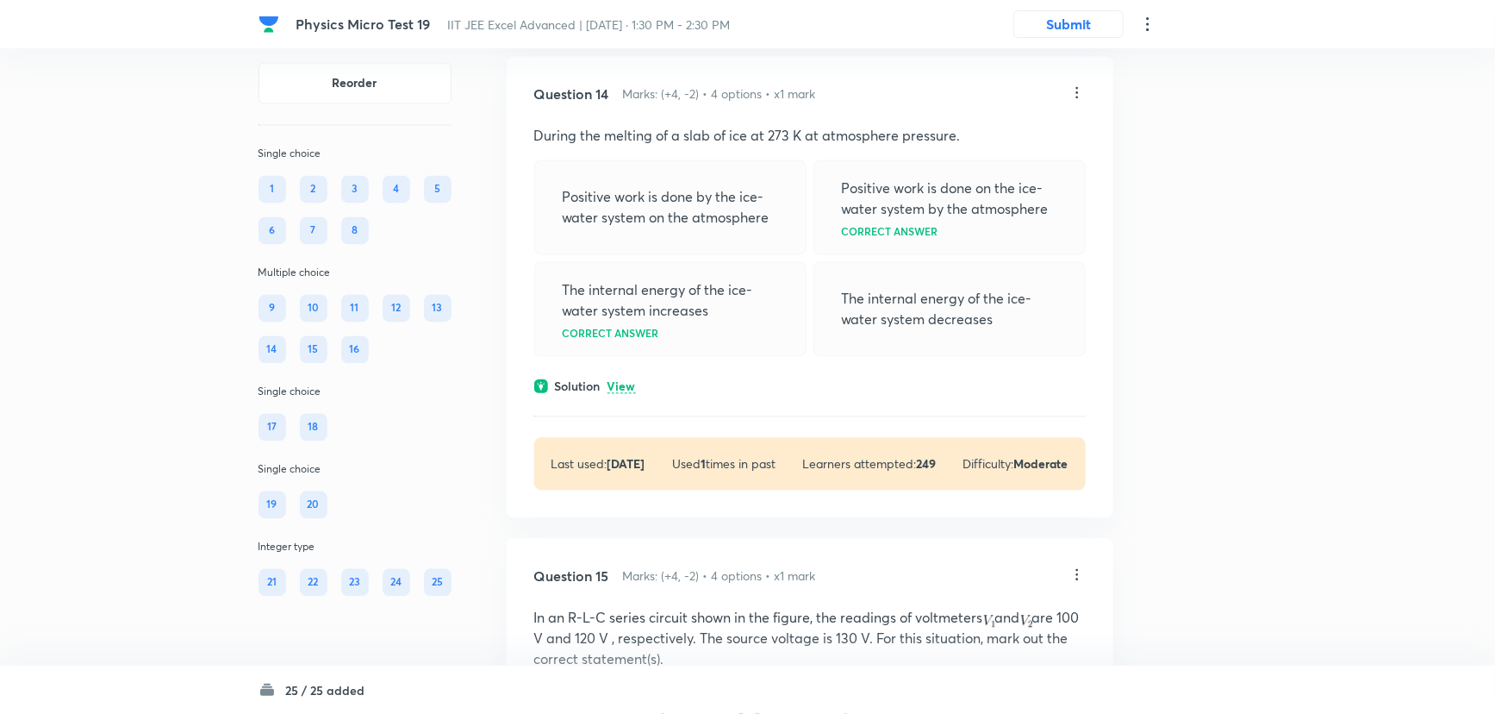
scroll to position [8305, 0]
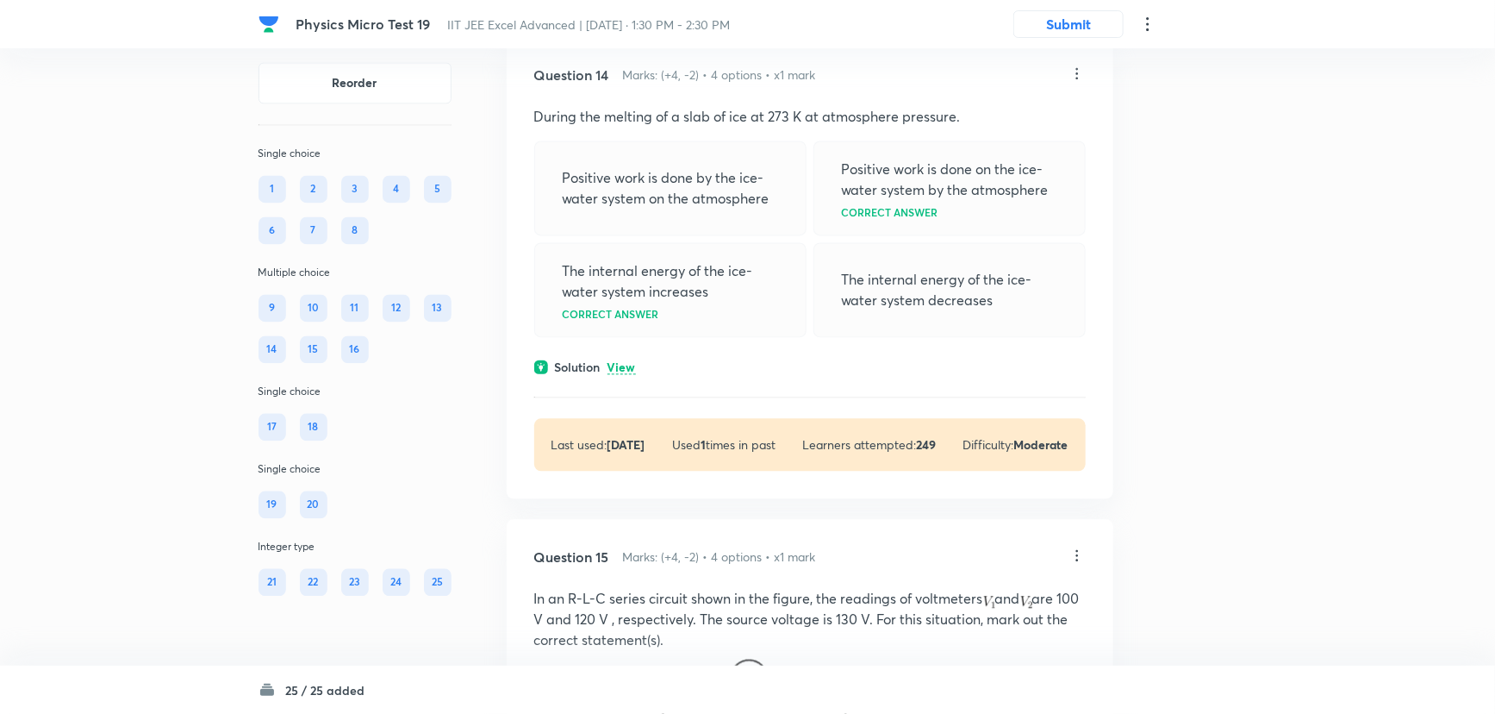
click at [1073, 82] on icon at bounding box center [1077, 73] width 17 height 17
click at [1010, 265] on li "Edit" at bounding box center [1011, 275] width 145 height 32
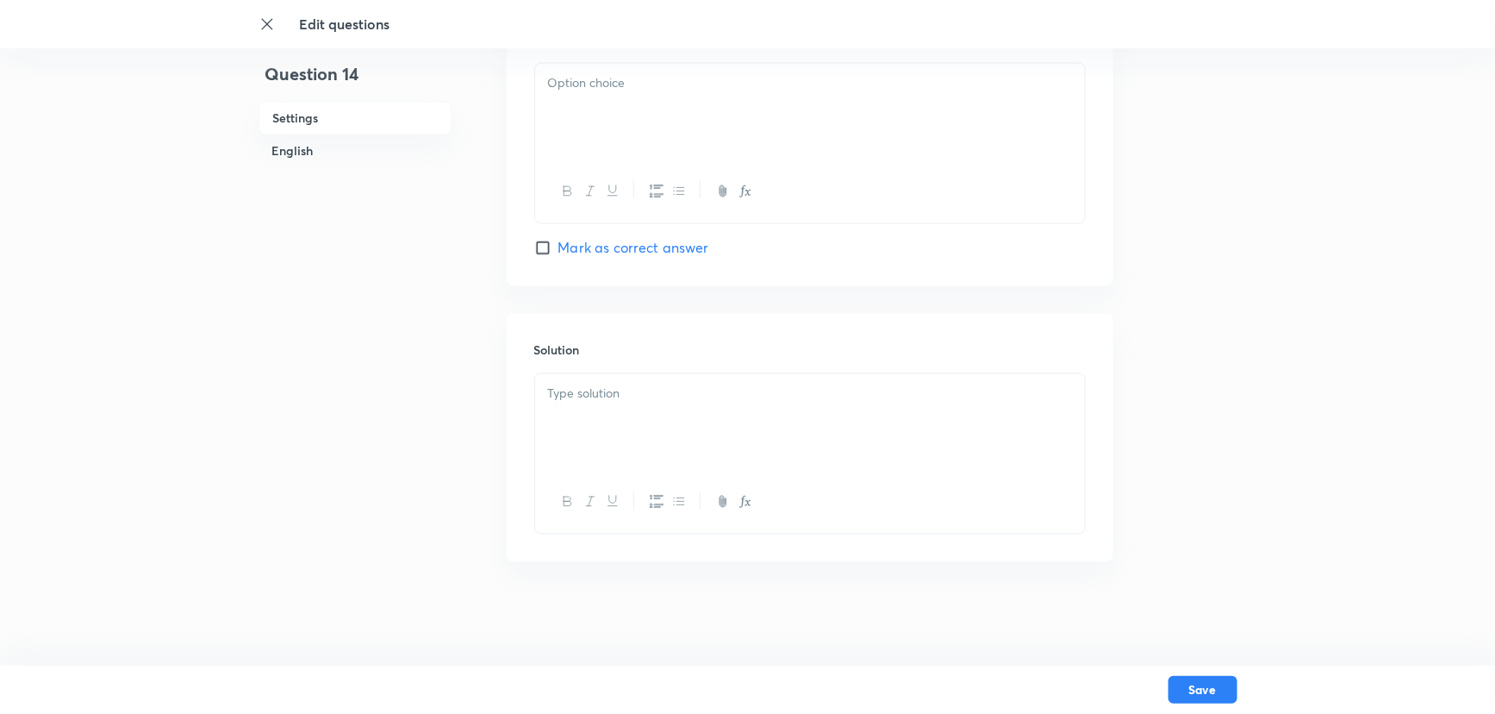
checkbox input "true"
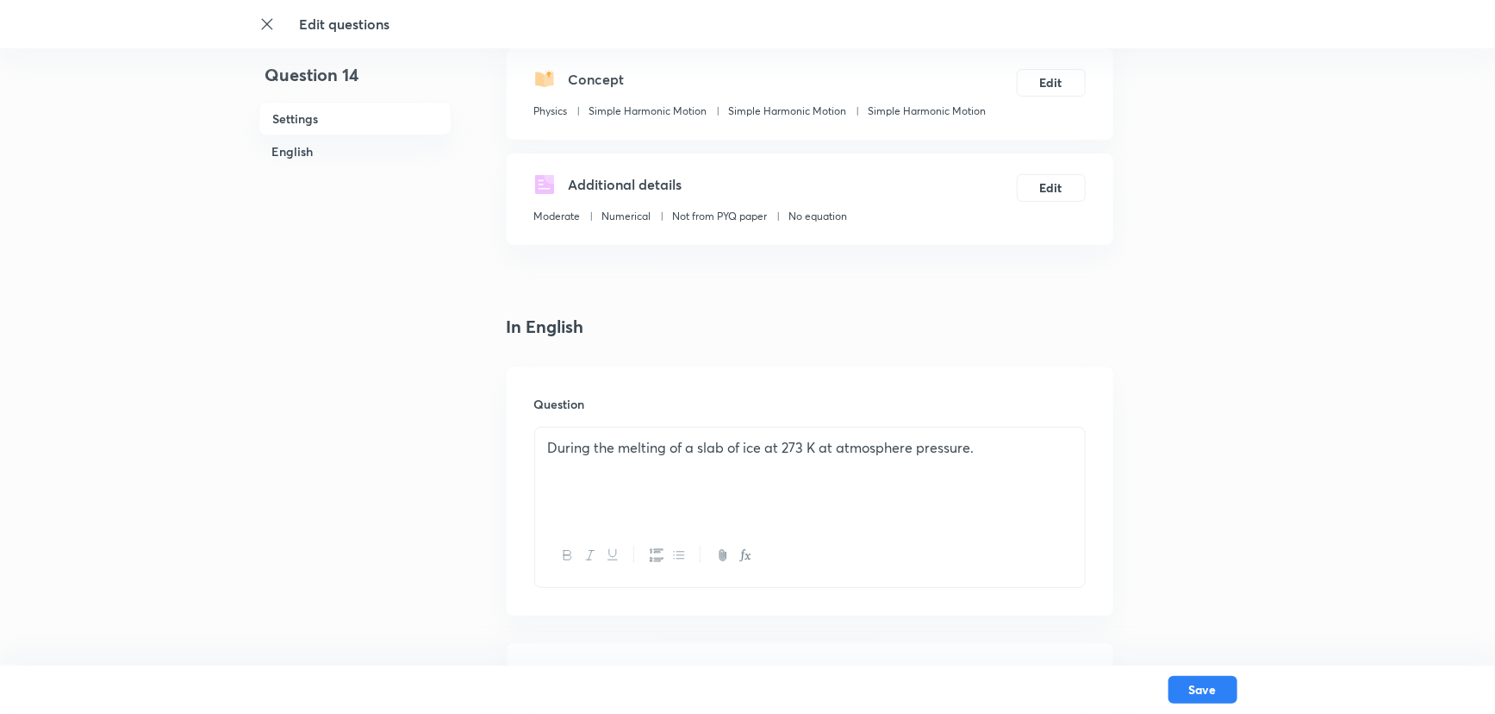
scroll to position [391, 0]
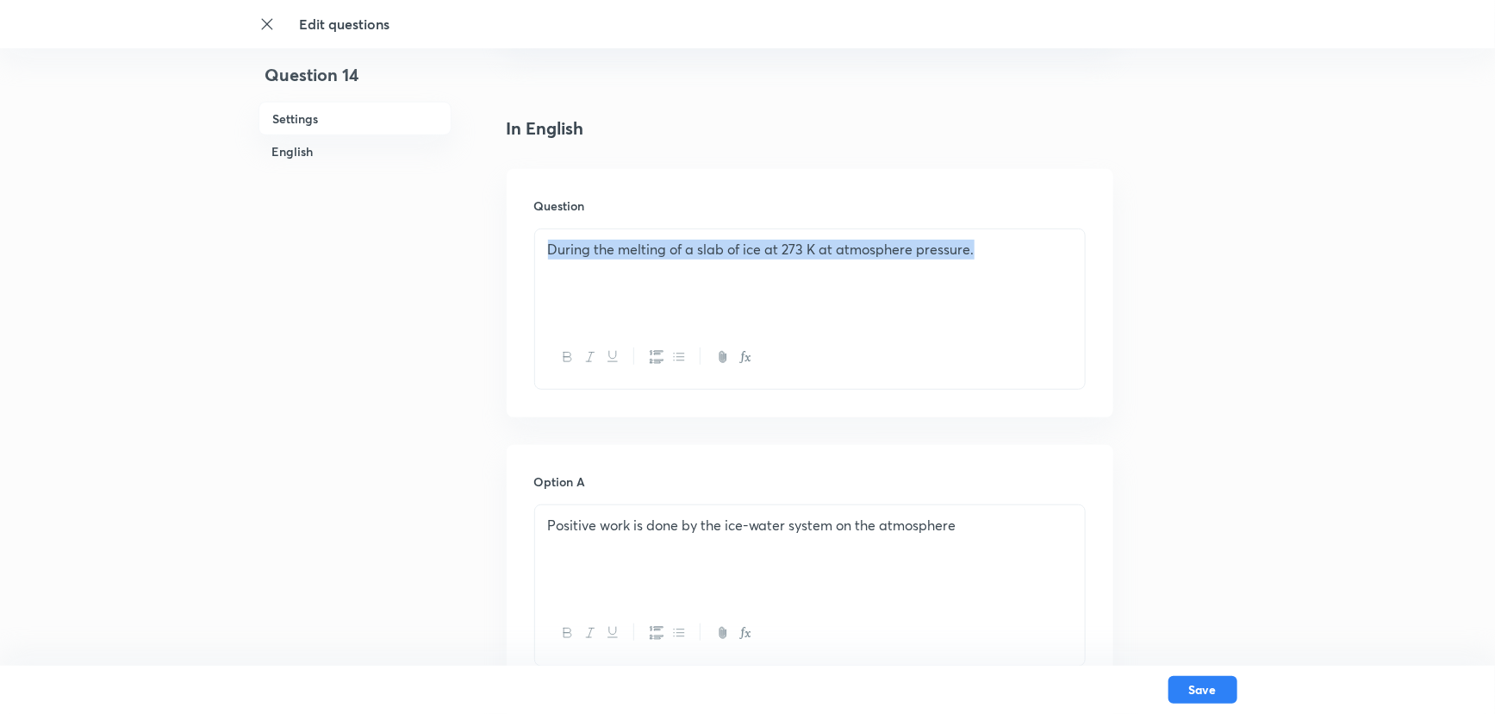
drag, startPoint x: 981, startPoint y: 251, endPoint x: 442, endPoint y: 253, distance: 538.7
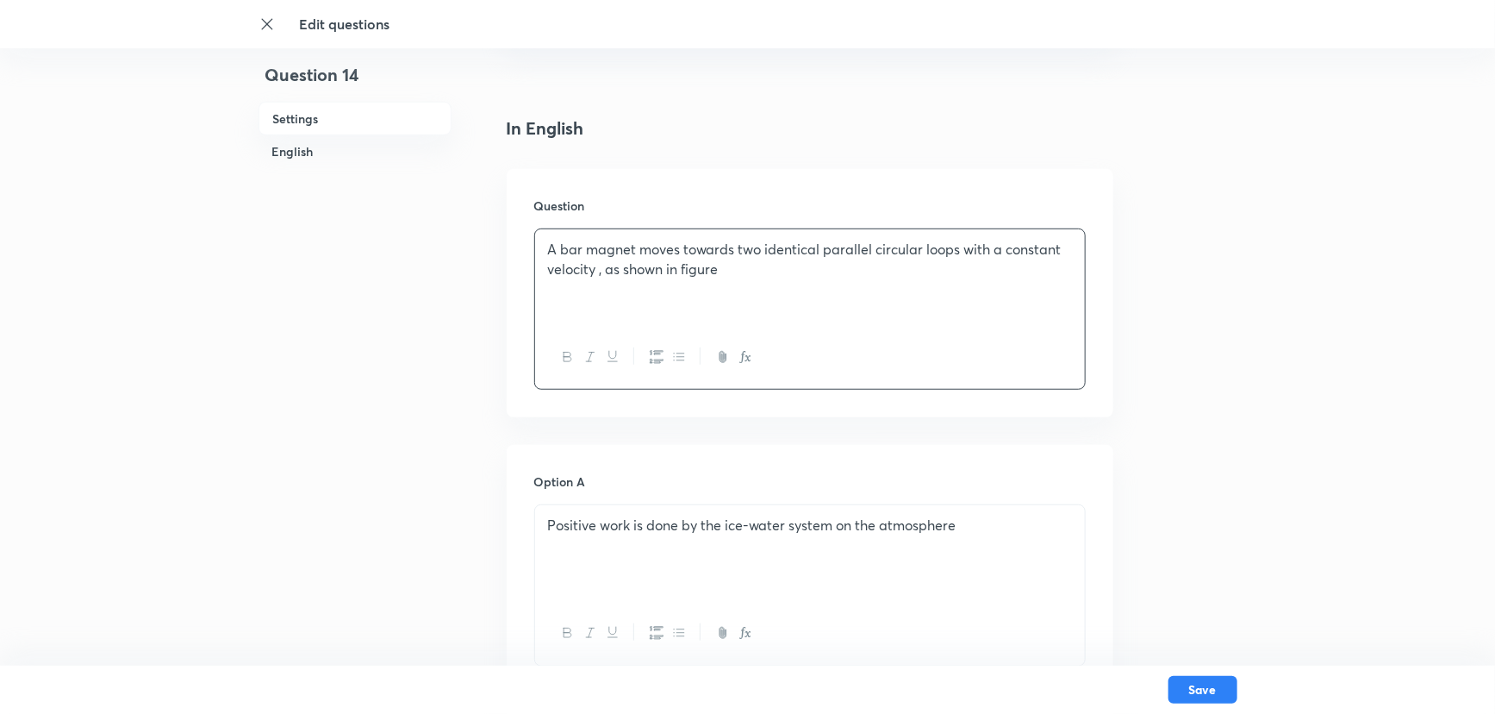
click at [597, 274] on p "A bar magnet moves towards two identical parallel circular loops with a constan…" at bounding box center [810, 259] width 524 height 39
drag, startPoint x: 970, startPoint y: 533, endPoint x: 371, endPoint y: 534, distance: 599.0
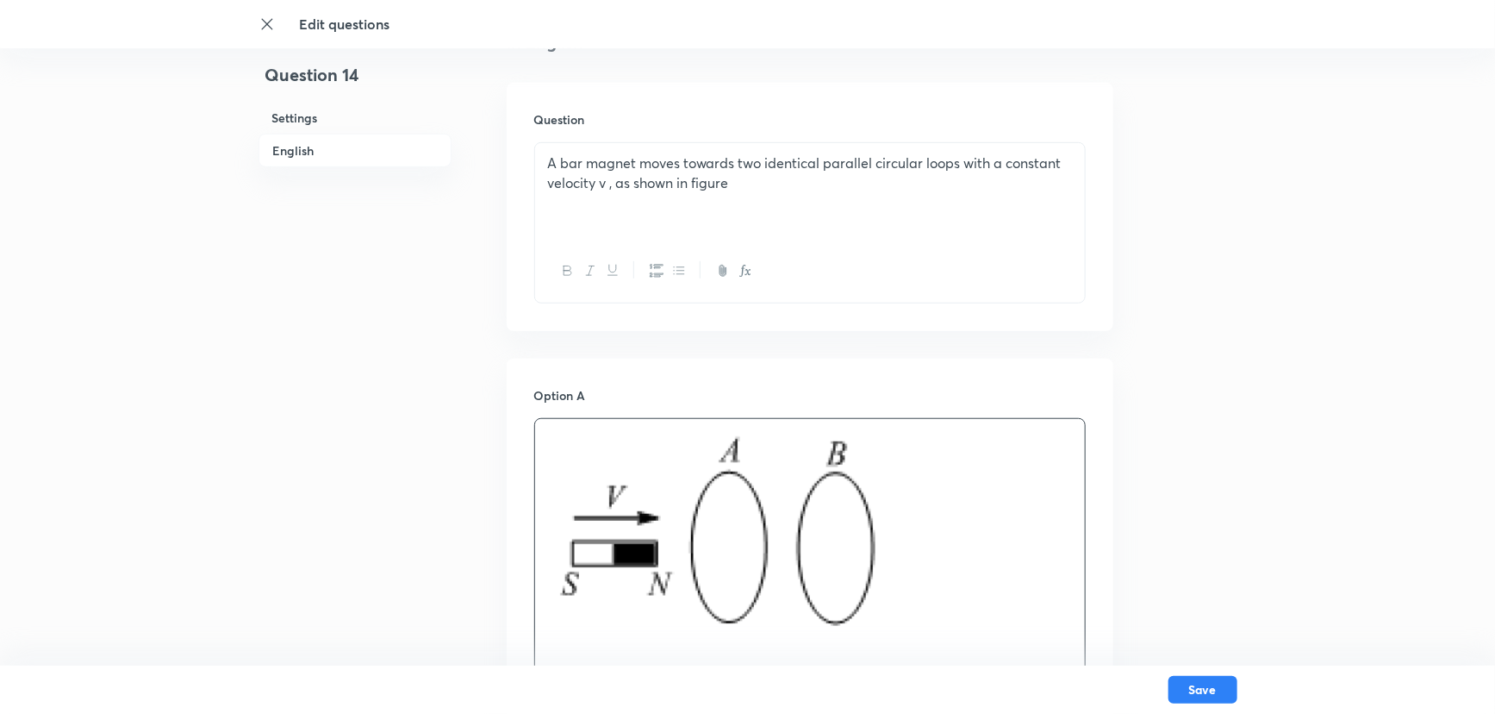
scroll to position [470, 0]
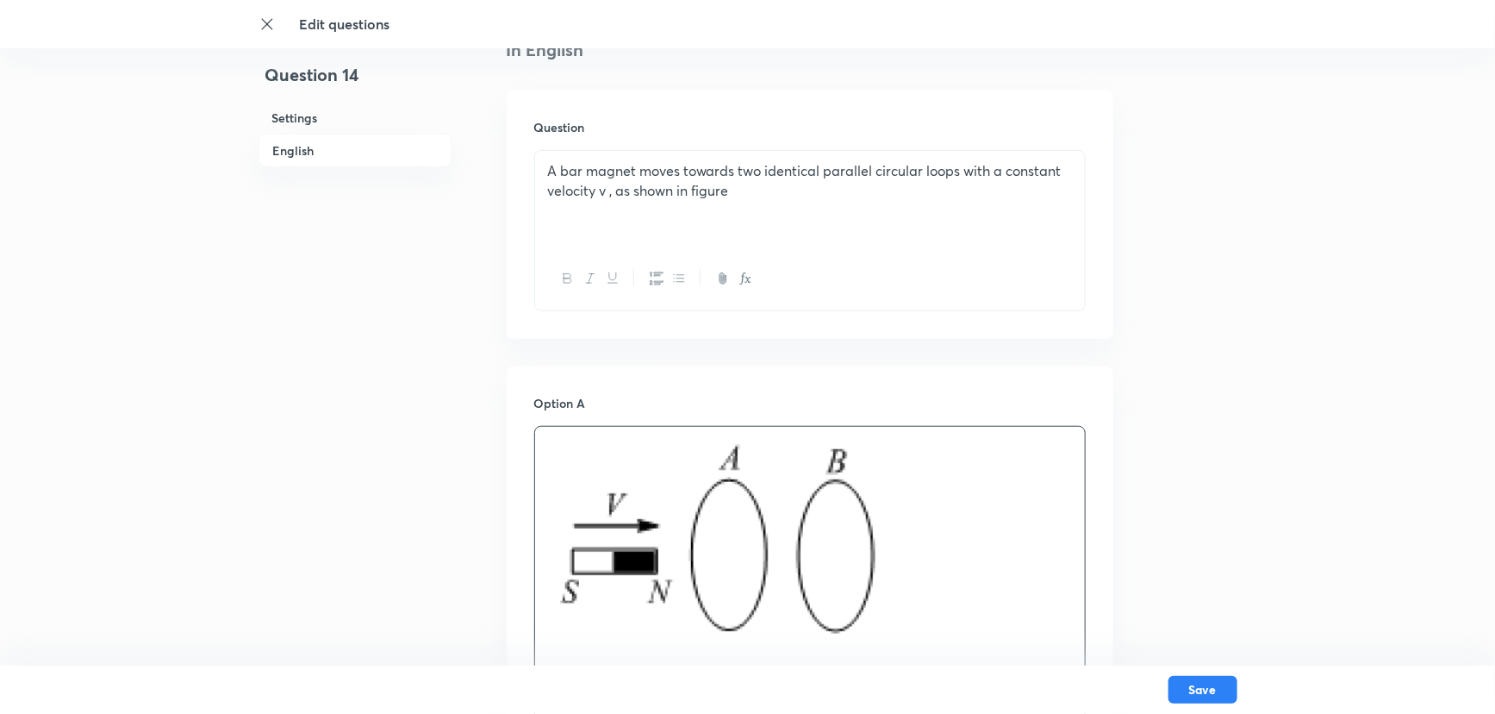
click at [563, 223] on div "A bar magnet moves towards two identical parallel circular loops with a constan…" at bounding box center [810, 199] width 550 height 97
click at [738, 187] on p "A bar magnet moves towards two identical parallel circular loops with a constan…" at bounding box center [810, 180] width 524 height 39
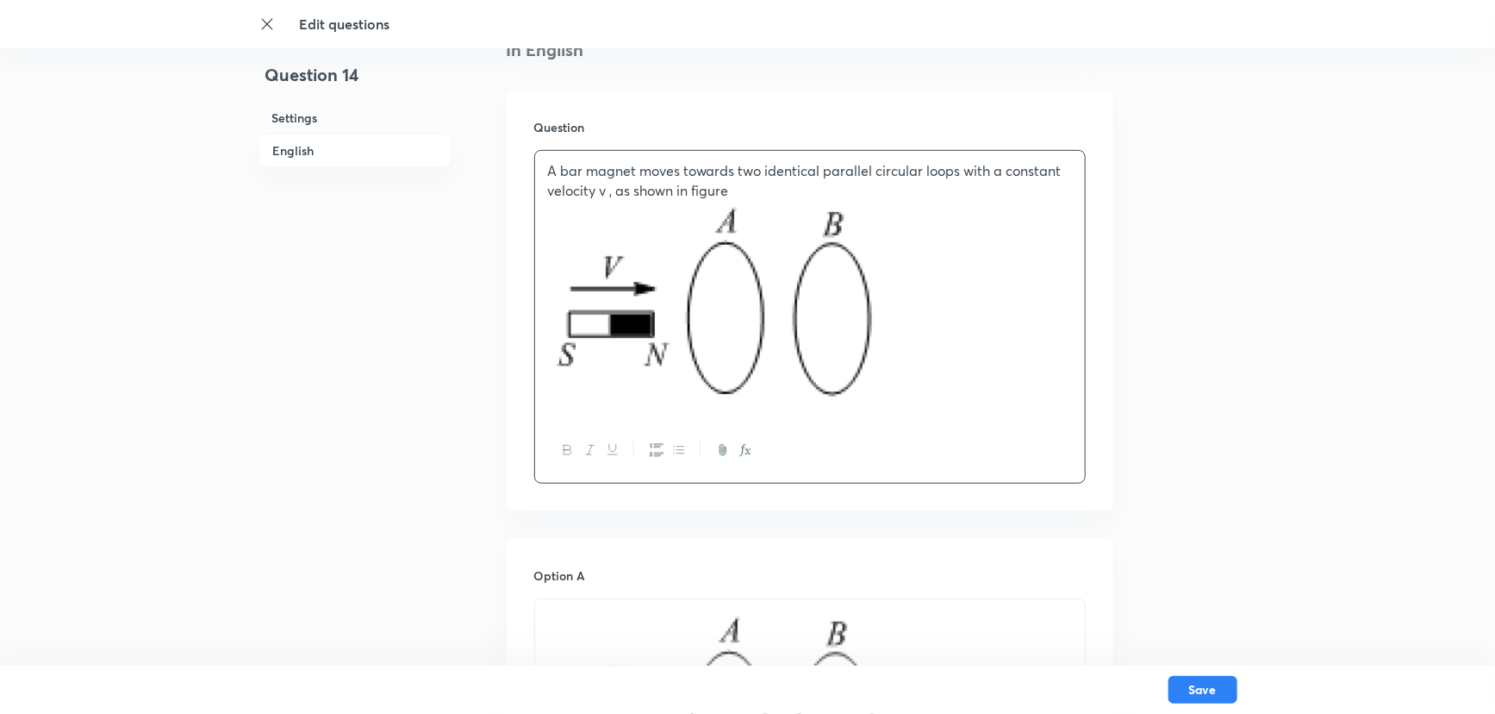
click at [749, 325] on img at bounding box center [718, 301] width 341 height 203
drag, startPoint x: 704, startPoint y: 385, endPoint x: 575, endPoint y: 390, distance: 129.4
click at [575, 390] on img at bounding box center [718, 301] width 341 height 203
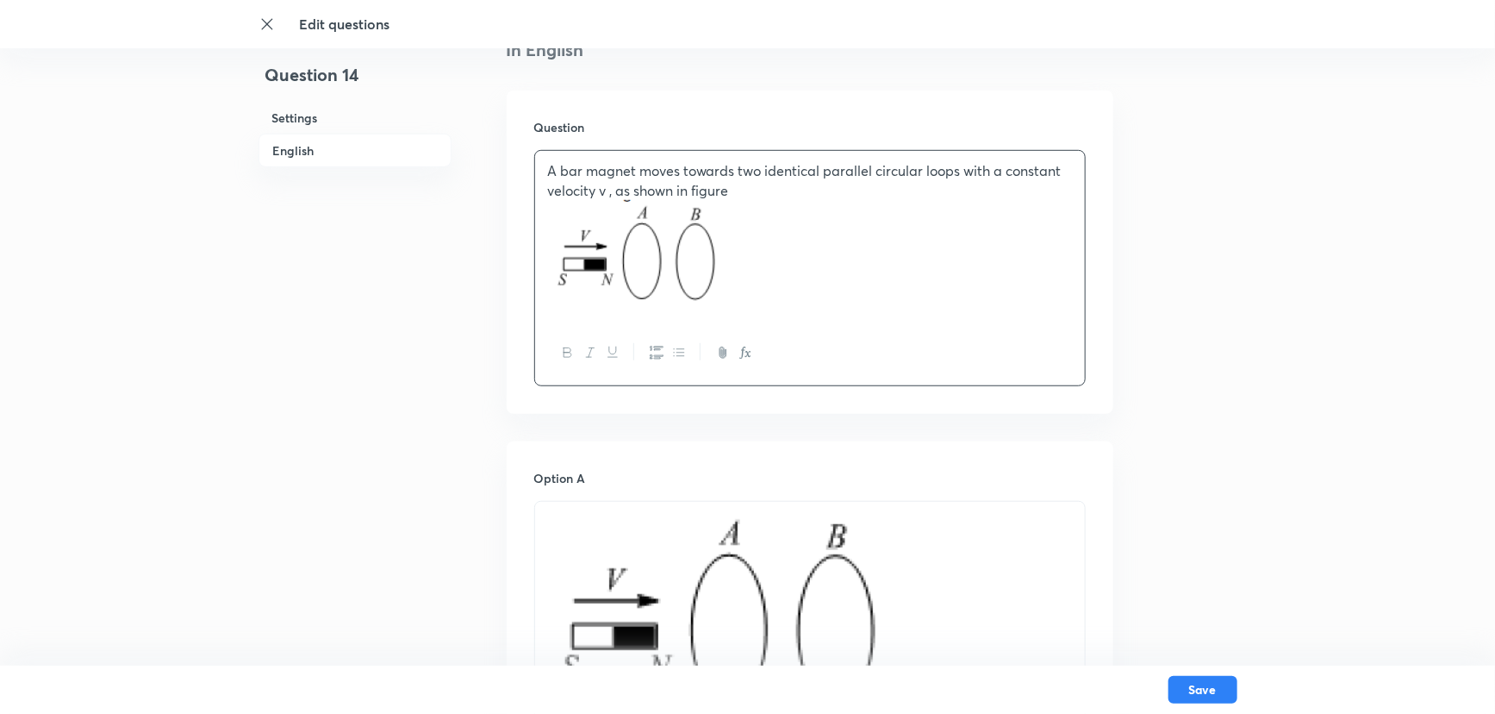
click at [793, 564] on img at bounding box center [722, 613] width 341 height 203
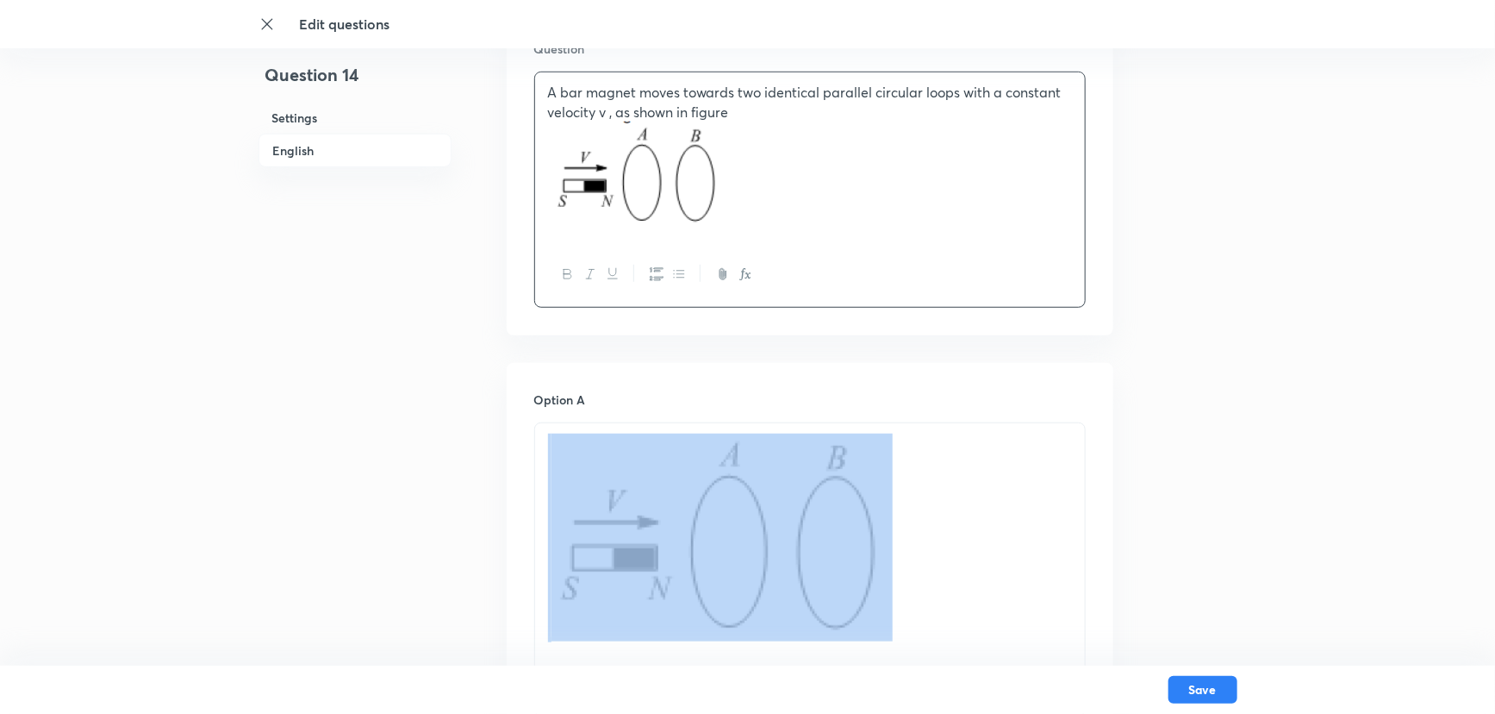
drag, startPoint x: 899, startPoint y: 527, endPoint x: 330, endPoint y: 508, distance: 569.2
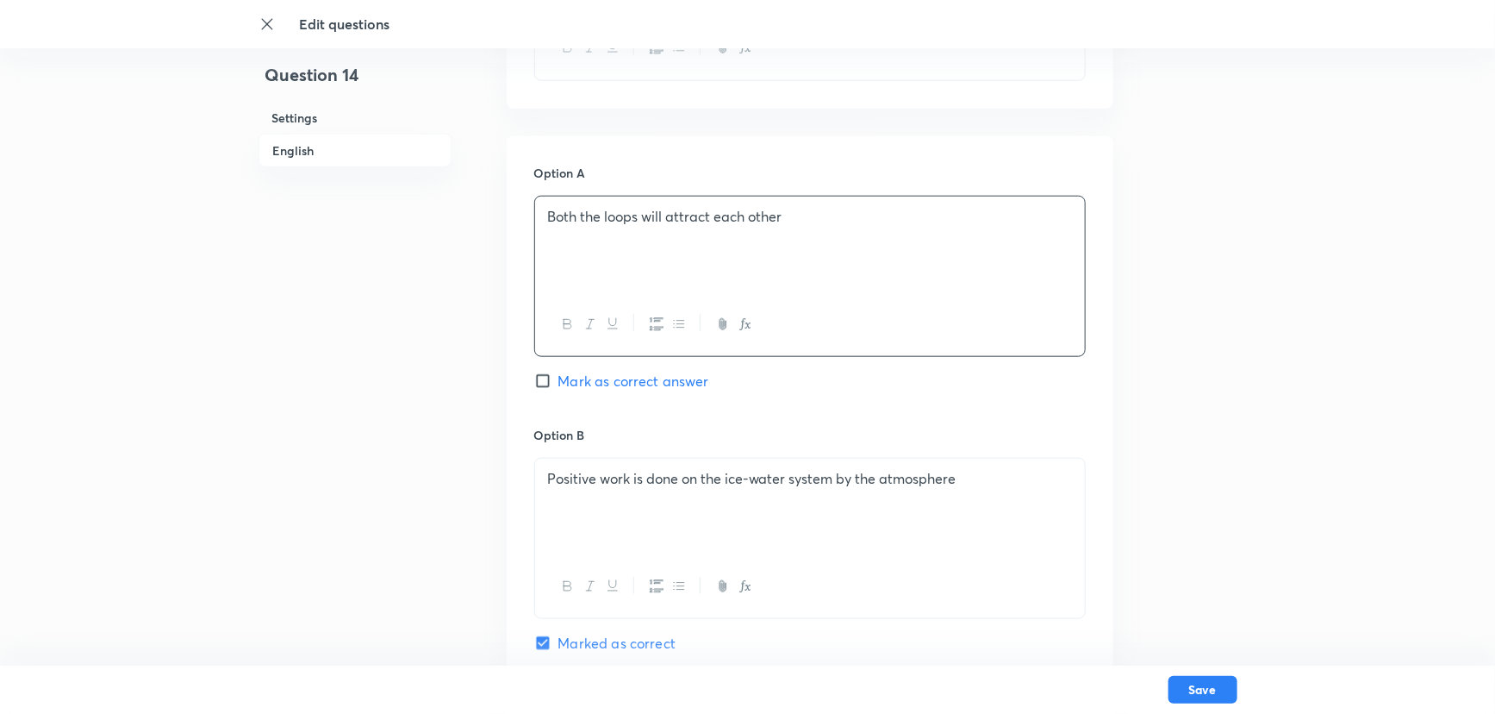
scroll to position [783, 0]
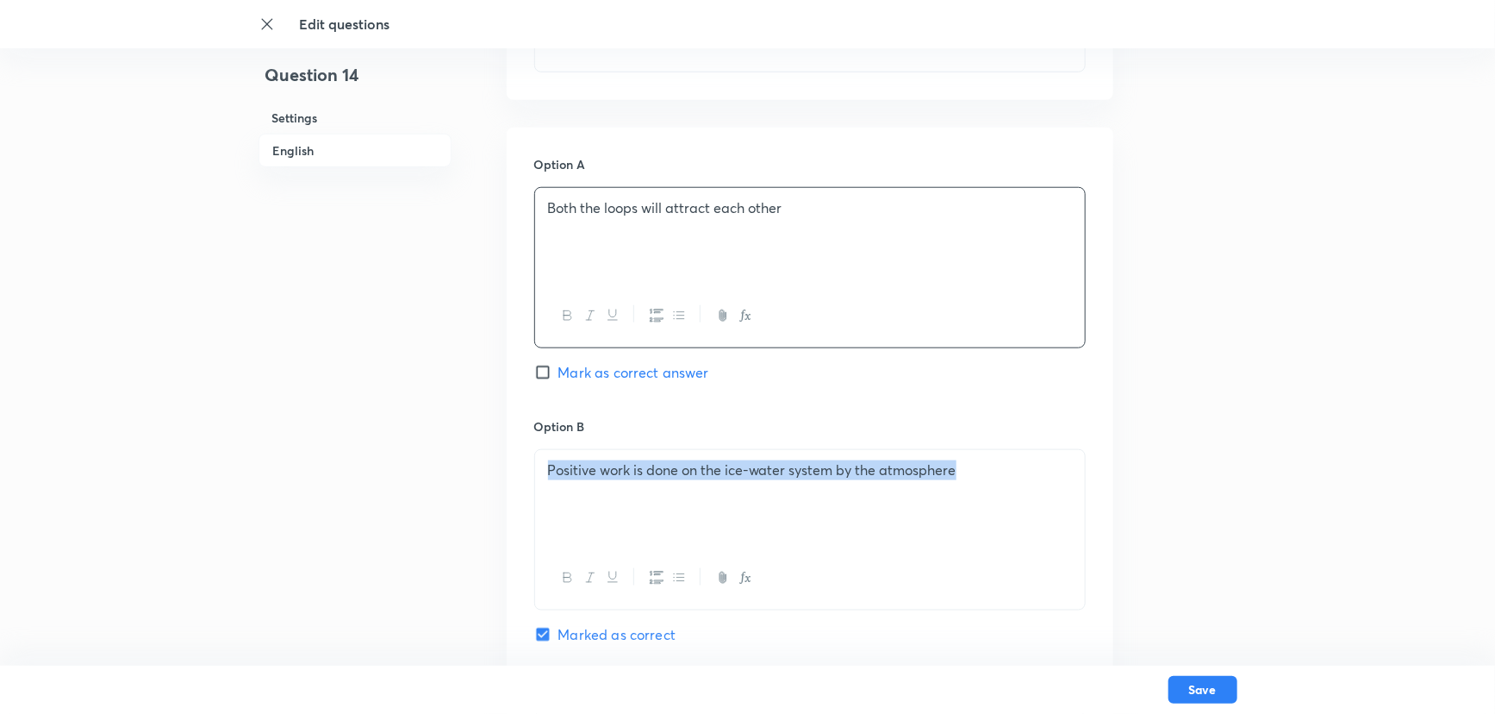
drag, startPoint x: 957, startPoint y: 488, endPoint x: 534, endPoint y: 488, distance: 423.2
click at [534, 488] on div "Positive work is done on the ice-water system by the atmosphere" at bounding box center [810, 529] width 552 height 161
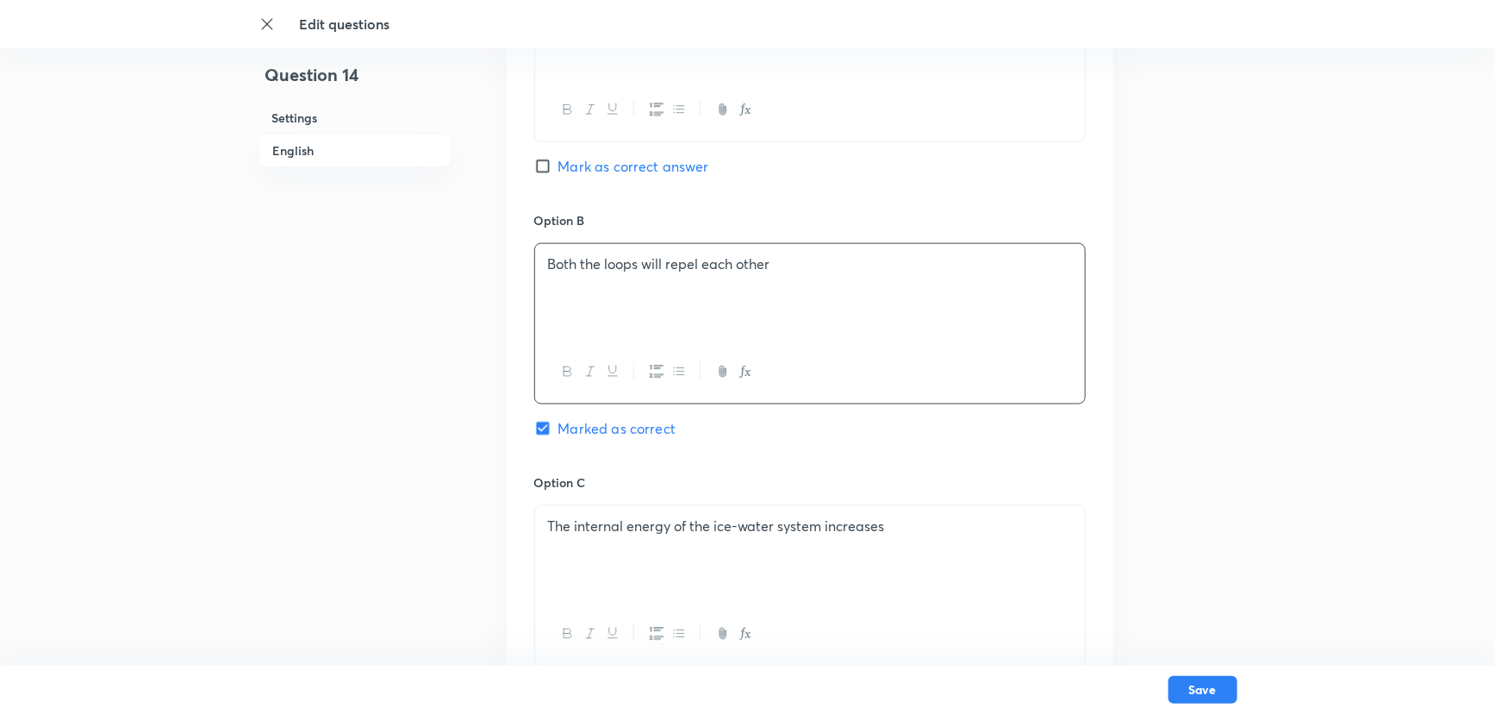
scroll to position [1018, 0]
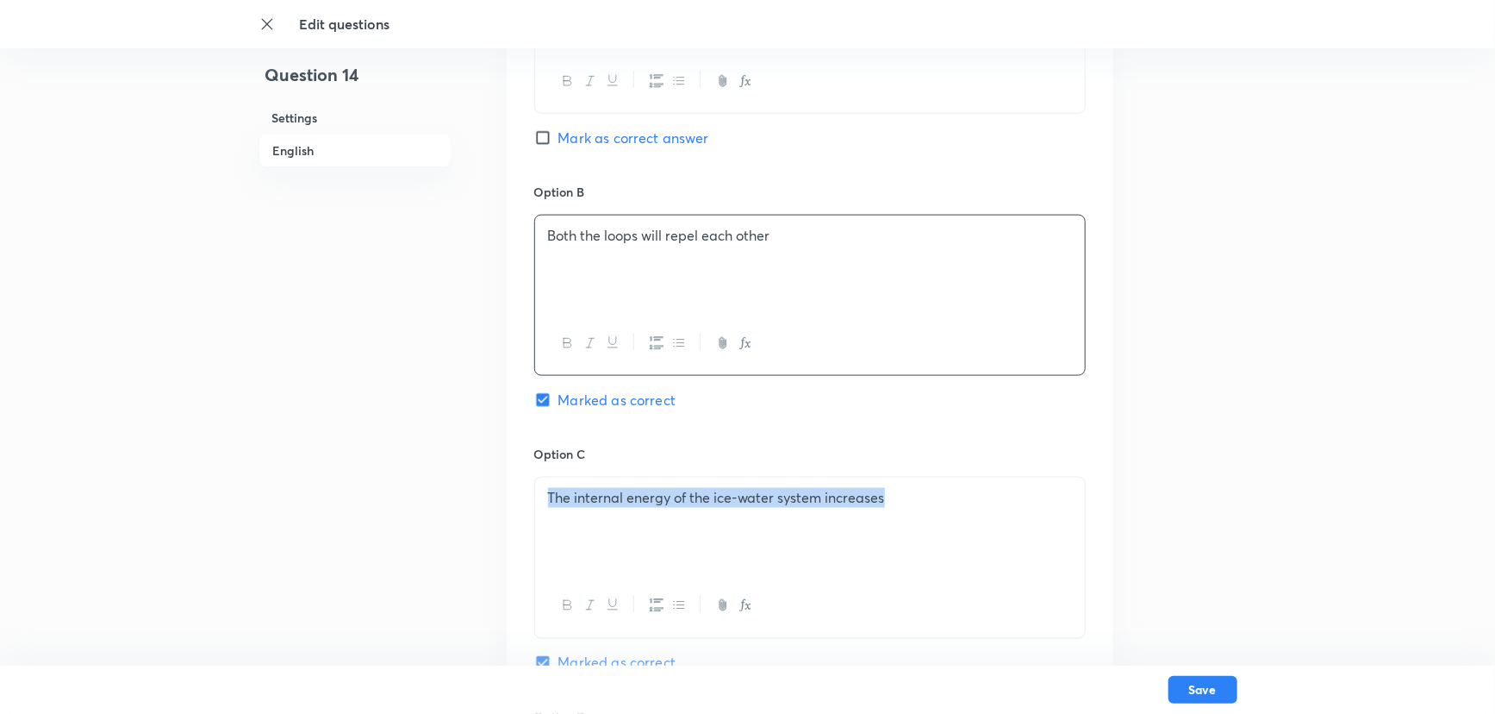
drag, startPoint x: 908, startPoint y: 509, endPoint x: 541, endPoint y: 492, distance: 367.5
click at [541, 492] on div "The internal energy of the ice-water system increases" at bounding box center [810, 525] width 550 height 97
click at [690, 509] on div "The induced current in is more than that in" at bounding box center [810, 525] width 550 height 97
click at [842, 502] on p "The induced current in A is more than that in" at bounding box center [810, 498] width 524 height 20
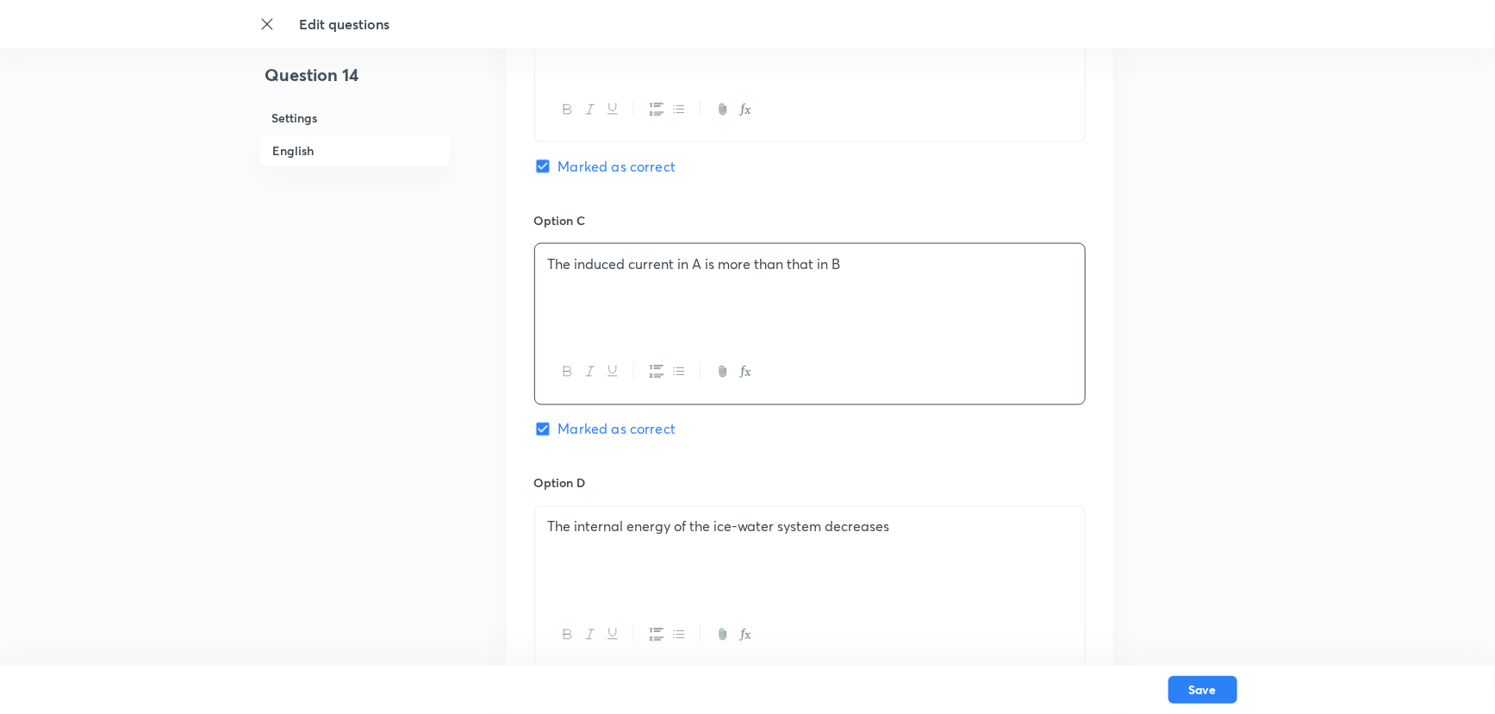
scroll to position [1253, 0]
drag, startPoint x: 896, startPoint y: 546, endPoint x: 529, endPoint y: 540, distance: 367.2
click at [529, 540] on div "Option A Both the loops will attract each other Mark as correct answer Option B…" at bounding box center [810, 193] width 607 height 1070
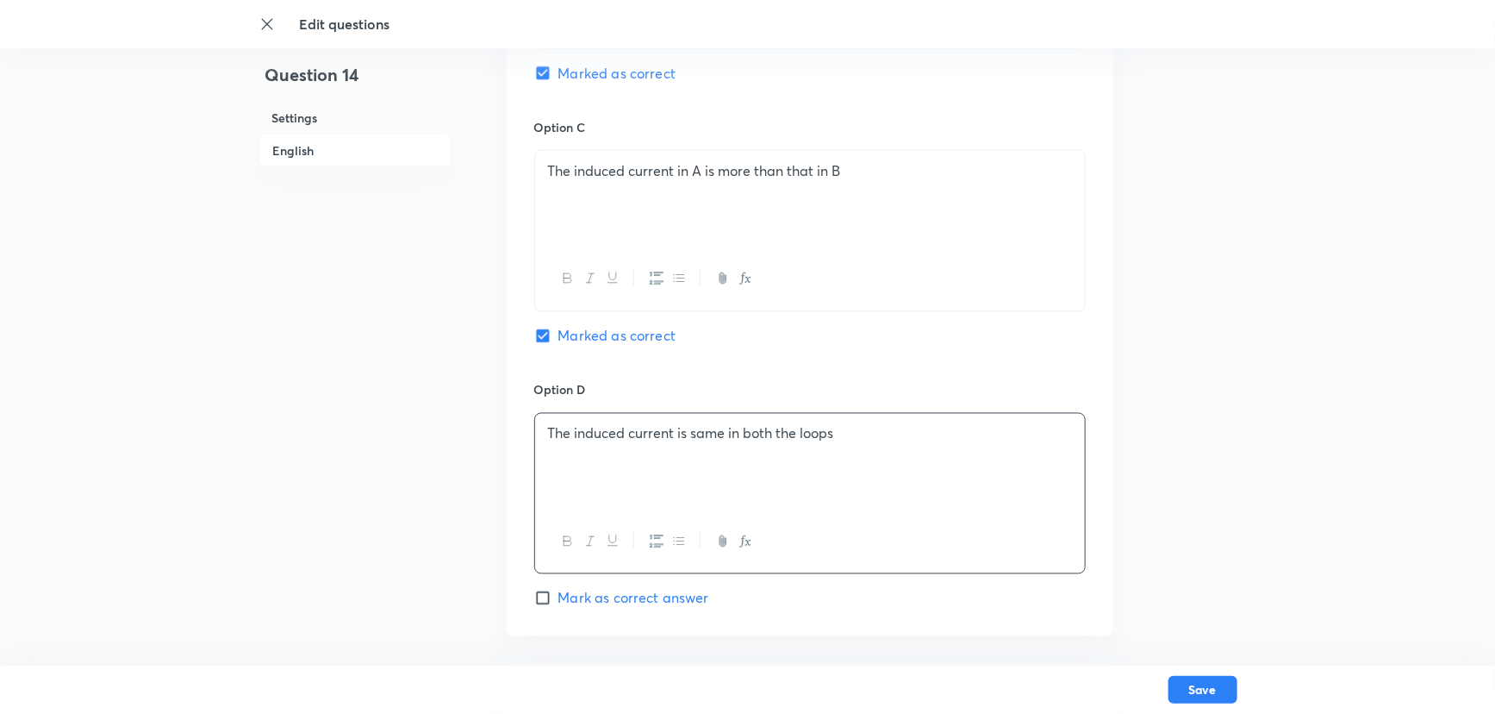
scroll to position [1645, 0]
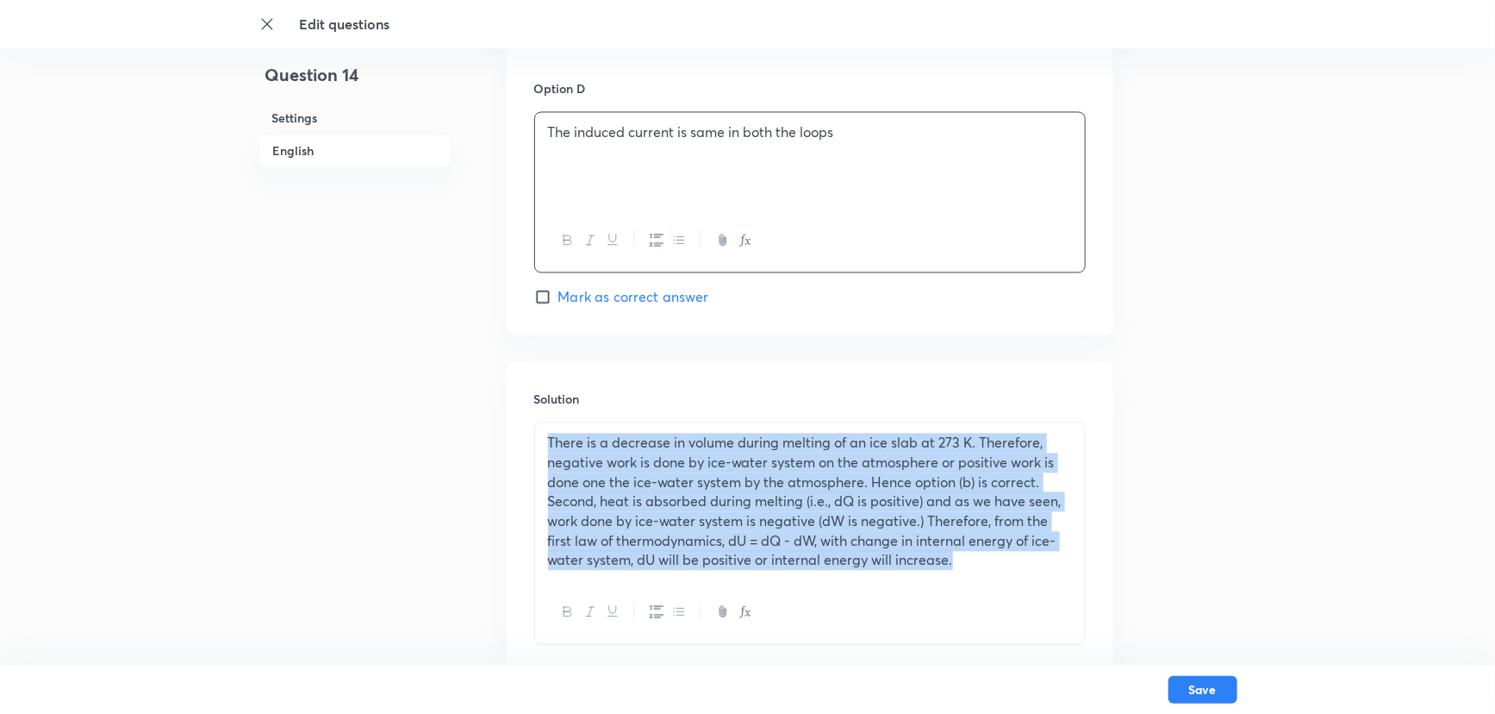
drag, startPoint x: 959, startPoint y: 573, endPoint x: 452, endPoint y: 434, distance: 525.5
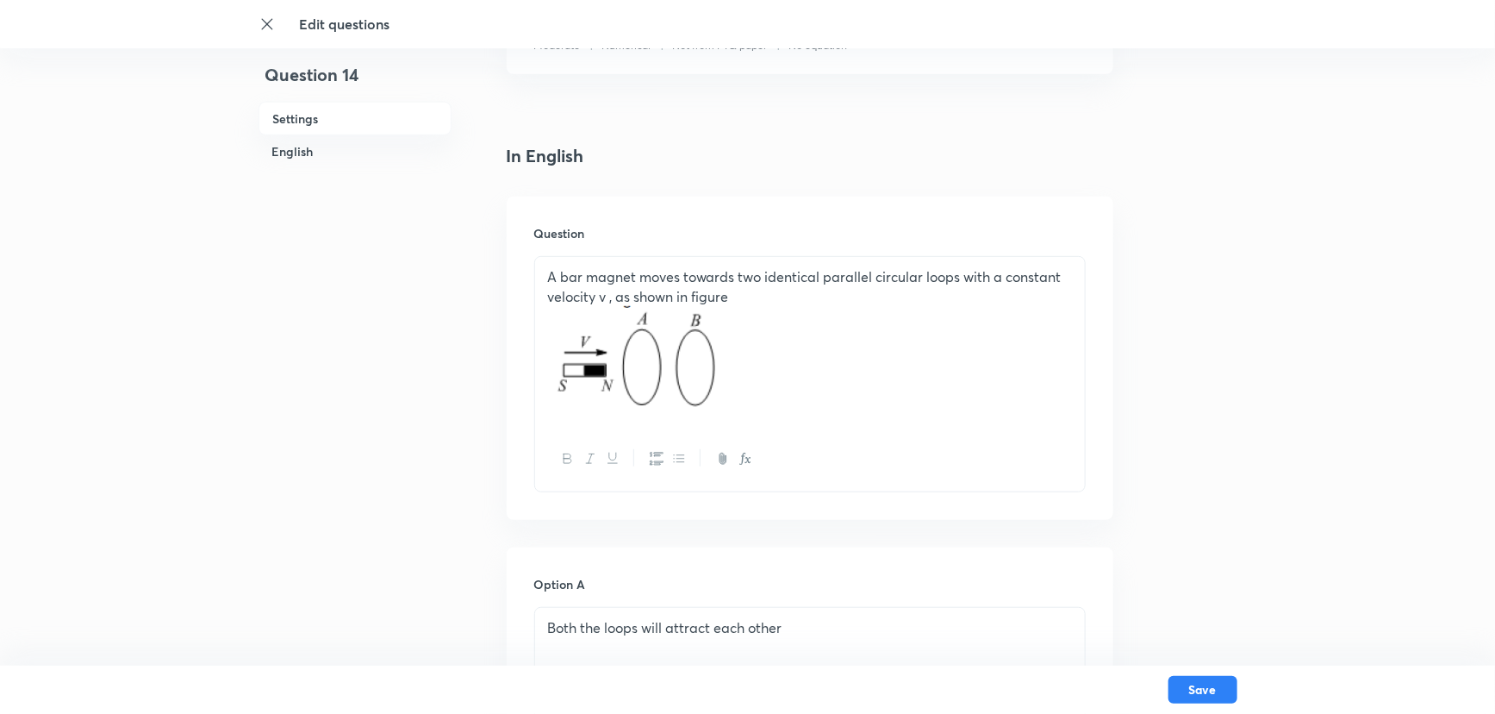
scroll to position [313, 0]
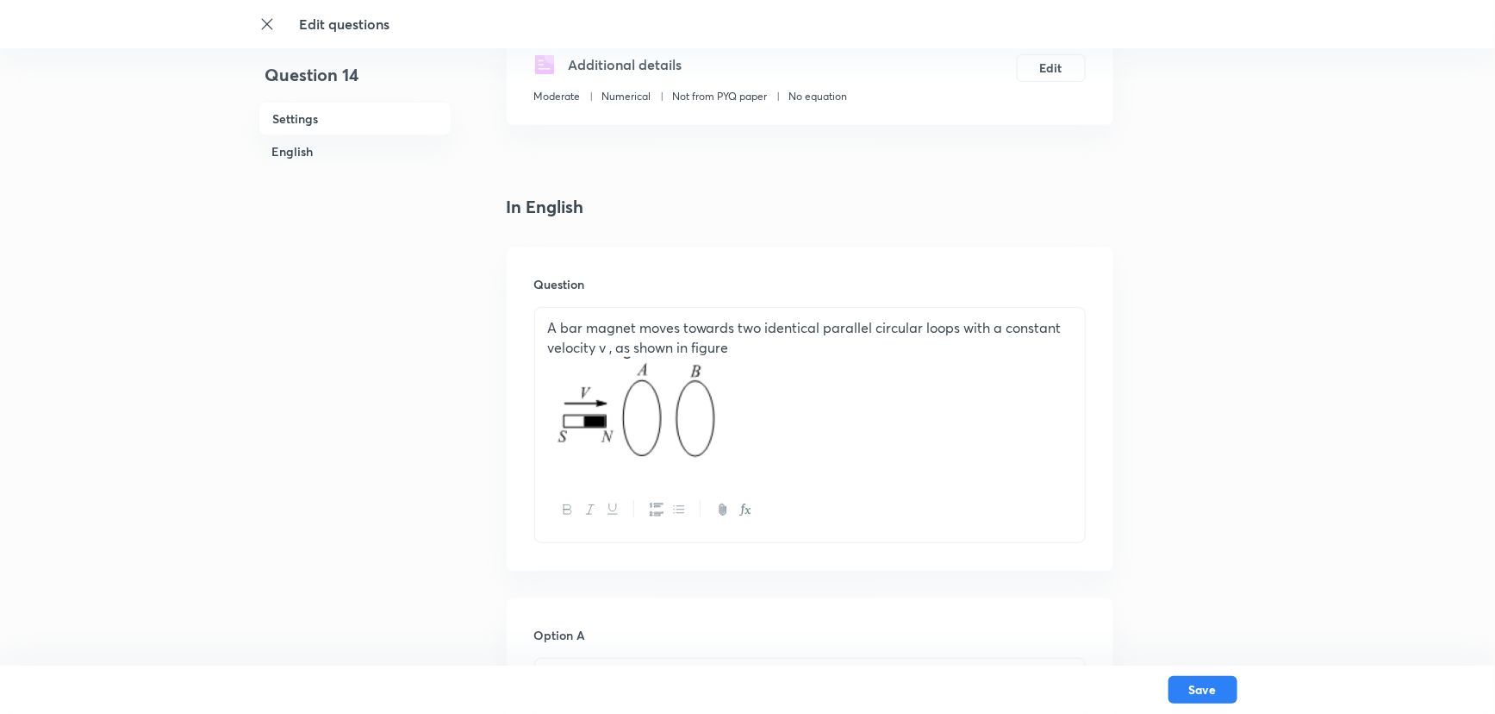
click at [696, 405] on img at bounding box center [638, 410] width 181 height 106
drag, startPoint x: 690, startPoint y: 421, endPoint x: 665, endPoint y: 421, distance: 25.0
click at [665, 421] on img at bounding box center [638, 410] width 181 height 106
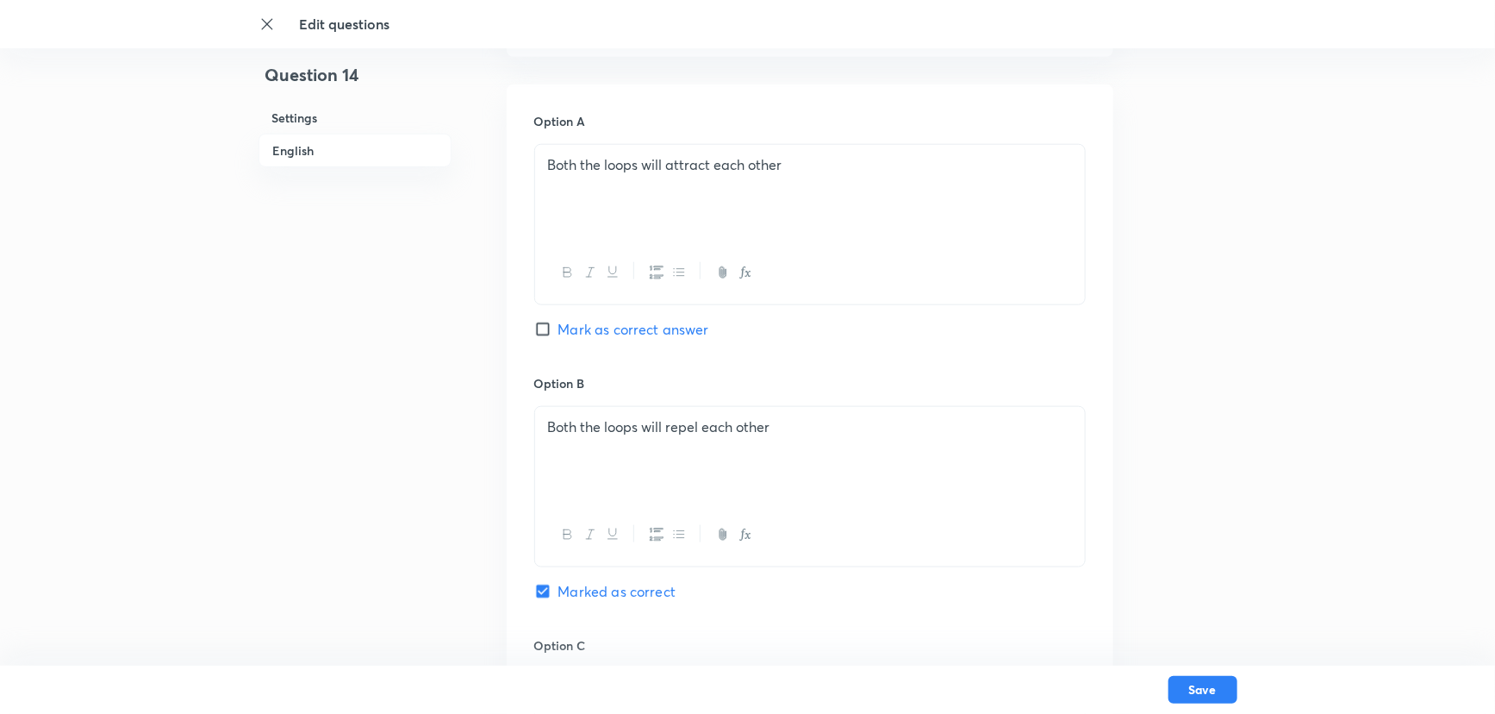
scroll to position [724, 0]
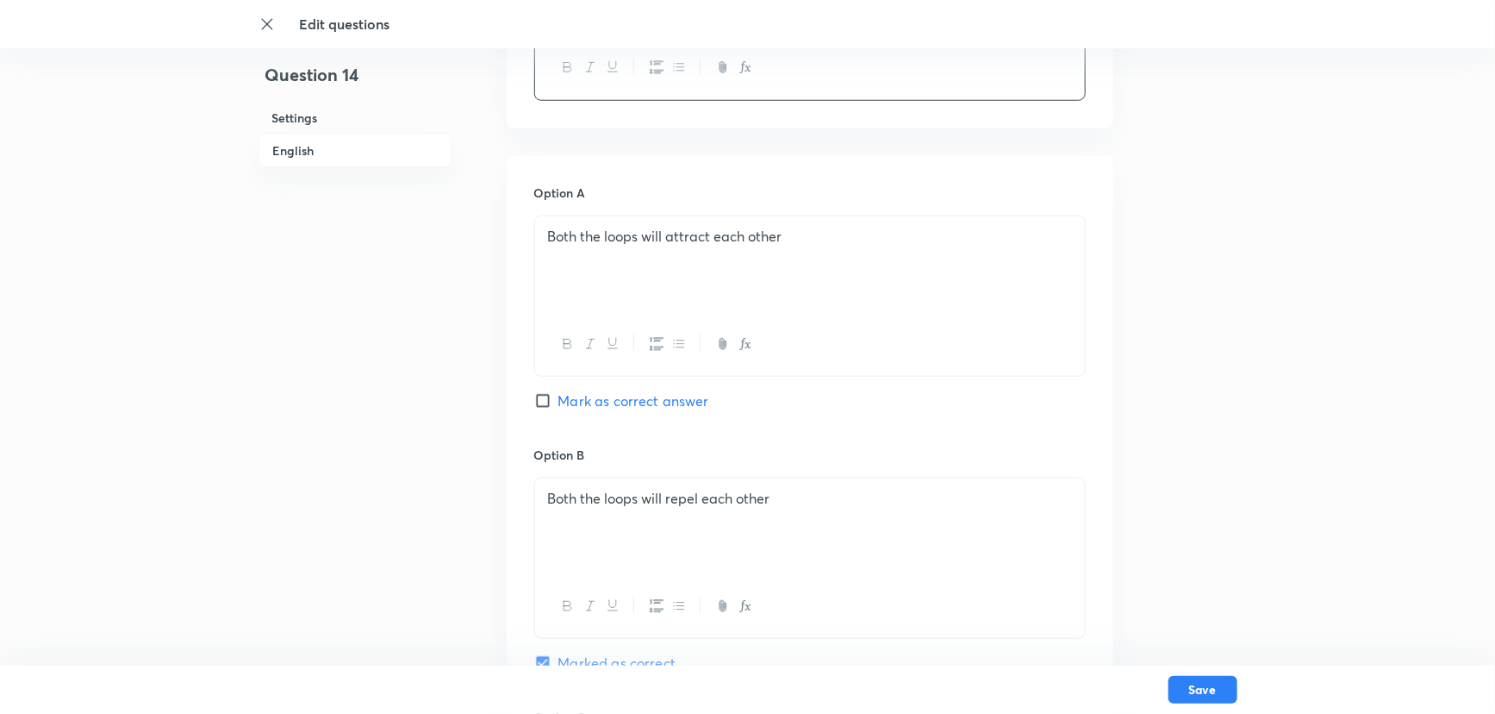
click at [544, 397] on input "Mark as correct answer" at bounding box center [546, 400] width 24 height 17
checkbox input "true"
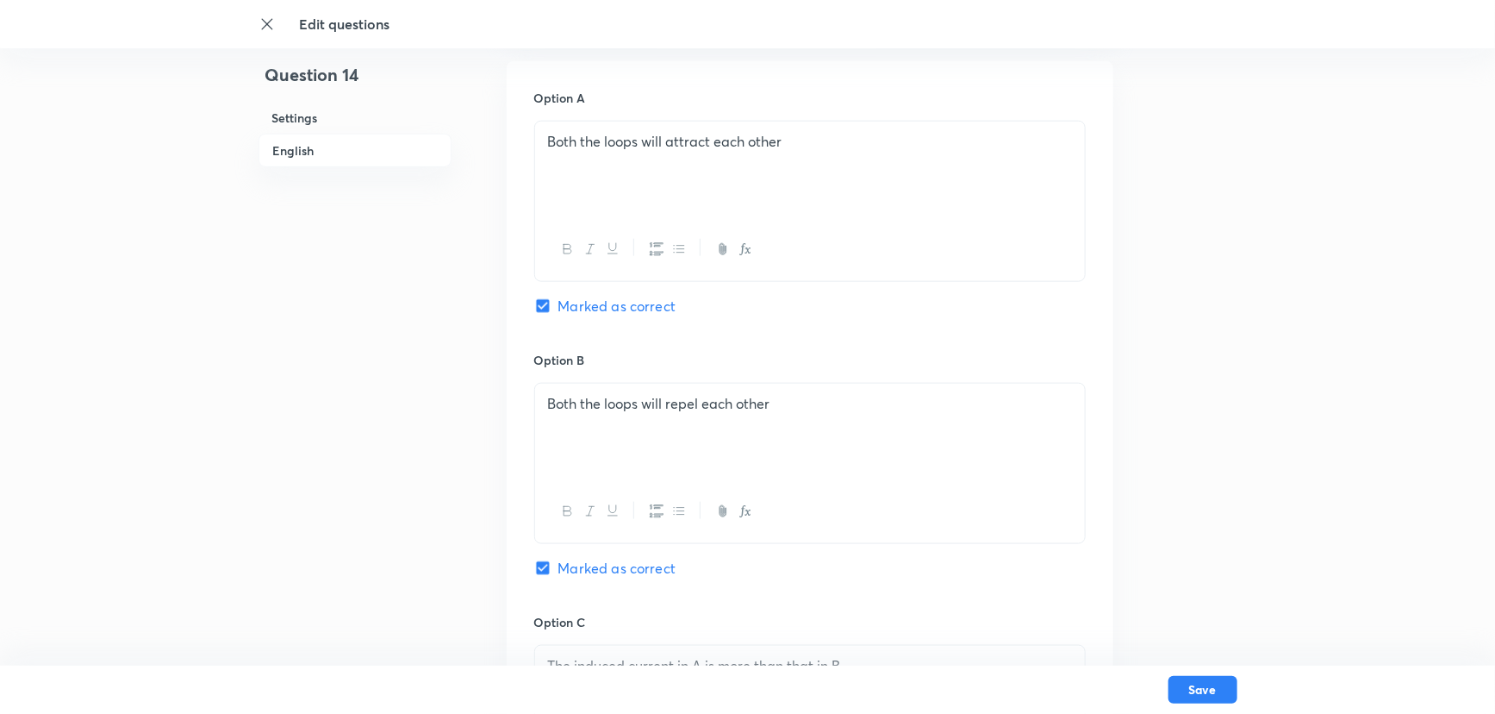
scroll to position [959, 0]
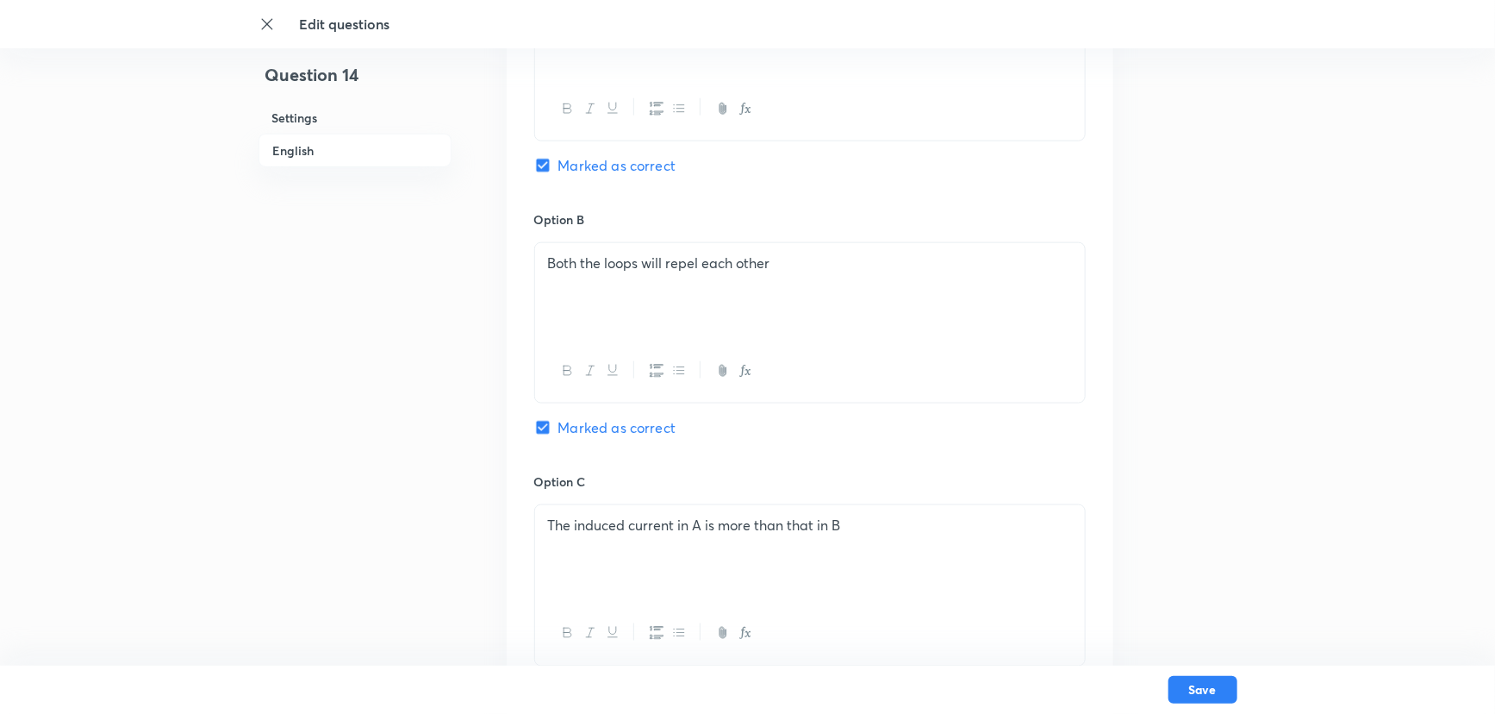
click at [547, 425] on input "Marked as correct" at bounding box center [546, 427] width 24 height 17
checkbox input "false"
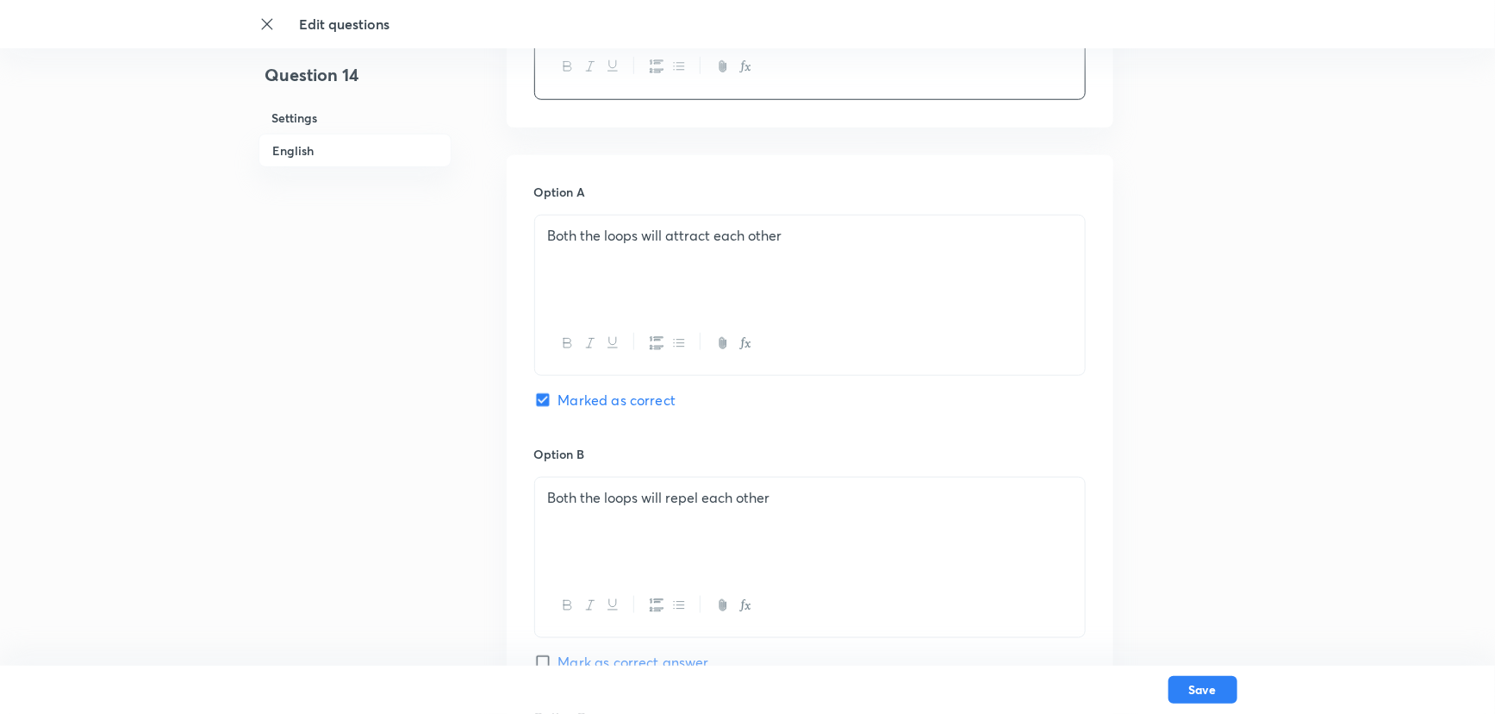
scroll to position [724, 0]
drag, startPoint x: 769, startPoint y: 240, endPoint x: 546, endPoint y: 224, distance: 223.8
click at [546, 224] on div "Both the loops will attract each other" at bounding box center [810, 264] width 550 height 97
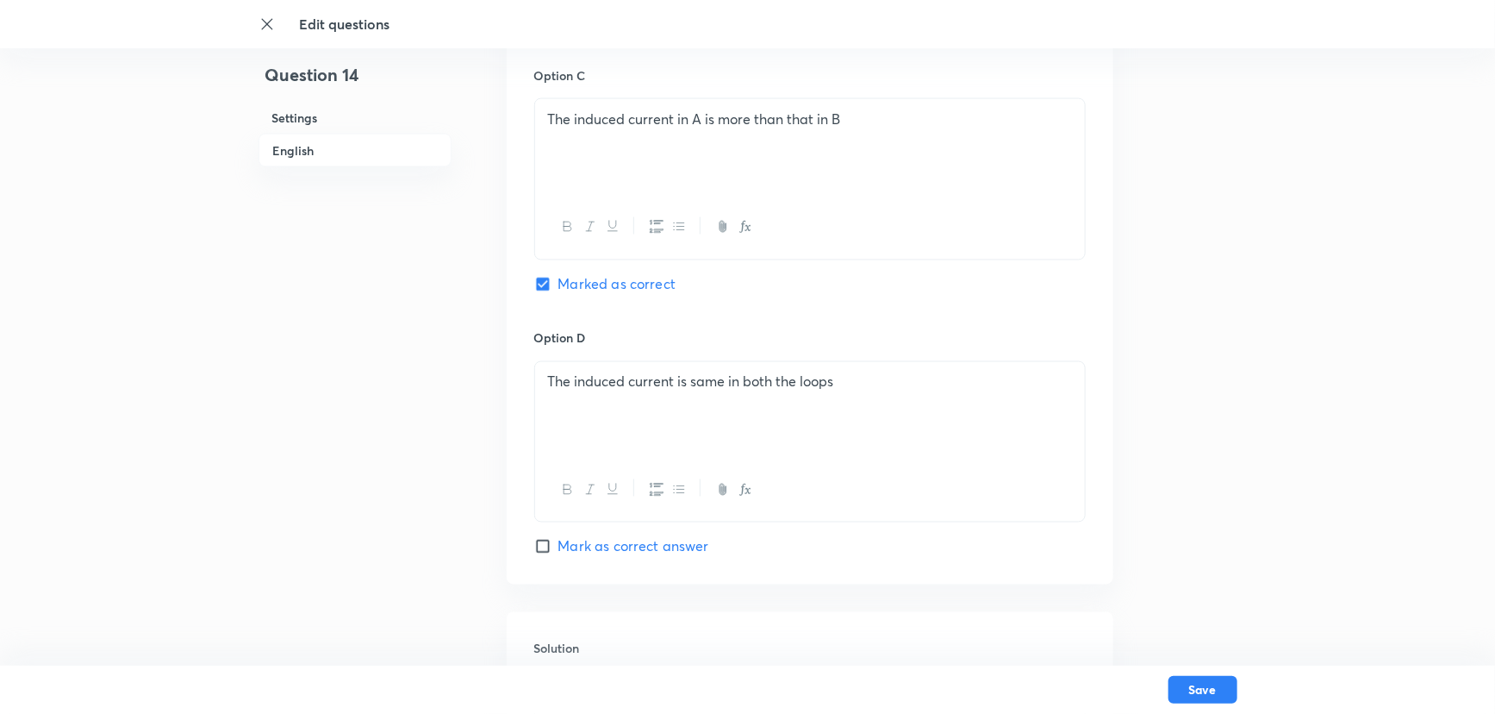
scroll to position [1586, 0]
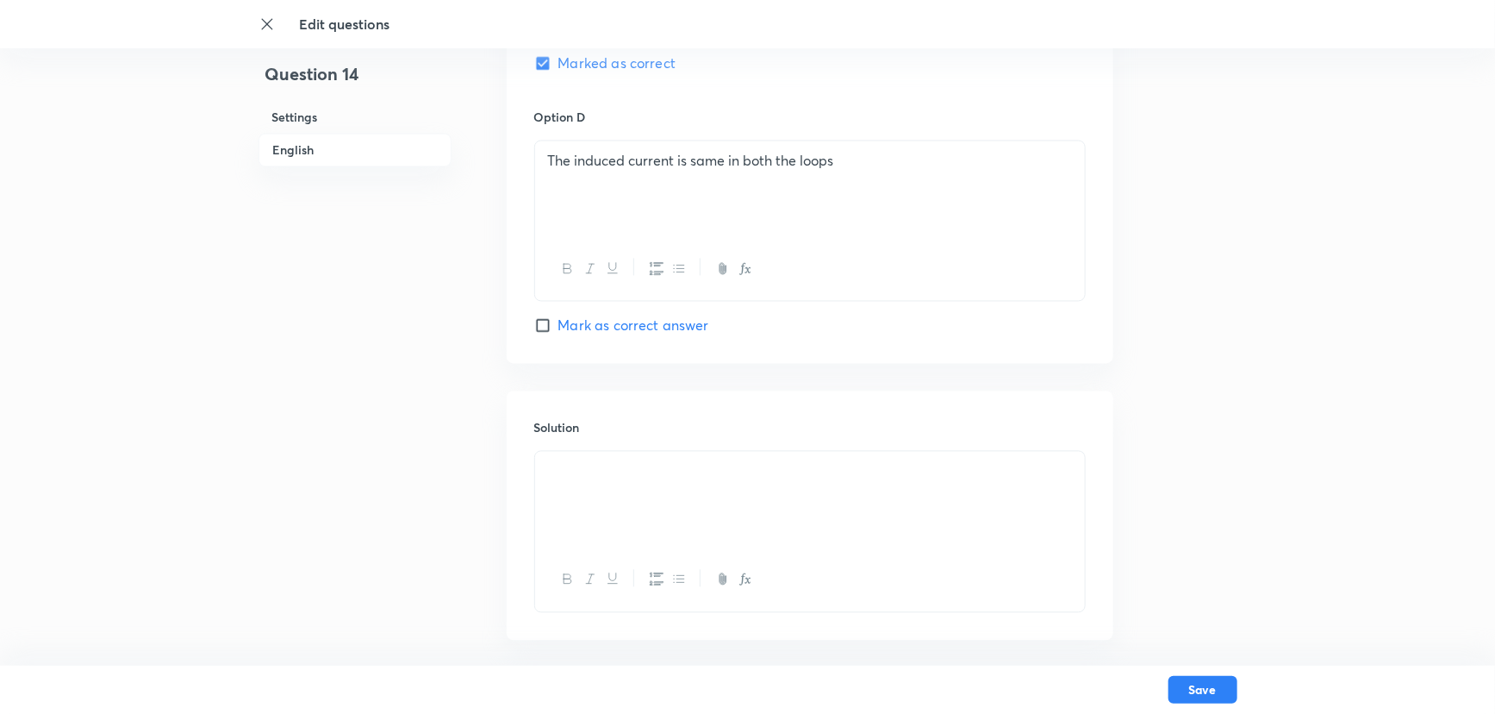
click at [611, 466] on p at bounding box center [810, 472] width 524 height 20
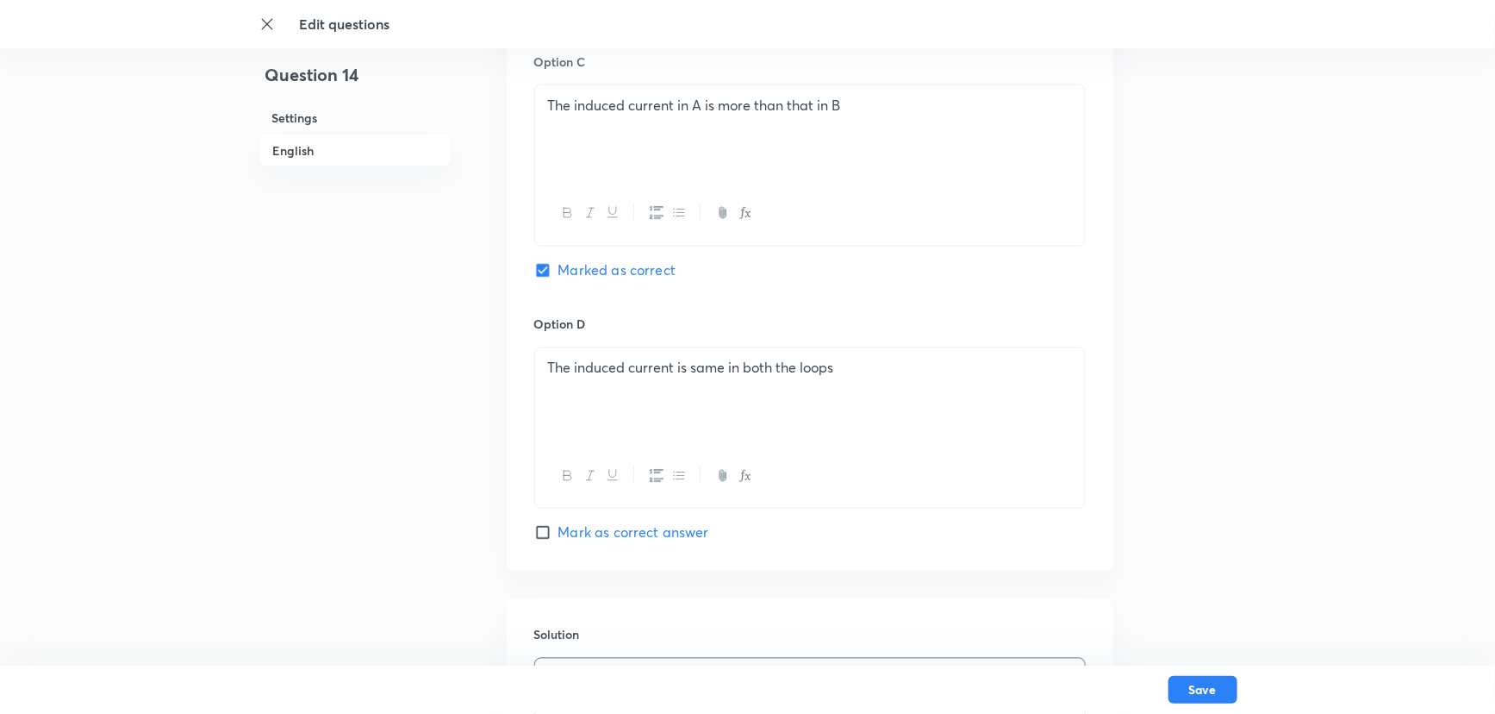
scroll to position [1351, 0]
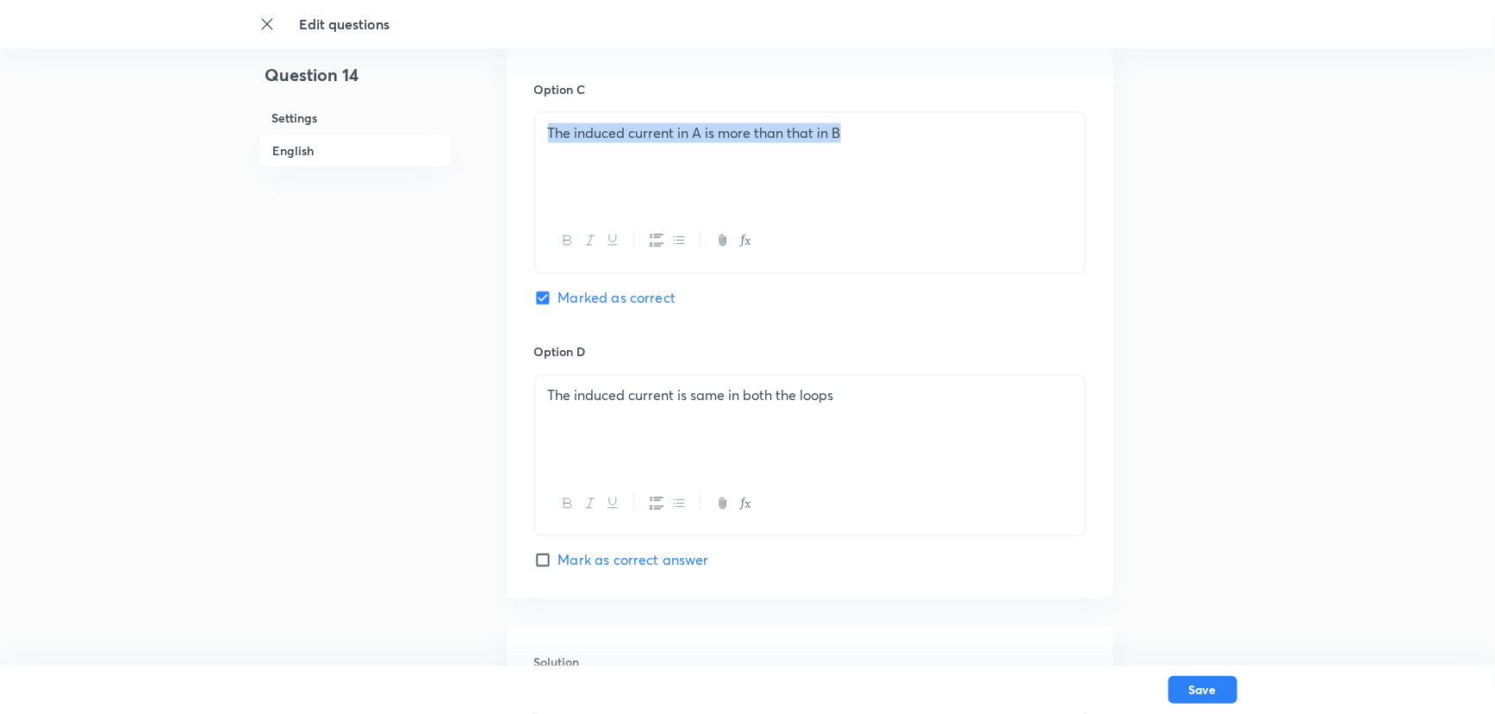
drag, startPoint x: 848, startPoint y: 136, endPoint x: 532, endPoint y: 136, distance: 316.3
click at [532, 136] on div "Option A Both the loops will attract each other Marked as correct Option B Both…" at bounding box center [810, 64] width 607 height 1070
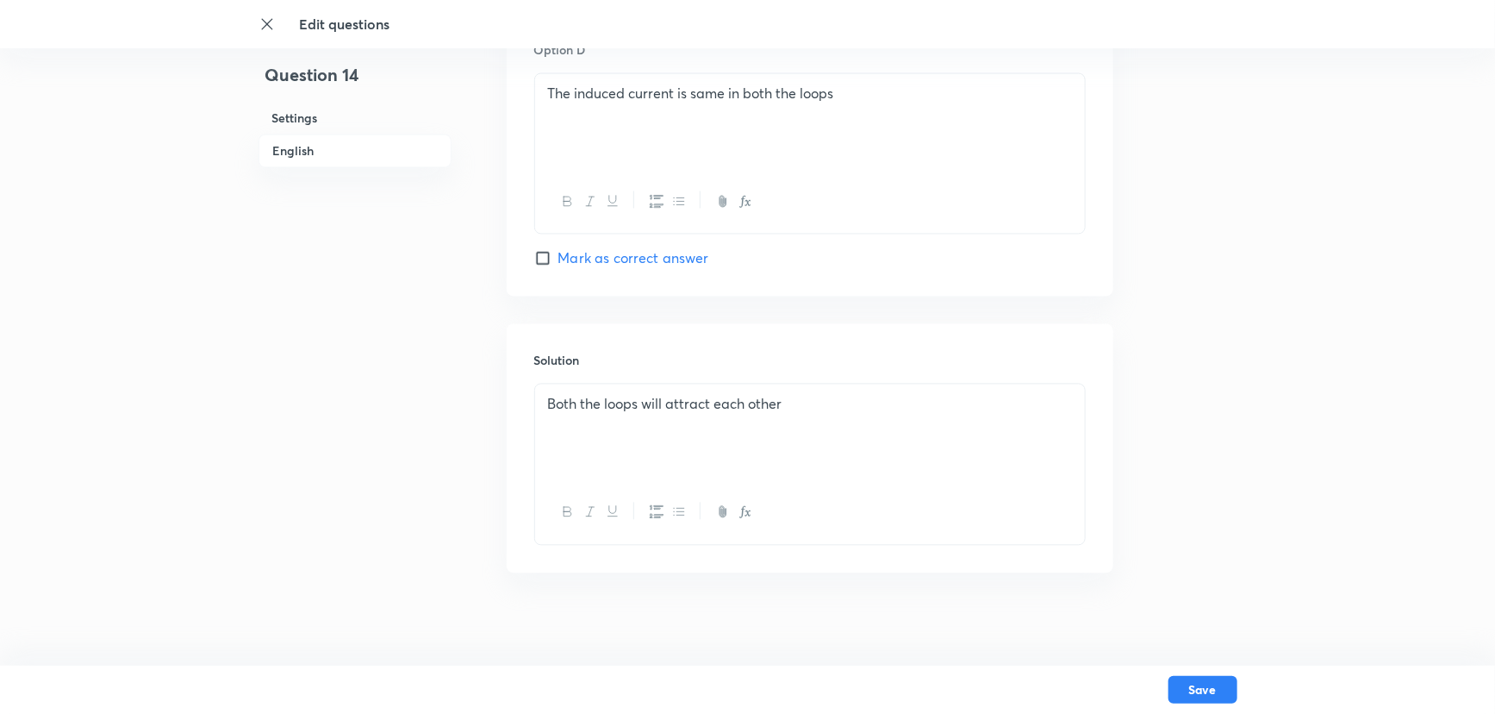
scroll to position [1664, 0]
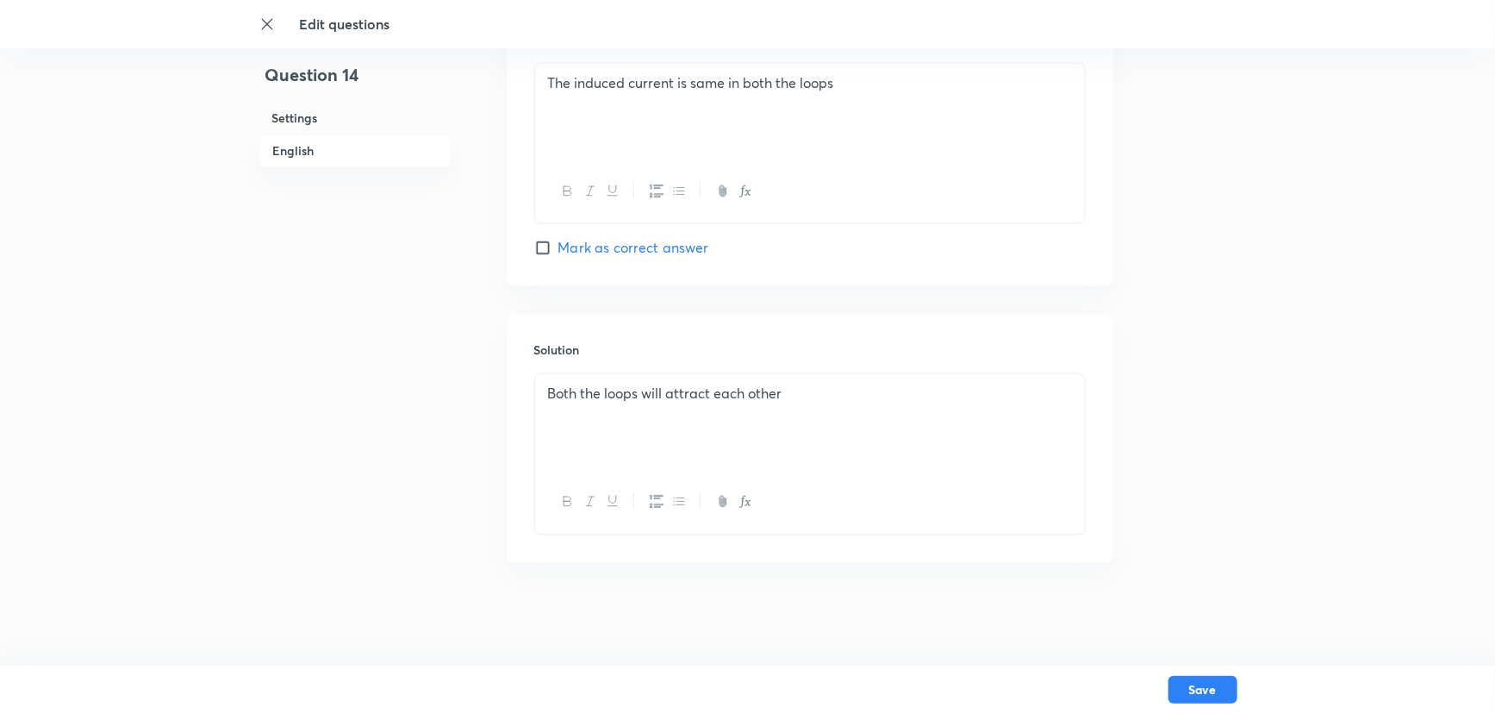
click at [565, 411] on p at bounding box center [810, 413] width 524 height 20
click at [1195, 627] on button "Save" at bounding box center [1203, 688] width 69 height 28
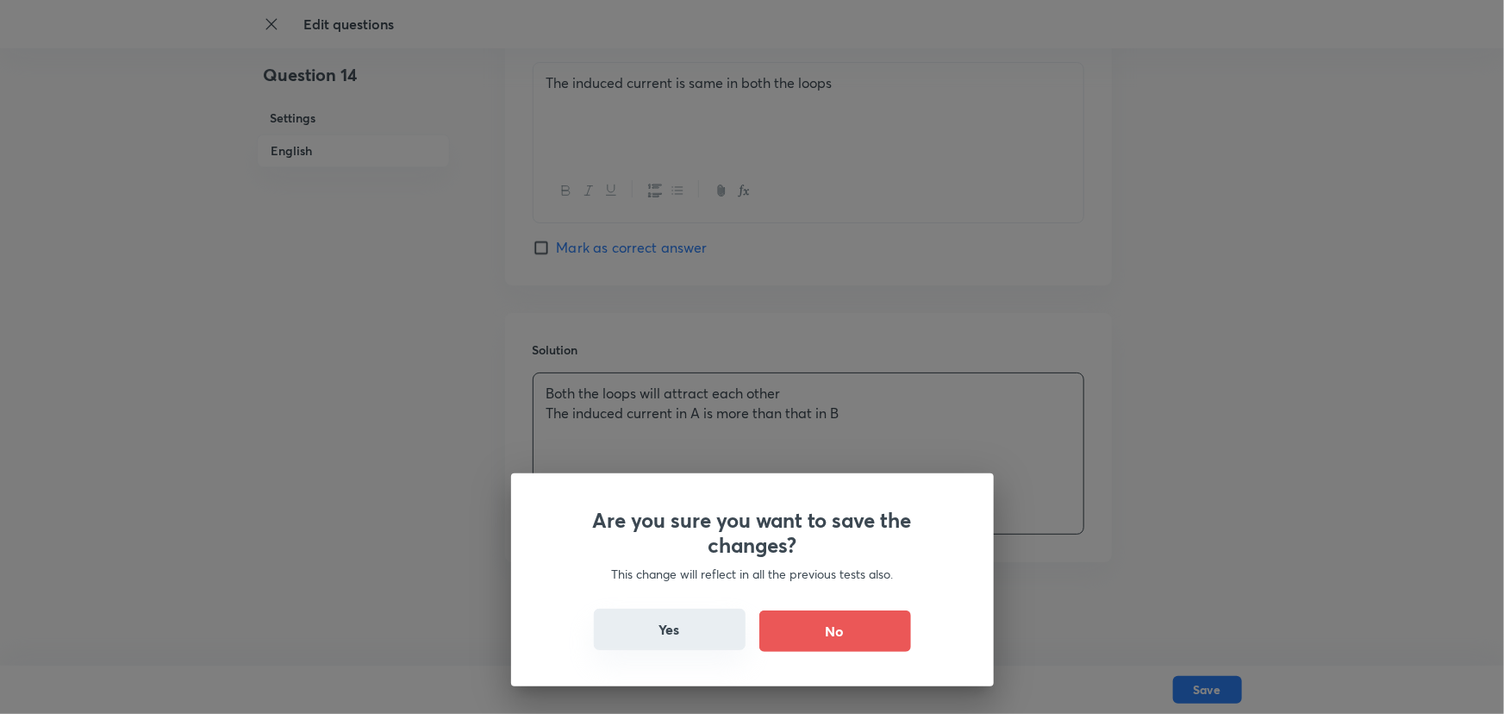
click at [642, 627] on button "Yes" at bounding box center [670, 629] width 152 height 41
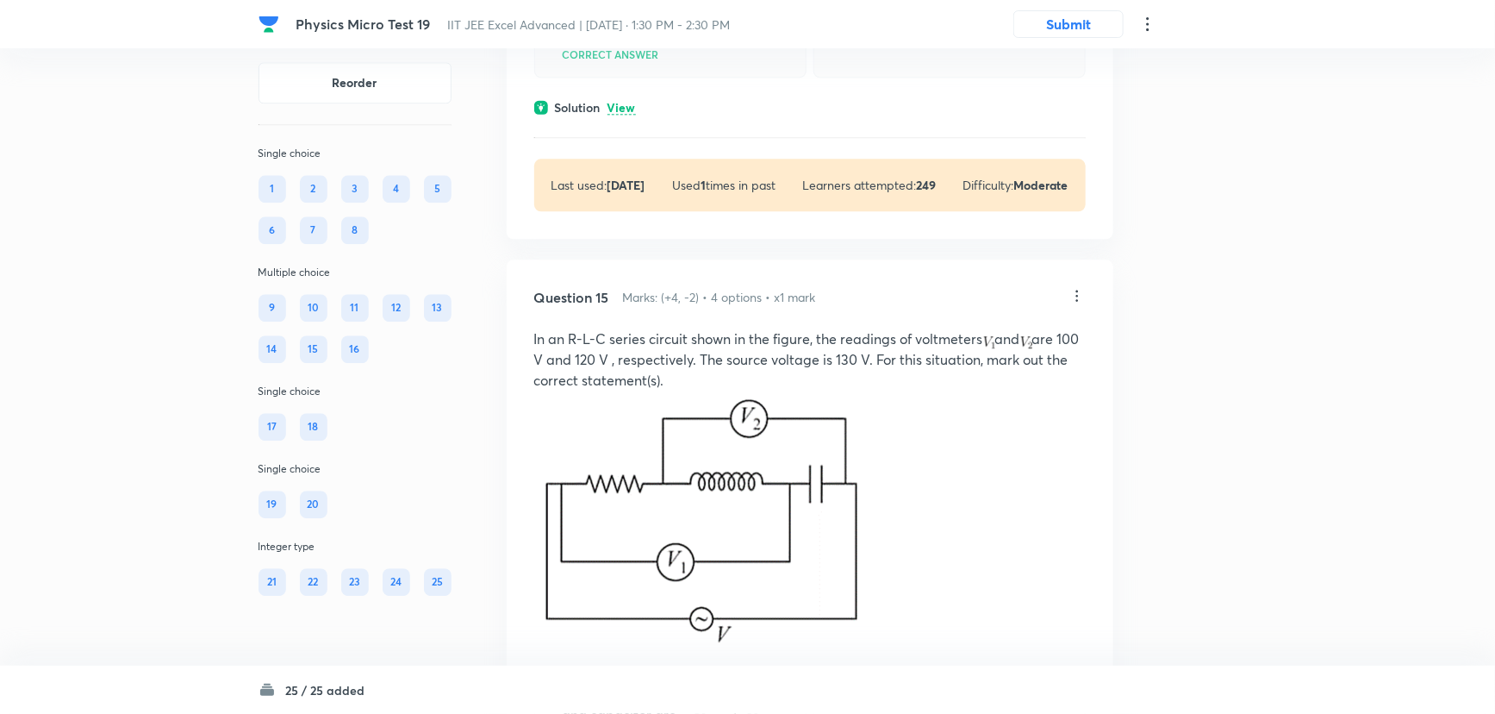
scroll to position [8697, 0]
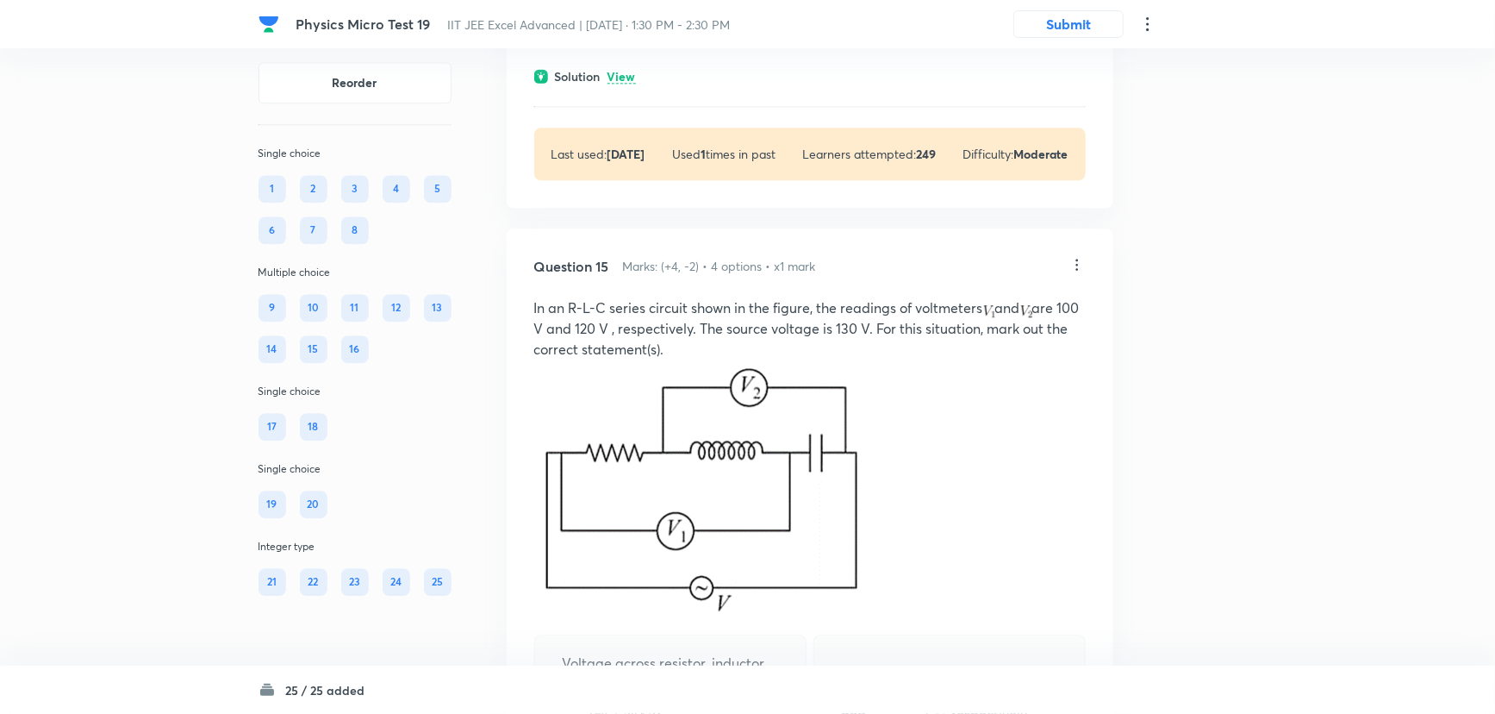
click at [1076, 273] on icon at bounding box center [1077, 264] width 17 height 17
click at [985, 467] on li "Edit" at bounding box center [1011, 467] width 145 height 32
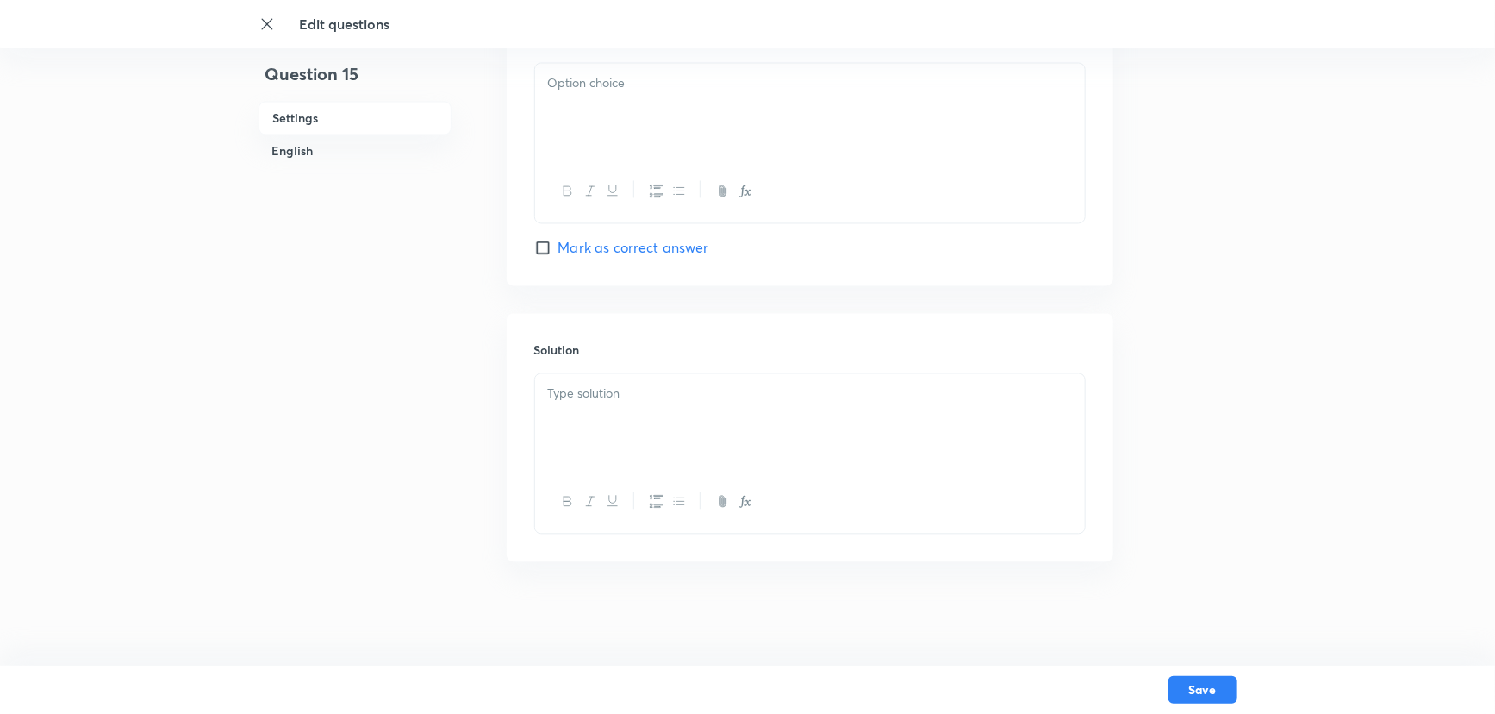
checkbox input "true"
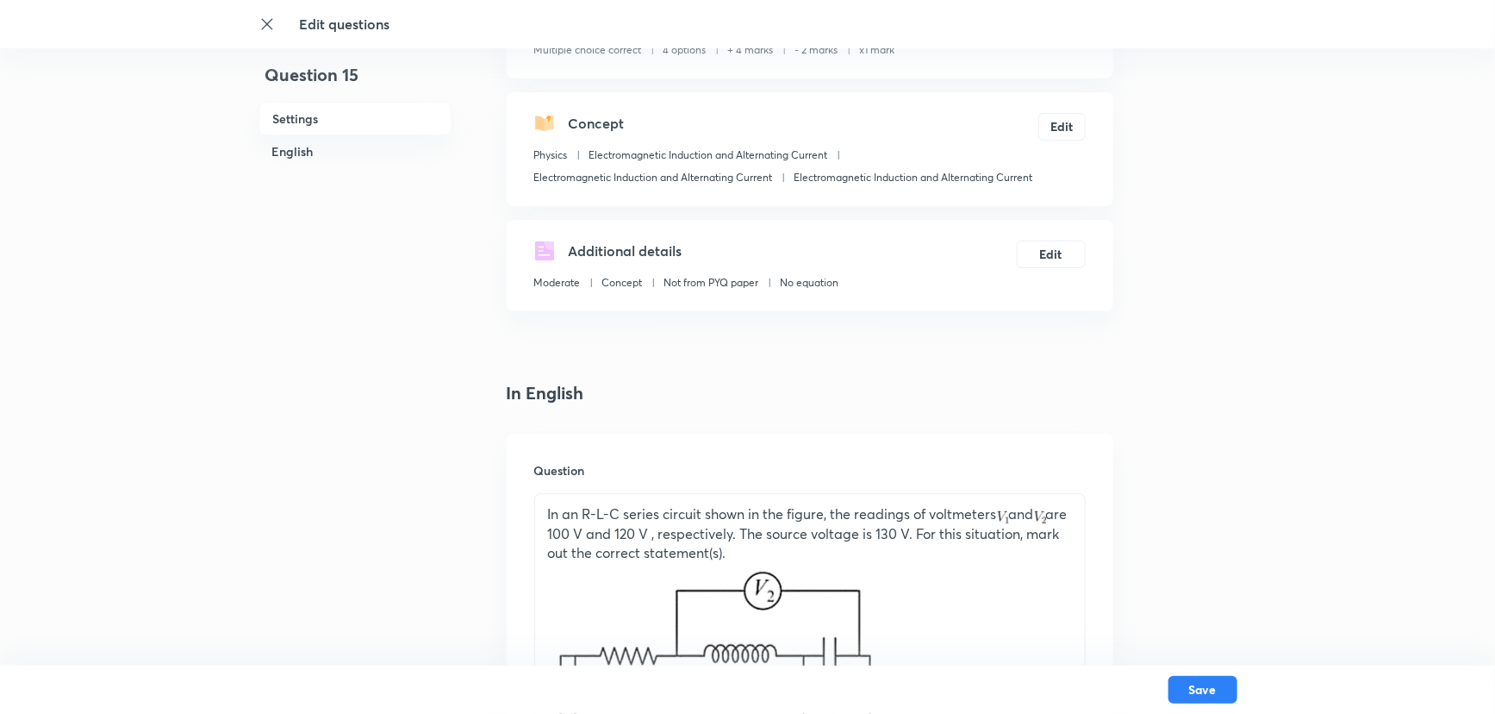
scroll to position [391, 0]
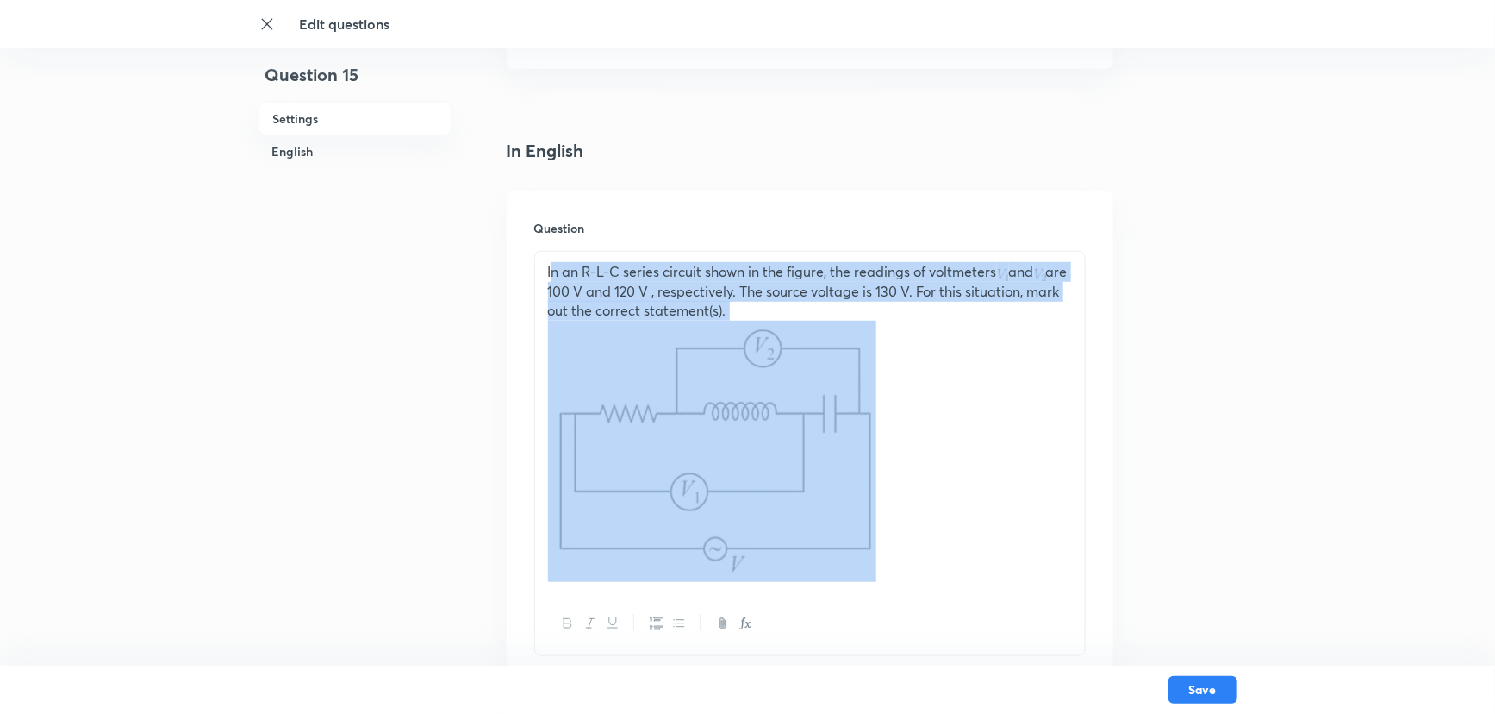
drag, startPoint x: 887, startPoint y: 559, endPoint x: 552, endPoint y: 275, distance: 439.1
click at [552, 275] on div "In an R-L-C series circuit shown in the figure, the readings of voltmeters and …" at bounding box center [810, 422] width 550 height 340
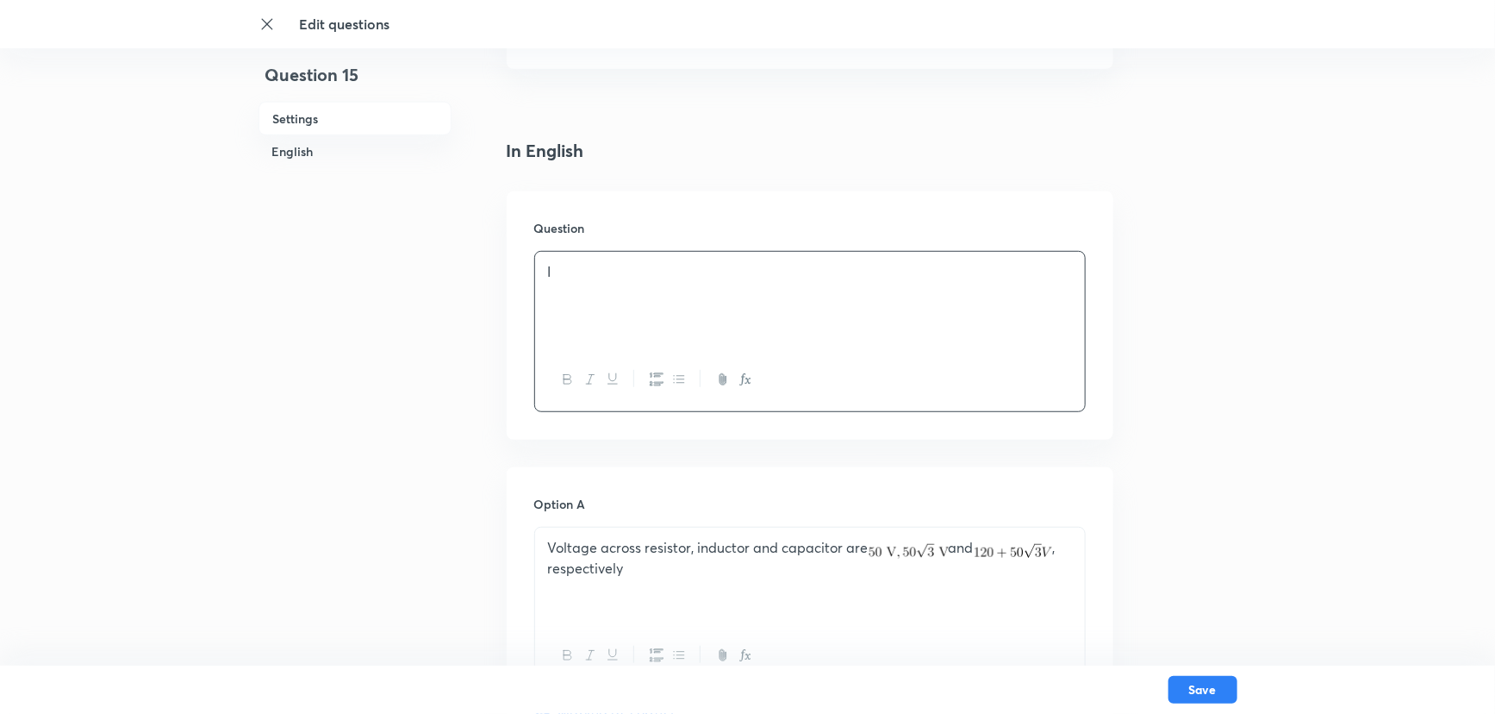
drag, startPoint x: 587, startPoint y: 286, endPoint x: 474, endPoint y: 259, distance: 116.0
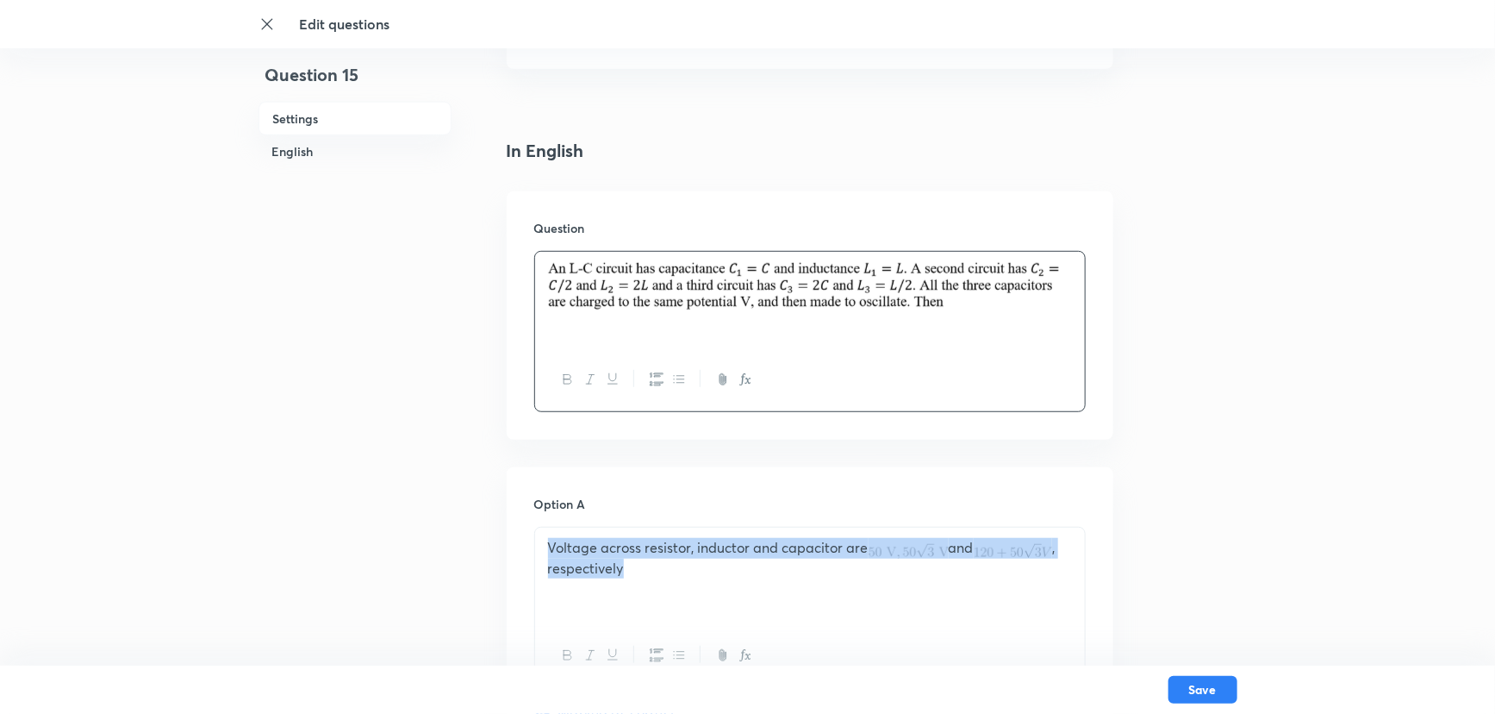
drag, startPoint x: 678, startPoint y: 577, endPoint x: 526, endPoint y: 543, distance: 156.4
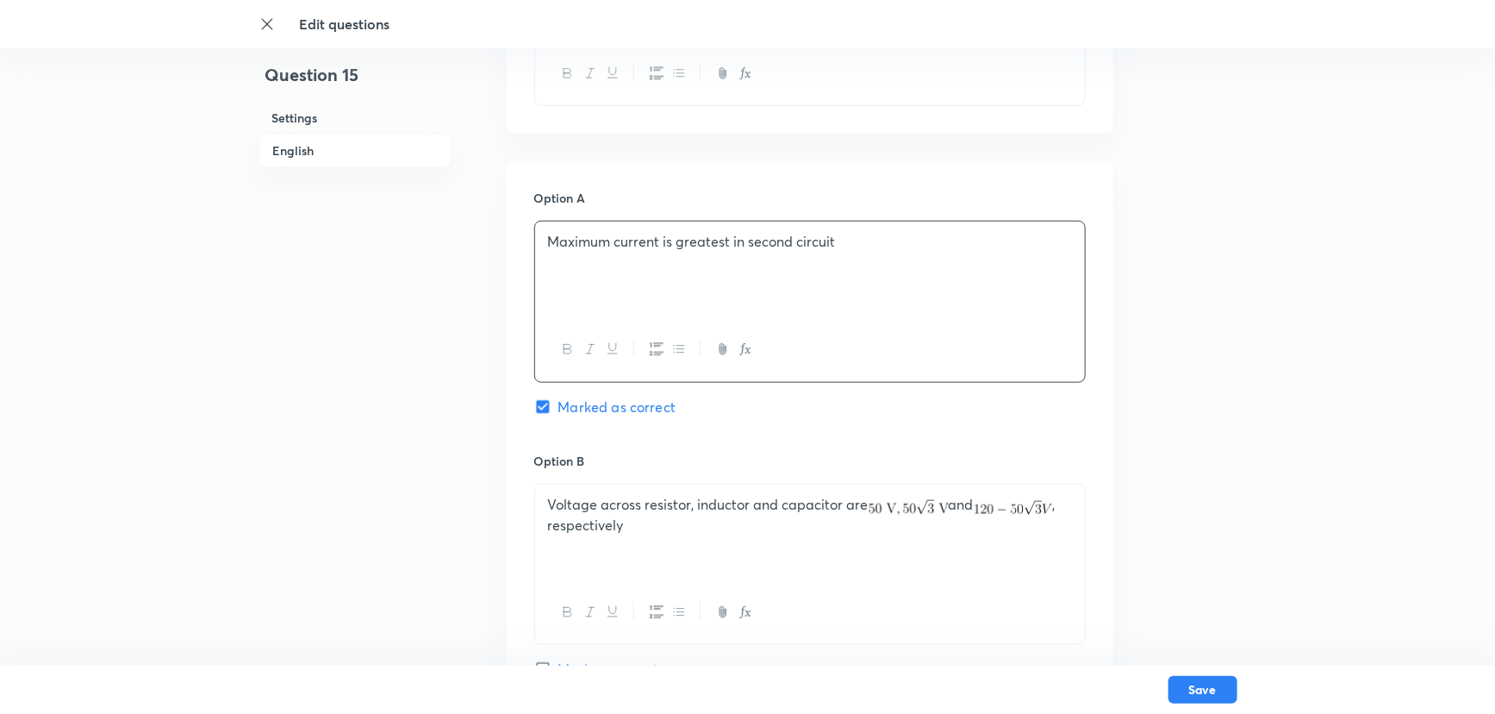
scroll to position [705, 0]
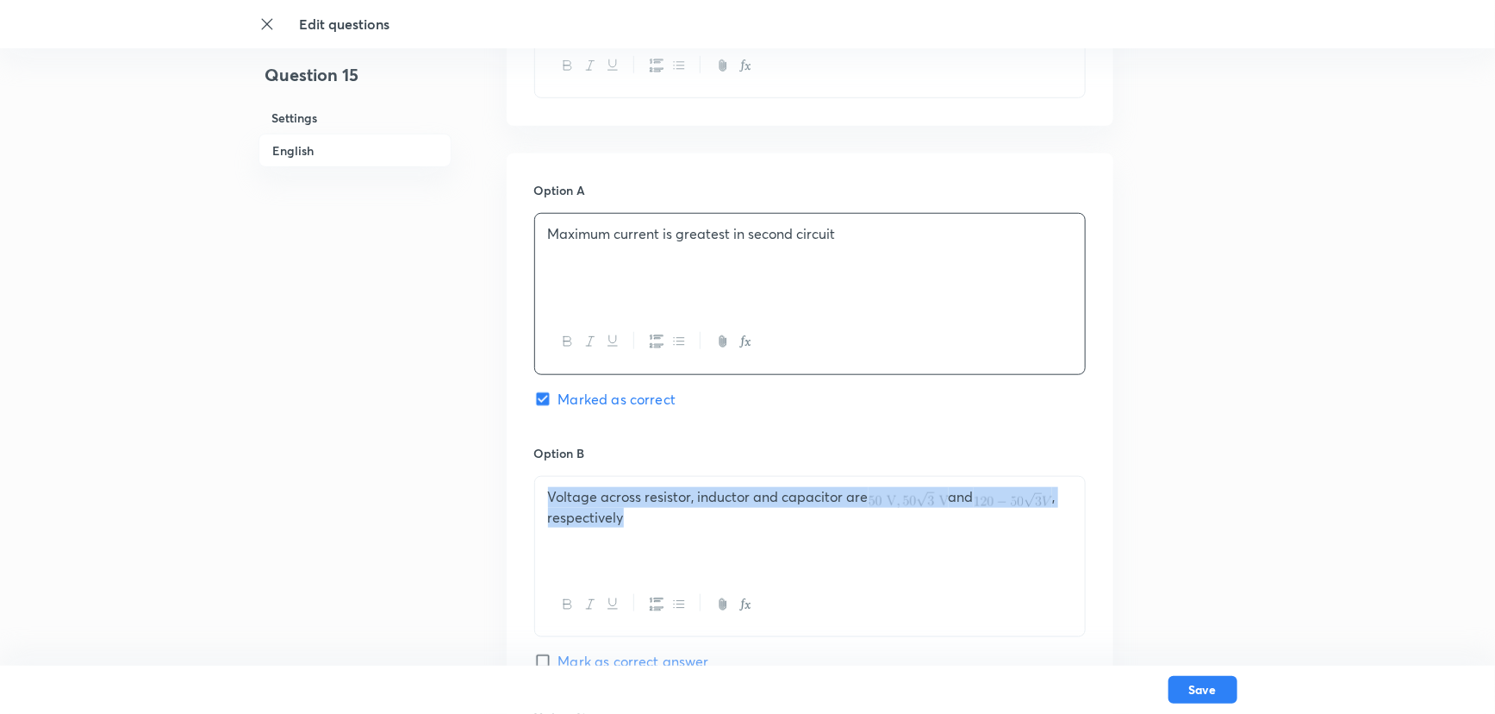
drag, startPoint x: 630, startPoint y: 527, endPoint x: 538, endPoint y: 489, distance: 100.0
click at [538, 489] on div "Voltage across resistor, inductor and capacitor are and , respectively" at bounding box center [810, 525] width 550 height 97
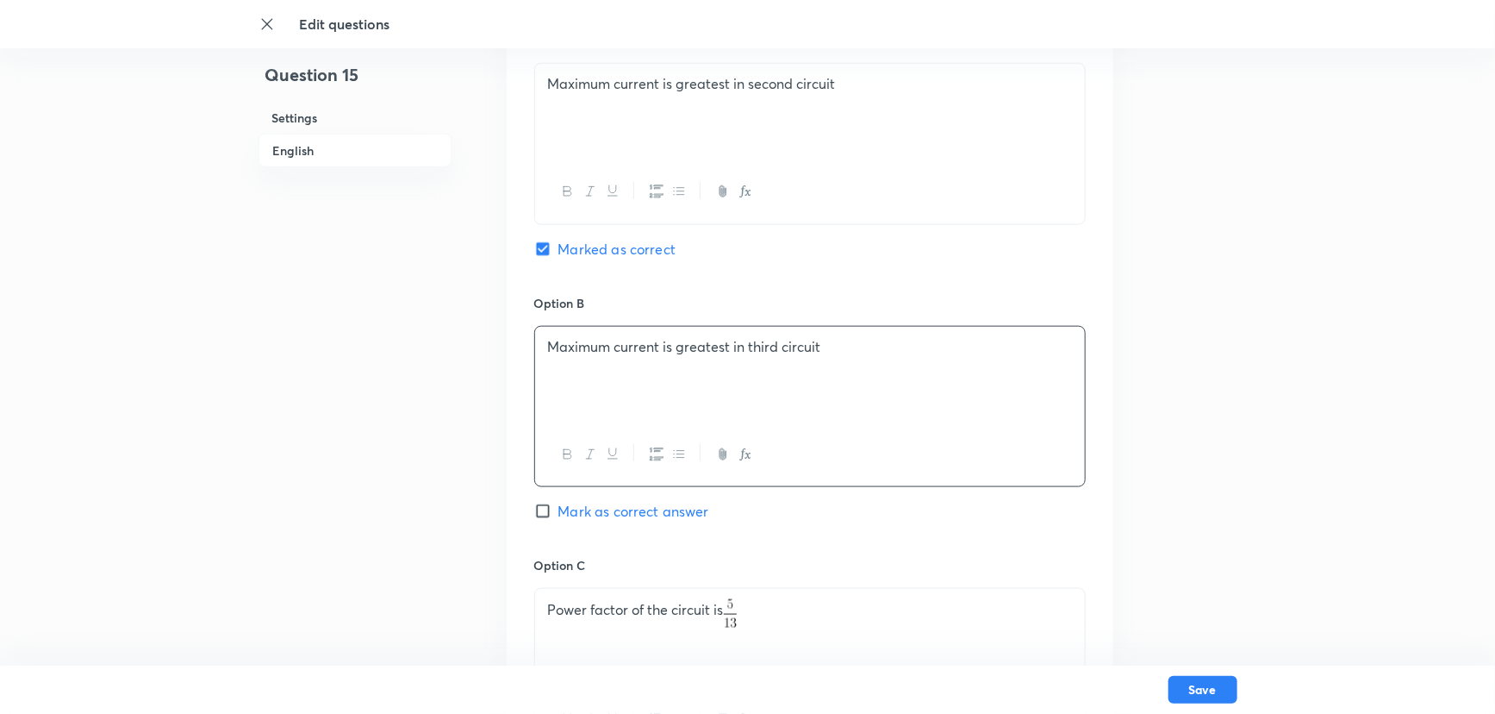
scroll to position [862, 0]
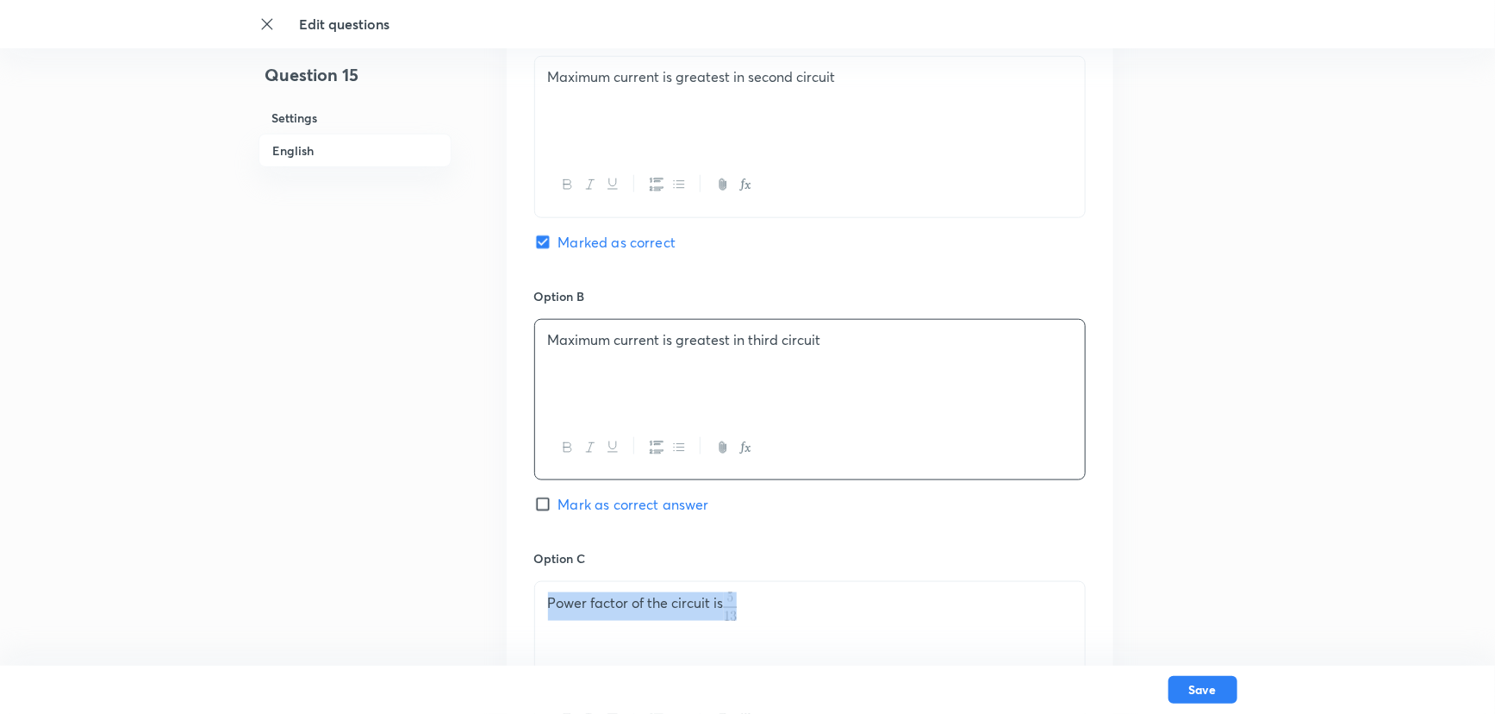
drag, startPoint x: 683, startPoint y: 605, endPoint x: 497, endPoint y: 592, distance: 185.8
click at [497, 592] on div "Question 15 Settings English Settings Type Multiple choice correct 4 options + …" at bounding box center [748, 489] width 979 height 2537
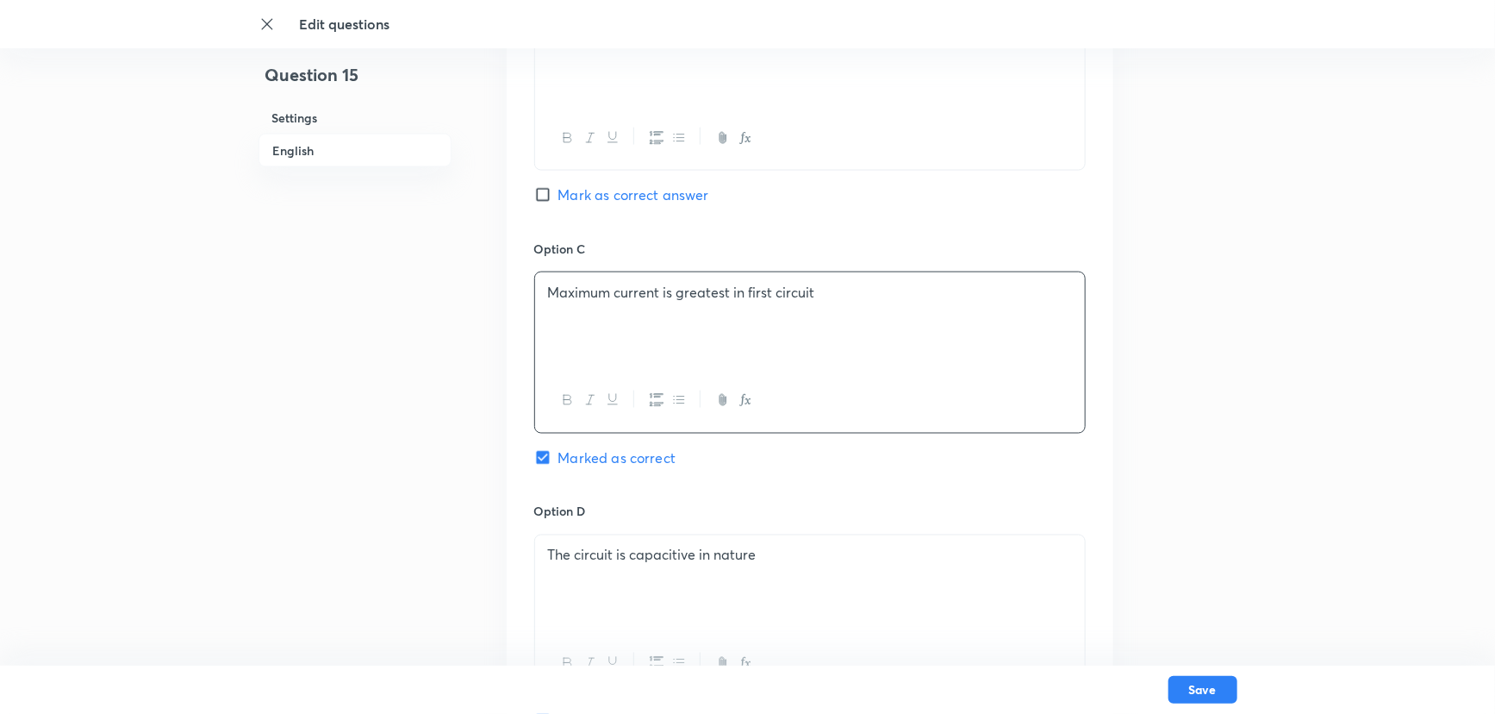
scroll to position [1175, 0]
drag, startPoint x: 764, startPoint y: 552, endPoint x: 384, endPoint y: 557, distance: 379.3
click at [384, 557] on div "Question 15 Settings English Settings Type Multiple choice correct 4 options + …" at bounding box center [748, 176] width 979 height 2537
click at [557, 554] on p "\Angular frequency of oscillation is same for all the three" at bounding box center [810, 552] width 524 height 20
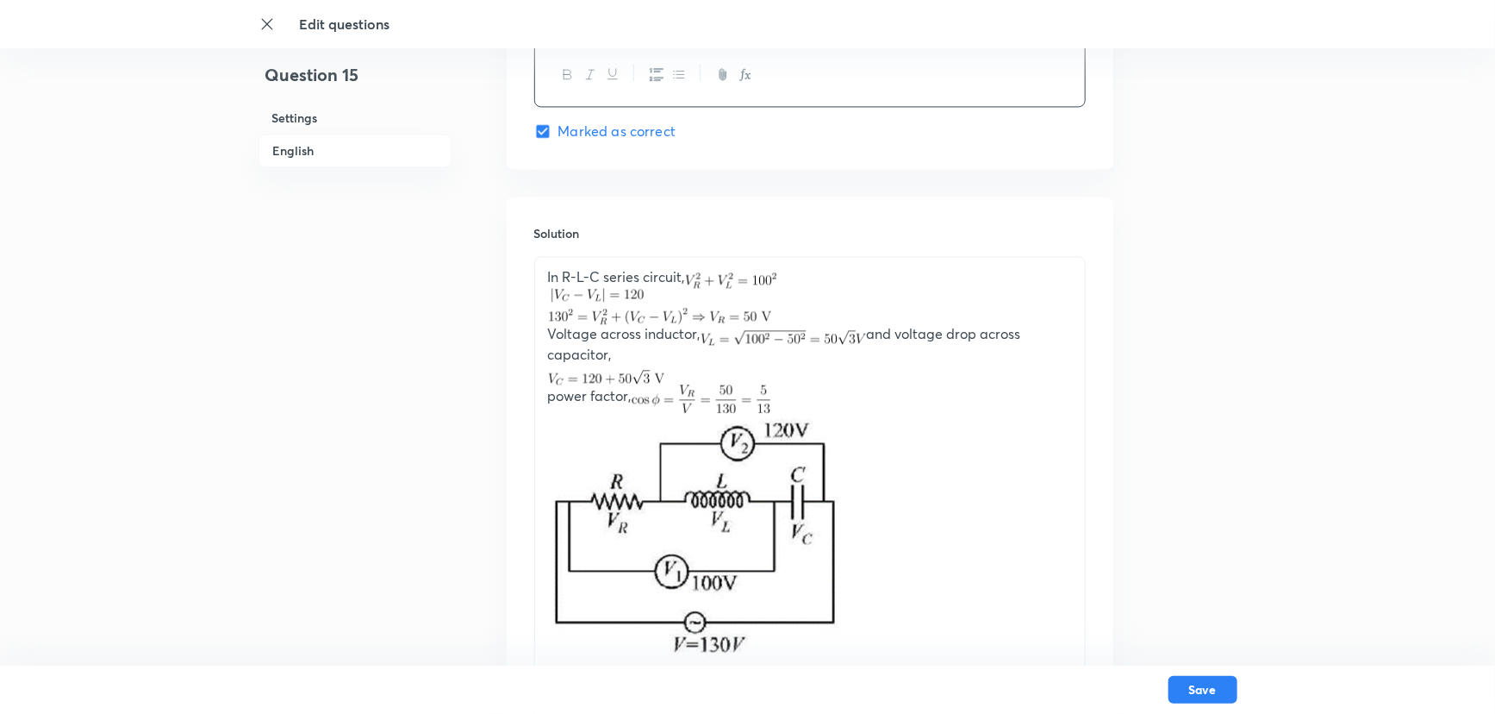
scroll to position [1801, 0]
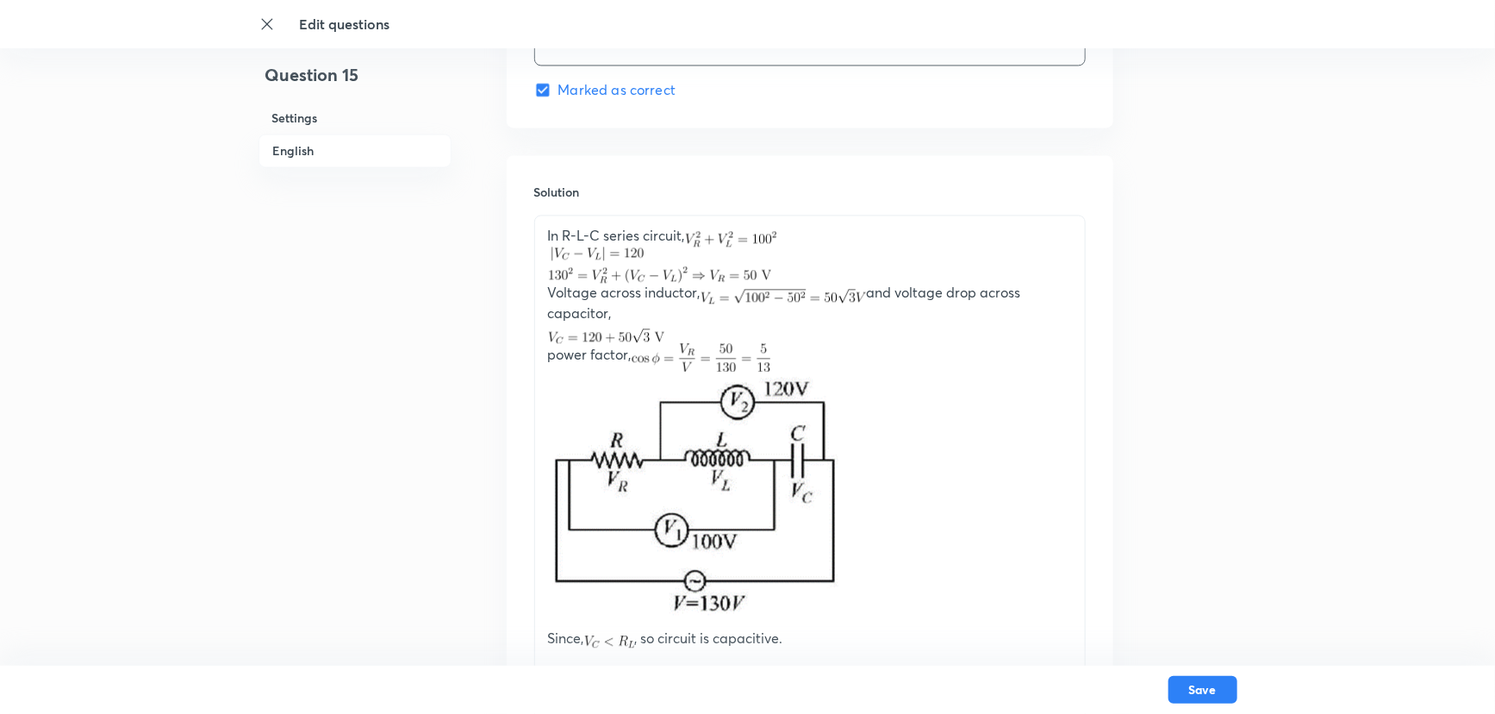
drag, startPoint x: 822, startPoint y: 577, endPoint x: 562, endPoint y: 241, distance: 425.1
click at [562, 241] on div "In R-L-C series circuit, Voltage across inductor, and voltage drop across capac…" at bounding box center [810, 436] width 550 height 442
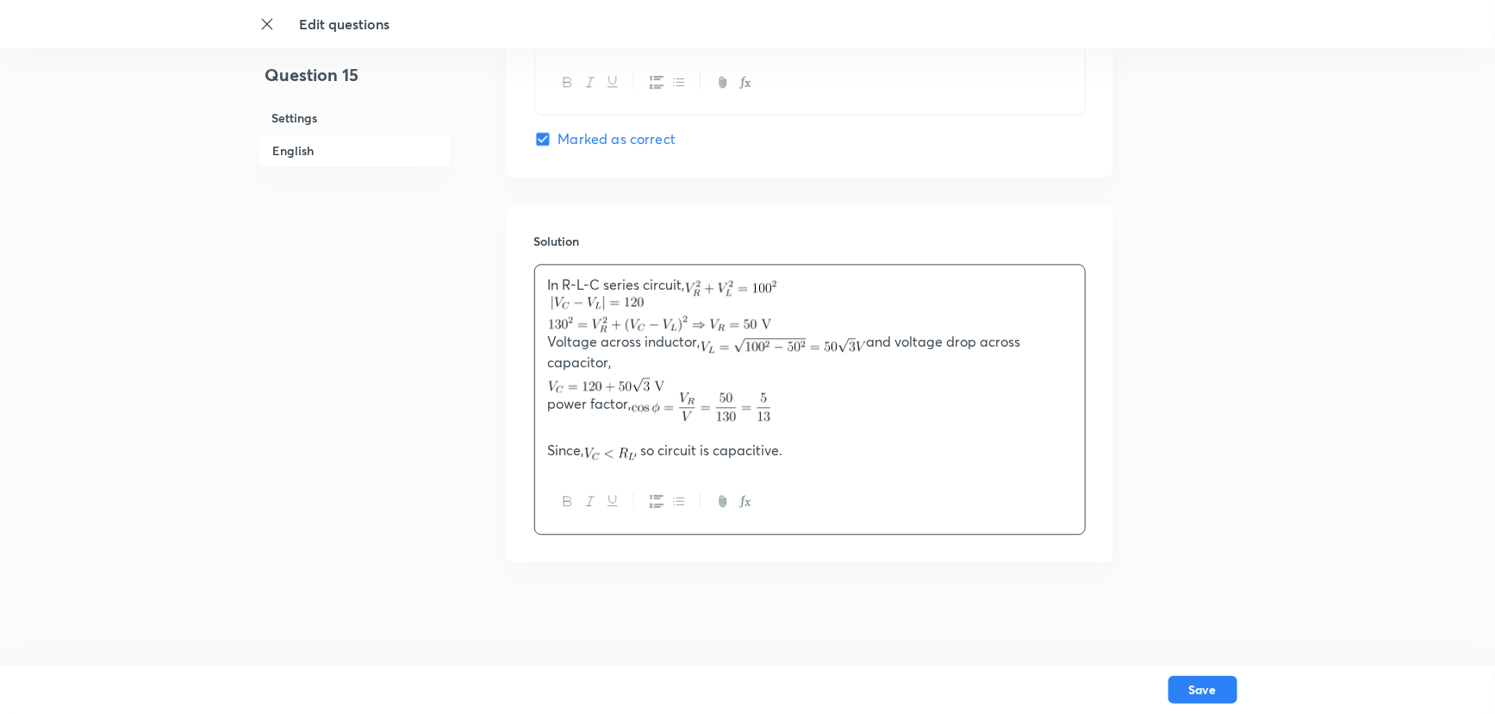
scroll to position [1751, 0]
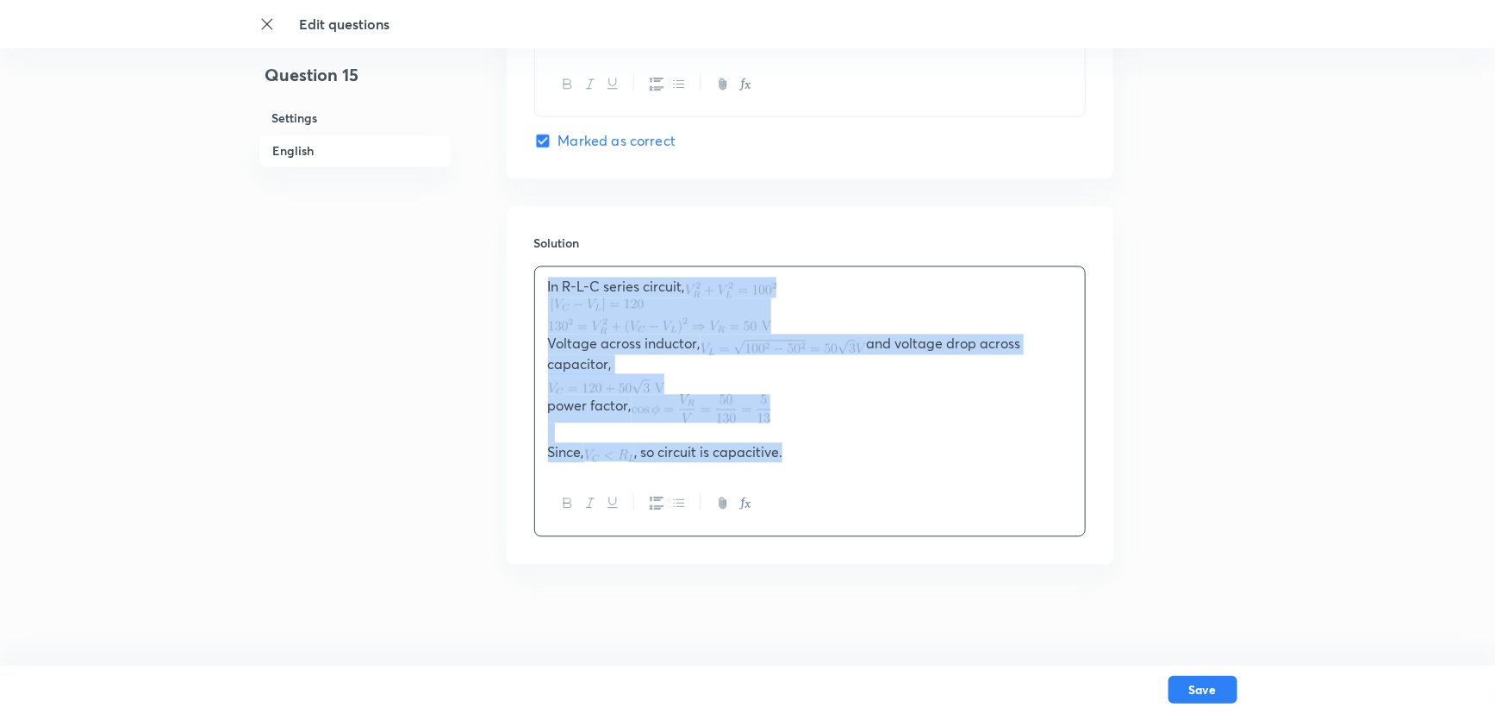
drag, startPoint x: 791, startPoint y: 447, endPoint x: 523, endPoint y: 259, distance: 327.3
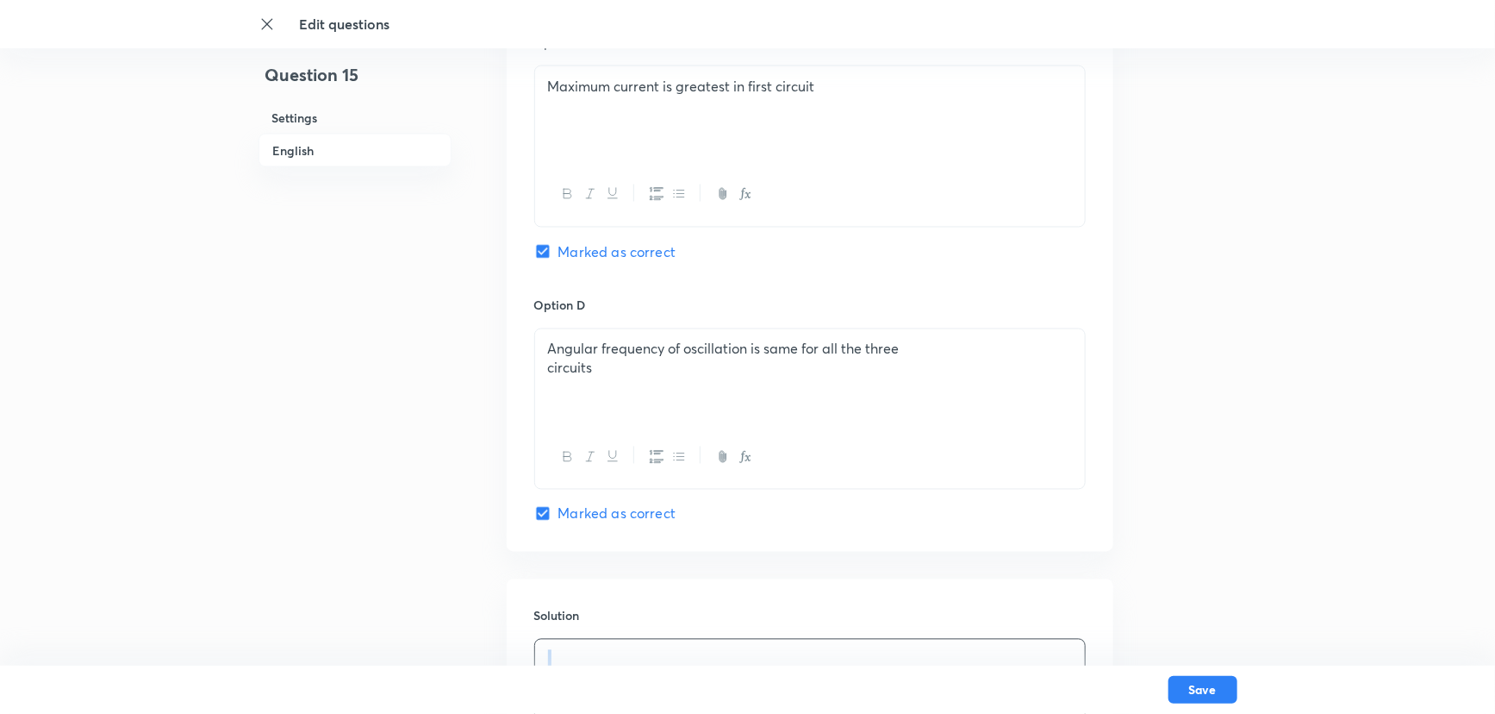
scroll to position [1330, 0]
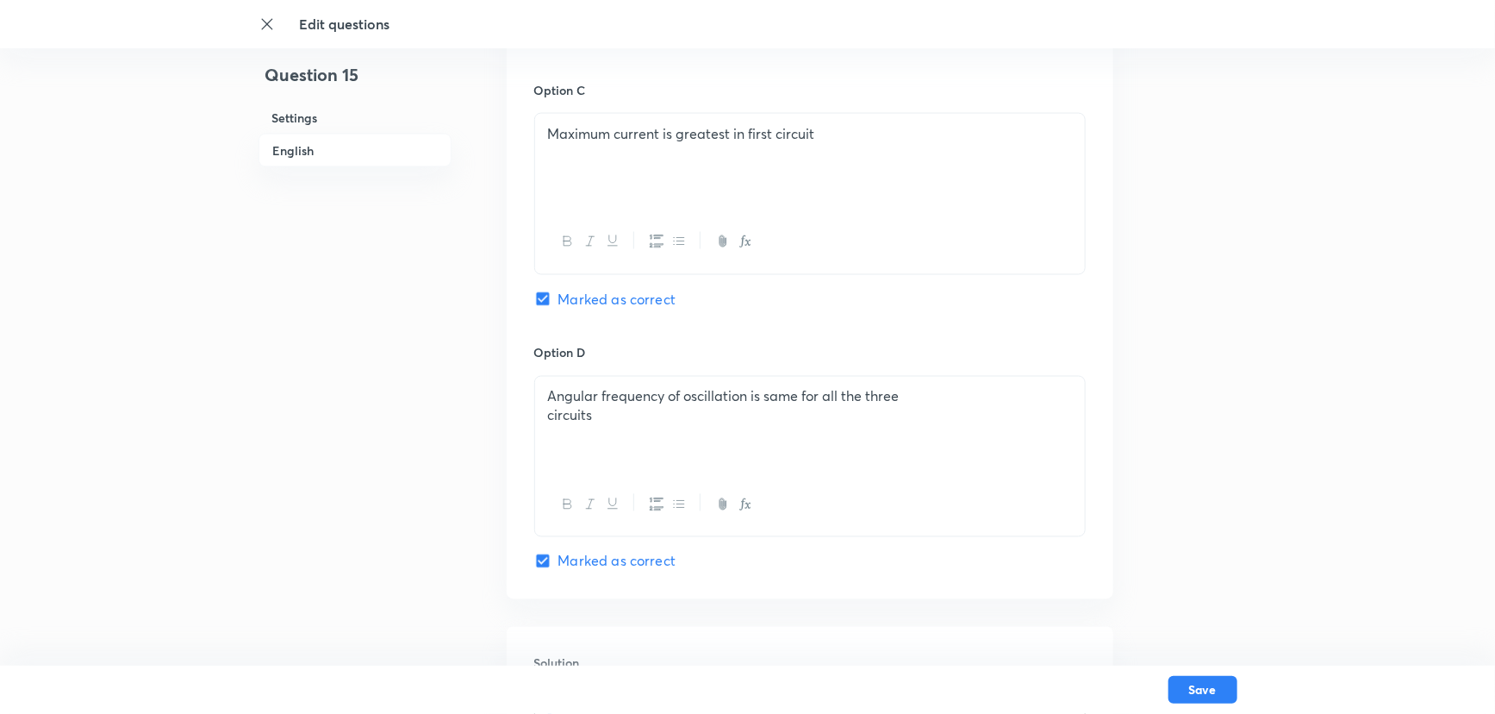
click at [552, 290] on input "Marked as correct" at bounding box center [546, 298] width 24 height 17
checkbox input "false"
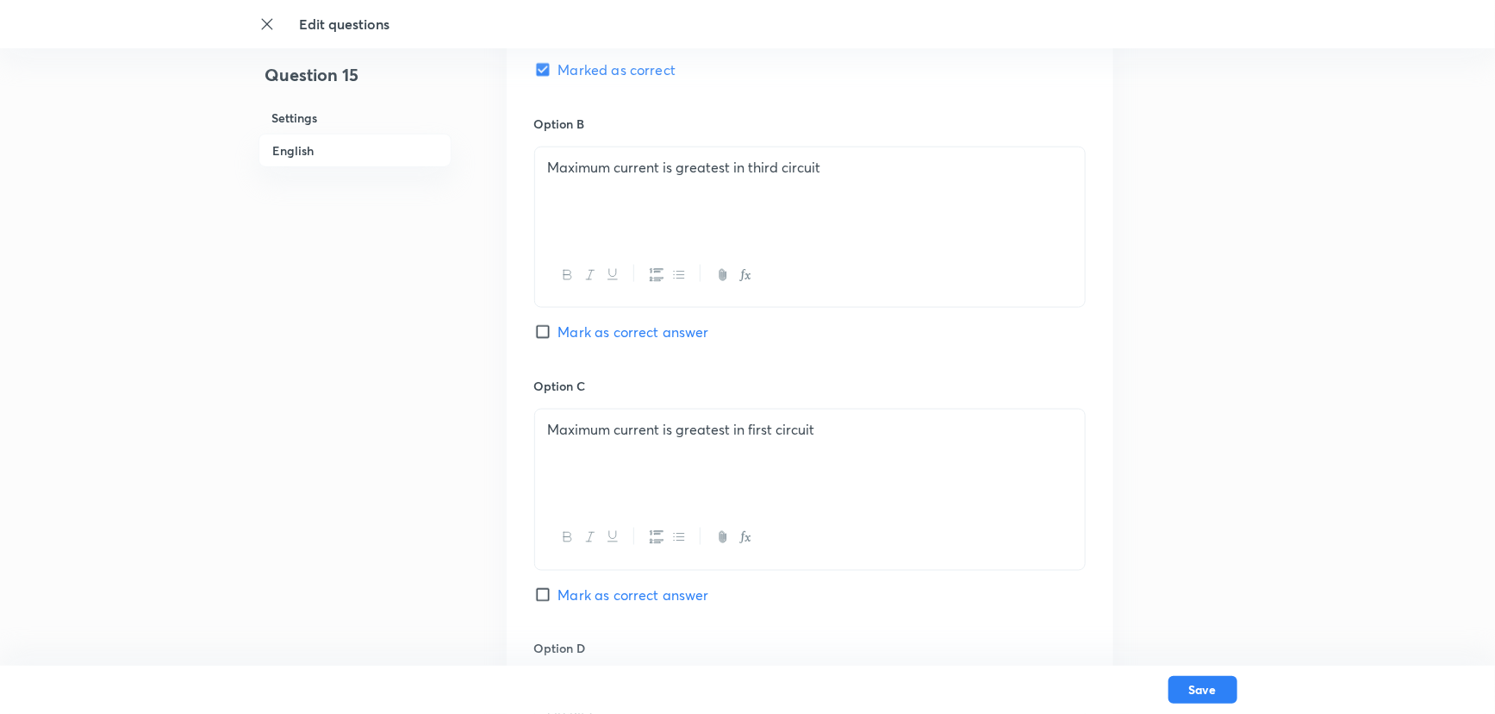
scroll to position [1017, 0]
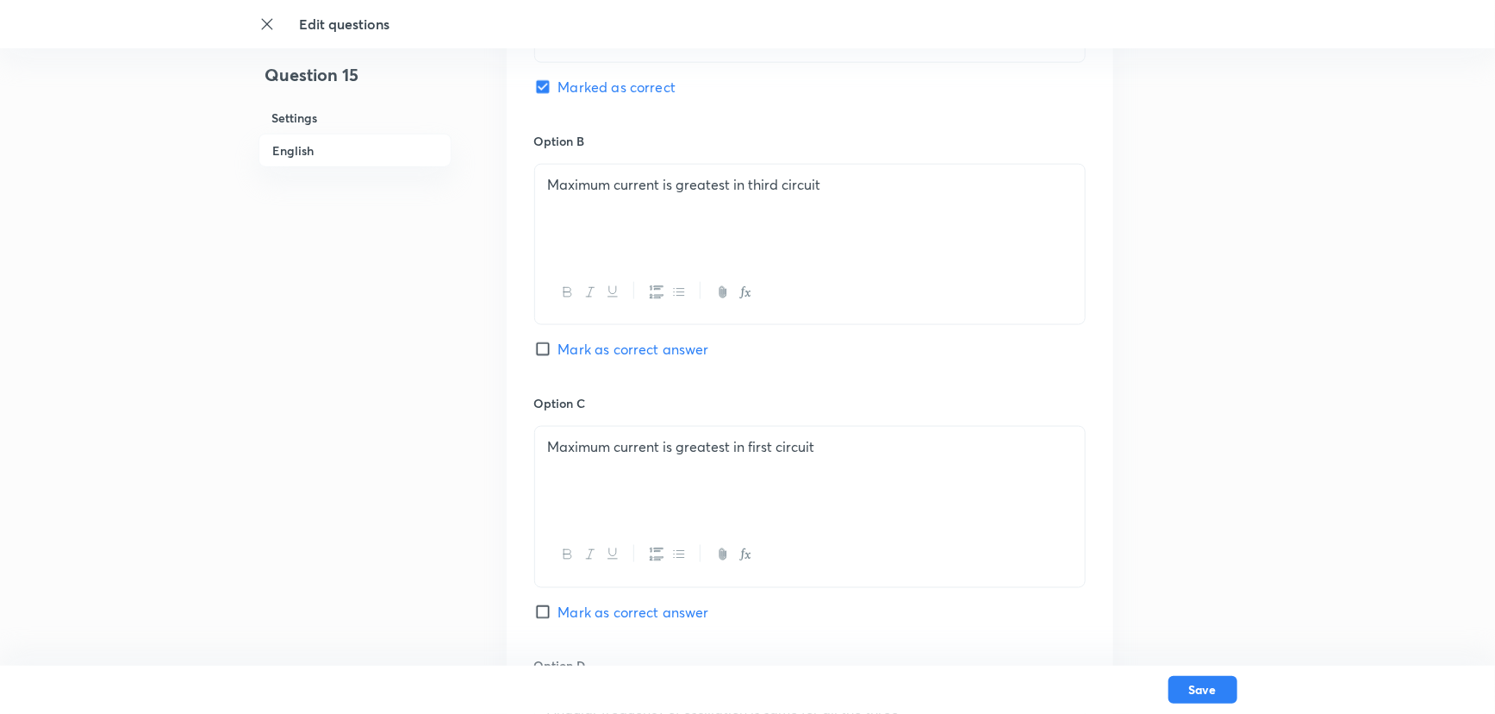
click at [542, 343] on input "Mark as correct answer" at bounding box center [546, 348] width 24 height 17
checkbox input "true"
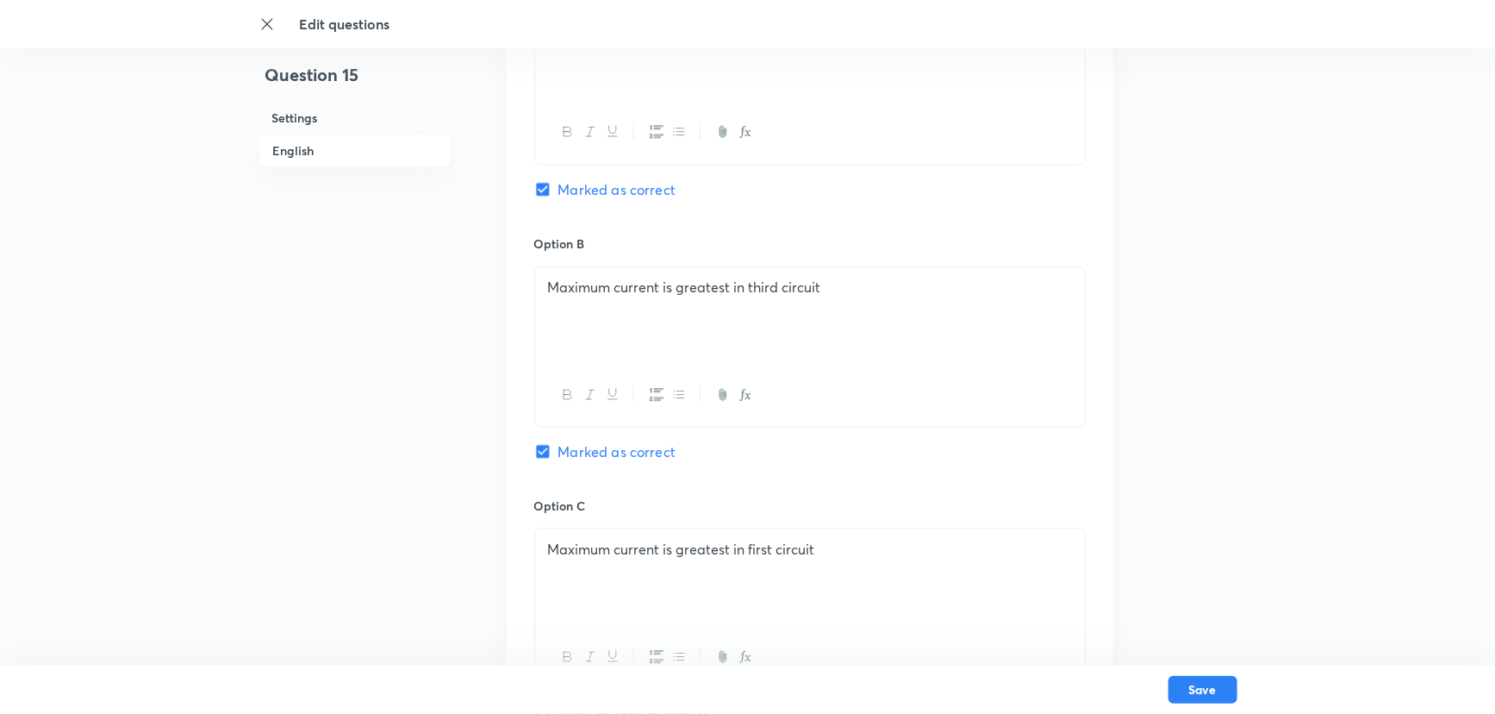
scroll to position [782, 0]
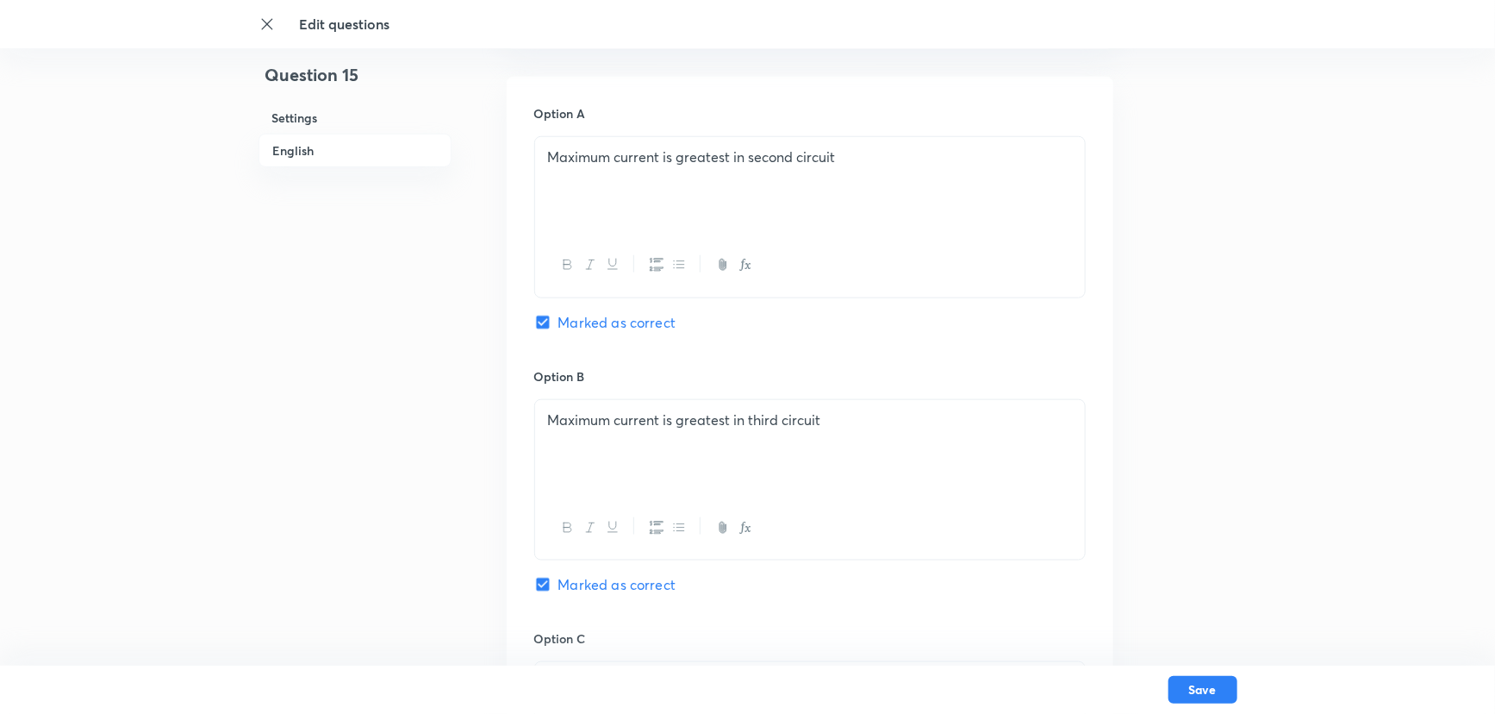
click at [543, 318] on input "Marked as correct" at bounding box center [546, 322] width 24 height 17
checkbox input "false"
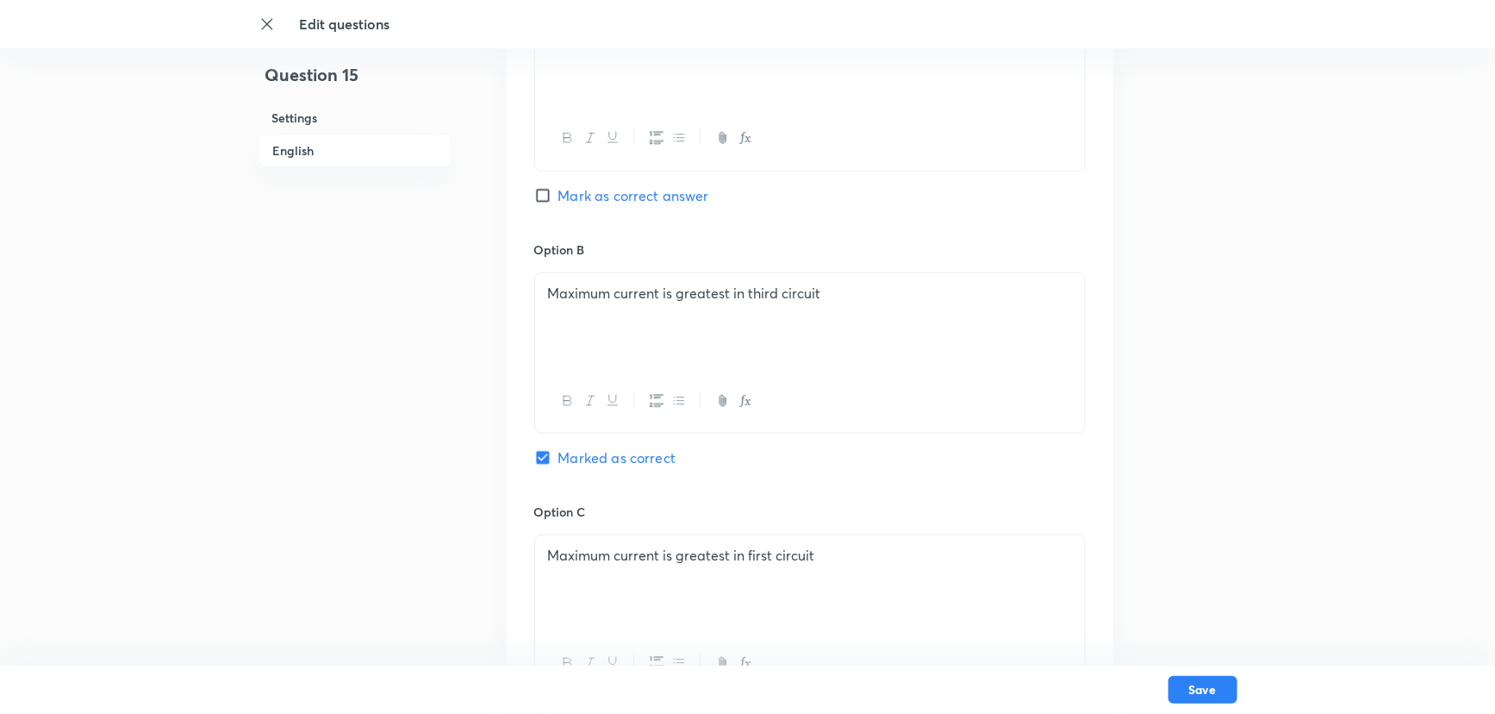
scroll to position [939, 0]
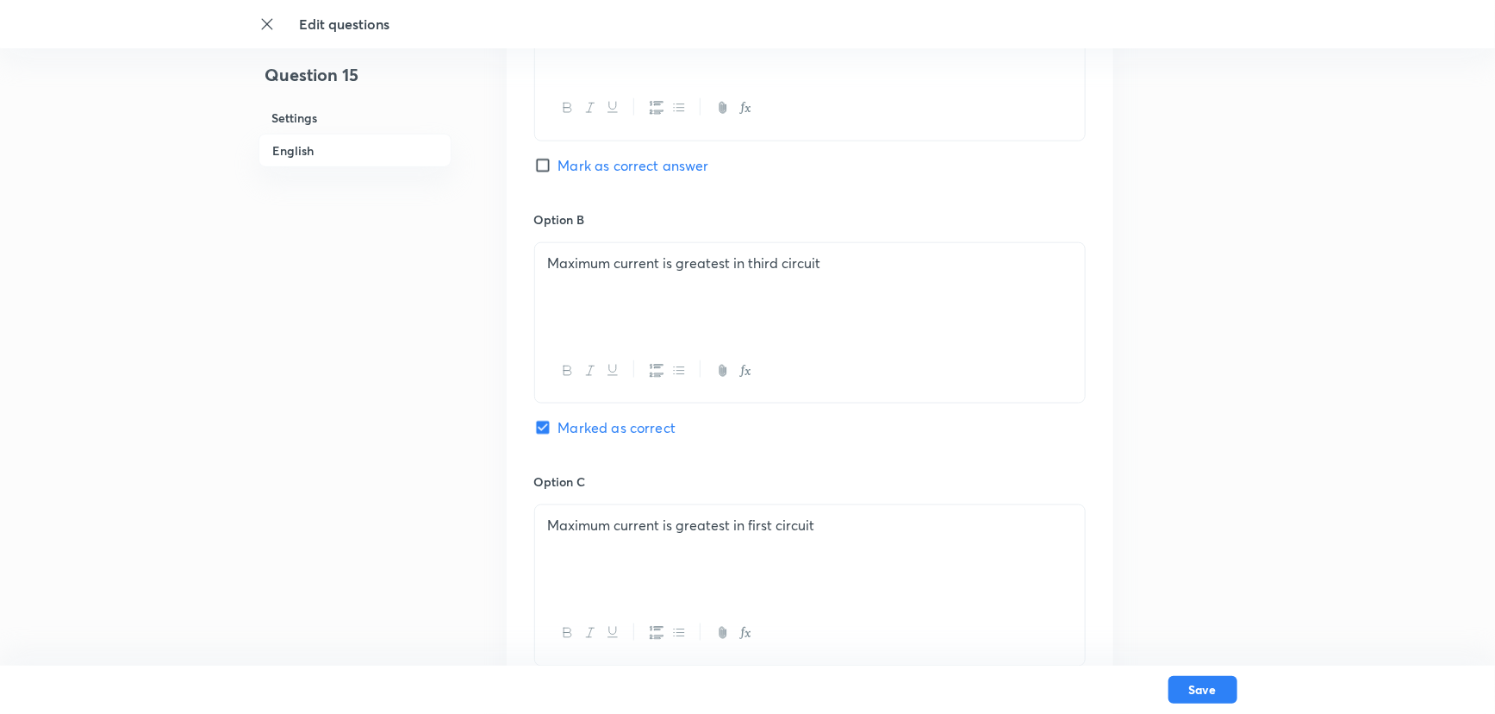
drag, startPoint x: 852, startPoint y: 278, endPoint x: 540, endPoint y: 268, distance: 312.2
click at [540, 268] on div "Maximum current is greatest in third circuit" at bounding box center [810, 291] width 550 height 97
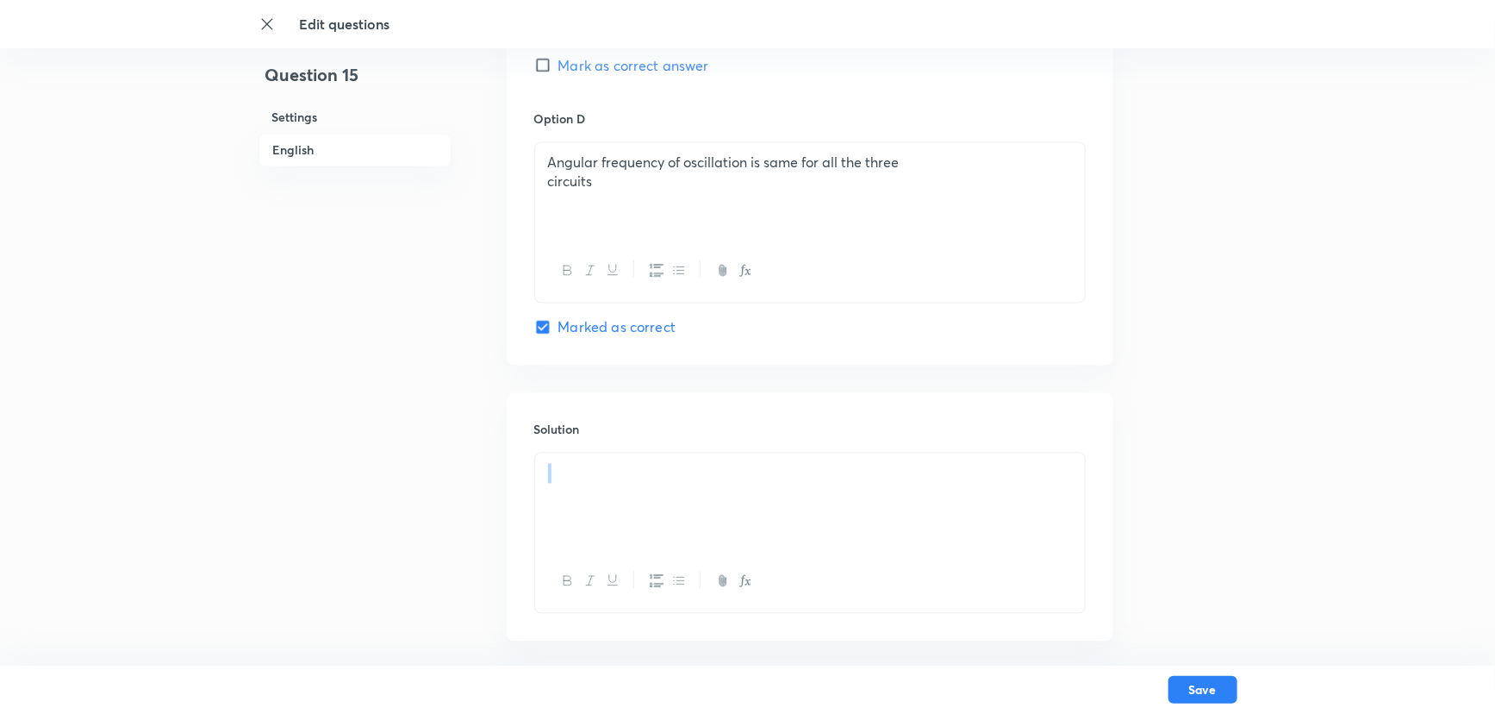
scroll to position [1565, 0]
click at [568, 453] on div at bounding box center [810, 500] width 550 height 97
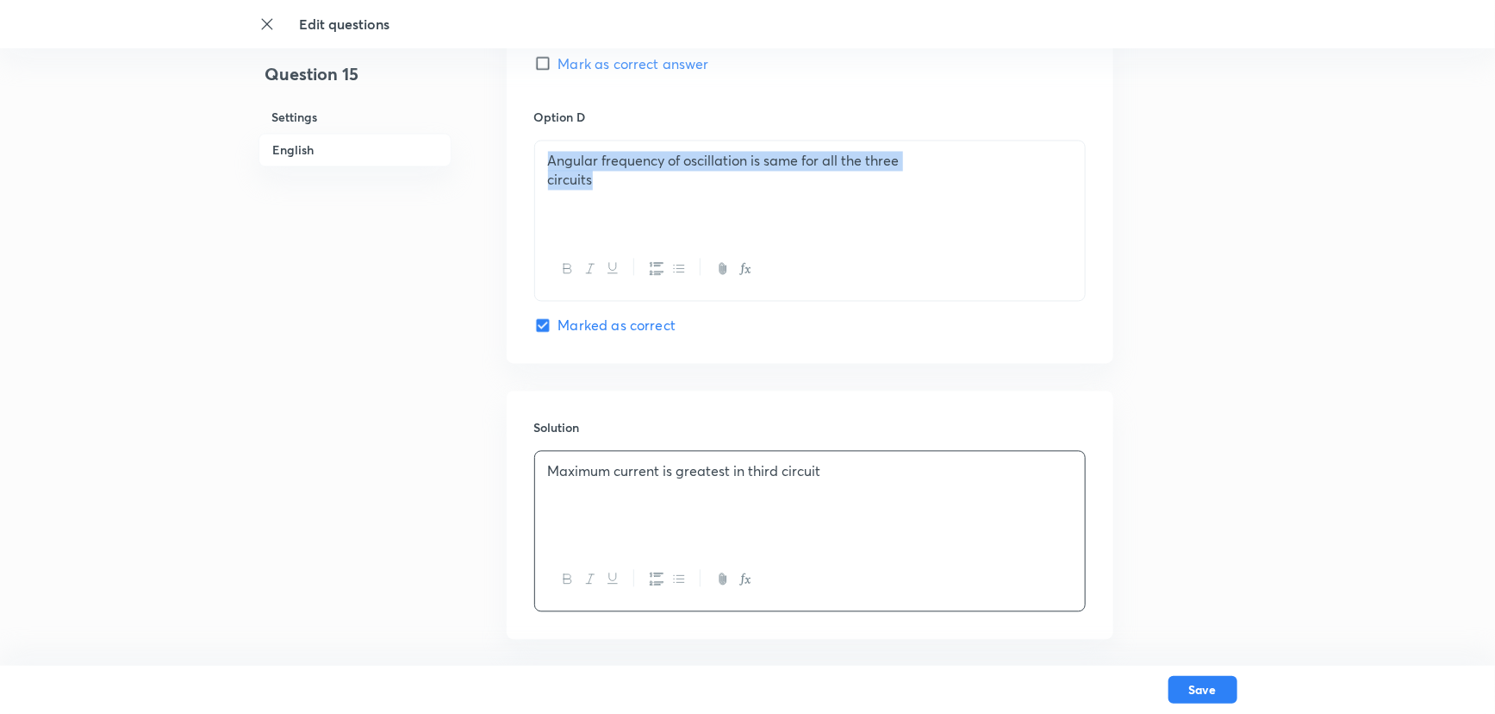
drag, startPoint x: 603, startPoint y: 179, endPoint x: 548, endPoint y: 155, distance: 60.2
click at [548, 155] on div "Angular frequency of oscillation is same for all the three circuits" at bounding box center [810, 189] width 550 height 97
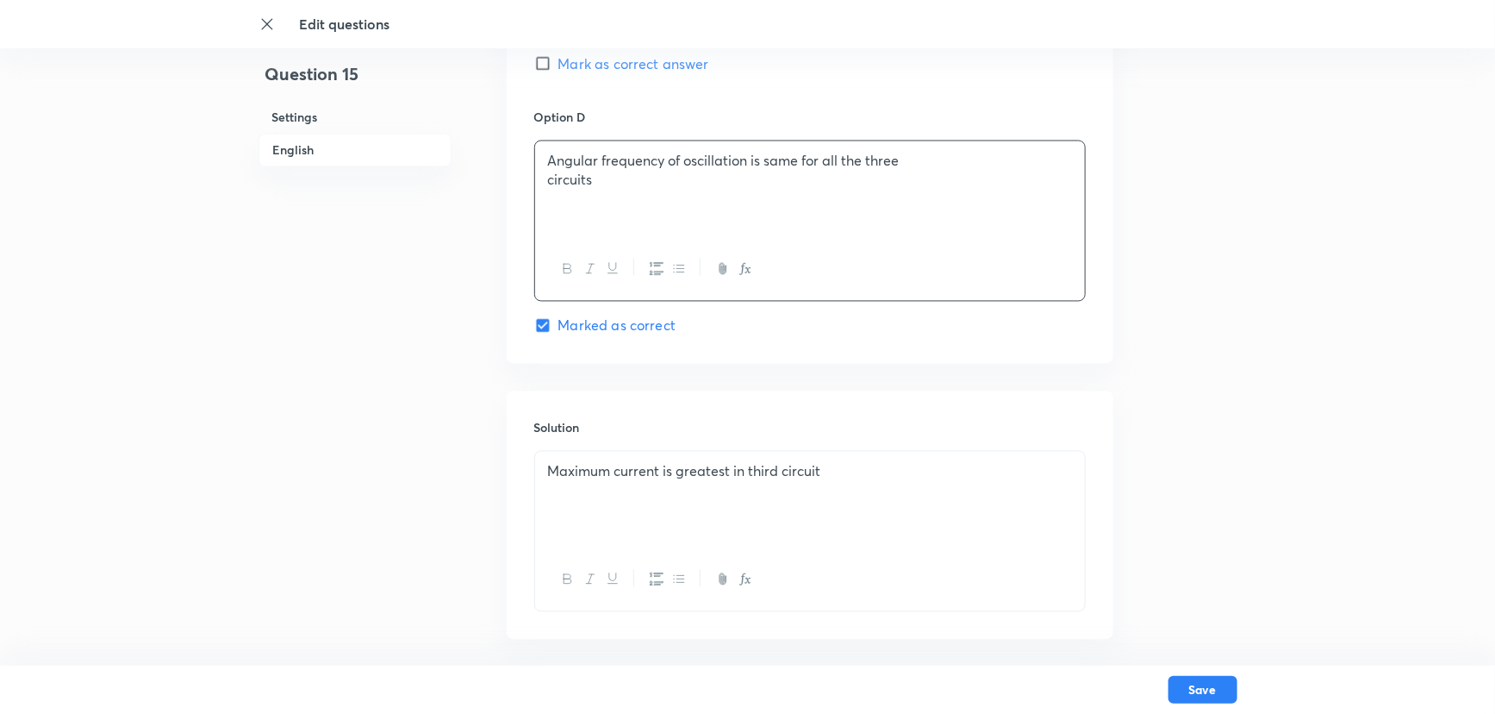
drag, startPoint x: 567, startPoint y: 483, endPoint x: 557, endPoint y: 494, distance: 15.2
click at [567, 483] on p at bounding box center [810, 492] width 524 height 20
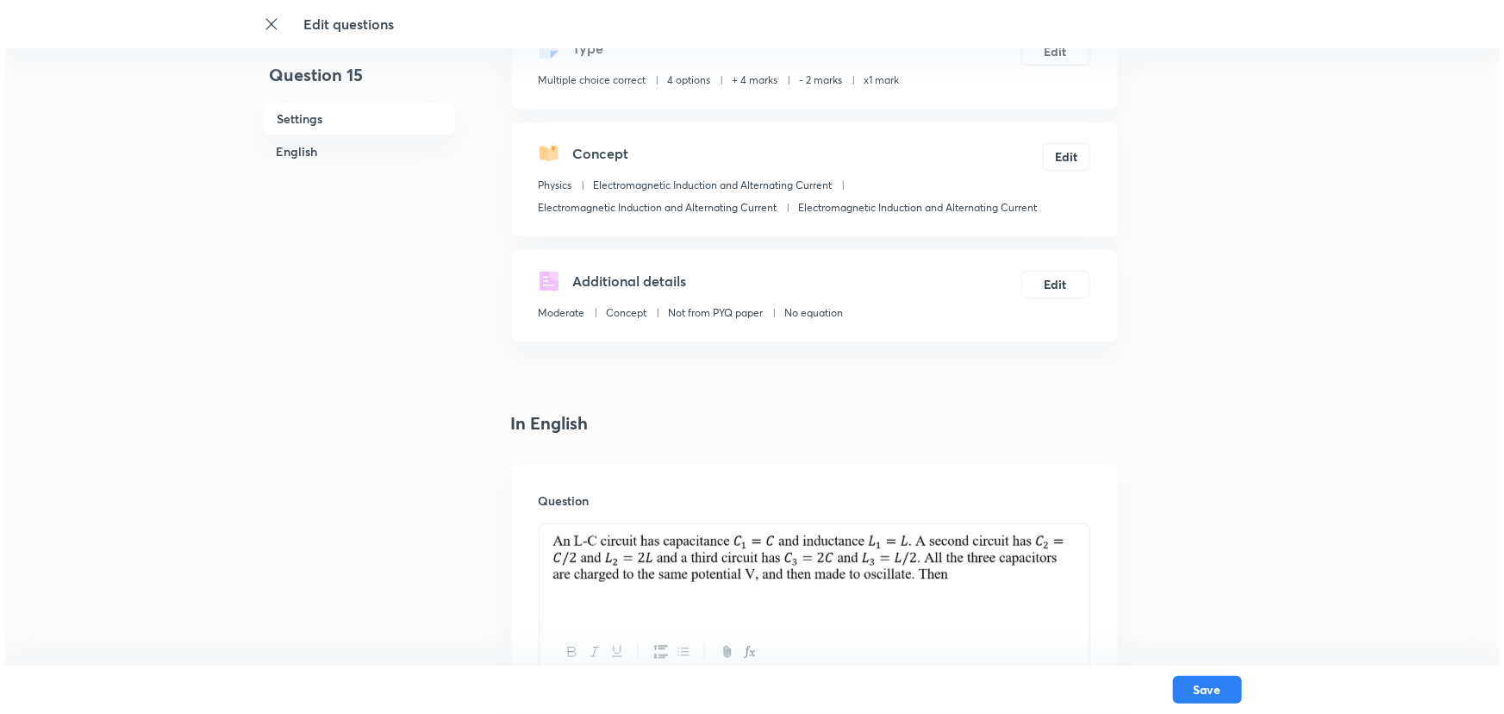
scroll to position [77, 0]
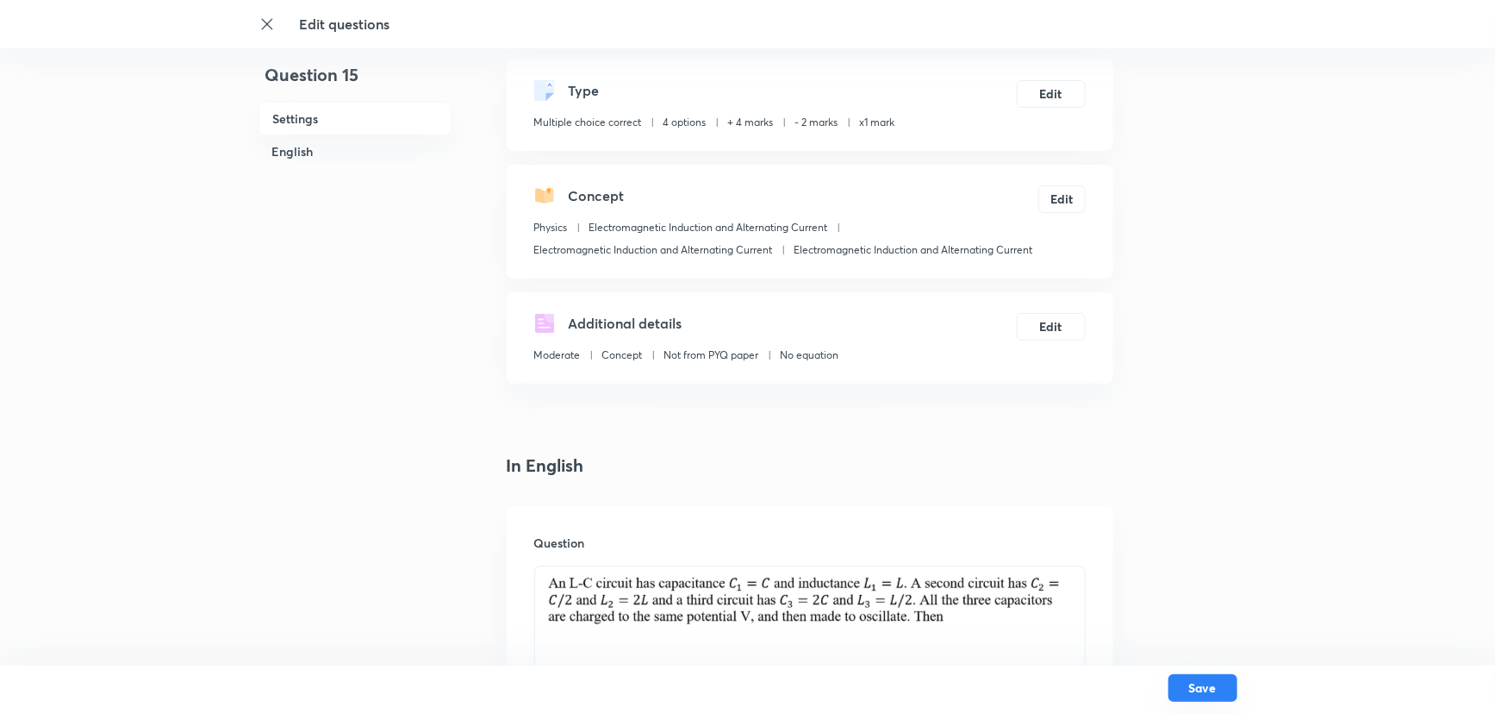
click at [1193, 627] on button "Save" at bounding box center [1203, 688] width 69 height 28
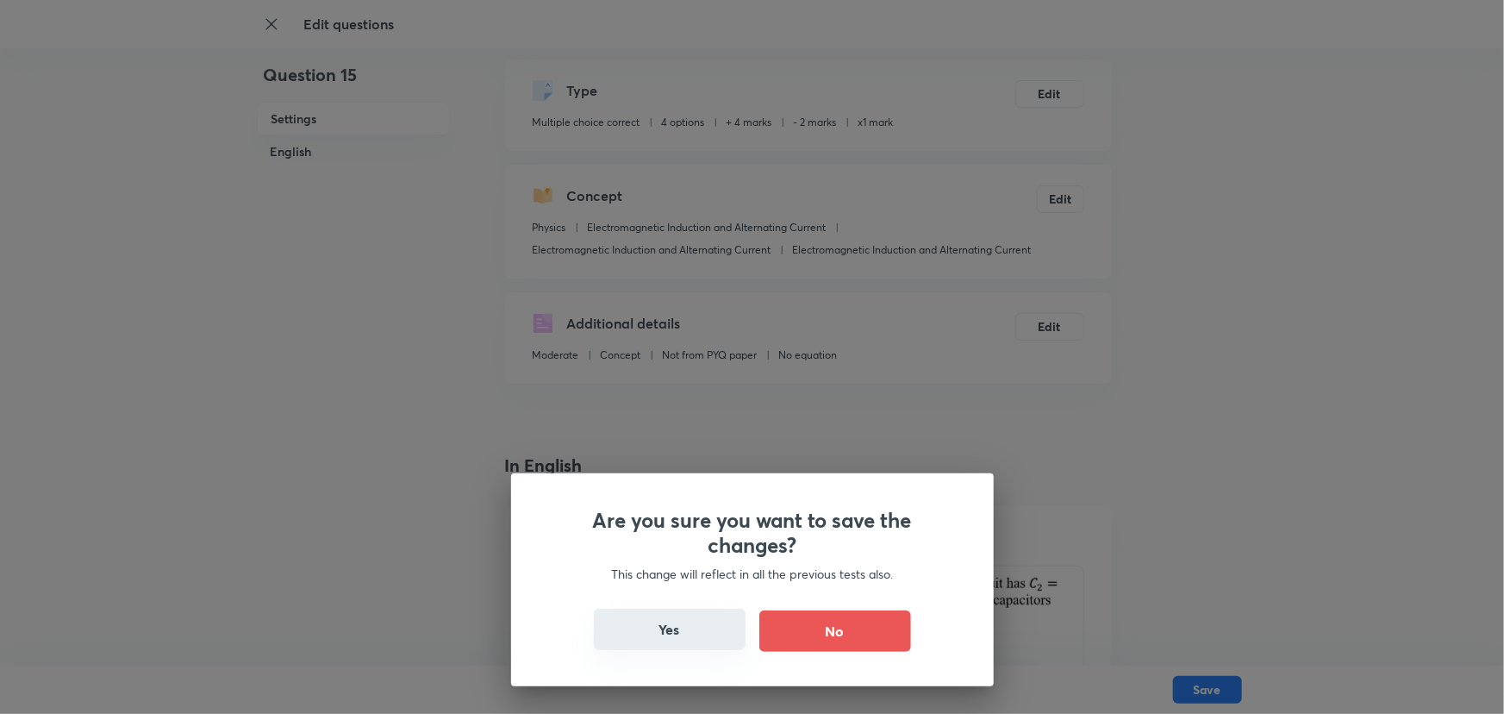
click at [605, 627] on button "Yes" at bounding box center [670, 629] width 152 height 41
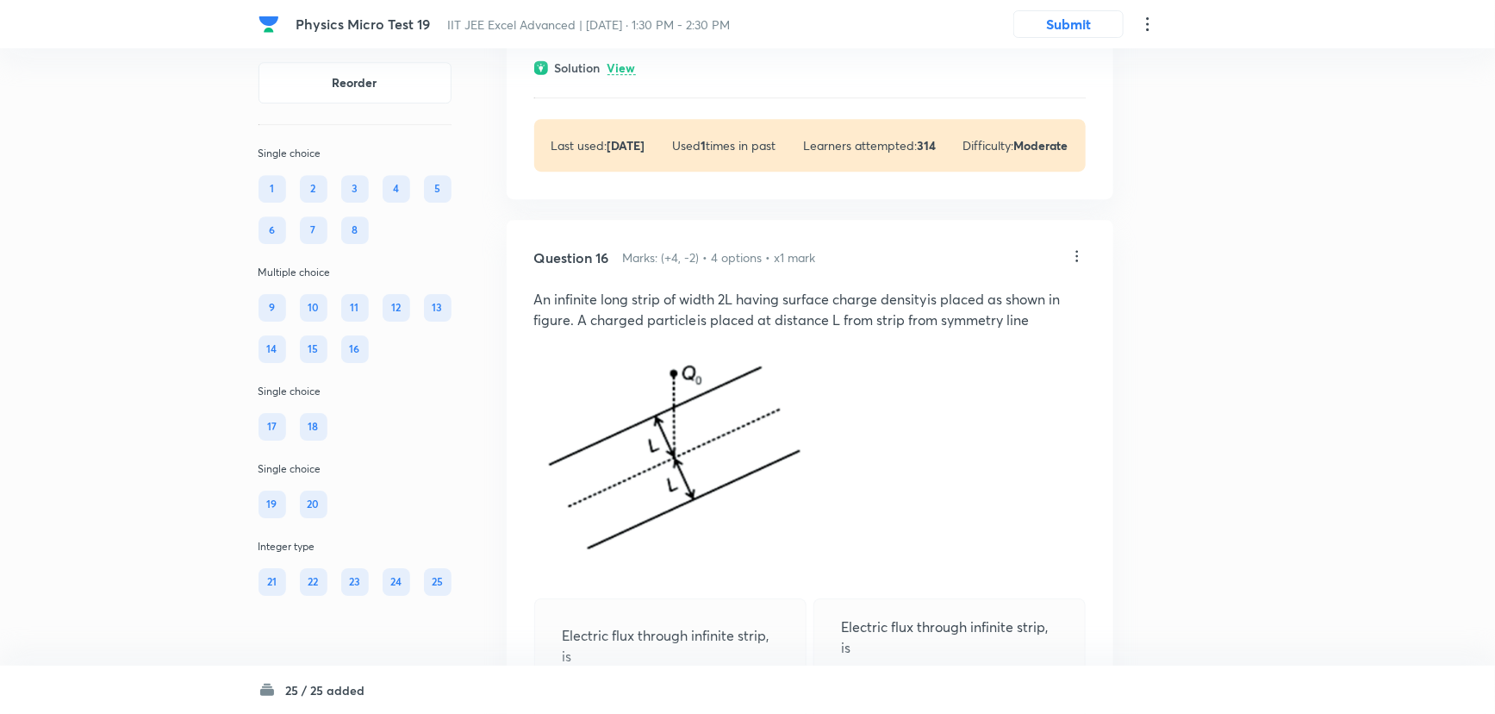
scroll to position [9246, 0]
click at [1069, 263] on icon at bounding box center [1077, 254] width 17 height 17
click at [998, 442] on li "Edit" at bounding box center [1011, 456] width 145 height 32
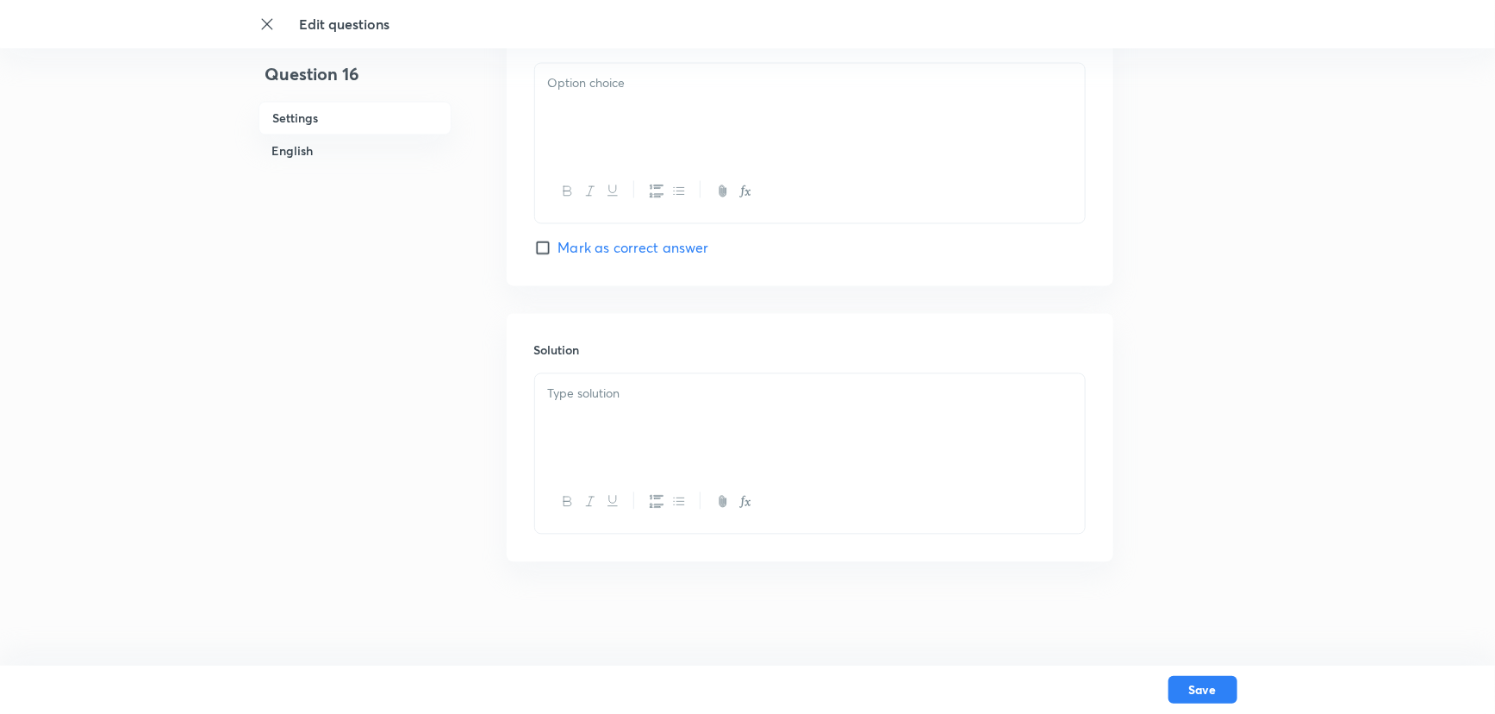
checkbox input "true"
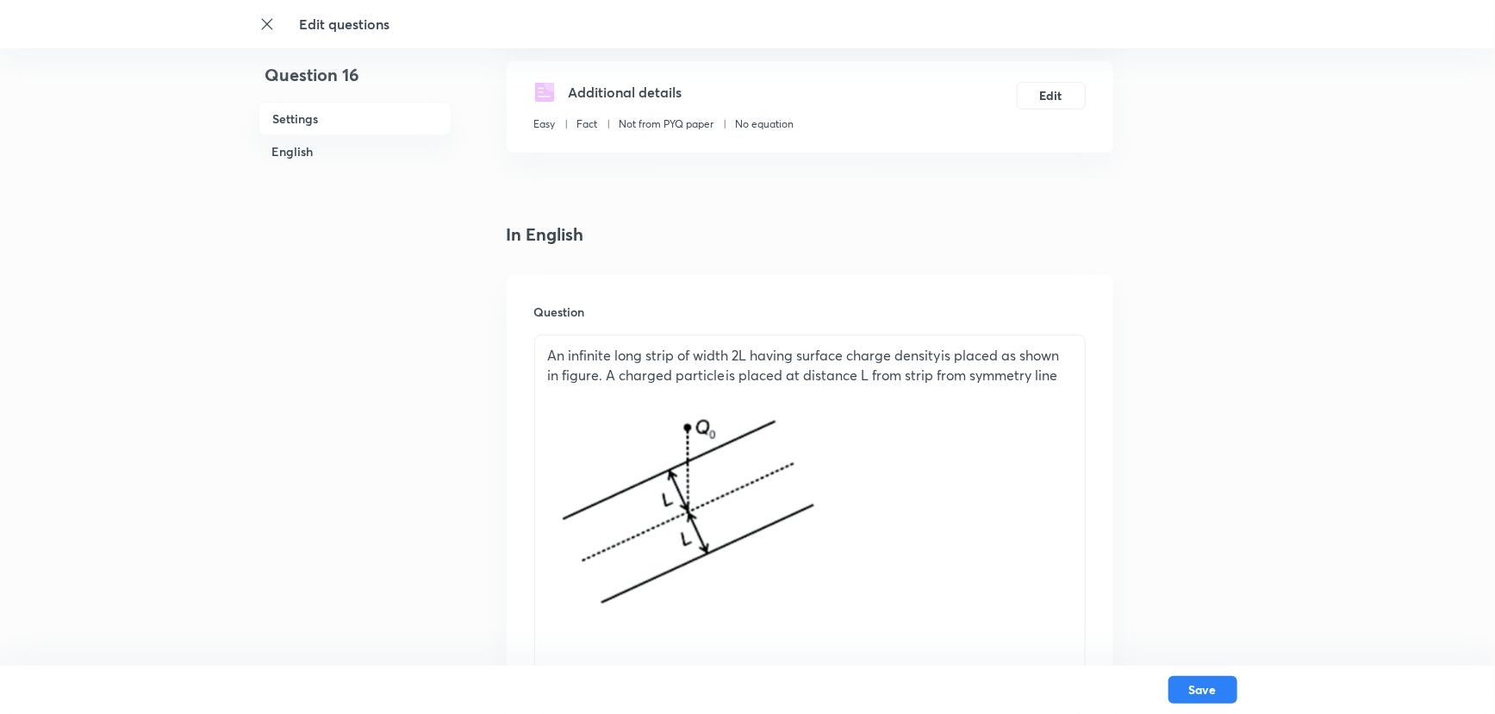
scroll to position [313, 0]
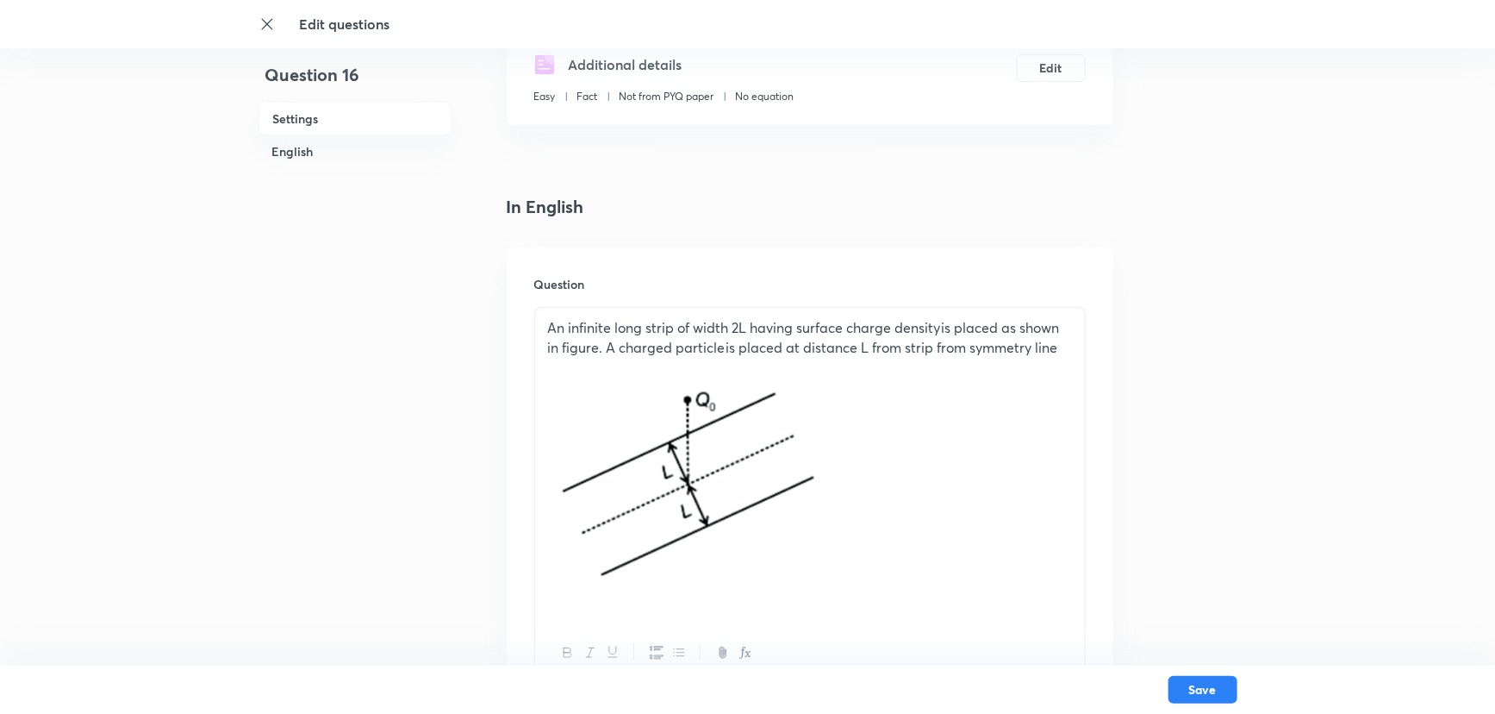
drag, startPoint x: 661, startPoint y: 498, endPoint x: 333, endPoint y: 137, distance: 488.1
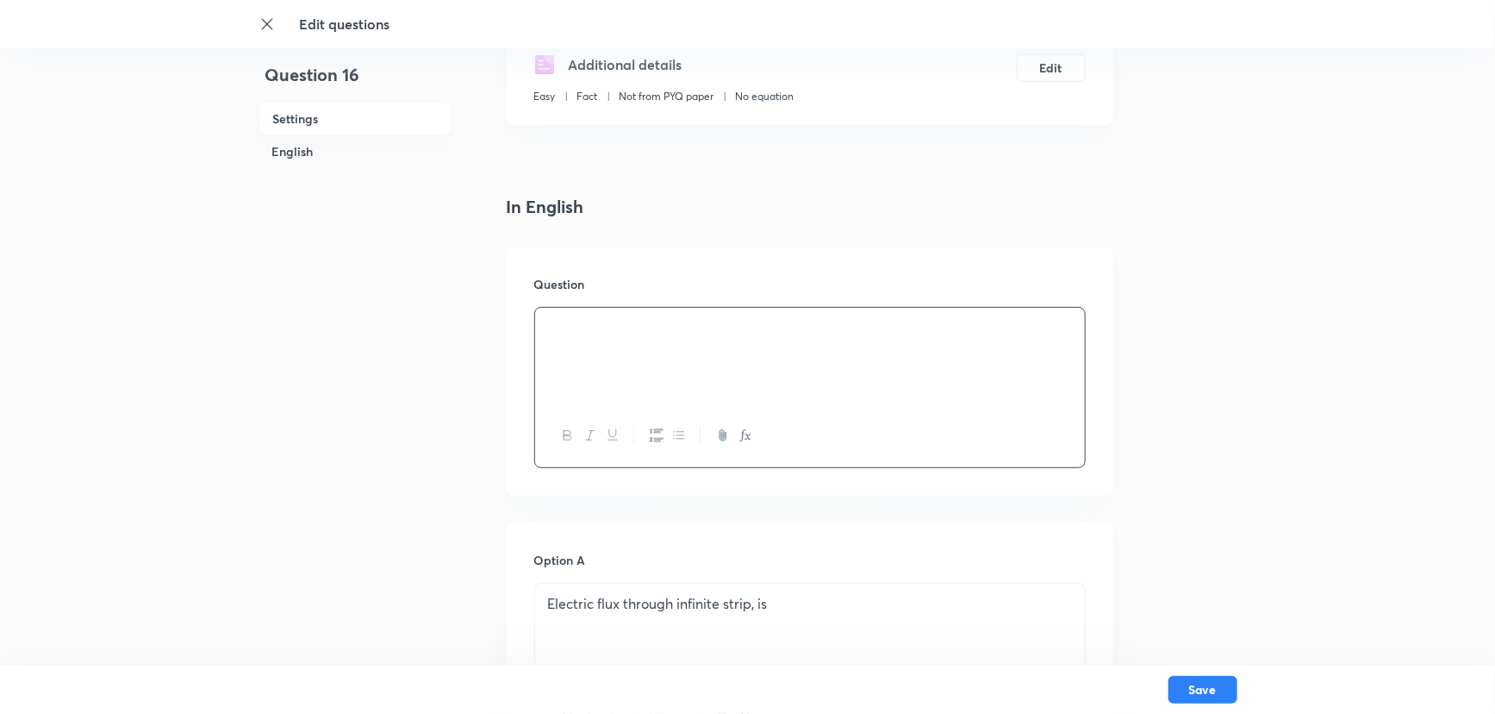
drag, startPoint x: 646, startPoint y: 387, endPoint x: 528, endPoint y: 302, distance: 145.0
click at [727, 331] on p "Resonance occurs in a series circuit when the frequency of the applied emf is 1…" at bounding box center [810, 337] width 524 height 39
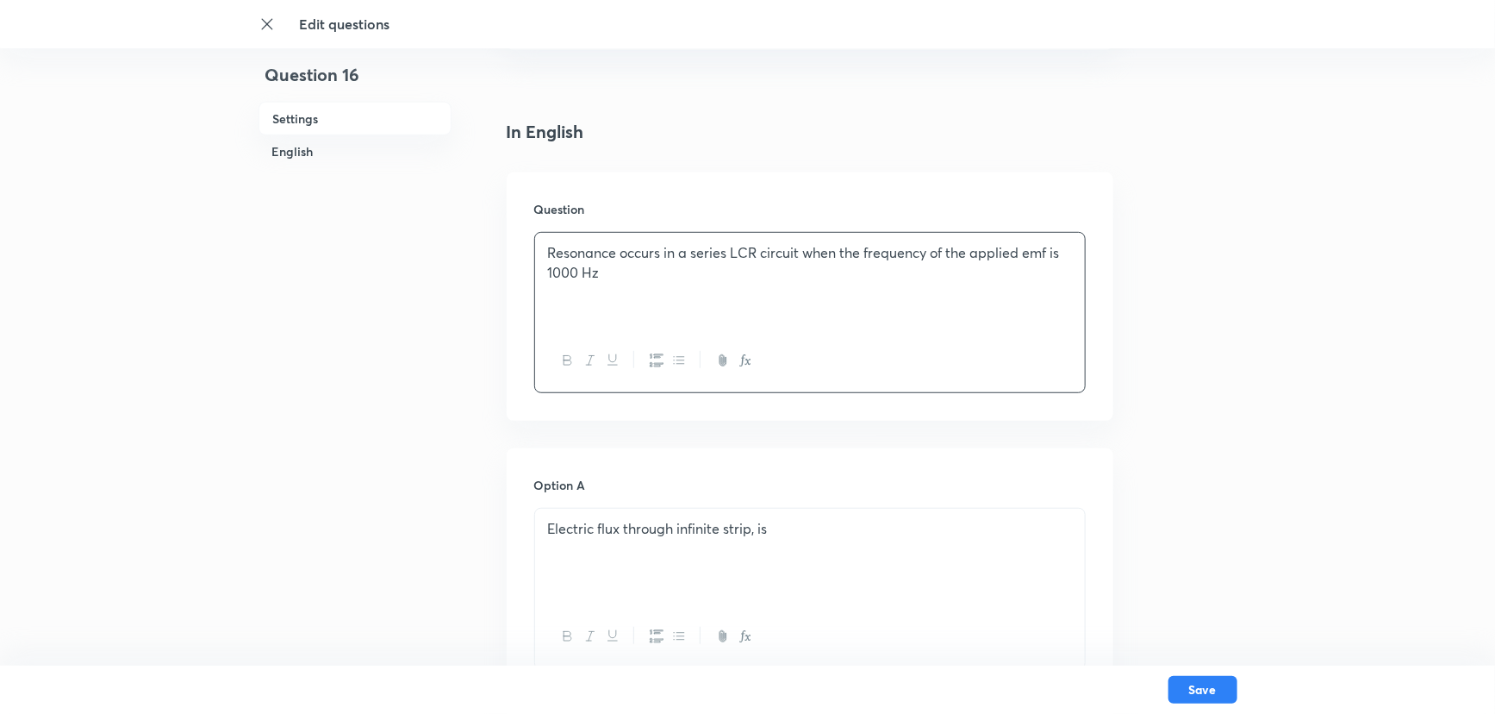
scroll to position [391, 0]
drag, startPoint x: 808, startPoint y: 531, endPoint x: 494, endPoint y: 538, distance: 314.7
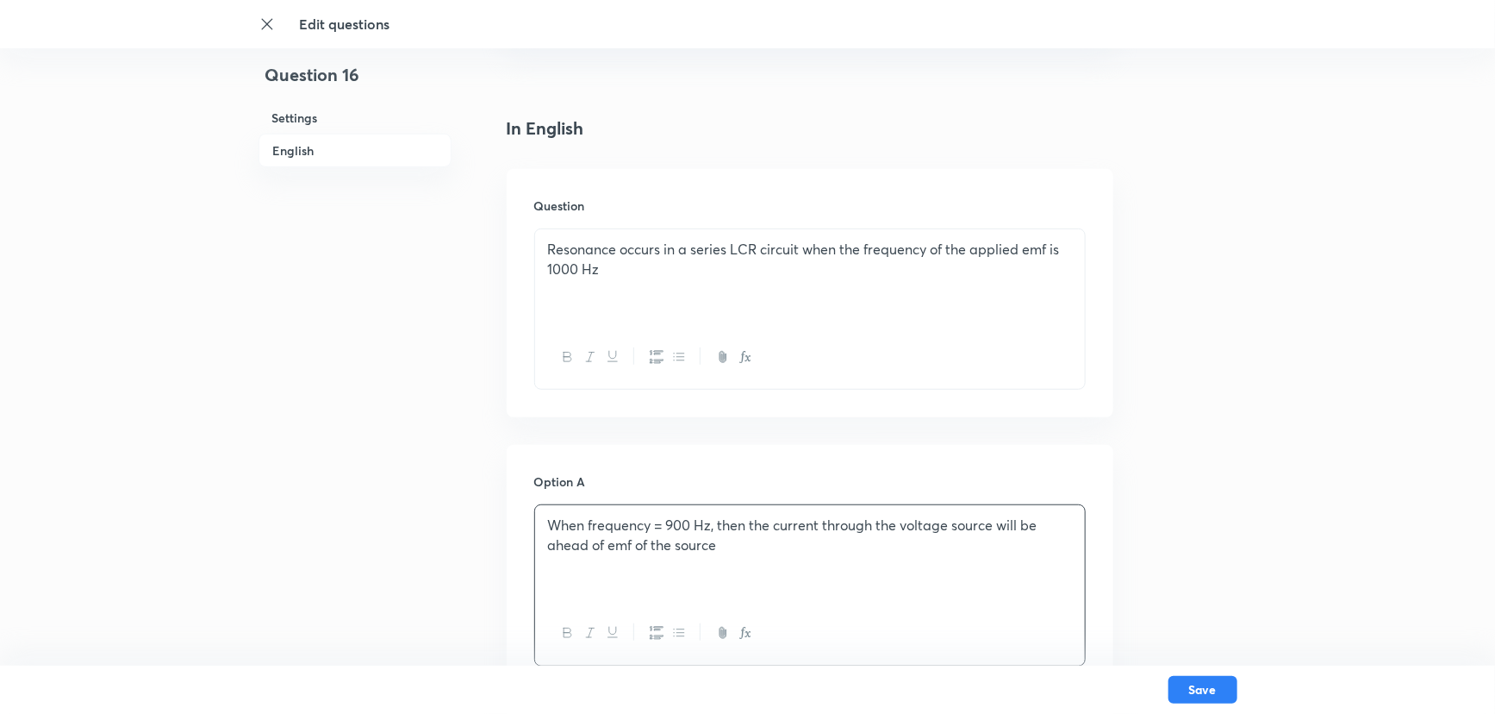
scroll to position [627, 0]
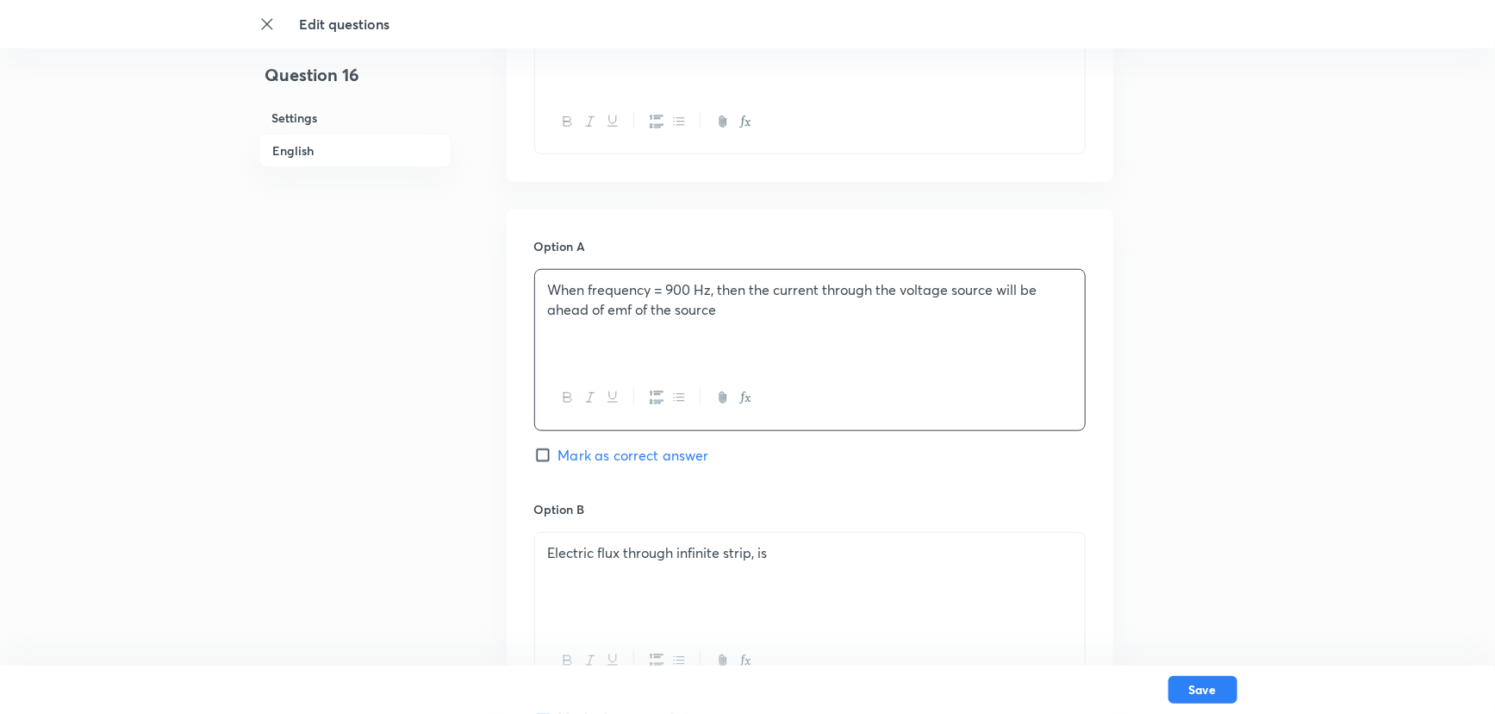
drag, startPoint x: 832, startPoint y: 591, endPoint x: 546, endPoint y: 573, distance: 285.9
click at [546, 573] on div "Electric flux through infinite strip, is" at bounding box center [810, 581] width 550 height 97
click at [552, 558] on img at bounding box center [552, 557] width 1 height 1
click at [823, 559] on p "The impedance of the circuit is minimum at Hz" at bounding box center [810, 553] width 524 height 20
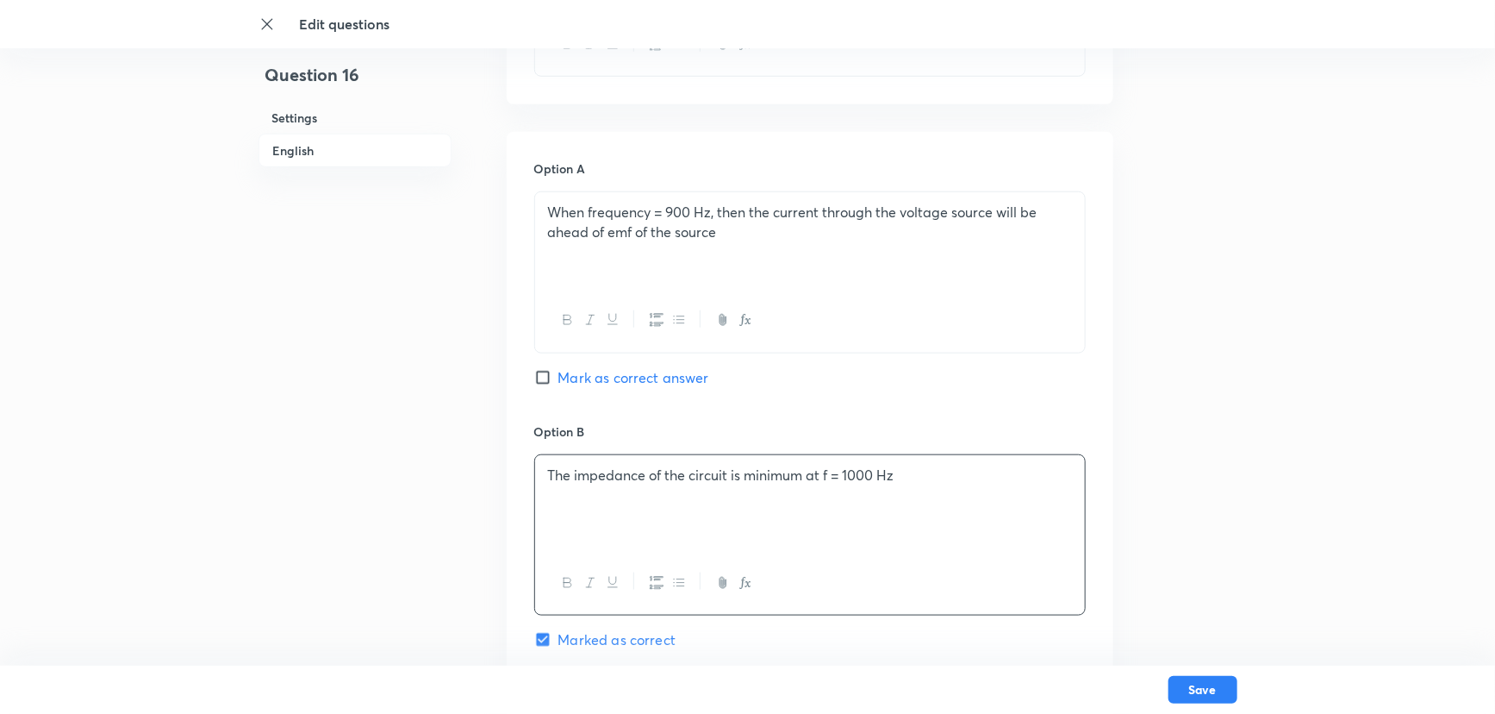
scroll to position [939, 0]
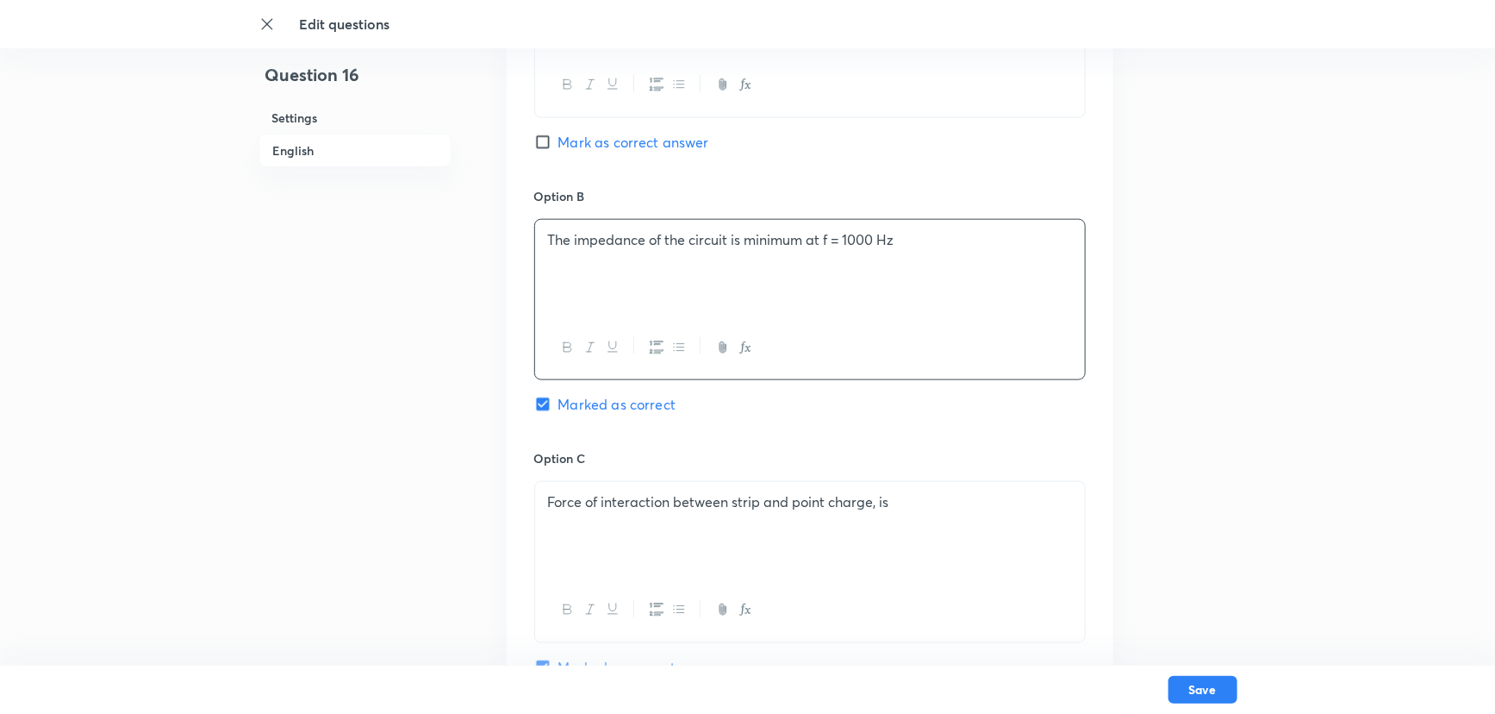
drag, startPoint x: 902, startPoint y: 527, endPoint x: 485, endPoint y: 542, distance: 417.4
click at [485, 542] on div "Question 16 Settings English Settings Type Multiple choice correct 4 options + …" at bounding box center [748, 328] width 979 height 2371
drag, startPoint x: 697, startPoint y: 526, endPoint x: 514, endPoint y: 525, distance: 183.6
click at [514, 525] on div "Option A When frequency = 900 Hz, then the current through the voltage source w…" at bounding box center [810, 432] width 607 height 1070
drag, startPoint x: 586, startPoint y: 521, endPoint x: 635, endPoint y: 532, distance: 50.4
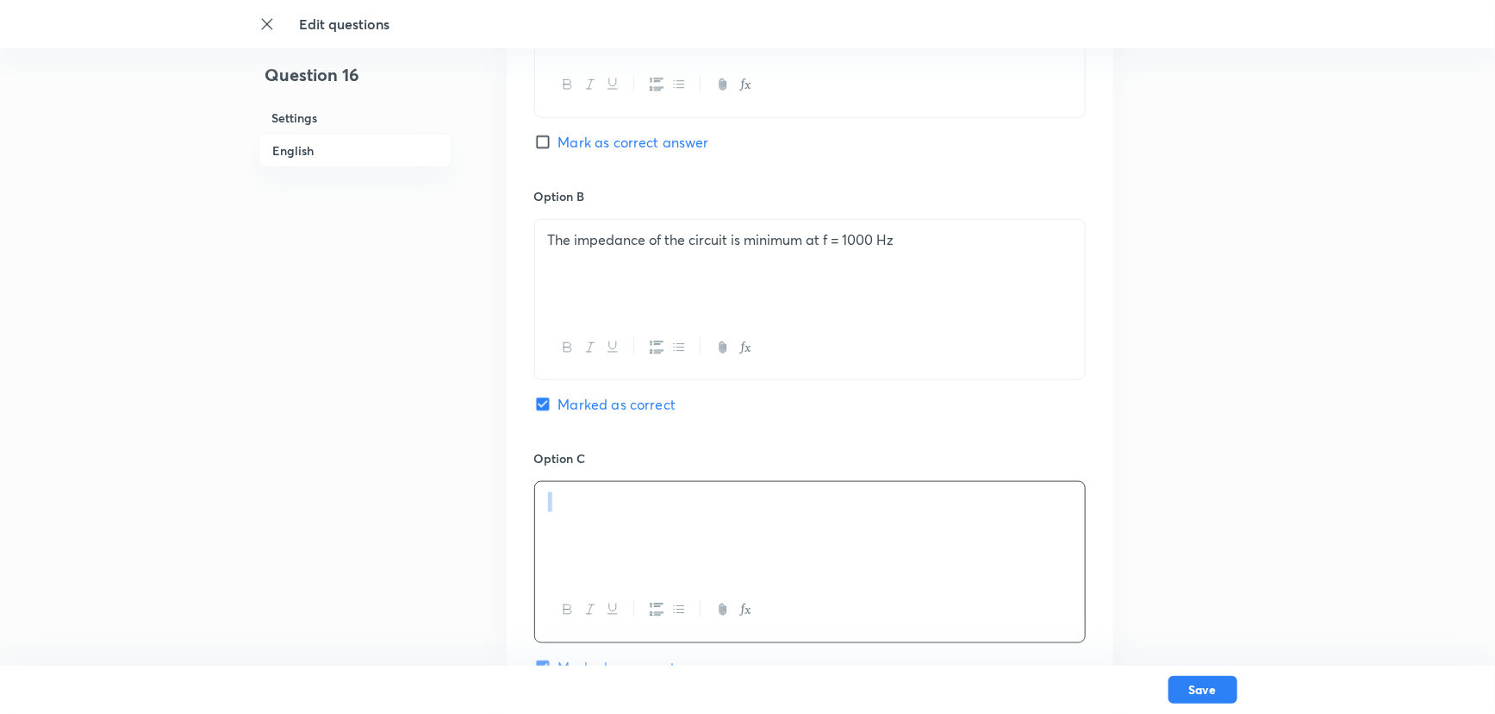
click at [635, 532] on div at bounding box center [810, 530] width 550 height 97
click at [783, 507] on p "At only resonance the voltage across and differ in phase by" at bounding box center [810, 502] width 524 height 20
click at [827, 502] on p "At only resonance the voltage across L and differ in phase by" at bounding box center [810, 502] width 524 height 20
click at [958, 500] on p "At only resonance the voltage across L and C differ in phase by" at bounding box center [810, 502] width 524 height 20
drag, startPoint x: 602, startPoint y: 515, endPoint x: 365, endPoint y: 527, distance: 236.5
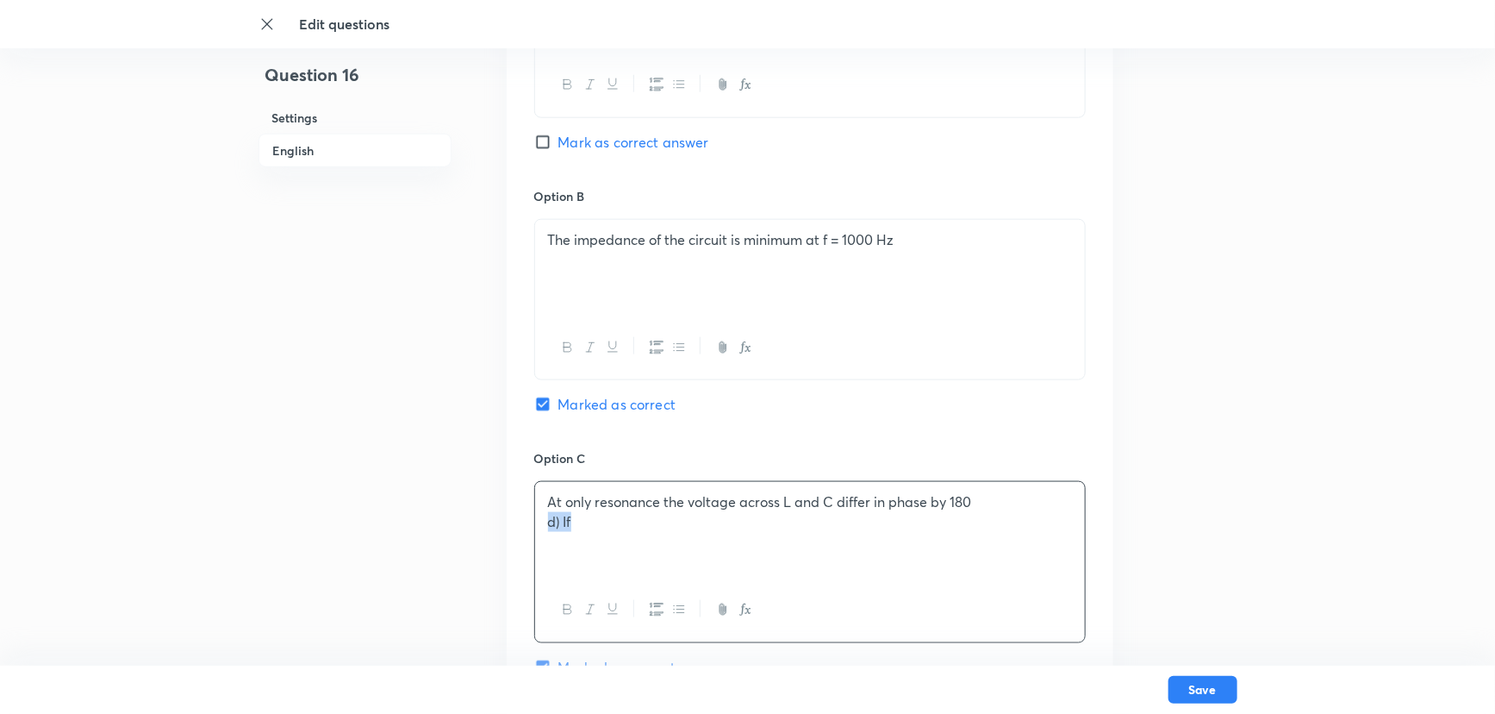
click at [488, 520] on div "Question 16 Settings English Settings Type Multiple choice correct 4 options + …" at bounding box center [748, 328] width 979 height 2371
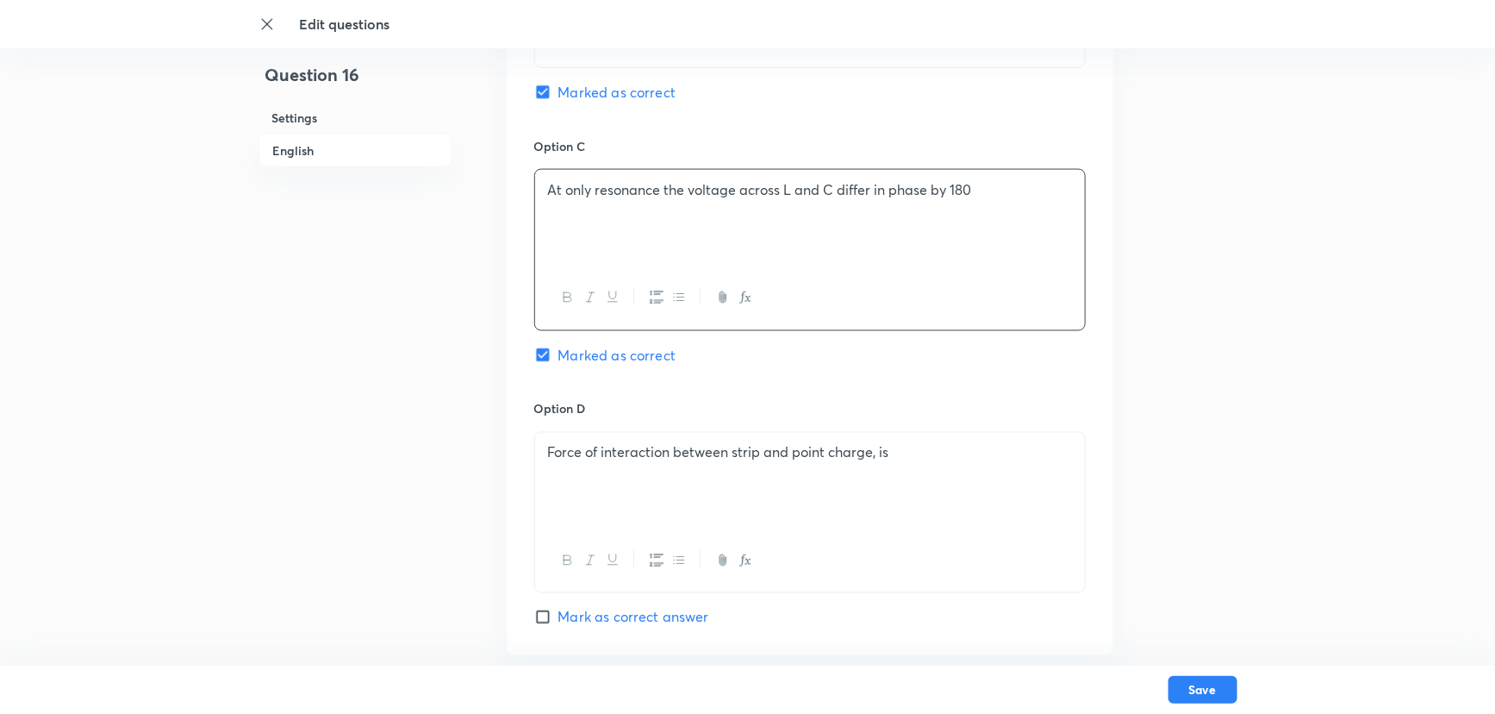
scroll to position [1253, 0]
drag, startPoint x: 910, startPoint y: 465, endPoint x: 553, endPoint y: 477, distance: 357.1
click at [553, 477] on div "Force of interaction between strip and point charge, is" at bounding box center [810, 479] width 550 height 97
click at [640, 450] on p "If the value of is doubled, resonance occurs at Hz" at bounding box center [810, 451] width 524 height 20
click at [860, 450] on p "If the value of C is doubled, resonance occurs at Hz" at bounding box center [810, 451] width 524 height 20
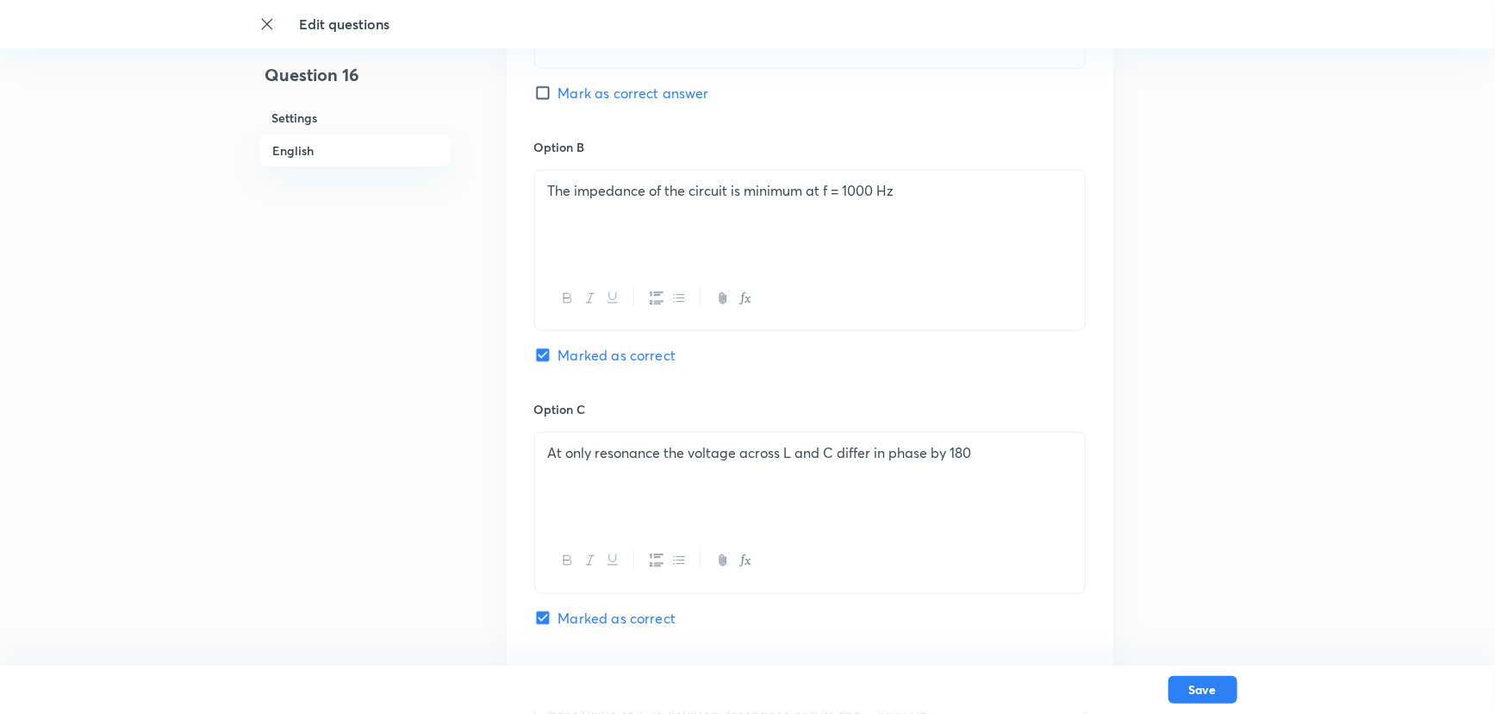
scroll to position [939, 0]
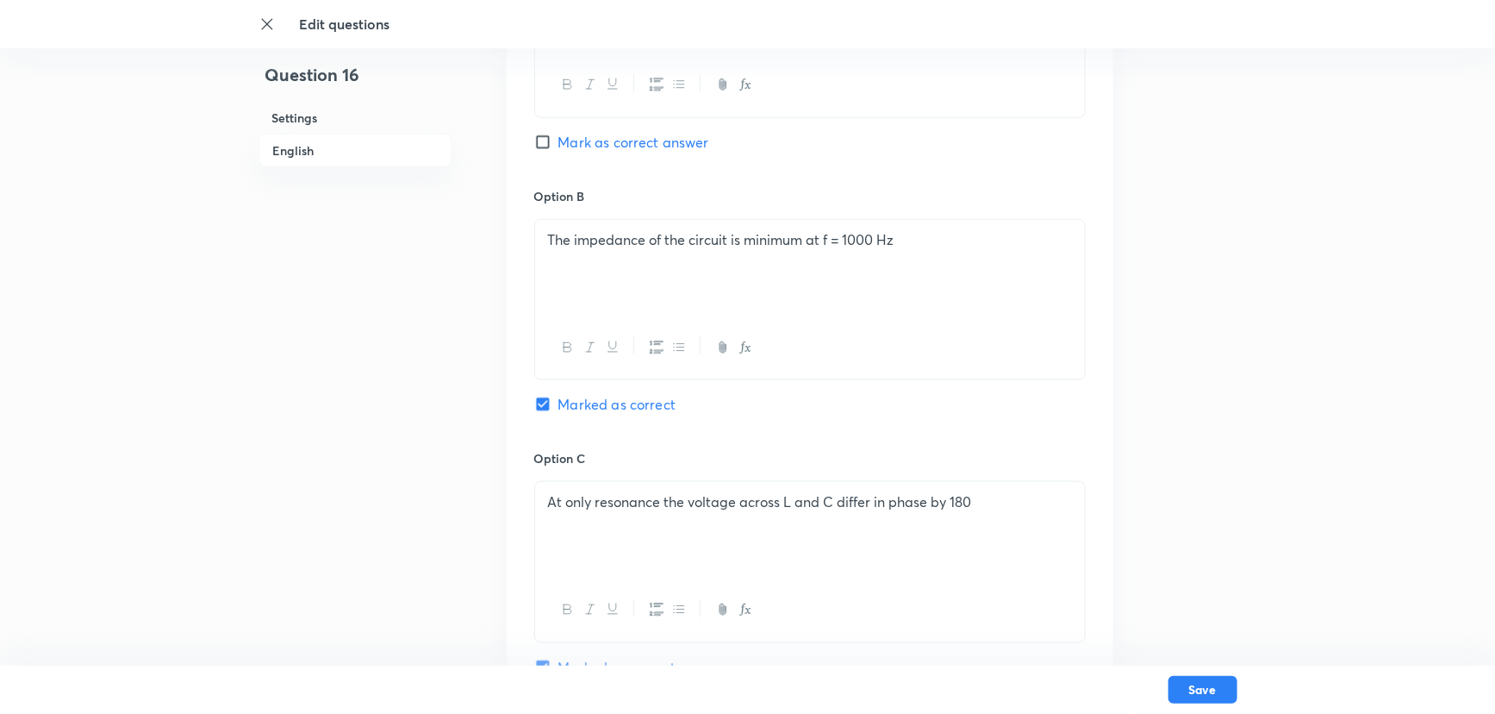
click at [551, 402] on input "Marked as correct" at bounding box center [546, 404] width 24 height 17
checkbox input "false"
click at [546, 136] on input "Mark as correct answer" at bounding box center [546, 142] width 24 height 17
checkbox input "true"
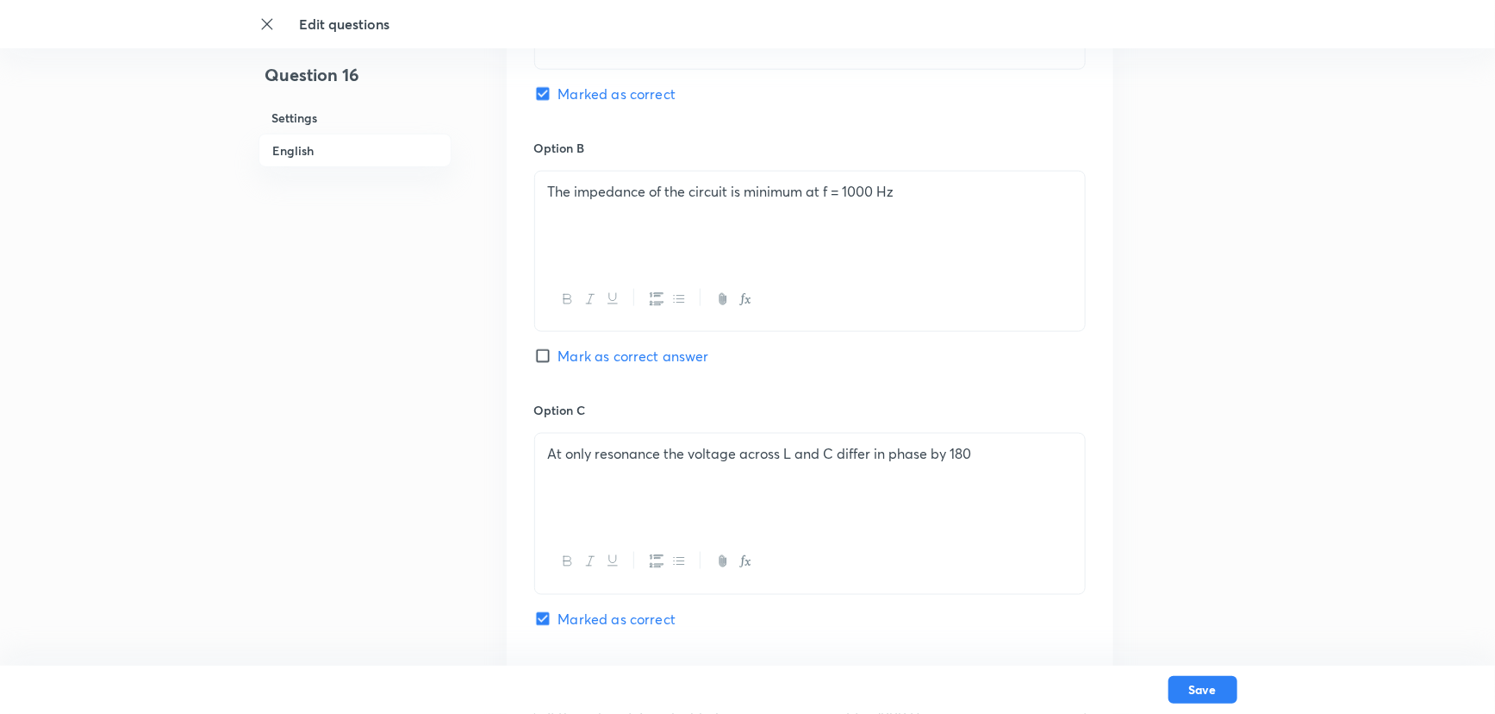
scroll to position [1175, 0]
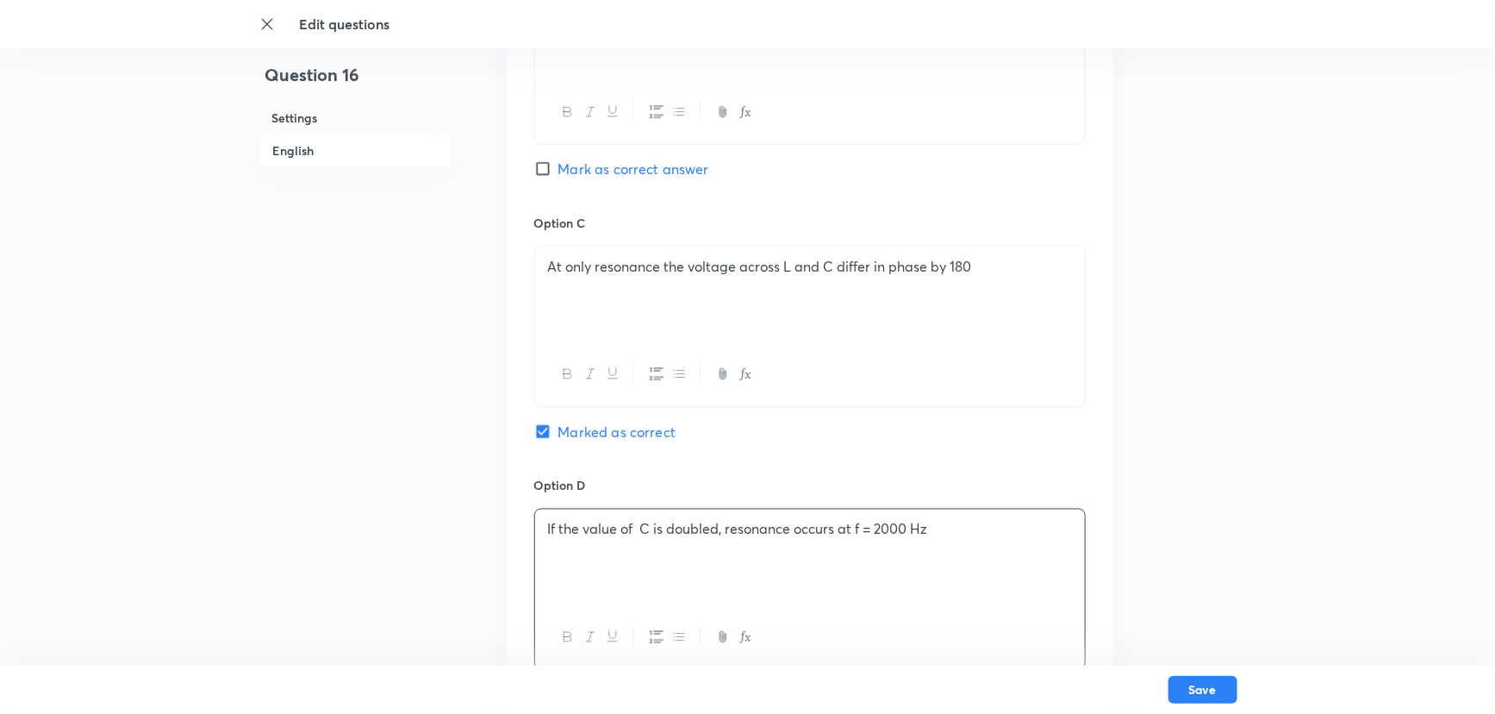
click at [545, 436] on input "Marked as correct" at bounding box center [546, 431] width 24 height 17
checkbox input "false"
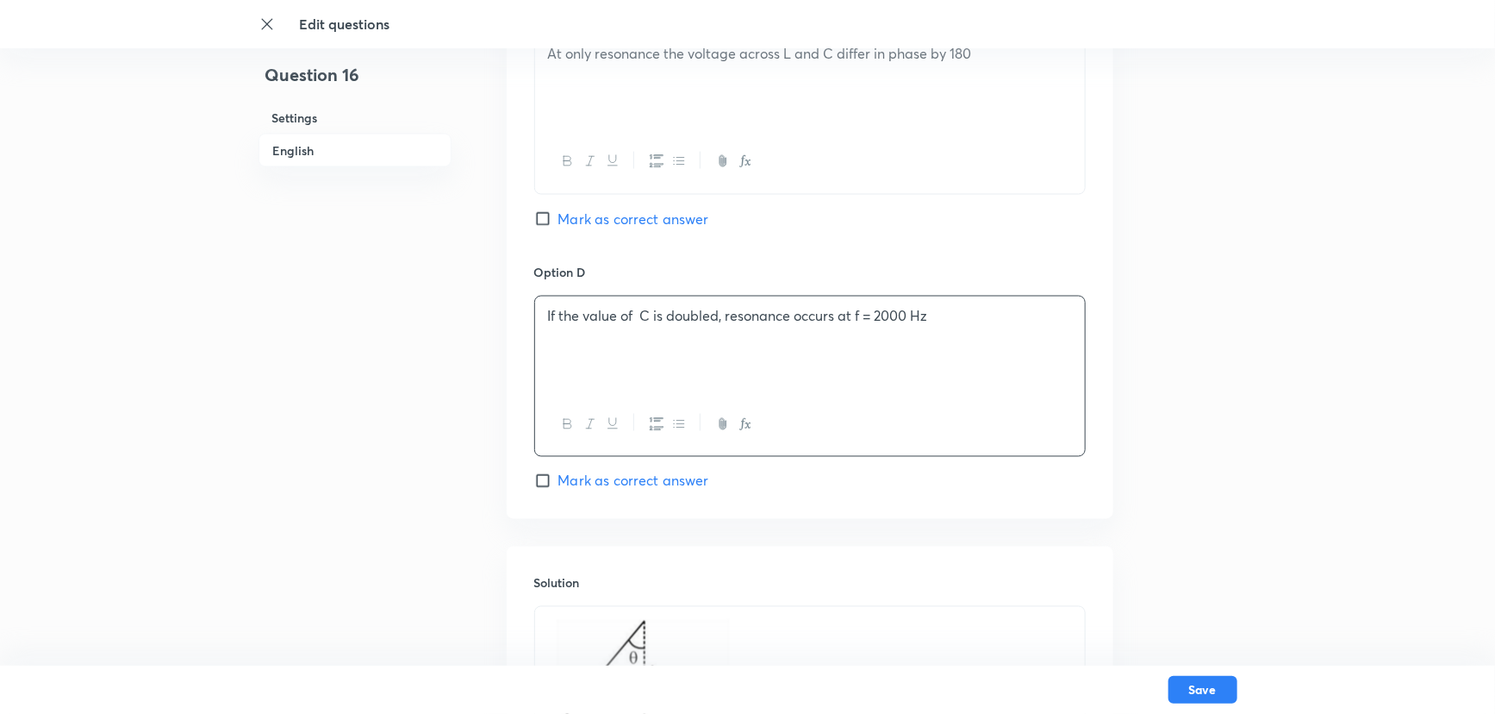
scroll to position [1410, 0]
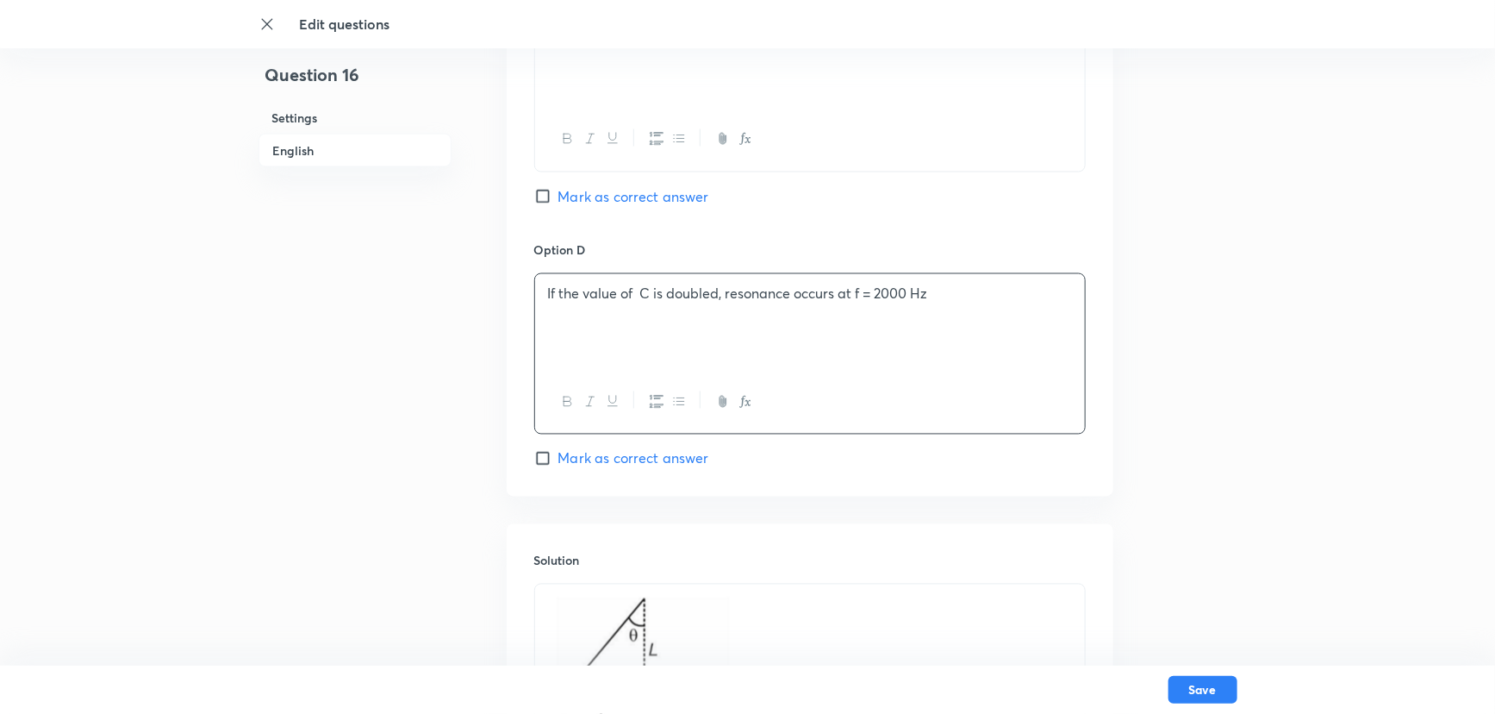
click at [552, 452] on input "Mark as correct answer" at bounding box center [546, 458] width 24 height 17
checkbox input "true"
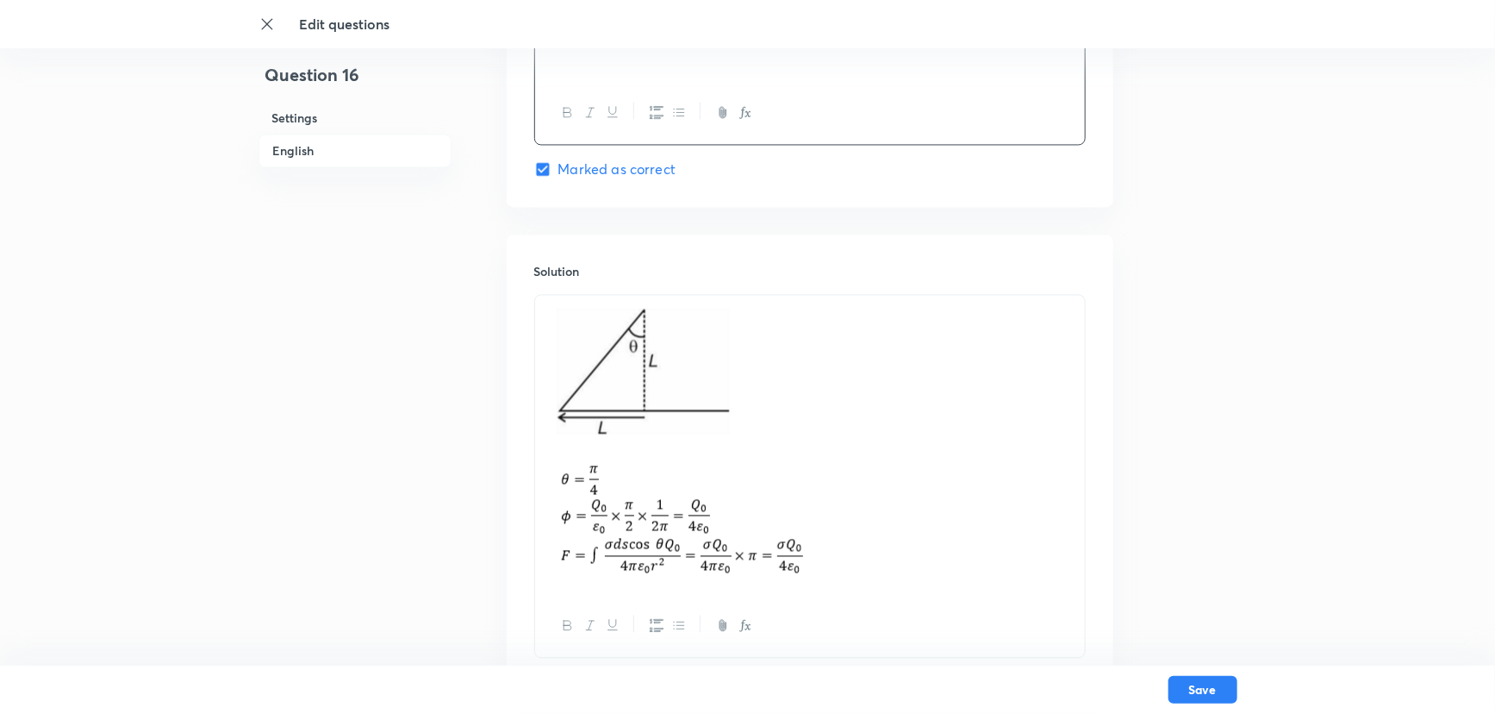
scroll to position [1724, 0]
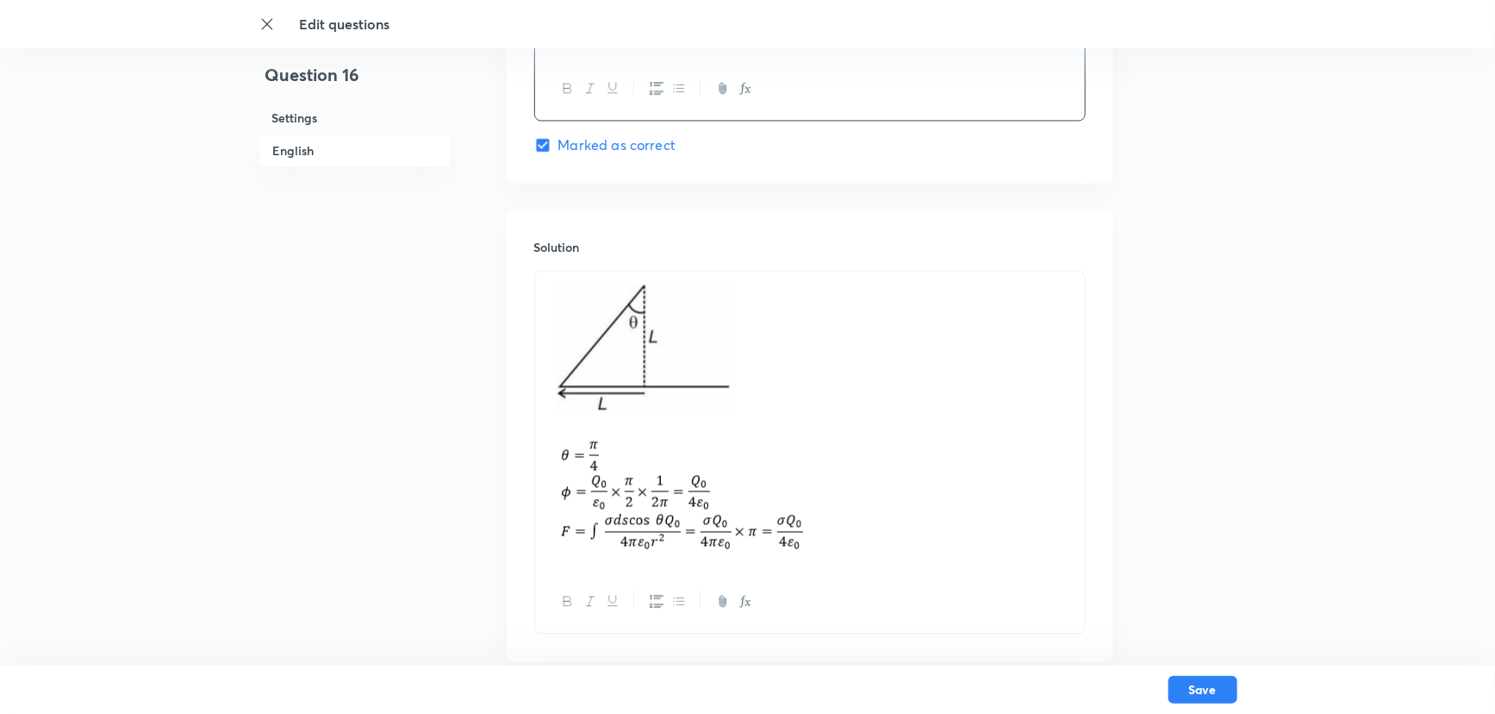
drag, startPoint x: 819, startPoint y: 552, endPoint x: 599, endPoint y: 368, distance: 286.9
click at [599, 368] on p at bounding box center [810, 420] width 524 height 278
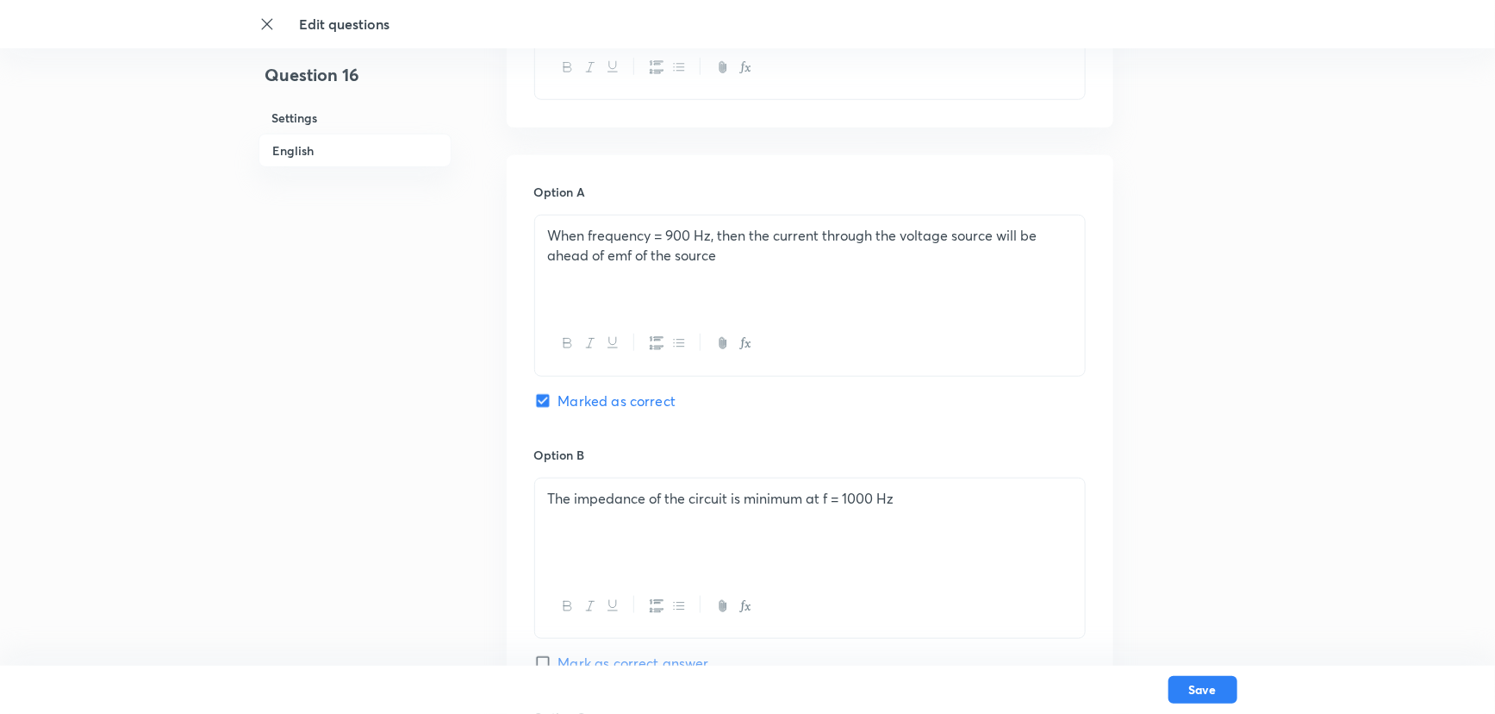
scroll to position [681, 0]
drag, startPoint x: 719, startPoint y: 254, endPoint x: 519, endPoint y: 234, distance: 201.0
click at [519, 234] on div "Option A When frequency = 900 Hz, then the current through the voltage source w…" at bounding box center [810, 690] width 607 height 1070
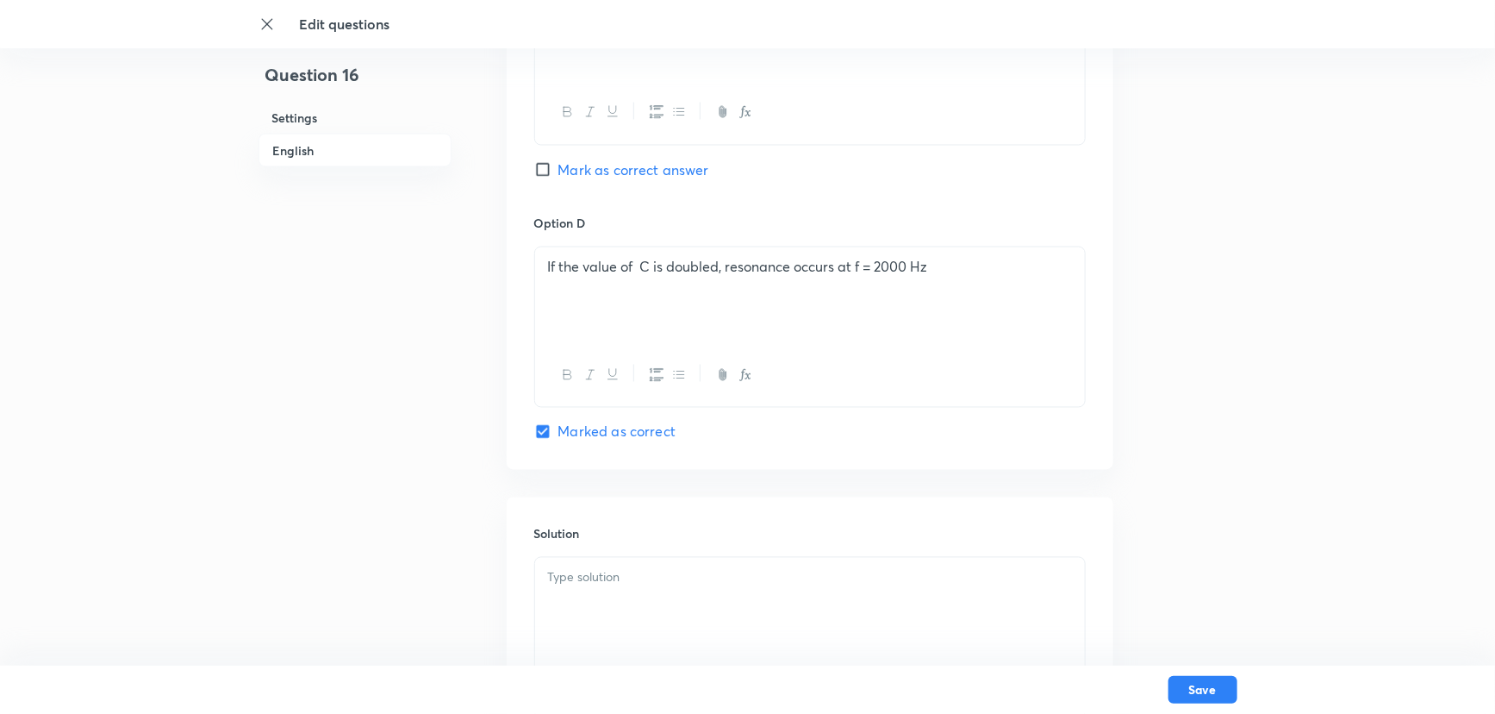
scroll to position [1464, 0]
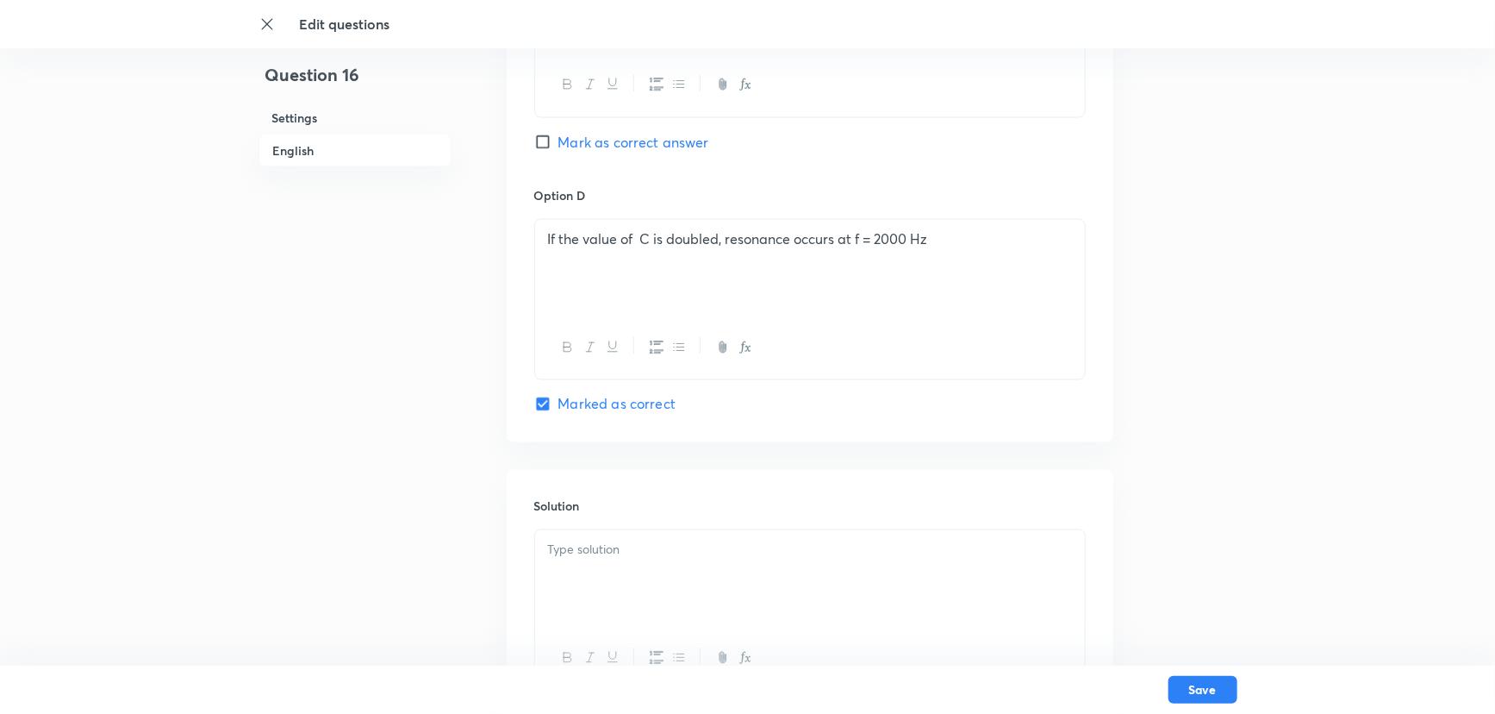
click at [608, 554] on p at bounding box center [810, 550] width 524 height 20
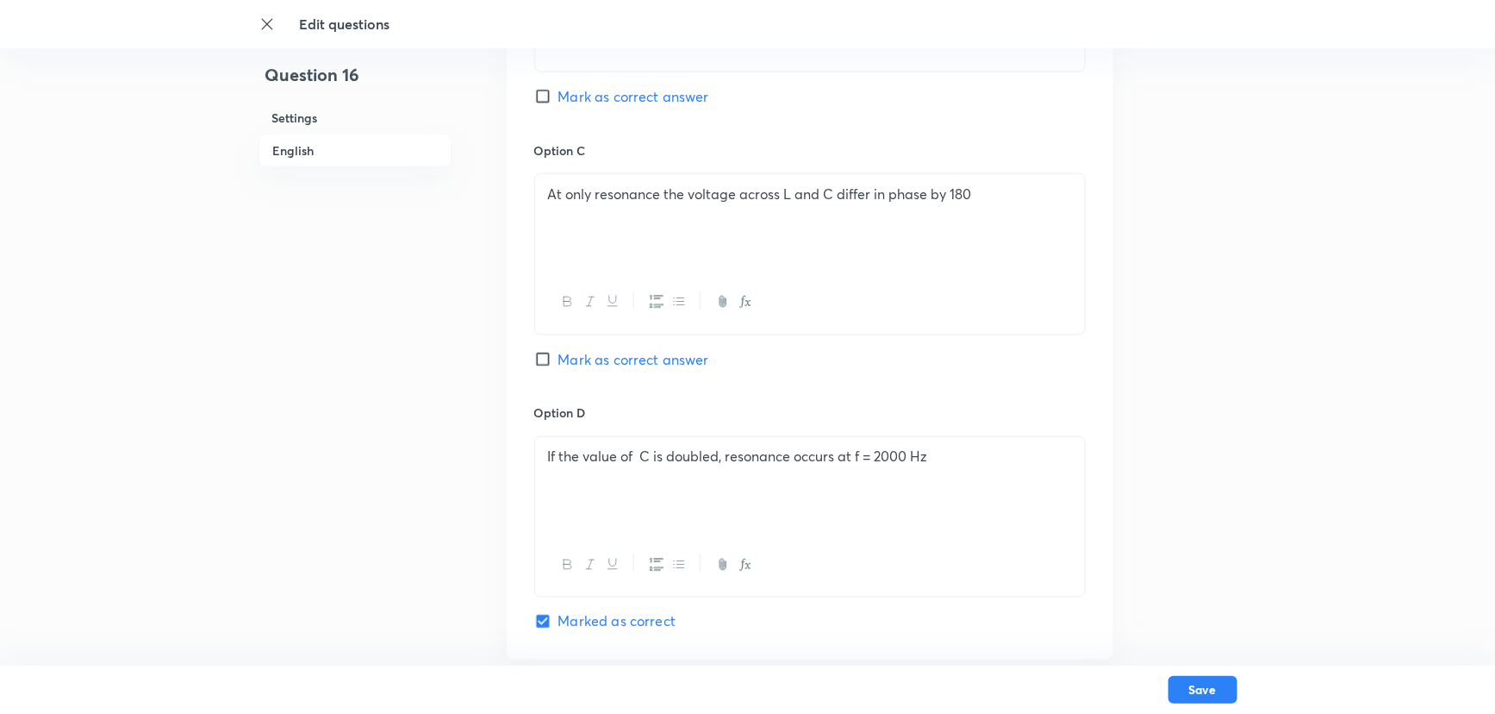
scroll to position [1229, 0]
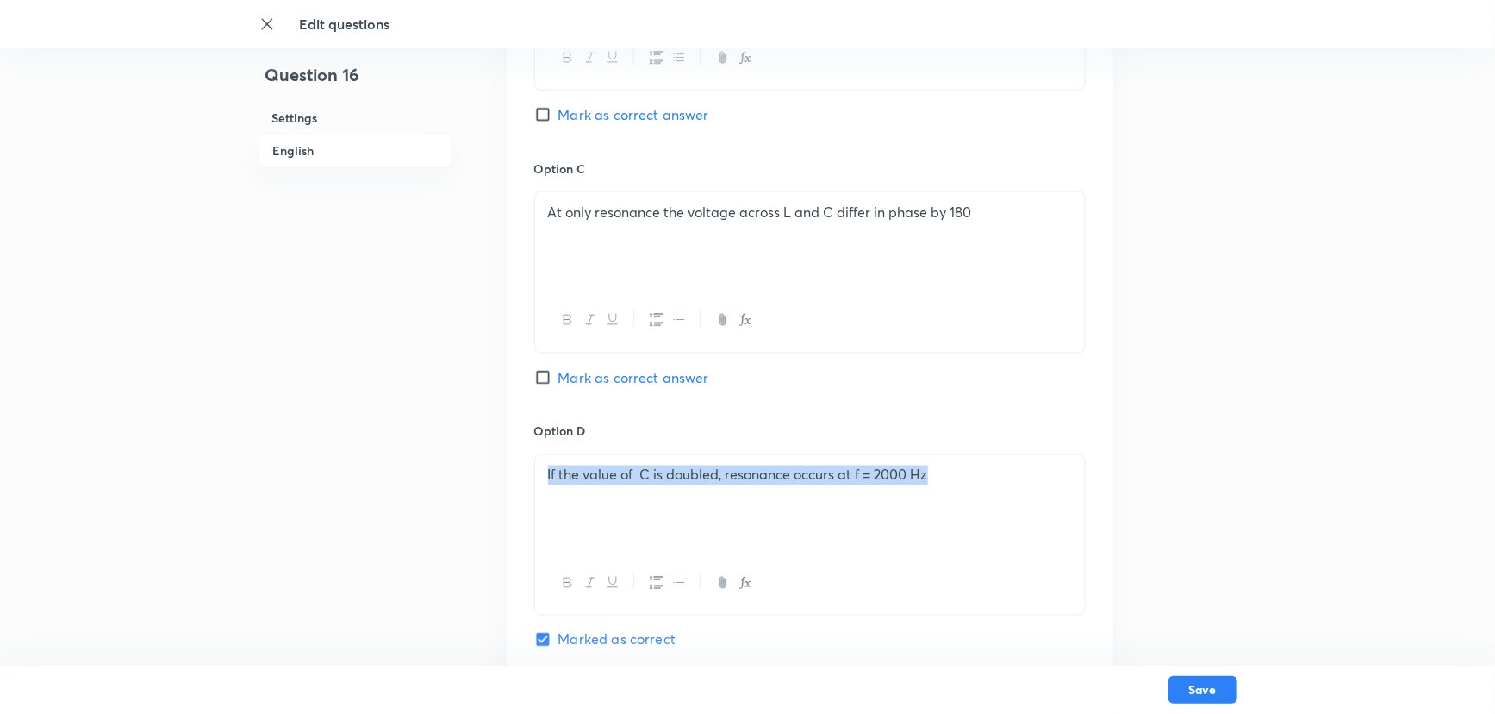
drag, startPoint x: 955, startPoint y: 483, endPoint x: 486, endPoint y: 492, distance: 469.0
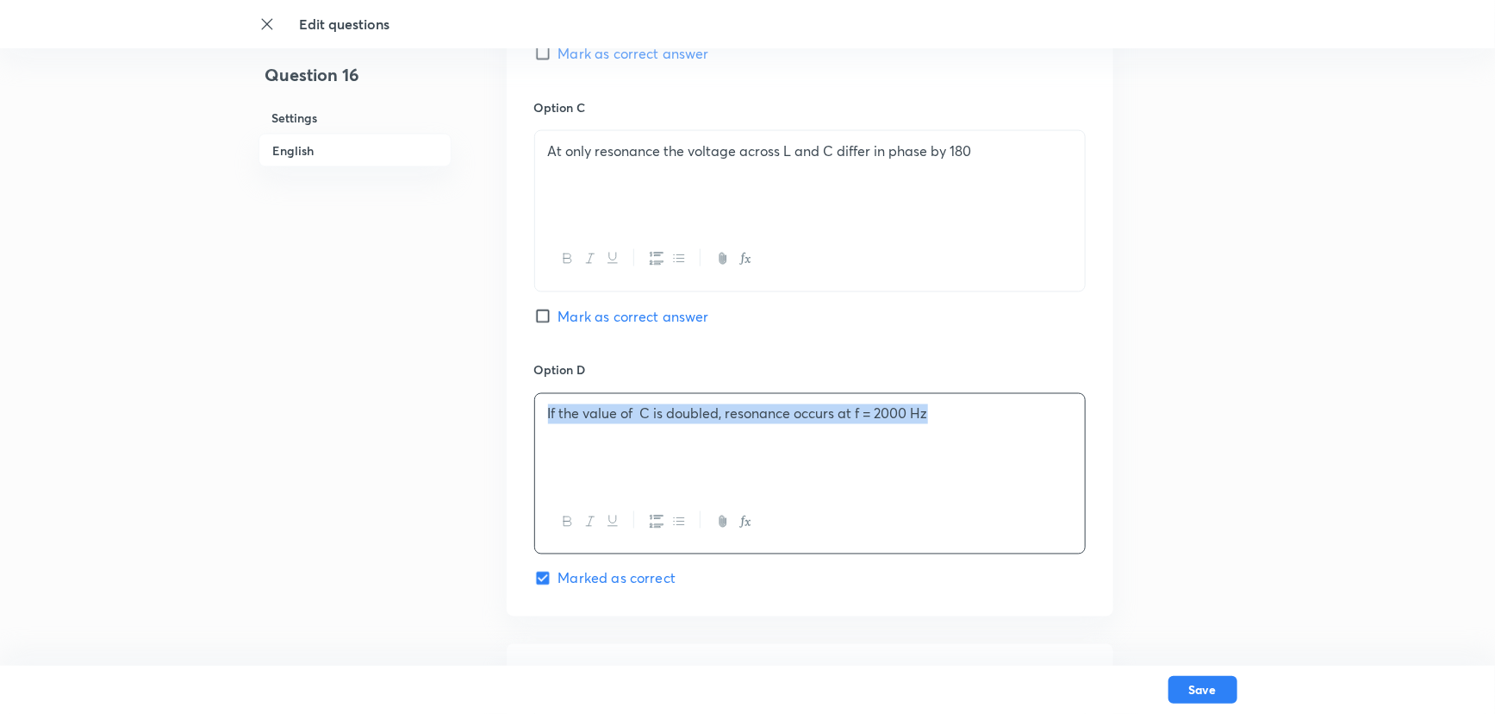
scroll to position [1543, 0]
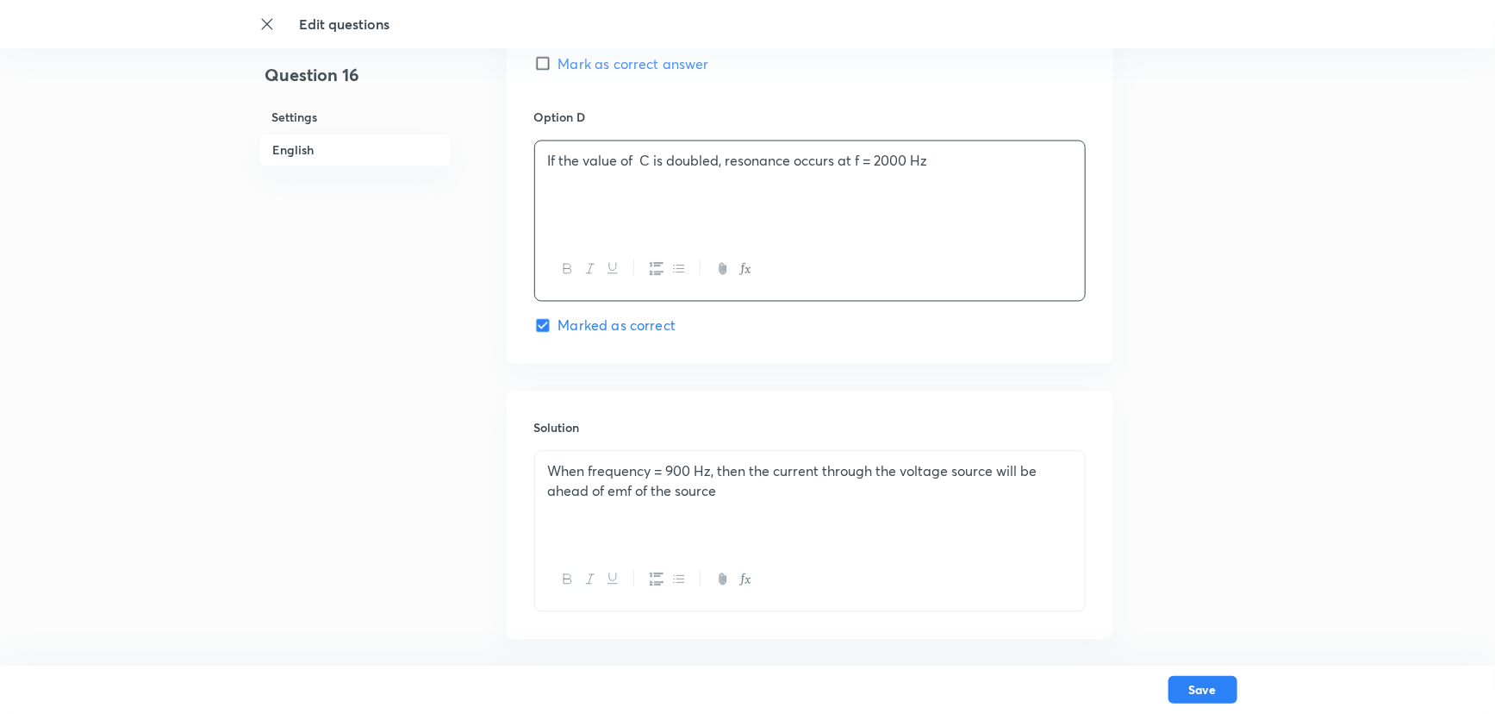
click at [567, 518] on p at bounding box center [810, 511] width 524 height 20
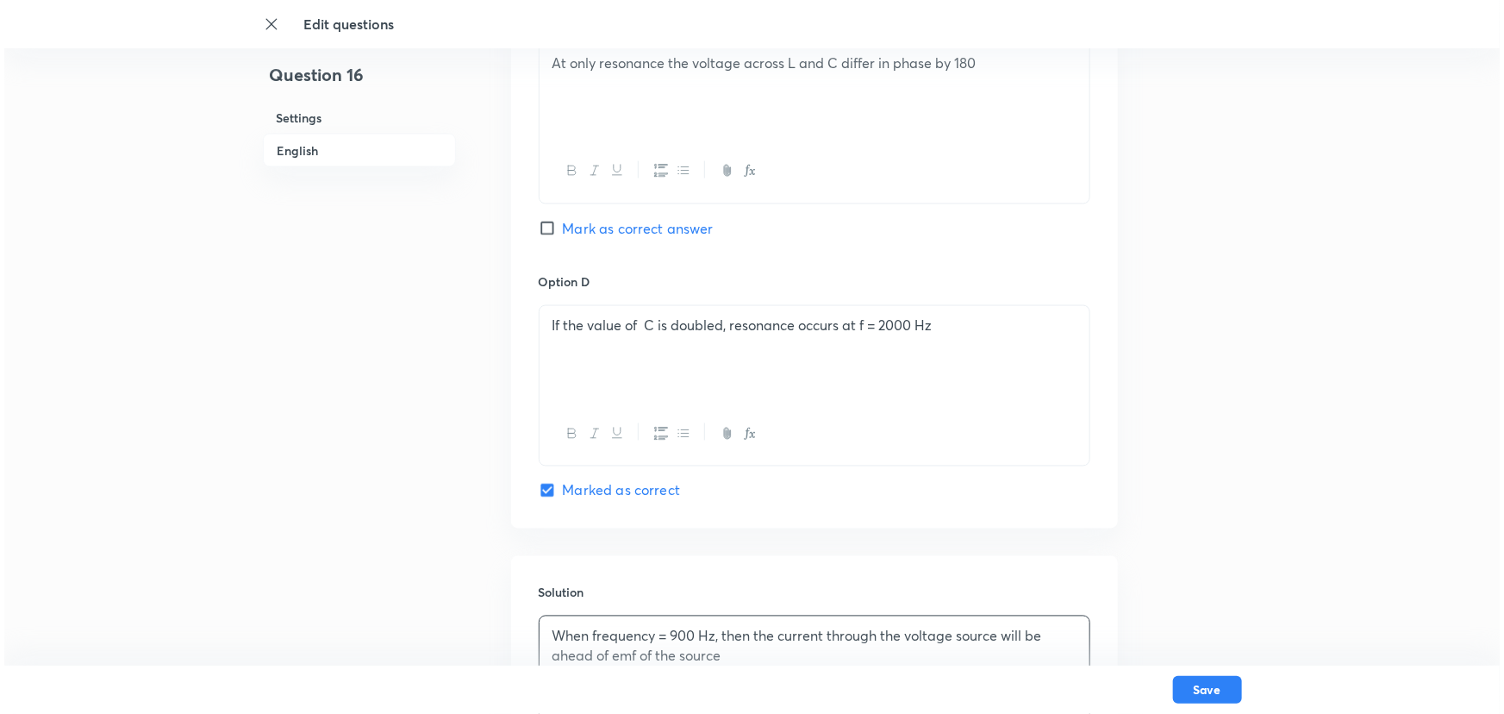
scroll to position [1620, 0]
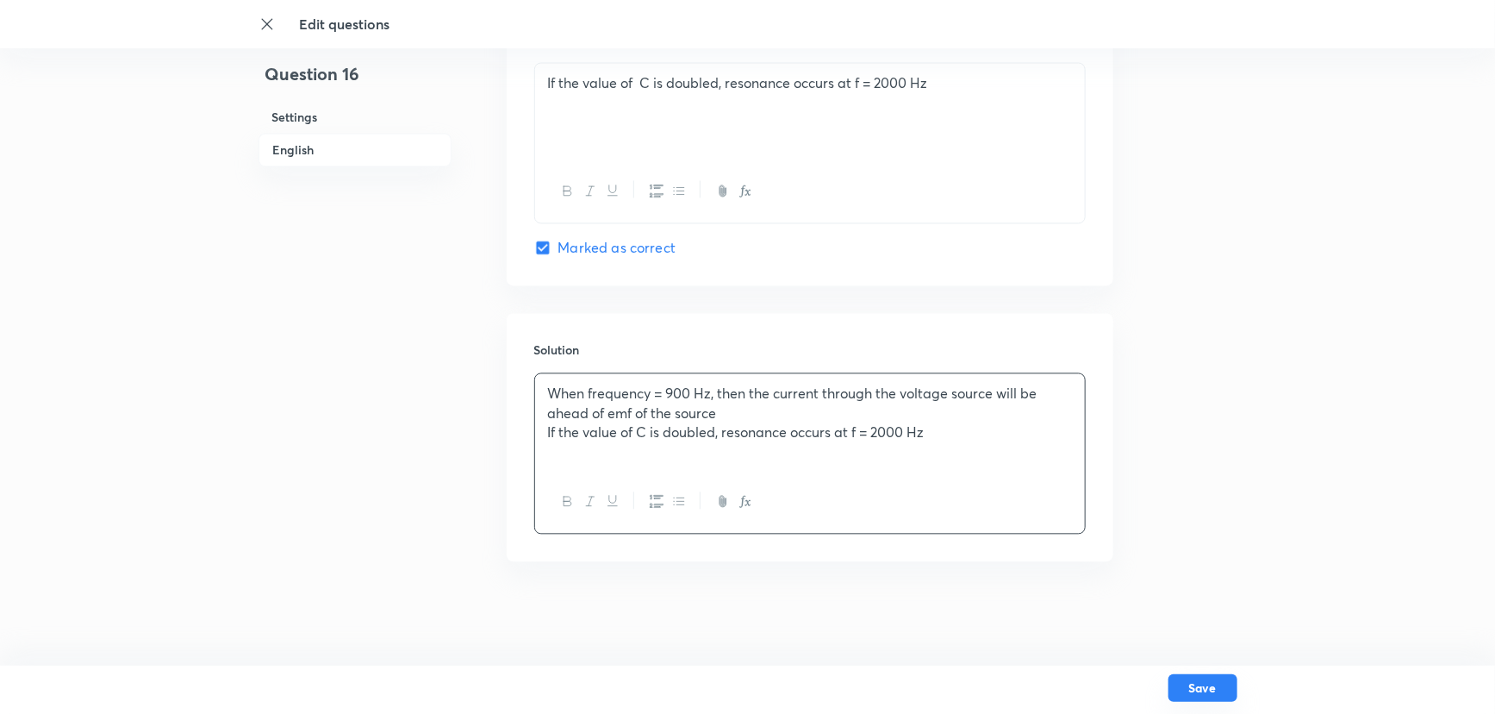
click at [1202, 627] on button "Save" at bounding box center [1203, 688] width 69 height 28
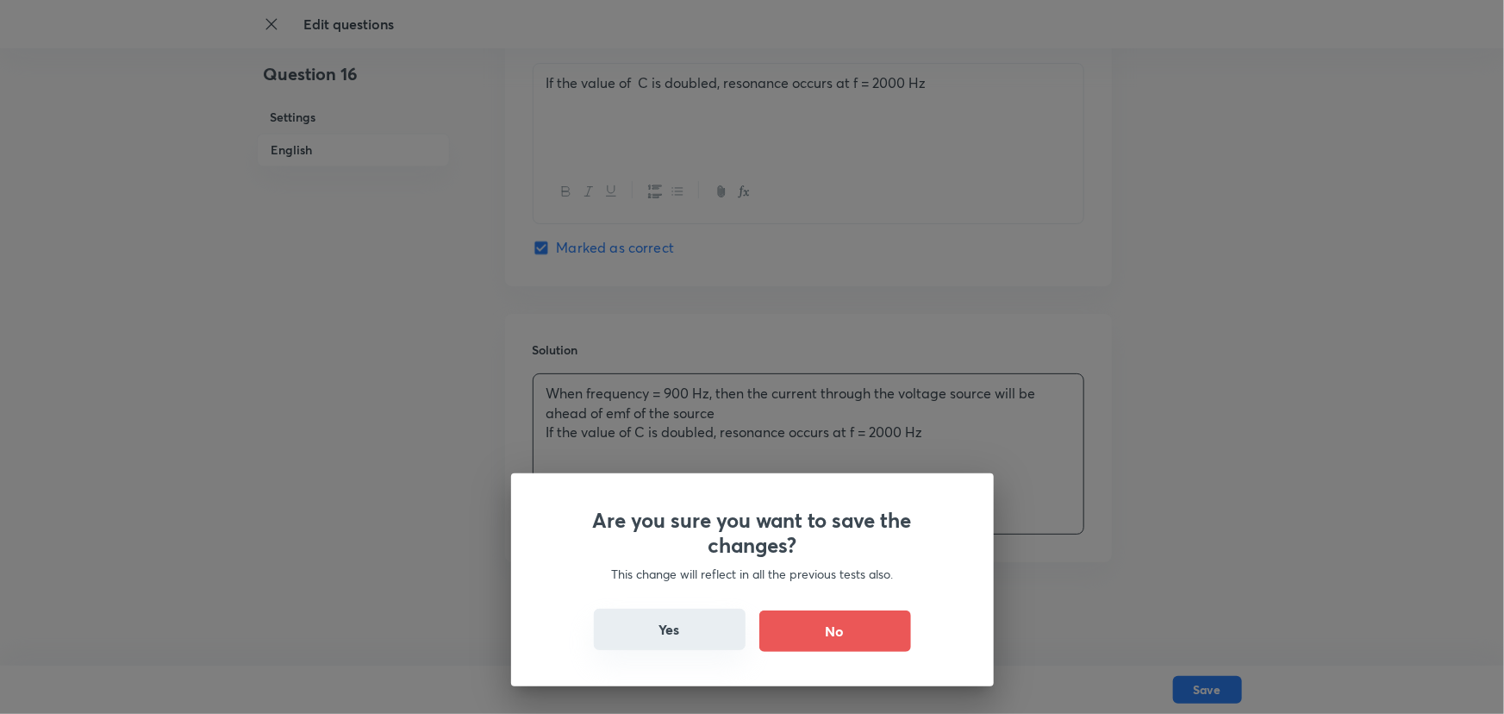
click at [684, 627] on button "Yes" at bounding box center [670, 629] width 152 height 41
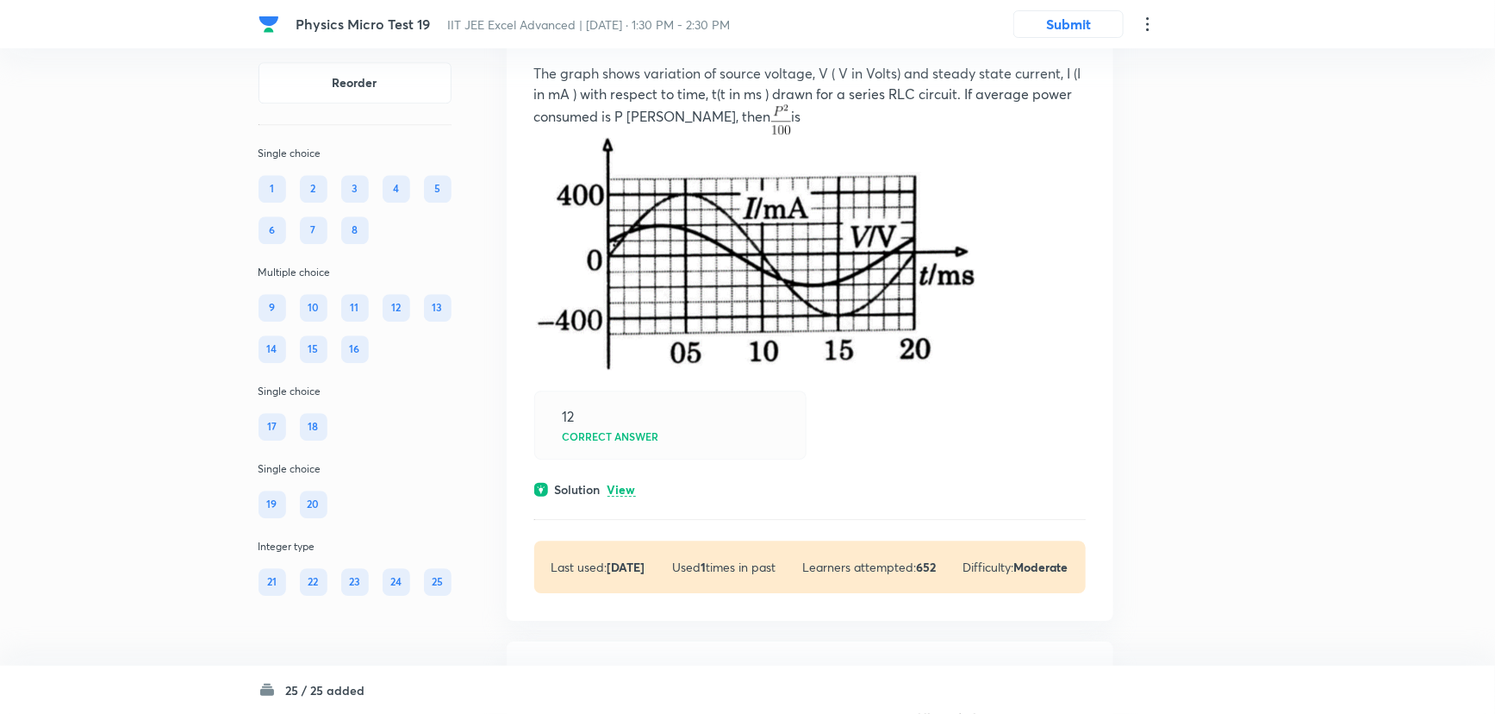
scroll to position [12149, 0]
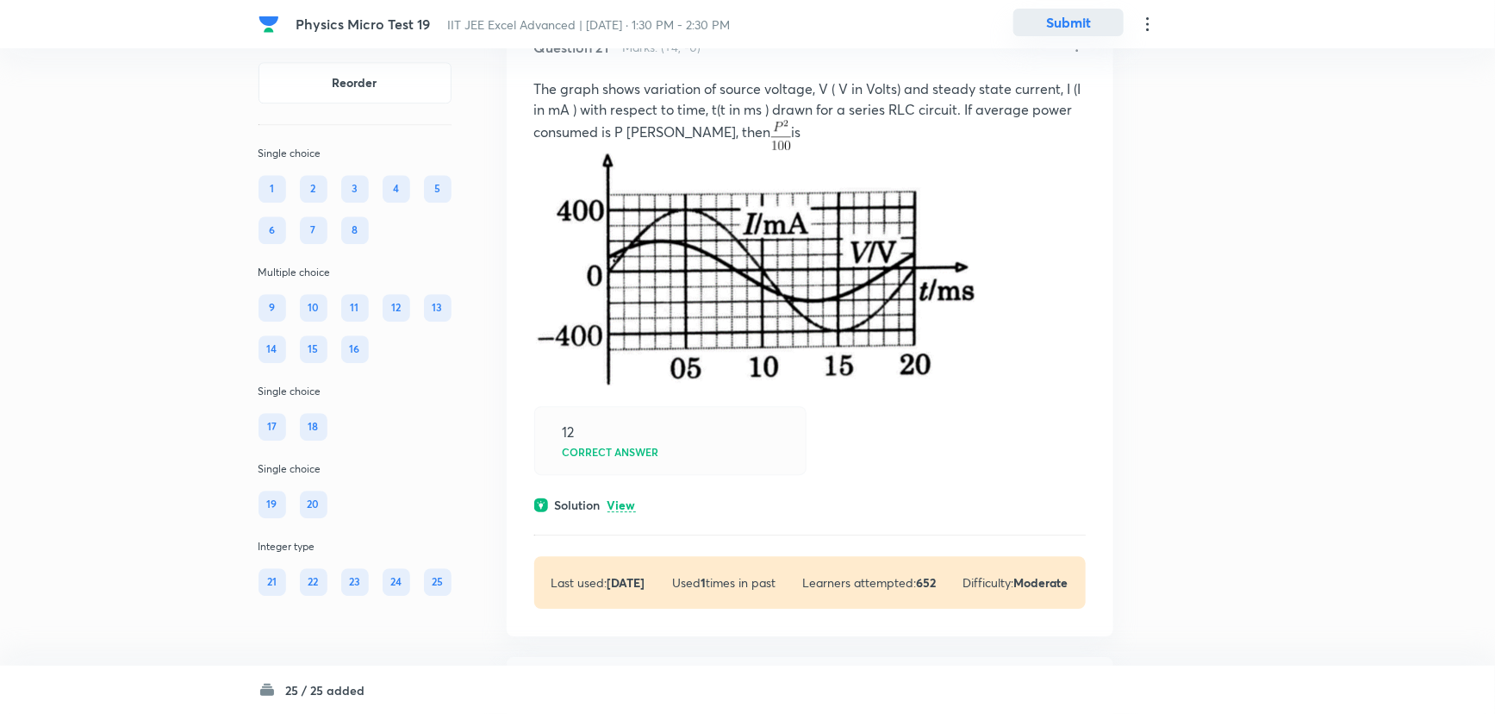
click at [1083, 25] on button "Submit" at bounding box center [1069, 23] width 110 height 28
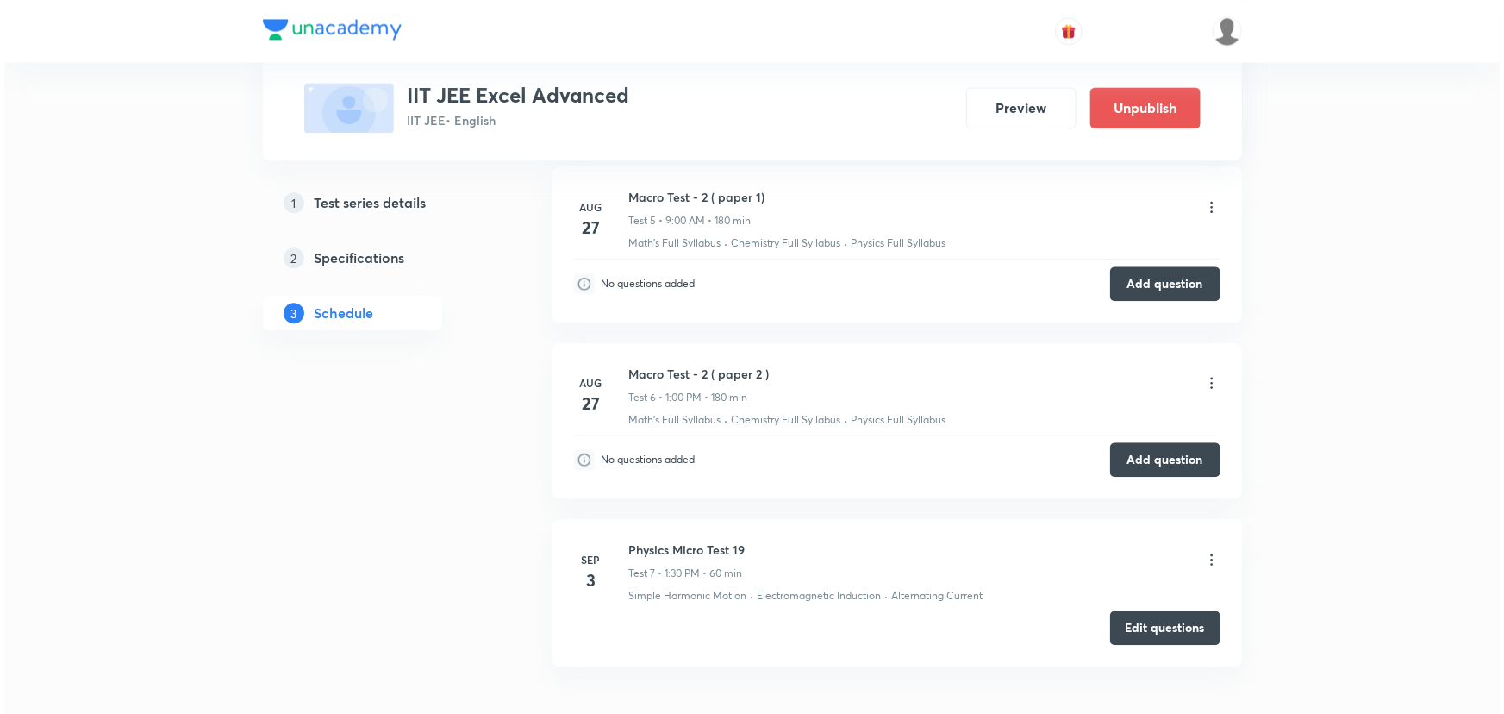
scroll to position [2077, 0]
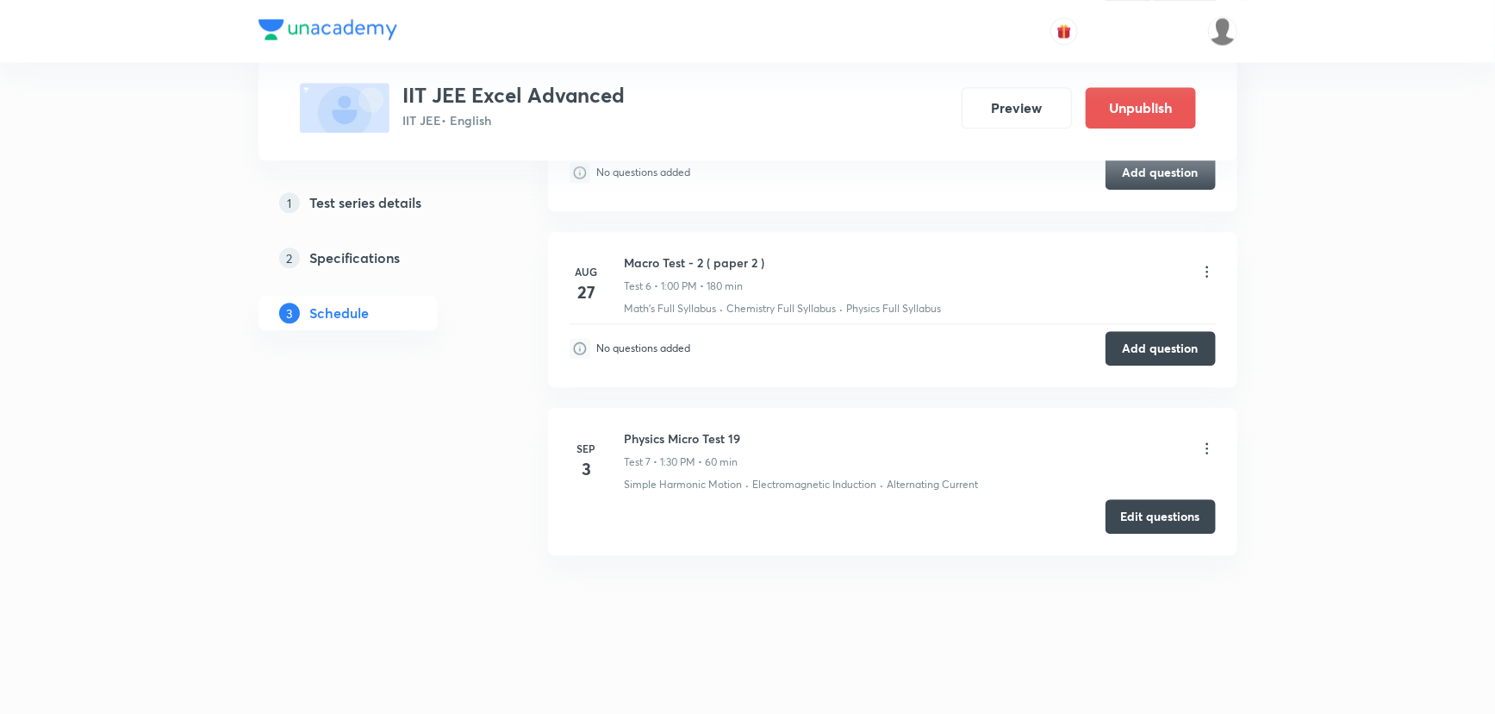
click at [1207, 445] on icon at bounding box center [1207, 447] width 3 height 11
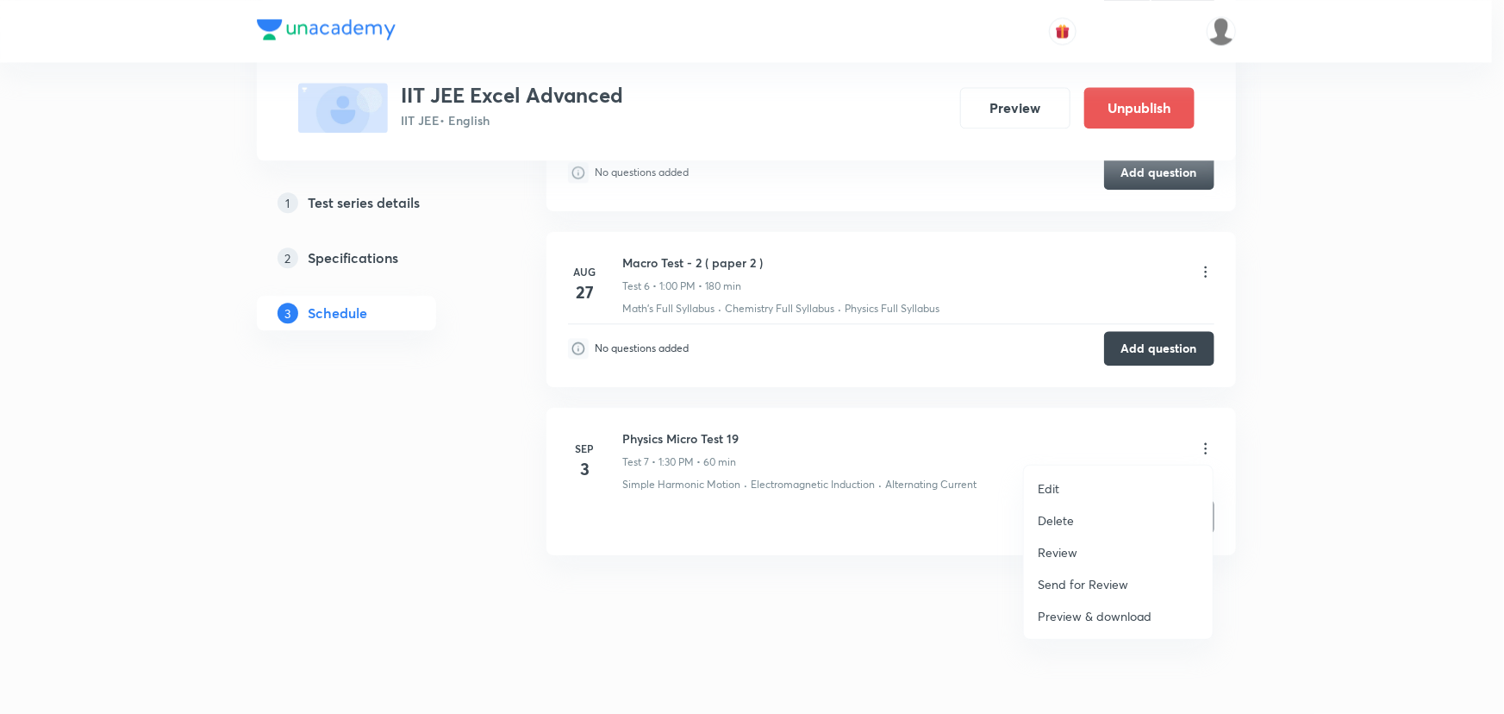
click at [1094, 481] on li "Edit" at bounding box center [1118, 488] width 189 height 32
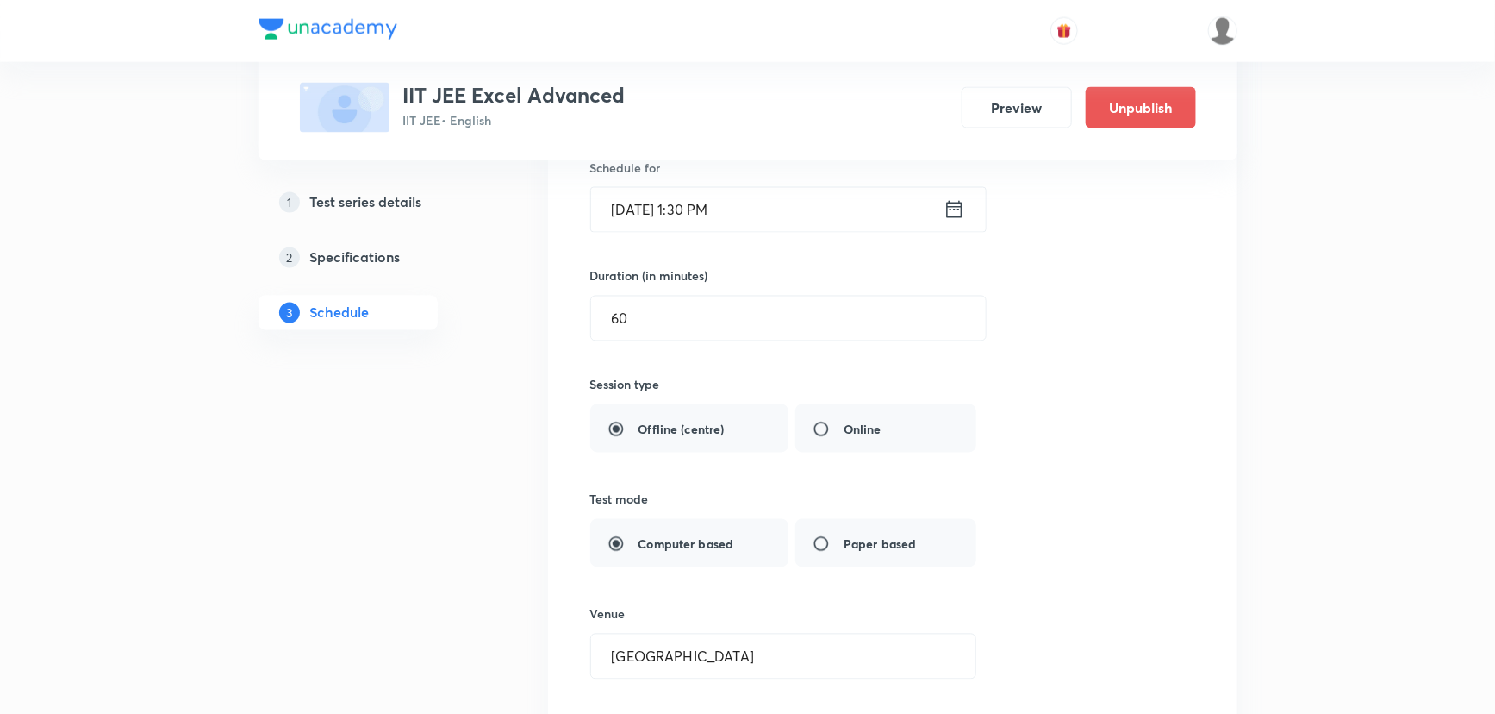
scroll to position [1432, 0]
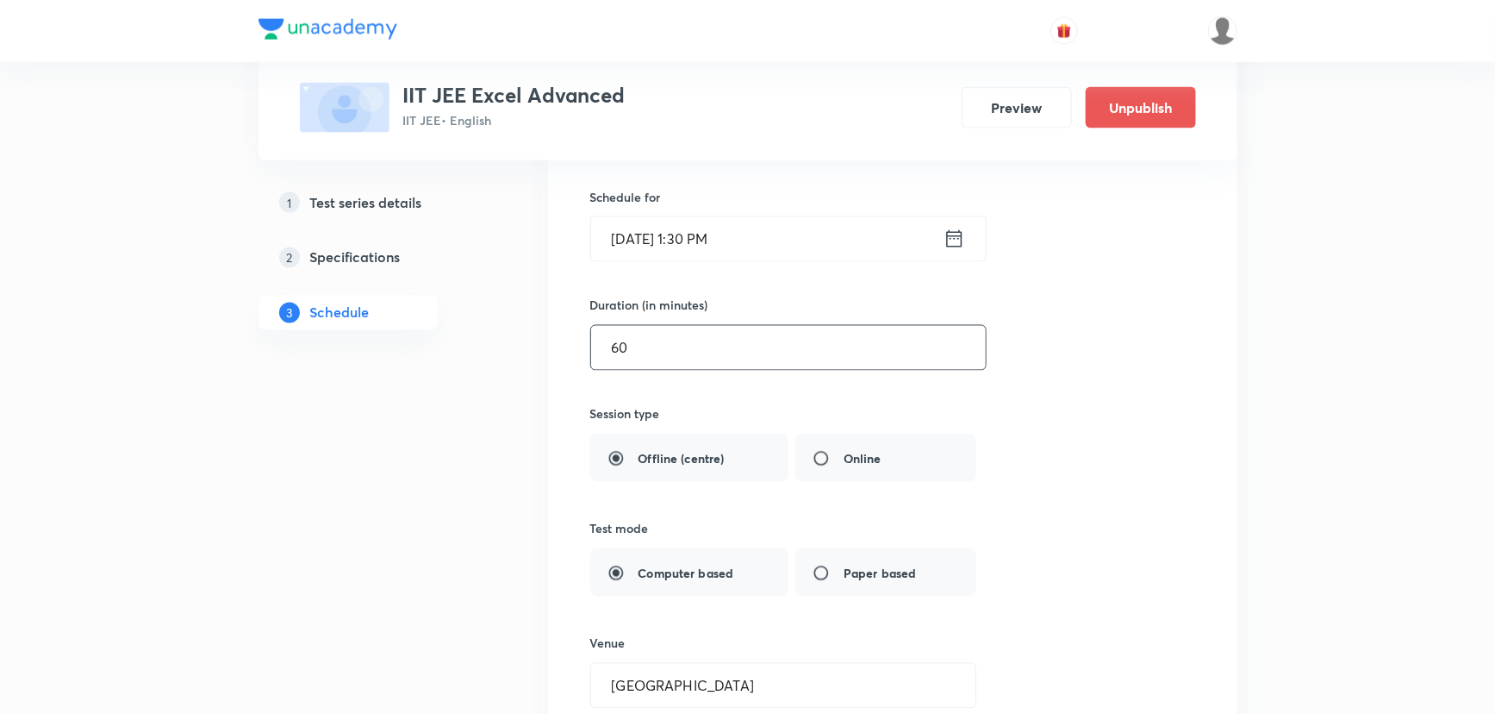
click at [749, 346] on input "60" at bounding box center [788, 348] width 395 height 44
type input "6"
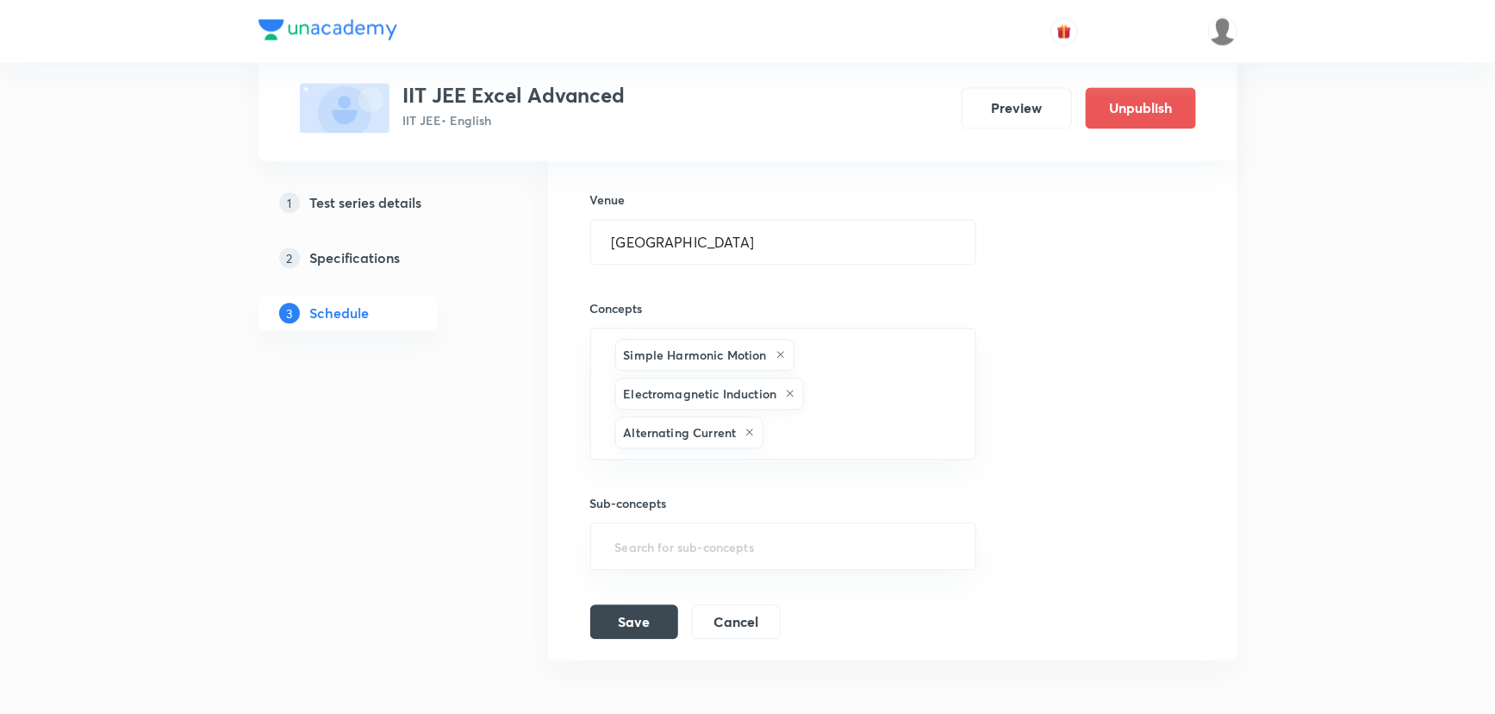
scroll to position [1982, 0]
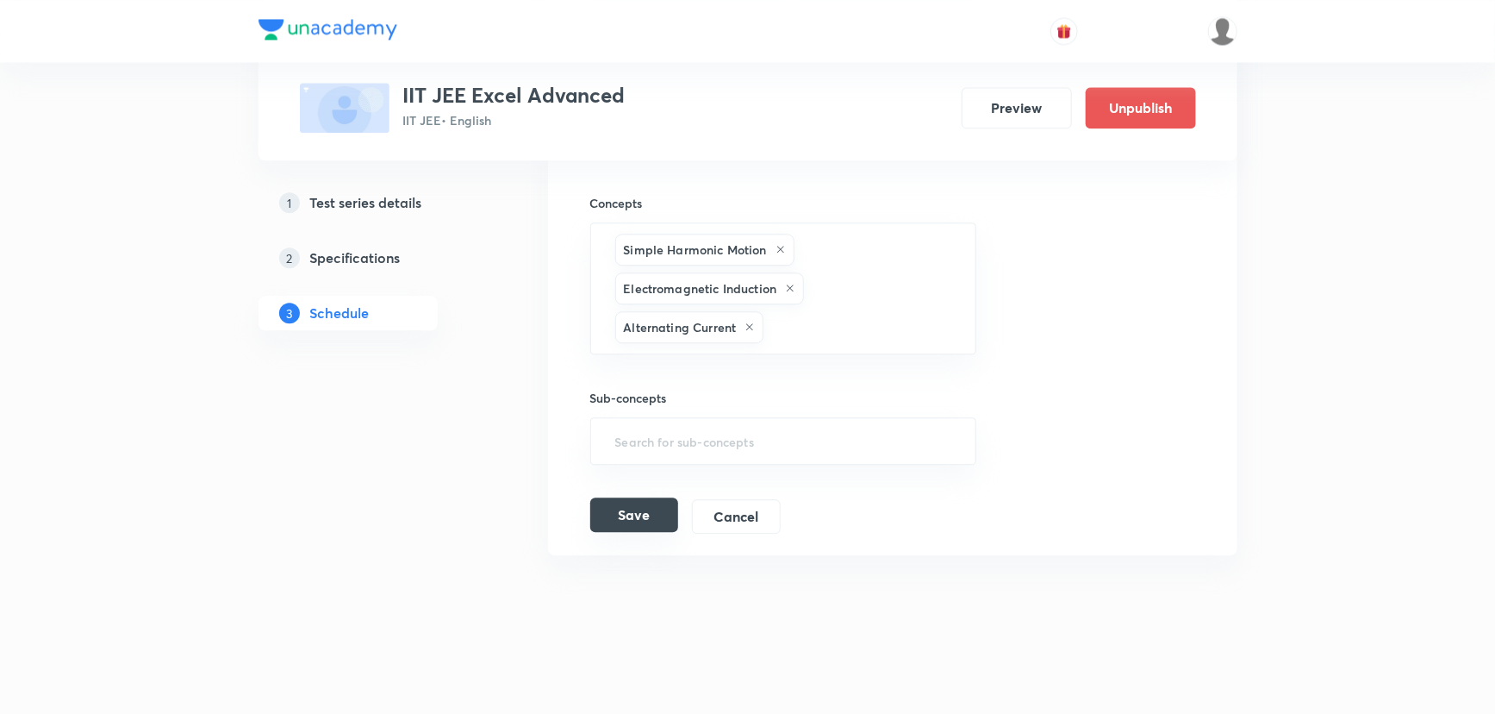
type input "90"
click at [653, 509] on button "Save" at bounding box center [634, 514] width 88 height 34
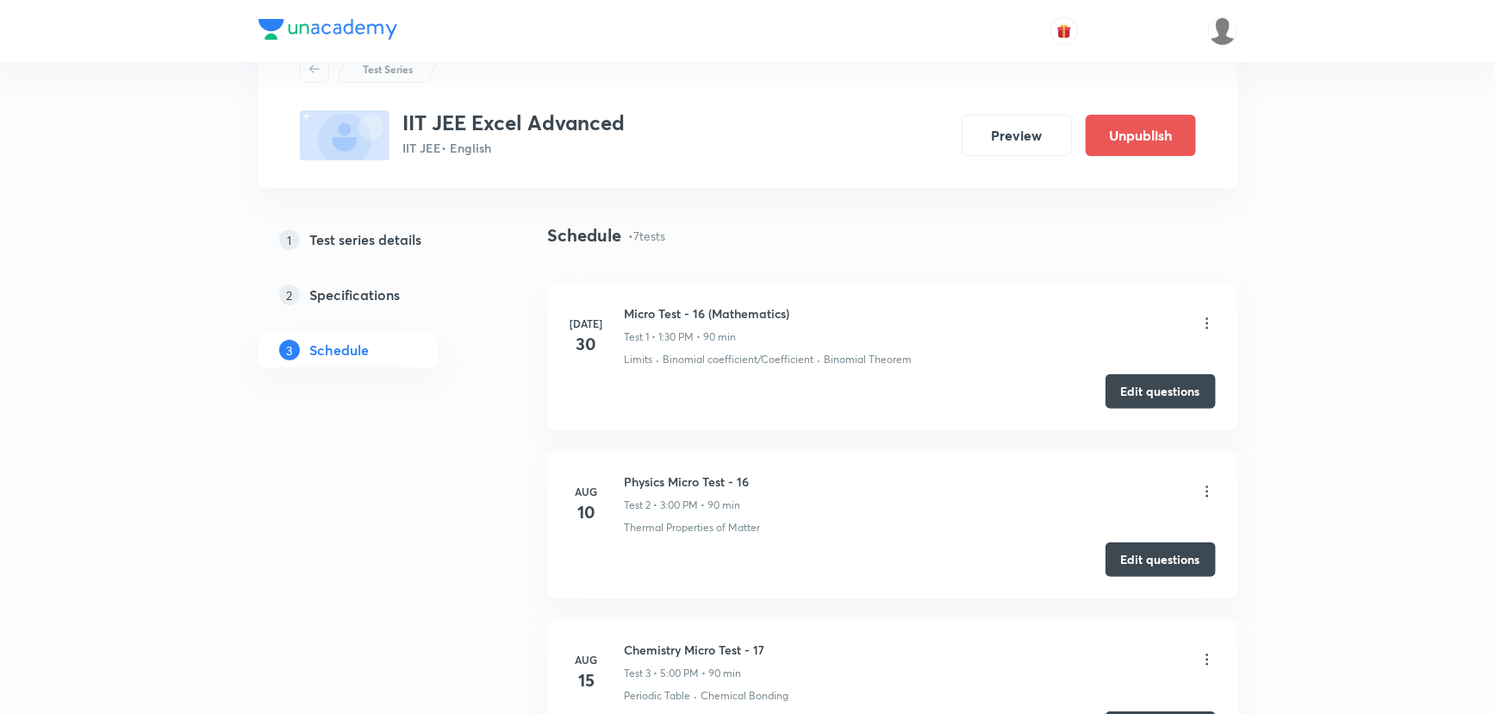
scroll to position [0, 0]
